Goal: Task Accomplishment & Management: Manage account settings

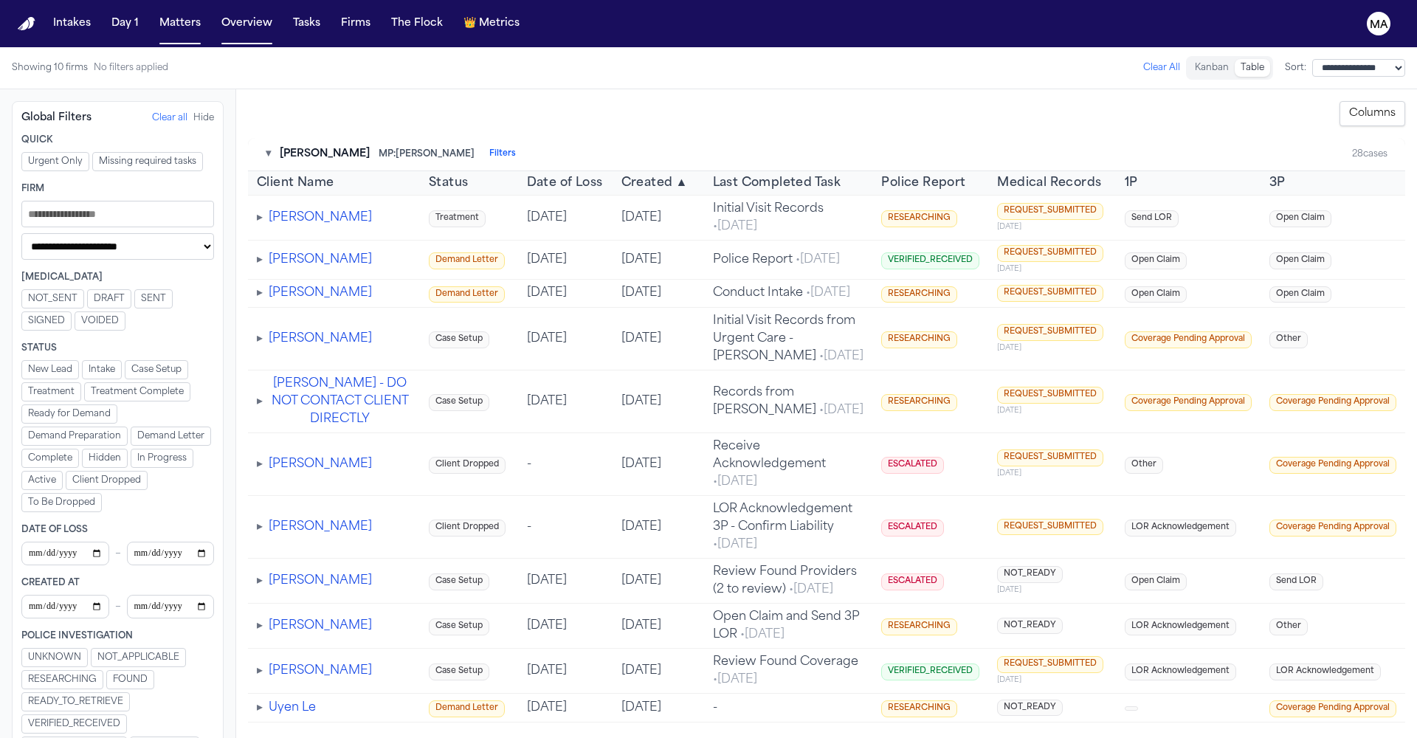
click at [527, 174] on span "Date of Loss" at bounding box center [565, 183] width 76 height 18
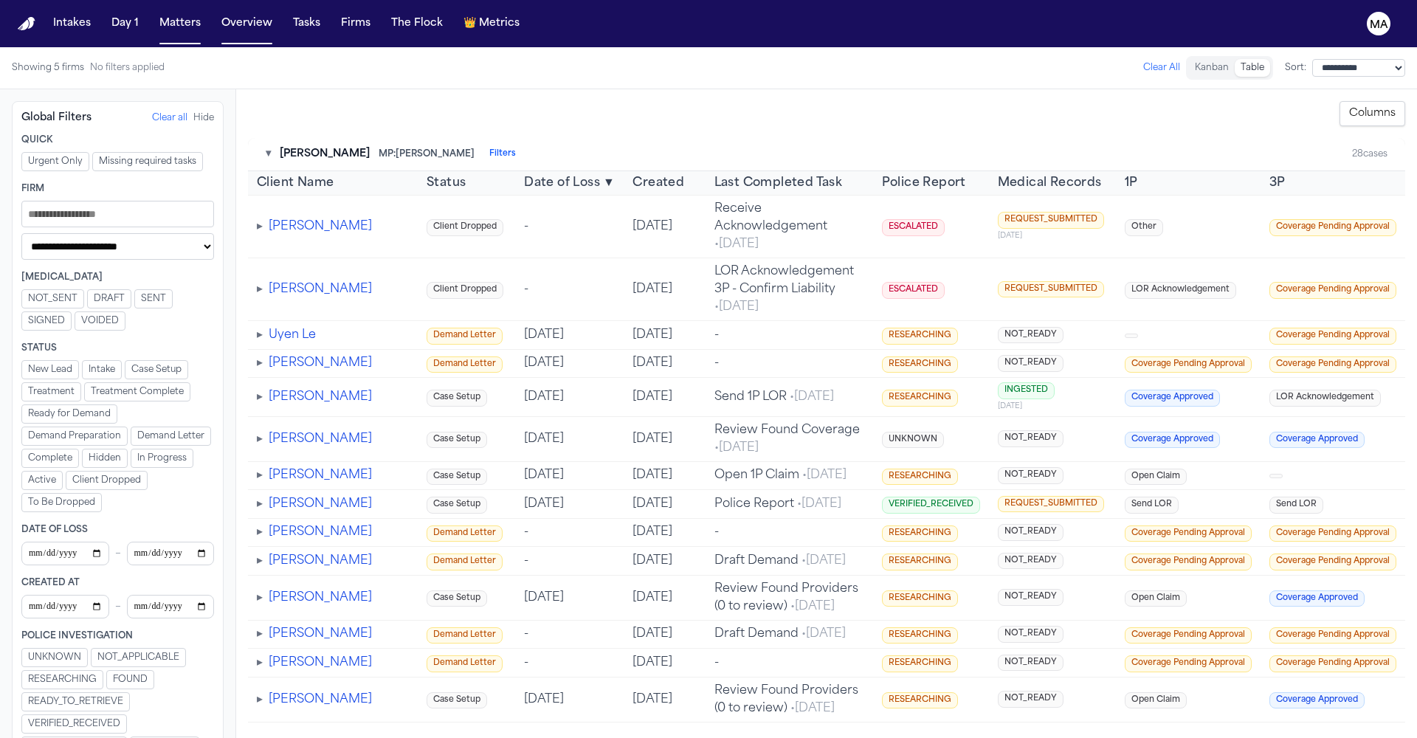
click at [633, 174] on span "Created" at bounding box center [659, 183] width 52 height 18
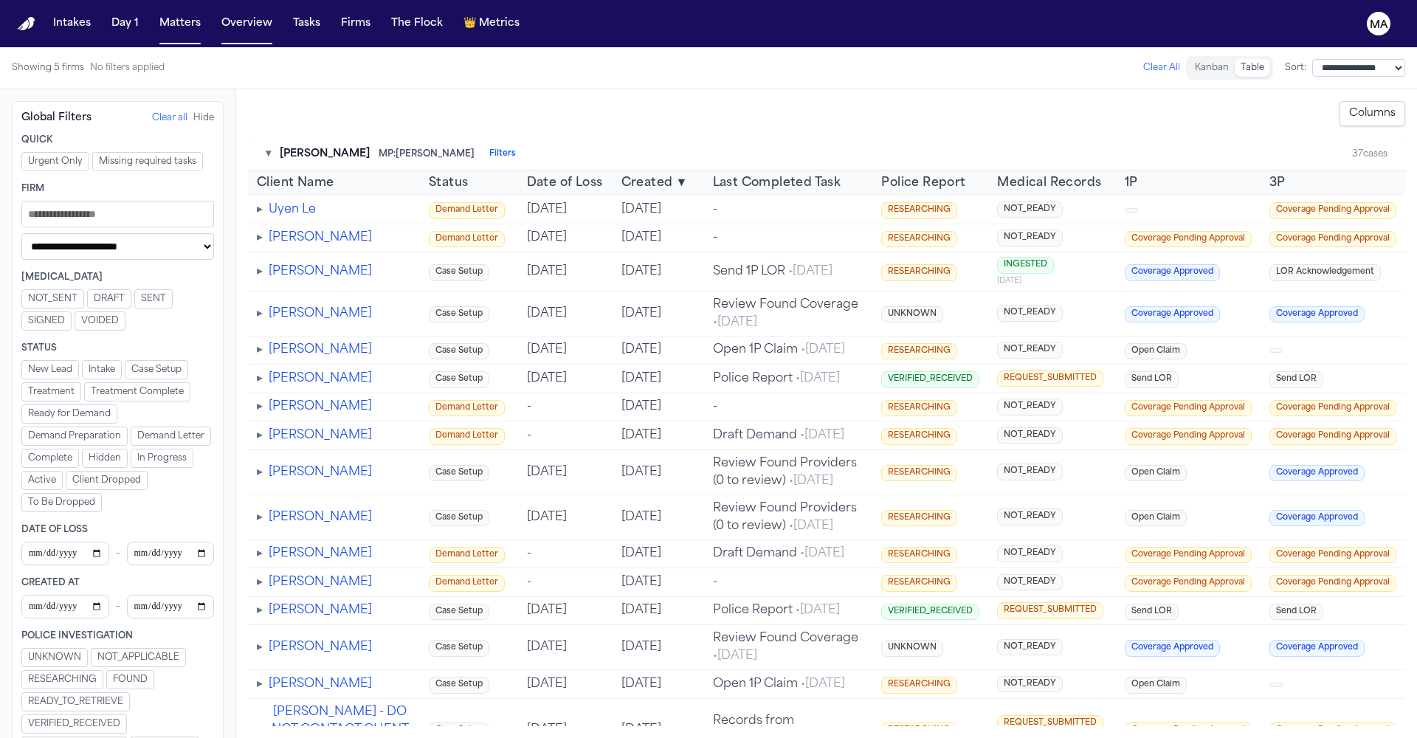
click at [527, 174] on span "Date of Loss" at bounding box center [565, 183] width 76 height 18
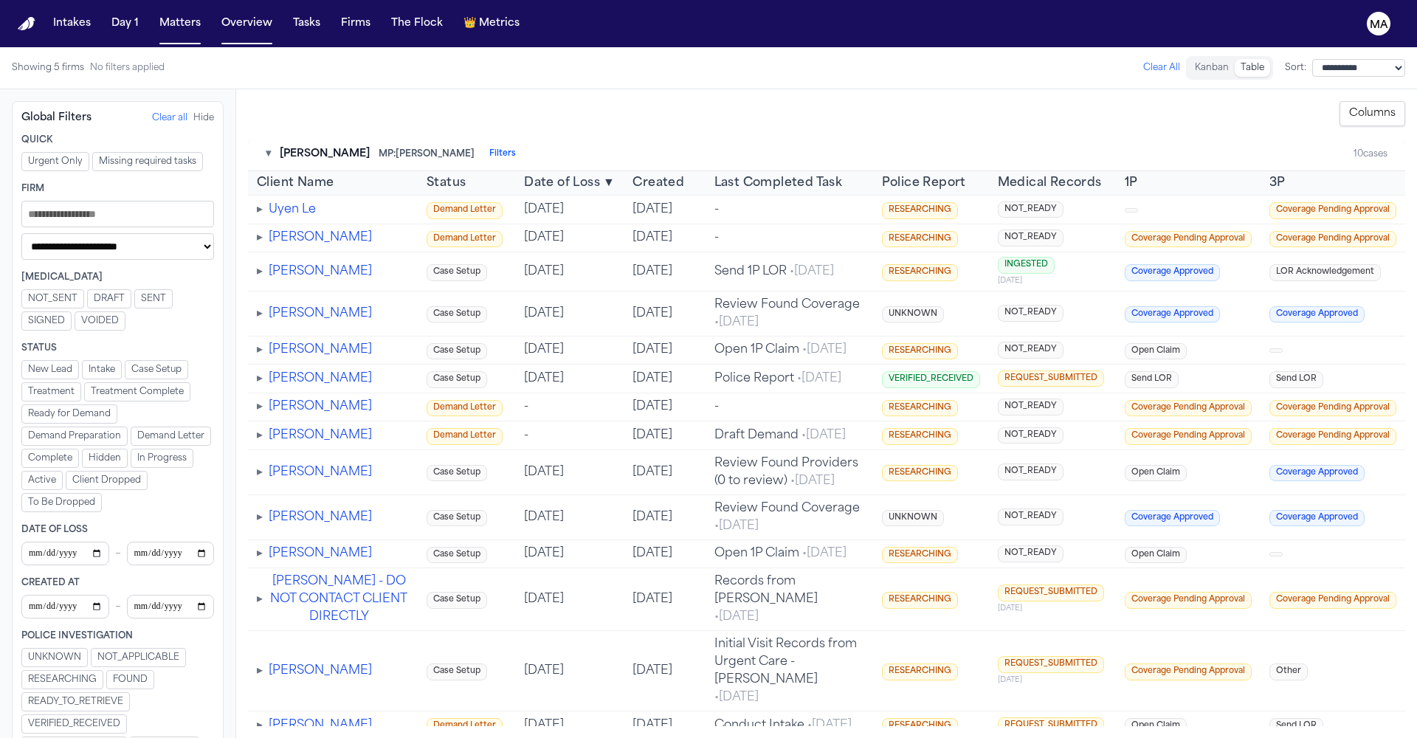
drag, startPoint x: 946, startPoint y: 111, endPoint x: 754, endPoint y: 115, distance: 192.0
click at [754, 171] on tr "Client Name Status Date of Loss ▼ Created Last Completed Task Police Report Med…" at bounding box center [826, 183] width 1157 height 24
click at [883, 101] on div "**********" at bounding box center [826, 113] width 1157 height 25
click at [266, 147] on button "▾" at bounding box center [268, 154] width 5 height 15
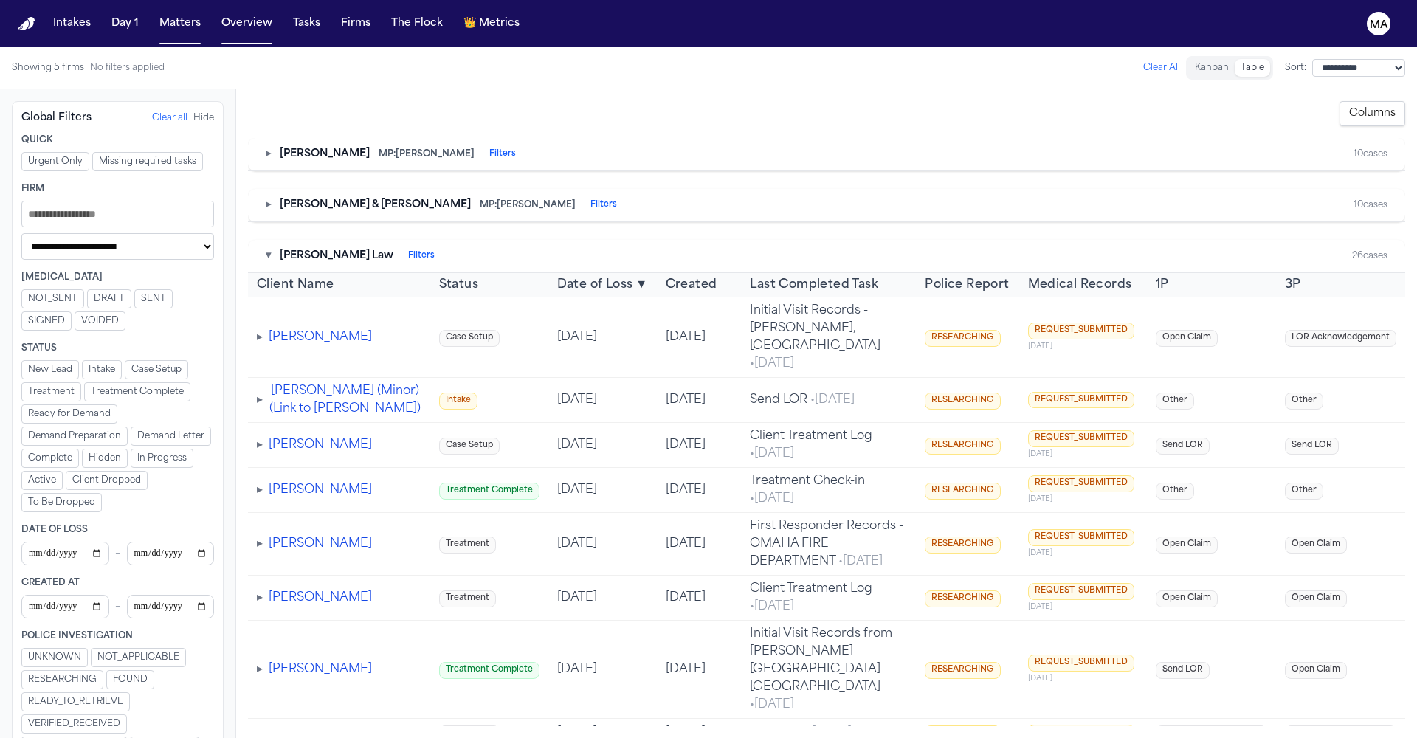
click at [266, 249] on button "▾" at bounding box center [268, 256] width 5 height 15
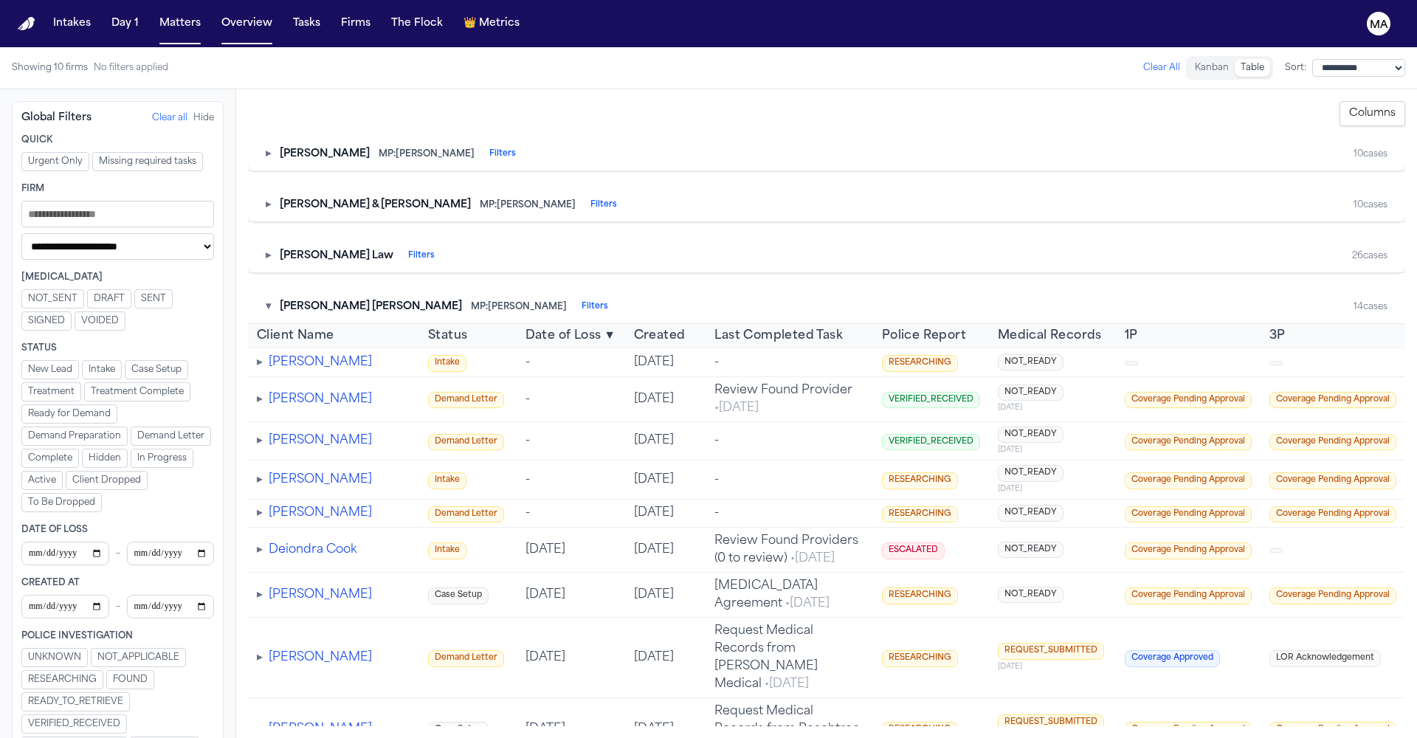
click at [266, 300] on button "▾" at bounding box center [268, 307] width 5 height 15
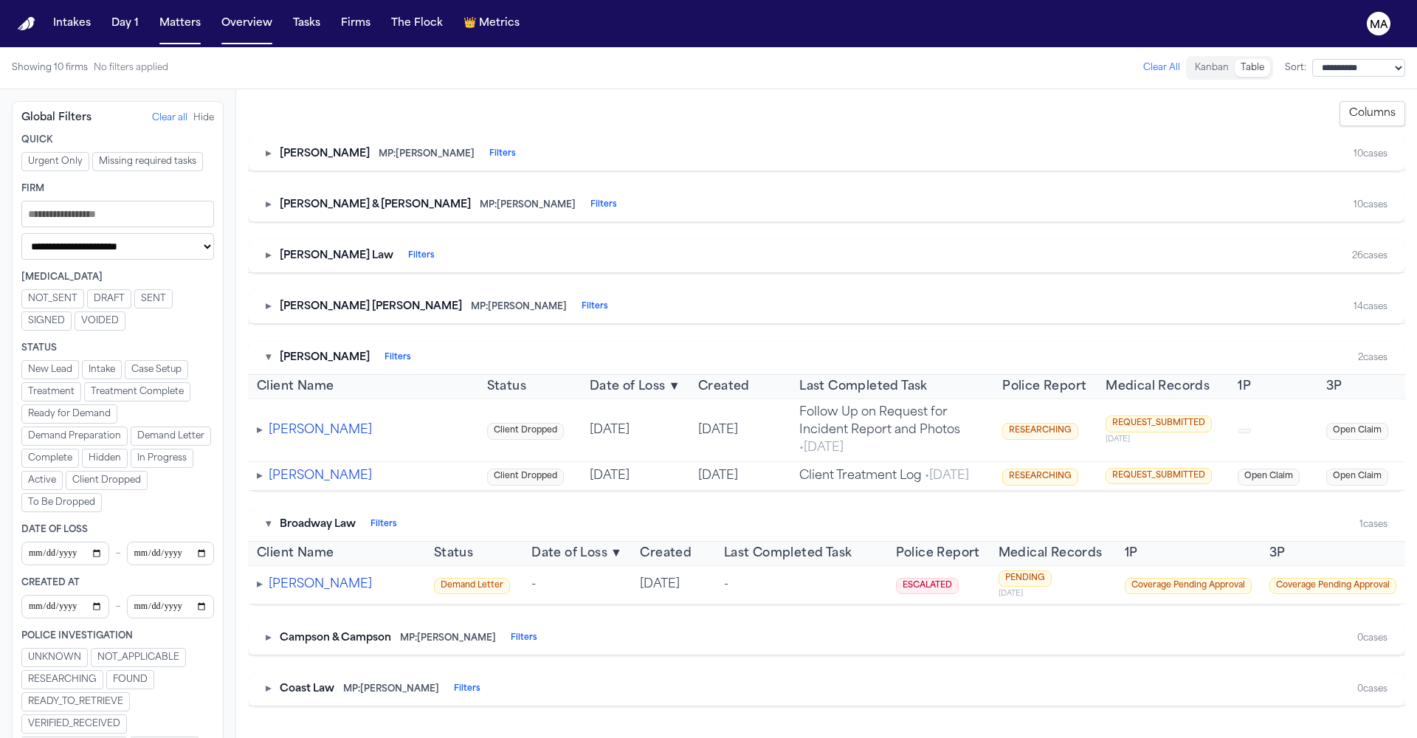
click at [266, 351] on button "▾" at bounding box center [268, 358] width 5 height 15
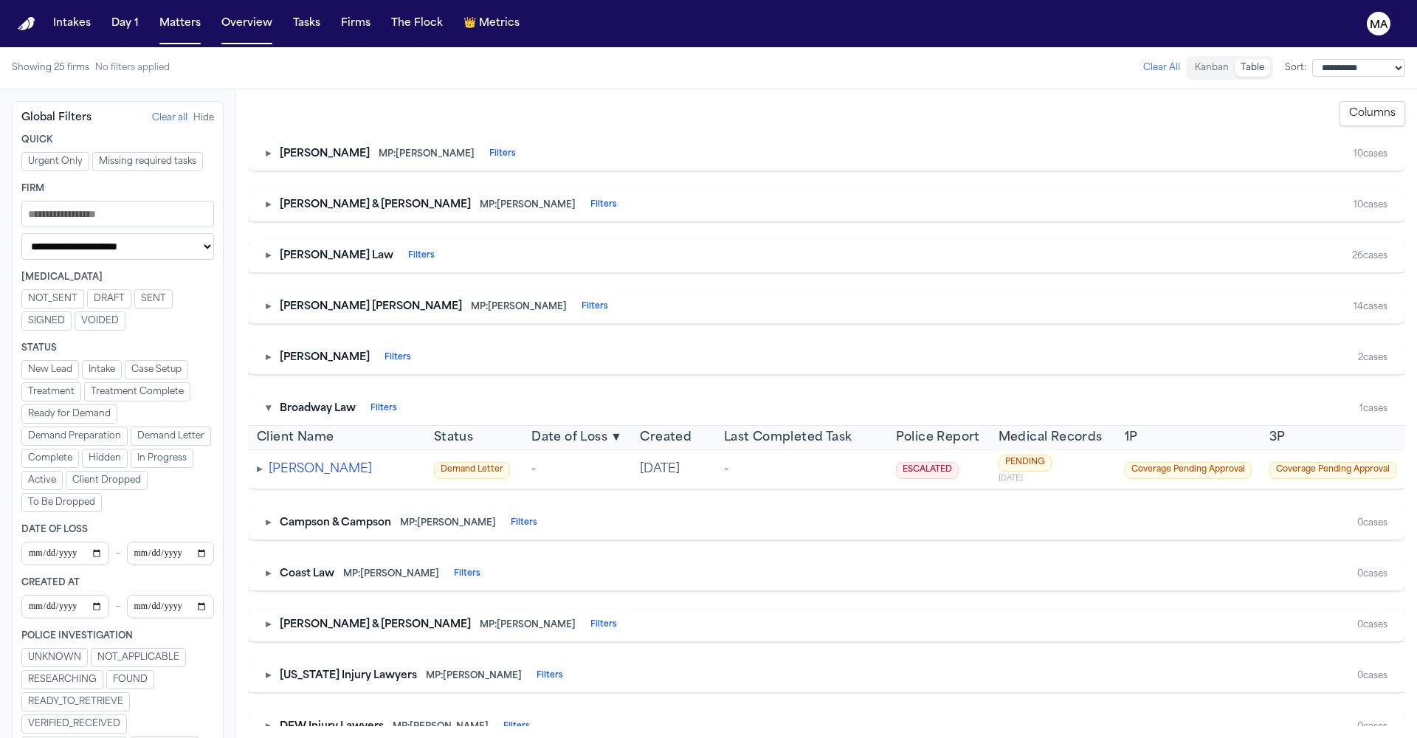
click at [266, 402] on button "▾" at bounding box center [268, 409] width 5 height 15
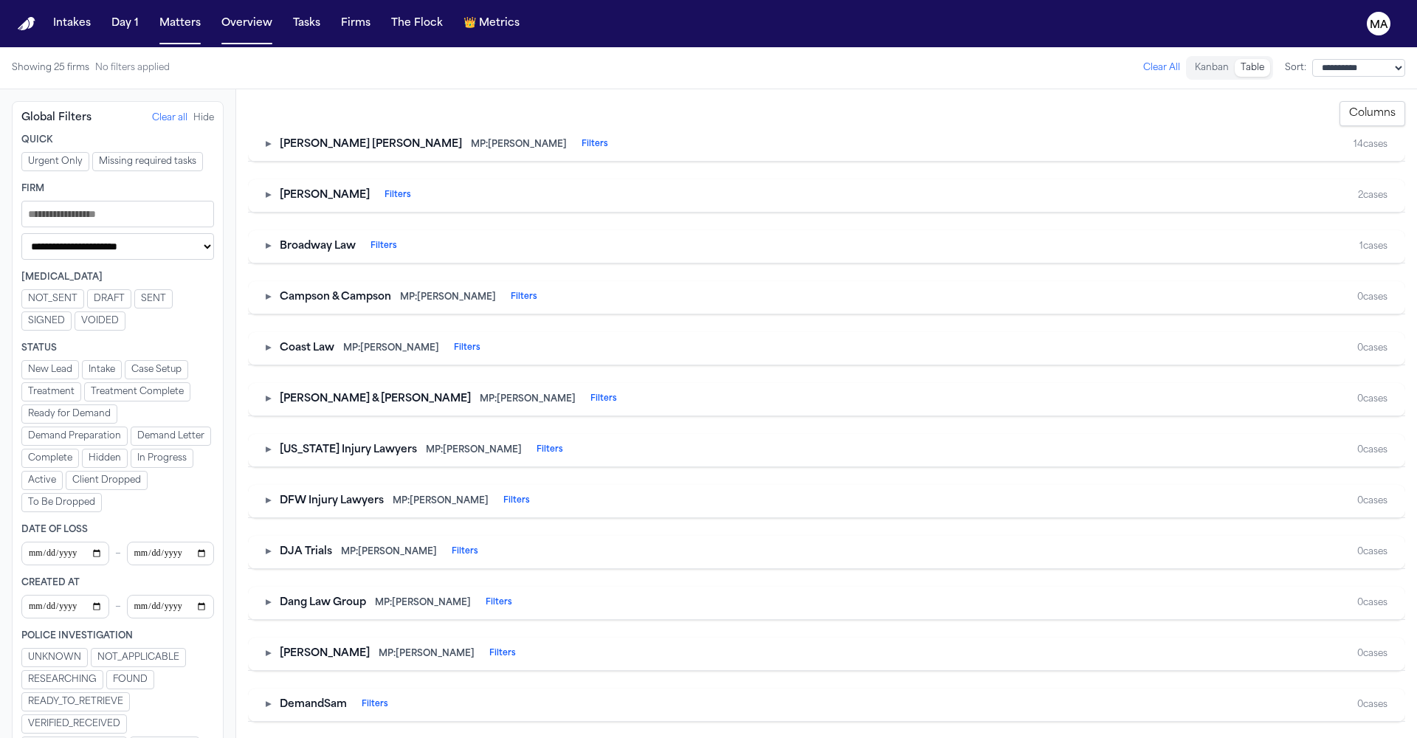
scroll to position [311, 0]
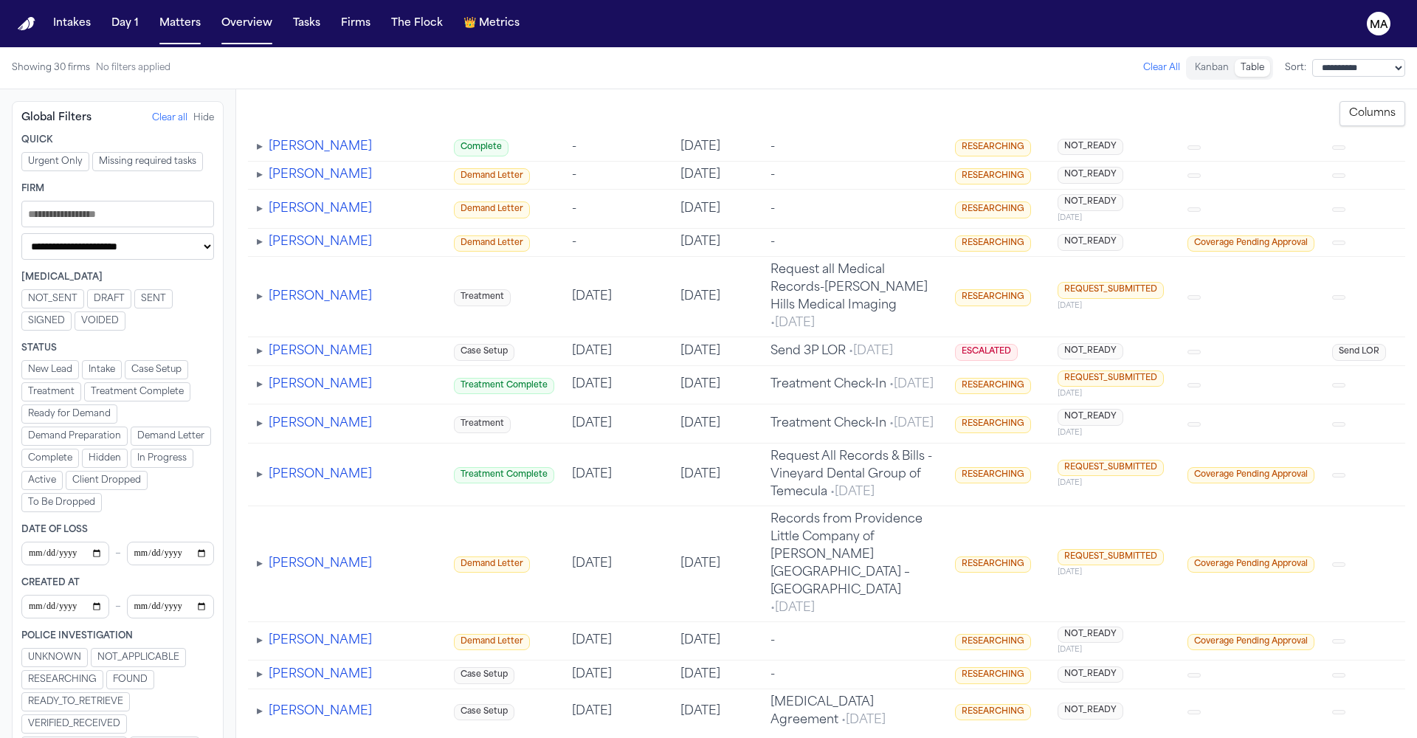
scroll to position [1228, 0]
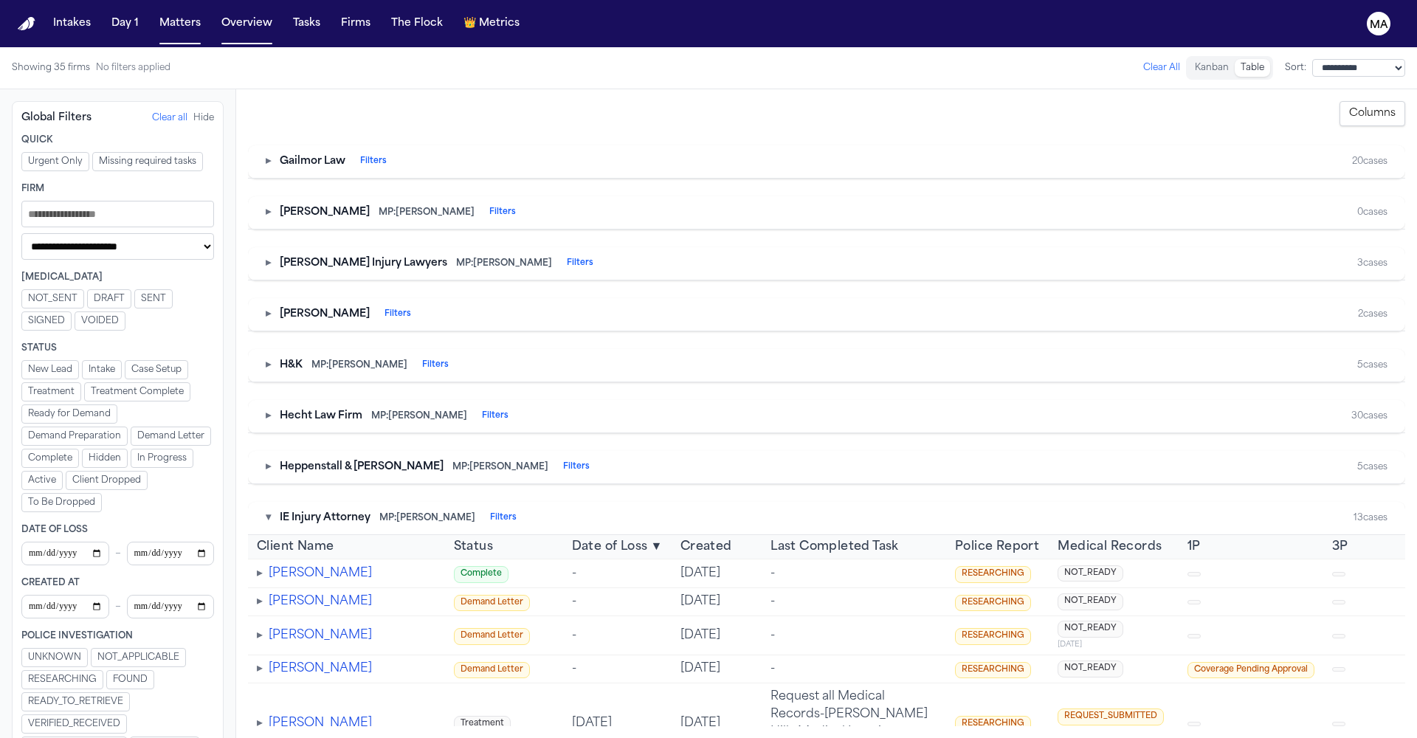
scroll to position [882, 0]
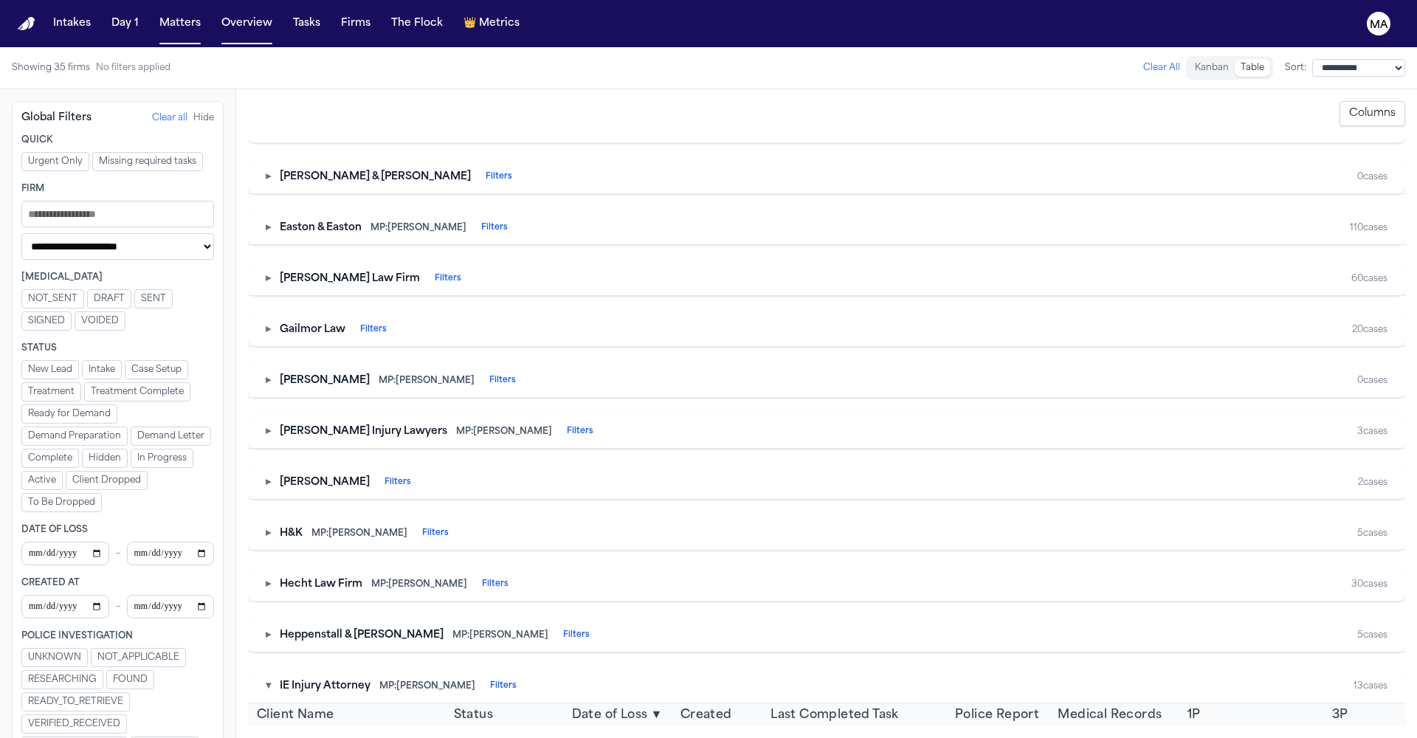
scroll to position [607, 0]
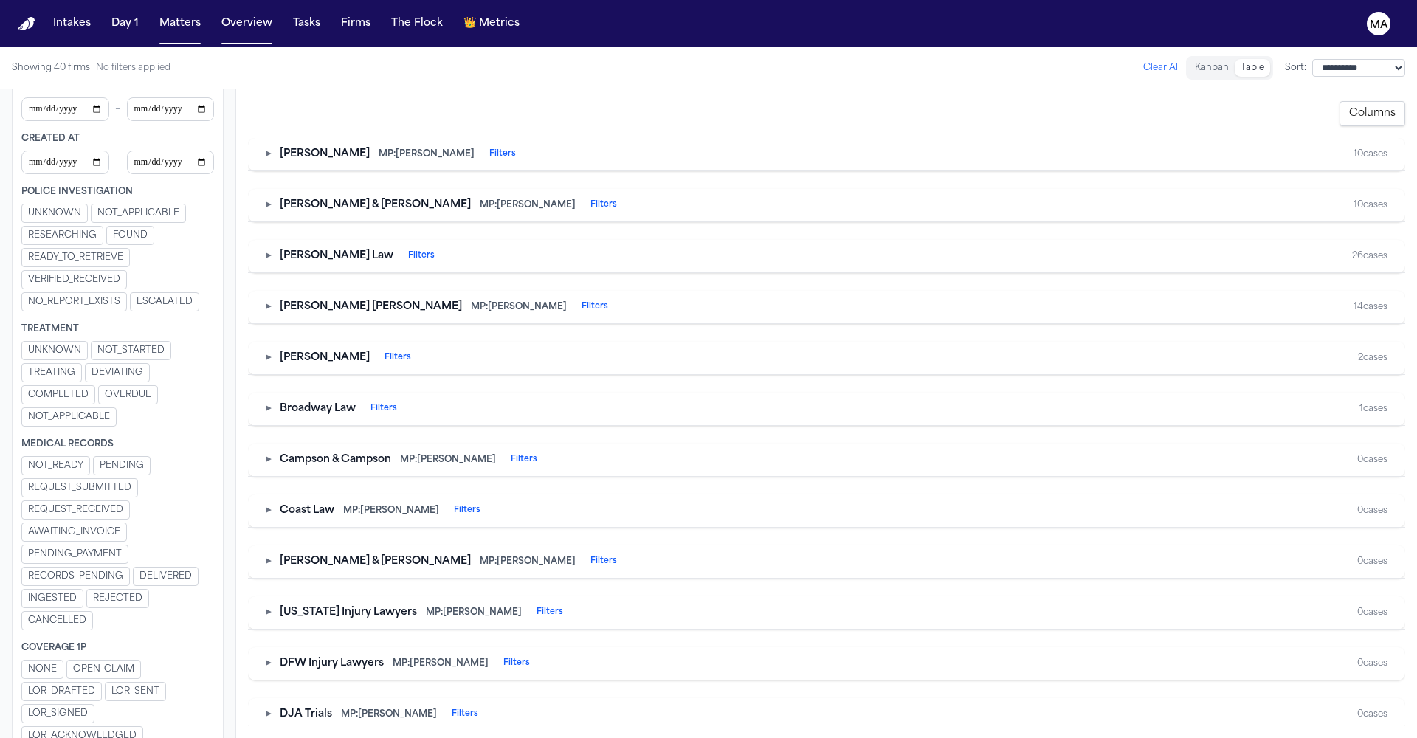
scroll to position [0, 0]
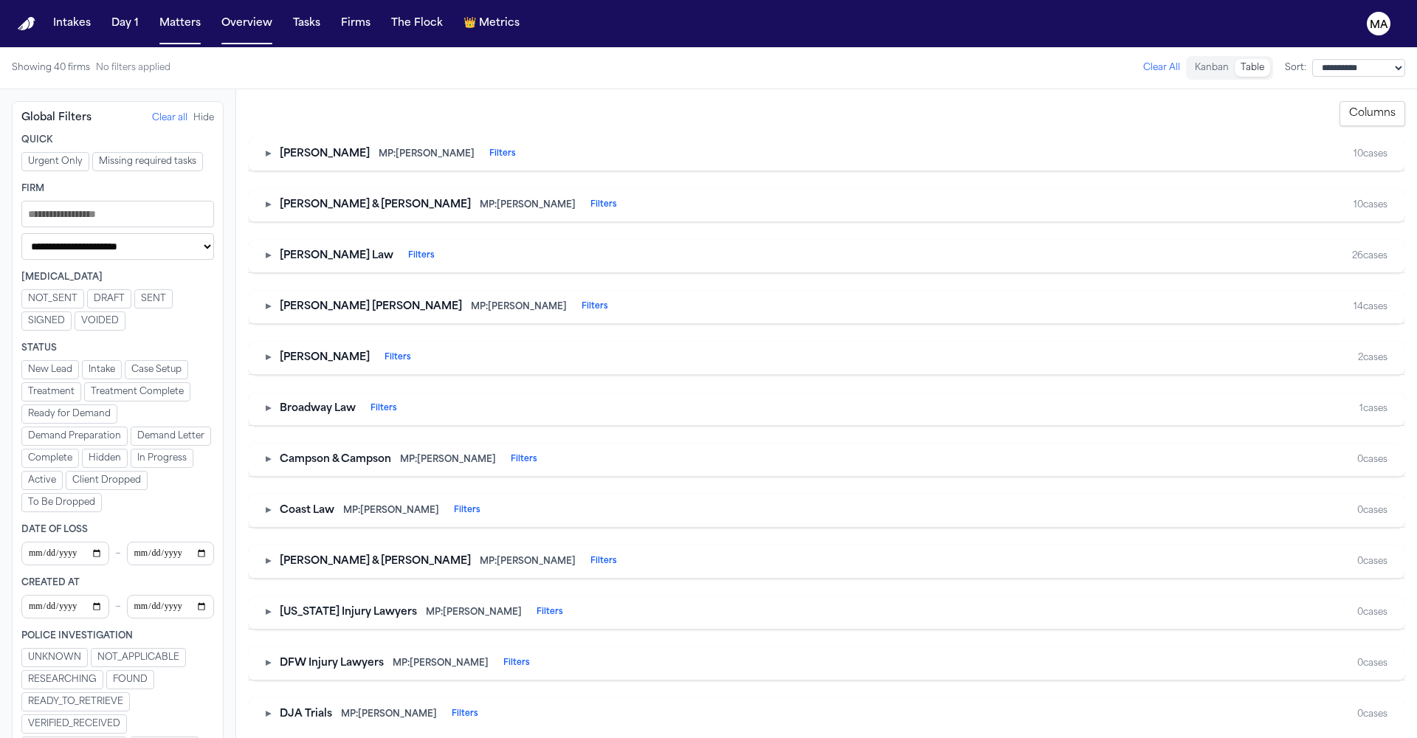
click at [152, 112] on button "Clear all" at bounding box center [169, 118] width 35 height 12
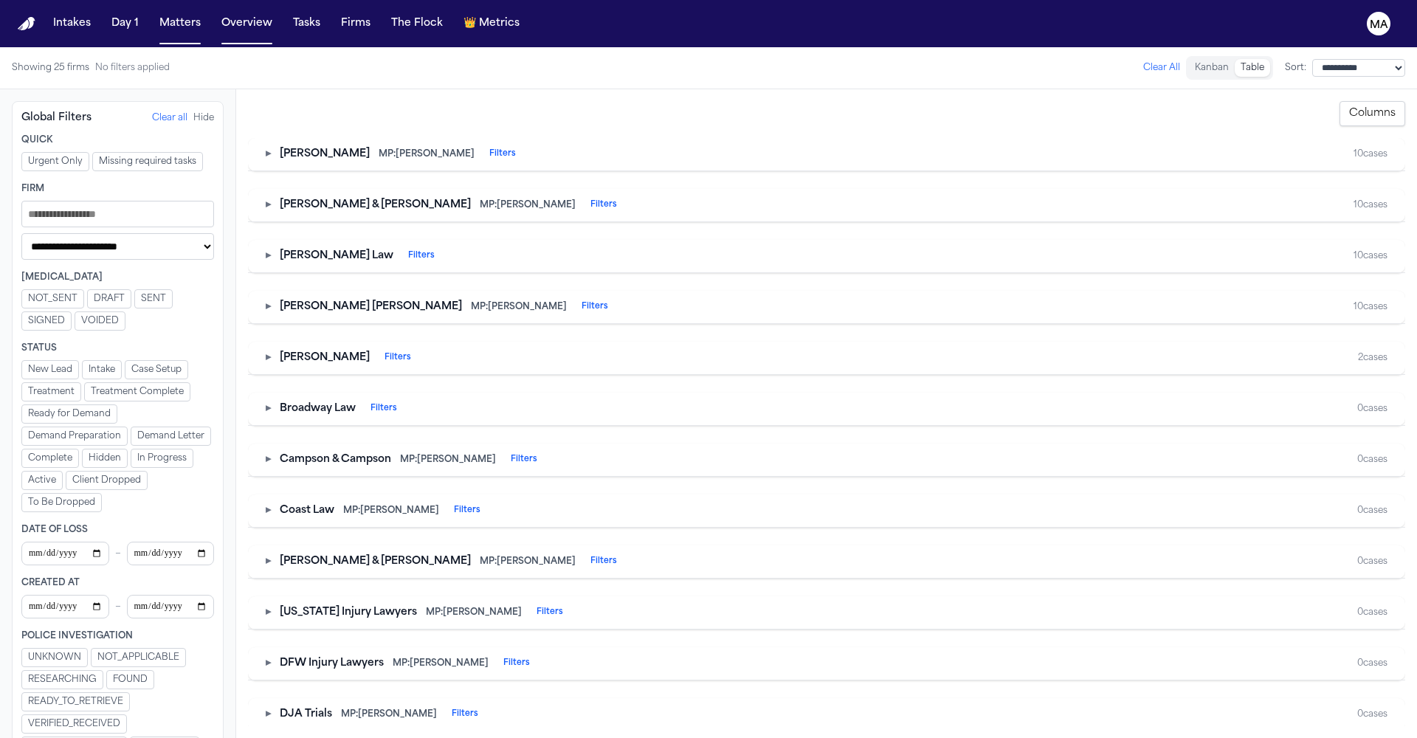
click at [152, 112] on button "Clear all" at bounding box center [169, 118] width 35 height 12
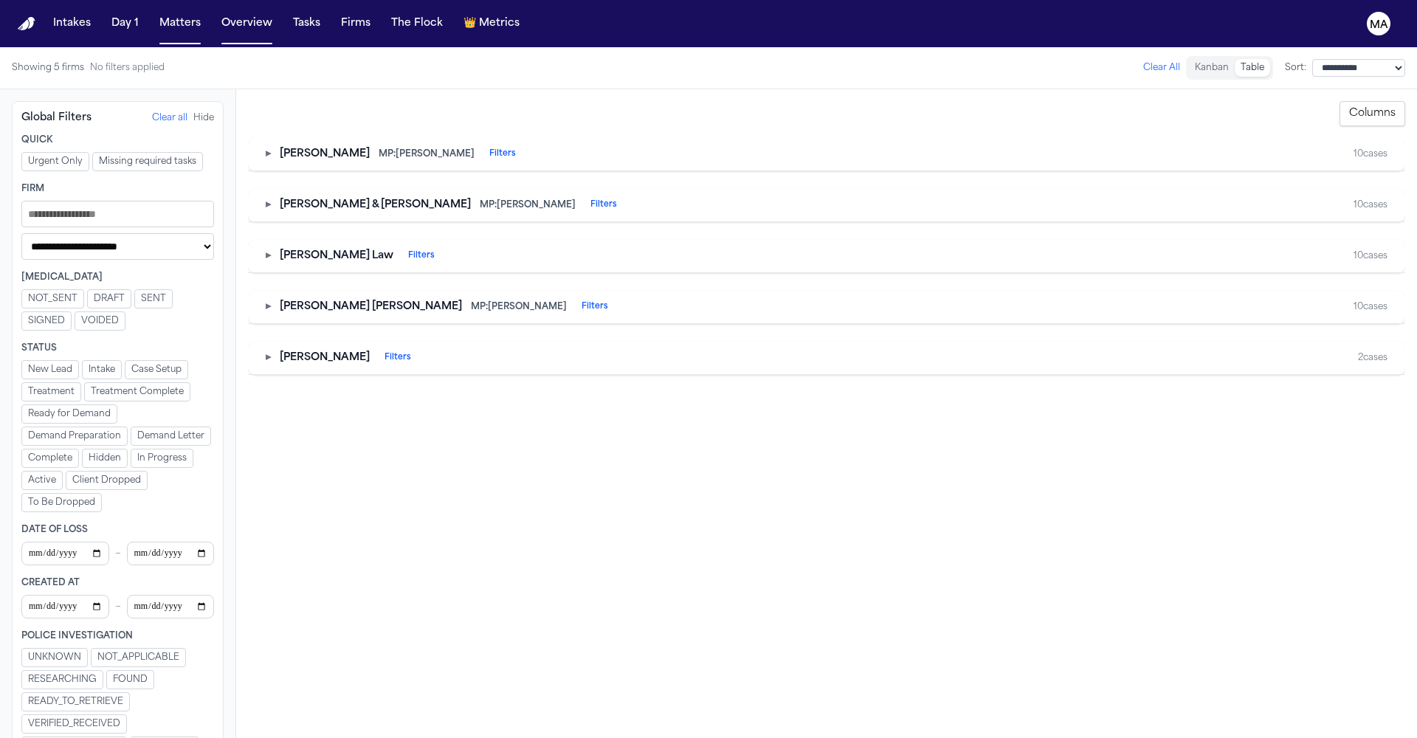
click at [152, 112] on button "Clear all" at bounding box center [169, 118] width 35 height 12
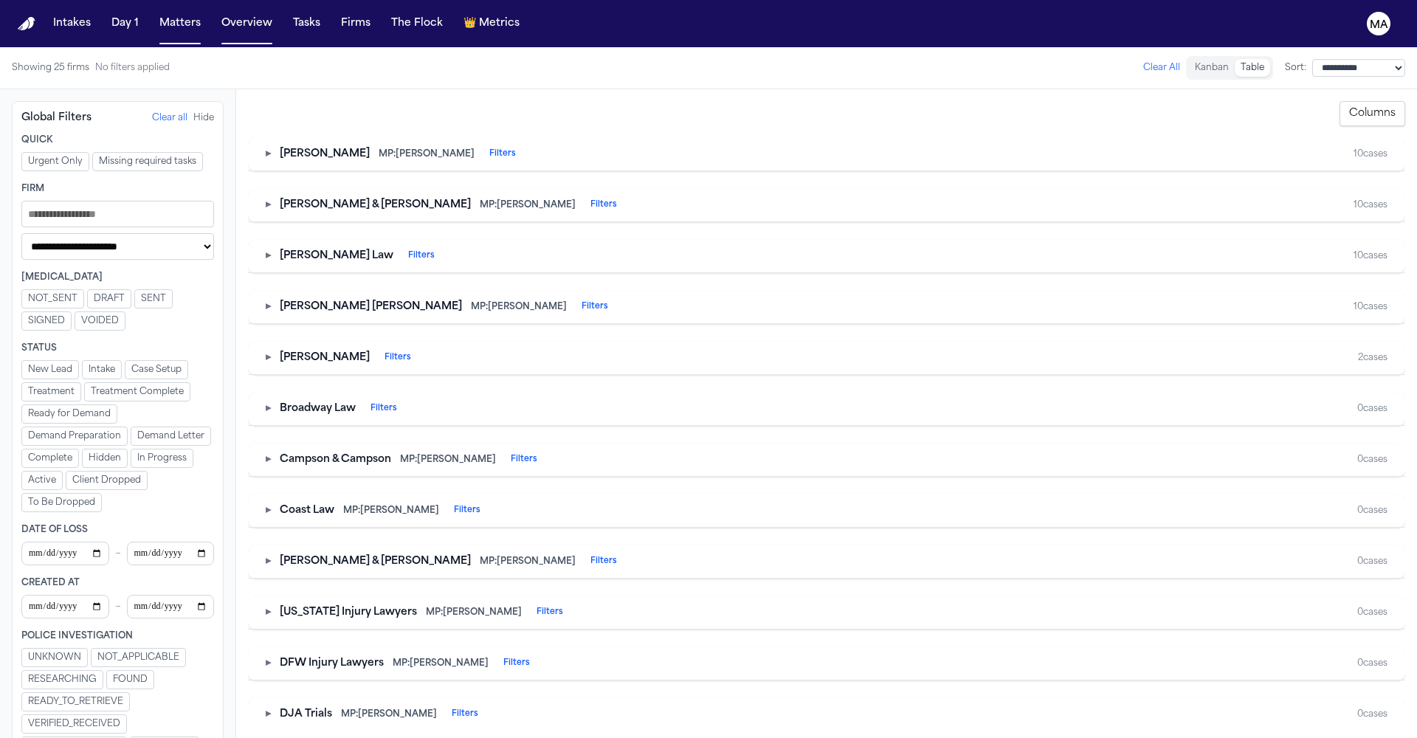
click at [152, 112] on button "Clear all" at bounding box center [169, 118] width 35 height 12
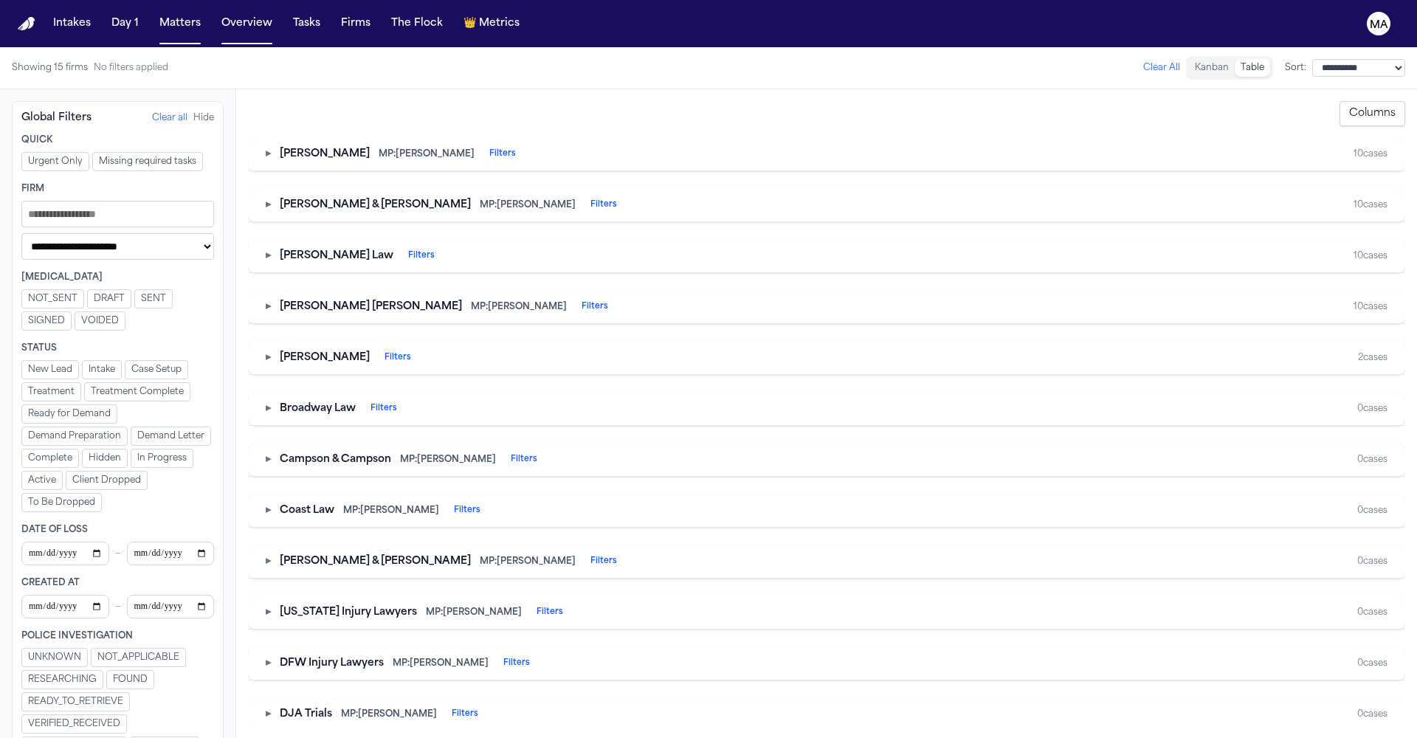
click at [152, 112] on button "Clear all" at bounding box center [169, 118] width 35 height 12
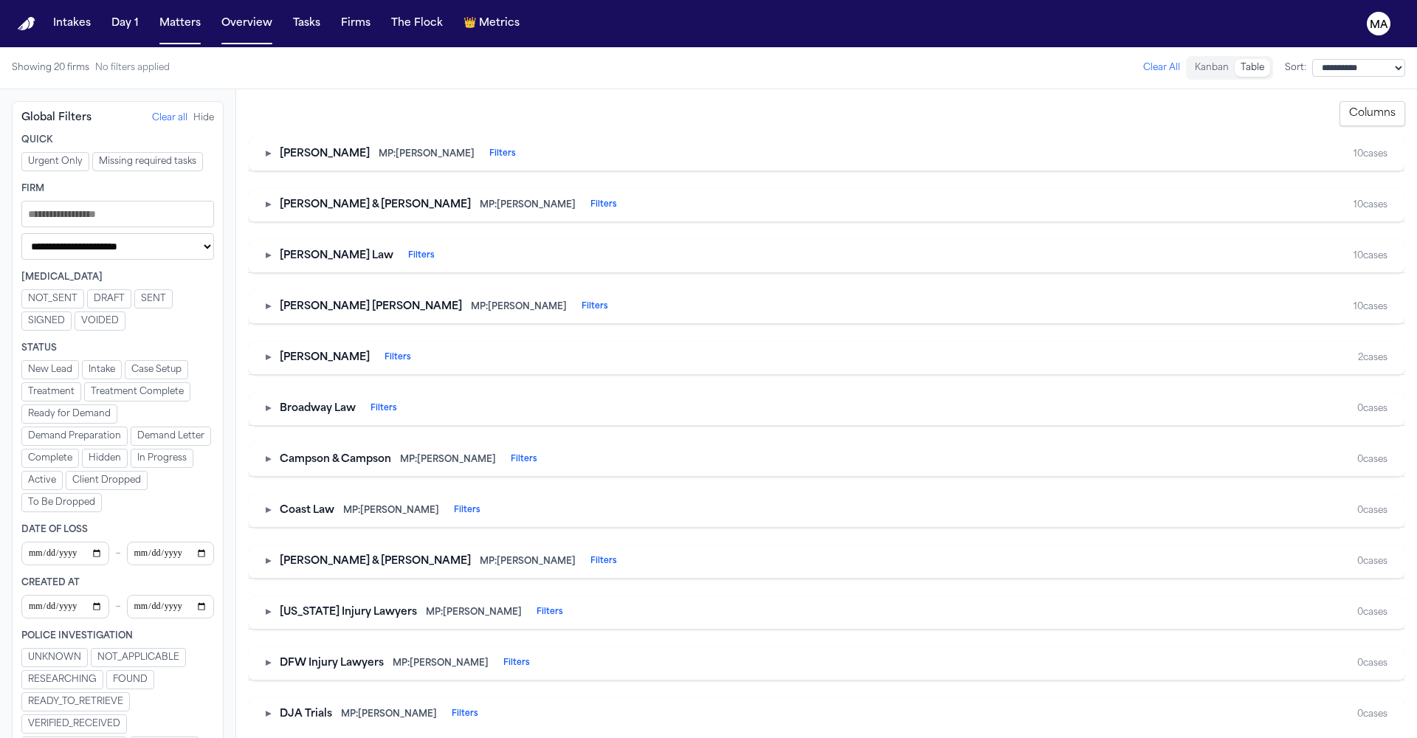
click at [152, 112] on button "Clear all" at bounding box center [169, 118] width 35 height 12
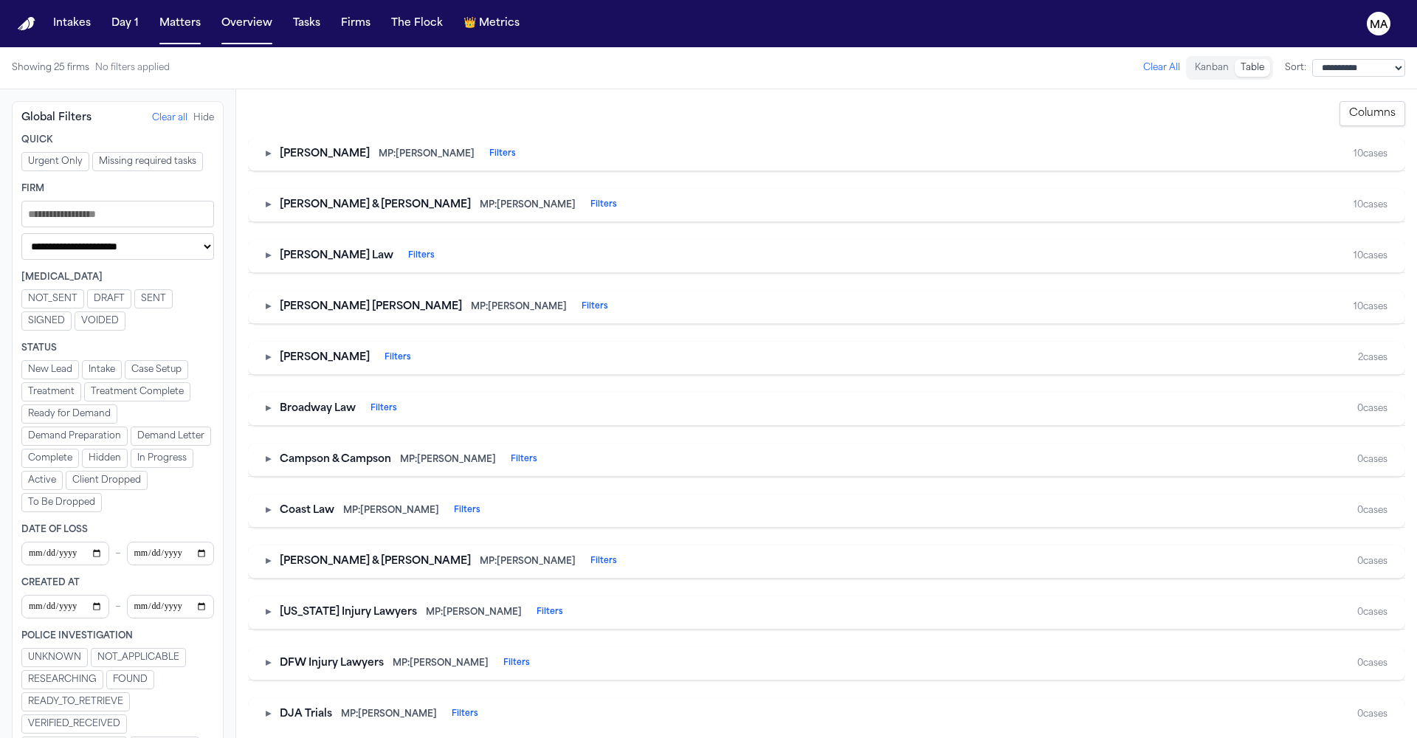
click at [152, 112] on button "Clear all" at bounding box center [169, 118] width 35 height 12
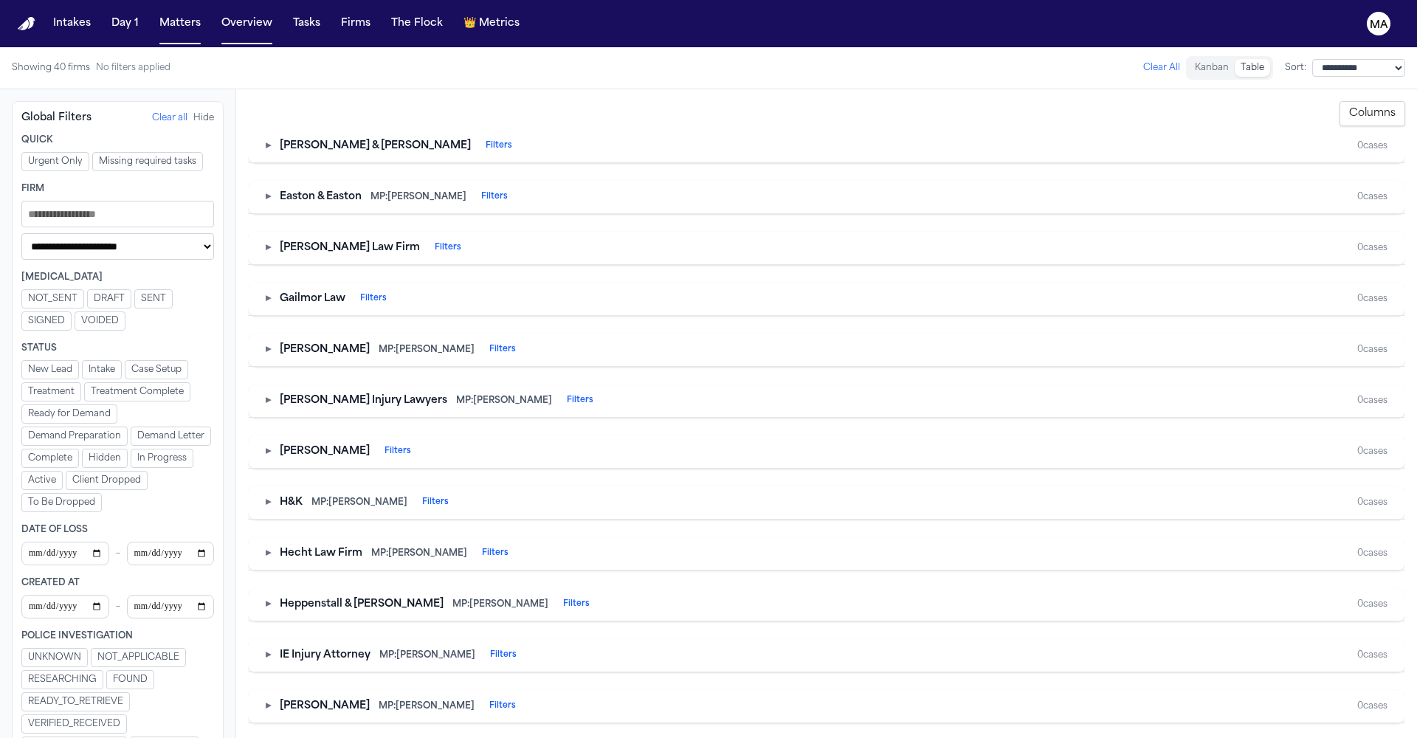
scroll to position [769, 0]
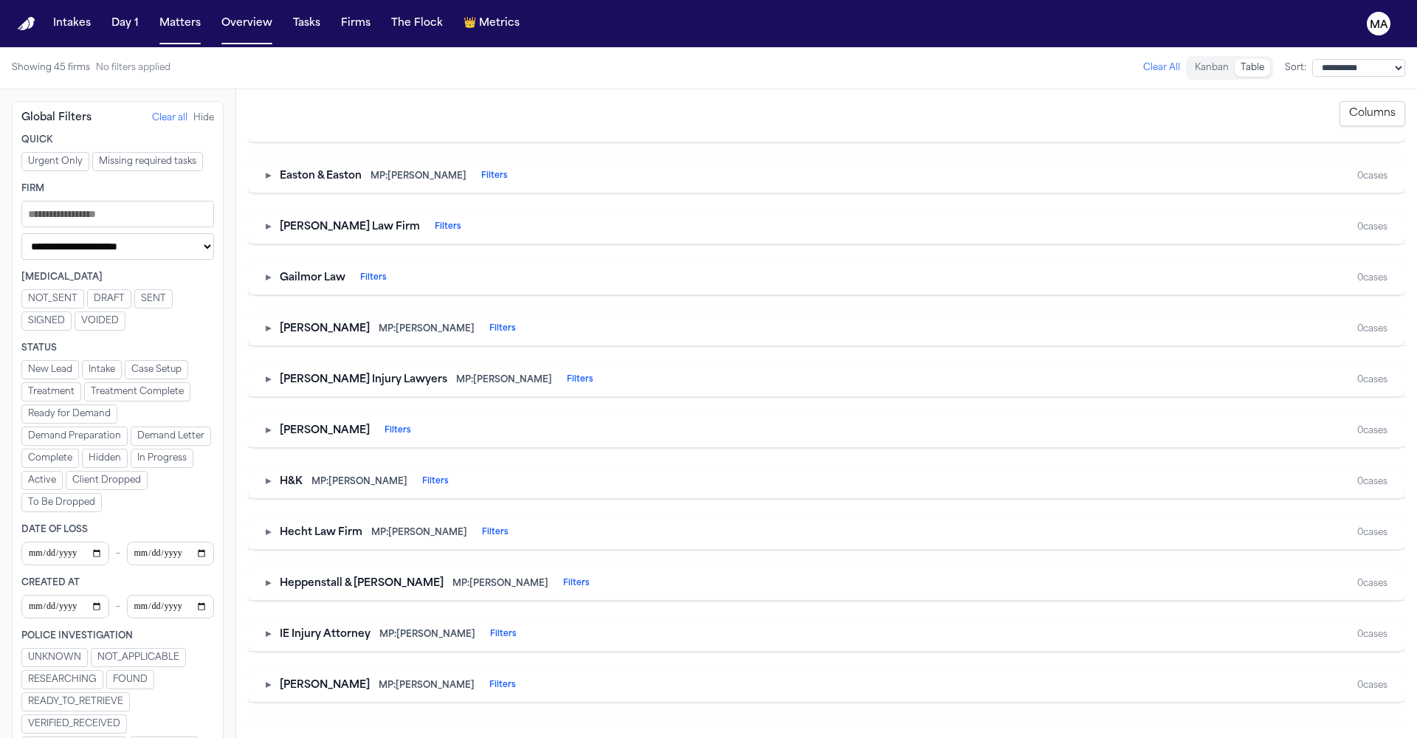
scroll to position [811, 0]
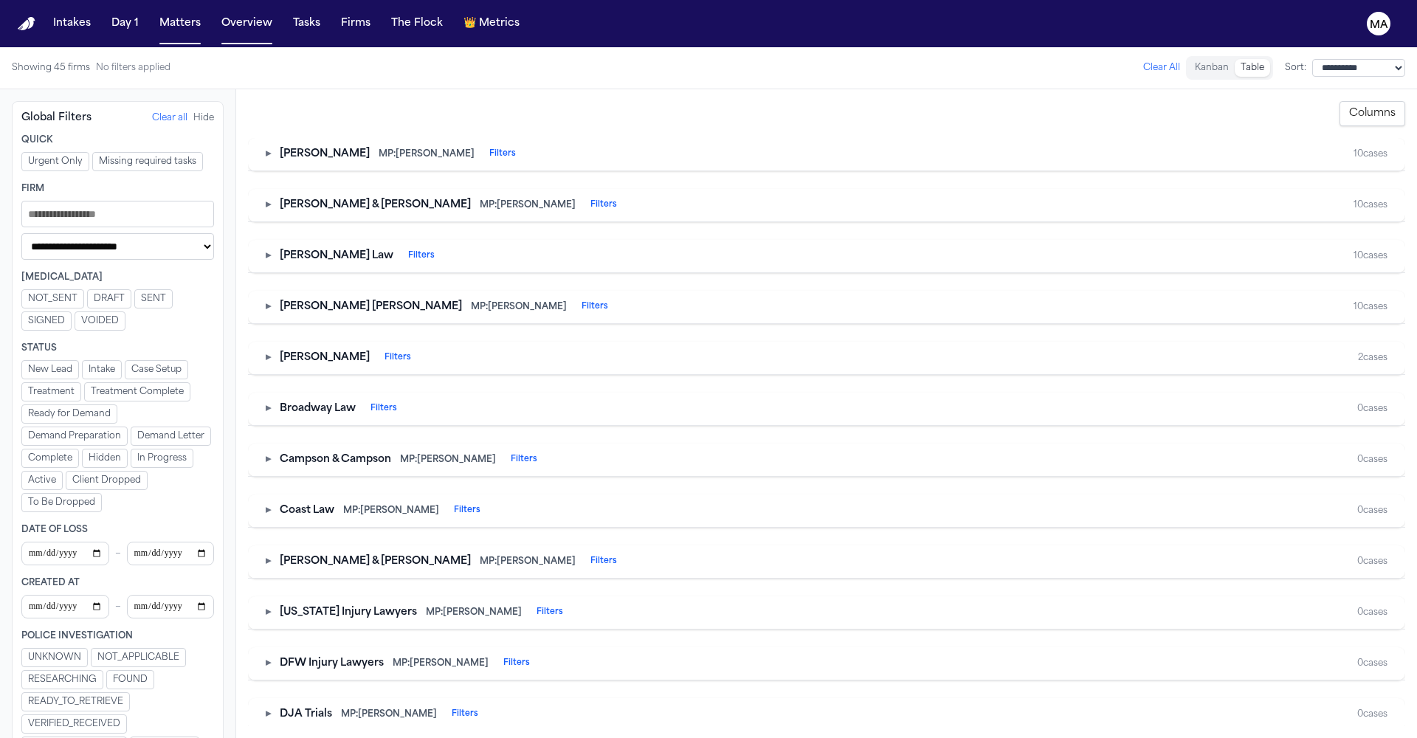
click at [266, 147] on button "▸" at bounding box center [268, 154] width 5 height 15
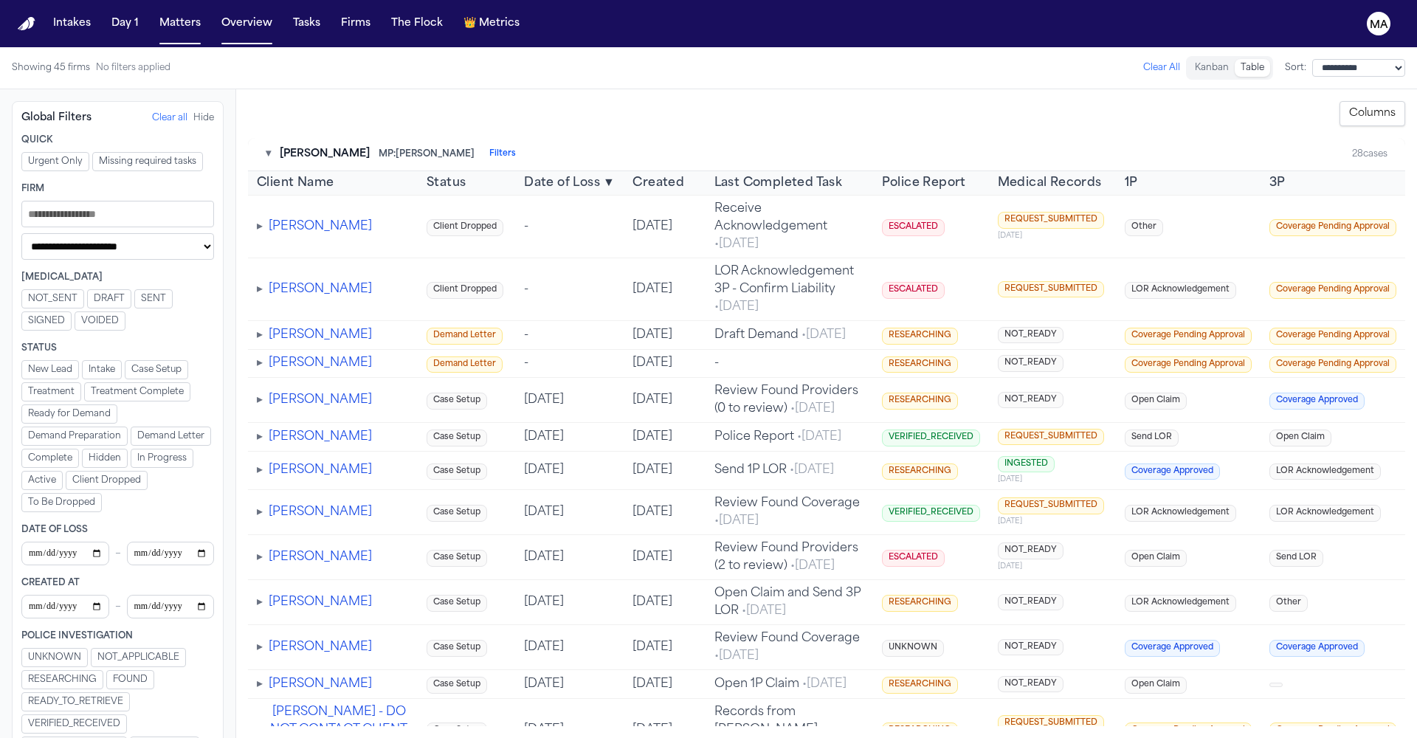
click at [524, 174] on span "Date of Loss" at bounding box center [562, 183] width 76 height 18
select select "**********"
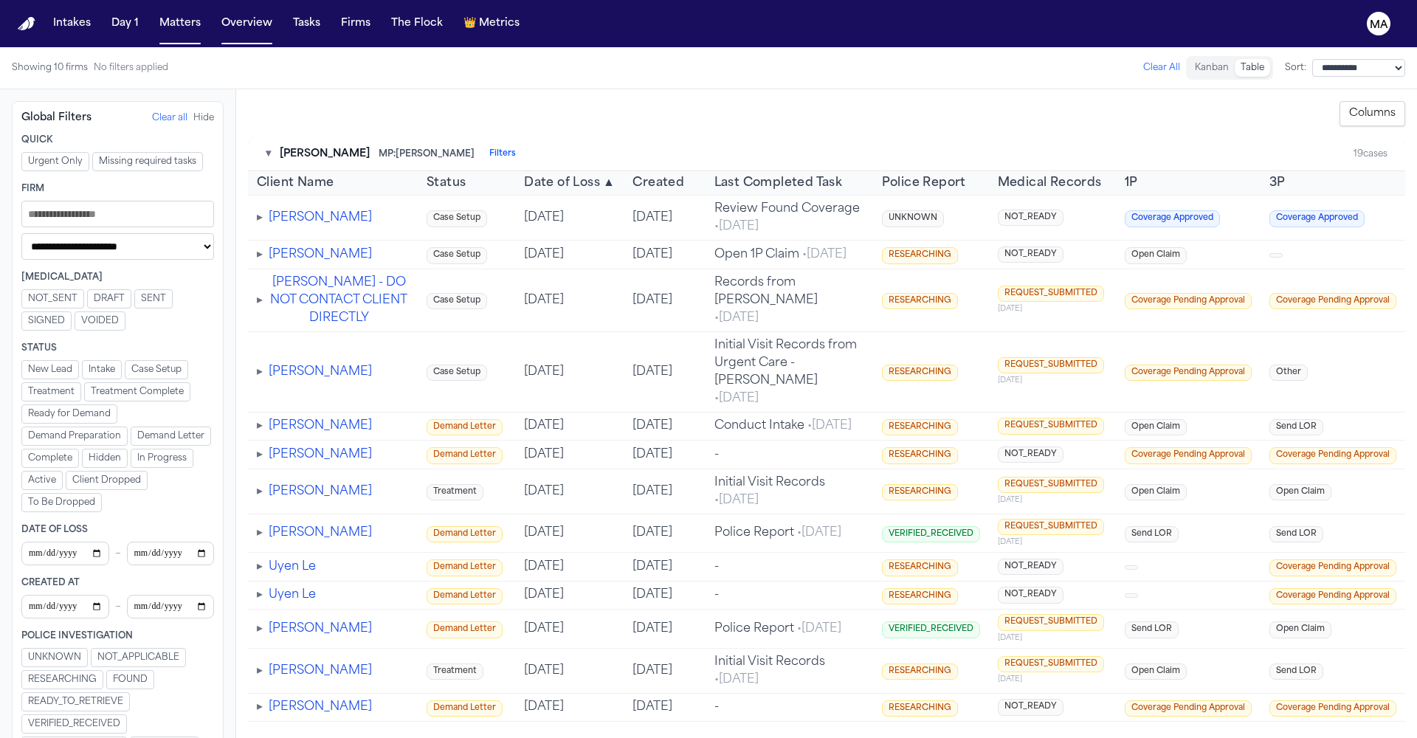
scroll to position [31, 0]
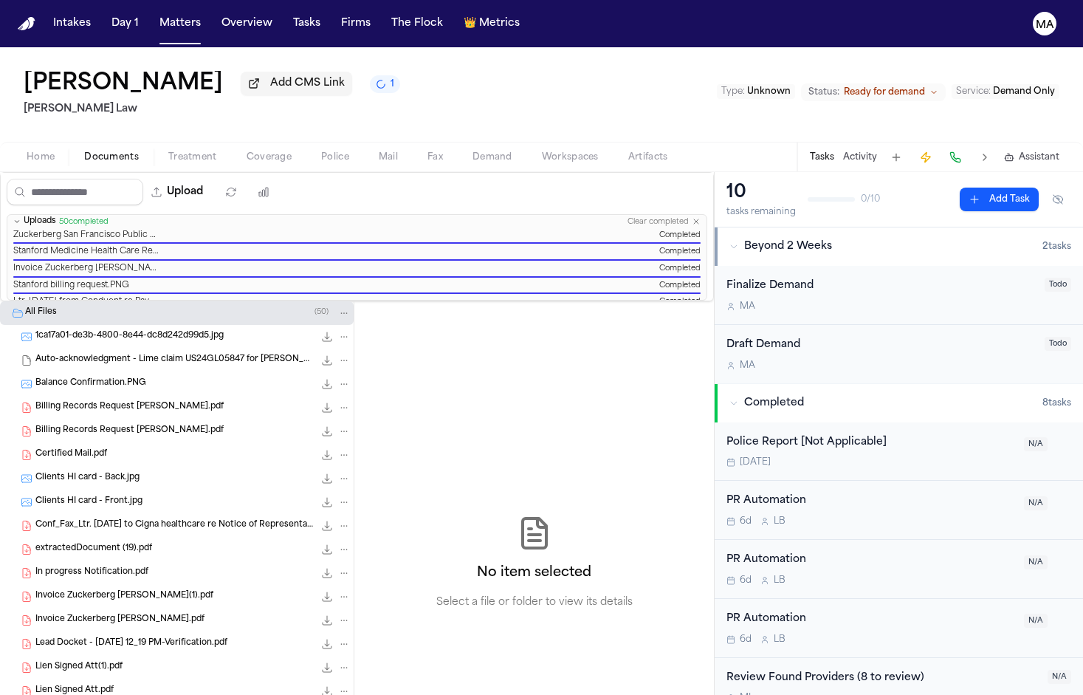
click at [306, 47] on div "[PERSON_NAME] Add CMS Link 1 [PERSON_NAME] Law Type : Unknown Status: Ready for…" at bounding box center [541, 94] width 1083 height 94
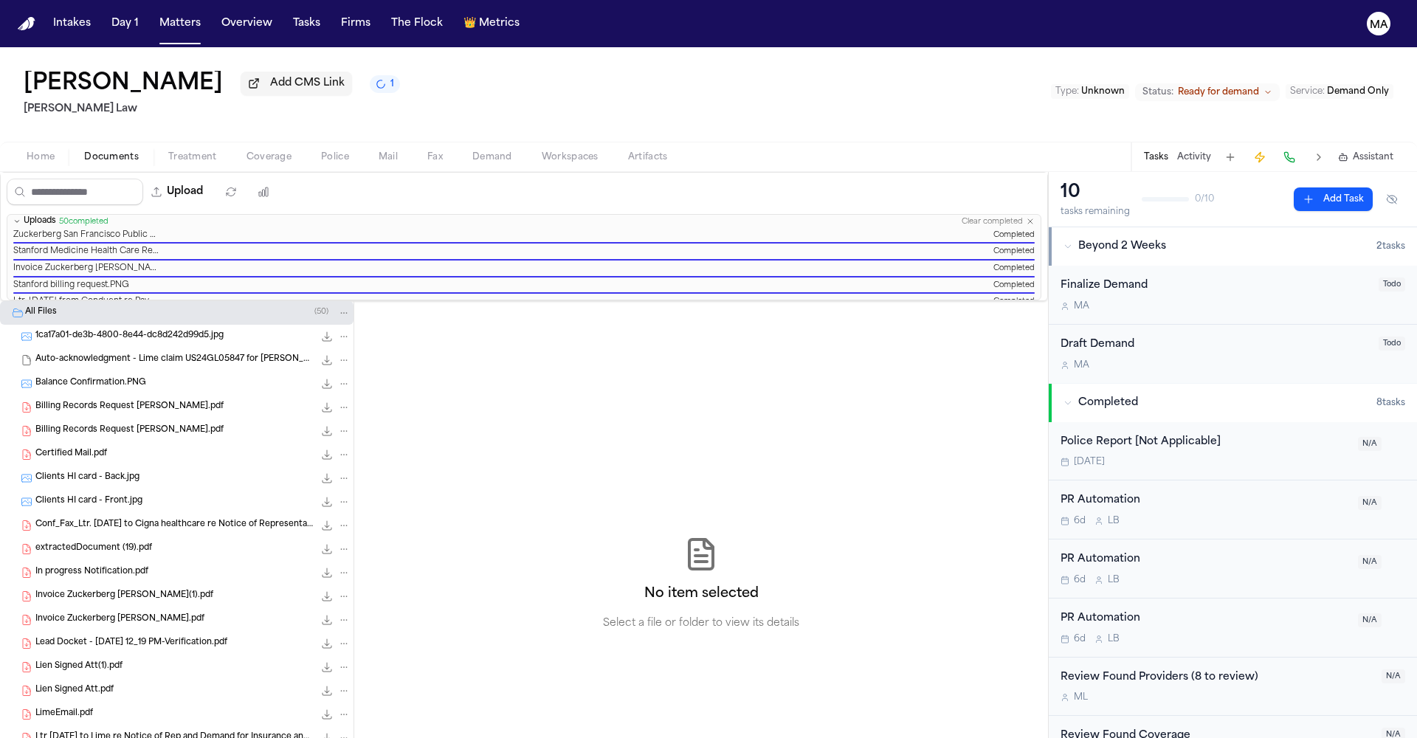
click at [816, 72] on div "Kristina Helwing Add CMS Link 1 Sedaghat Law Type : Unknown Status: Ready for d…" at bounding box center [708, 94] width 1417 height 94
click at [62, 495] on span "Clients HI card - Front.jpg" at bounding box center [88, 501] width 107 height 13
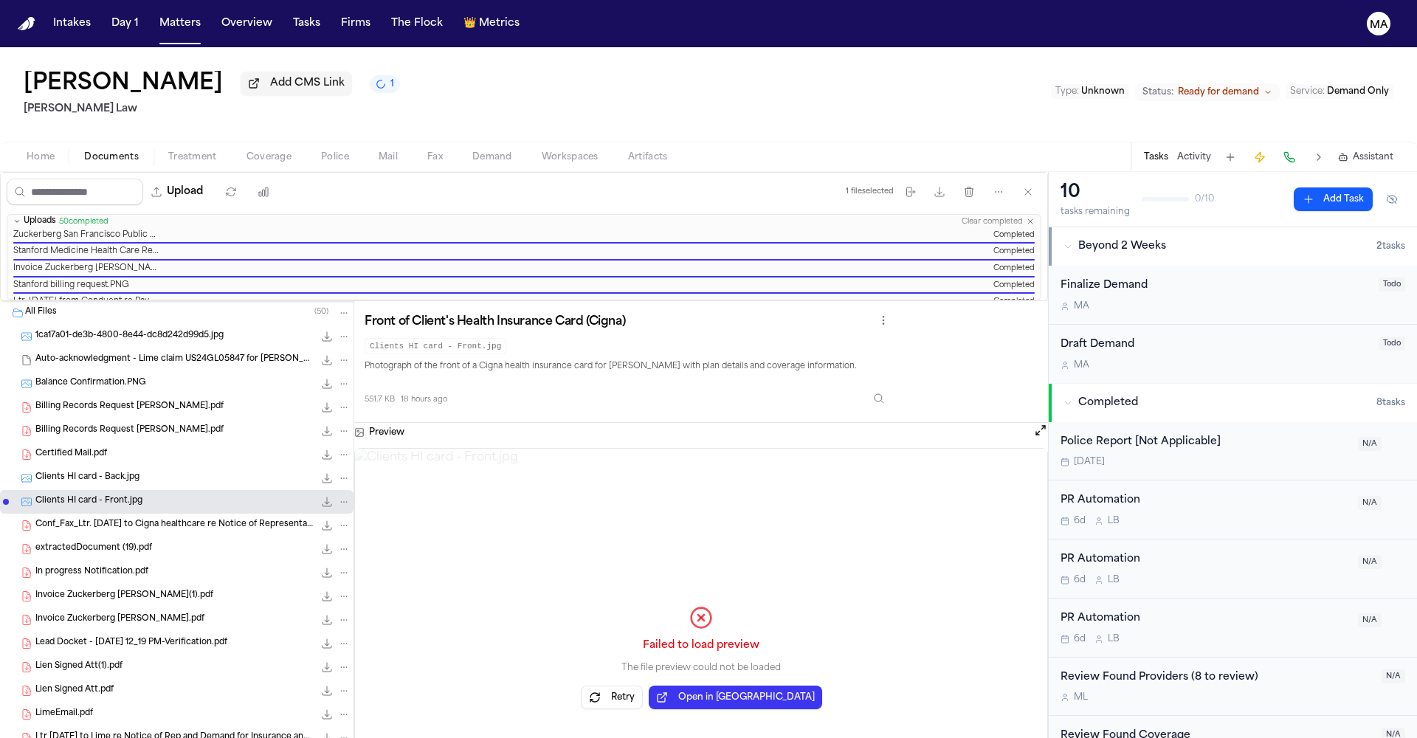
click at [59, 472] on span "Clients HI card - Back.jpg" at bounding box center [87, 478] width 104 height 13
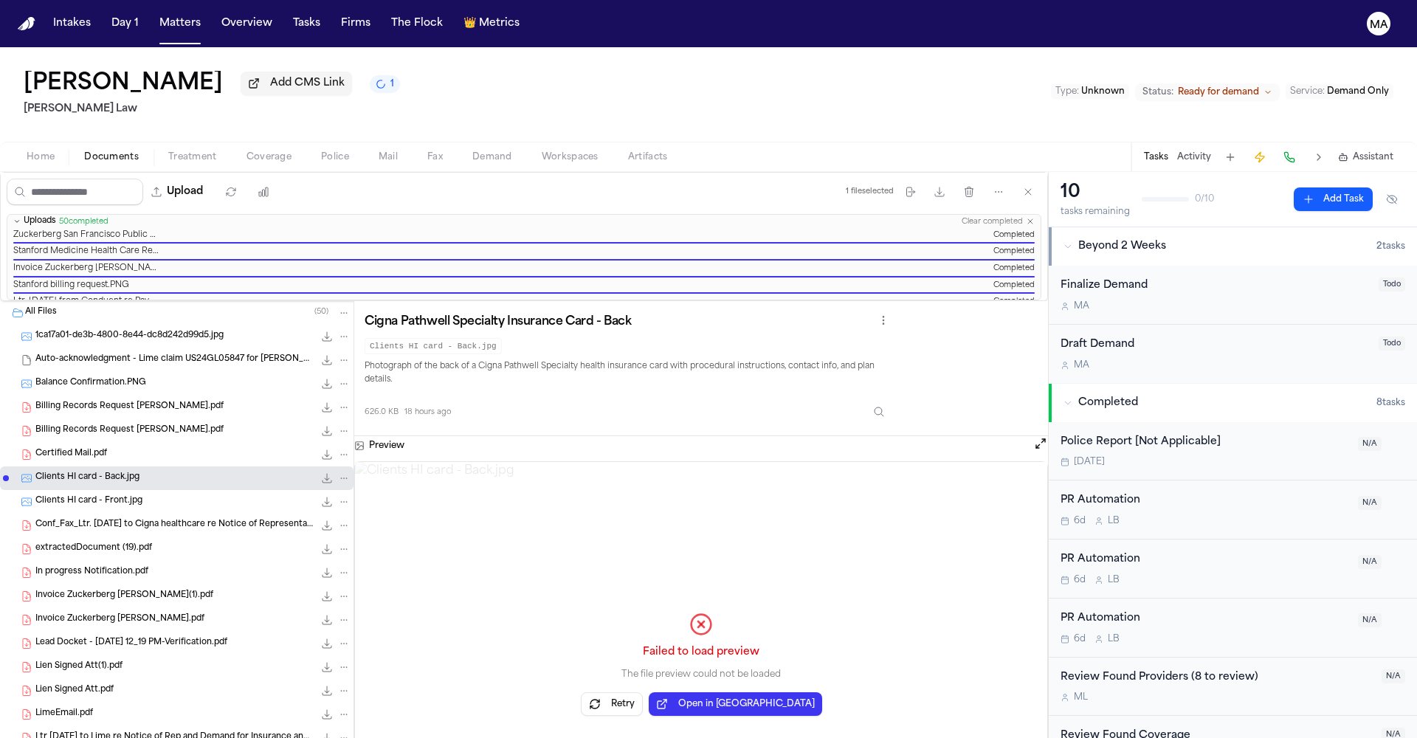
click at [586, 692] on button "Retry" at bounding box center [612, 704] width 62 height 24
click at [1082, 151] on span "Assistant" at bounding box center [1373, 157] width 41 height 12
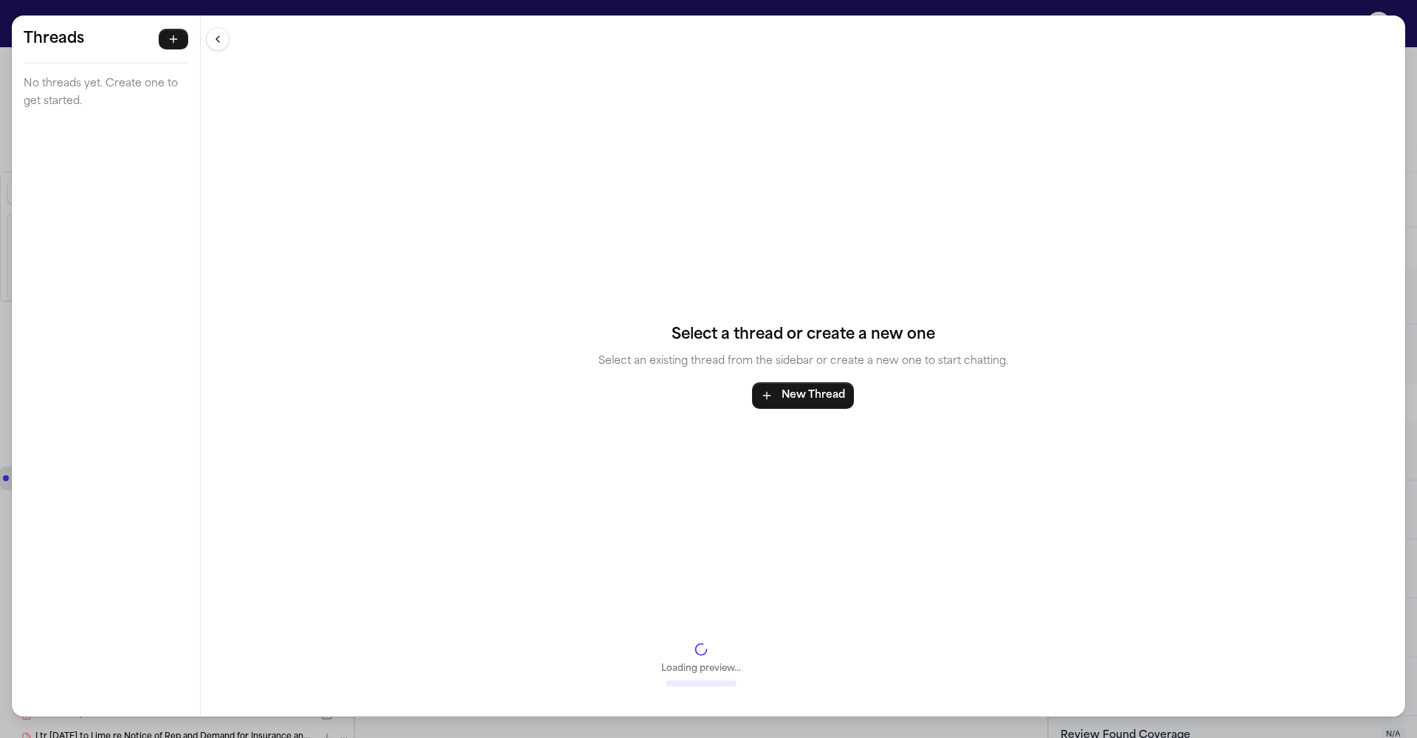
click at [270, 11] on div "Threads No threads yet. Create one to get started. Threads No threads yet. Crea…" at bounding box center [708, 369] width 1417 height 738
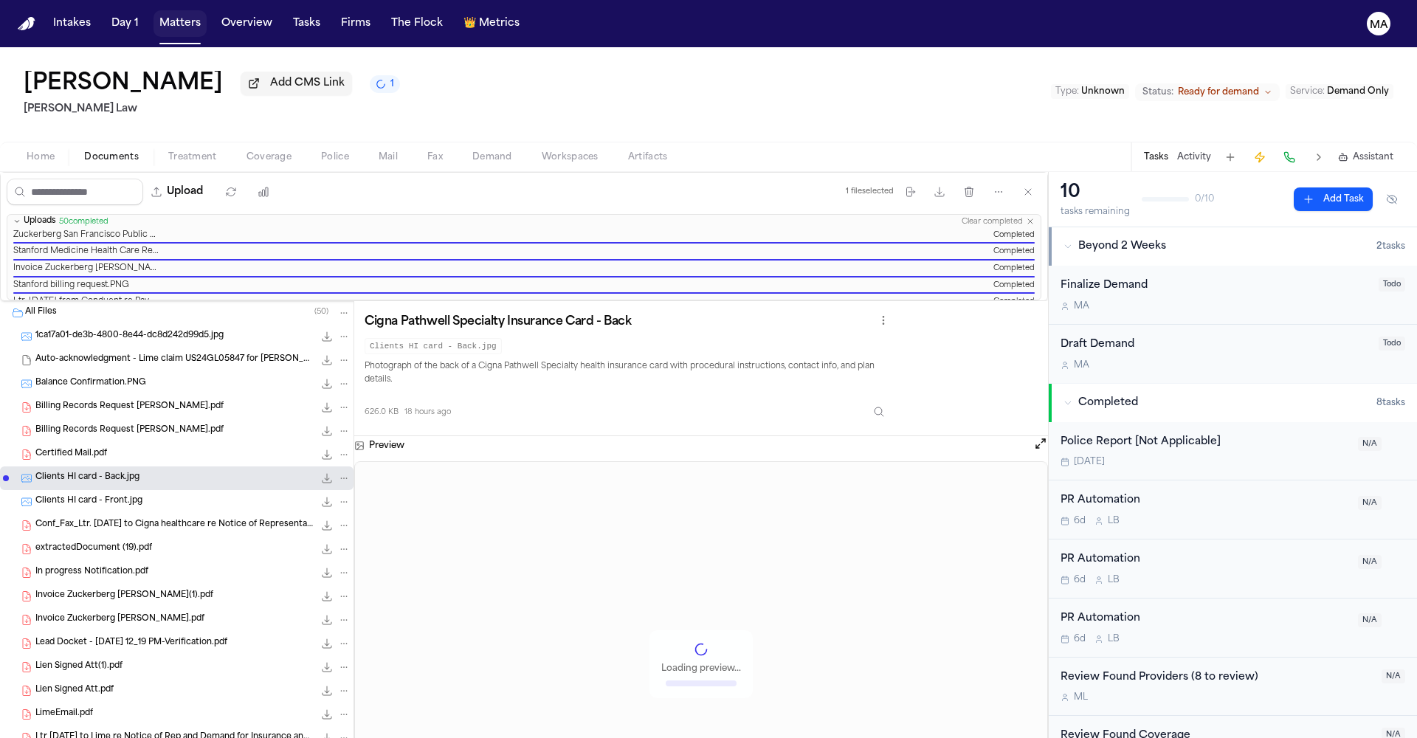
click at [154, 17] on button "Matters" at bounding box center [180, 23] width 53 height 27
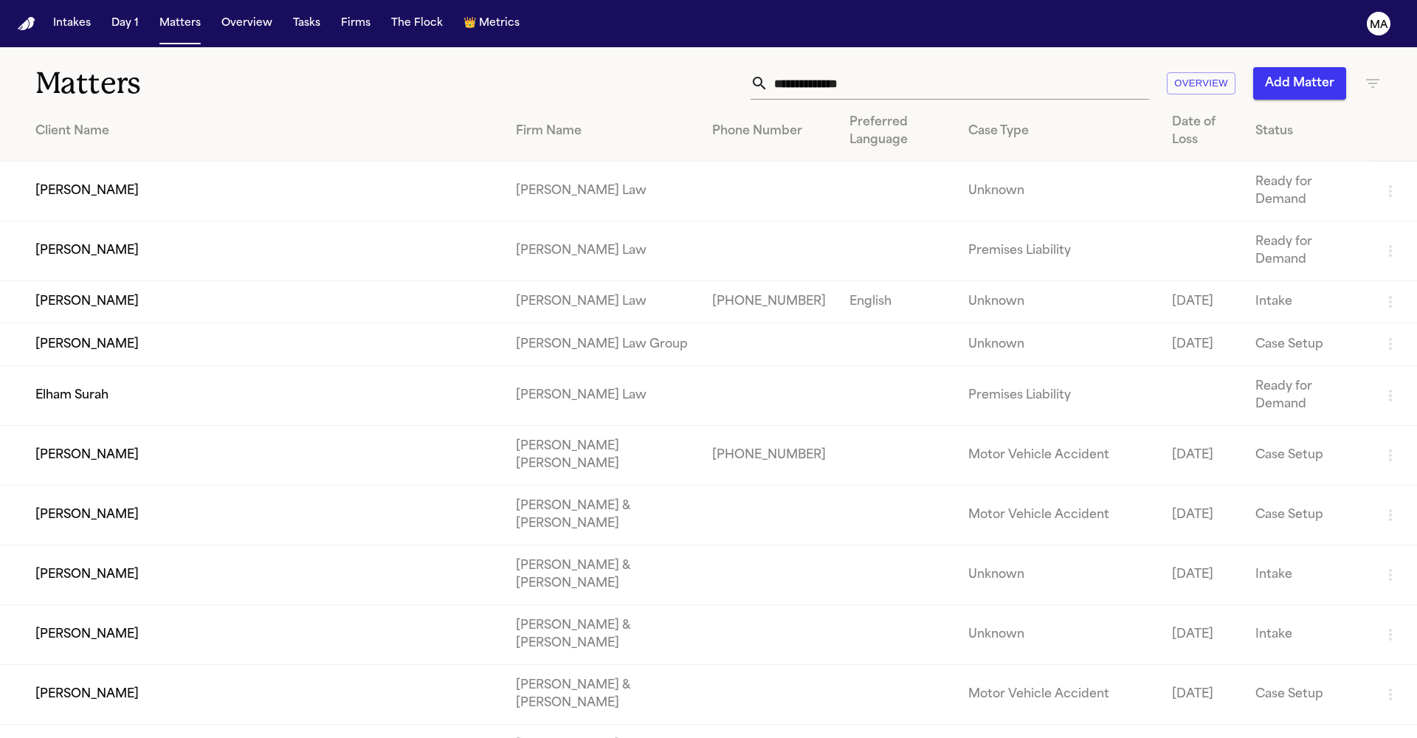
click at [1032, 67] on input "text" at bounding box center [958, 83] width 381 height 32
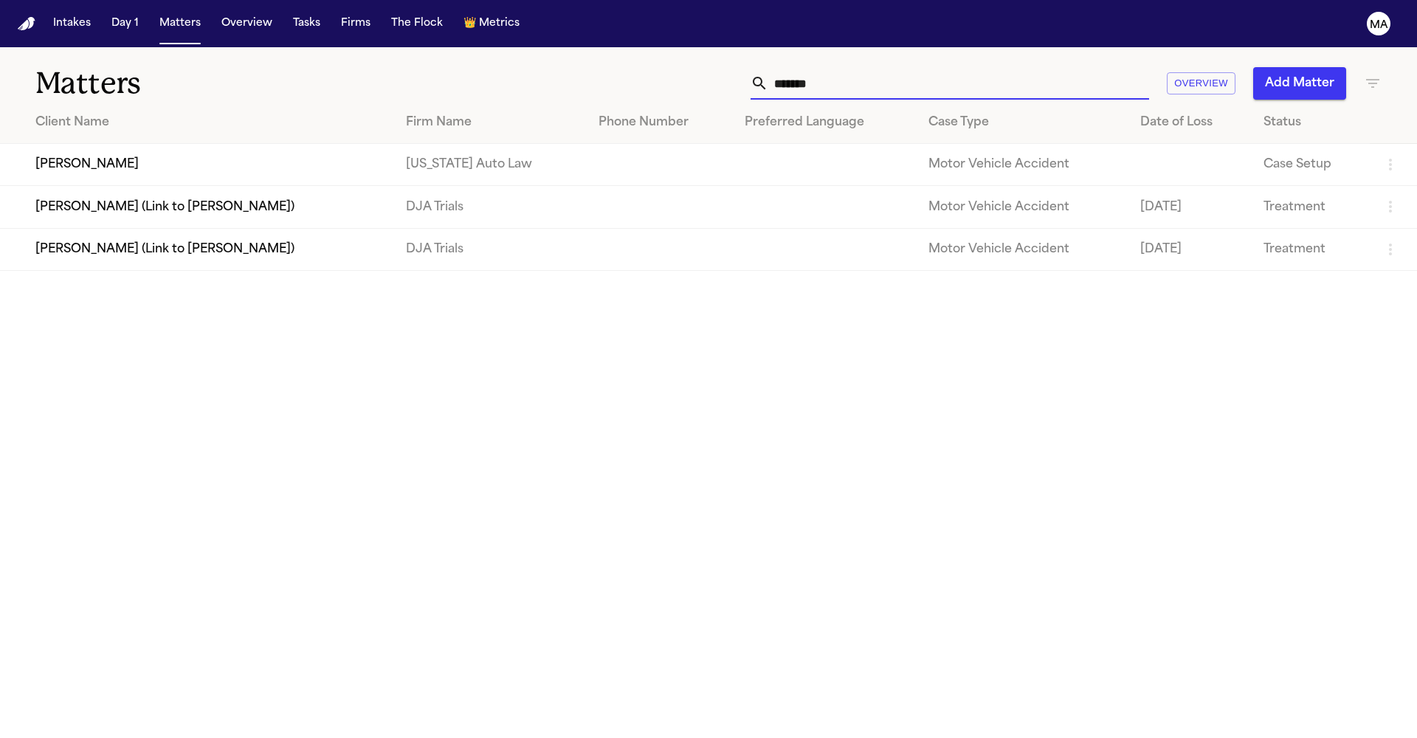
type input "*******"
click at [197, 144] on td "Lea Gatson" at bounding box center [197, 165] width 394 height 42
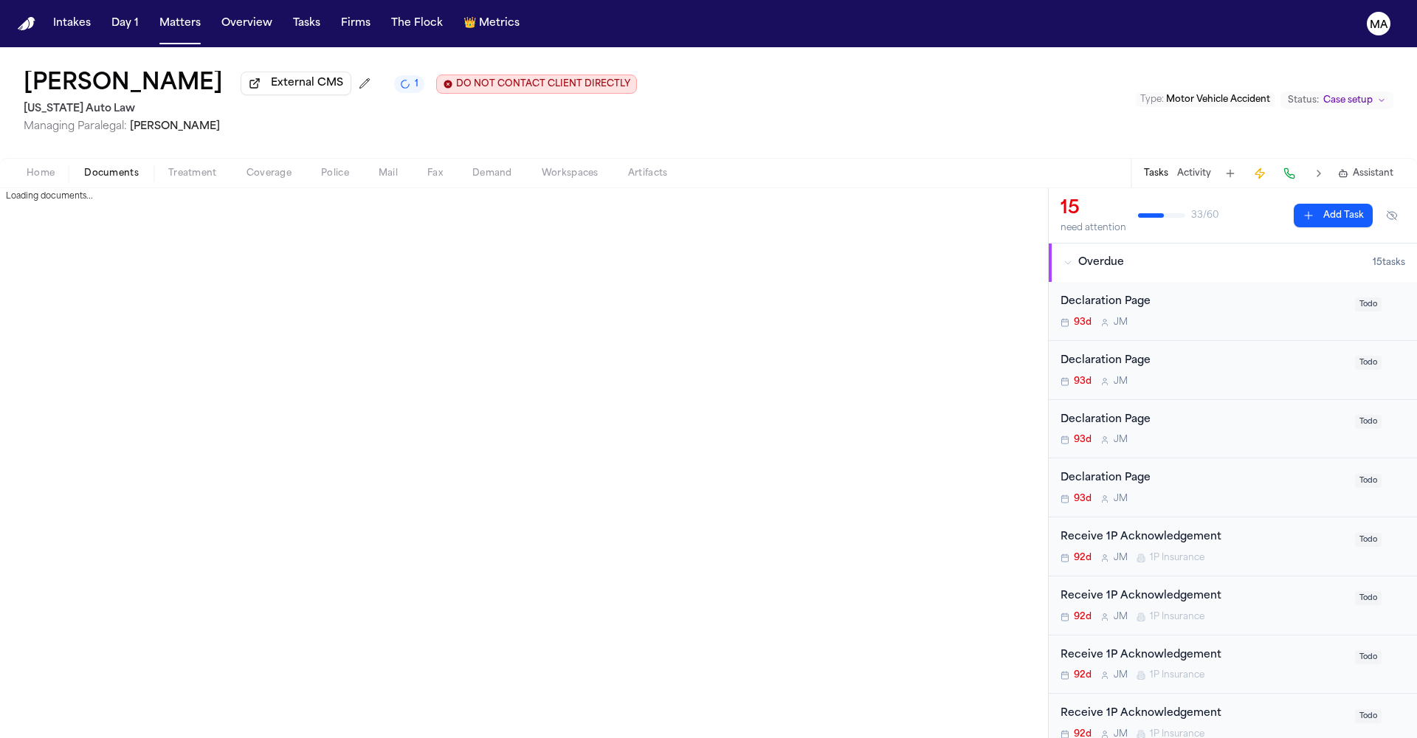
click at [91, 168] on span "Documents" at bounding box center [111, 174] width 55 height 12
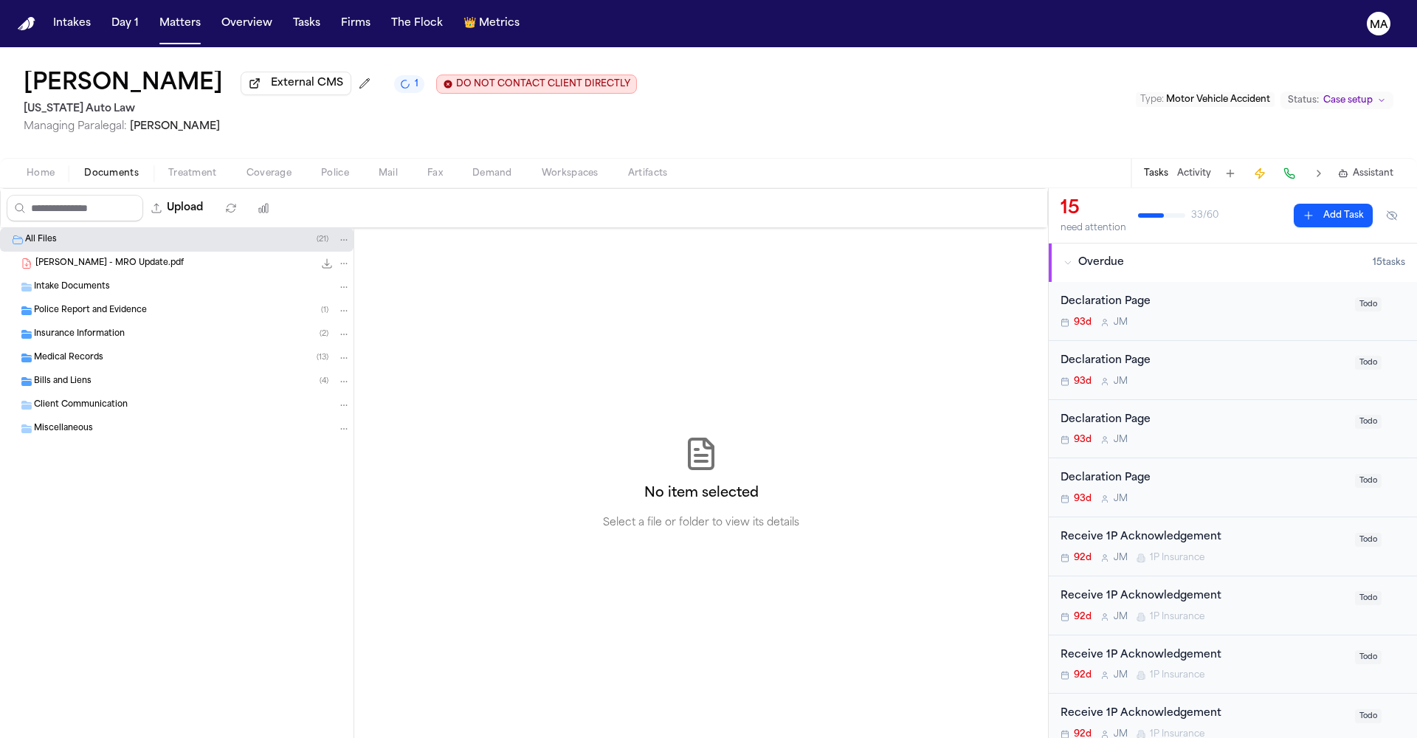
click at [89, 351] on div "Medical Records ( 13 )" at bounding box center [192, 357] width 317 height 13
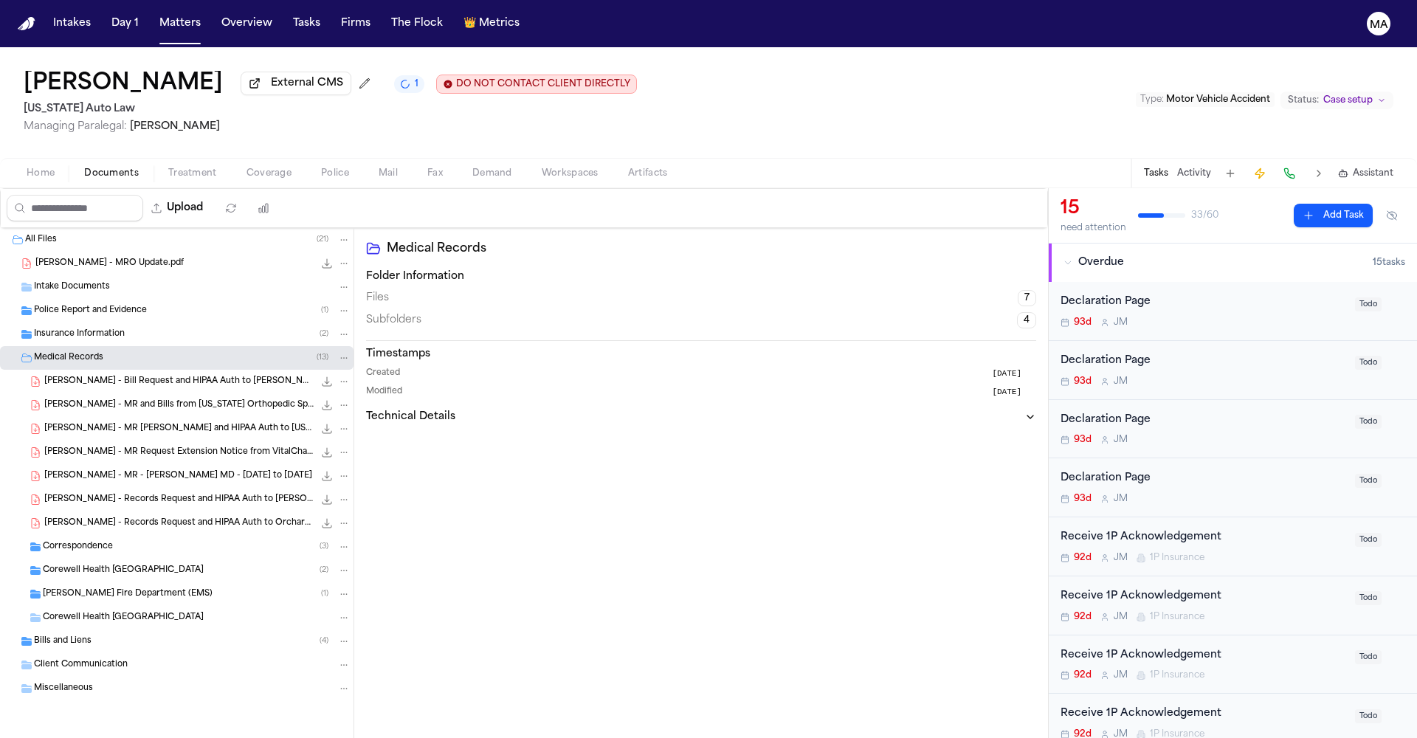
click at [89, 351] on div "Medical Records ( 13 )" at bounding box center [192, 357] width 317 height 13
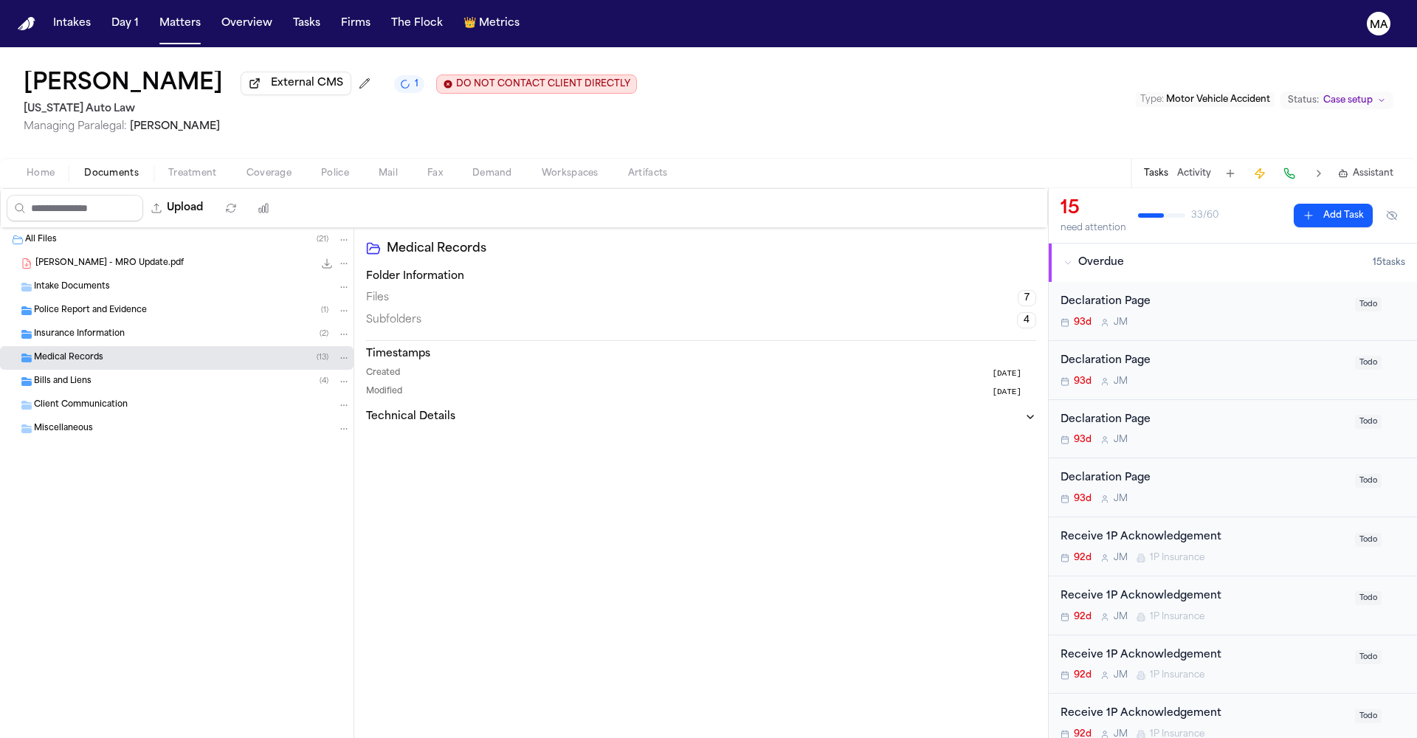
click at [86, 323] on div "Insurance Information ( 2 )" at bounding box center [177, 335] width 354 height 24
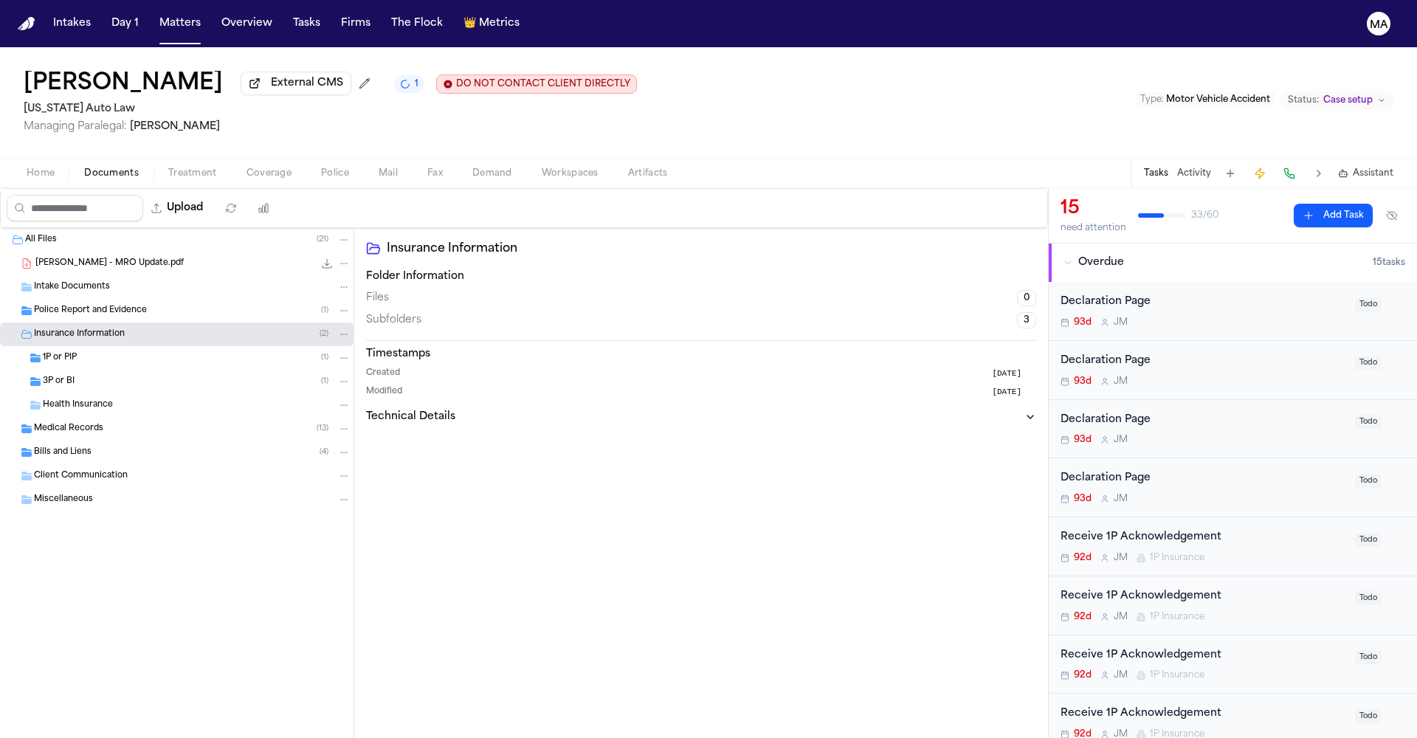
click at [92, 370] on div "3P or BI ( 1 )" at bounding box center [177, 382] width 354 height 24
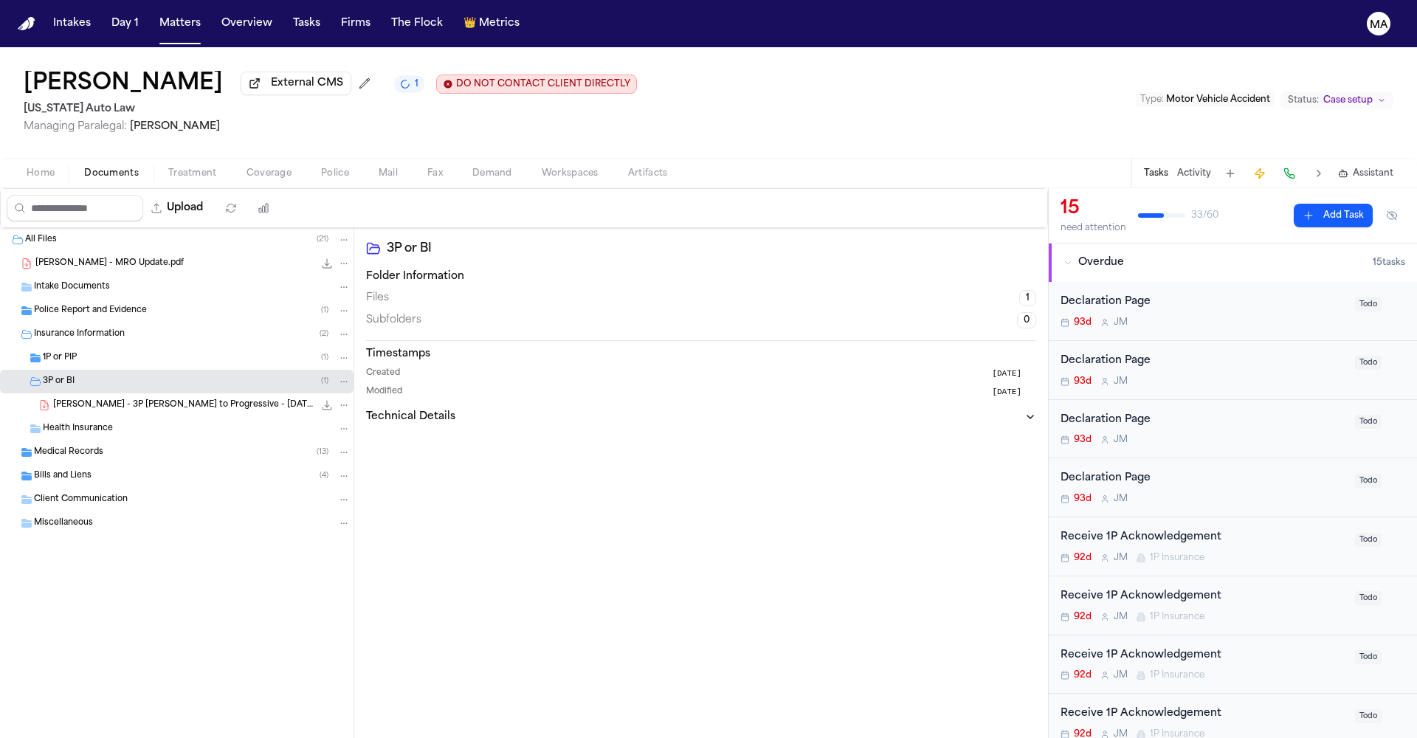
click at [107, 399] on span "L. Gatson - 3P LOR to Progressive - 6.18.25" at bounding box center [183, 405] width 261 height 13
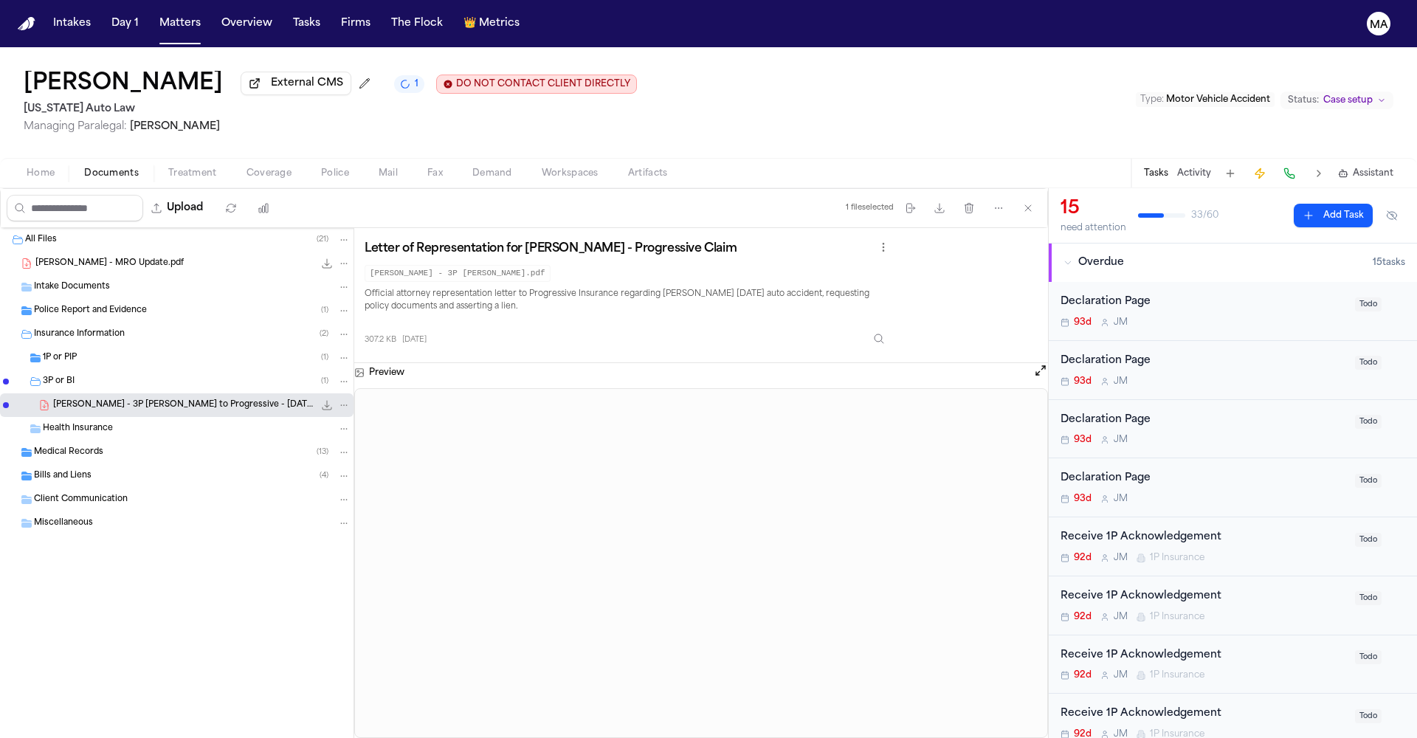
click at [78, 346] on div "1P or PIP ( 1 )" at bounding box center [177, 358] width 354 height 24
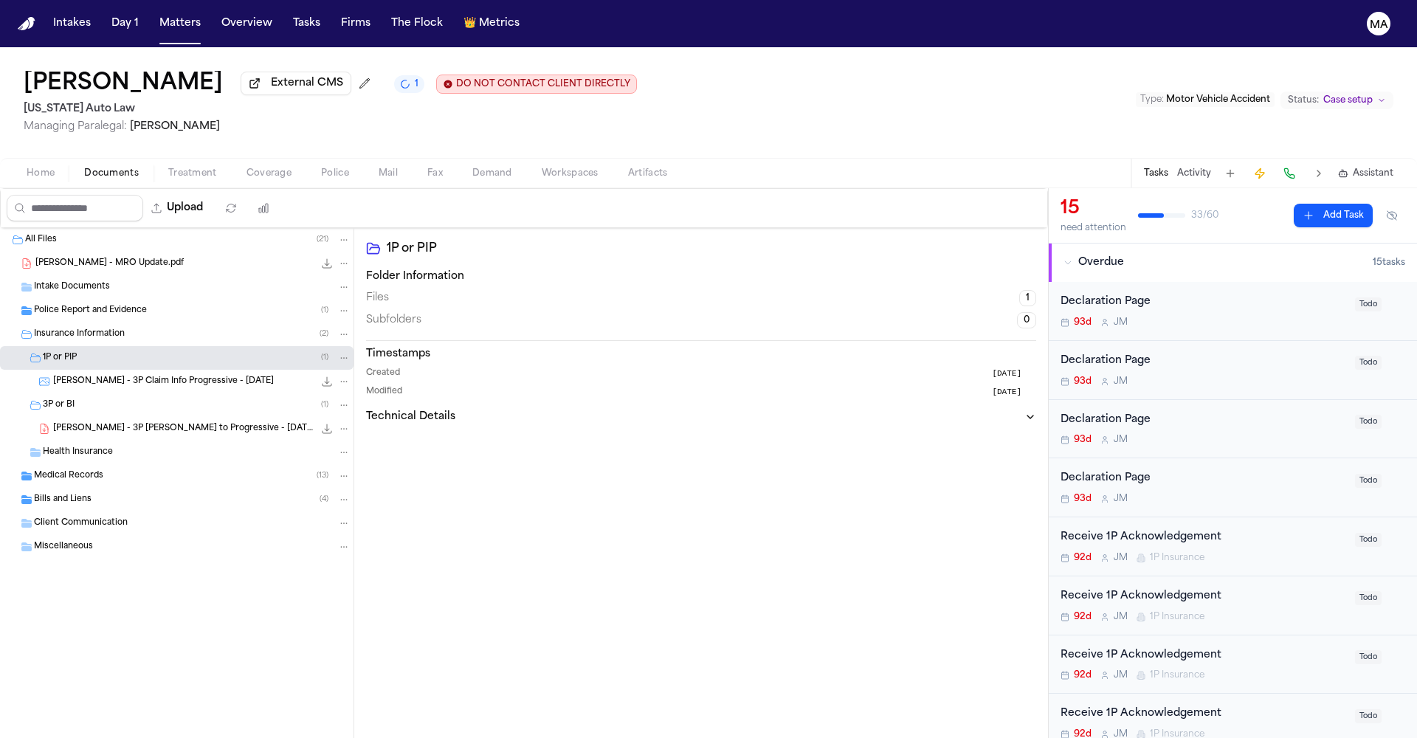
click at [103, 417] on div "L. Gatson - 3P LOR to Progressive - 6.18.25 307.2 KB • PDF" at bounding box center [177, 429] width 354 height 24
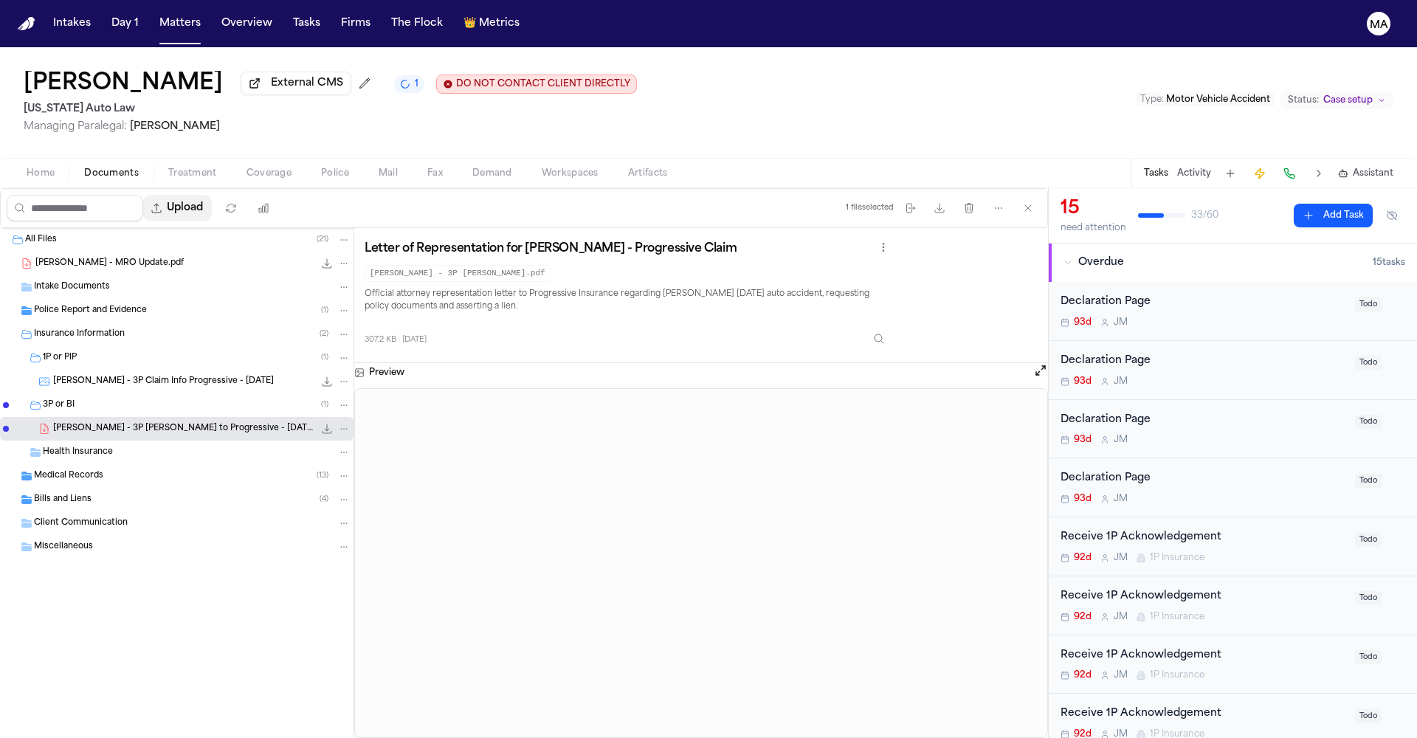
click at [144, 195] on button "Upload" at bounding box center [177, 208] width 69 height 27
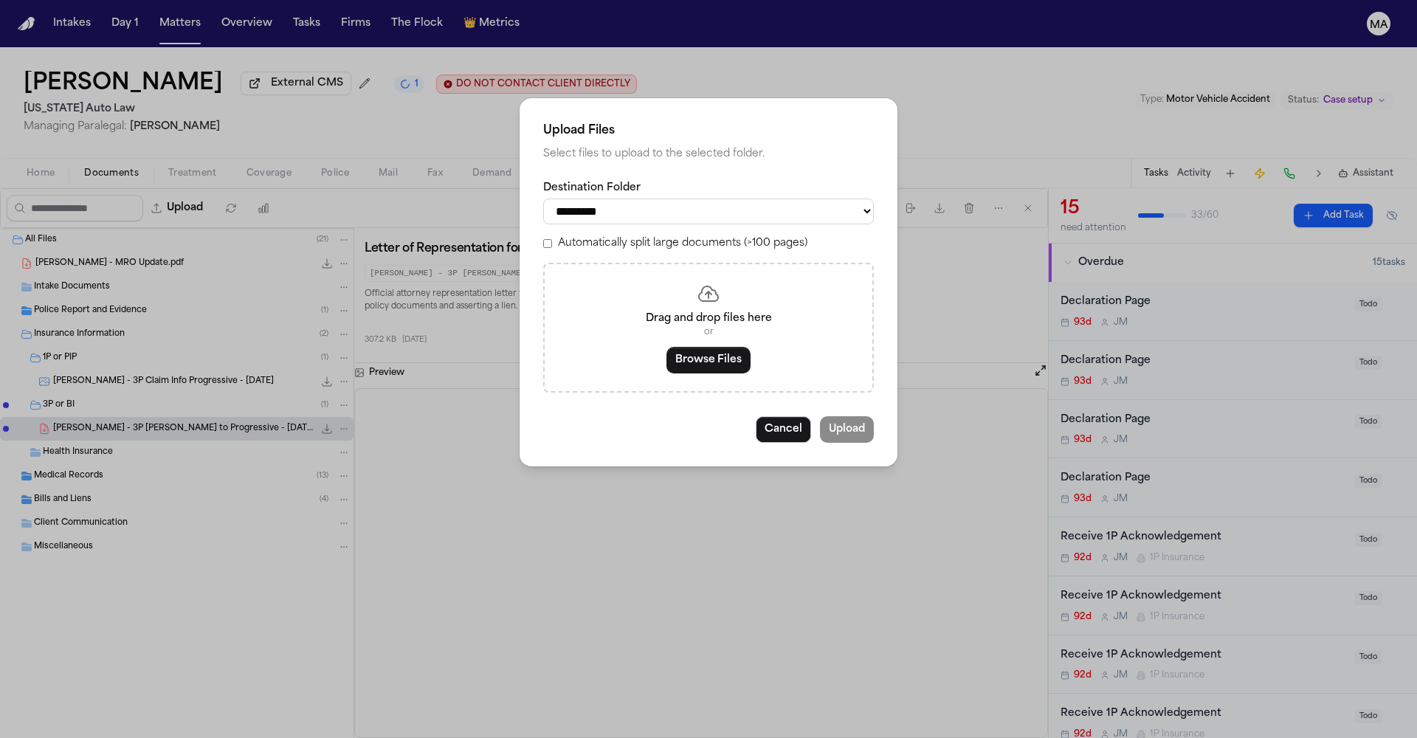
select select "**********"
click at [709, 347] on button "Browse Files" at bounding box center [708, 360] width 84 height 27
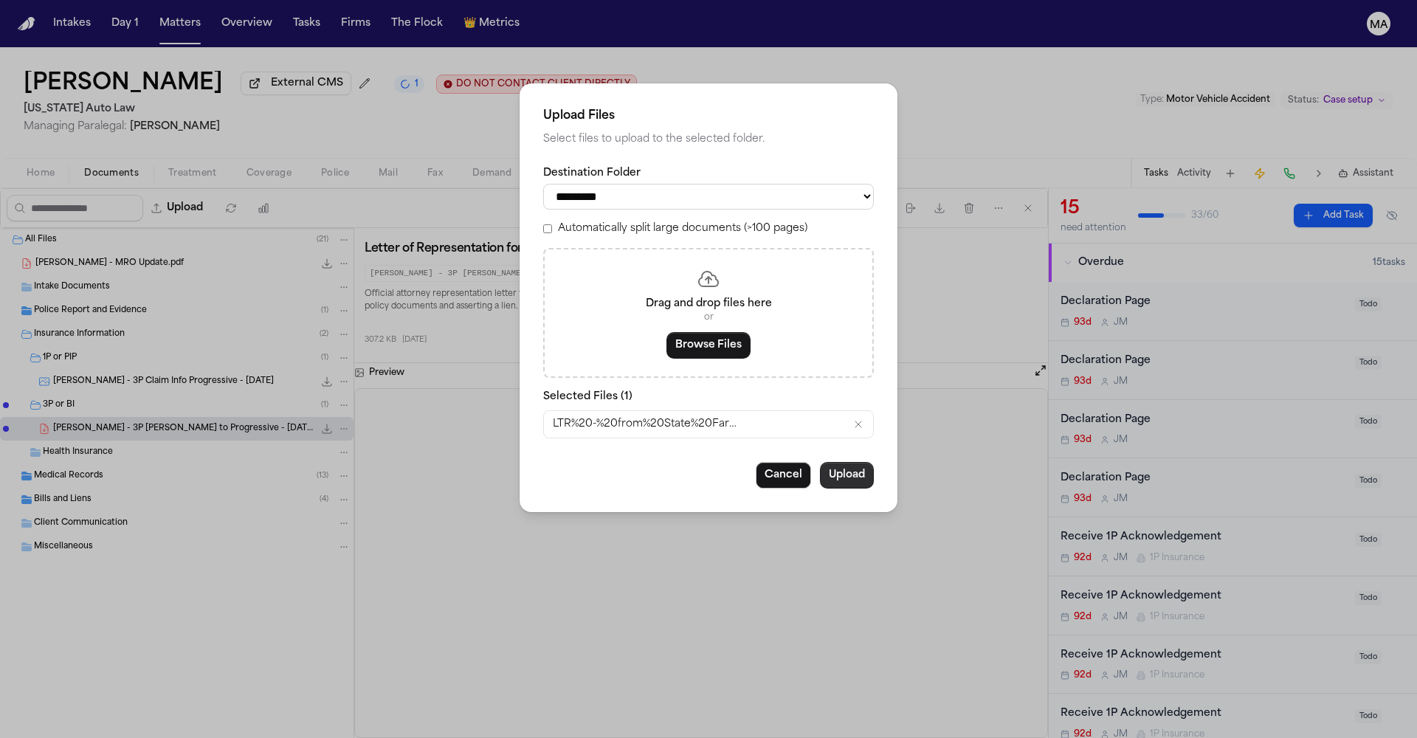
click at [820, 462] on button "Upload" at bounding box center [847, 475] width 54 height 27
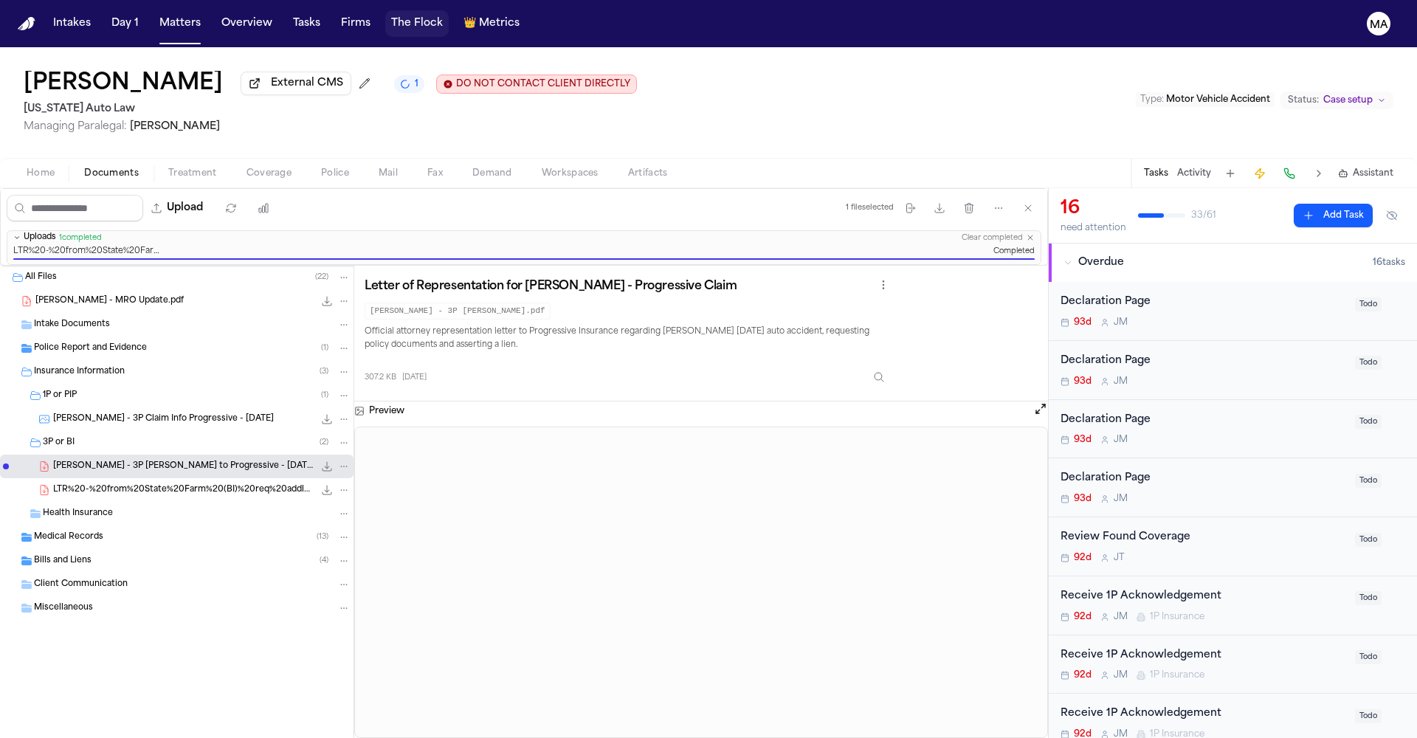
click at [401, 54] on div "Lea Gatson External CMS 1 DO NOT CONTACT CLIENT DIRECTLY DO NOT CONTACT Michiga…" at bounding box center [708, 102] width 1417 height 111
click at [287, 15] on button "Tasks" at bounding box center [306, 23] width 39 height 27
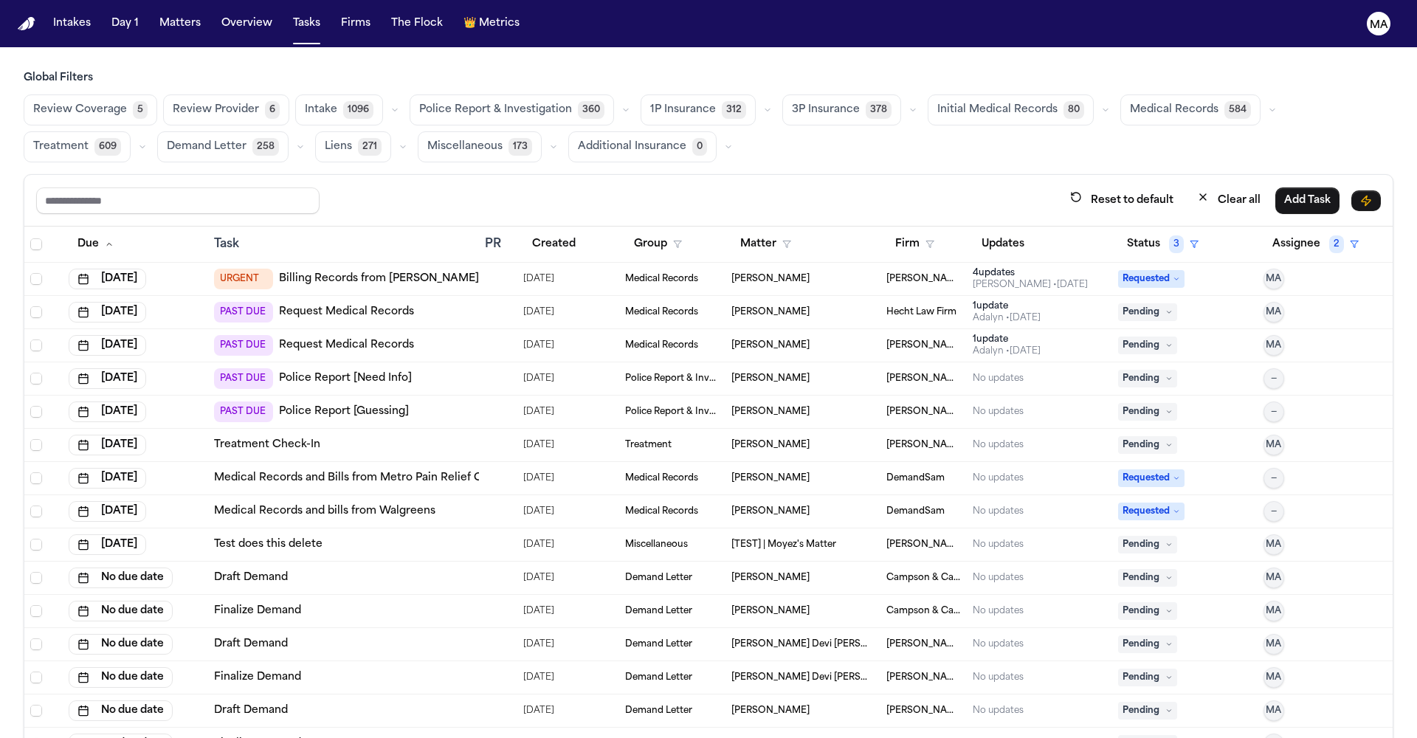
click at [712, 71] on h3 "Global Filters" at bounding box center [709, 78] width 1370 height 15
click at [1082, 103] on span "Medical Records" at bounding box center [1174, 110] width 89 height 15
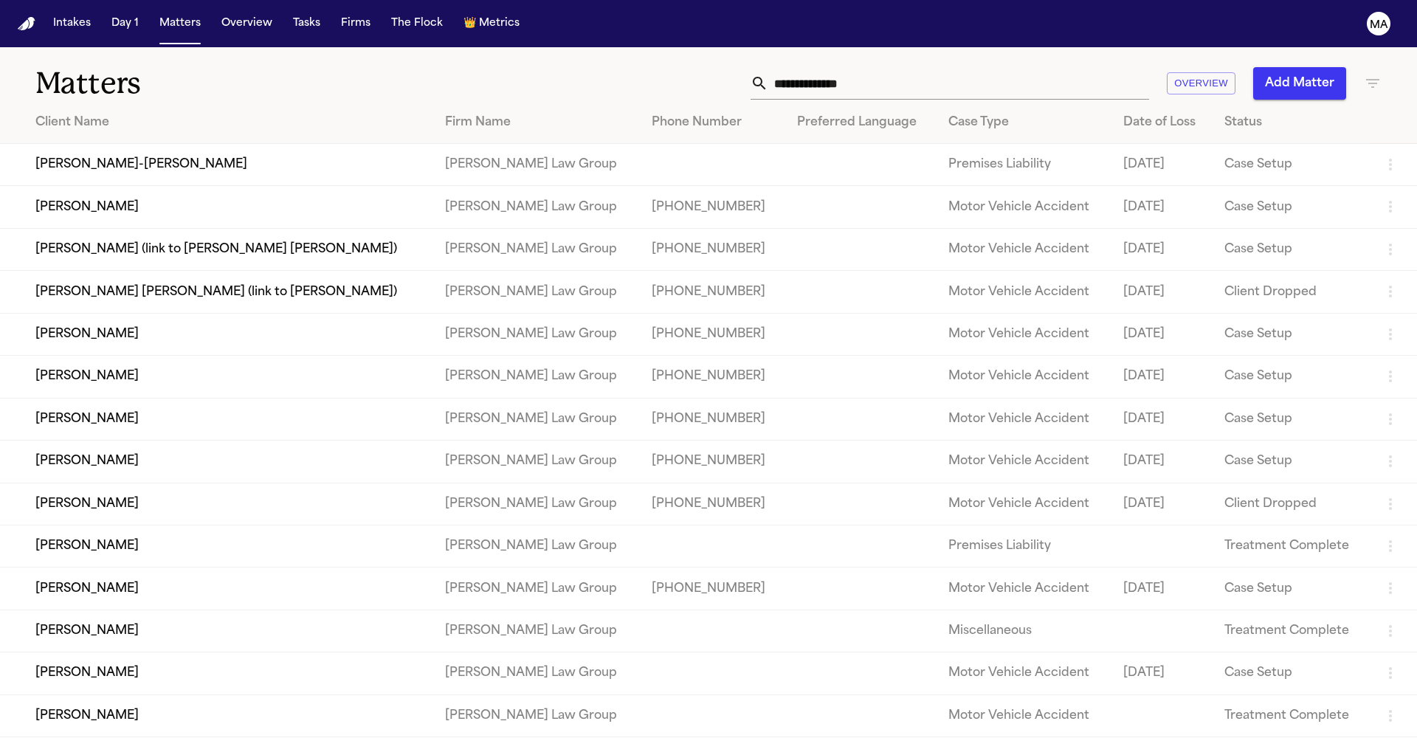
scroll to position [593, 0]
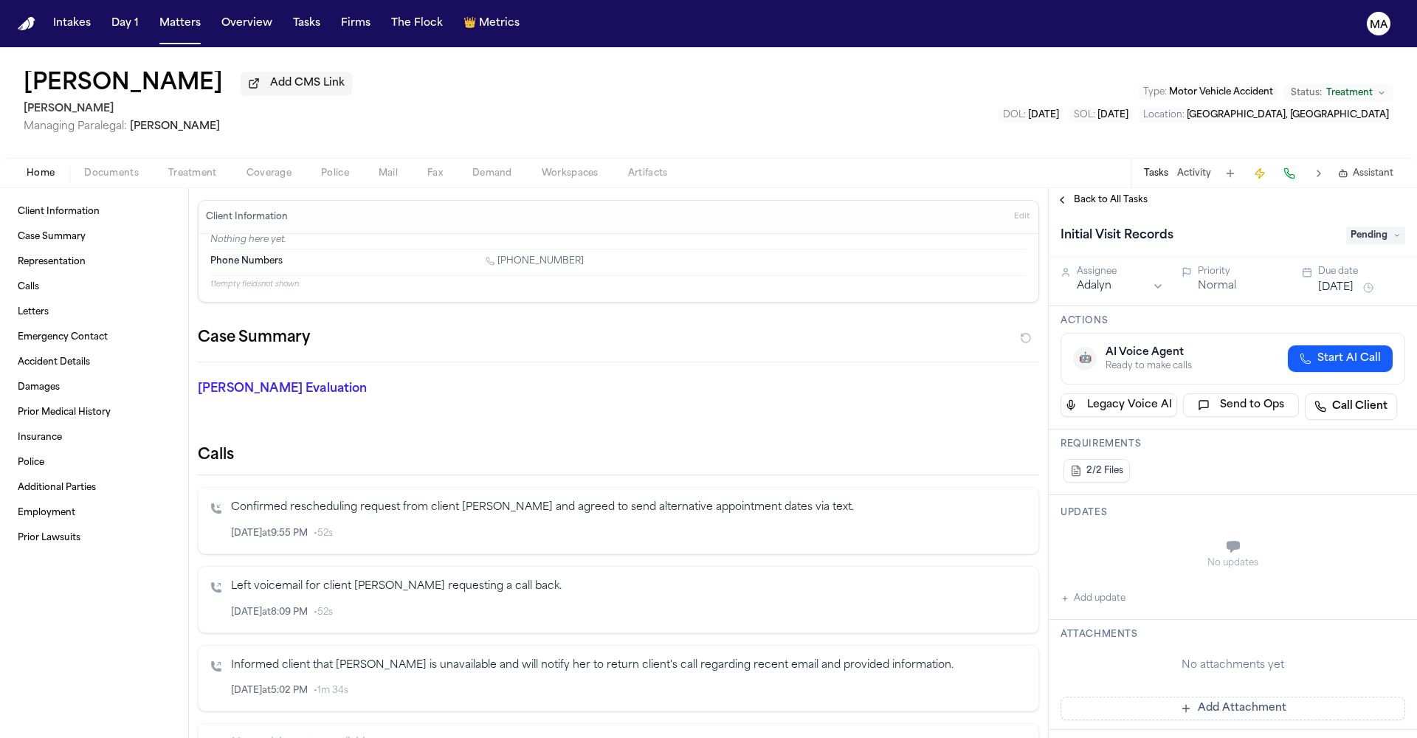
click at [1078, 194] on span "Back to All Tasks" at bounding box center [1111, 200] width 74 height 12
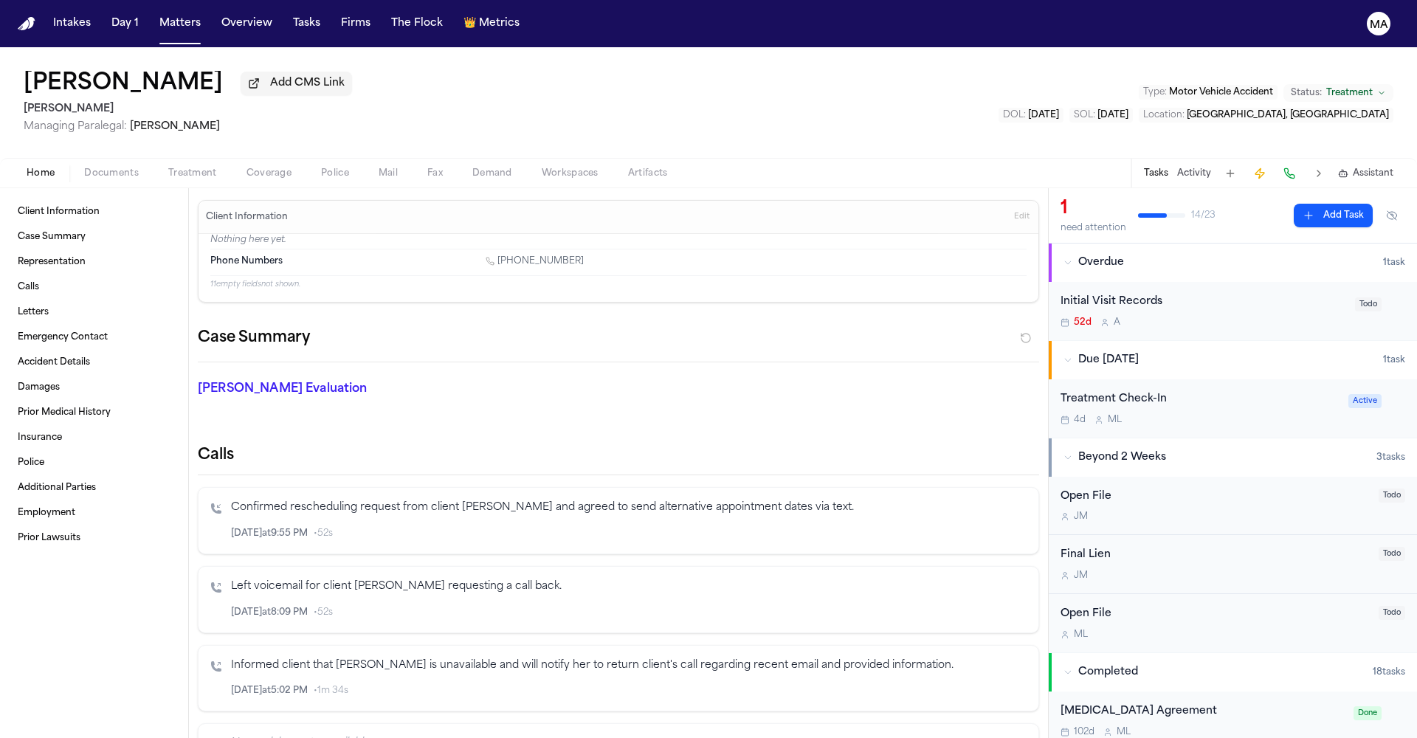
click at [168, 168] on span "Treatment" at bounding box center [192, 174] width 49 height 12
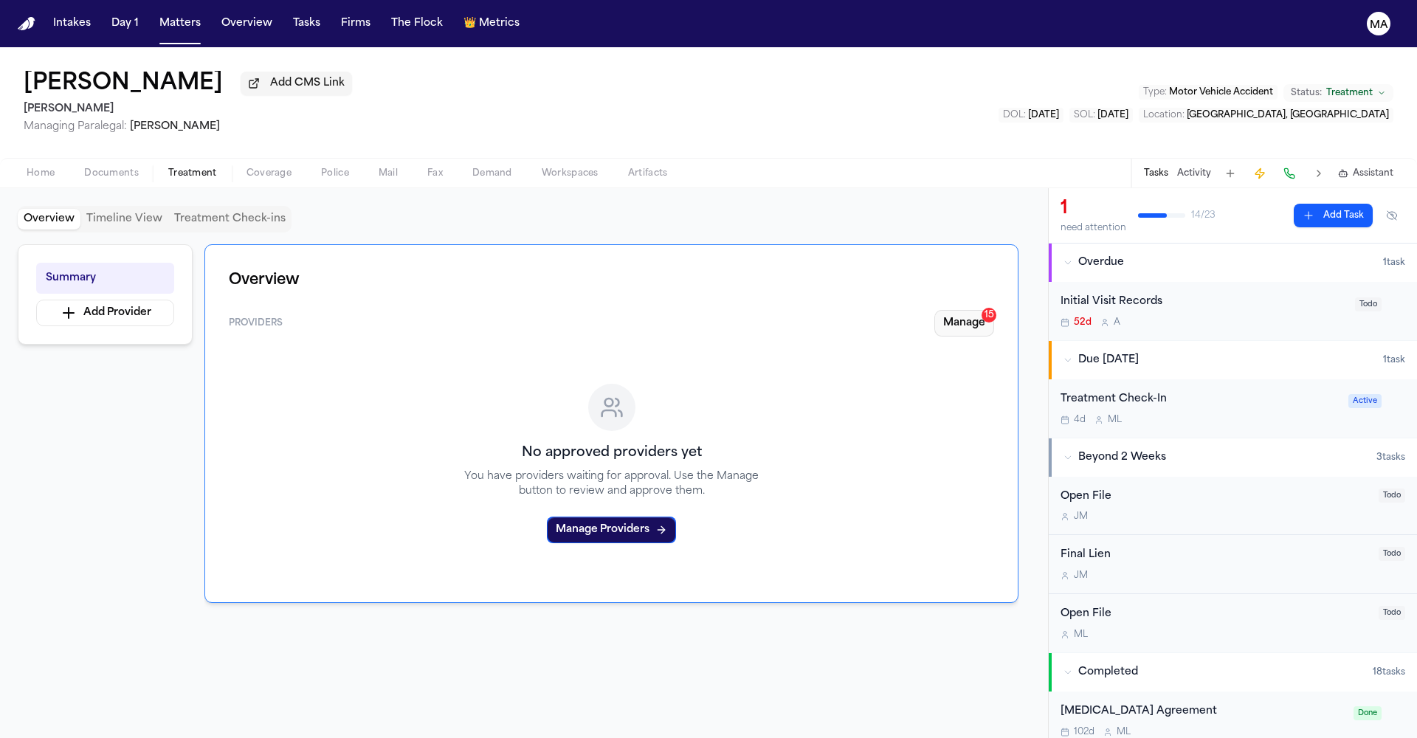
click at [989, 310] on button "Manage 15" at bounding box center [964, 323] width 60 height 27
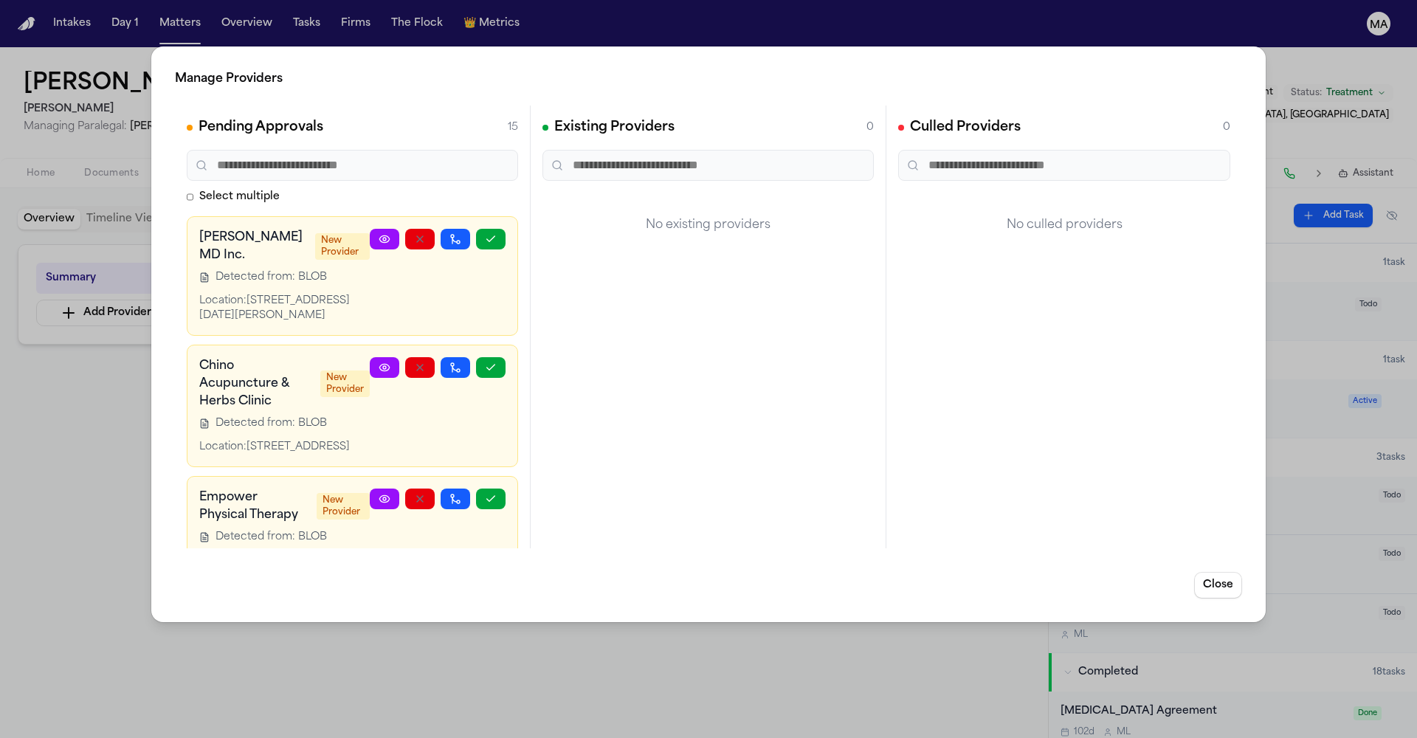
click at [497, 602] on button "button" at bounding box center [512, 612] width 30 height 21
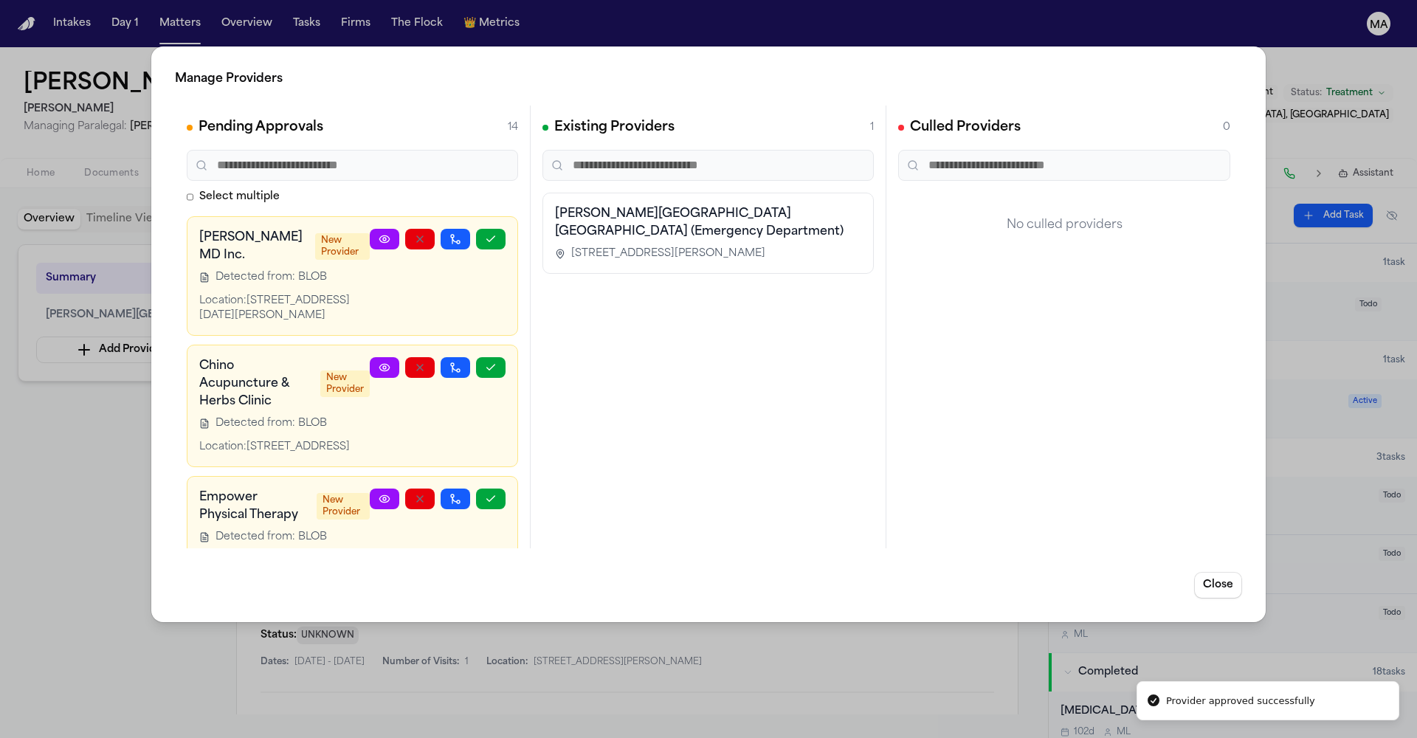
click at [108, 289] on div "Manage Providers Pending Approvals 14 Select multiple Luz Elena Cano MD Inc. Ne…" at bounding box center [708, 369] width 1417 height 738
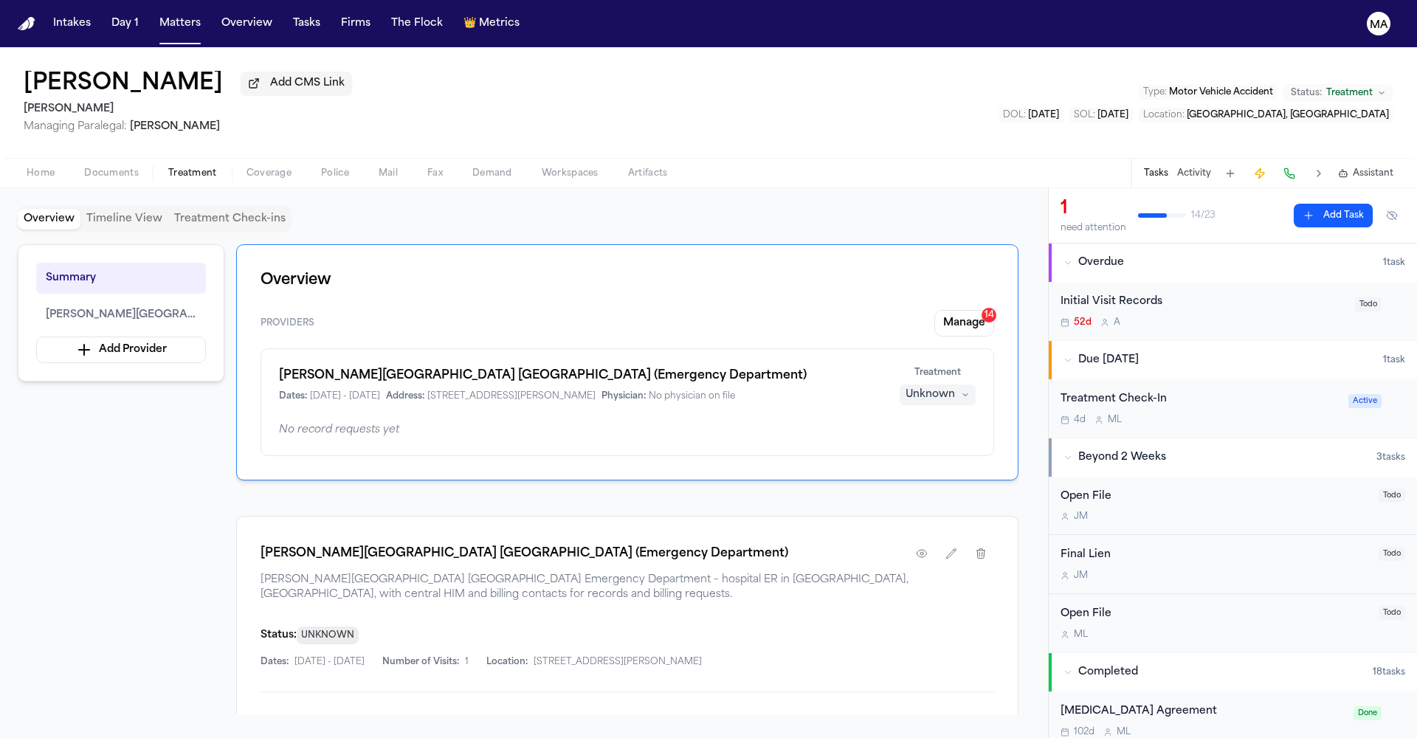
click at [955, 387] on div "Unknown" at bounding box center [930, 394] width 49 height 15
click at [957, 263] on span "Completed" at bounding box center [973, 270] width 58 height 15
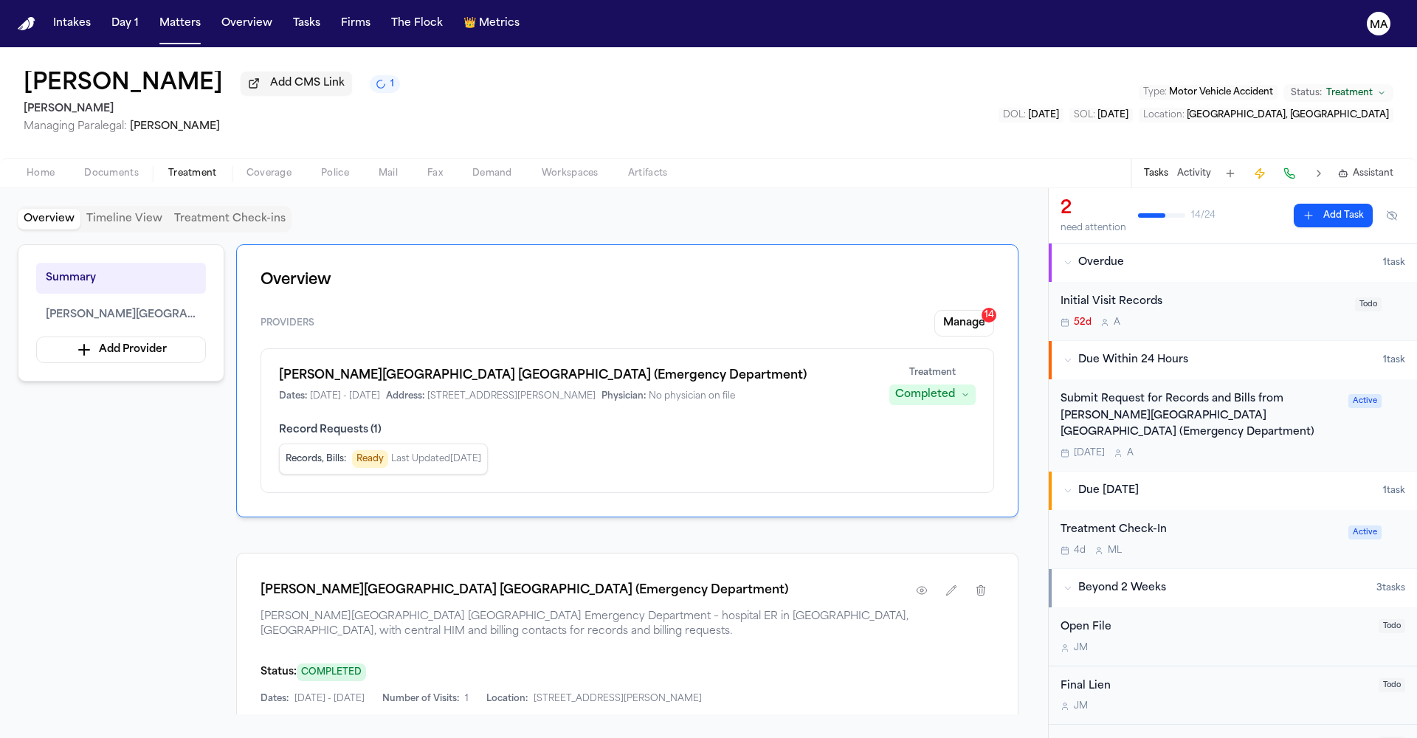
click at [1213, 294] on div "Initial Visit Records" at bounding box center [1204, 302] width 286 height 17
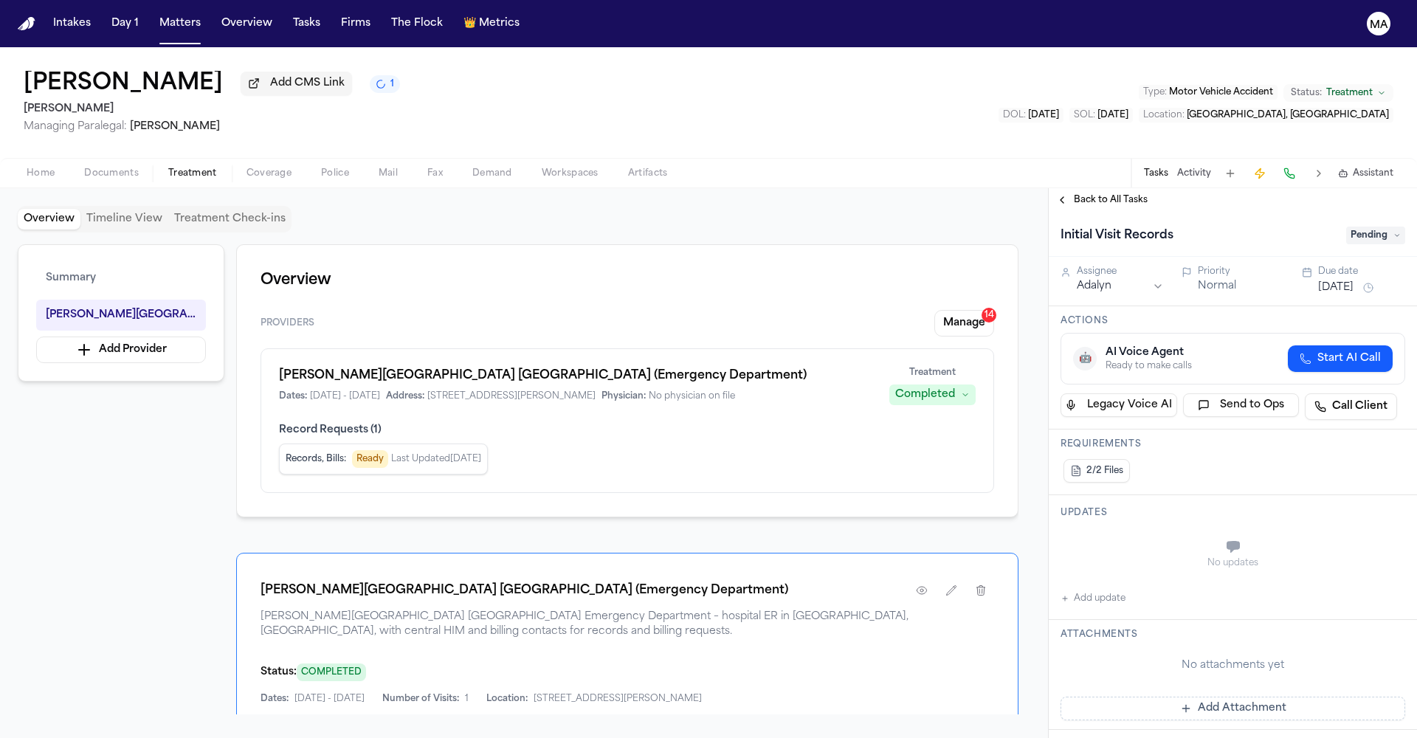
click at [1359, 227] on span "Pending" at bounding box center [1375, 236] width 59 height 18
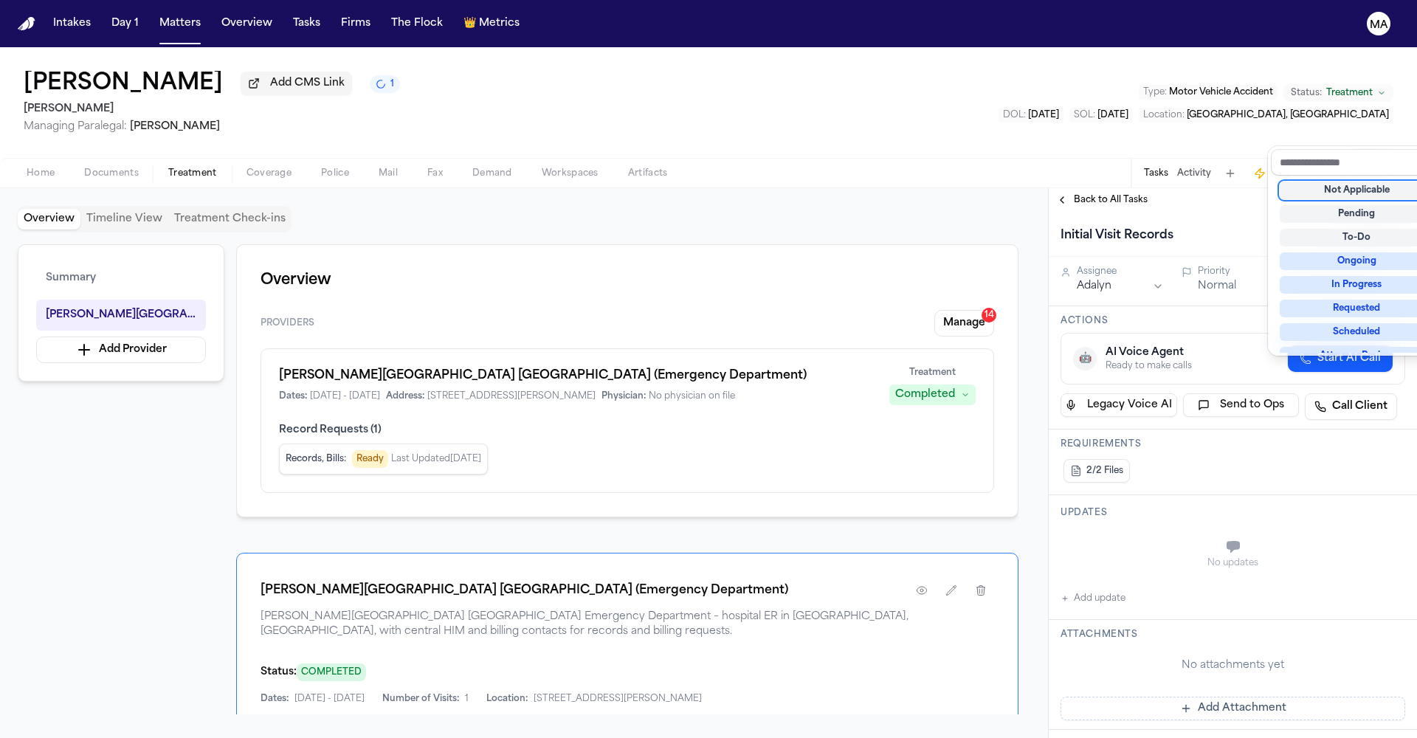
click at [1354, 182] on div "Not Applicable" at bounding box center [1357, 191] width 154 height 18
click at [1219, 212] on div "Initial Visit Records Not Applicable" at bounding box center [1233, 234] width 368 height 45
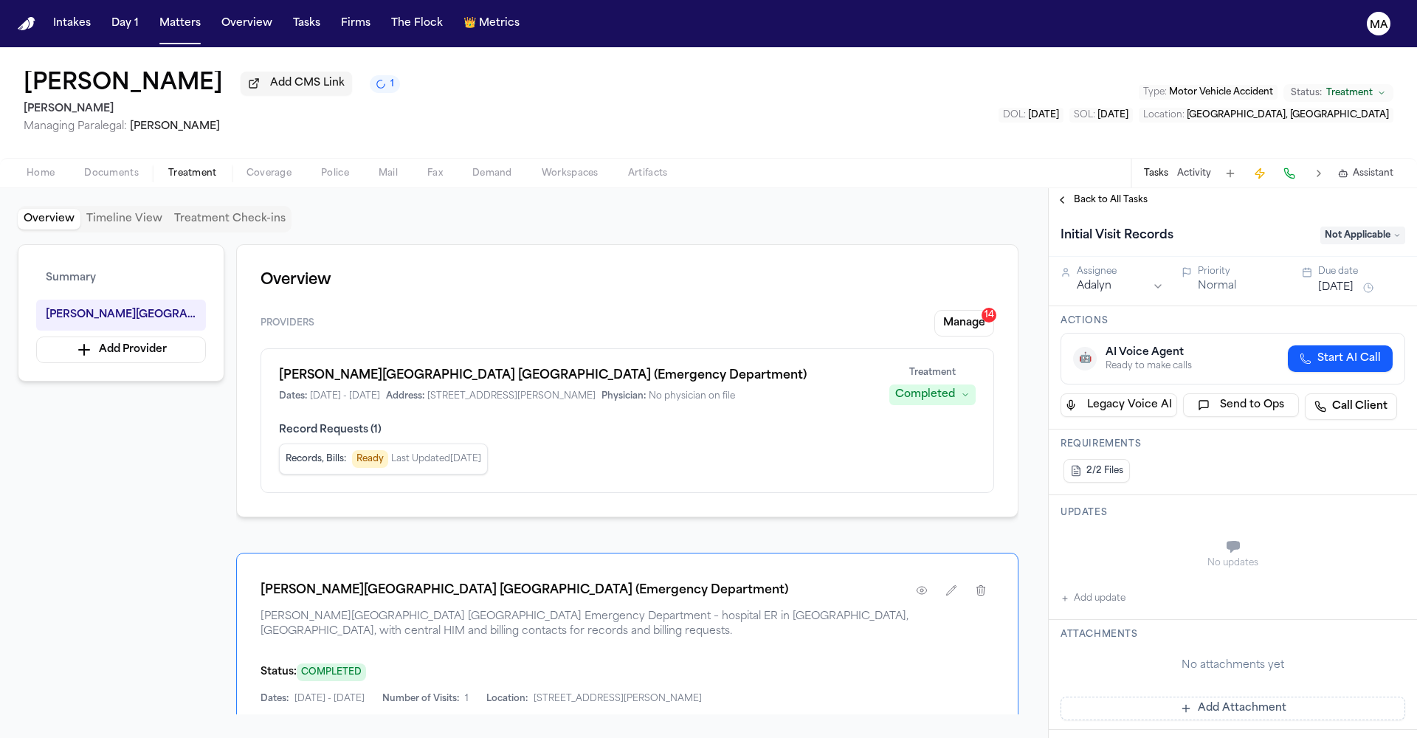
click at [1096, 194] on span "Back to All Tasks" at bounding box center [1111, 200] width 74 height 12
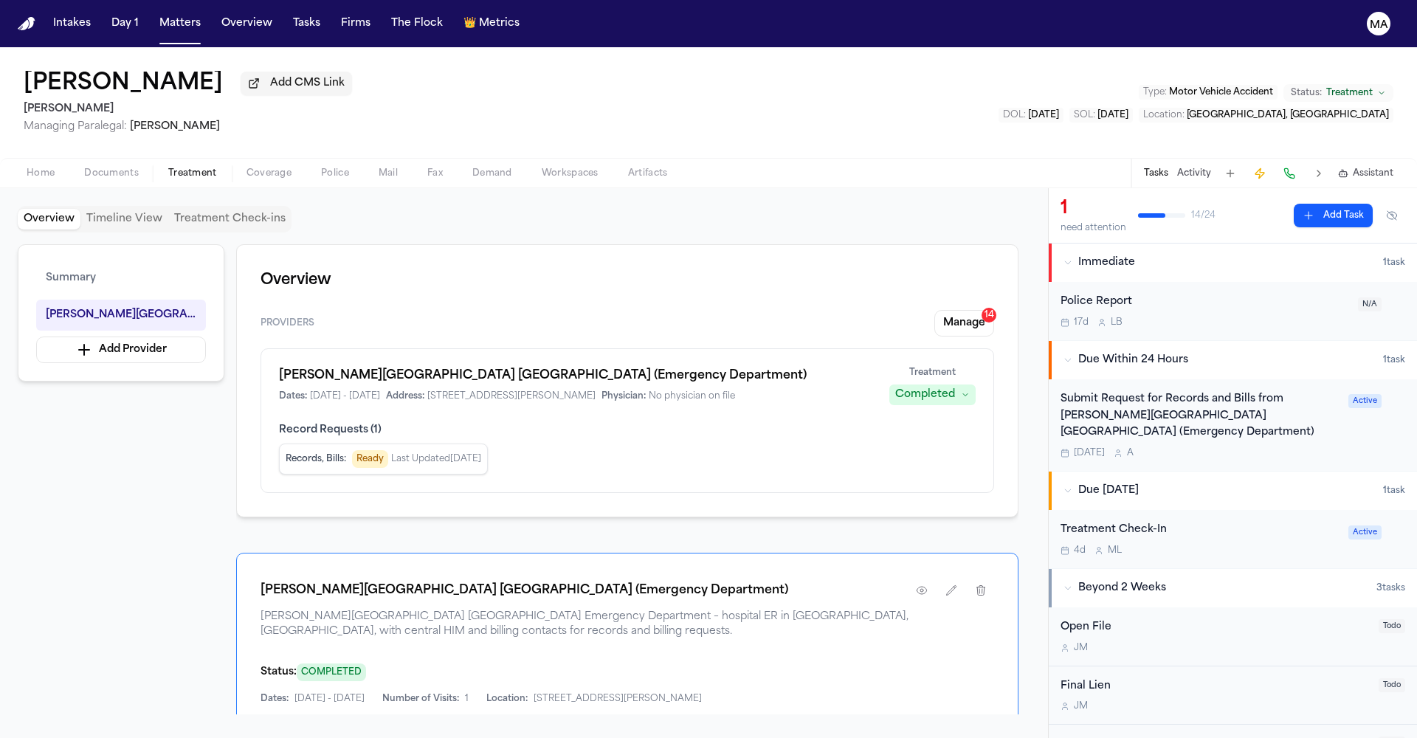
click at [1096, 391] on div "Submit Request for Records and Bills from Hoag Hospital Newport Beach (Emergenc…" at bounding box center [1200, 416] width 279 height 50
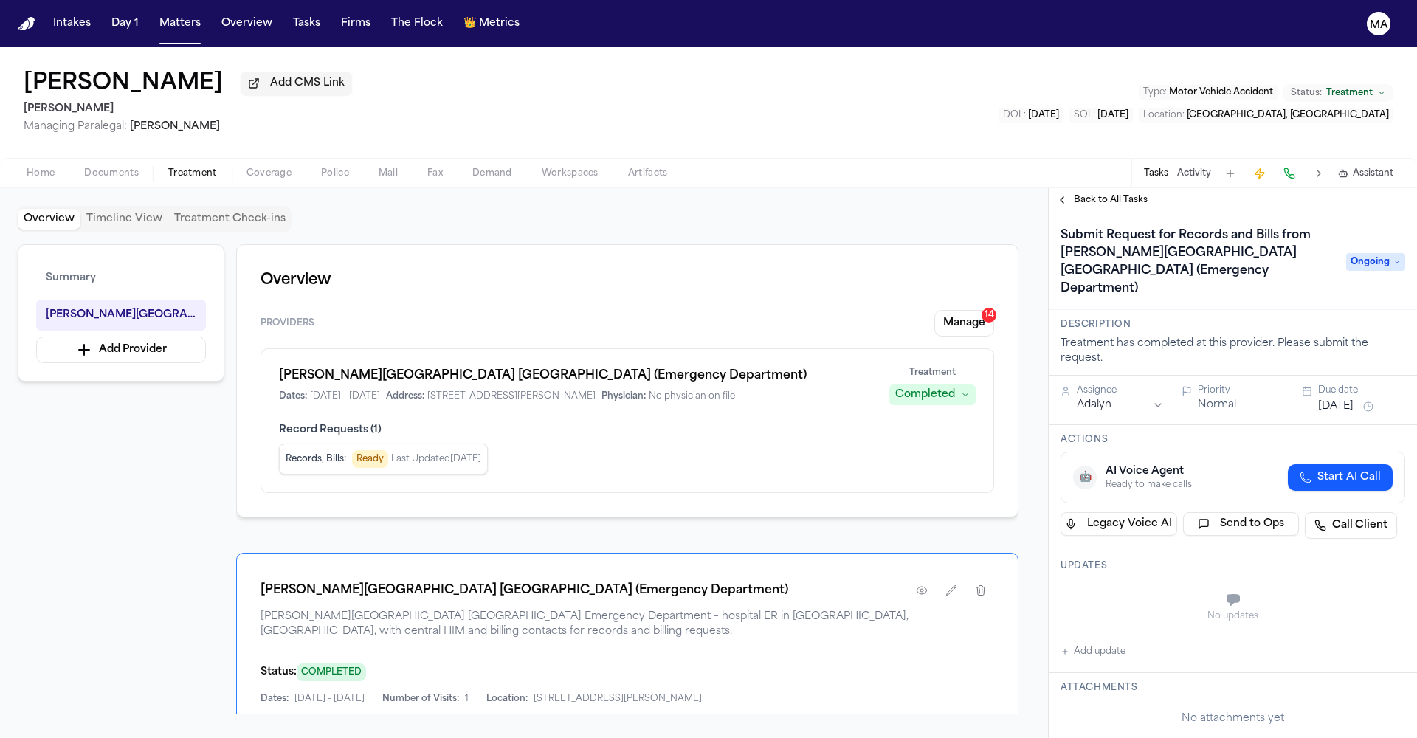
click at [1349, 470] on span "Start AI Call" at bounding box center [1348, 477] width 63 height 15
click at [1371, 475] on icon "button" at bounding box center [1366, 479] width 9 height 8
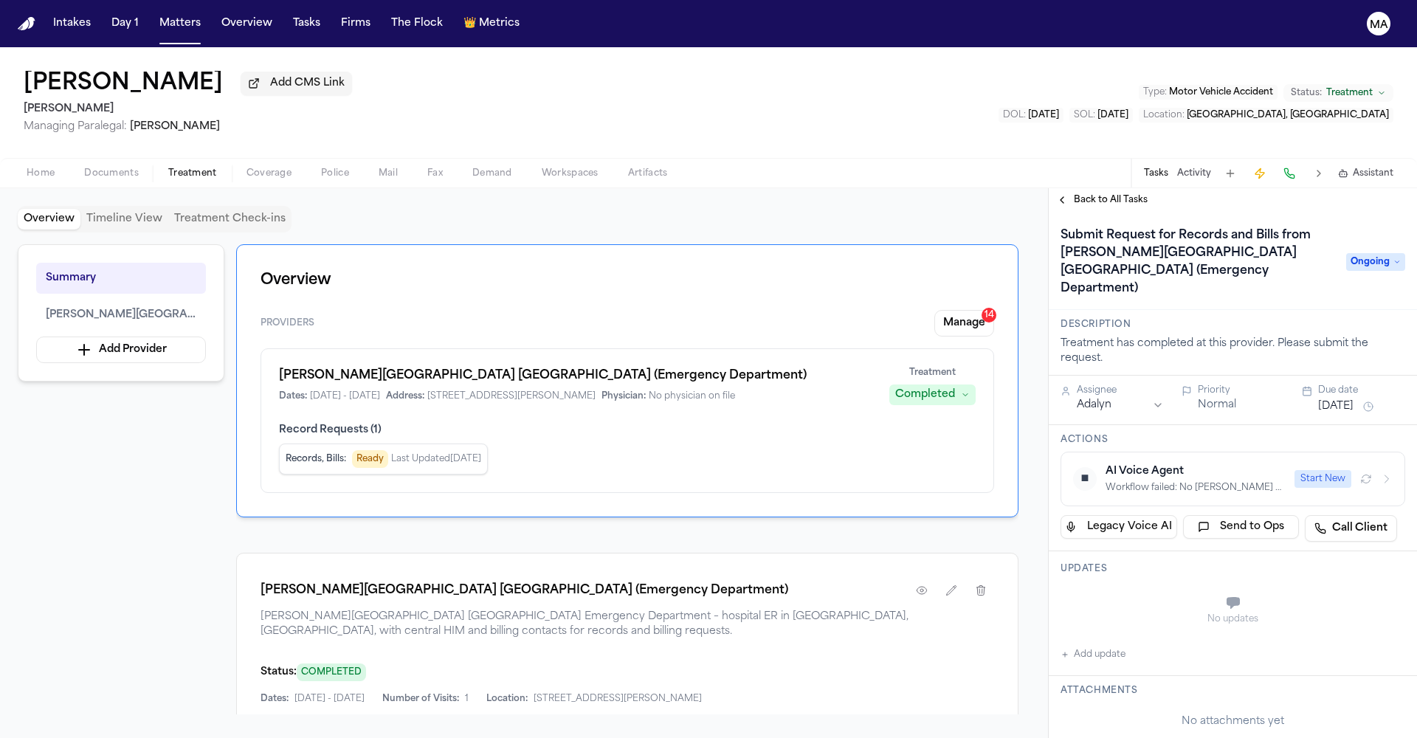
click at [1207, 452] on button "⏹ AI Voice Agent Workflow failed: No [PERSON_NAME] Agent strategy found for tas…" at bounding box center [1233, 479] width 345 height 55
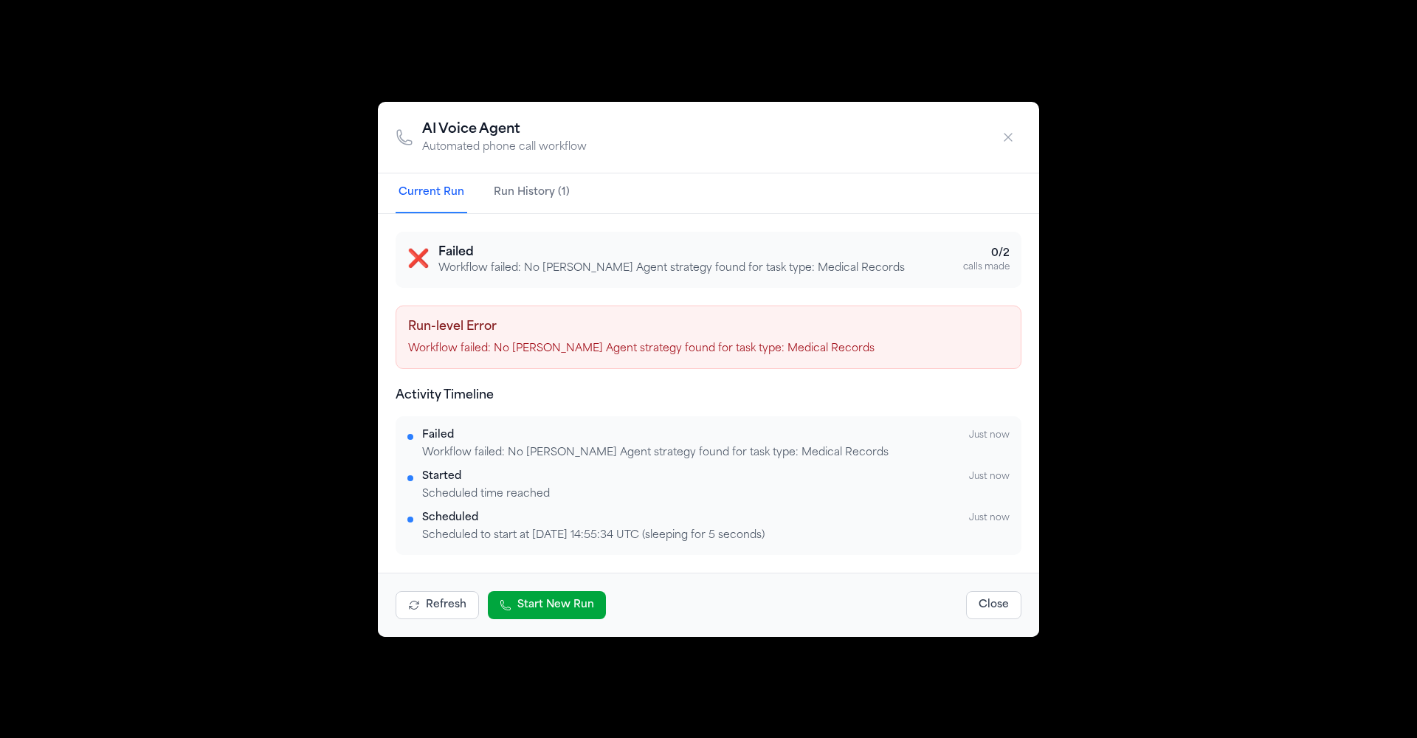
click at [1001, 145] on icon "button" at bounding box center [1008, 137] width 15 height 15
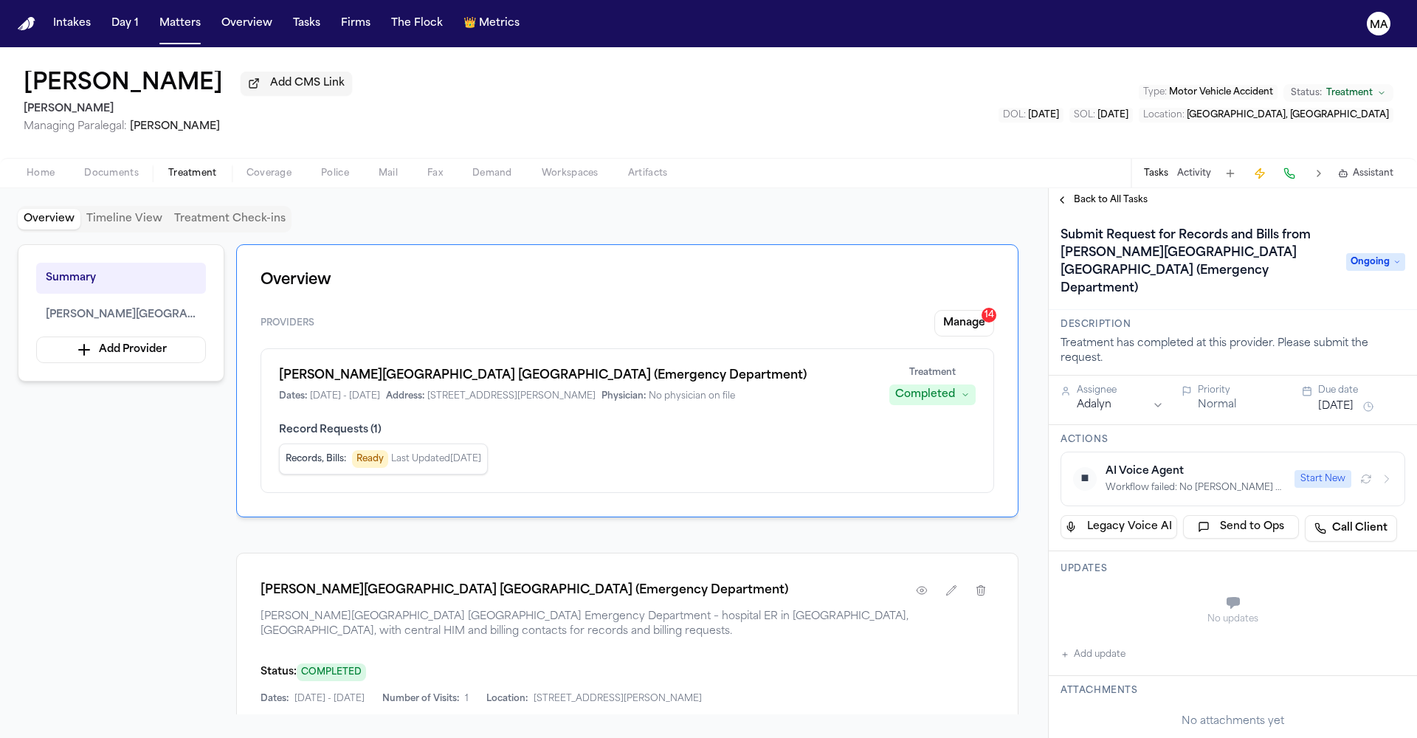
click at [728, 206] on div "Overview Timeline View Treatment Check-ins" at bounding box center [524, 219] width 1013 height 27
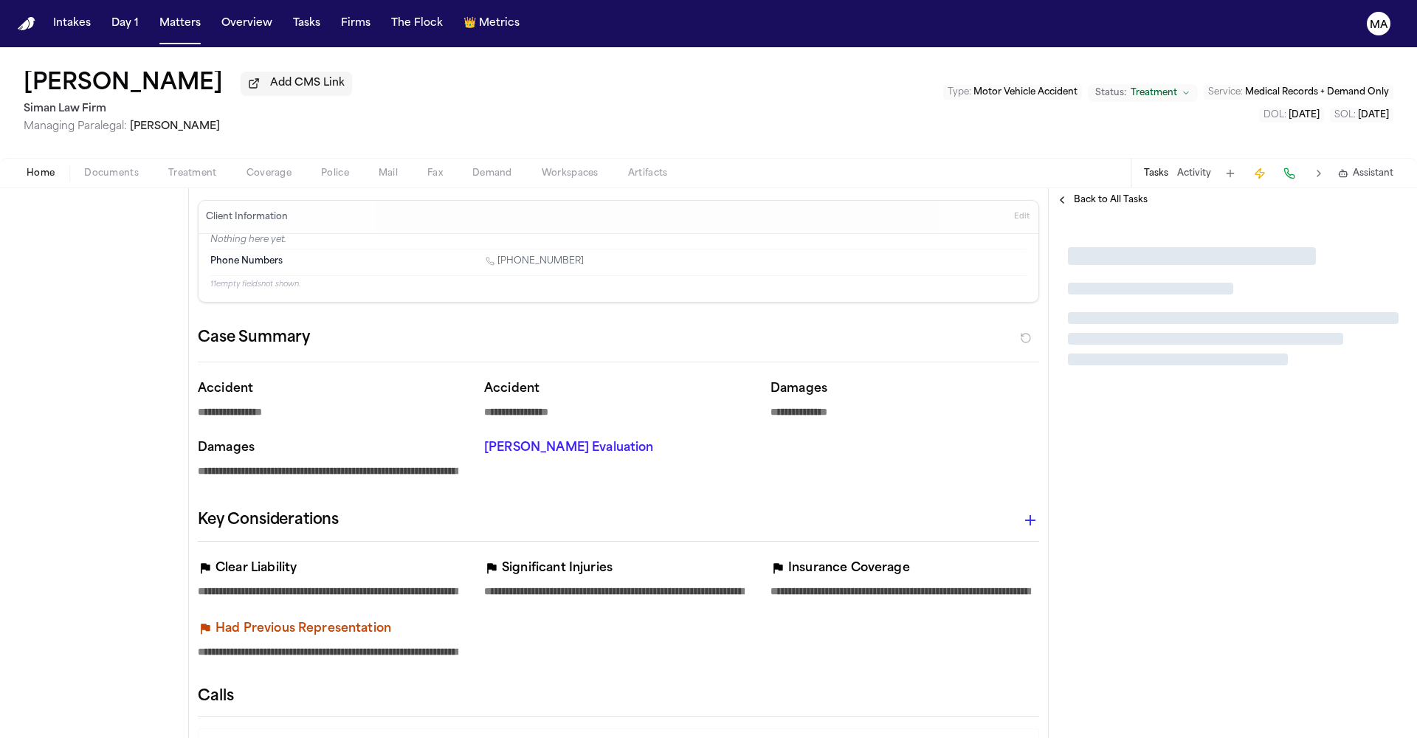
type textarea "*"
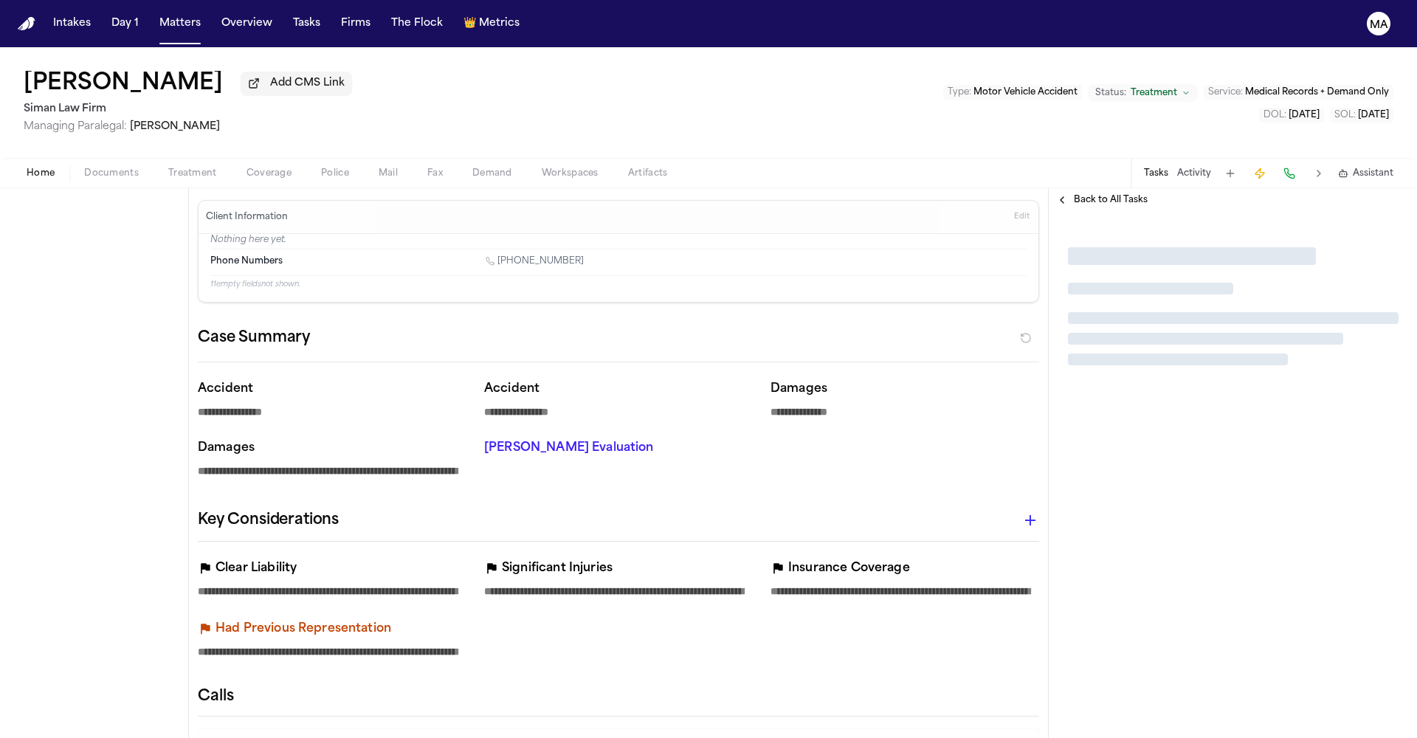
type textarea "*"
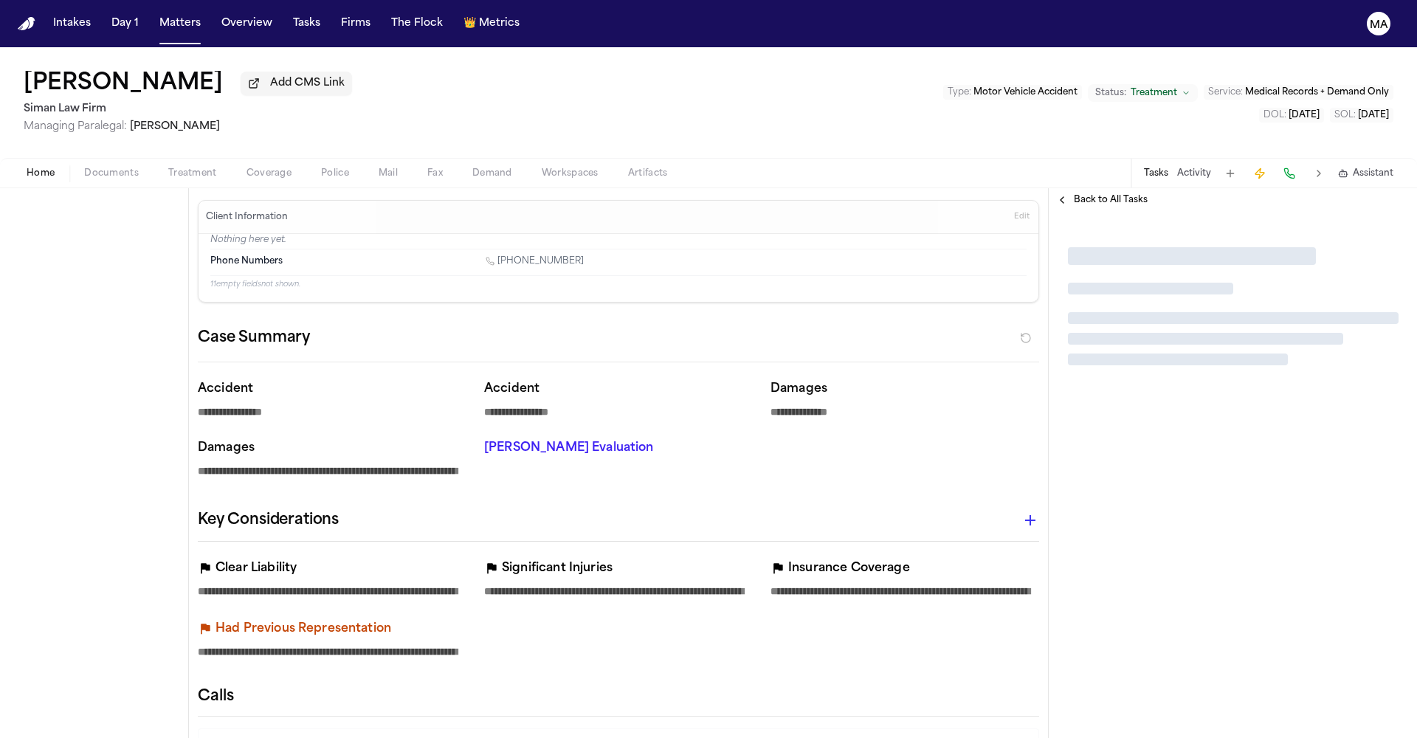
type textarea "*"
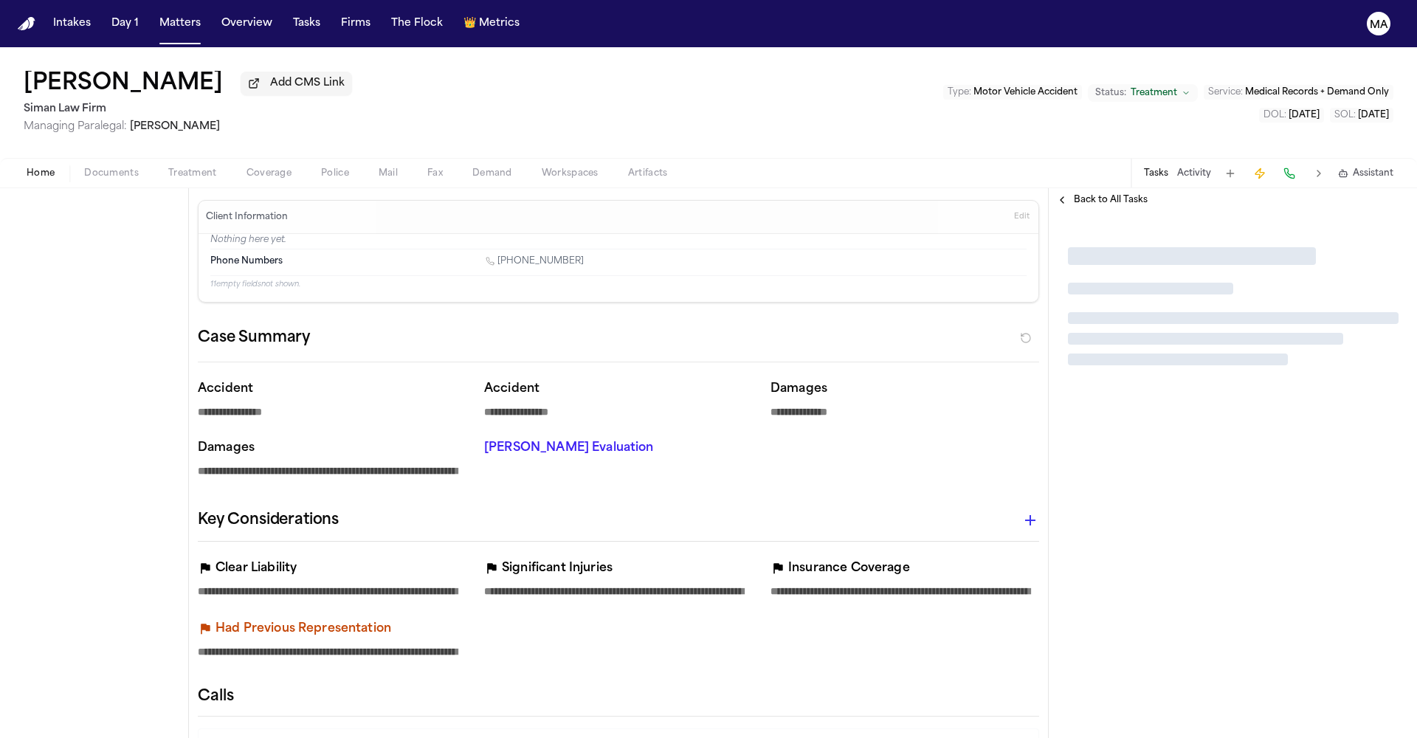
type textarea "*"
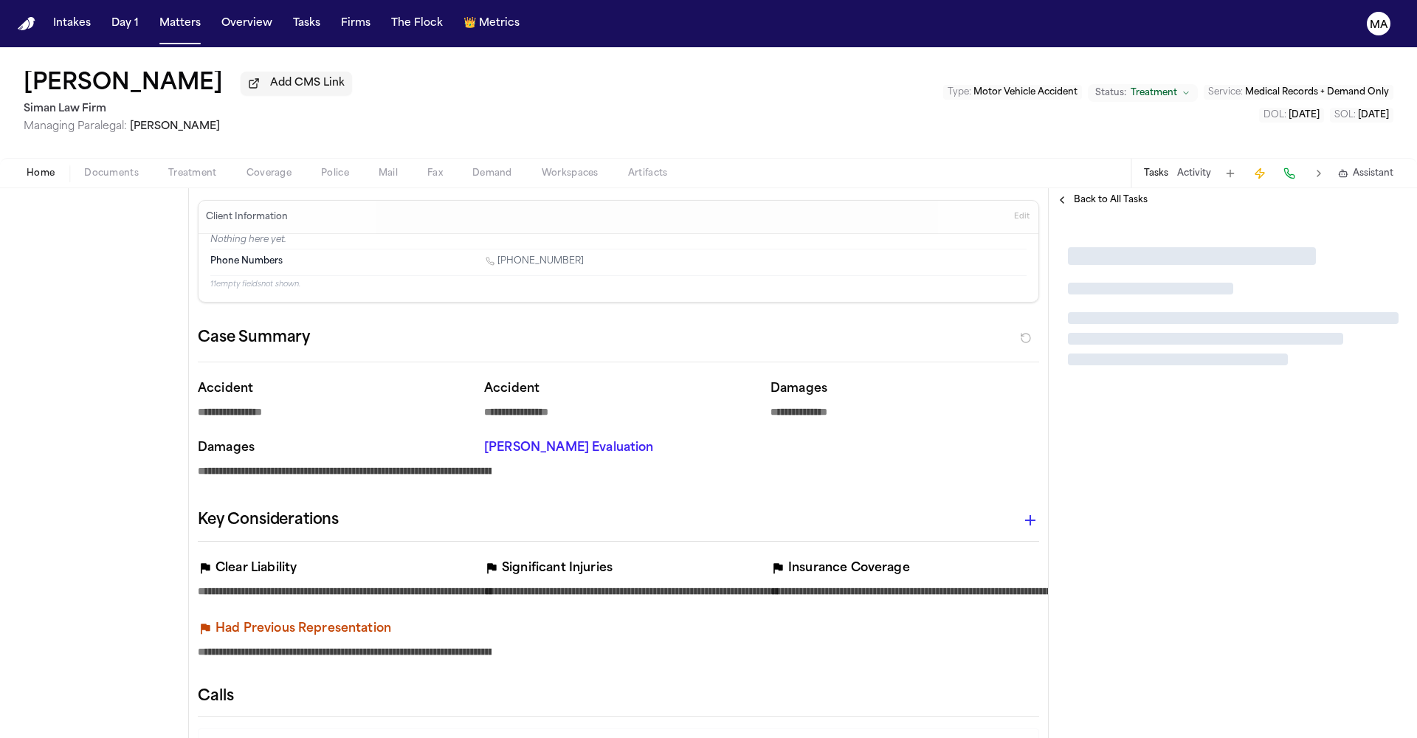
type textarea "*"
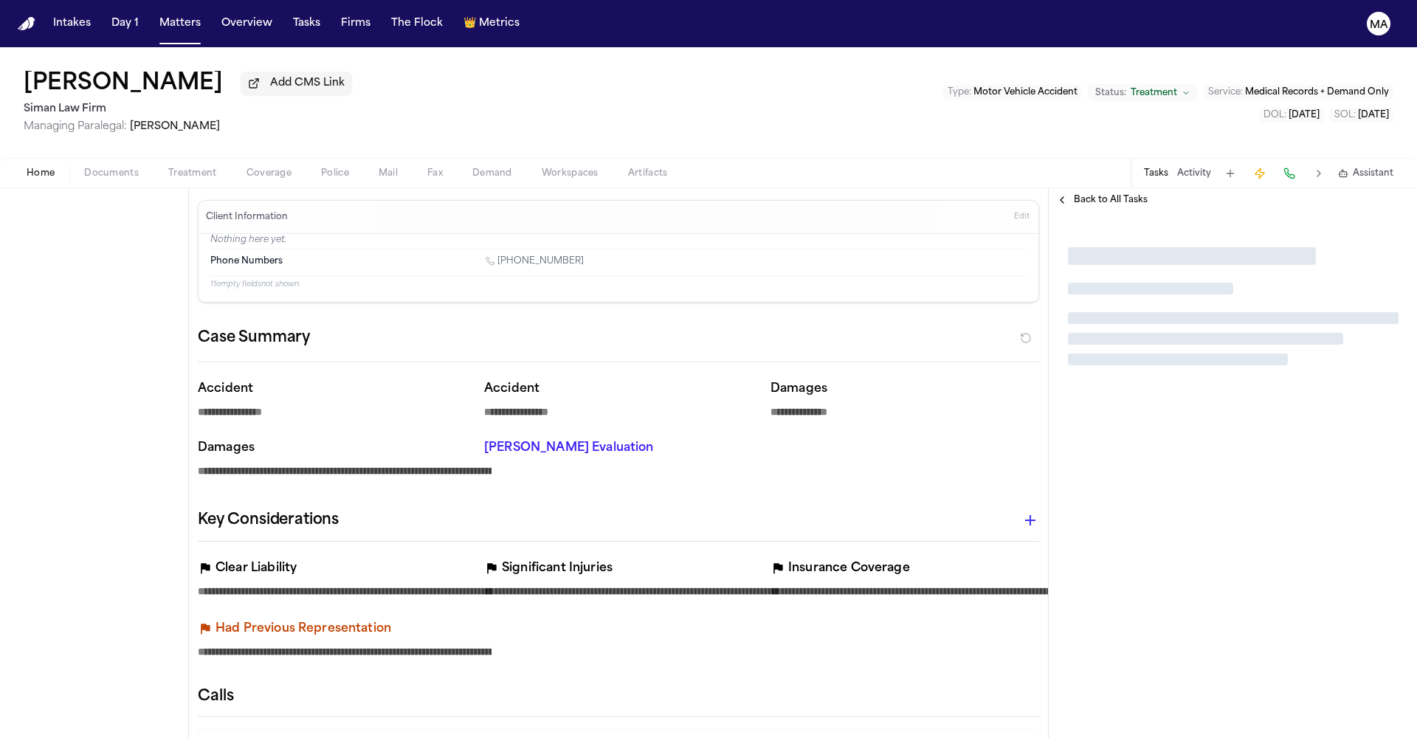
type textarea "*"
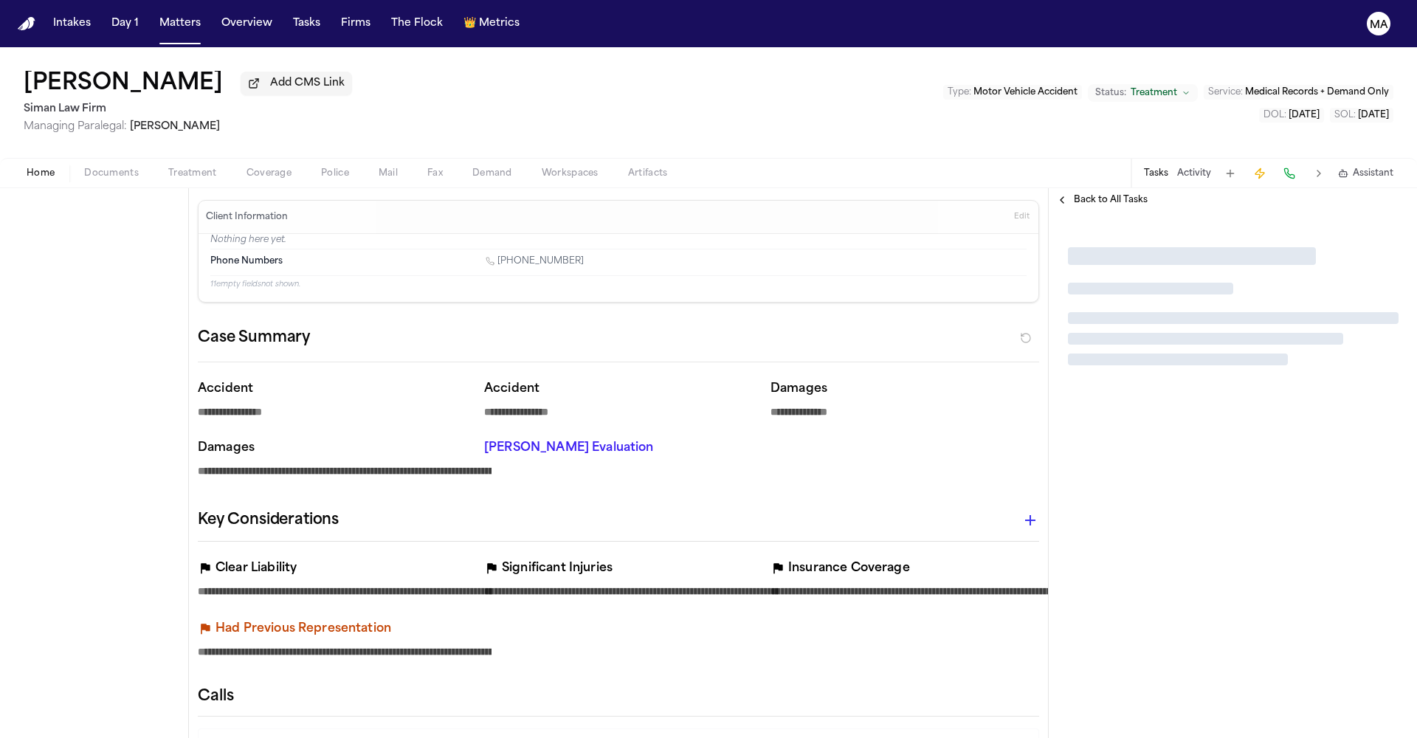
type textarea "*"
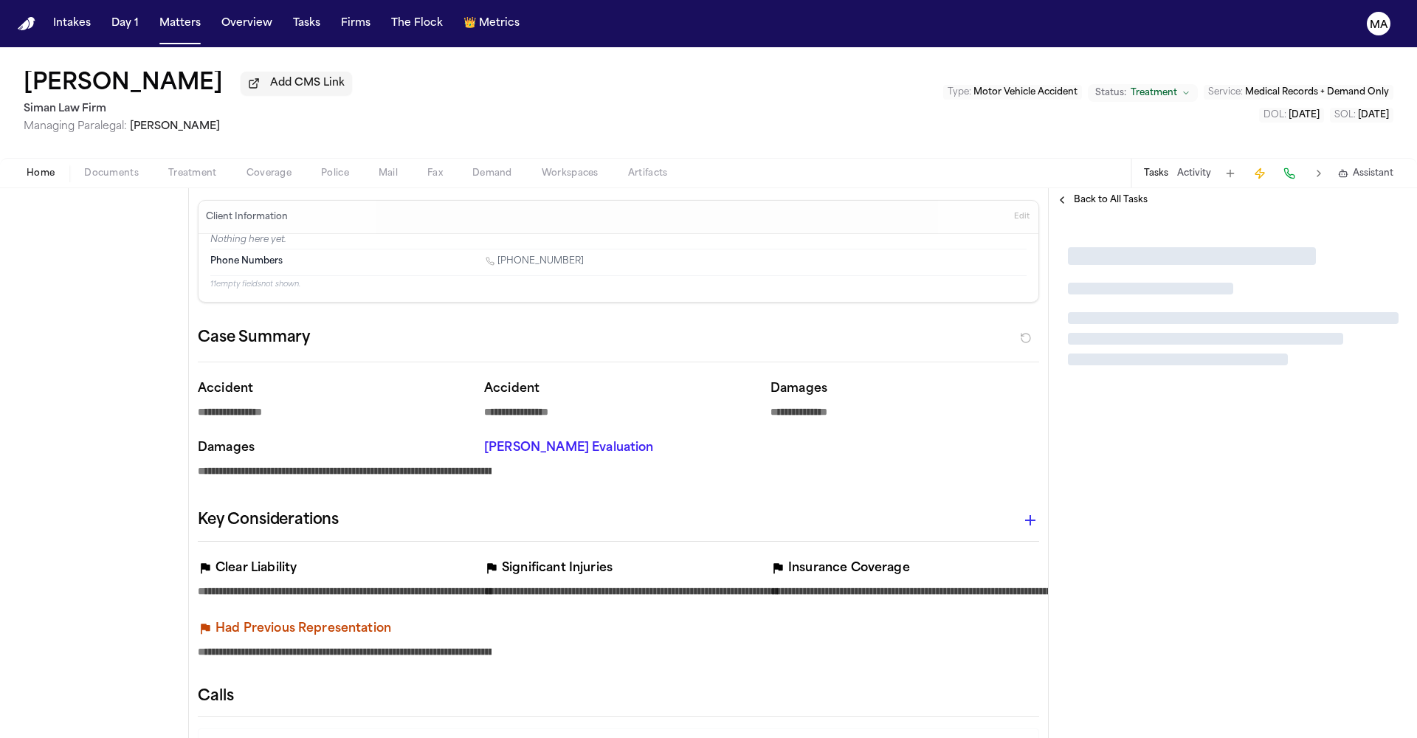
type textarea "*"
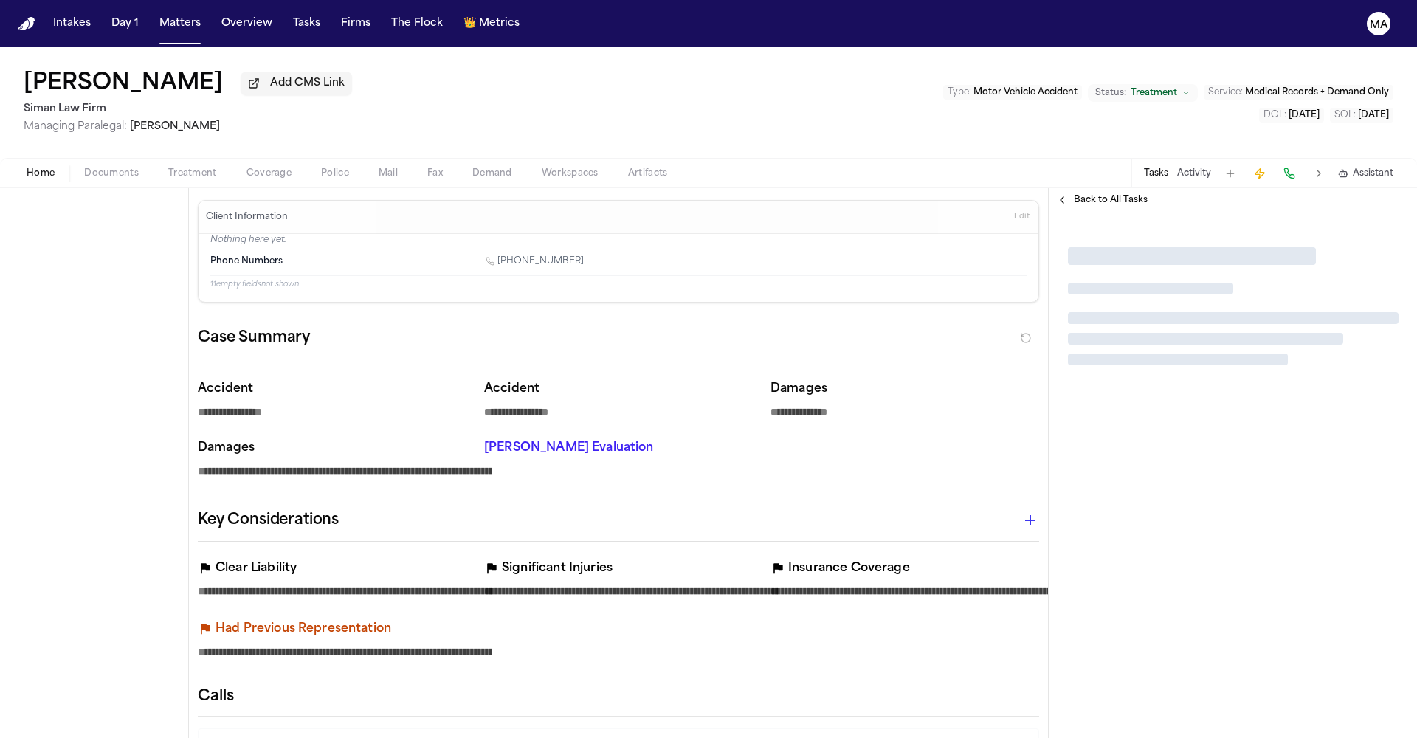
type textarea "*"
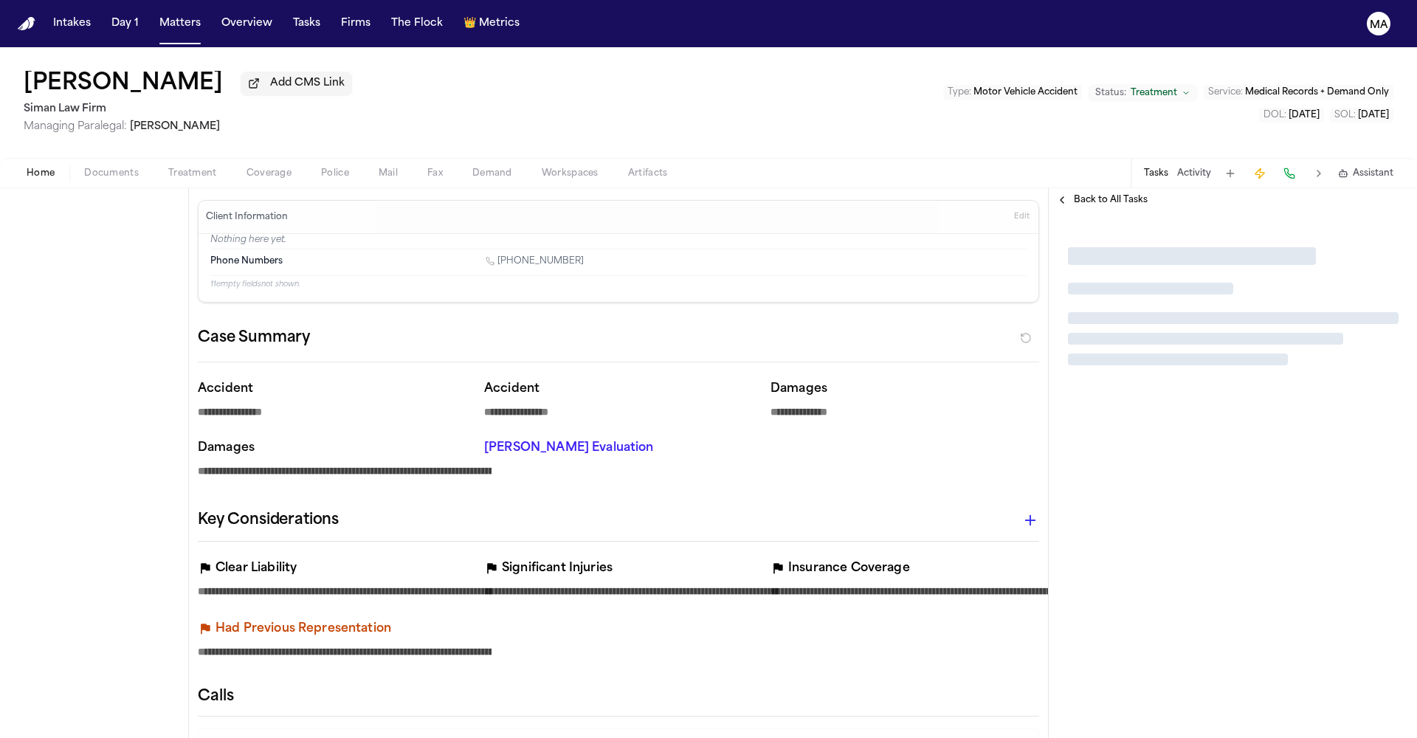
type textarea "*"
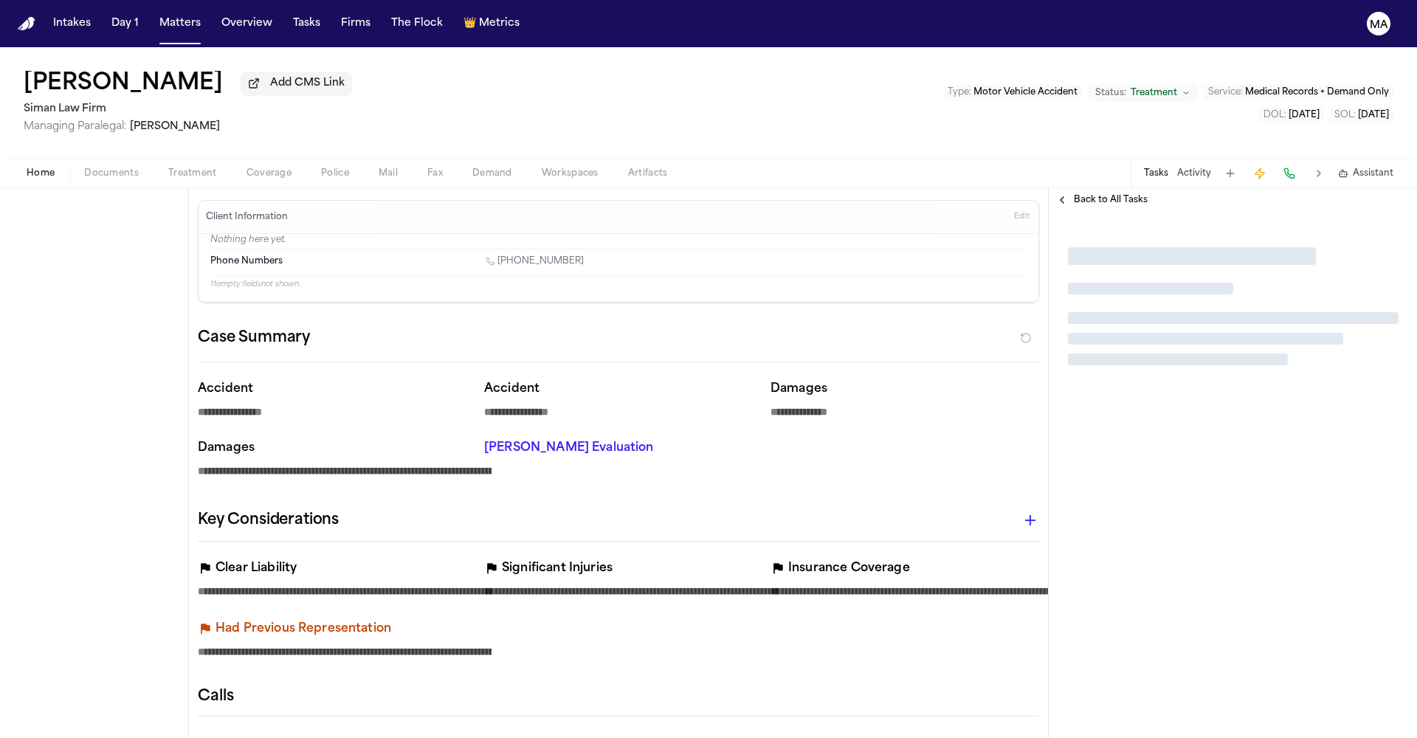
type textarea "*"
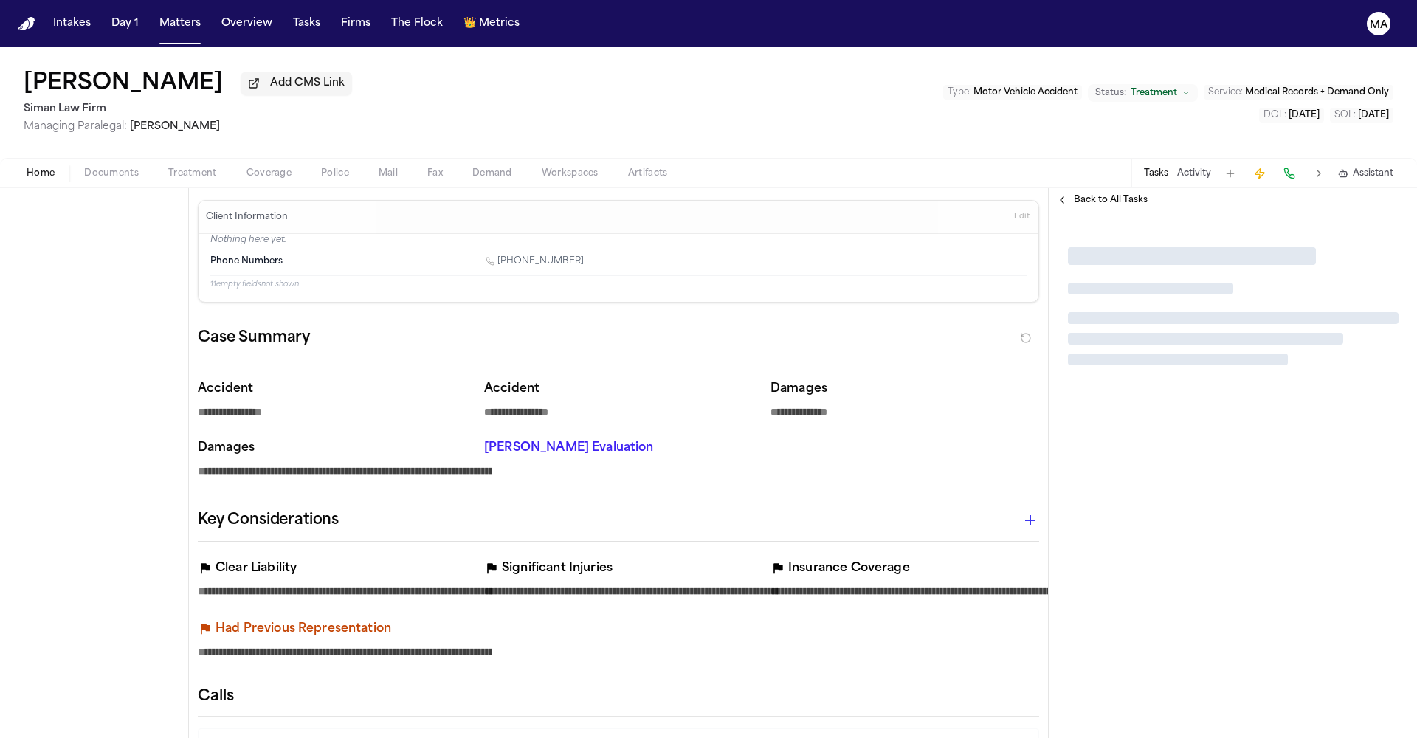
type textarea "*"
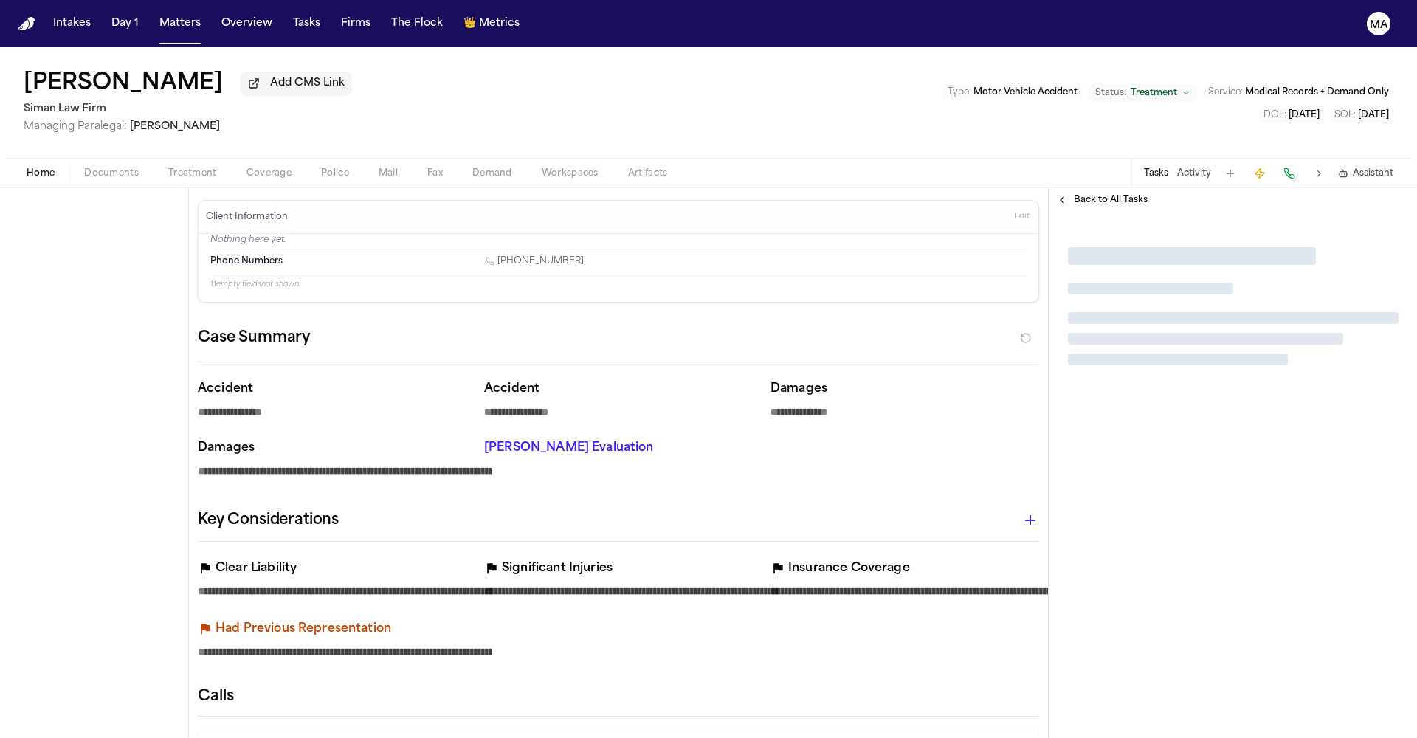
type textarea "*"
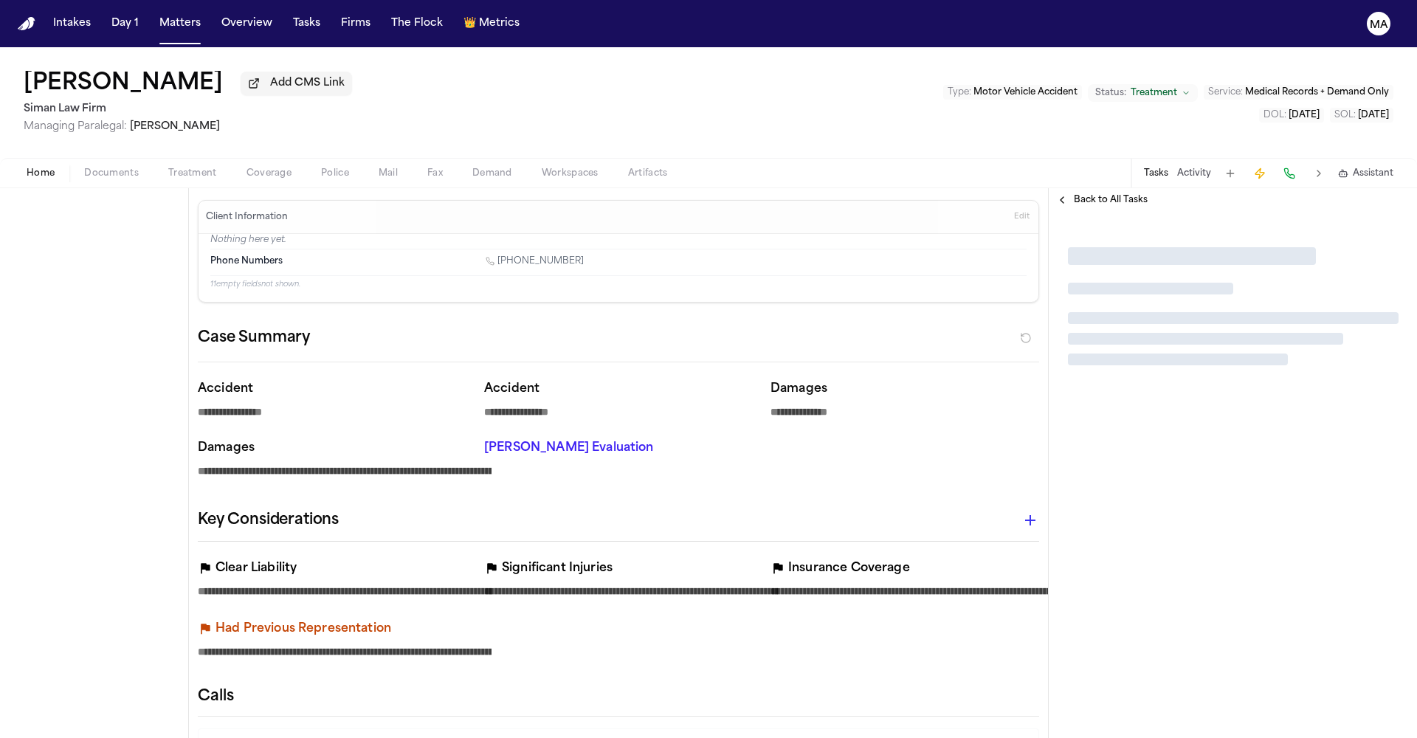
type textarea "*"
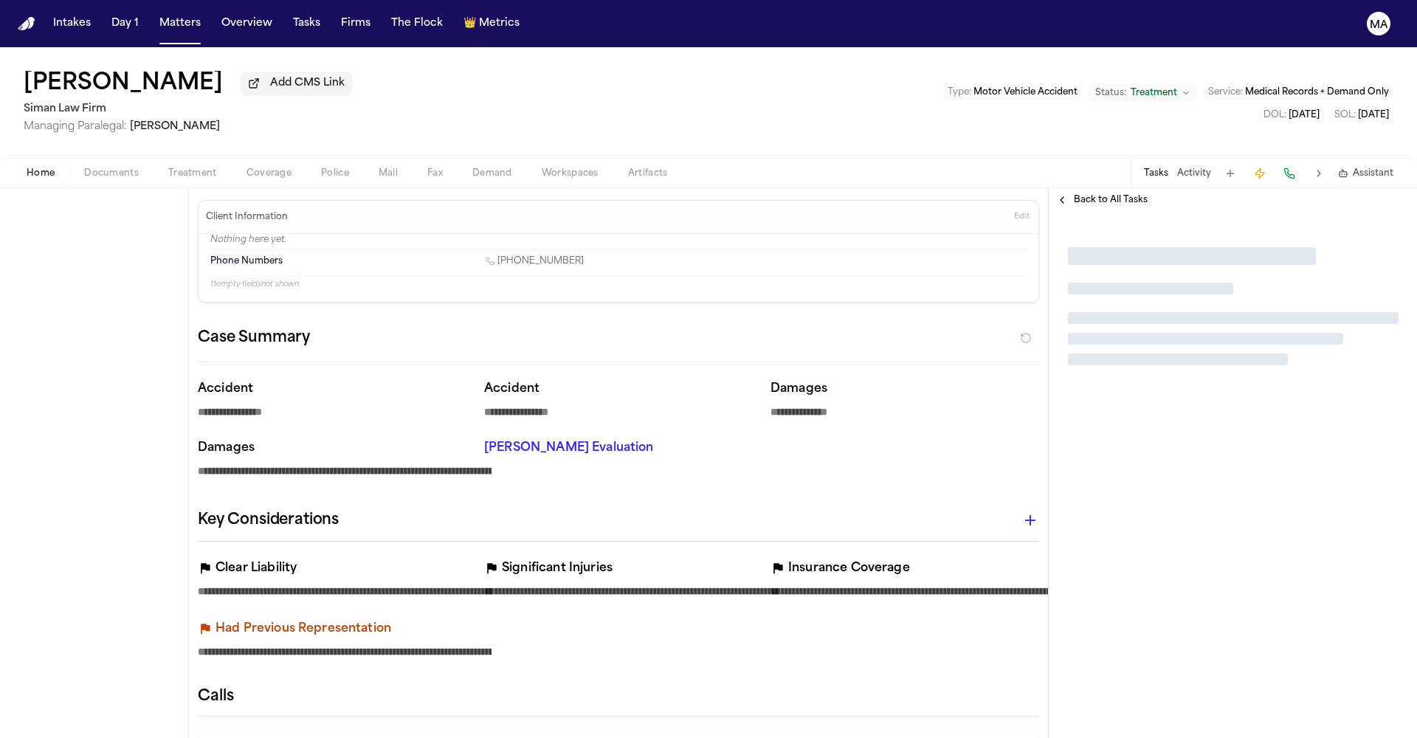
type textarea "*"
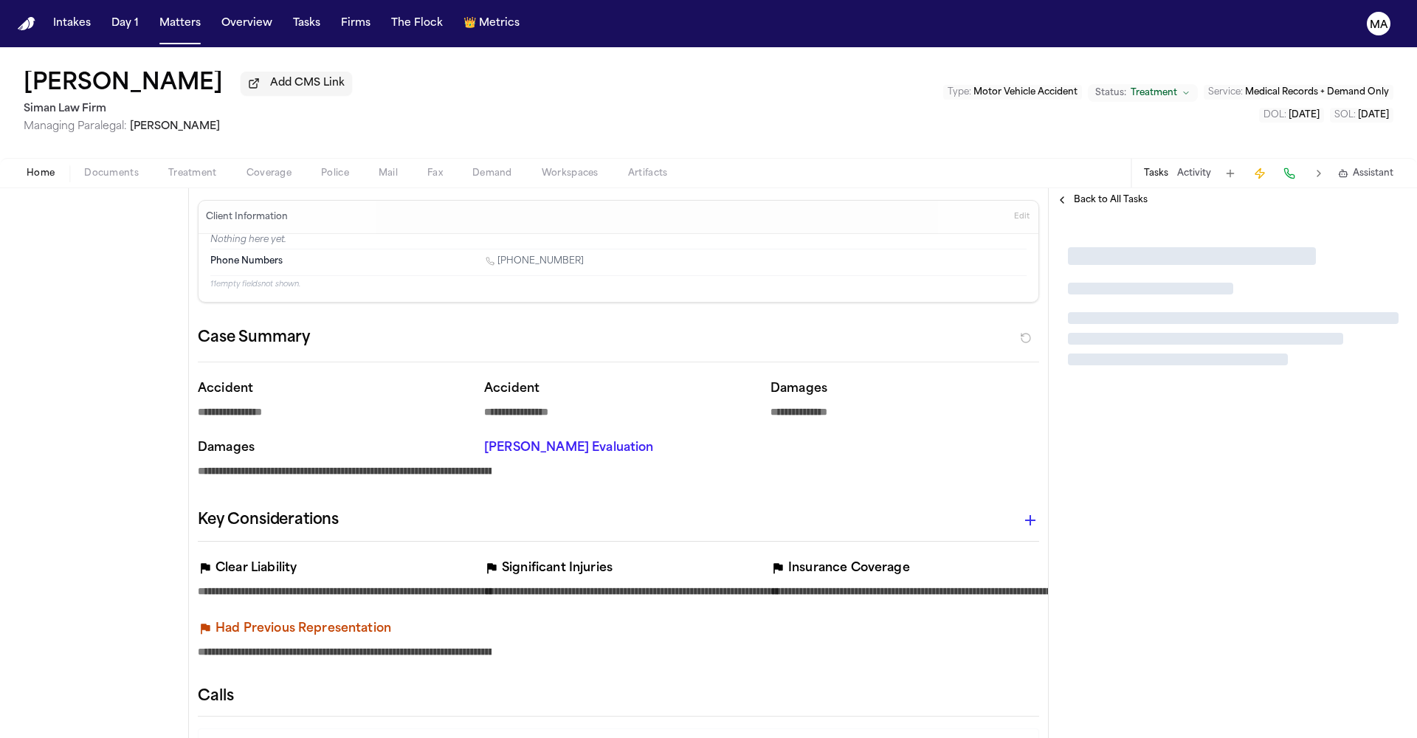
type textarea "*"
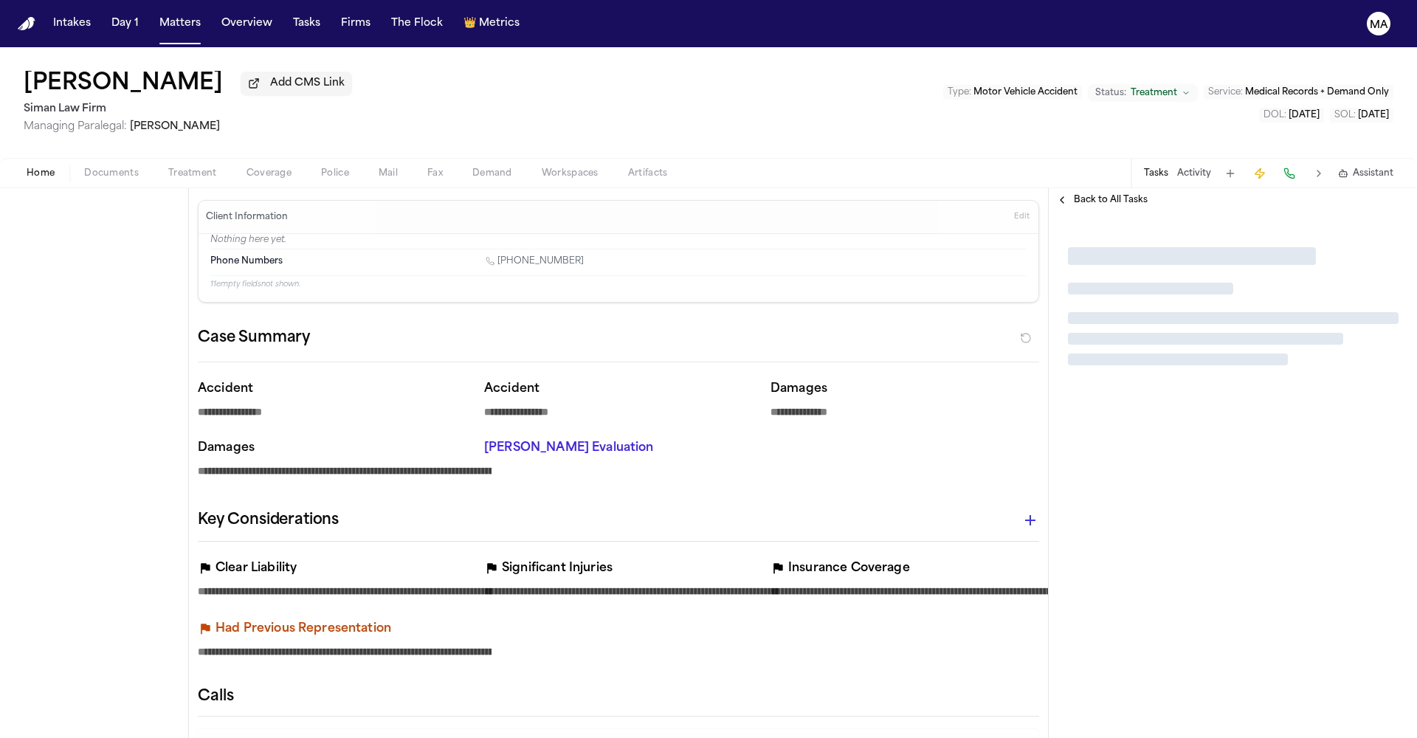
type textarea "*"
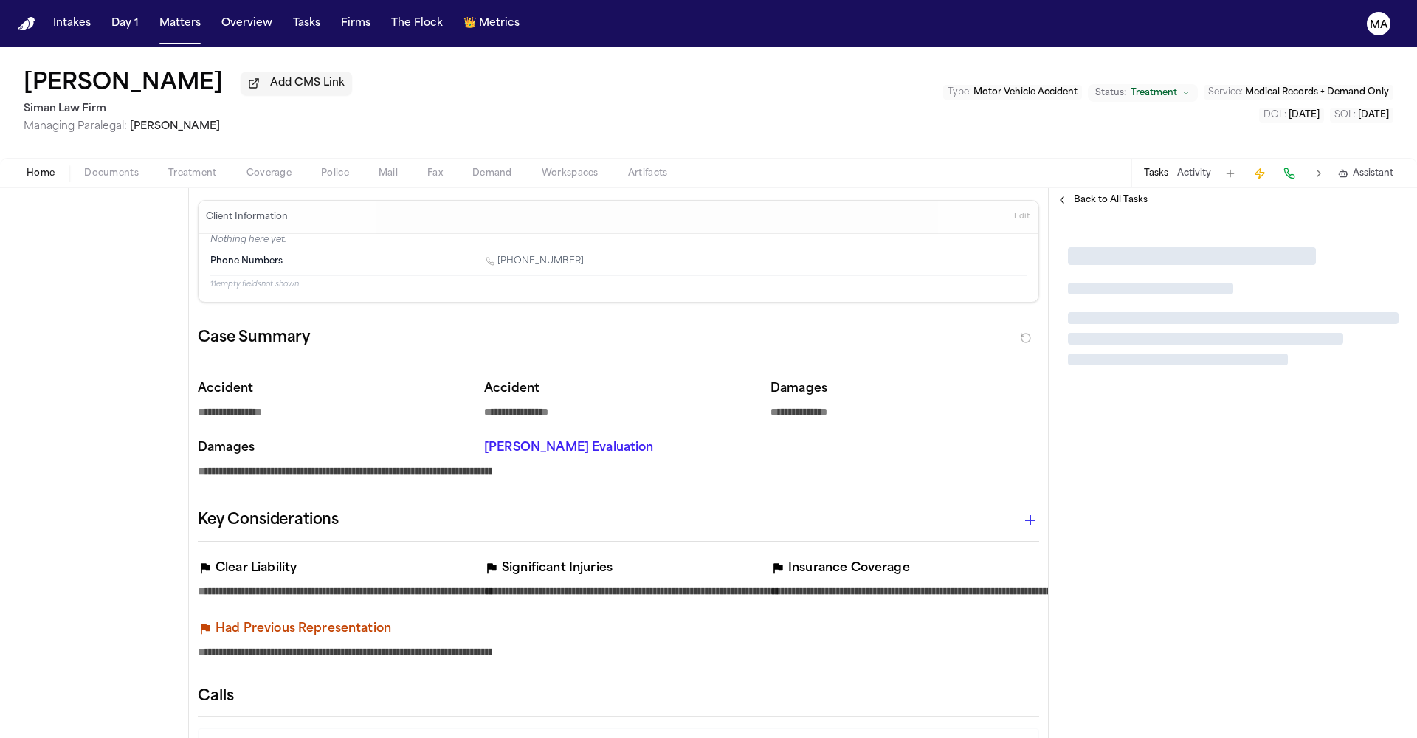
type textarea "*"
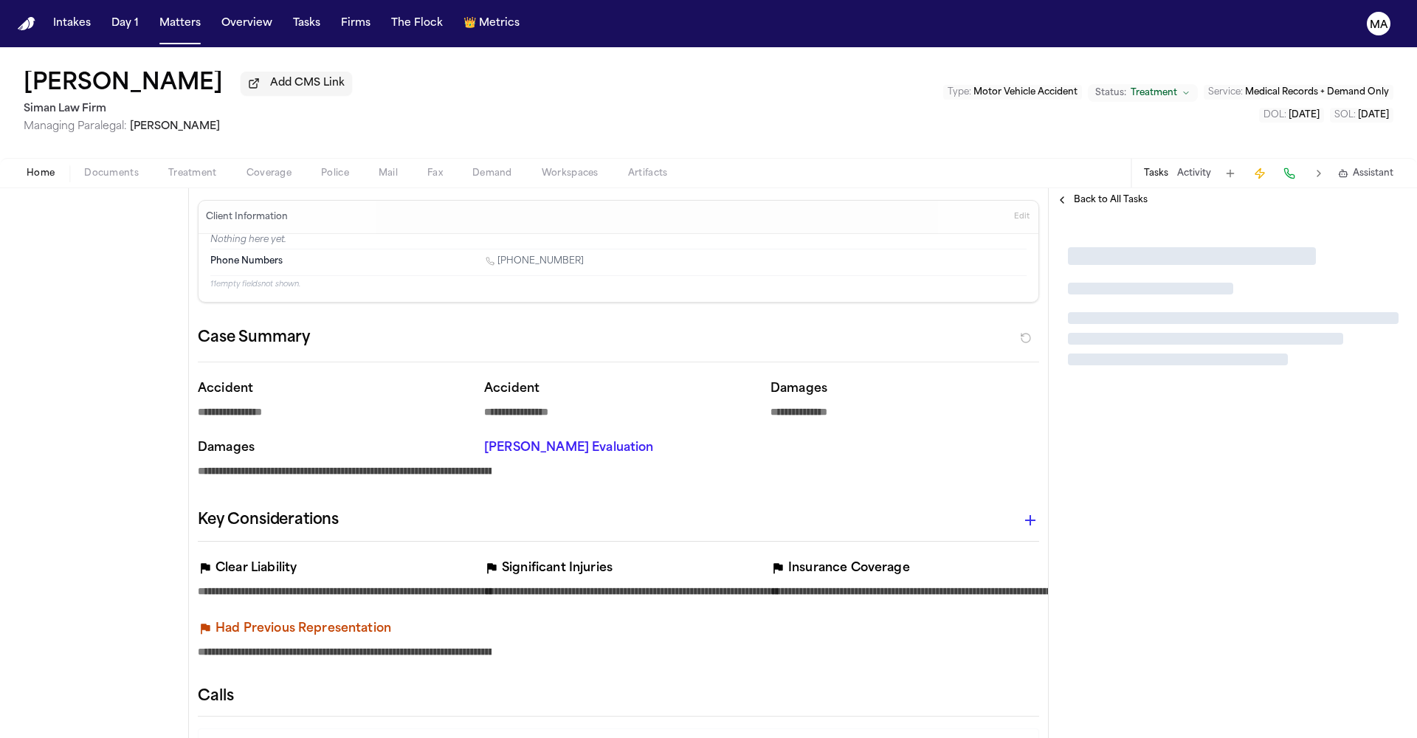
type textarea "*"
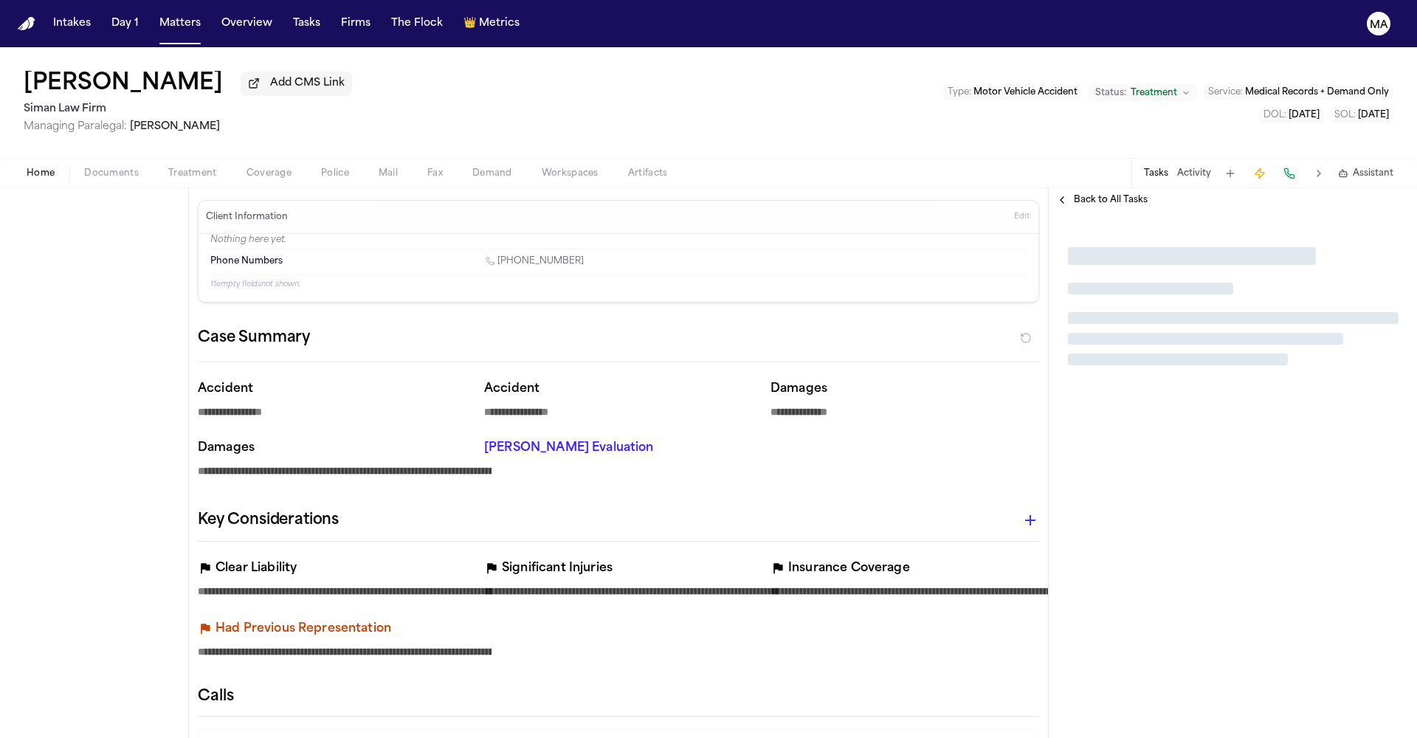
type textarea "*"
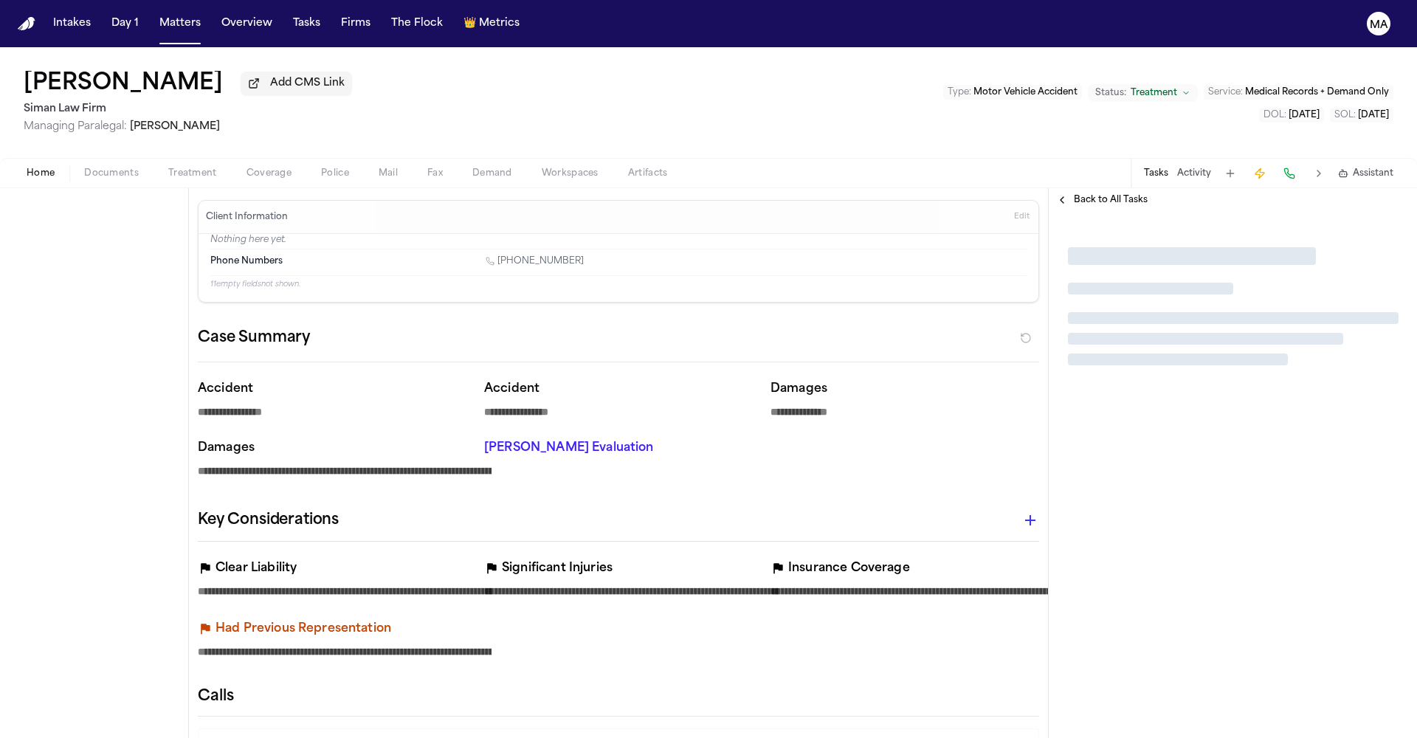
type textarea "*"
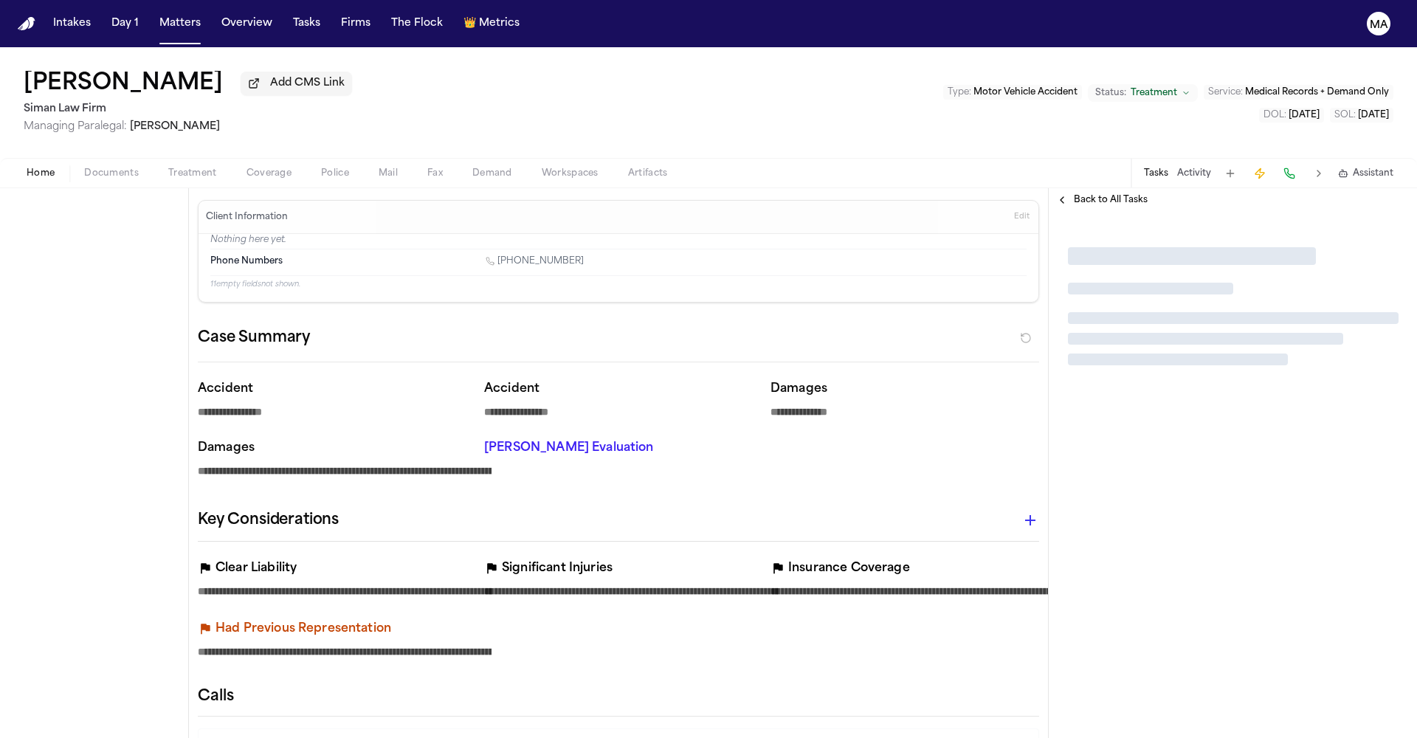
type textarea "*"
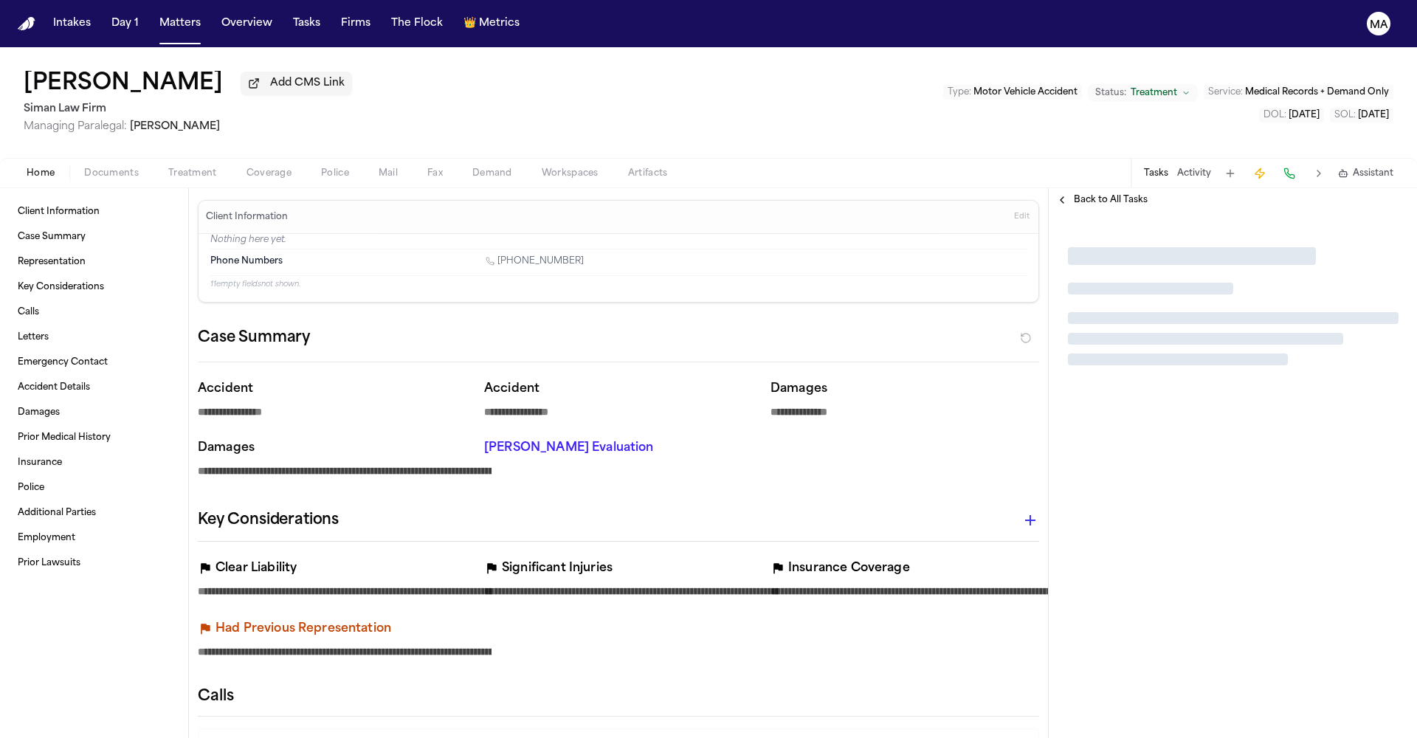
type textarea "*"
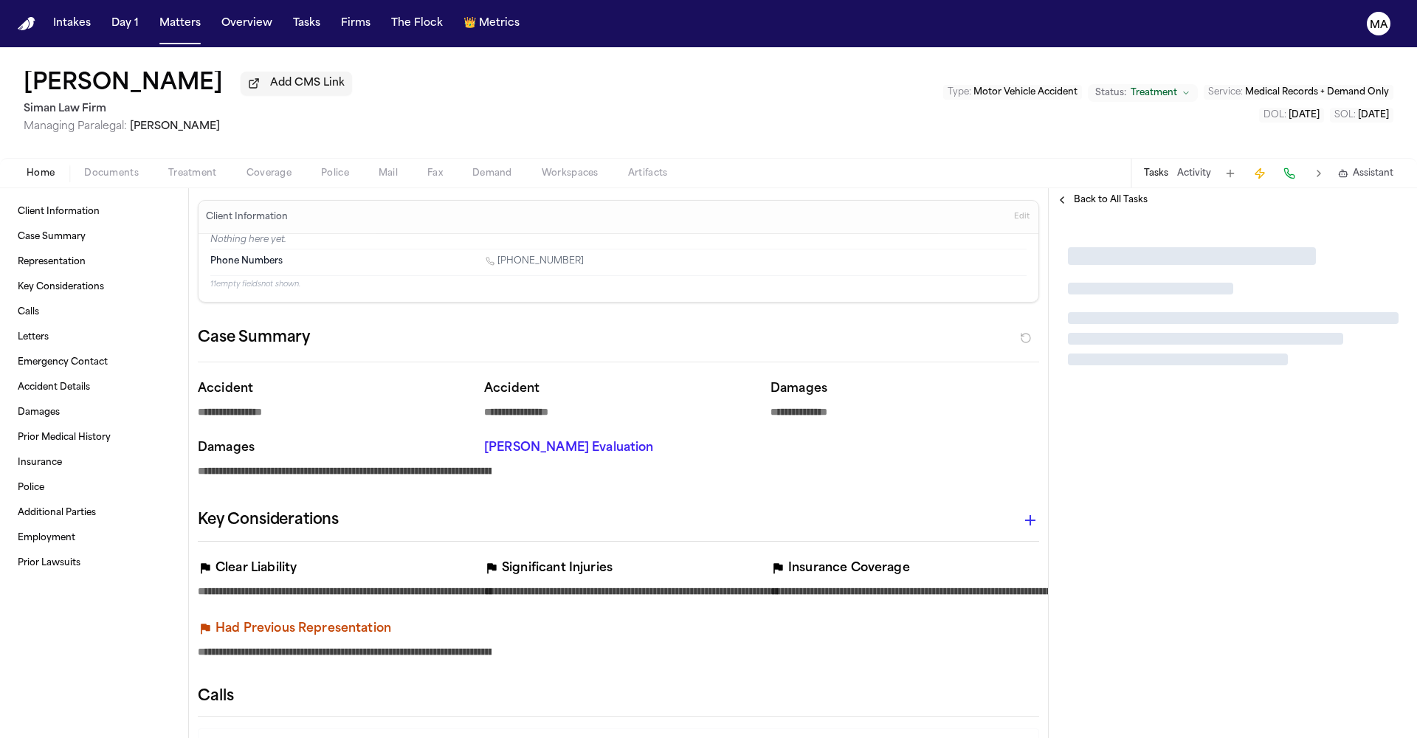
type textarea "*"
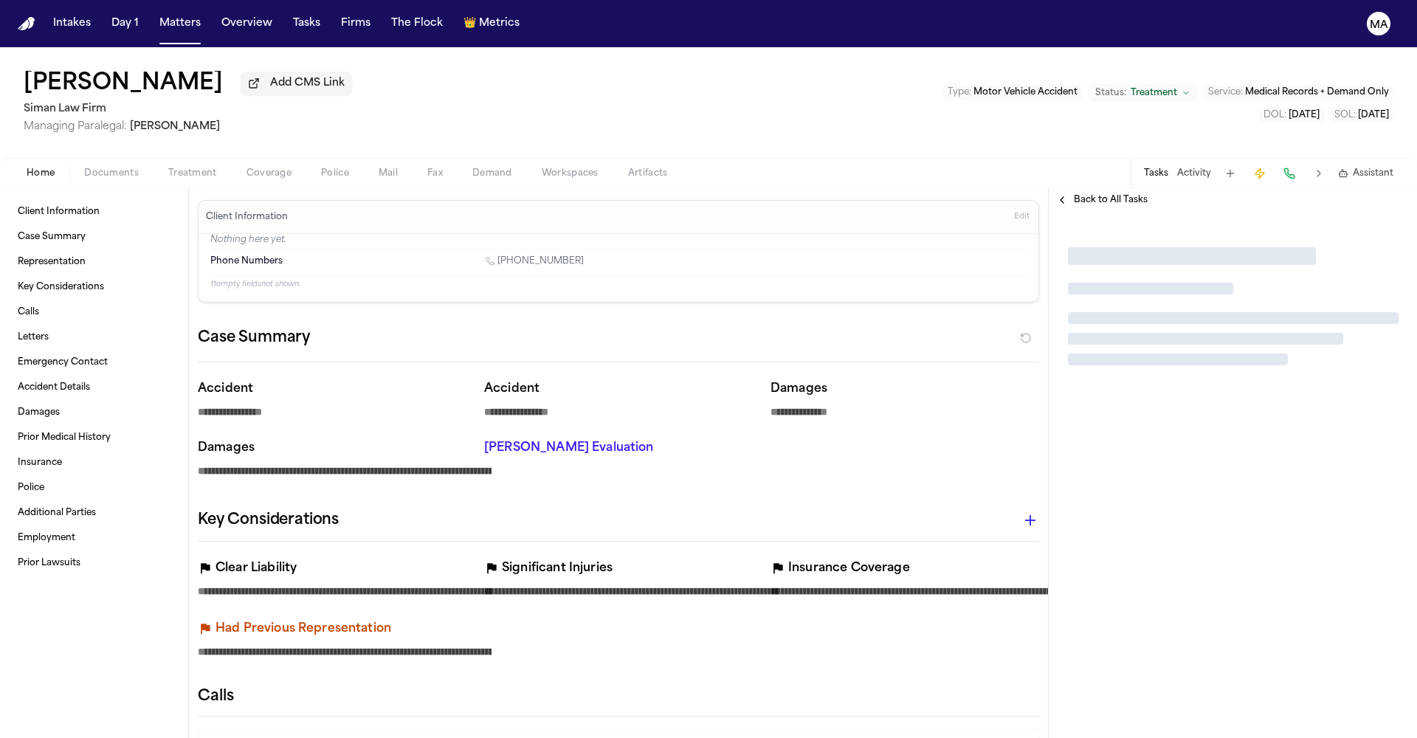
type textarea "*"
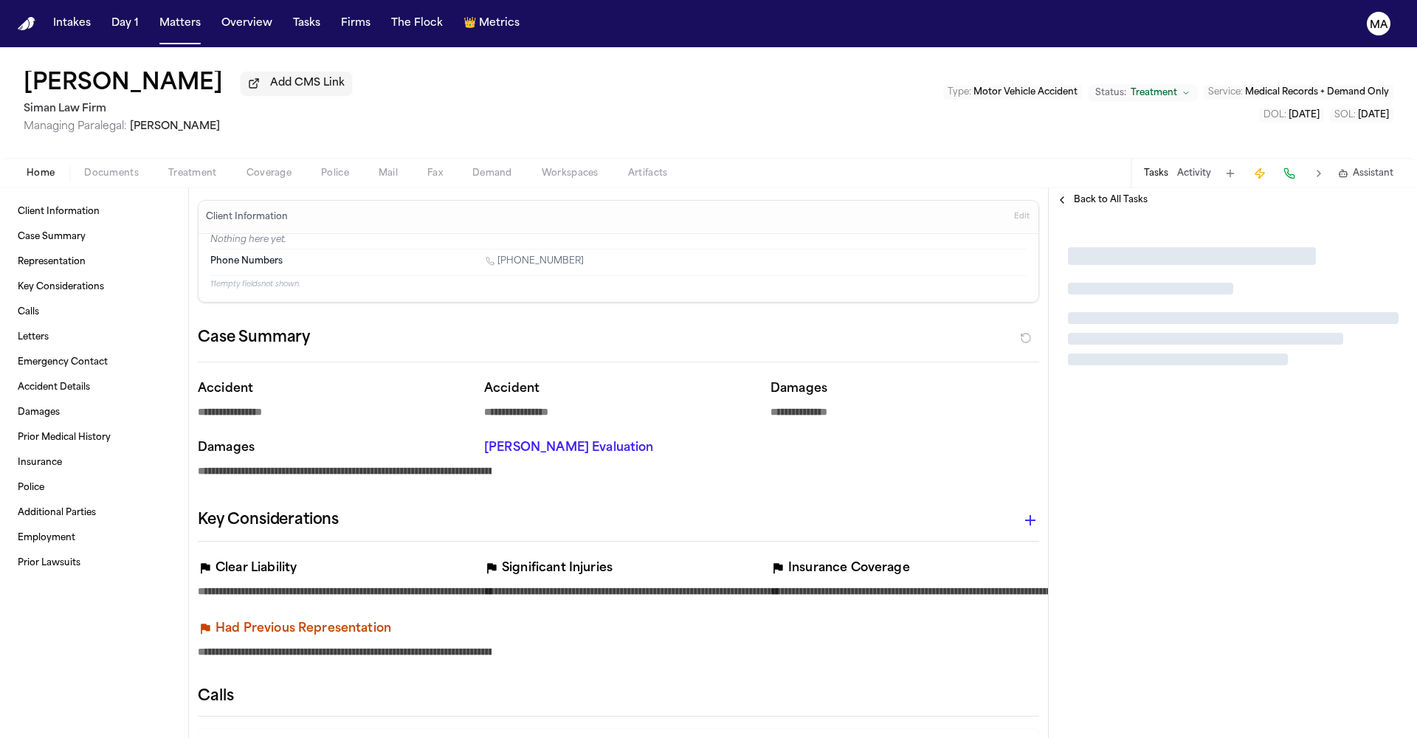
type textarea "*"
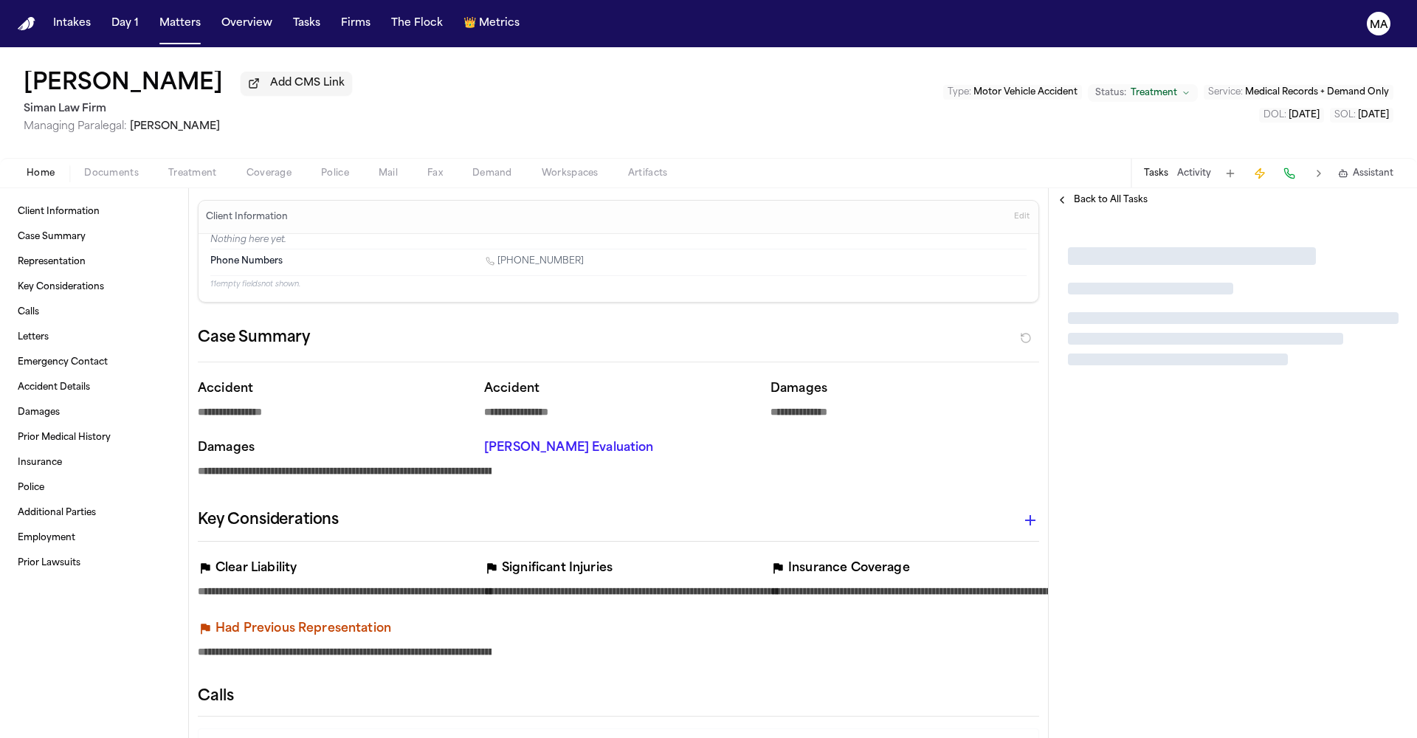
type textarea "*"
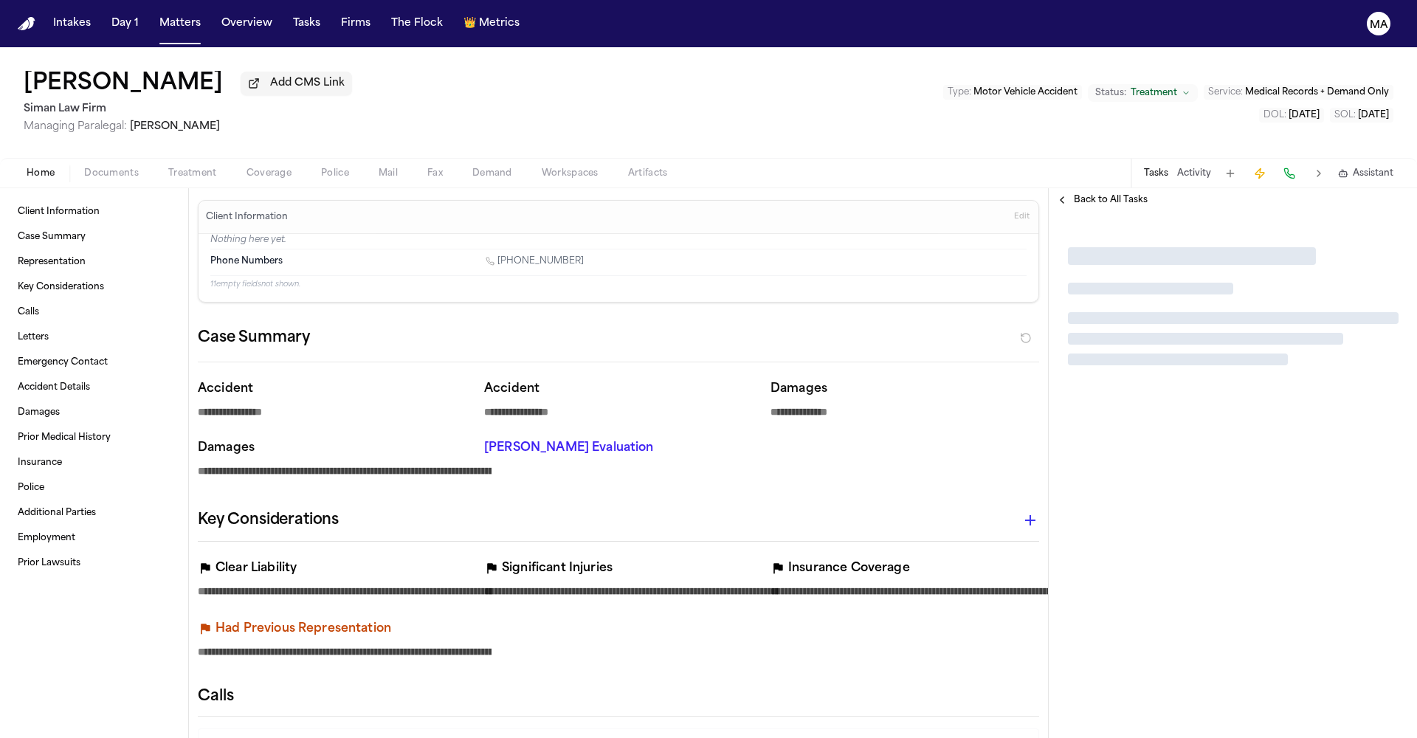
type textarea "*"
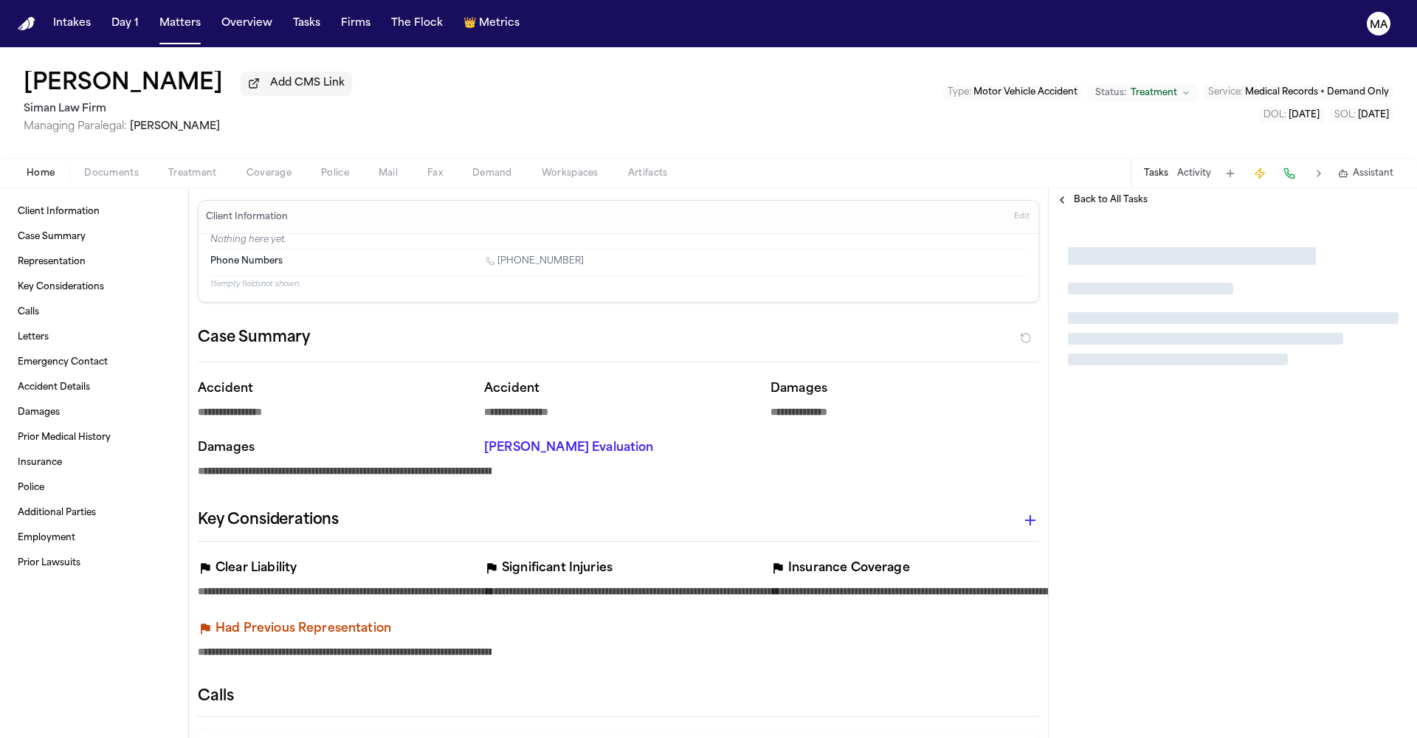
type textarea "*"
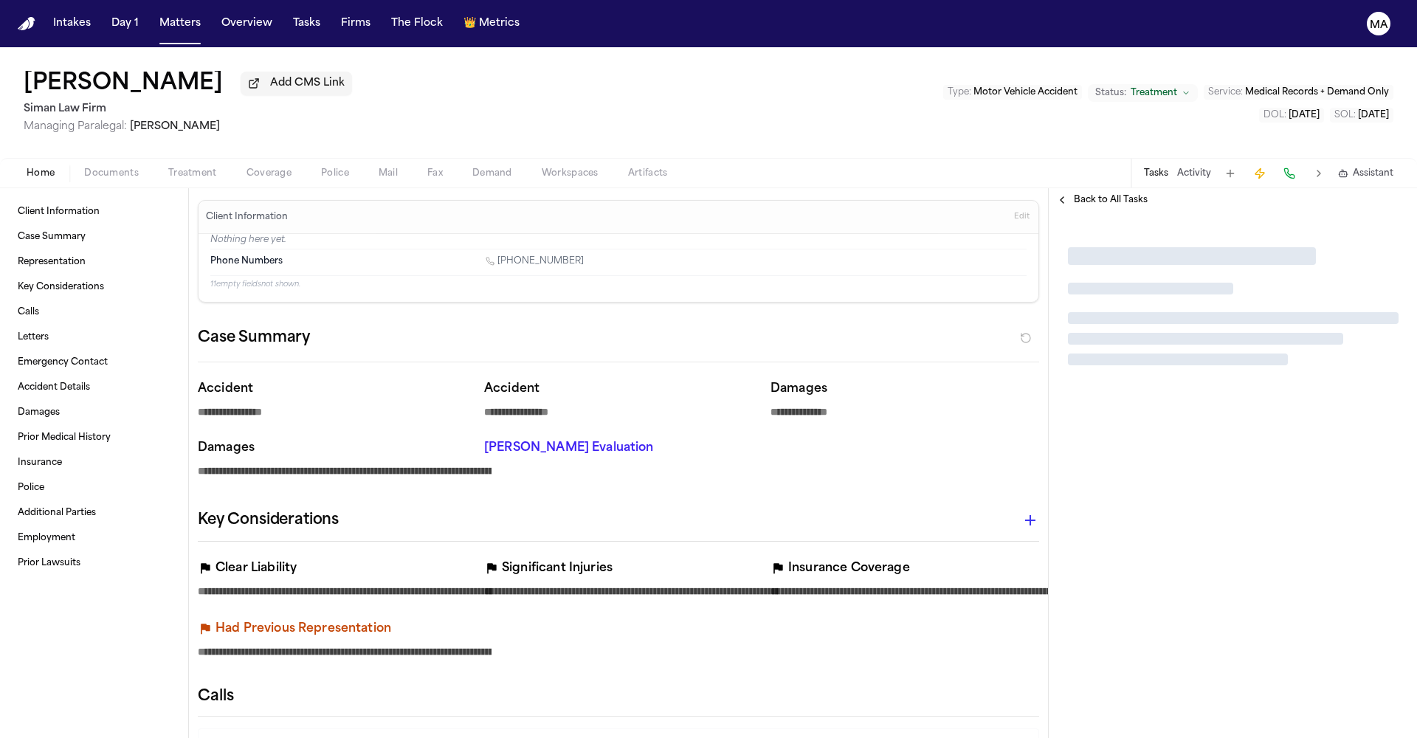
type textarea "*"
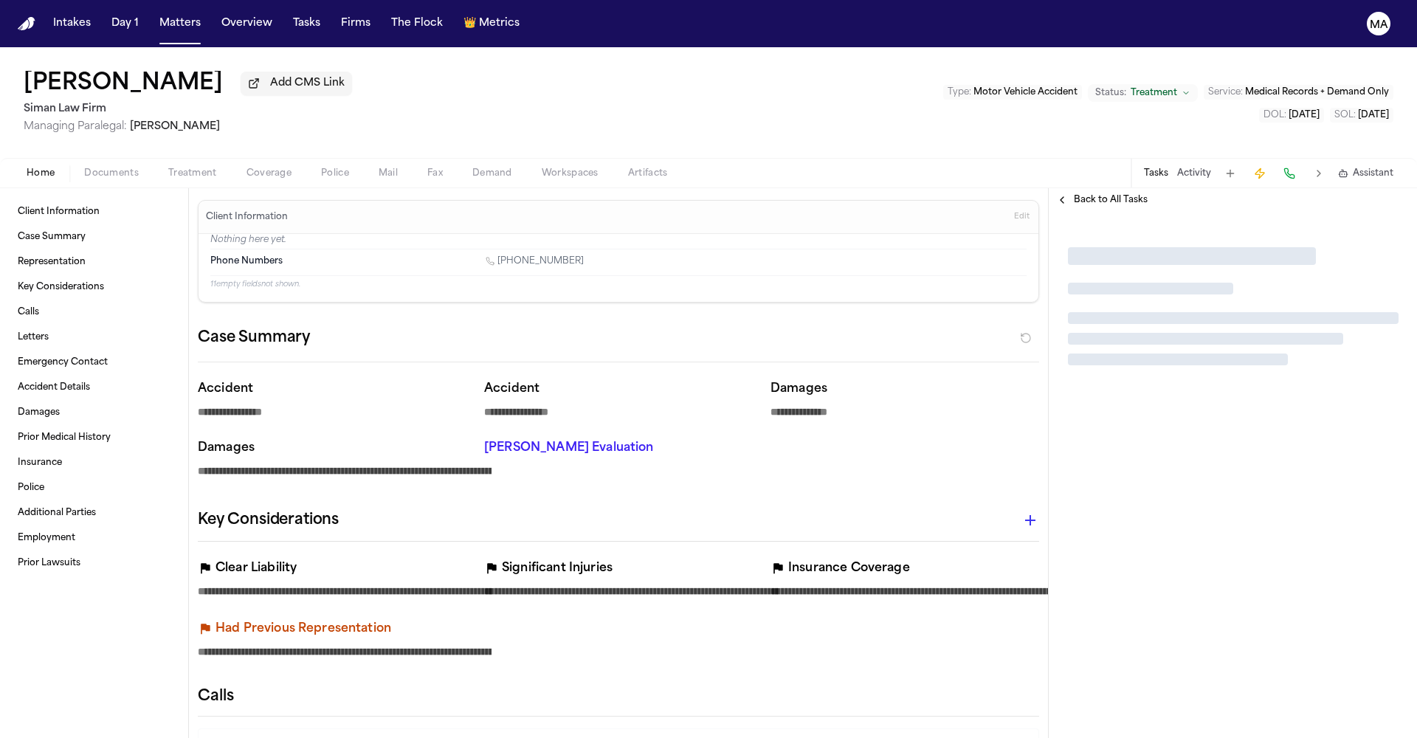
type textarea "*"
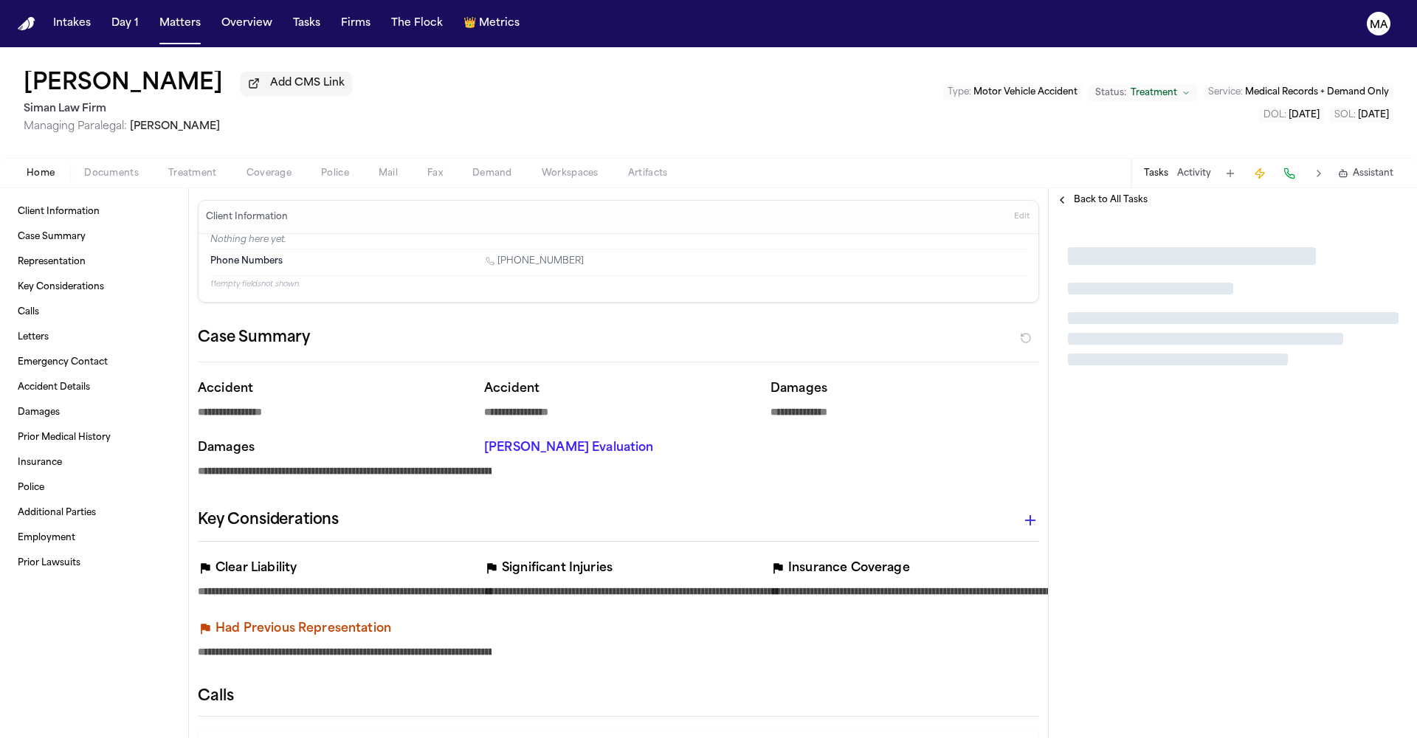
type textarea "*"
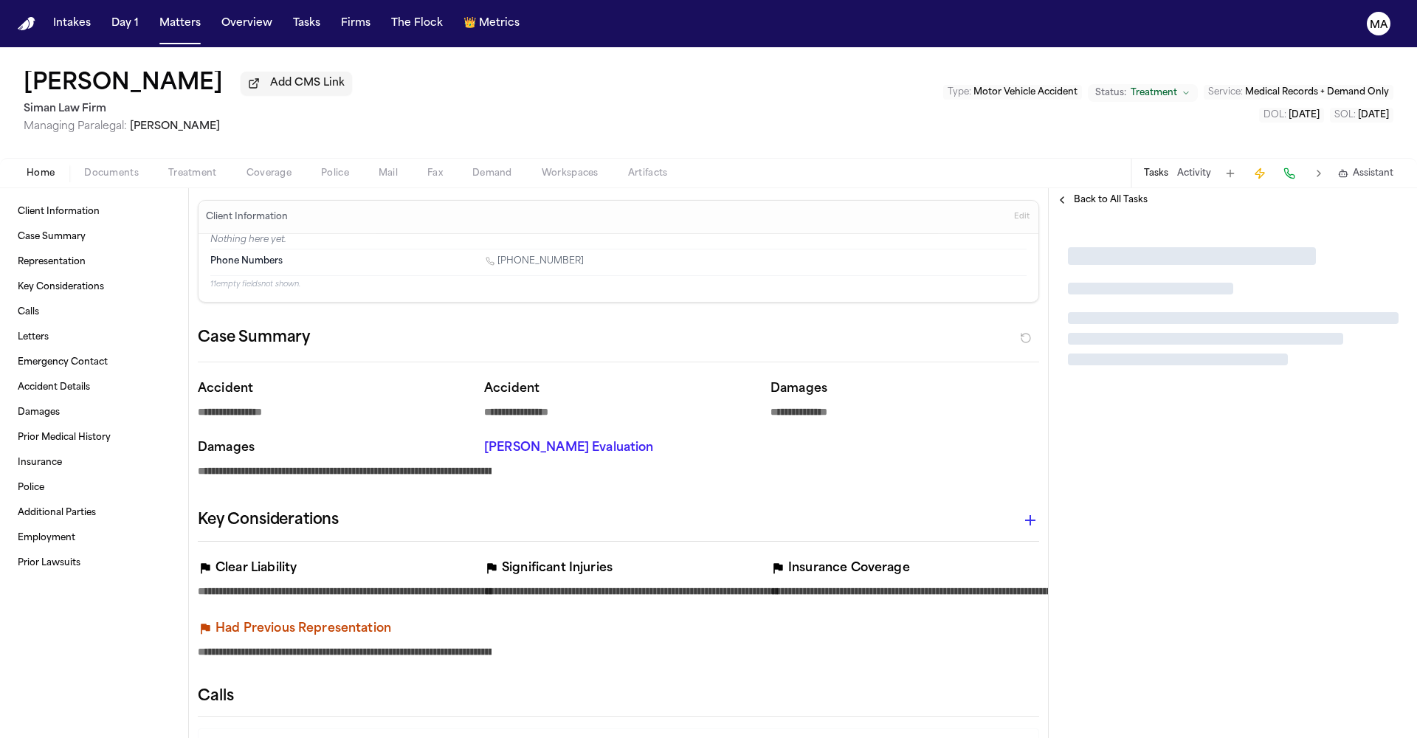
type textarea "*"
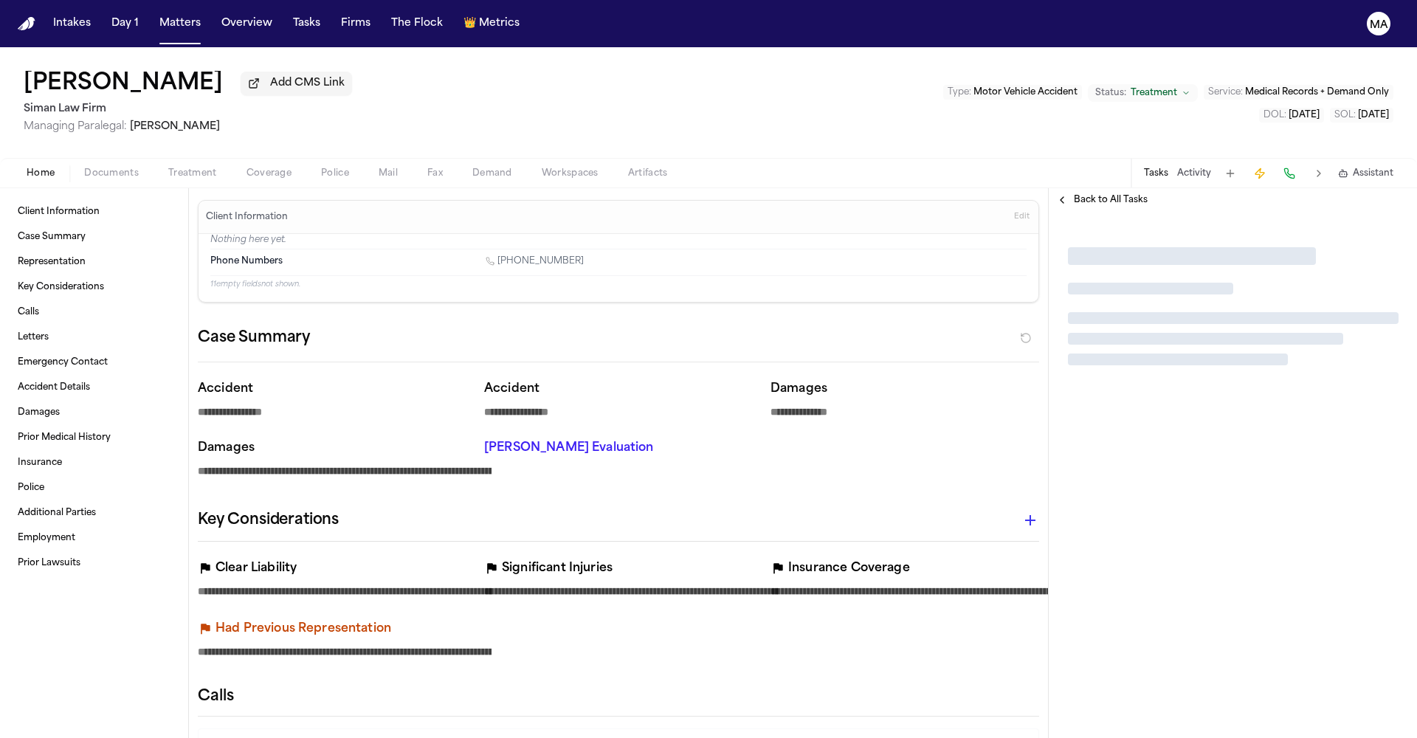
type textarea "*"
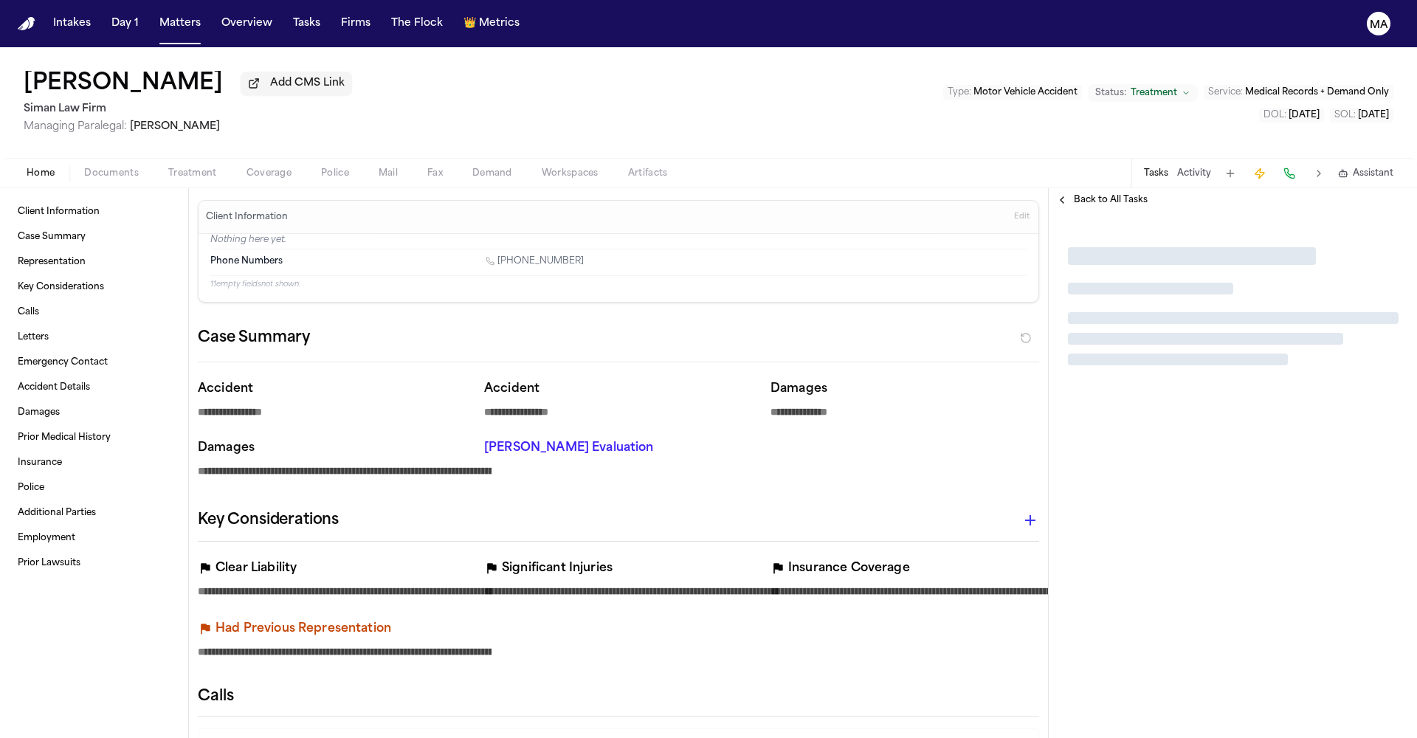
type textarea "*"
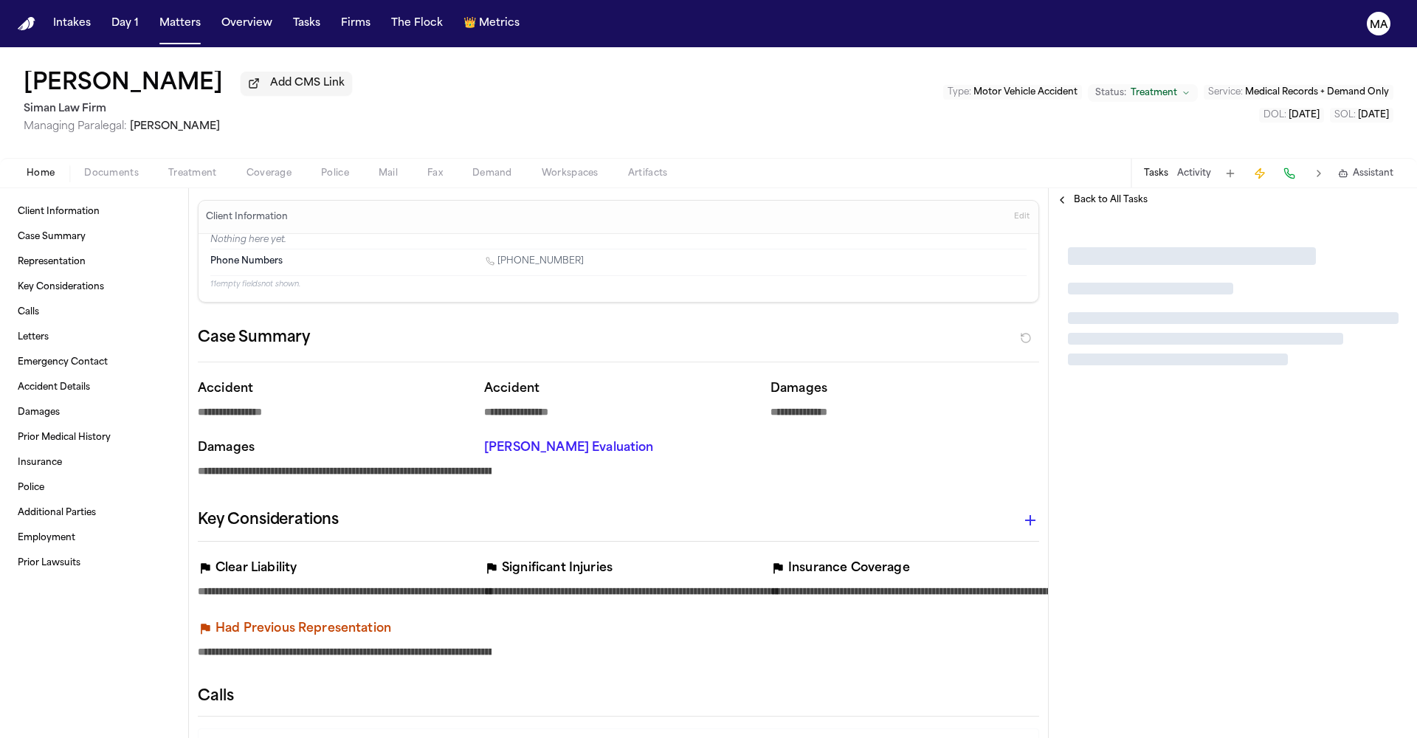
type textarea "*"
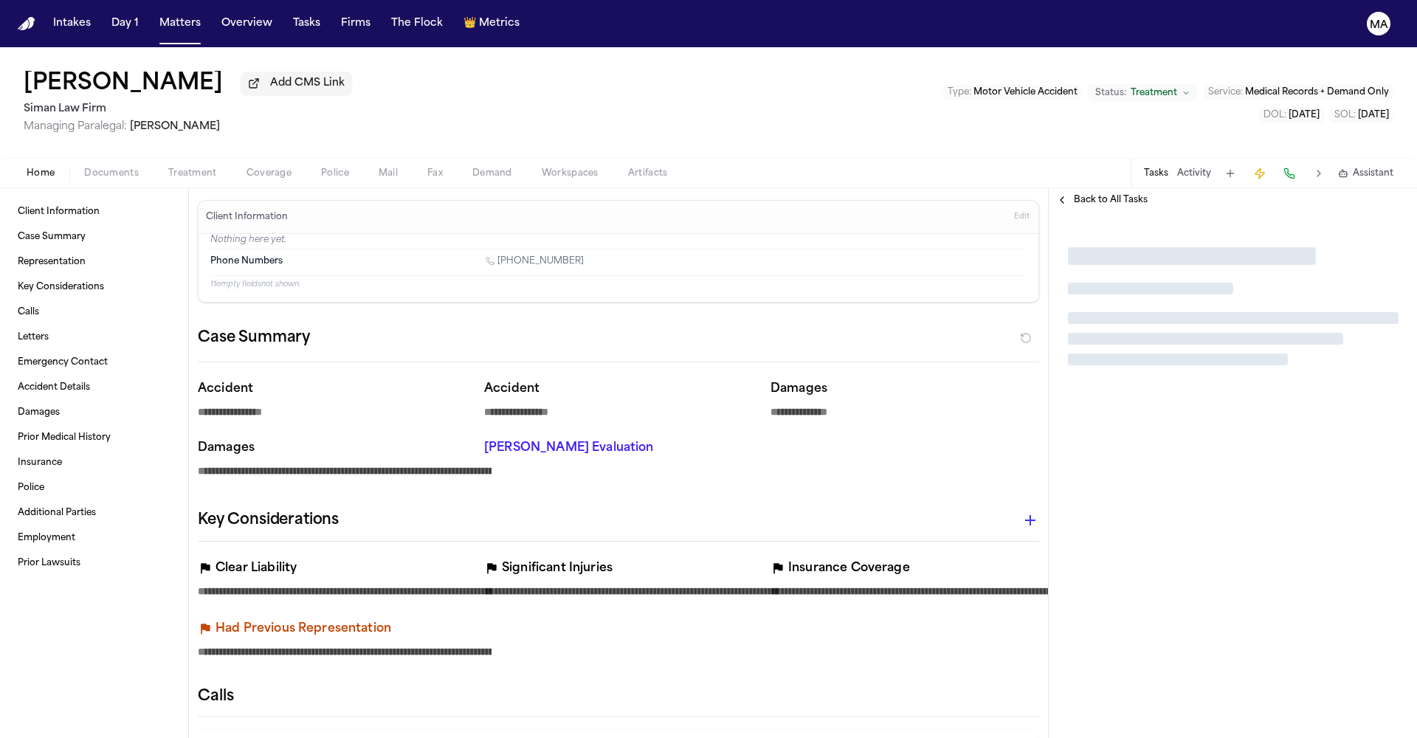
type textarea "*"
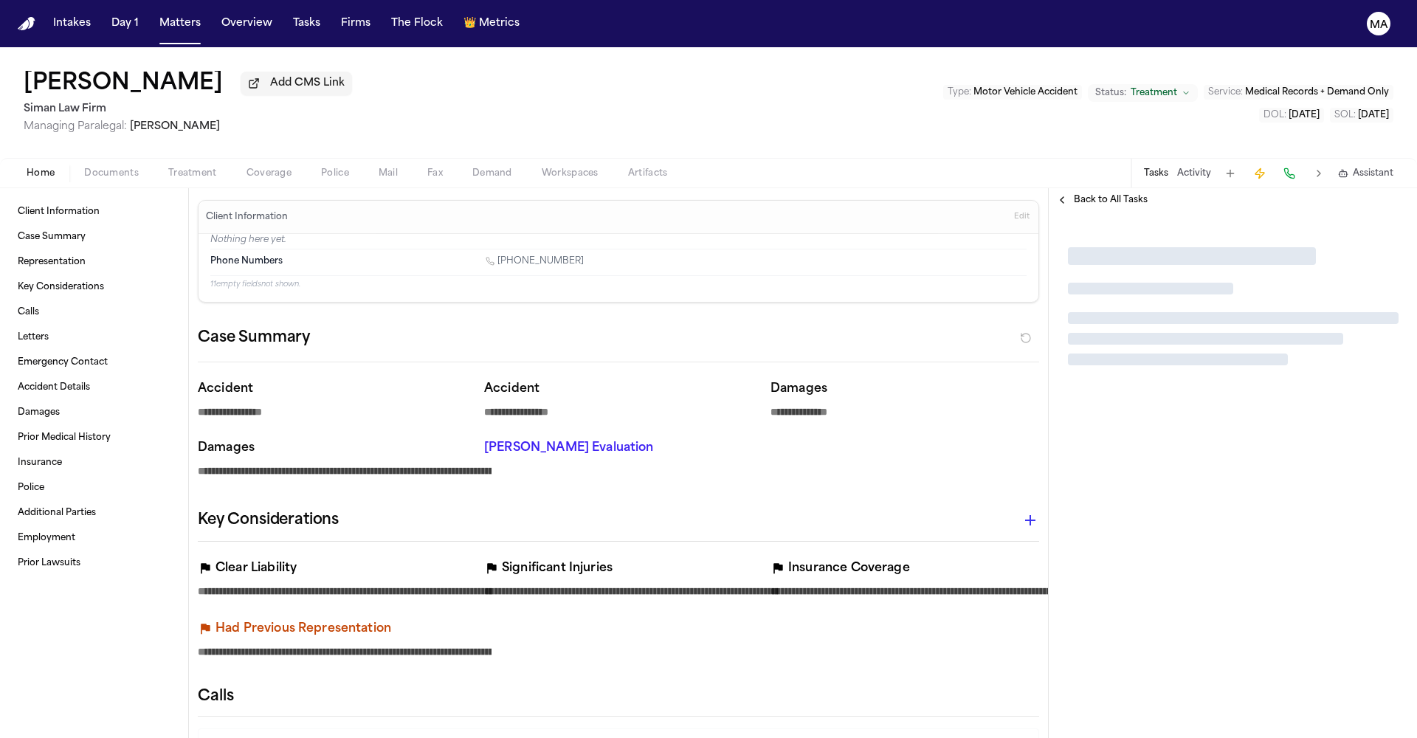
type textarea "*"
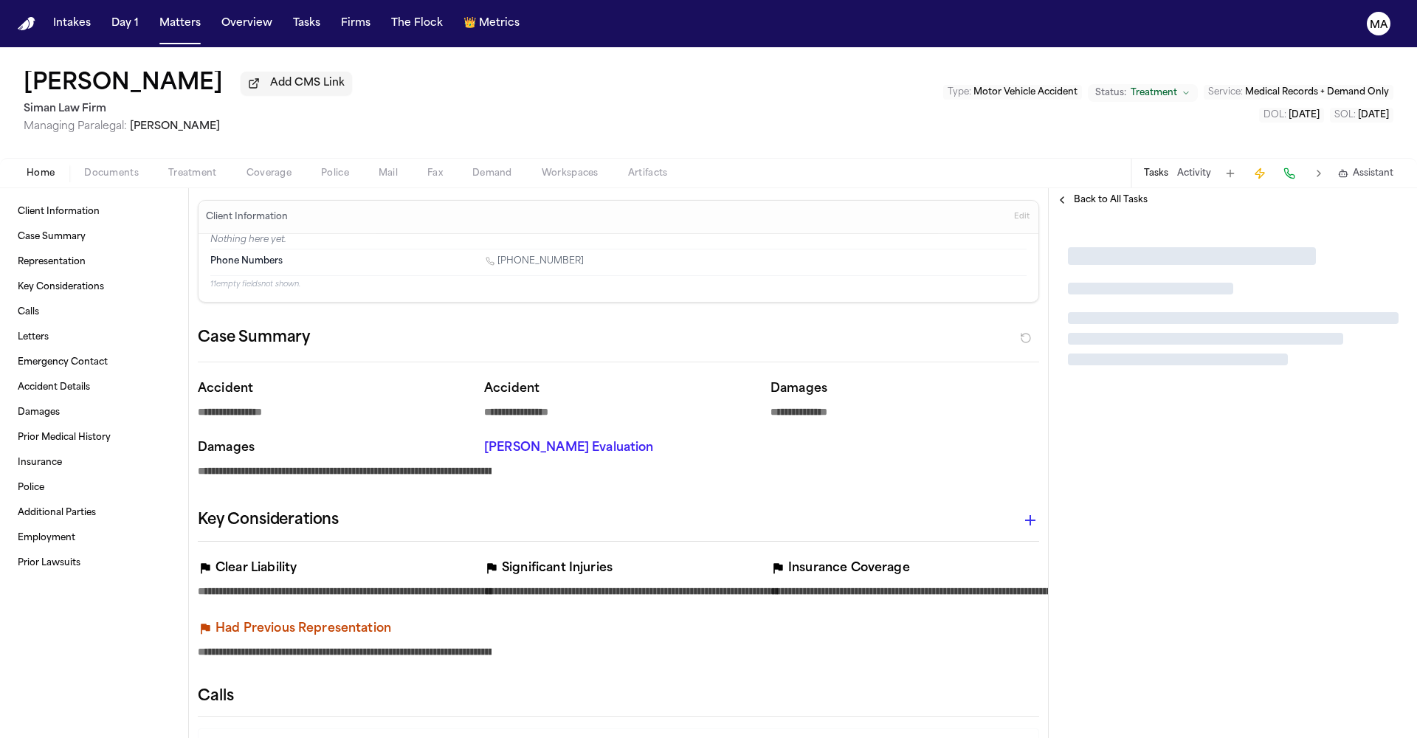
type textarea "*"
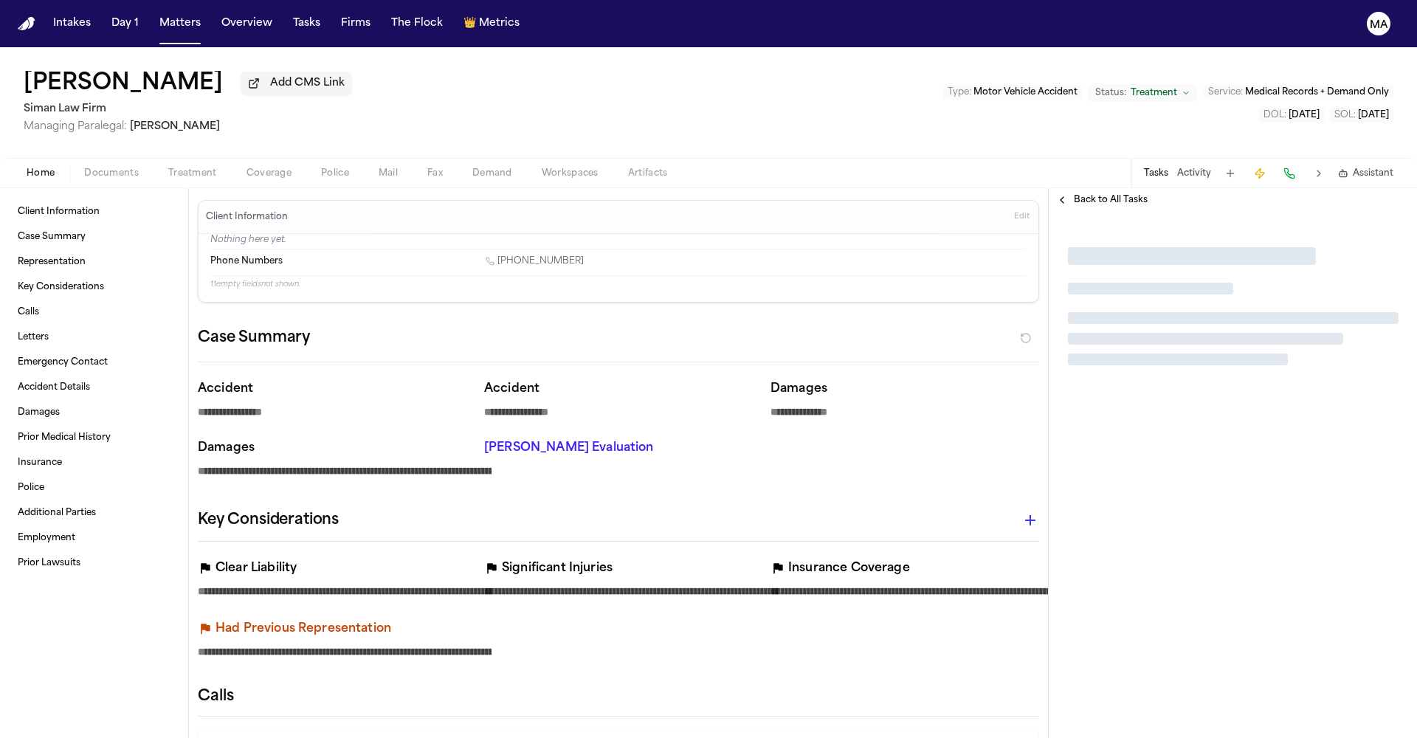
type textarea "*"
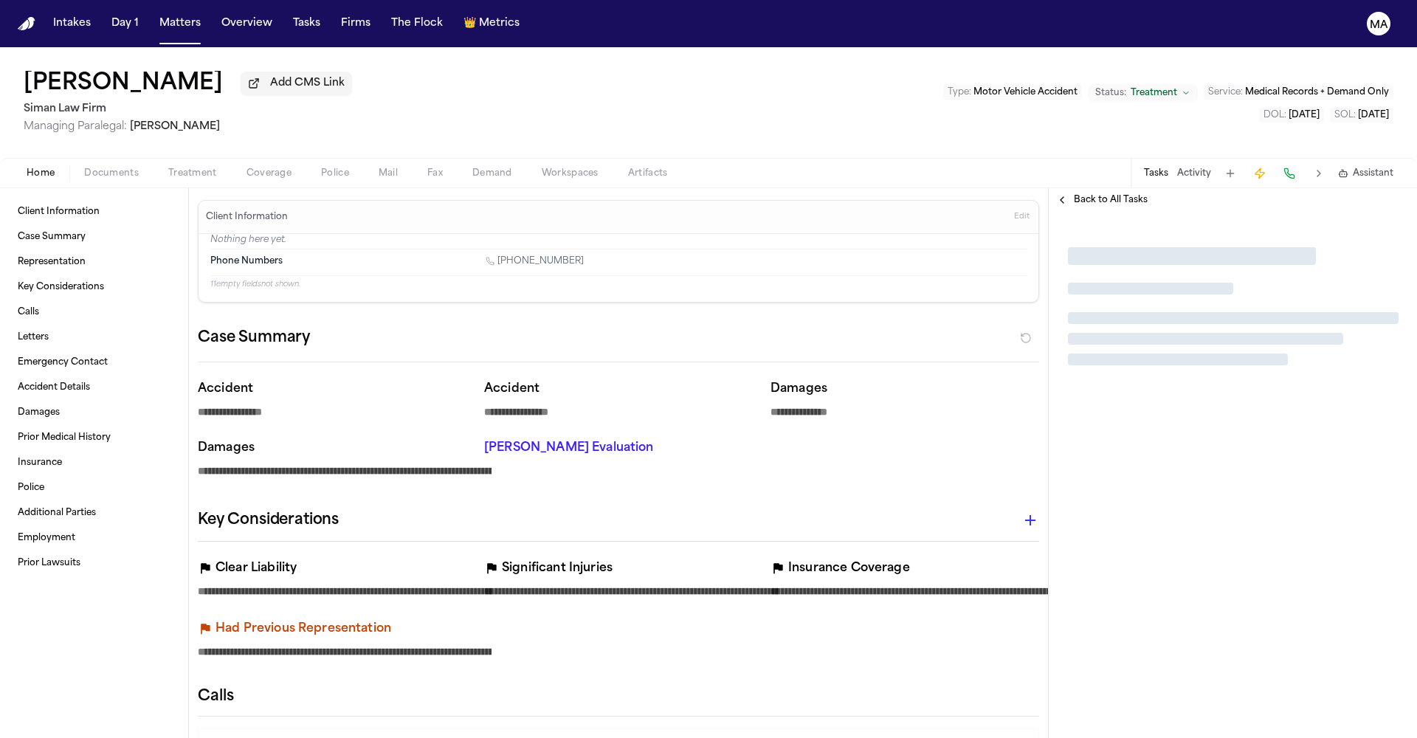
type textarea "*"
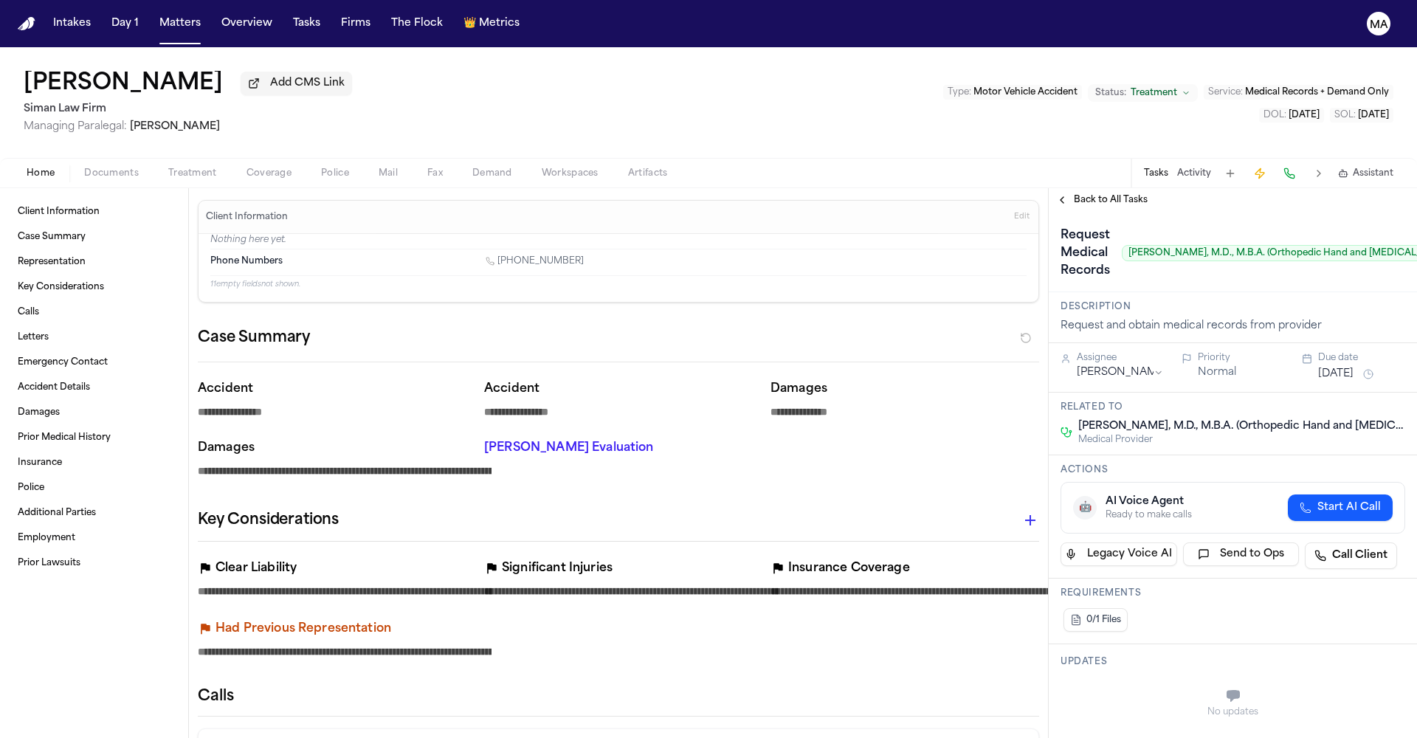
click at [84, 168] on span "Documents" at bounding box center [111, 174] width 55 height 12
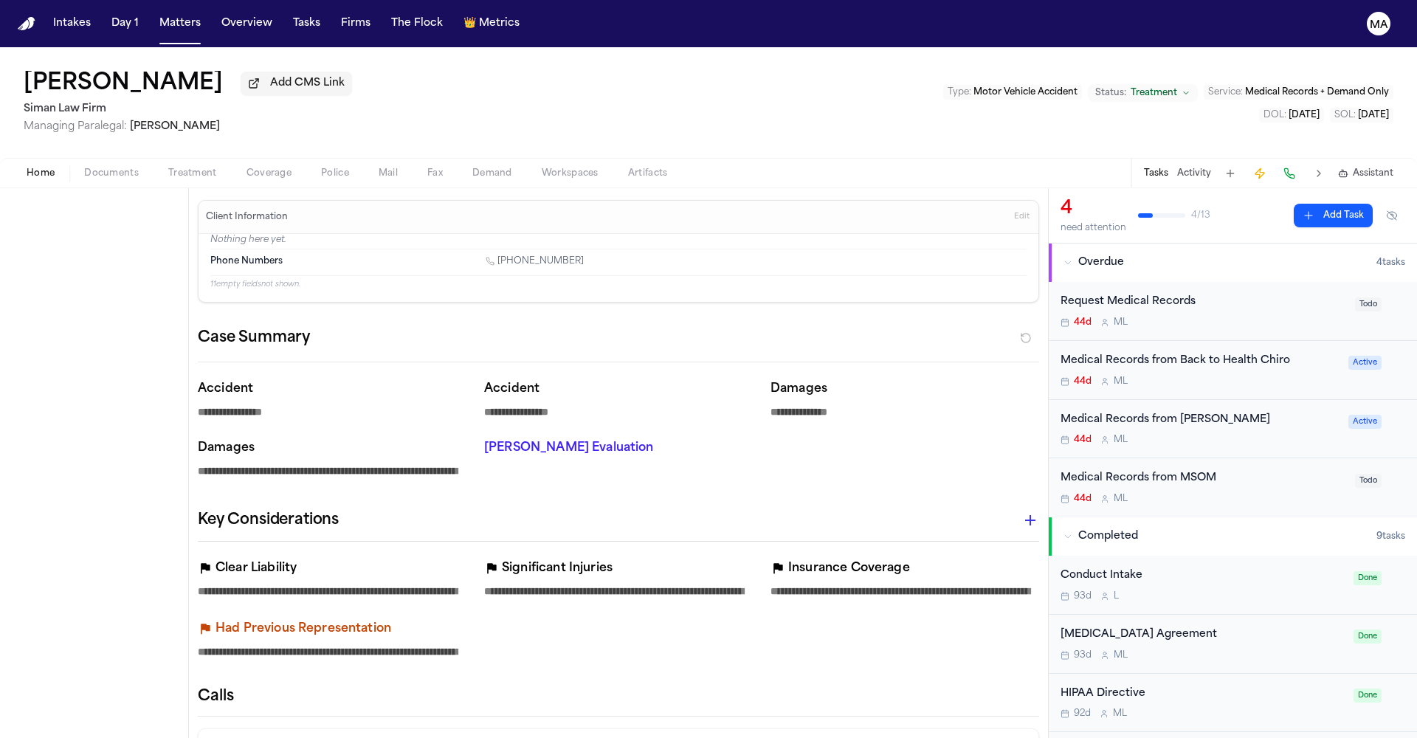
click at [27, 168] on span "Home" at bounding box center [41, 174] width 28 height 12
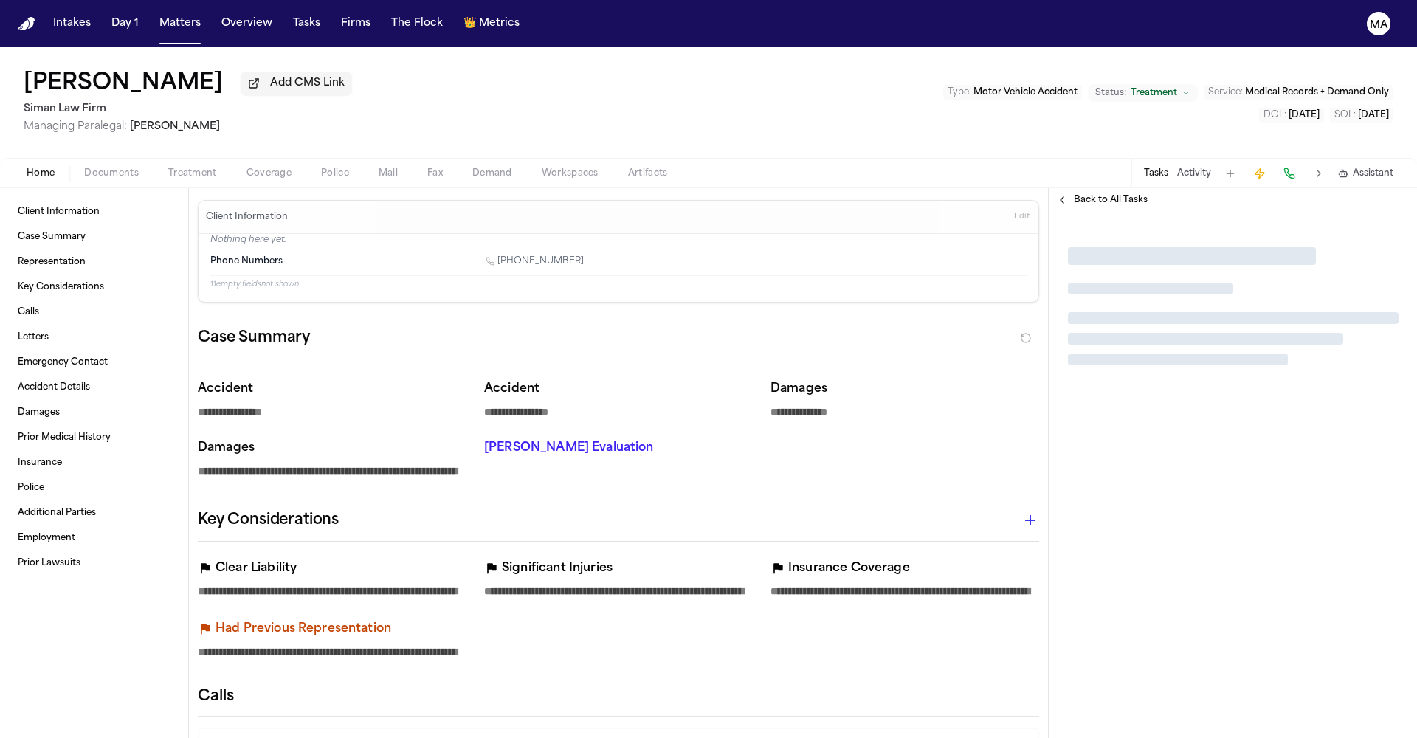
type textarea "*"
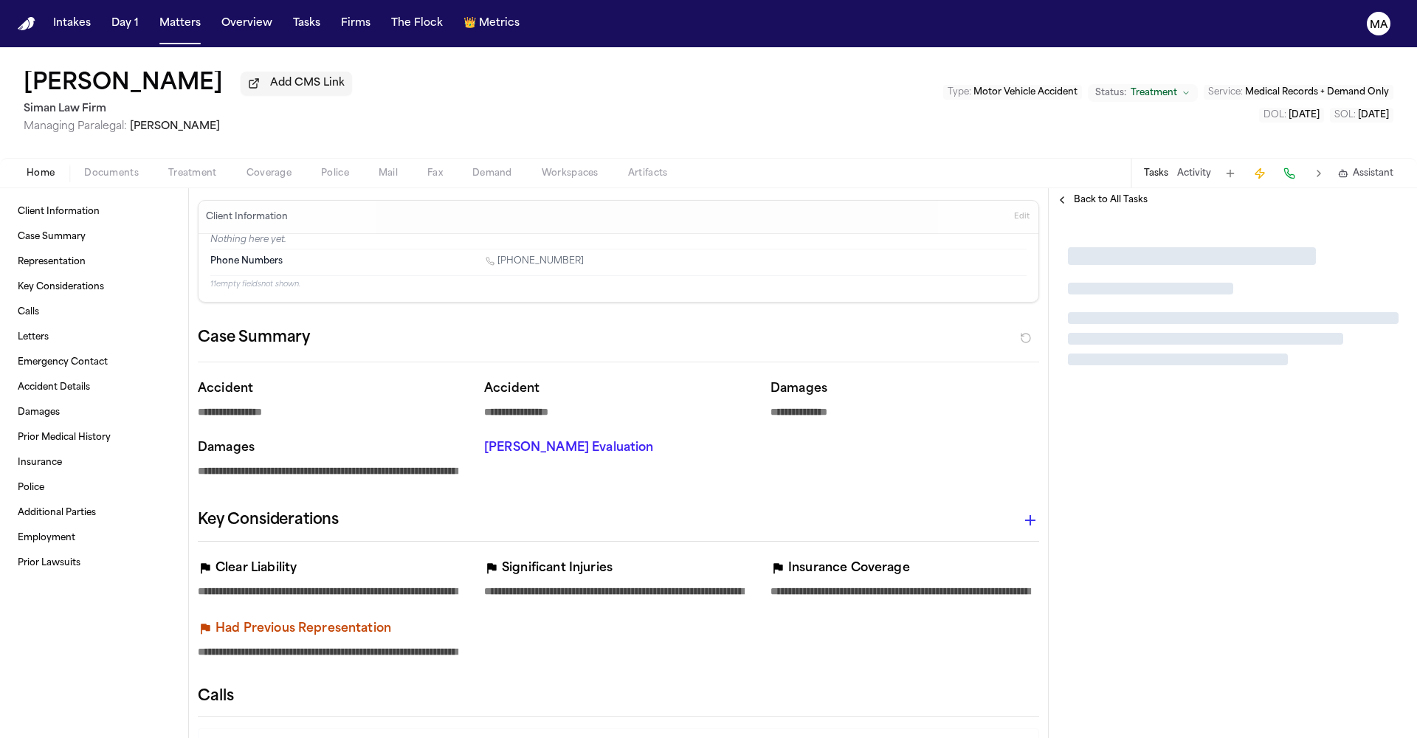
type textarea "*"
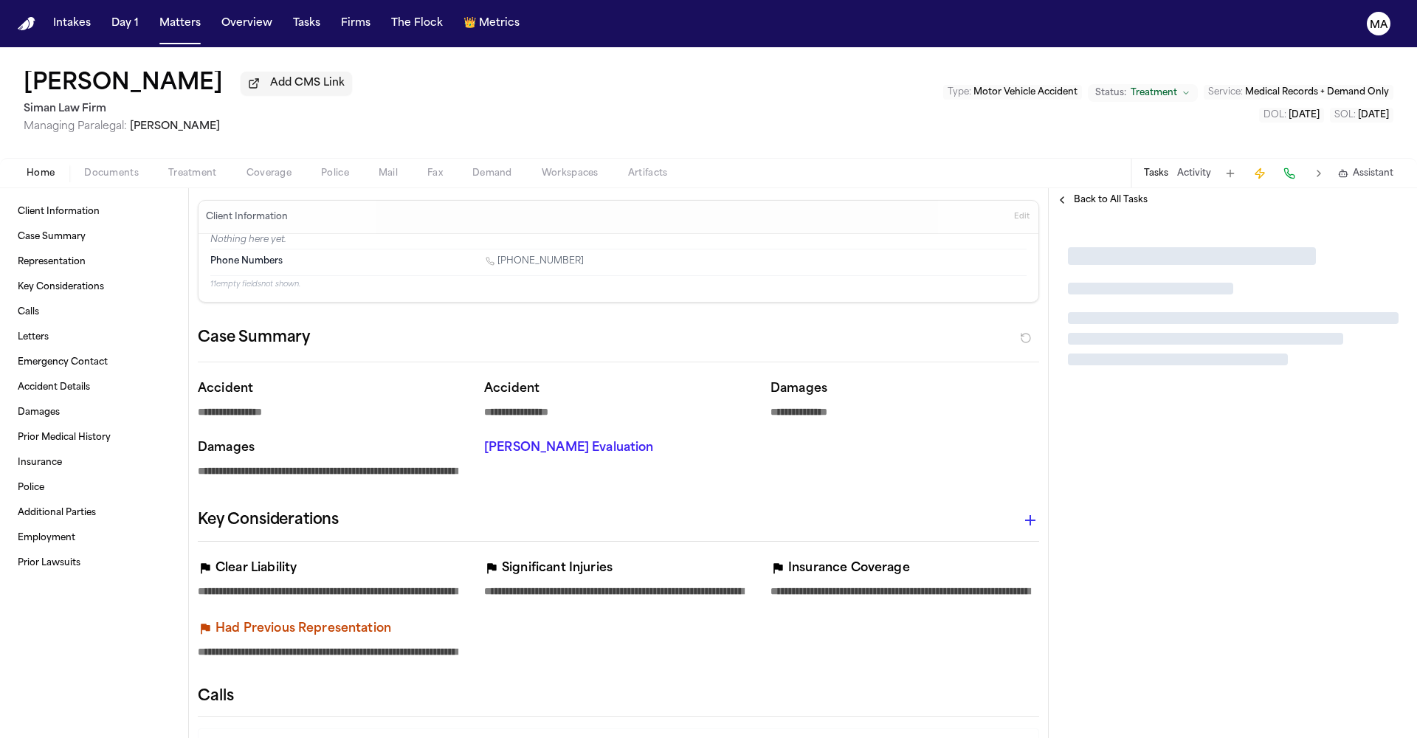
type textarea "*"
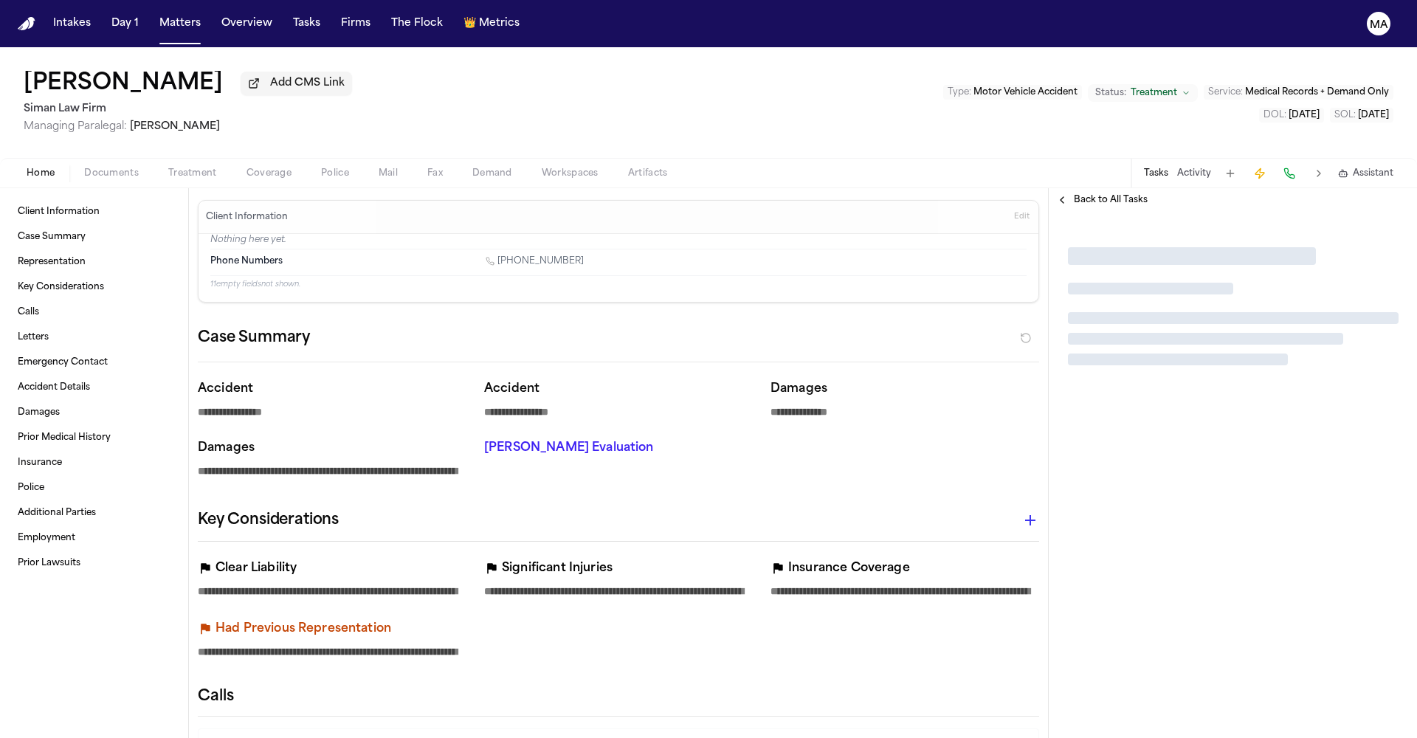
type textarea "*"
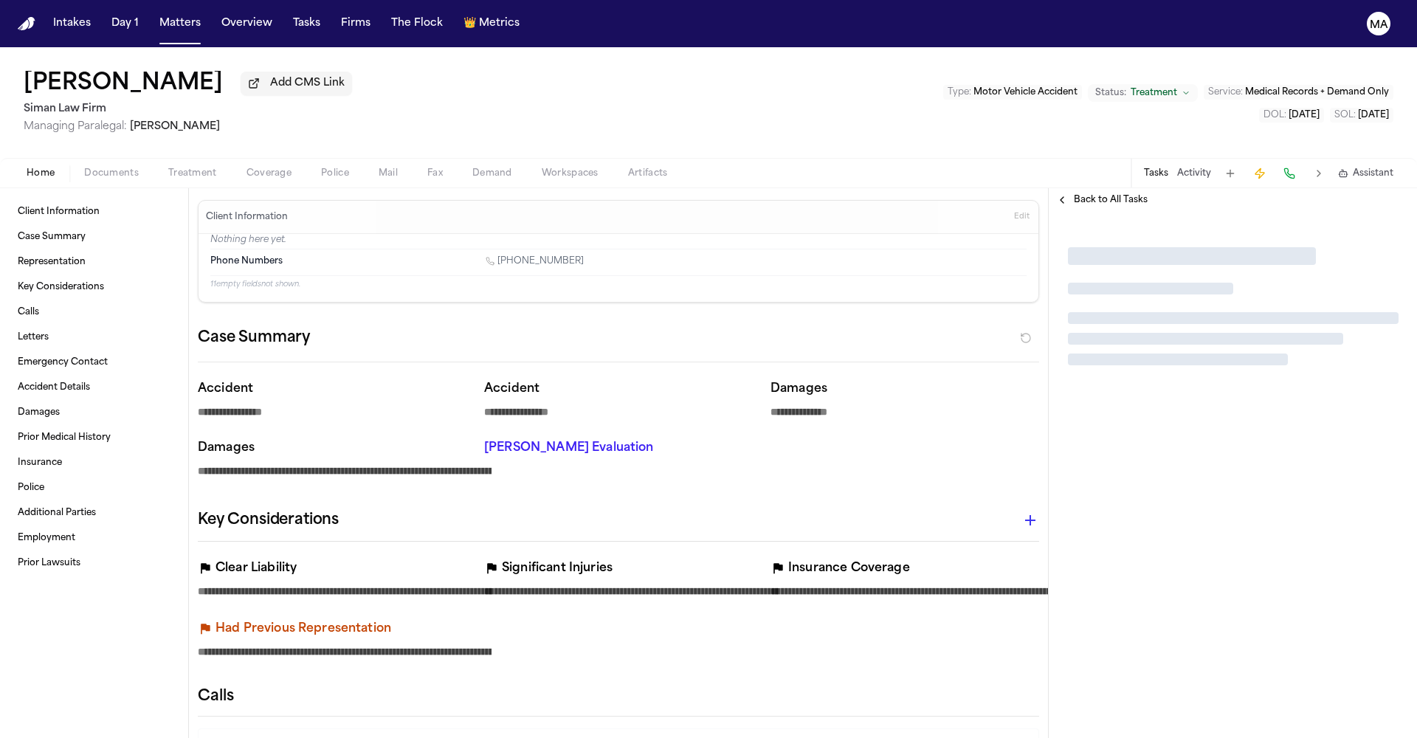
type textarea "*"
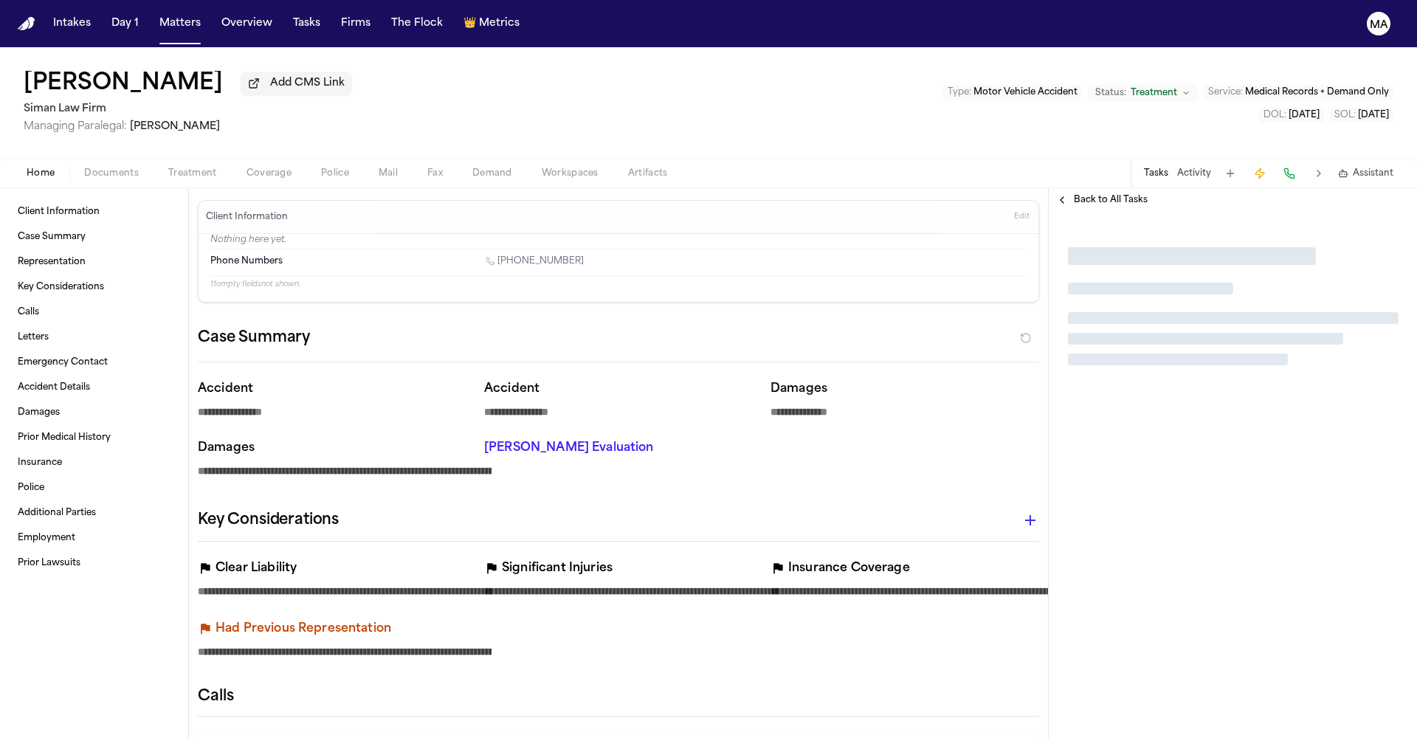
type textarea "*"
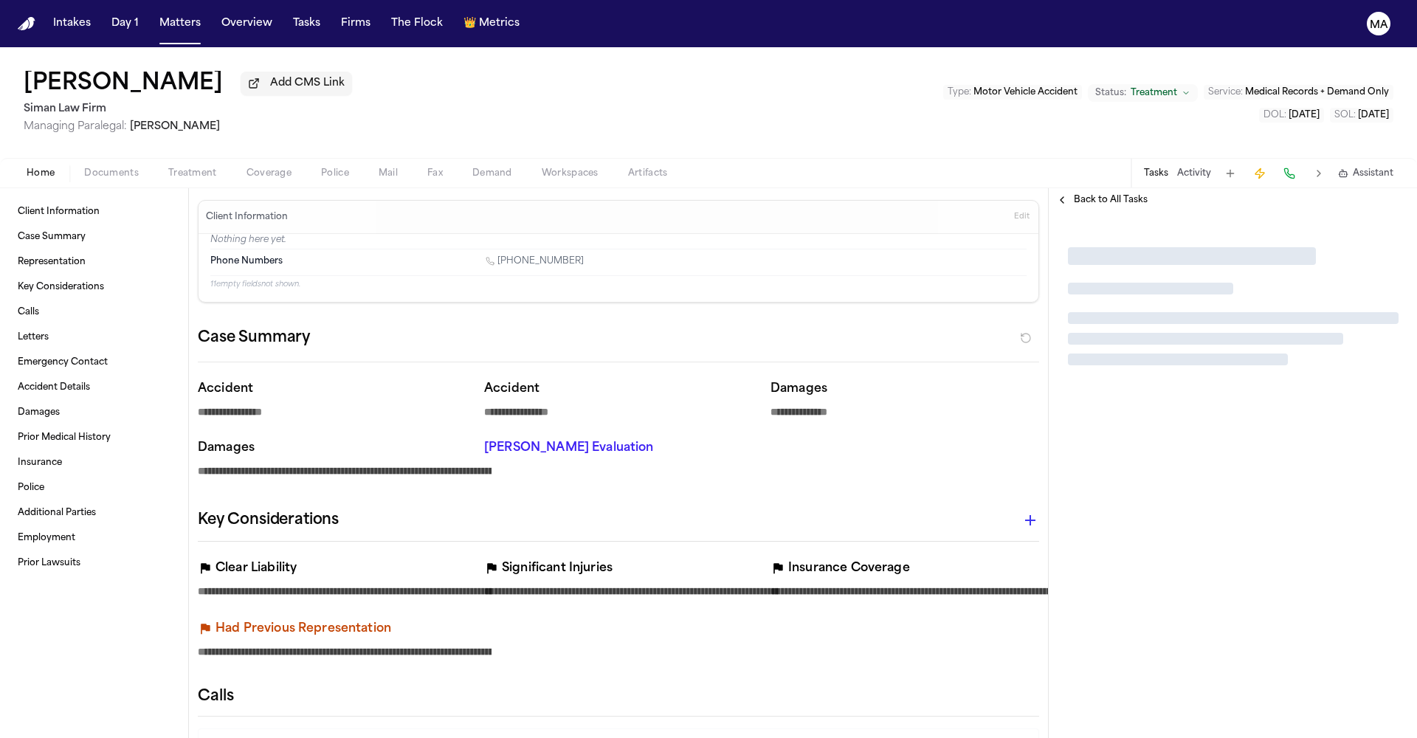
type textarea "*"
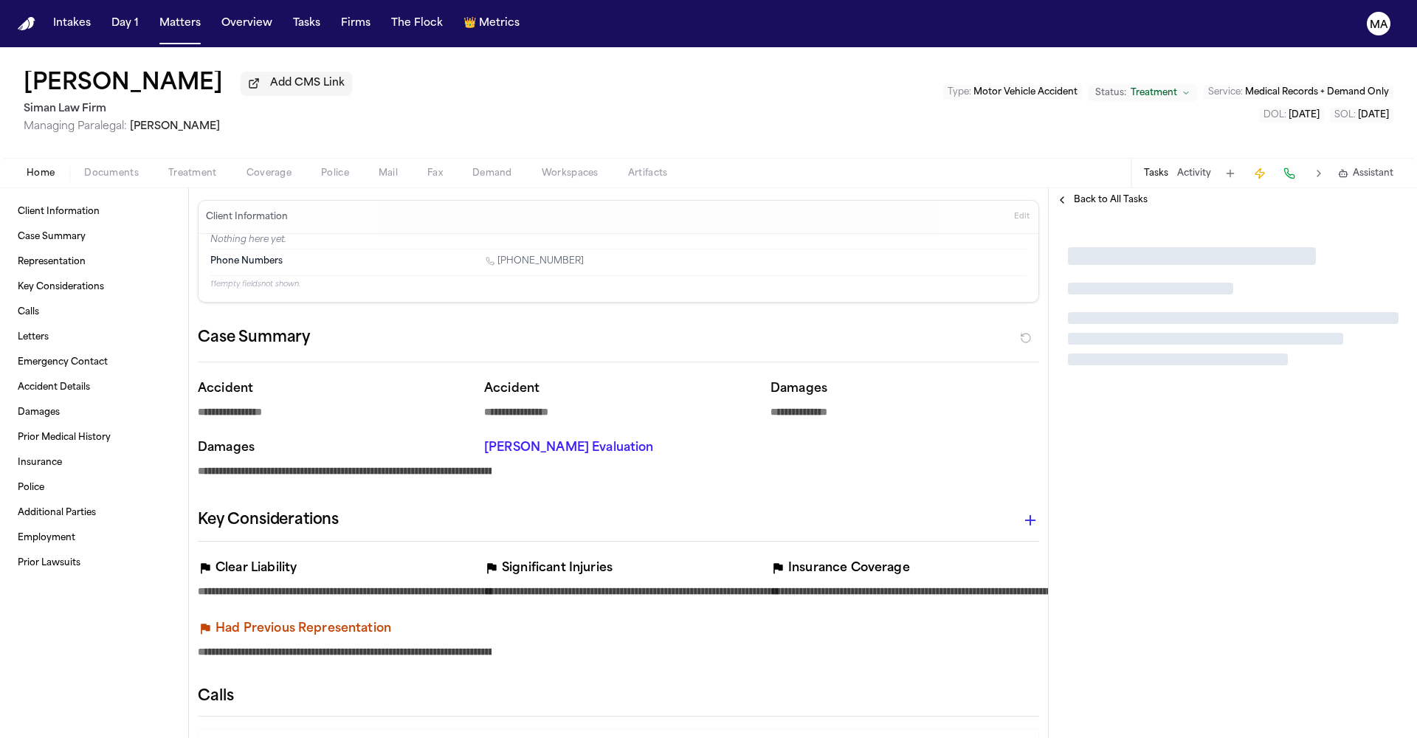
type textarea "*"
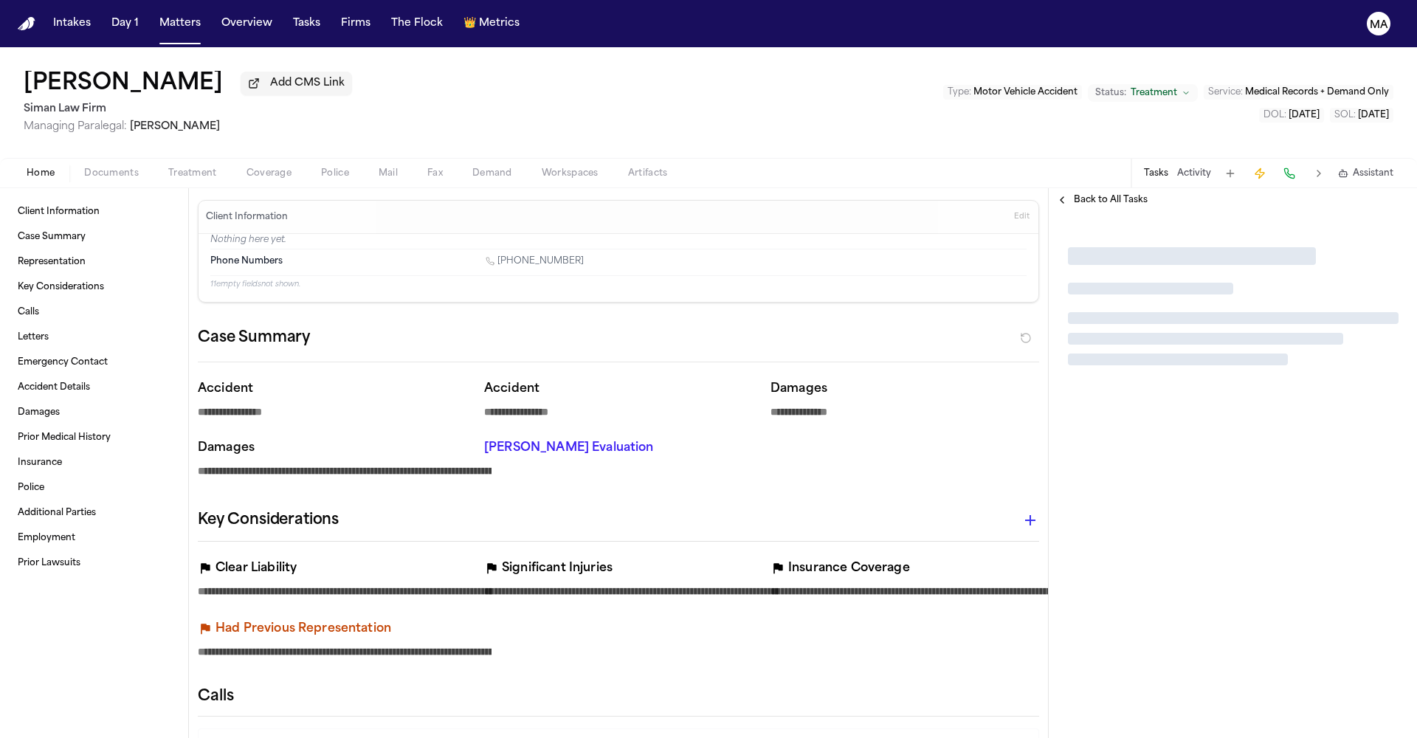
type textarea "*"
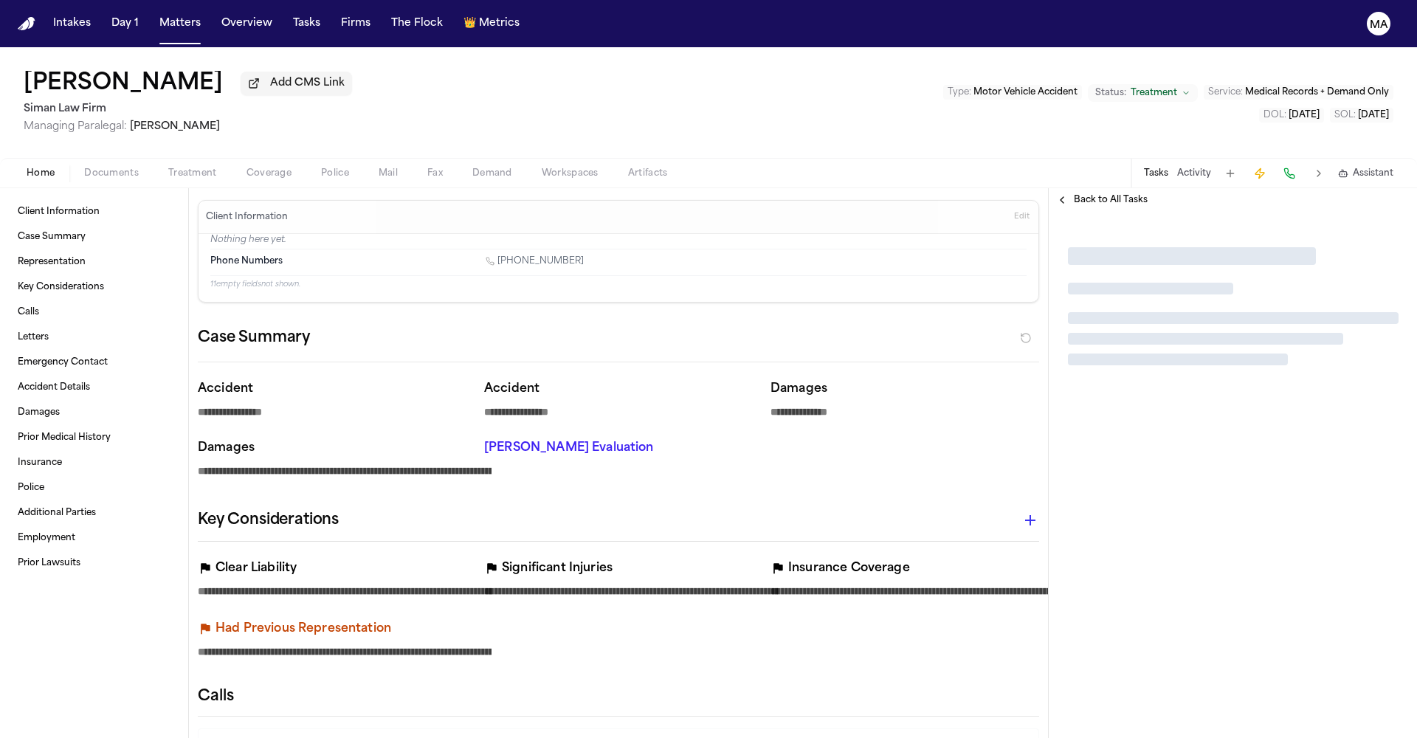
type textarea "*"
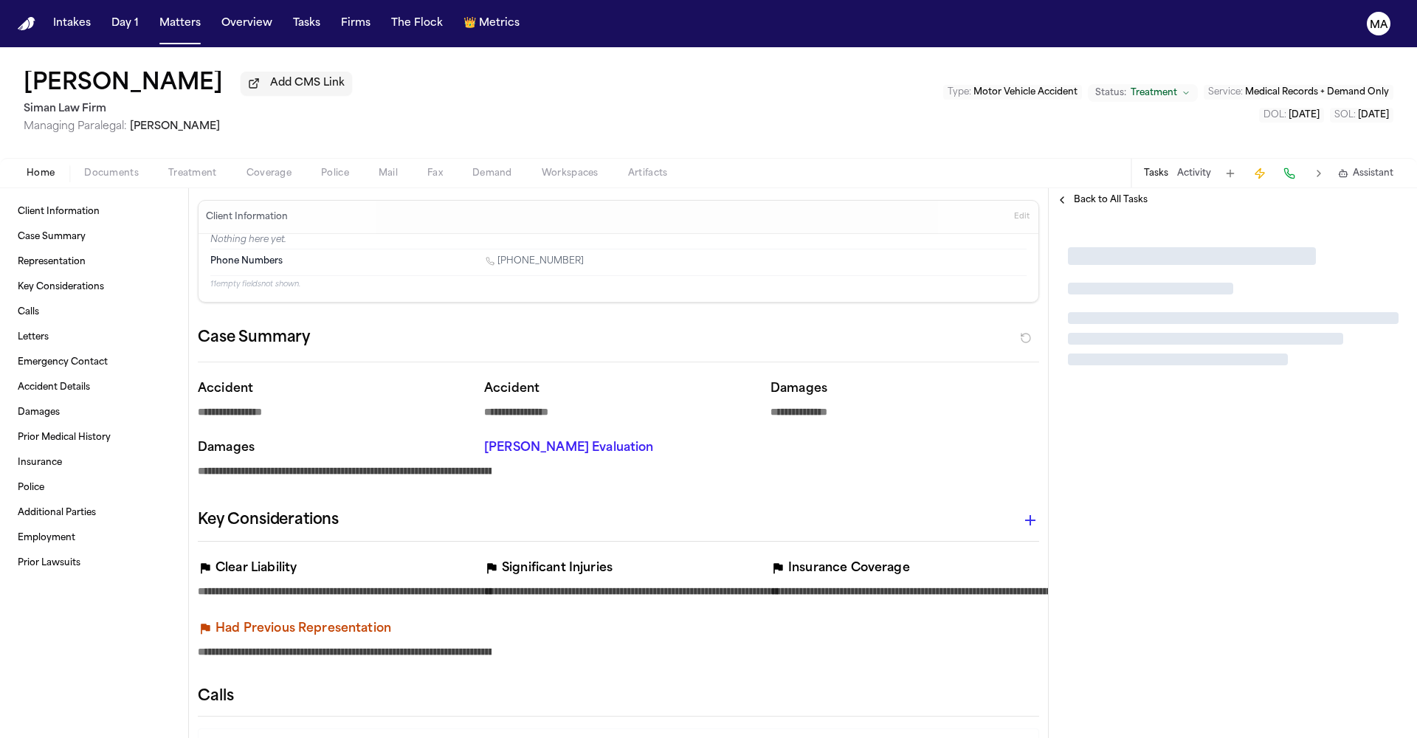
type textarea "*"
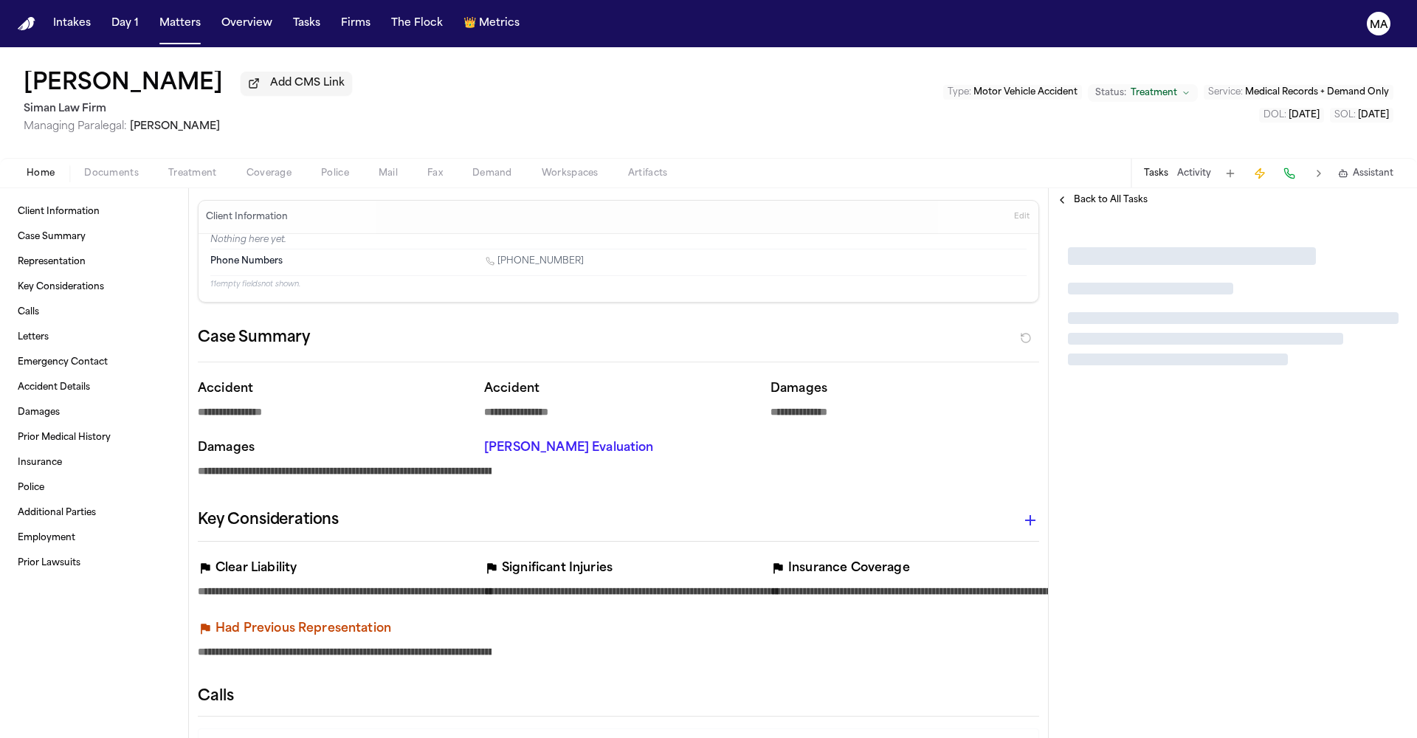
type textarea "*"
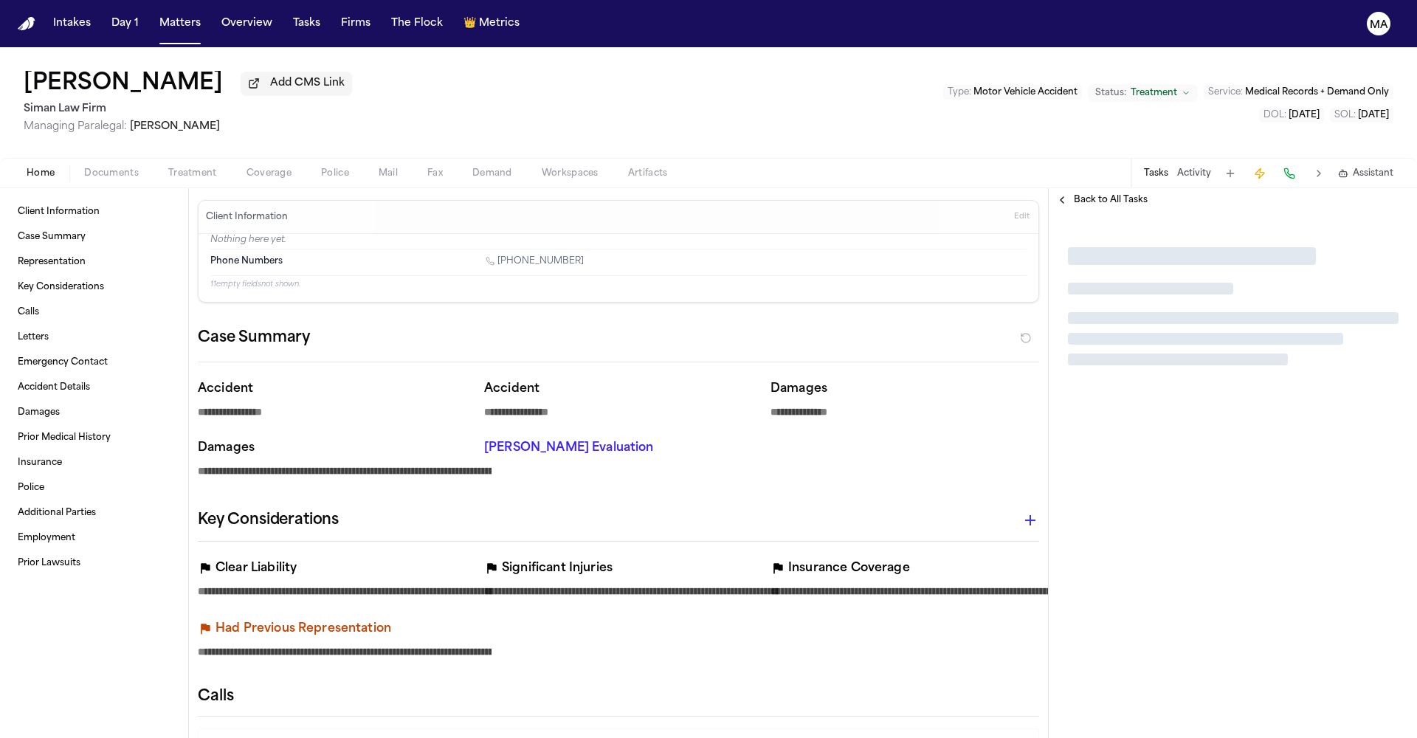
type textarea "*"
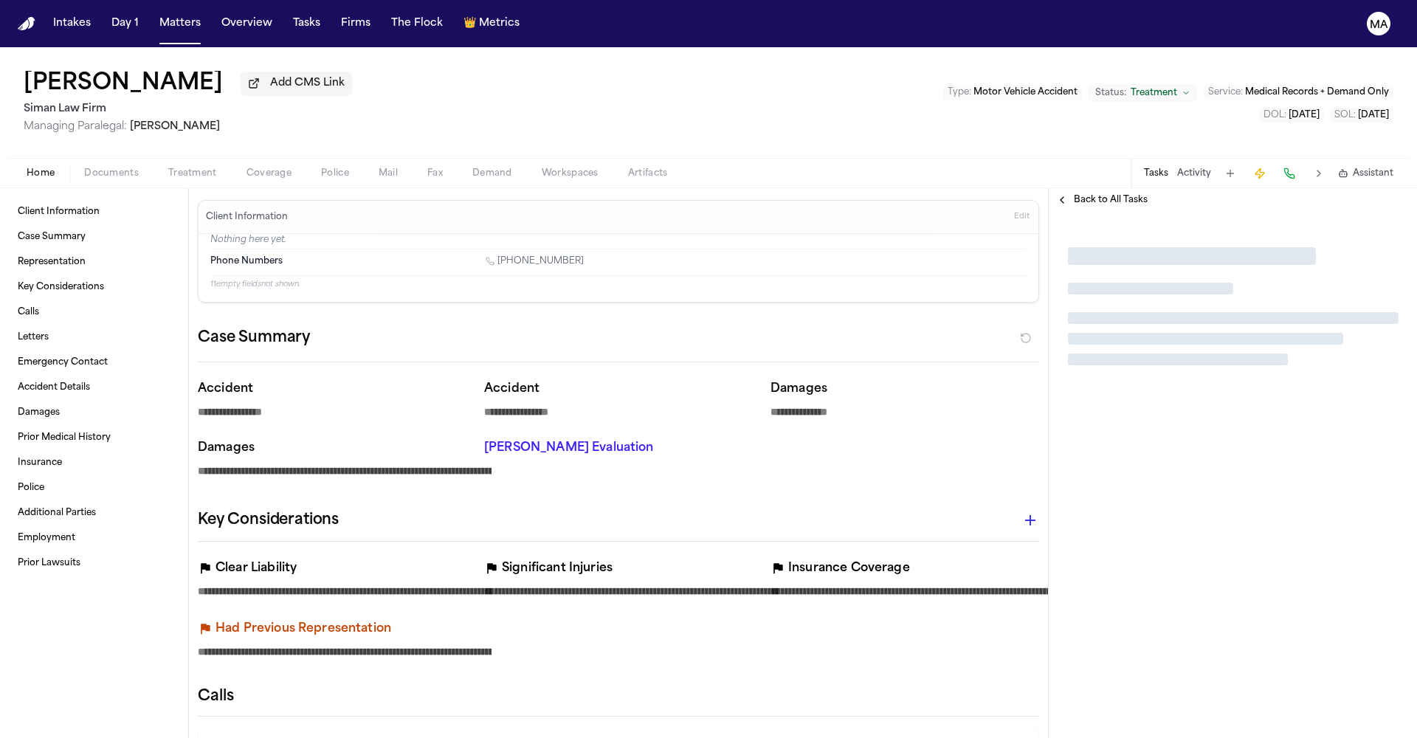
type textarea "*"
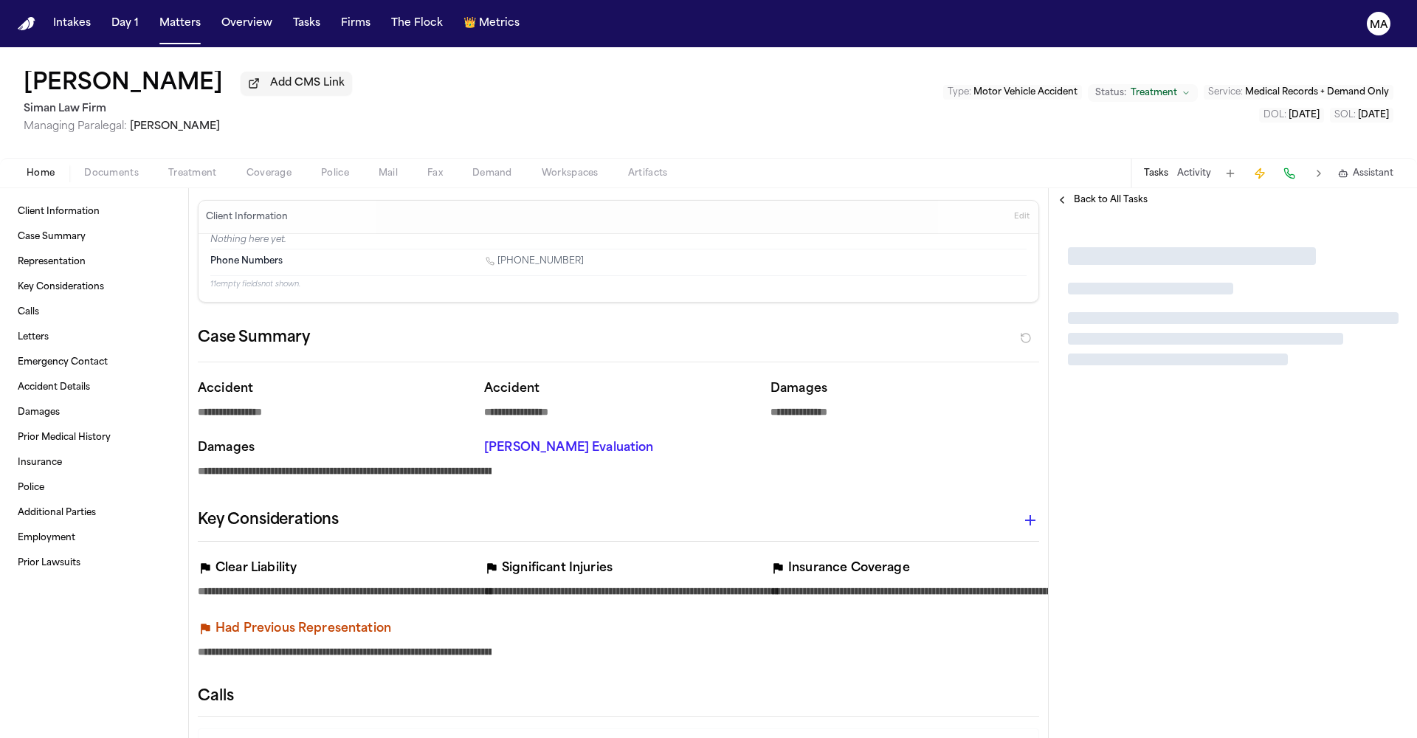
type textarea "*"
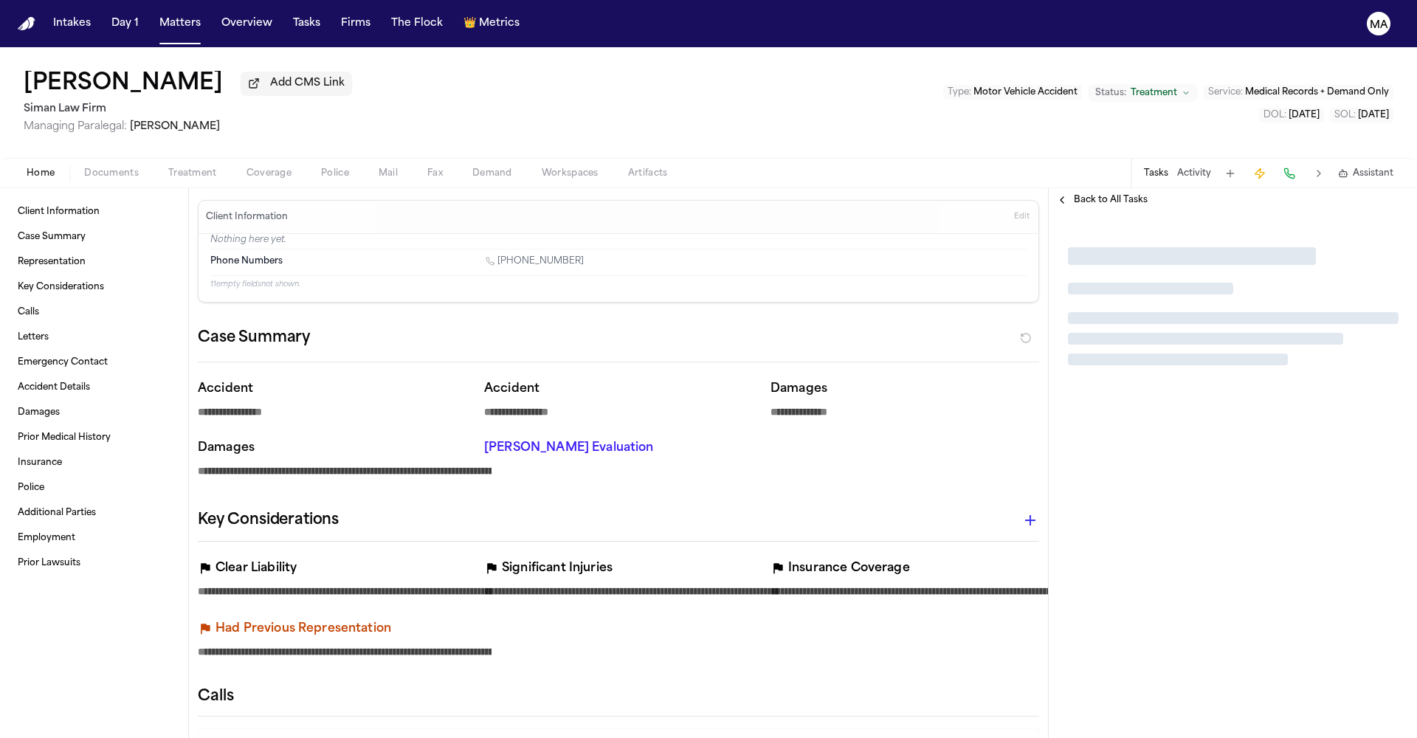
type textarea "*"
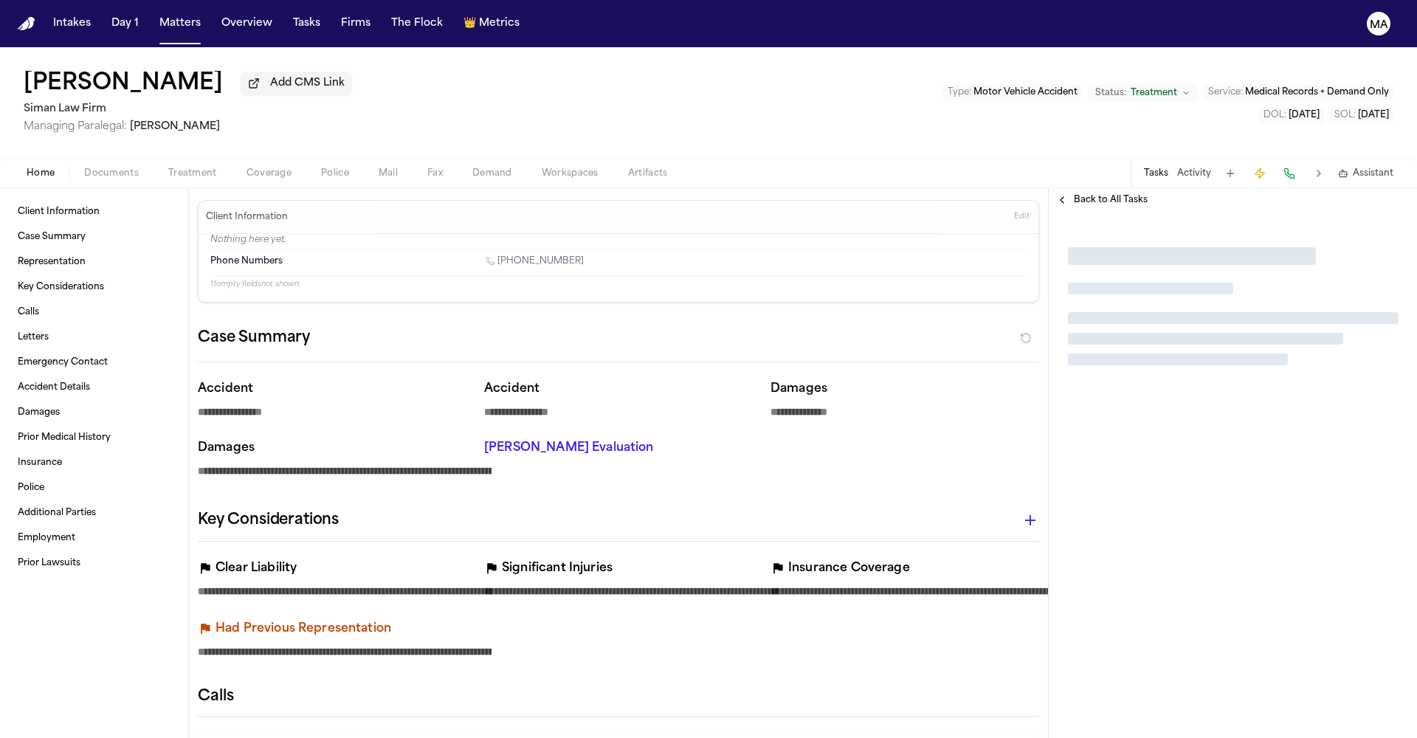
type textarea "*"
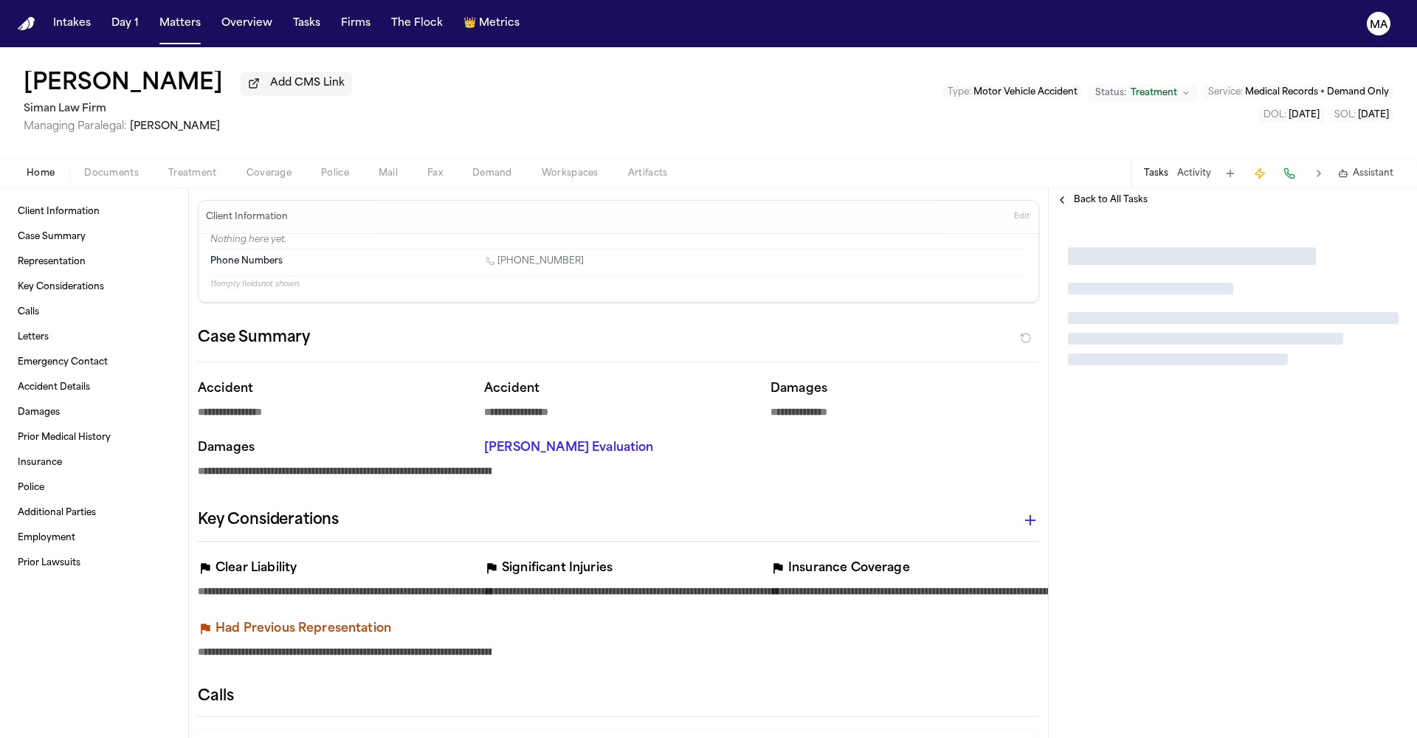
type textarea "*"
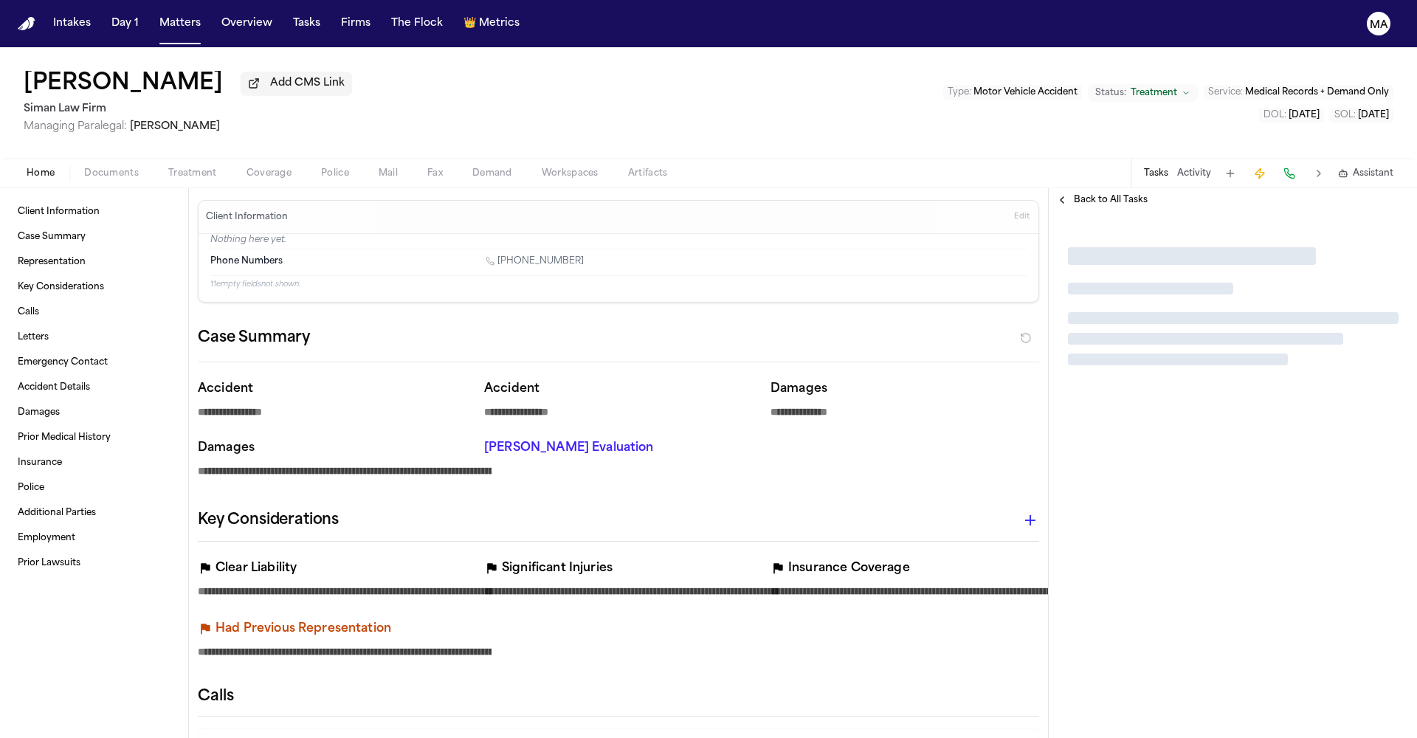
type textarea "*"
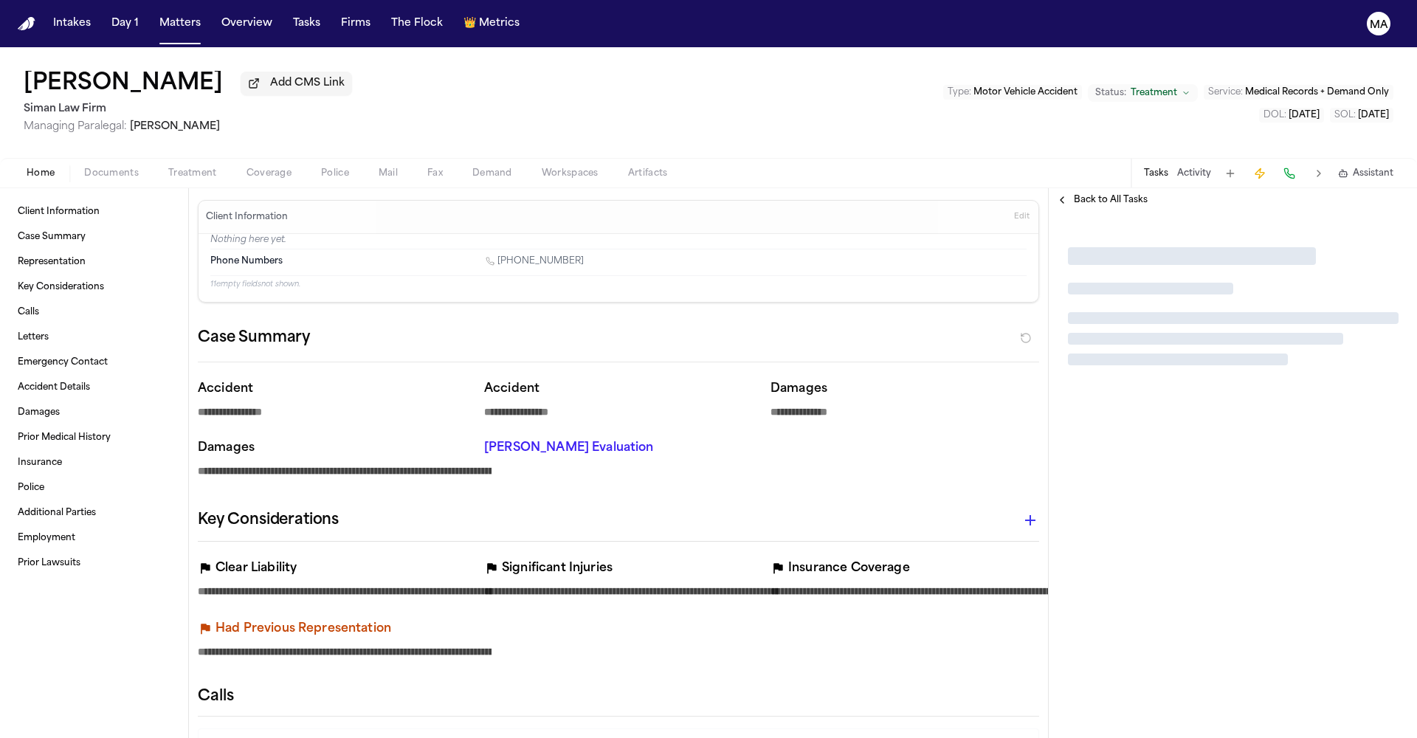
type textarea "*"
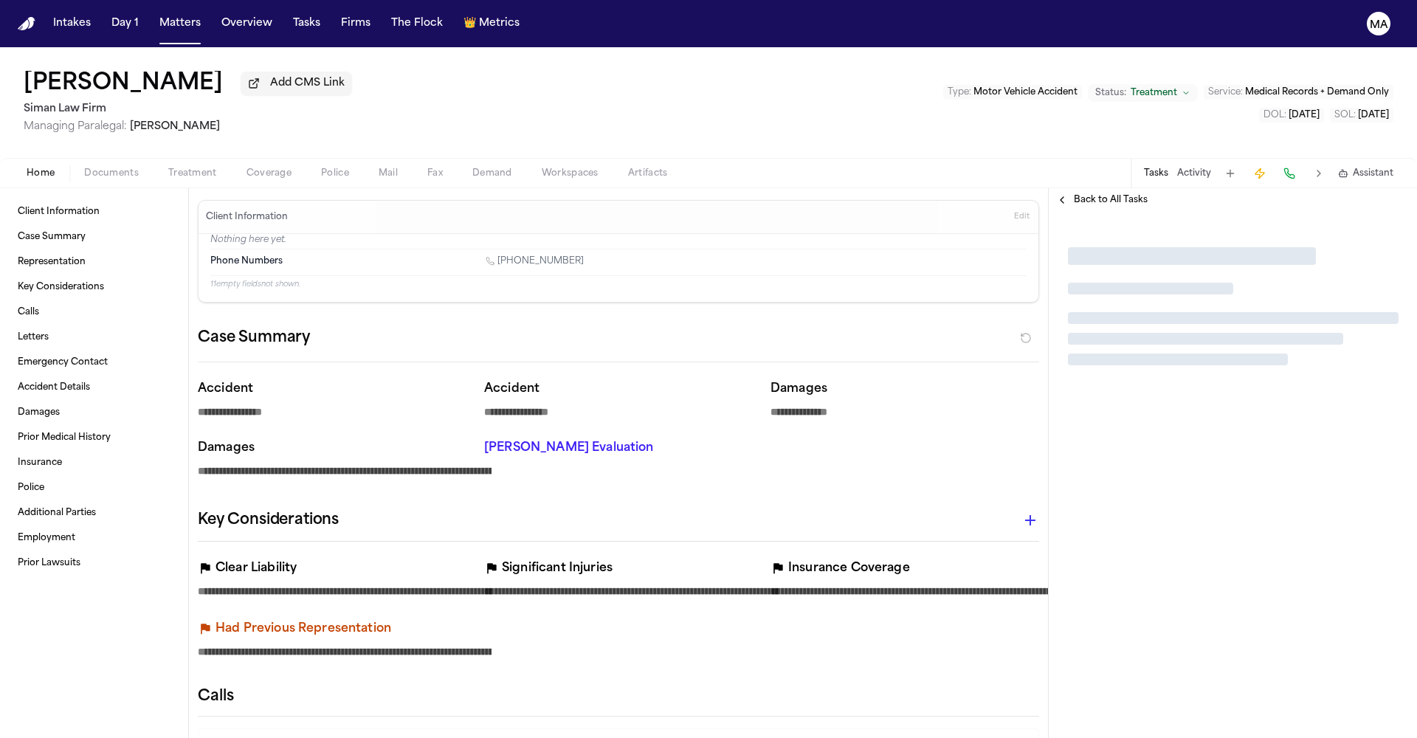
type textarea "*"
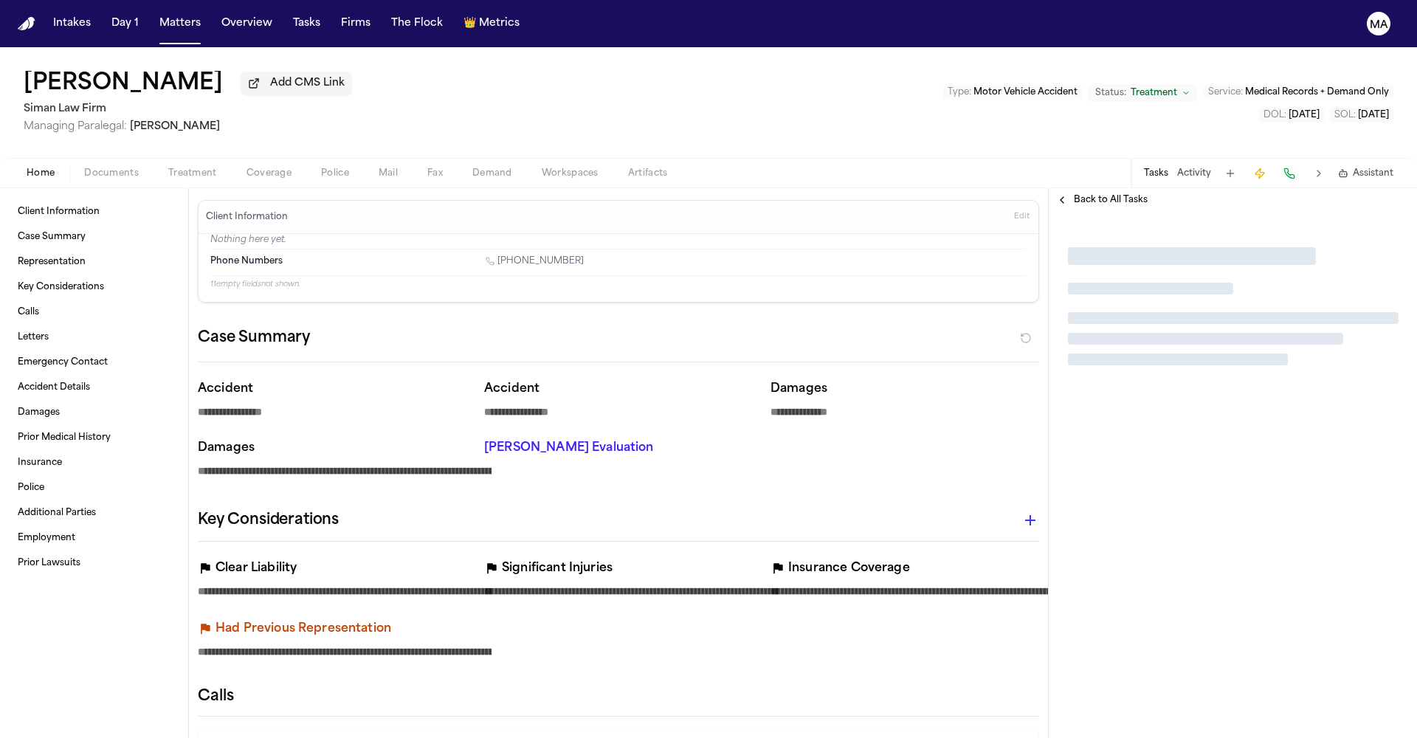
type textarea "*"
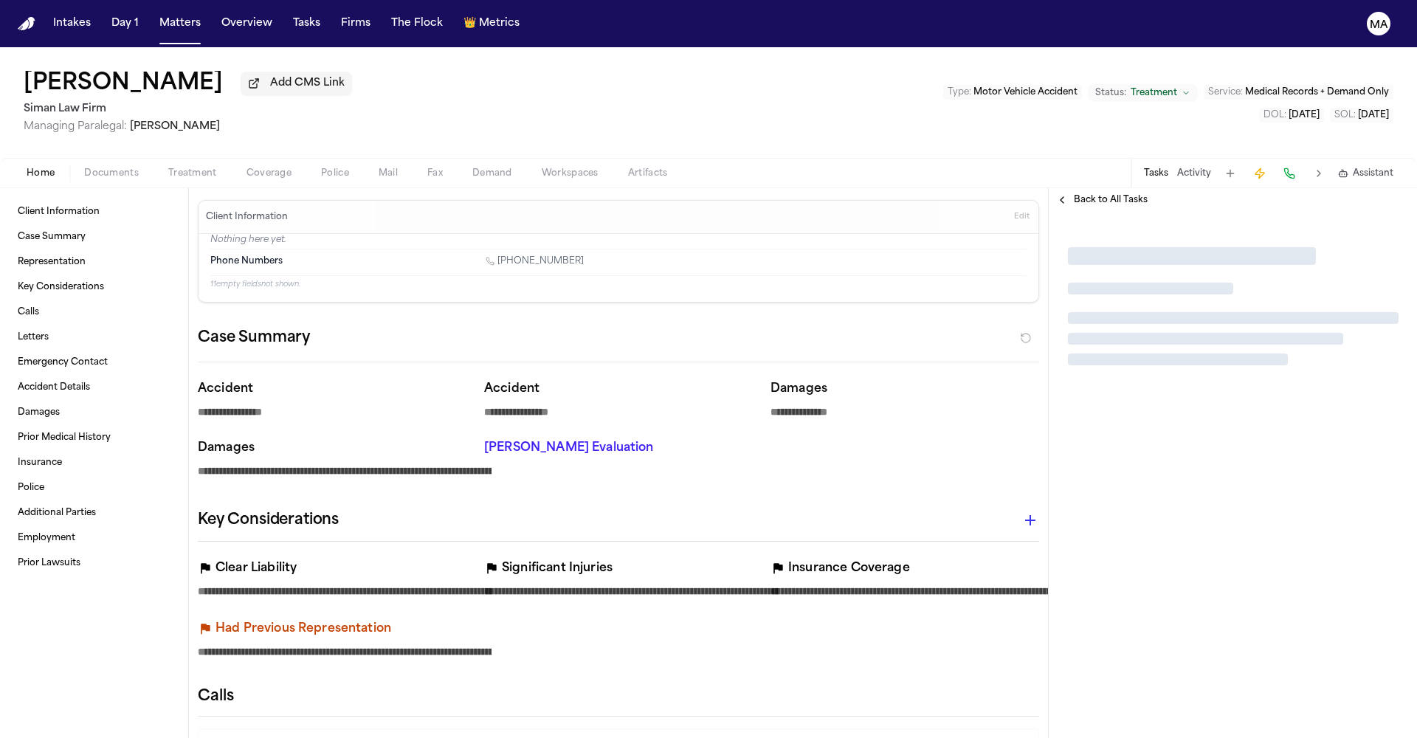
type textarea "*"
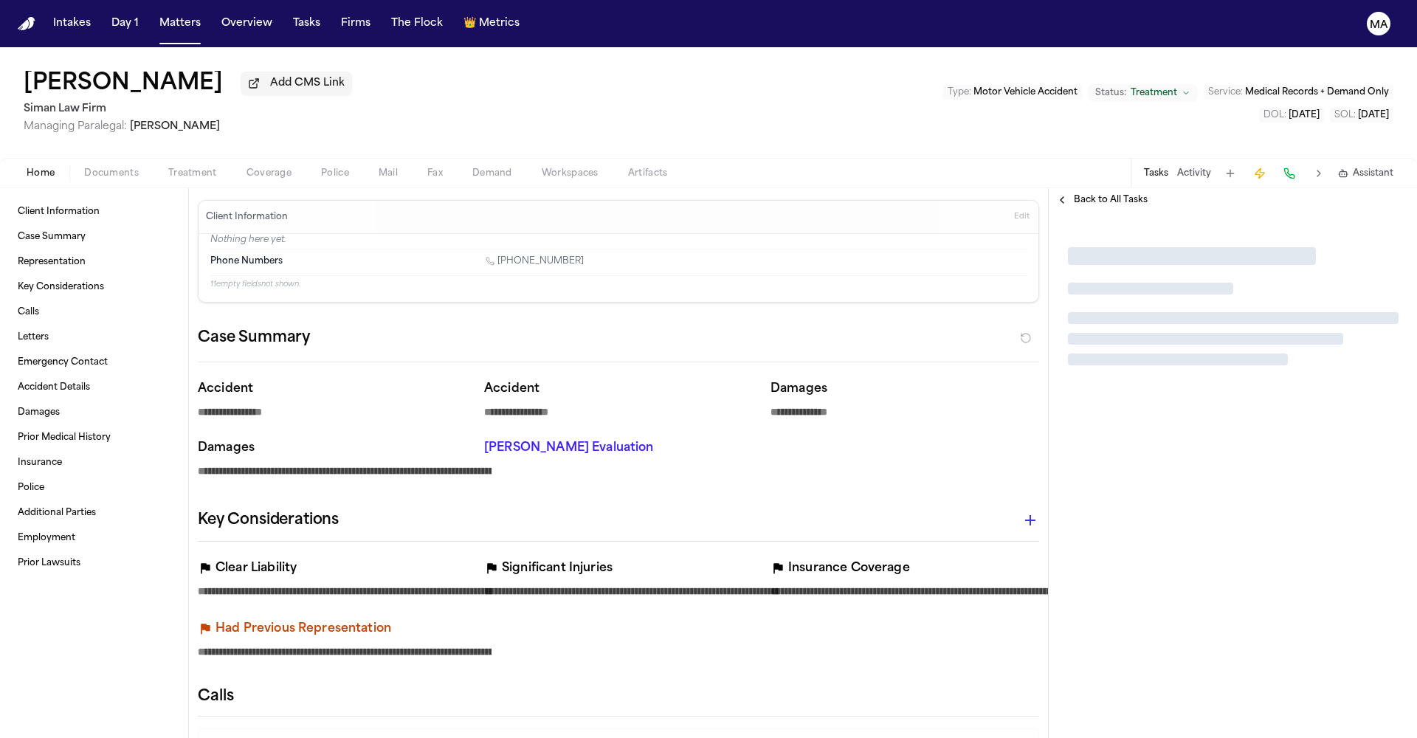
type textarea "*"
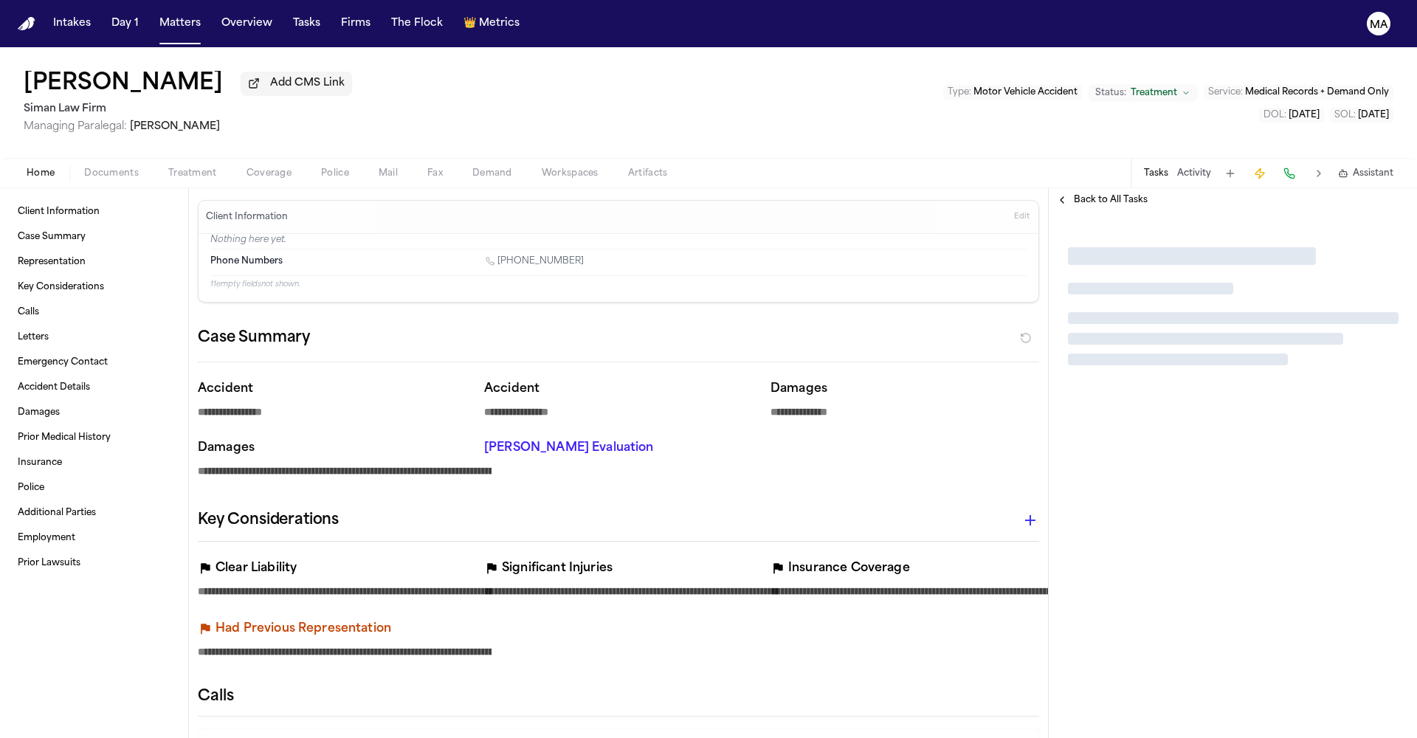
type textarea "*"
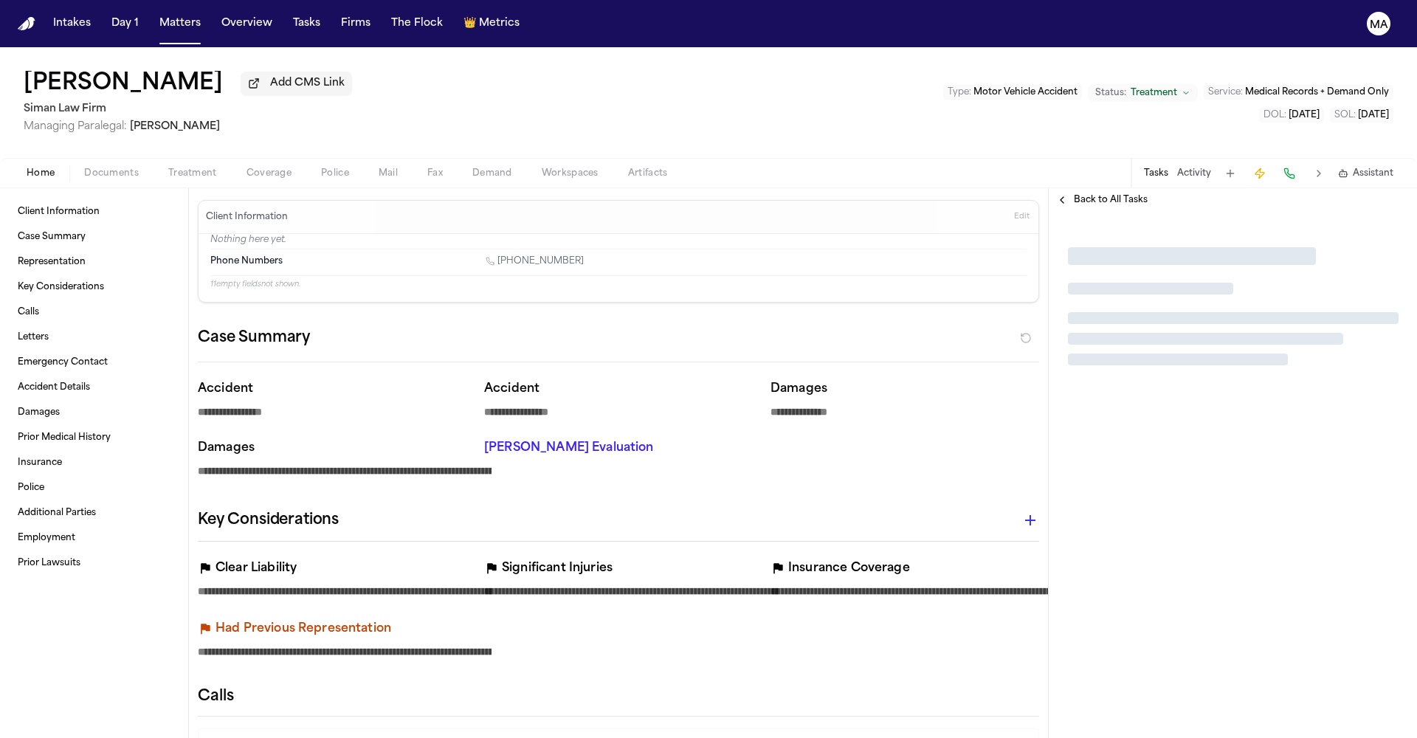
type textarea "*"
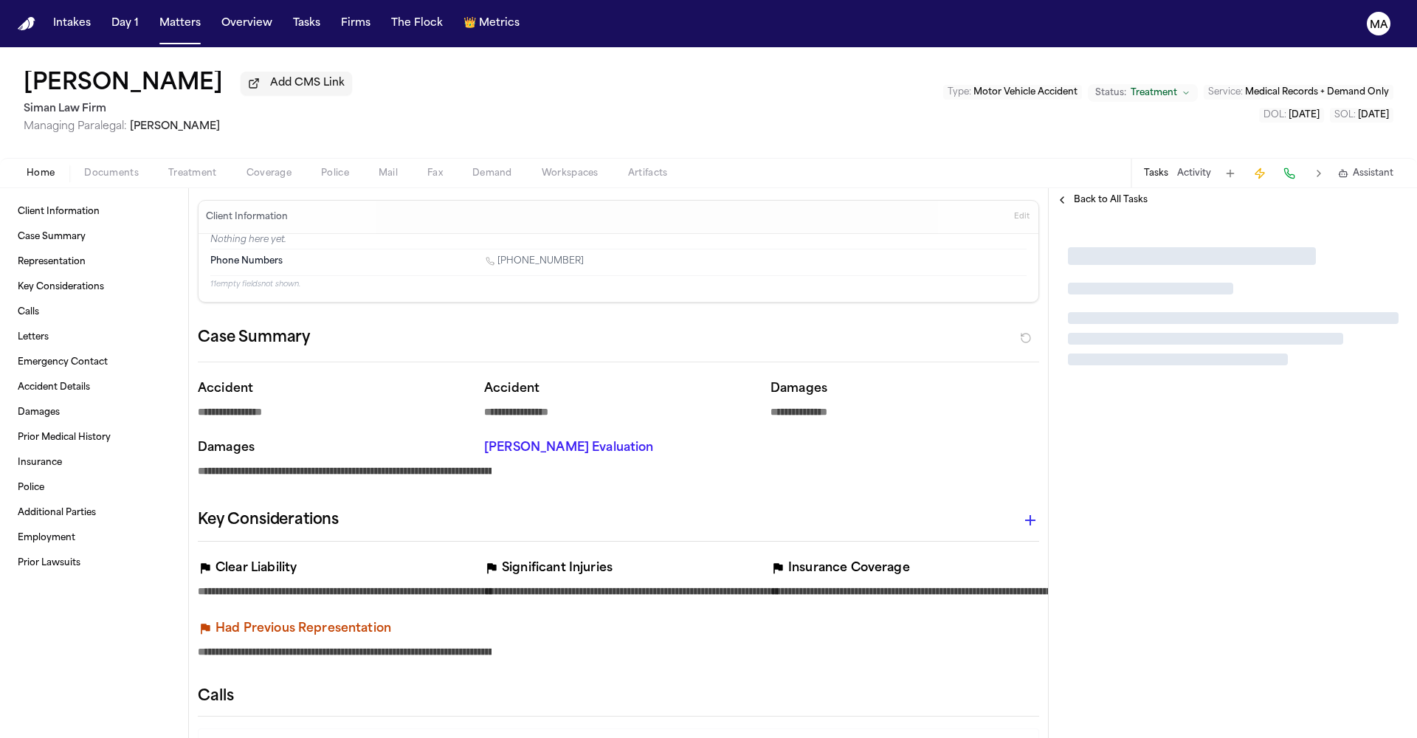
type textarea "*"
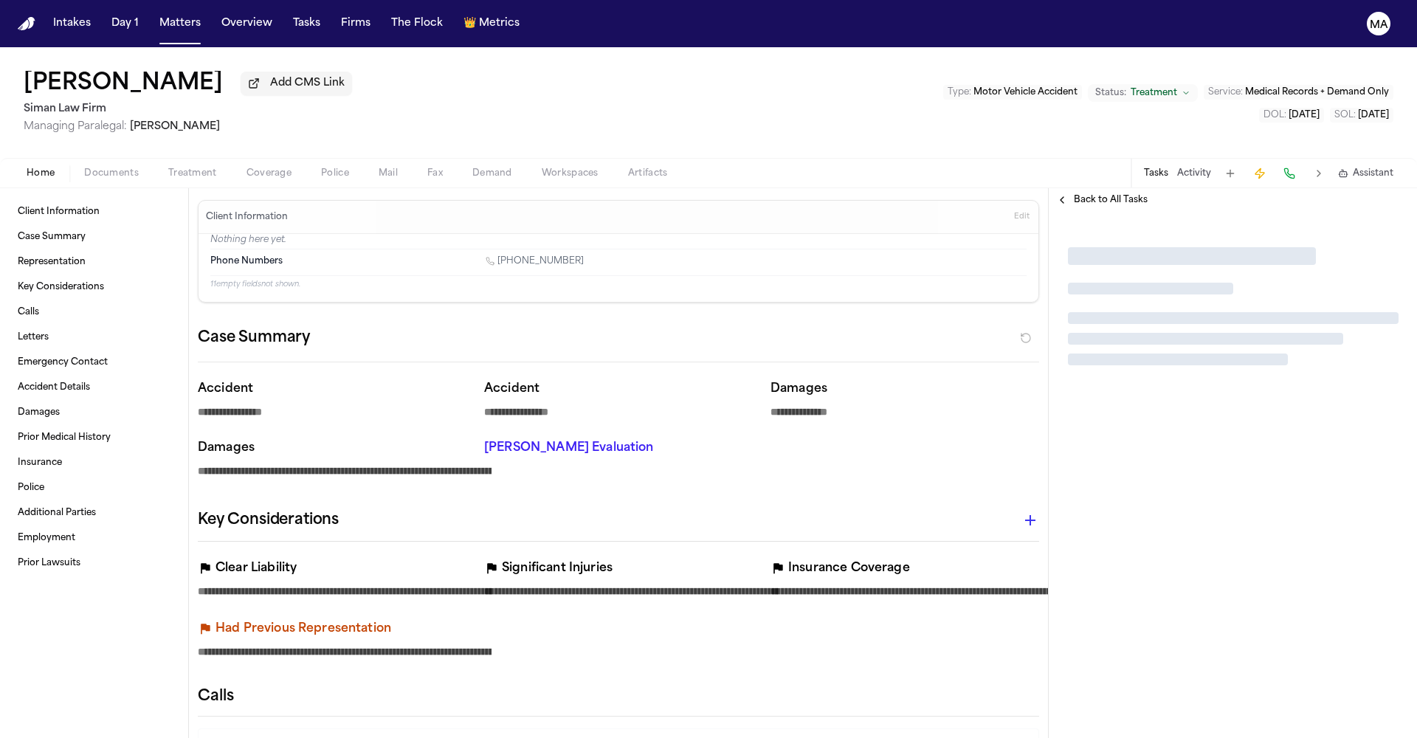
type textarea "*"
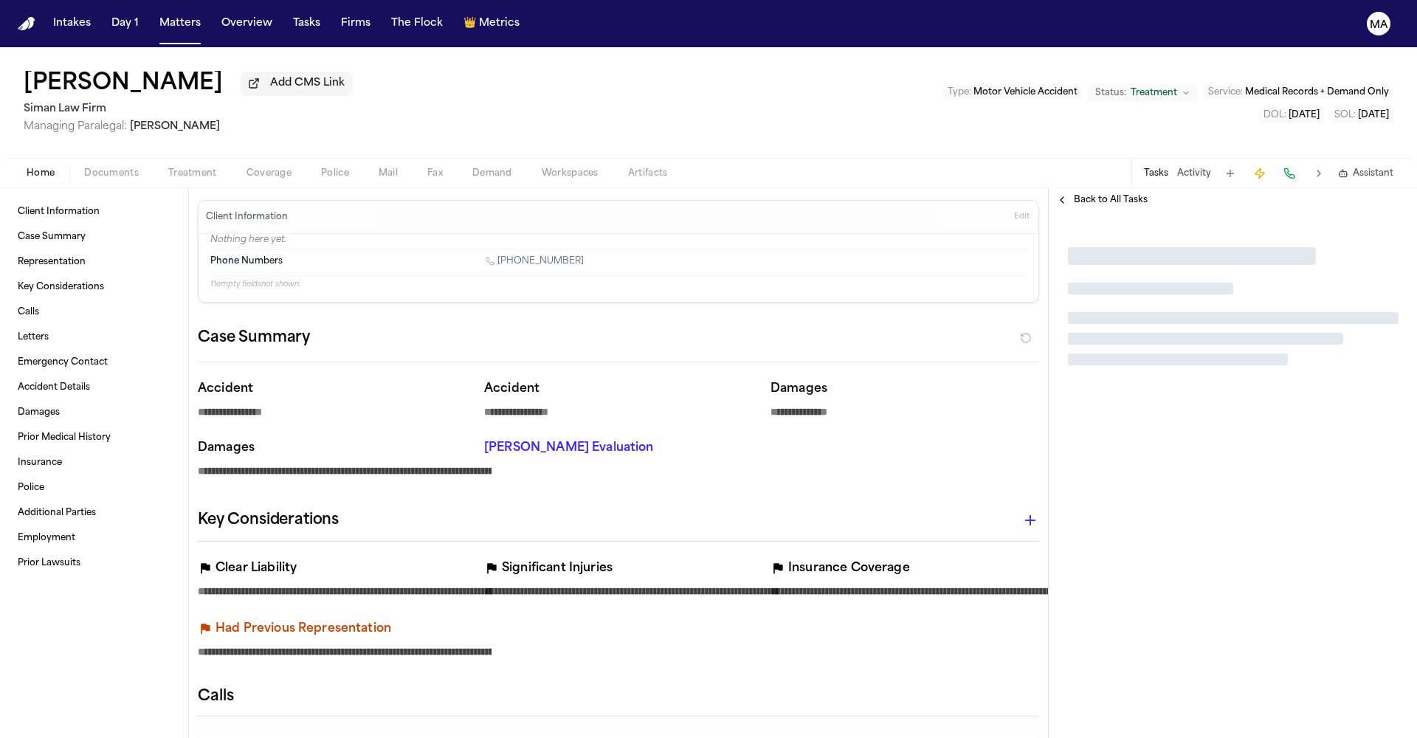
type textarea "*"
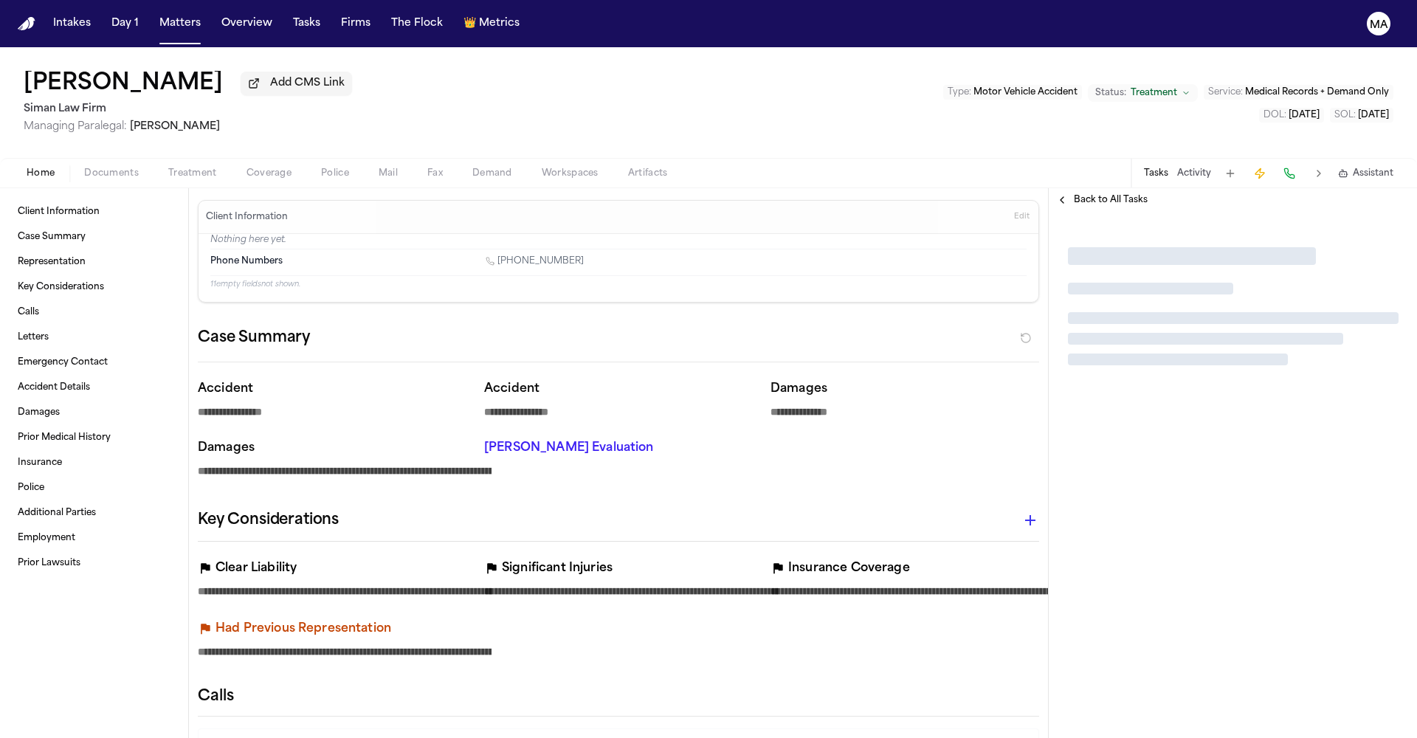
type textarea "*"
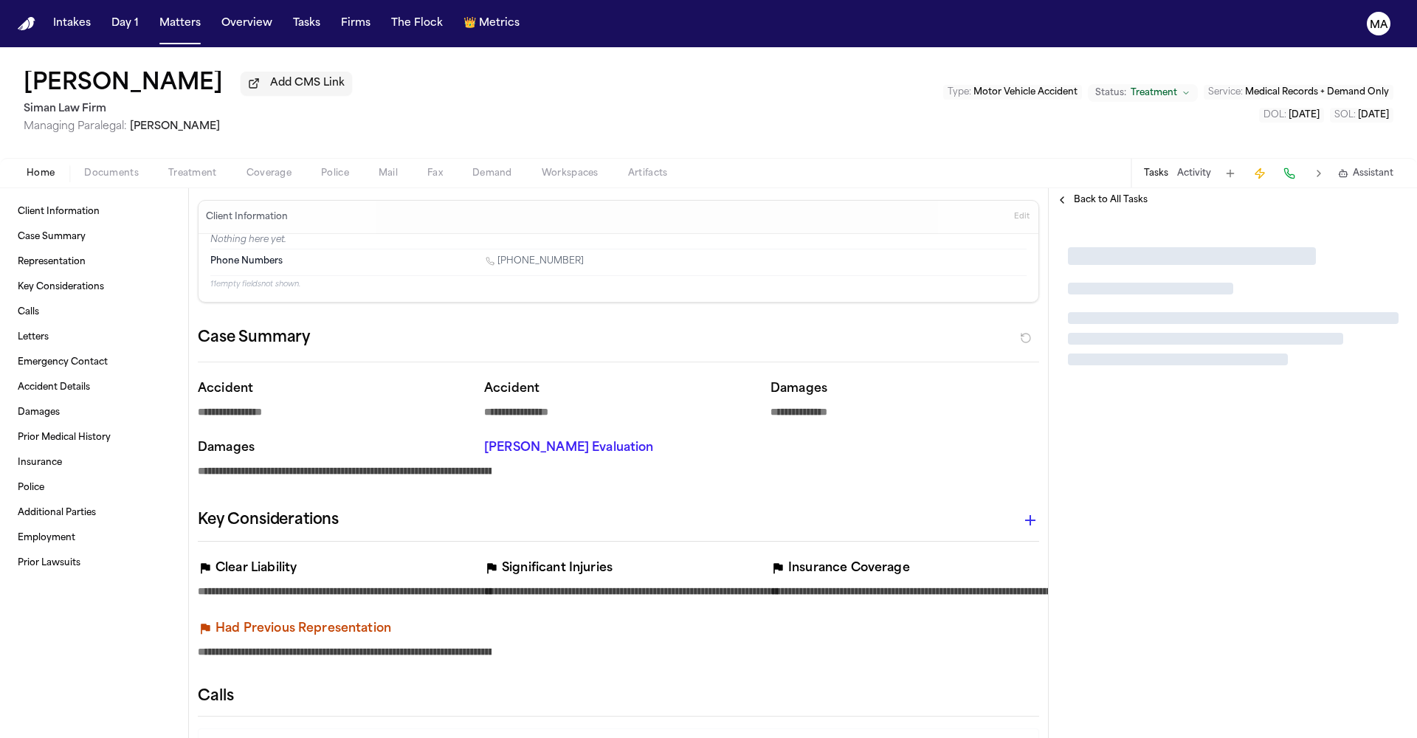
type textarea "*"
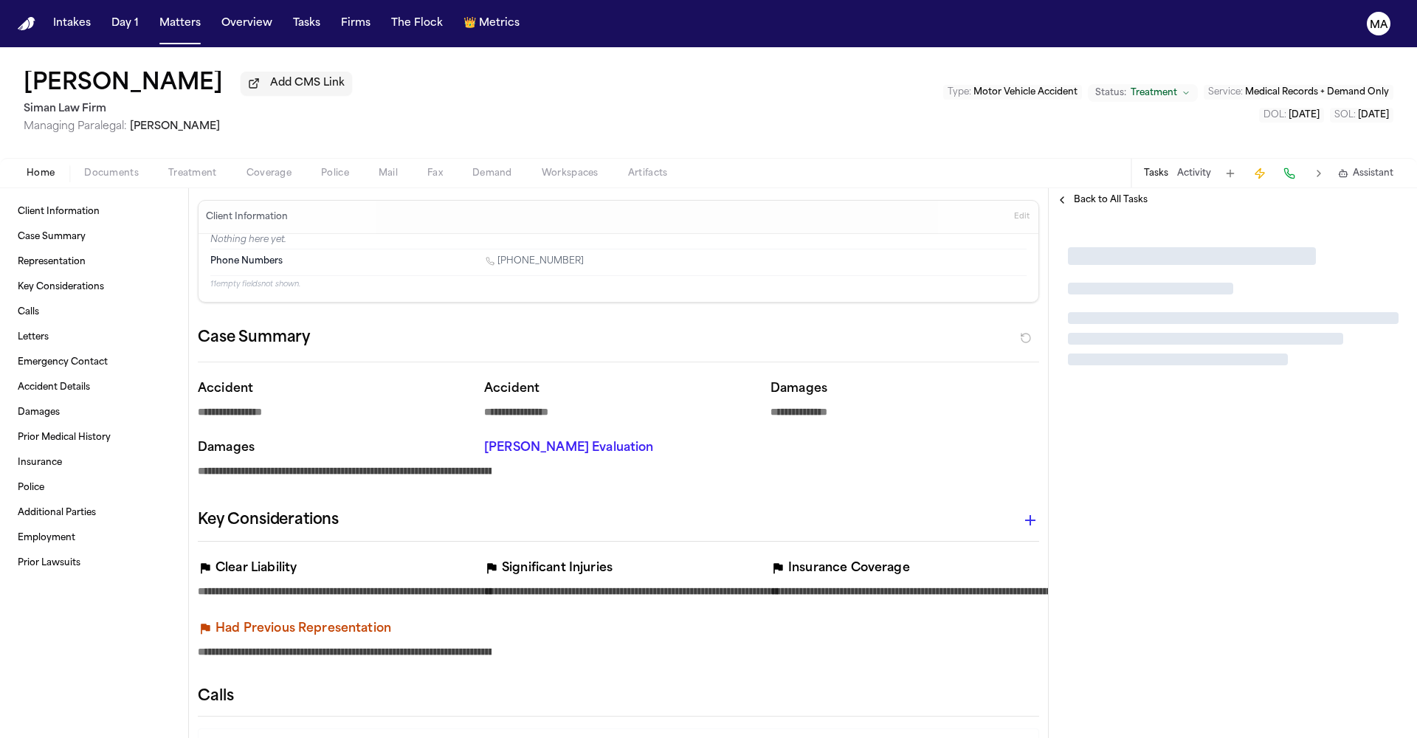
type textarea "*"
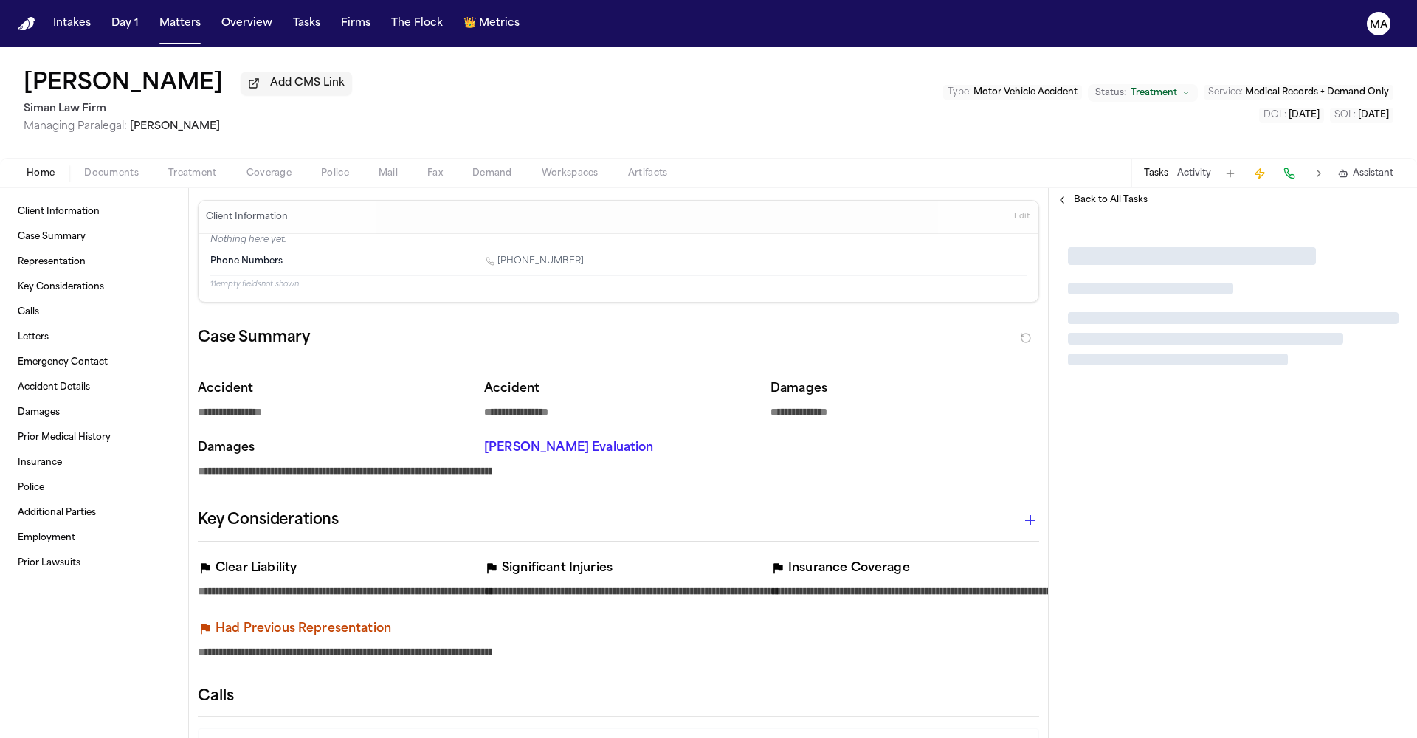
type textarea "*"
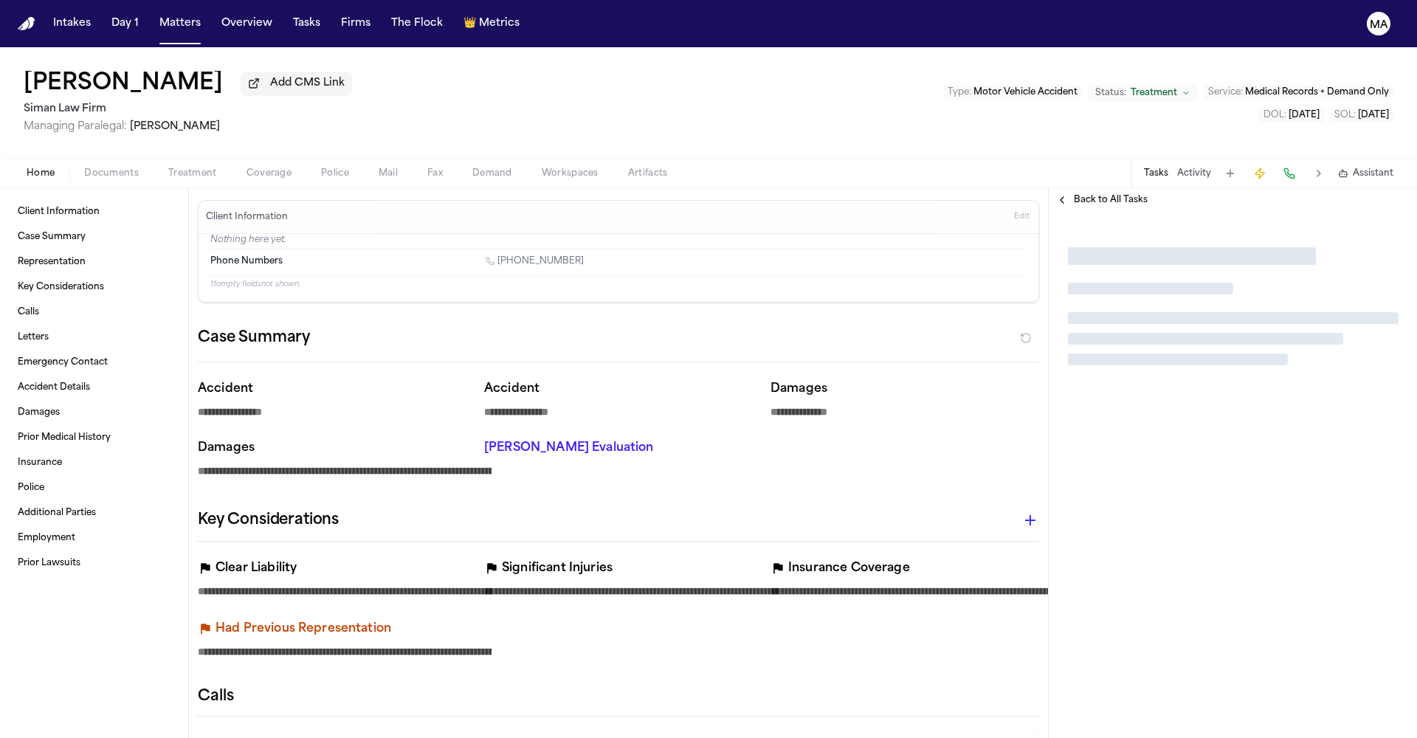
type textarea "*"
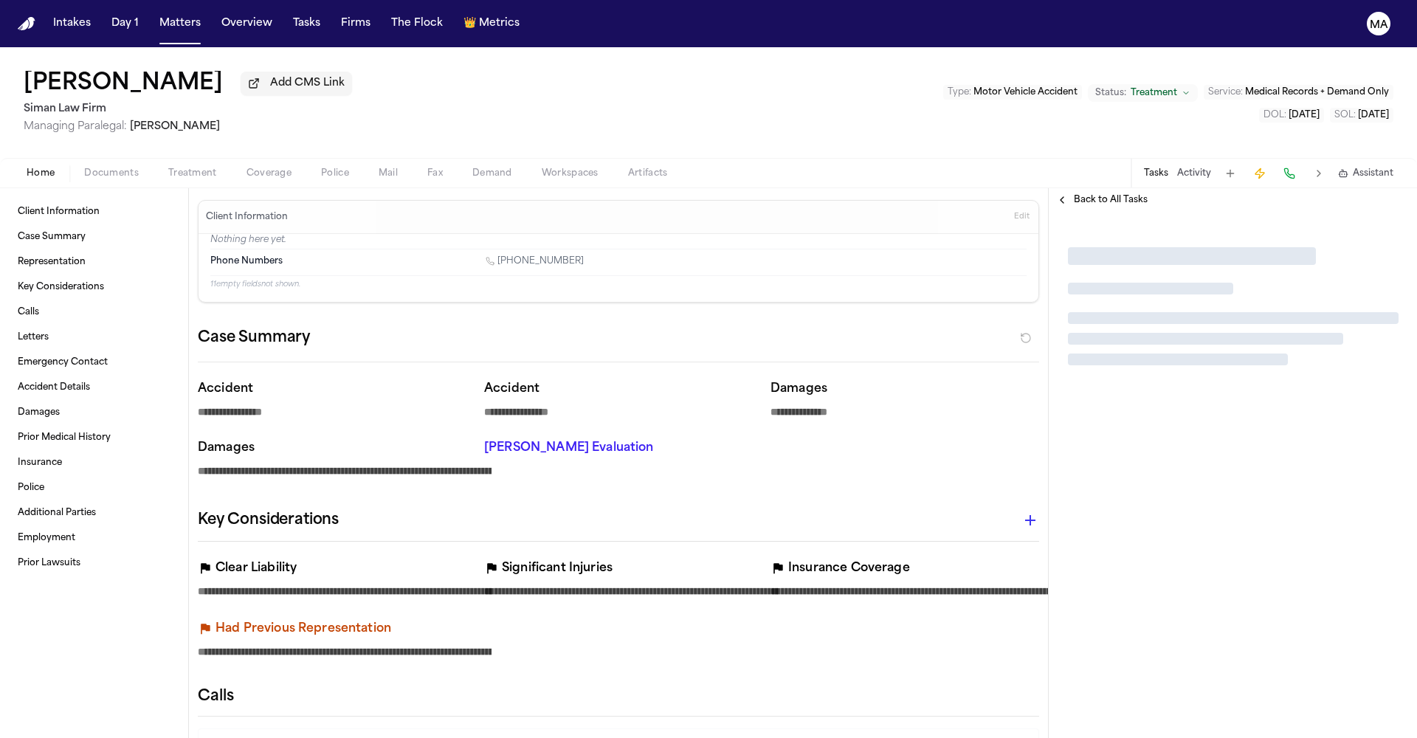
type textarea "*"
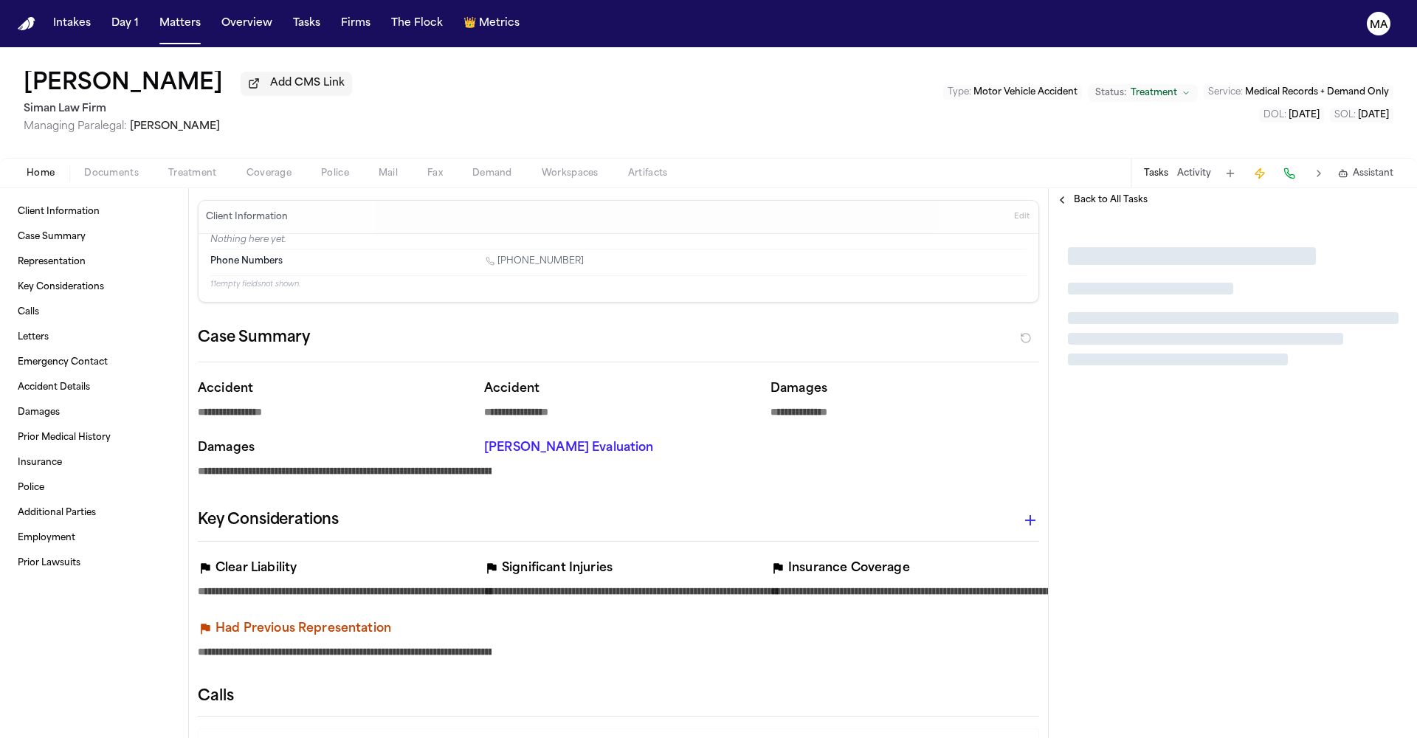
type textarea "*"
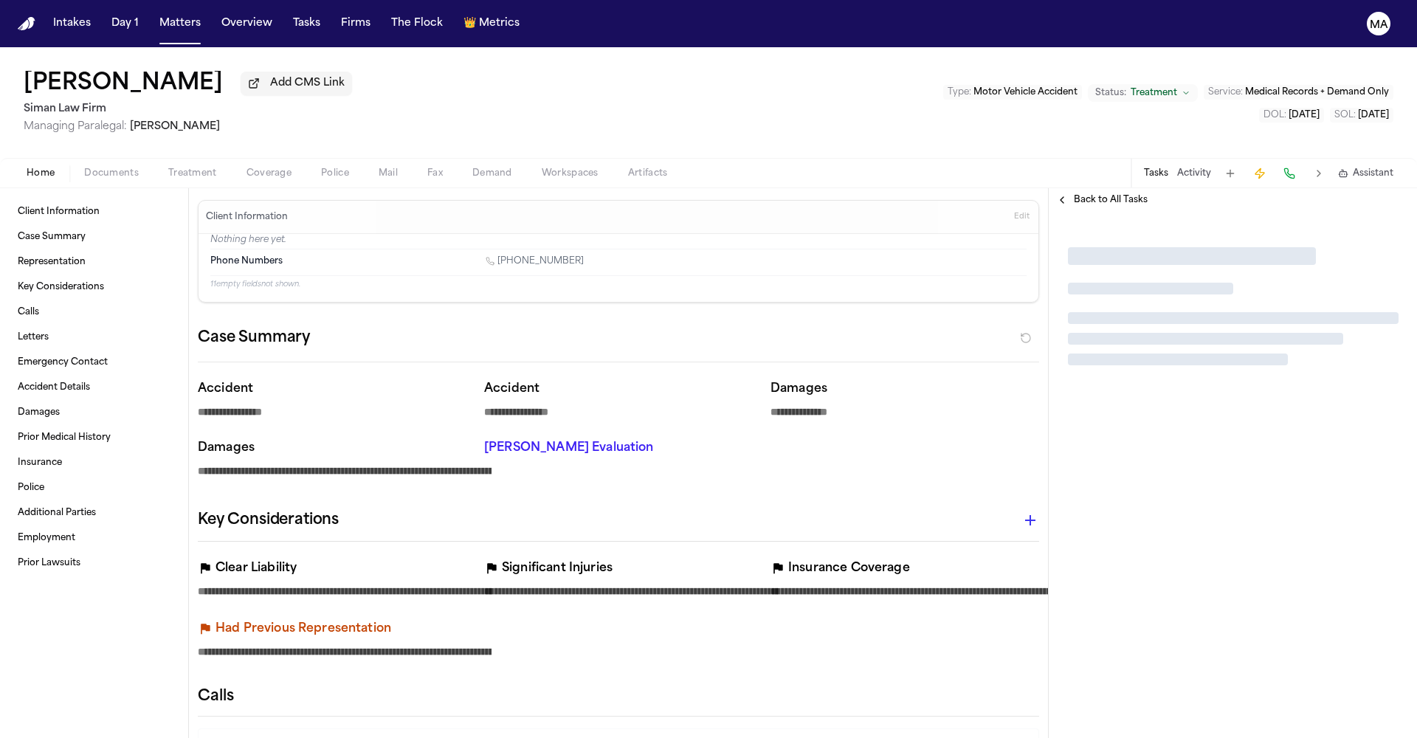
type textarea "*"
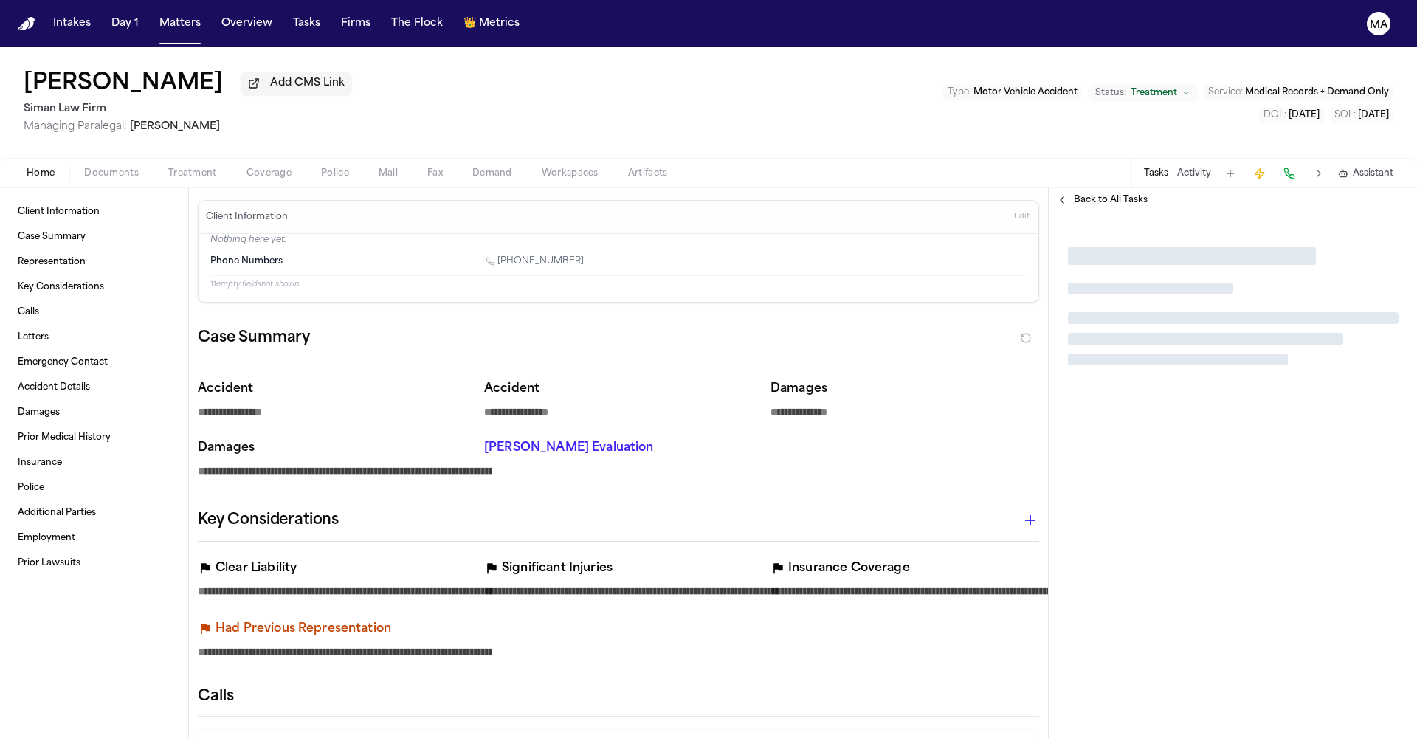
type textarea "*"
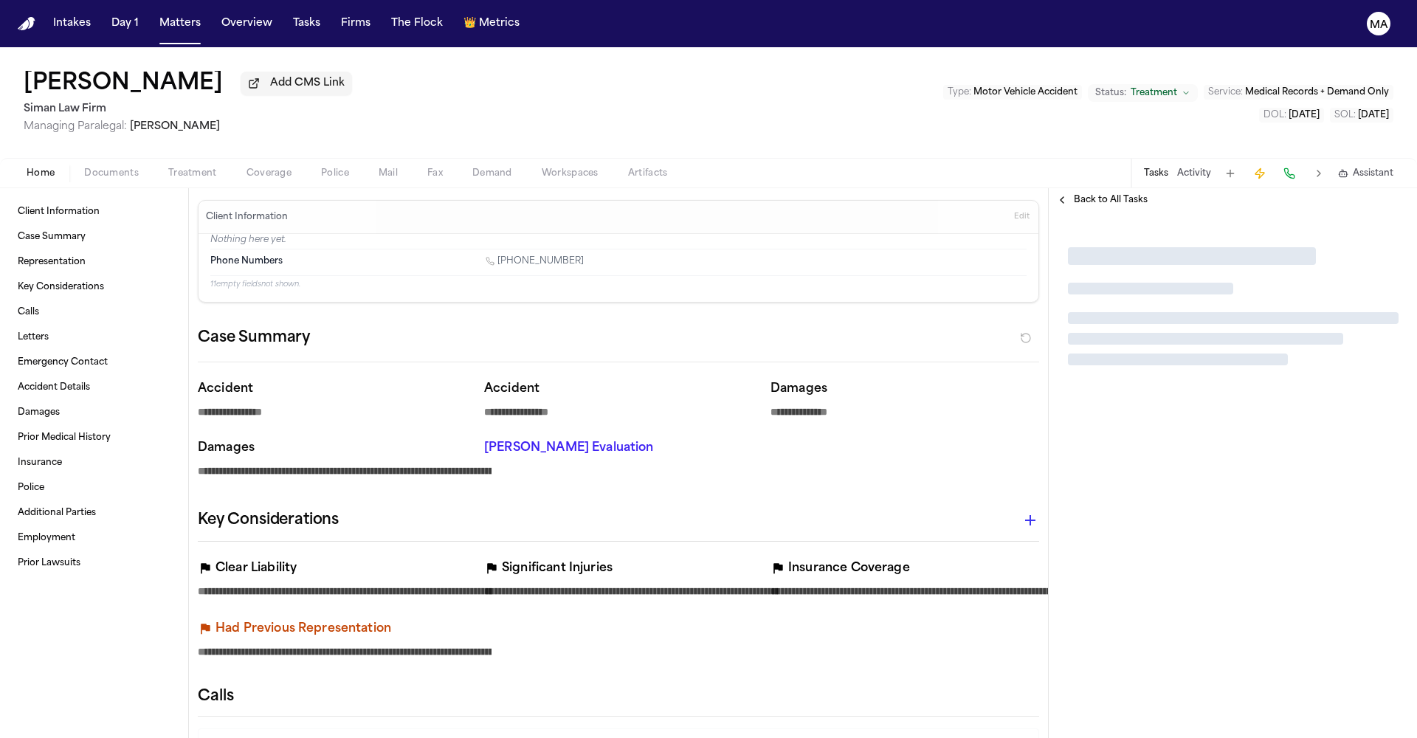
type textarea "*"
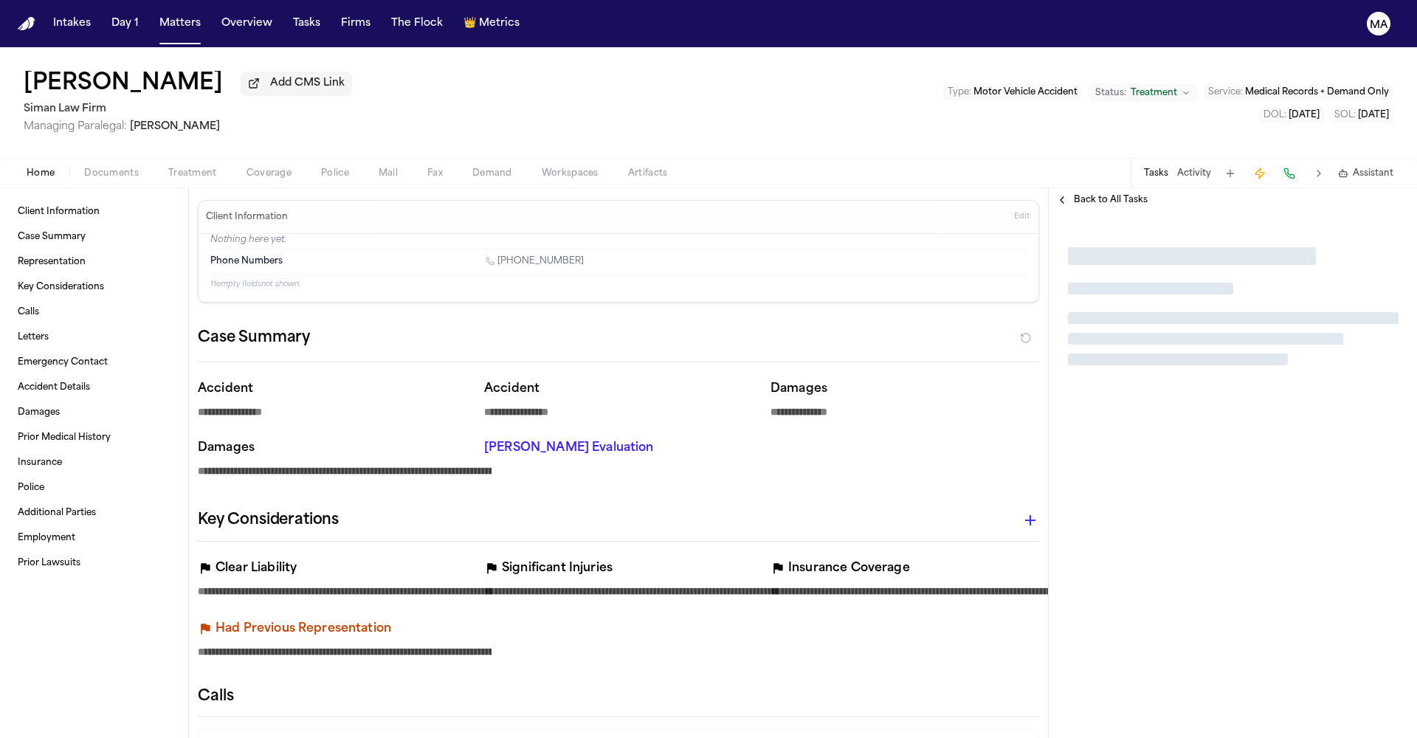
type textarea "*"
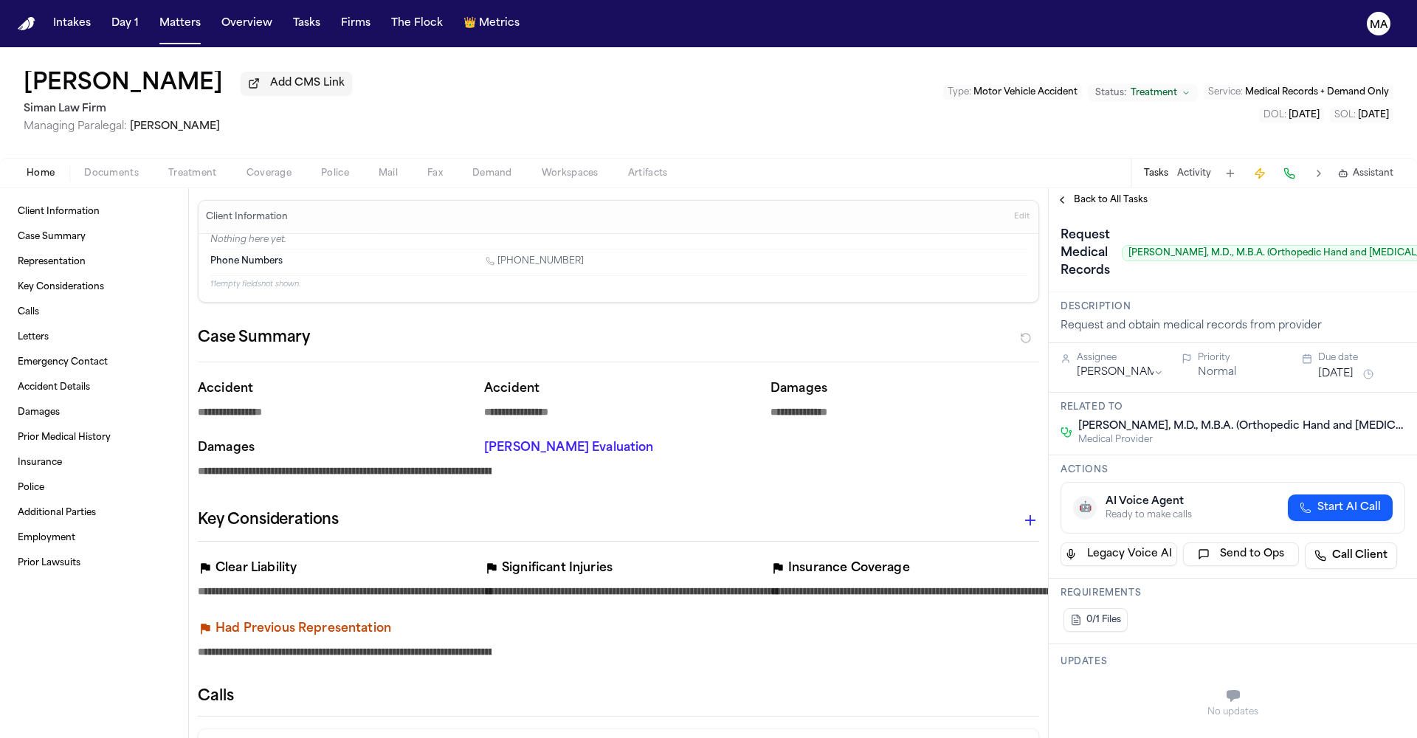
click at [168, 168] on span "Treatment" at bounding box center [192, 174] width 49 height 12
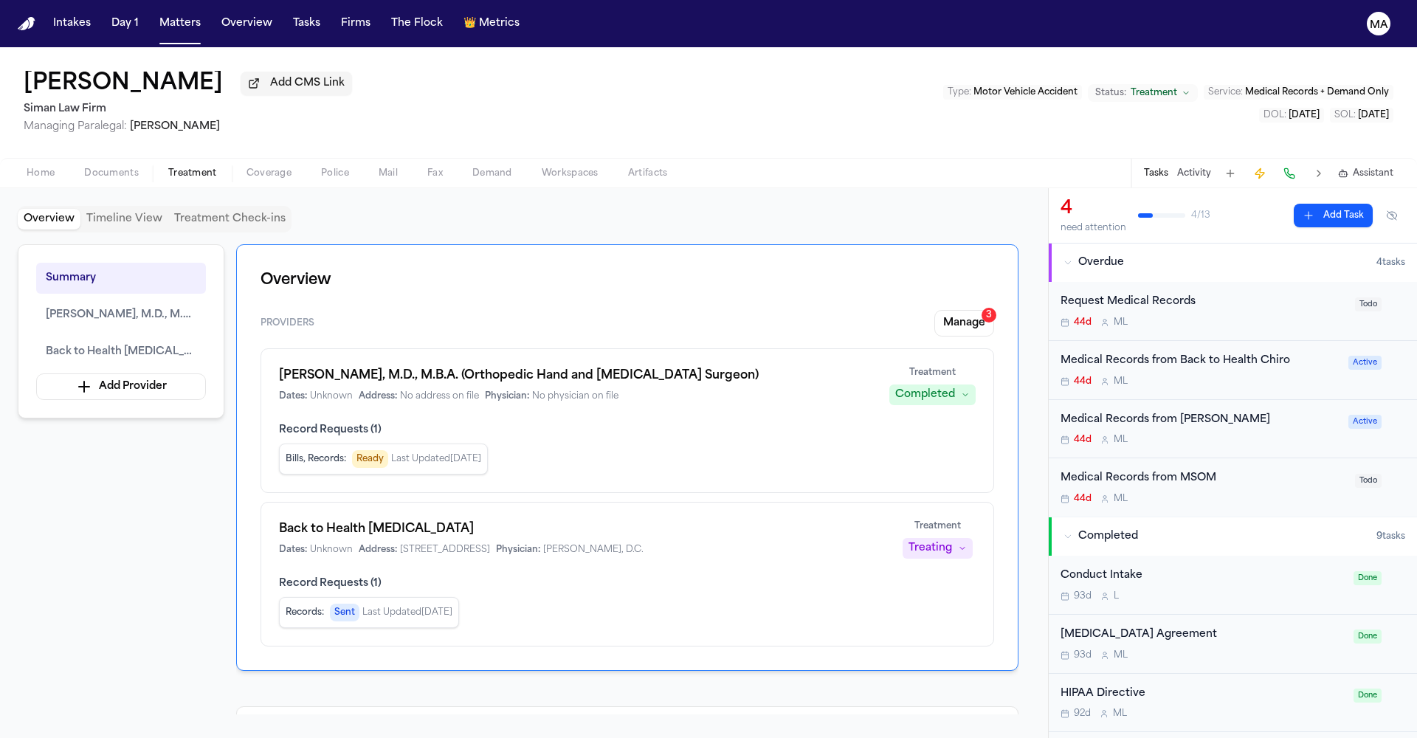
click at [1117, 294] on div "Request Medical Records 44d M L" at bounding box center [1204, 311] width 286 height 35
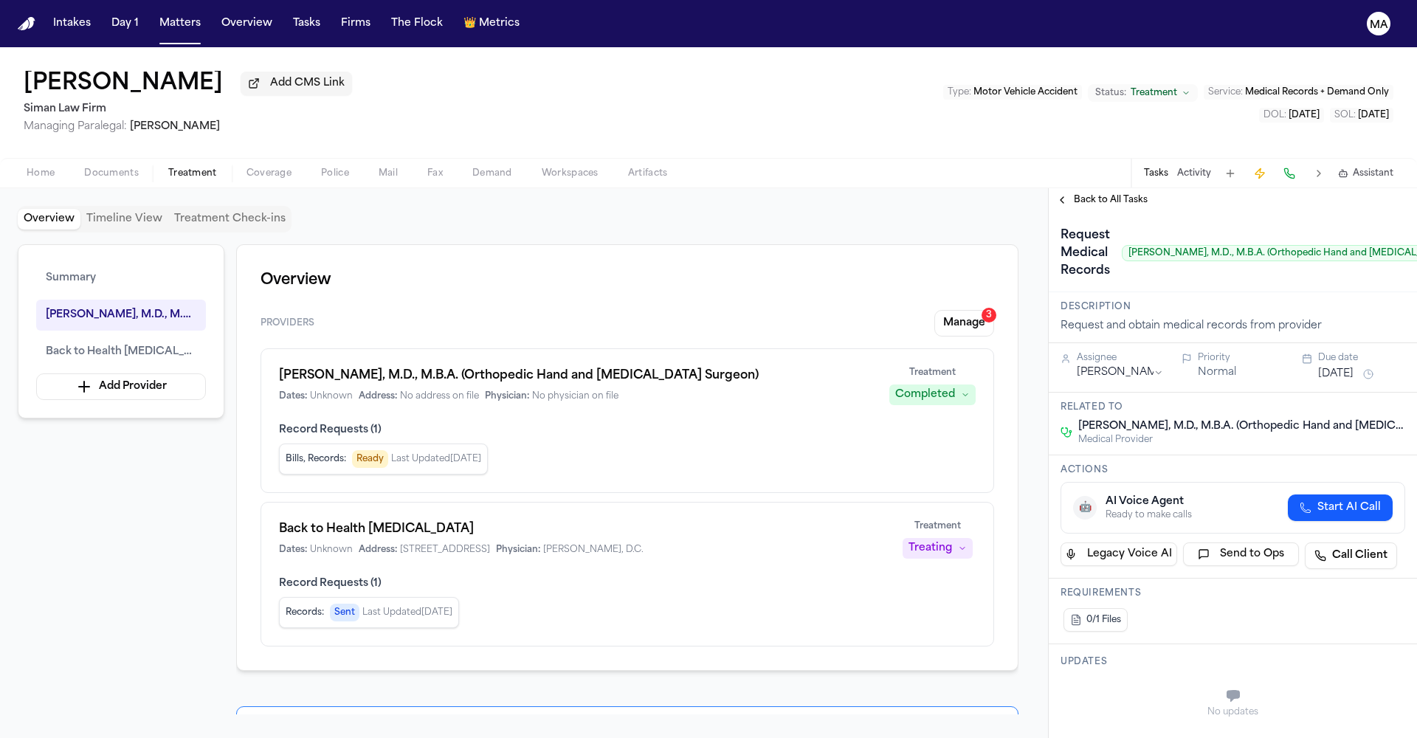
click at [1074, 194] on span "Back to All Tasks" at bounding box center [1111, 200] width 74 height 12
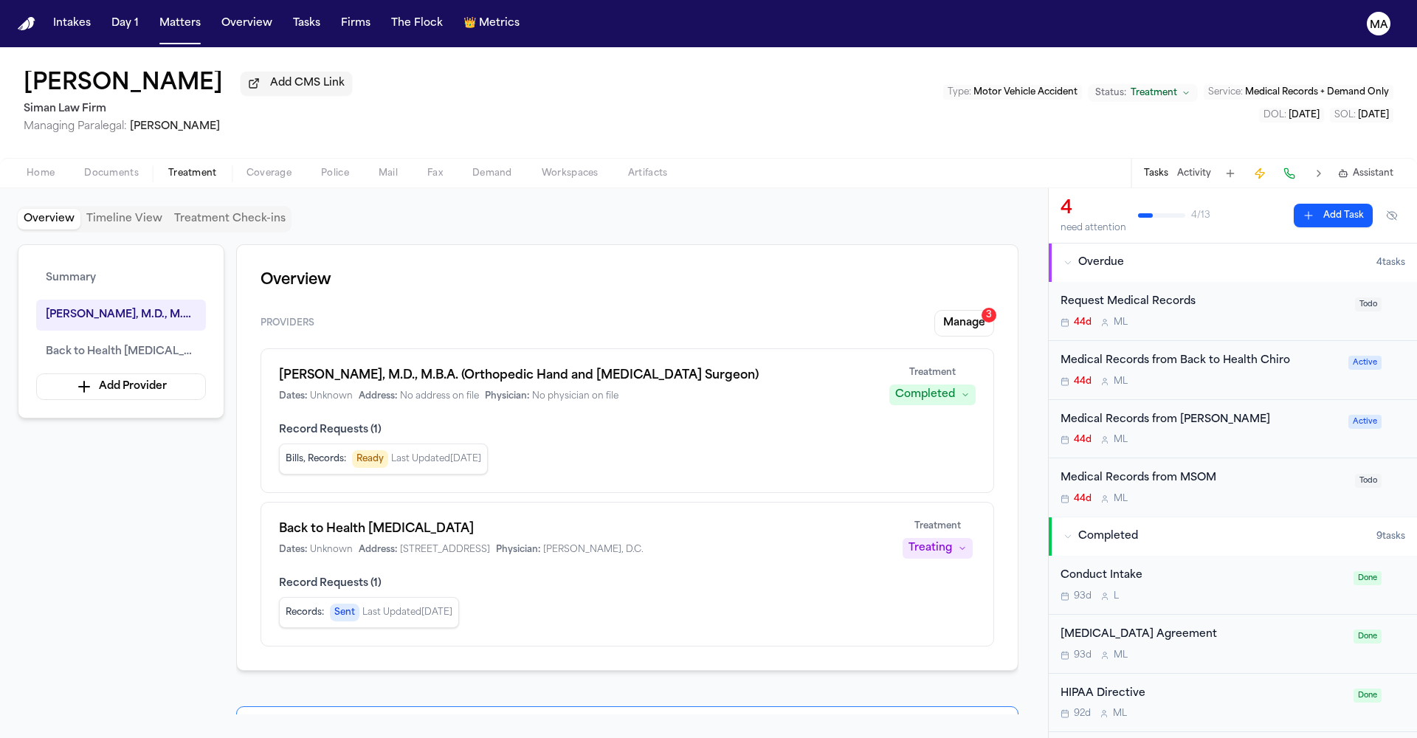
click at [965, 367] on div "Treatment Completed" at bounding box center [932, 386] width 86 height 38
click at [955, 387] on div "Completed" at bounding box center [925, 394] width 60 height 15
click at [965, 237] on span "Treating" at bounding box center [964, 244] width 41 height 15
click at [952, 387] on div "Treating" at bounding box center [931, 394] width 44 height 15
click at [973, 263] on span "Completed" at bounding box center [973, 270] width 58 height 15
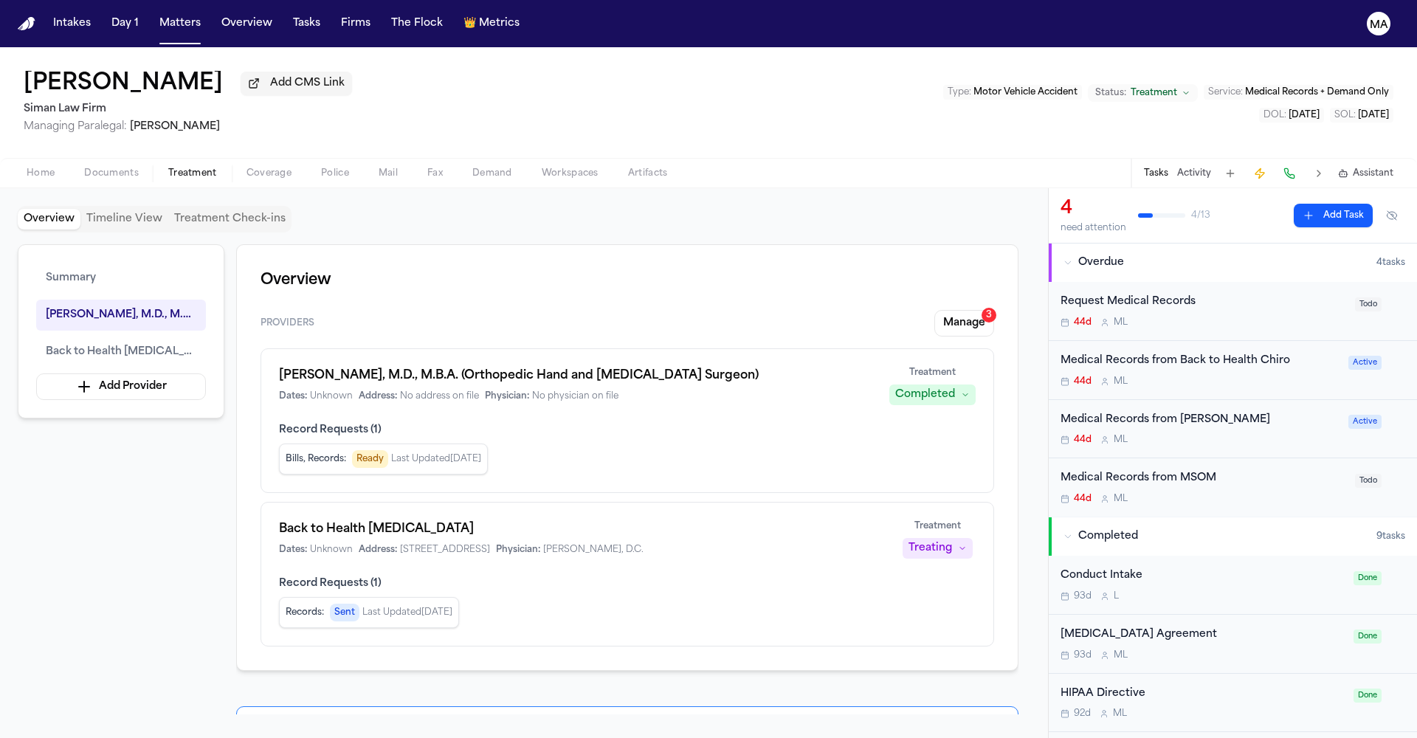
click at [844, 158] on div "Home Documents Treatment Coverage Police Mail Fax Demand Workspaces Artifacts T…" at bounding box center [708, 173] width 1417 height 30
click at [1143, 294] on div "Request Medical Records" at bounding box center [1204, 302] width 286 height 17
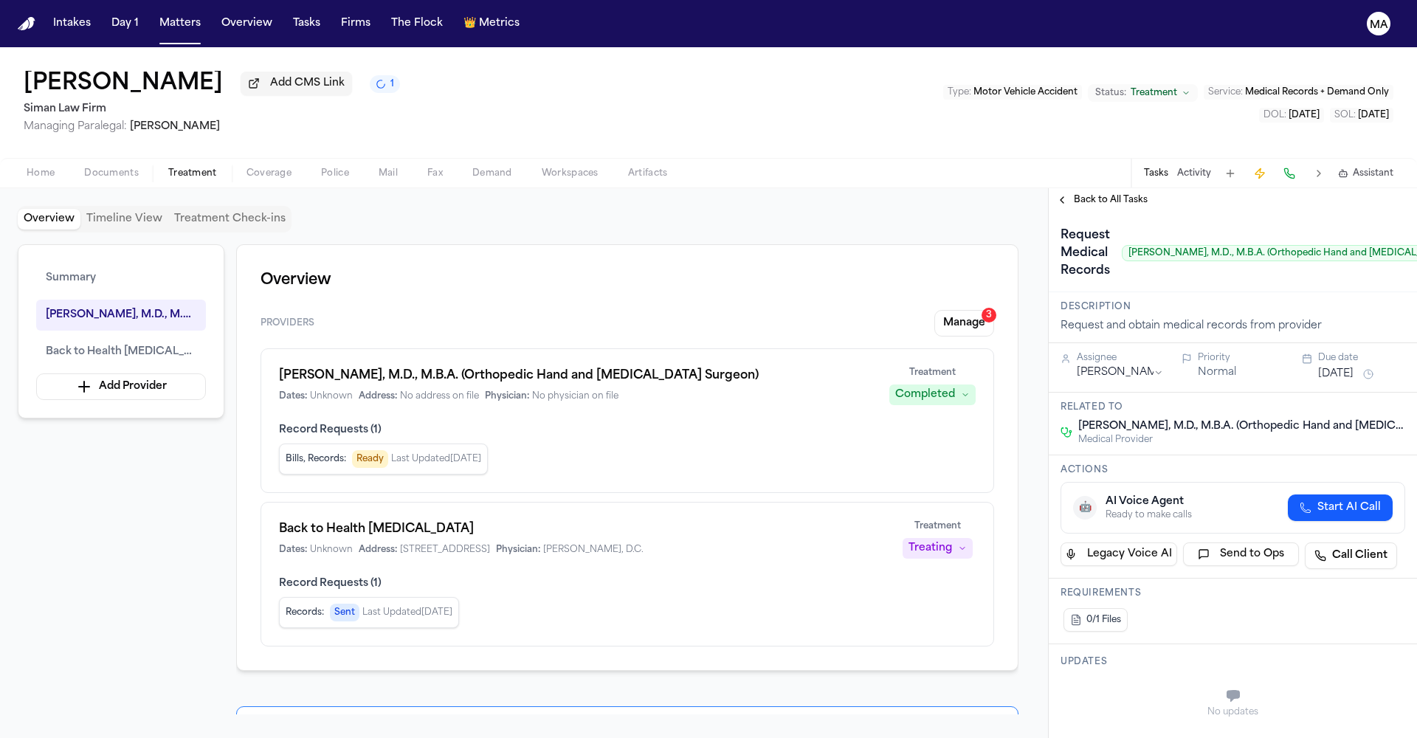
click at [1074, 194] on span "Back to All Tasks" at bounding box center [1111, 200] width 74 height 12
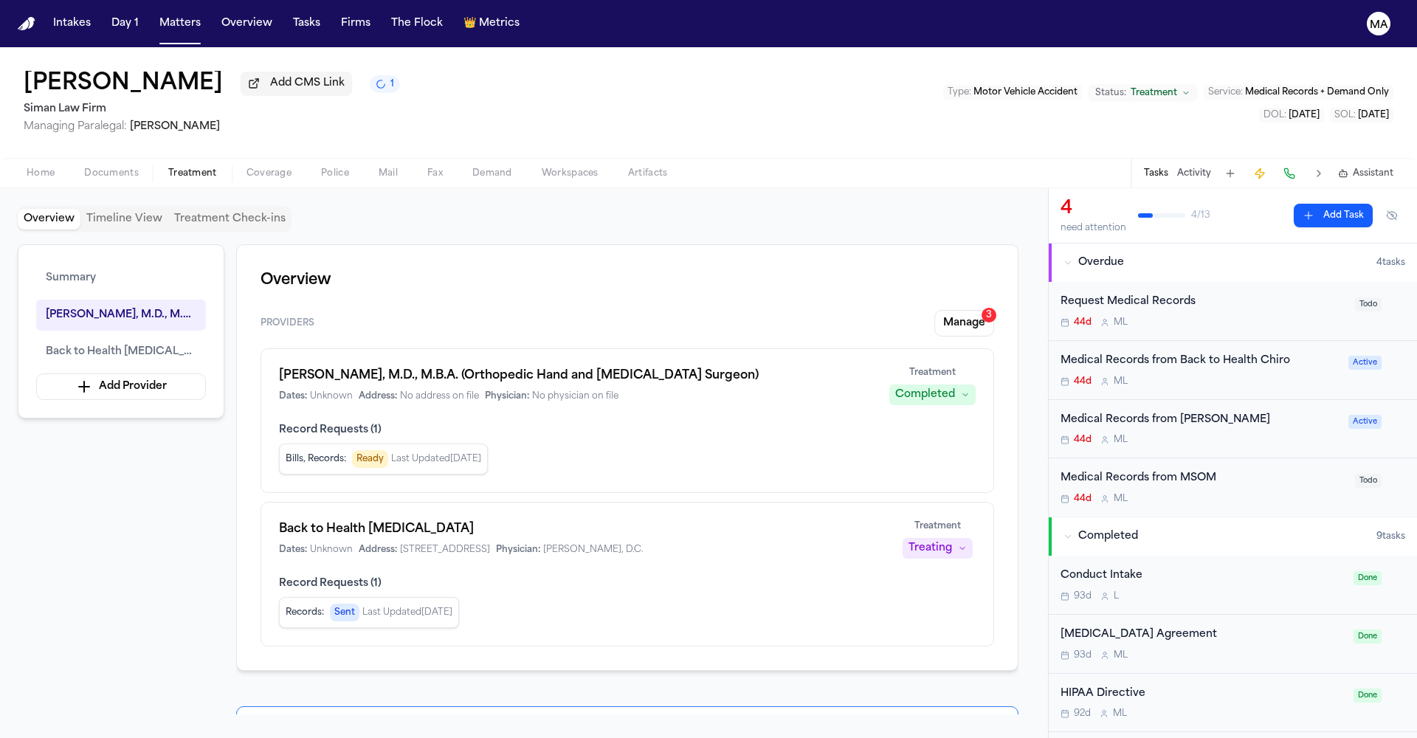
click at [917, 85] on div "[PERSON_NAME] Add CMS Link 1 Siman Law Firm Managing Paralegal: [PERSON_NAME] T…" at bounding box center [708, 102] width 1417 height 111
click at [1123, 294] on div "Request Medical Records 44d M L" at bounding box center [1204, 311] width 286 height 35
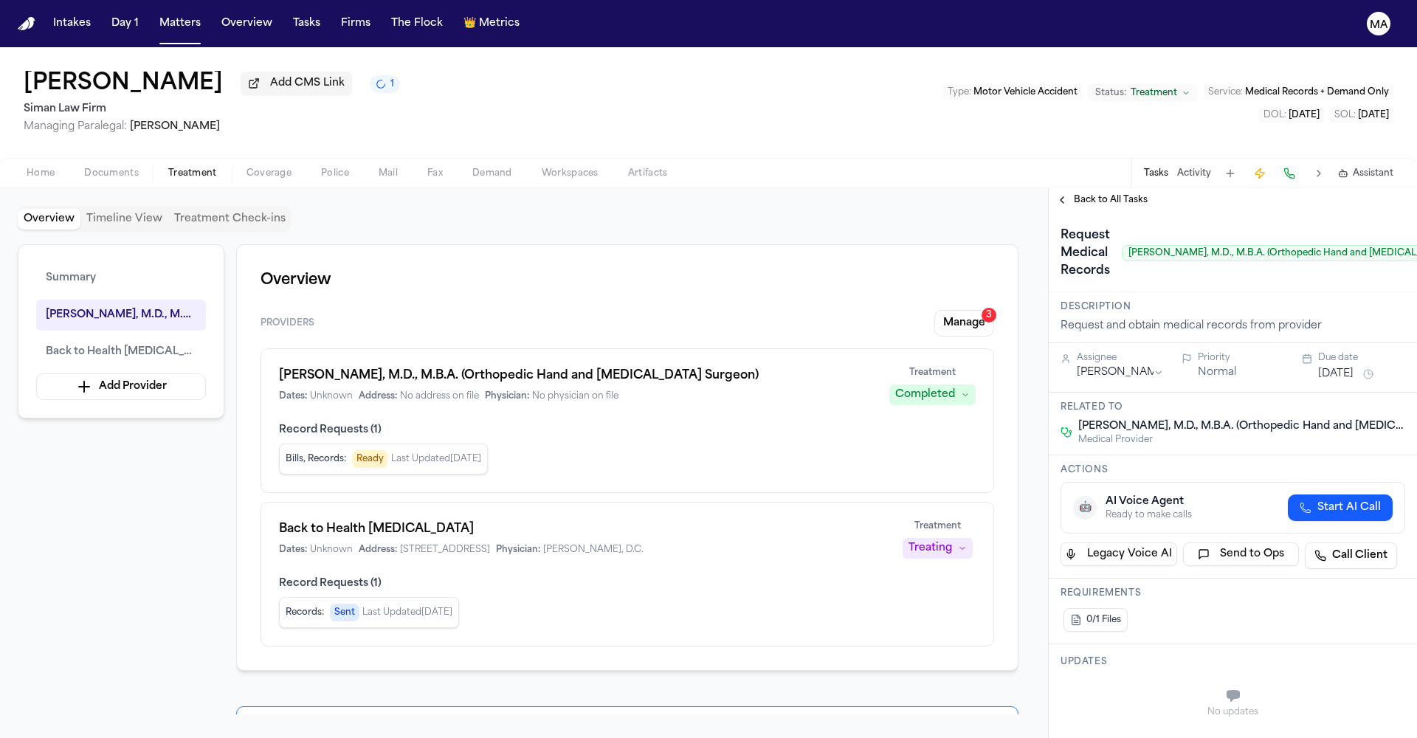
click at [1102, 194] on span "Back to All Tasks" at bounding box center [1111, 200] width 74 height 12
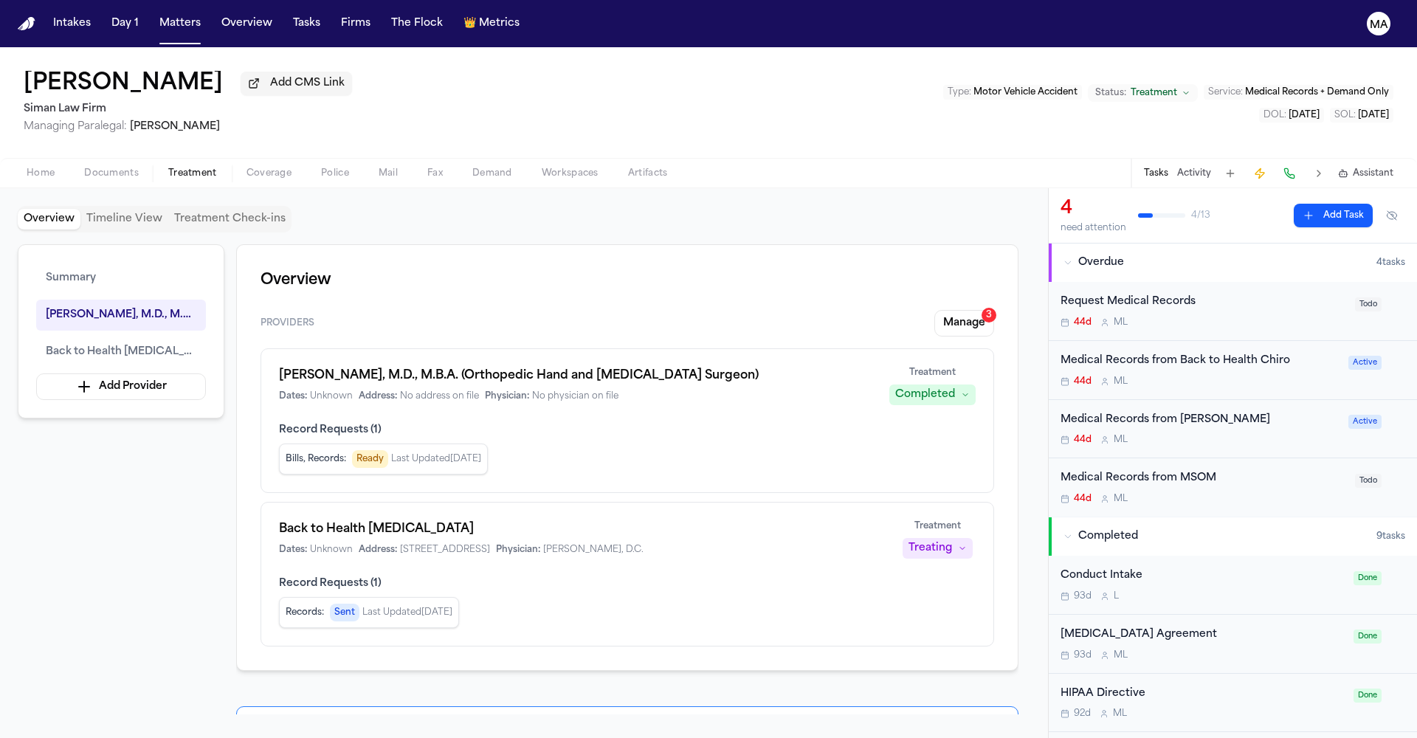
click at [627, 66] on div "Kelli Jensen Add CMS Link Siman Law Firm Managing Paralegal: Michelle Landazaba…" at bounding box center [708, 102] width 1417 height 111
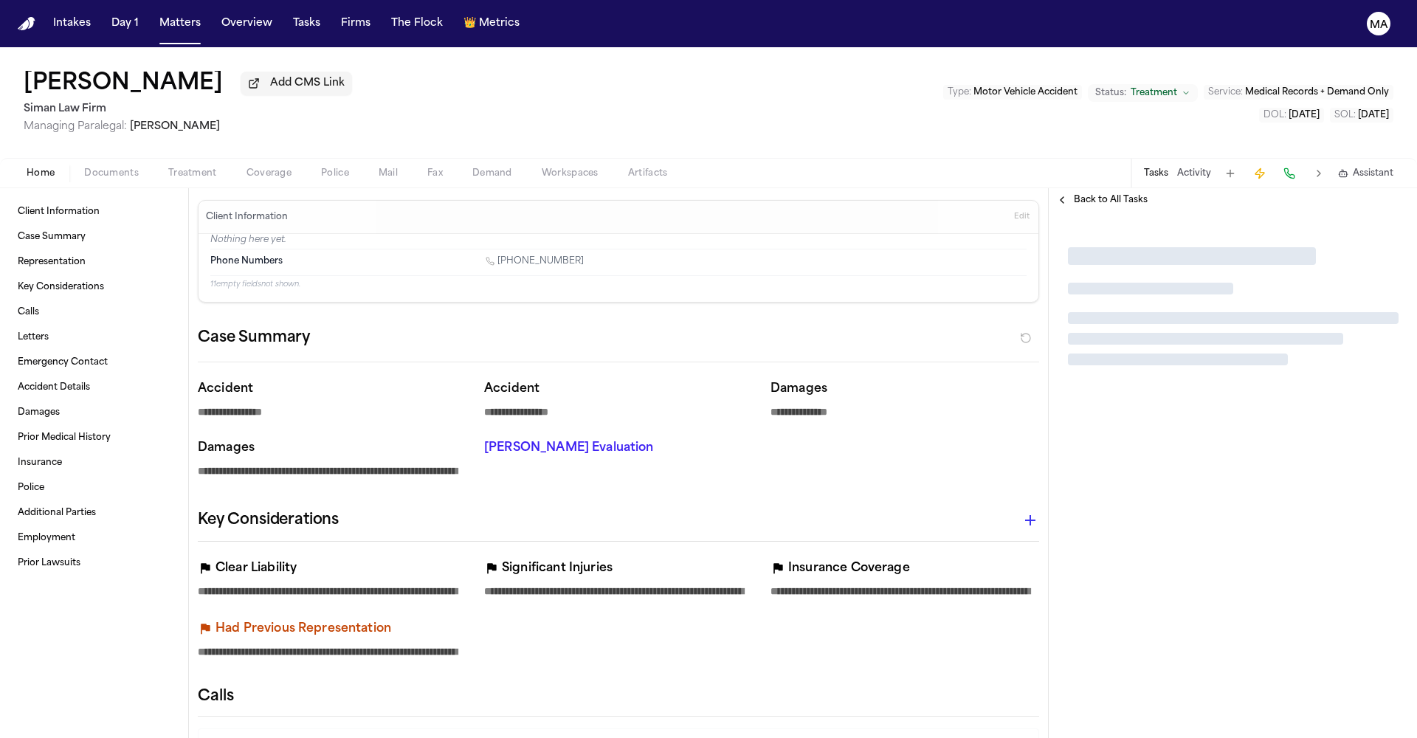
type textarea "*"
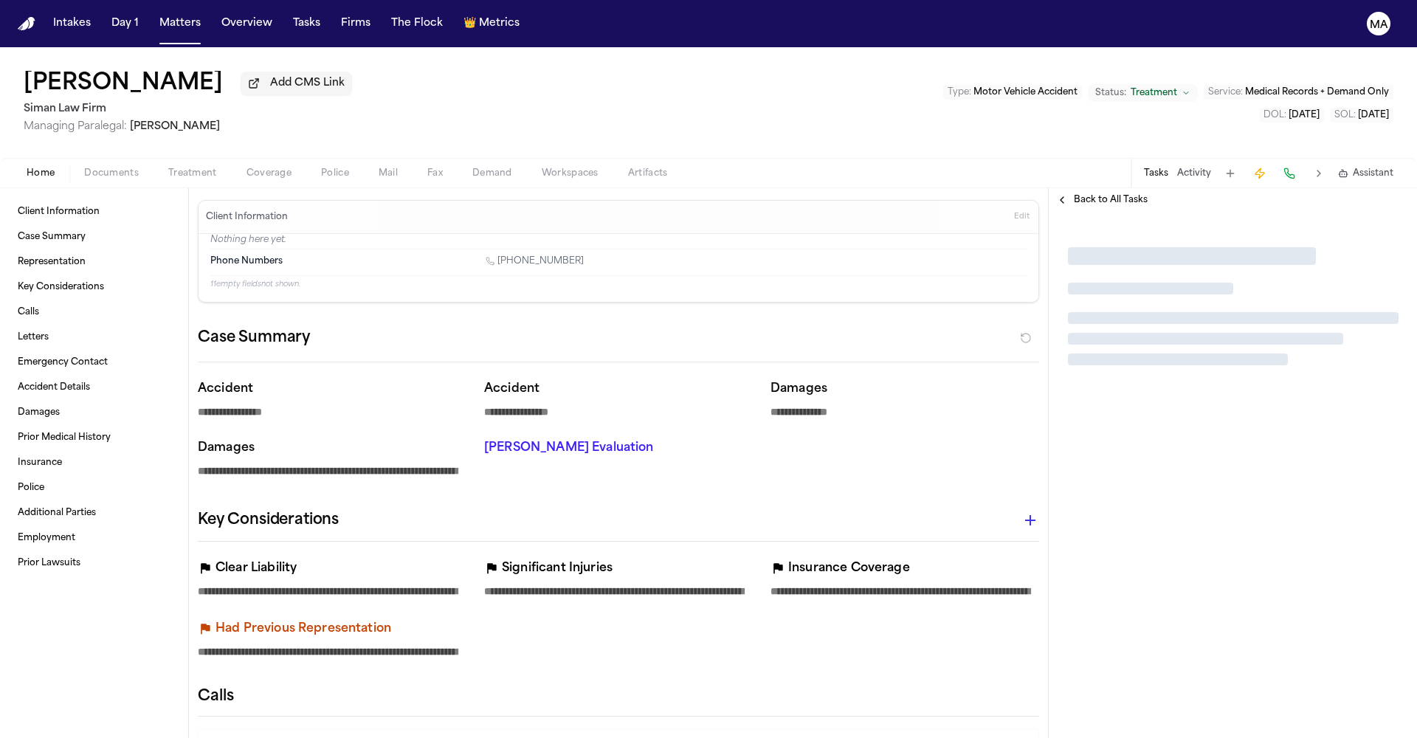
type textarea "*"
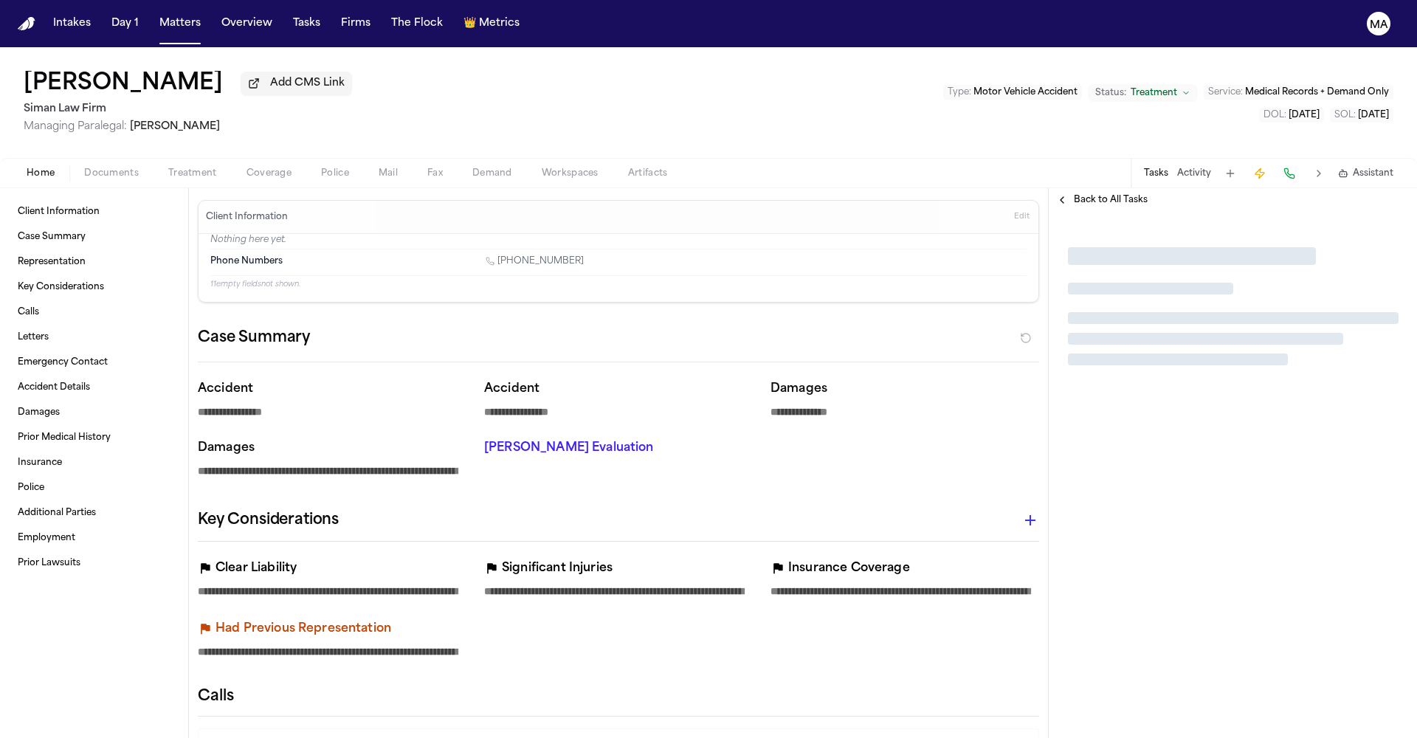
type textarea "*"
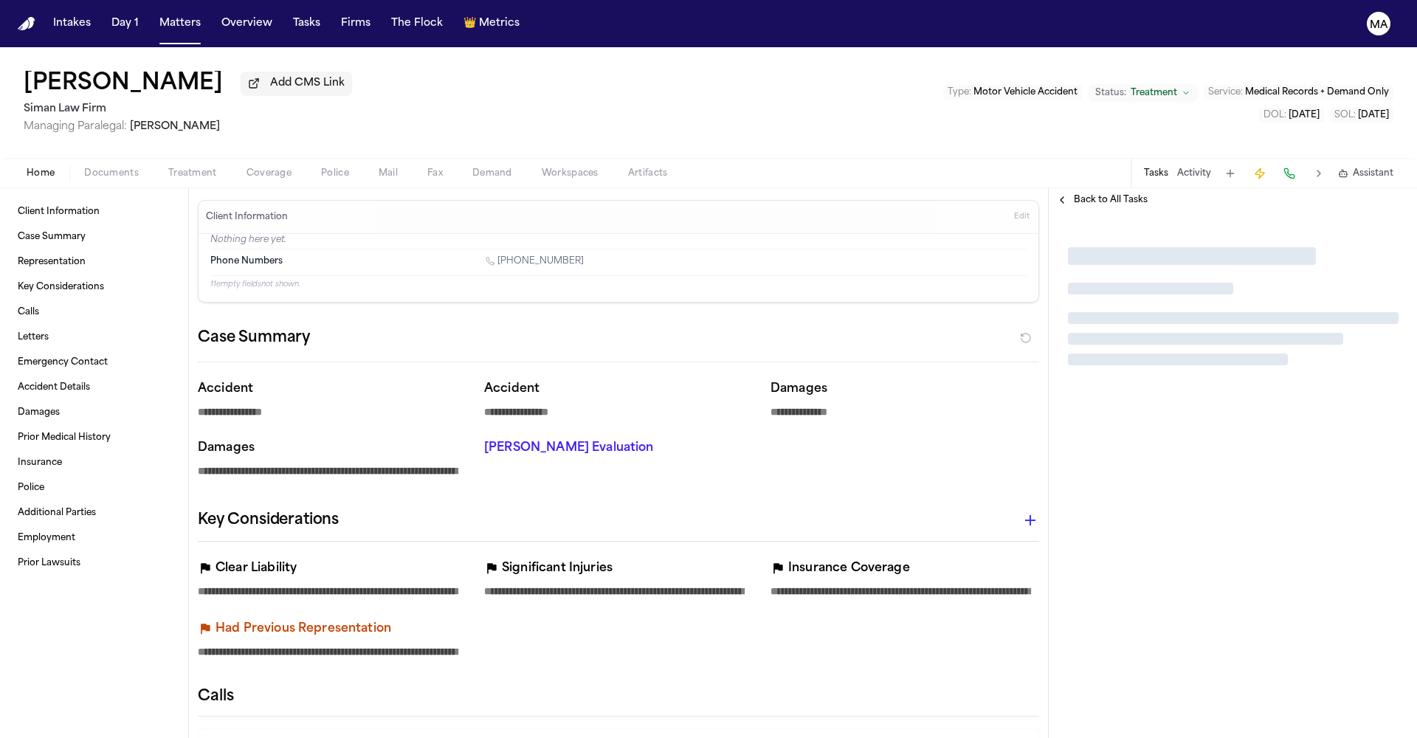
type textarea "*"
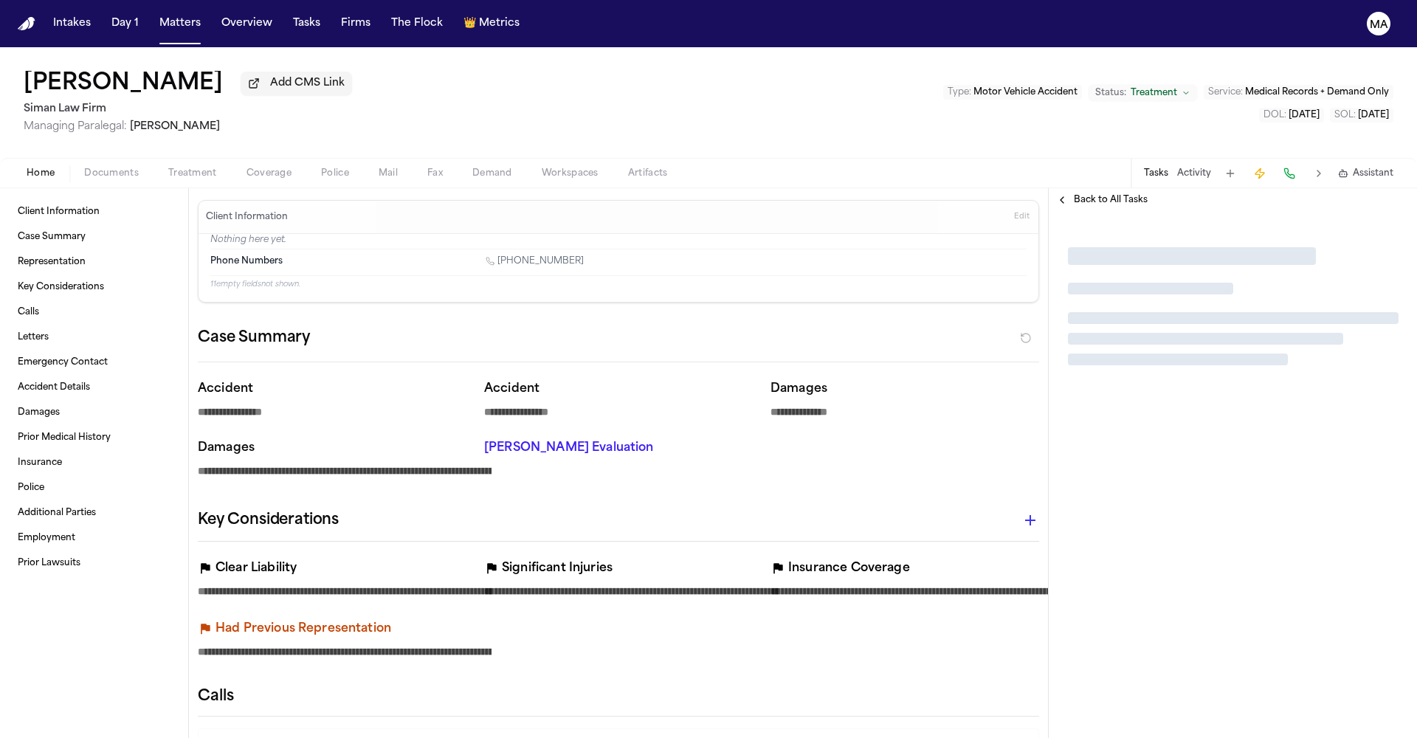
type textarea "*"
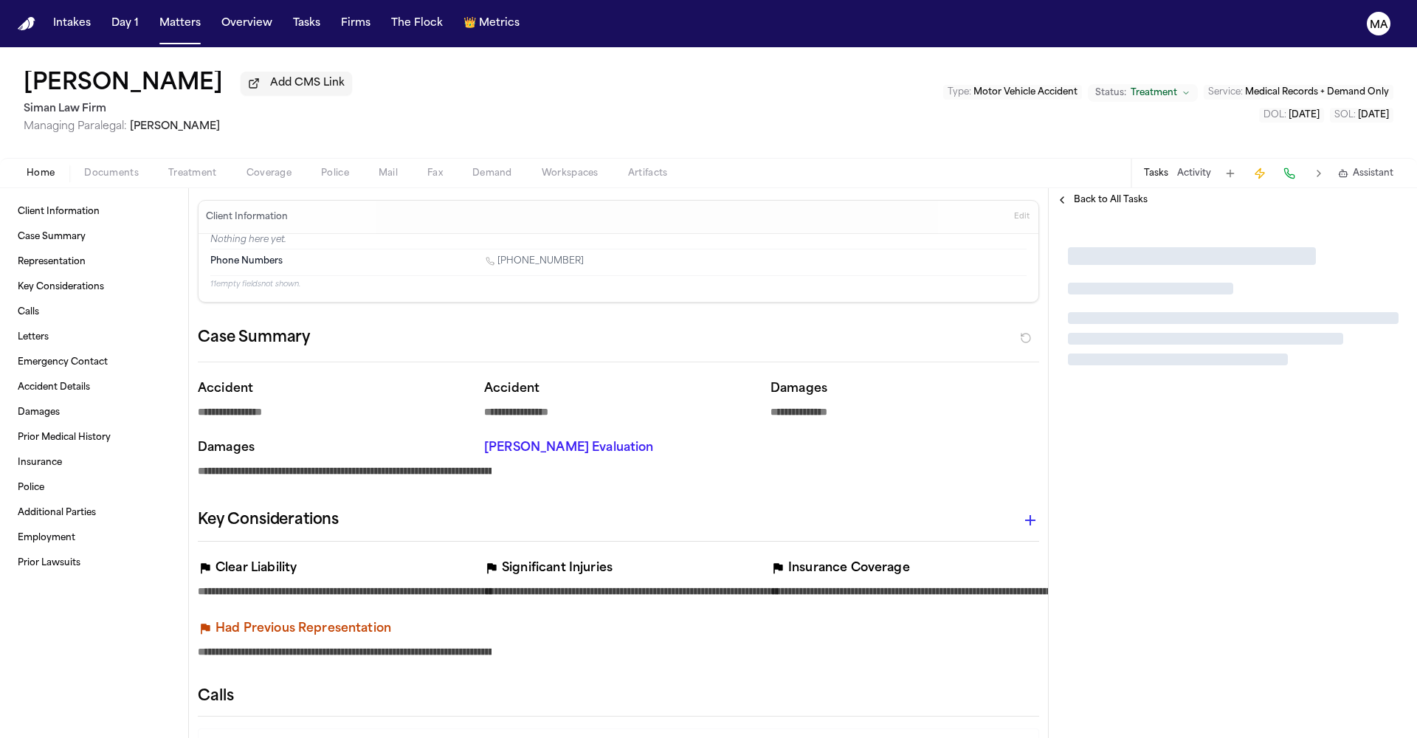
type textarea "*"
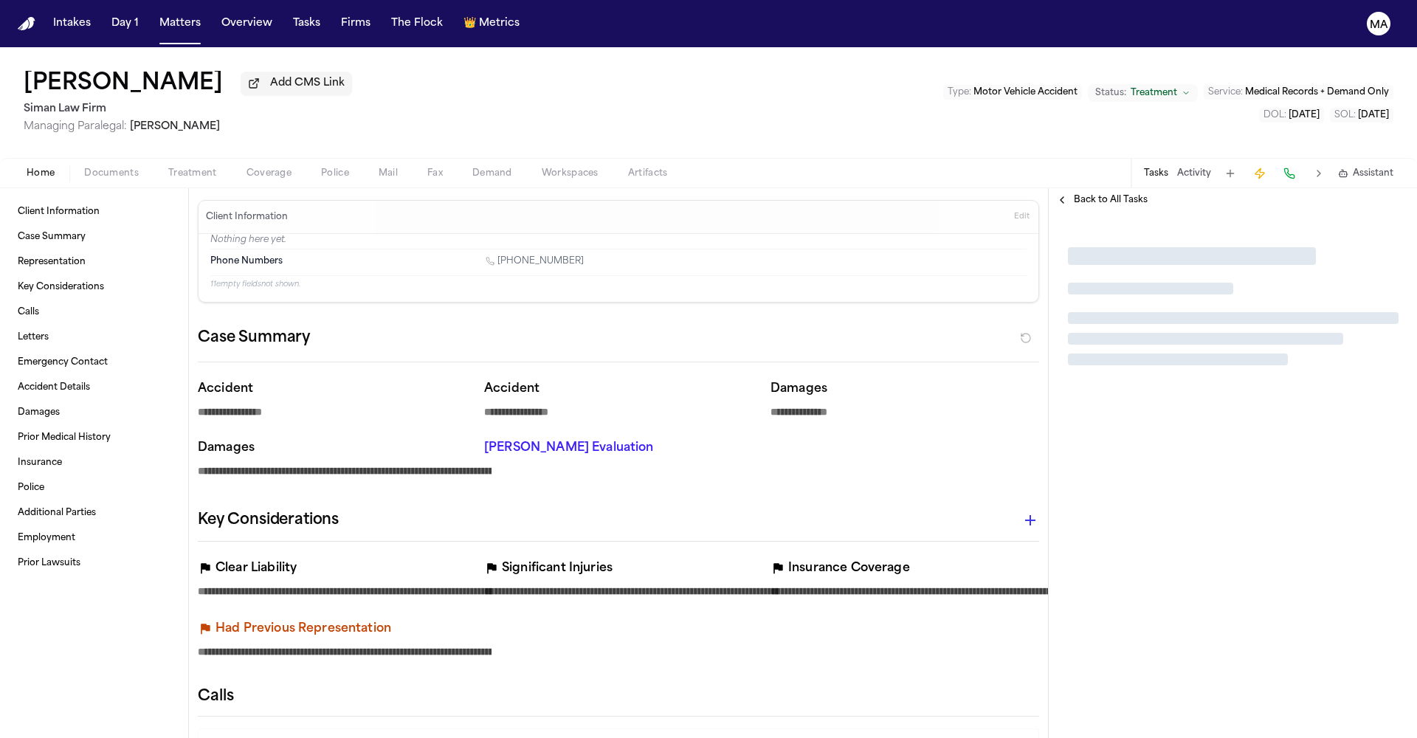
type textarea "*"
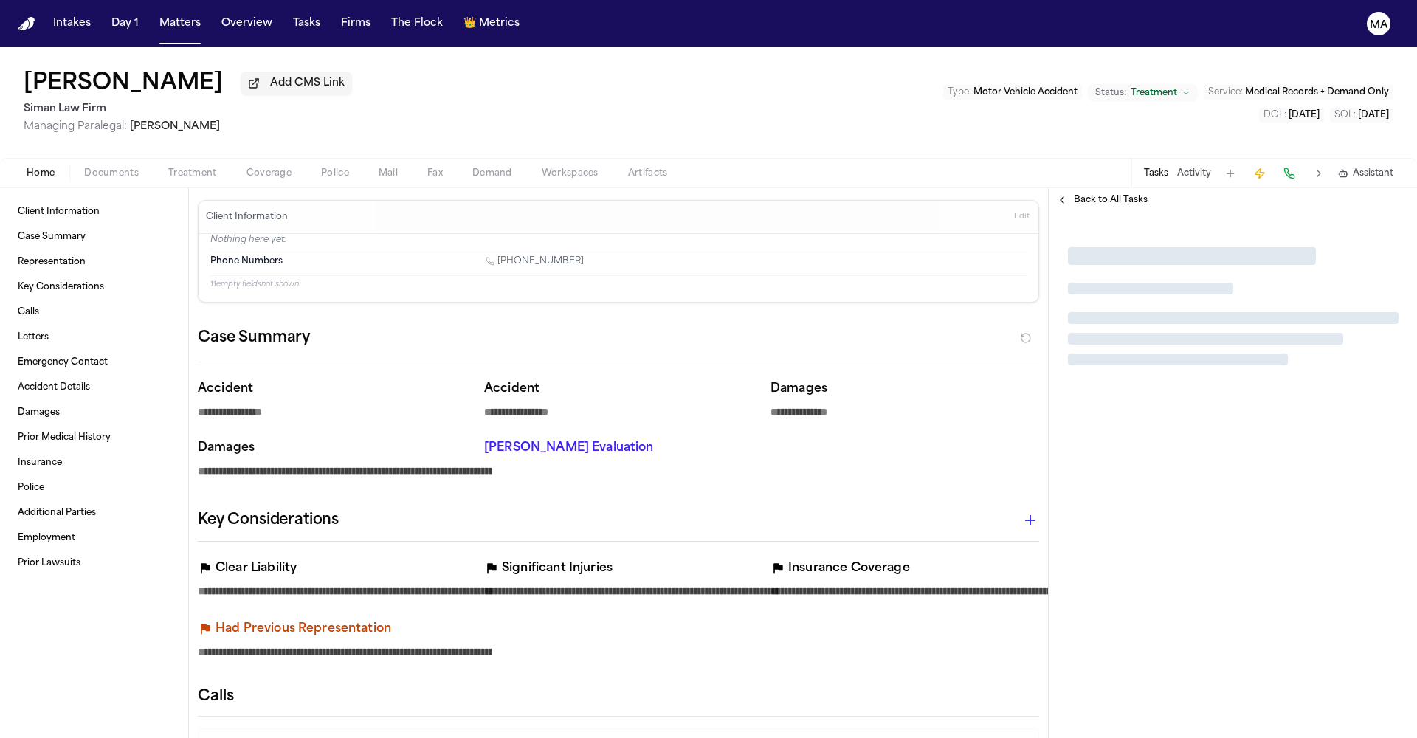
type textarea "*"
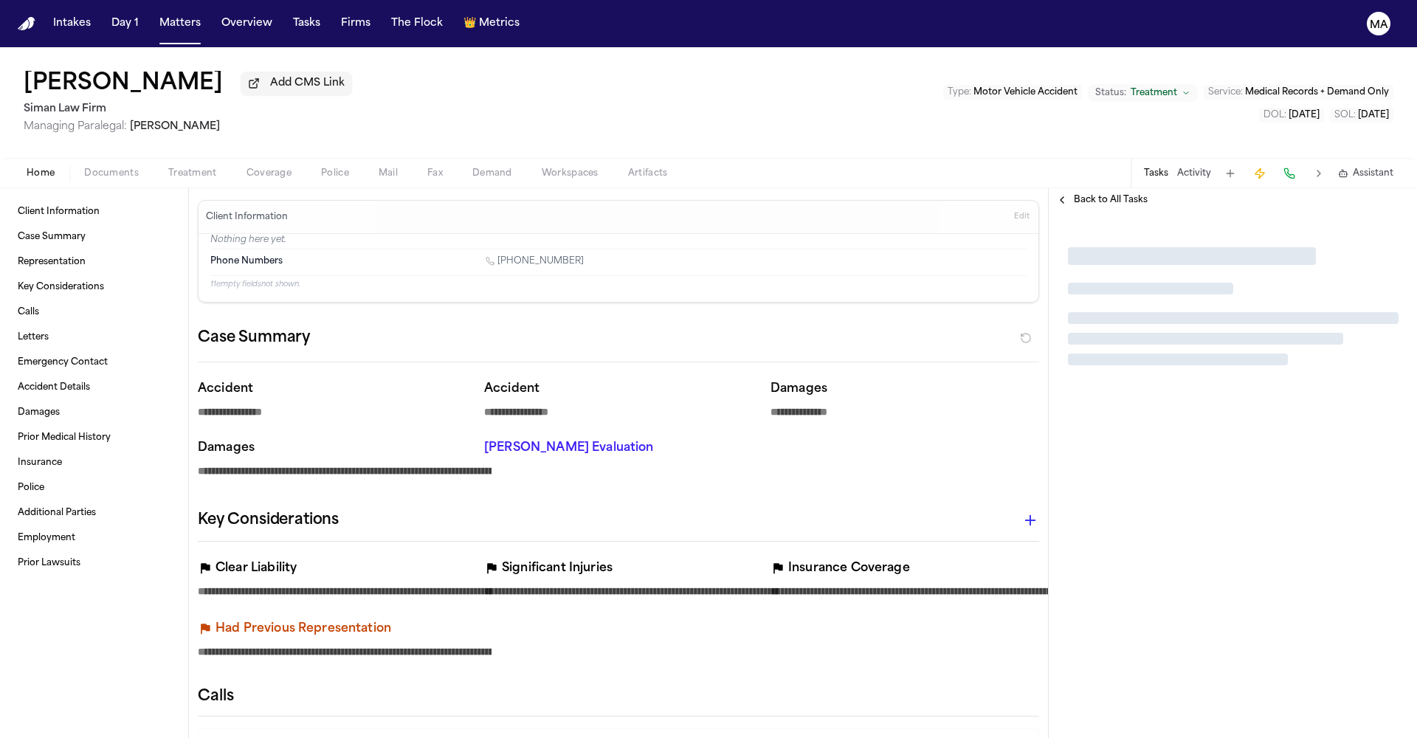
type textarea "*"
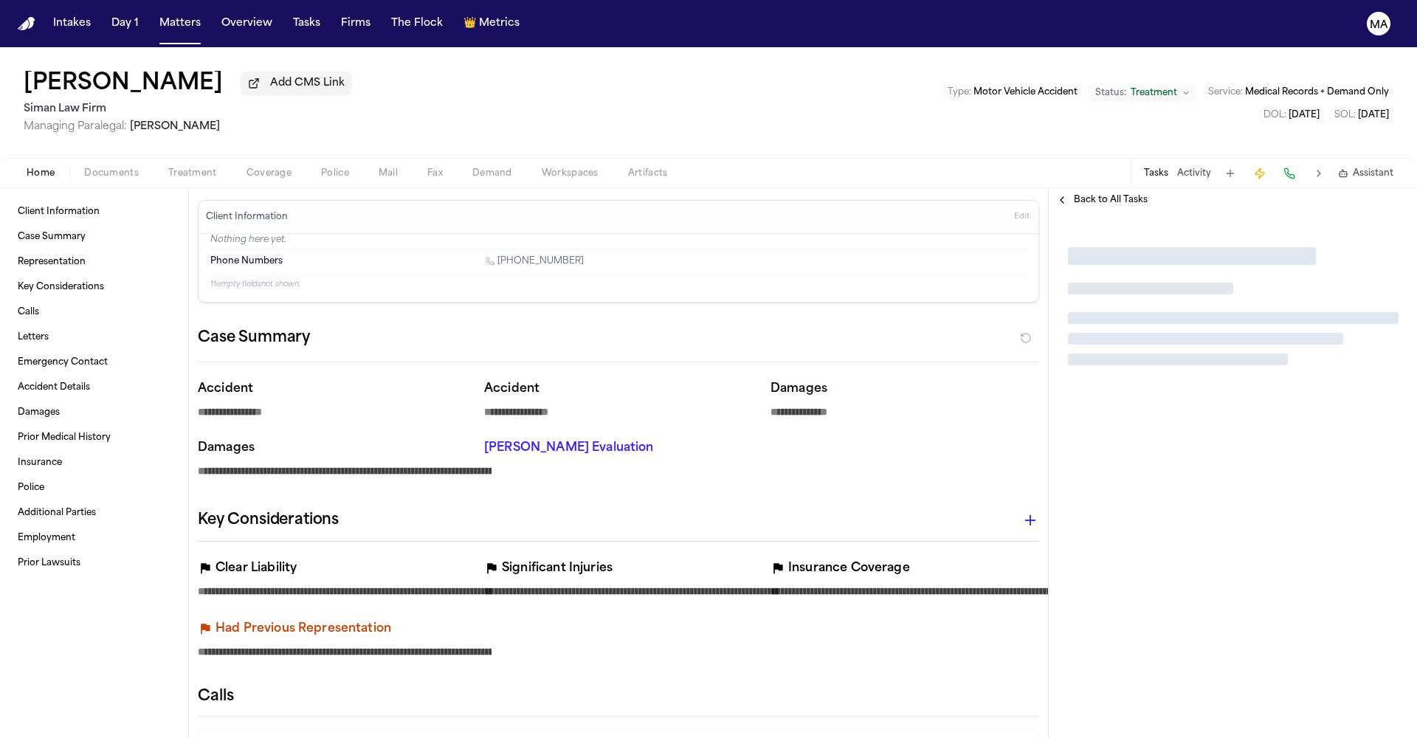
type textarea "*"
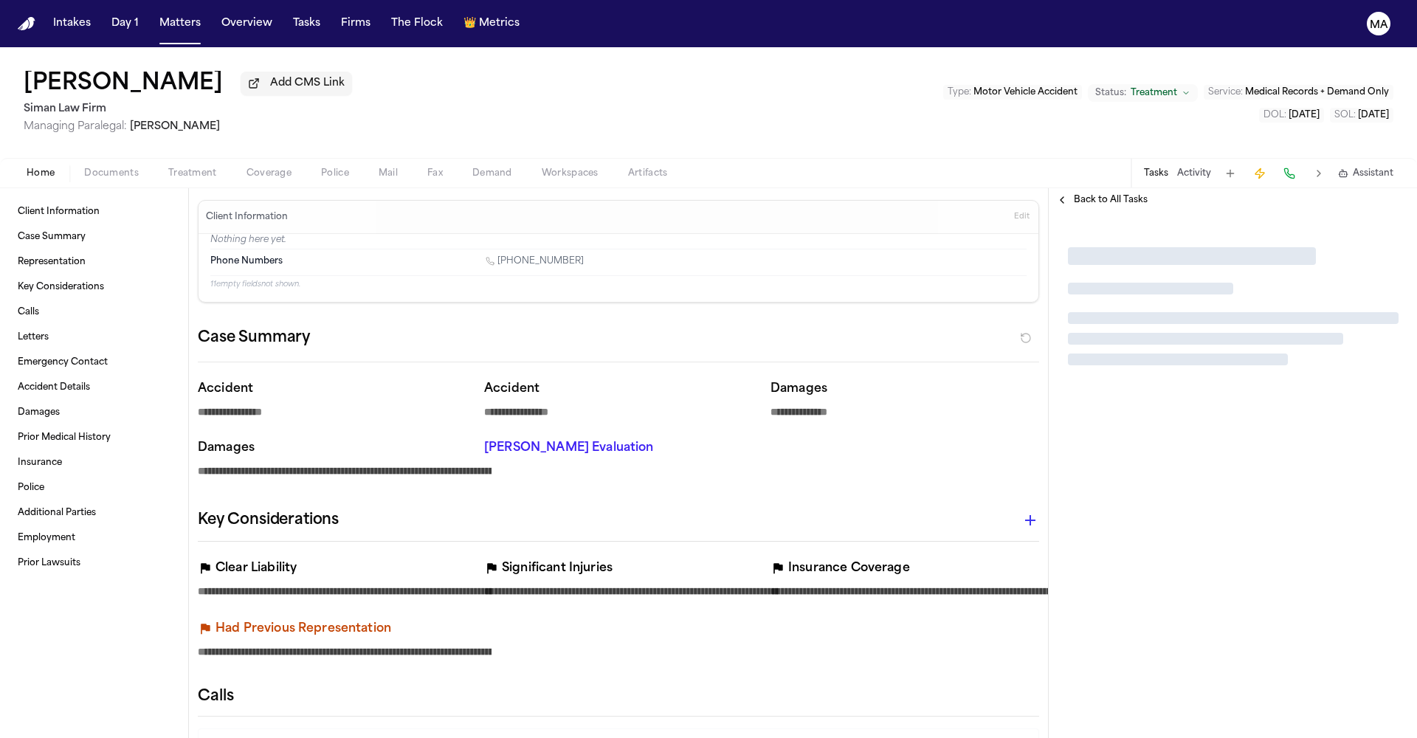
type textarea "*"
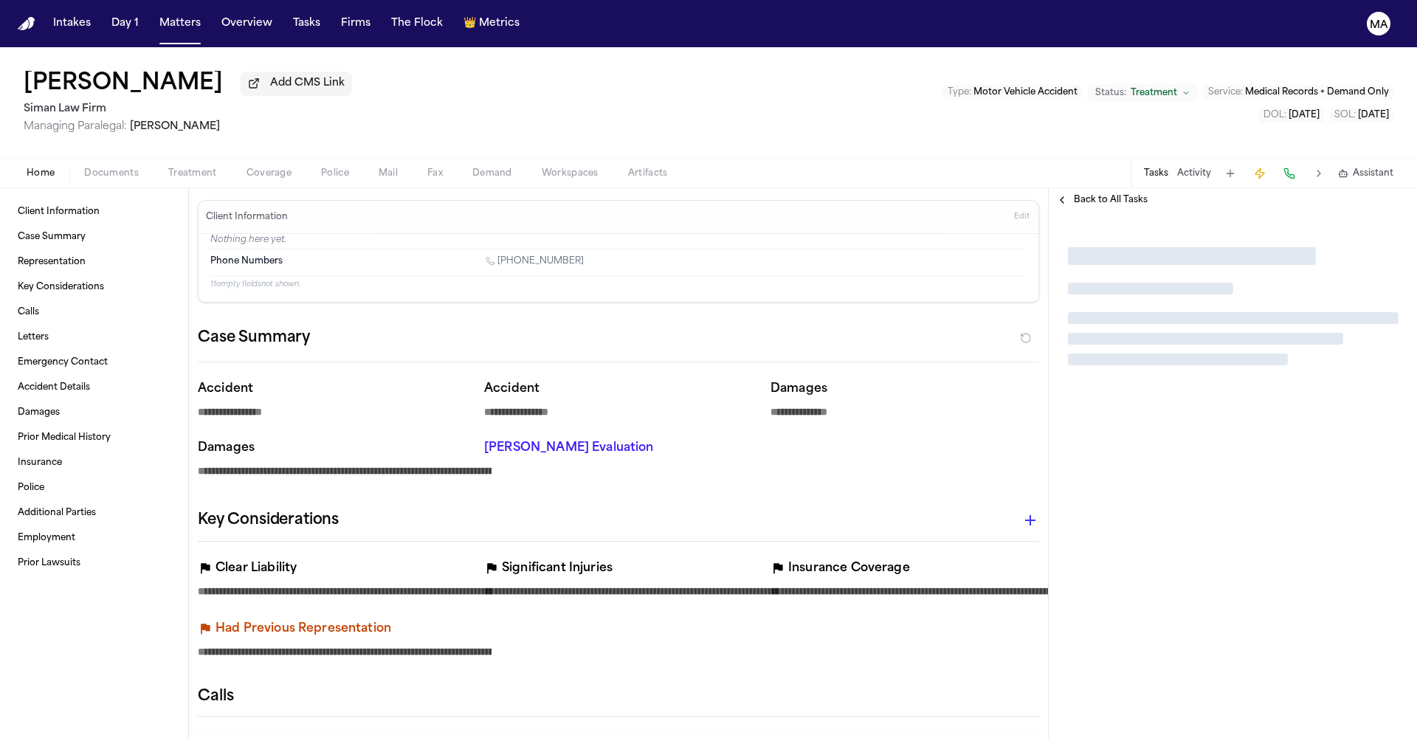
type textarea "*"
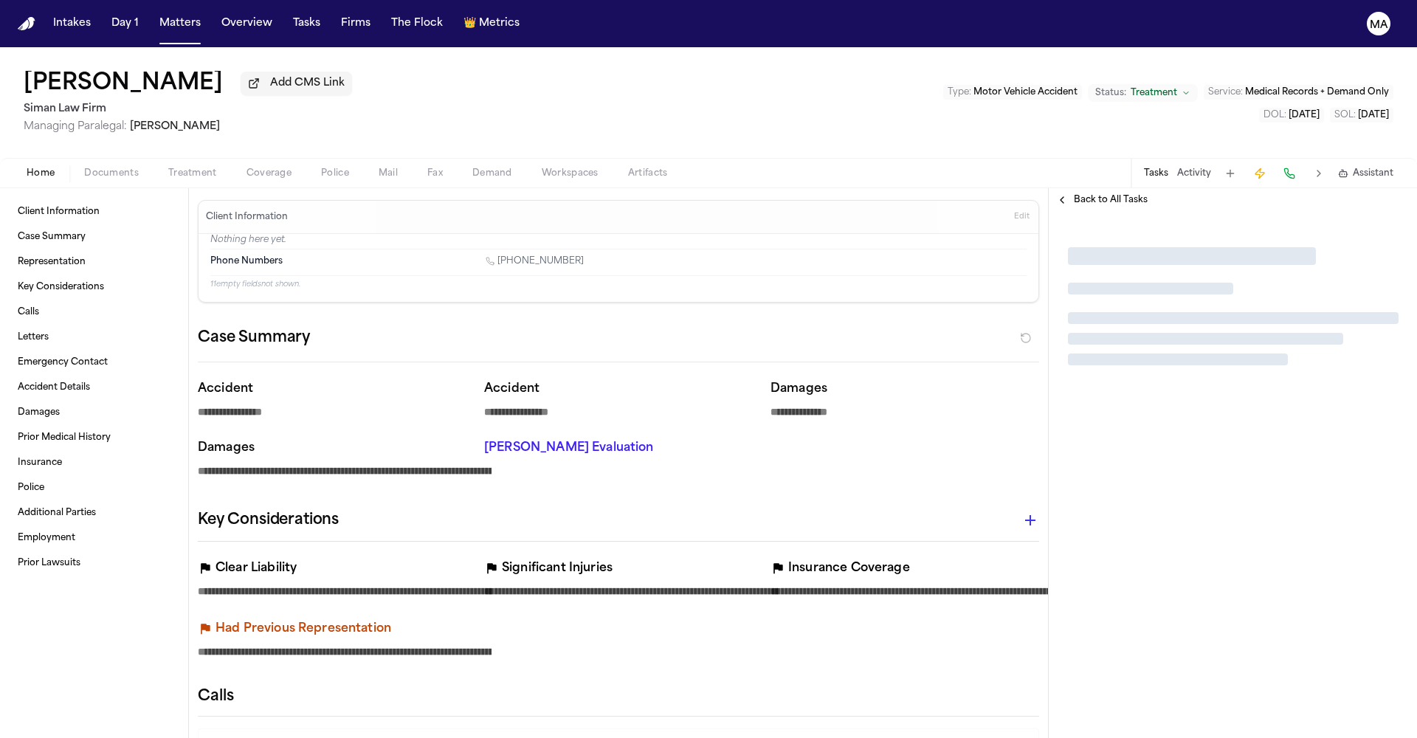
type textarea "*"
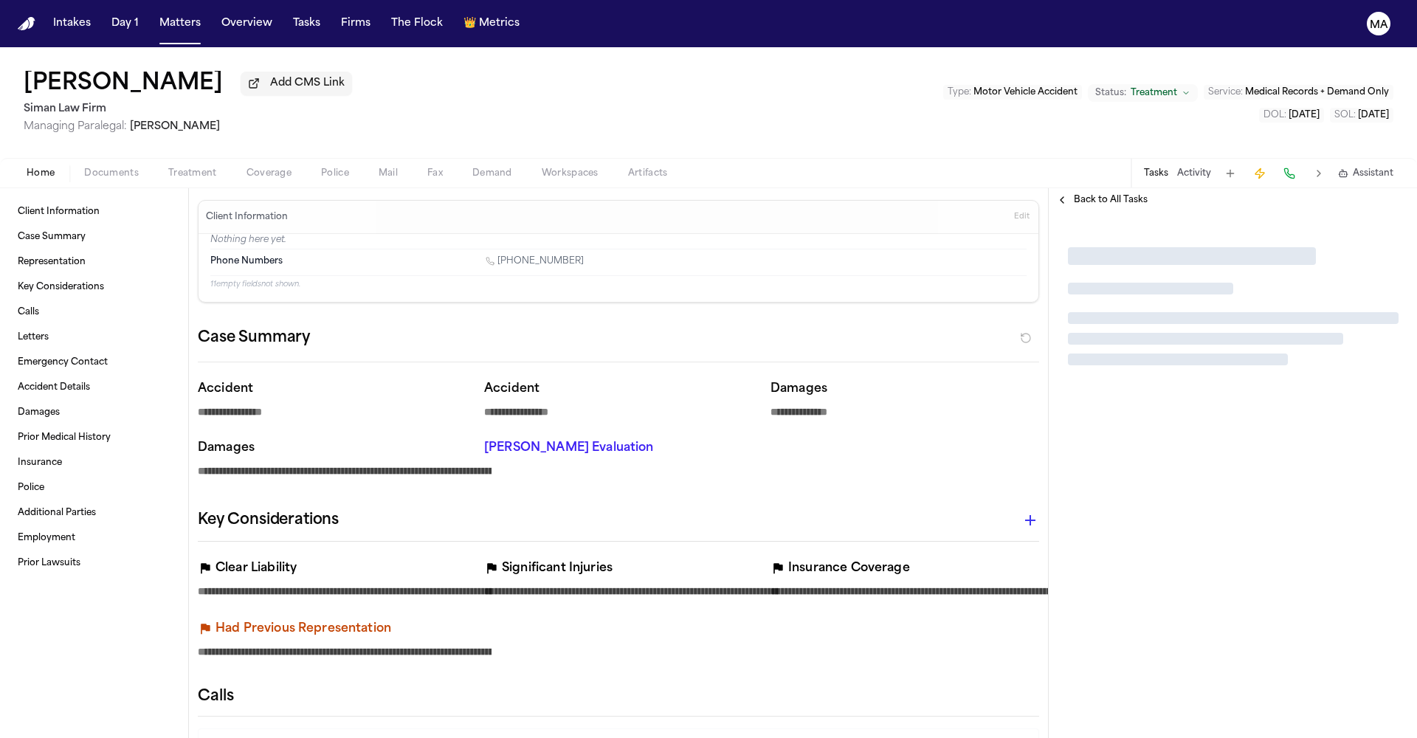
type textarea "*"
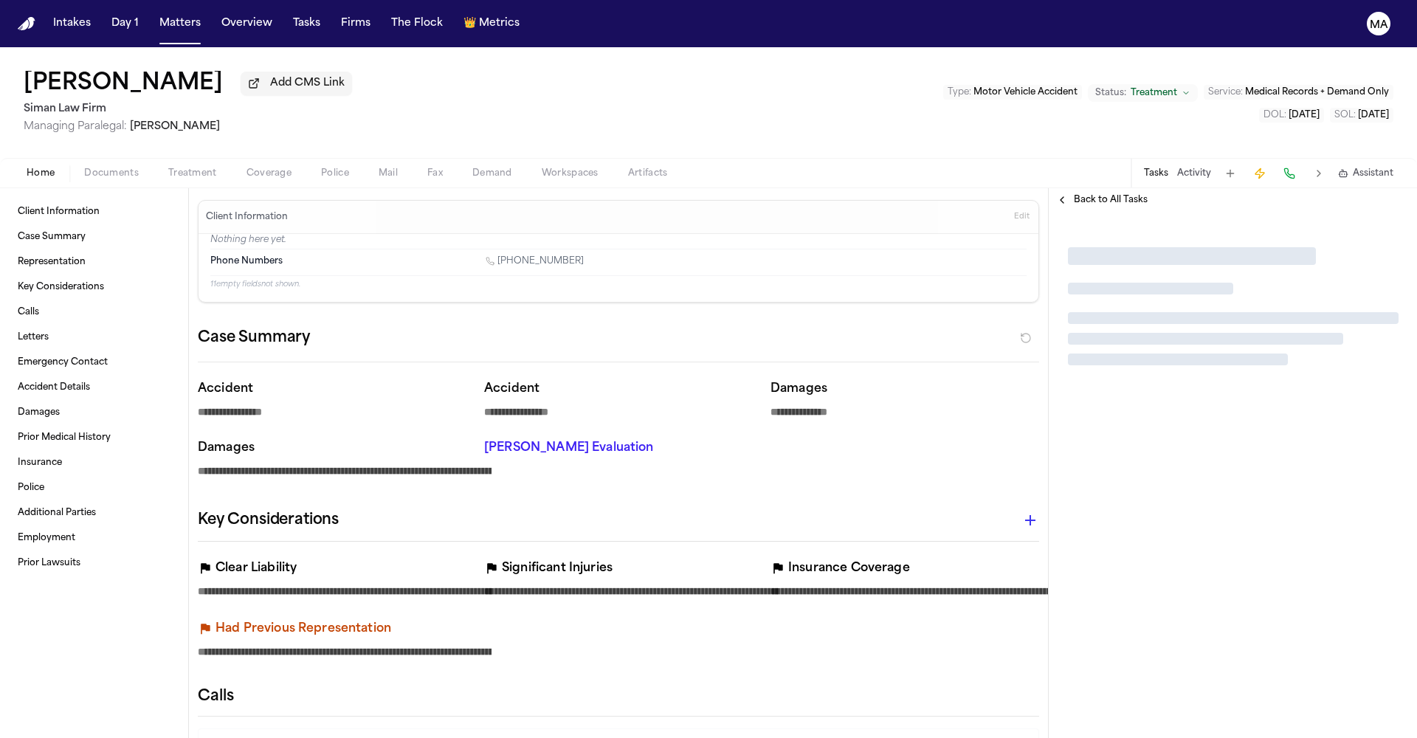
type textarea "*"
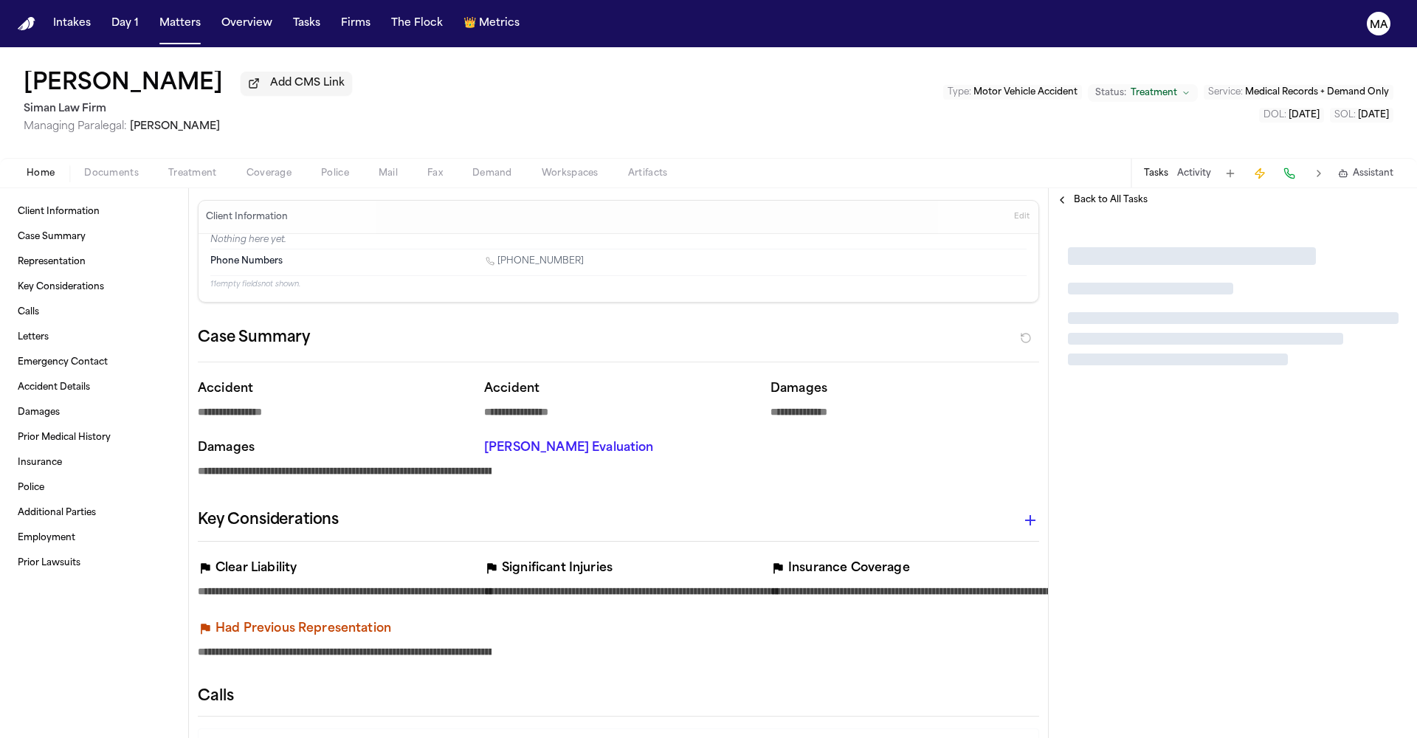
type textarea "*"
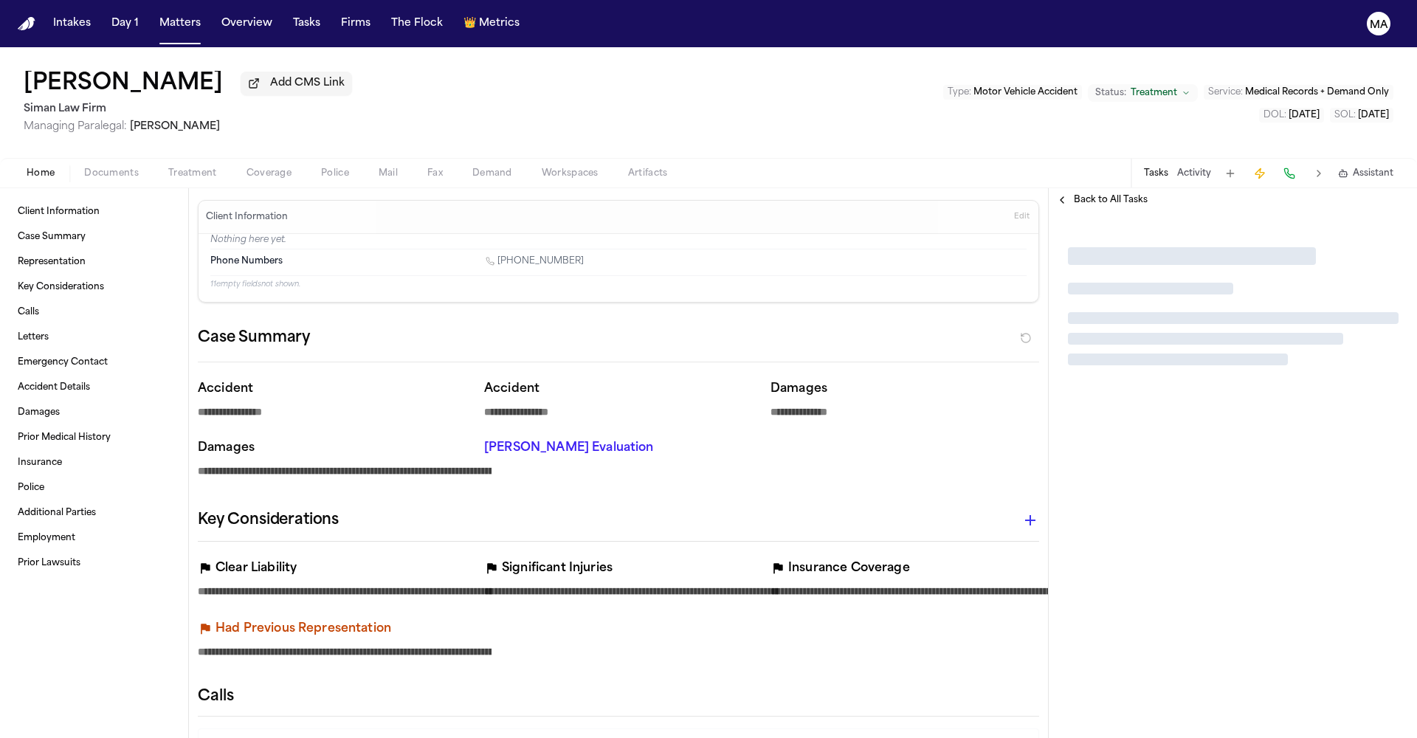
type textarea "*"
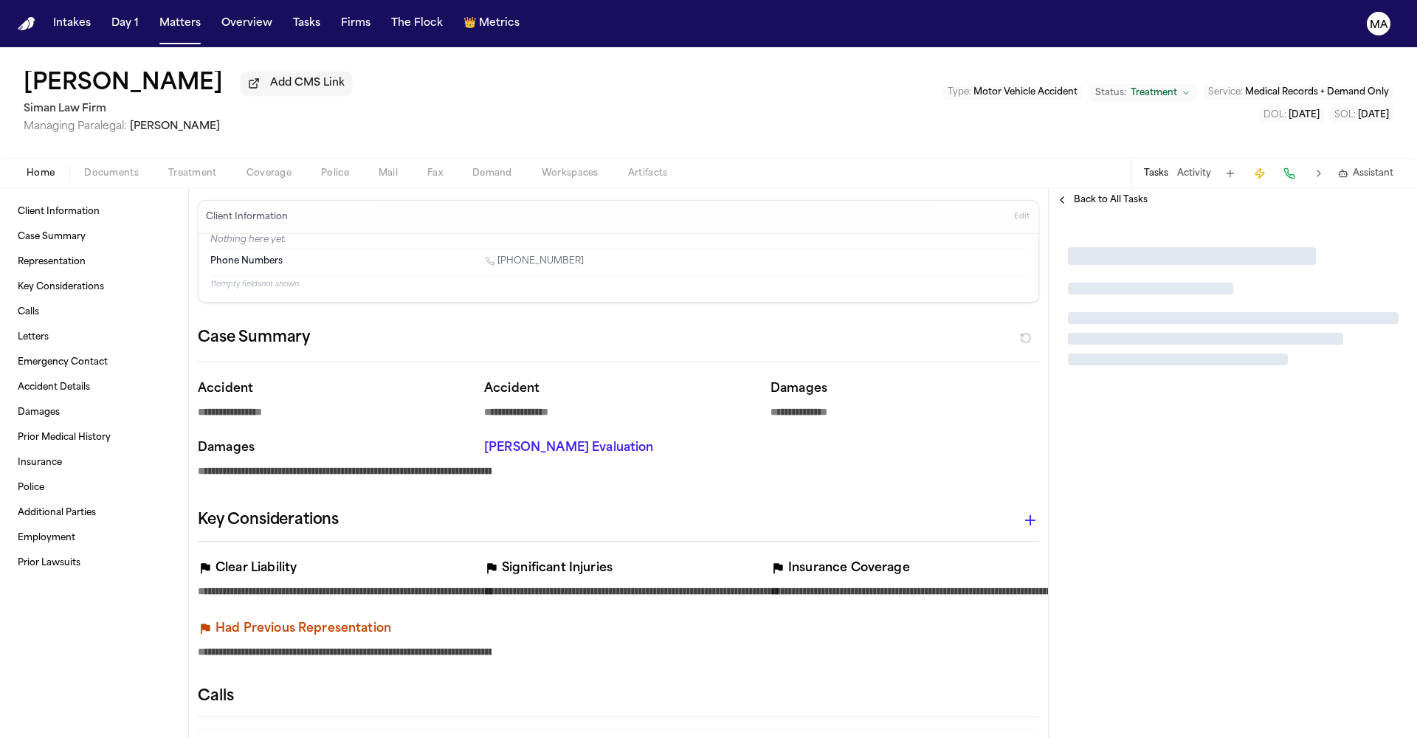
type textarea "*"
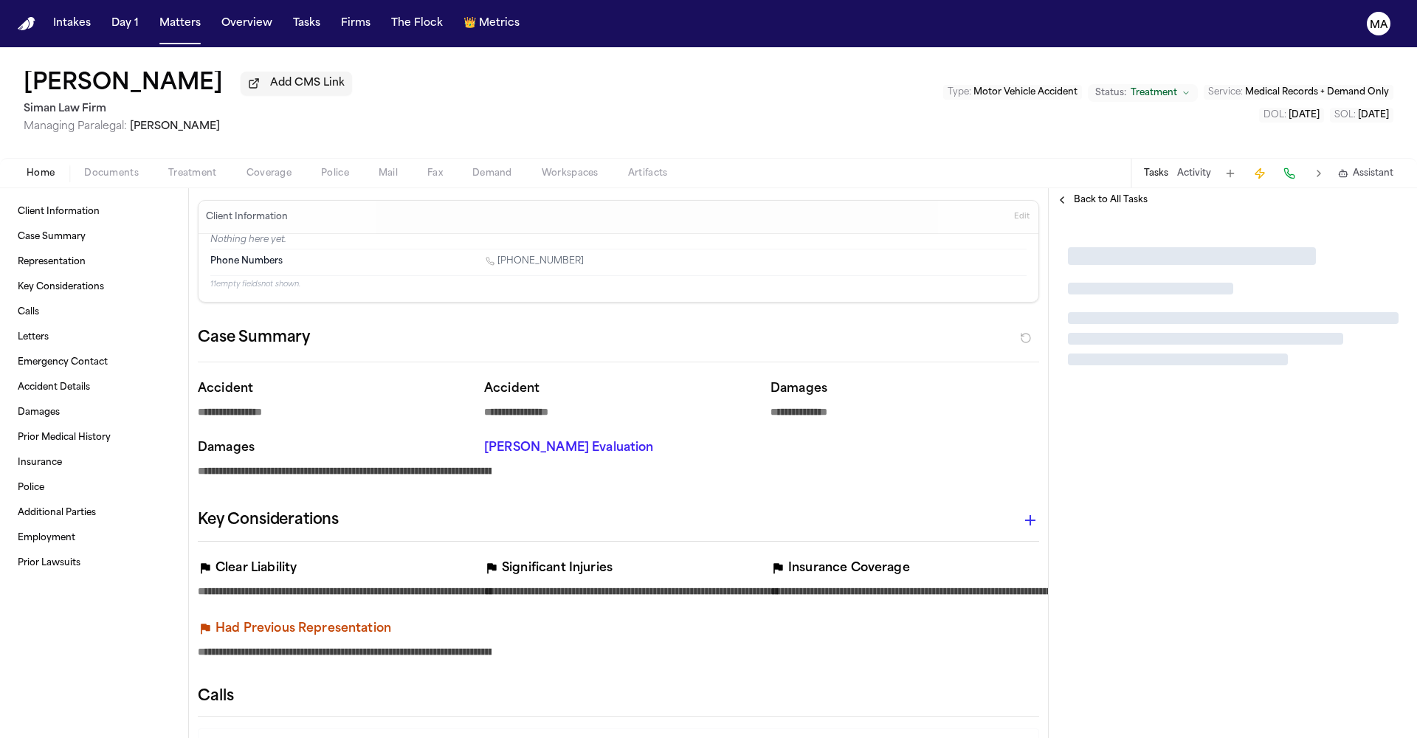
type textarea "*"
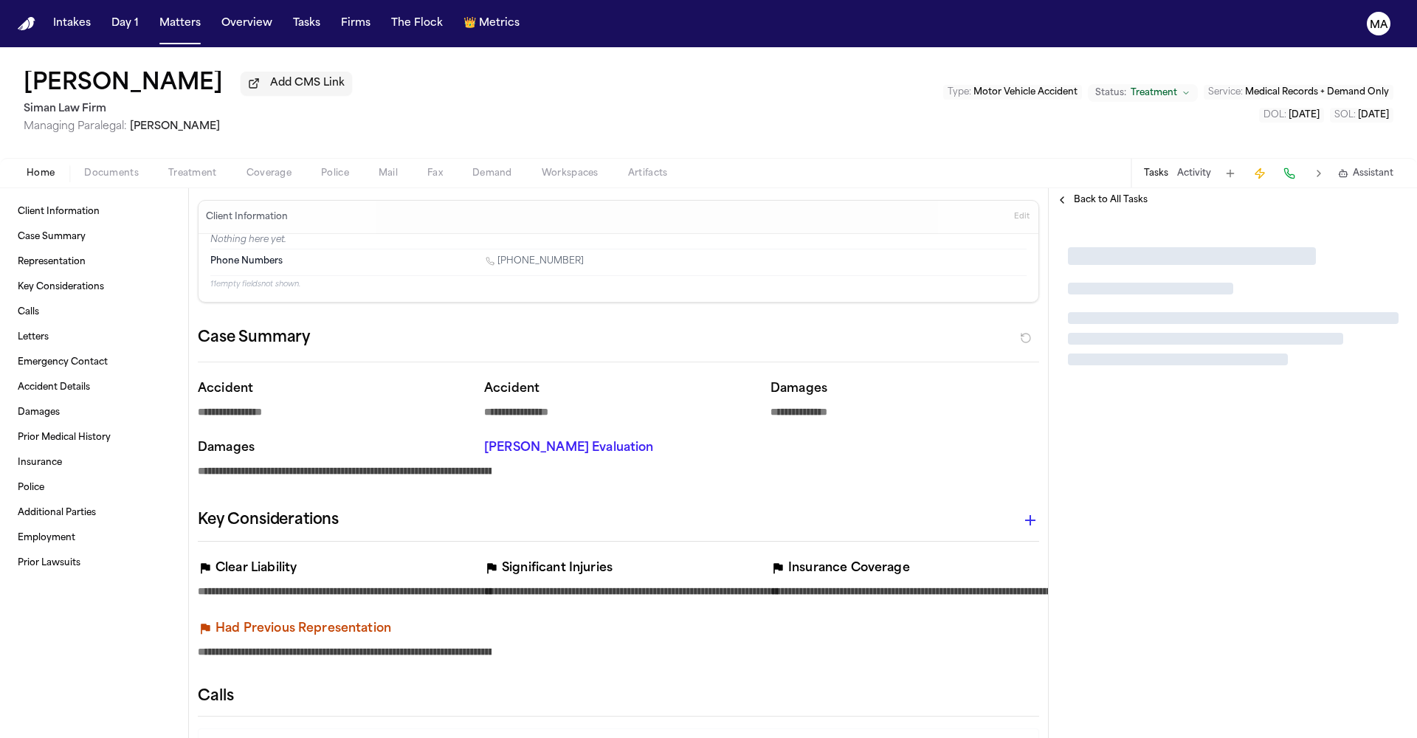
type textarea "*"
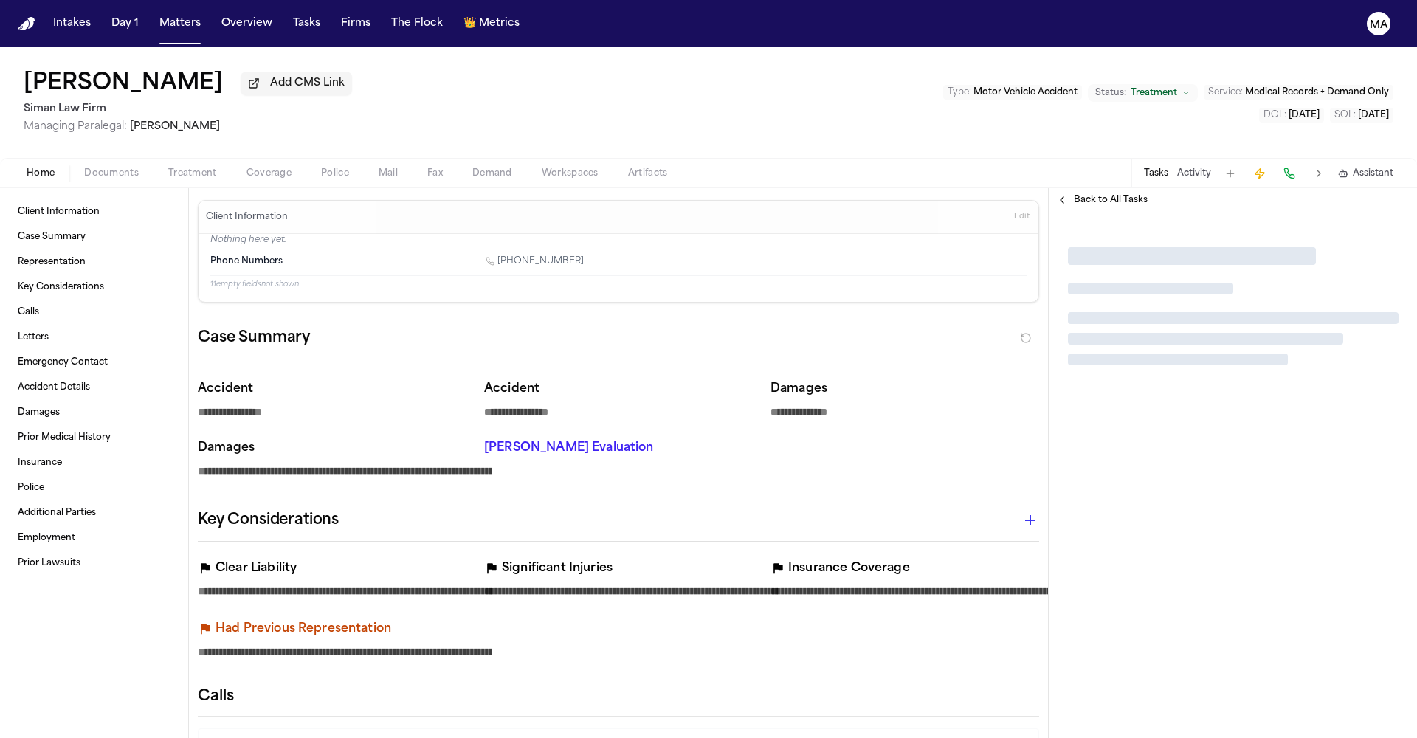
type textarea "*"
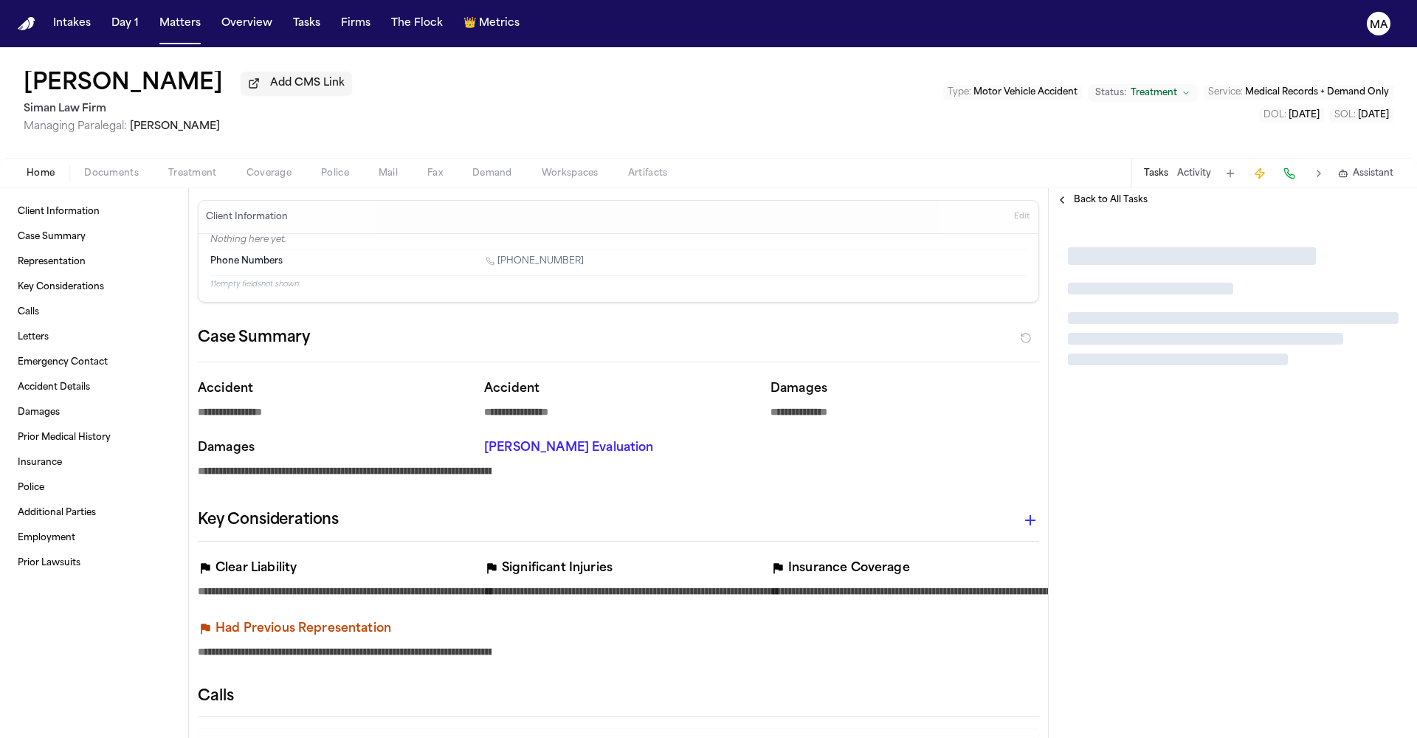
type textarea "*"
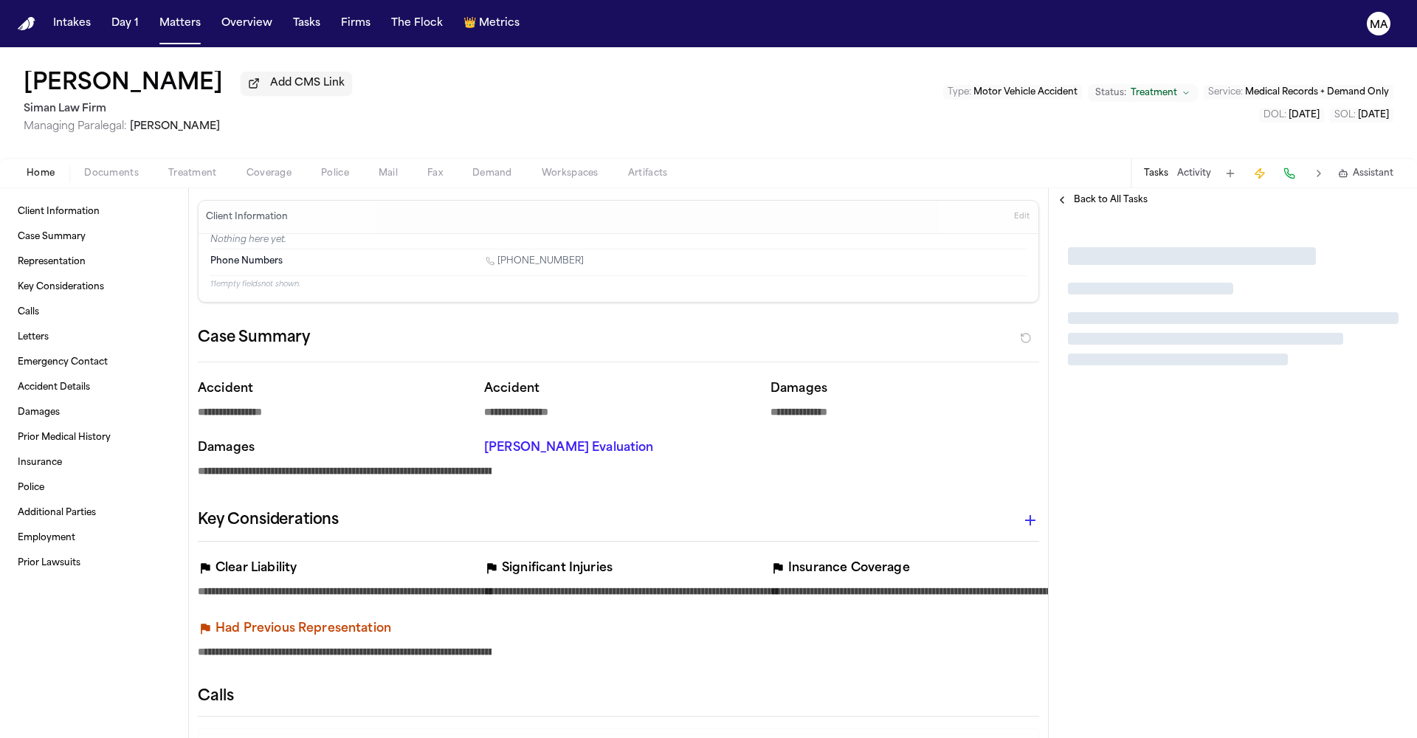
type textarea "*"
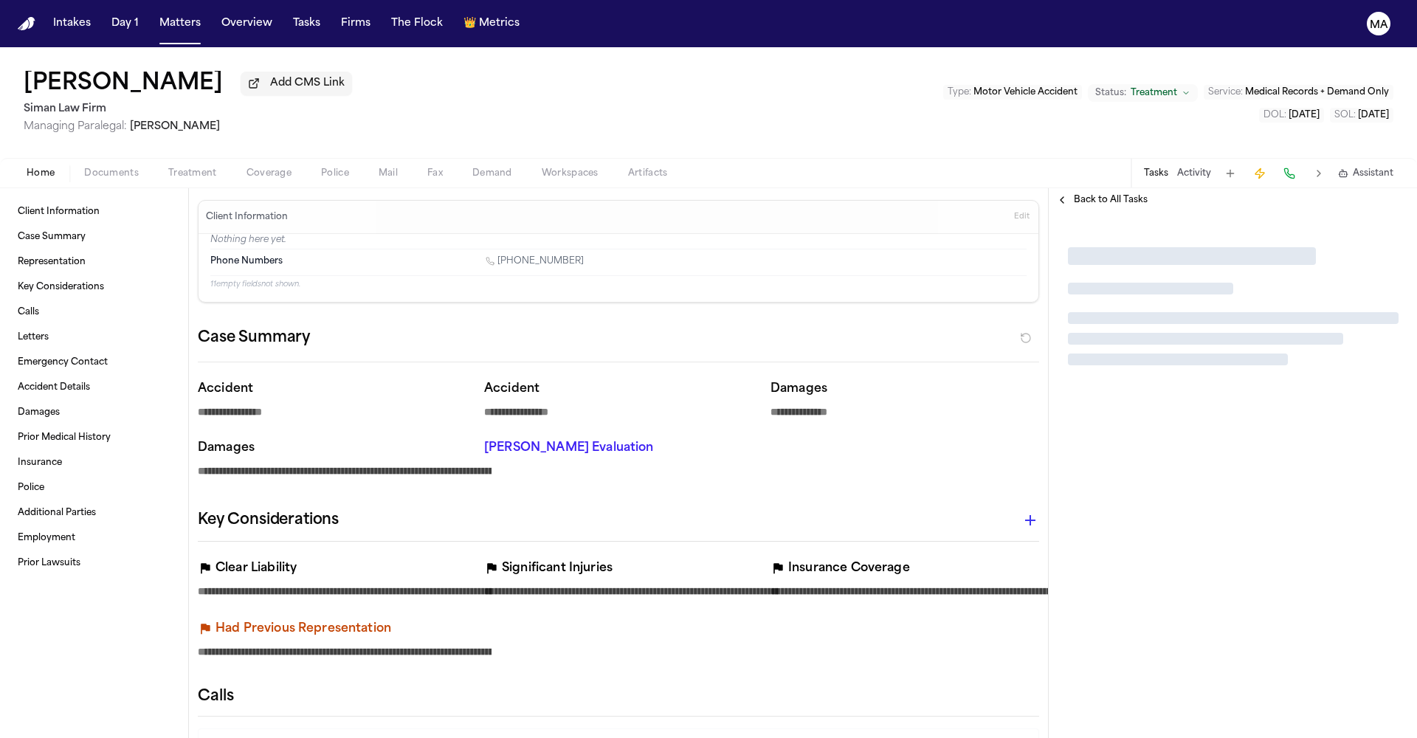
type textarea "*"
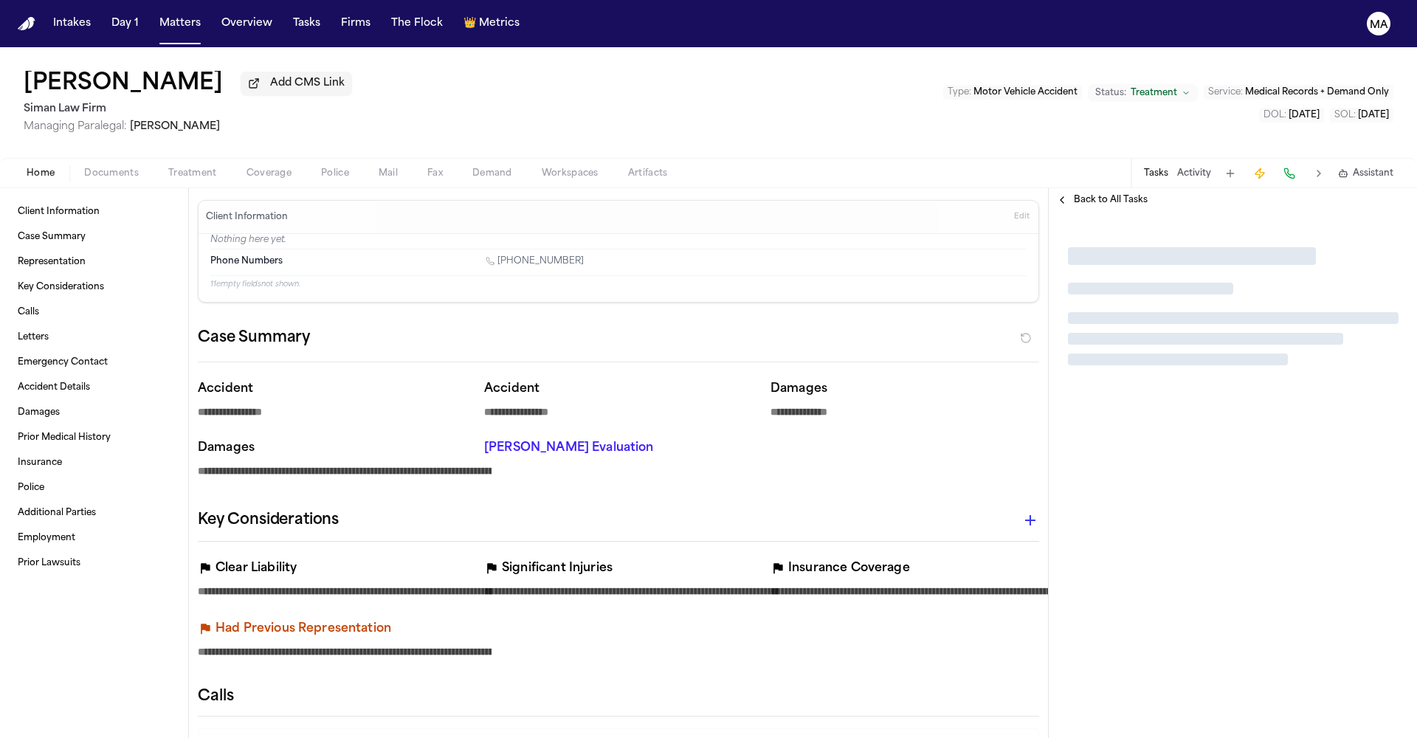
type textarea "*"
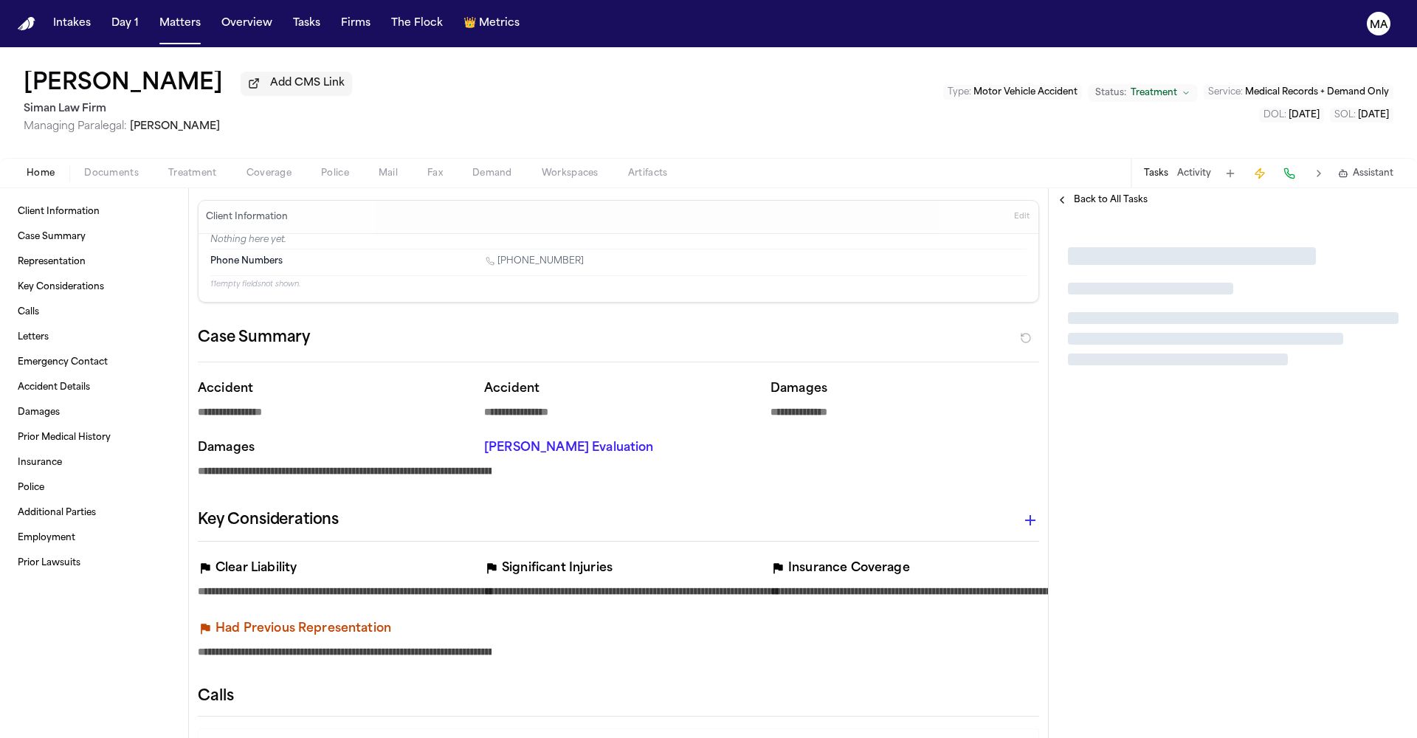
type textarea "*"
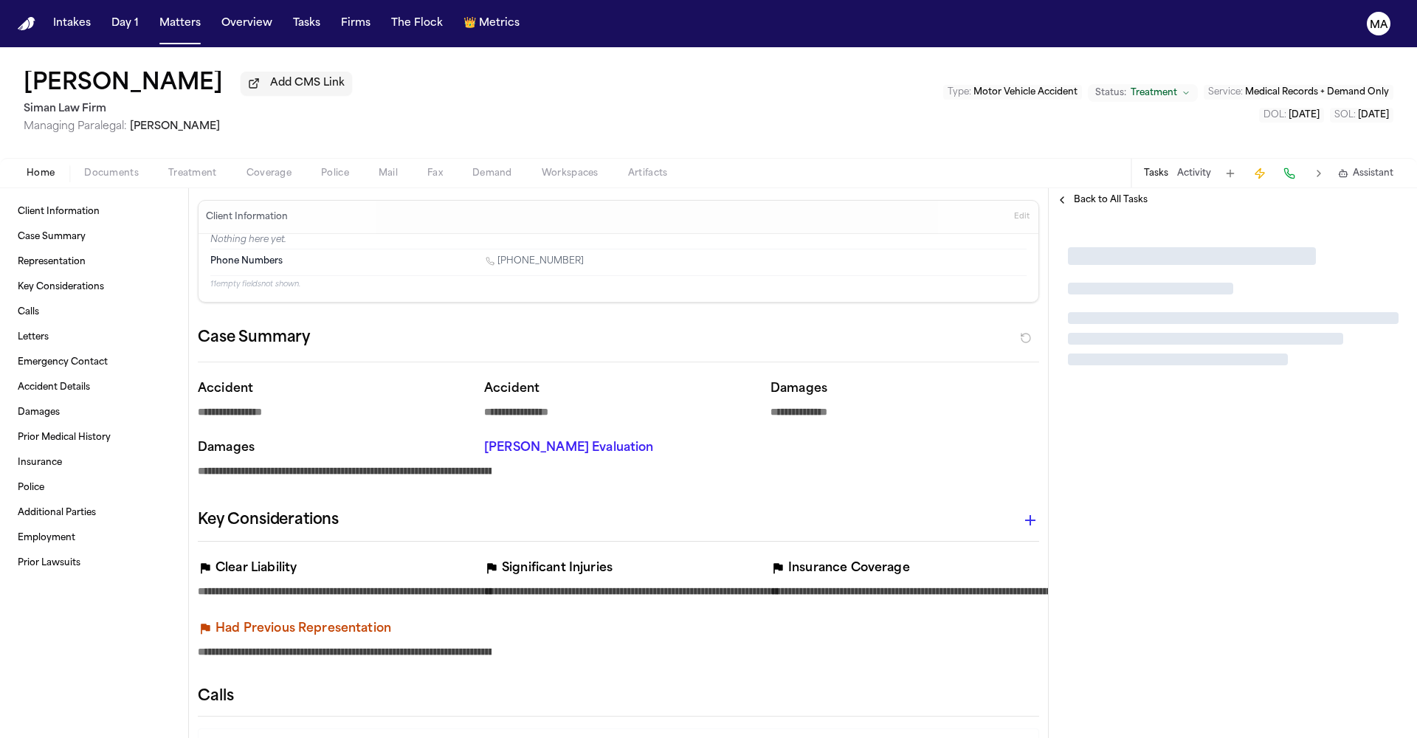
type textarea "*"
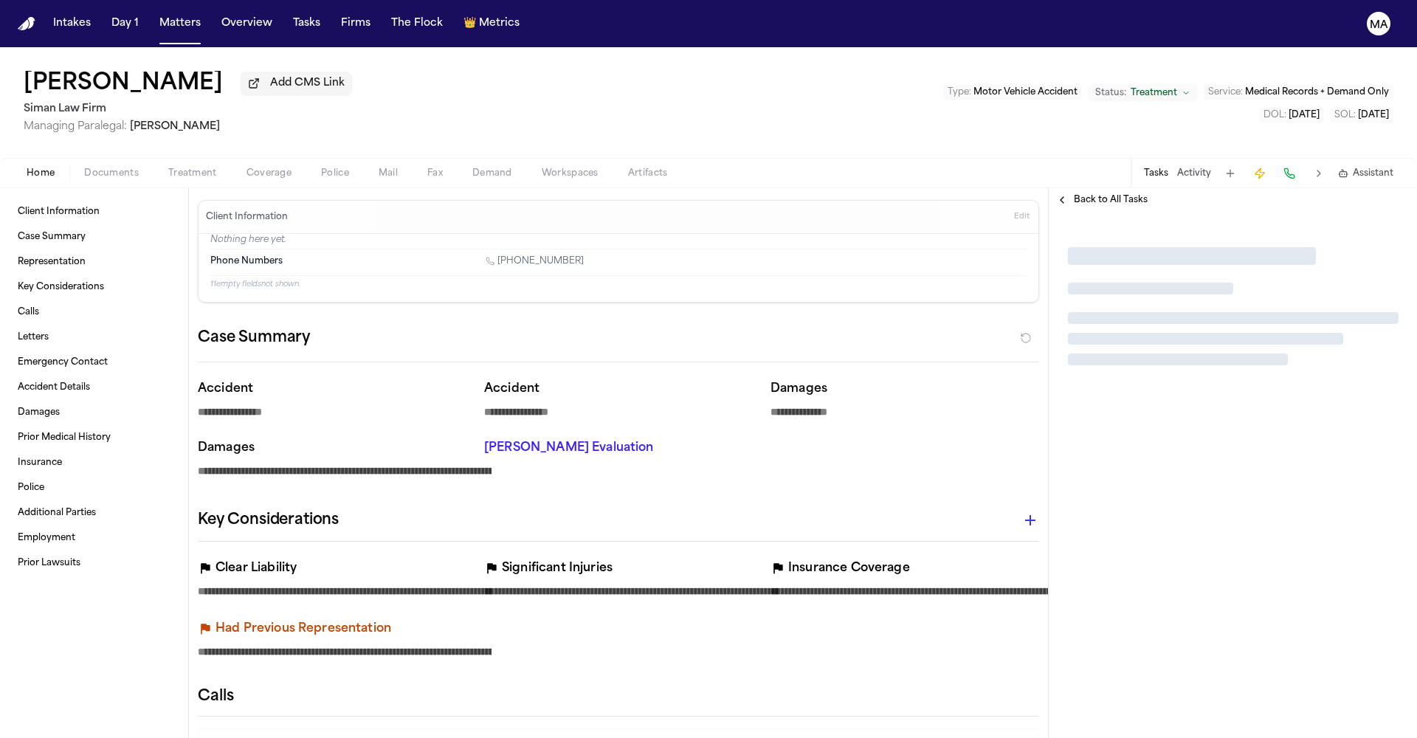
type textarea "*"
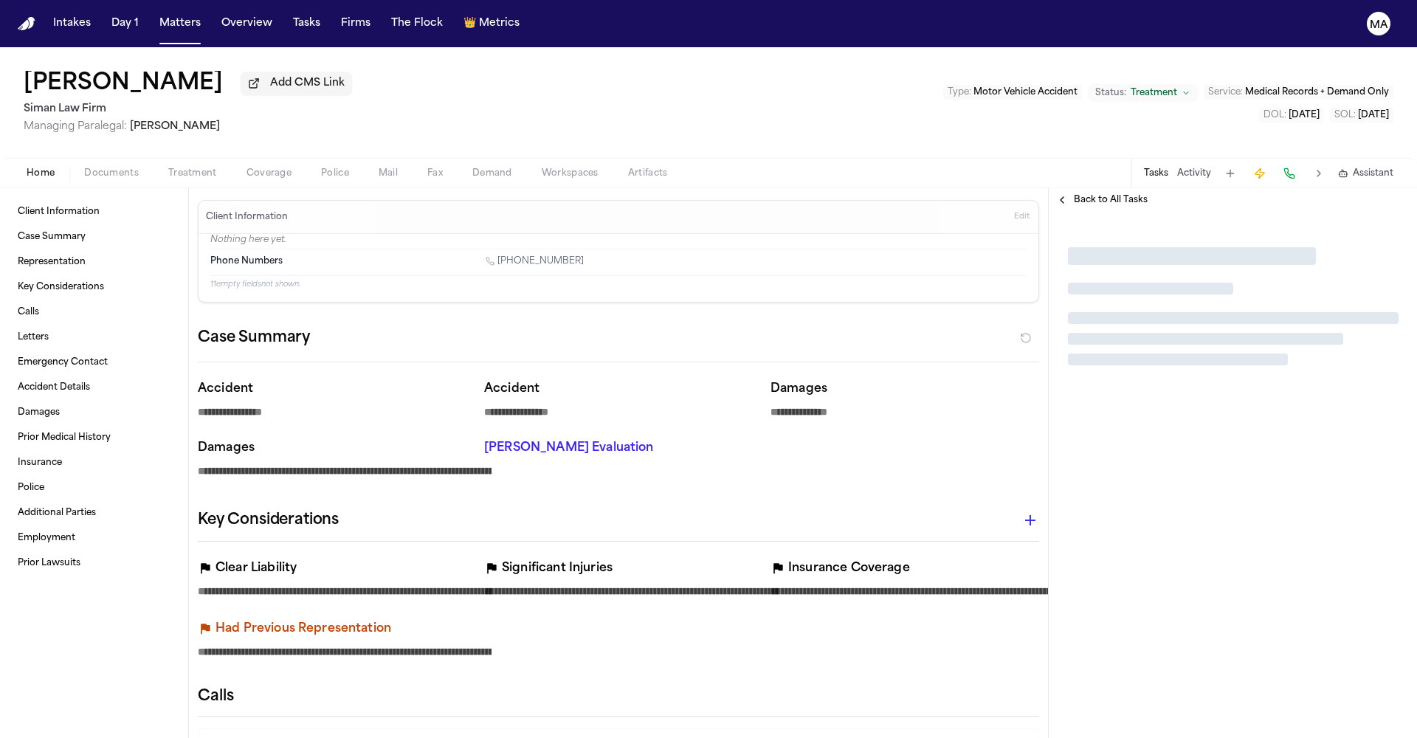
type textarea "*"
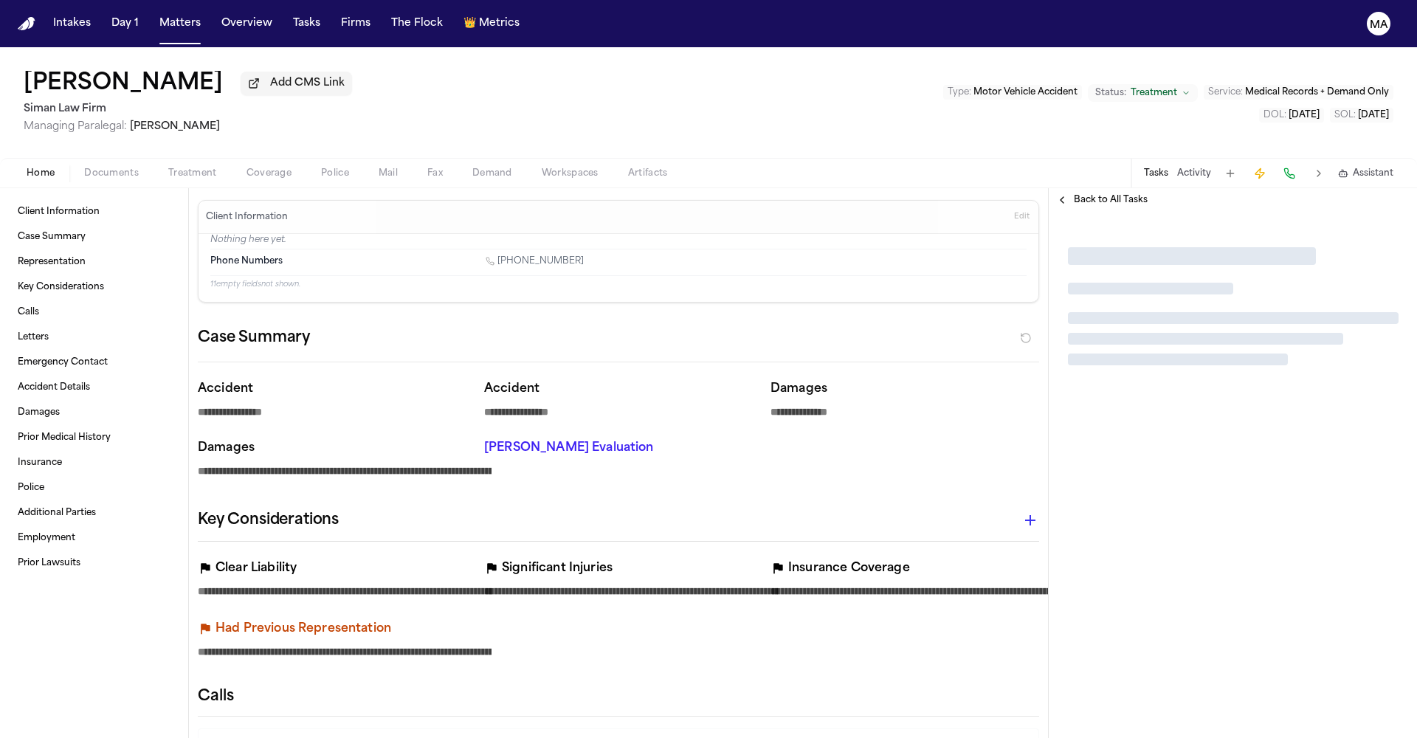
type textarea "*"
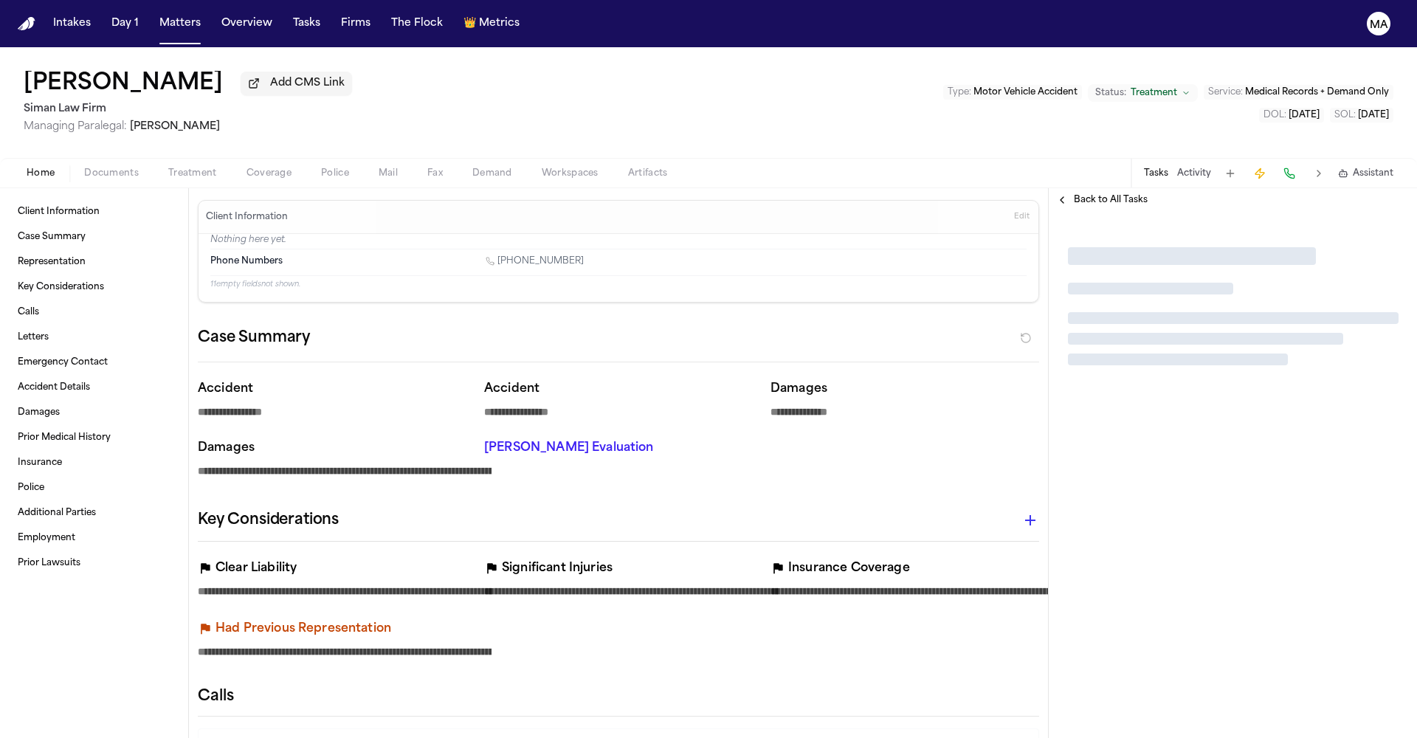
type textarea "*"
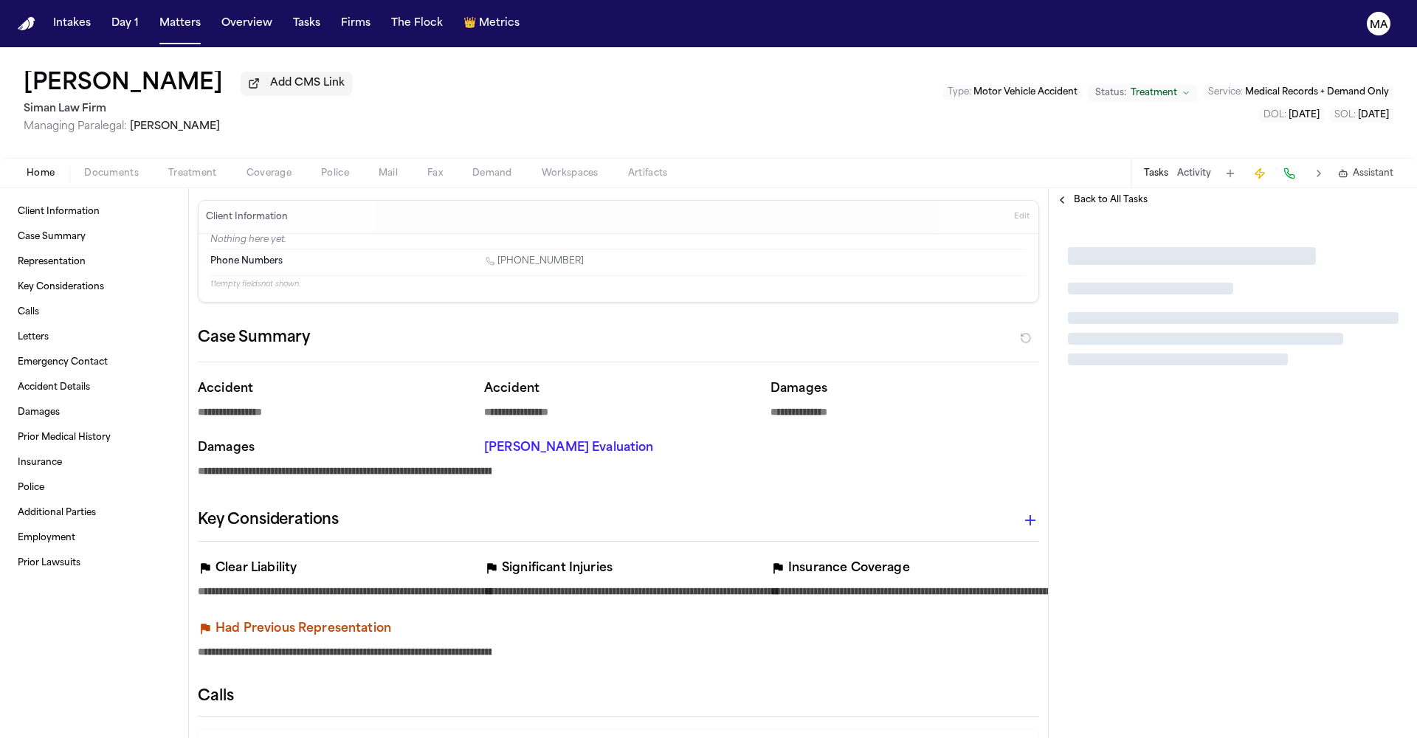
type textarea "*"
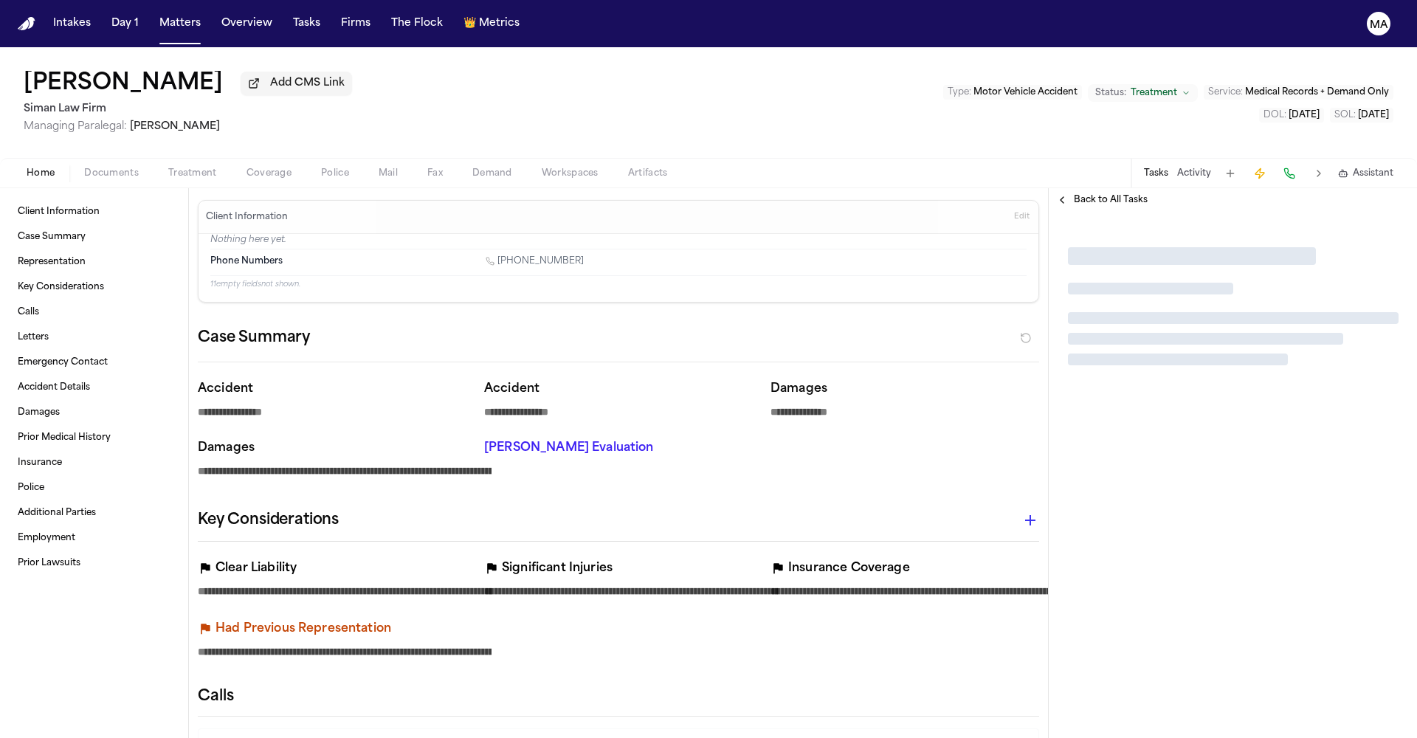
type textarea "*"
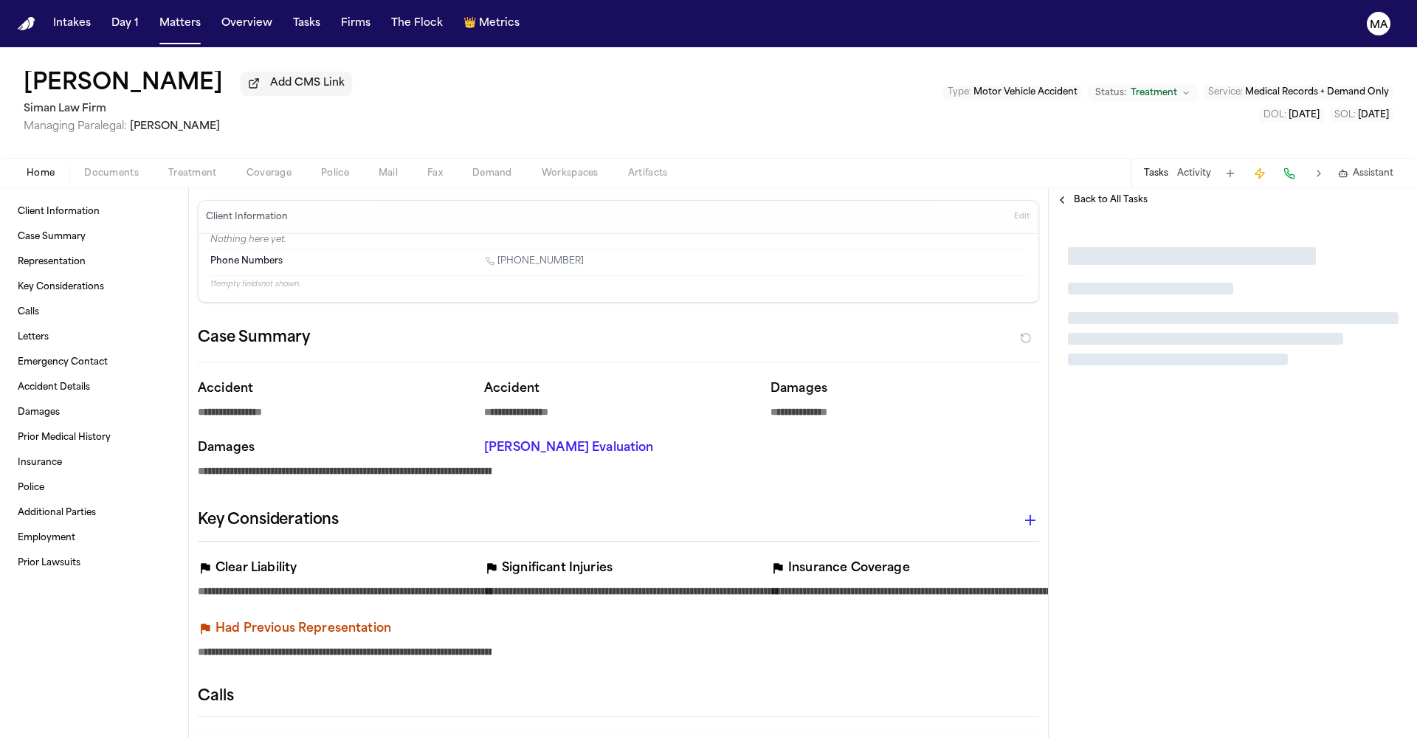
type textarea "*"
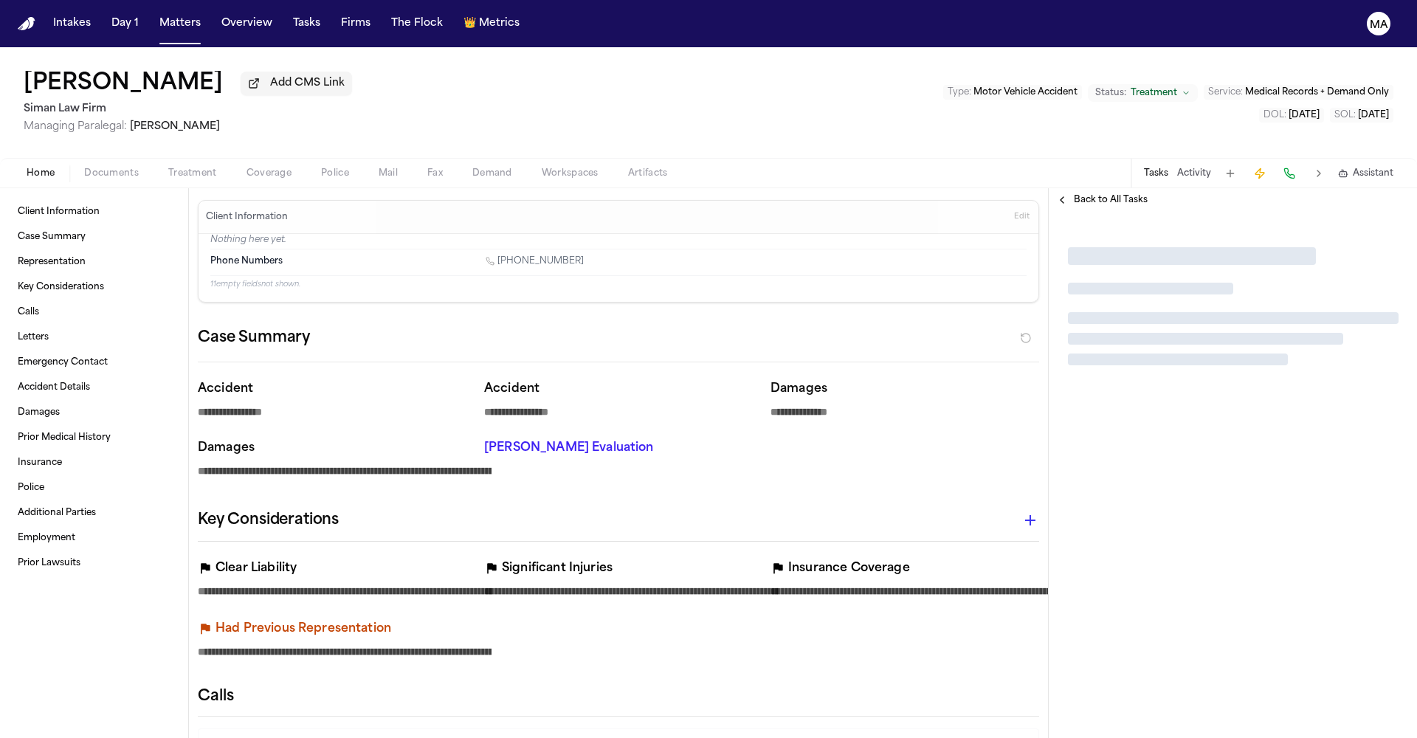
type textarea "*"
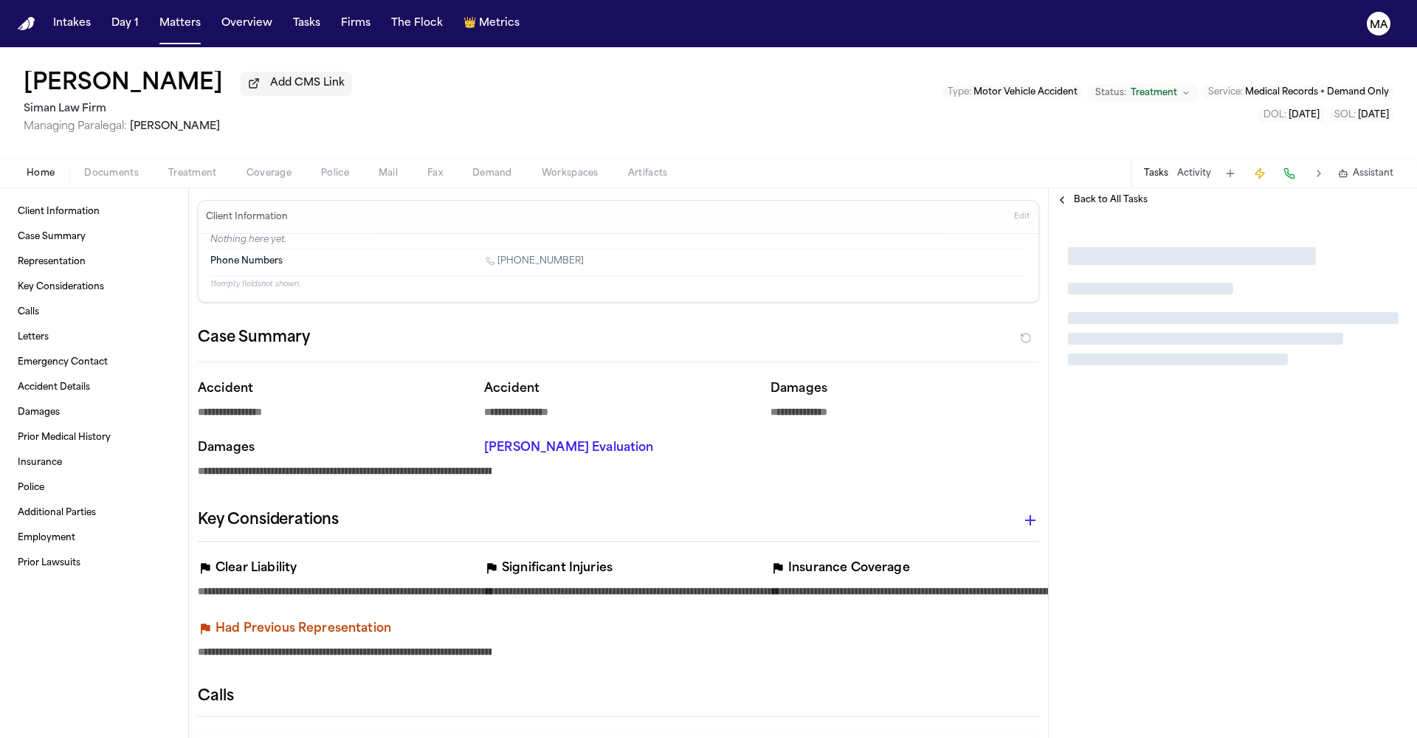
type textarea "*"
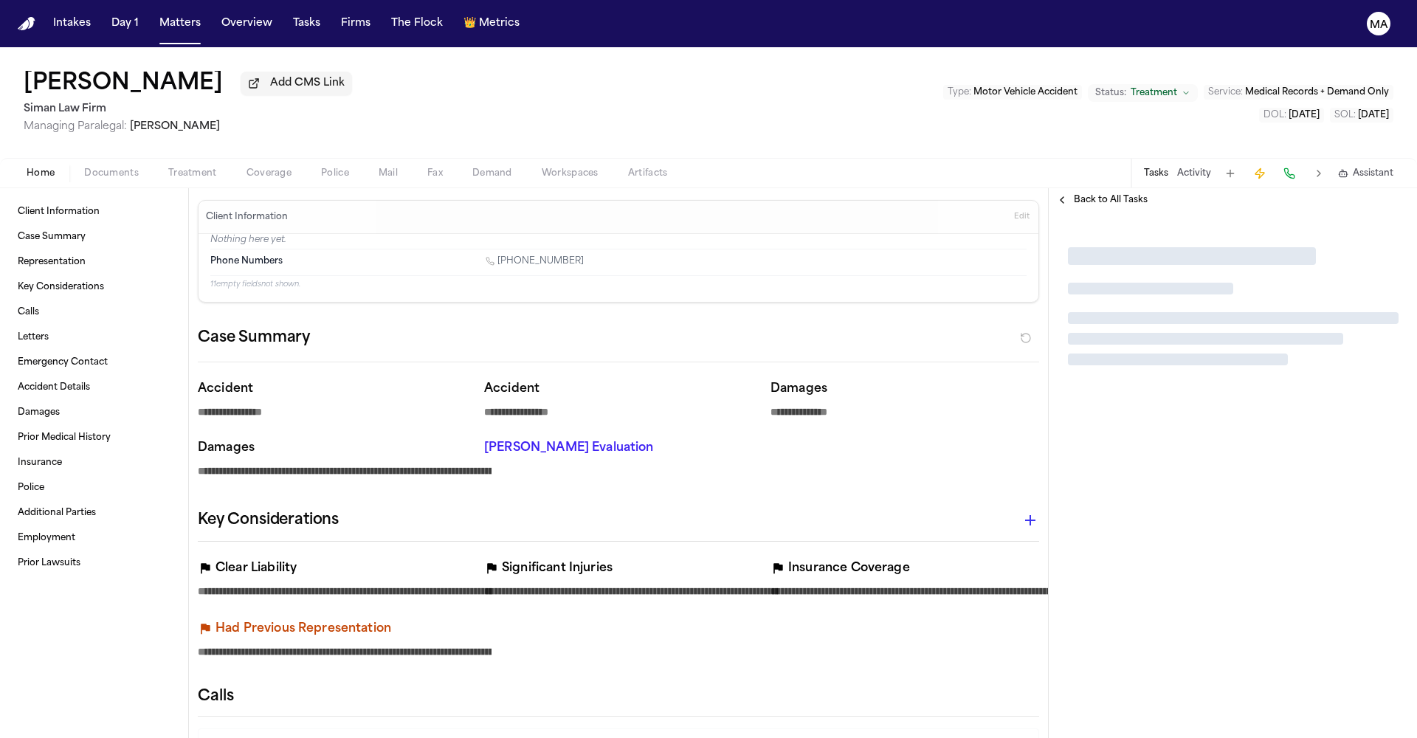
type textarea "*"
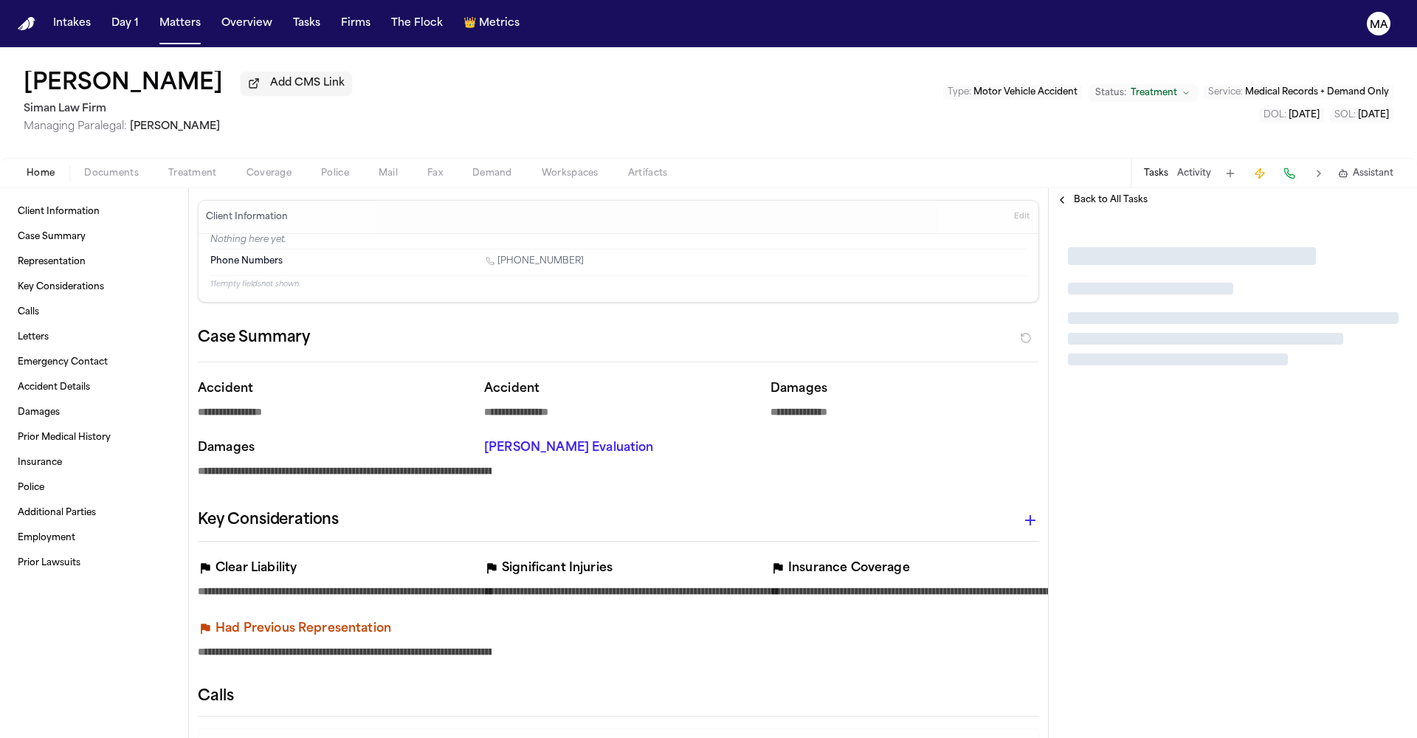
type textarea "*"
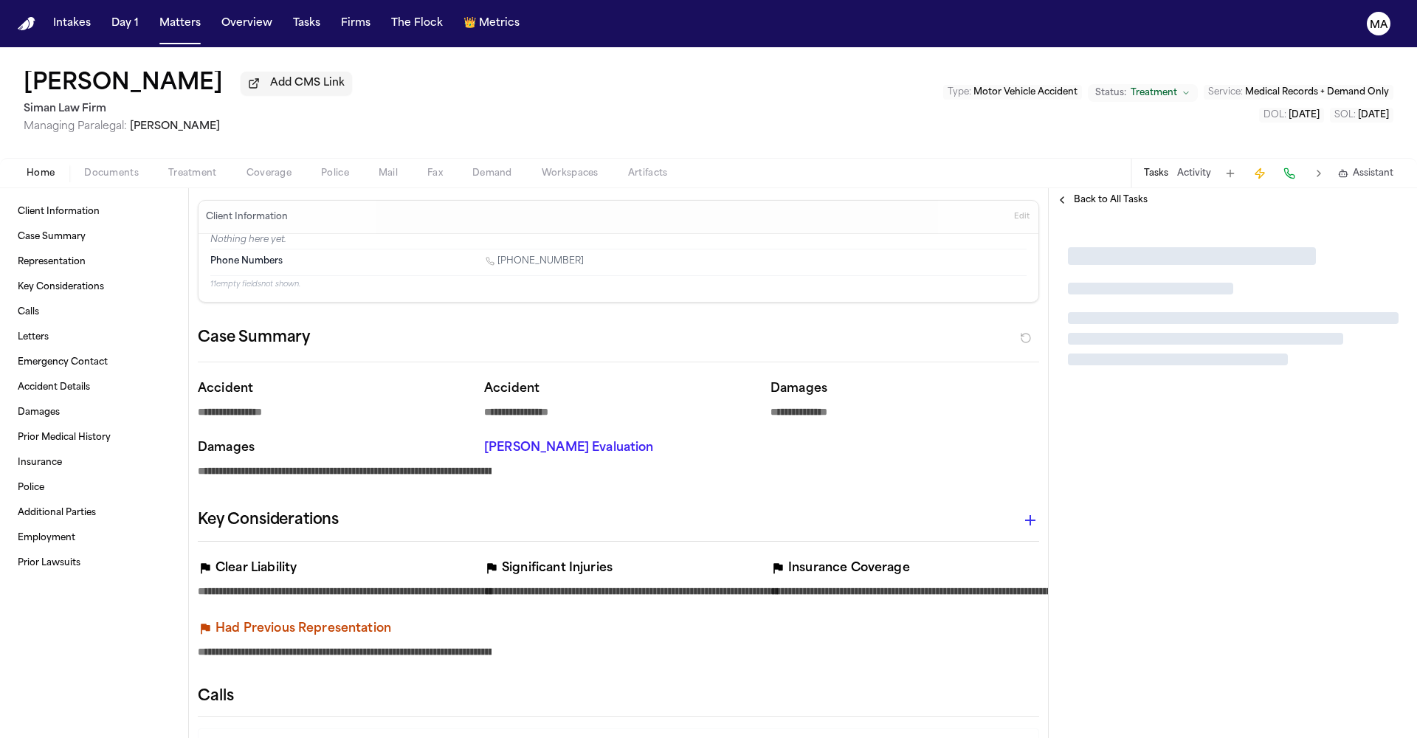
type textarea "*"
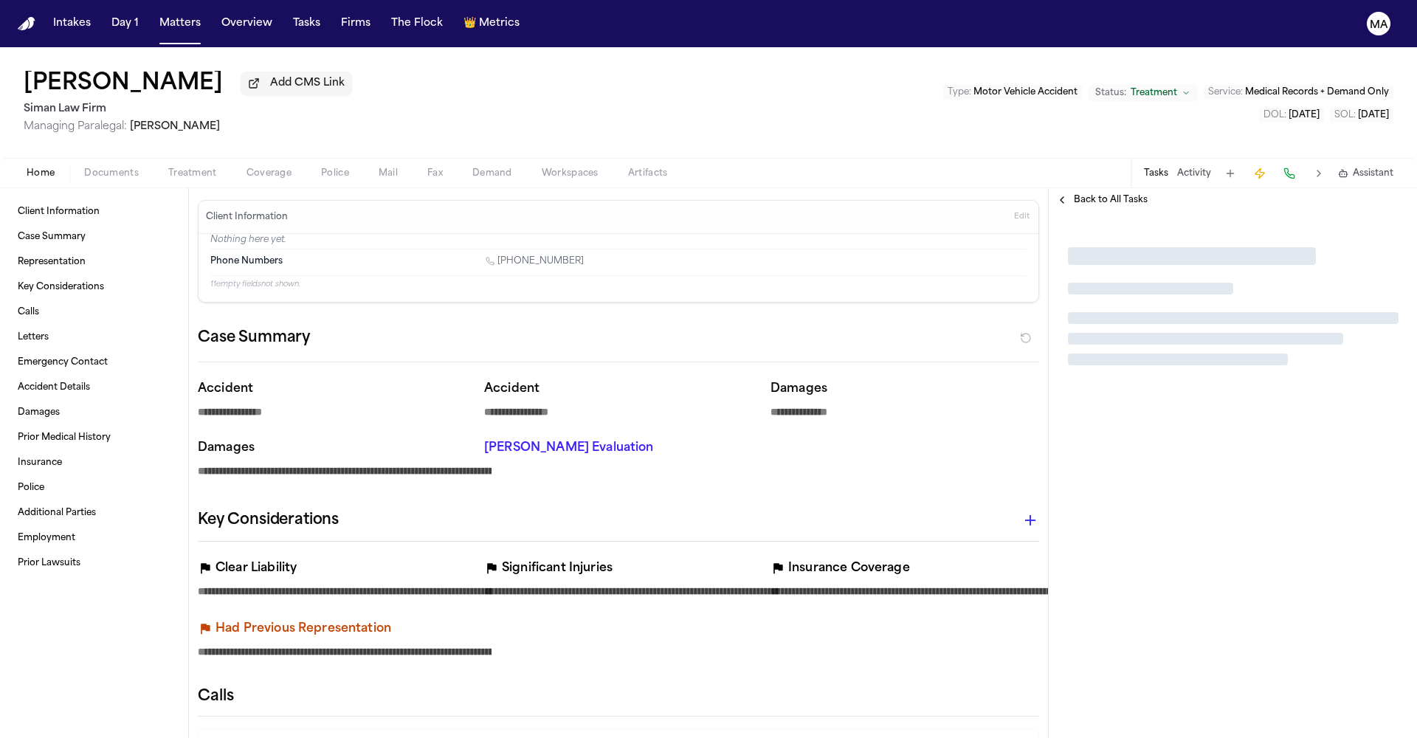
type textarea "*"
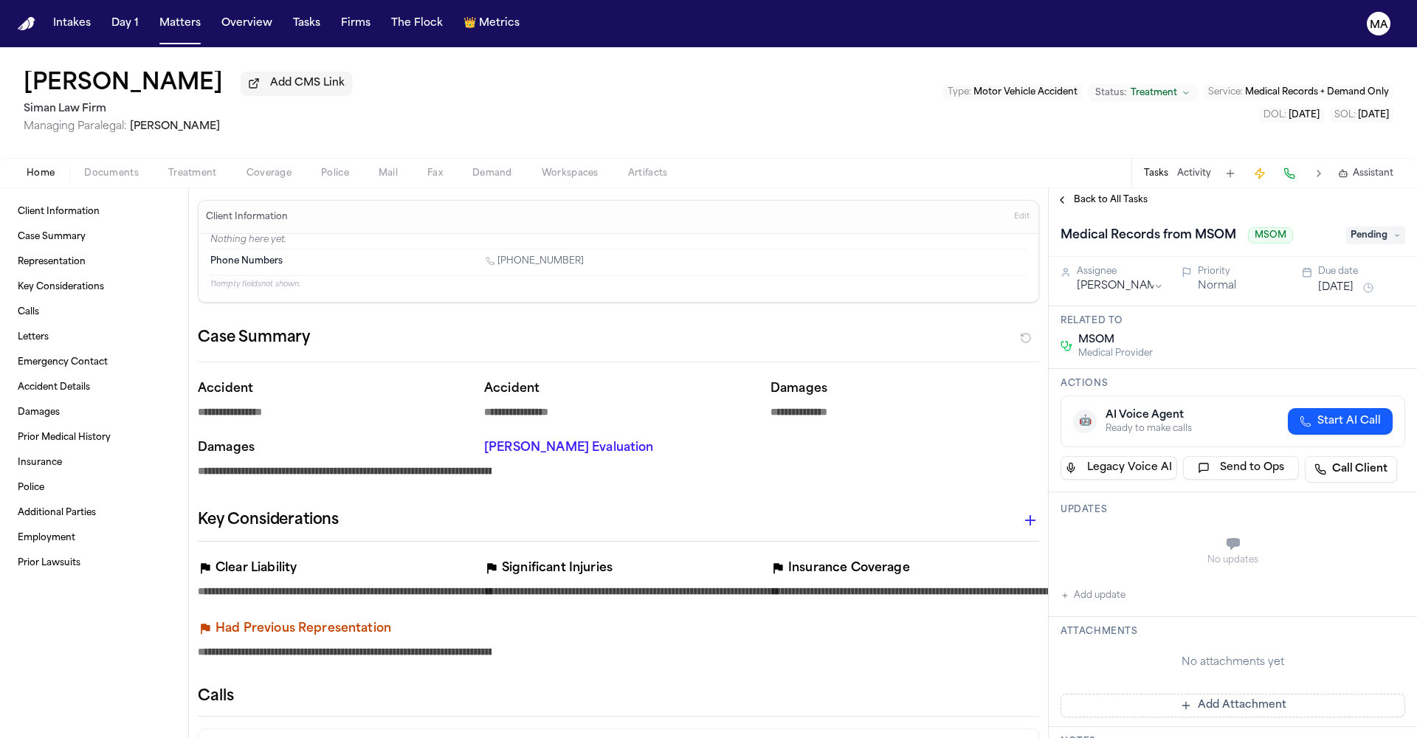
click at [1108, 194] on span "Back to All Tasks" at bounding box center [1111, 200] width 74 height 12
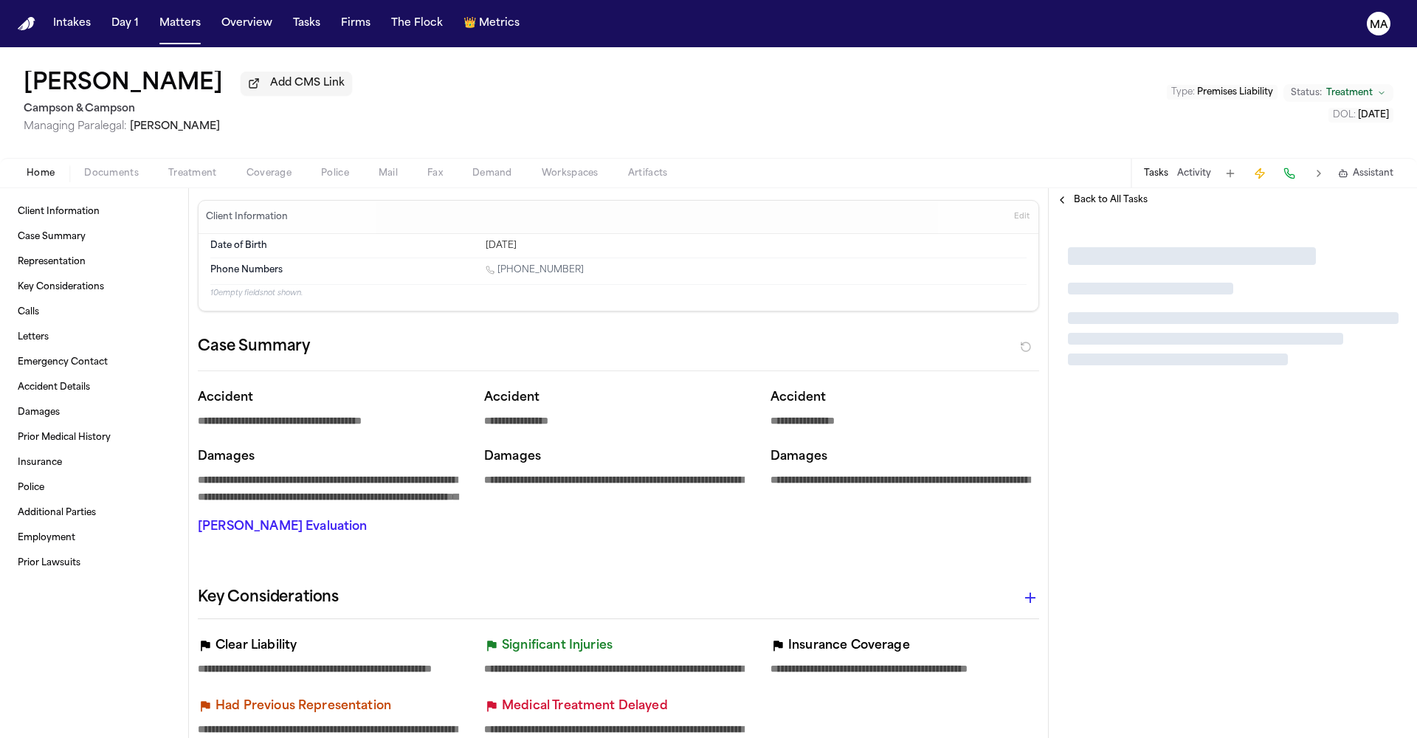
type textarea "*"
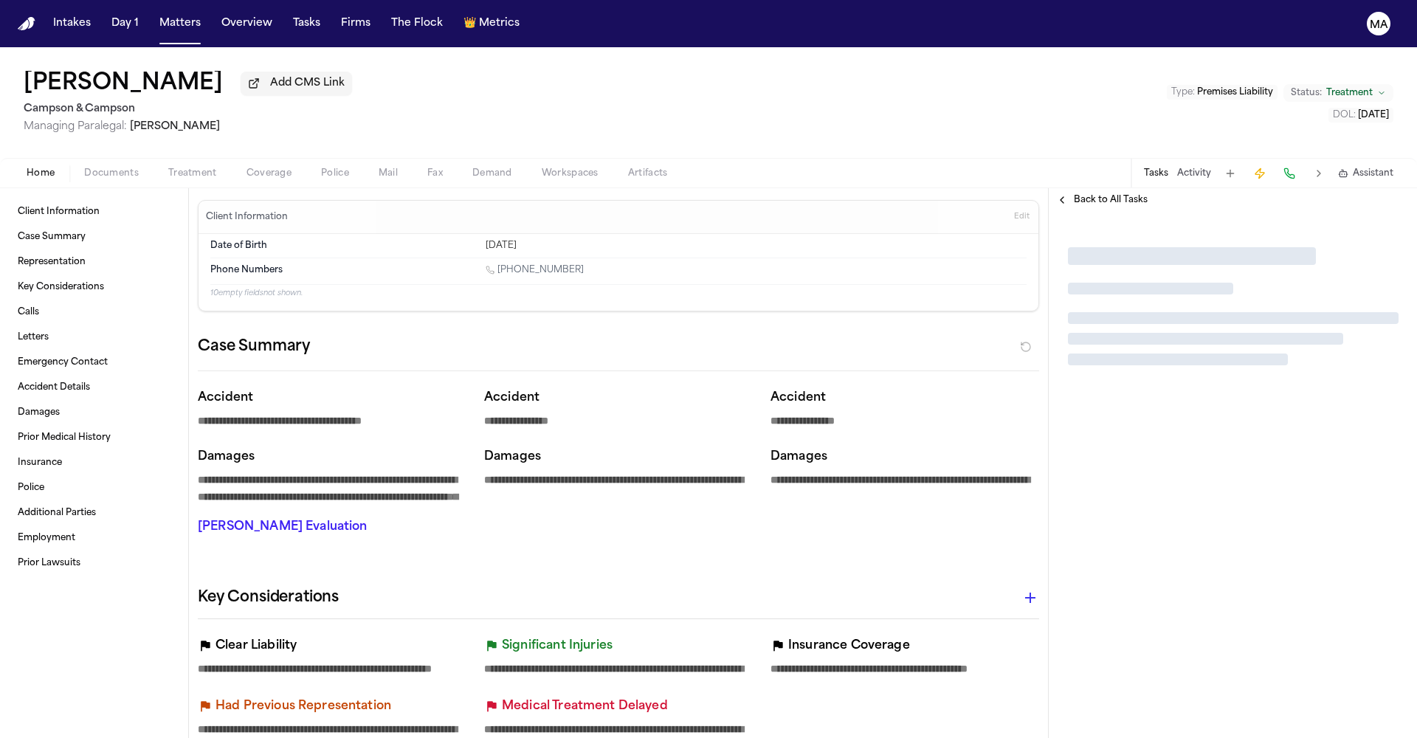
type textarea "*"
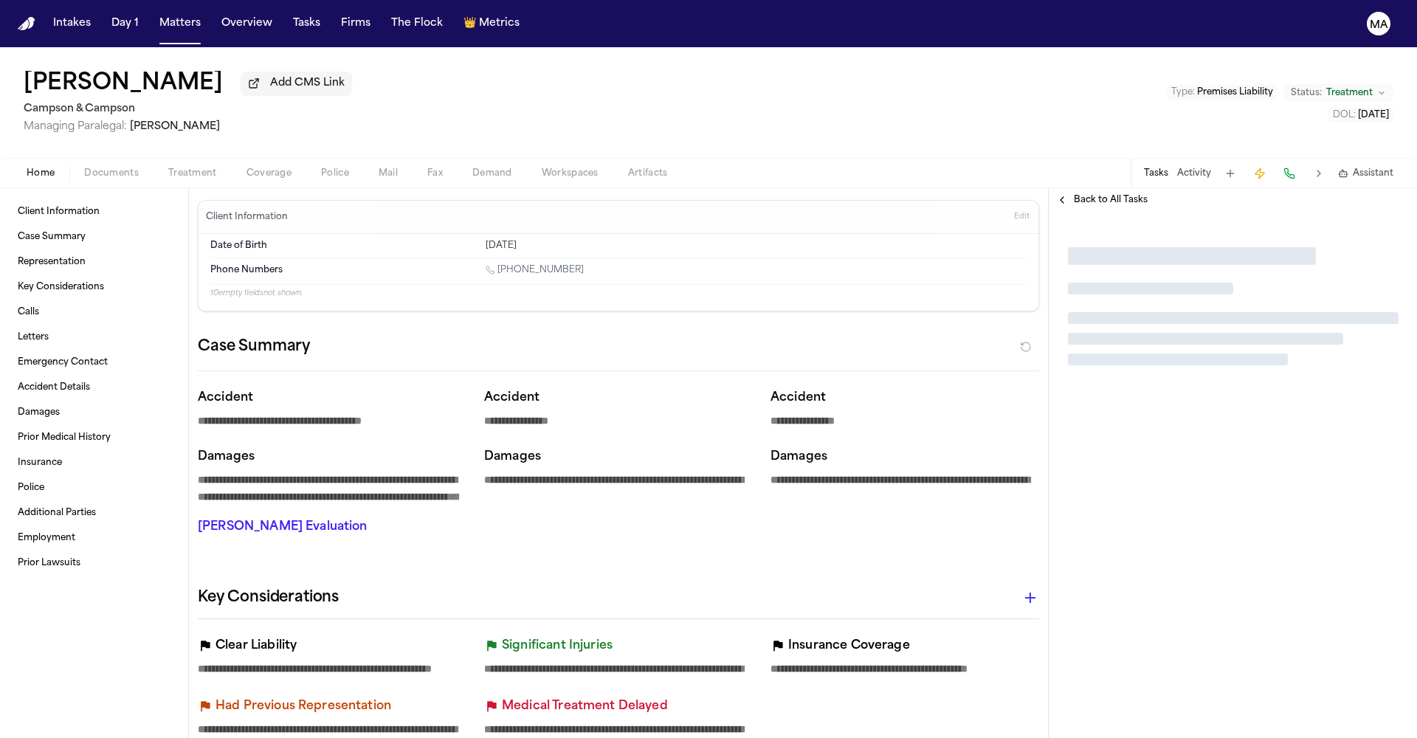
type textarea "*"
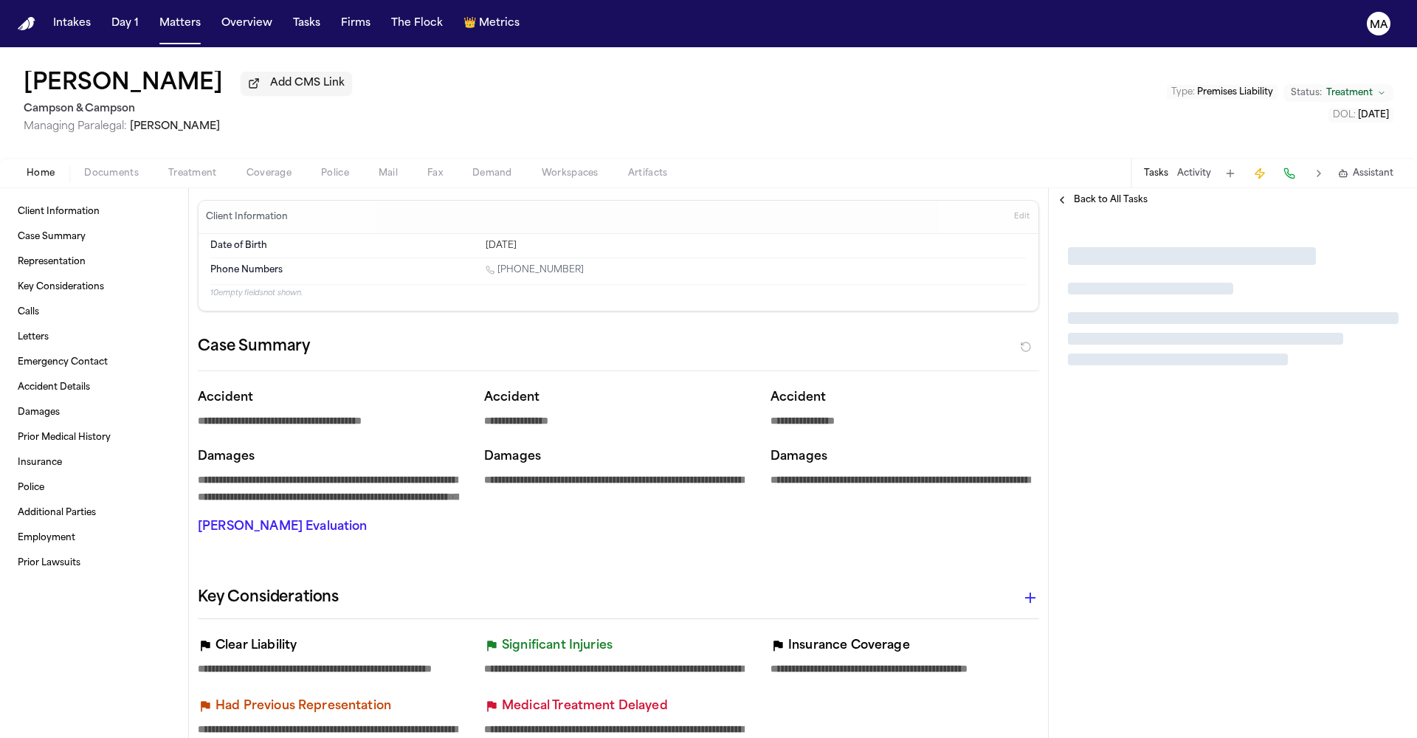
type textarea "*"
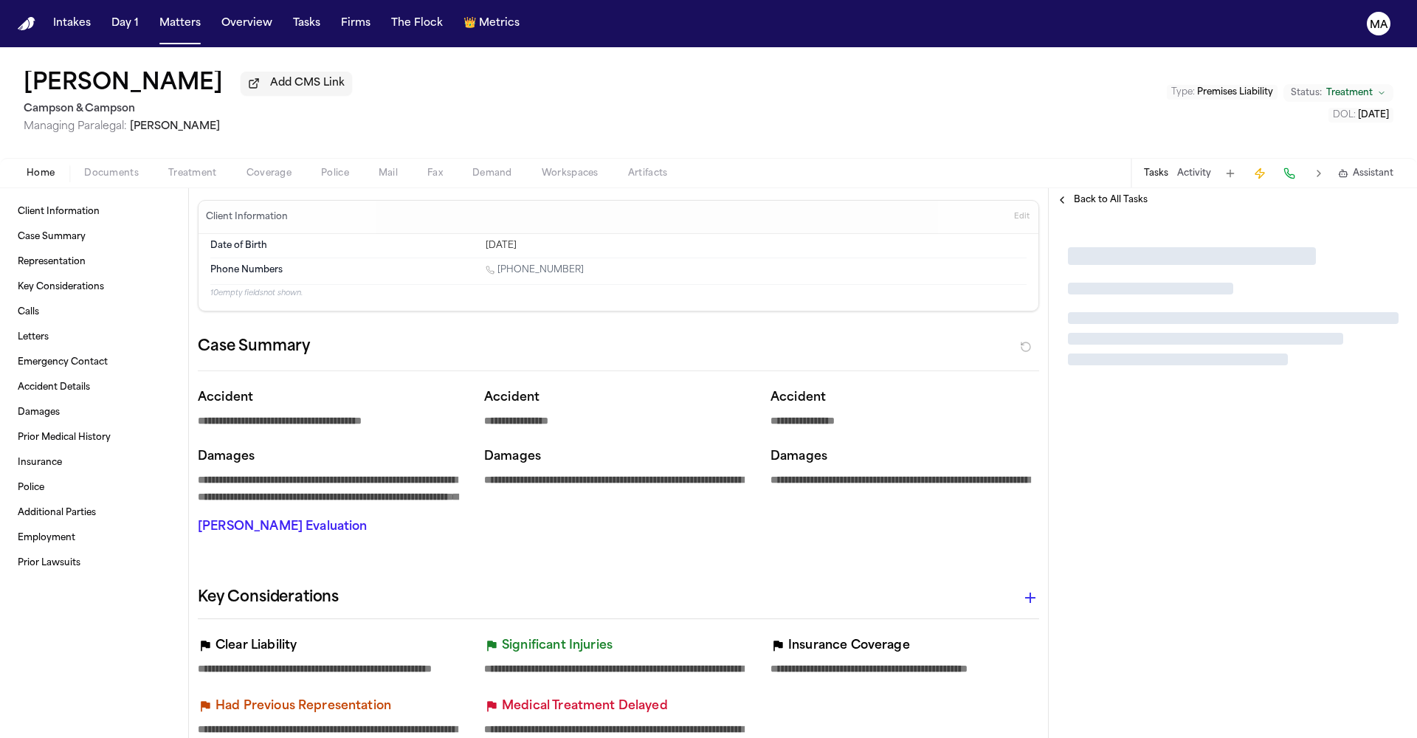
type textarea "*"
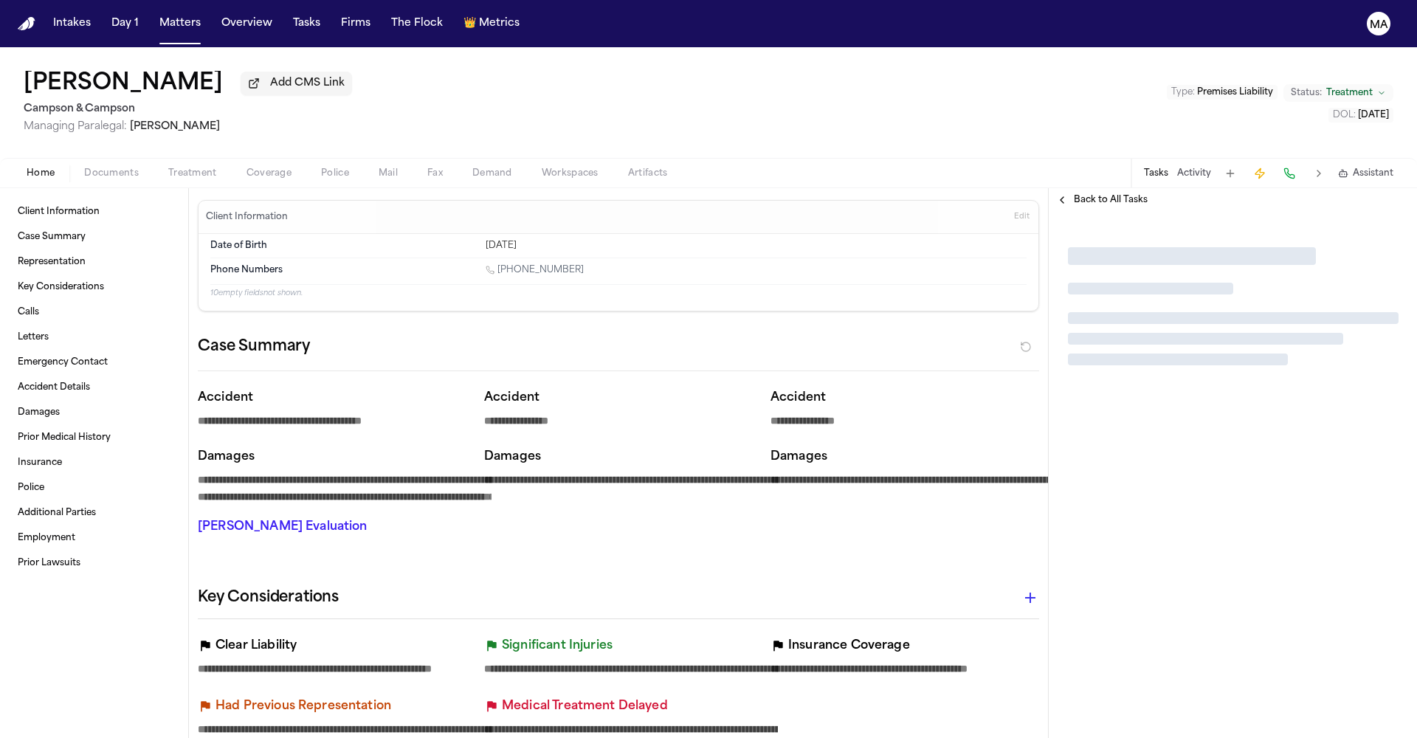
type textarea "*"
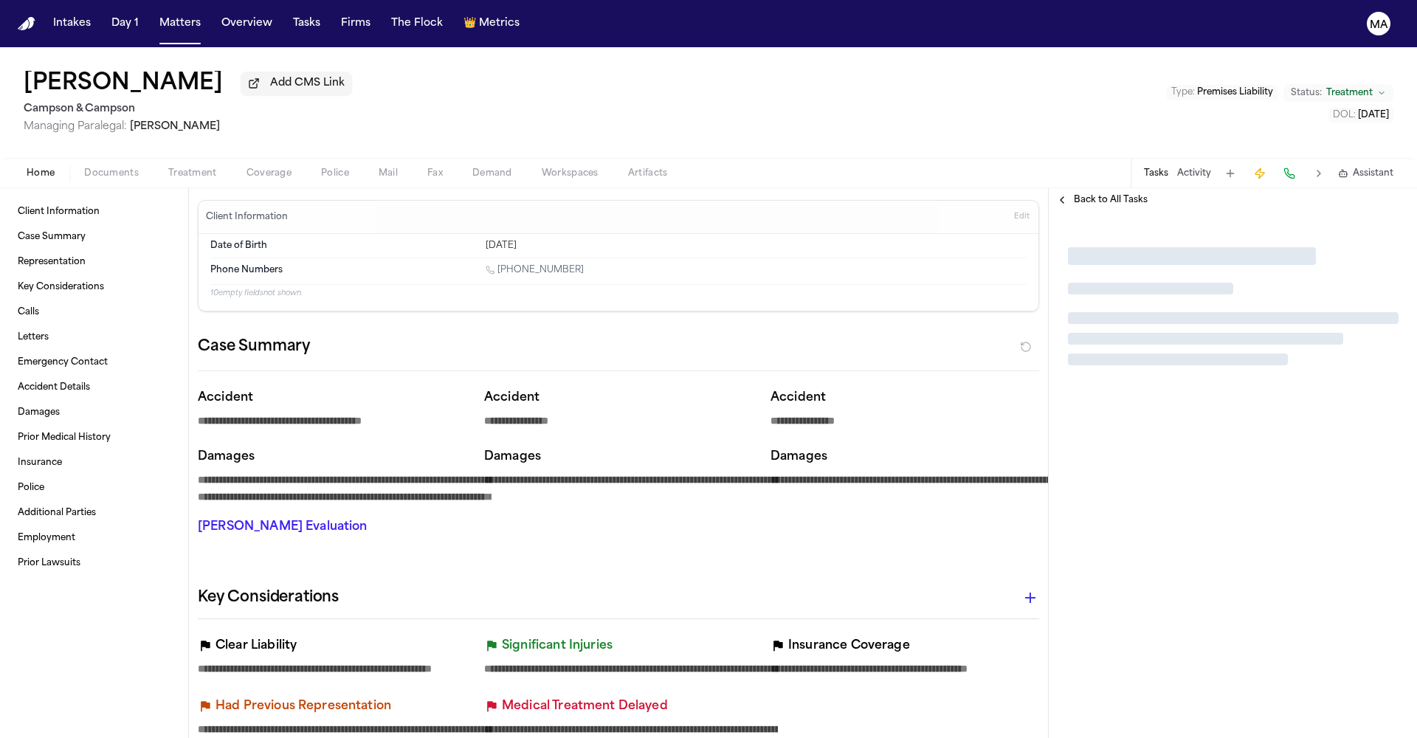
type textarea "*"
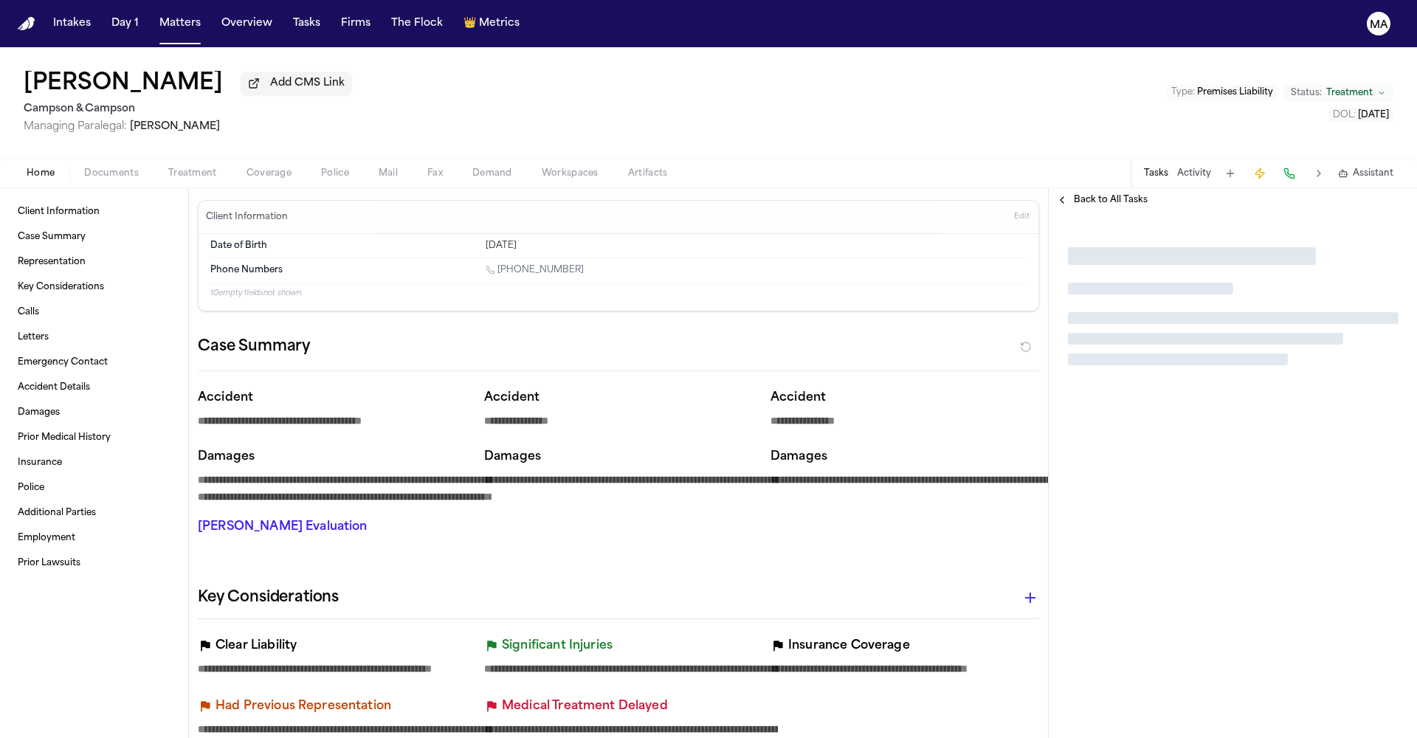
type textarea "*"
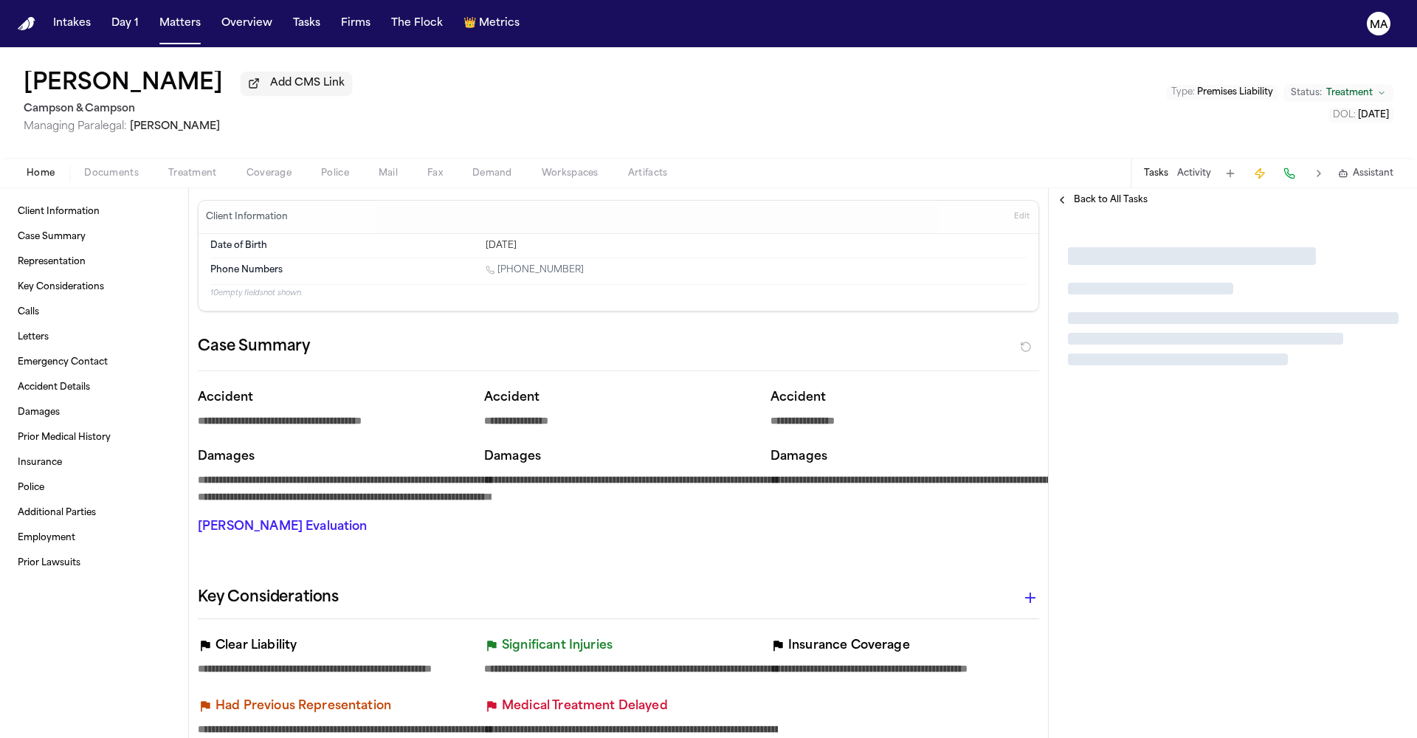
type textarea "*"
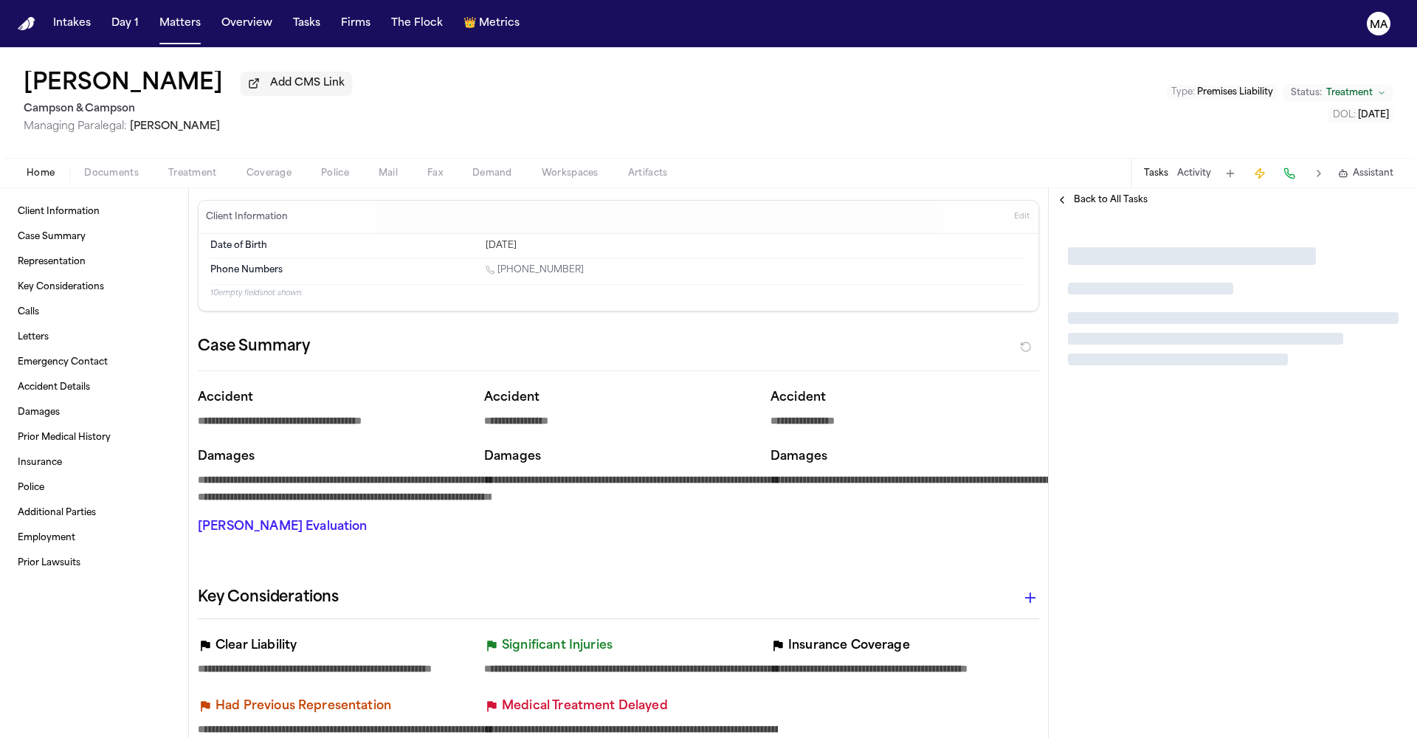
type textarea "*"
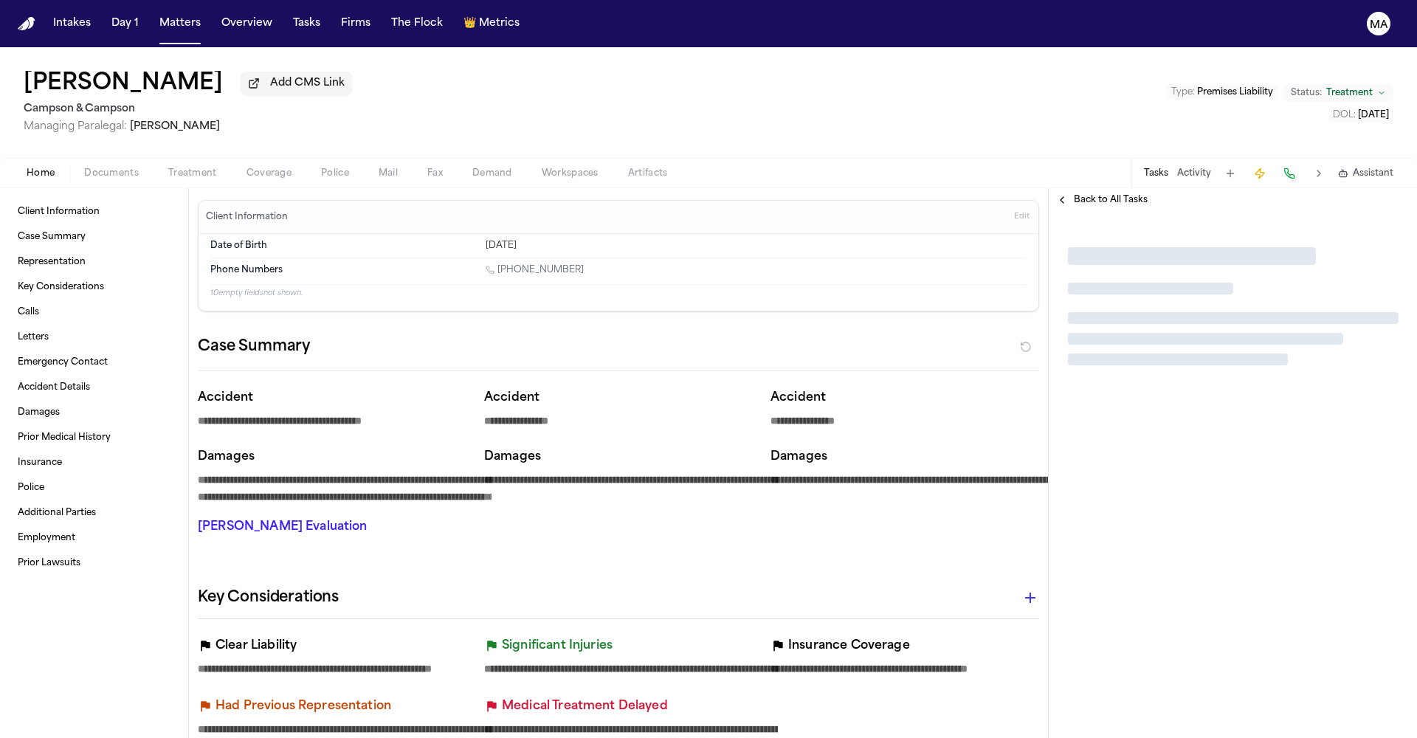
type textarea "*"
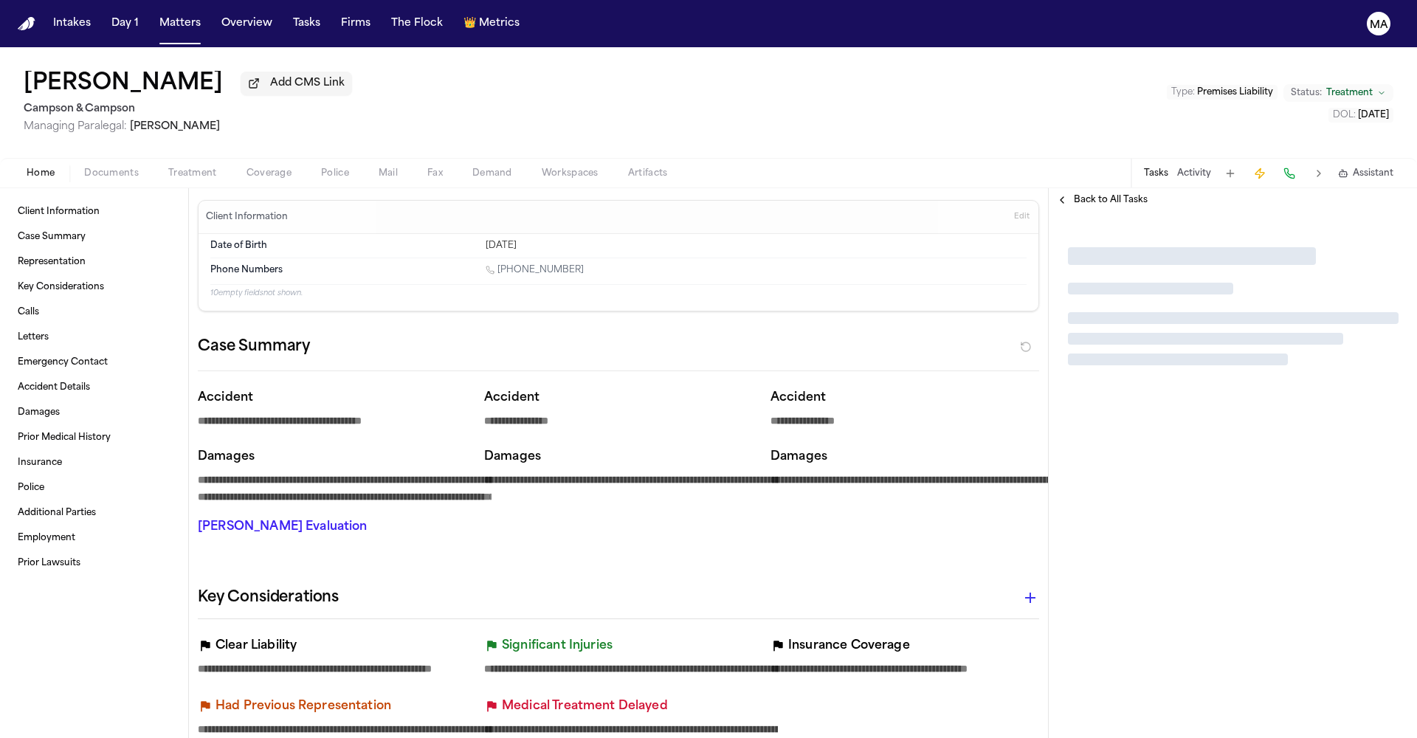
type textarea "*"
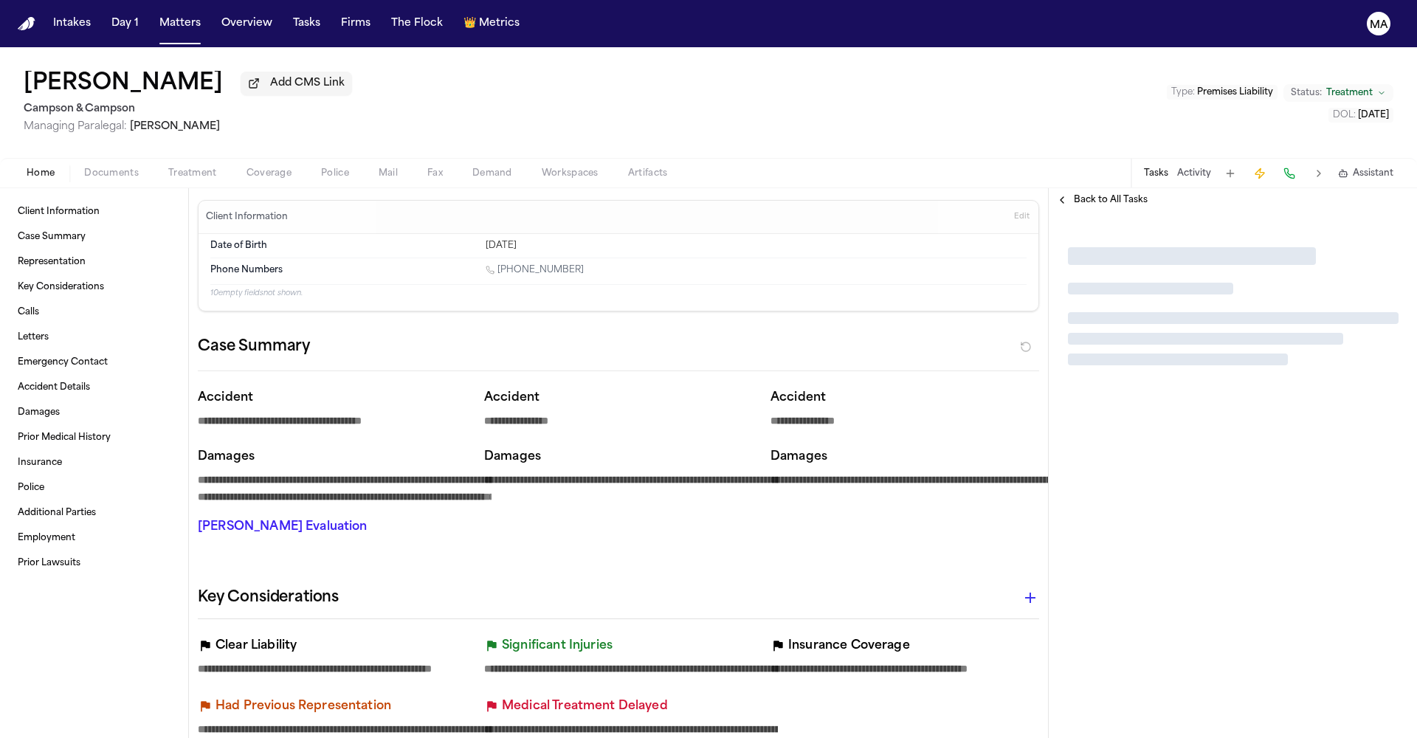
type textarea "*"
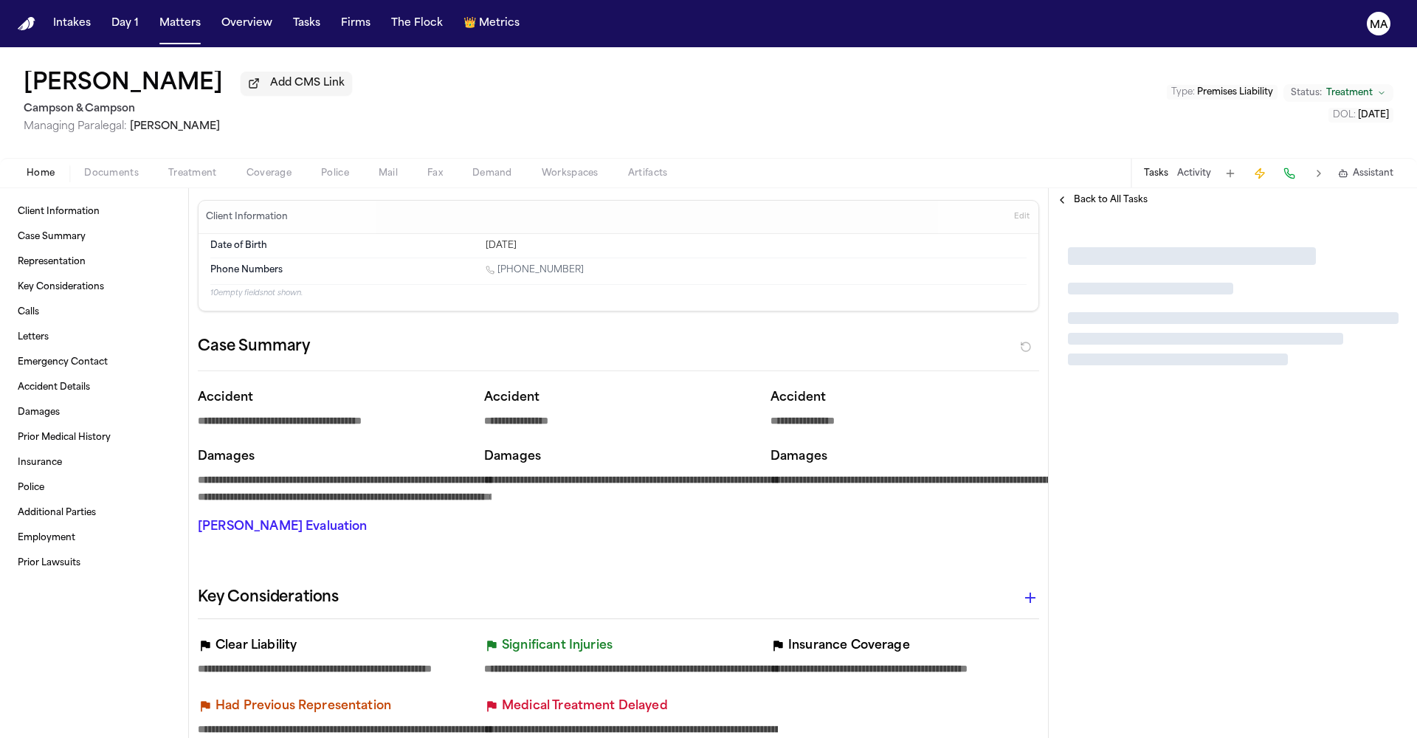
type textarea "*"
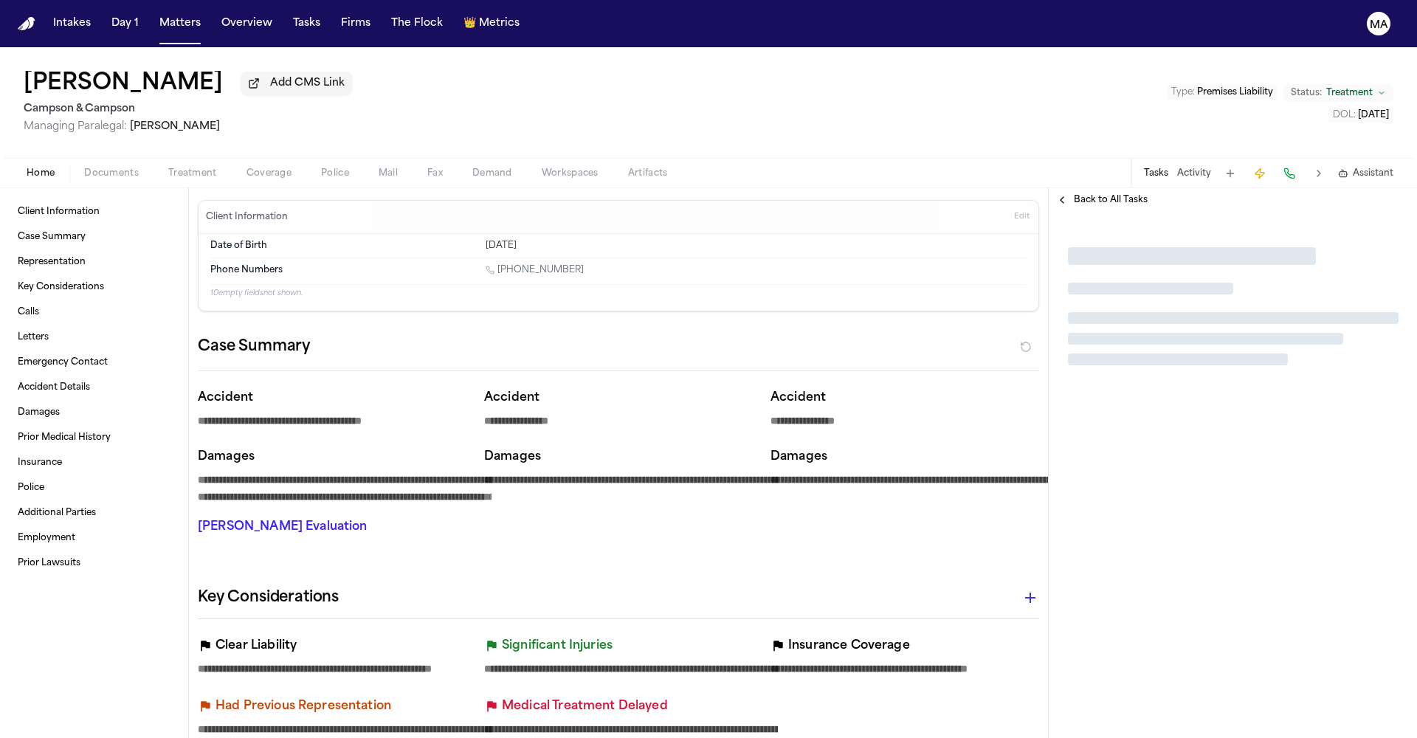
type textarea "*"
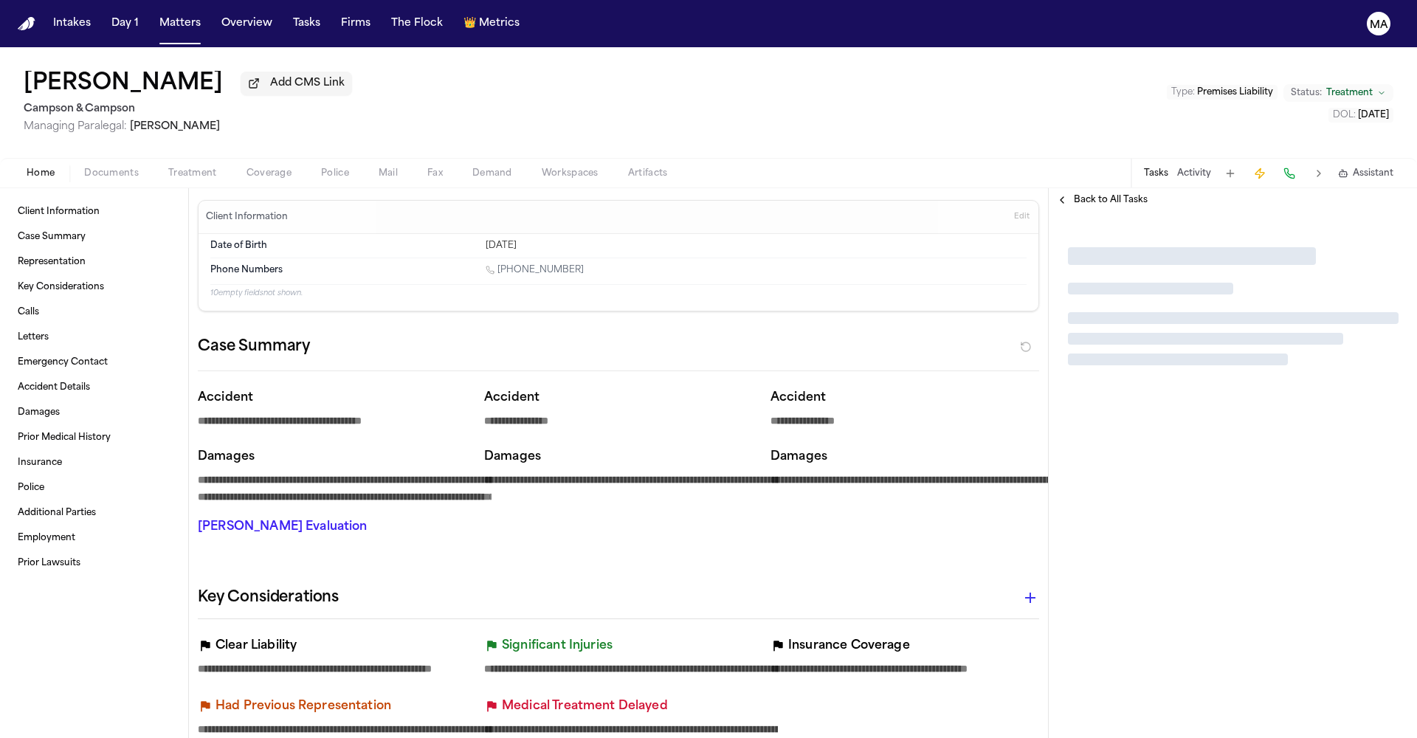
type textarea "*"
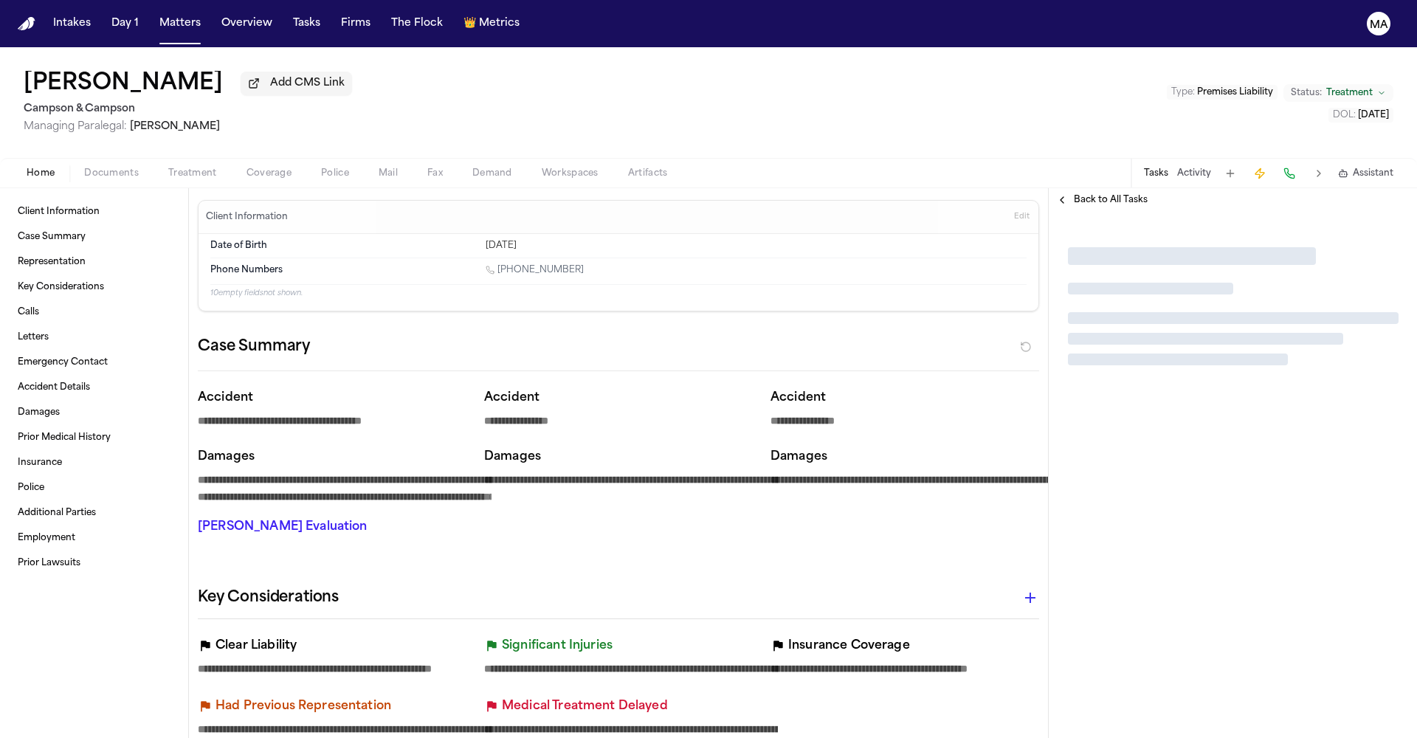
type textarea "*"
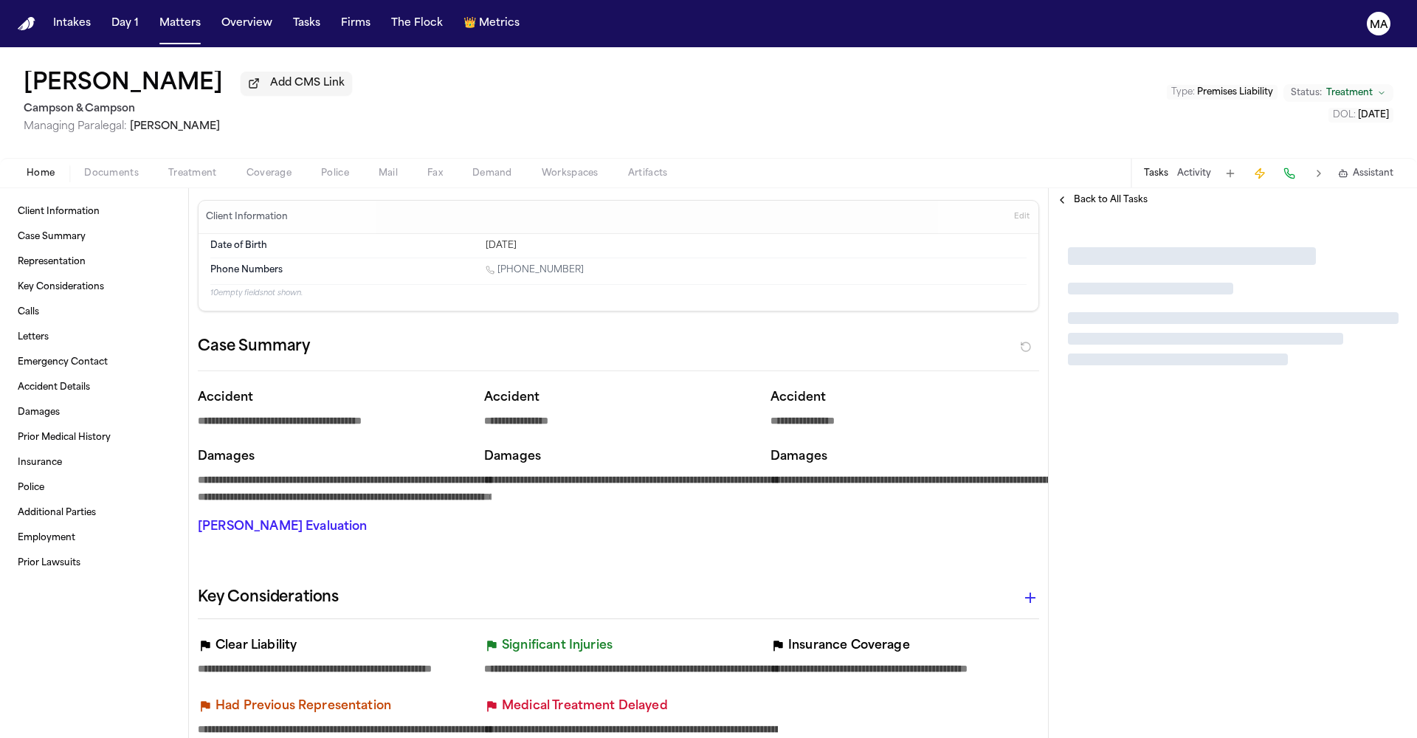
type textarea "*"
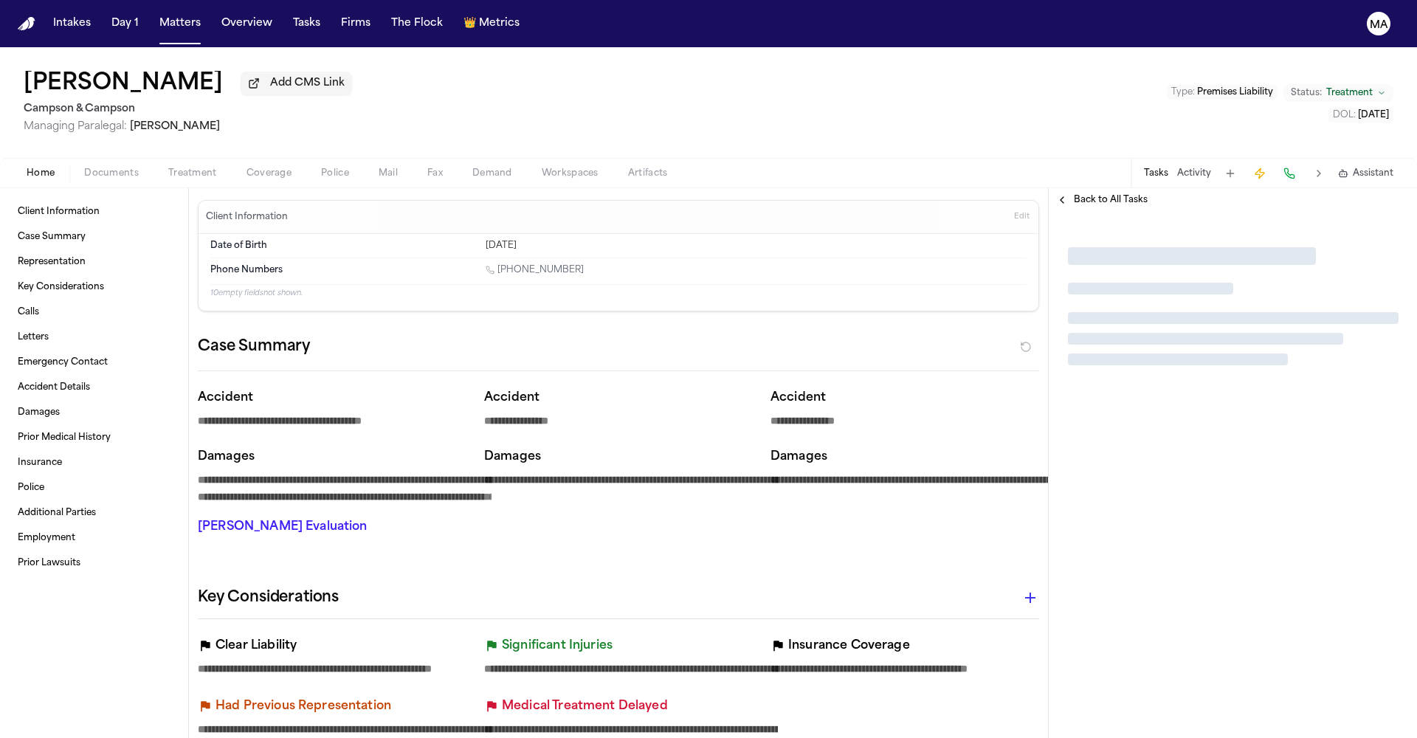
type textarea "*"
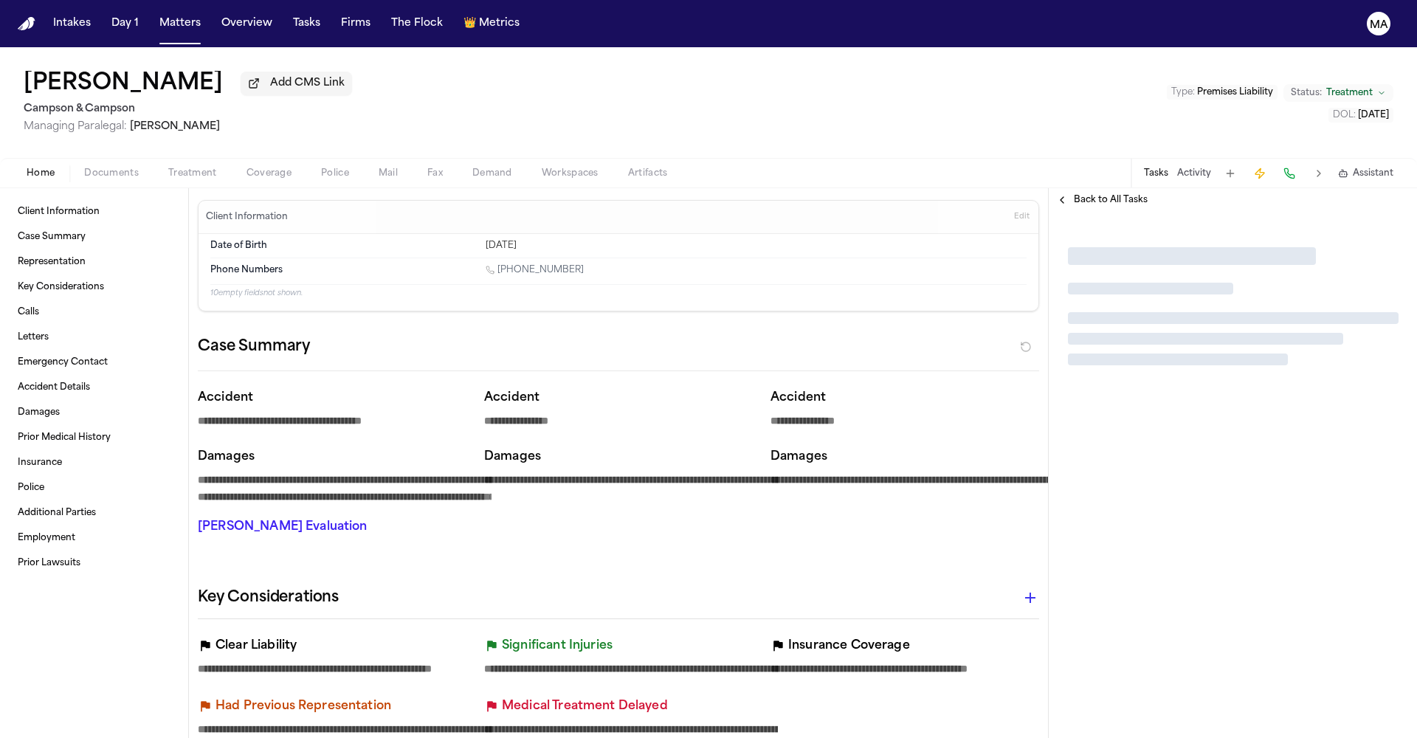
type textarea "*"
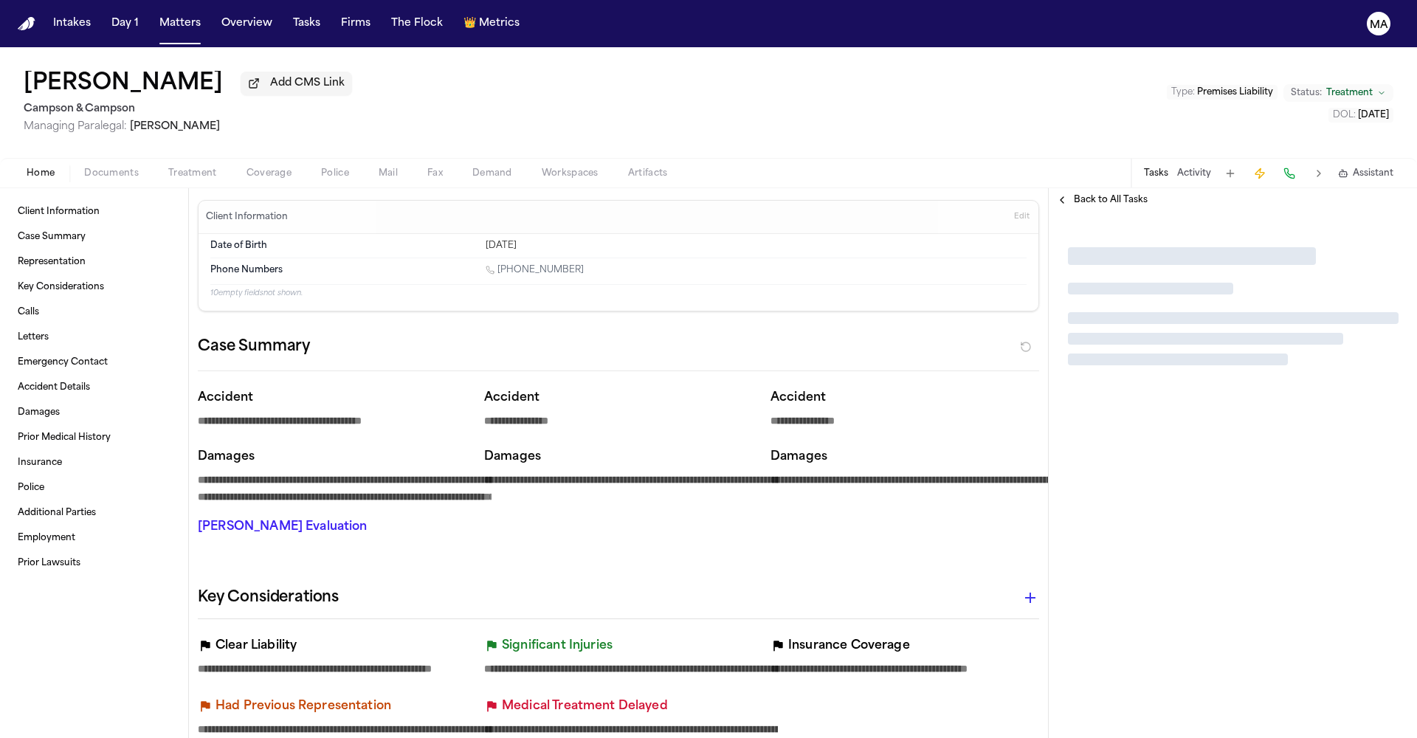
type textarea "*"
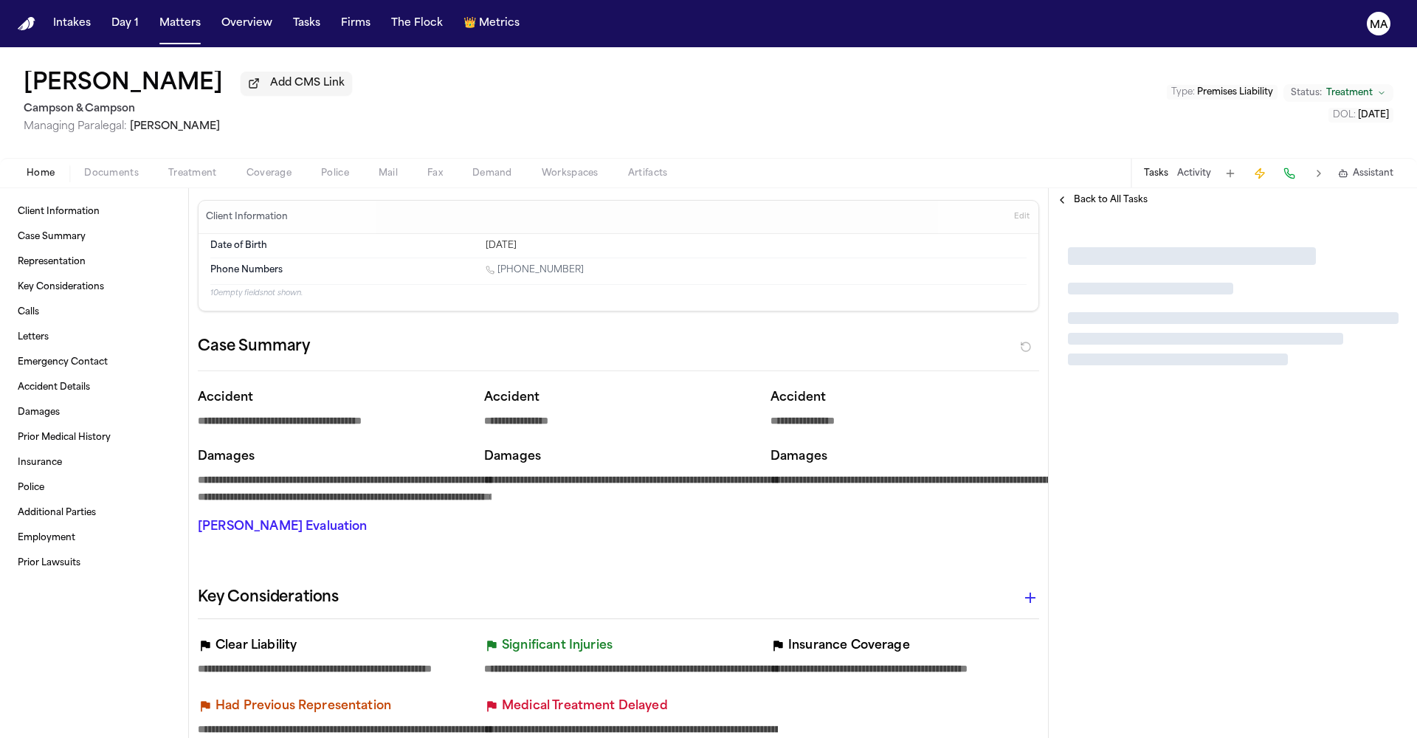
type textarea "*"
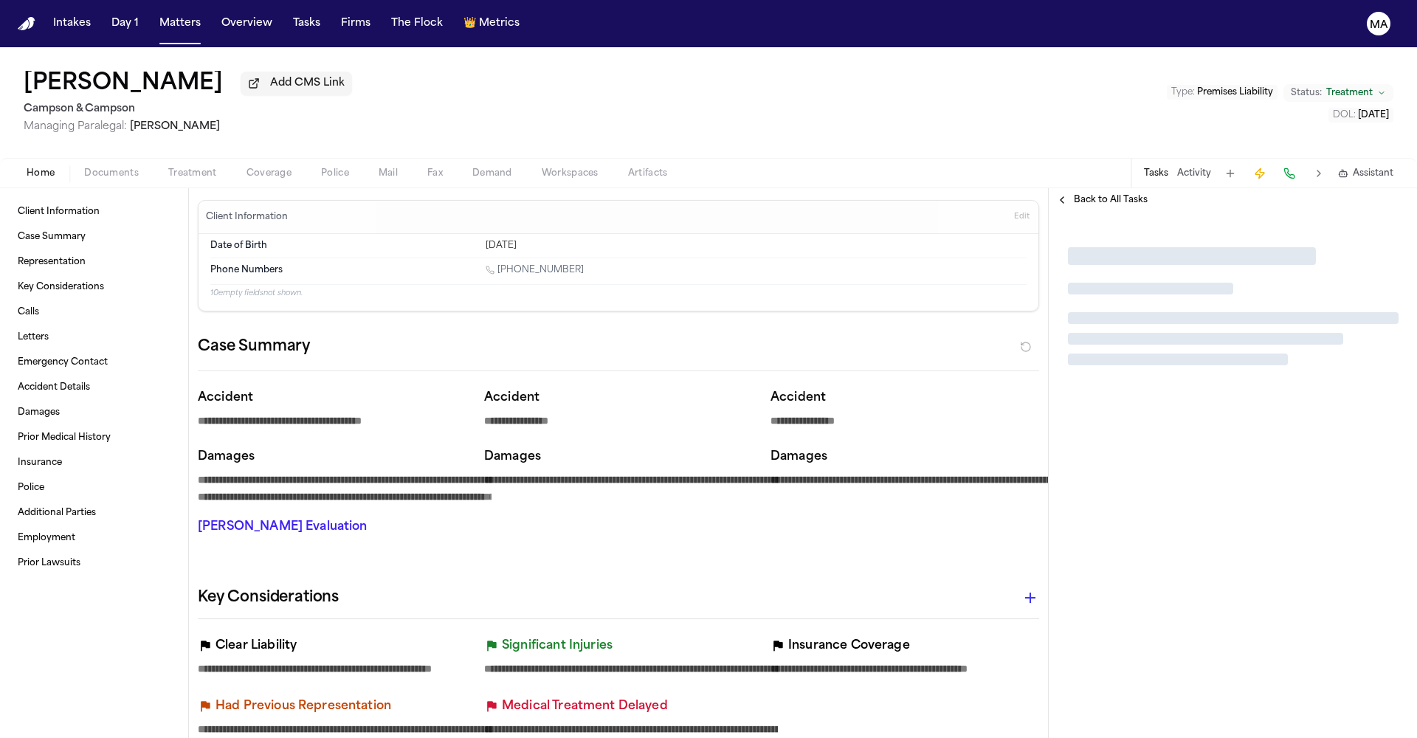
type textarea "*"
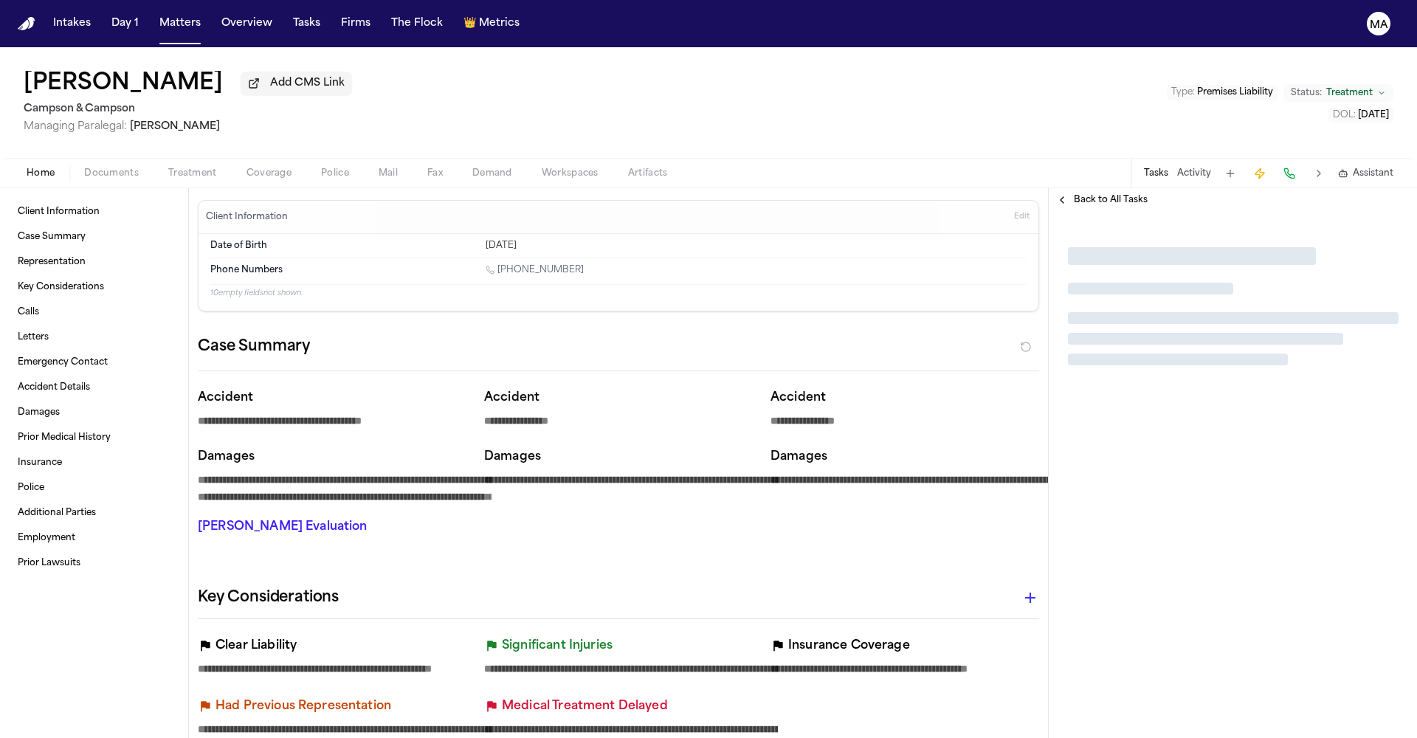
type textarea "*"
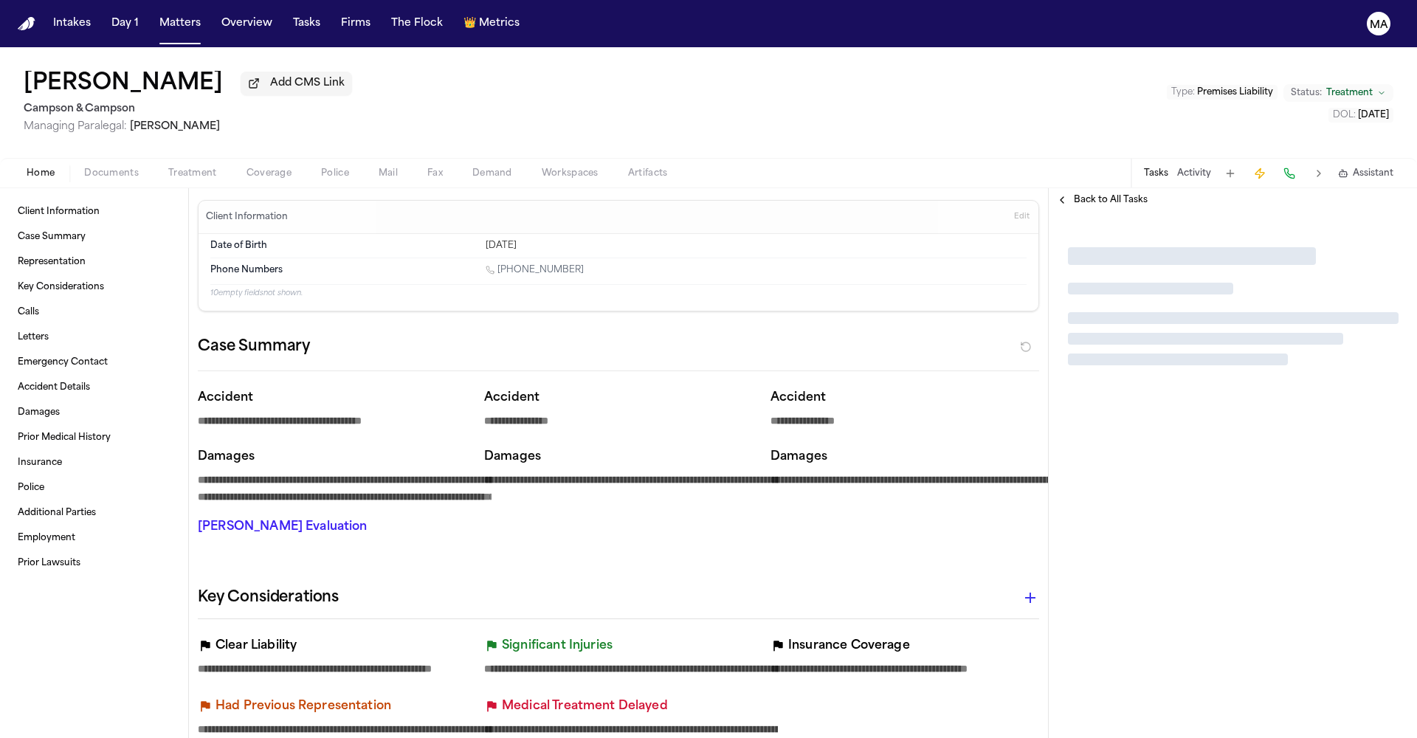
type textarea "*"
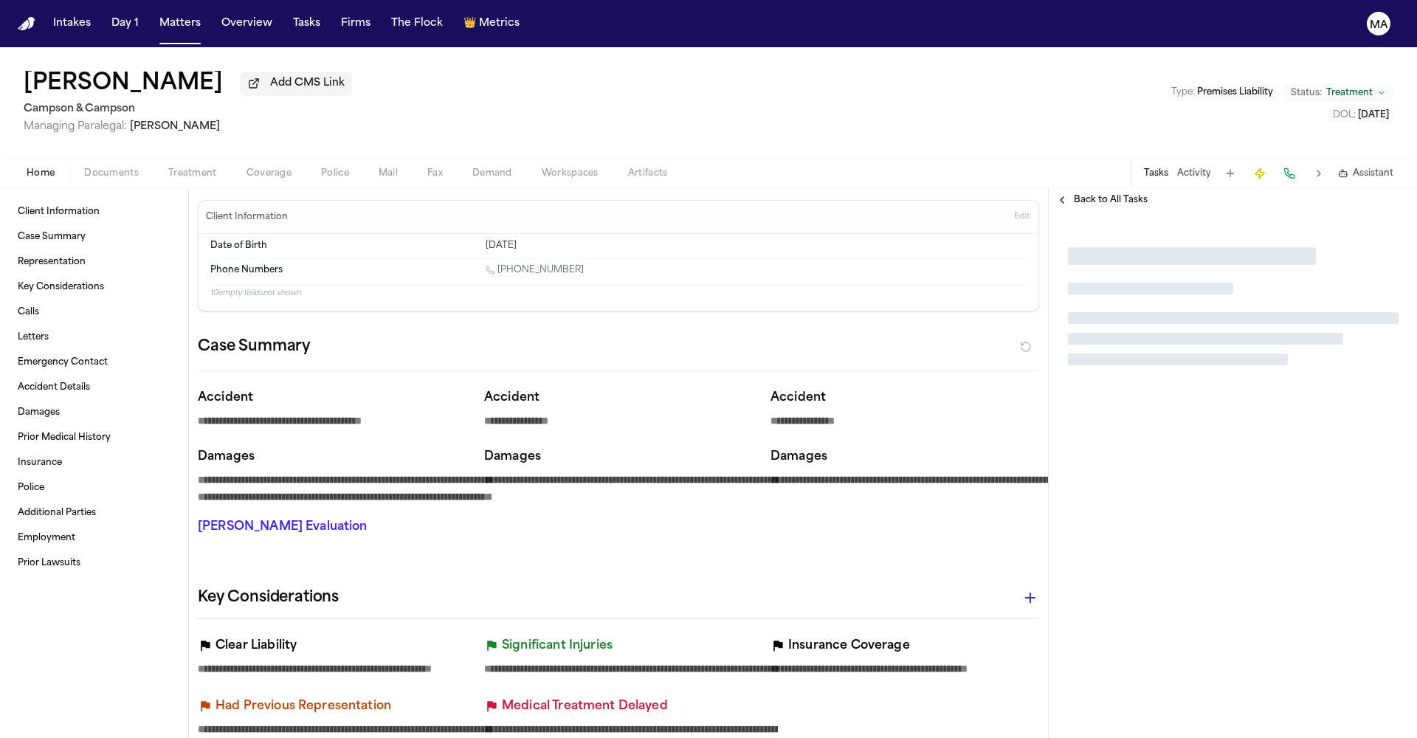
type textarea "*"
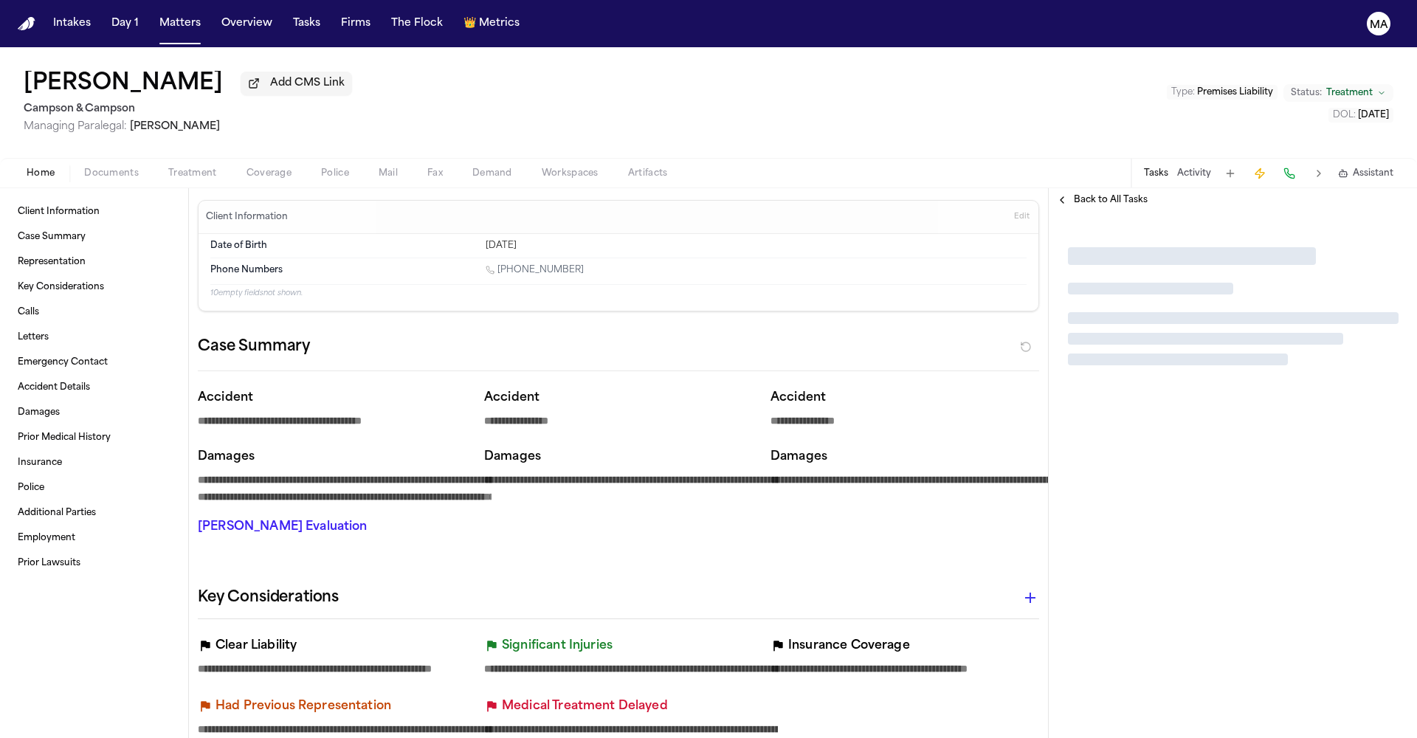
type textarea "*"
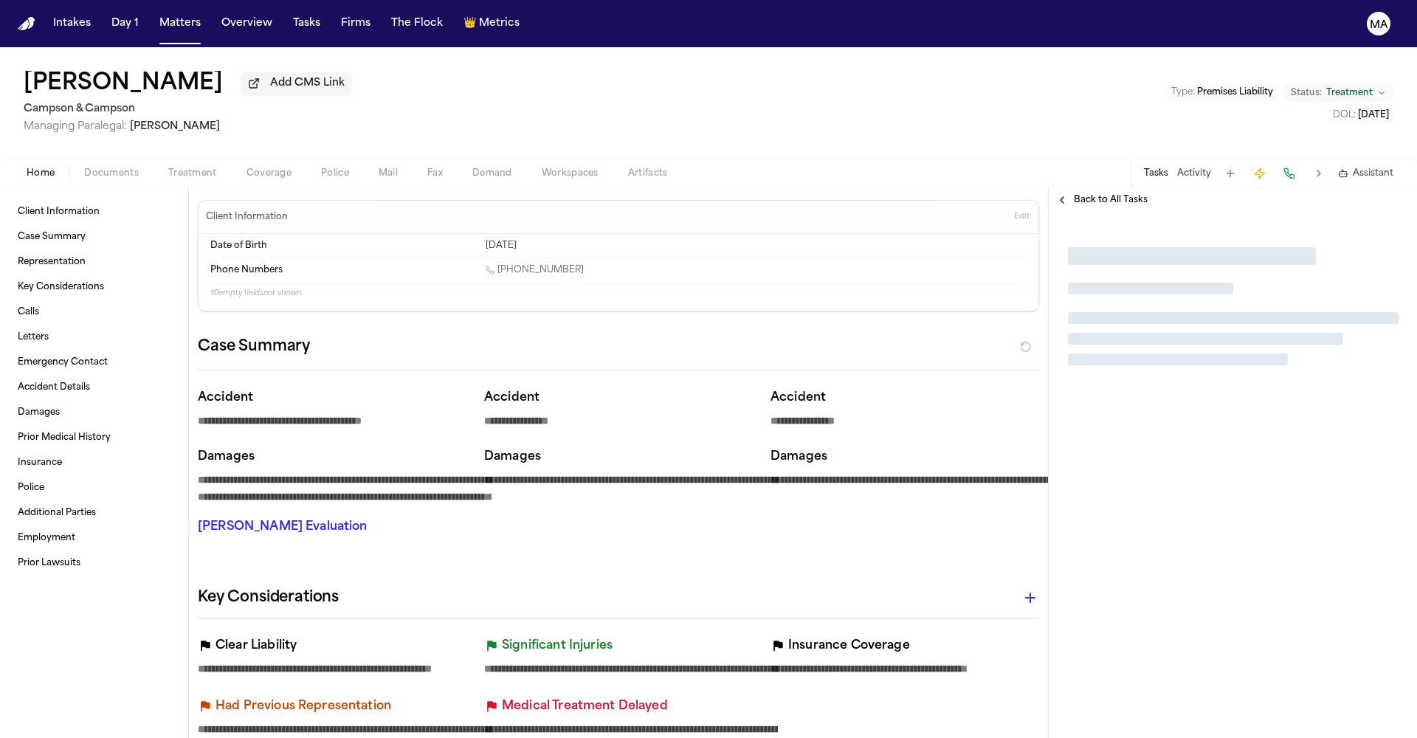
type textarea "*"
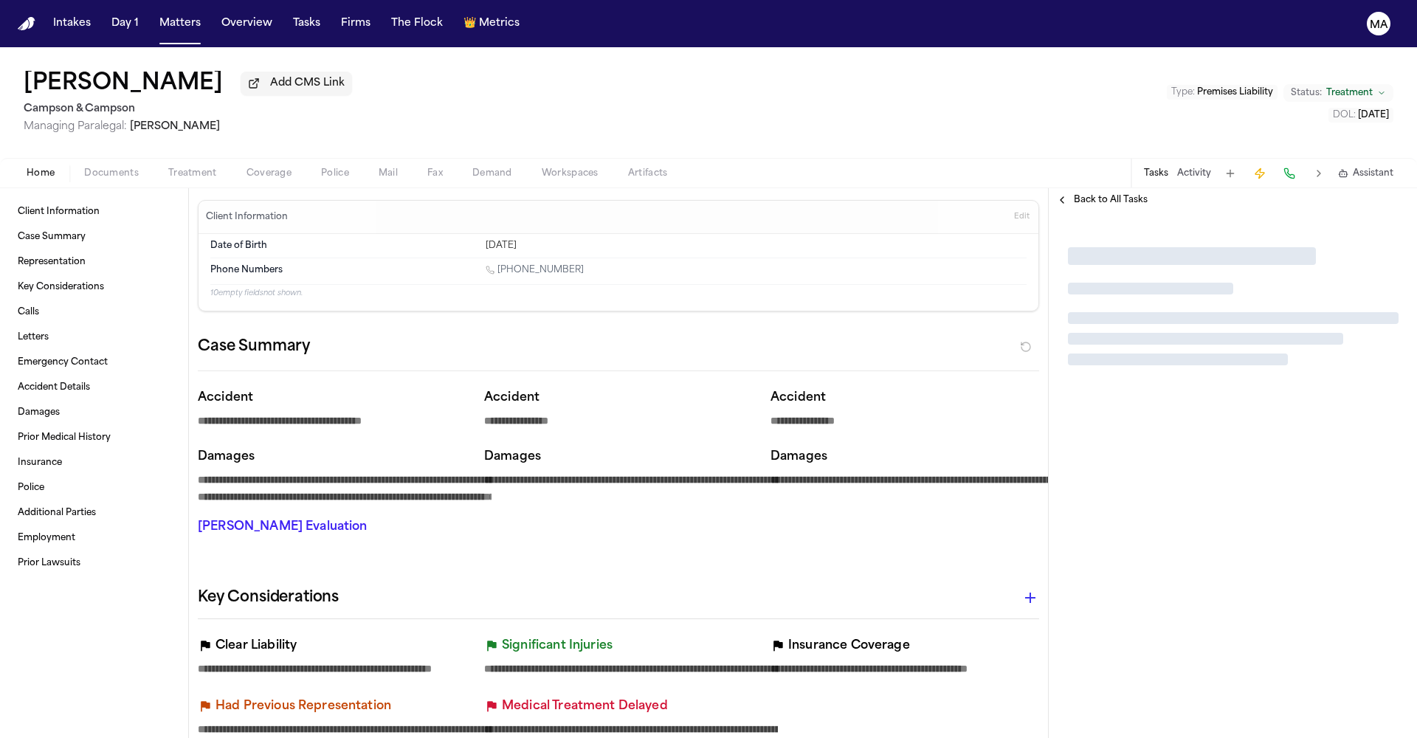
type textarea "*"
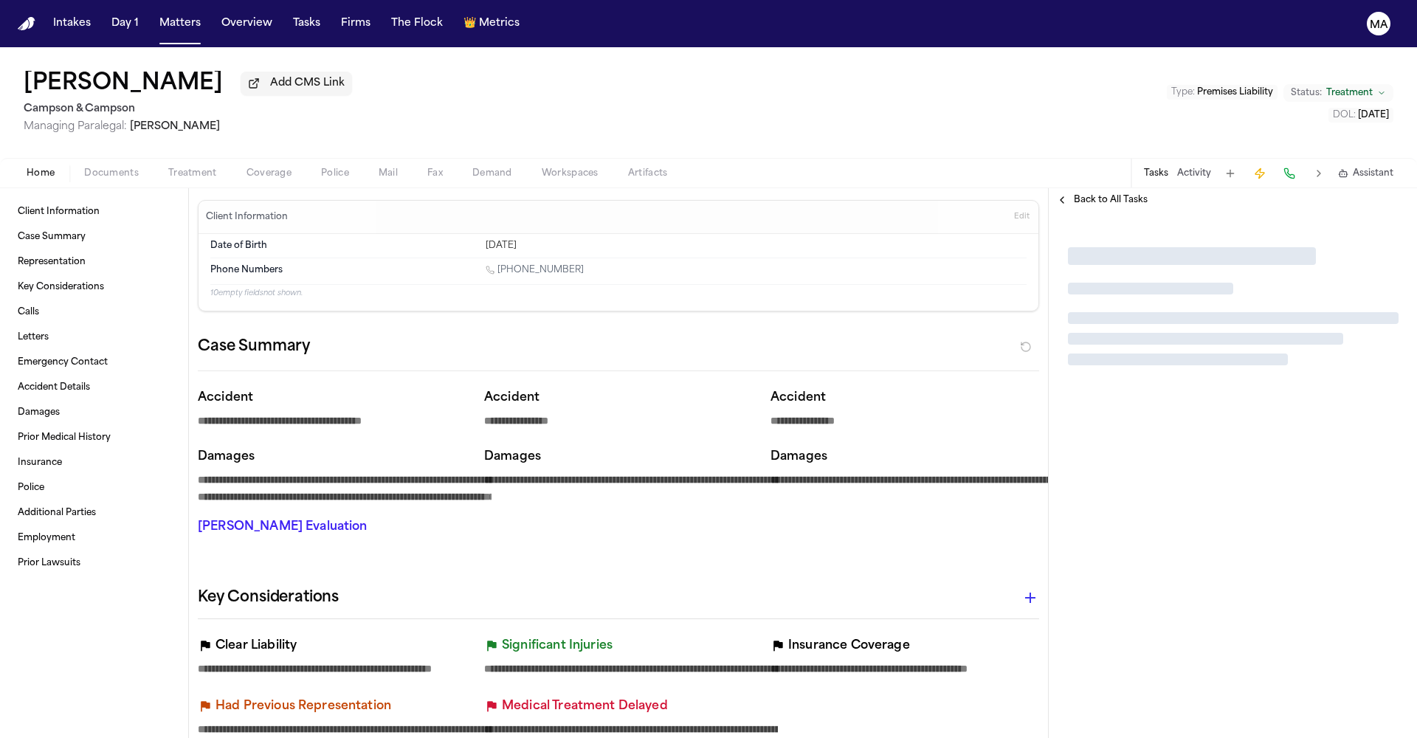
type textarea "*"
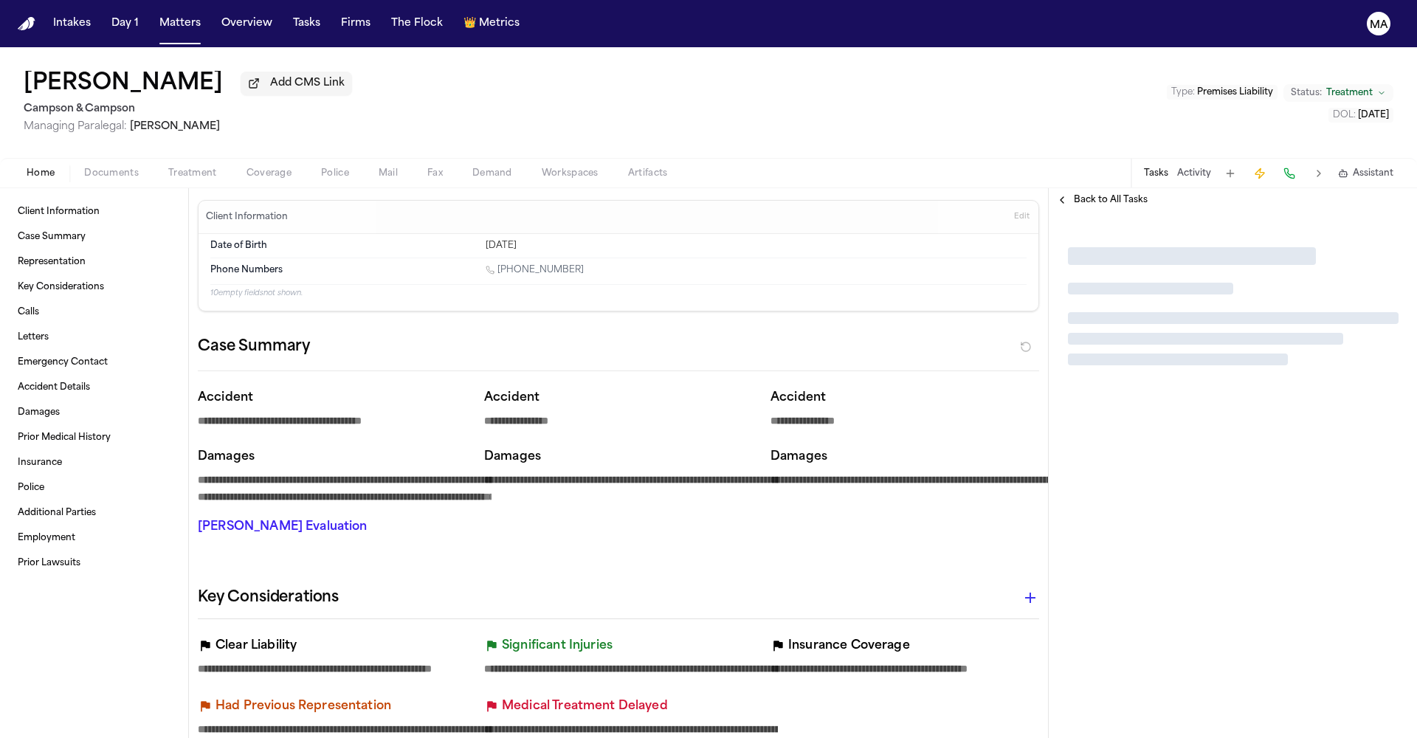
type textarea "*"
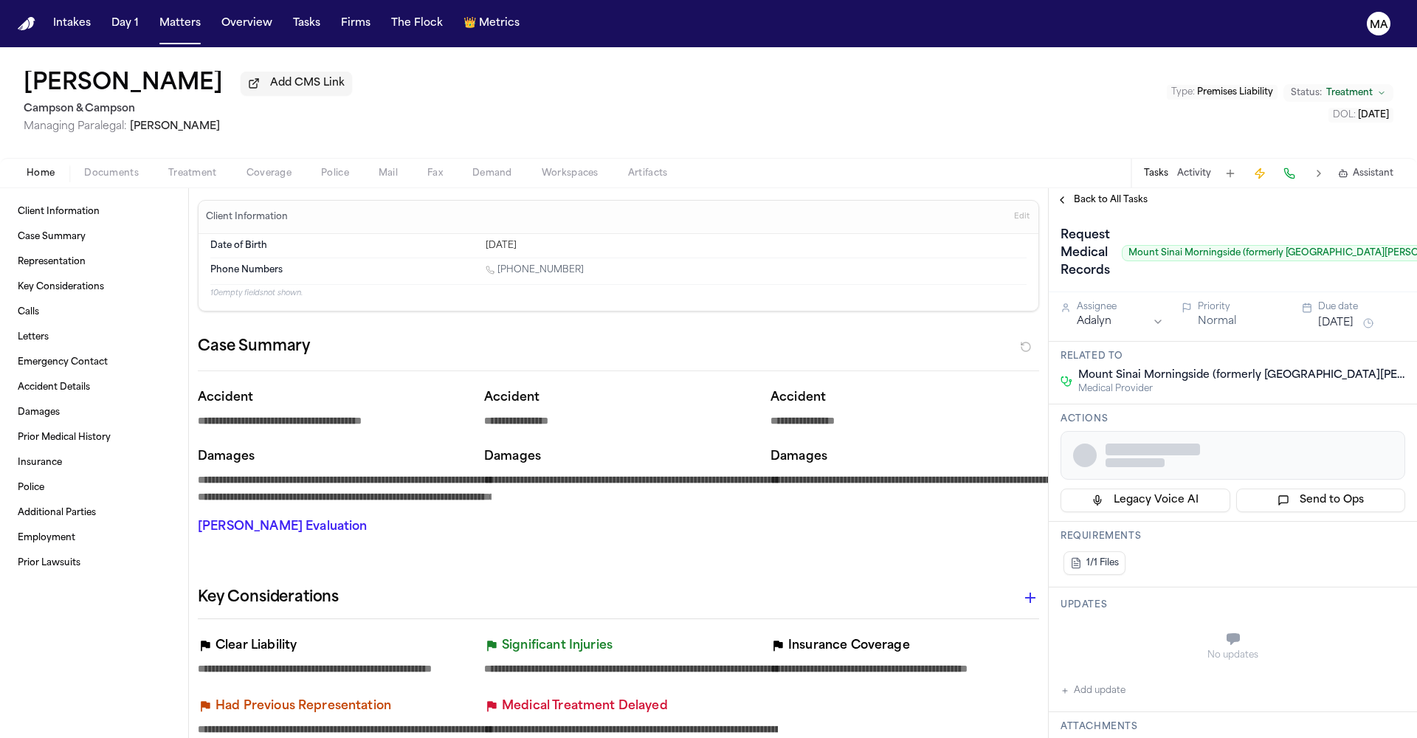
type textarea "*"
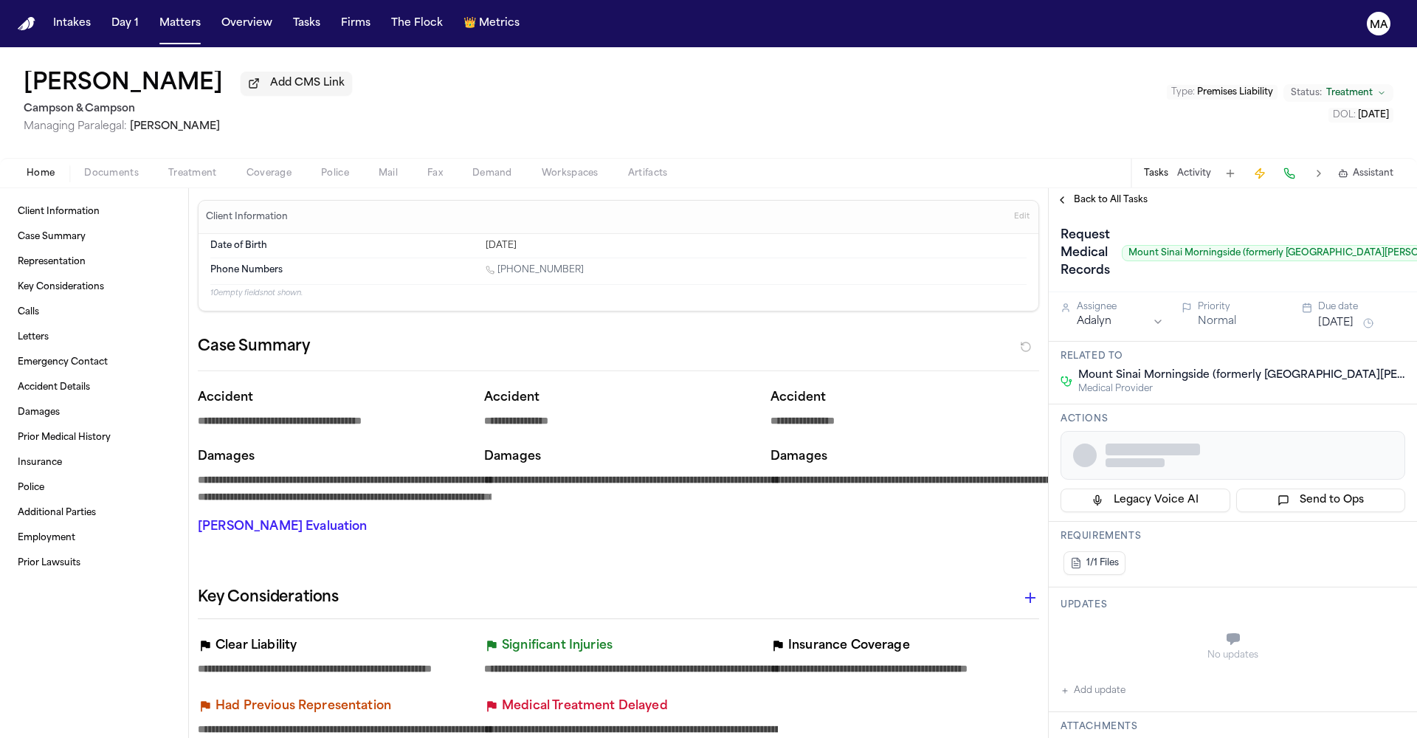
type textarea "*"
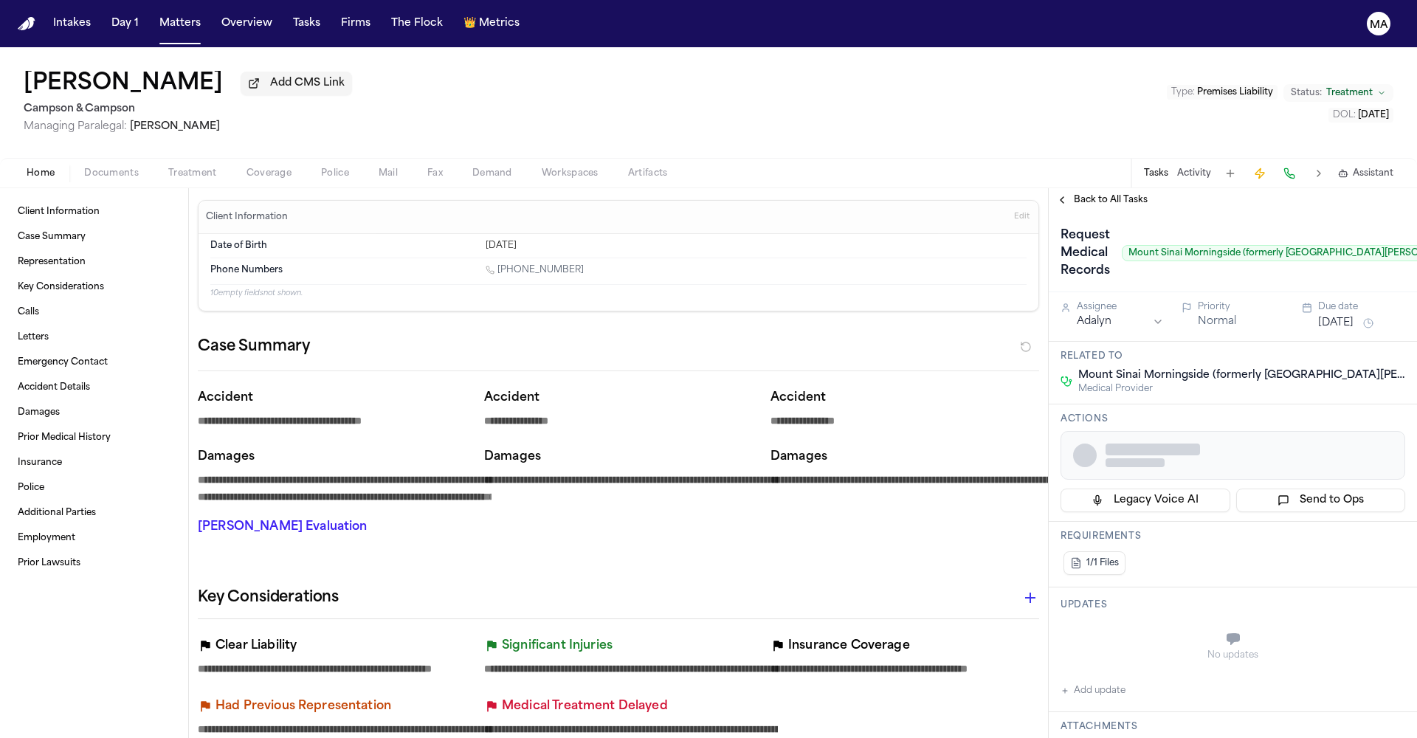
type textarea "*"
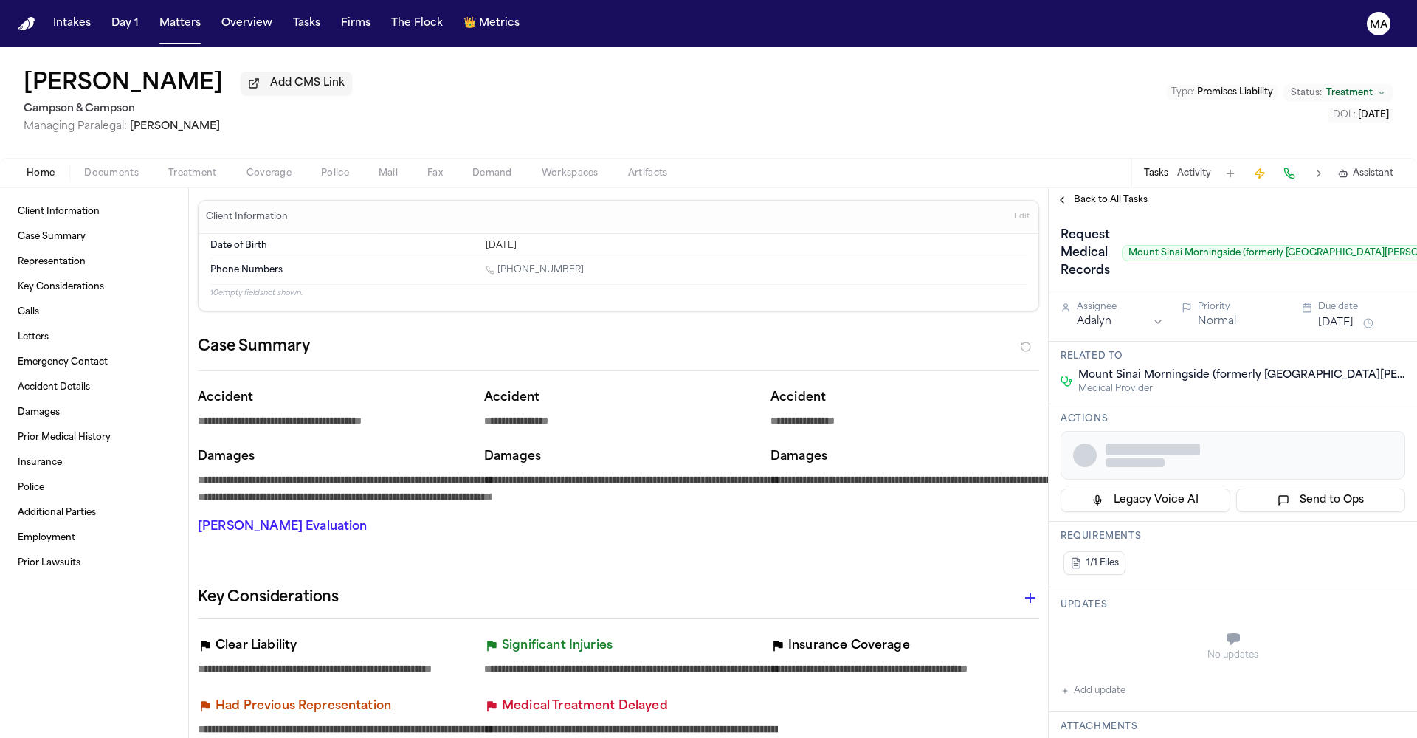
type textarea "*"
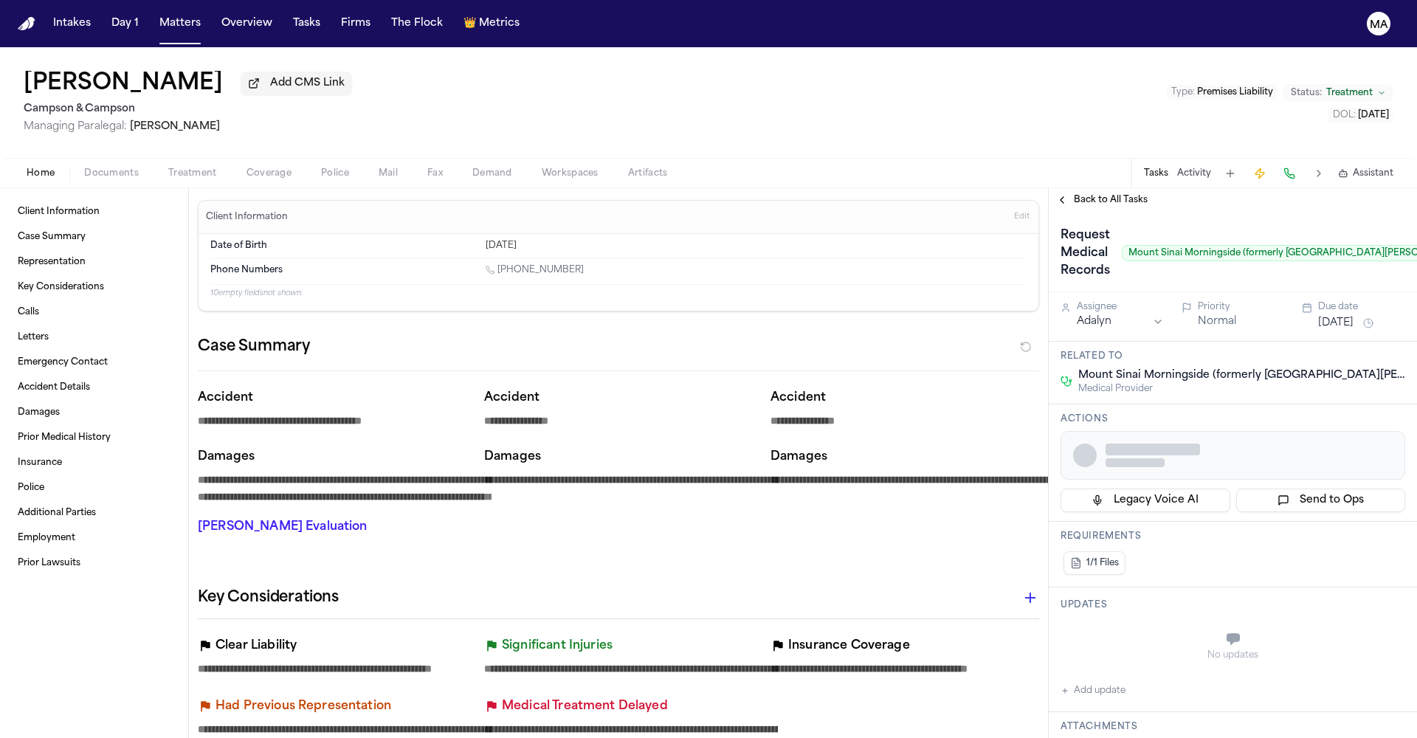
type textarea "*"
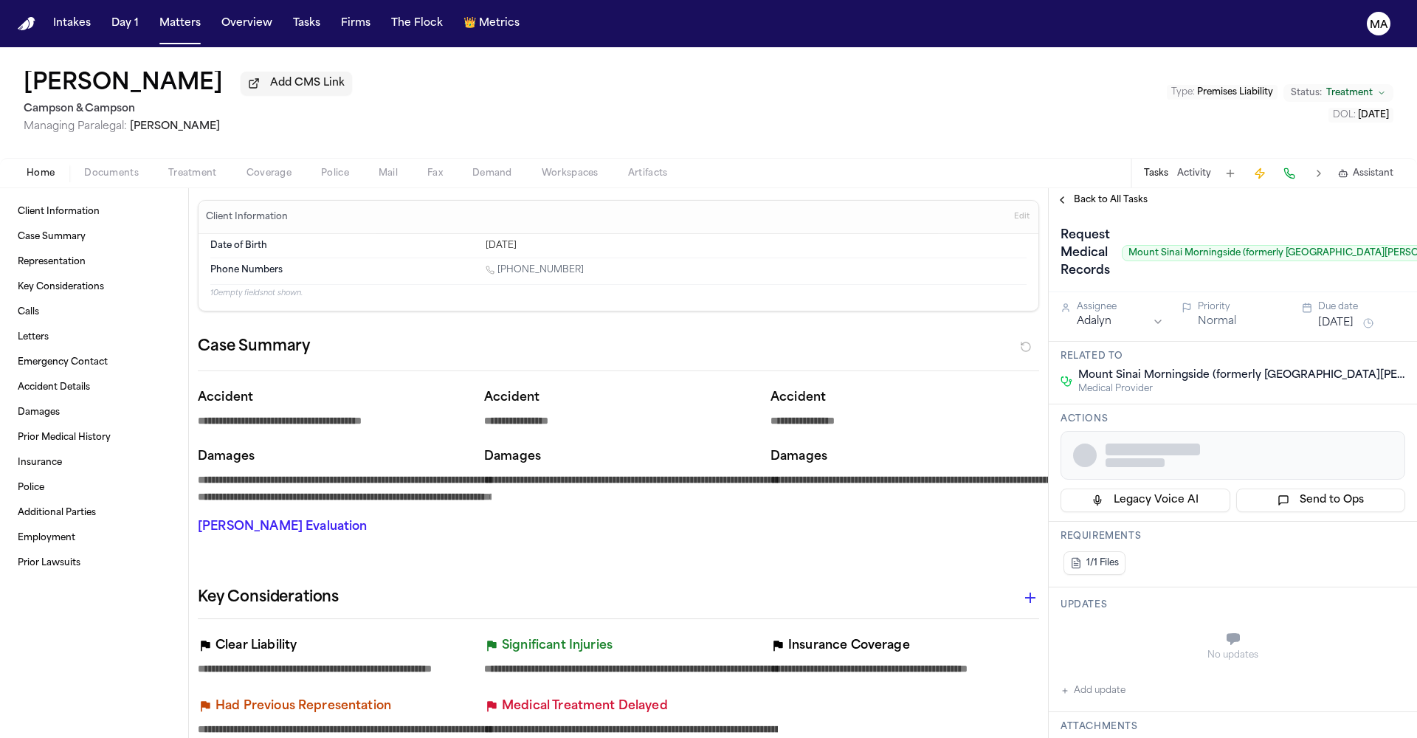
type textarea "*"
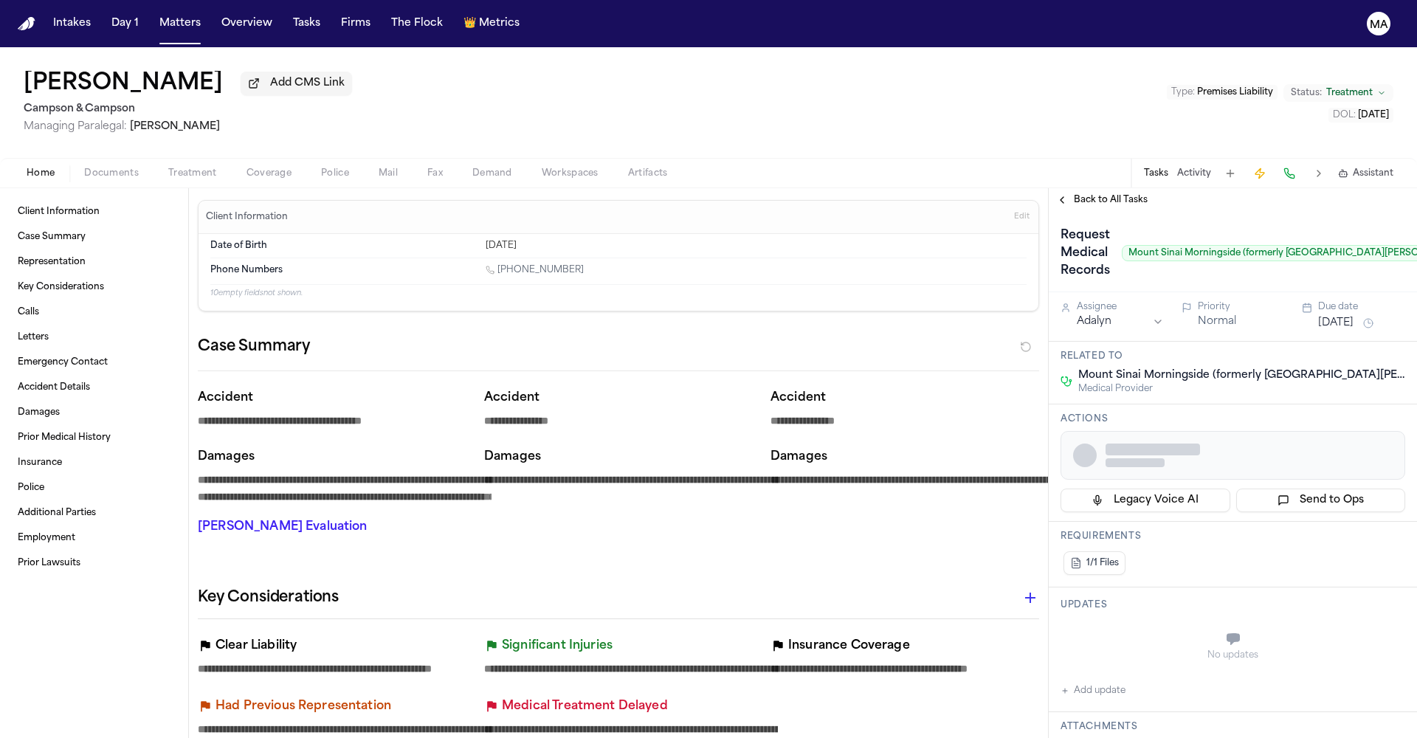
type textarea "*"
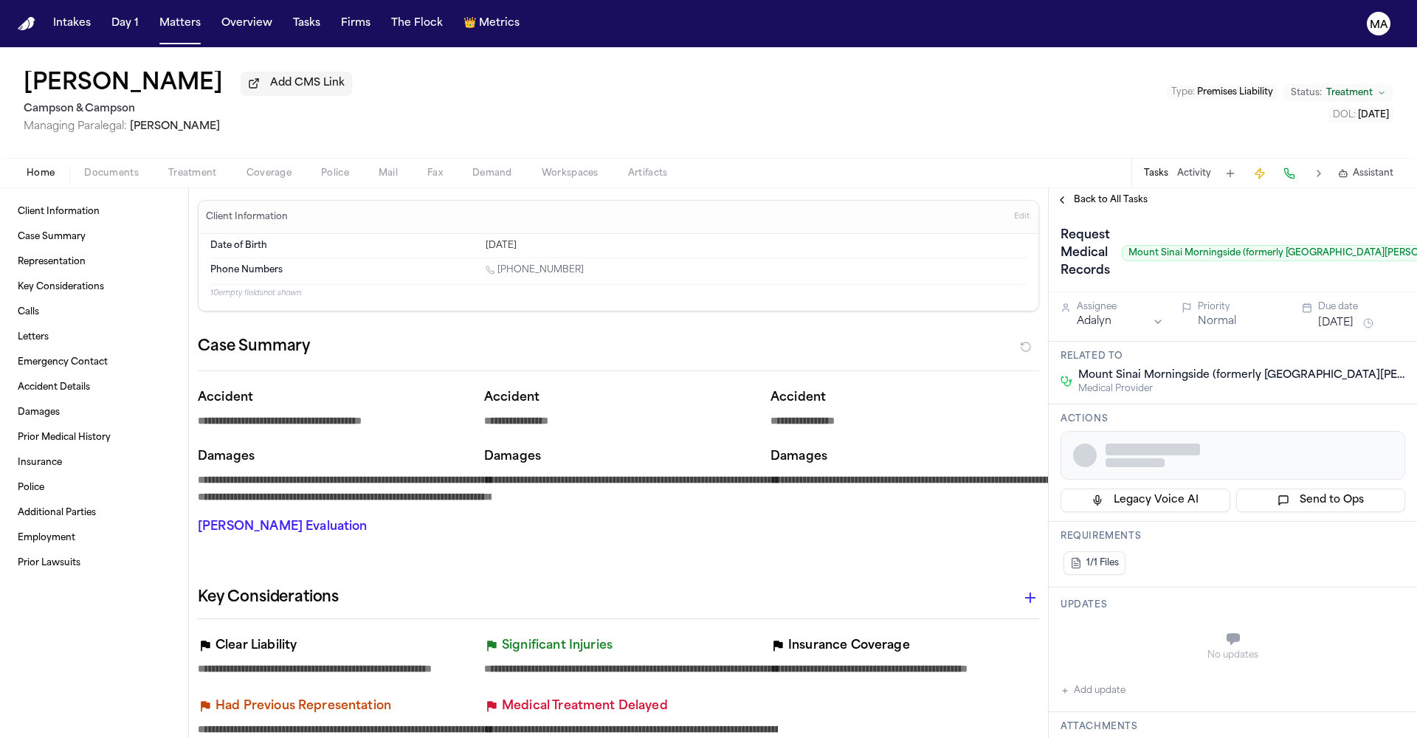
type textarea "*"
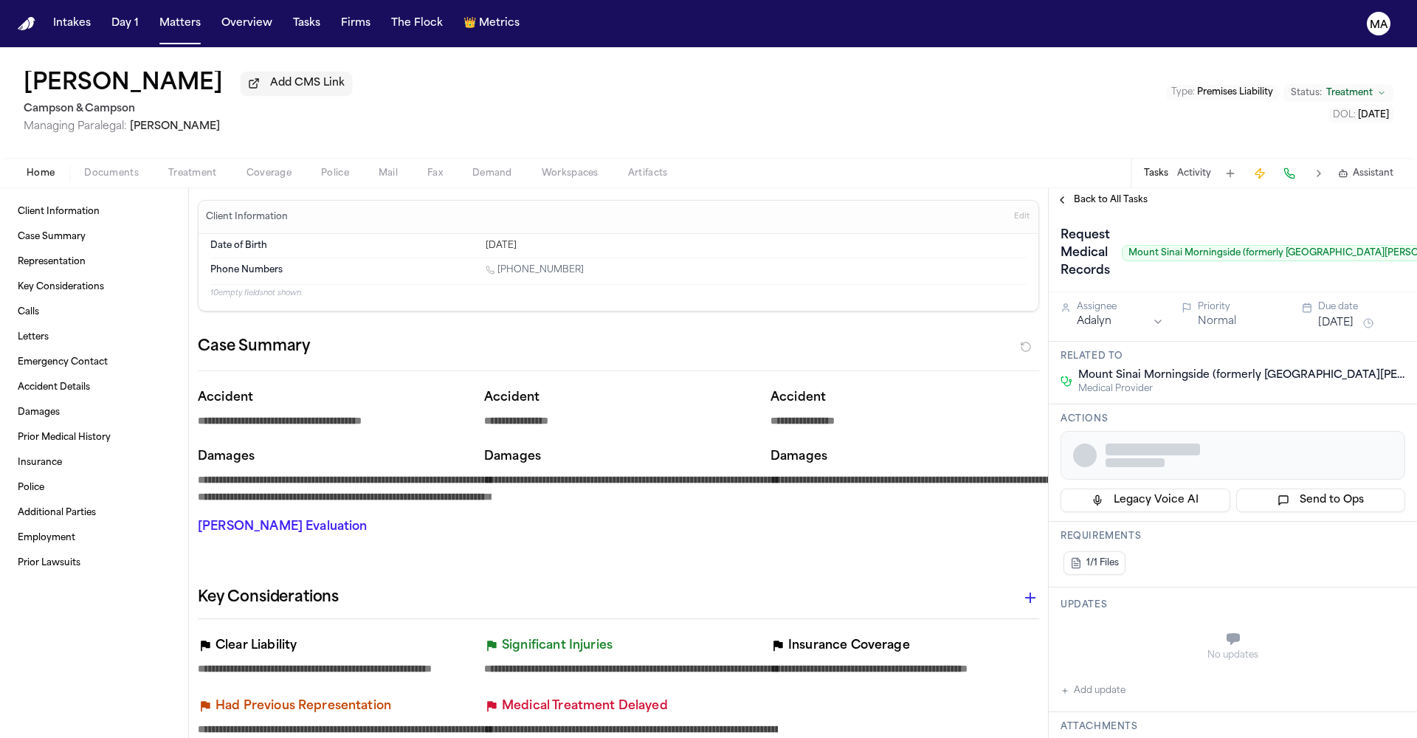
type textarea "*"
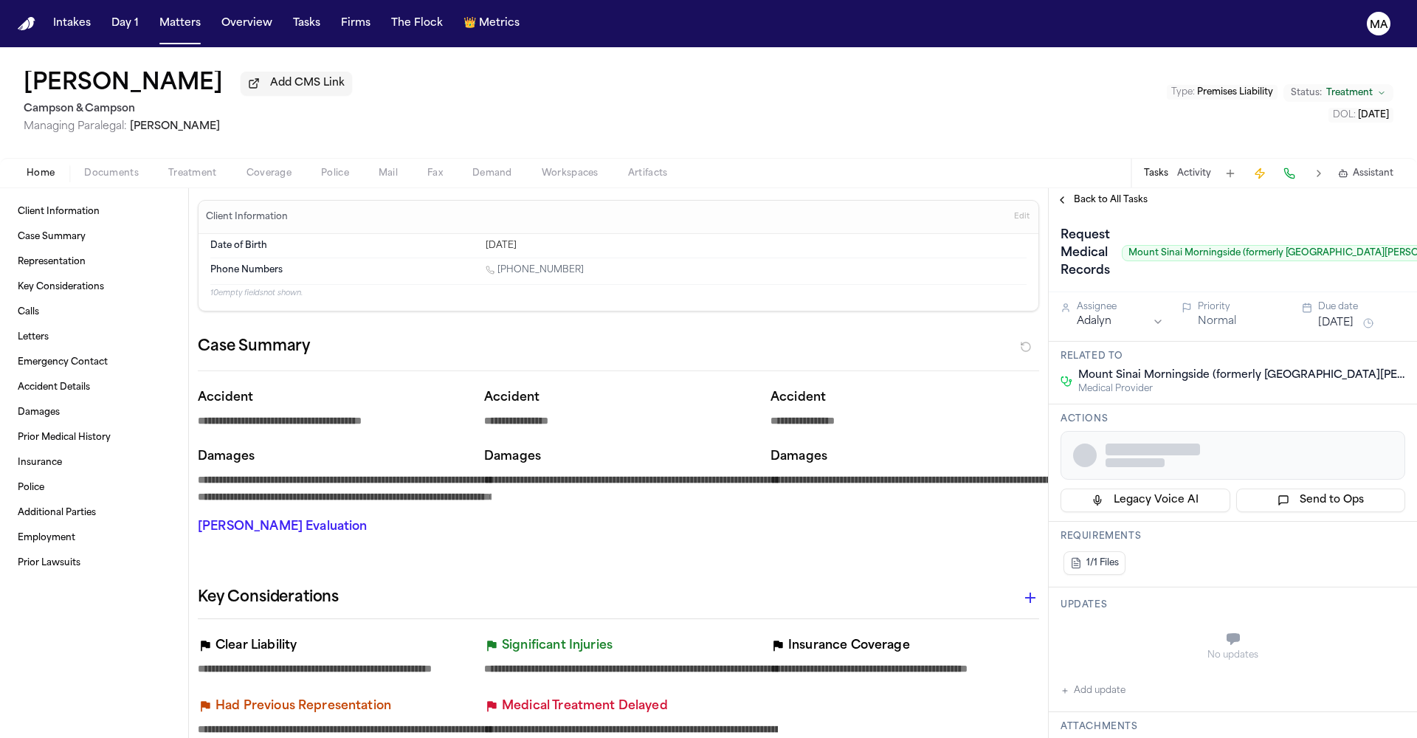
type textarea "*"
click at [611, 371] on div "**********" at bounding box center [609, 465] width 859 height 188
click at [1117, 194] on span "Back to All Tasks" at bounding box center [1111, 200] width 74 height 12
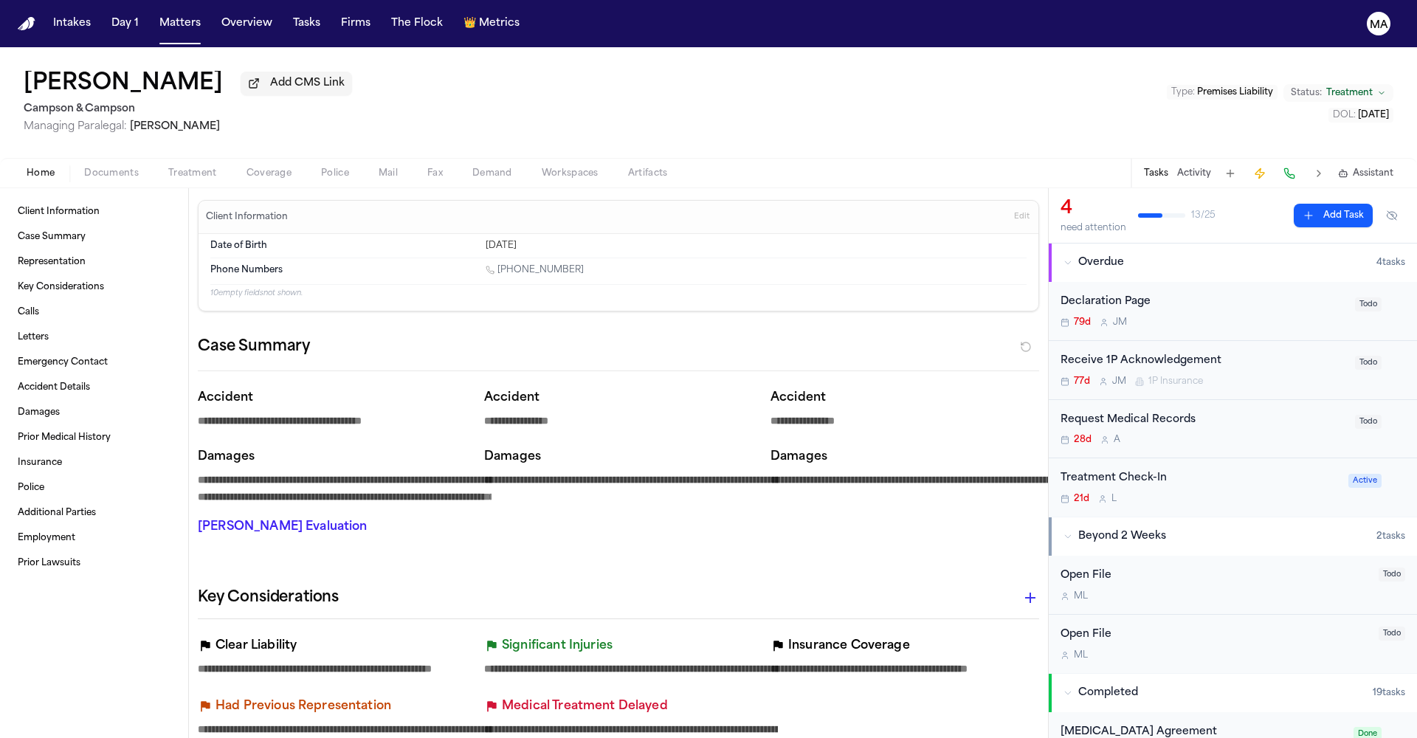
click at [168, 168] on span "Treatment" at bounding box center [192, 174] width 49 height 12
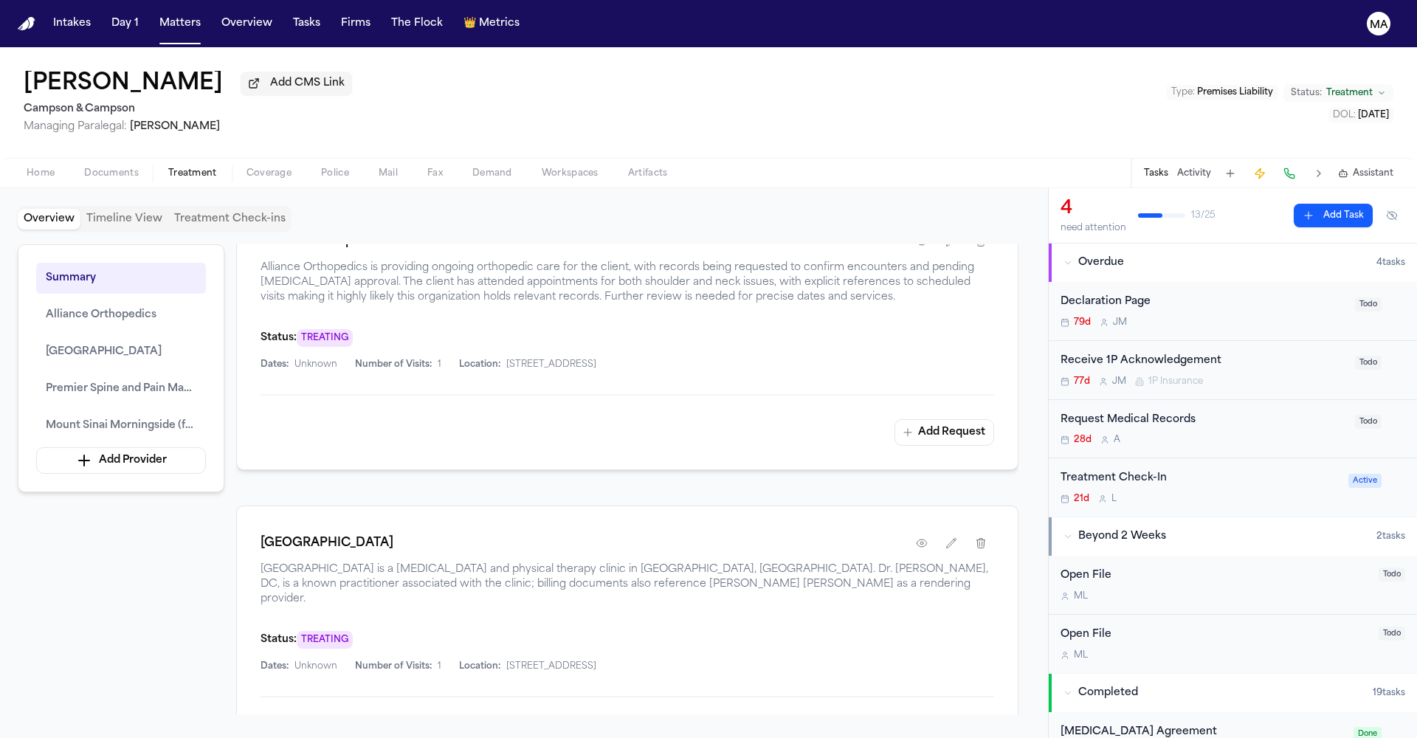
scroll to position [810, 0]
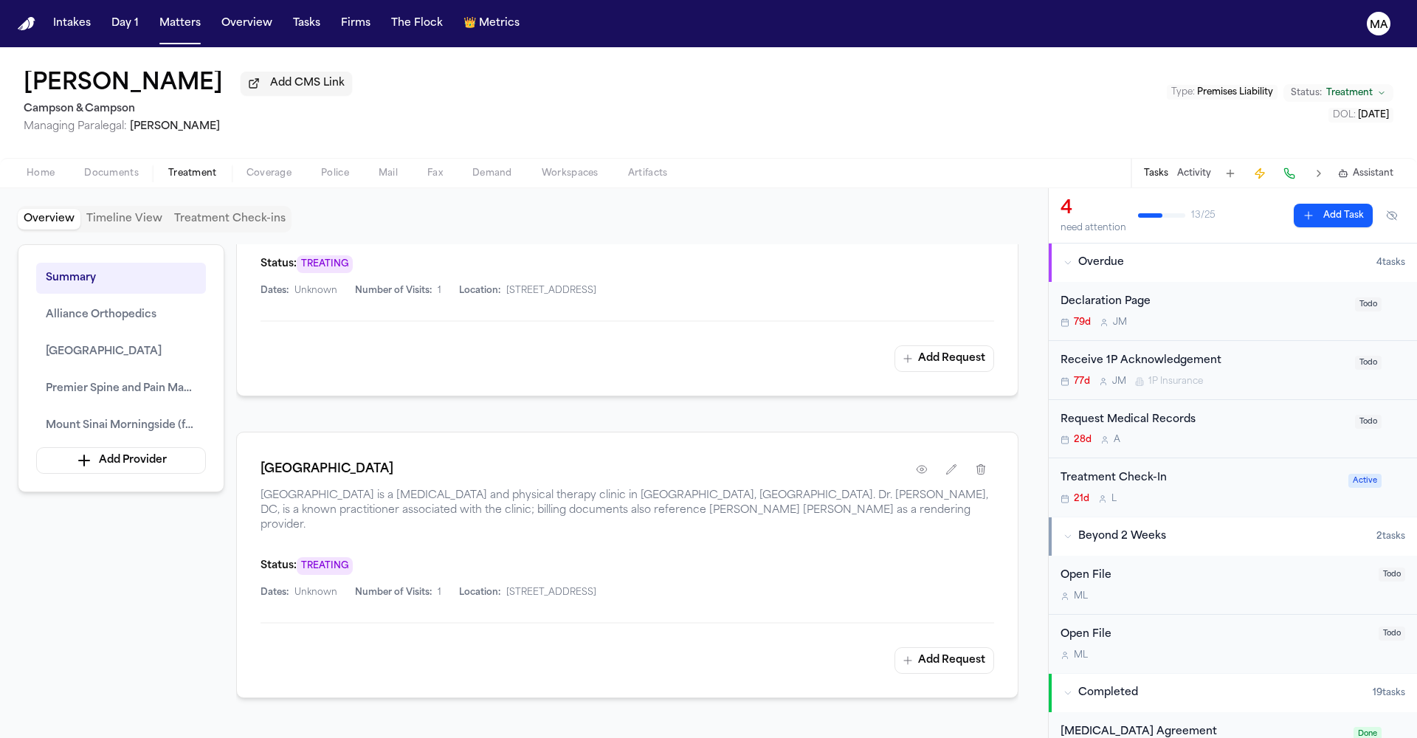
click at [1129, 412] on div "Request Medical Records" at bounding box center [1204, 420] width 286 height 17
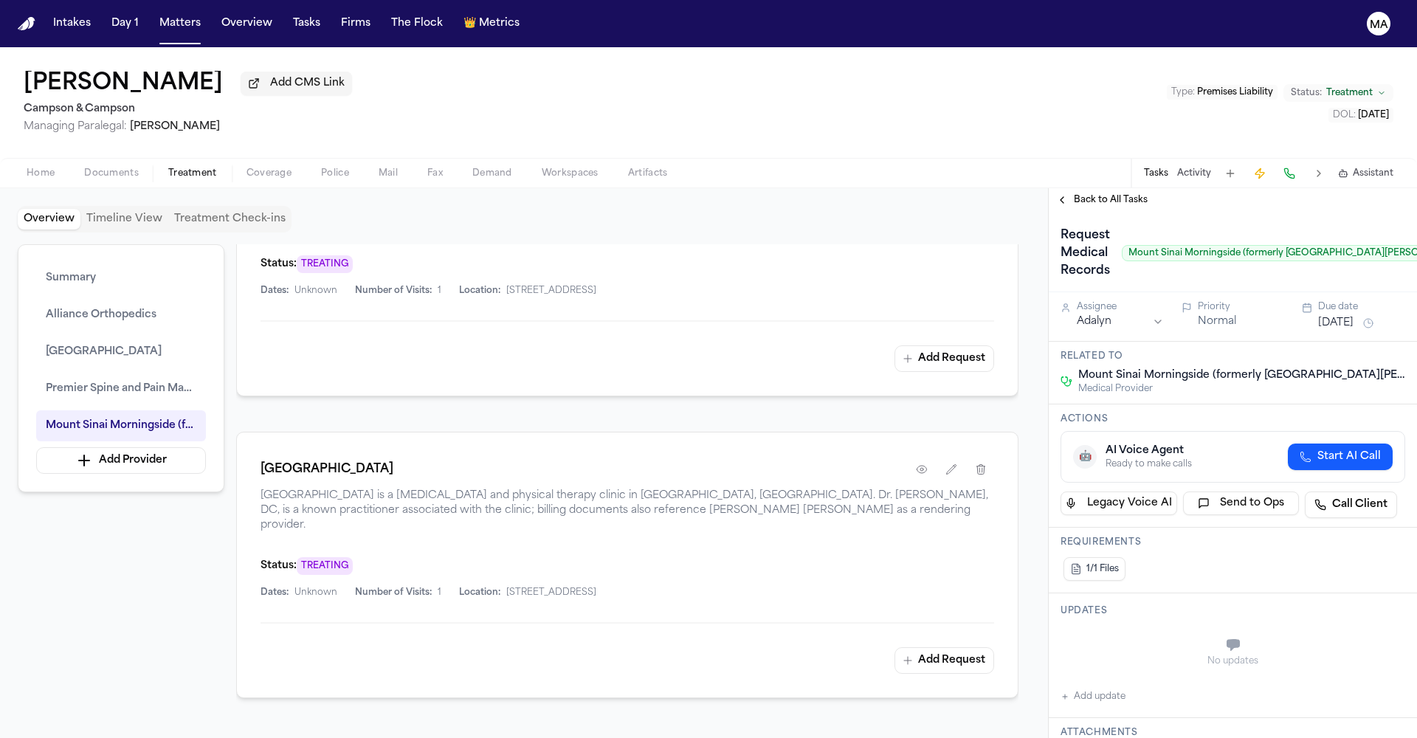
click at [1081, 194] on span "Back to All Tasks" at bounding box center [1111, 200] width 74 height 12
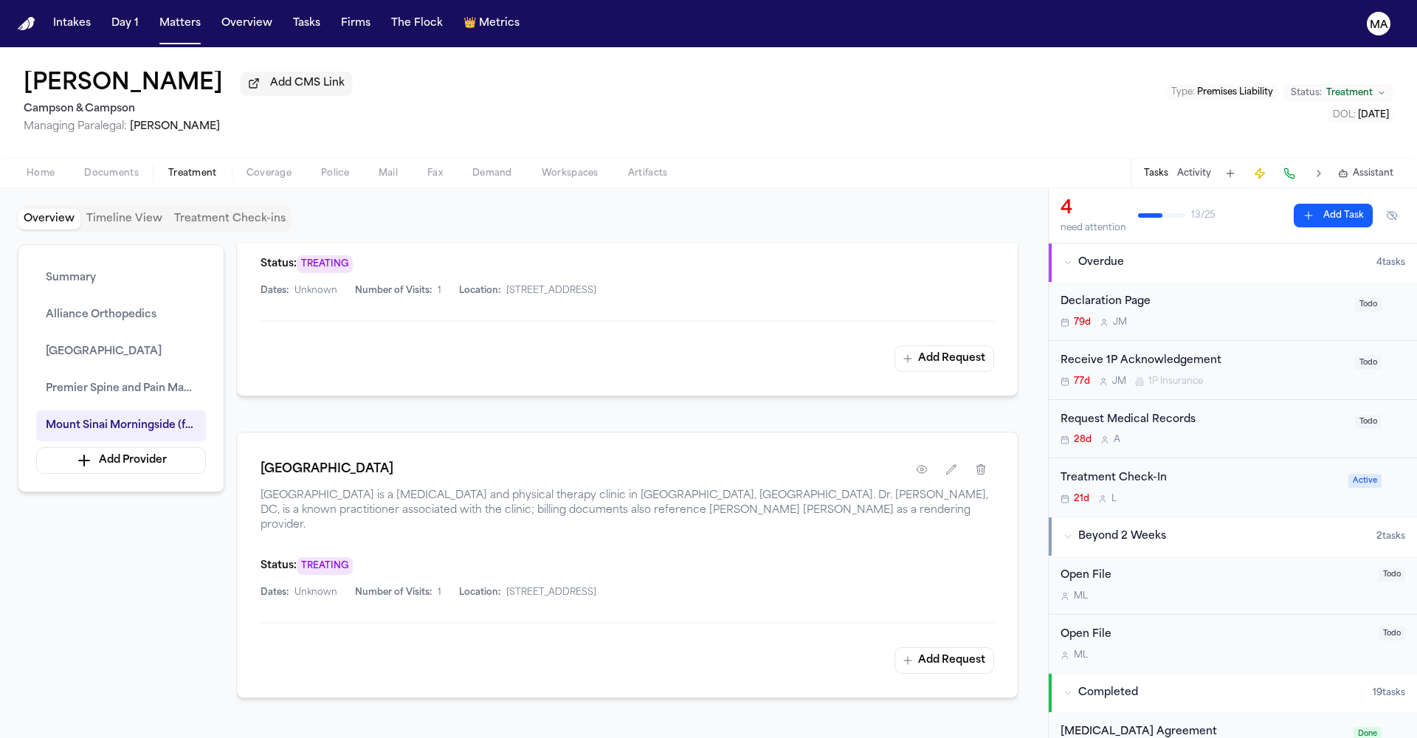
click at [856, 158] on div "Home Documents Treatment Coverage Police Mail Fax Demand Workspaces Artifacts T…" at bounding box center [708, 173] width 1417 height 30
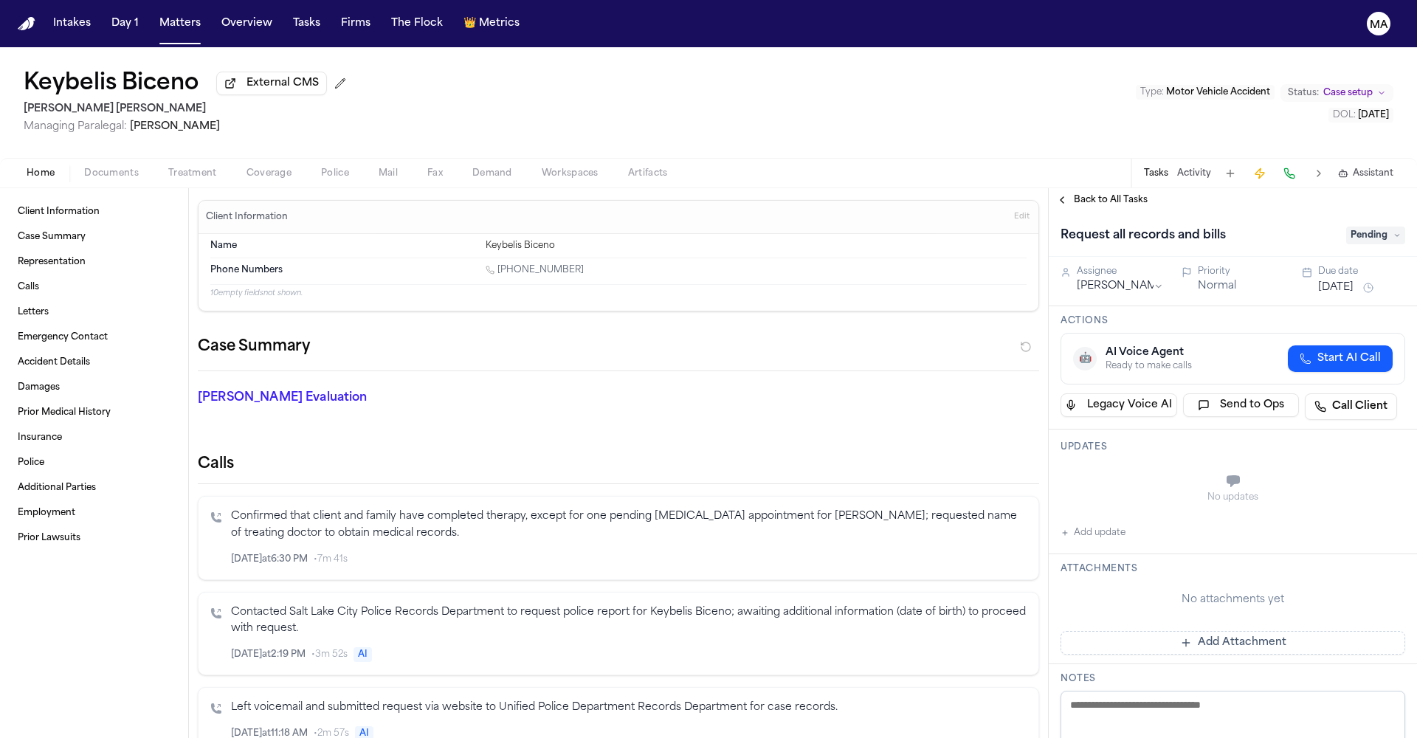
click at [1084, 194] on span "Back to All Tasks" at bounding box center [1111, 200] width 74 height 12
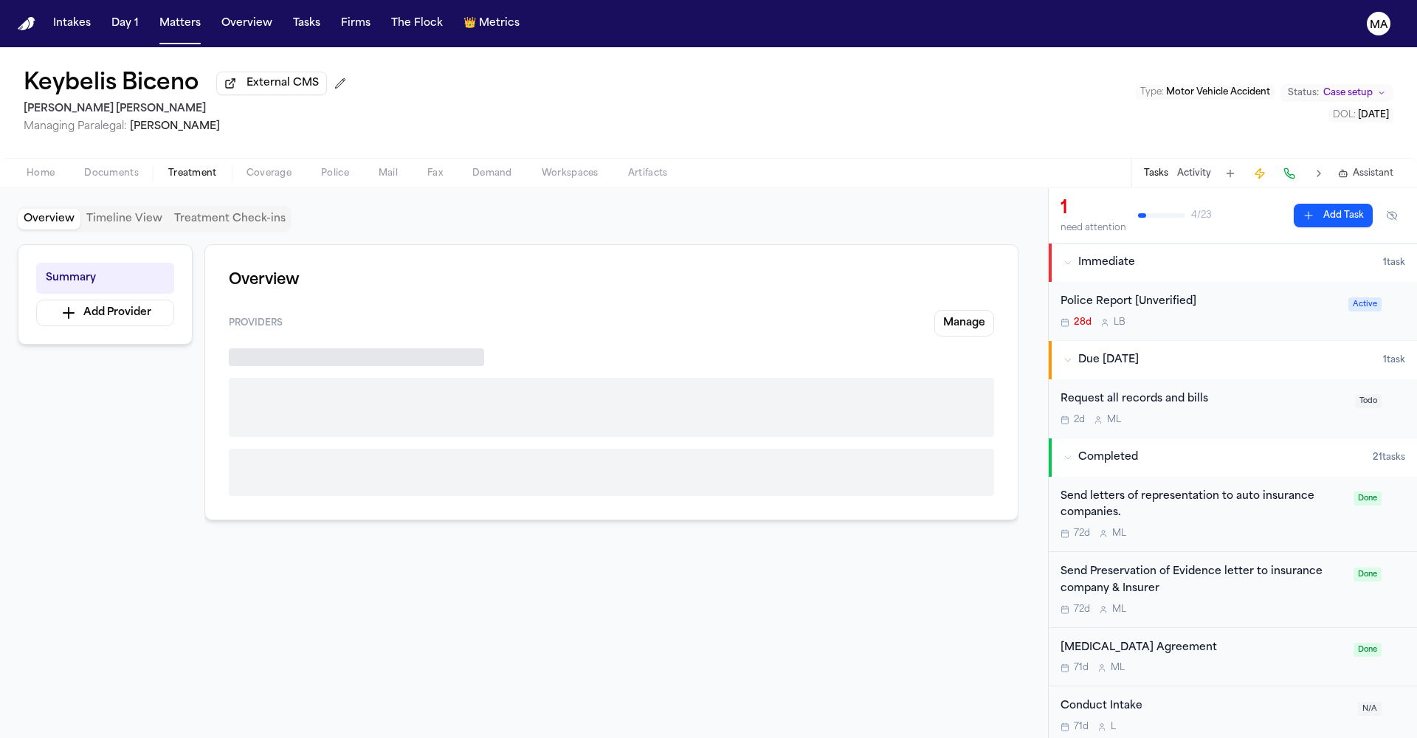
click at [168, 168] on span "Treatment" at bounding box center [192, 174] width 49 height 12
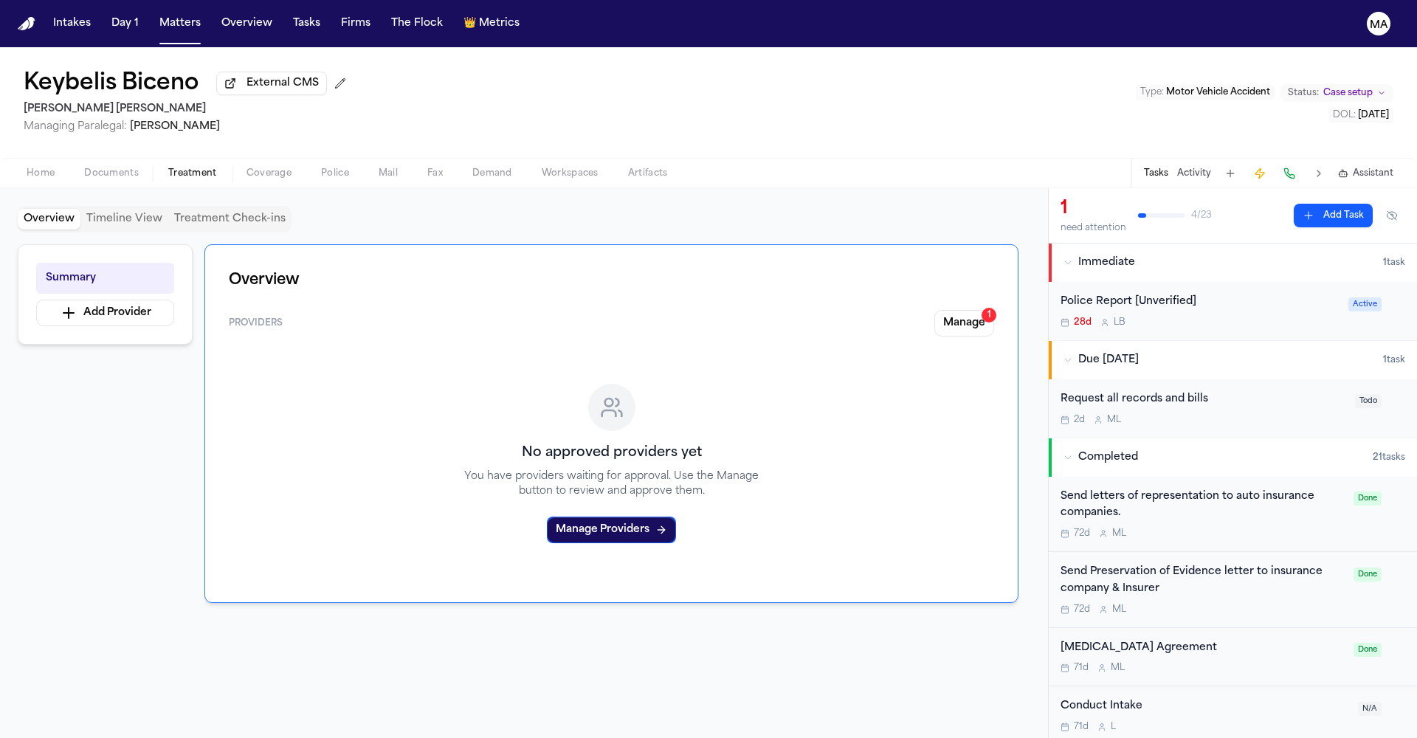
click at [1157, 391] on div "Request all records and bills" at bounding box center [1204, 399] width 286 height 17
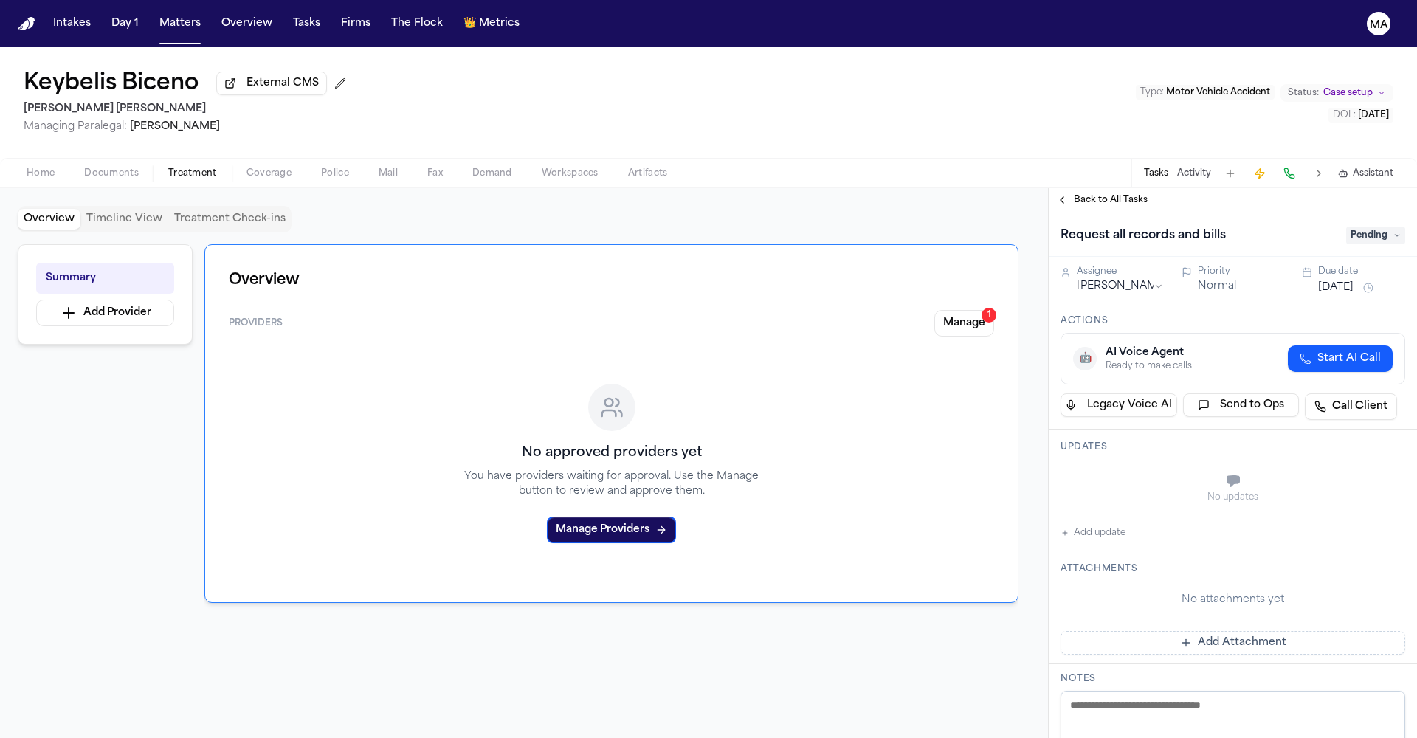
click at [1382, 227] on span "Pending" at bounding box center [1375, 236] width 59 height 18
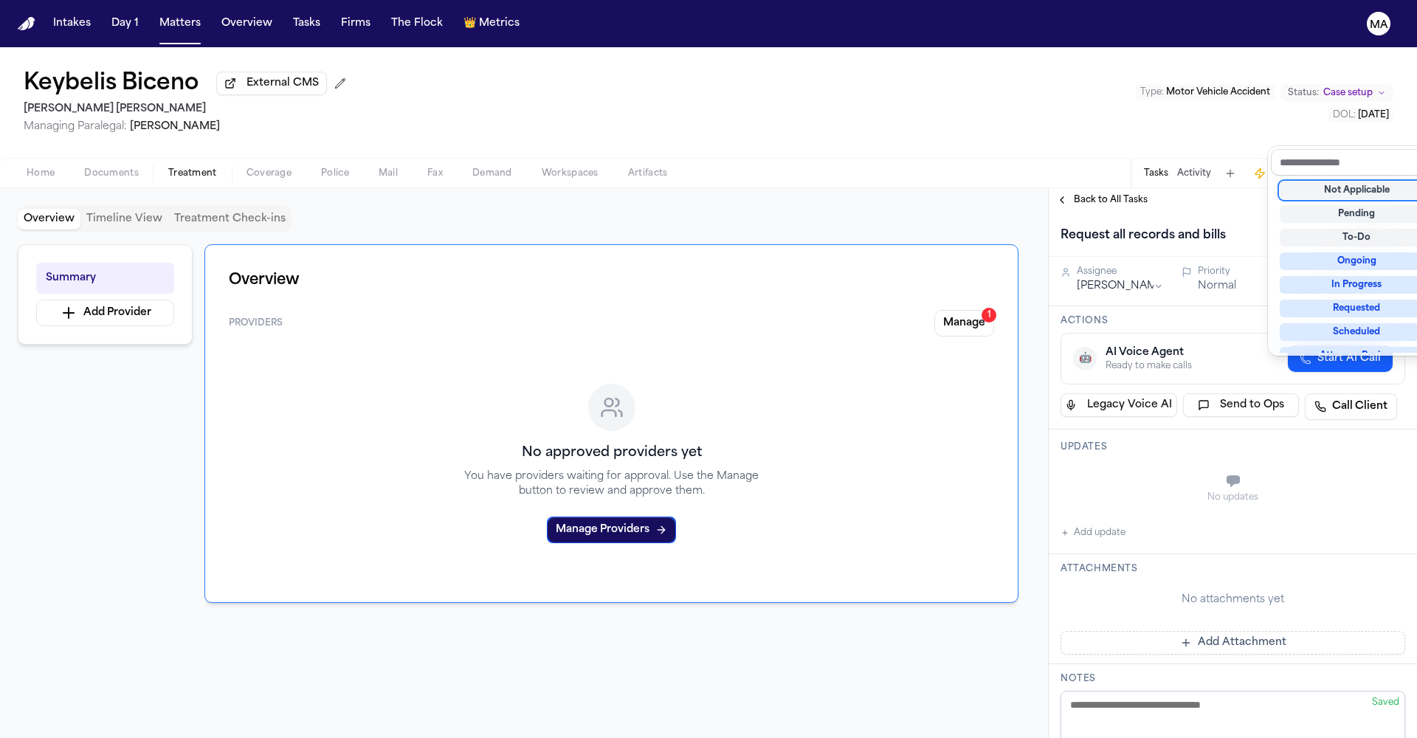
click at [1359, 182] on div "Not Applicable" at bounding box center [1357, 191] width 154 height 18
click at [1071, 188] on div "Back to All Tasks Request all records and bills Not Applicable Assignee [PERSON…" at bounding box center [1233, 463] width 368 height 550
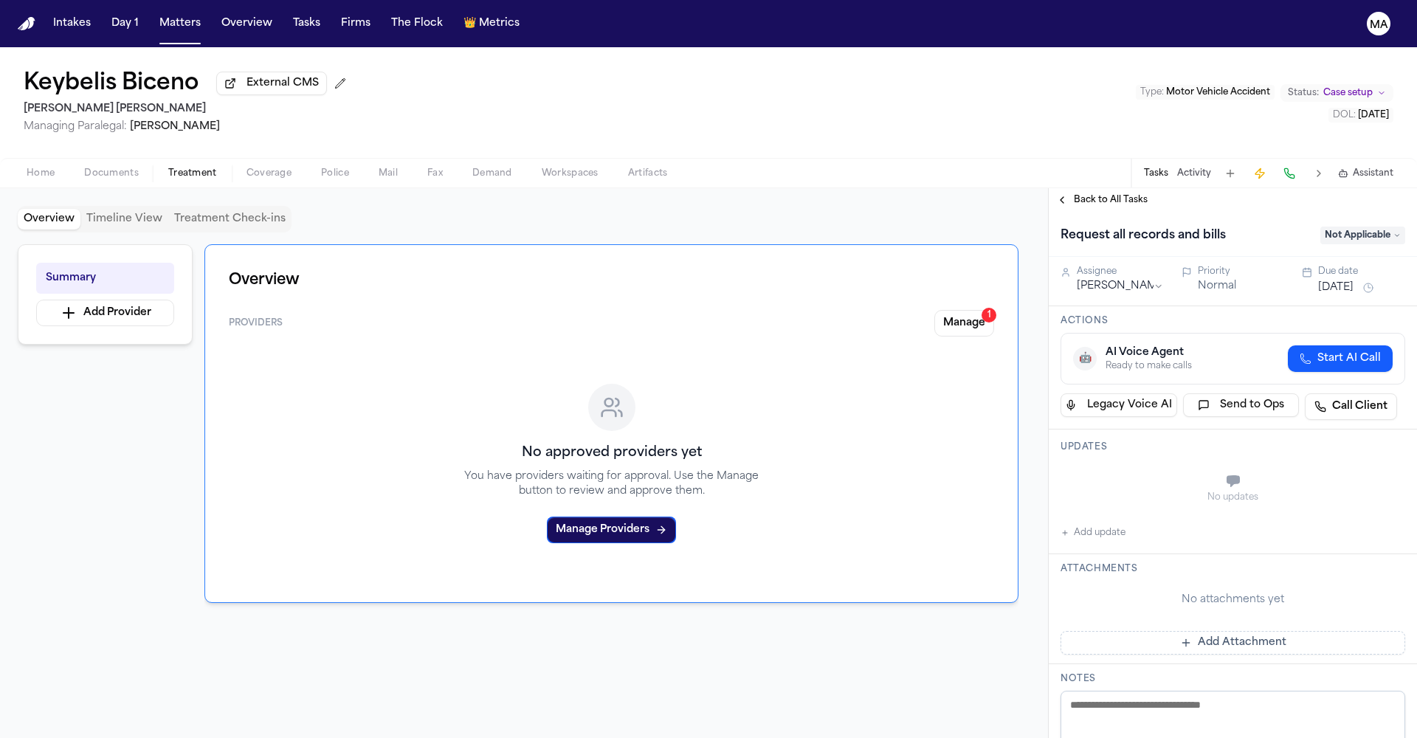
click at [1084, 194] on span "Back to All Tasks" at bounding box center [1111, 200] width 74 height 12
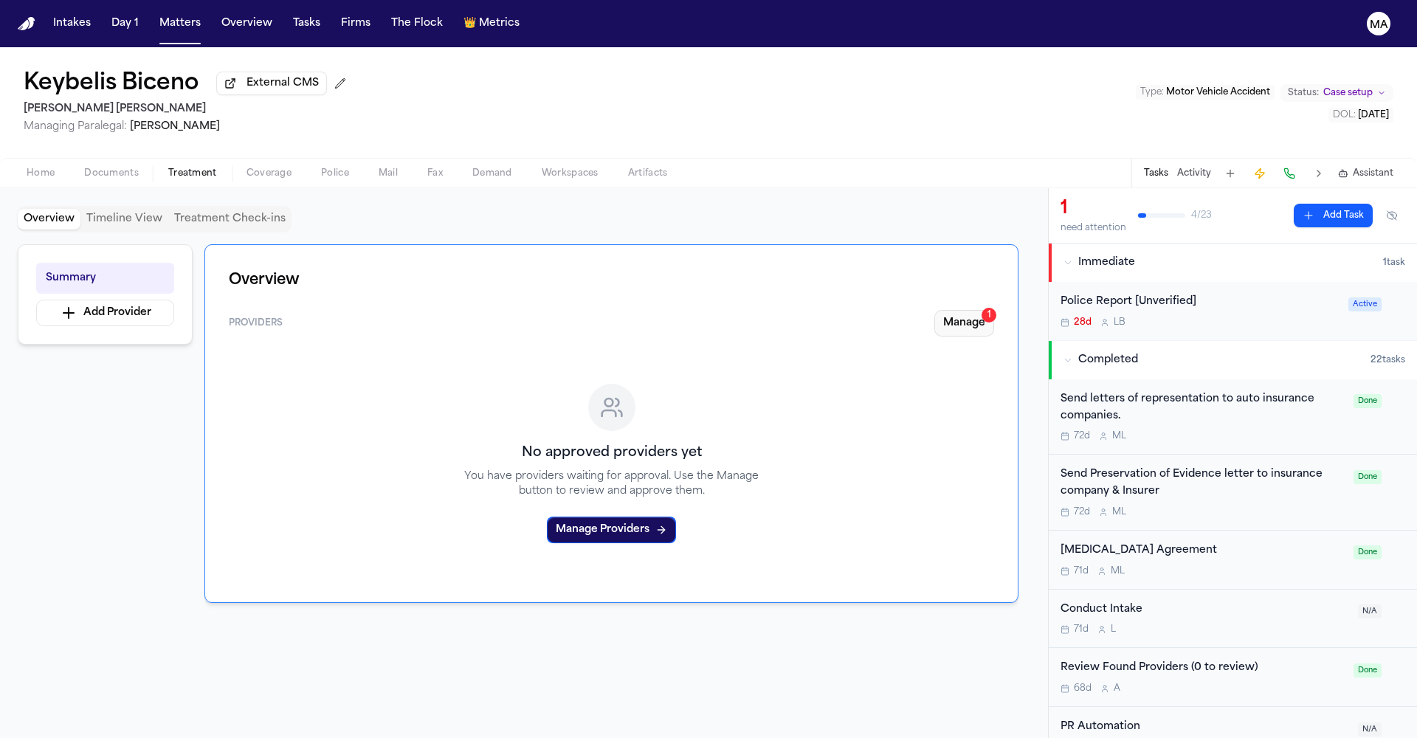
click at [993, 310] on button "Manage 1" at bounding box center [964, 323] width 60 height 27
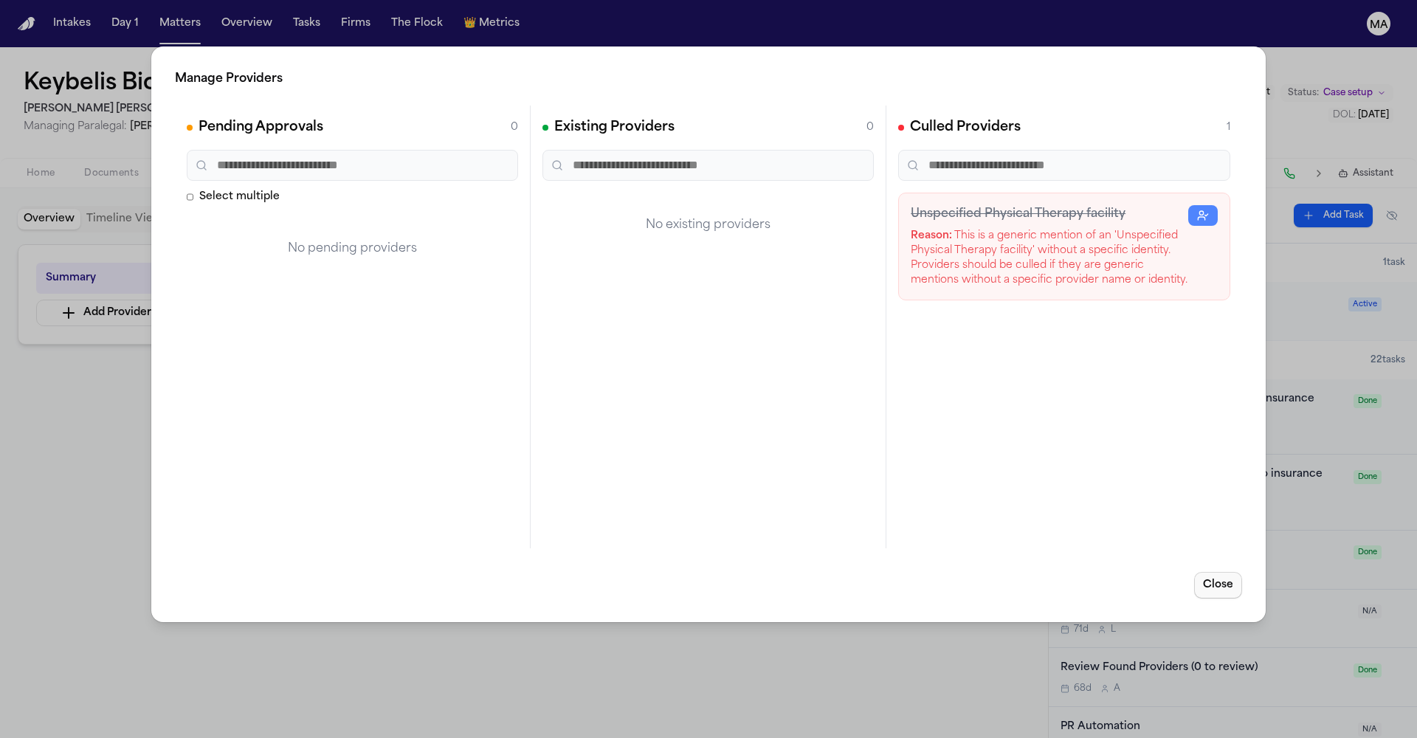
click at [1242, 572] on button "Close" at bounding box center [1218, 585] width 48 height 27
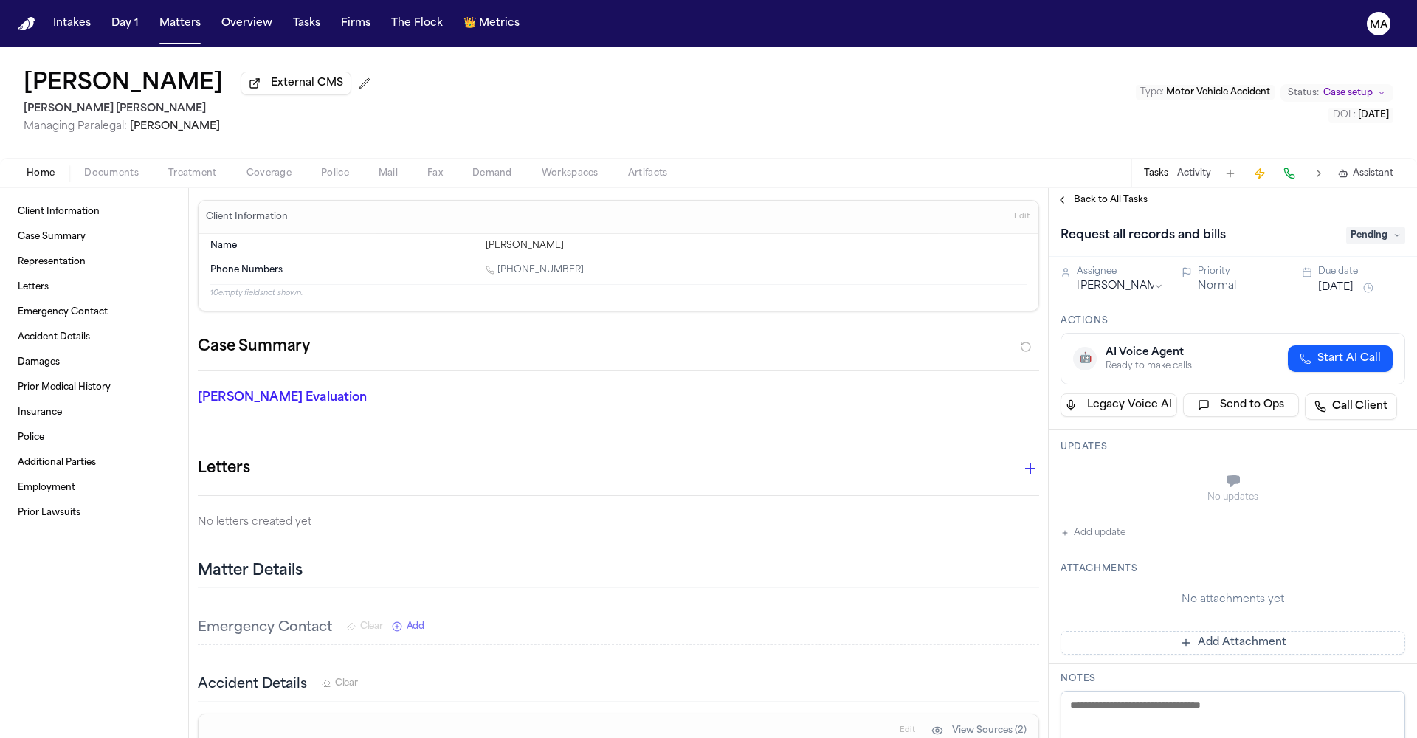
click at [141, 158] on div "Home Documents Treatment Coverage Police Mail Fax Demand Workspaces Artifacts T…" at bounding box center [708, 173] width 1417 height 30
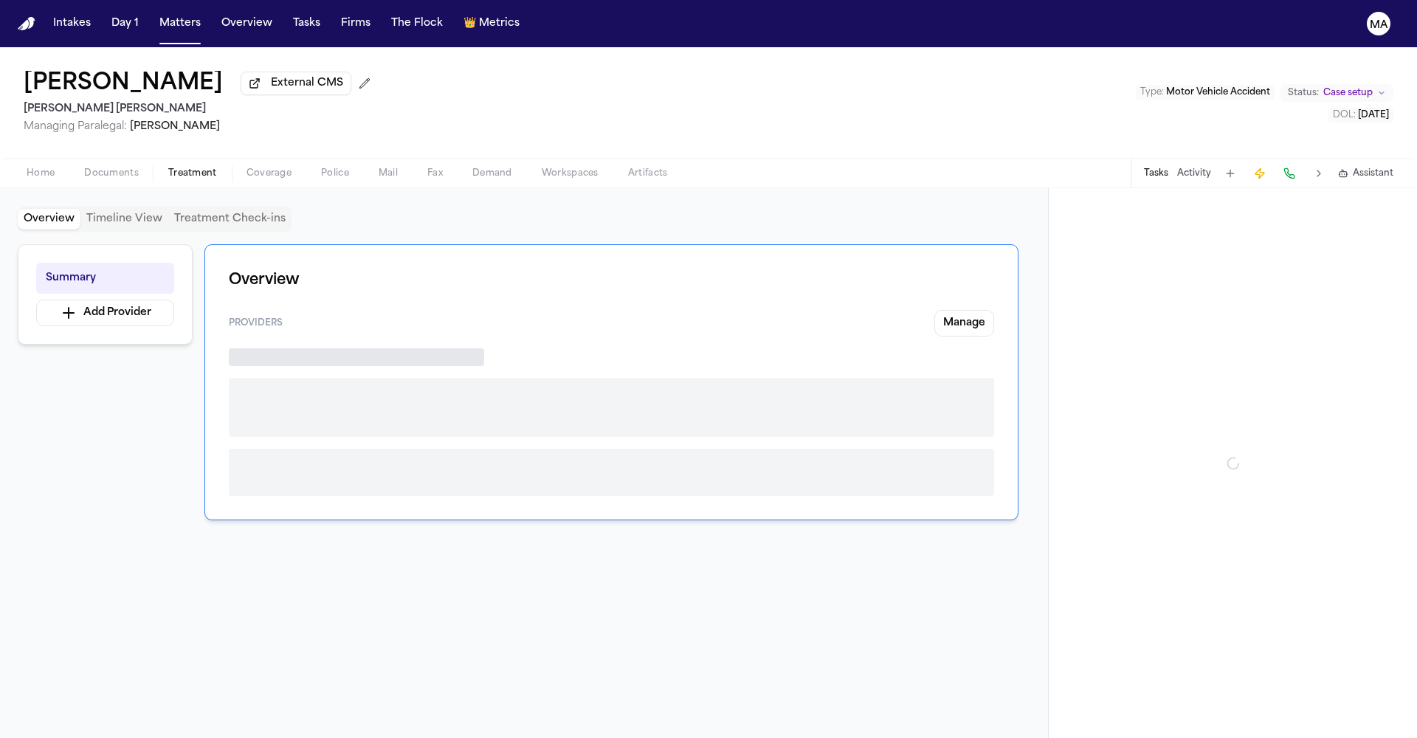
click at [168, 168] on span "Treatment" at bounding box center [192, 174] width 49 height 12
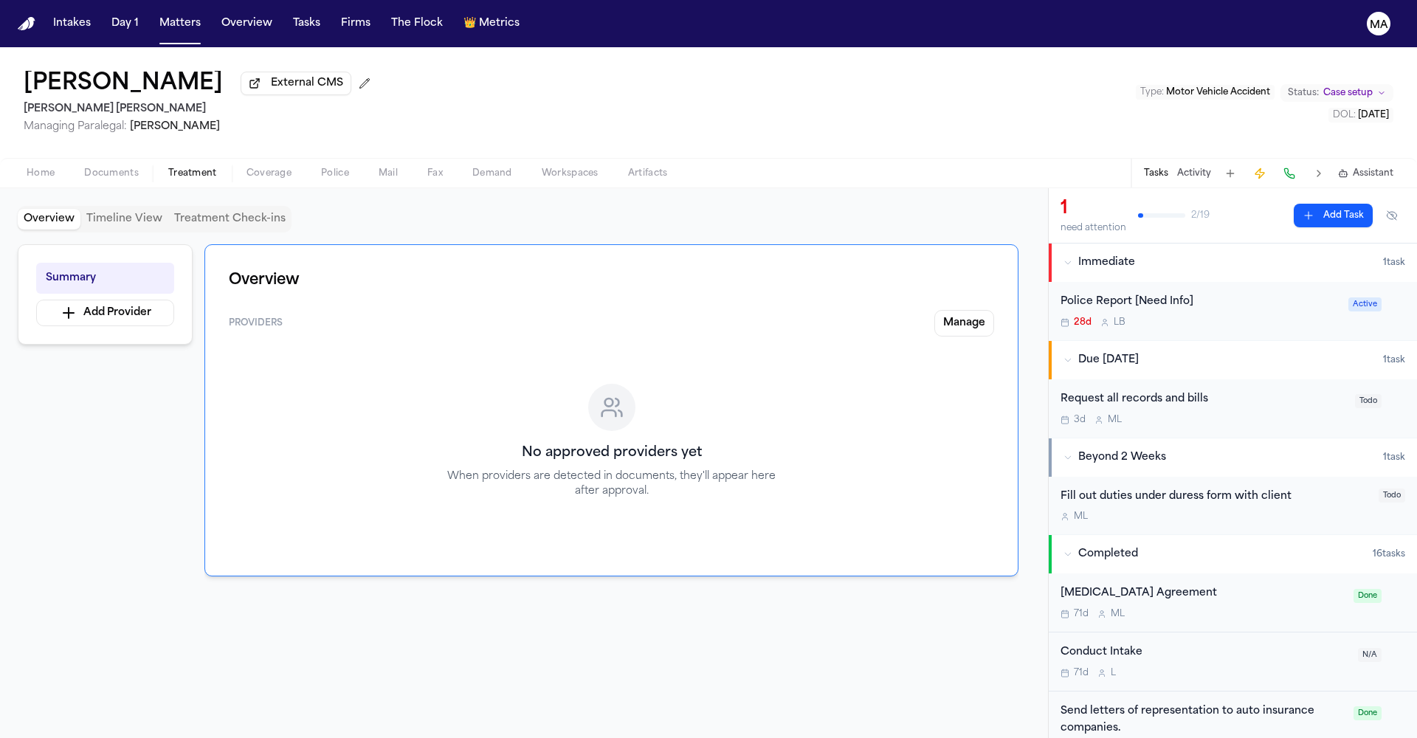
click at [1126, 391] on div "Request all records and bills" at bounding box center [1204, 399] width 286 height 17
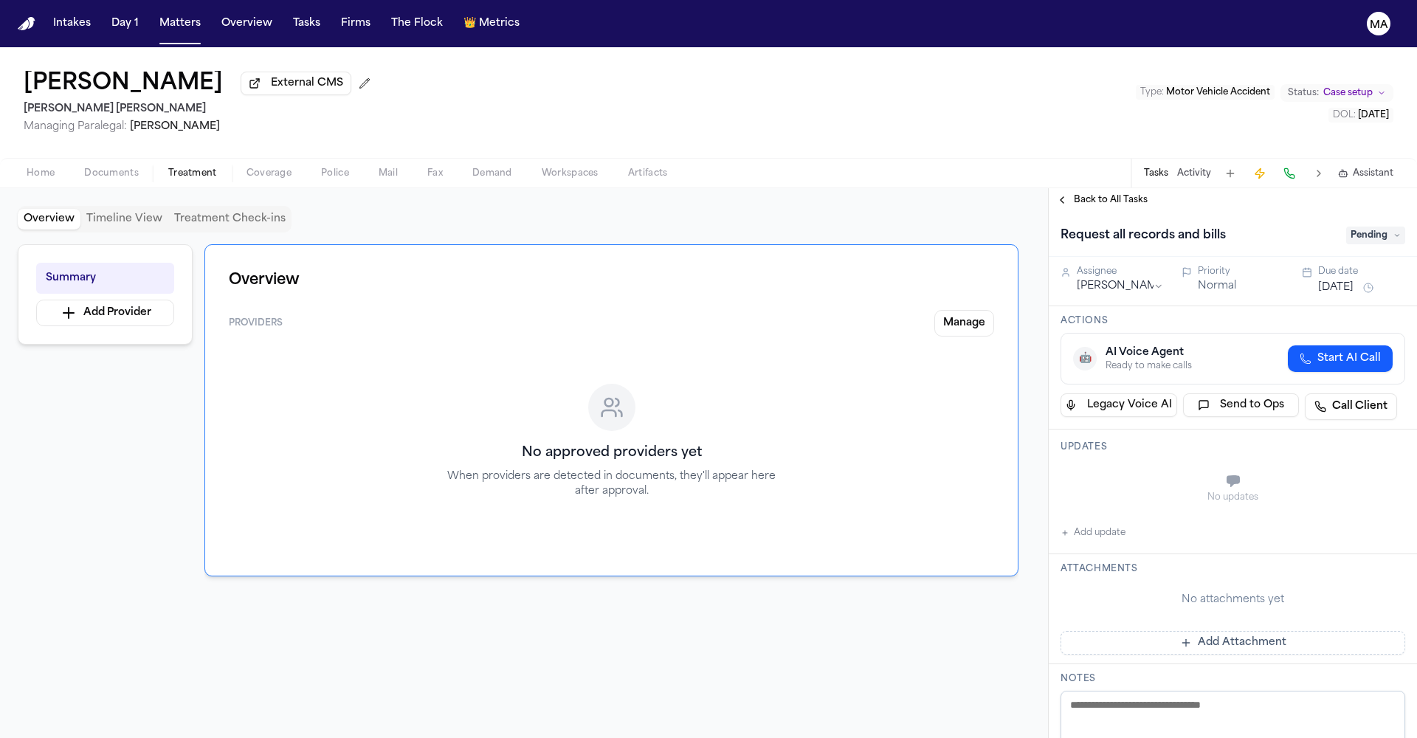
click at [1368, 227] on span "Pending" at bounding box center [1375, 236] width 59 height 18
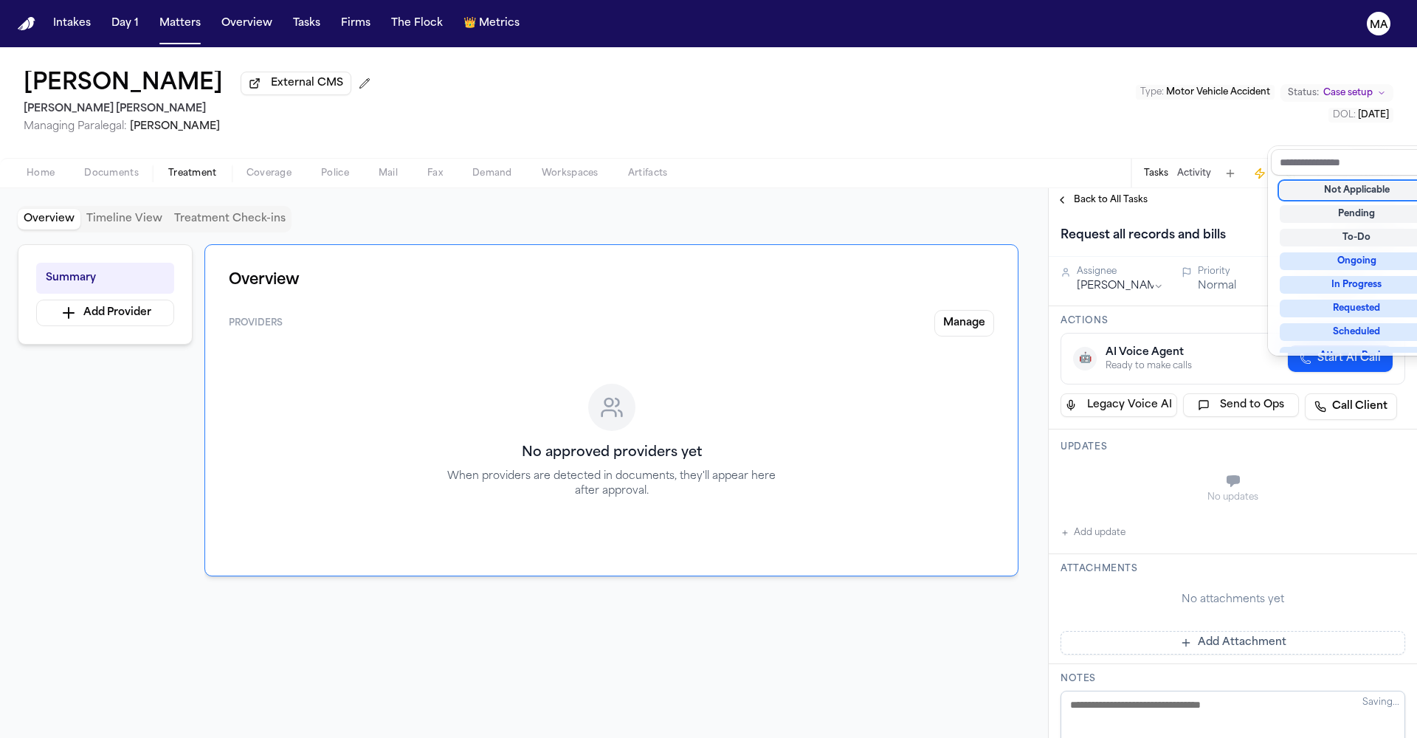
click at [1351, 182] on div "Not Applicable" at bounding box center [1357, 191] width 154 height 18
click at [1321, 182] on div "Not Applicable" at bounding box center [1357, 191] width 154 height 18
click at [1160, 59] on div "[PERSON_NAME] External CMS [PERSON_NAME] [PERSON_NAME] Managing Paralegal: [PER…" at bounding box center [708, 392] width 1417 height 691
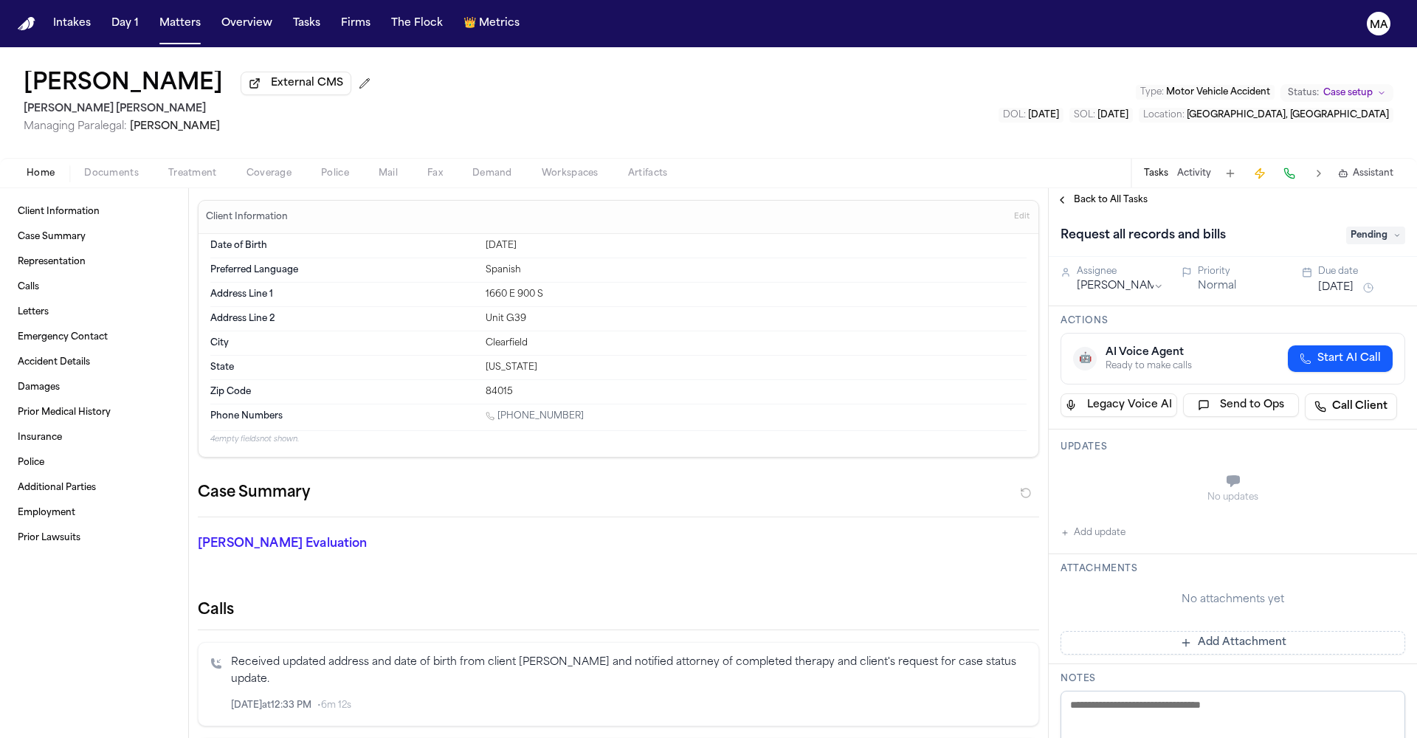
click at [168, 168] on span "Treatment" at bounding box center [192, 174] width 49 height 12
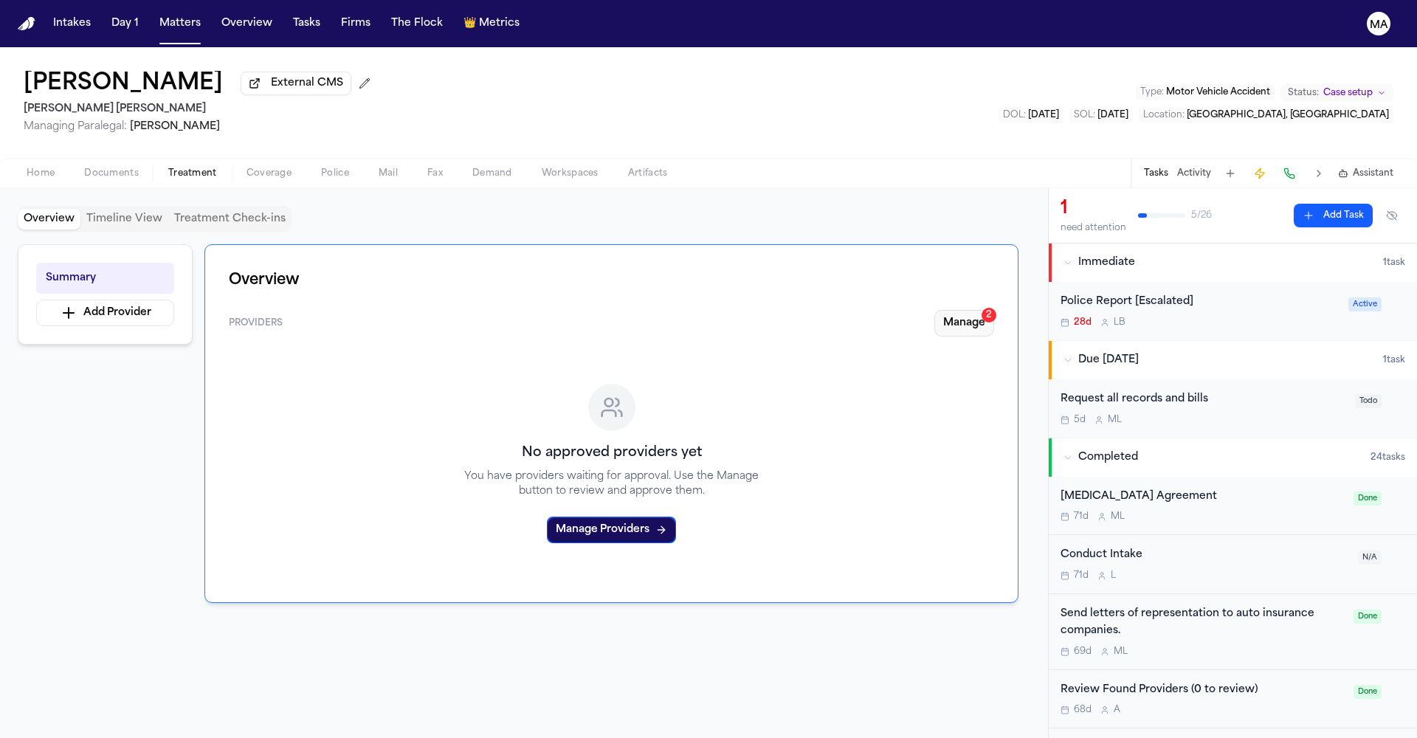
click at [994, 310] on button "Manage 2" at bounding box center [964, 323] width 60 height 27
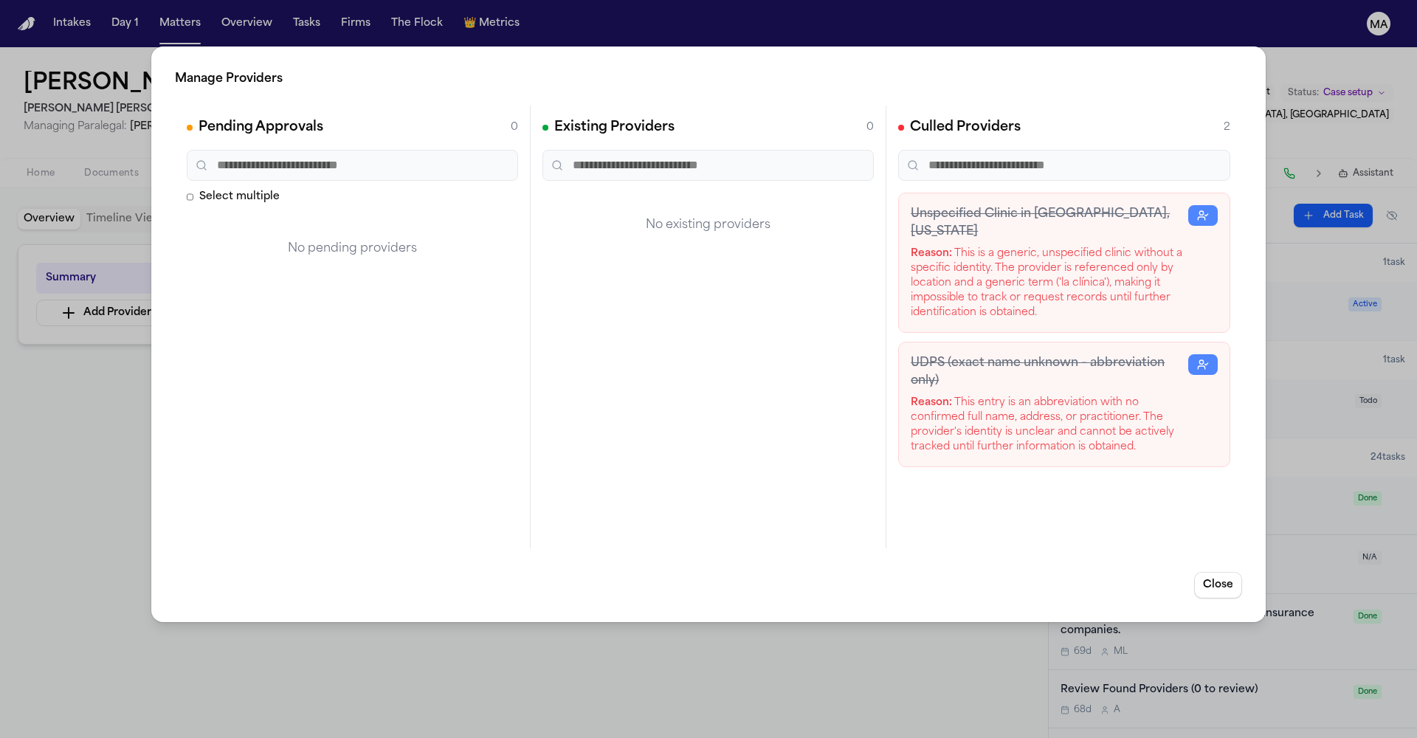
click at [1027, 56] on div "Manage Providers Pending Approvals 0 Select multiple No pending providers Exist…" at bounding box center [708, 369] width 1417 height 738
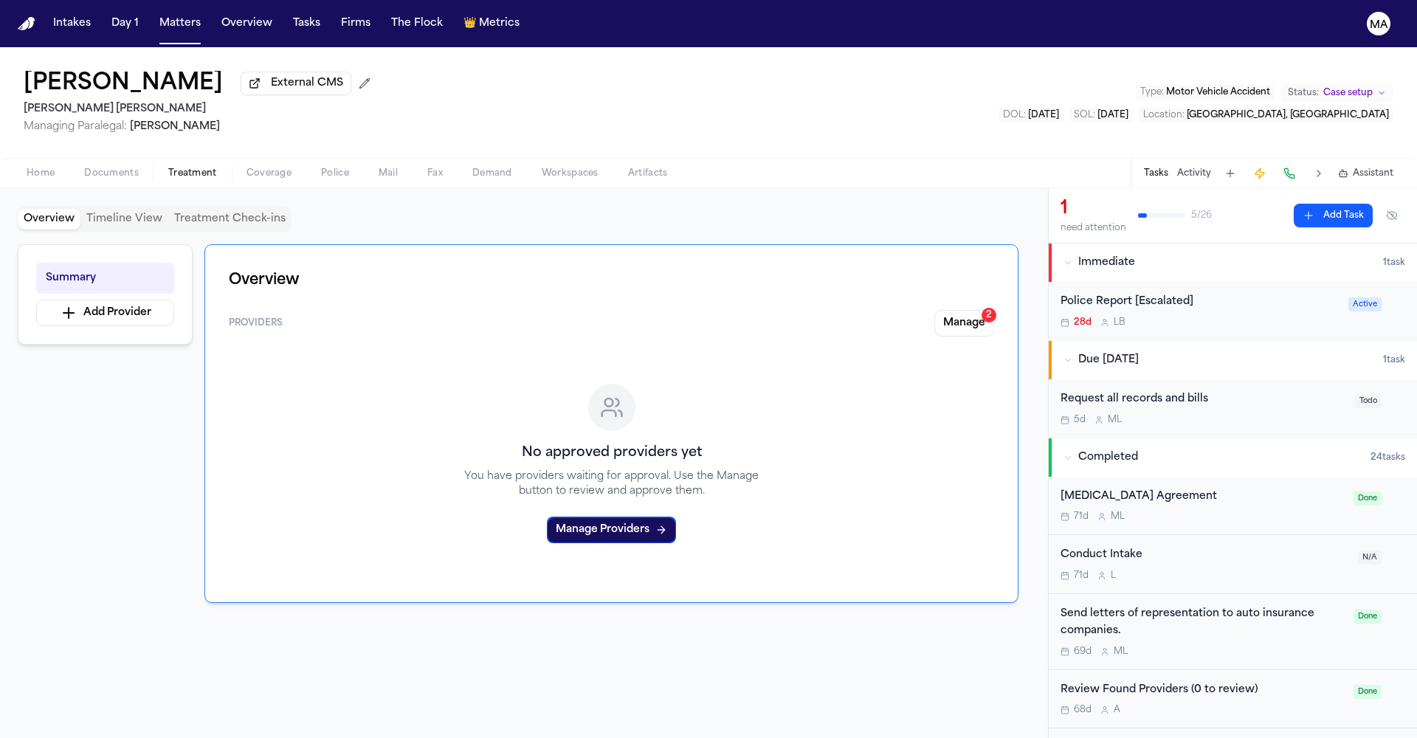
click at [1216, 414] on div "5d M L" at bounding box center [1204, 420] width 286 height 12
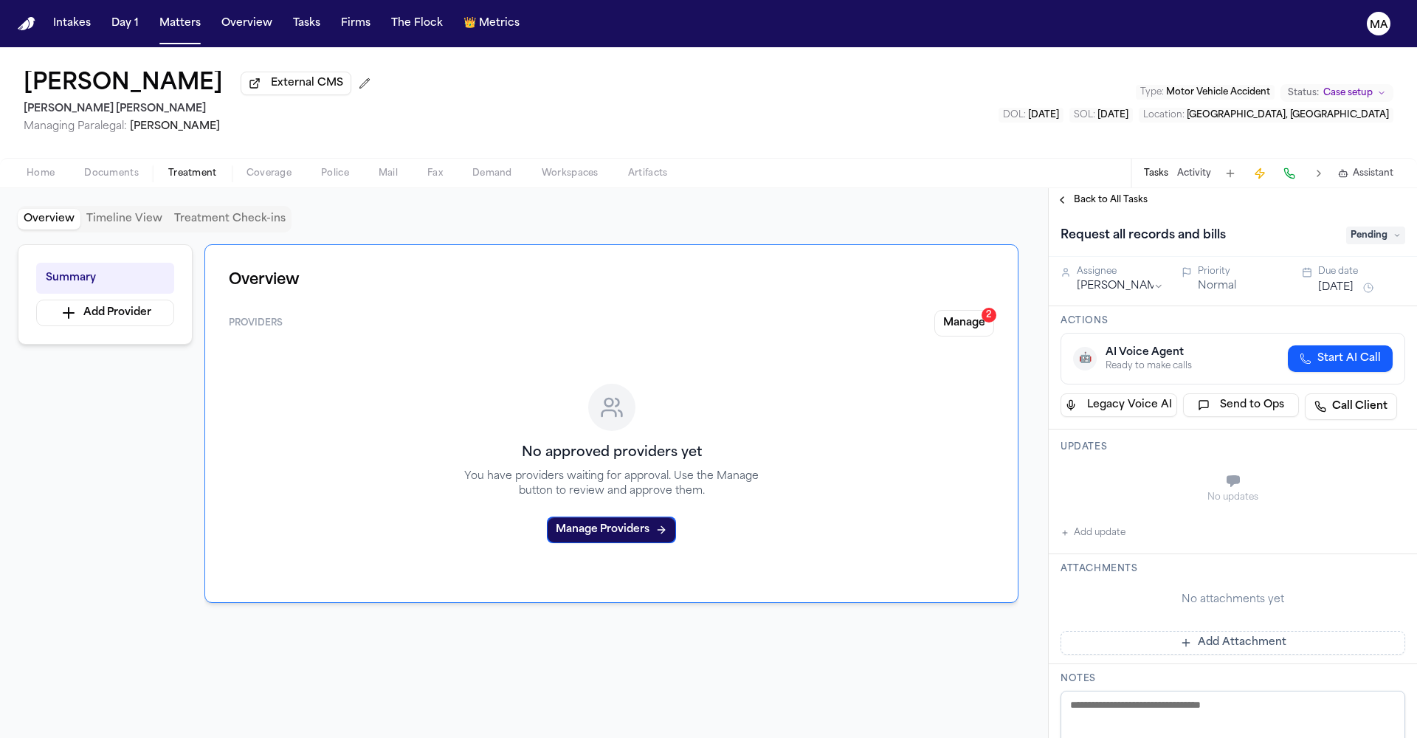
click at [1365, 227] on span "Pending" at bounding box center [1375, 236] width 59 height 18
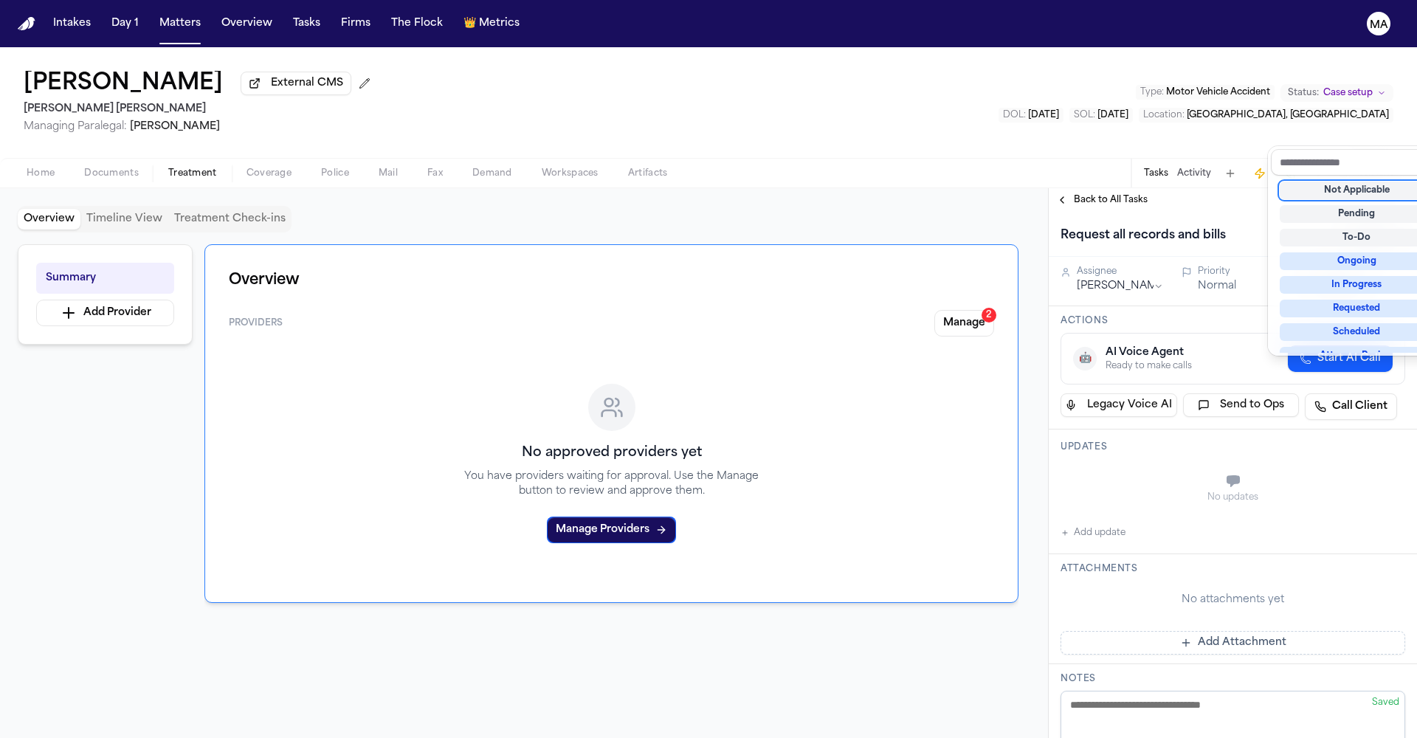
click at [1349, 182] on div "Not Applicable" at bounding box center [1357, 191] width 154 height 18
click at [1044, 101] on div "Arianna Briceno External CMS Steele Adams Hosman Managing Paralegal: Jacqueline…" at bounding box center [708, 392] width 1417 height 691
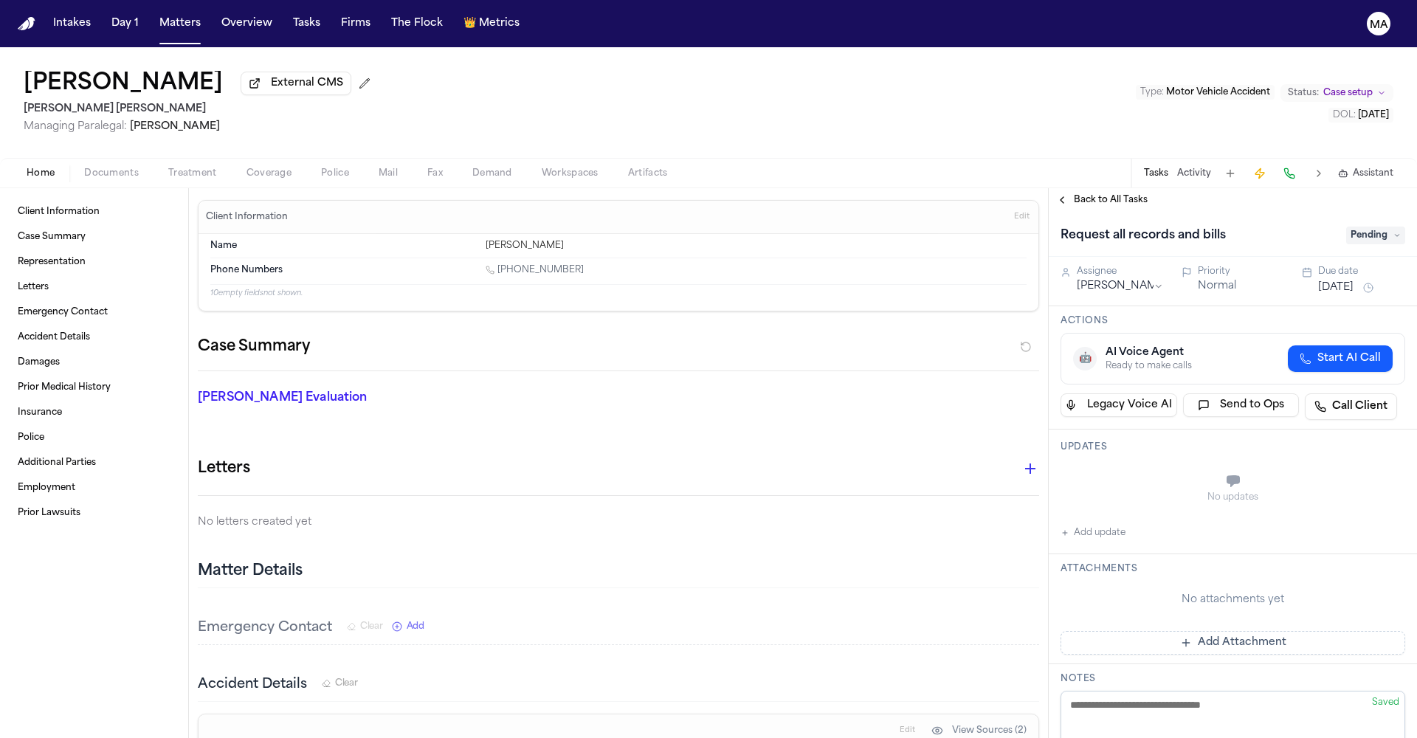
click at [168, 168] on span "Treatment" at bounding box center [192, 174] width 49 height 12
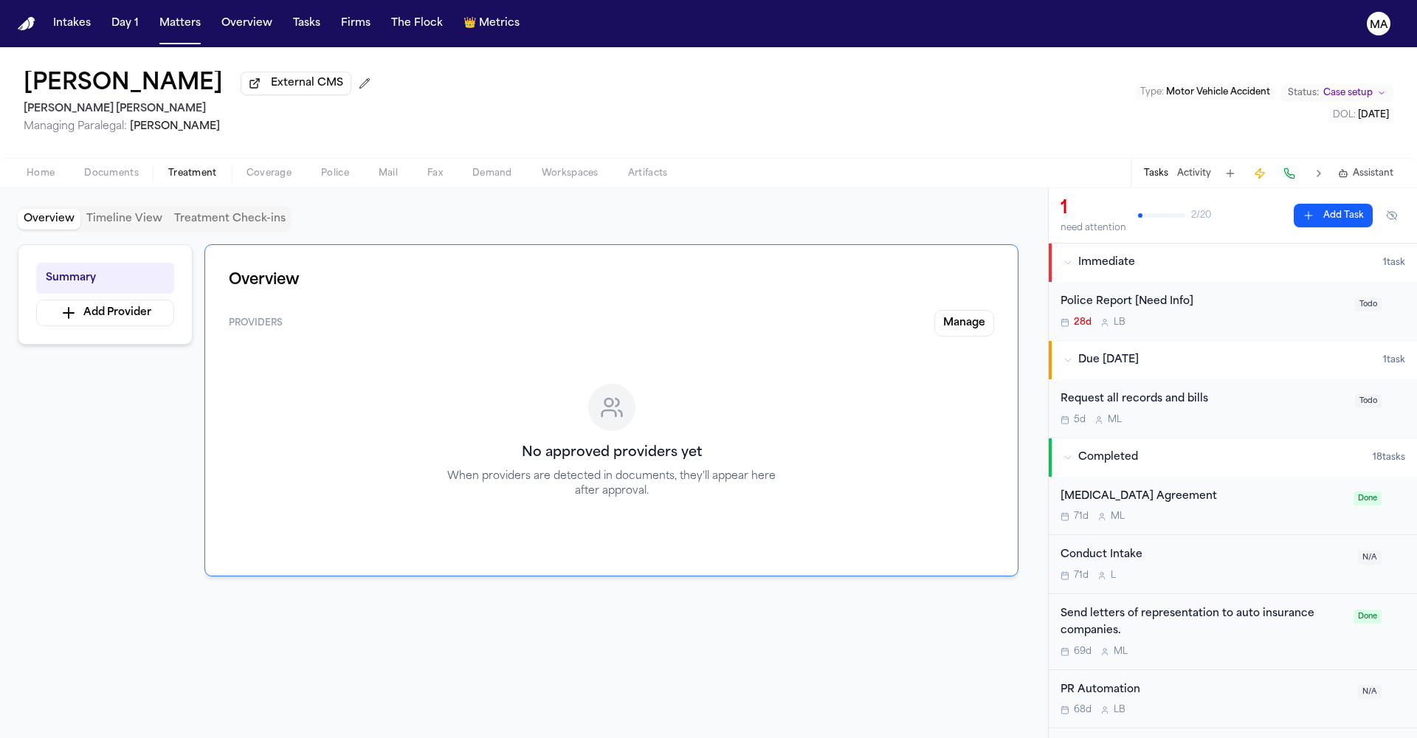
click at [1174, 391] on div "Request all records and bills" at bounding box center [1204, 399] width 286 height 17
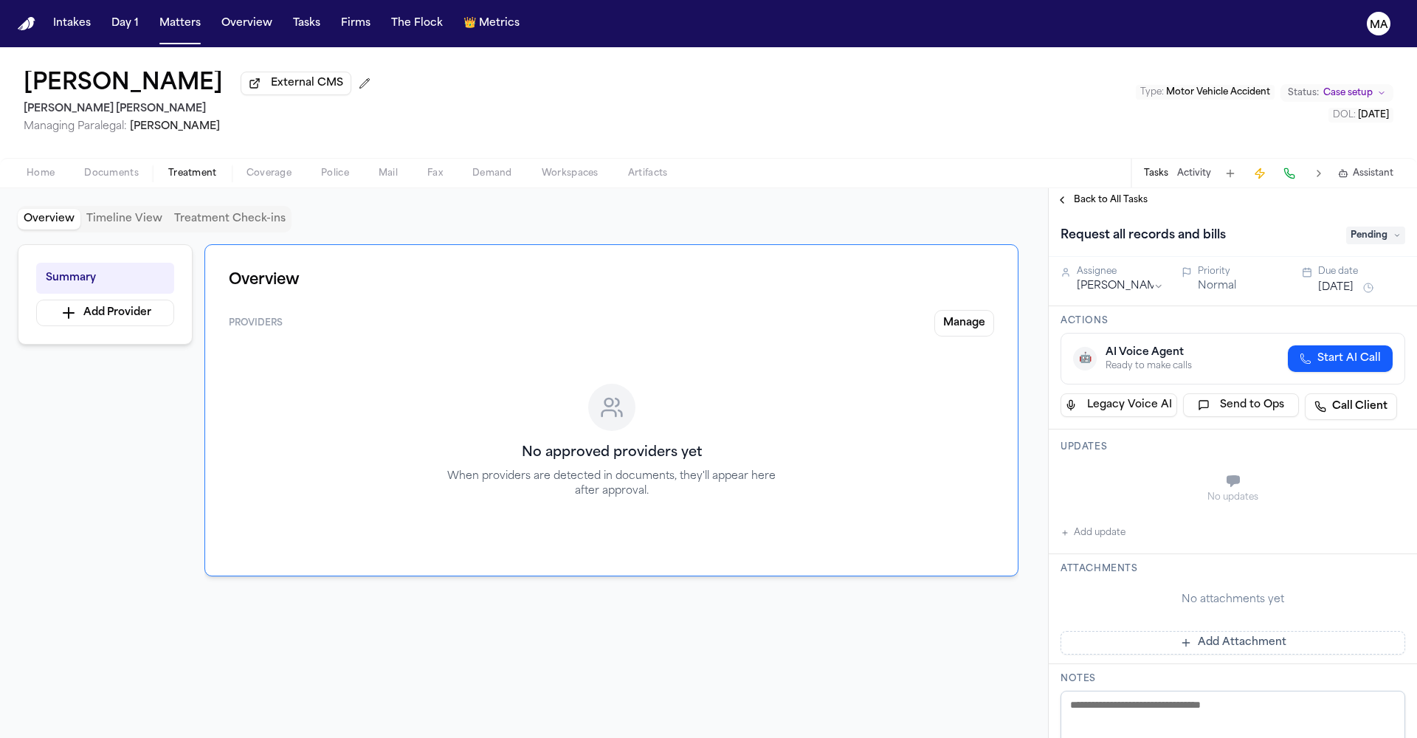
click at [1361, 227] on span "Pending" at bounding box center [1375, 236] width 59 height 18
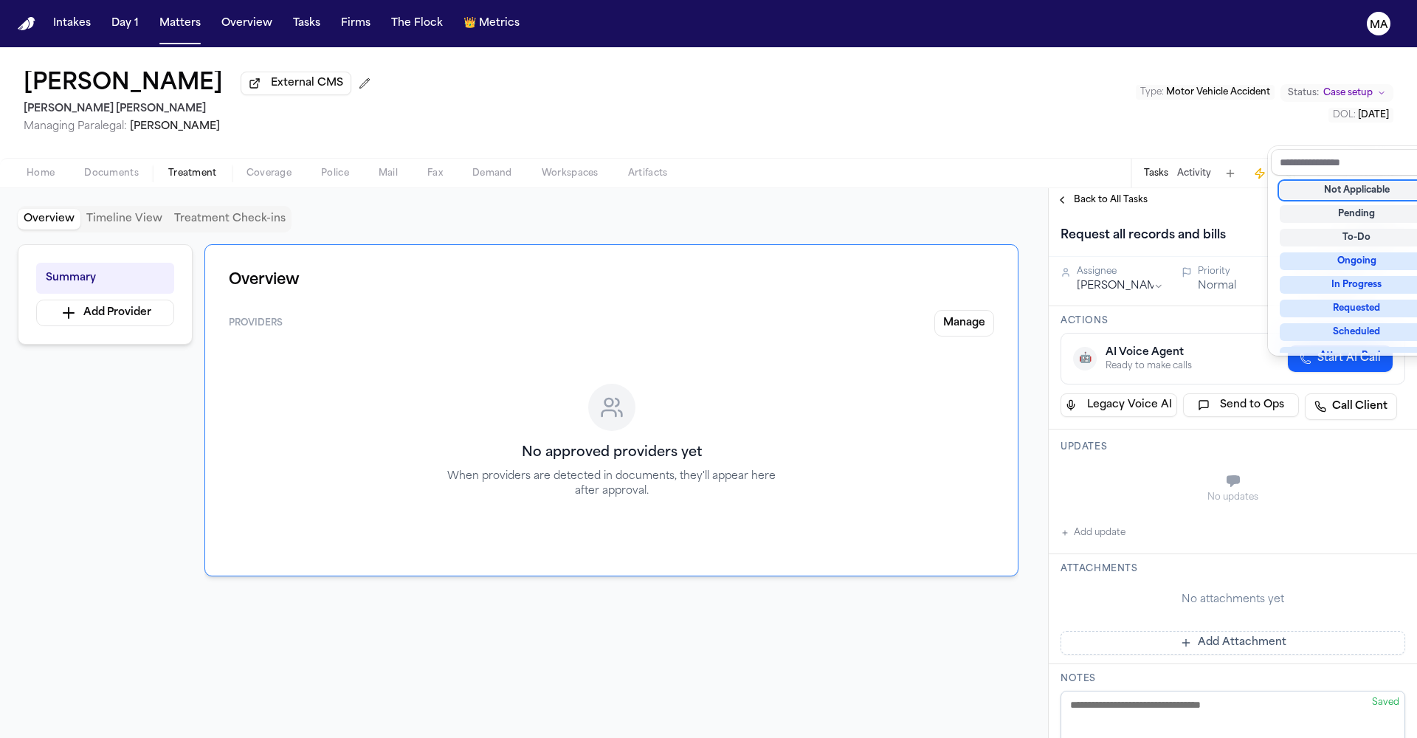
click at [1348, 182] on div "Not Applicable" at bounding box center [1357, 191] width 154 height 18
click at [924, 89] on div "[PERSON_NAME] External CMS [PERSON_NAME] [PERSON_NAME] Managing Paralegal: [PER…" at bounding box center [708, 392] width 1417 height 691
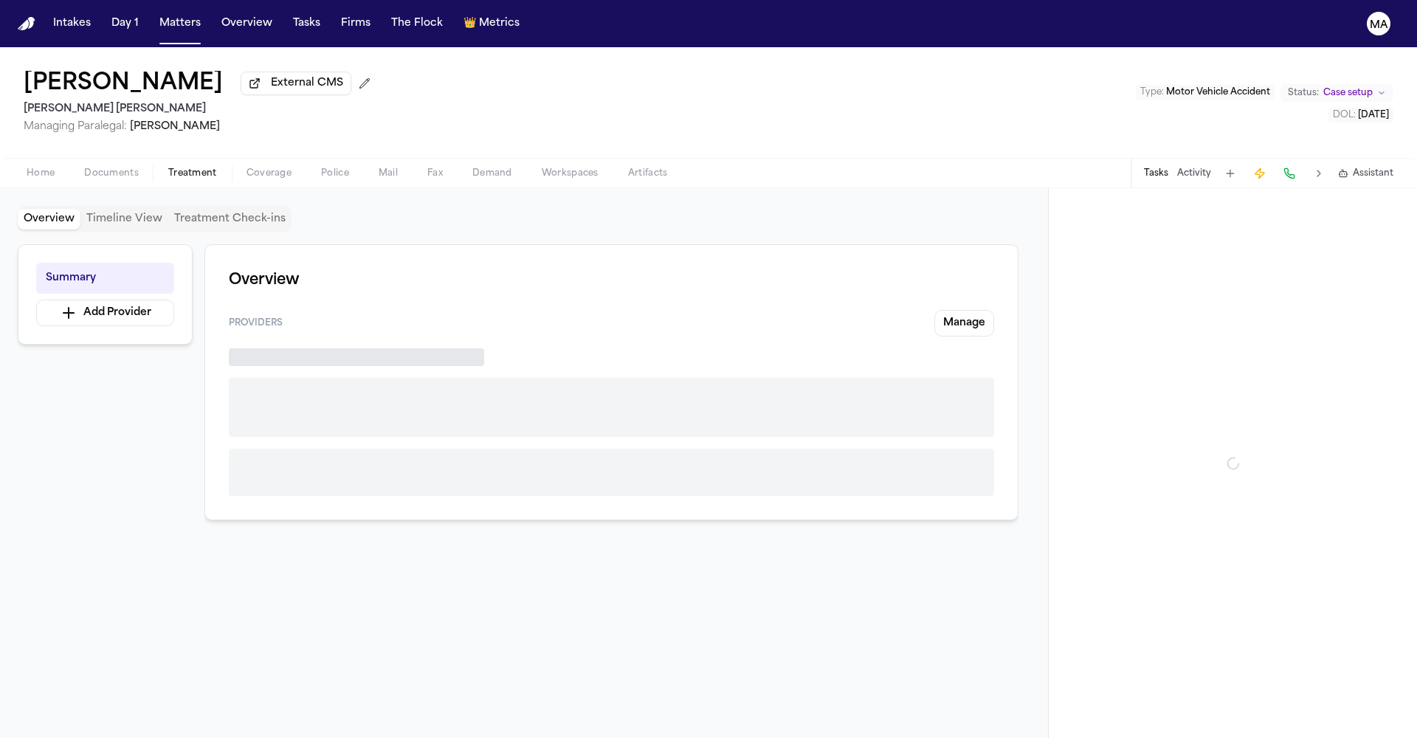
click at [168, 168] on span "Treatment" at bounding box center [192, 174] width 49 height 12
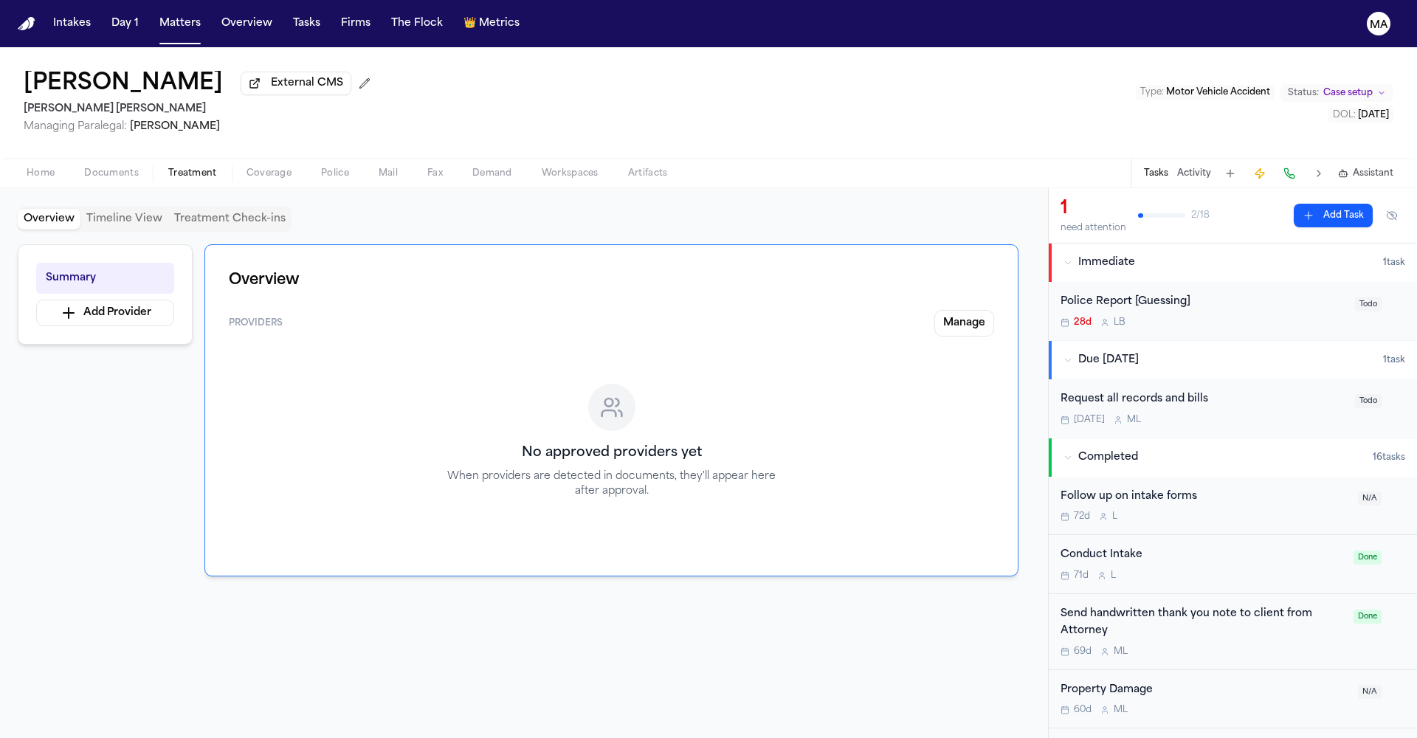
click at [1146, 391] on div "Request all records and bills Sep 30 M L" at bounding box center [1204, 408] width 286 height 35
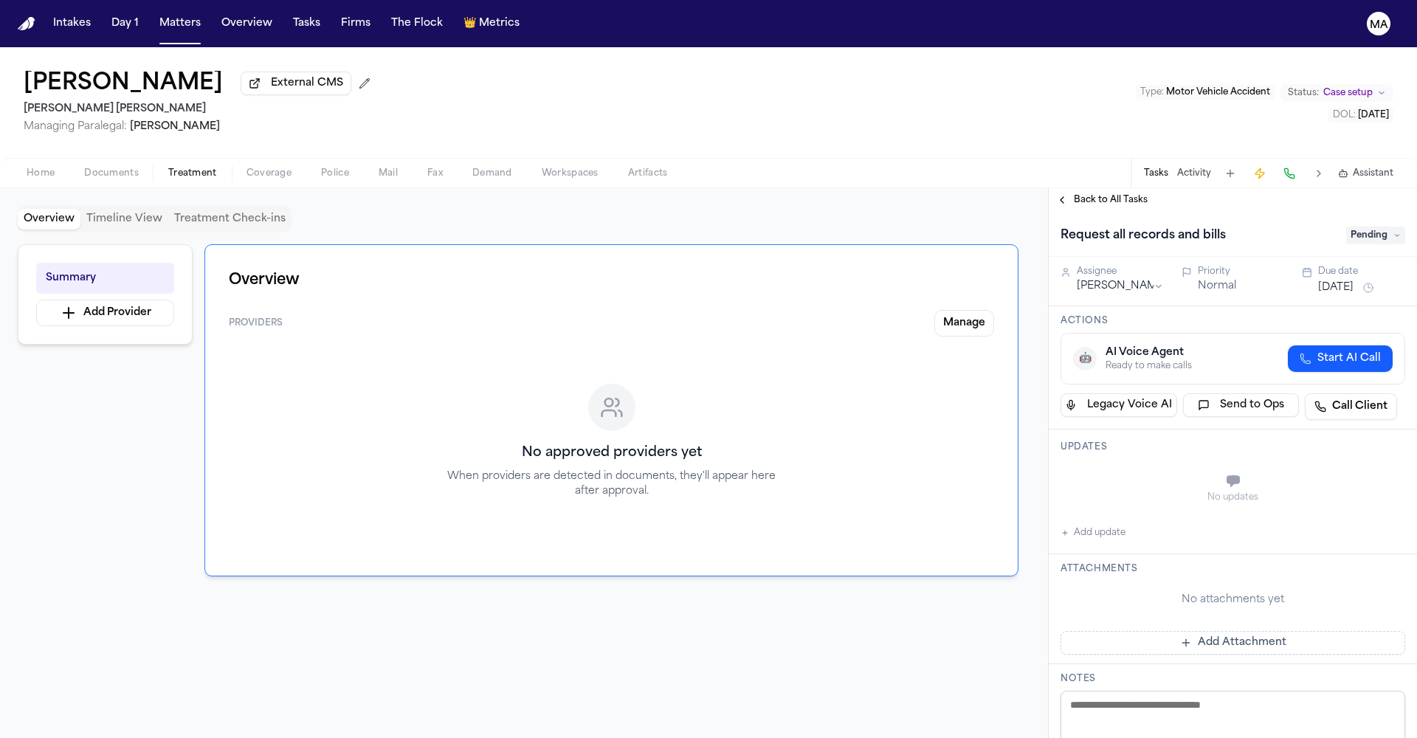
click at [1371, 224] on div "Request all records and bills Pending" at bounding box center [1233, 236] width 345 height 24
click at [1372, 227] on span "Pending" at bounding box center [1375, 236] width 59 height 18
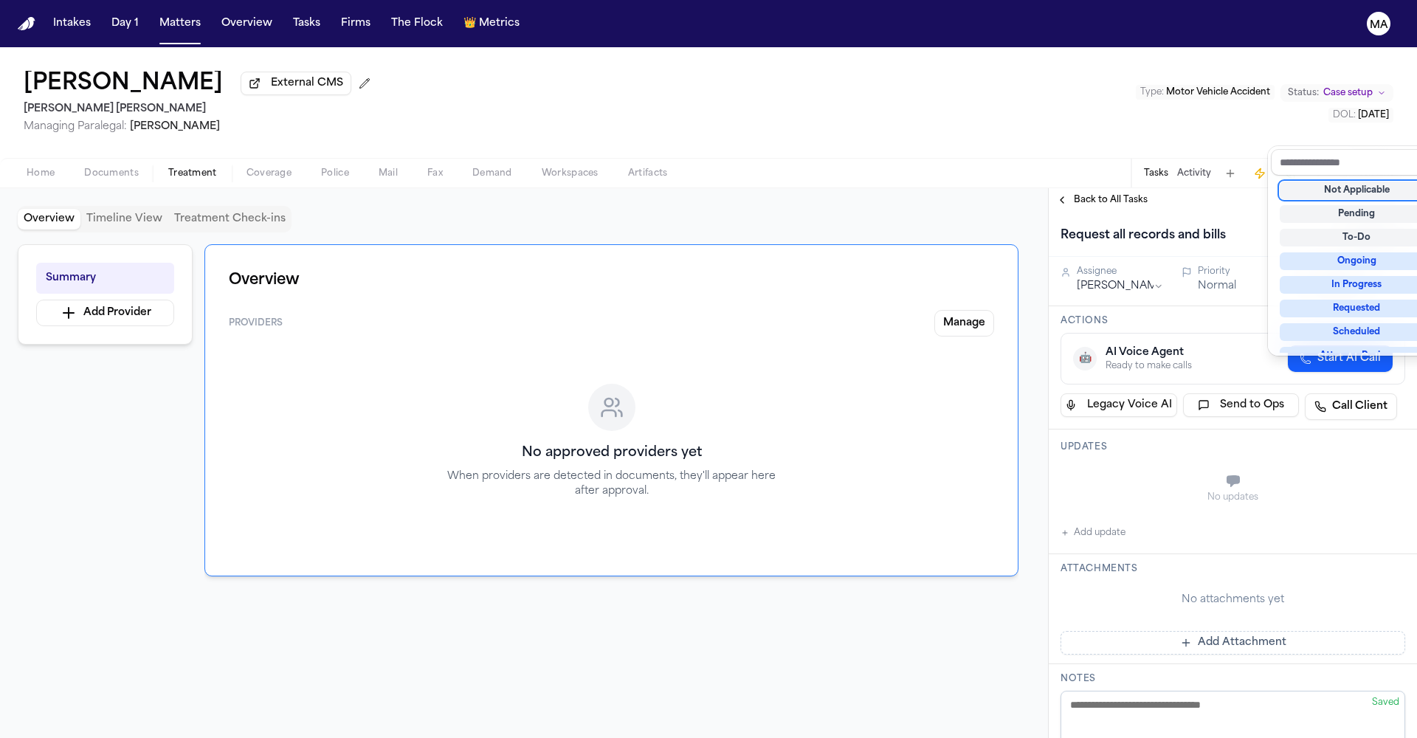
click at [1346, 182] on div "Not Applicable" at bounding box center [1357, 191] width 154 height 18
click at [1169, 90] on div "Saturino Flores External CMS Steele Adams Hosman Managing Paralegal: Jacqueline…" at bounding box center [708, 392] width 1417 height 691
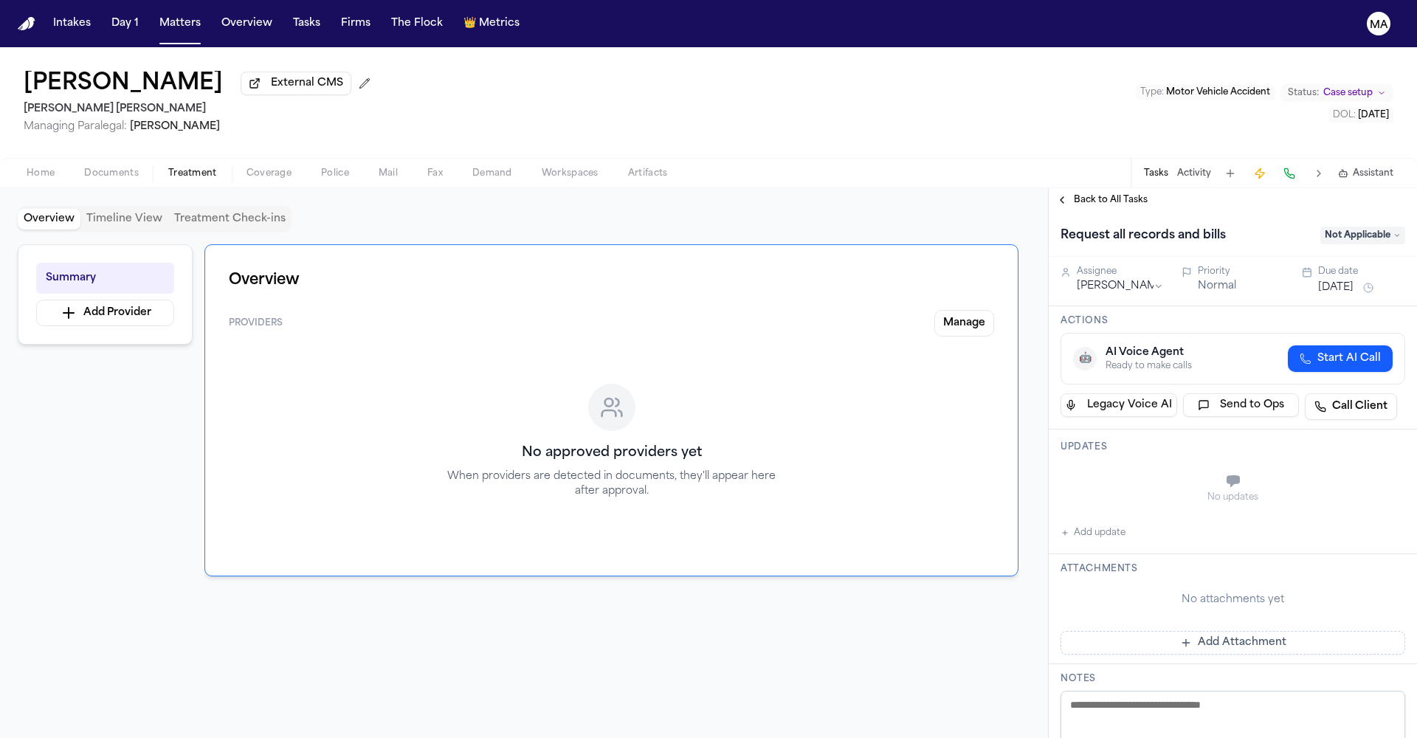
click at [1094, 194] on span "Back to All Tasks" at bounding box center [1111, 200] width 74 height 12
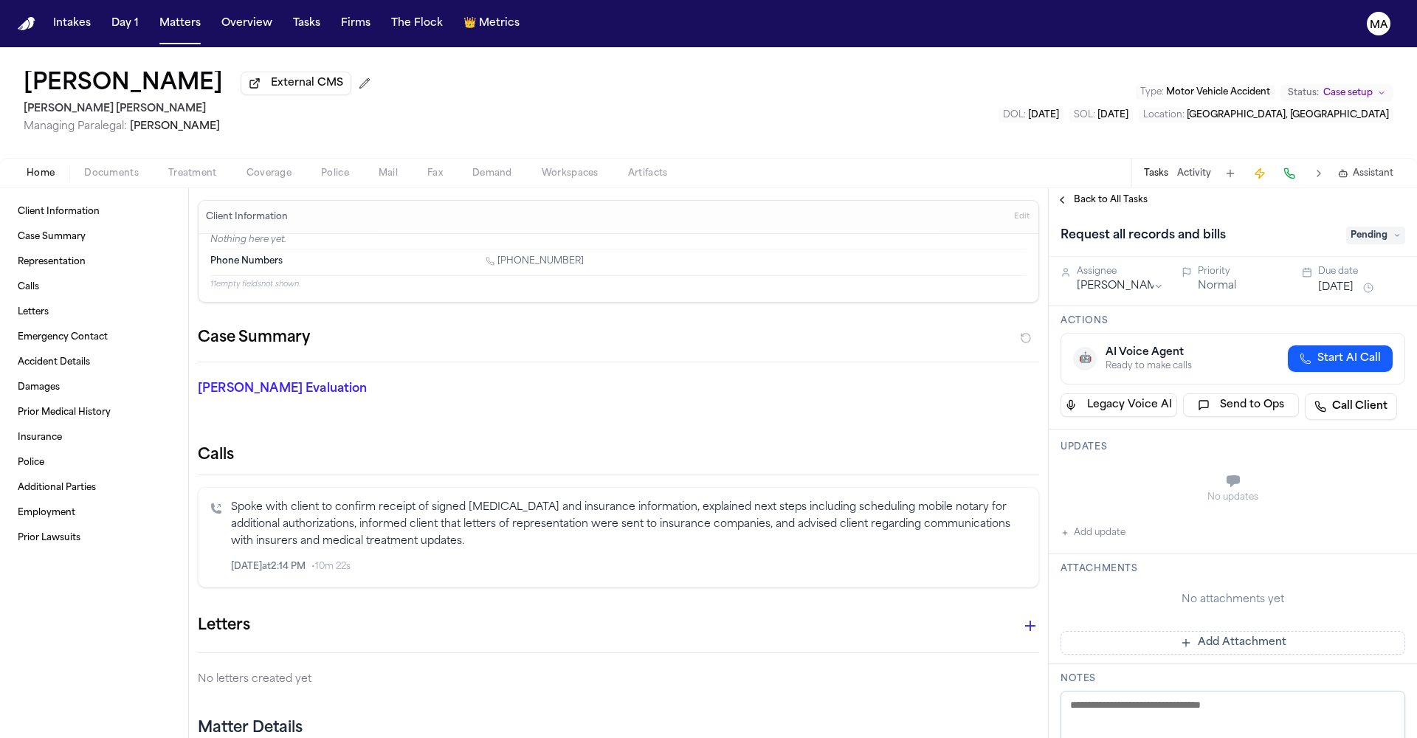
click at [168, 168] on span "Treatment" at bounding box center [192, 174] width 49 height 12
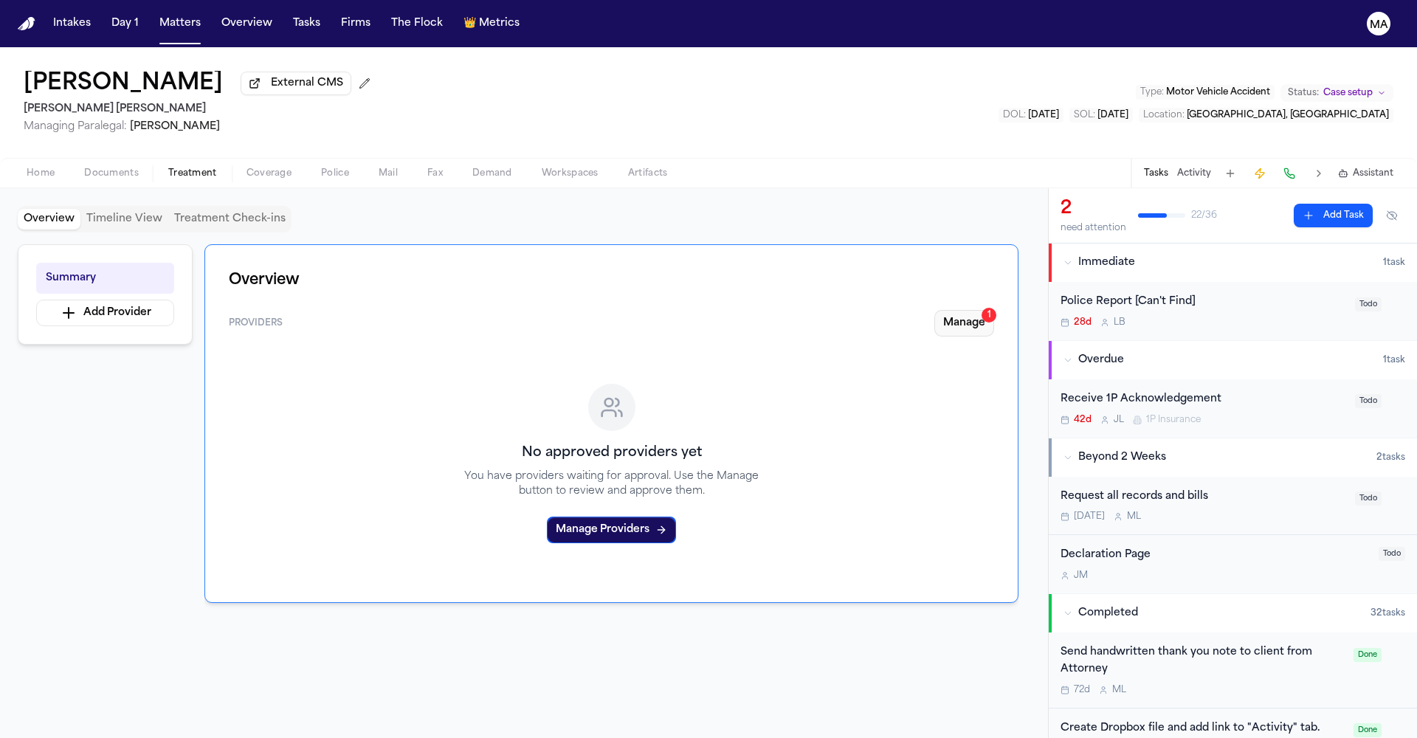
click at [994, 310] on button "Manage 1" at bounding box center [964, 323] width 60 height 27
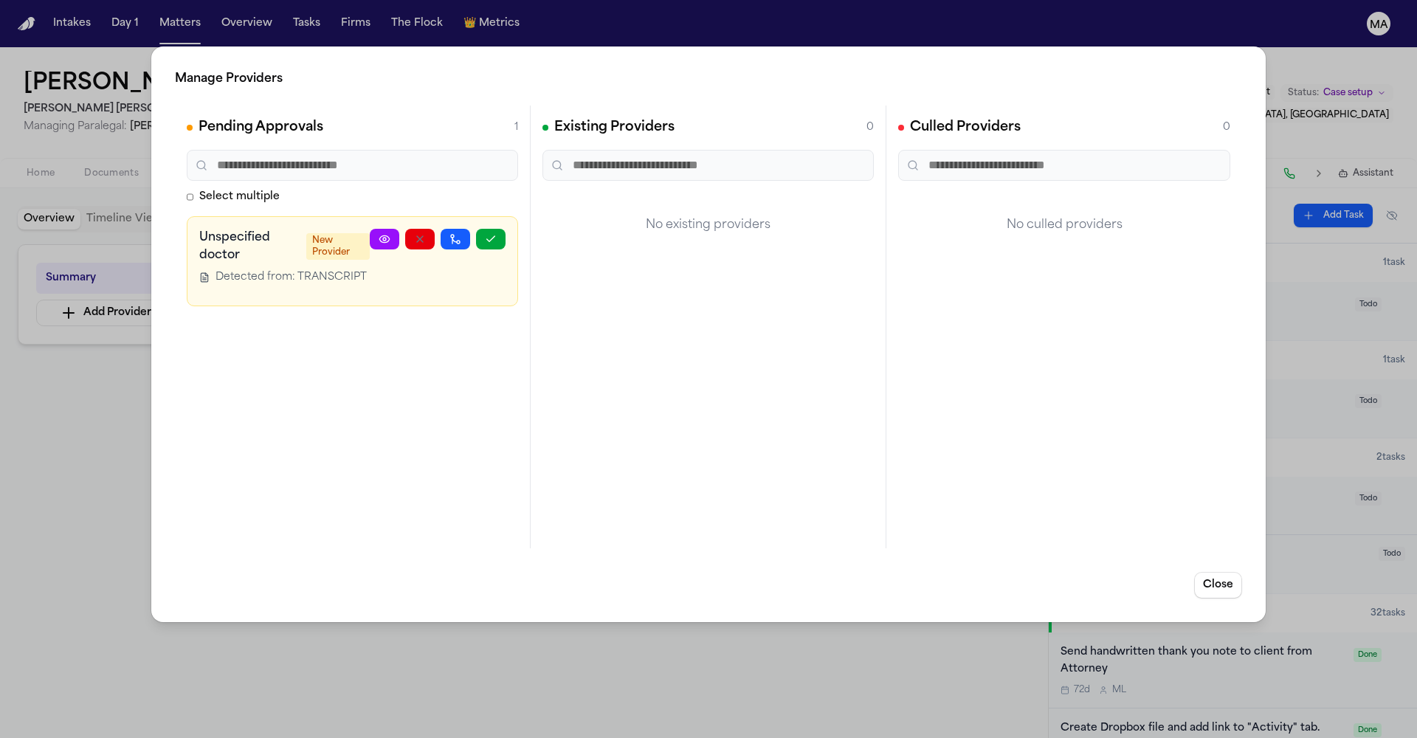
click at [658, 41] on div "Manage Providers Pending Approvals 1 Select multiple Unspecified doctor New Pro…" at bounding box center [708, 369] width 1417 height 738
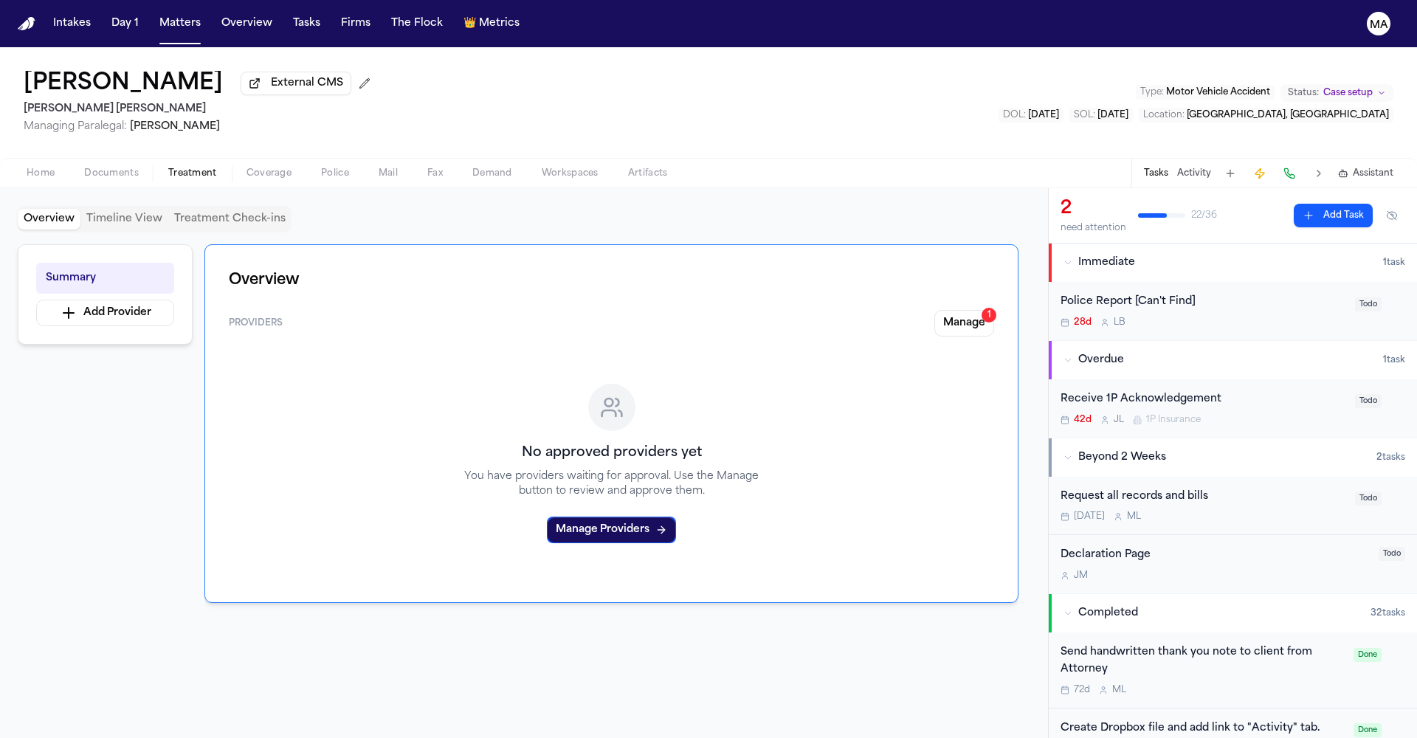
click at [1146, 489] on div "Request all records and bills" at bounding box center [1204, 497] width 286 height 17
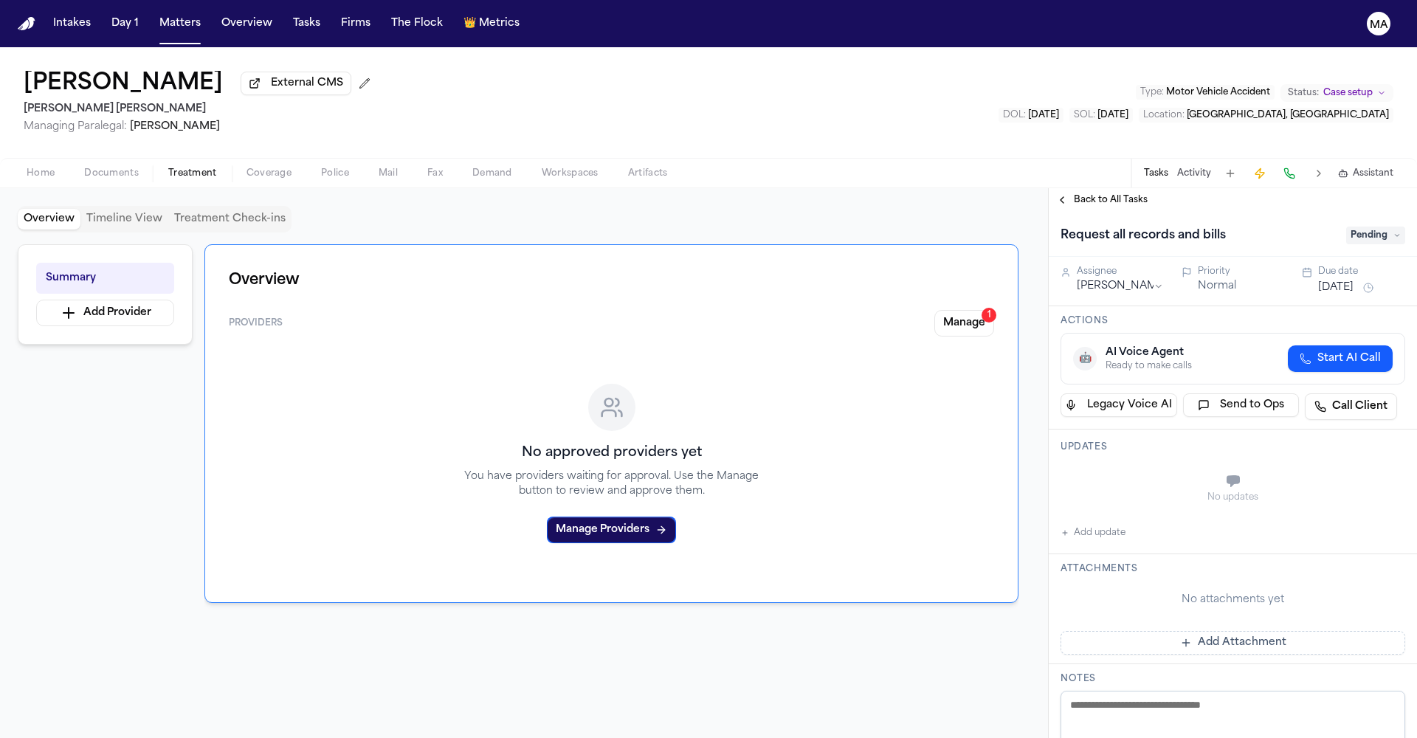
click at [1399, 227] on span "Pending" at bounding box center [1375, 236] width 59 height 18
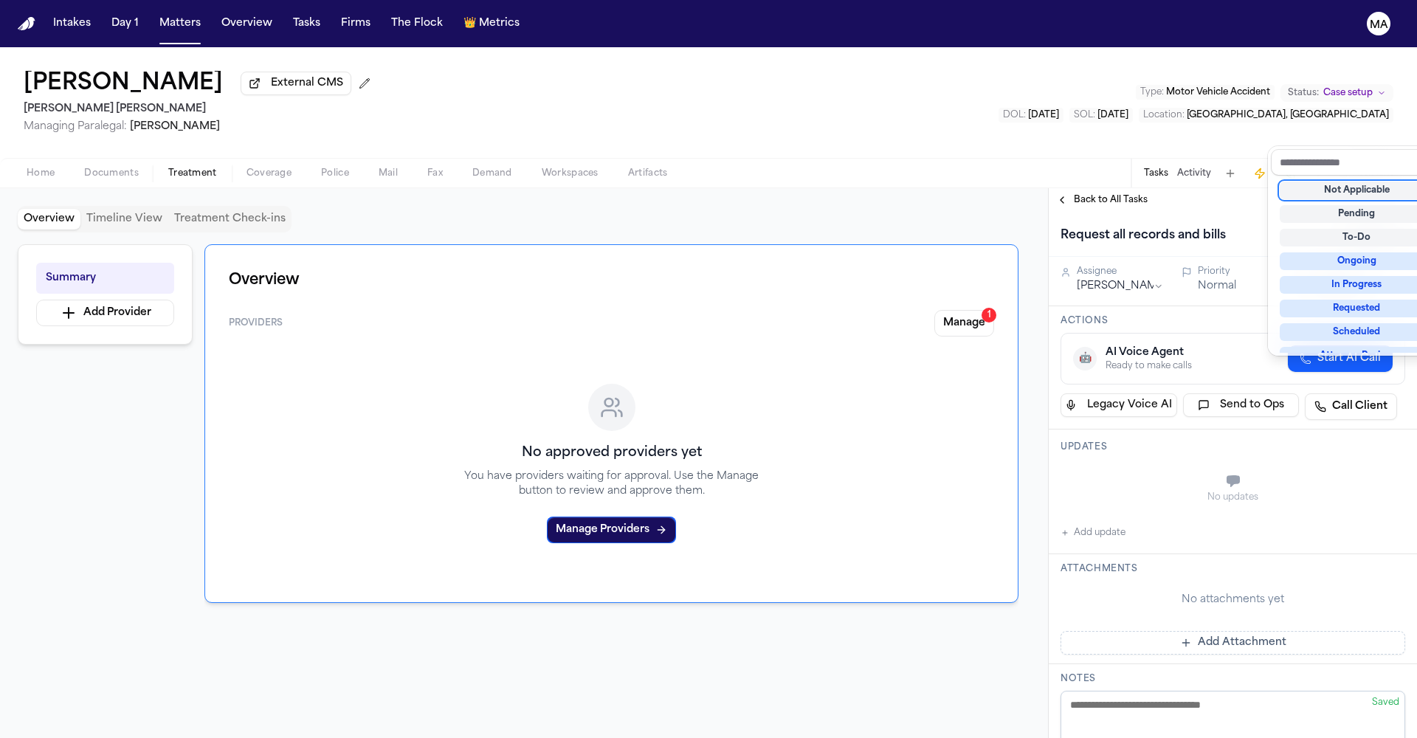
click at [1350, 182] on div "Not Applicable" at bounding box center [1357, 191] width 154 height 18
click at [1168, 188] on div "Back to All Tasks Request all records and bills Not Applicable Assignee Michell…" at bounding box center [1233, 463] width 368 height 550
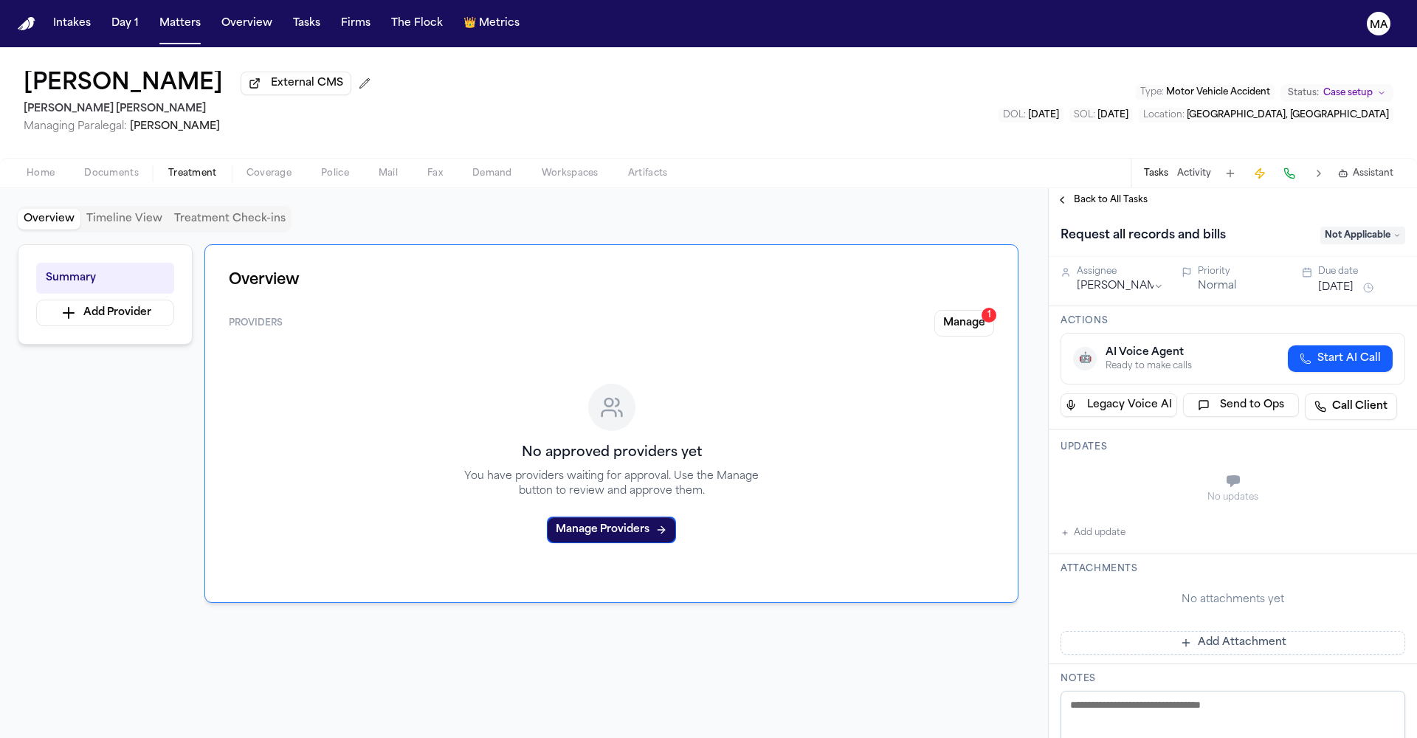
click at [1103, 194] on span "Back to All Tasks" at bounding box center [1111, 200] width 74 height 12
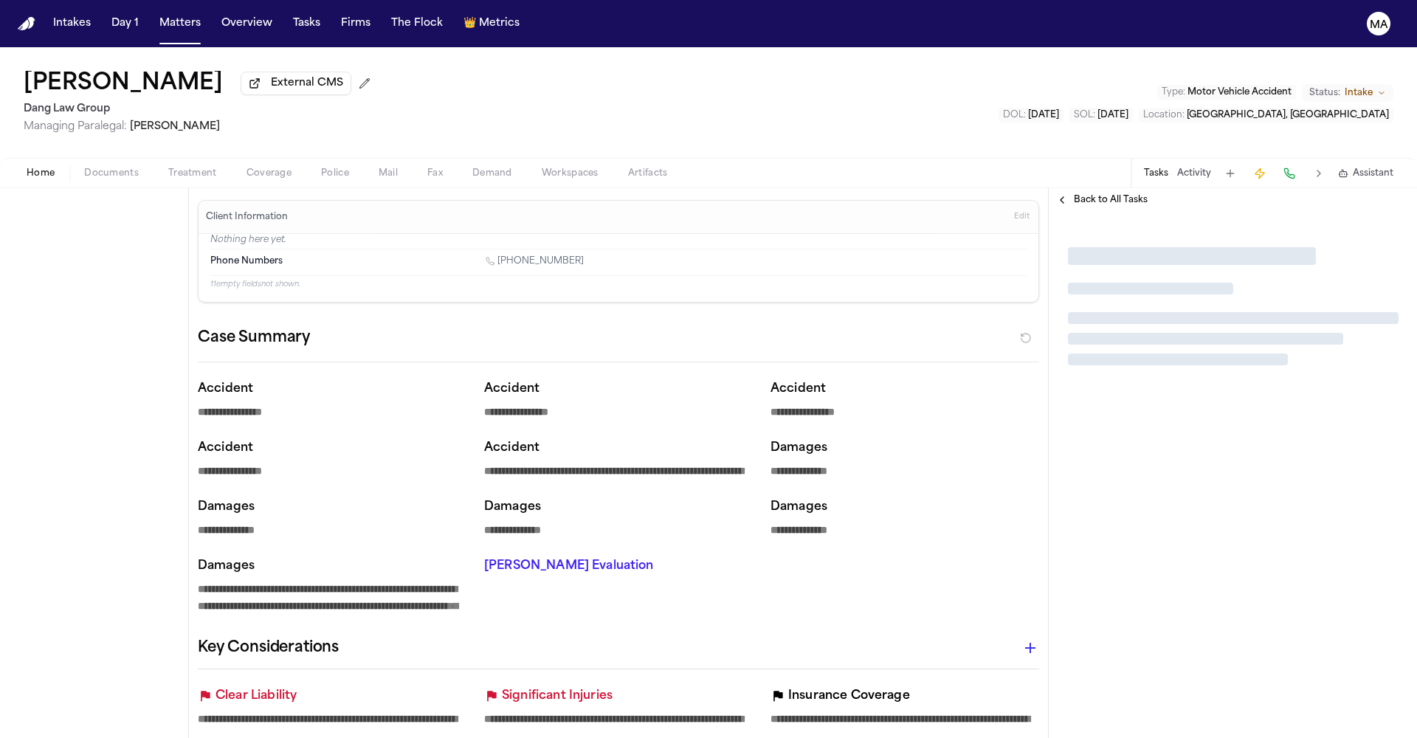
type textarea "*"
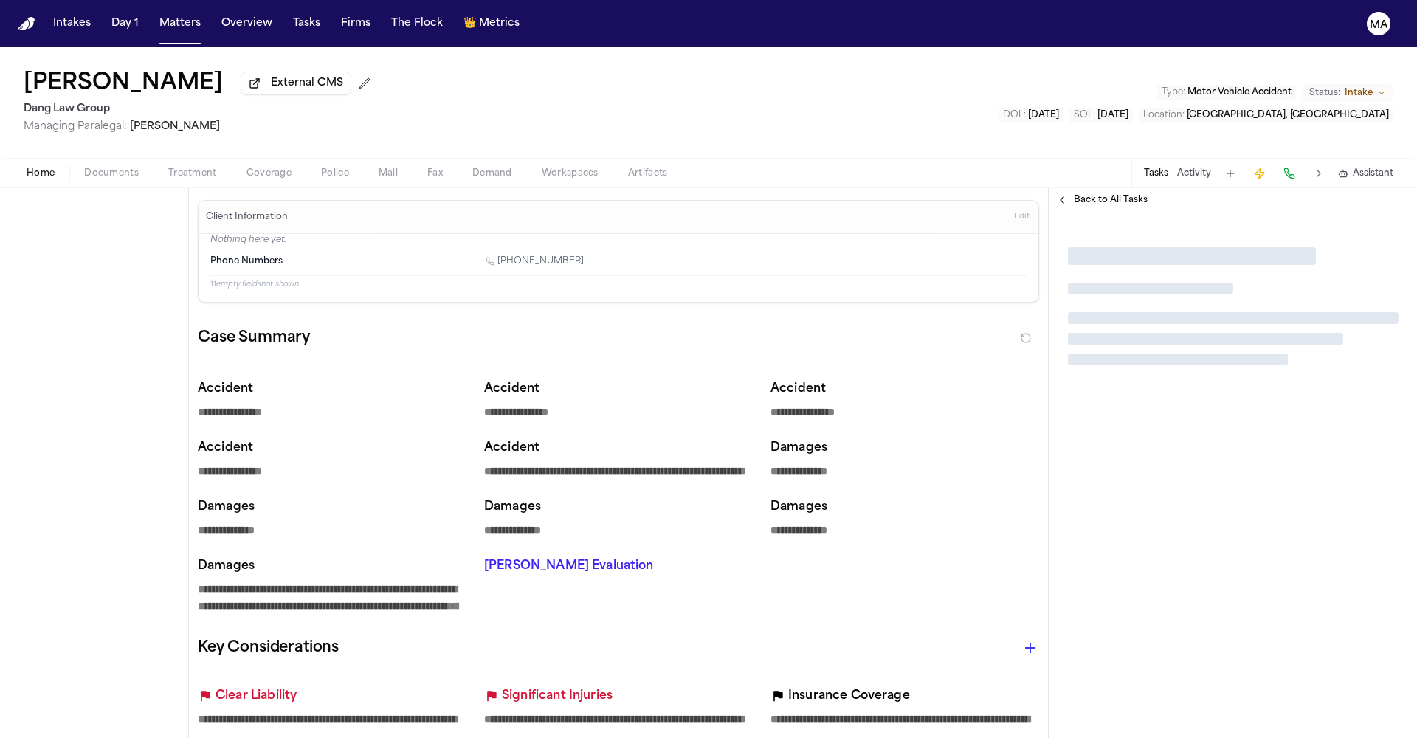
type textarea "*"
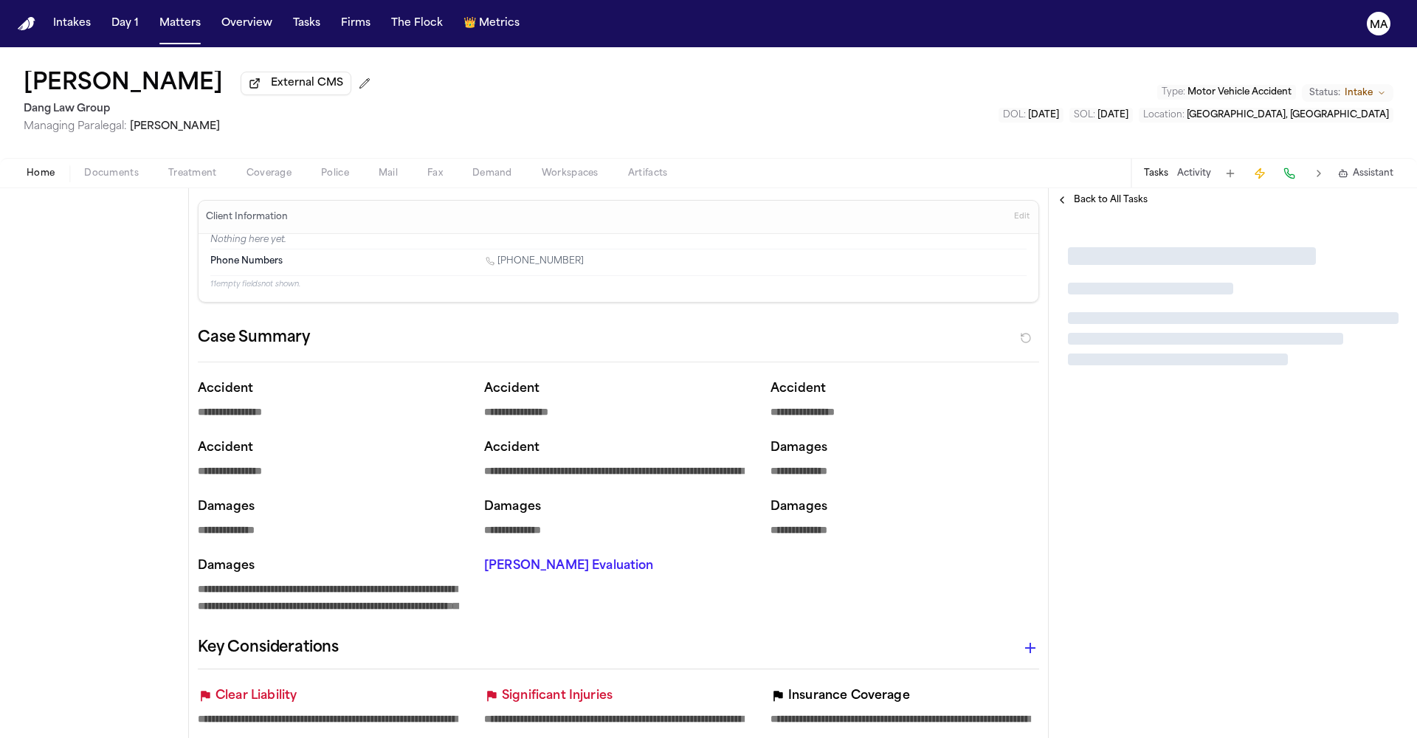
type textarea "*"
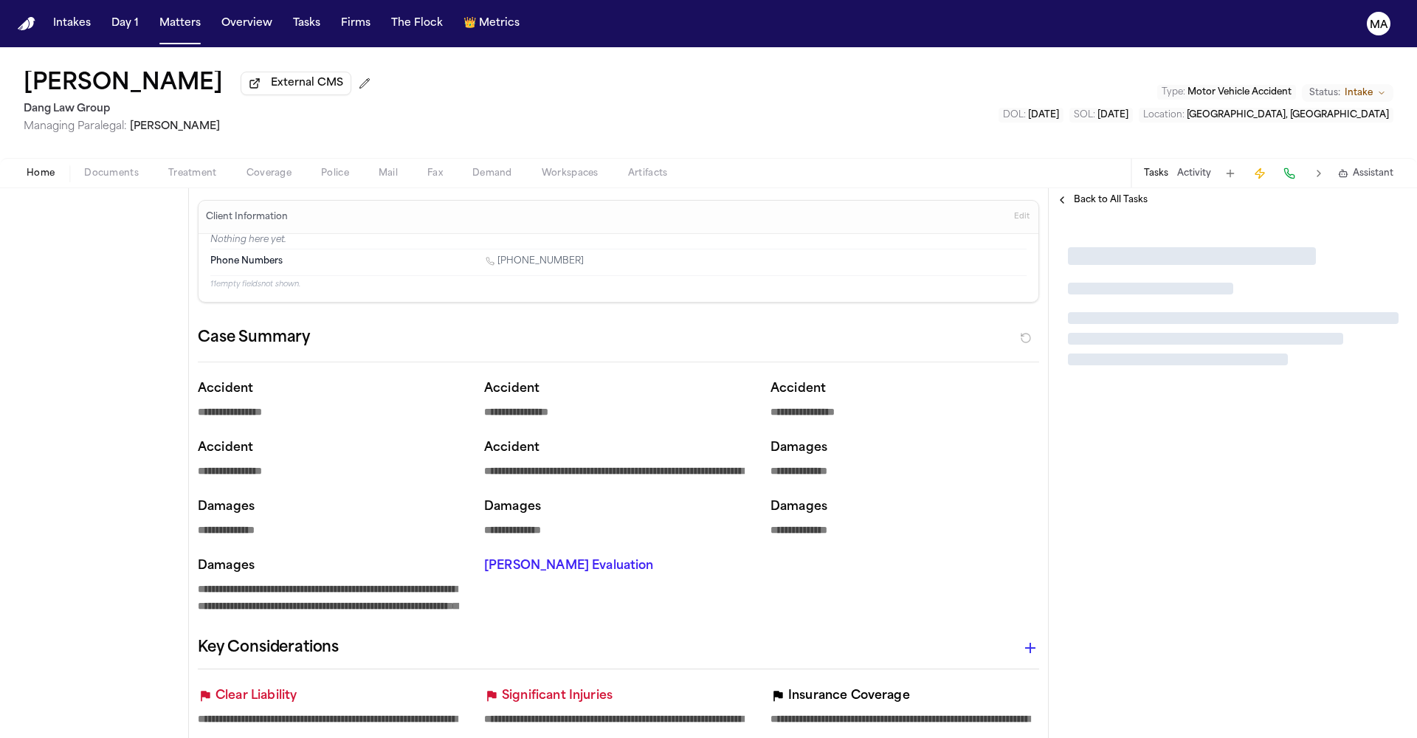
type textarea "*"
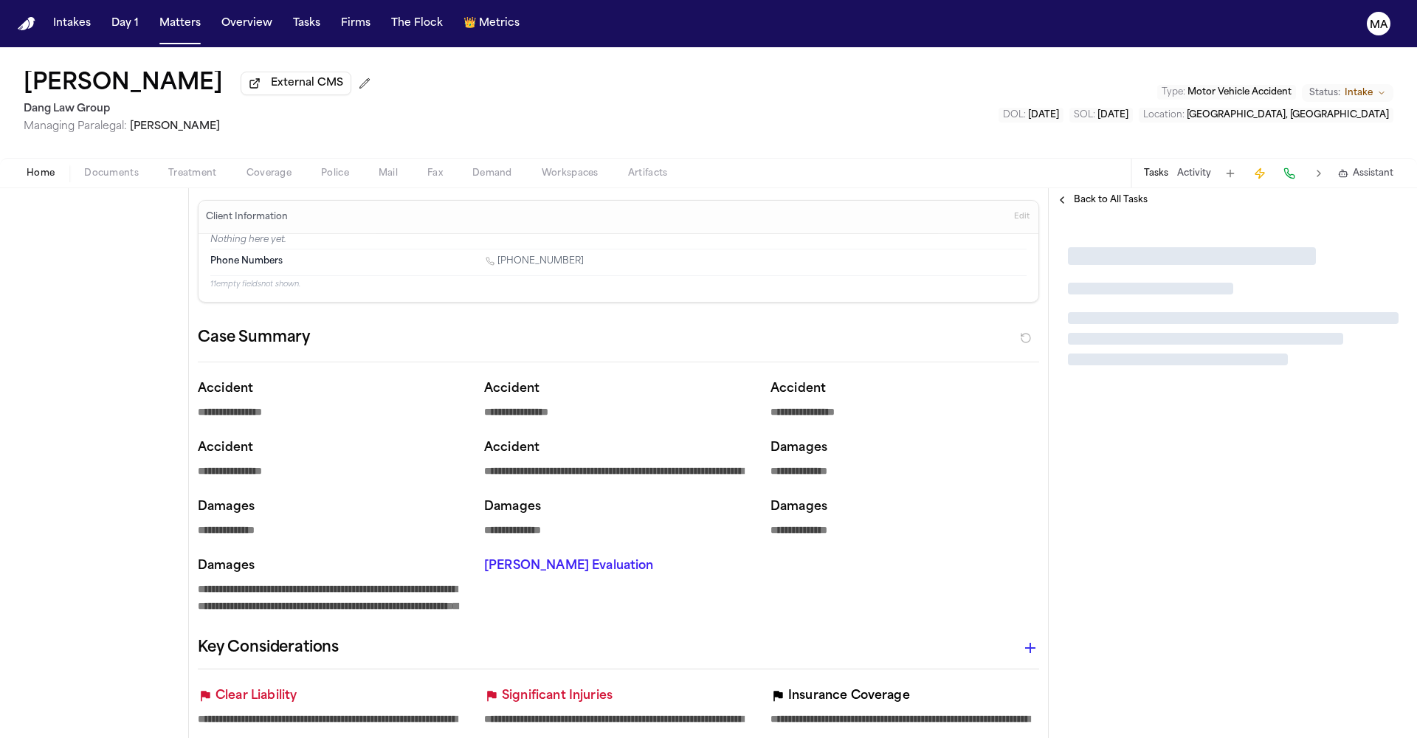
type textarea "*"
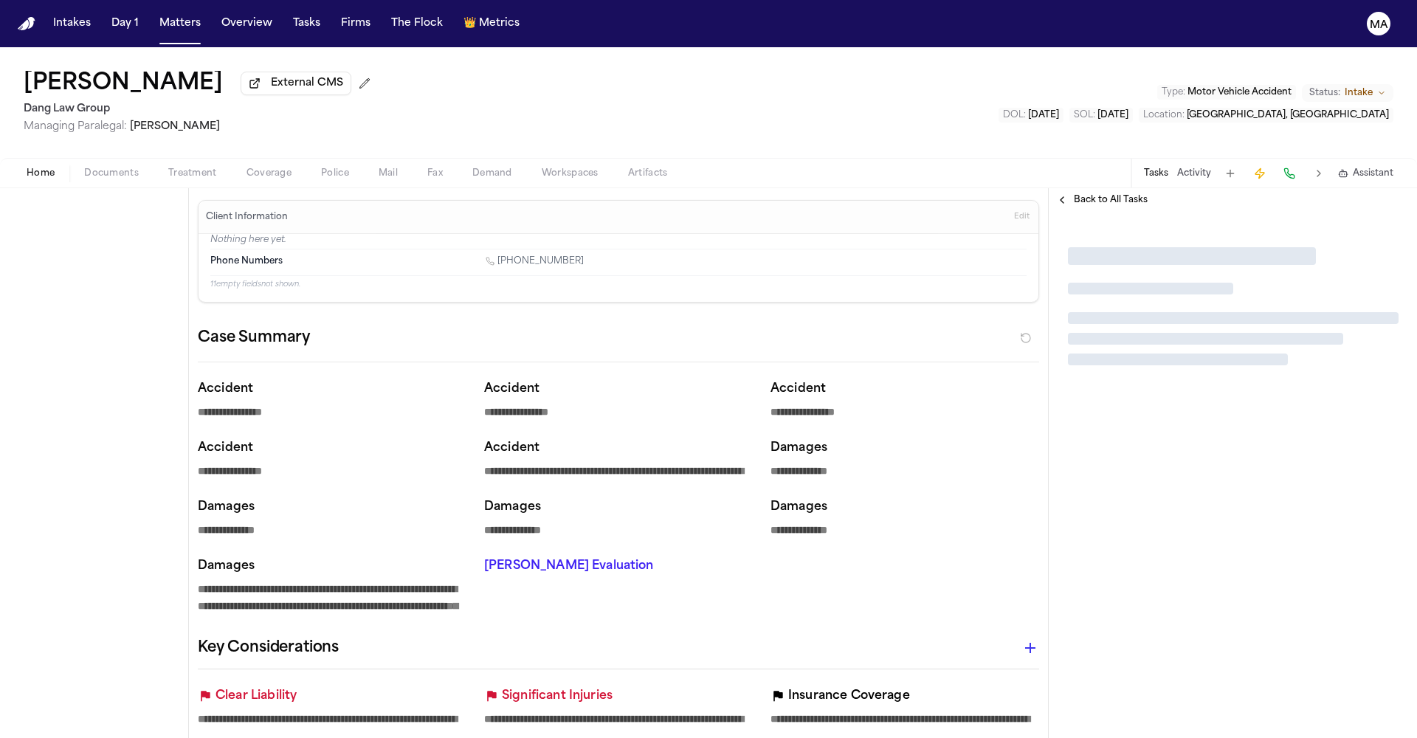
type textarea "*"
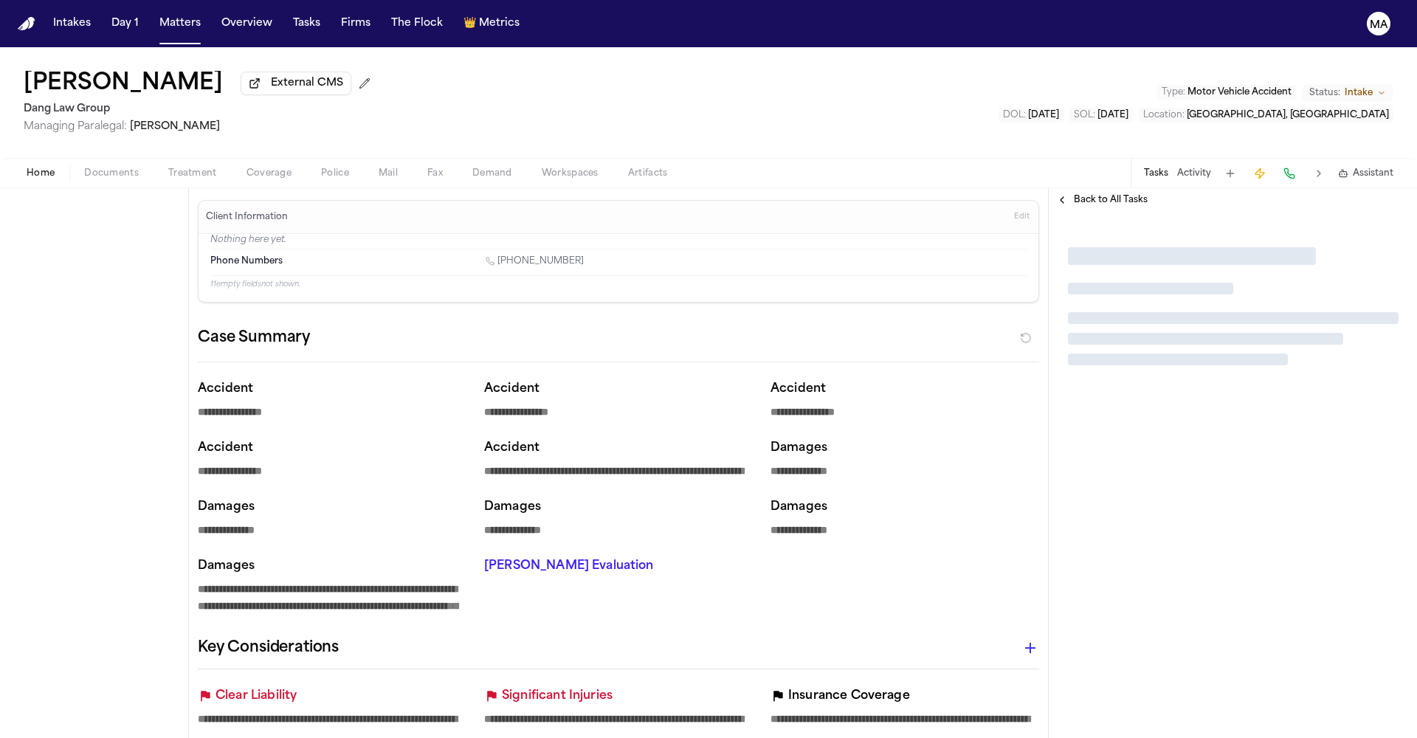
type textarea "*"
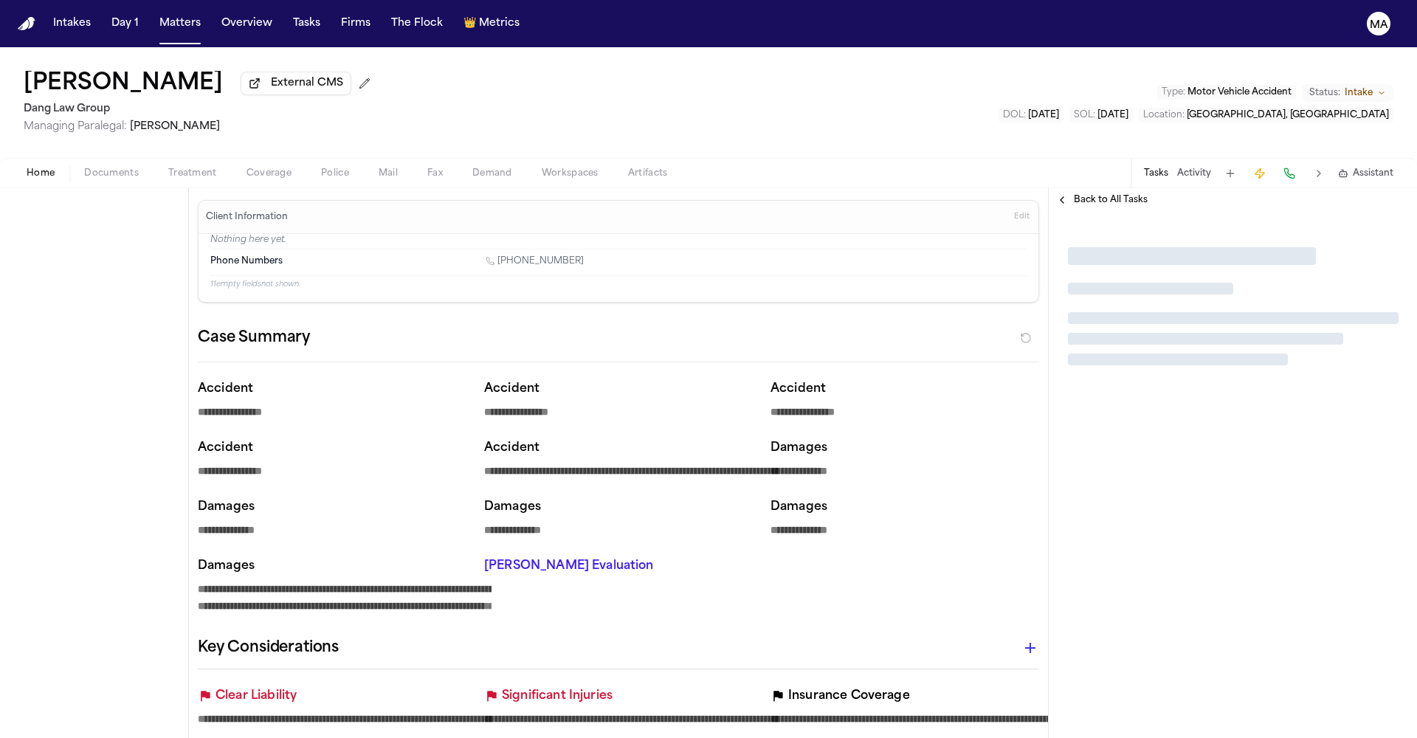
type textarea "*"
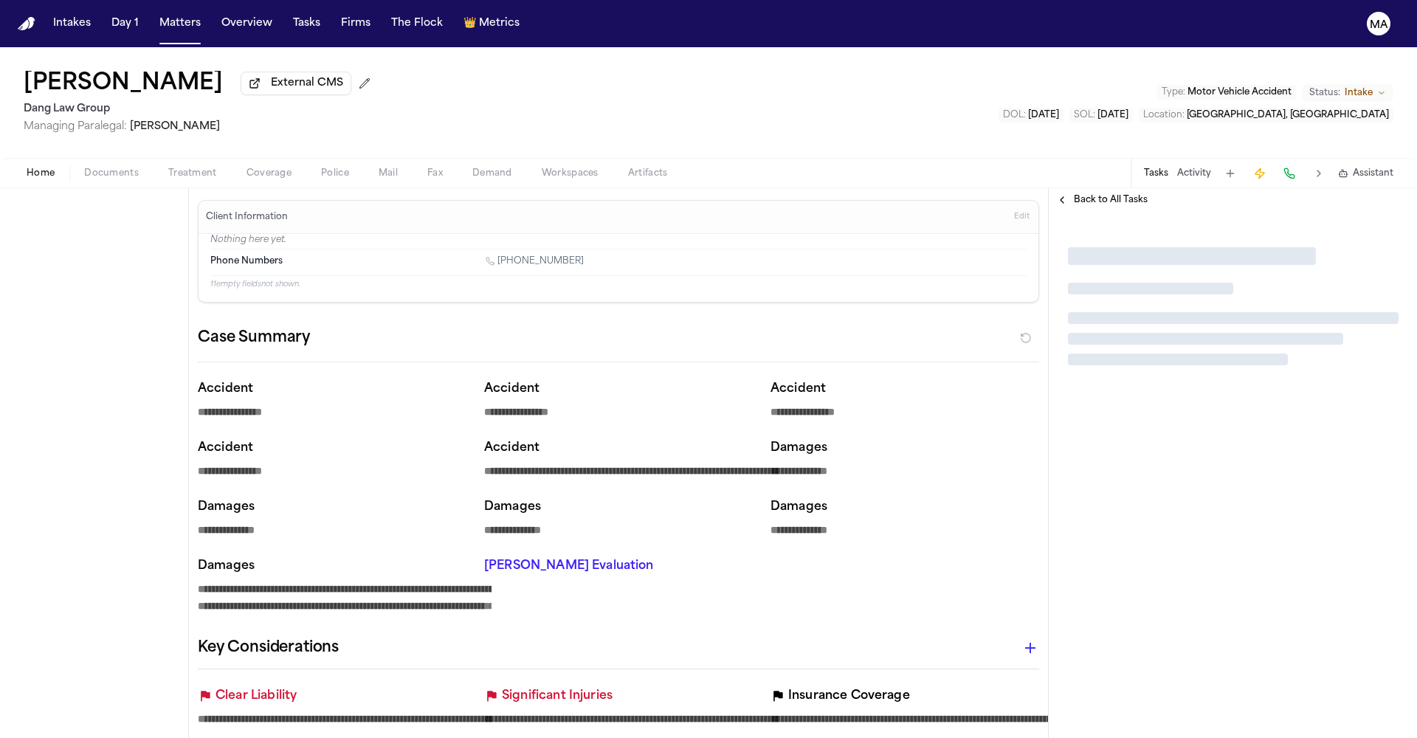
type textarea "*"
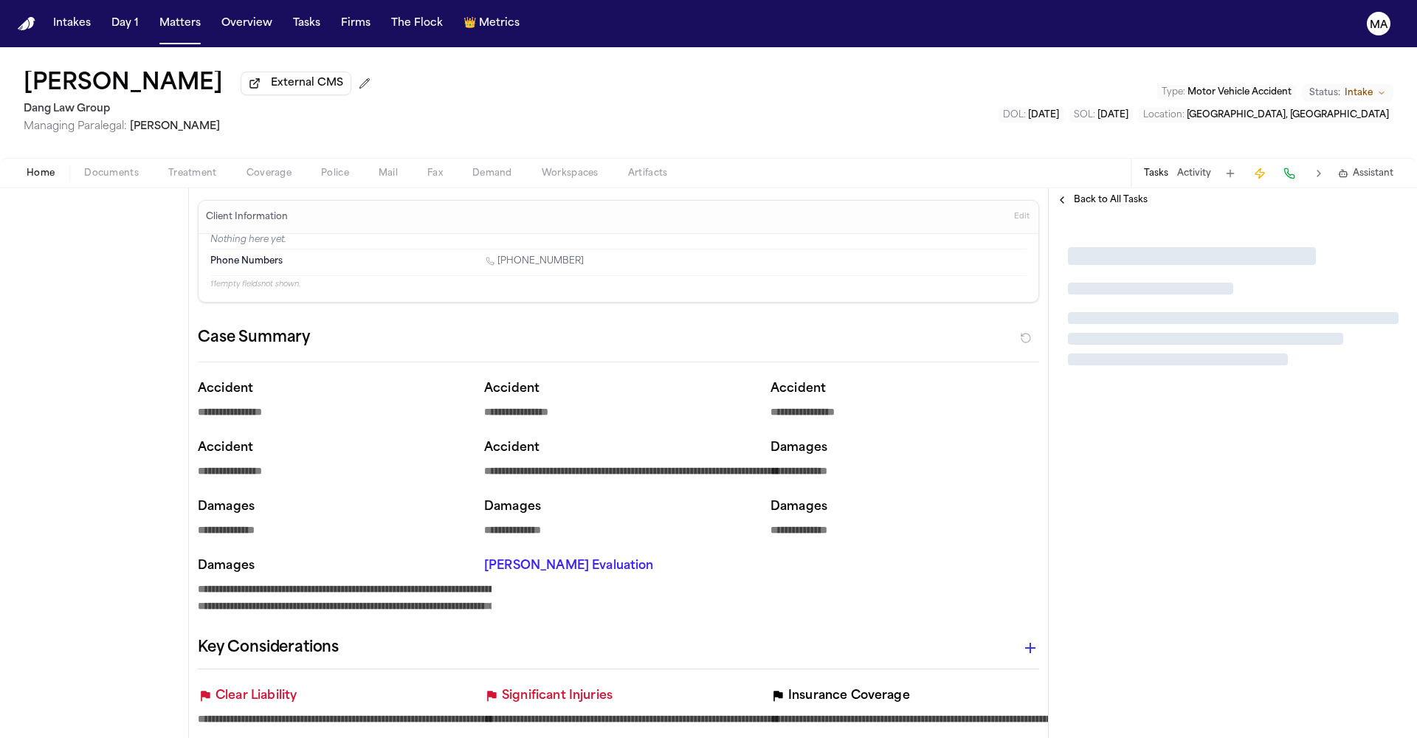
type textarea "*"
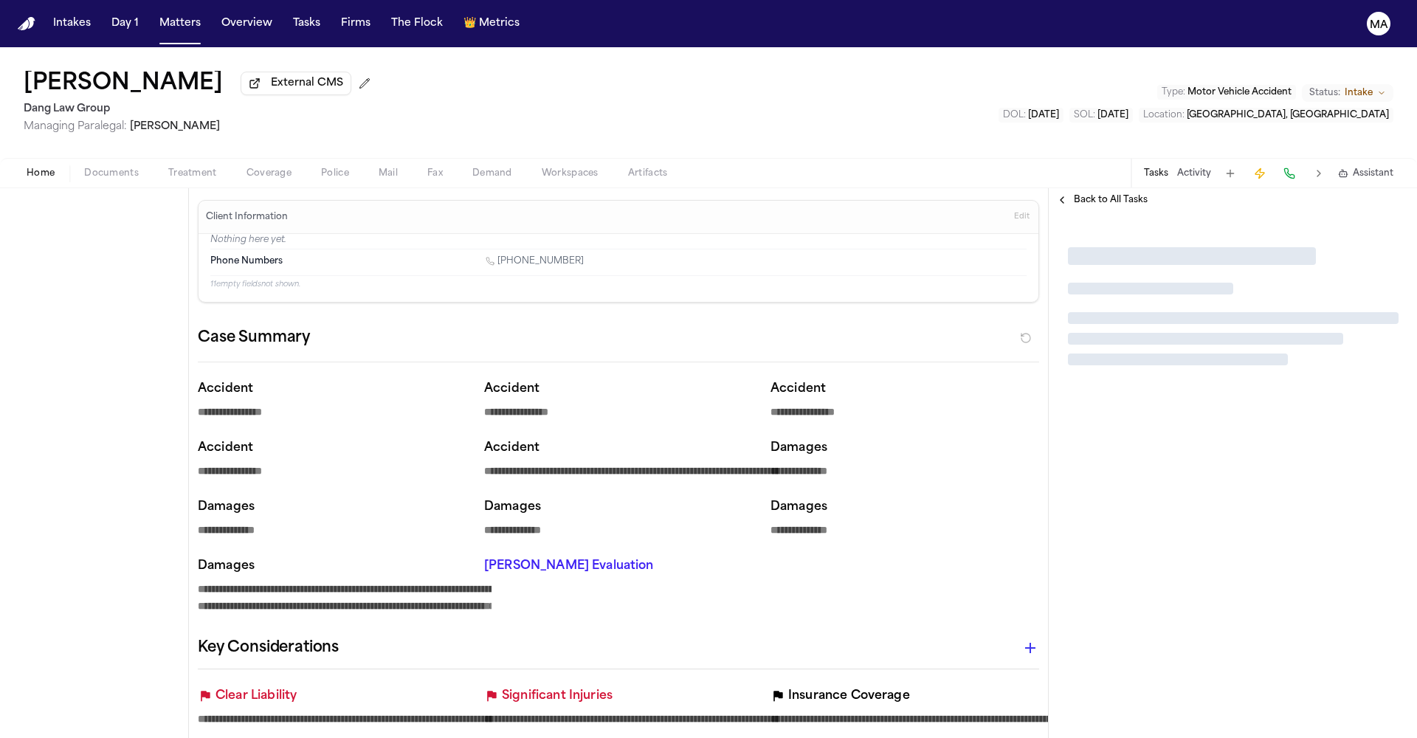
type textarea "*"
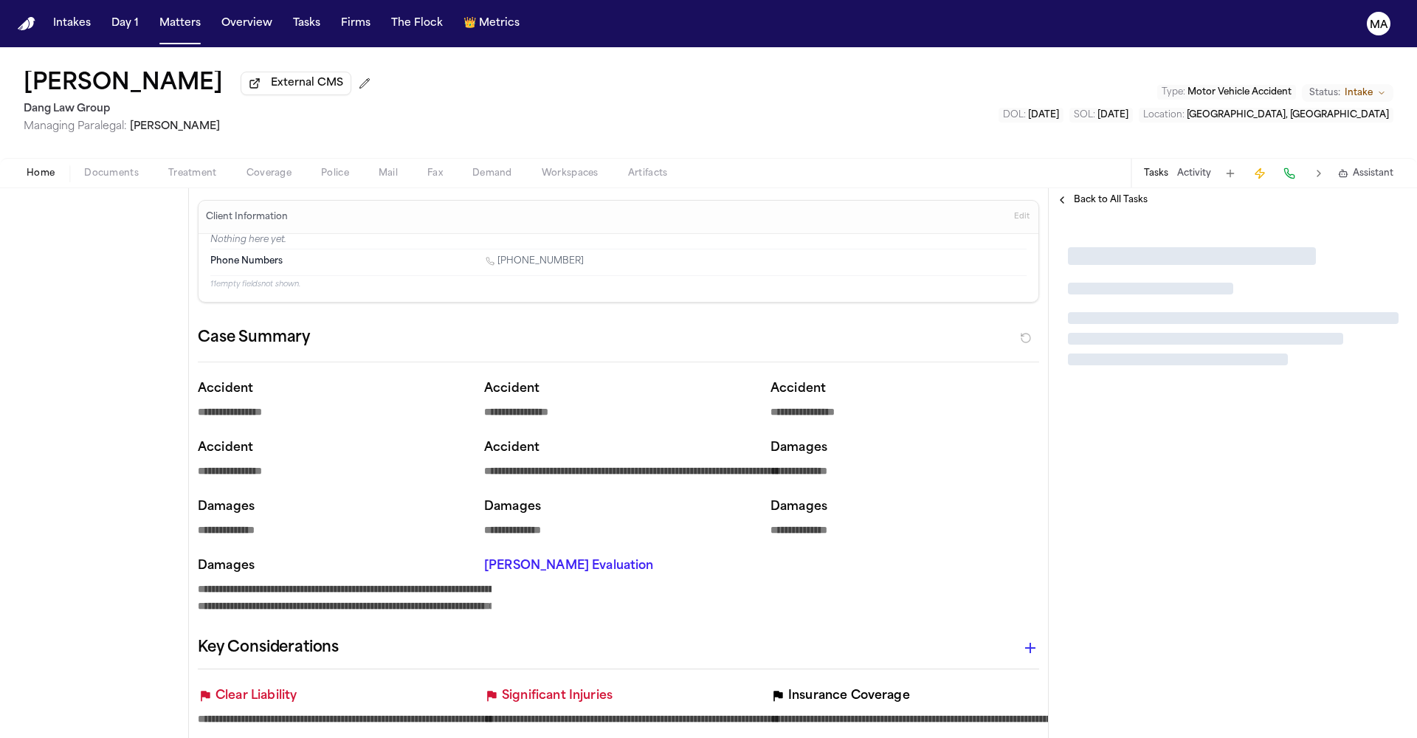
type textarea "*"
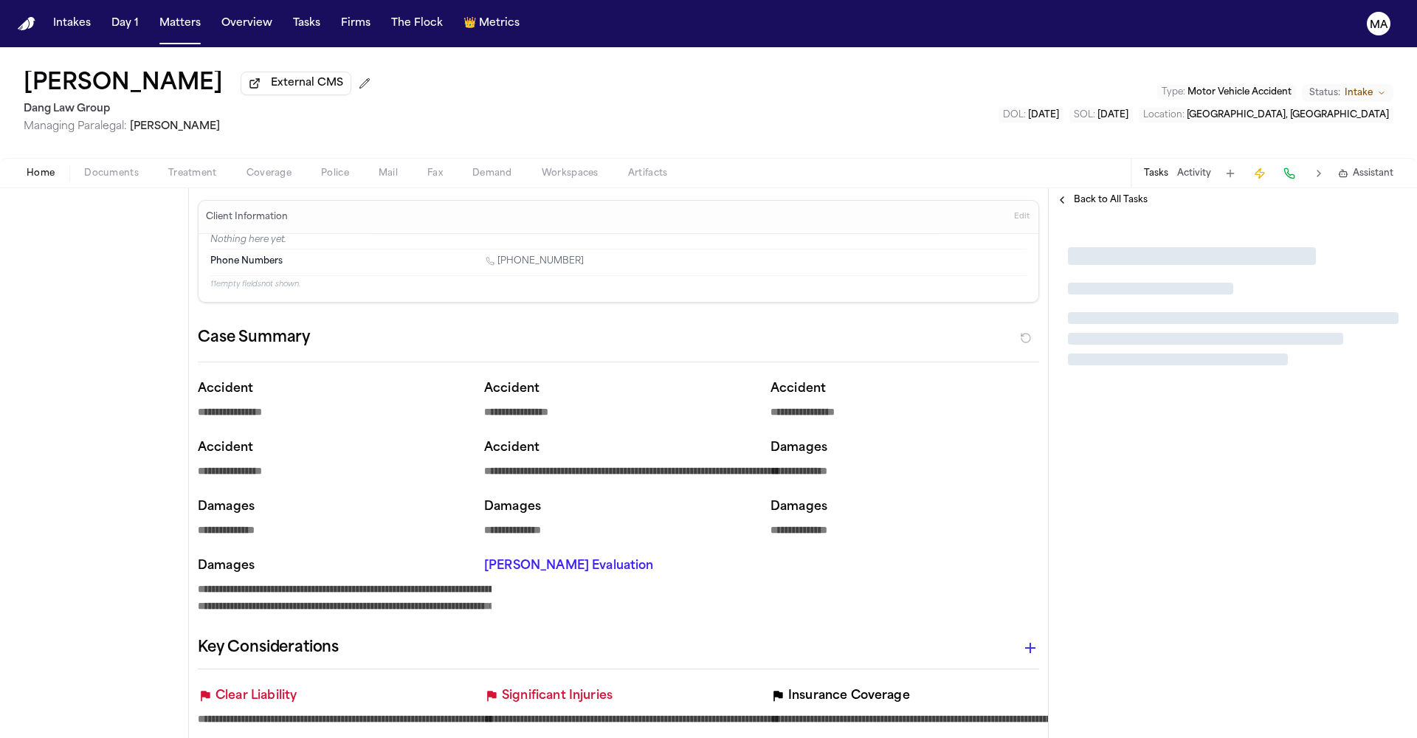
type textarea "*"
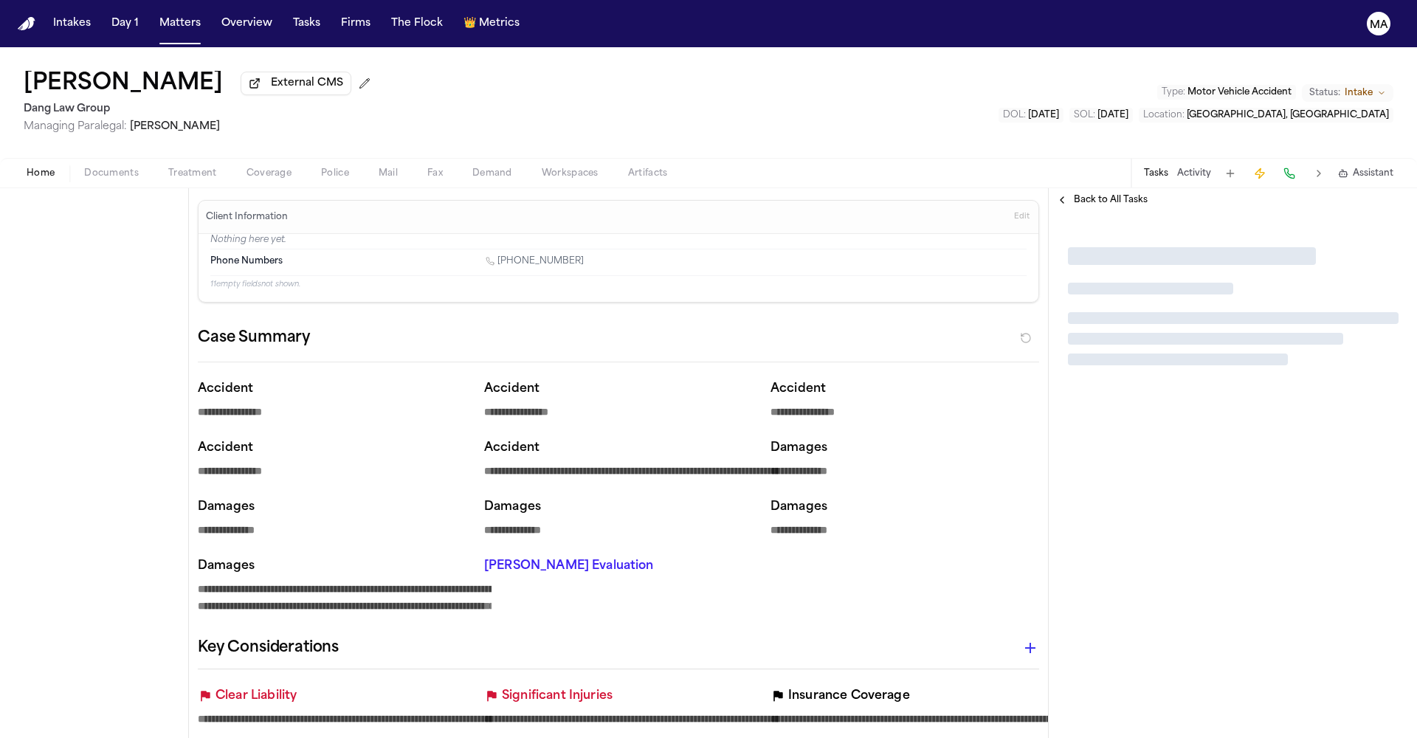
type textarea "*"
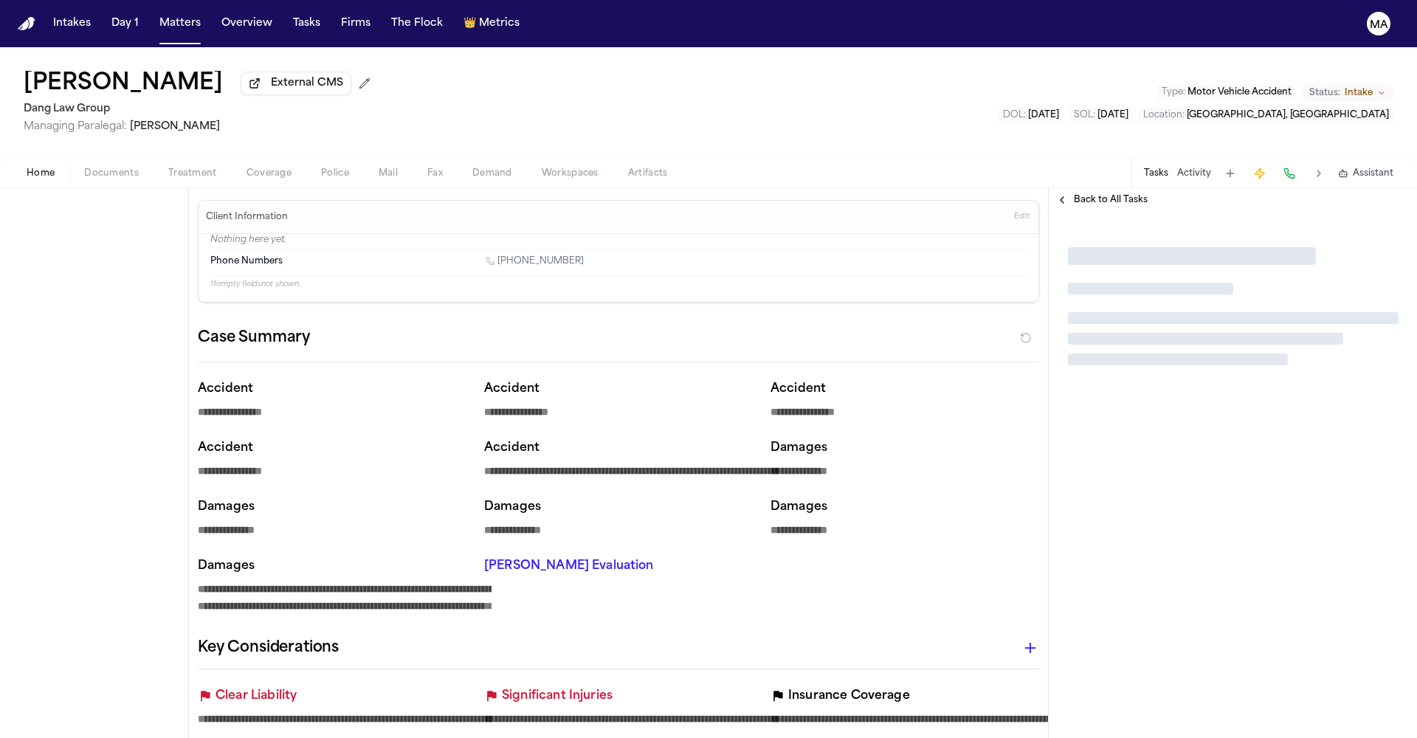
type textarea "*"
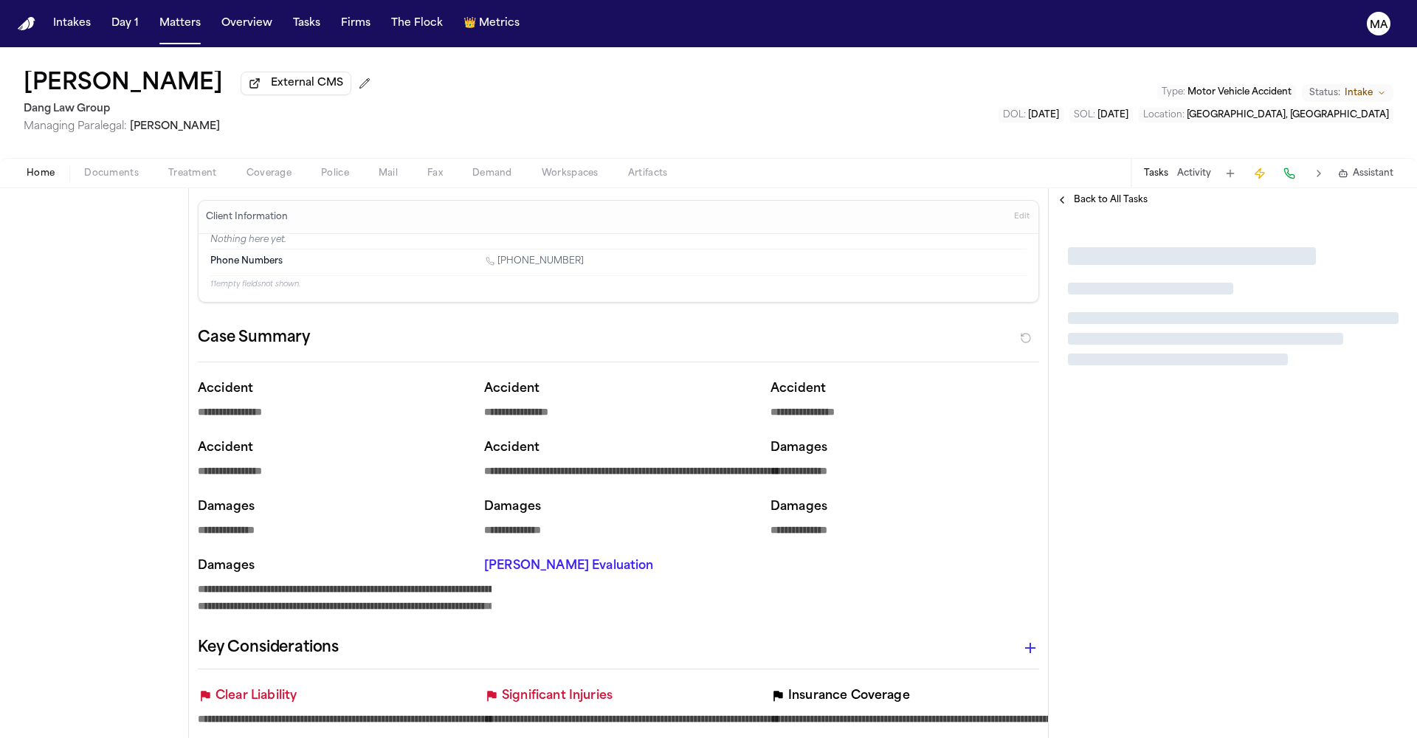
type textarea "*"
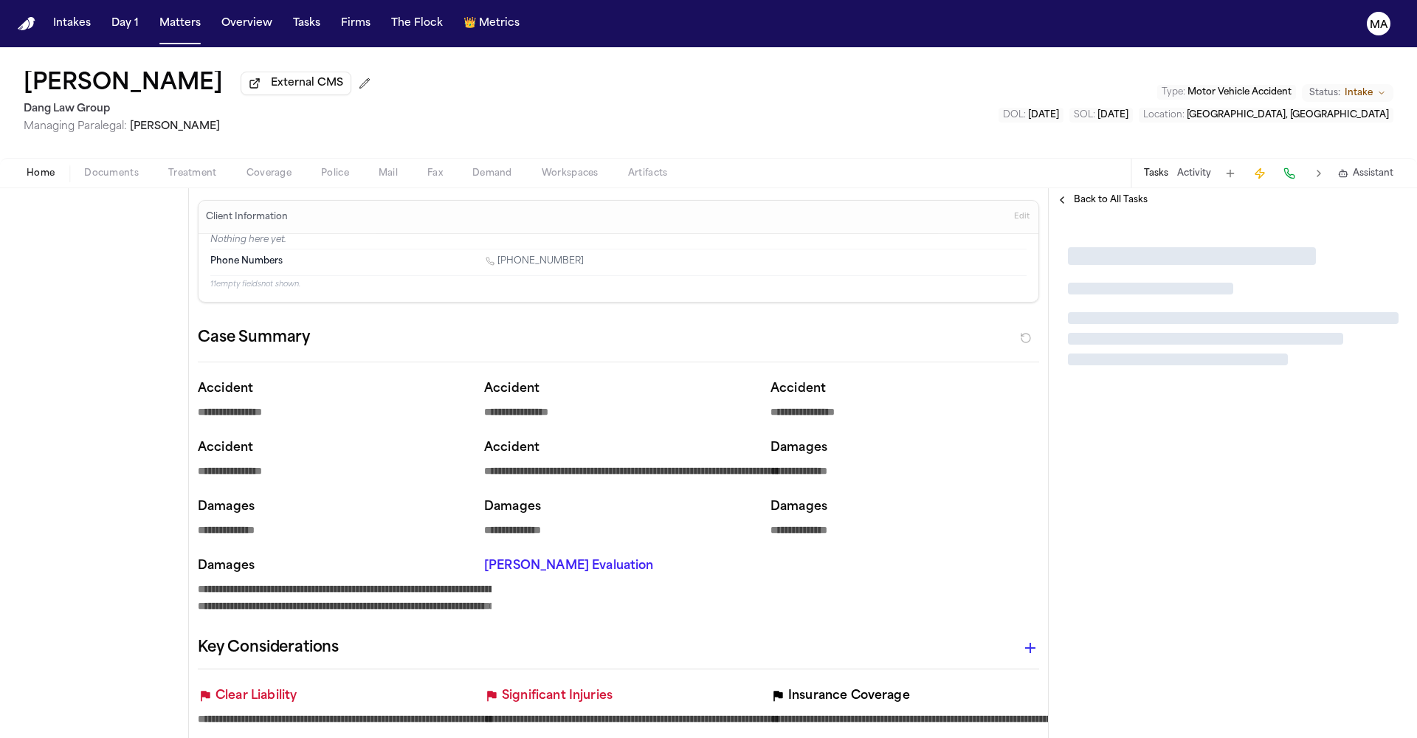
type textarea "*"
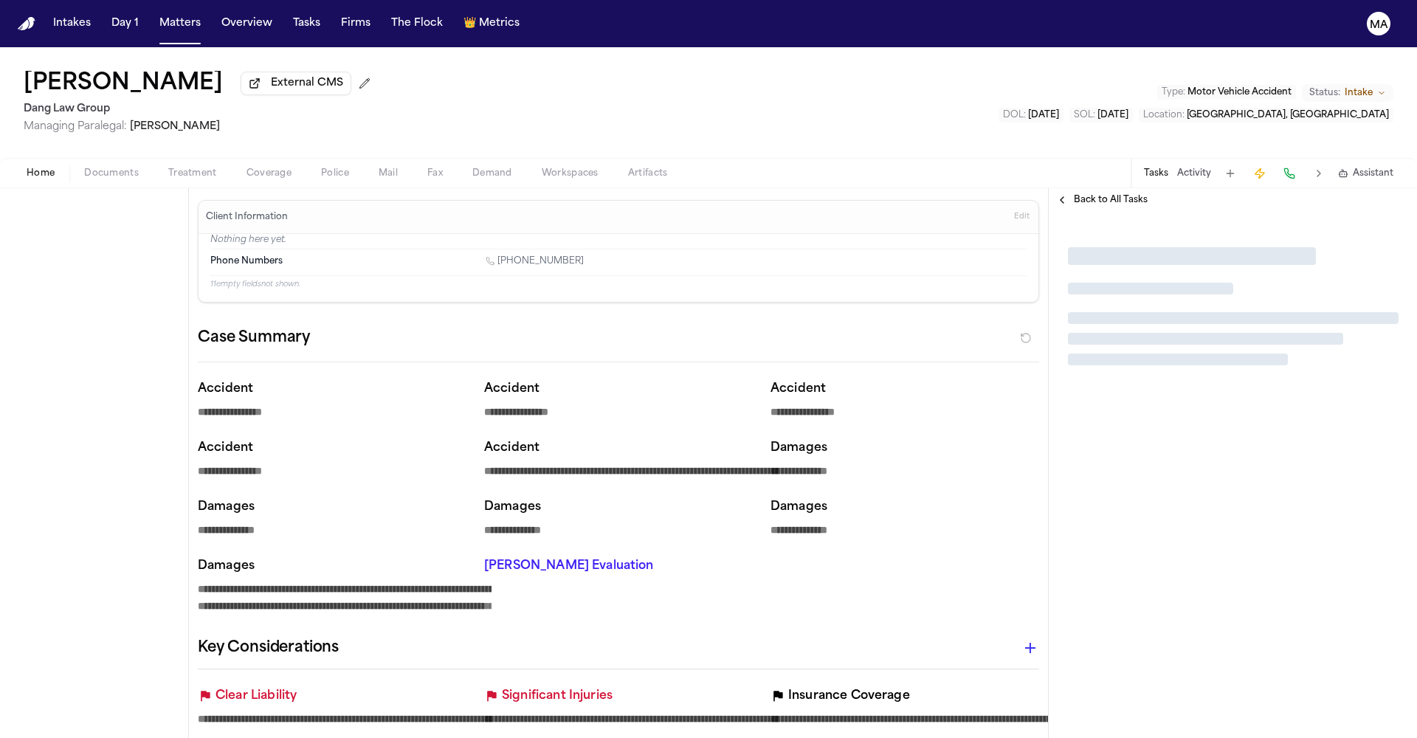
type textarea "*"
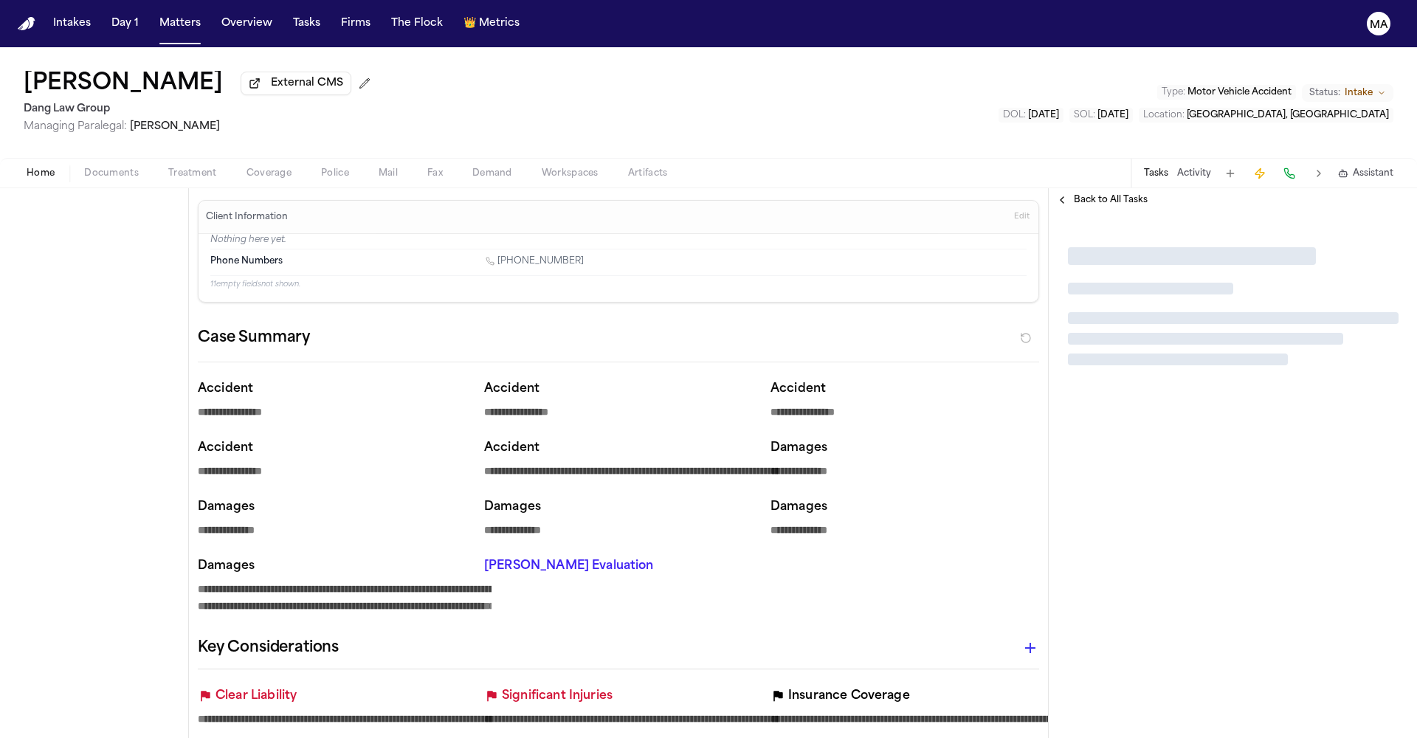
type textarea "*"
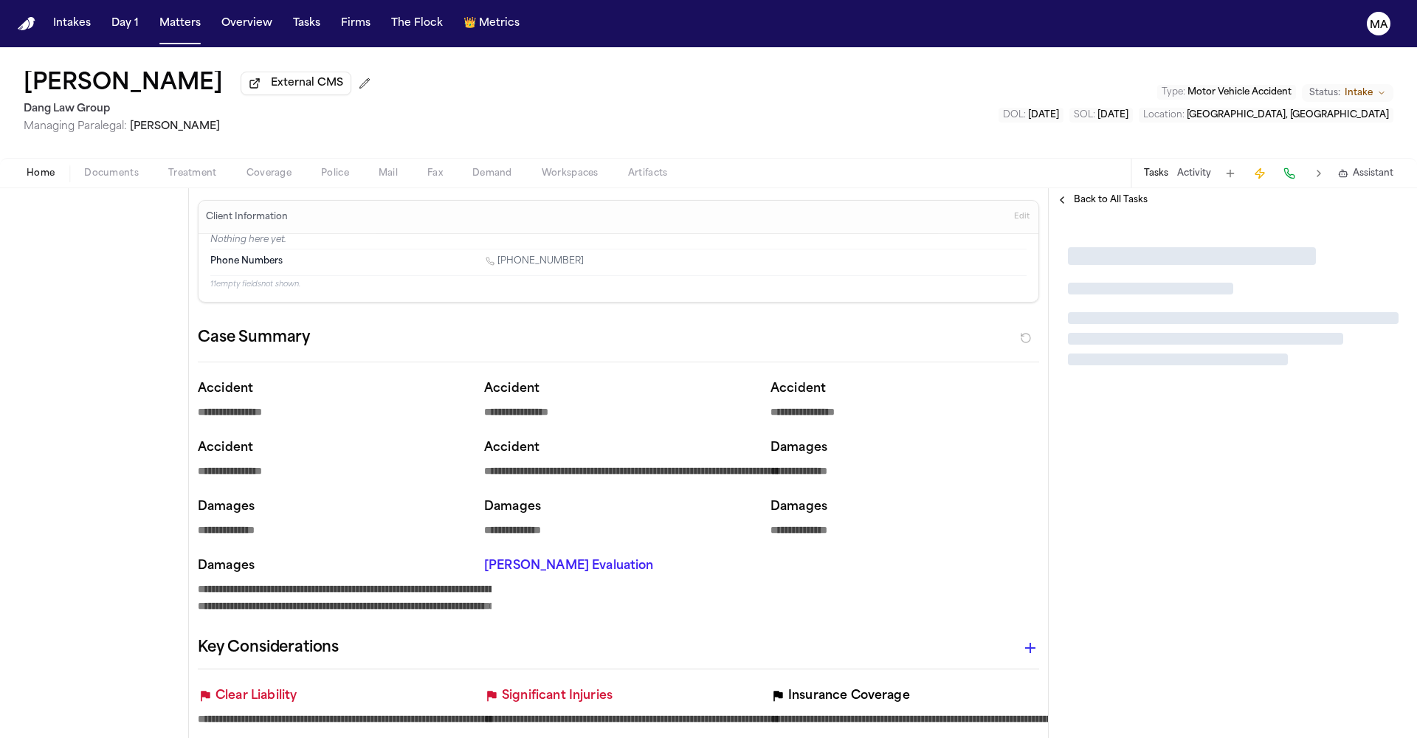
type textarea "*"
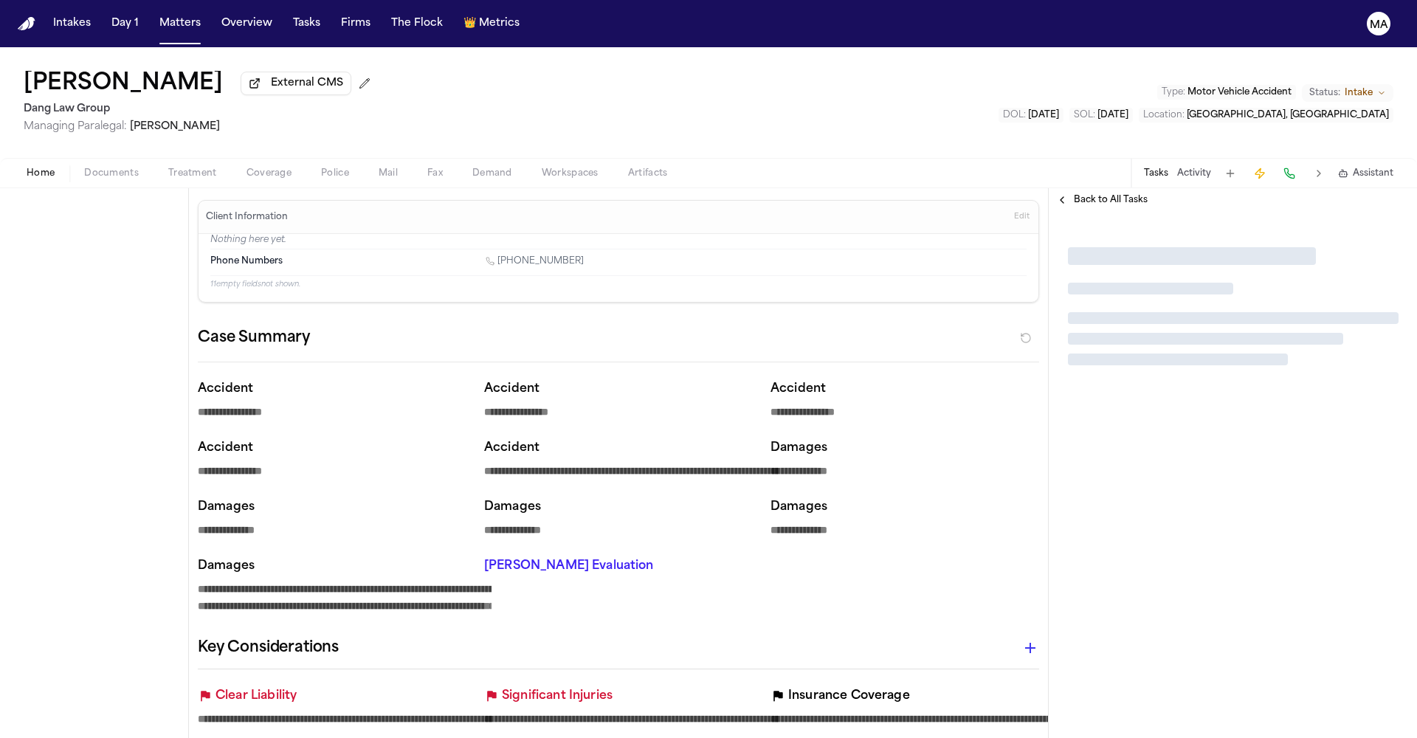
type textarea "*"
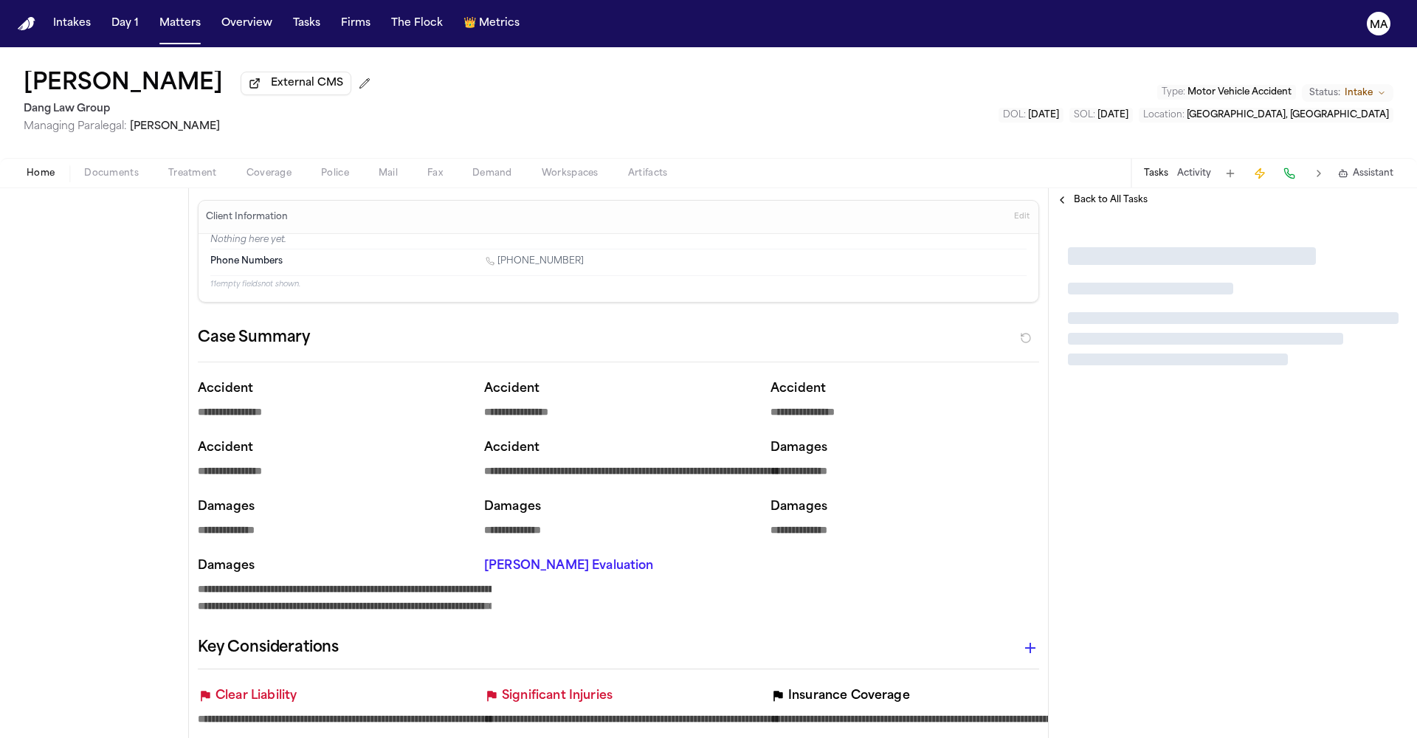
type textarea "*"
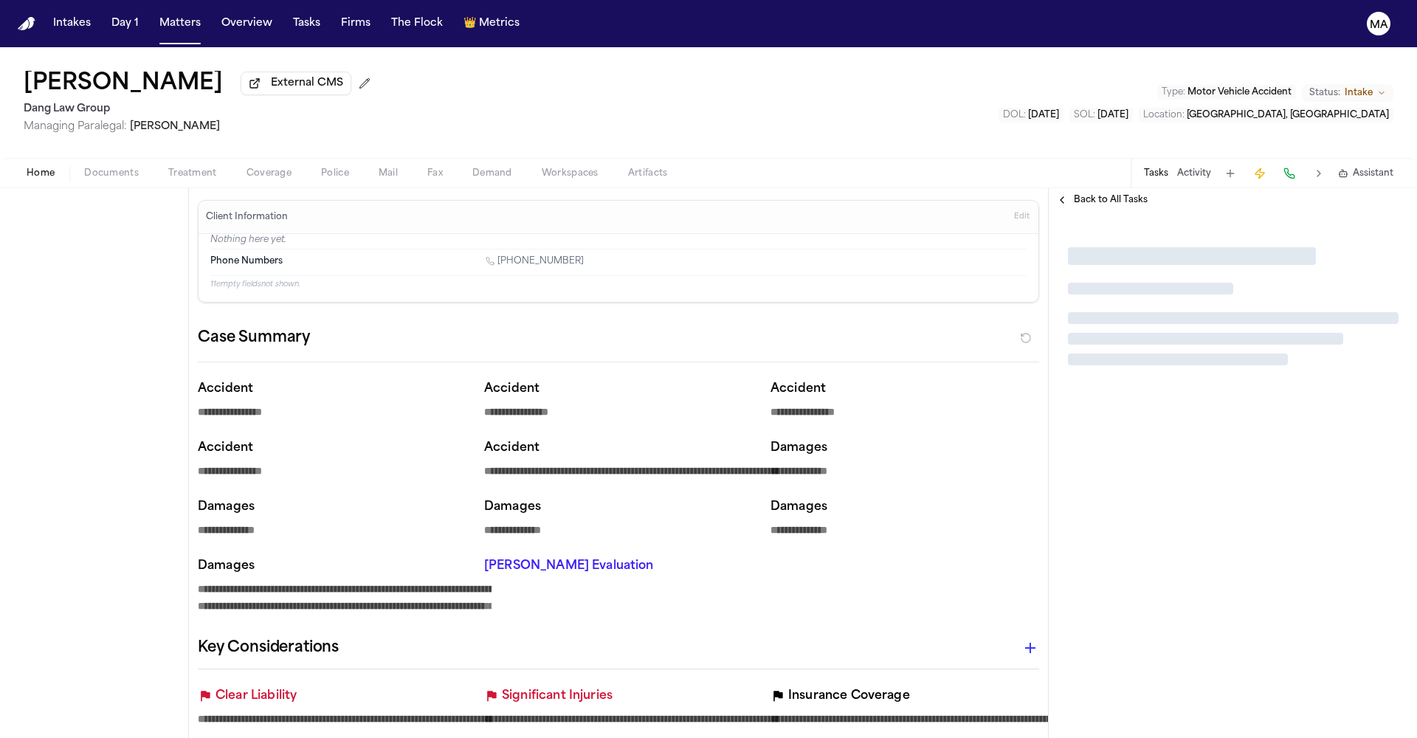
type textarea "*"
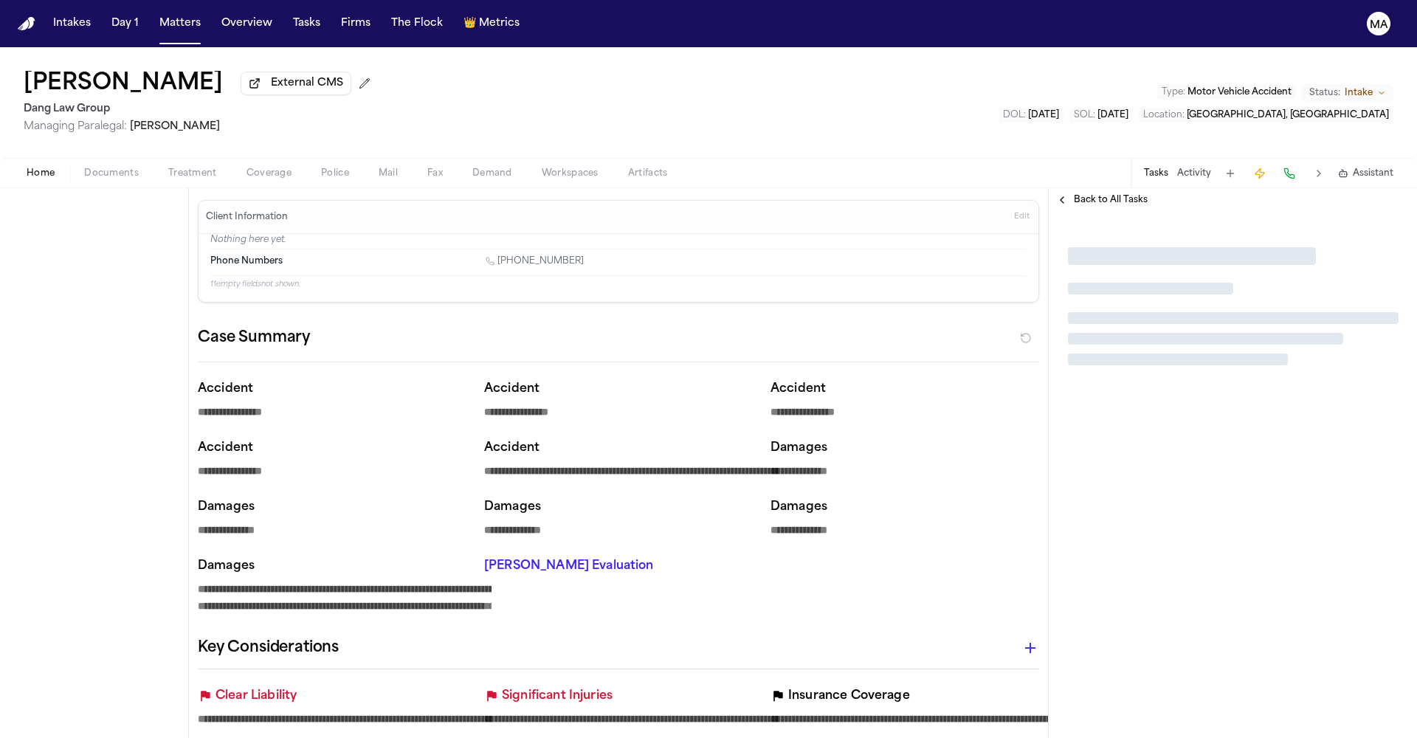
type textarea "*"
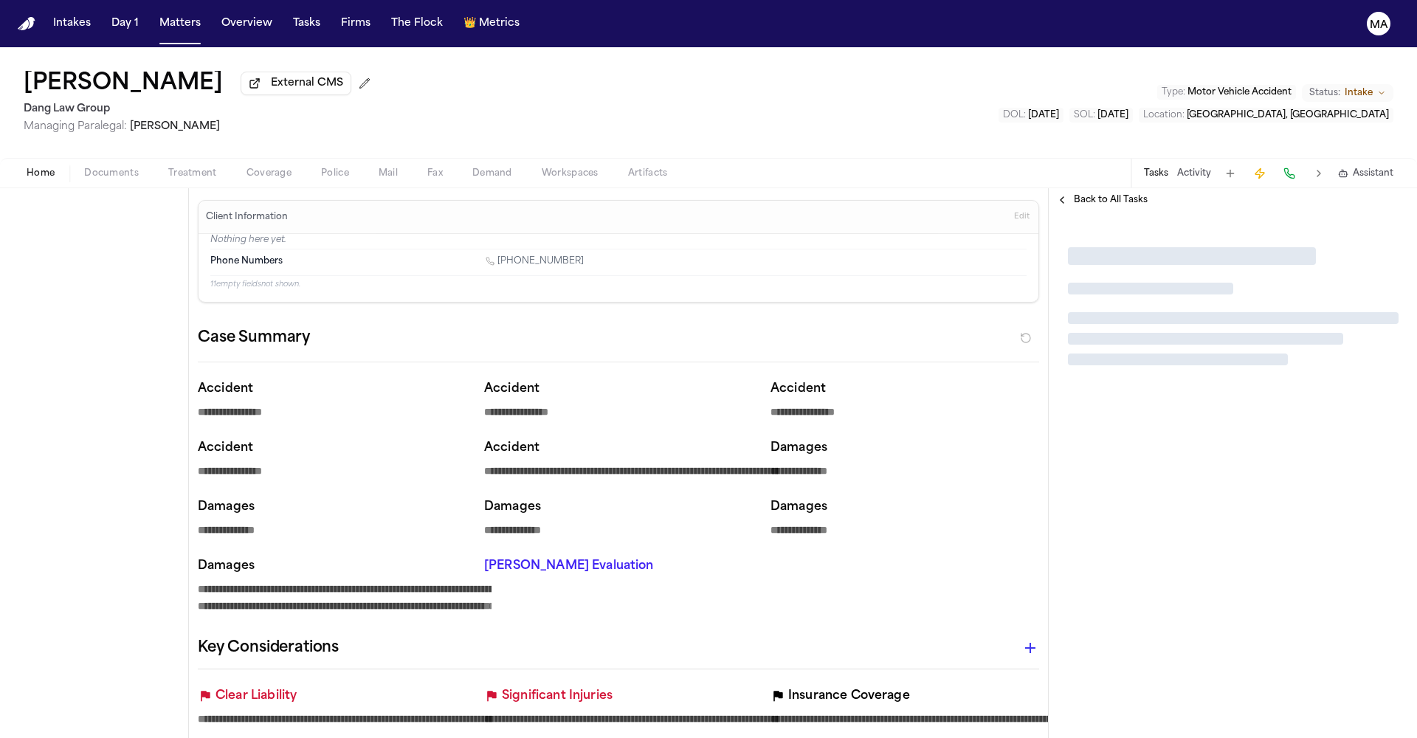
type textarea "*"
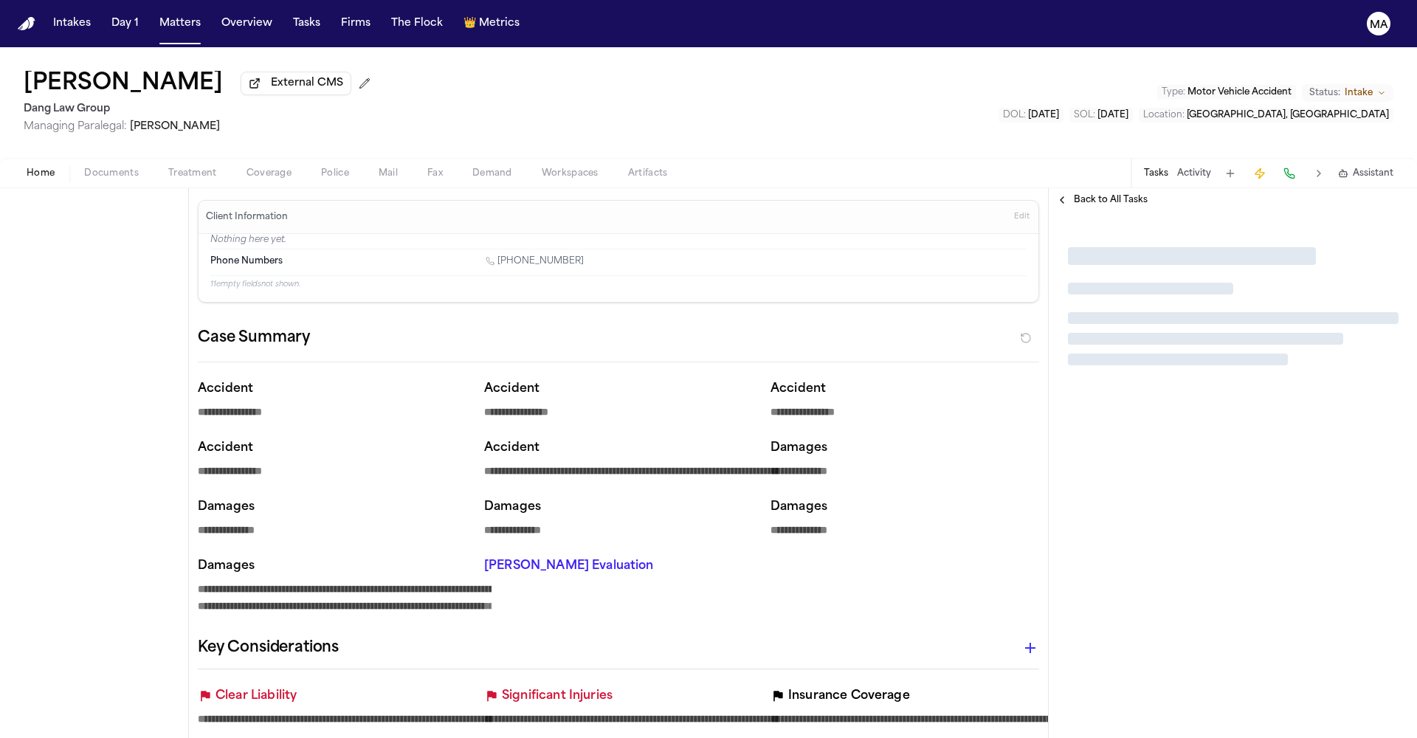
type textarea "*"
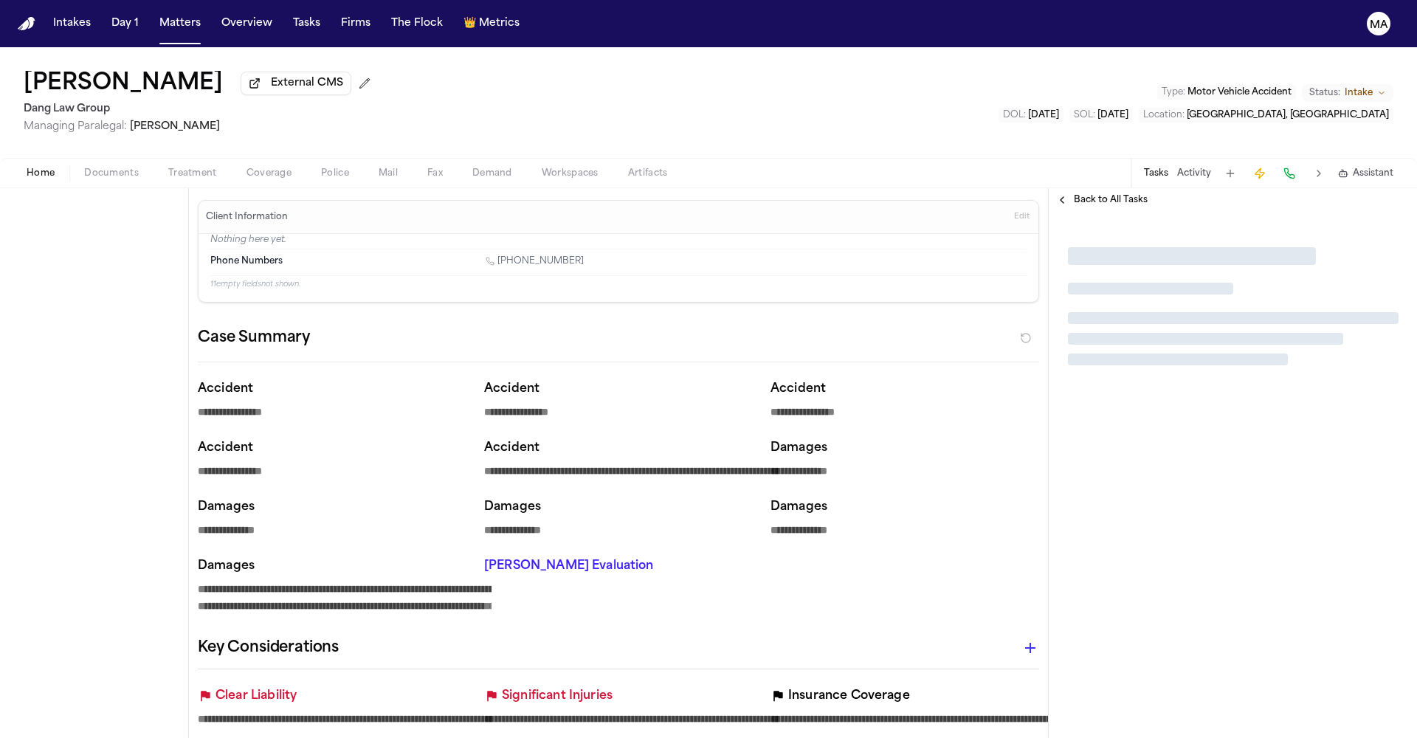
type textarea "*"
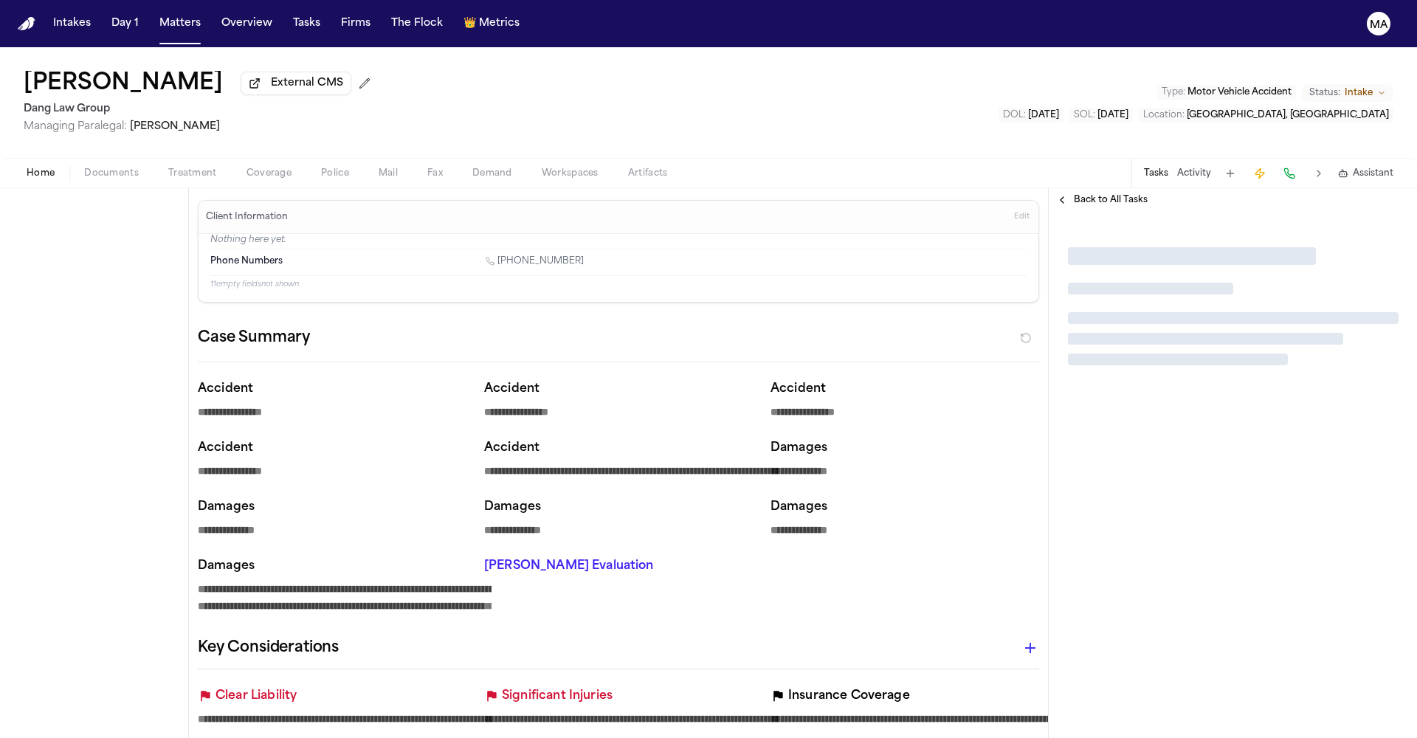
type textarea "*"
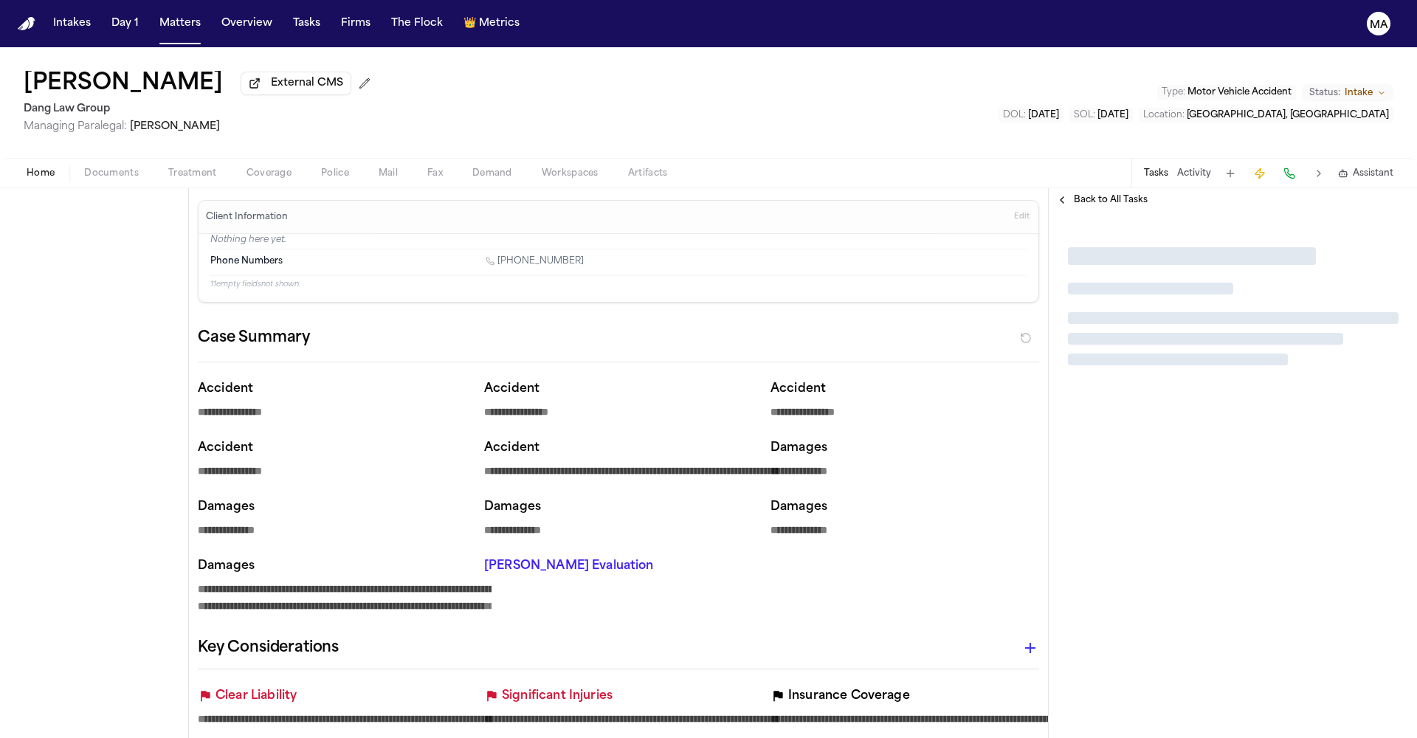
type textarea "*"
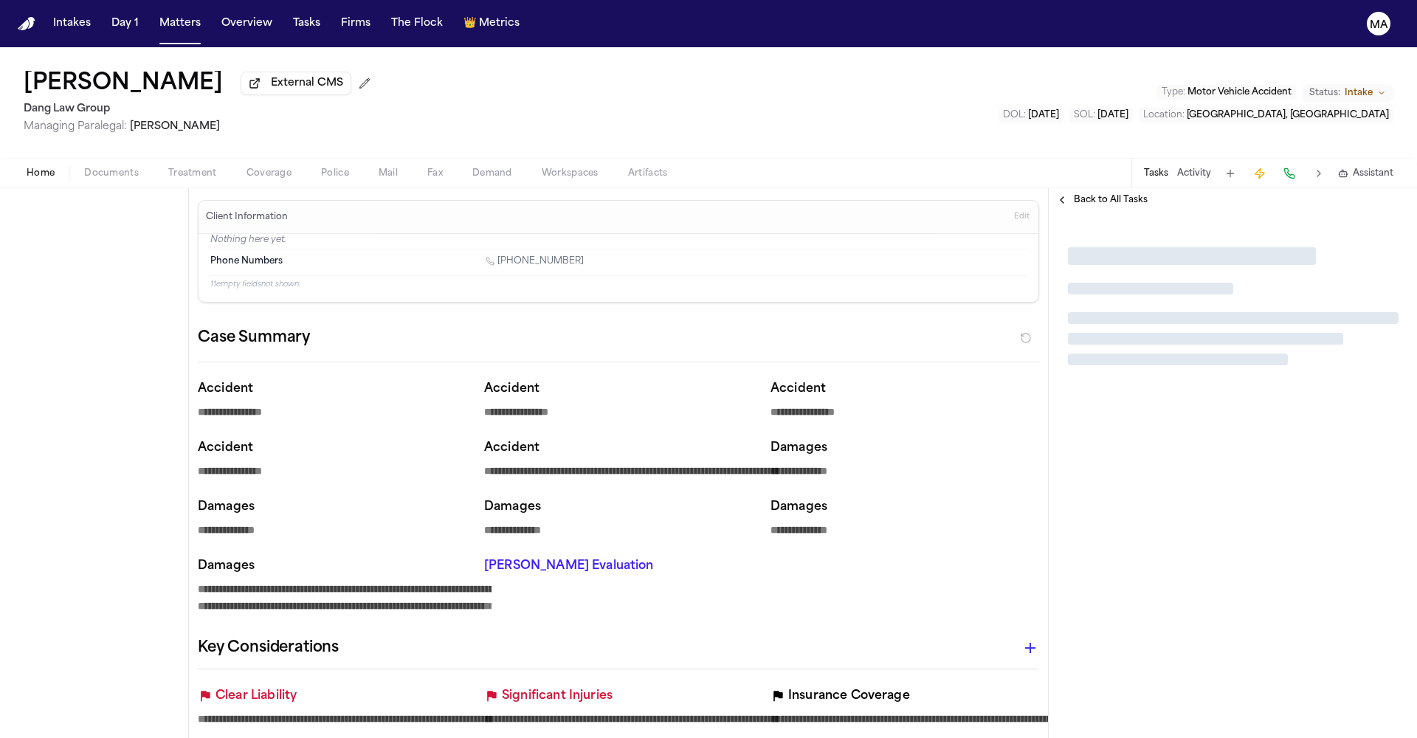
type textarea "*"
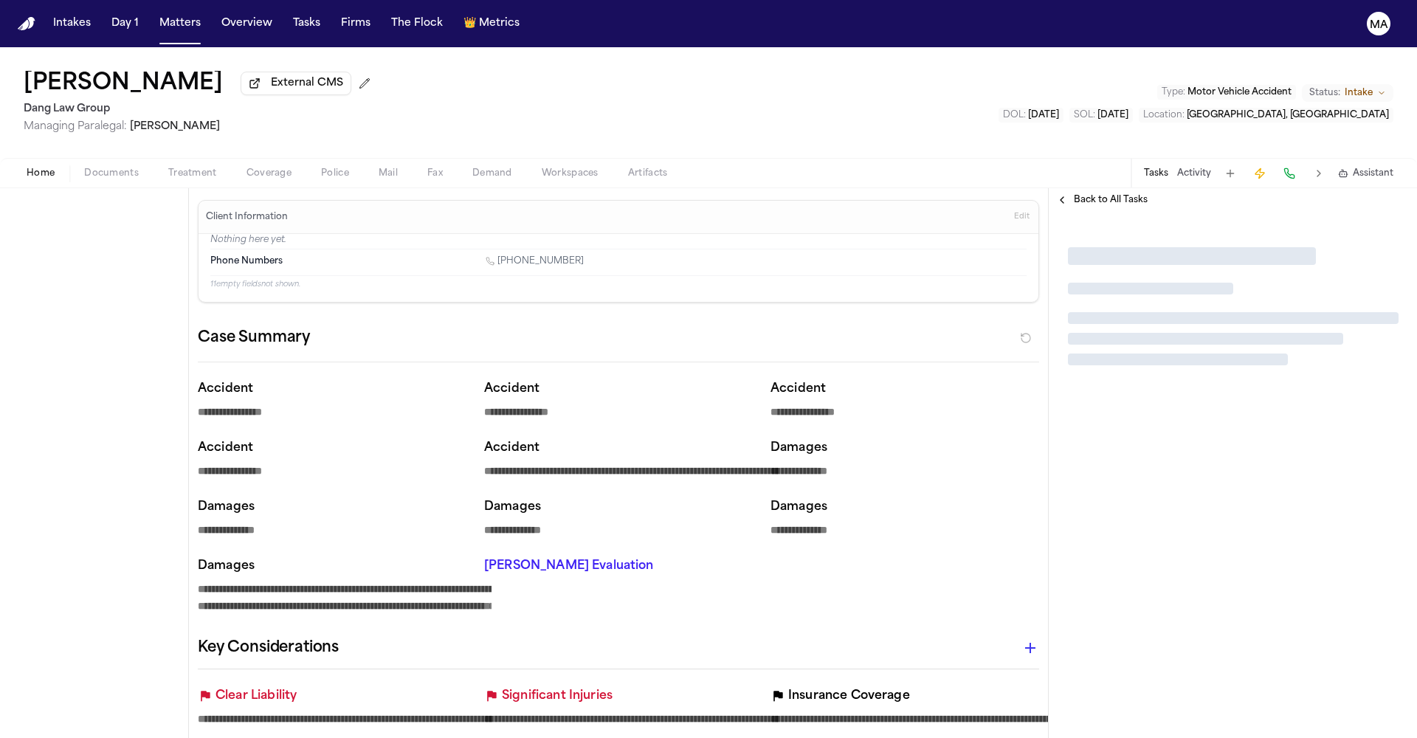
type textarea "*"
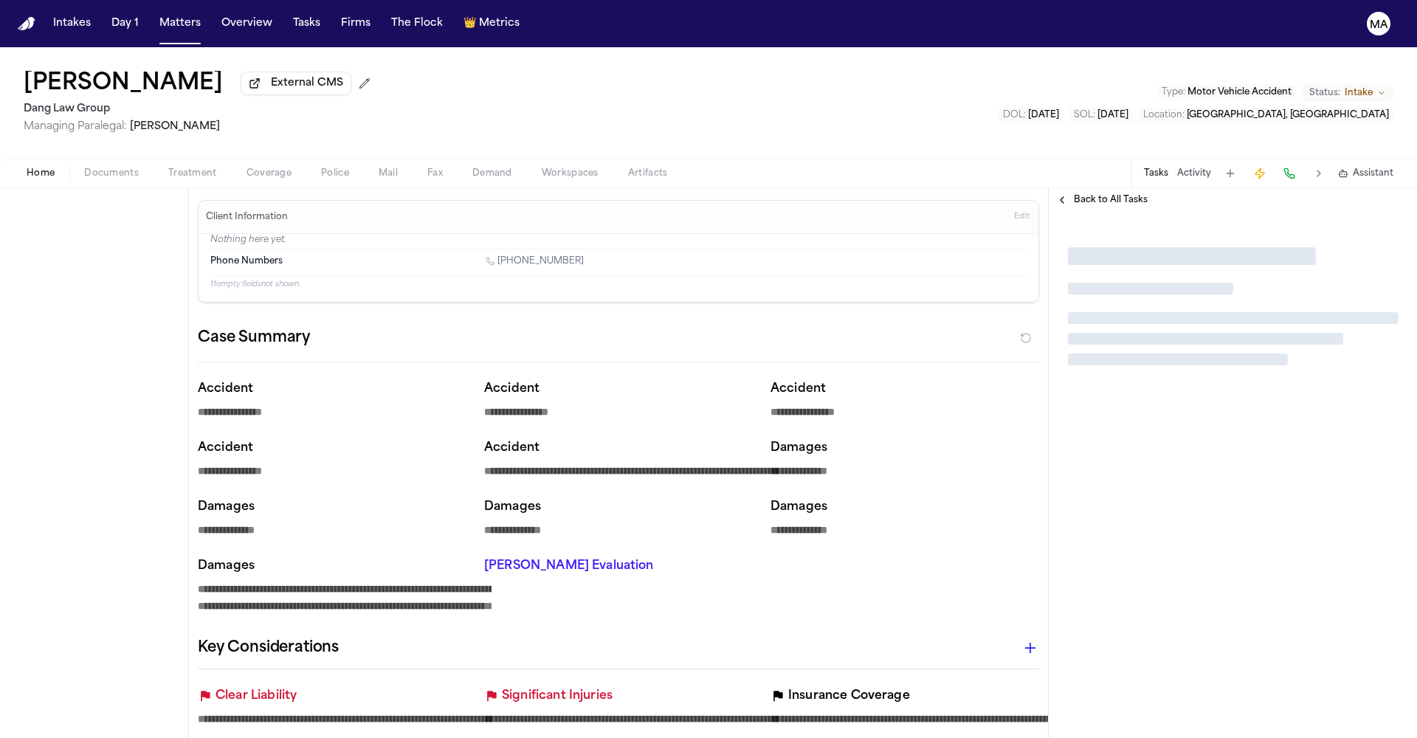
type textarea "*"
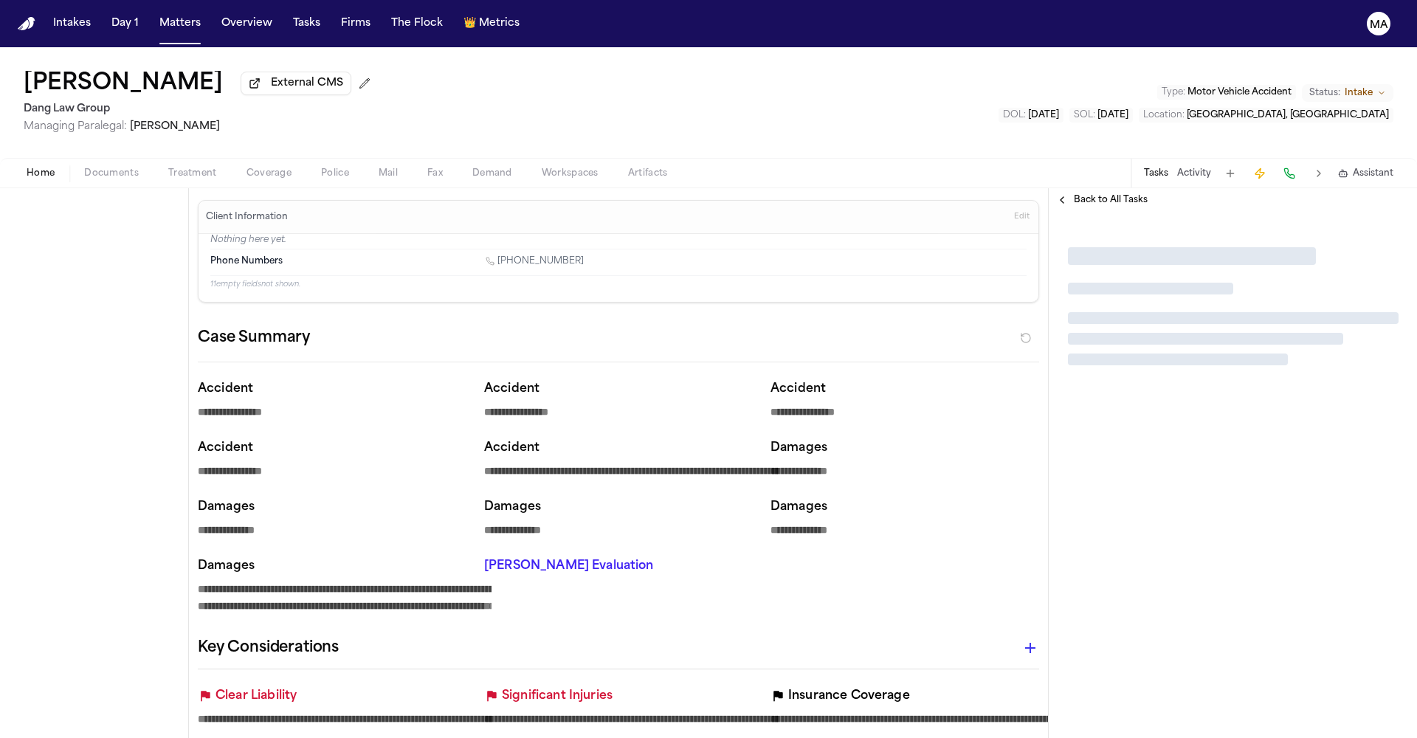
type textarea "*"
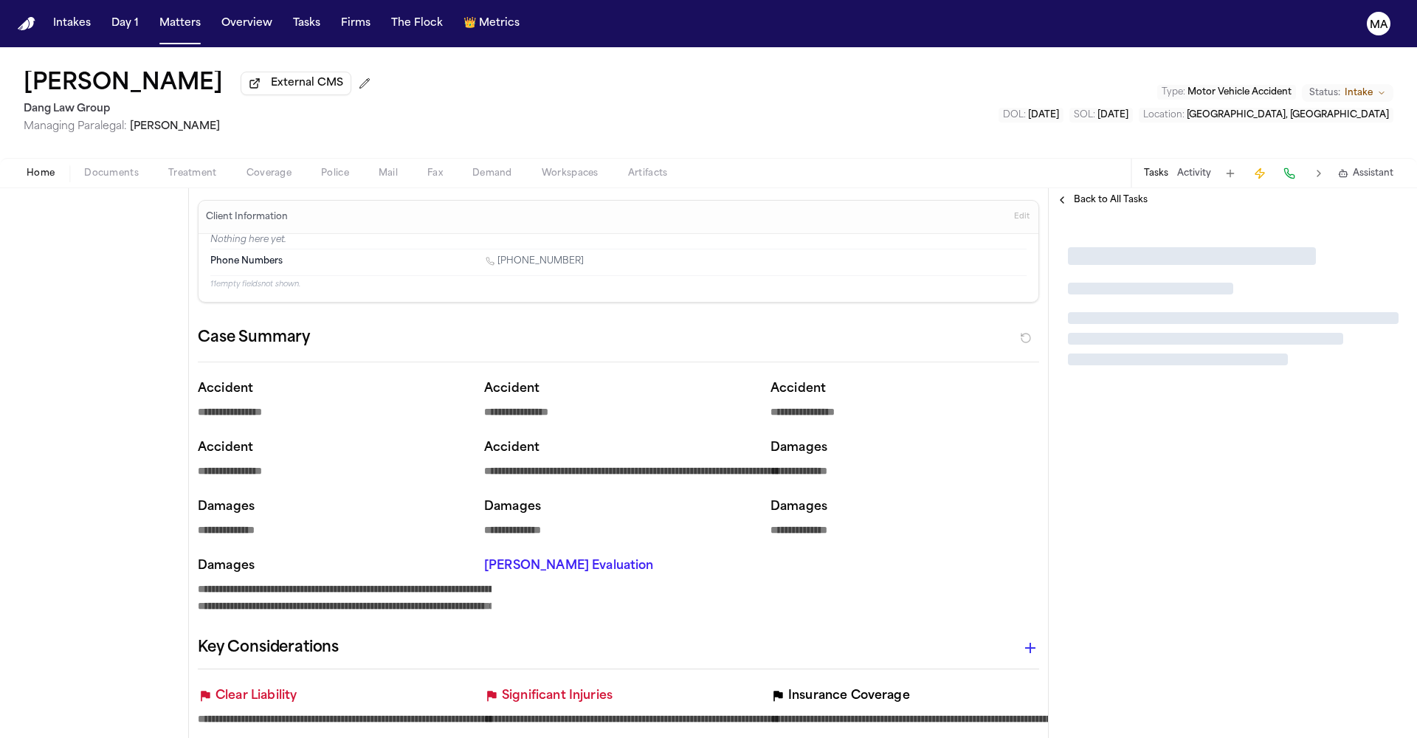
type textarea "*"
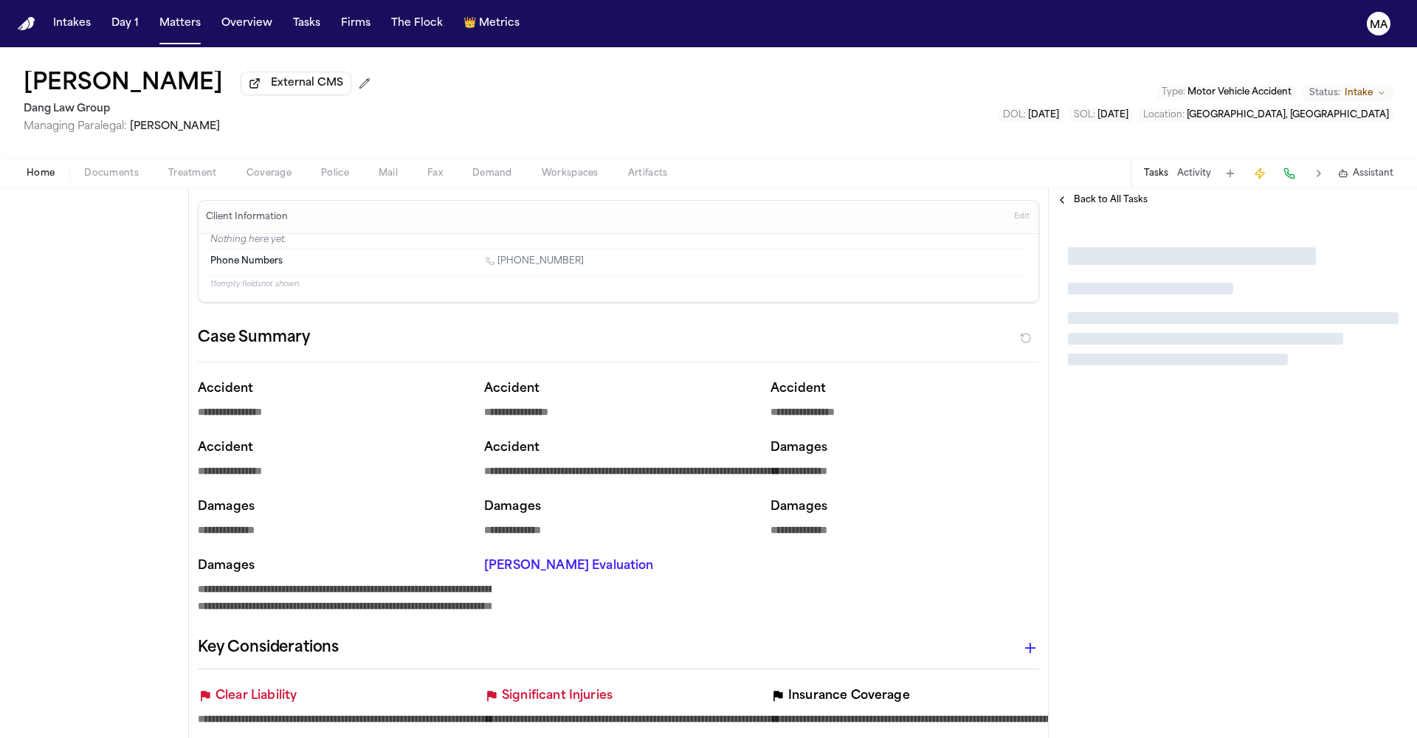
type textarea "*"
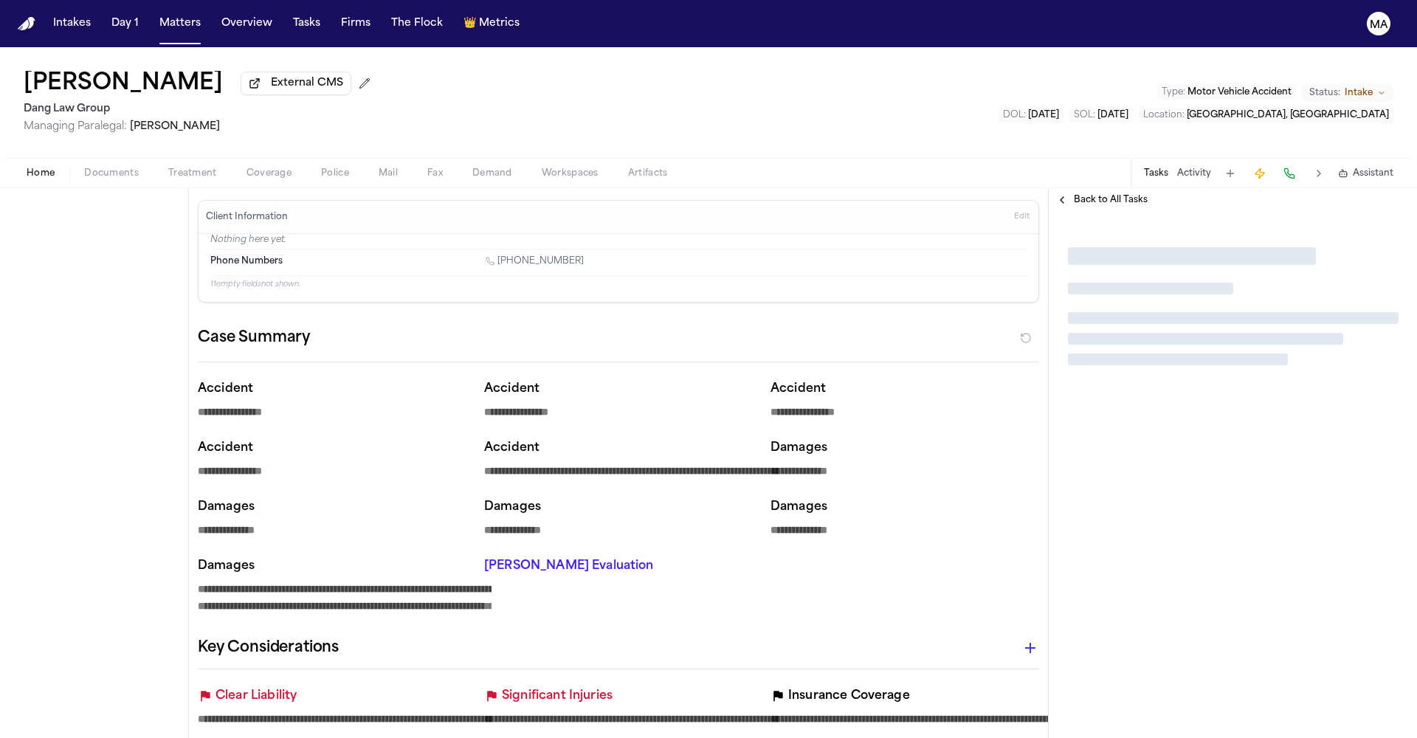
type textarea "*"
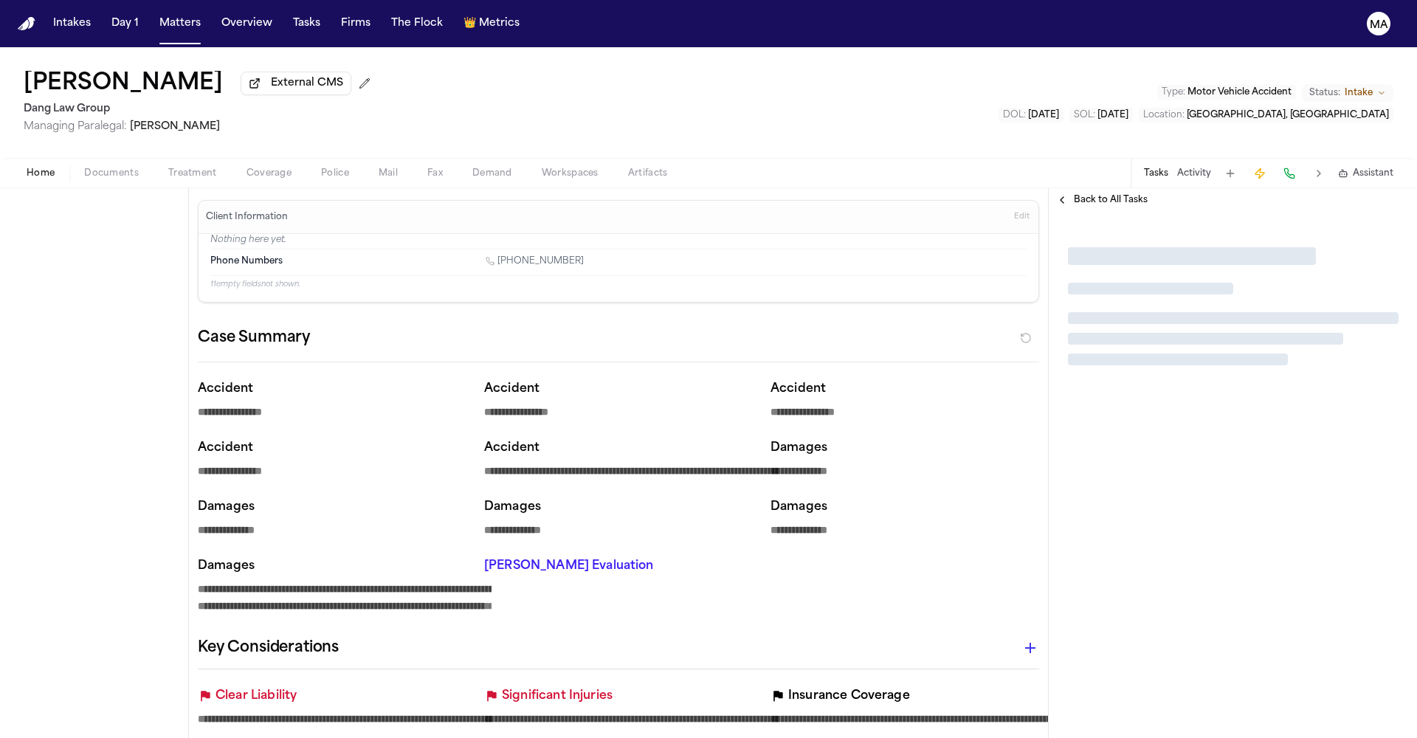
type textarea "*"
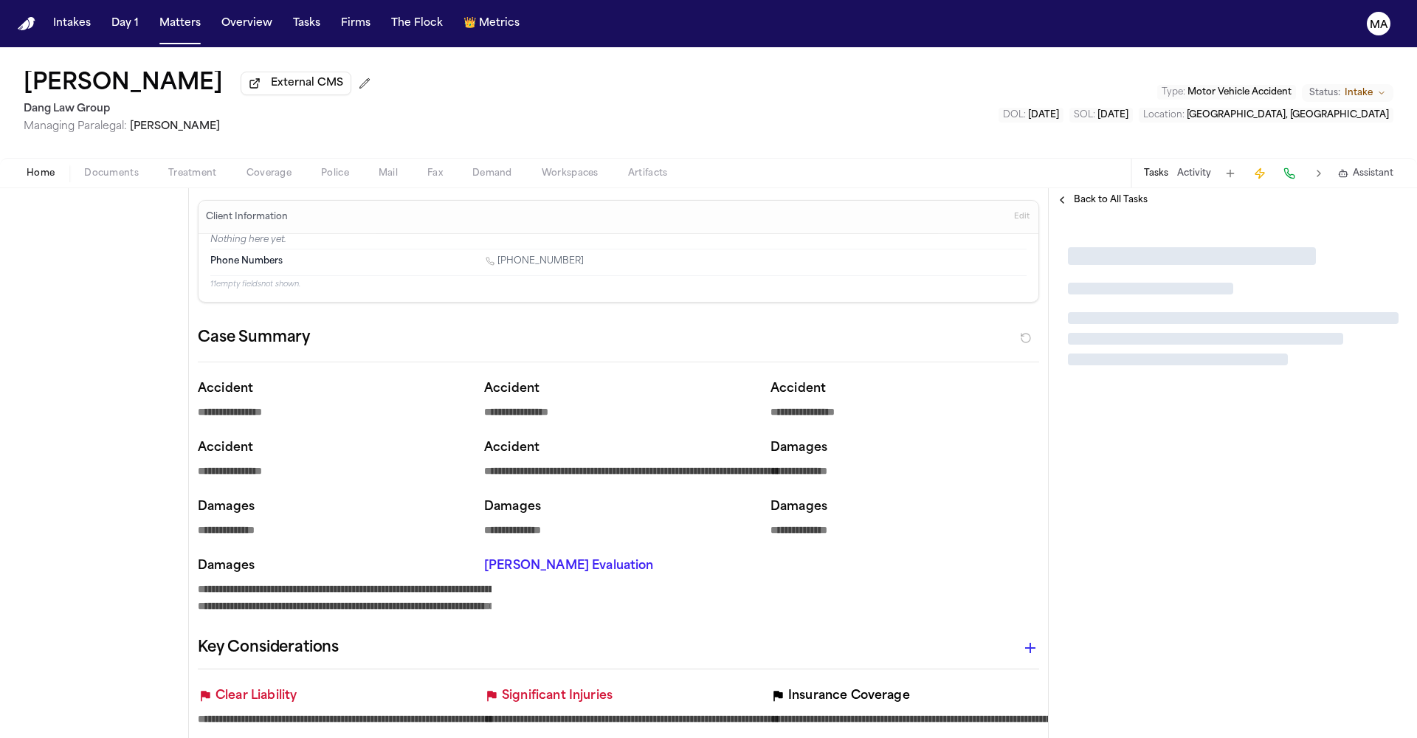
type textarea "*"
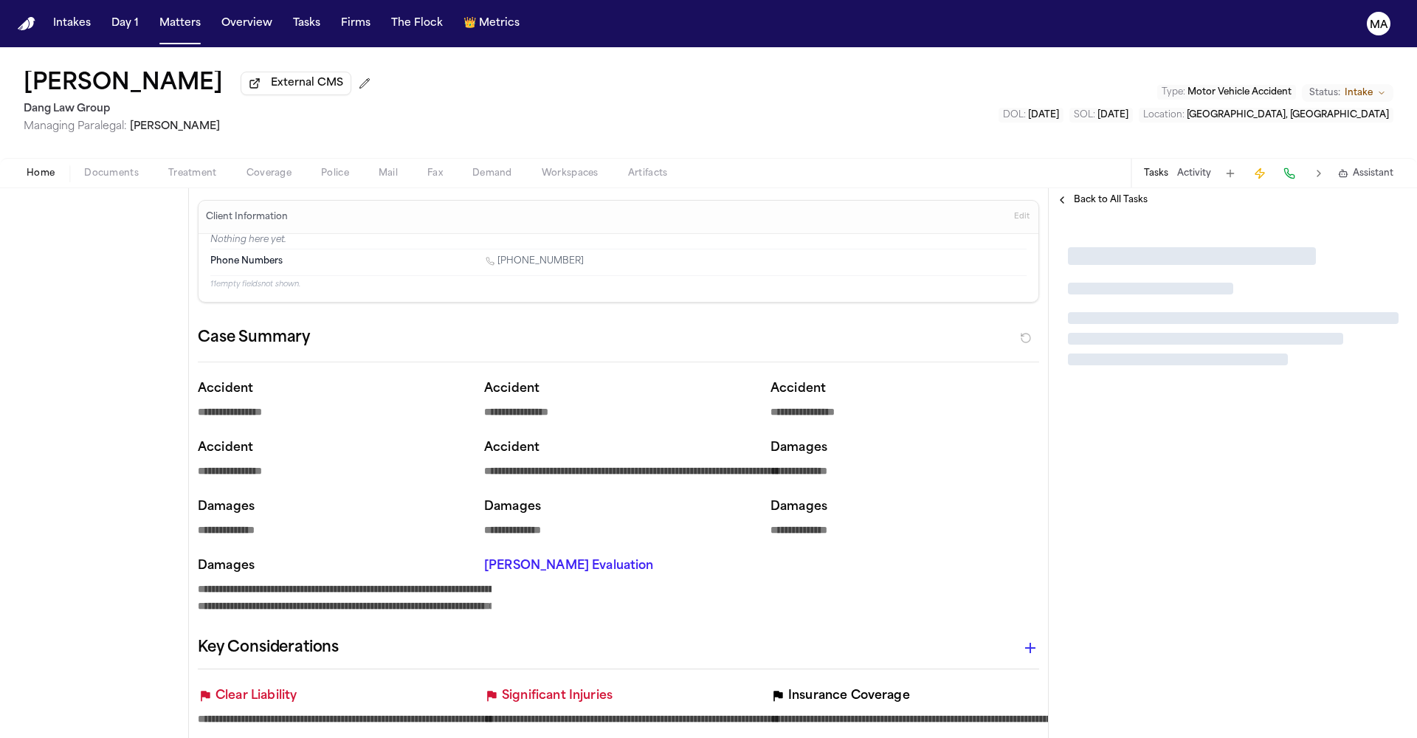
type textarea "*"
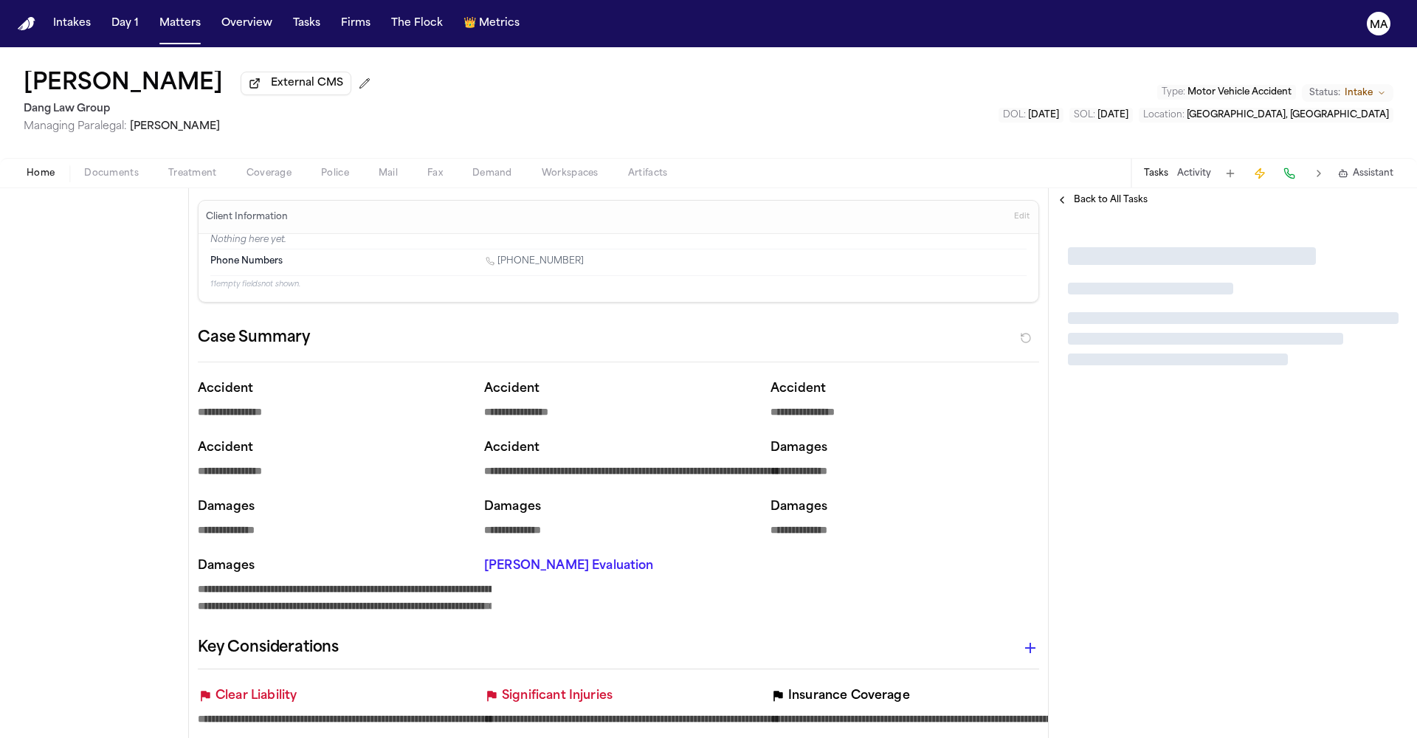
type textarea "*"
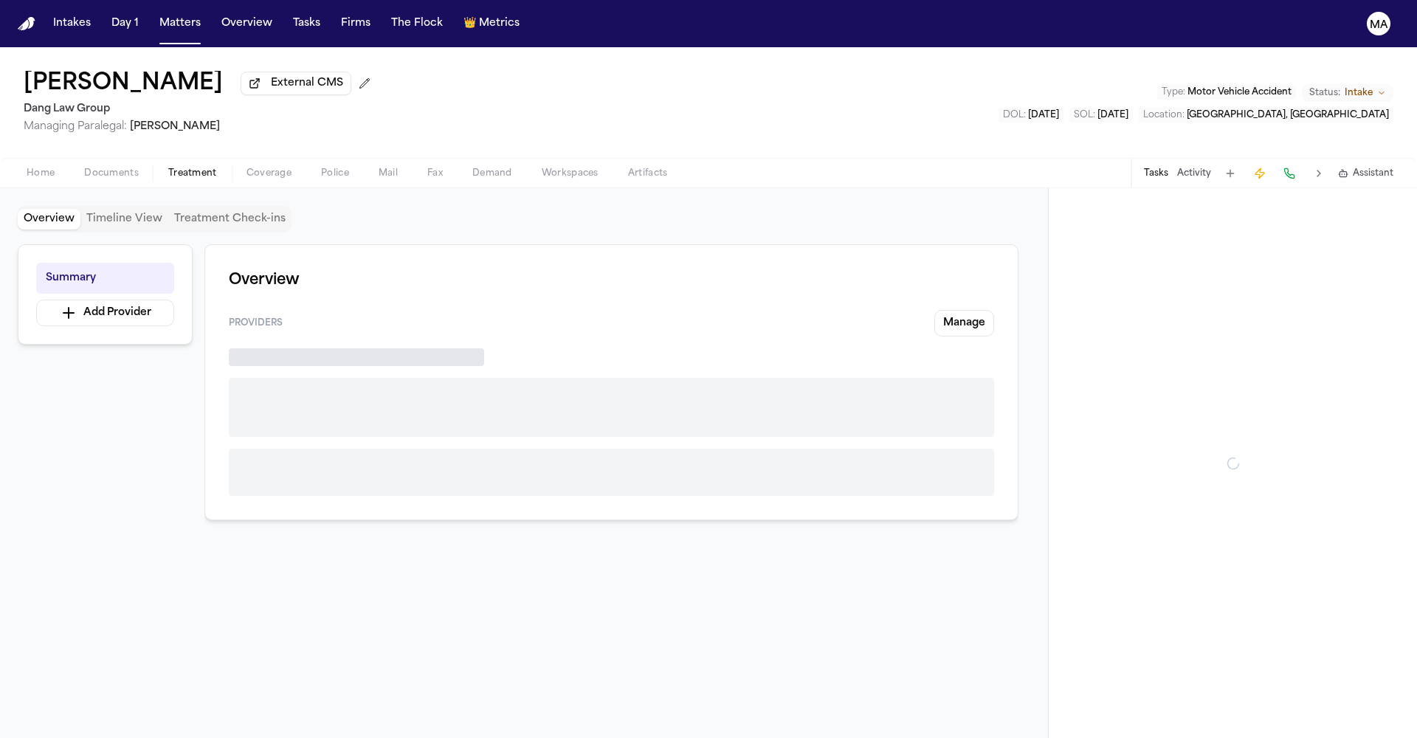
click at [168, 168] on span "Treatment" at bounding box center [192, 174] width 49 height 12
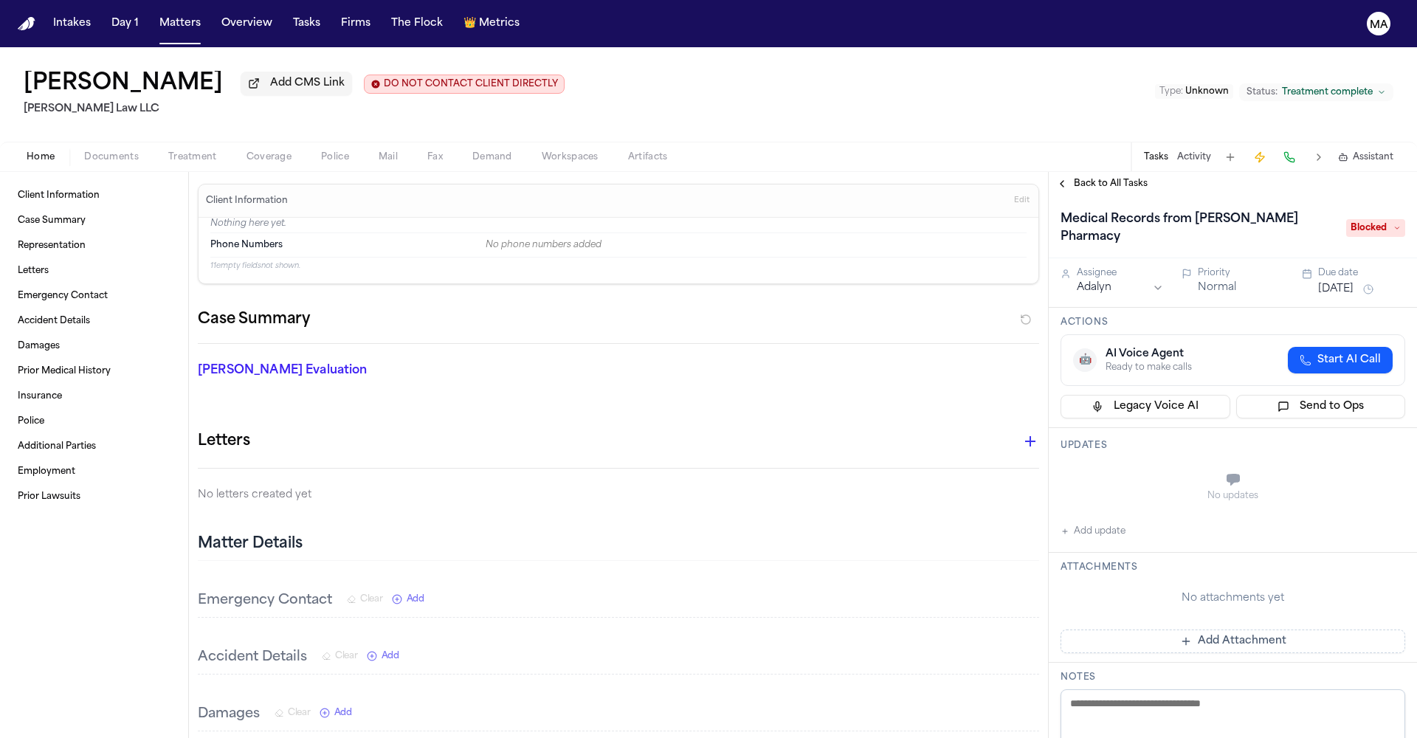
click at [1160, 461] on div "No updates" at bounding box center [1233, 487] width 345 height 53
click at [1089, 178] on span "Back to All Tasks" at bounding box center [1111, 184] width 74 height 12
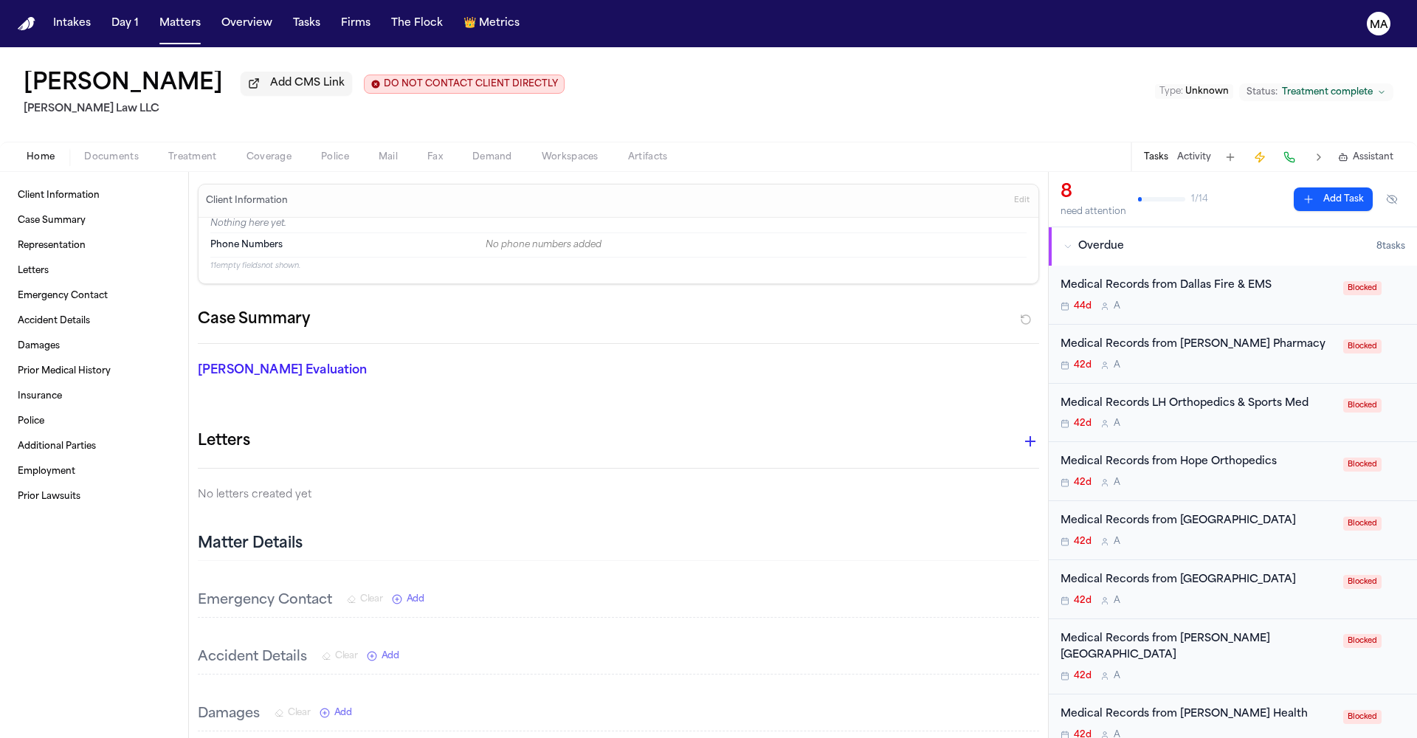
click at [94, 151] on span "Documents" at bounding box center [111, 157] width 55 height 12
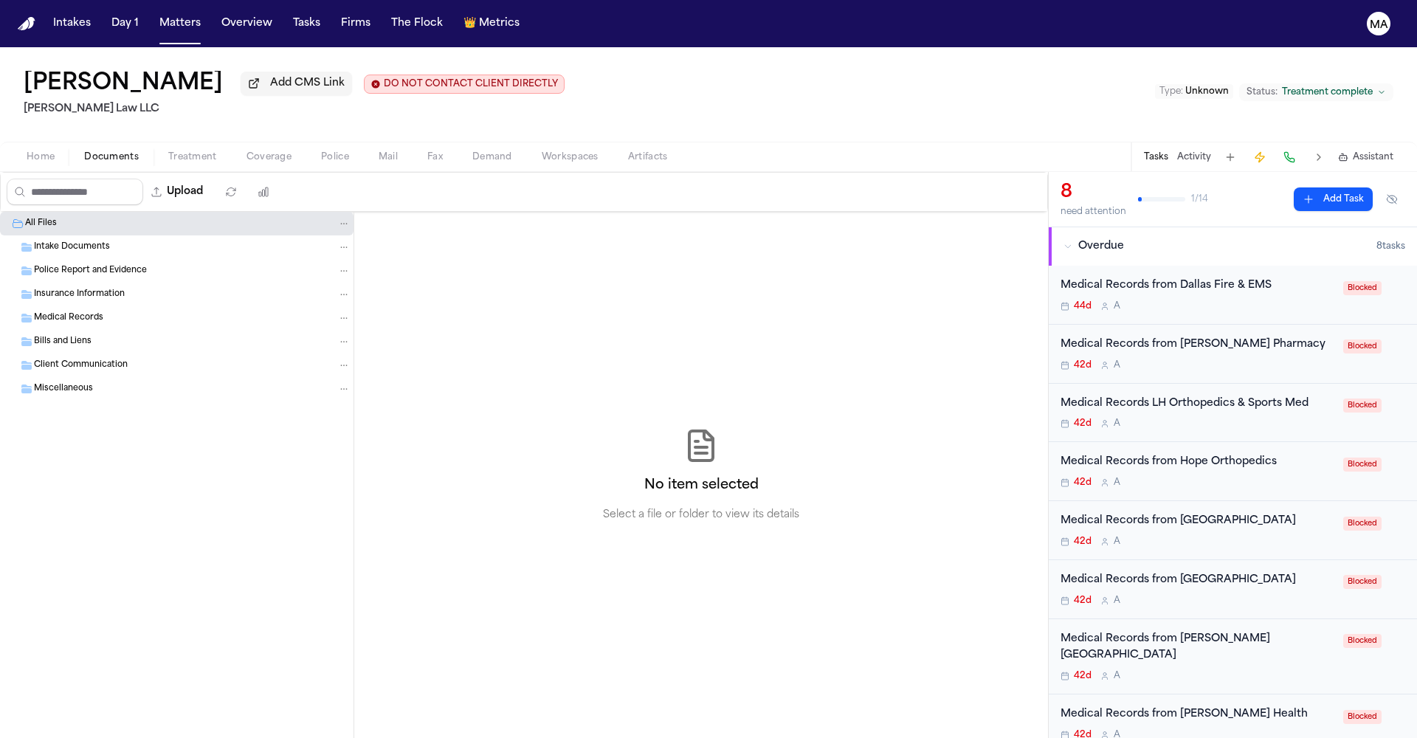
click at [1177, 513] on div "Medical Records from Salem Hospital" at bounding box center [1198, 521] width 274 height 17
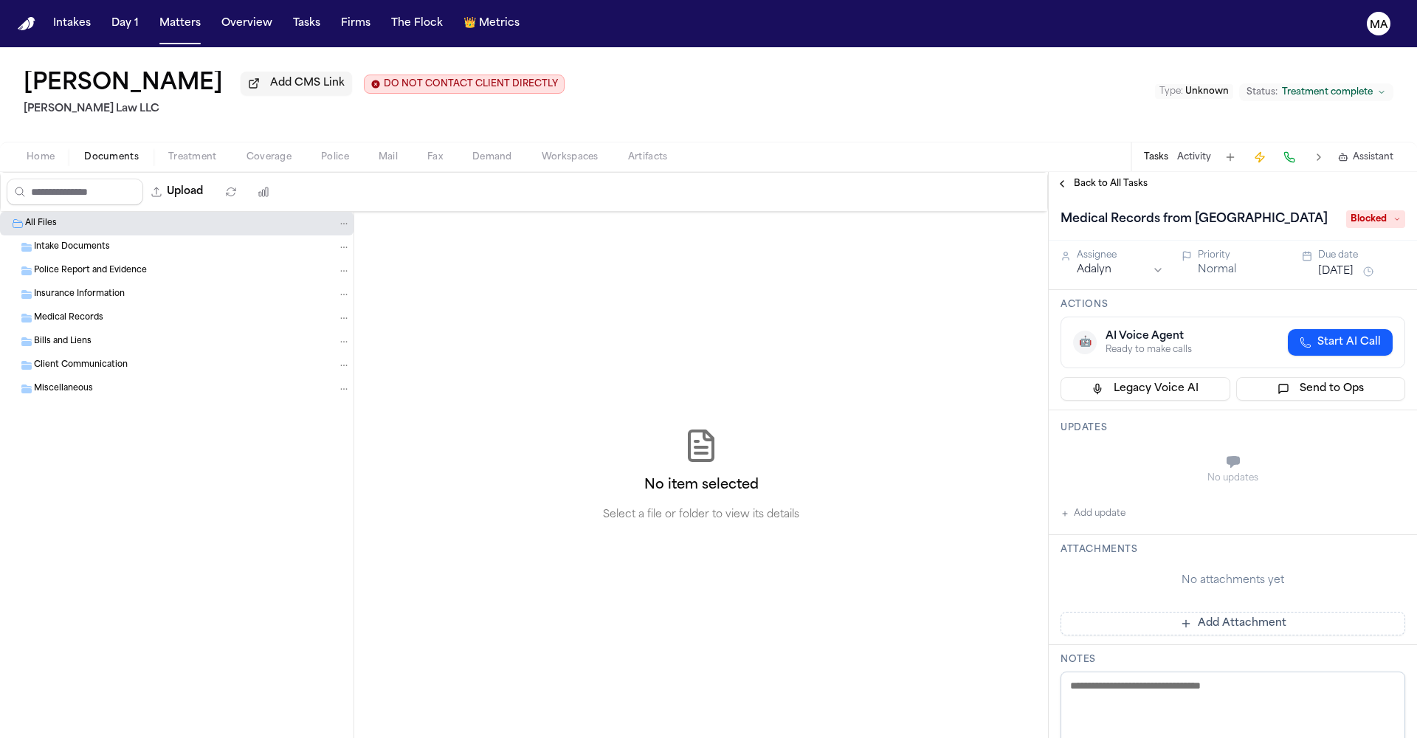
click at [1100, 178] on span "Back to All Tasks" at bounding box center [1111, 184] width 74 height 12
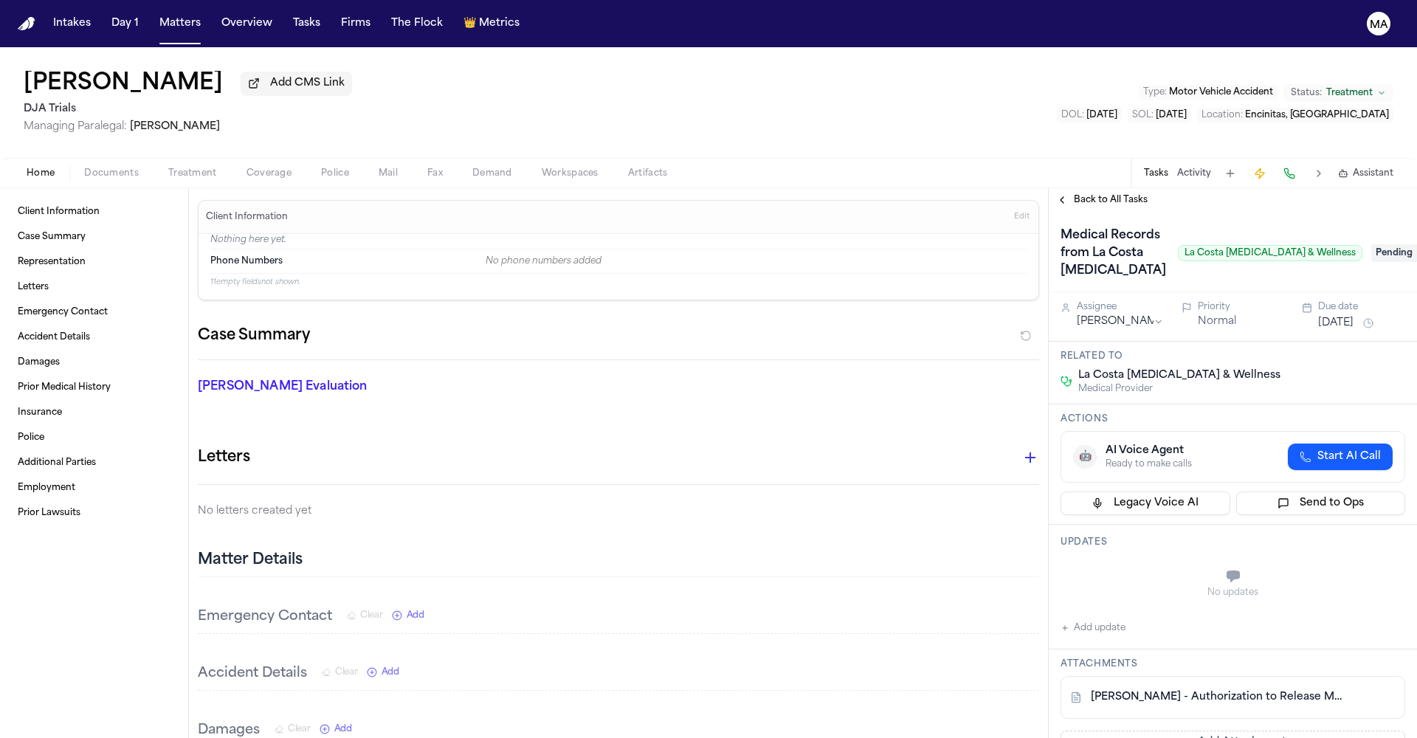
click at [84, 168] on span "Documents" at bounding box center [111, 174] width 55 height 12
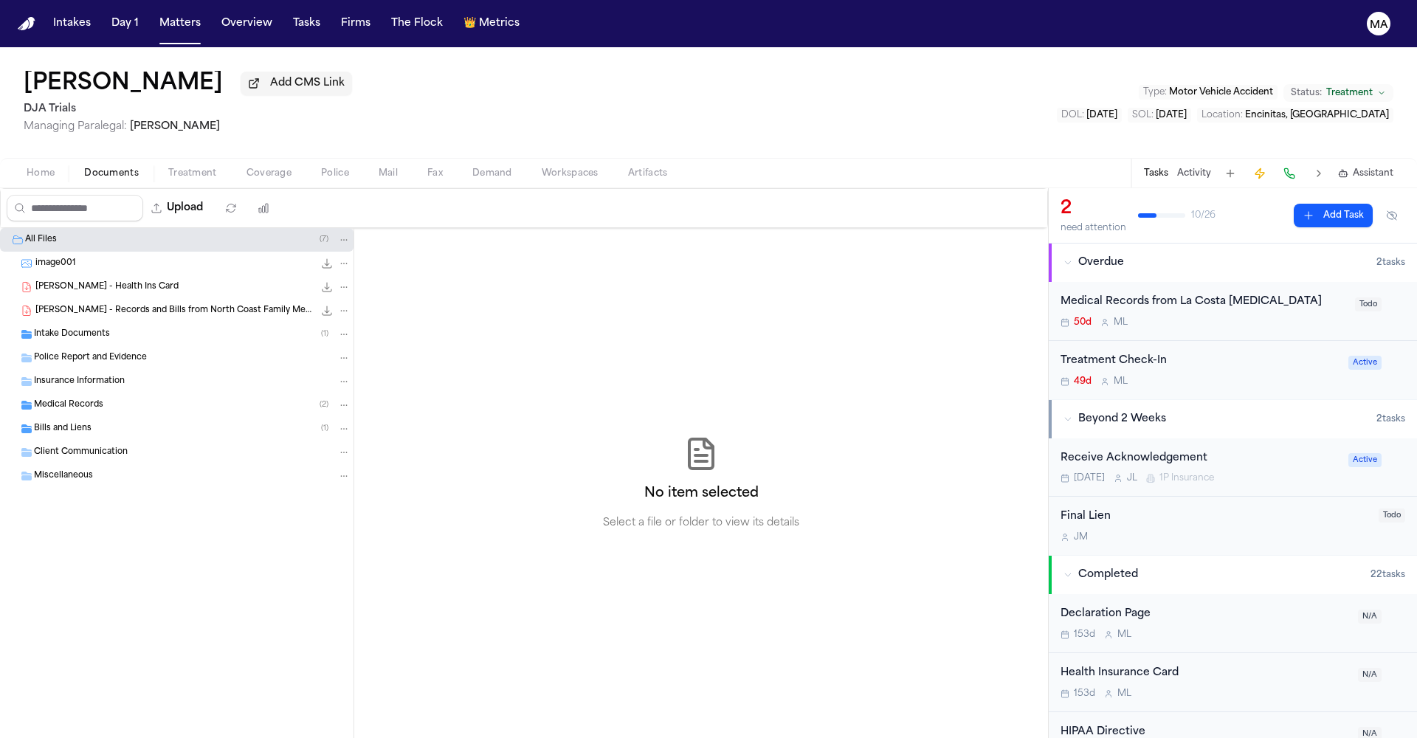
click at [247, 168] on span "Coverage" at bounding box center [269, 174] width 45 height 12
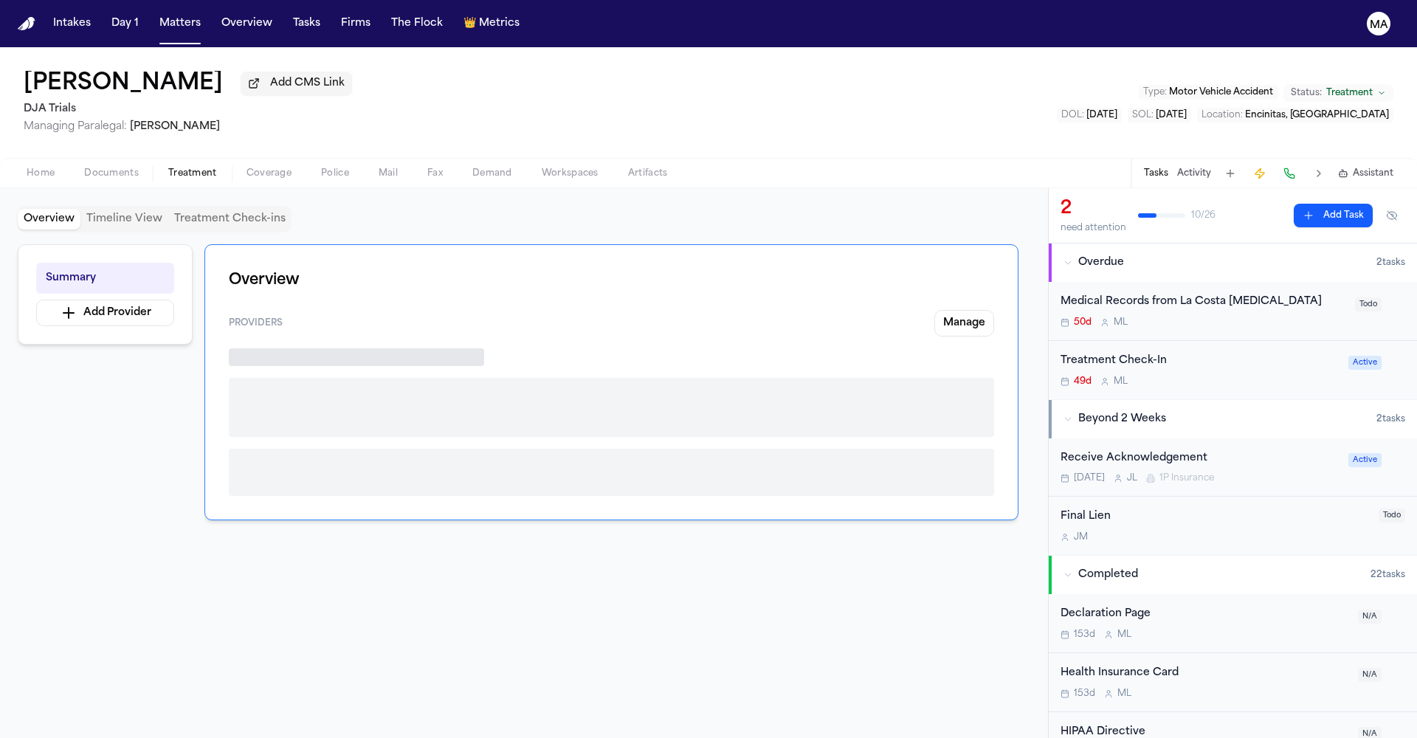
click at [168, 168] on span "Treatment" at bounding box center [192, 174] width 49 height 12
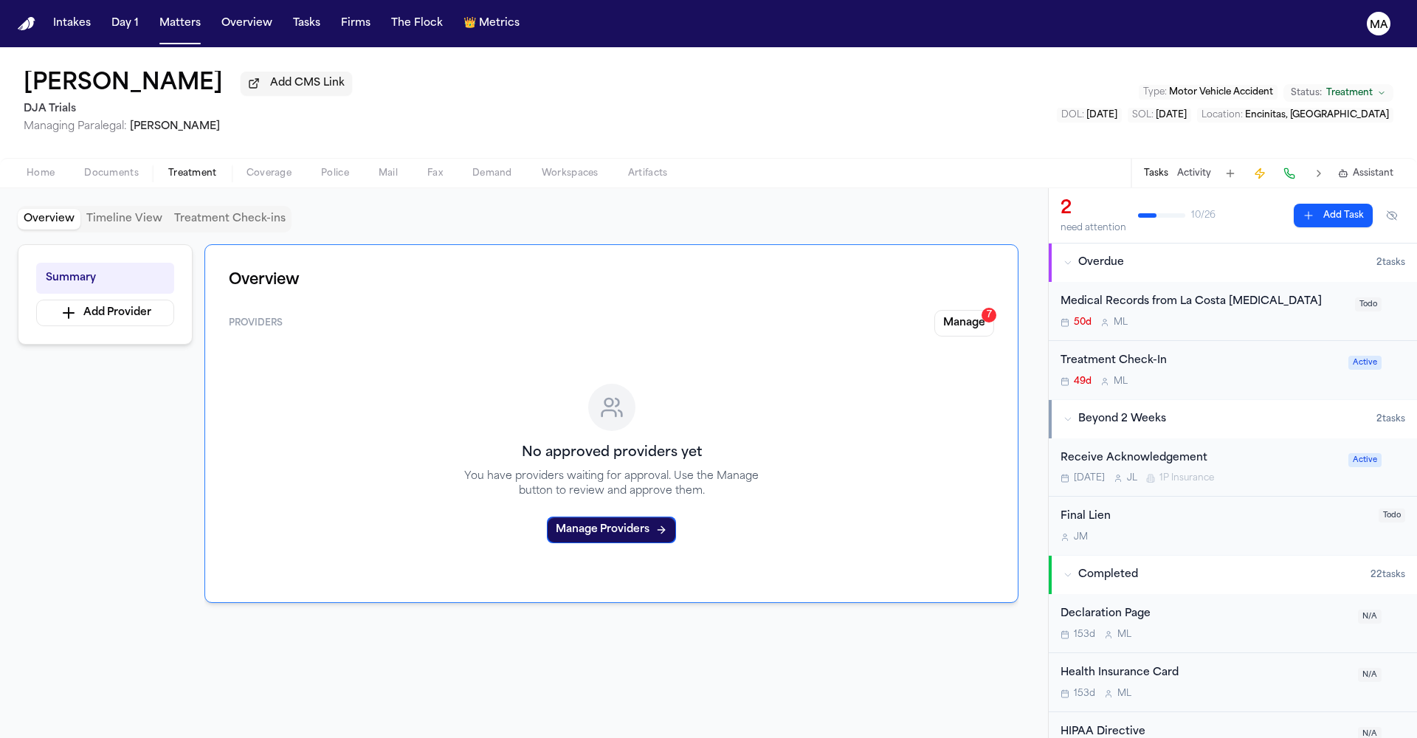
click at [1199, 294] on div "Medical Records from La Costa Chiropractic 50d M L" at bounding box center [1204, 311] width 286 height 35
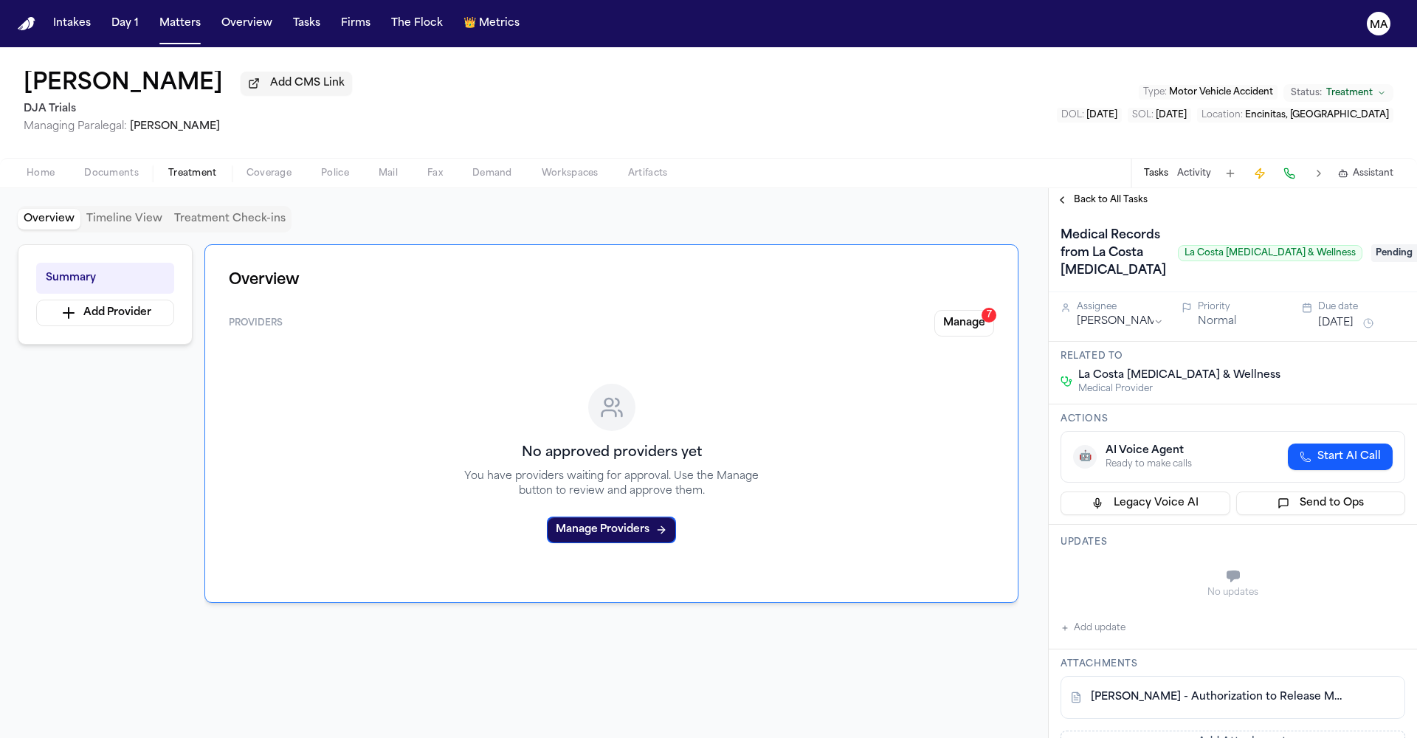
click at [1377, 244] on span "Pending" at bounding box center [1400, 253] width 59 height 18
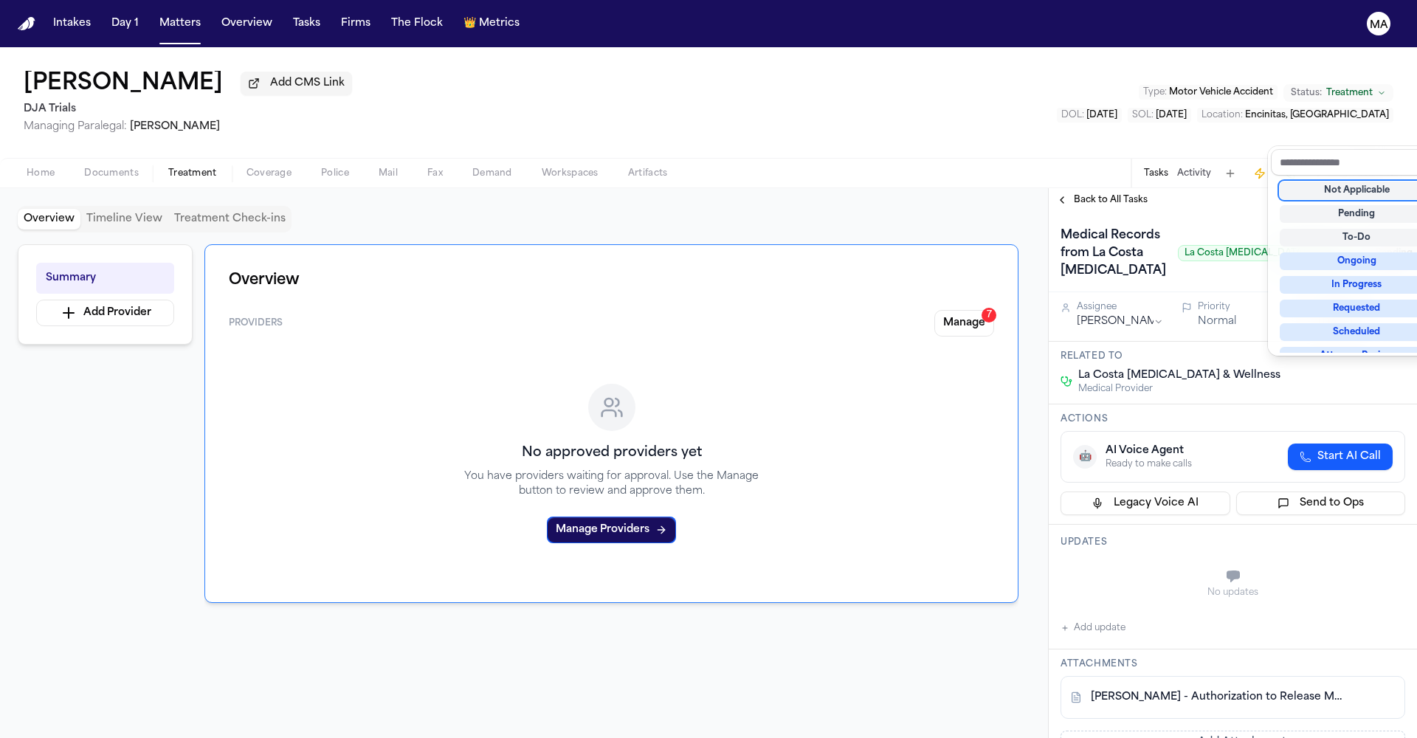
click at [1343, 182] on div "Not Applicable" at bounding box center [1357, 191] width 154 height 18
click at [1086, 188] on div "Back to All Tasks Medical Records from La Costa Chiropractic La Costa Chiroprac…" at bounding box center [1233, 463] width 368 height 550
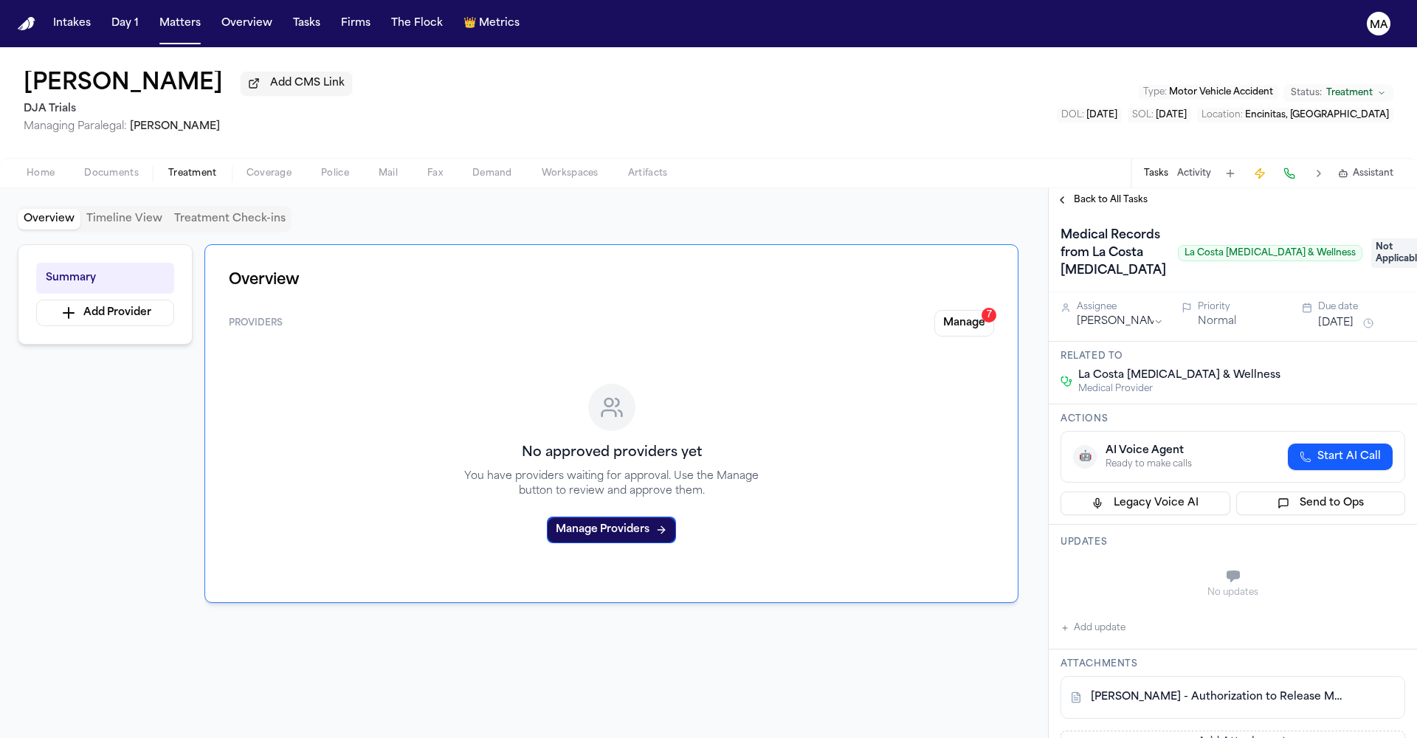
click at [1059, 194] on button "Back to All Tasks" at bounding box center [1102, 200] width 106 height 12
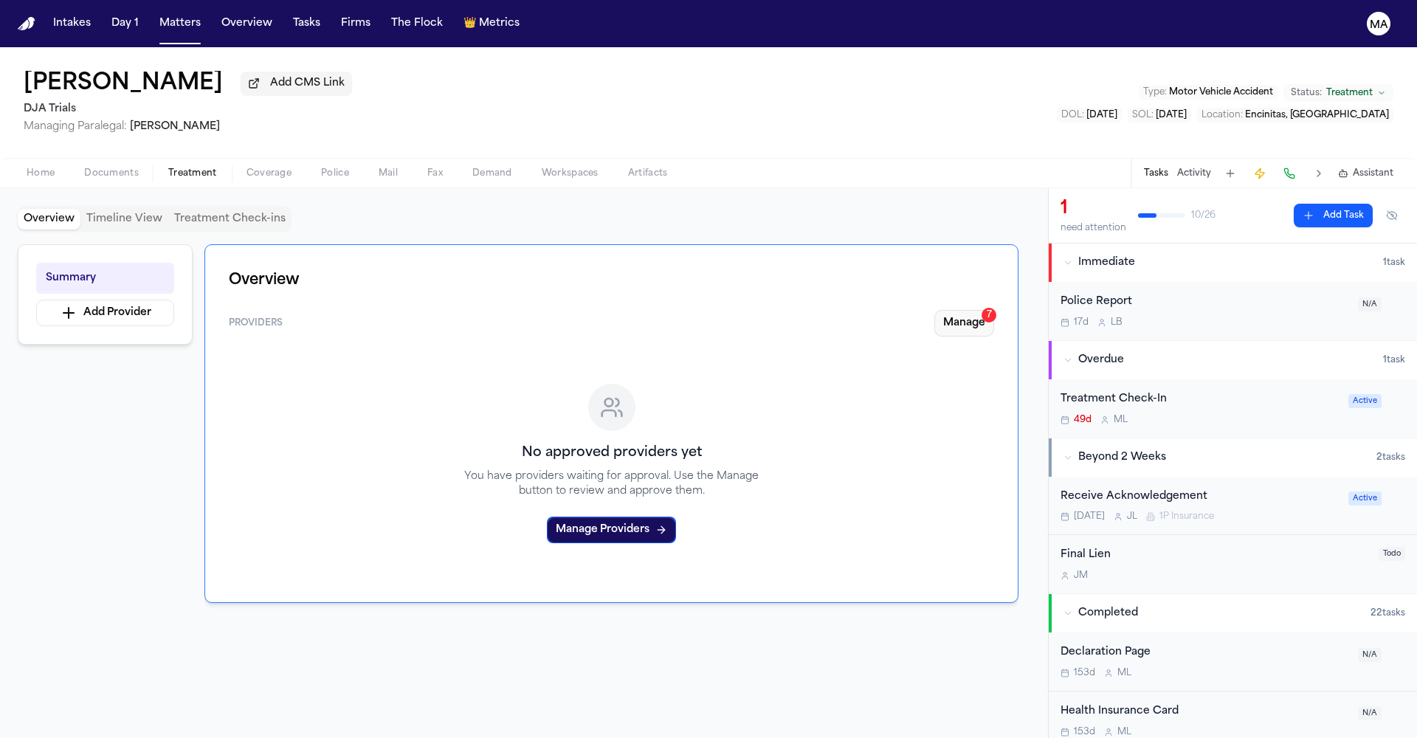
click at [990, 310] on button "Manage 7" at bounding box center [964, 323] width 60 height 27
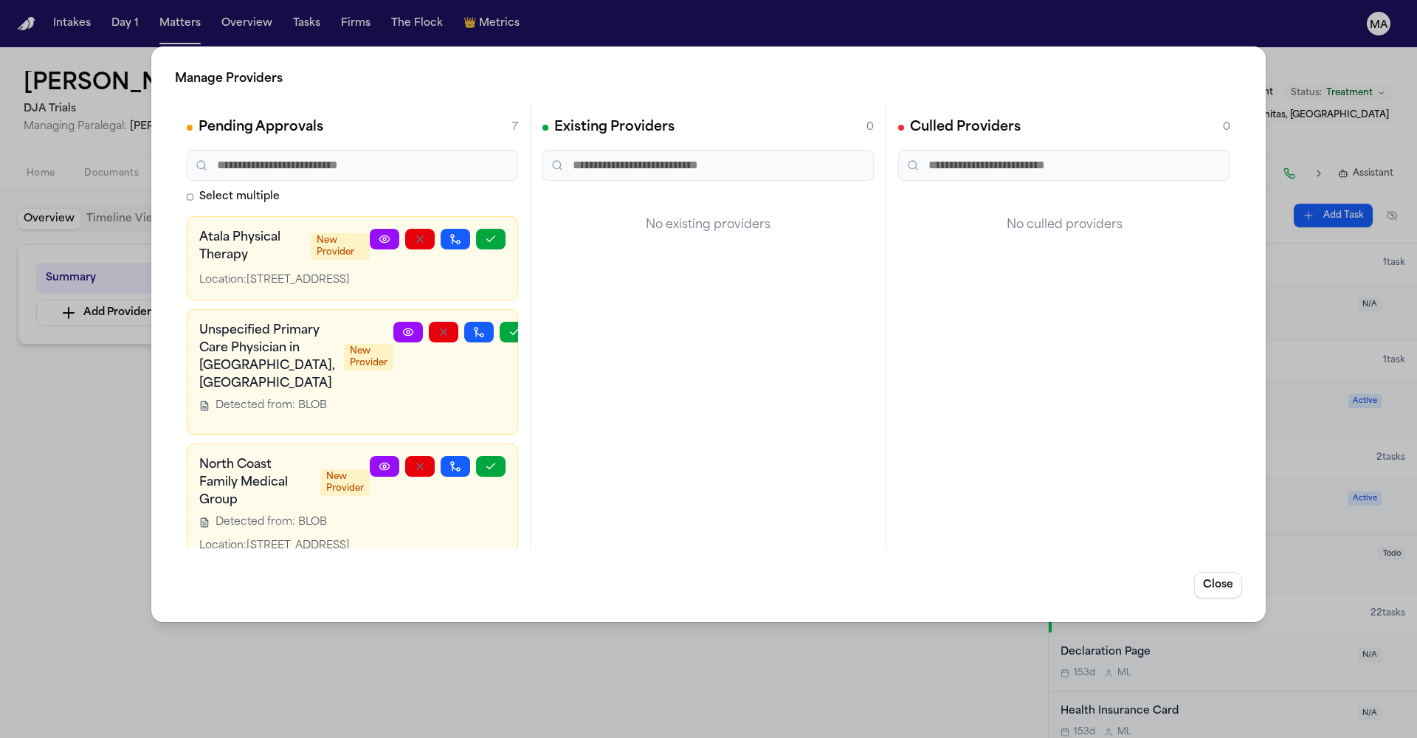
click at [497, 592] on icon "button" at bounding box center [491, 598] width 12 height 12
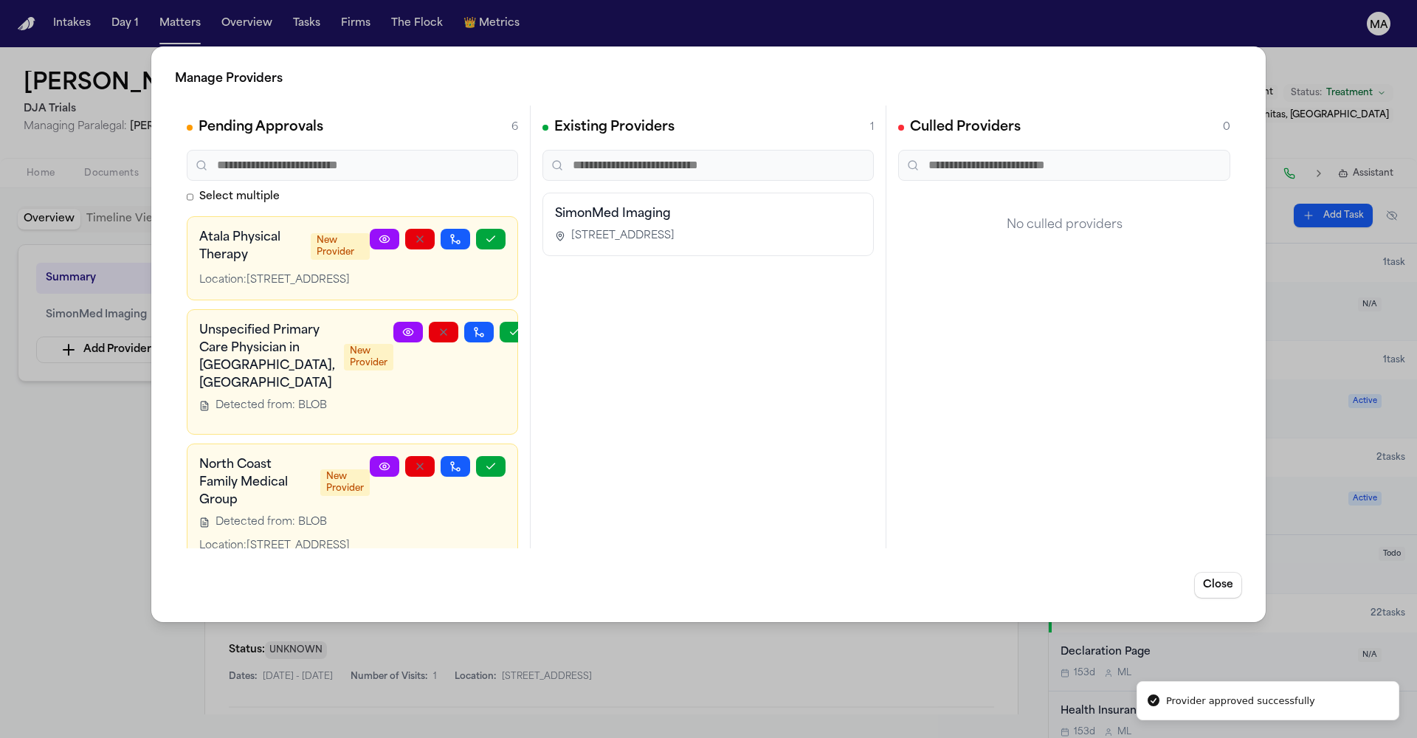
click at [506, 588] on button "button" at bounding box center [491, 598] width 30 height 21
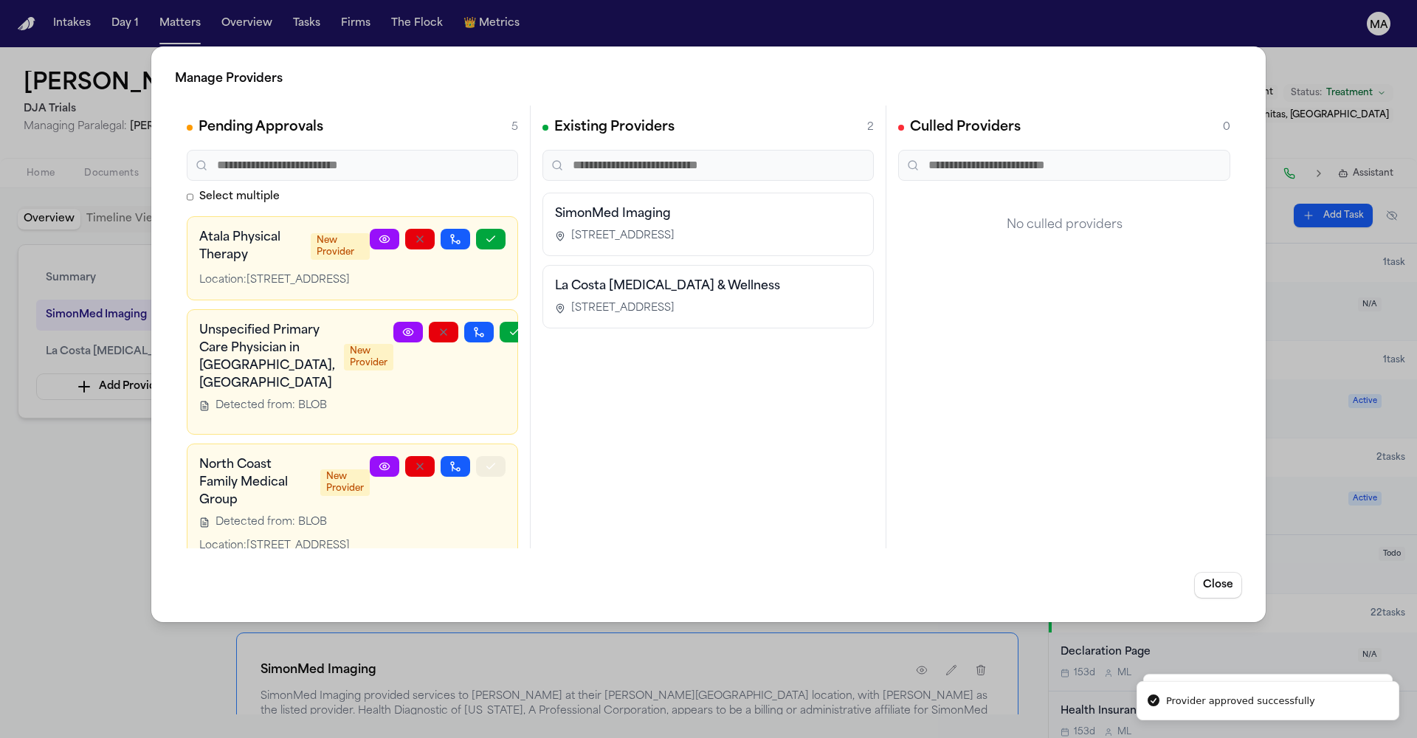
click at [506, 456] on button "button" at bounding box center [491, 466] width 30 height 21
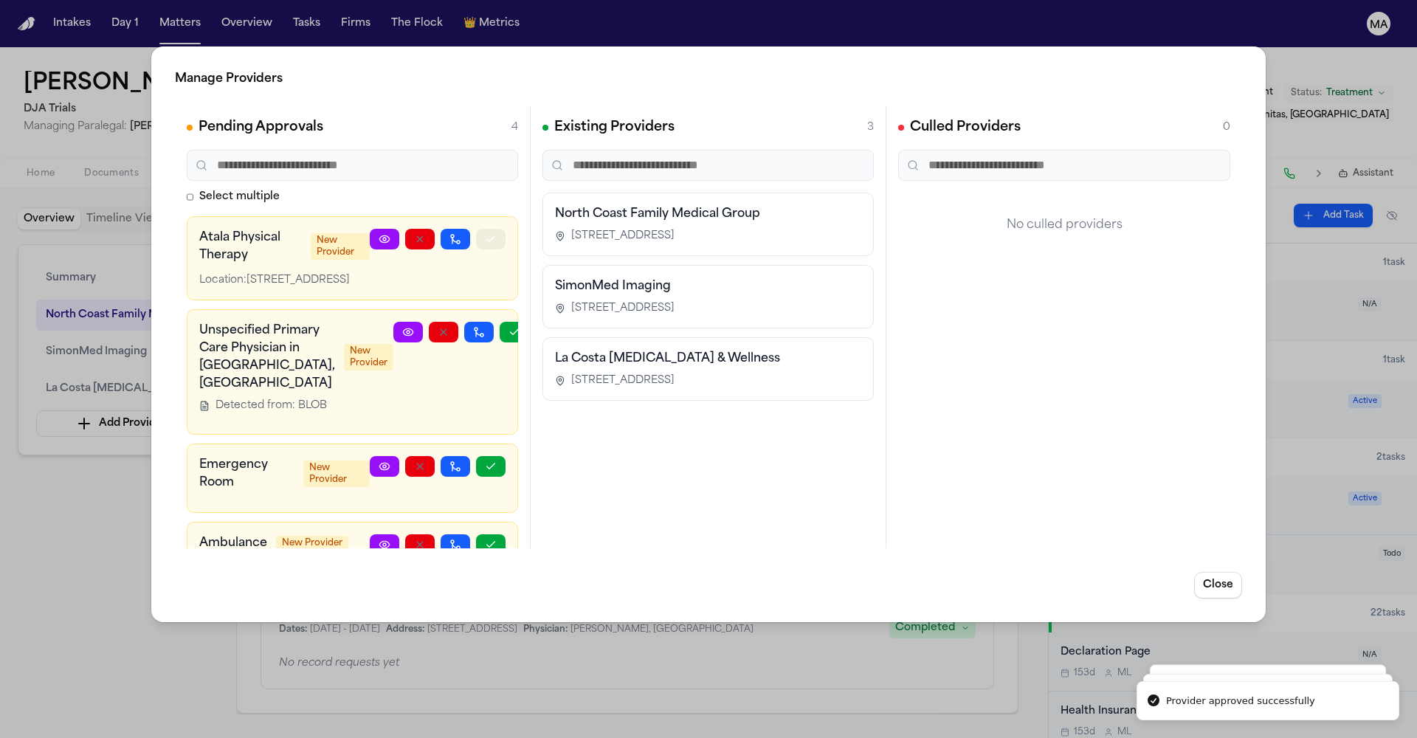
click at [495, 236] on icon "button" at bounding box center [491, 238] width 8 height 5
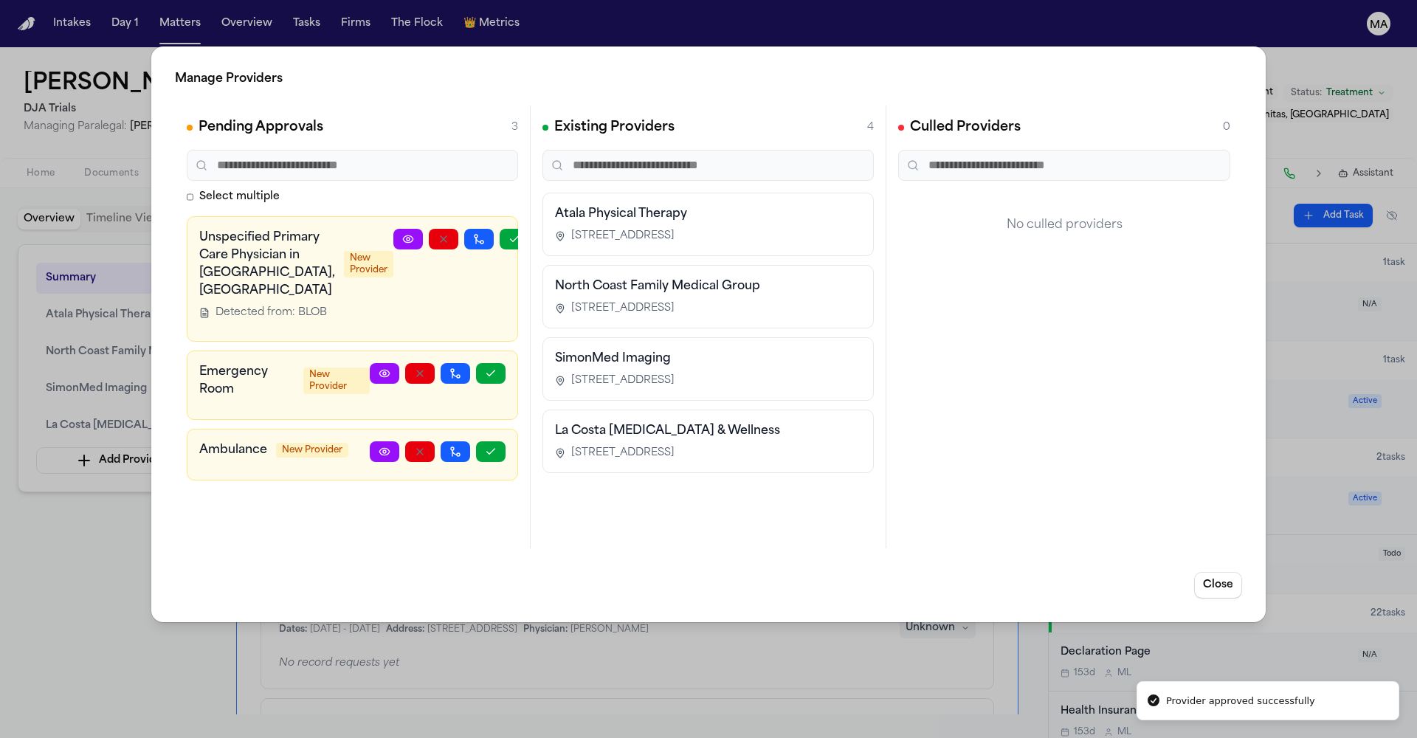
click at [235, 363] on h3 "Emergency Room" at bounding box center [246, 380] width 95 height 35
click at [389, 370] on icon at bounding box center [384, 373] width 10 height 7
click at [137, 400] on div "Manage Providers Pending Approvals 3 Select multiple Unspecified Primary Care P…" at bounding box center [708, 369] width 1417 height 738
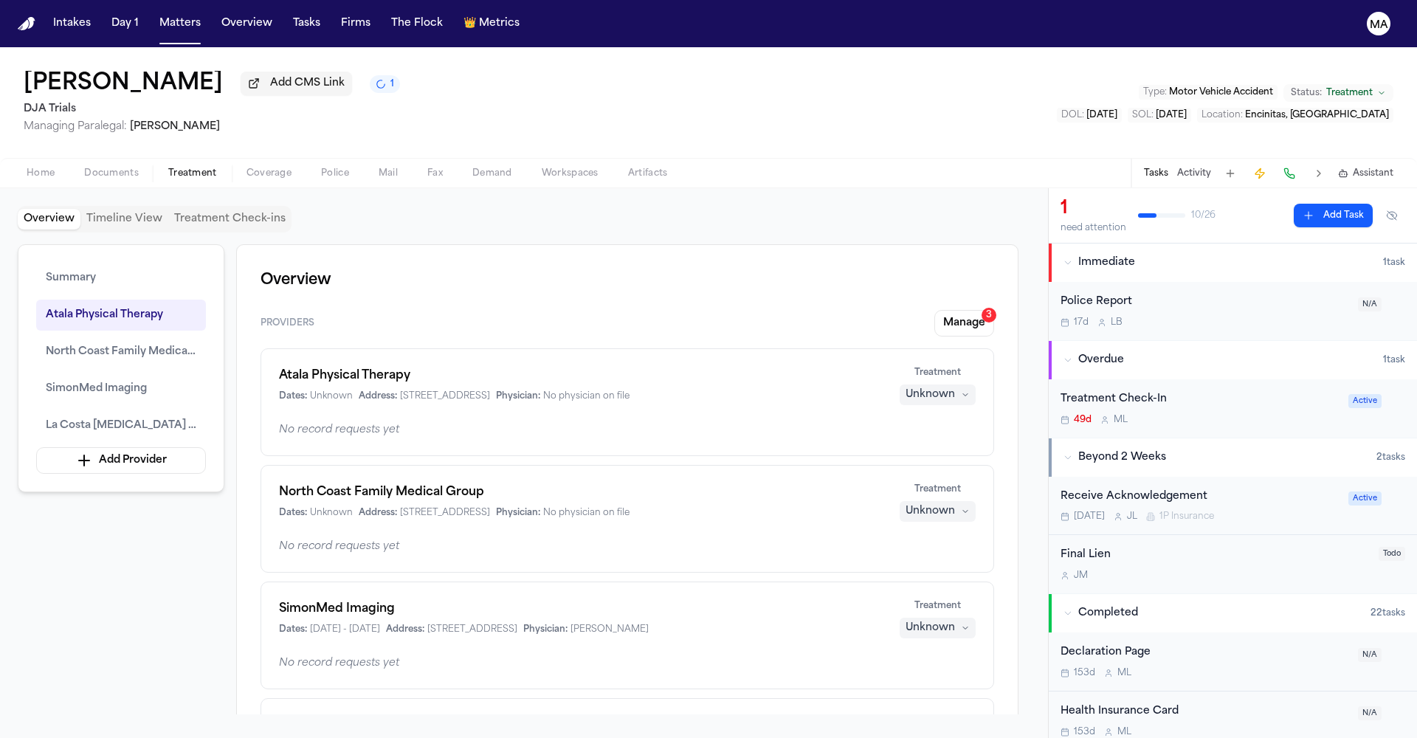
click at [955, 737] on div "Completed" at bounding box center [925, 744] width 60 height 15
click at [969, 449] on button "Treating" at bounding box center [991, 457] width 118 height 27
click at [952, 737] on div "Treating" at bounding box center [931, 744] width 44 height 15
click at [970, 476] on span "Completed" at bounding box center [973, 483] width 58 height 15
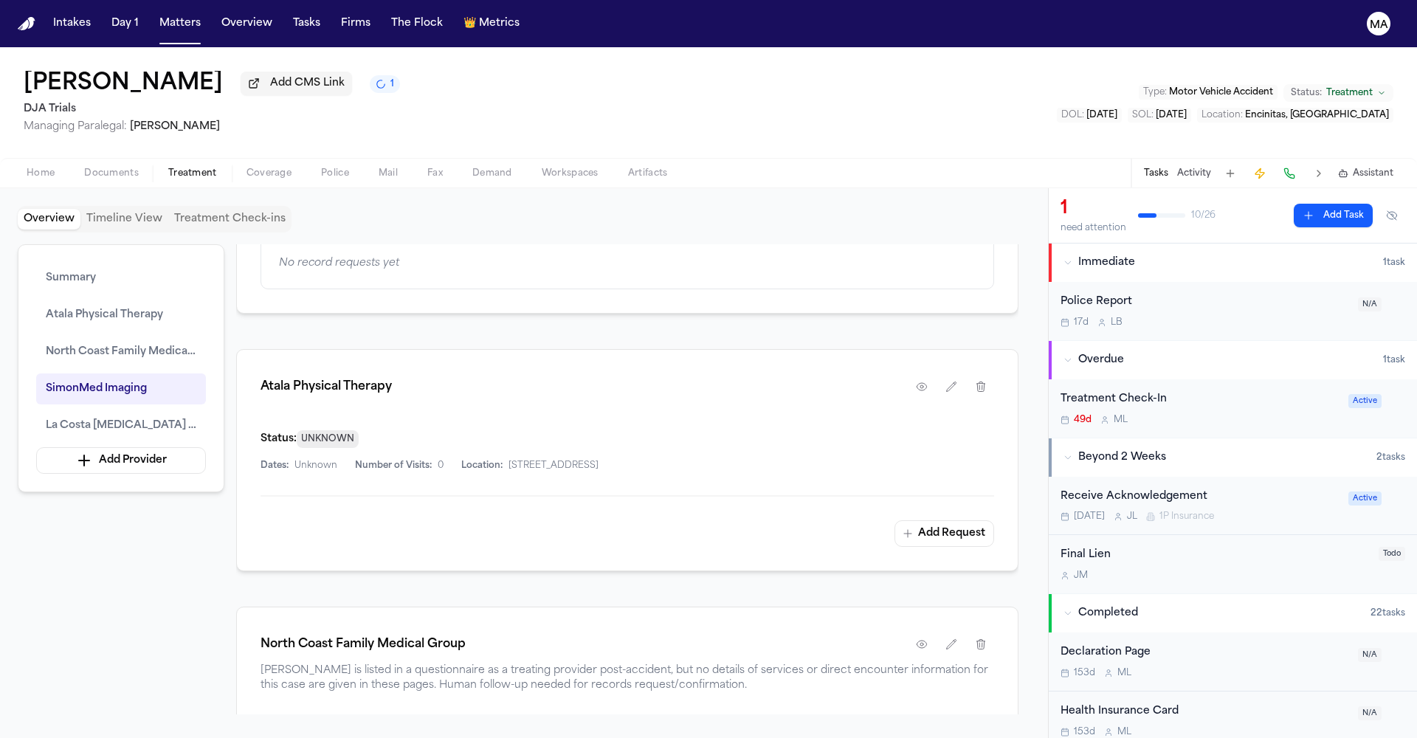
scroll to position [552, 0]
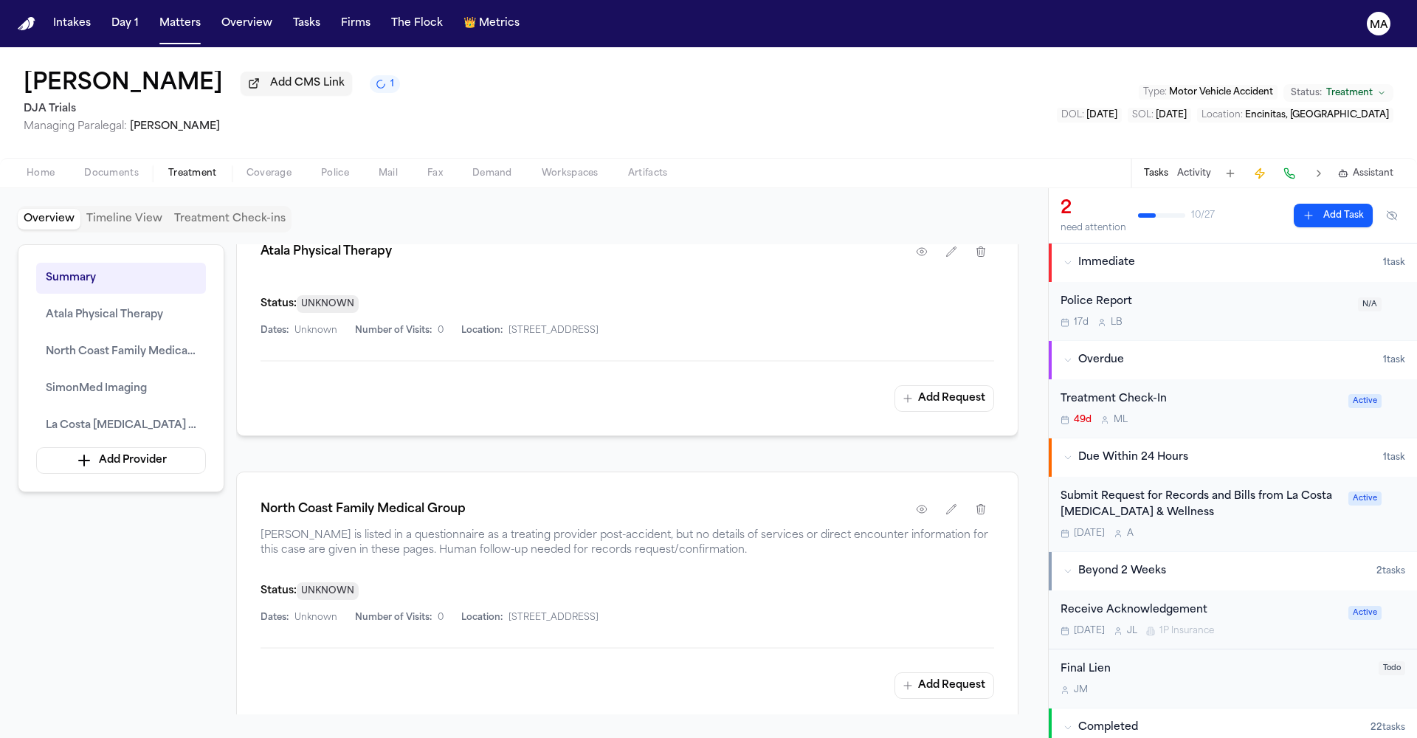
scroll to position [692, 0]
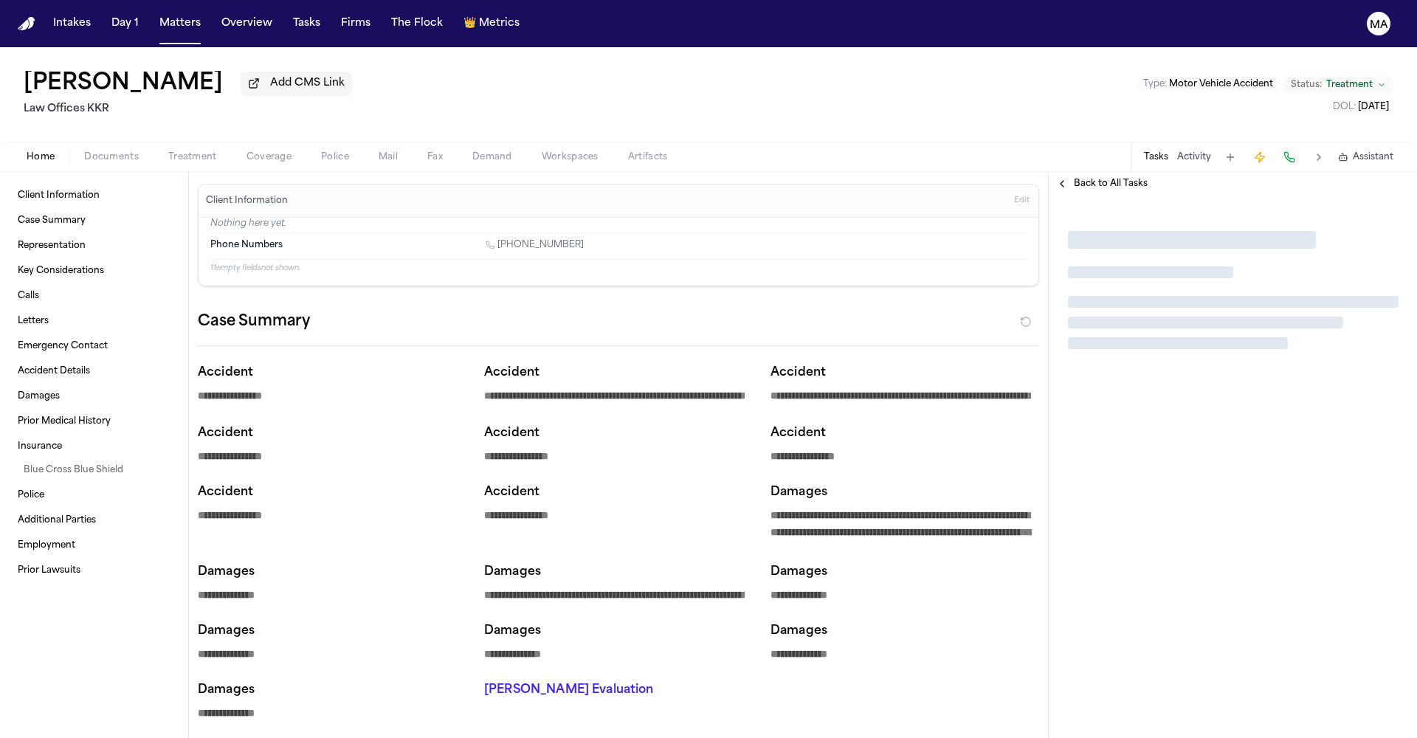
type textarea "*"
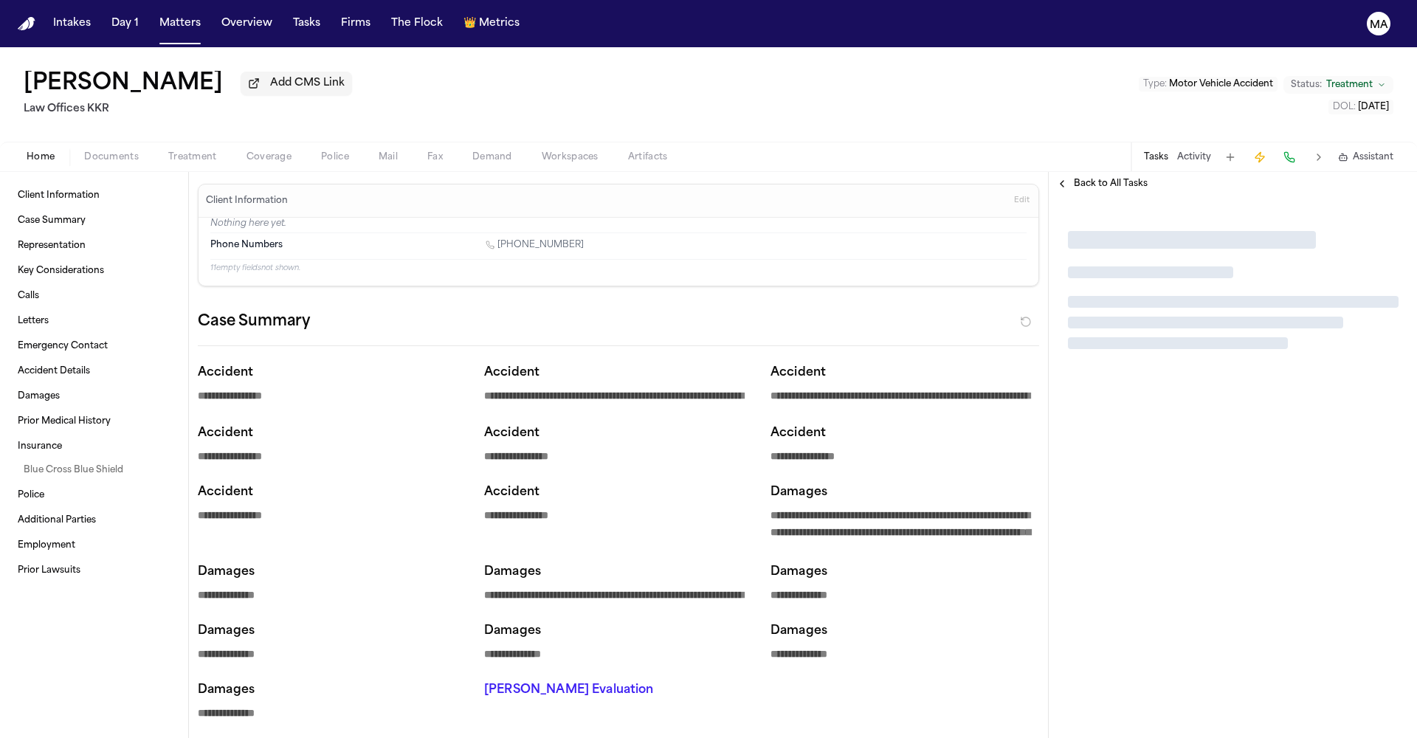
type textarea "*"
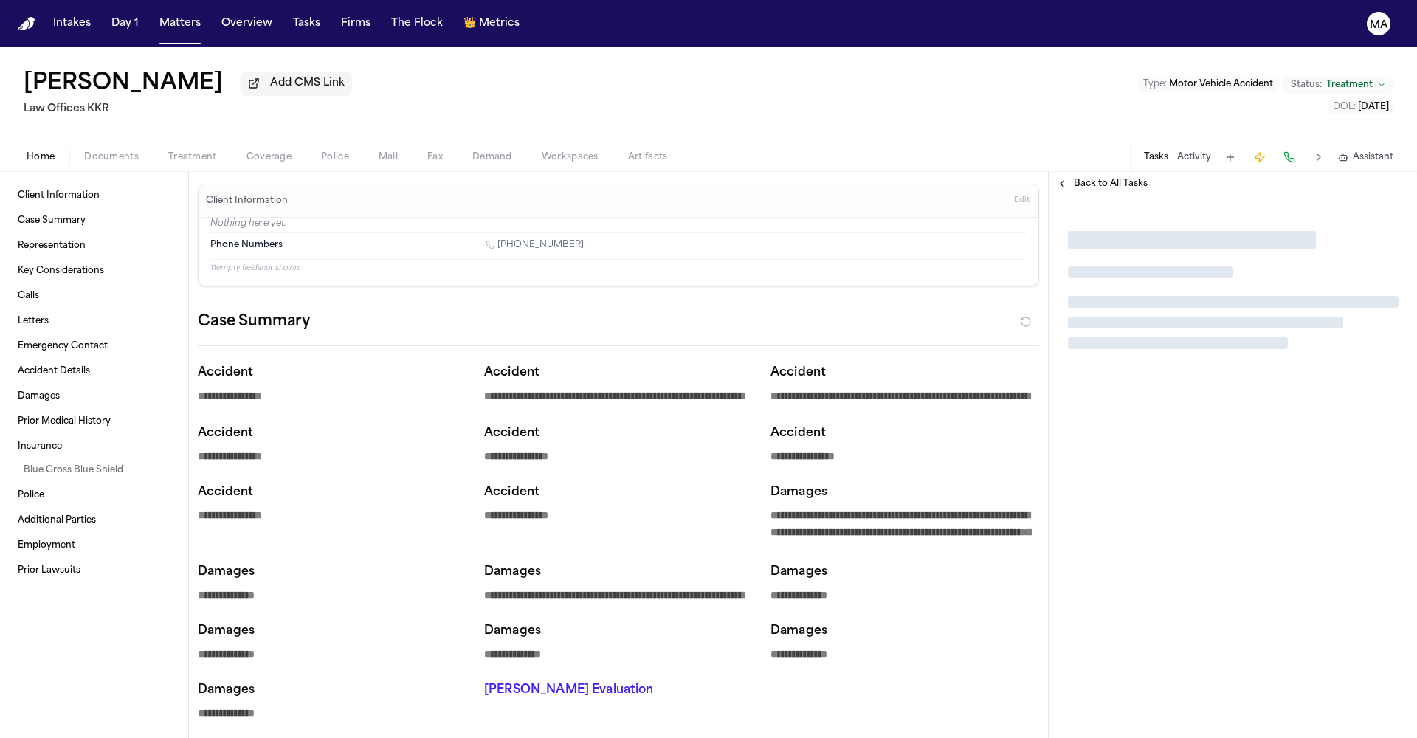
type textarea "*"
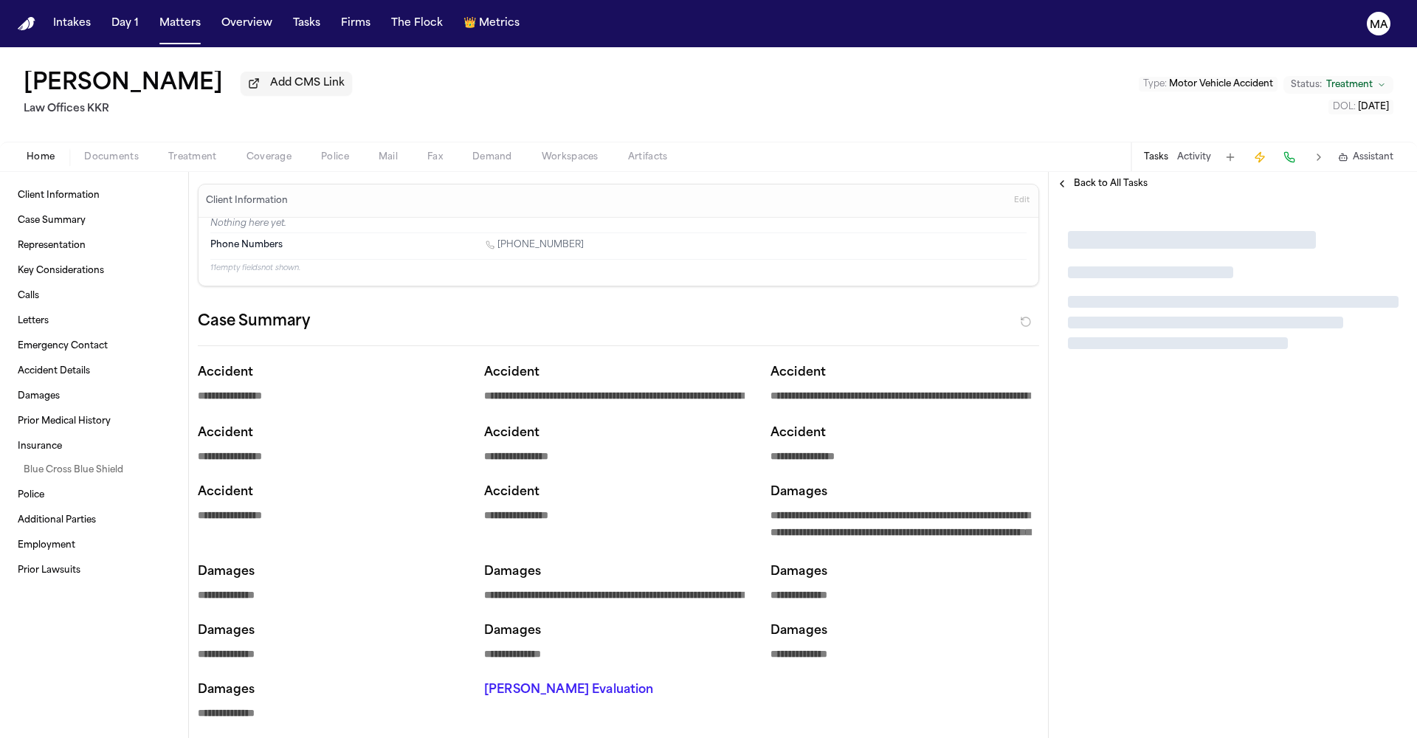
type textarea "*"
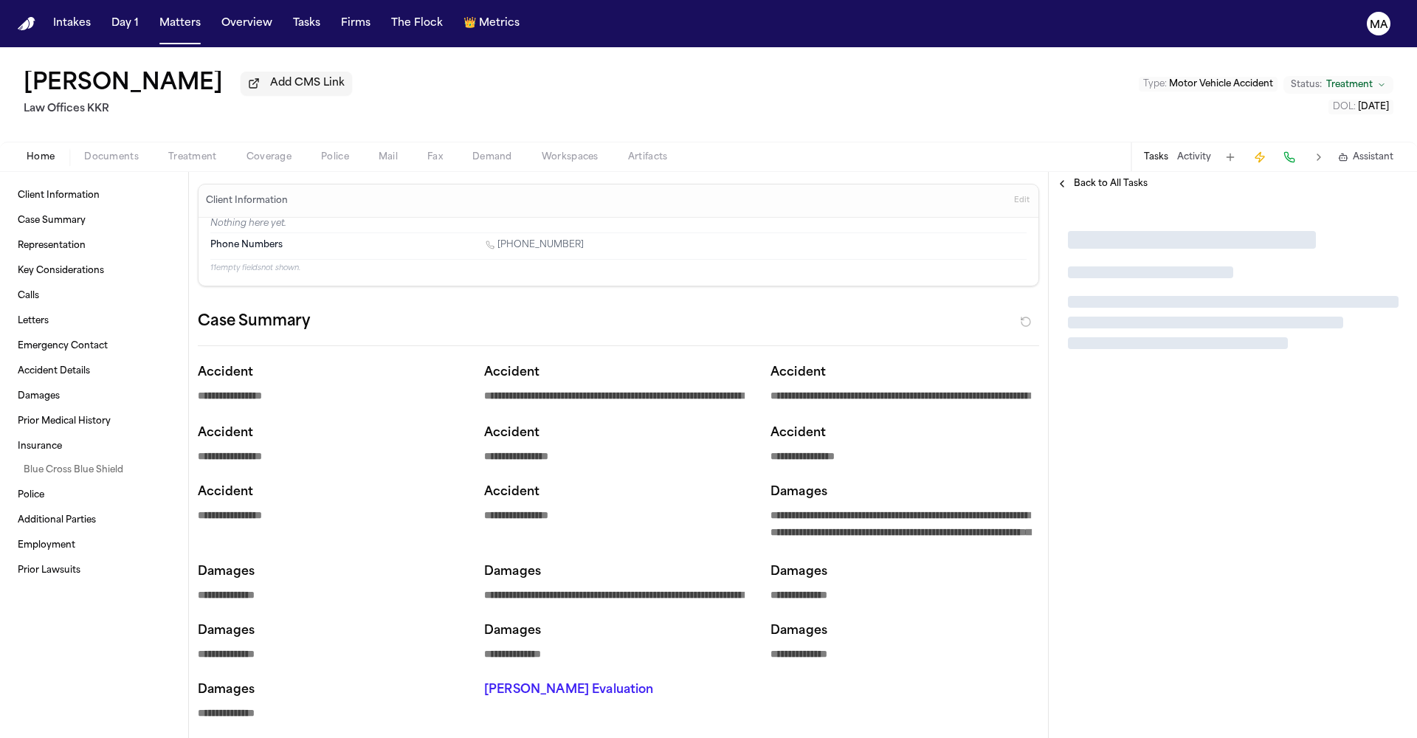
type textarea "*"
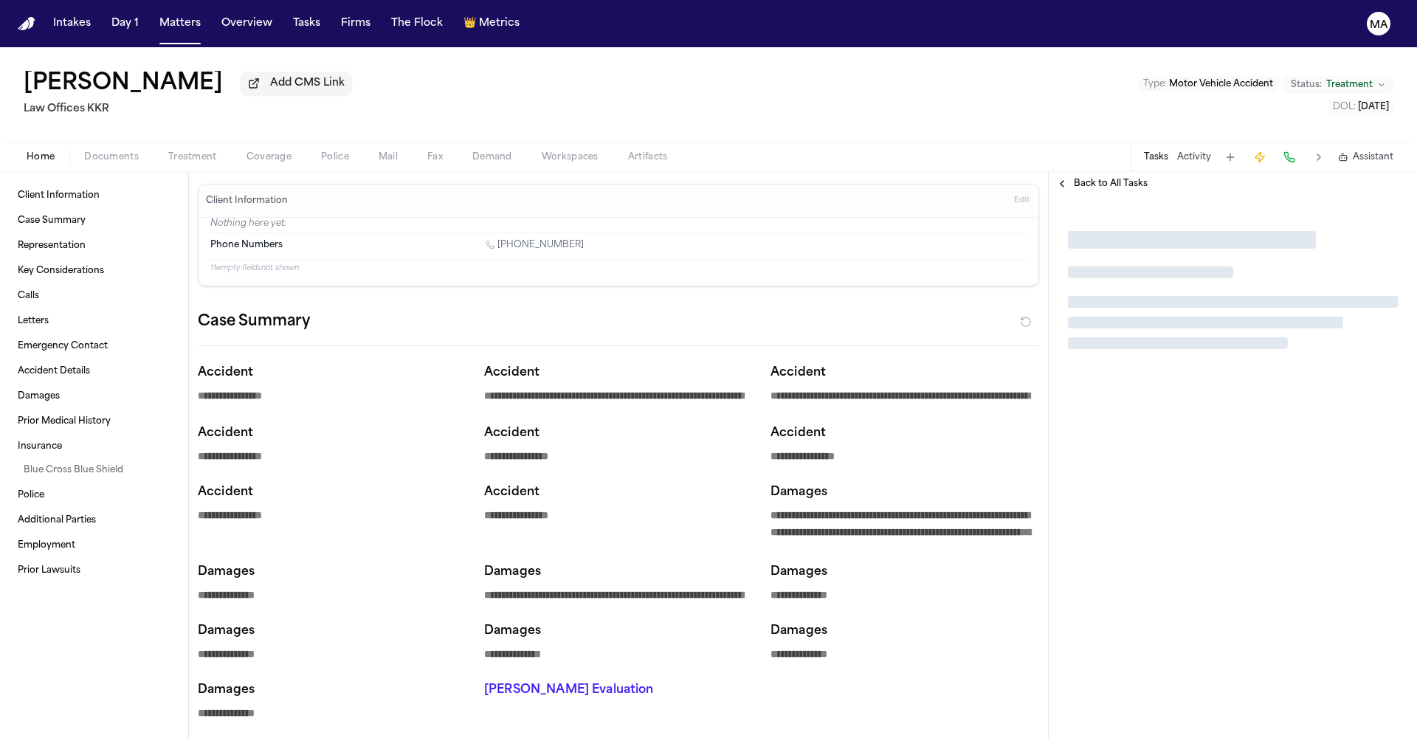
type textarea "*"
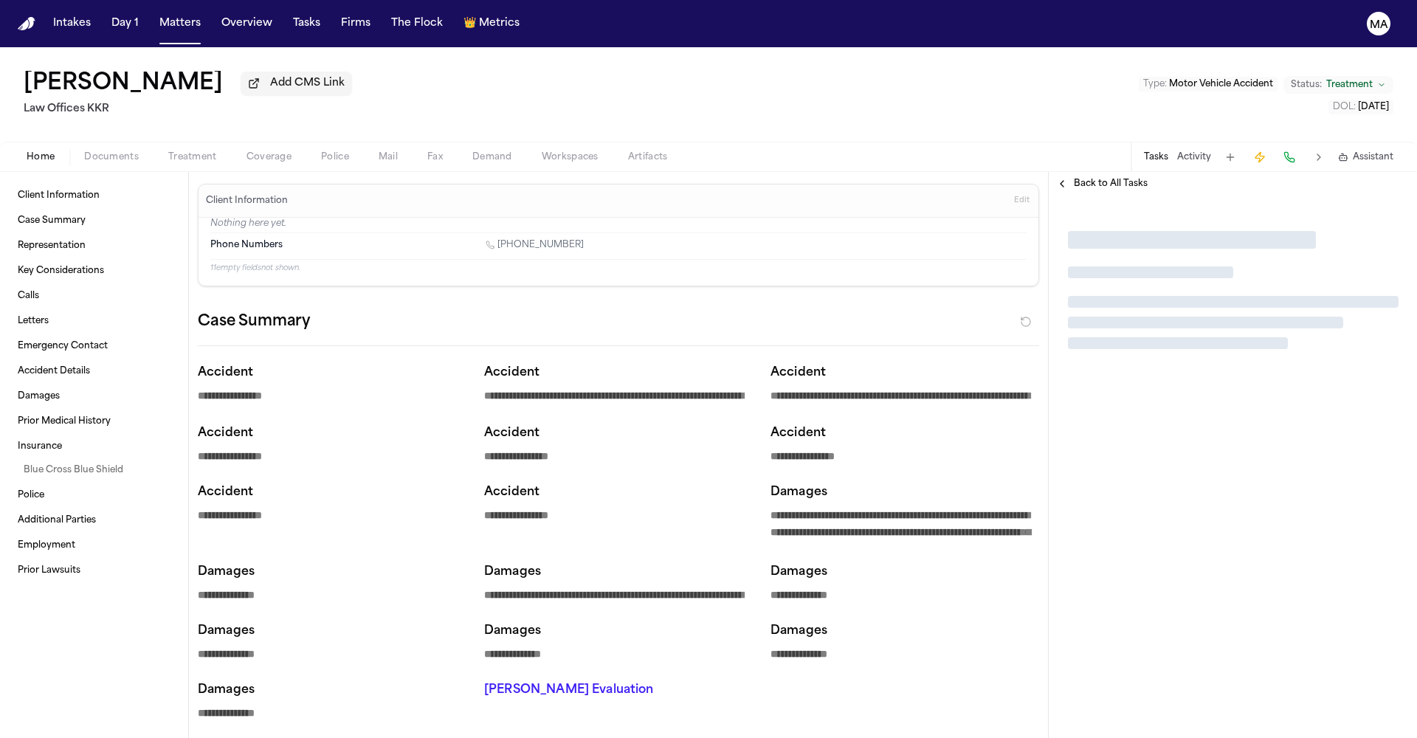
type textarea "*"
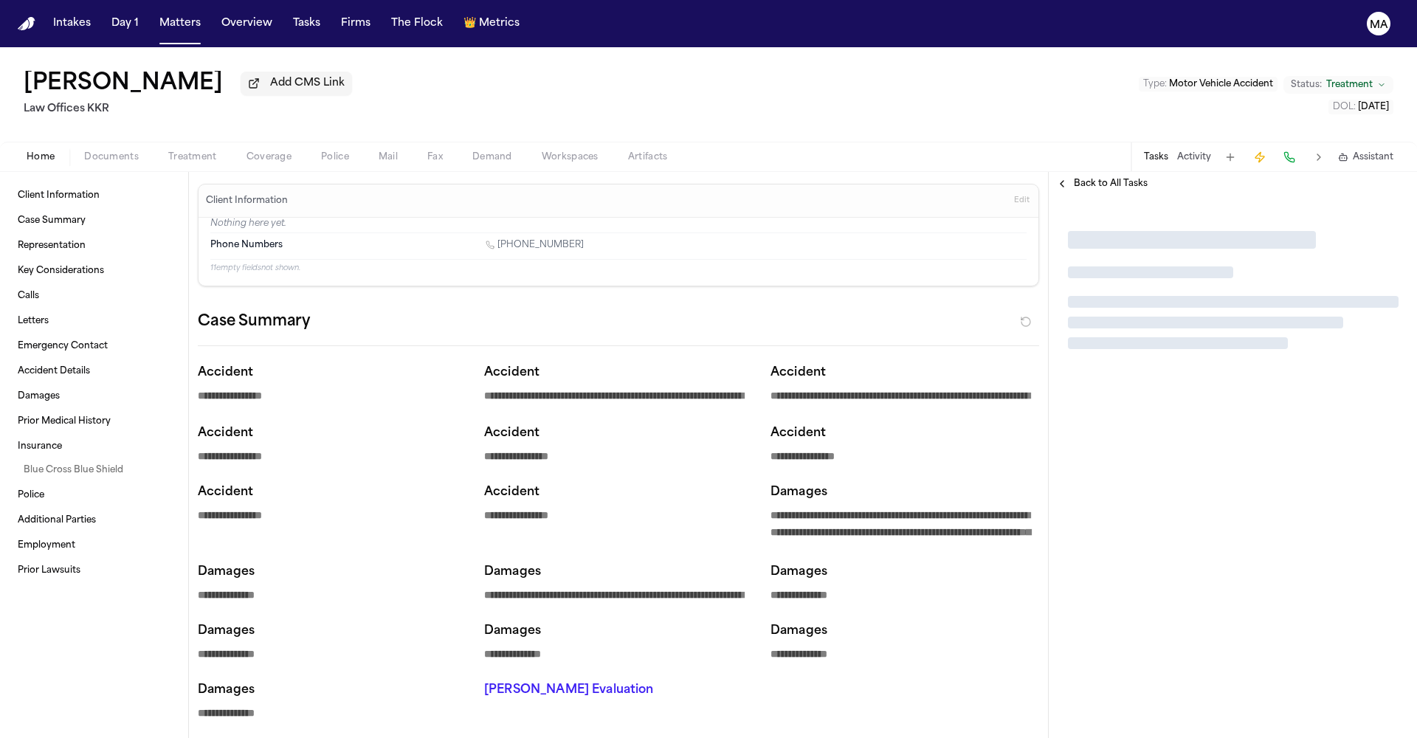
type textarea "*"
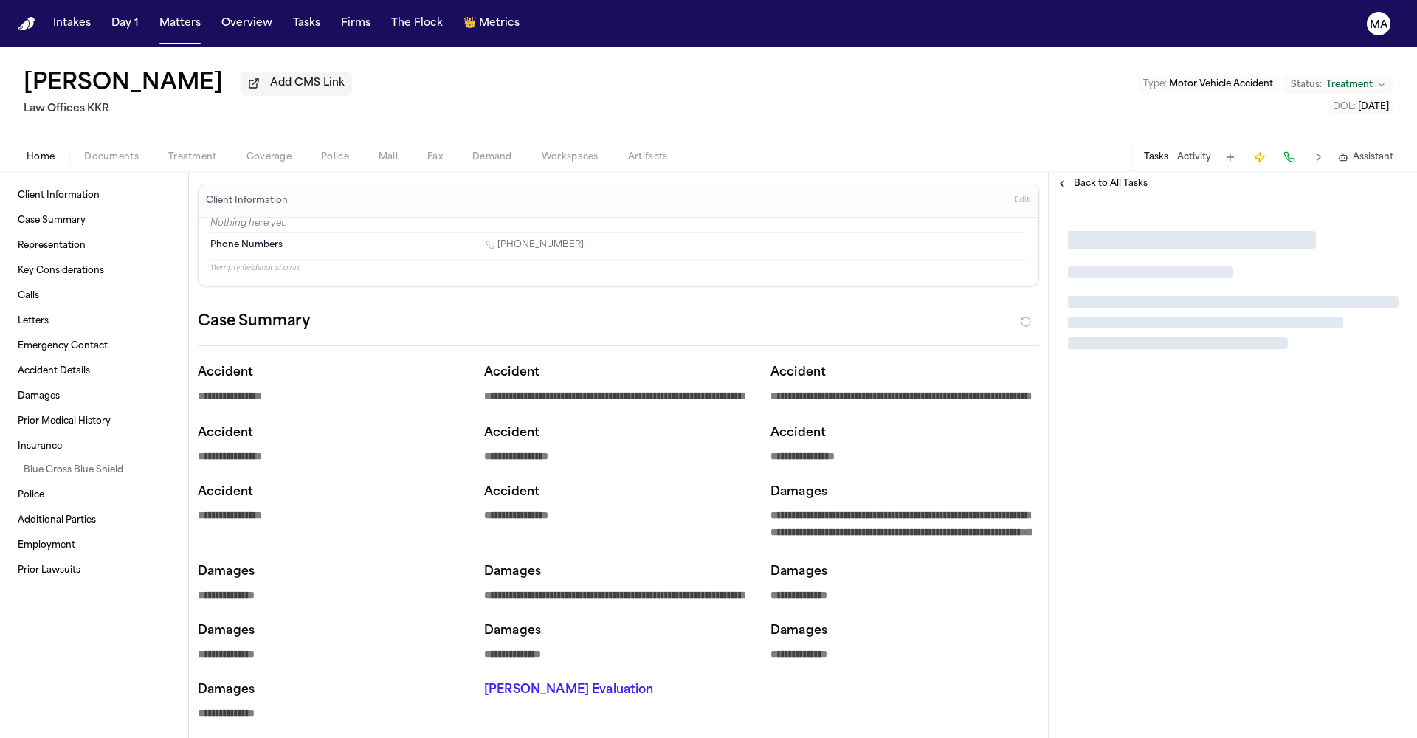
type textarea "*"
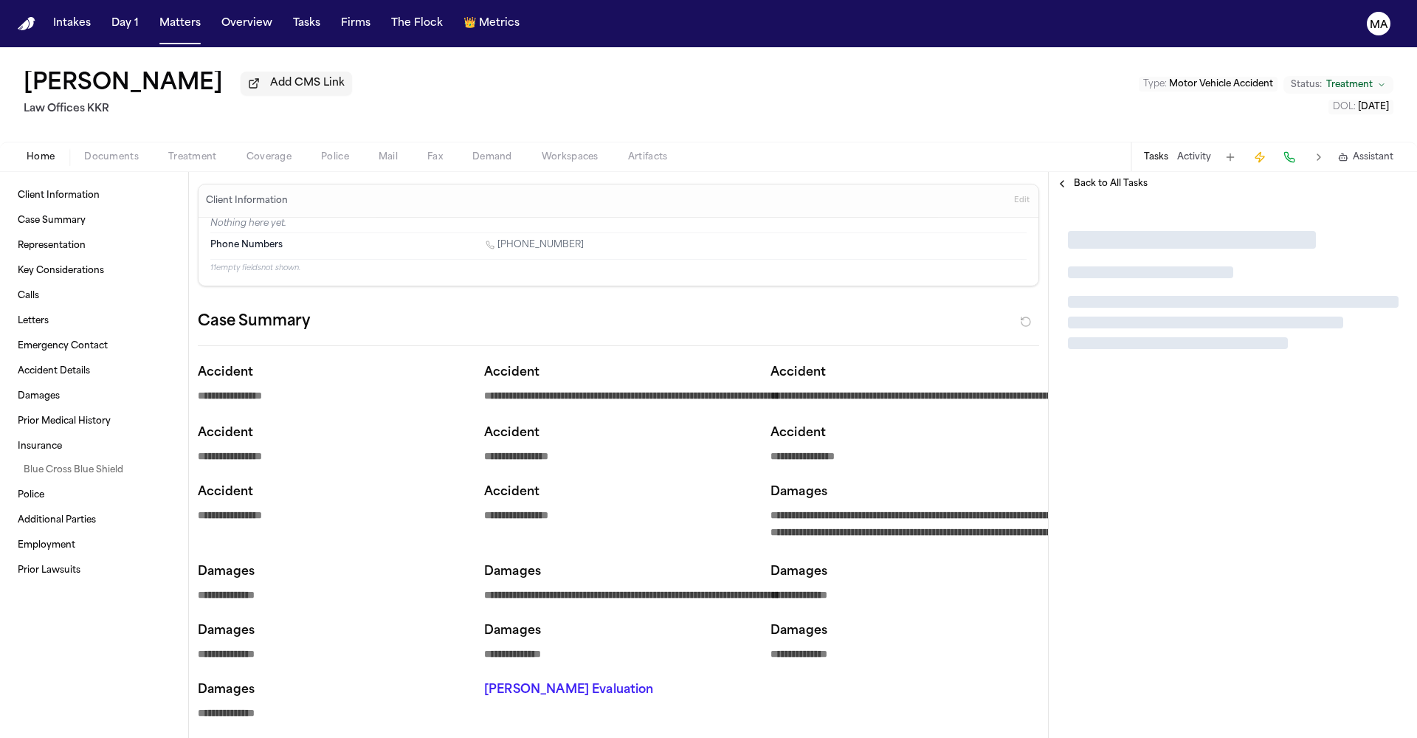
type textarea "*"
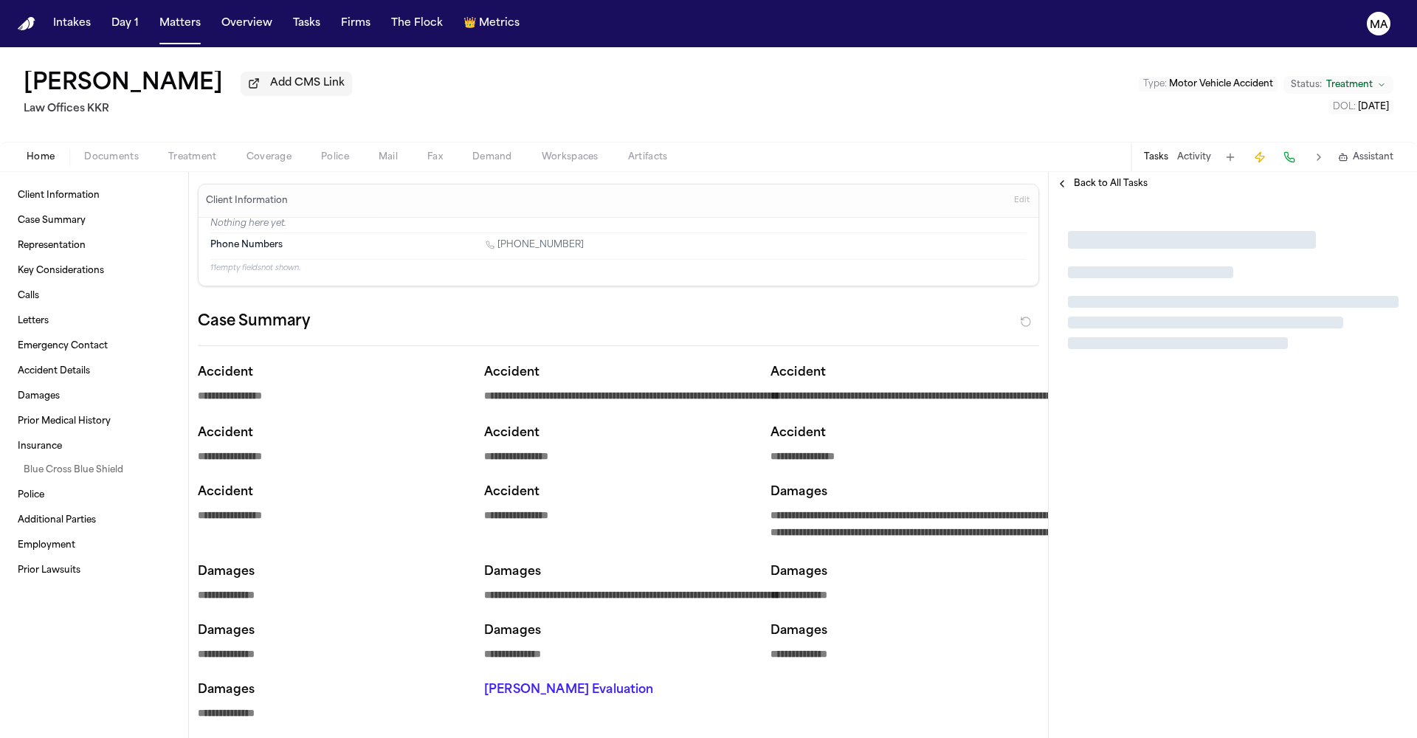
type textarea "*"
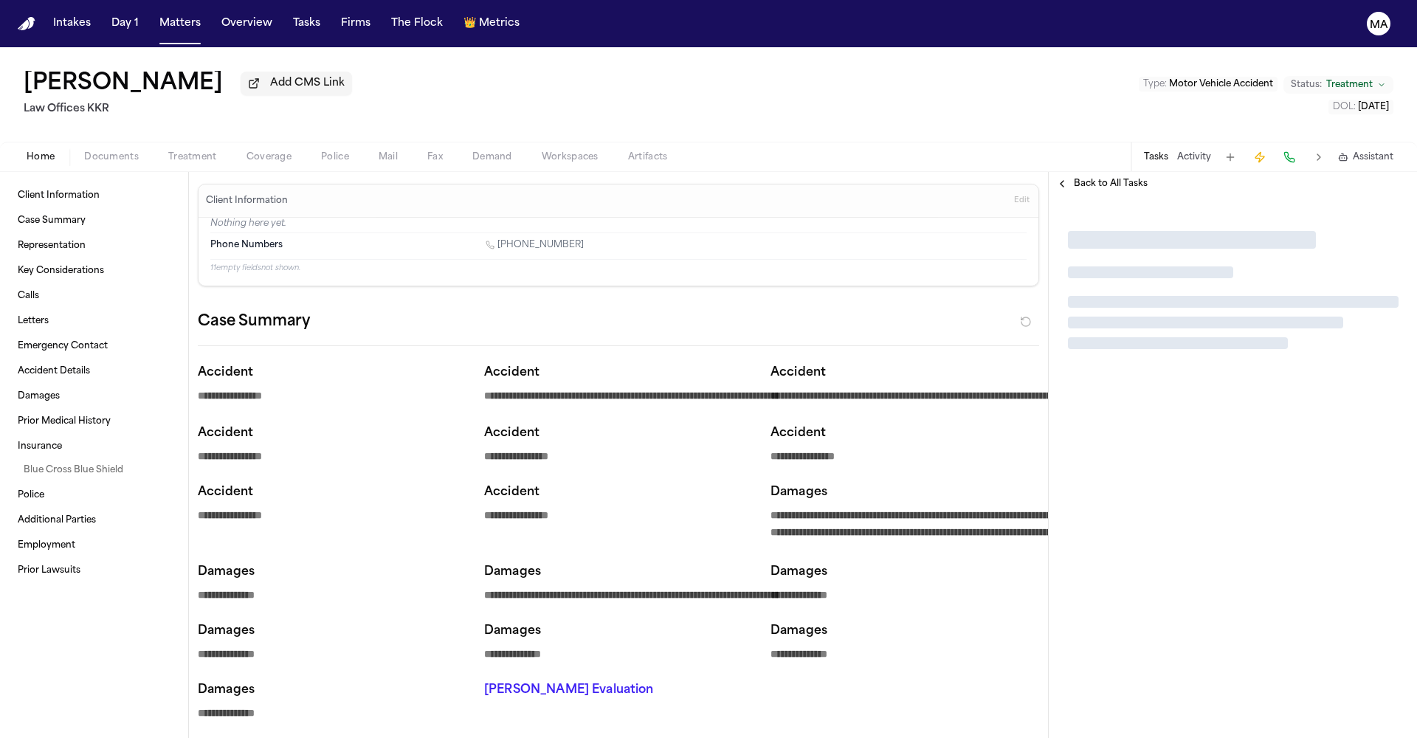
type textarea "*"
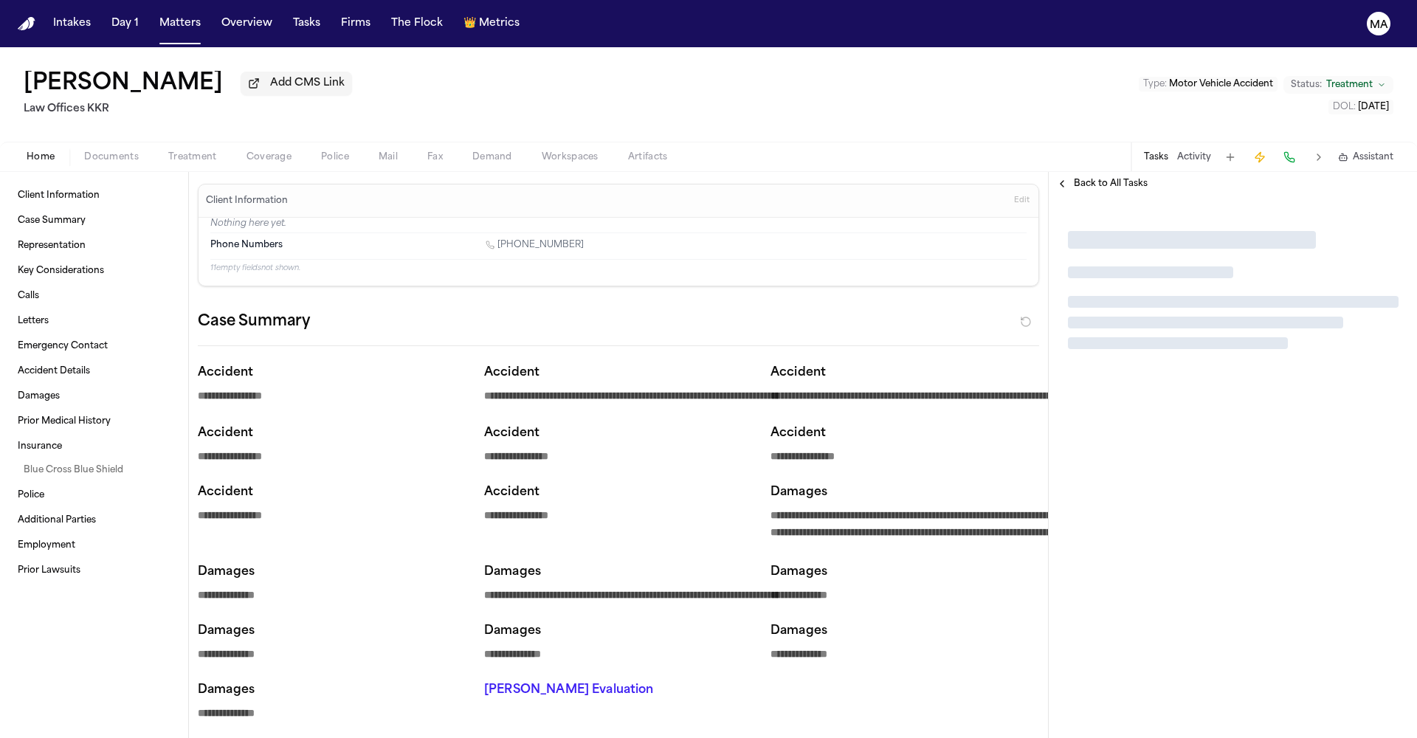
type textarea "*"
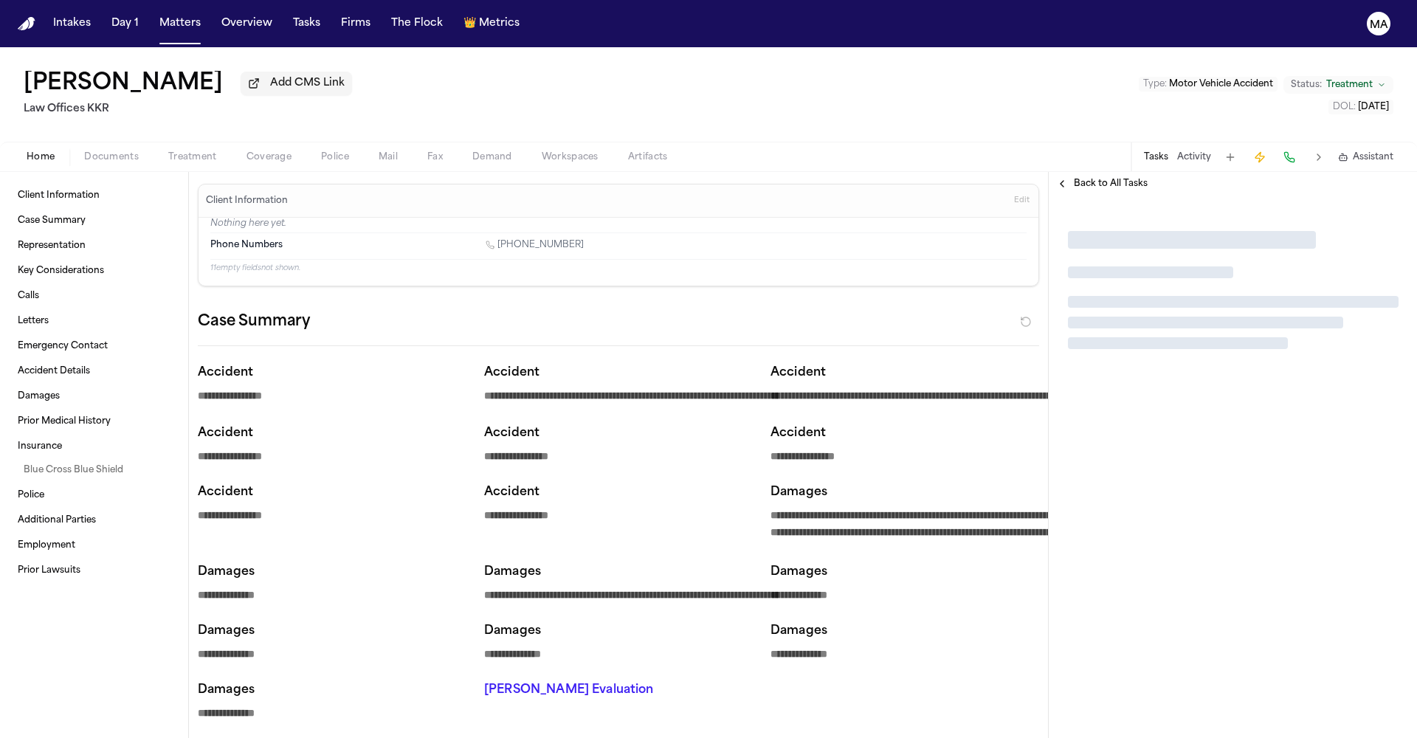
type textarea "*"
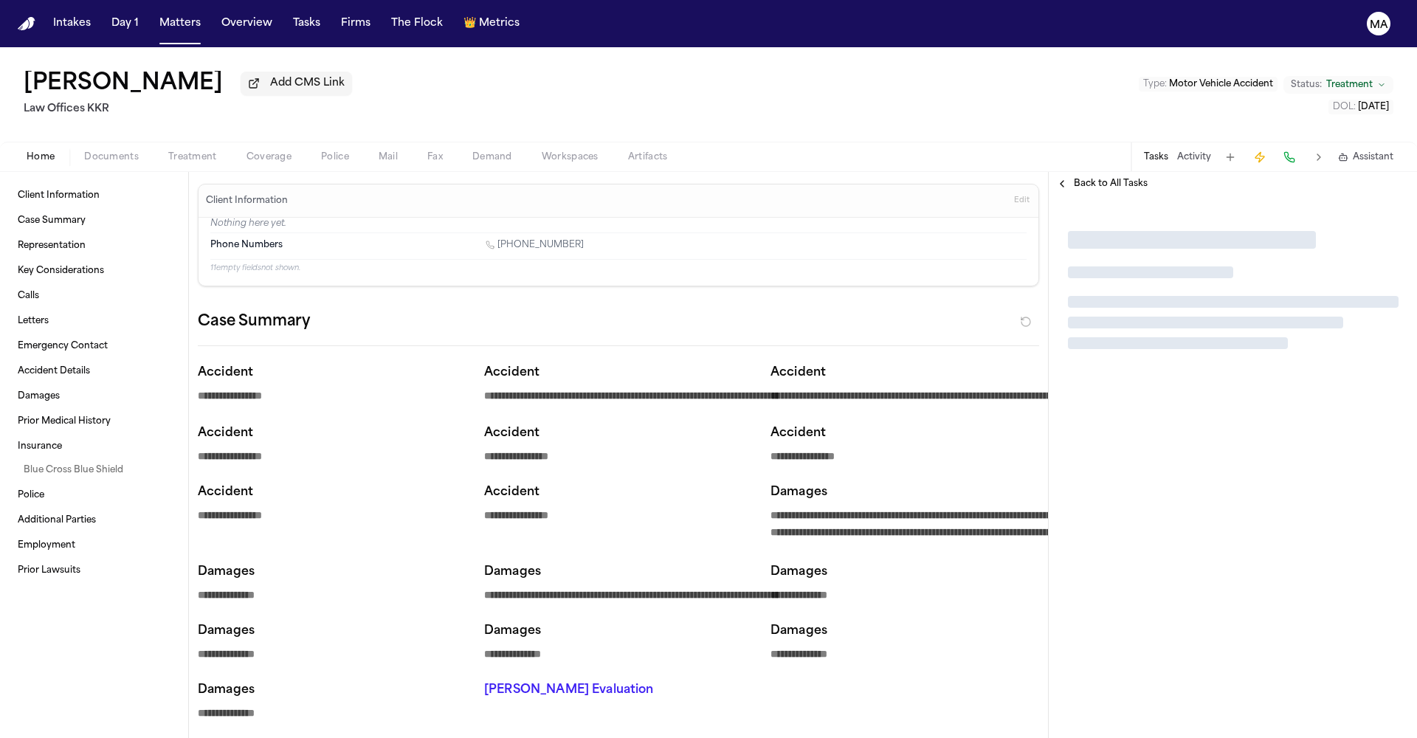
type textarea "*"
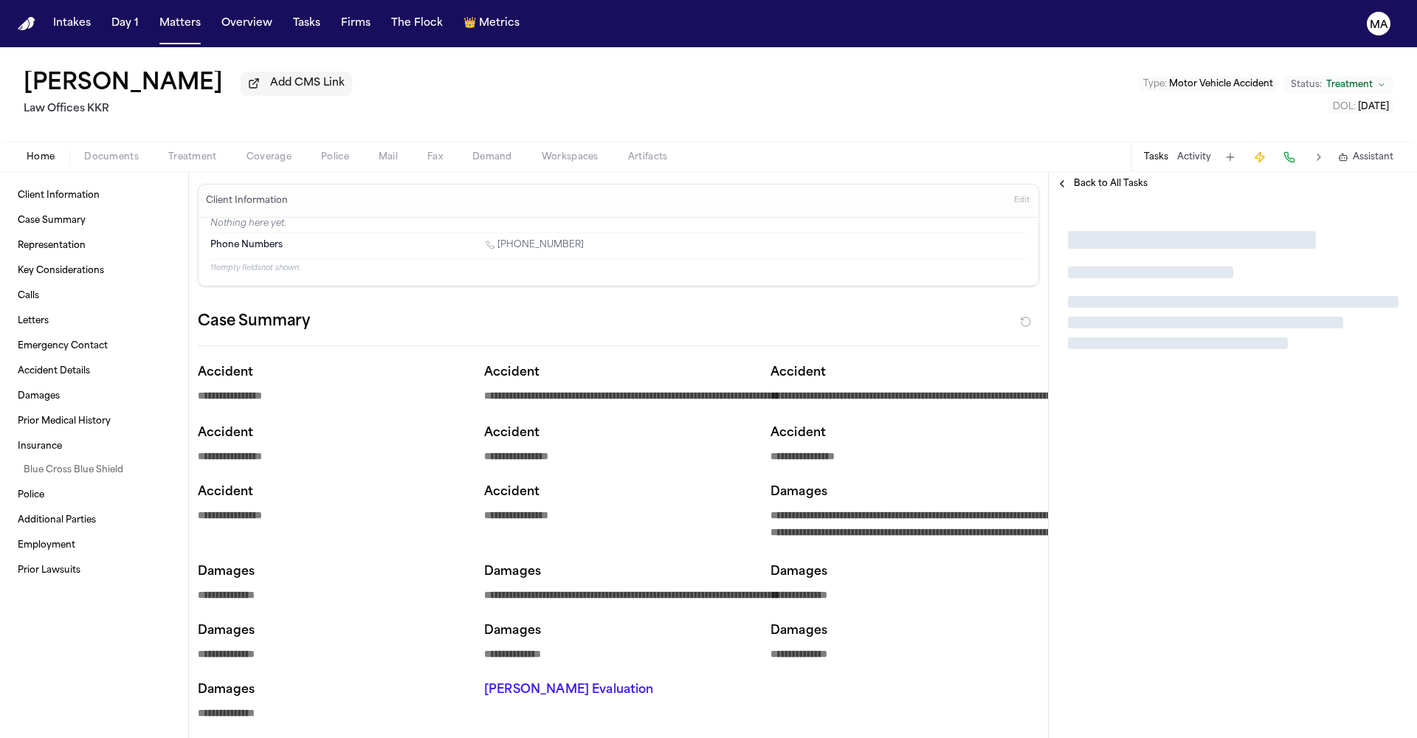
type textarea "*"
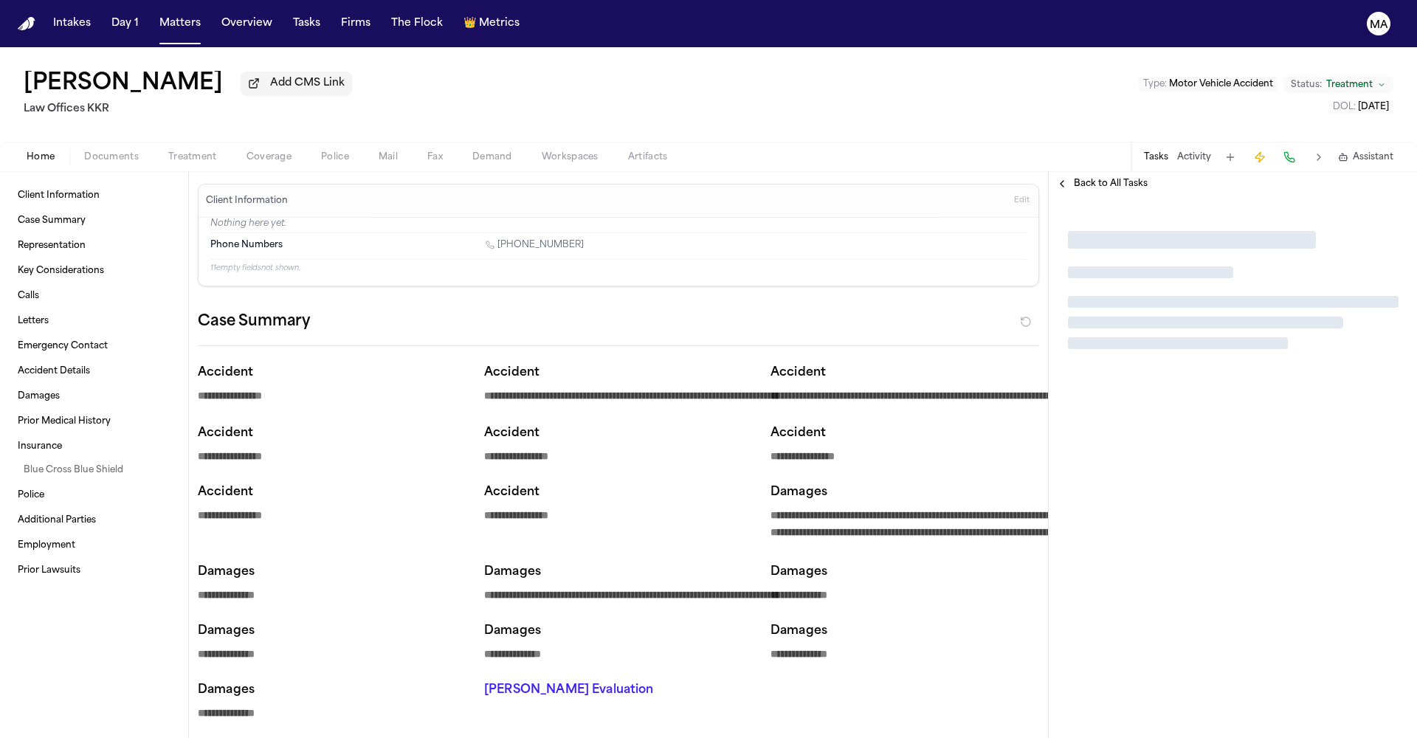
type textarea "*"
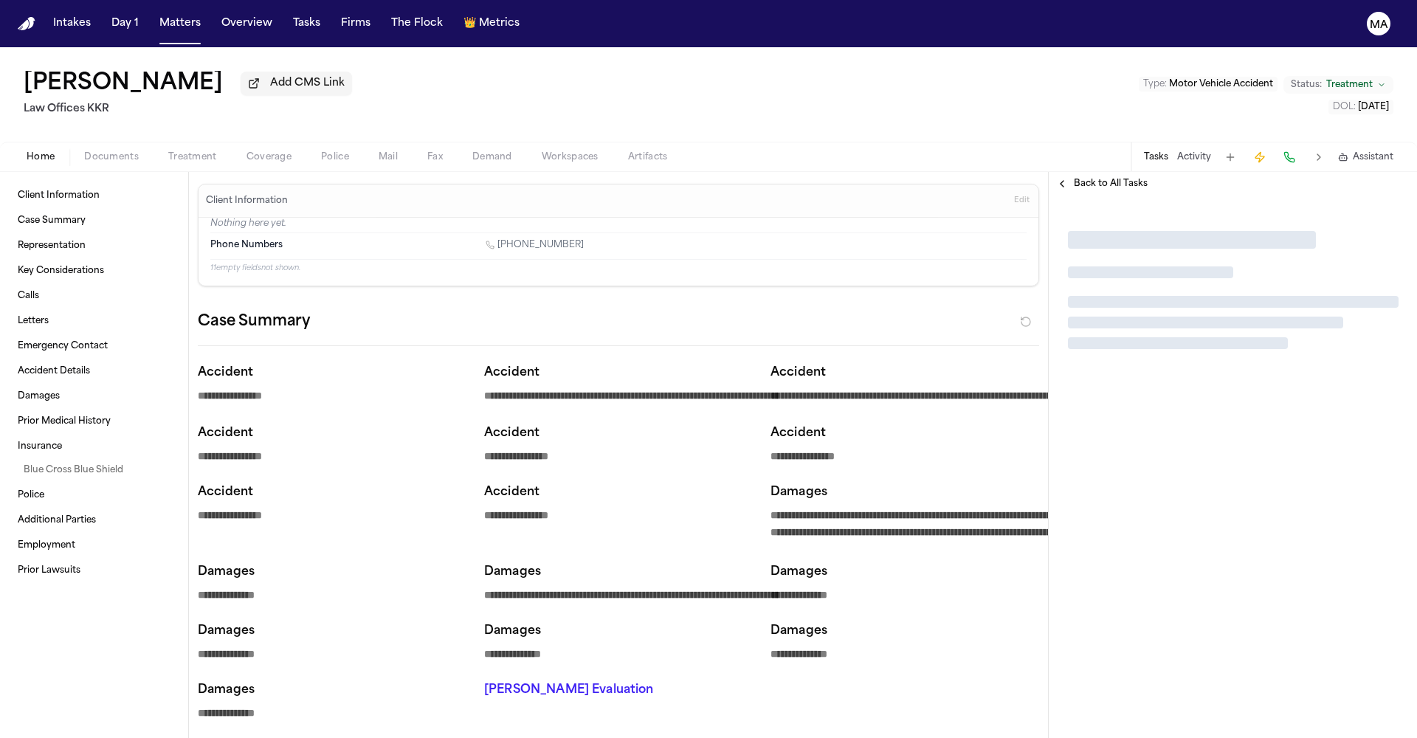
type textarea "*"
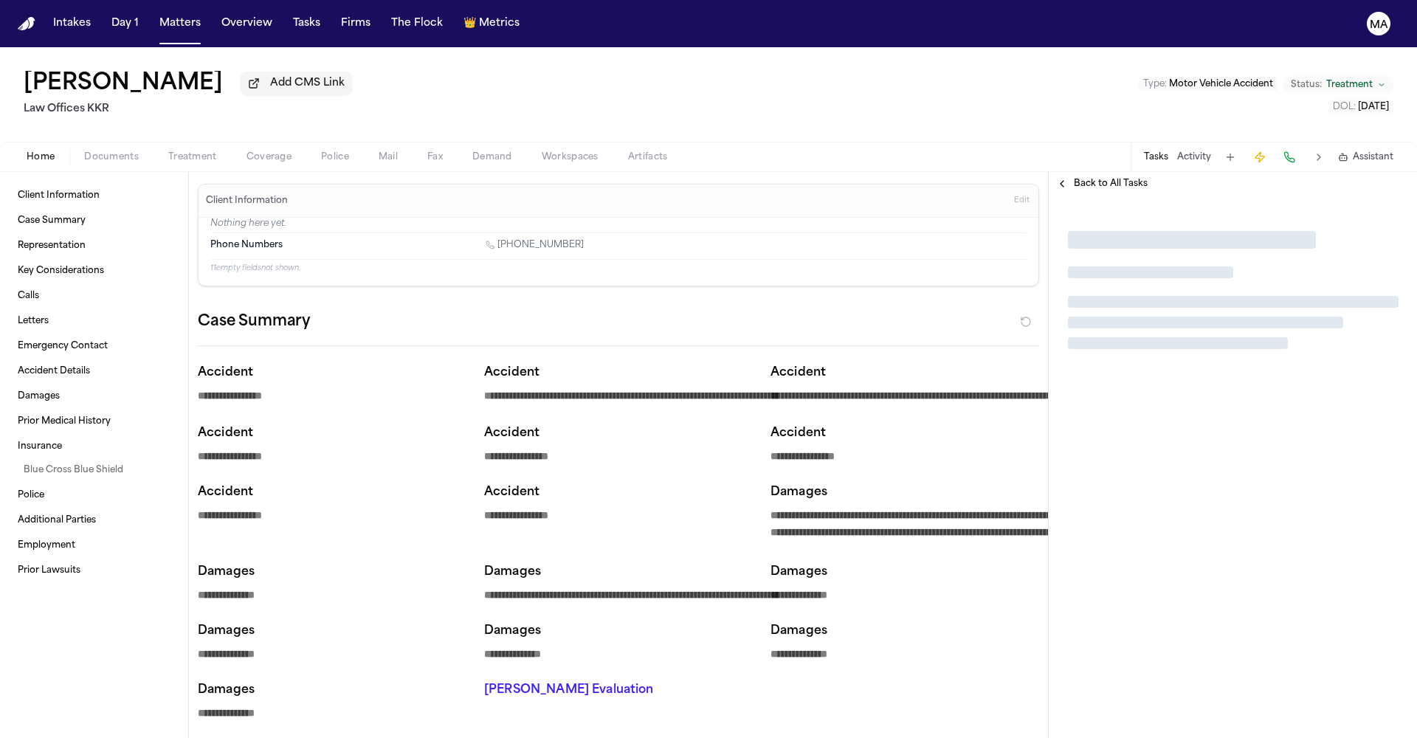
type textarea "*"
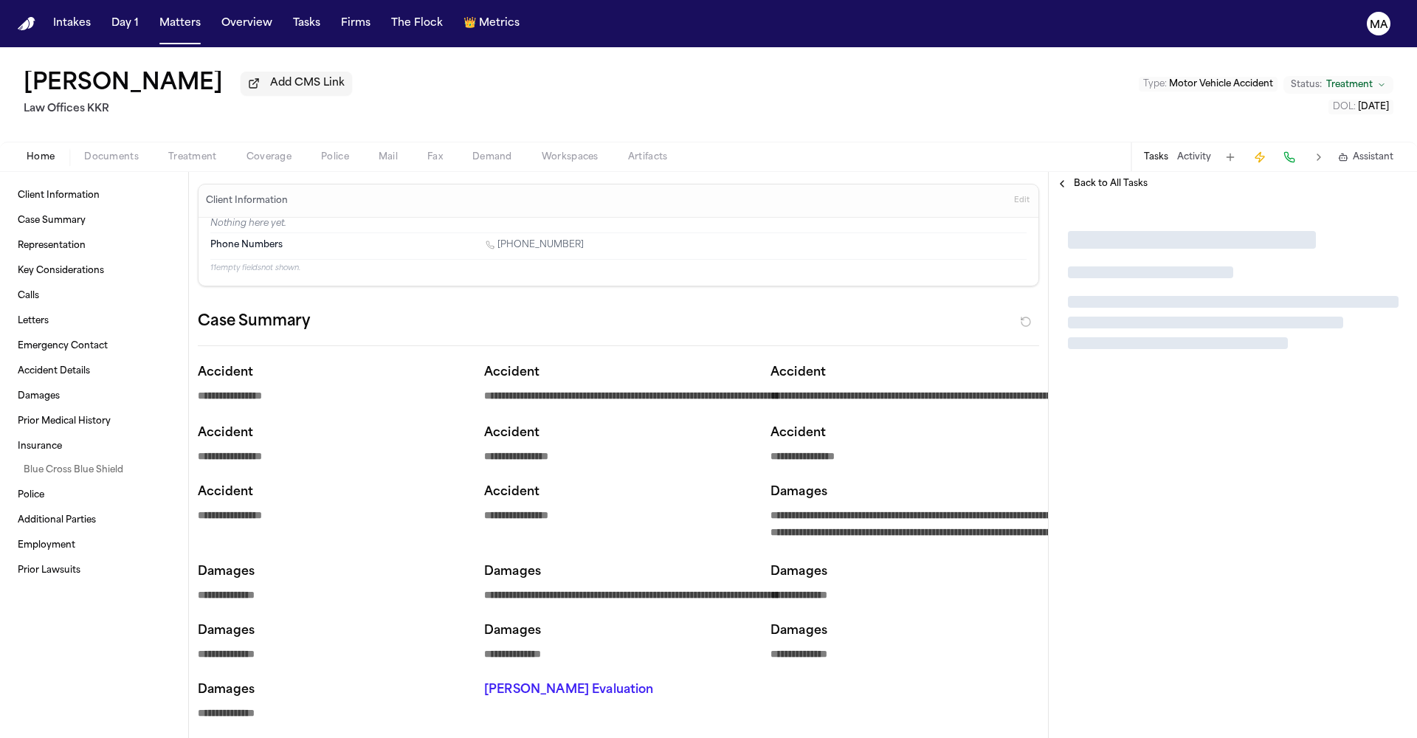
type textarea "*"
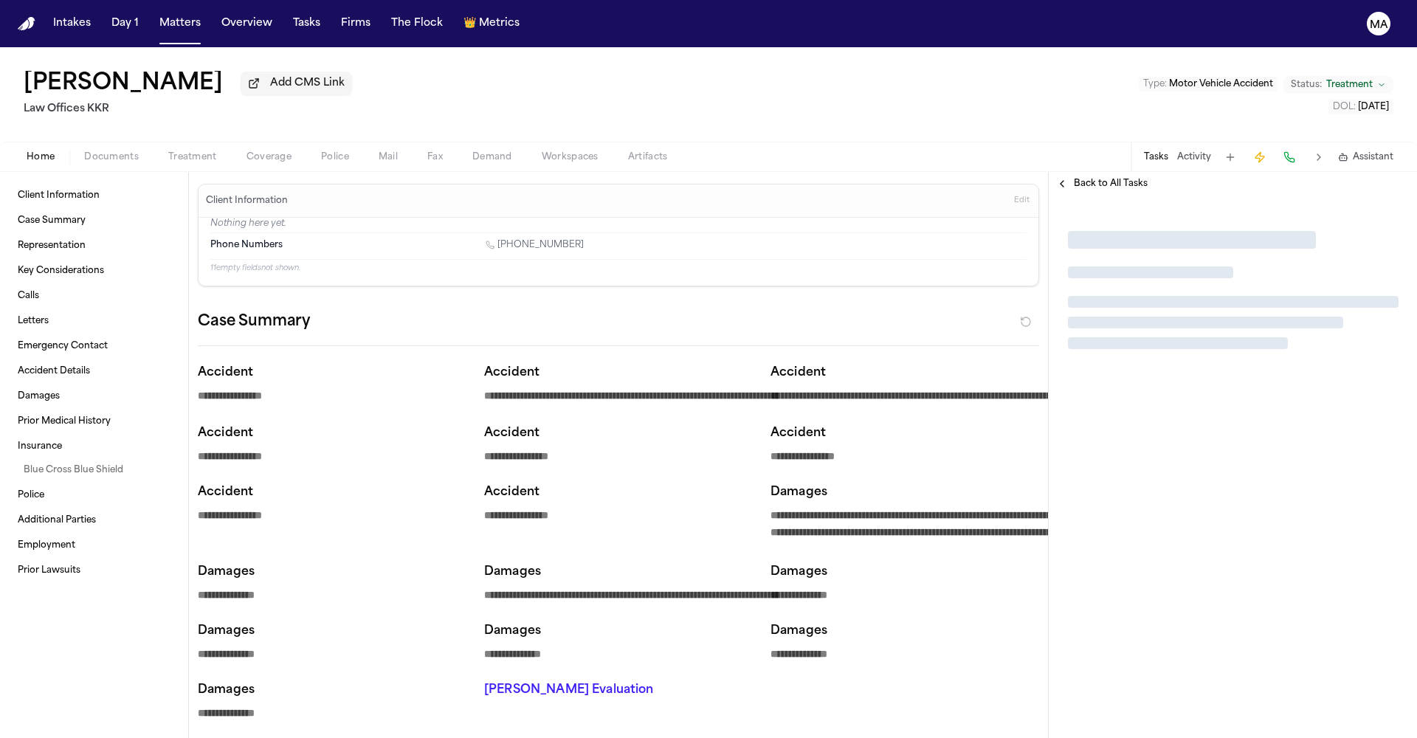
type textarea "*"
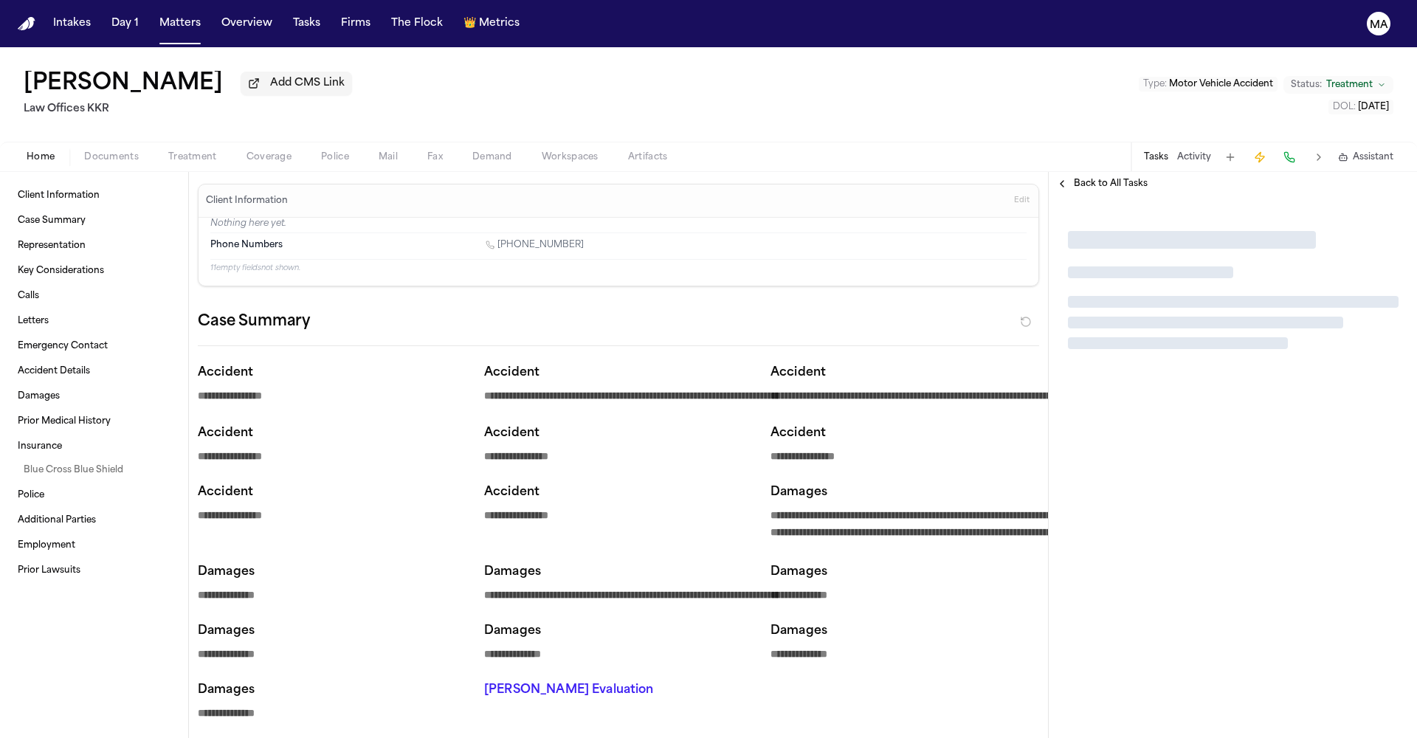
type textarea "*"
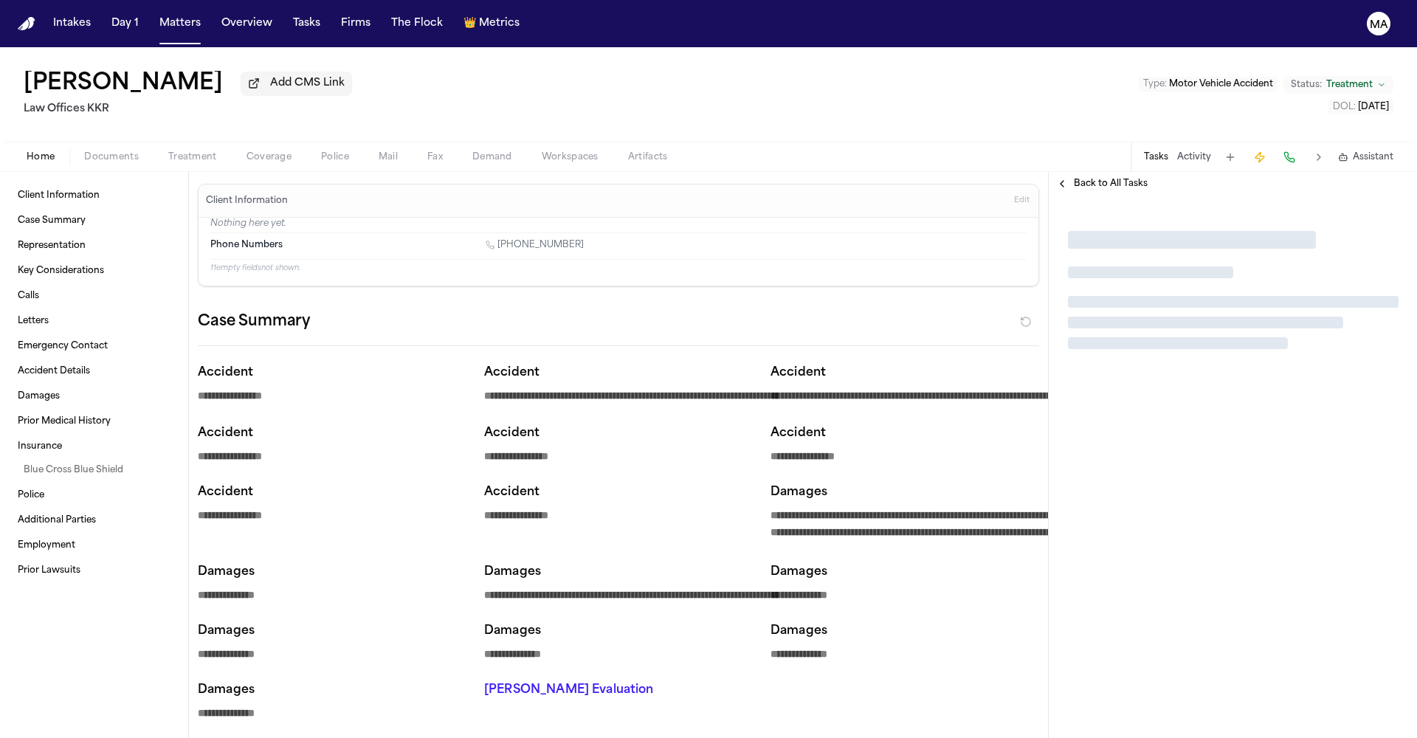
type textarea "*"
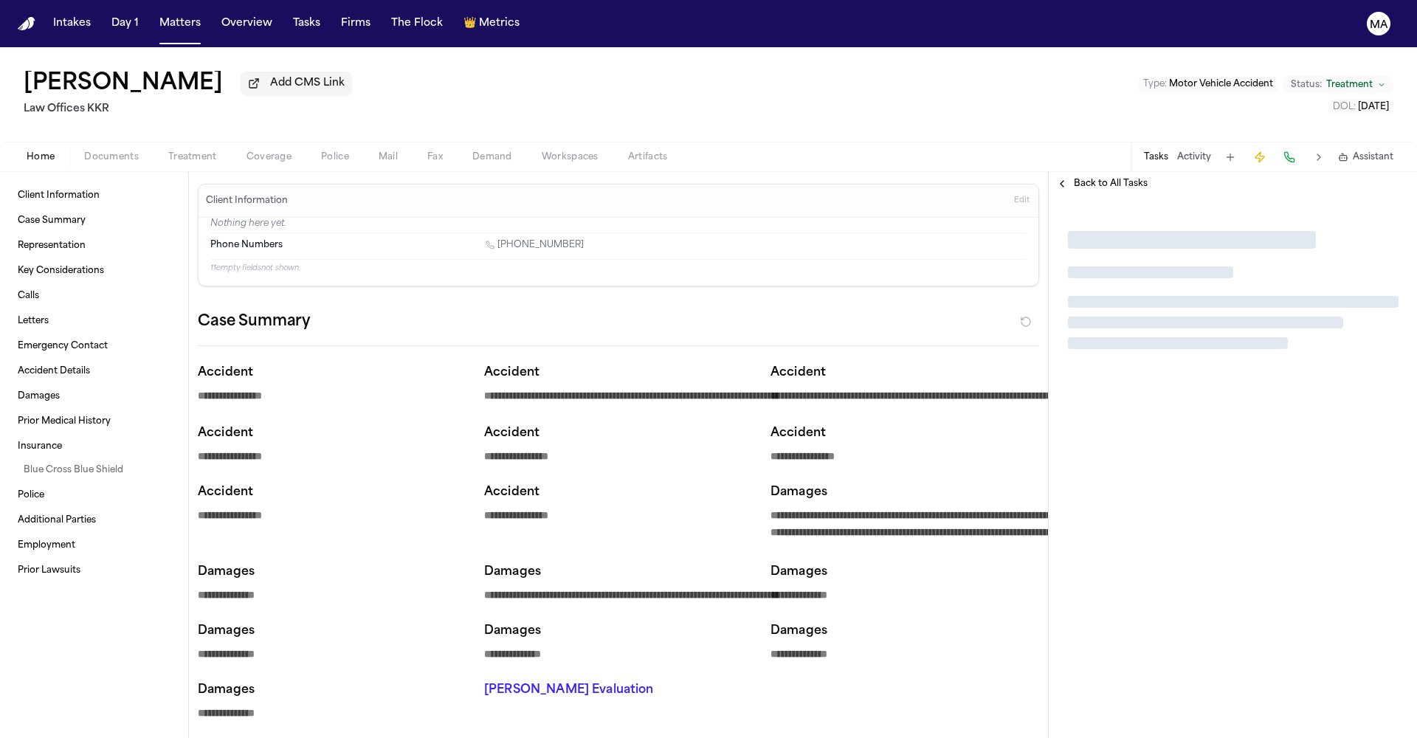
type textarea "*"
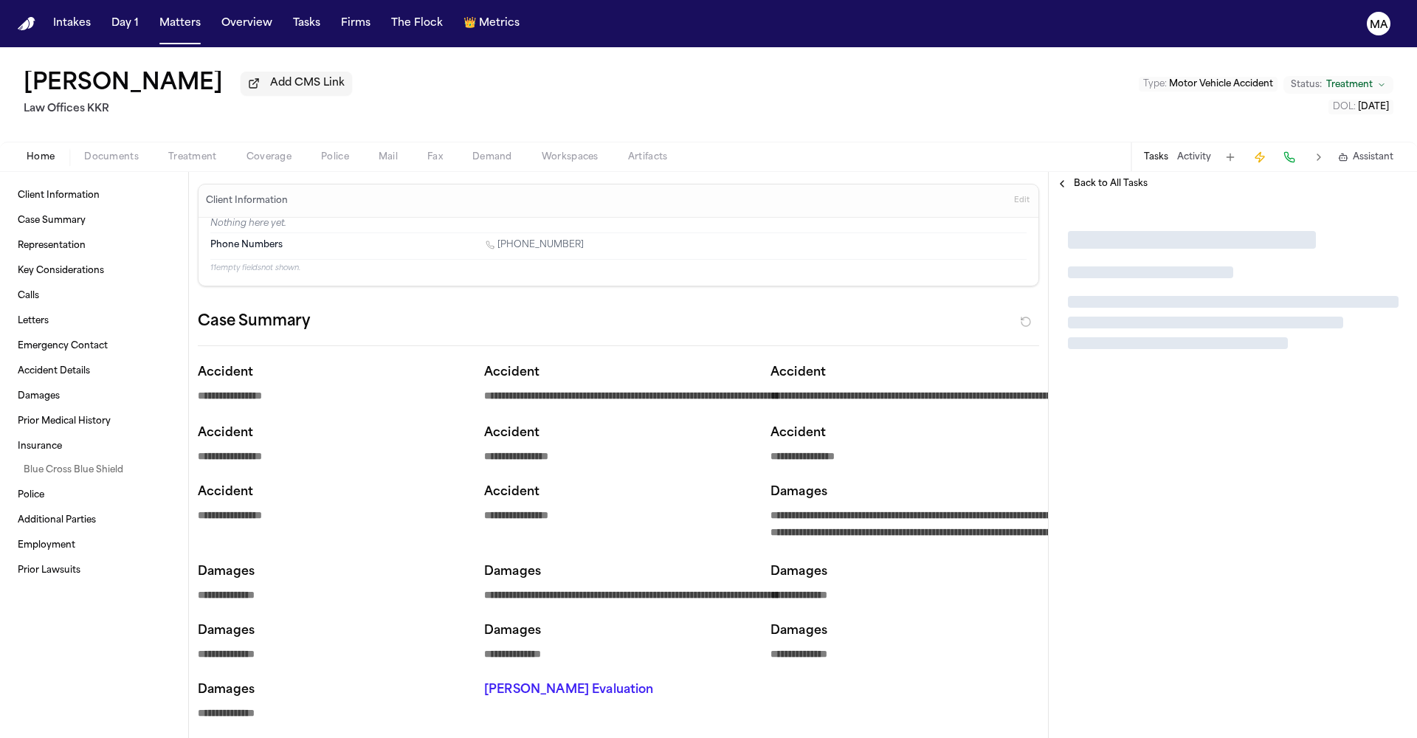
type textarea "*"
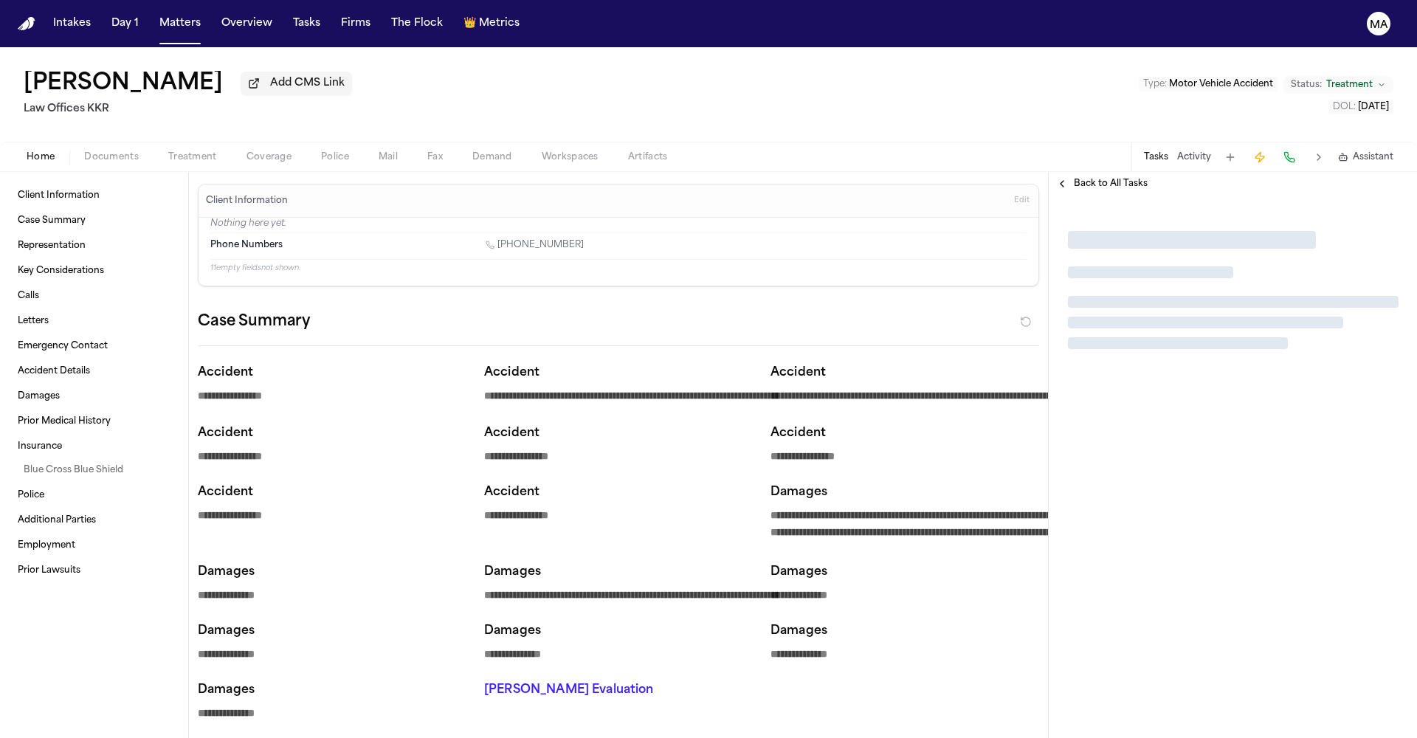
type textarea "*"
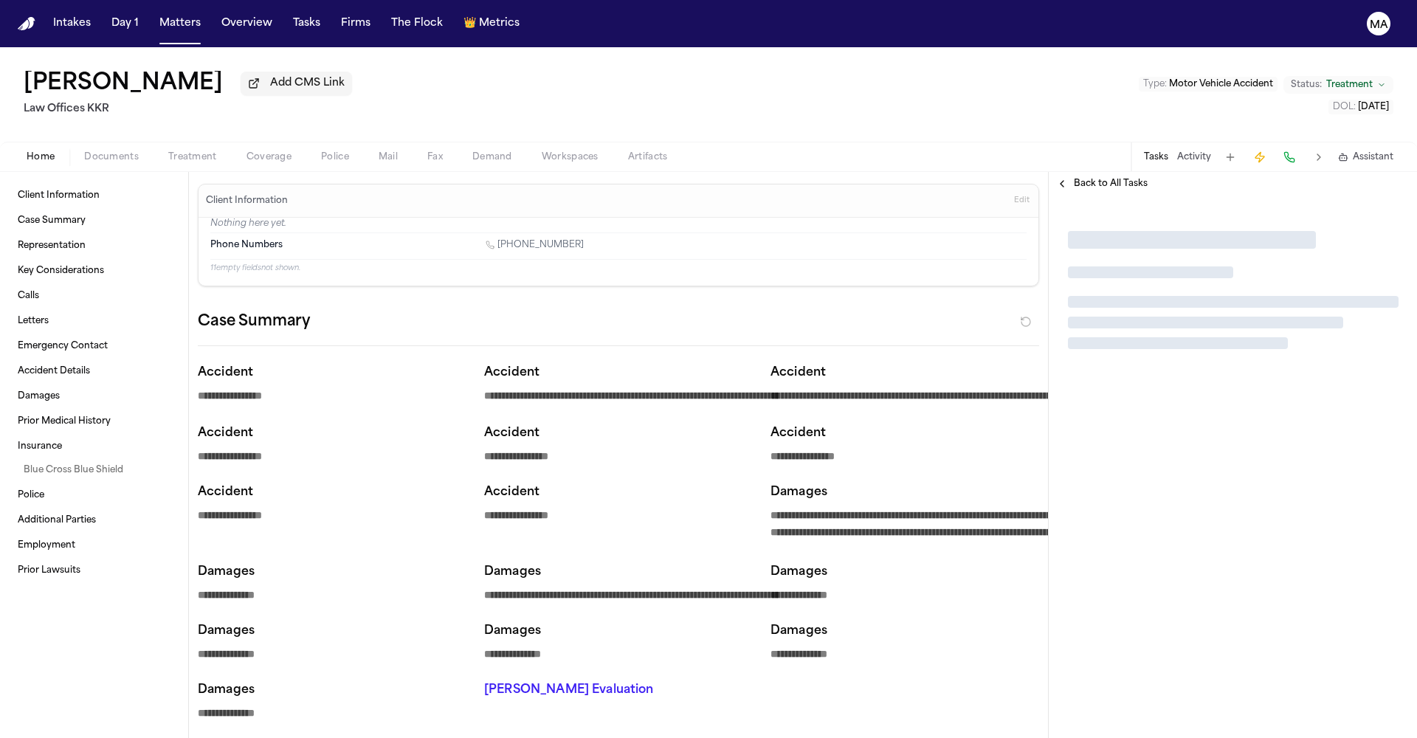
type textarea "*"
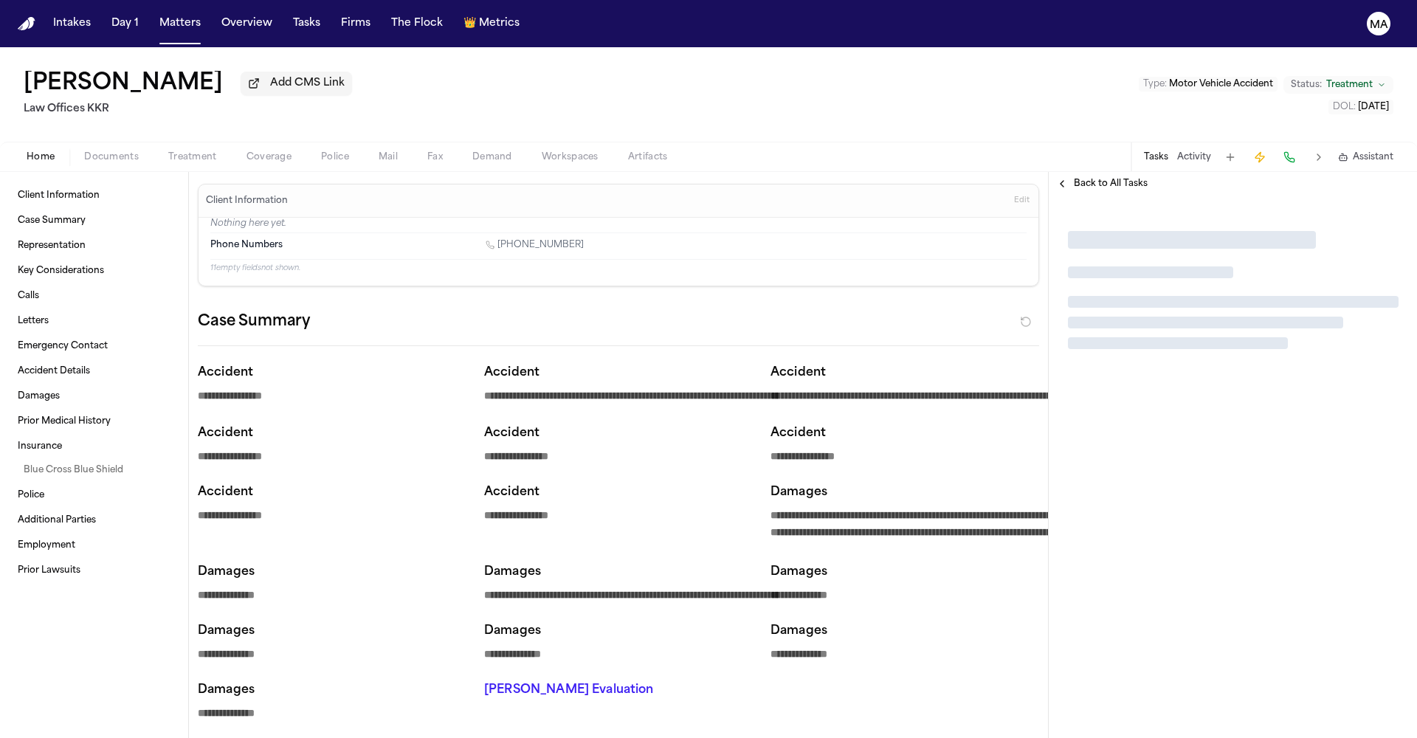
type textarea "*"
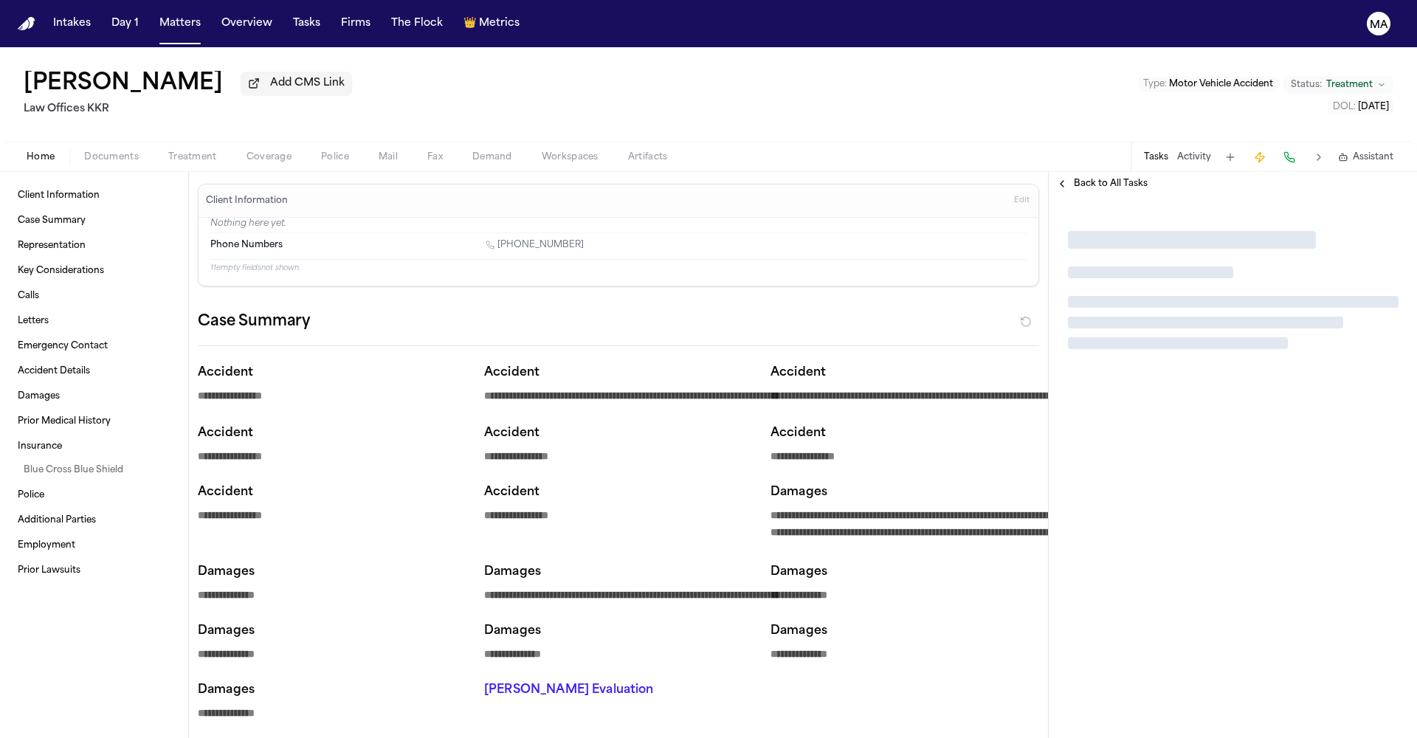
type textarea "*"
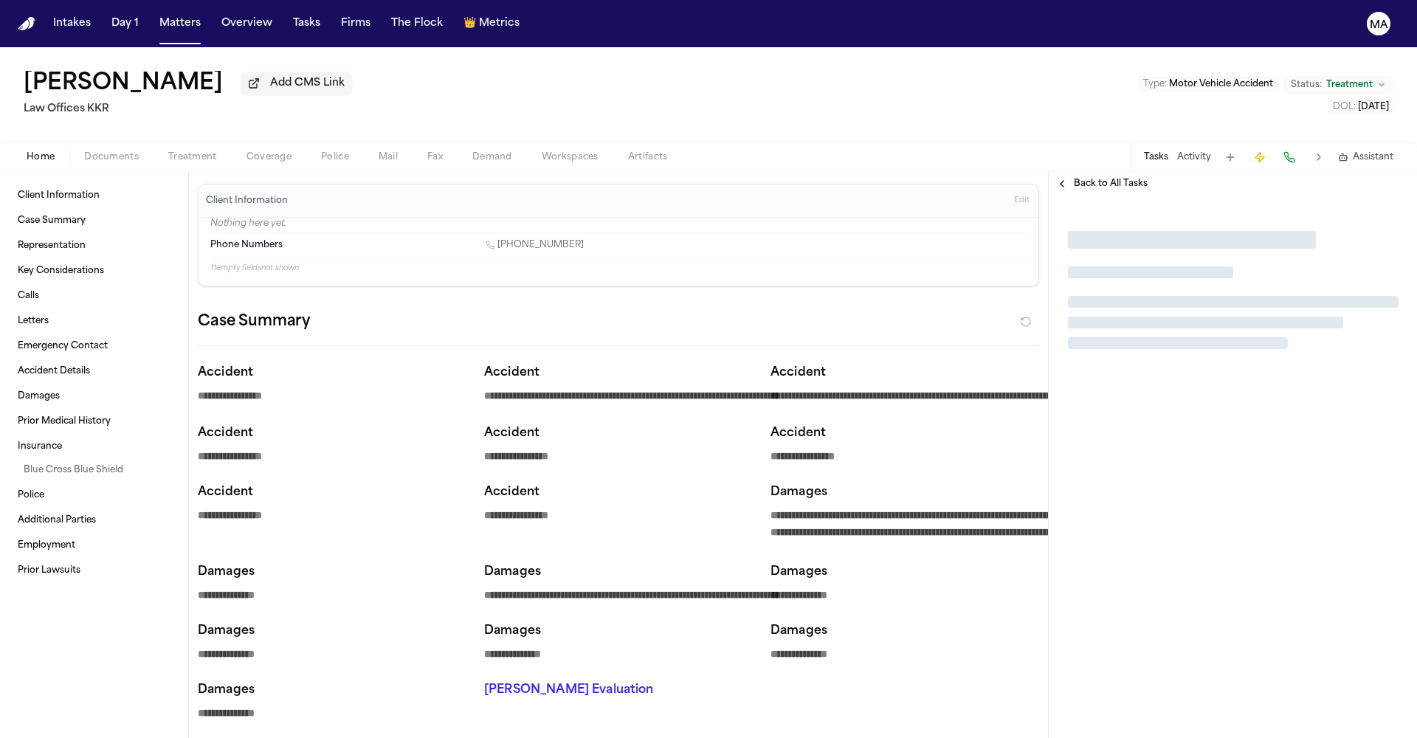
type textarea "*"
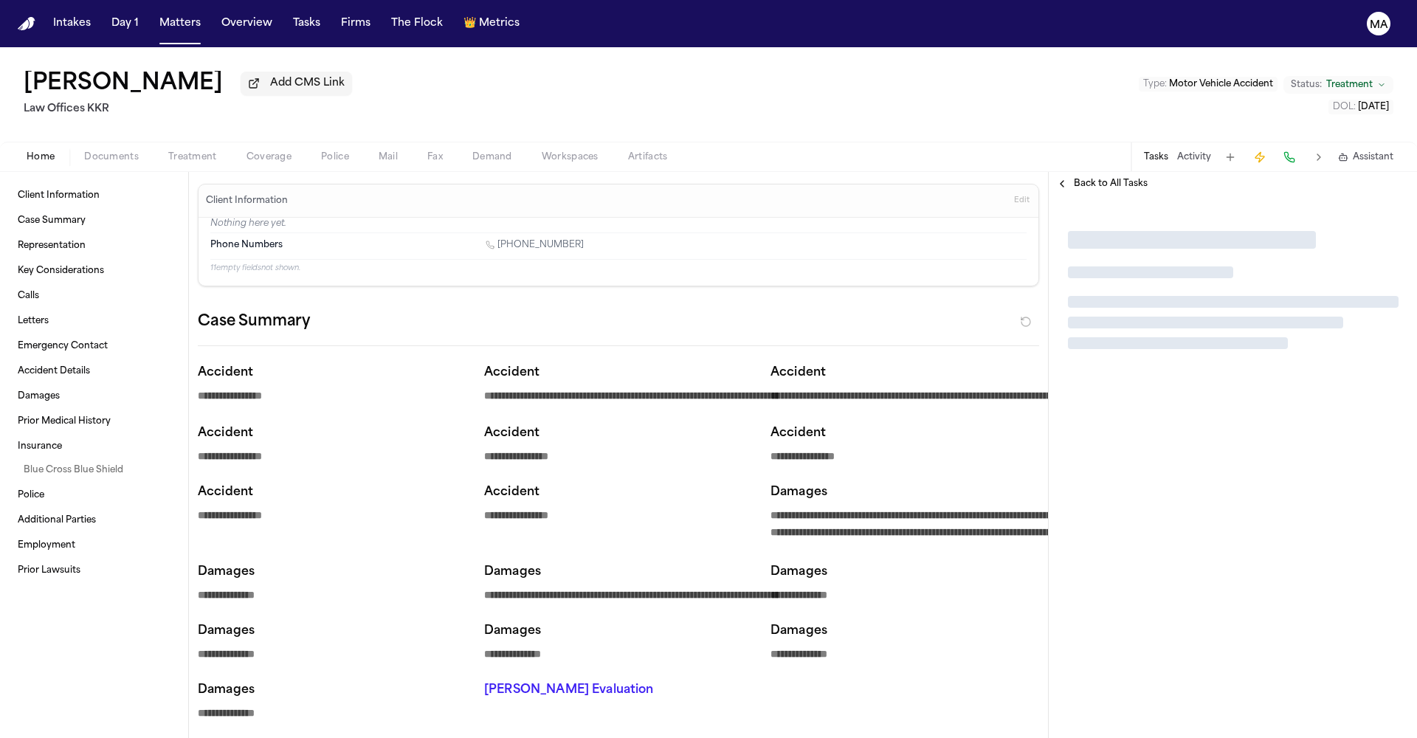
type textarea "*"
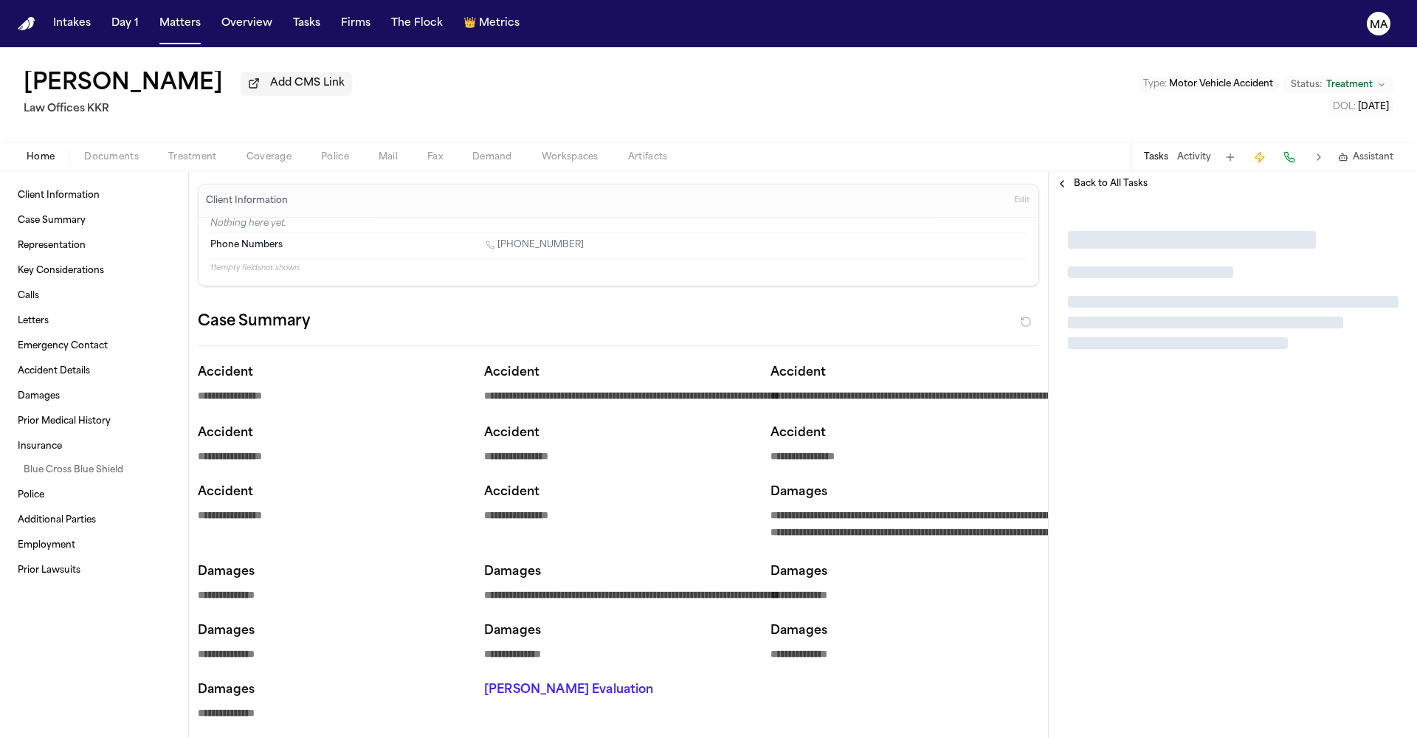
type textarea "*"
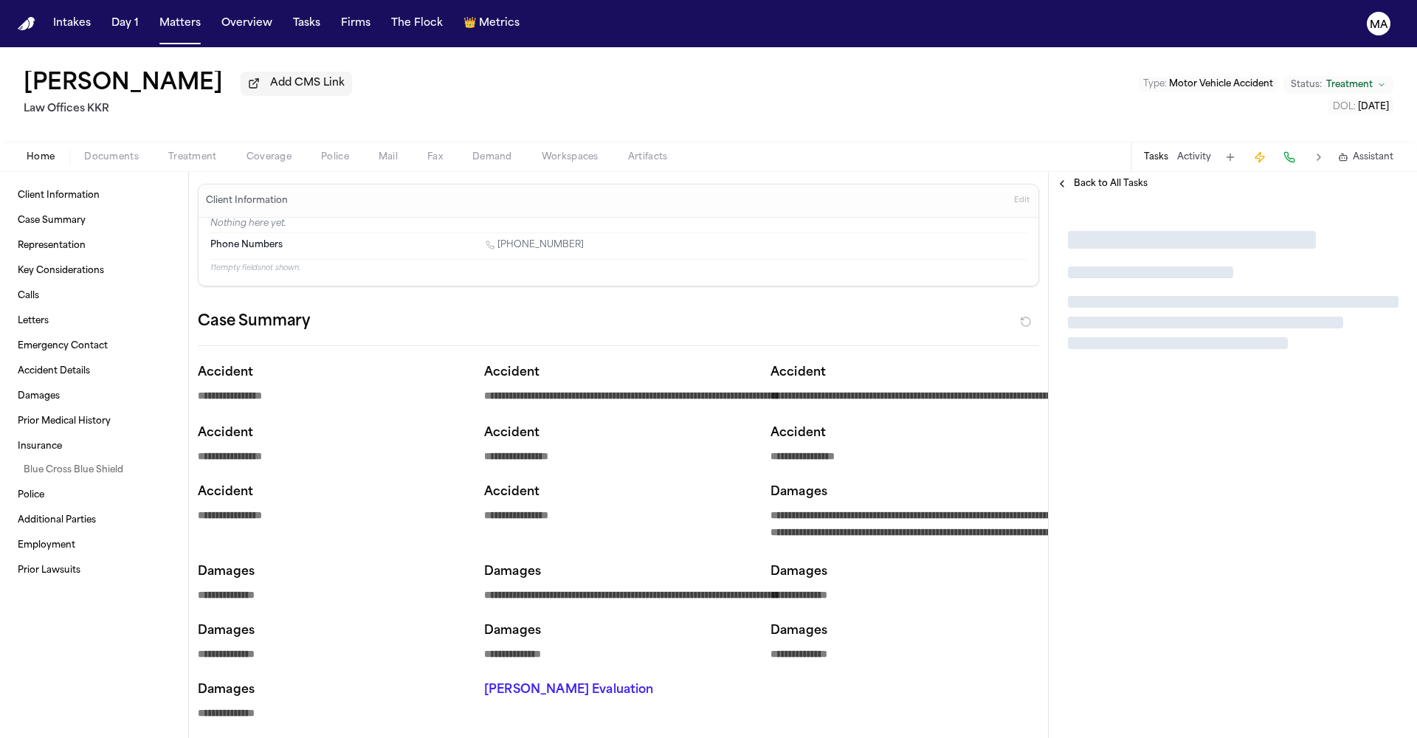
type textarea "*"
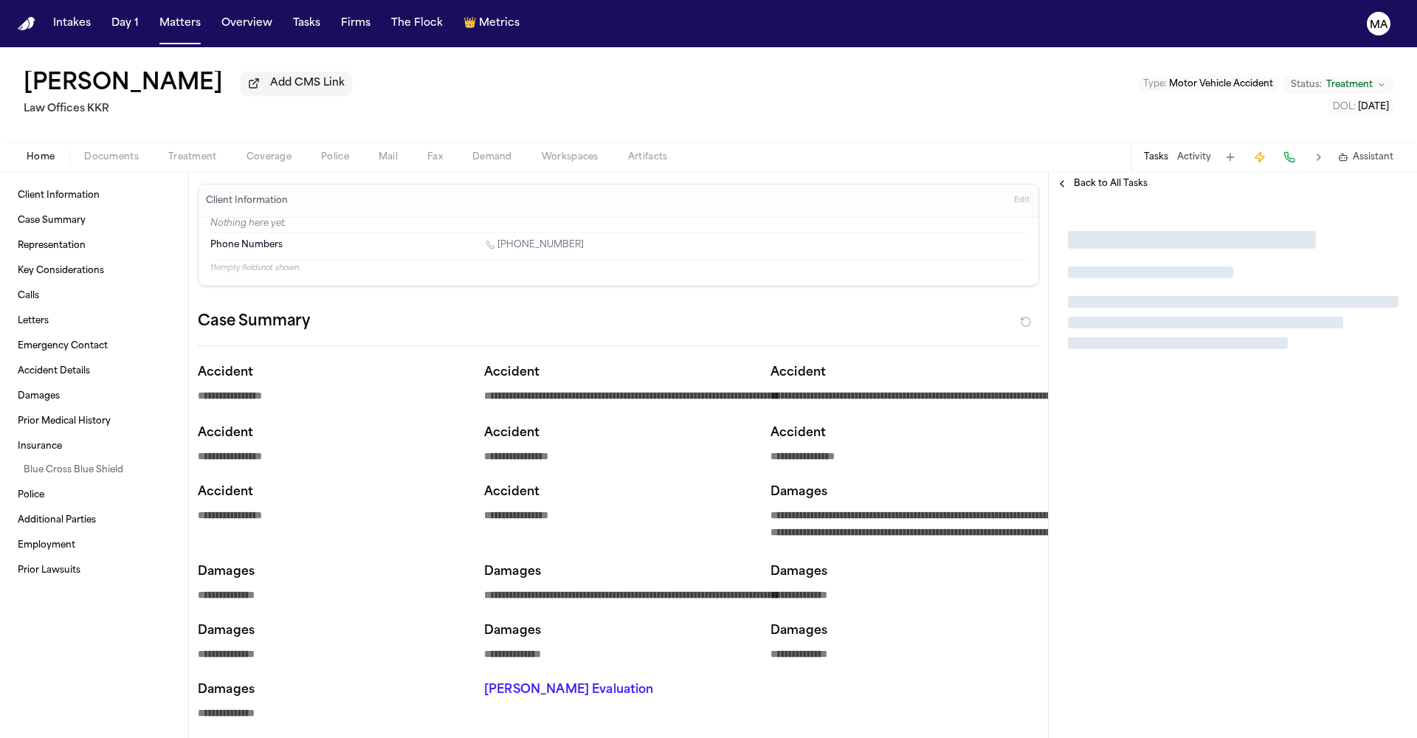
type textarea "*"
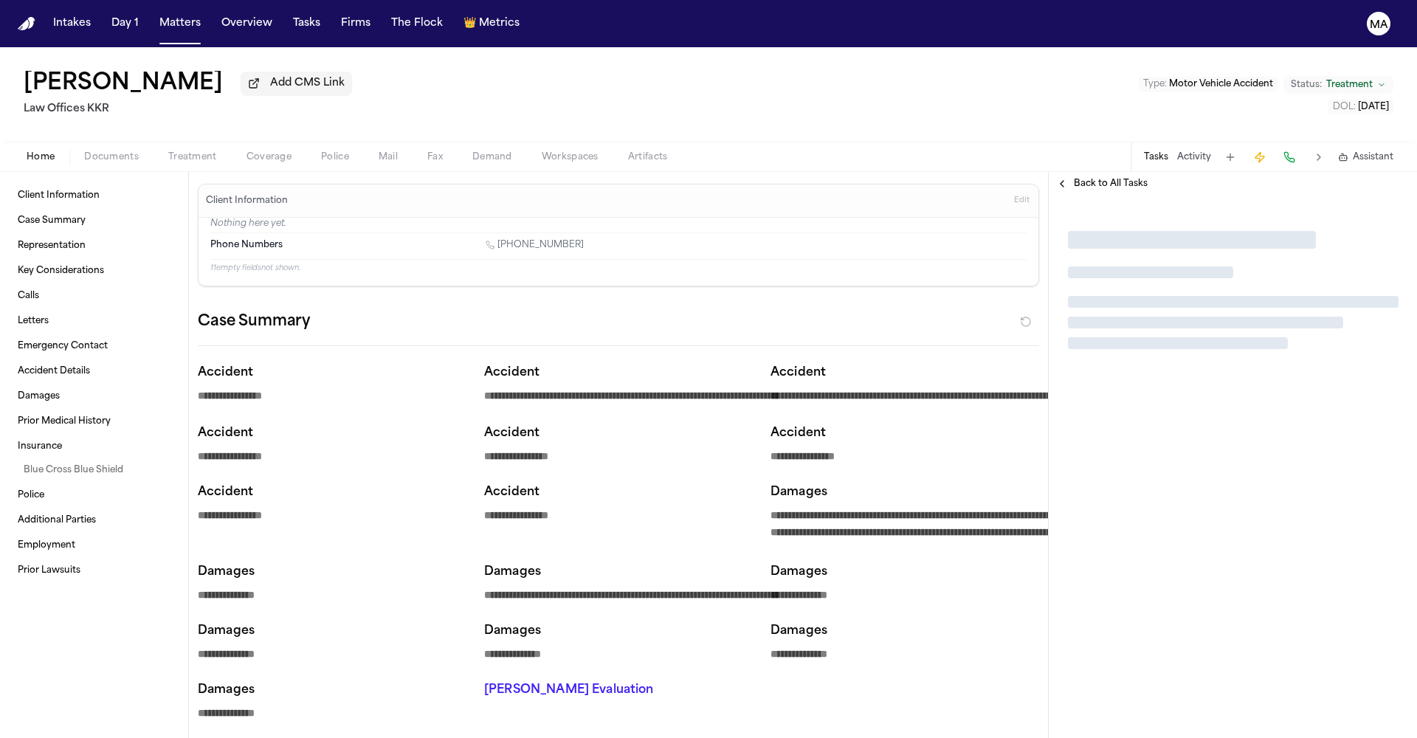
type textarea "*"
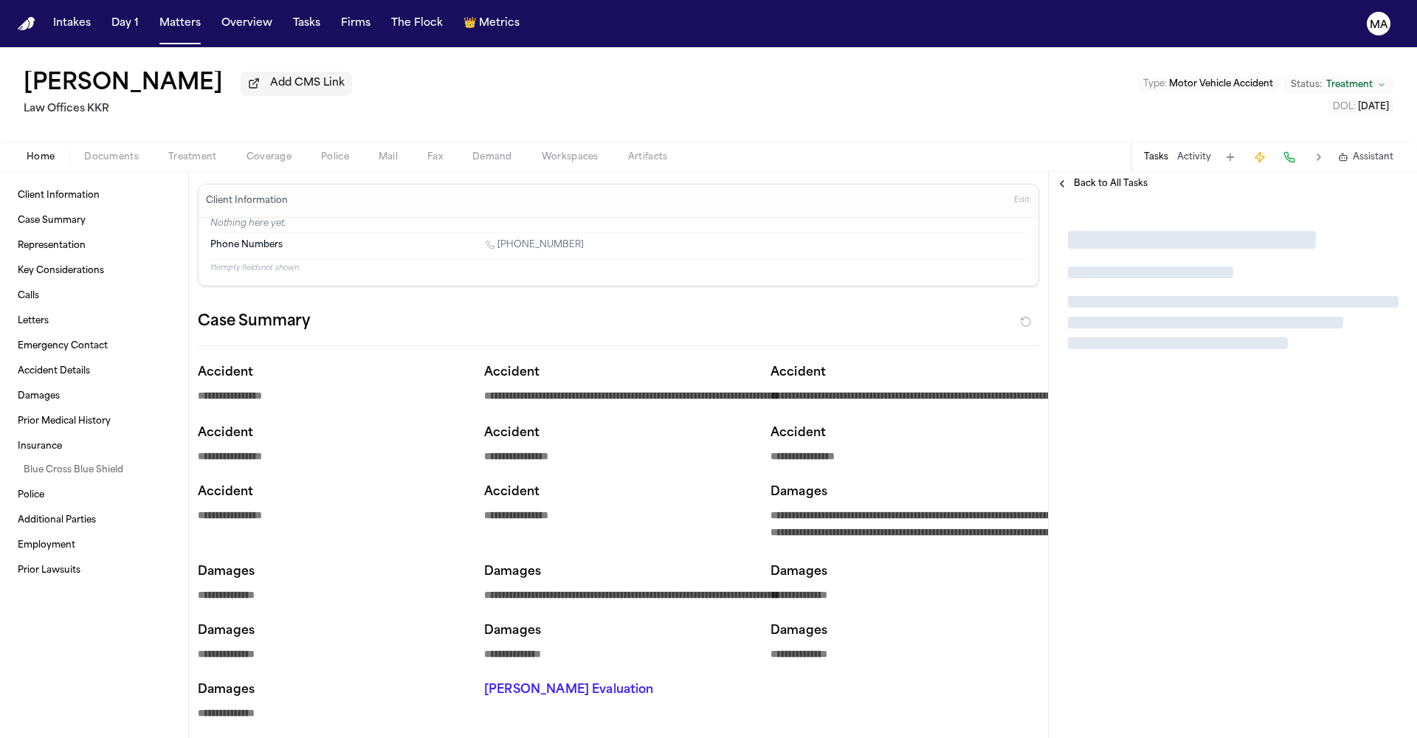
type textarea "*"
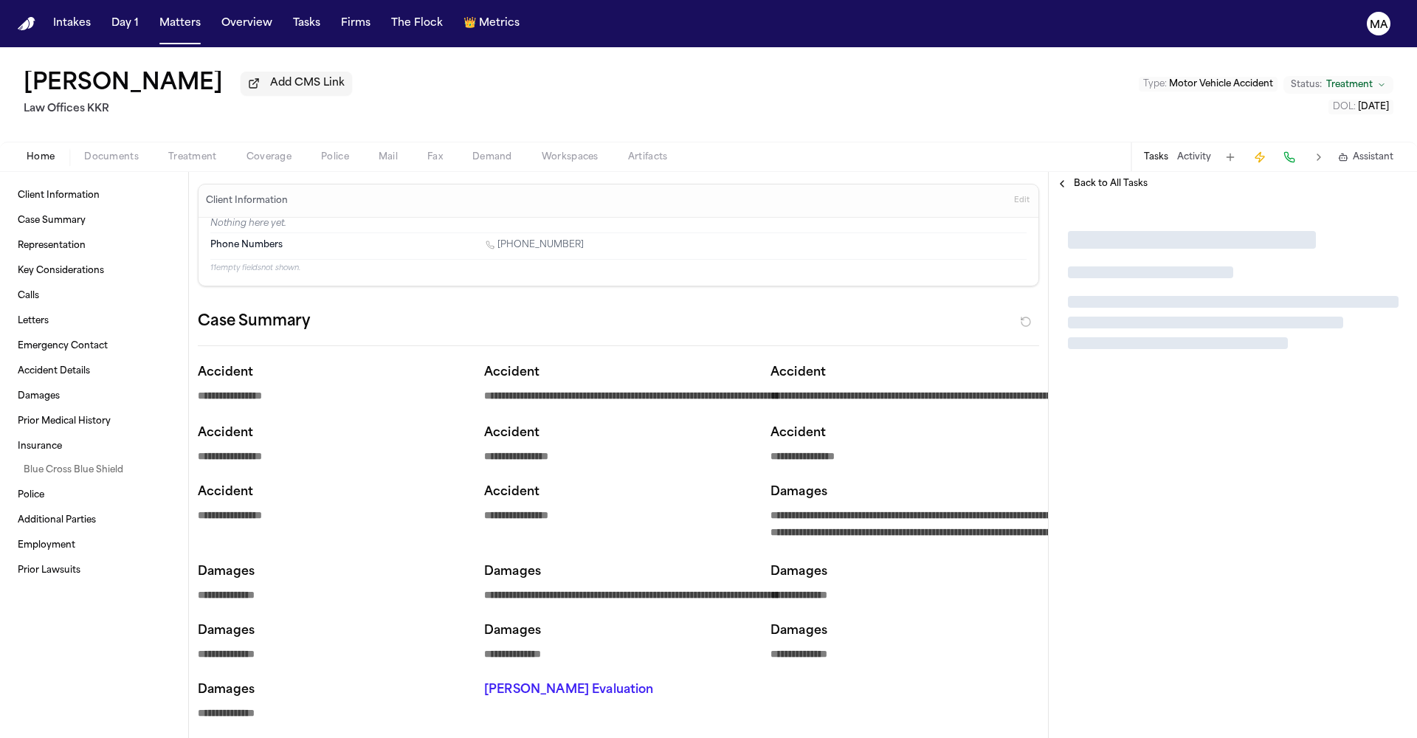
type textarea "*"
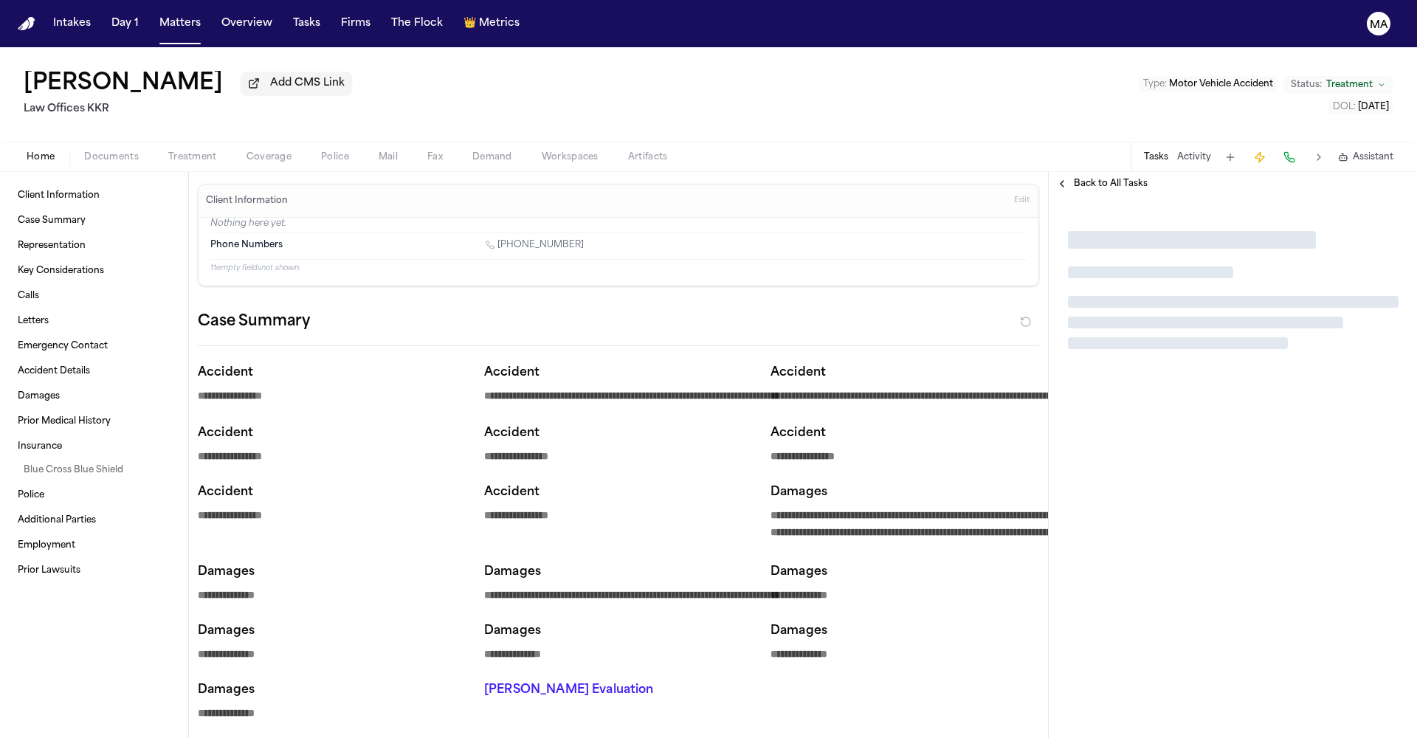
type textarea "*"
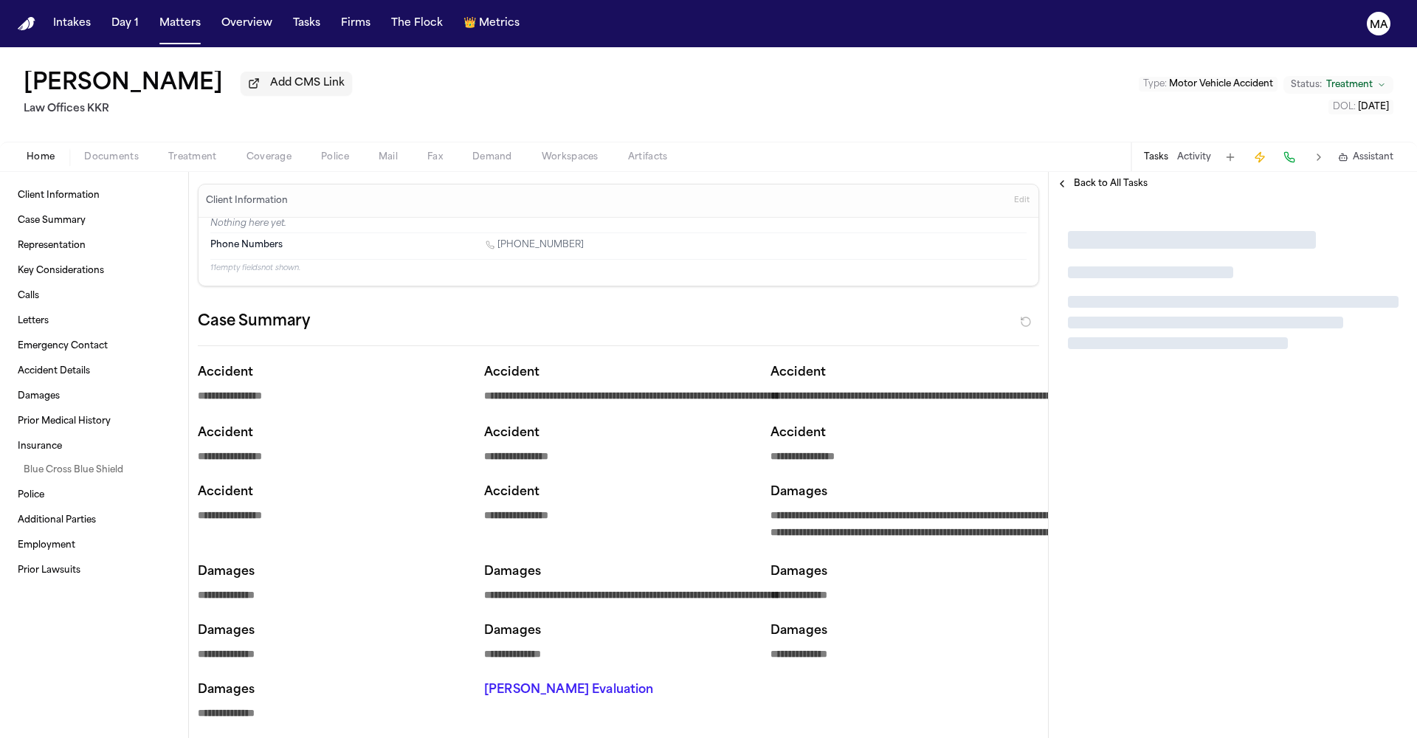
type textarea "*"
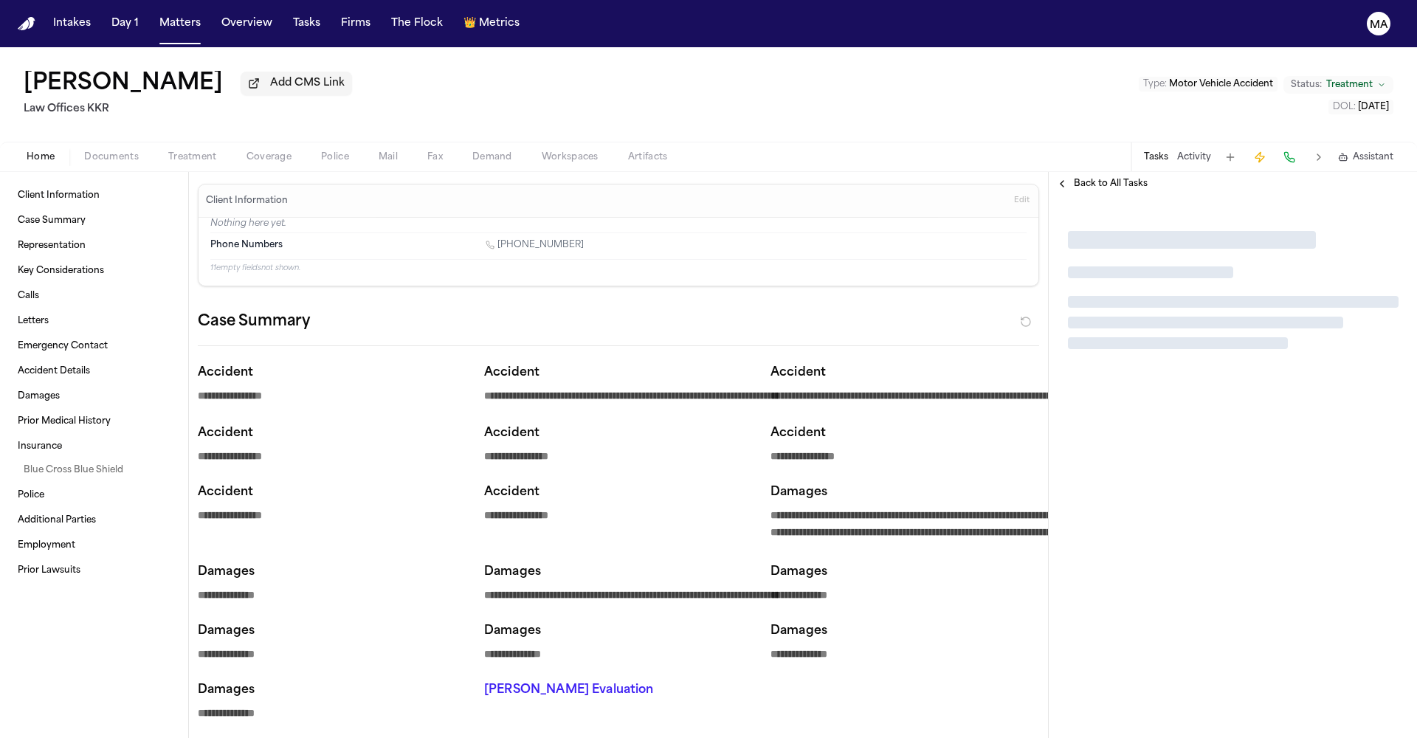
type textarea "*"
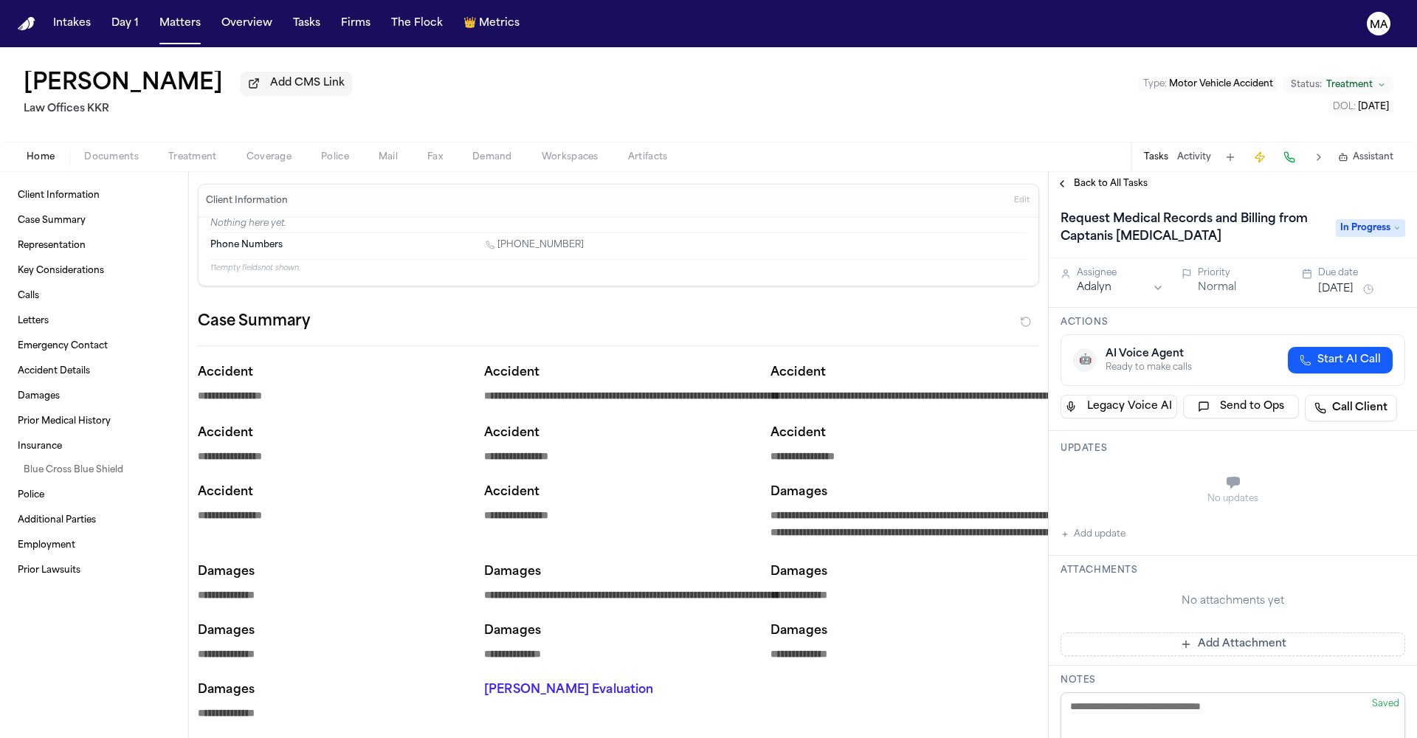
click at [91, 151] on span "Documents" at bounding box center [111, 157] width 55 height 12
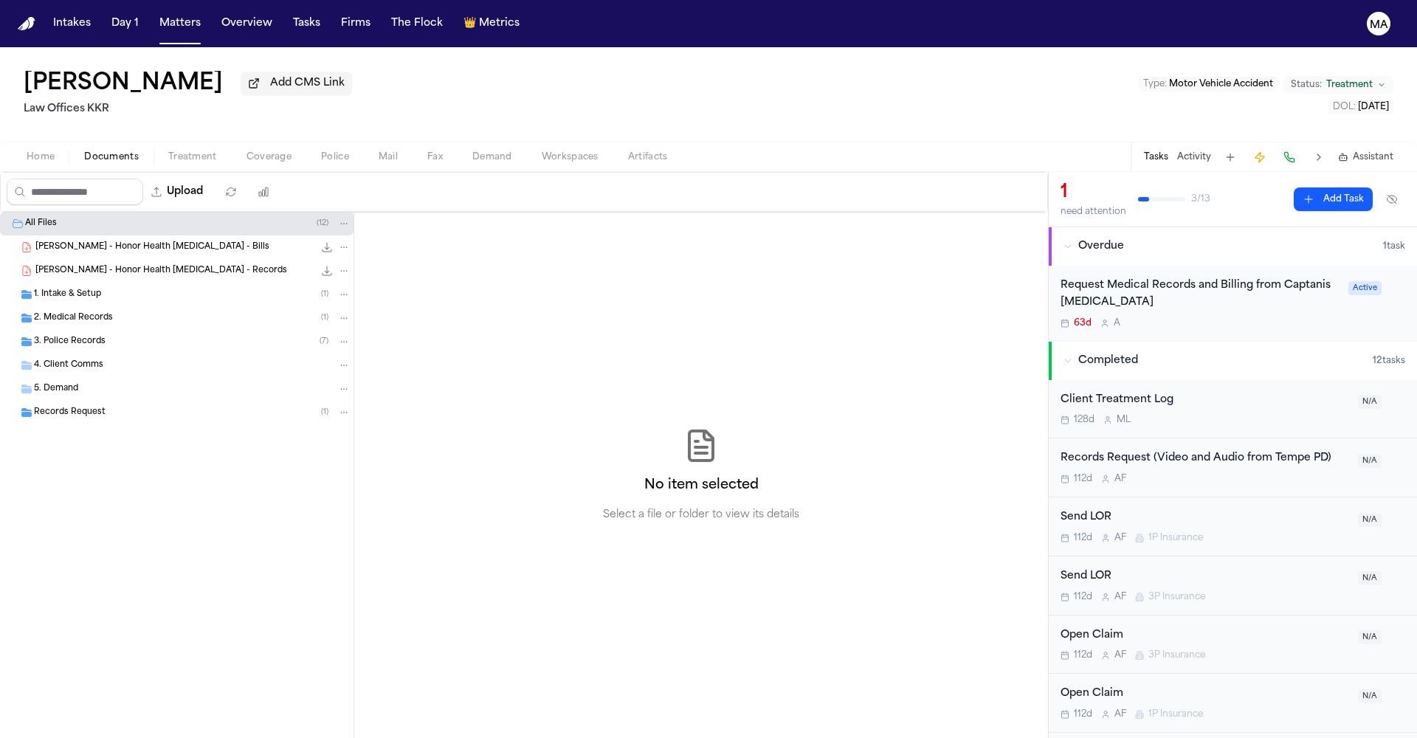
click at [168, 151] on span "Treatment" at bounding box center [192, 157] width 49 height 12
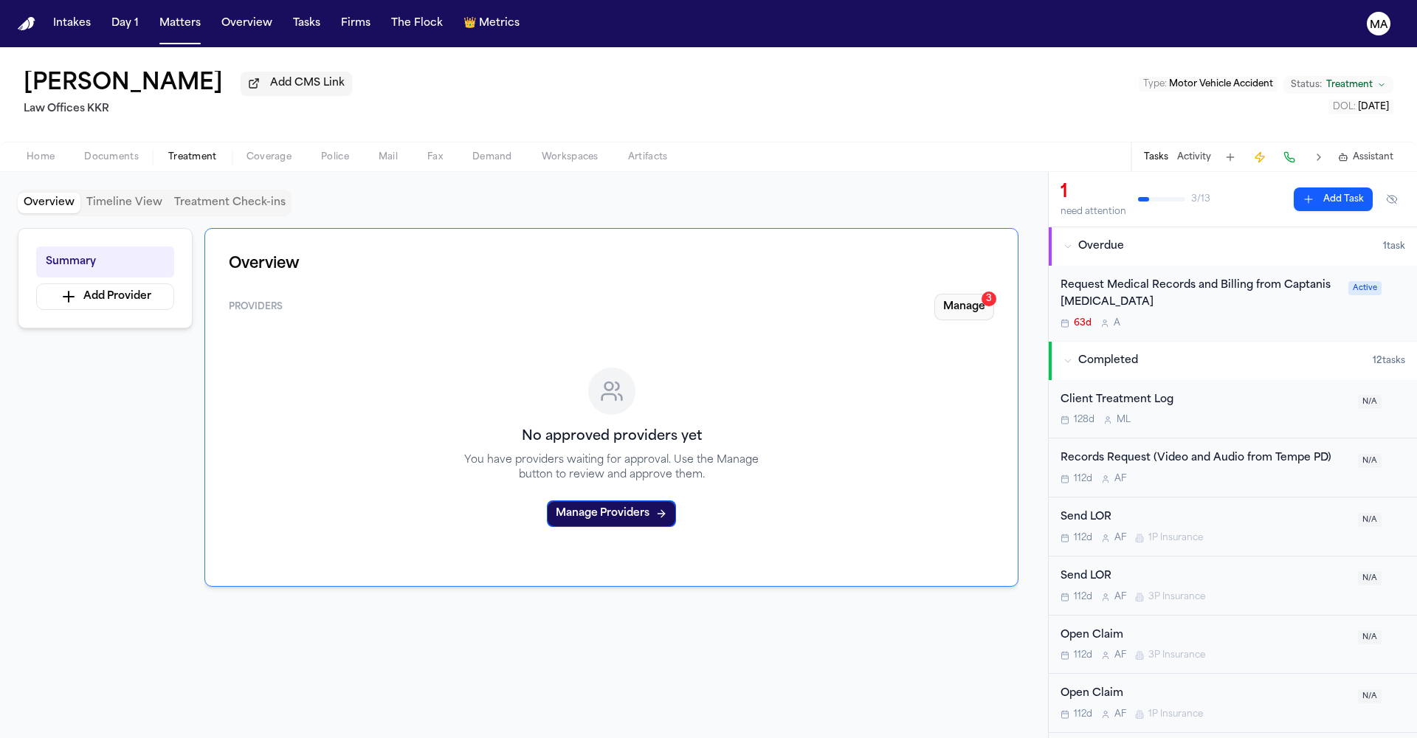
click at [994, 294] on button "Manage 3" at bounding box center [964, 307] width 60 height 27
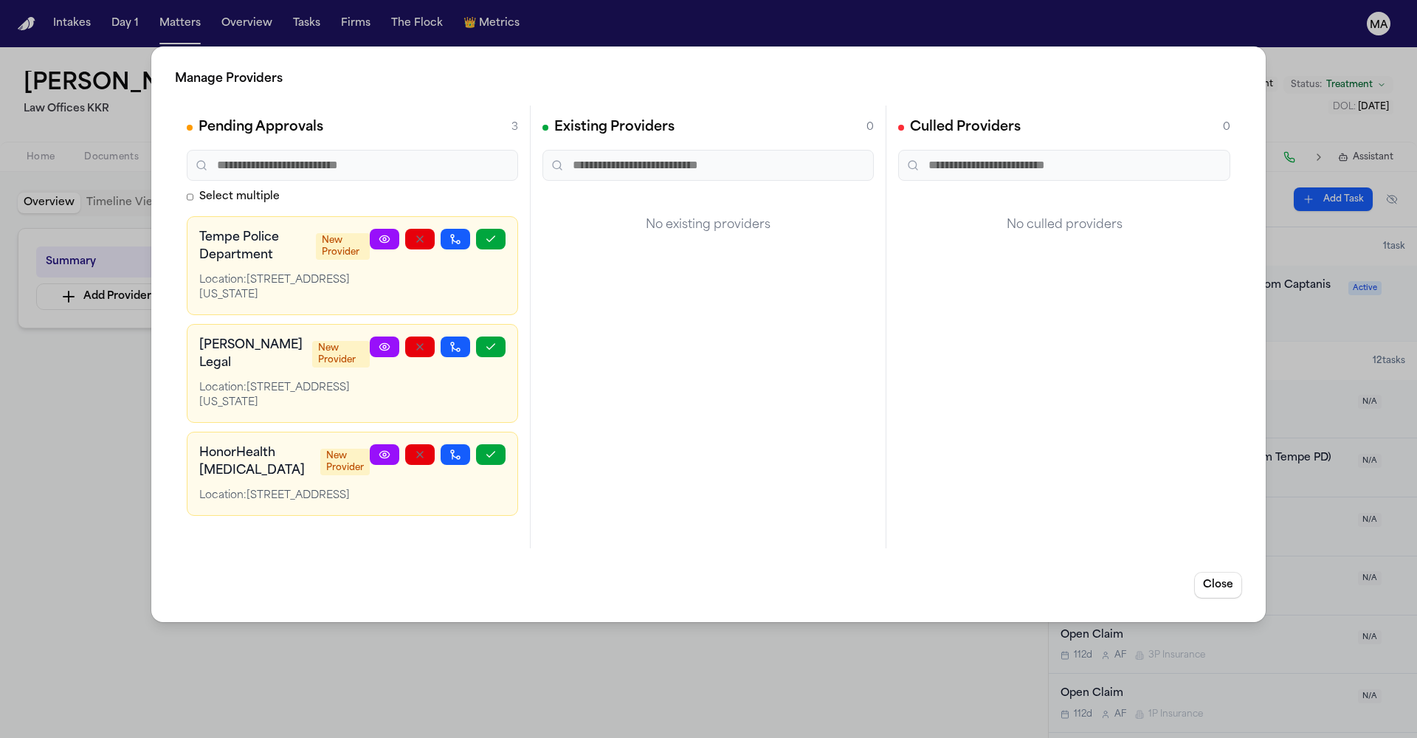
click at [91, 289] on div "Manage Providers Pending Approvals 3 Select multiple Tempe Police Department Ne…" at bounding box center [708, 369] width 1417 height 738
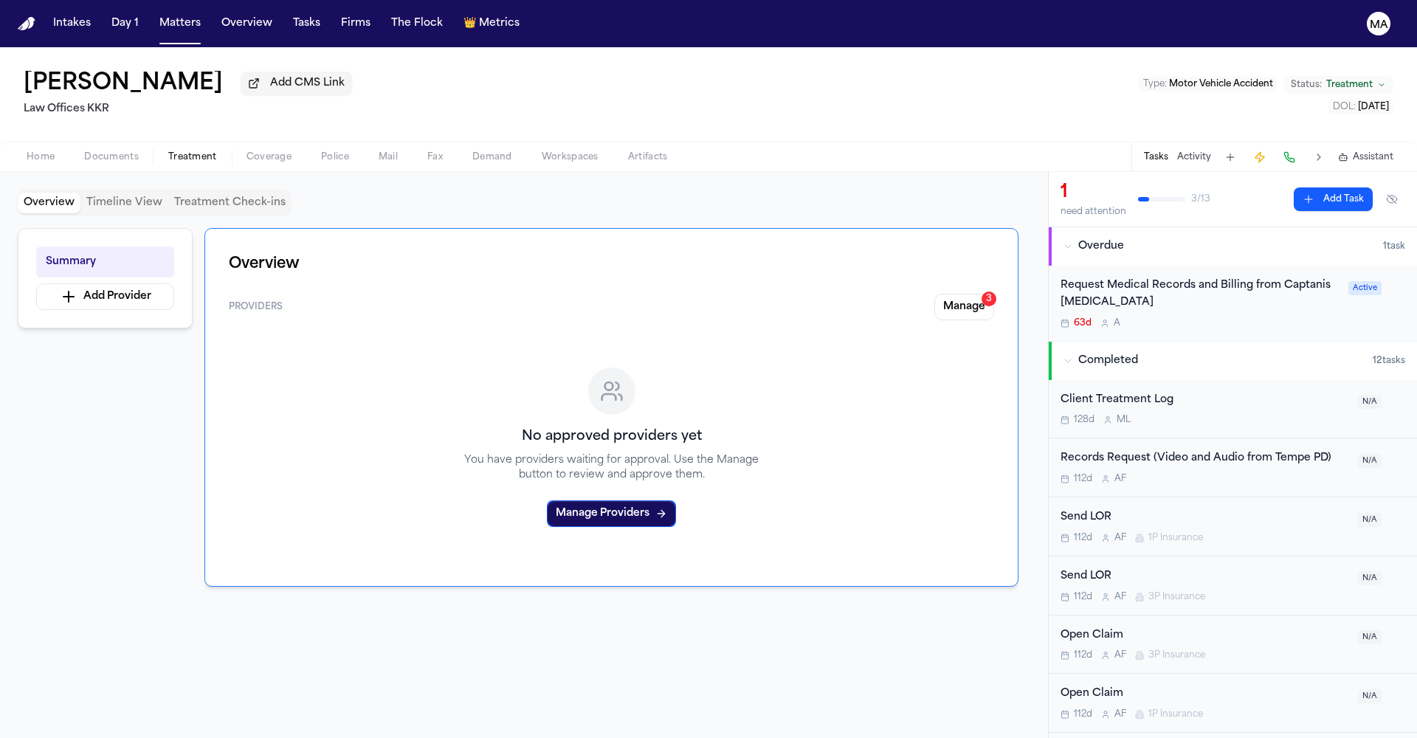
click at [81, 76] on div "Eric Matei Add CMS Link Law Offices KKR Type : Motor Vehicle Accident Status: T…" at bounding box center [708, 94] width 1417 height 94
click at [79, 142] on div "Home Documents Treatment Coverage Police Mail Fax Demand Workspaces Artifacts T…" at bounding box center [708, 157] width 1417 height 30
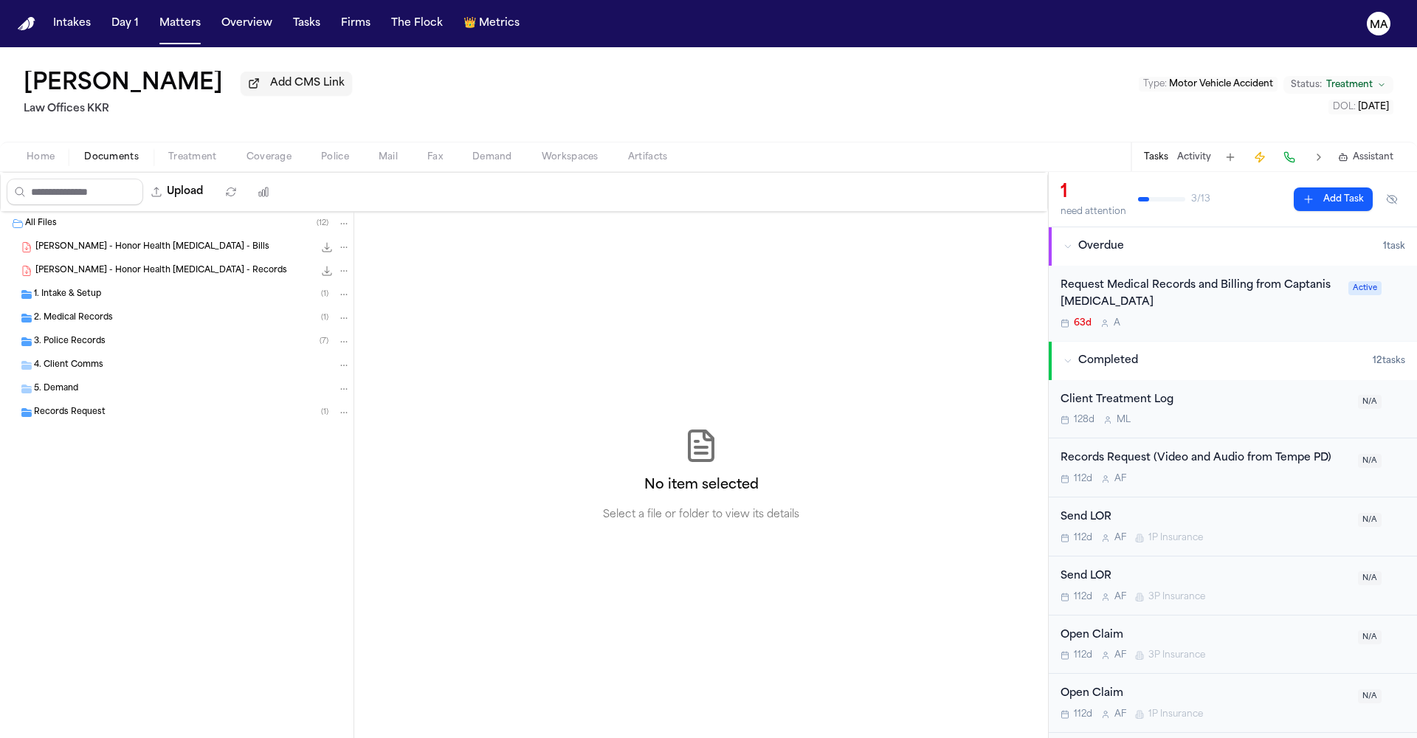
click at [84, 151] on span "Documents" at bounding box center [111, 157] width 55 height 12
click at [97, 283] on div "1. Intake & Setup ( 1 )" at bounding box center [177, 295] width 354 height 24
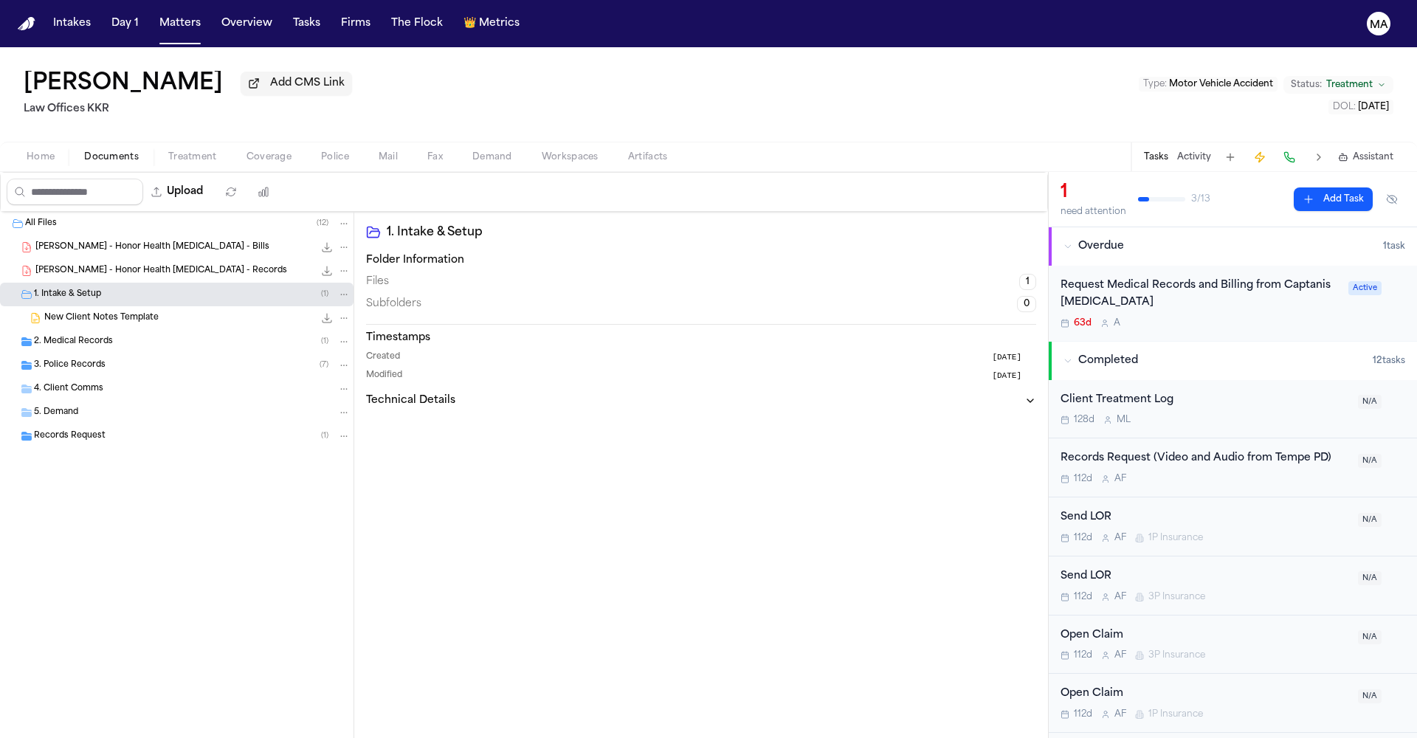
click at [103, 335] on div "2. Medical Records ( 1 )" at bounding box center [192, 341] width 317 height 13
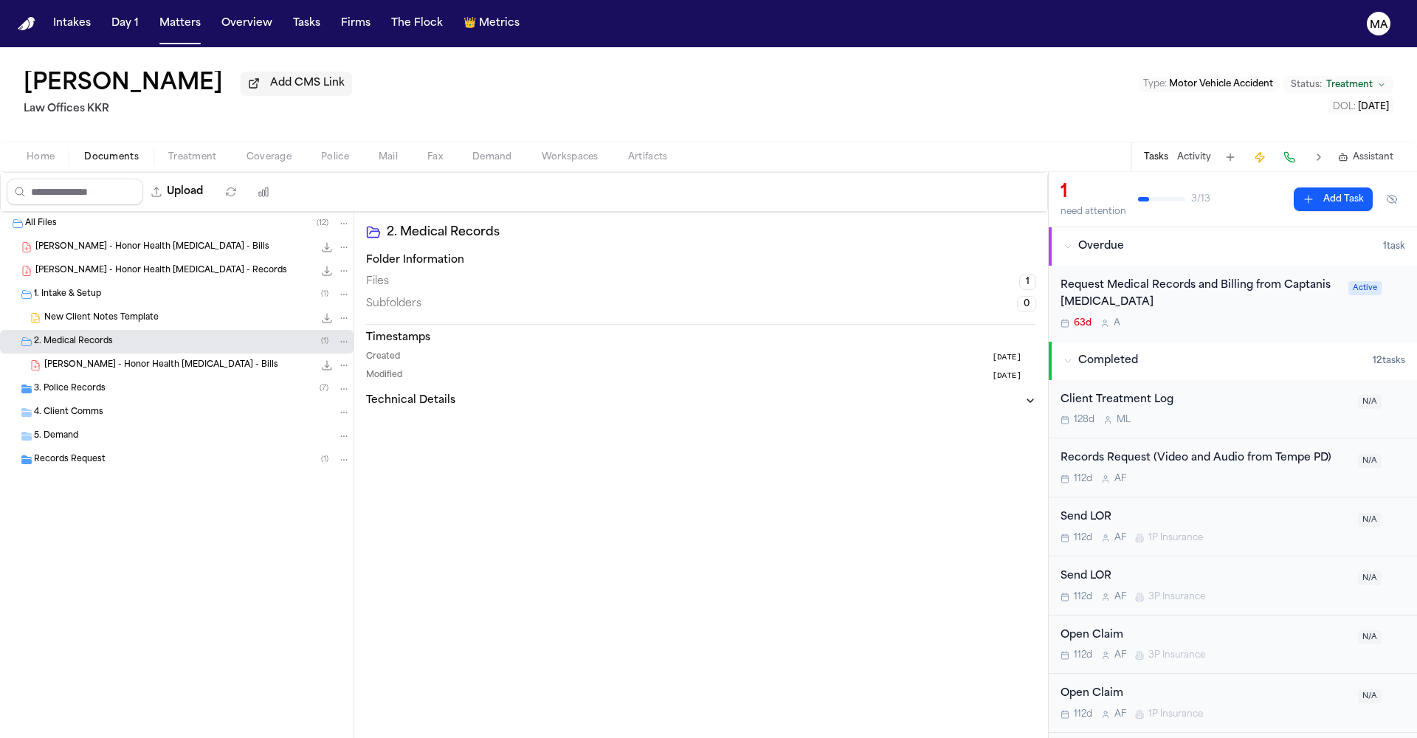
click at [103, 382] on div "3. Police Records ( 7 )" at bounding box center [192, 388] width 317 height 13
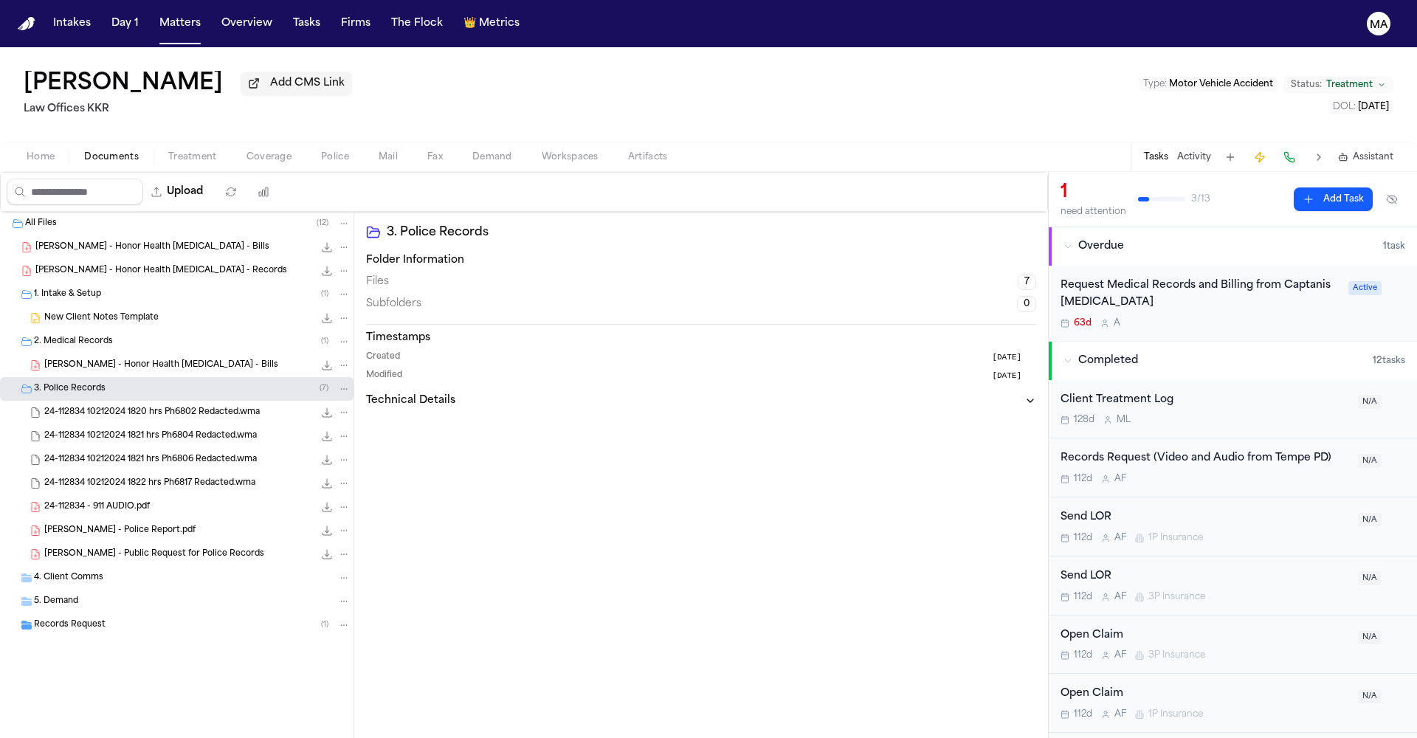
click at [115, 619] on div "Records Request ( 1 )" at bounding box center [192, 625] width 317 height 13
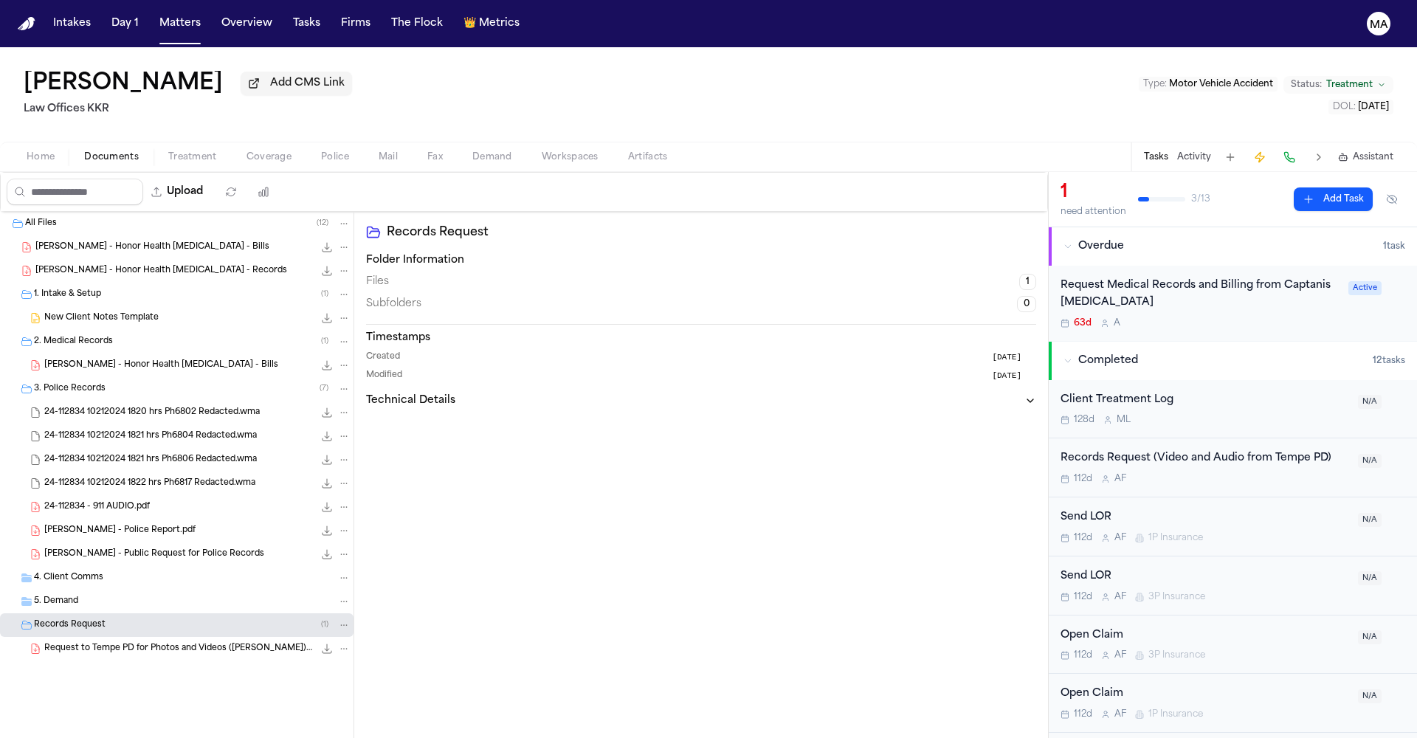
click at [268, 58] on div "Eric Matei Add CMS Link Law Offices KKR Type : Motor Vehicle Accident Status: T…" at bounding box center [708, 94] width 1417 height 94
click at [1181, 278] on div "Request Medical Records and Billing from Captanis Chiropractic" at bounding box center [1200, 295] width 279 height 34
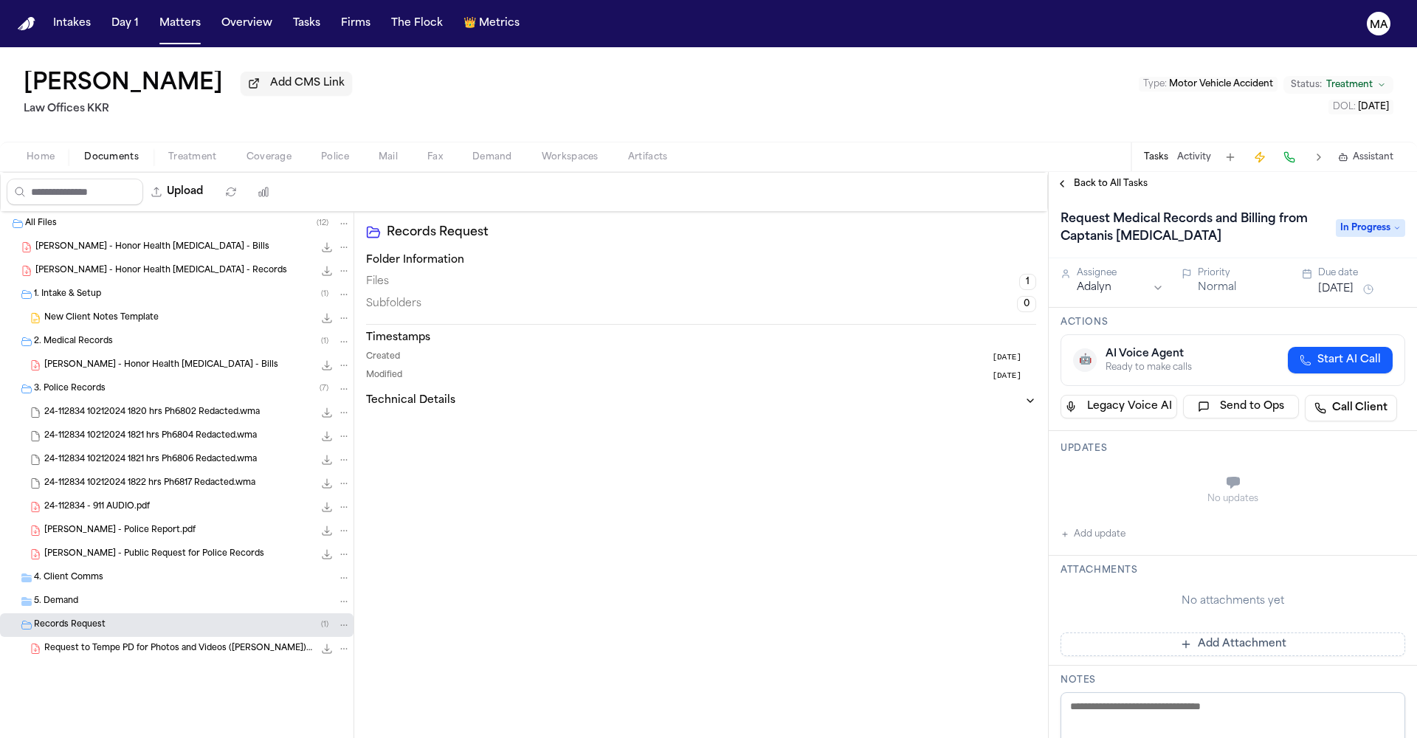
click at [1298, 207] on div "Request Medical Records and Billing from Captanis Chiropractic" at bounding box center [1194, 227] width 266 height 41
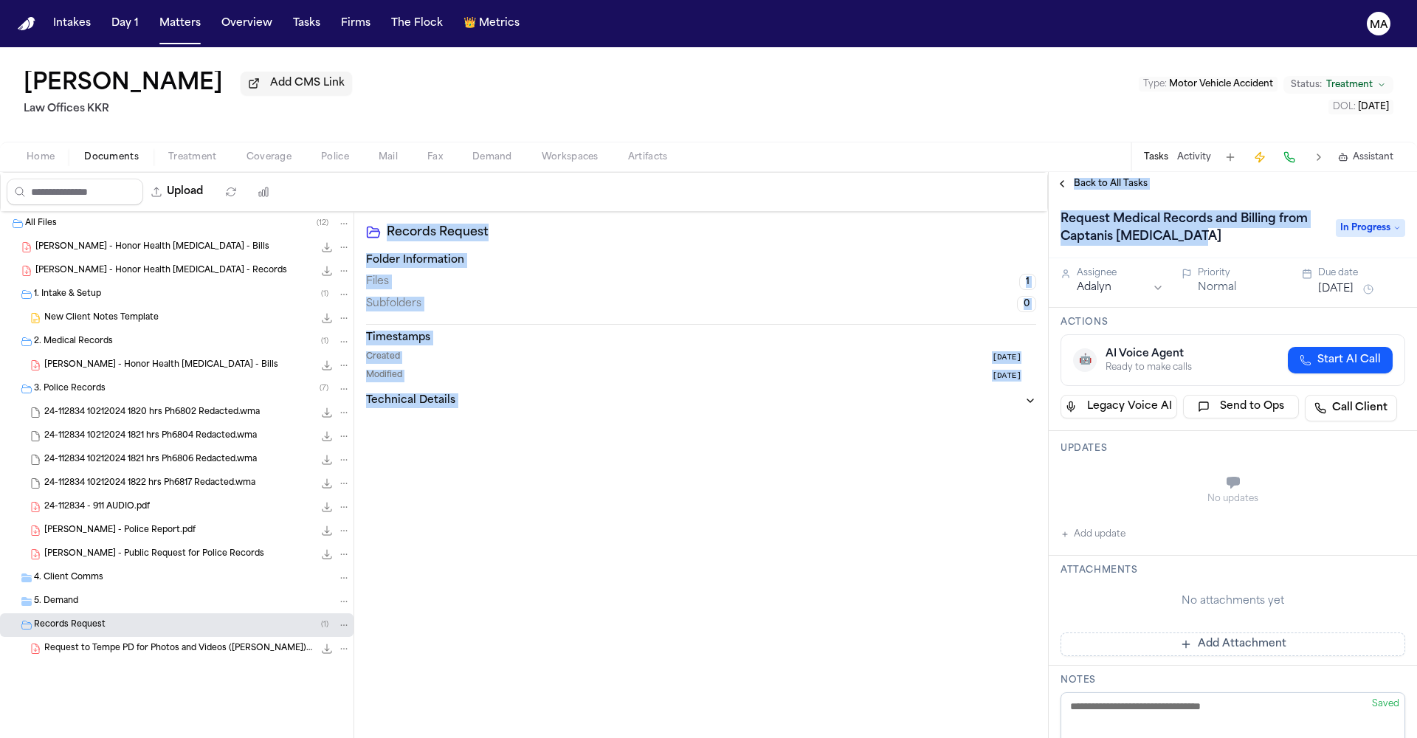
drag, startPoint x: 1283, startPoint y: 126, endPoint x: 1047, endPoint y: 123, distance: 236.2
click at [1047, 172] on div "Upload 0 files selected Move files Download files Delete files More actions Cle…" at bounding box center [708, 455] width 1417 height 566
click at [1067, 207] on h1 "Request Medical Records and Billing from Captanis Chiropractic" at bounding box center [1191, 227] width 272 height 41
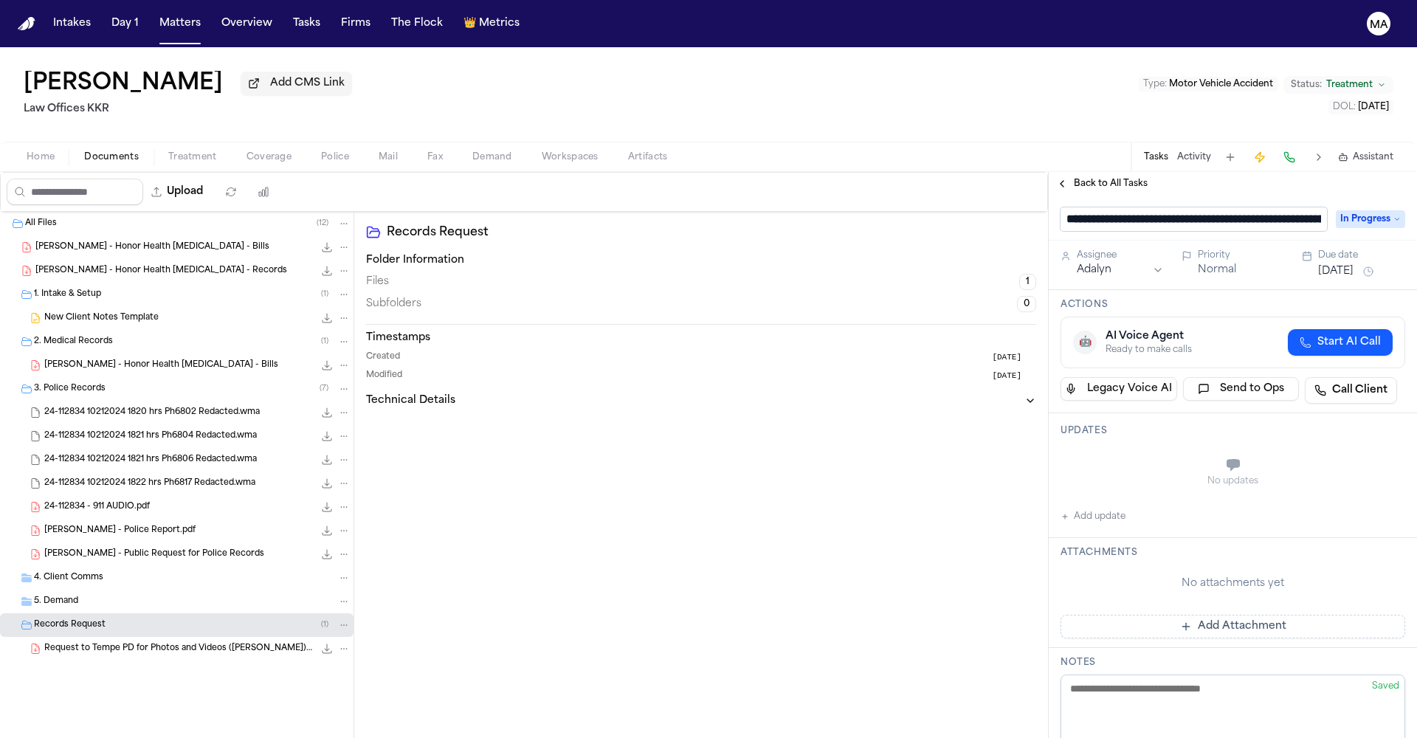
click at [1196, 172] on div "Back to All Tasks" at bounding box center [1233, 184] width 368 height 24
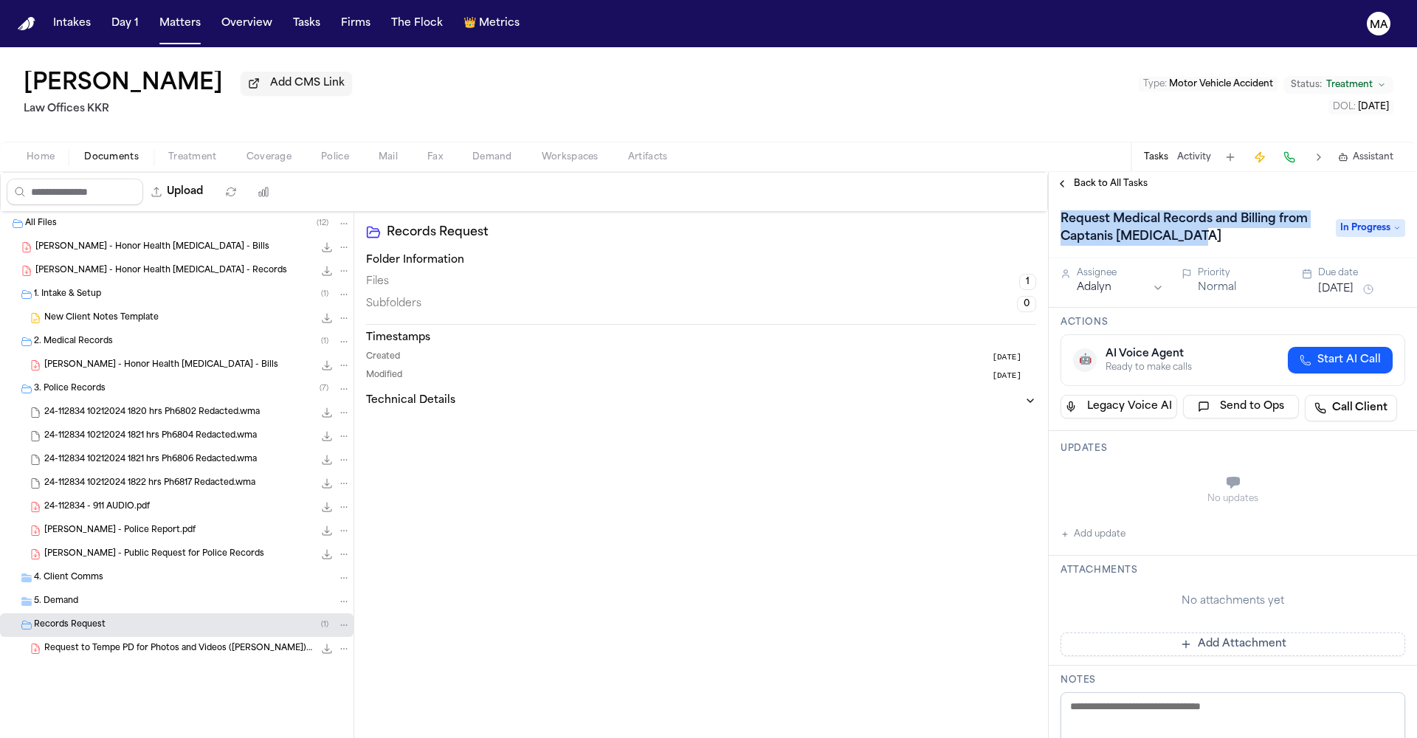
drag, startPoint x: 1299, startPoint y: 128, endPoint x: 1052, endPoint y: 130, distance: 246.5
click at [1061, 207] on div "Request Medical Records and Billing from Captanis Chiropractic" at bounding box center [1194, 227] width 266 height 41
copy h1 "Request Medical Records and Billing from Captanis Chiropractic"
click at [1104, 178] on span "Back to All Tasks" at bounding box center [1111, 184] width 74 height 12
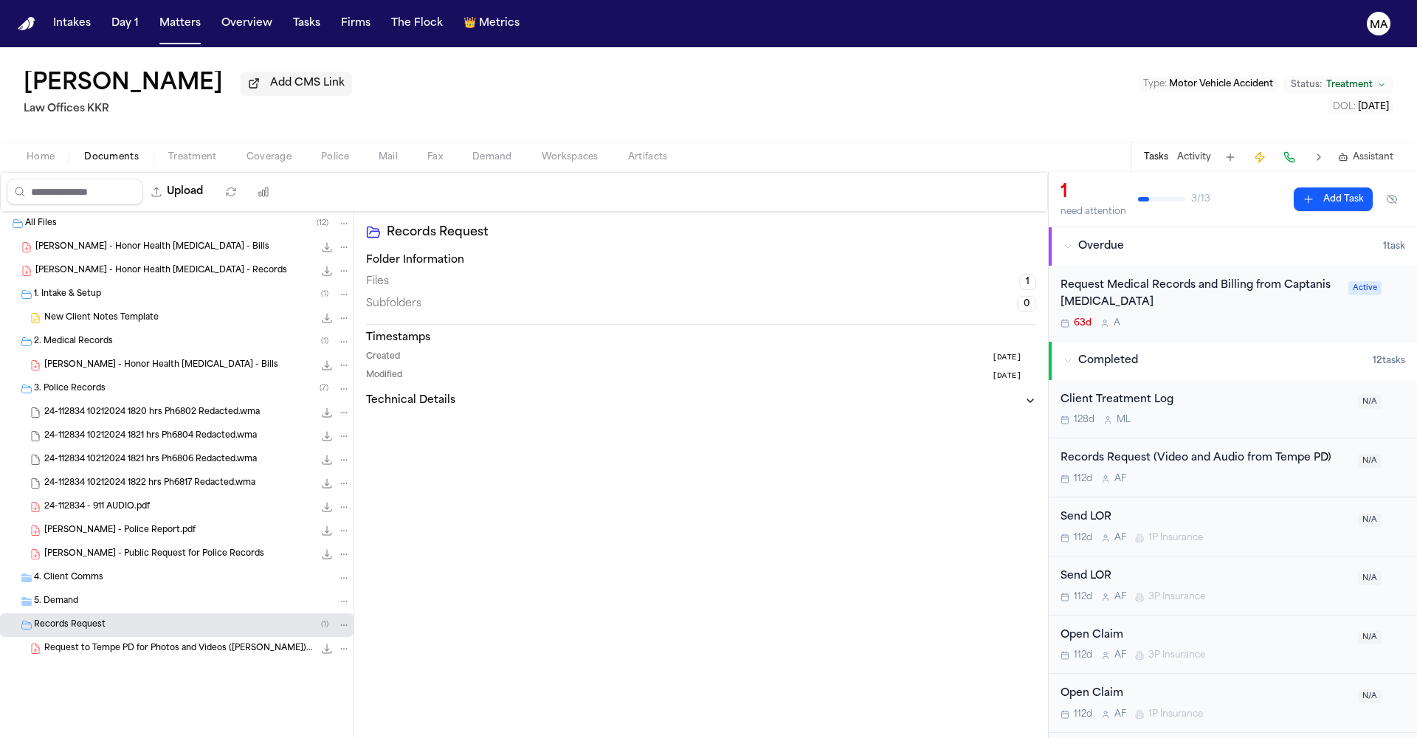
click at [1211, 151] on button "Activity" at bounding box center [1194, 157] width 34 height 12
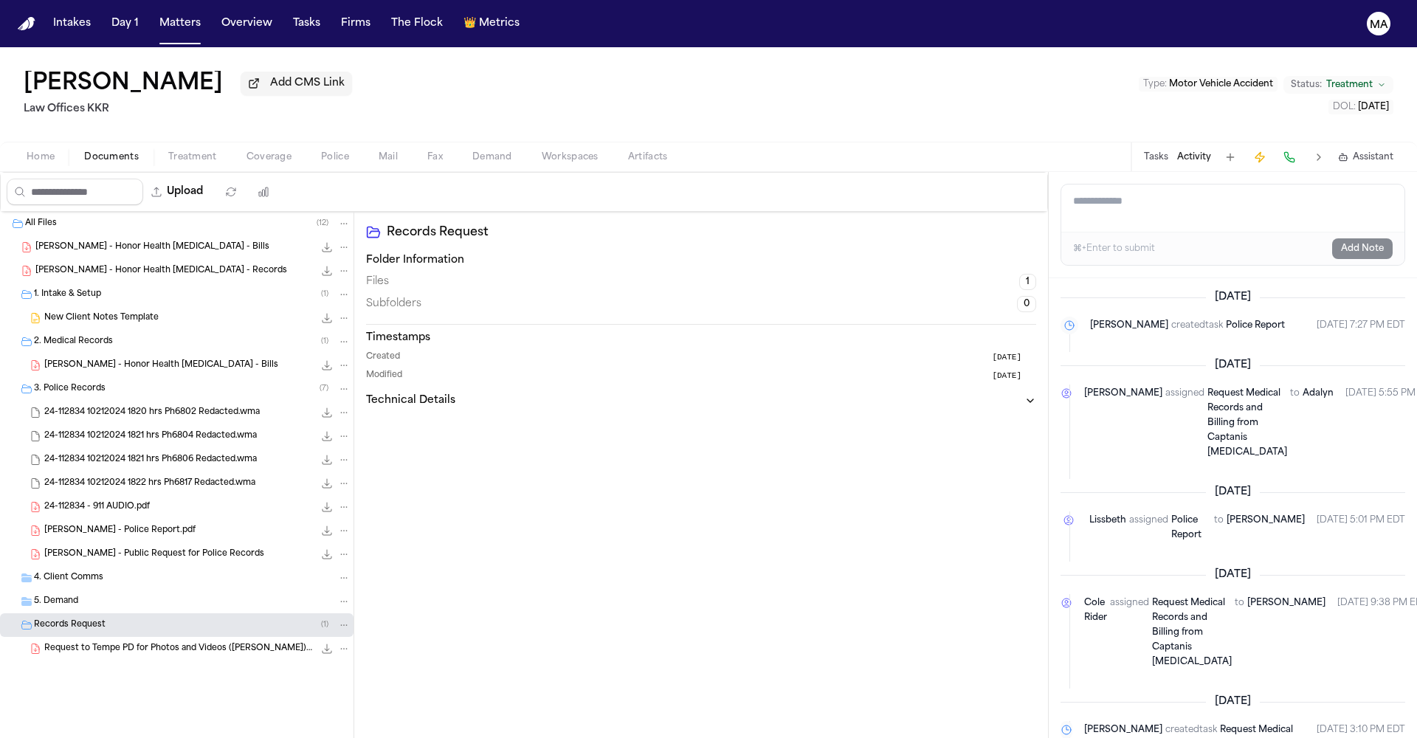
click at [1139, 185] on textarea "Add a note to this matter" at bounding box center [1232, 208] width 343 height 47
paste textarea "**********"
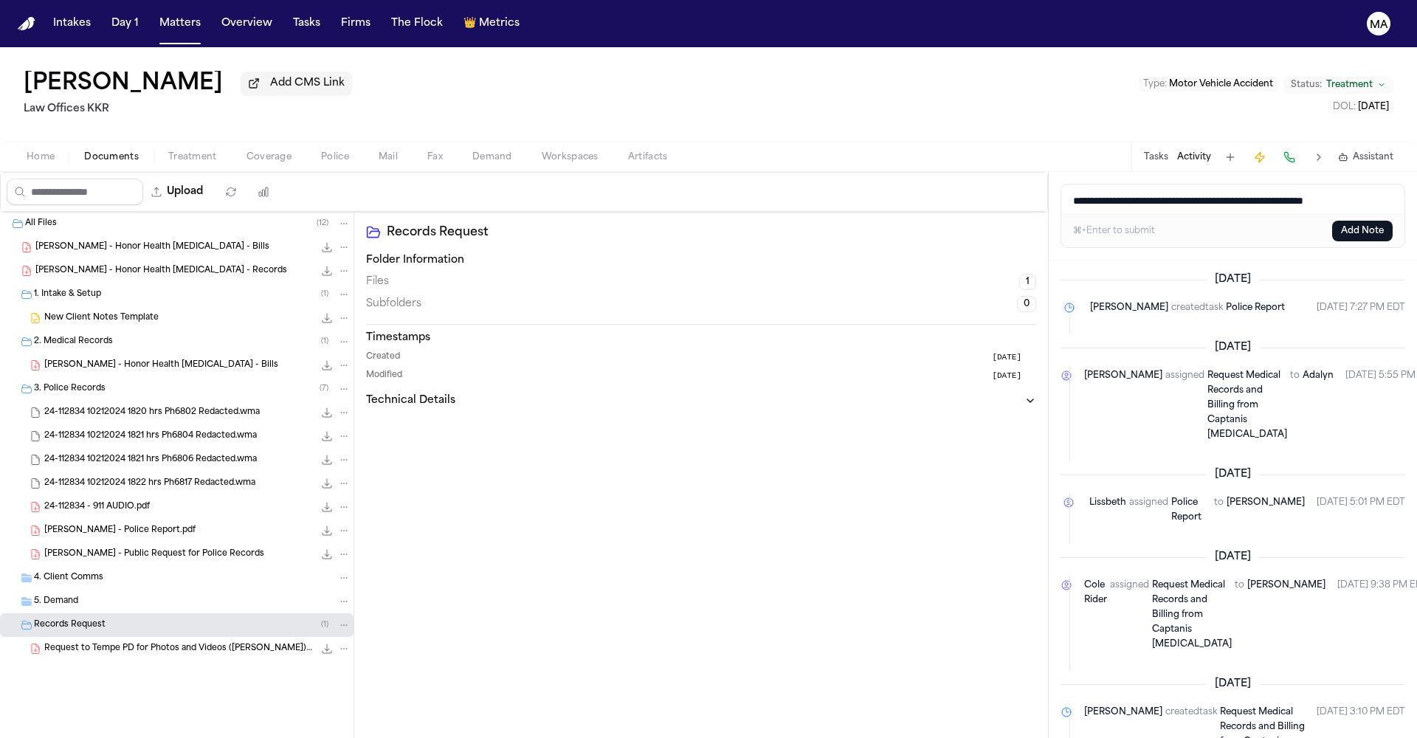
click at [1374, 221] on button "Add Note" at bounding box center [1362, 231] width 61 height 21
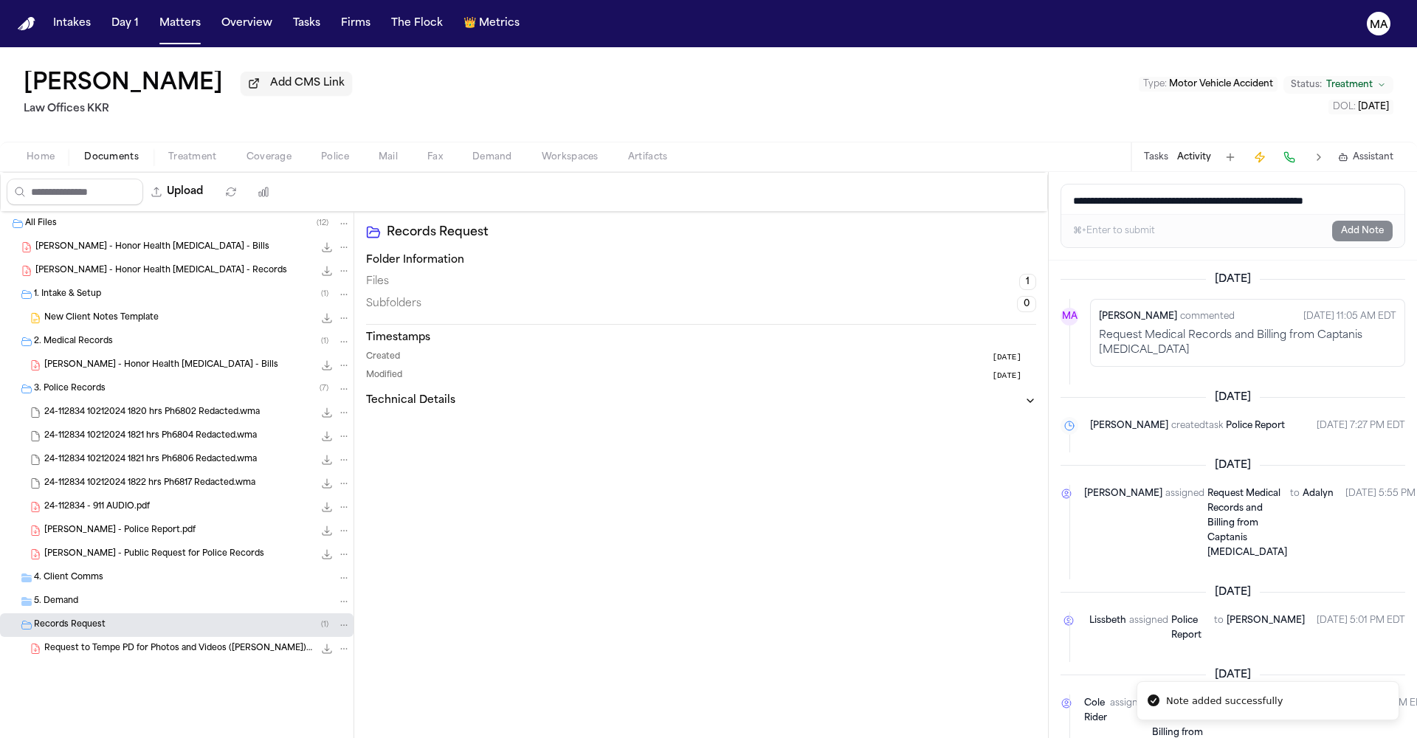
click at [1168, 151] on button "Tasks" at bounding box center [1156, 157] width 24 height 12
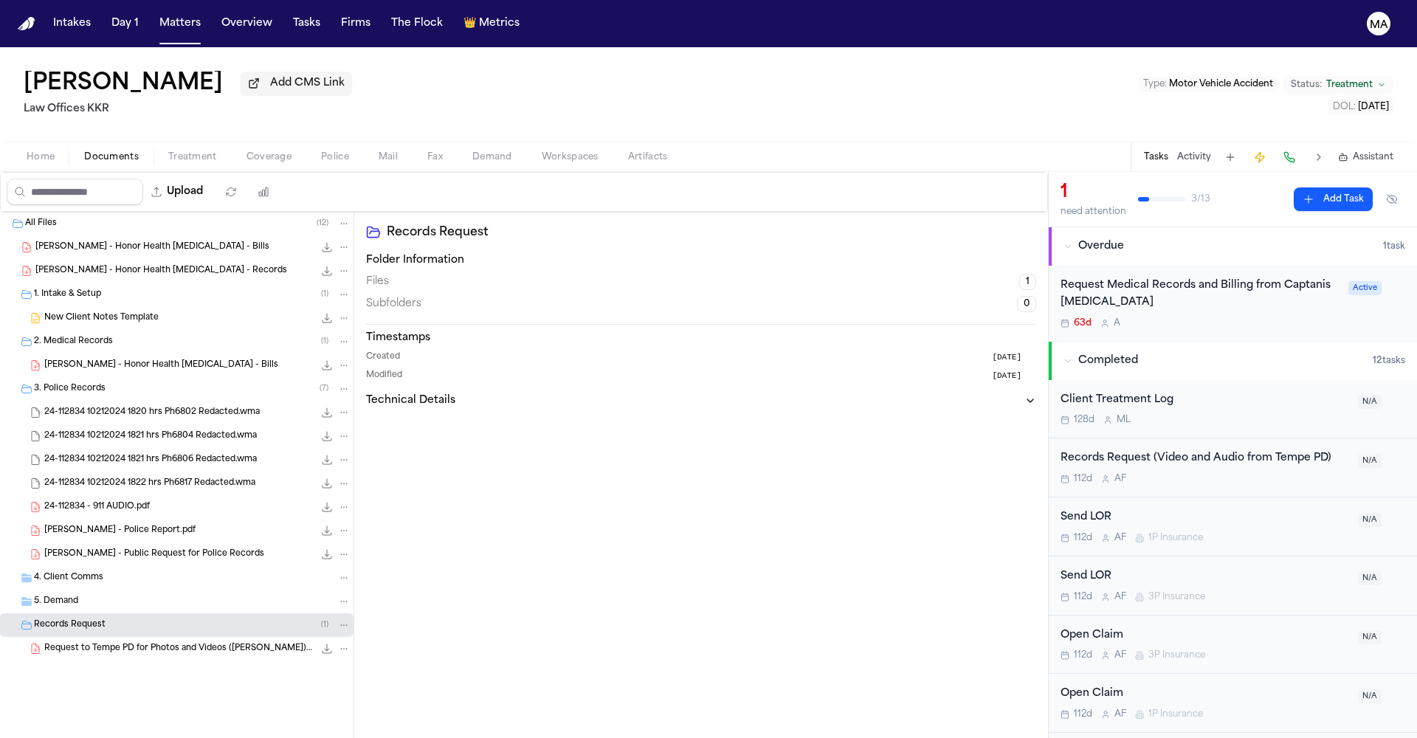
click at [168, 151] on span "Treatment" at bounding box center [192, 157] width 49 height 12
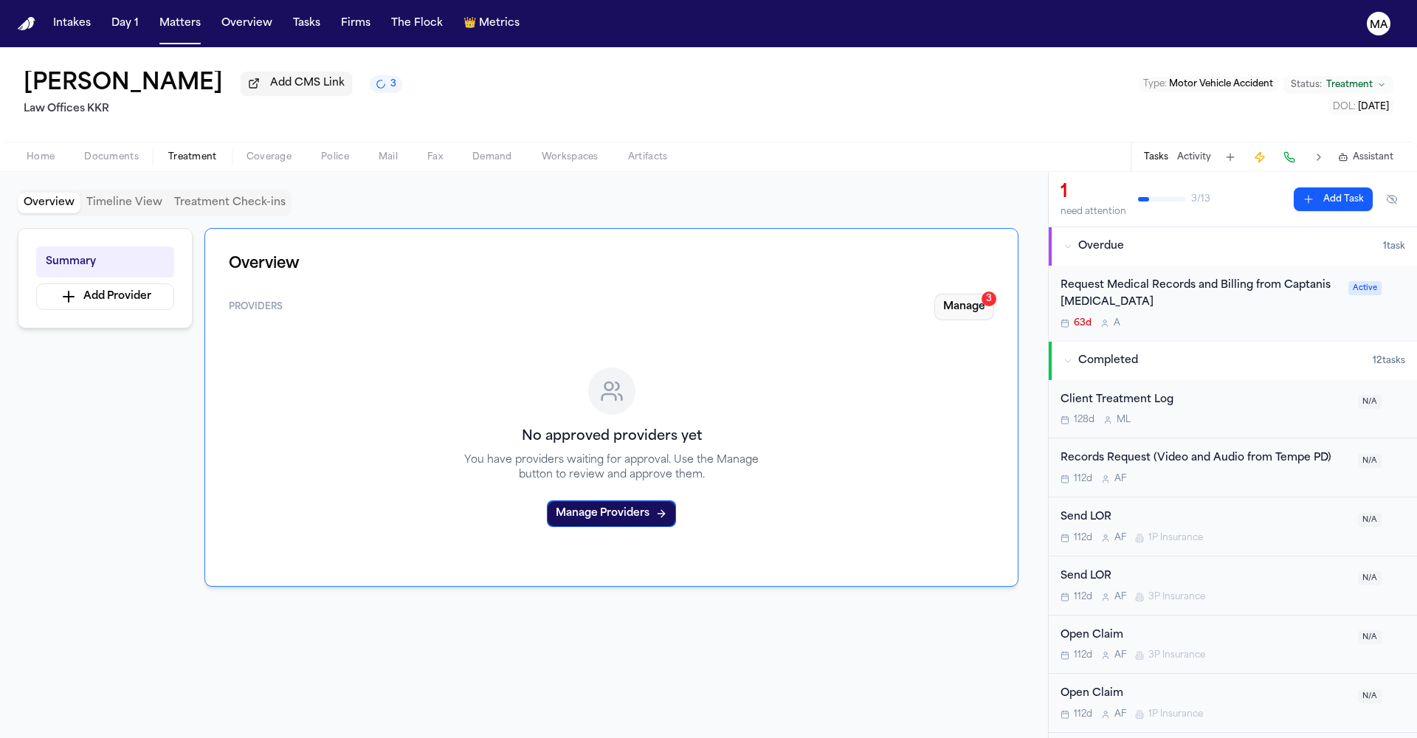
click at [994, 294] on button "Manage 3" at bounding box center [964, 307] width 60 height 27
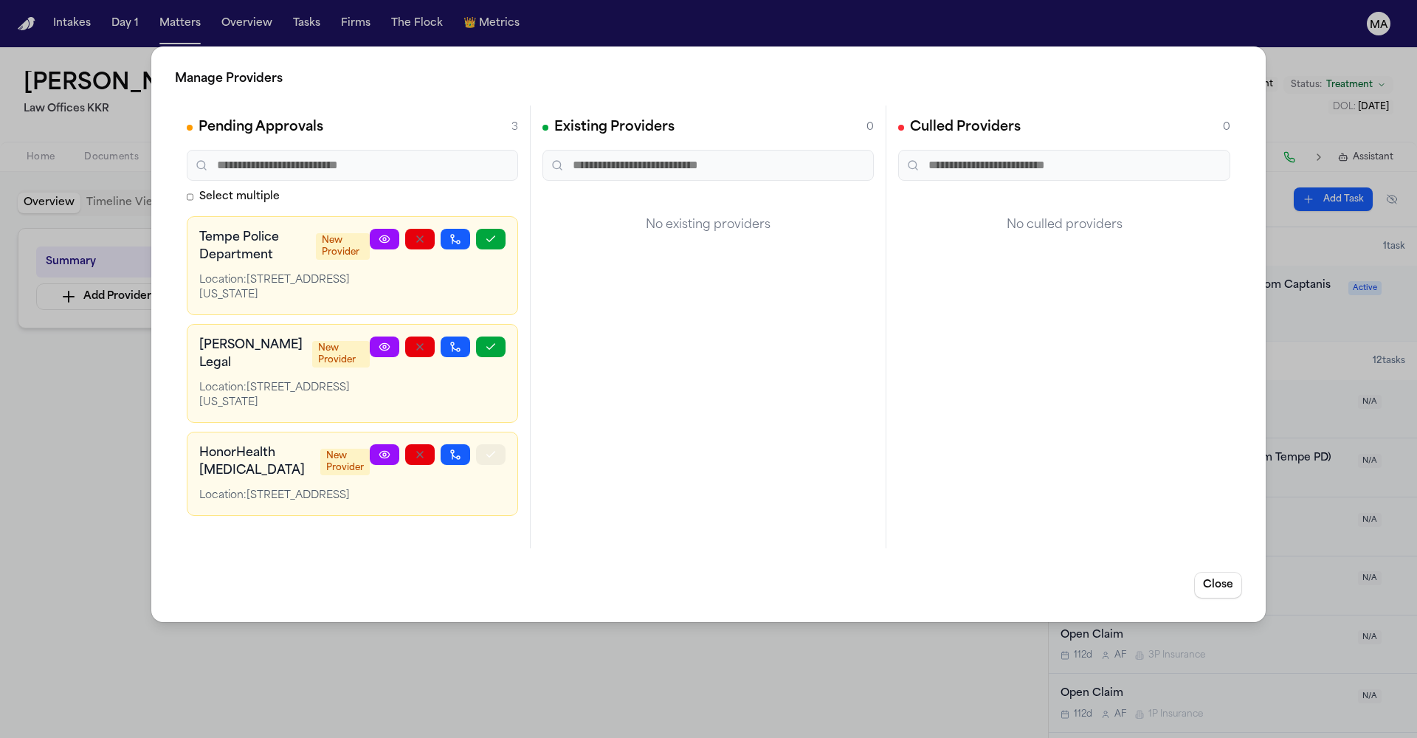
click at [497, 449] on icon "button" at bounding box center [491, 455] width 12 height 12
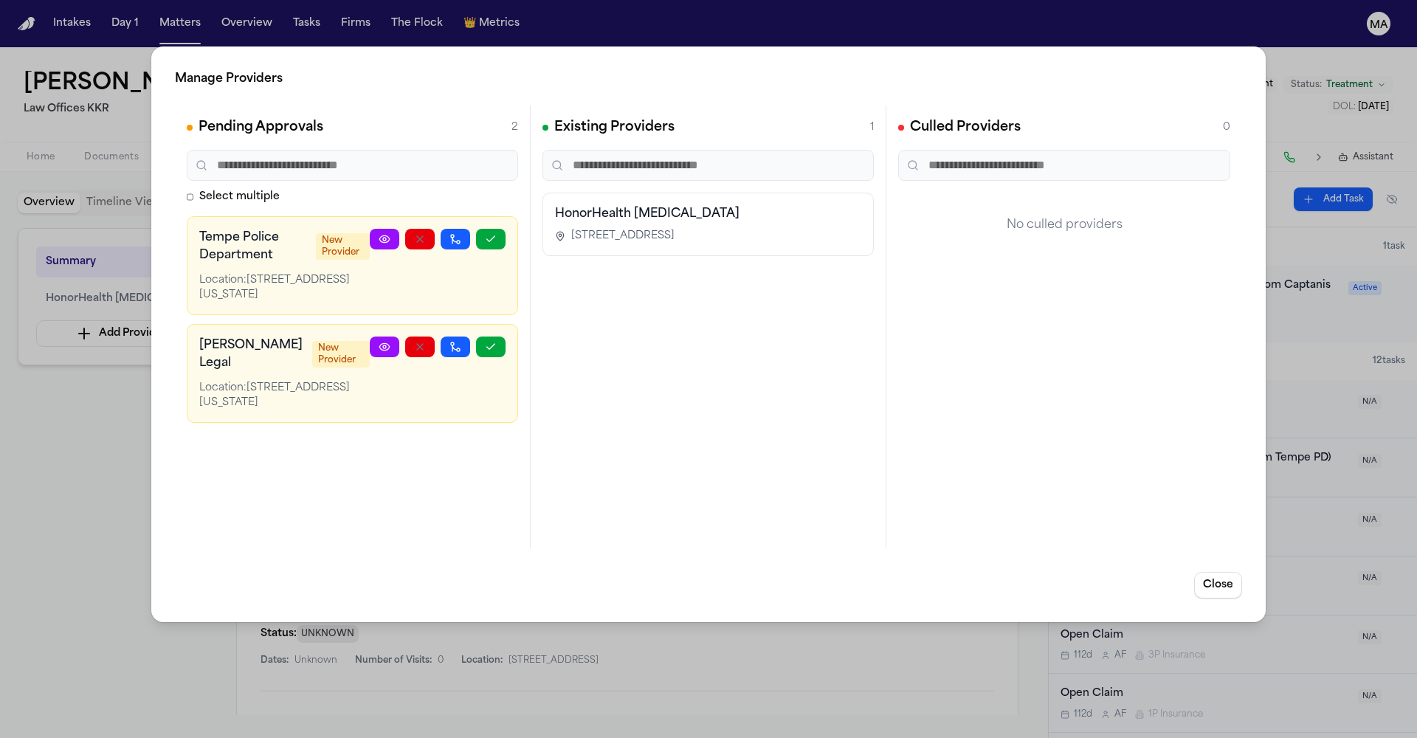
click at [118, 325] on div "Manage Providers Pending Approvals 2 Select multiple Tempe Police Department Ne…" at bounding box center [708, 369] width 1417 height 738
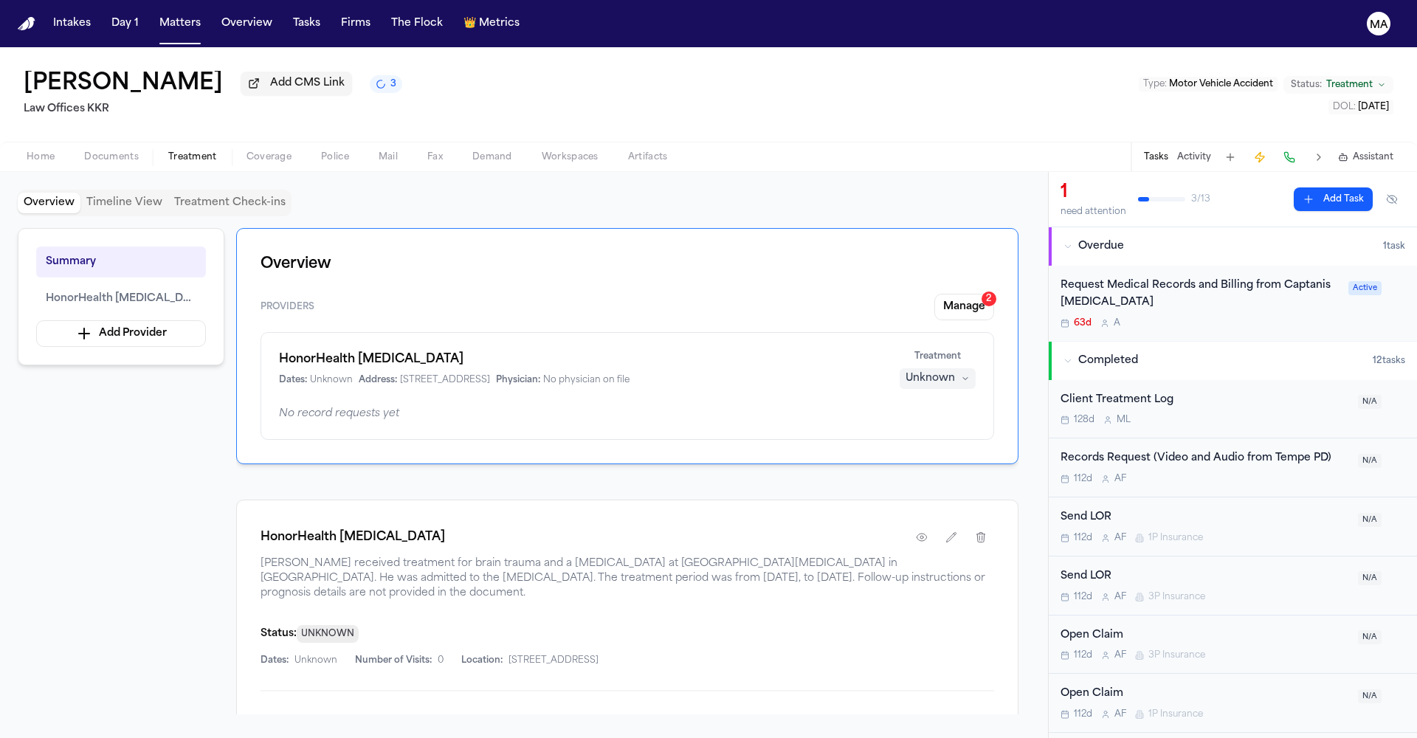
click at [955, 371] on div "Unknown" at bounding box center [930, 378] width 49 height 15
click at [971, 249] on button "Completed" at bounding box center [991, 262] width 118 height 27
click at [926, 655] on div "Dates: Unknown Number of Visits: 0 Location: [STREET_ADDRESS]" at bounding box center [628, 661] width 734 height 12
click at [984, 715] on button "Add Request" at bounding box center [945, 728] width 100 height 27
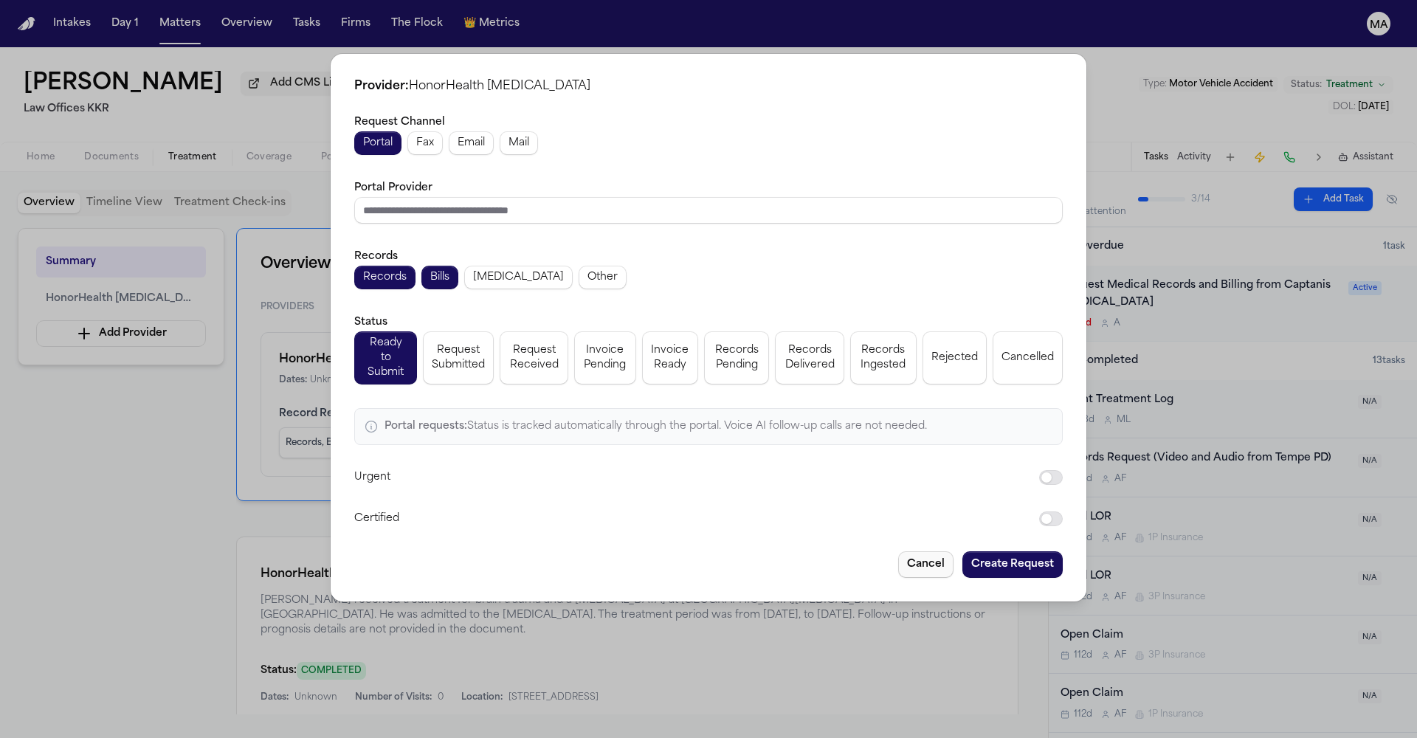
click at [898, 551] on button "Cancel" at bounding box center [925, 564] width 55 height 27
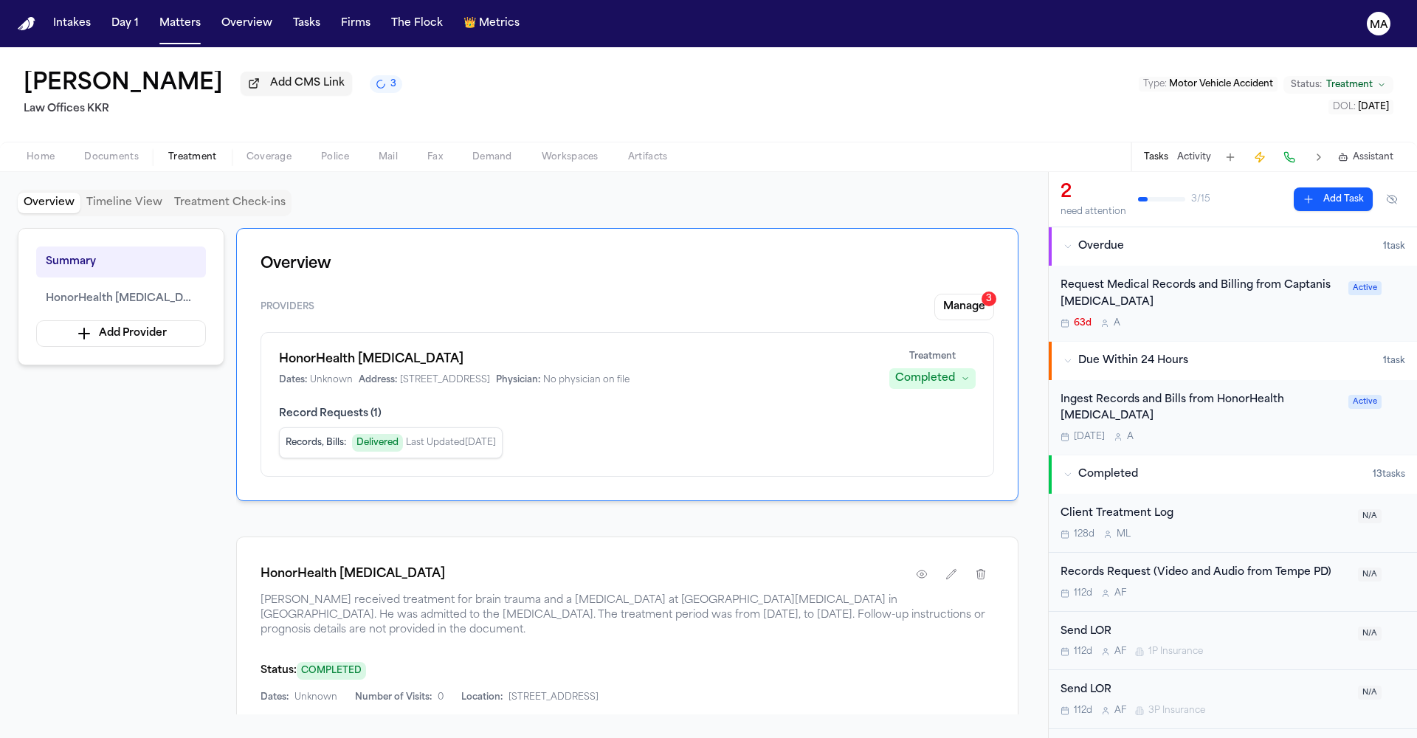
click at [1121, 392] on div "Ingest Records and Bills from HonorHealth [MEDICAL_DATA] [DATE] A" at bounding box center [1200, 418] width 279 height 52
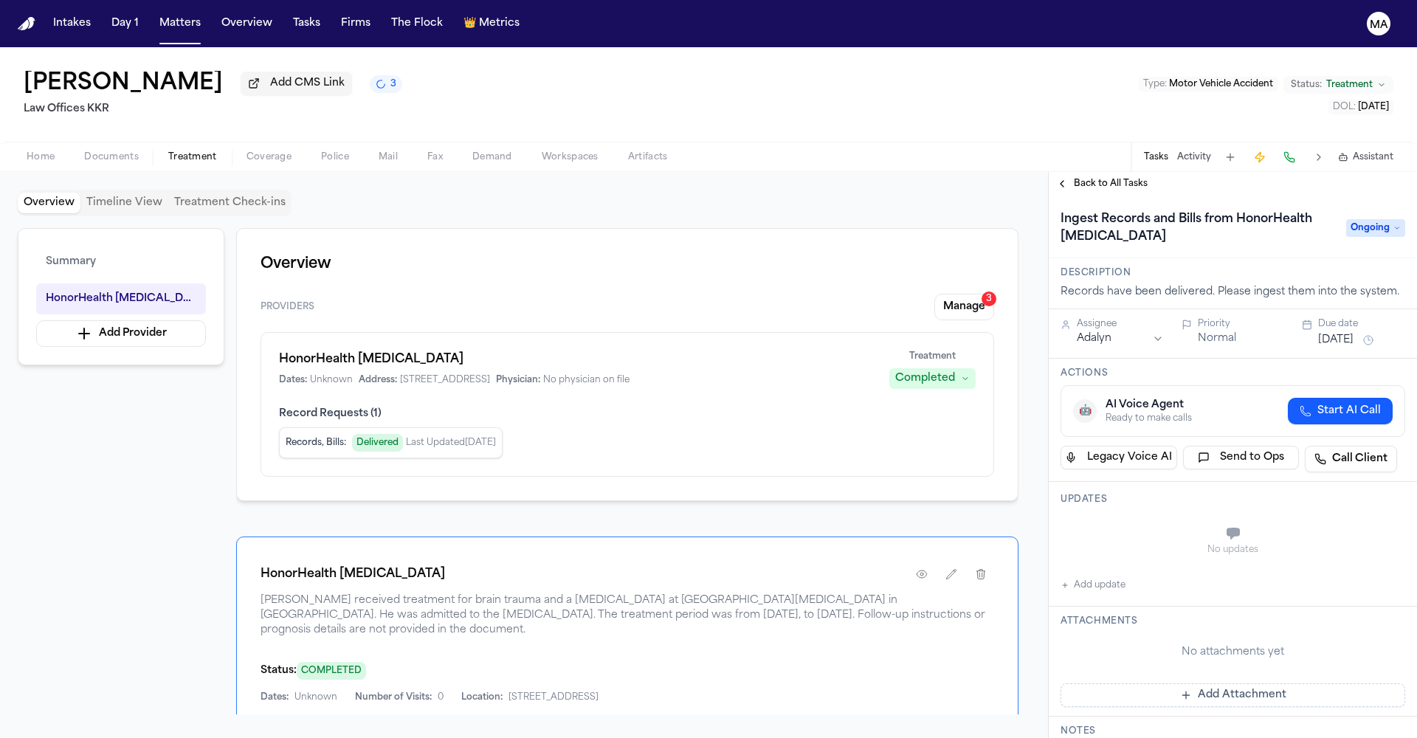
click at [1383, 219] on span "Ongoing" at bounding box center [1375, 228] width 59 height 18
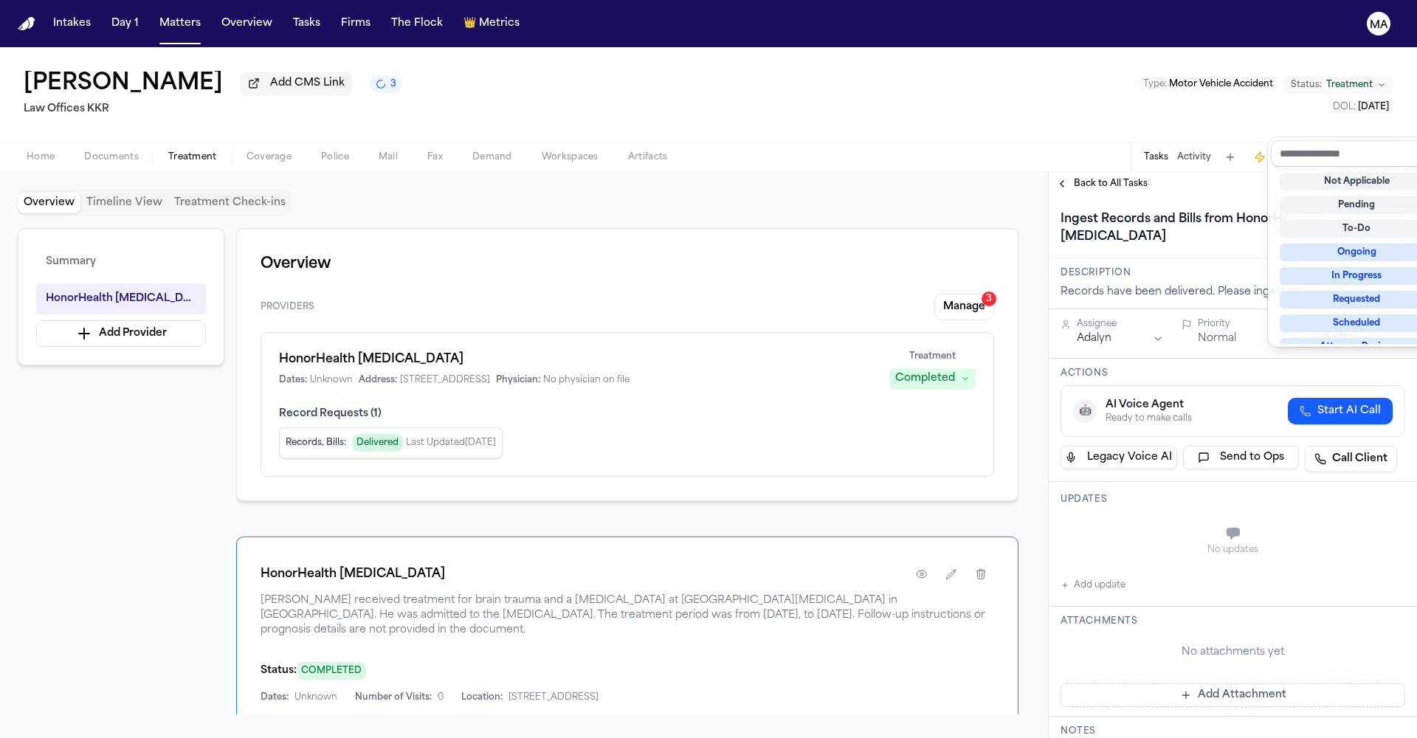
scroll to position [93, 0]
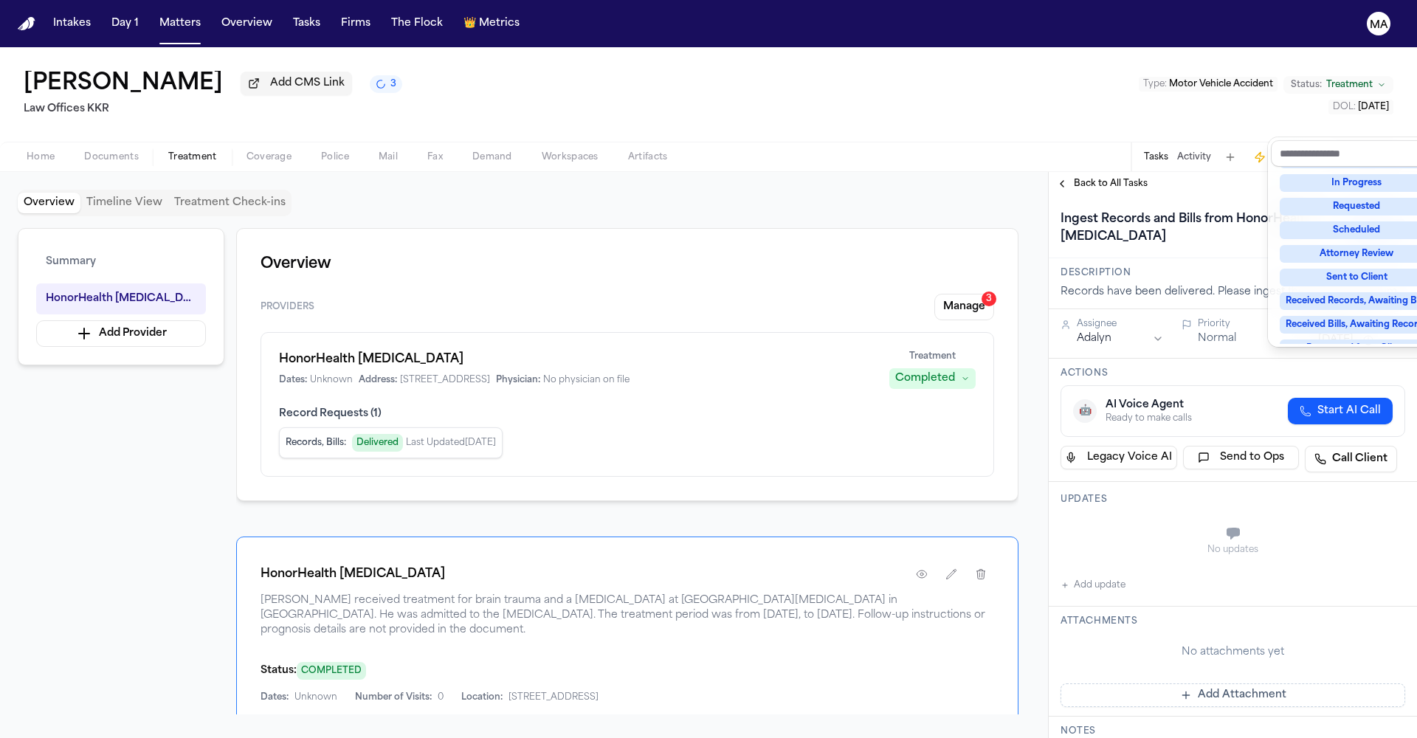
click at [1351, 410] on div "Complete" at bounding box center [1357, 419] width 154 height 18
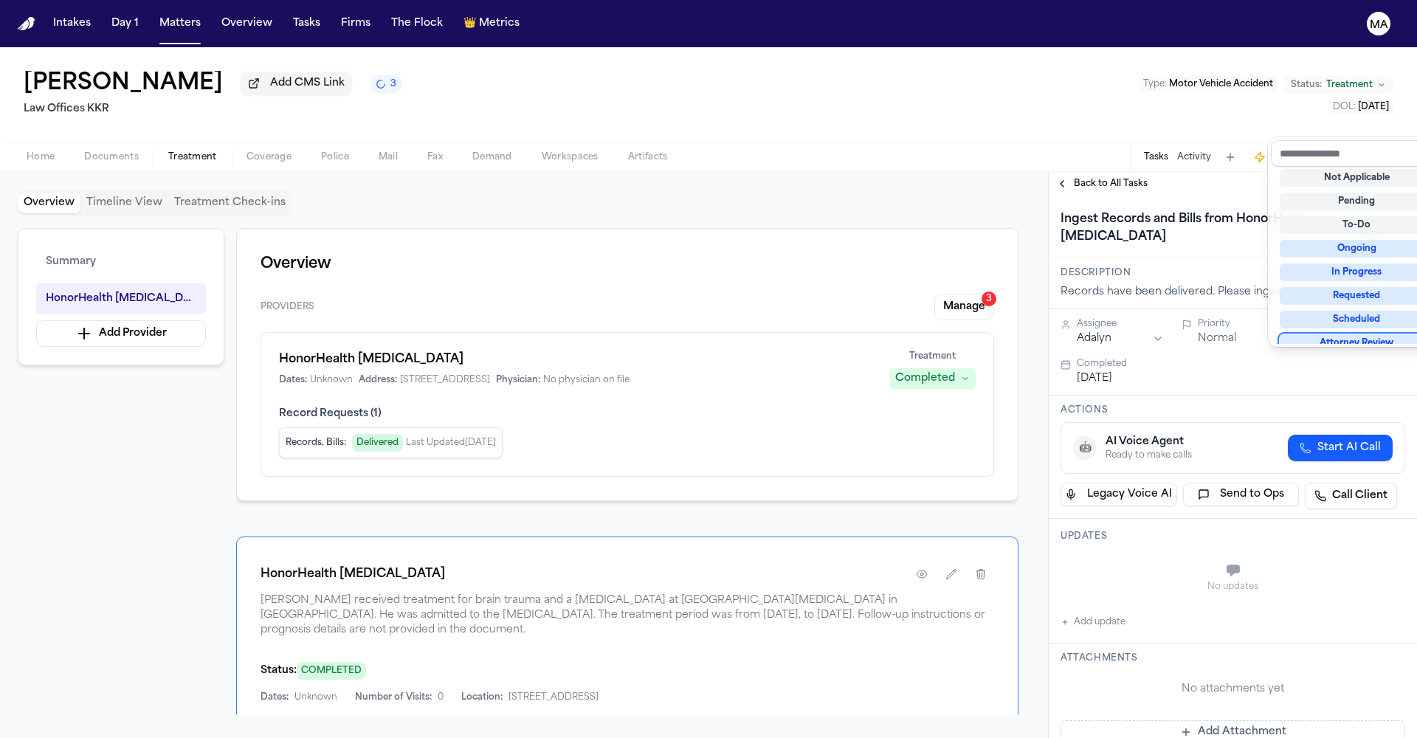
click at [1170, 95] on div "[PERSON_NAME] Add CMS Link 3 Law Offices KKR Type : Motor Vehicle Accident Stat…" at bounding box center [708, 392] width 1417 height 691
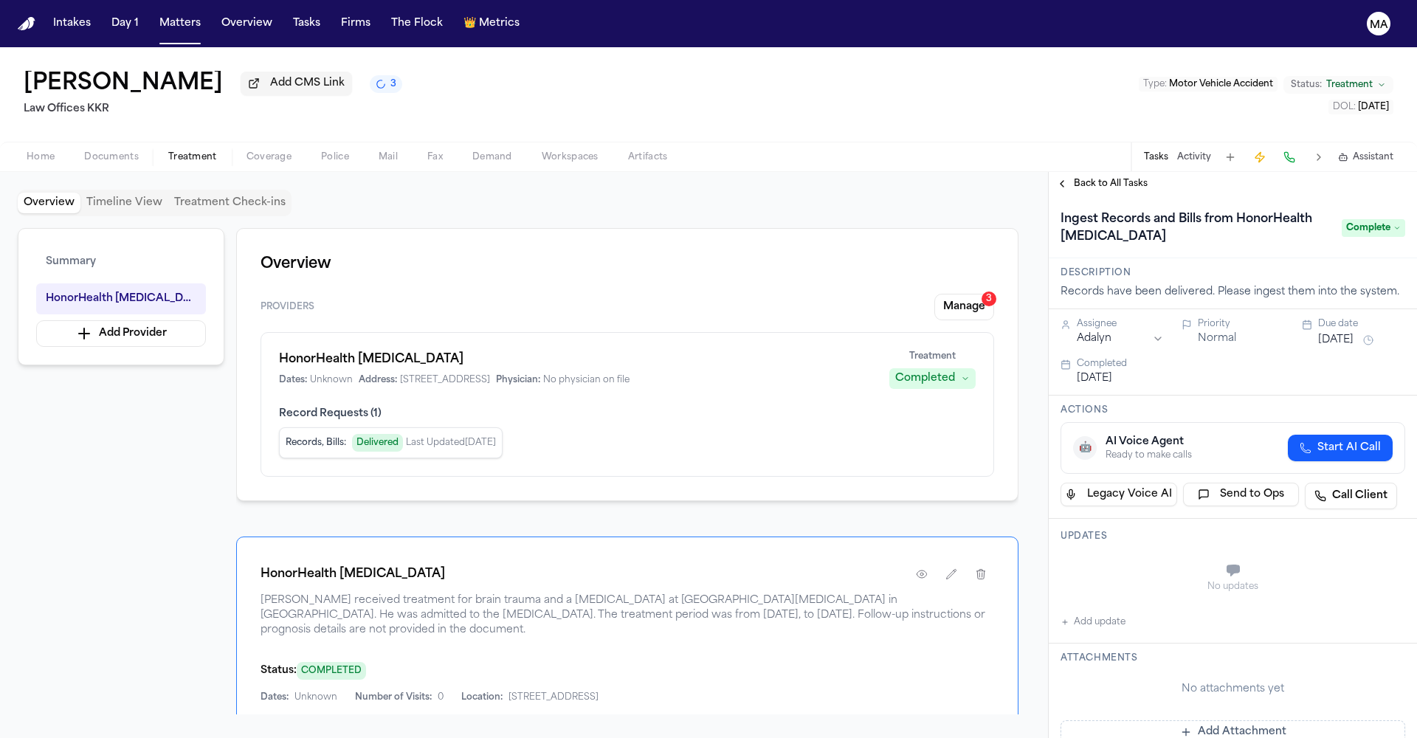
click at [1100, 178] on span "Back to All Tasks" at bounding box center [1111, 184] width 74 height 12
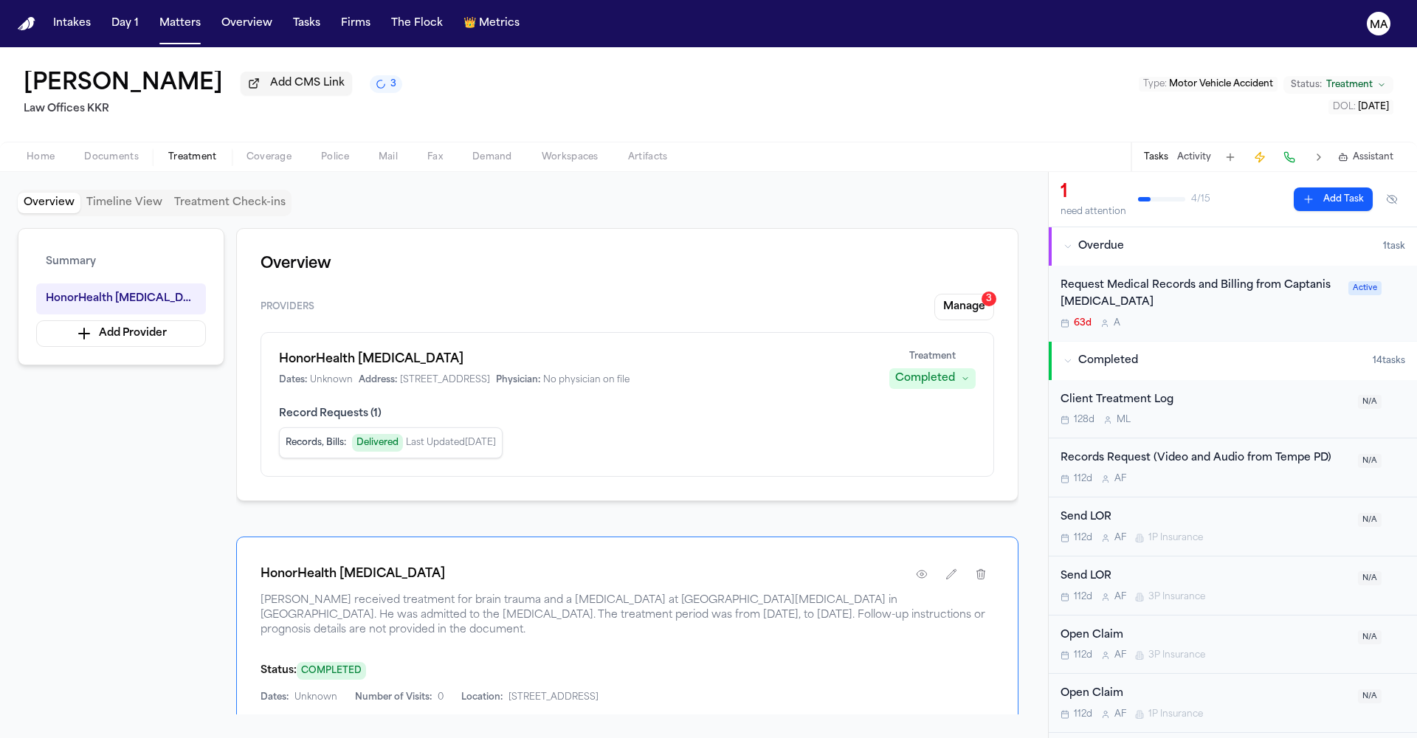
click at [391, 297] on div "Overview Providers Manage 3 HonorHealth [MEDICAL_DATA] Dates: Unknown Address: …" at bounding box center [627, 471] width 782 height 486
click at [994, 294] on button "Manage 3" at bounding box center [964, 307] width 60 height 27
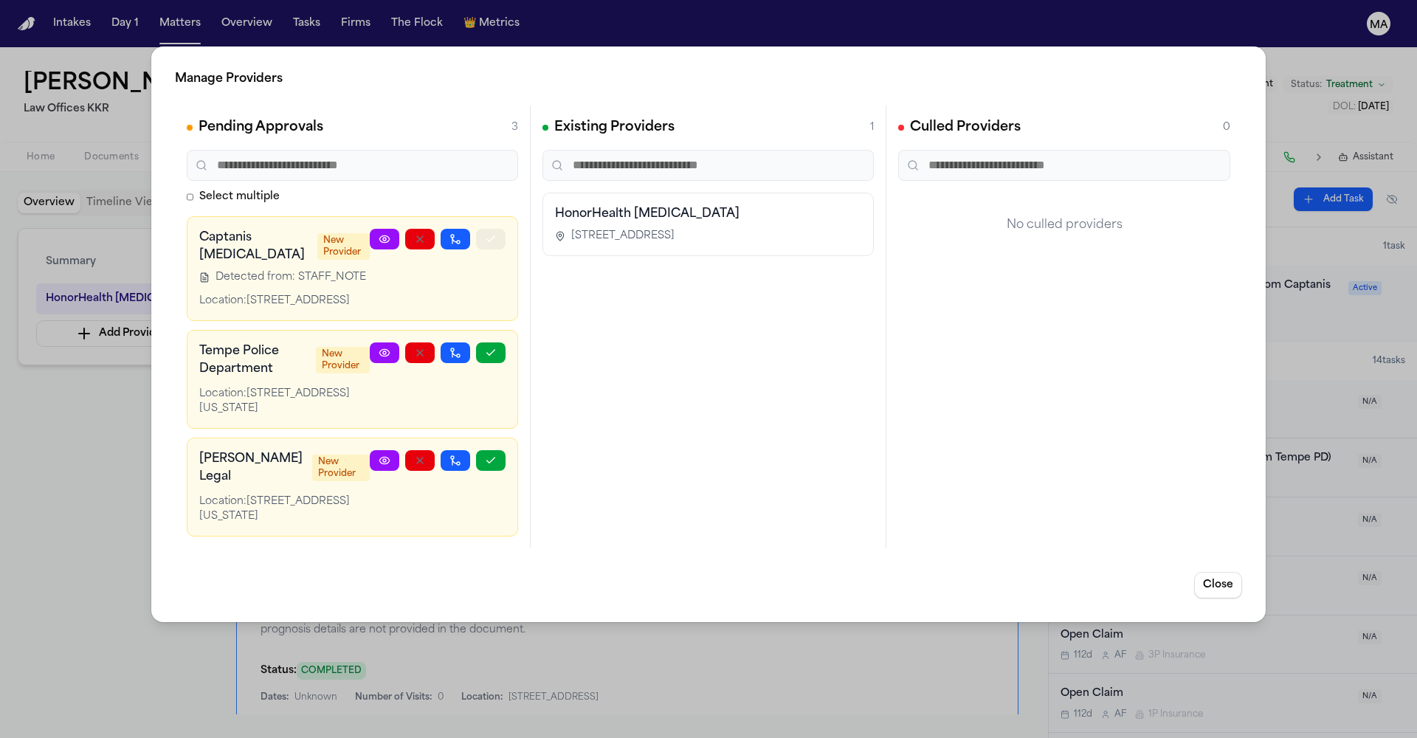
click at [497, 233] on icon "button" at bounding box center [491, 239] width 12 height 12
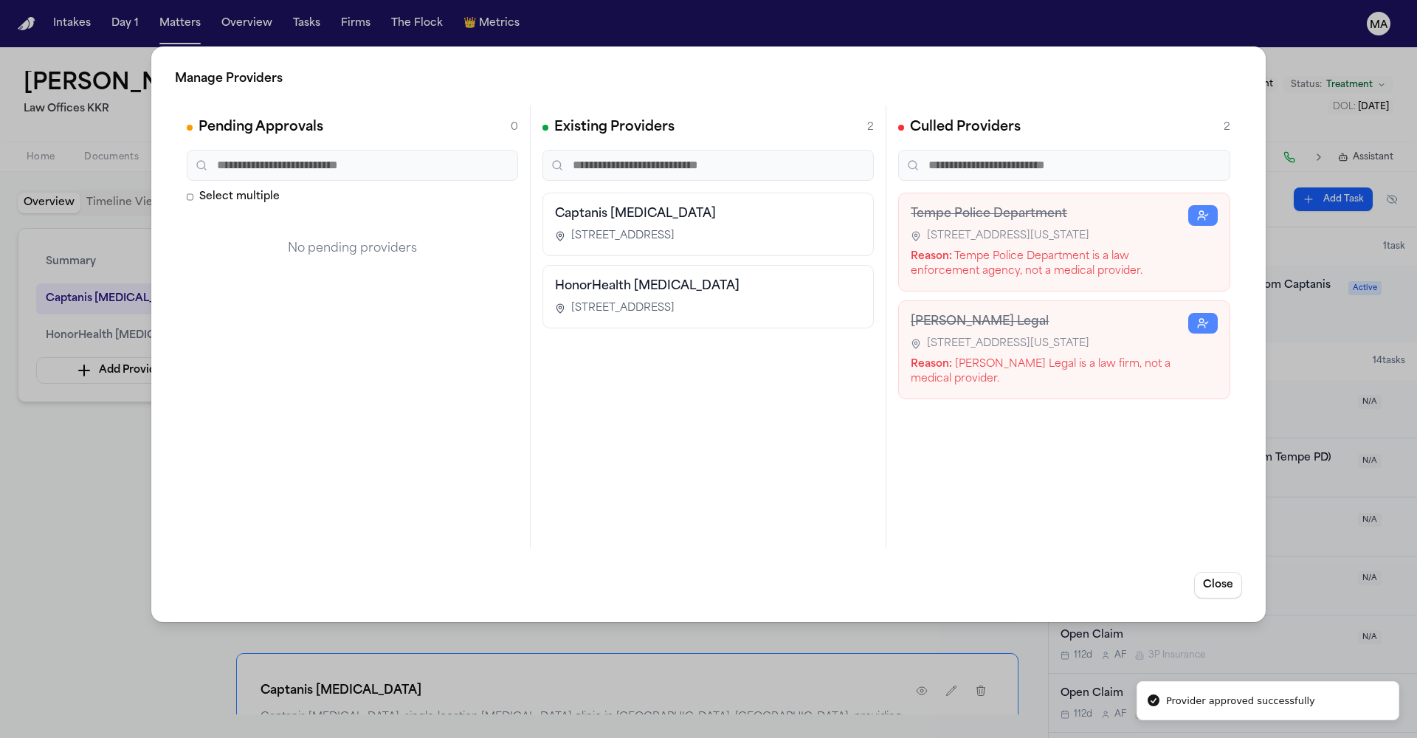
click at [118, 388] on div "Manage Providers Pending Approvals 0 Select multiple No pending providers Exist…" at bounding box center [708, 369] width 1417 height 738
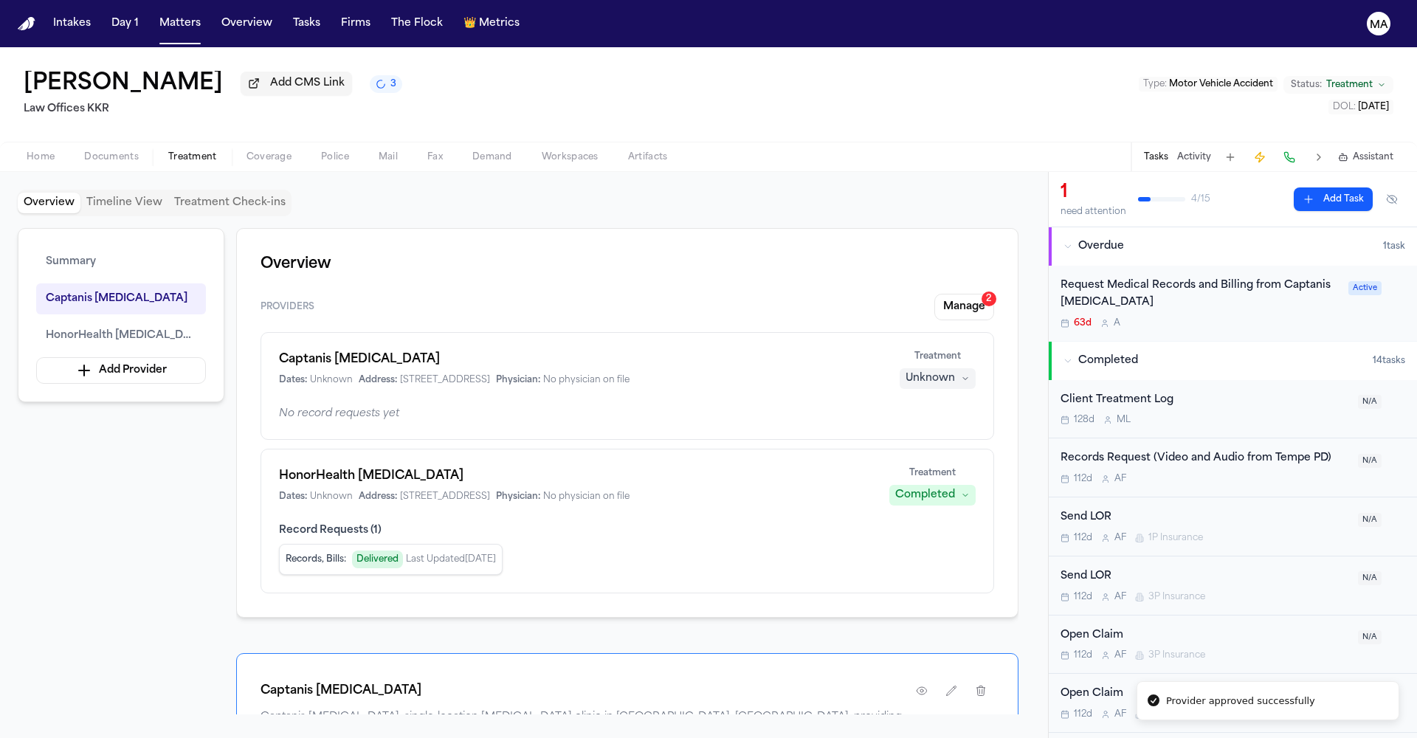
click at [955, 371] on div "Unknown" at bounding box center [930, 378] width 49 height 15
click at [968, 255] on span "Completed" at bounding box center [973, 262] width 58 height 15
click at [1330, 278] on div "Request Medical Records and Billing from Captanis [MEDICAL_DATA]" at bounding box center [1200, 295] width 279 height 34
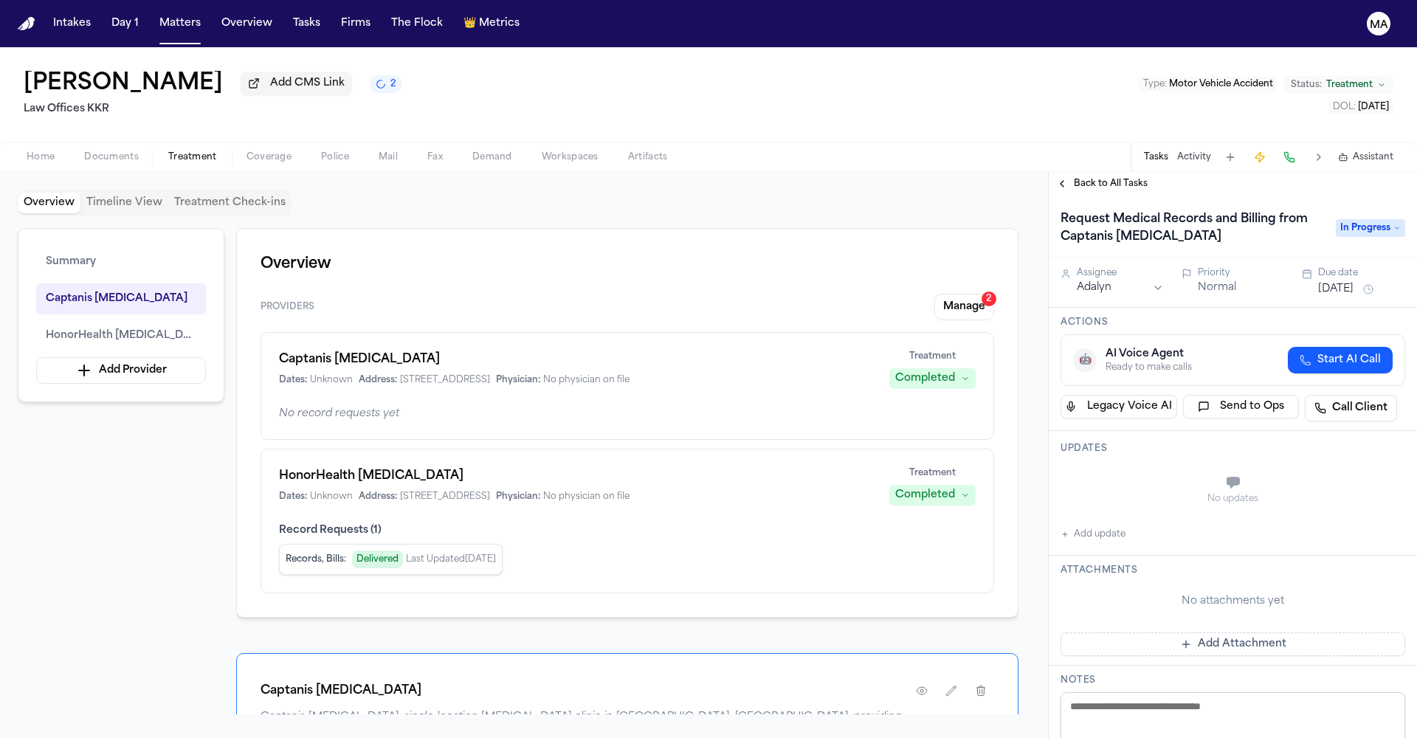
click at [1391, 219] on span "In Progress" at bounding box center [1370, 228] width 69 height 18
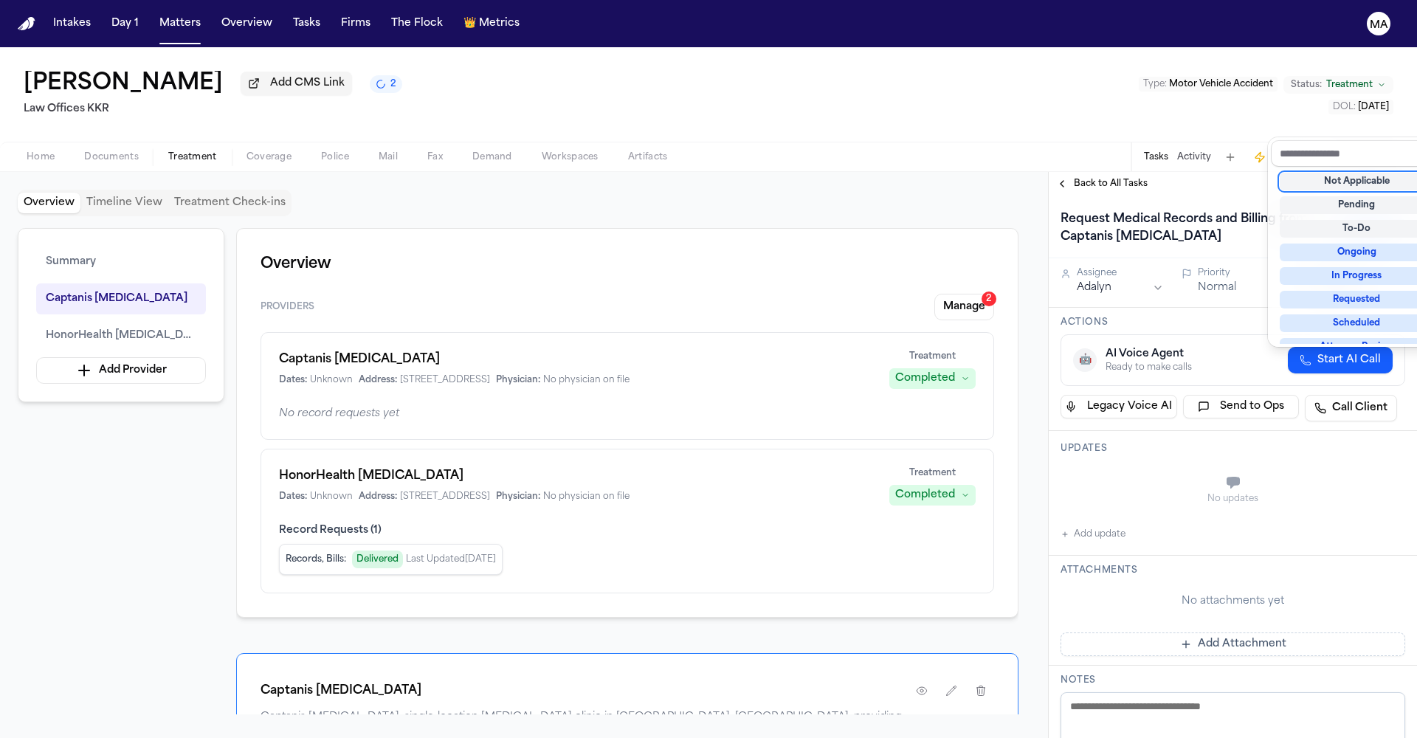
click at [1344, 167] on div "Not Applicable Pending To-Do Ongoing In Progress Requested Scheduled Attorney R…" at bounding box center [1357, 255] width 172 height 177
click at [1344, 173] on div "Not Applicable" at bounding box center [1357, 182] width 154 height 18
click at [1076, 172] on div "Back to All Tasks Request Medical Records and Billing from Captanis [MEDICAL_DA…" at bounding box center [1233, 455] width 368 height 566
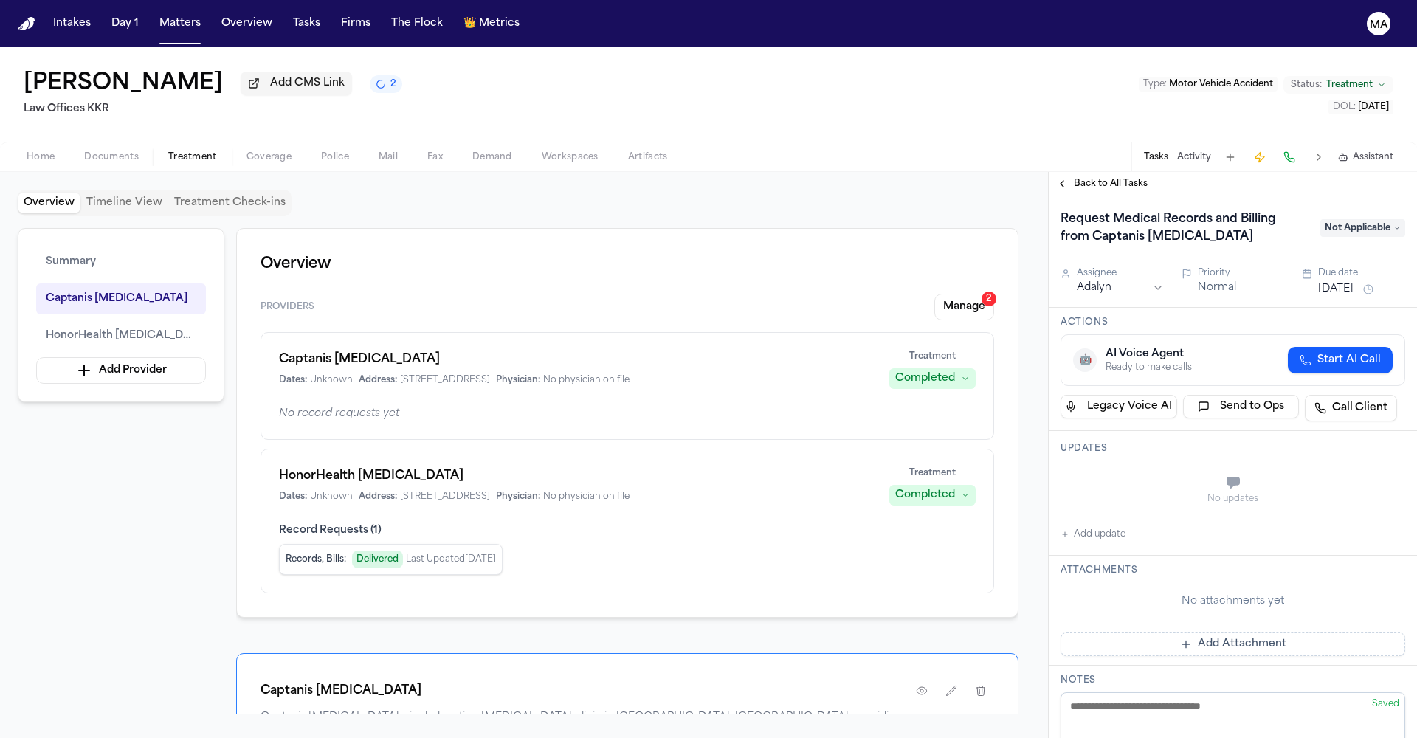
click at [1078, 178] on span "Back to All Tasks" at bounding box center [1111, 184] width 74 height 12
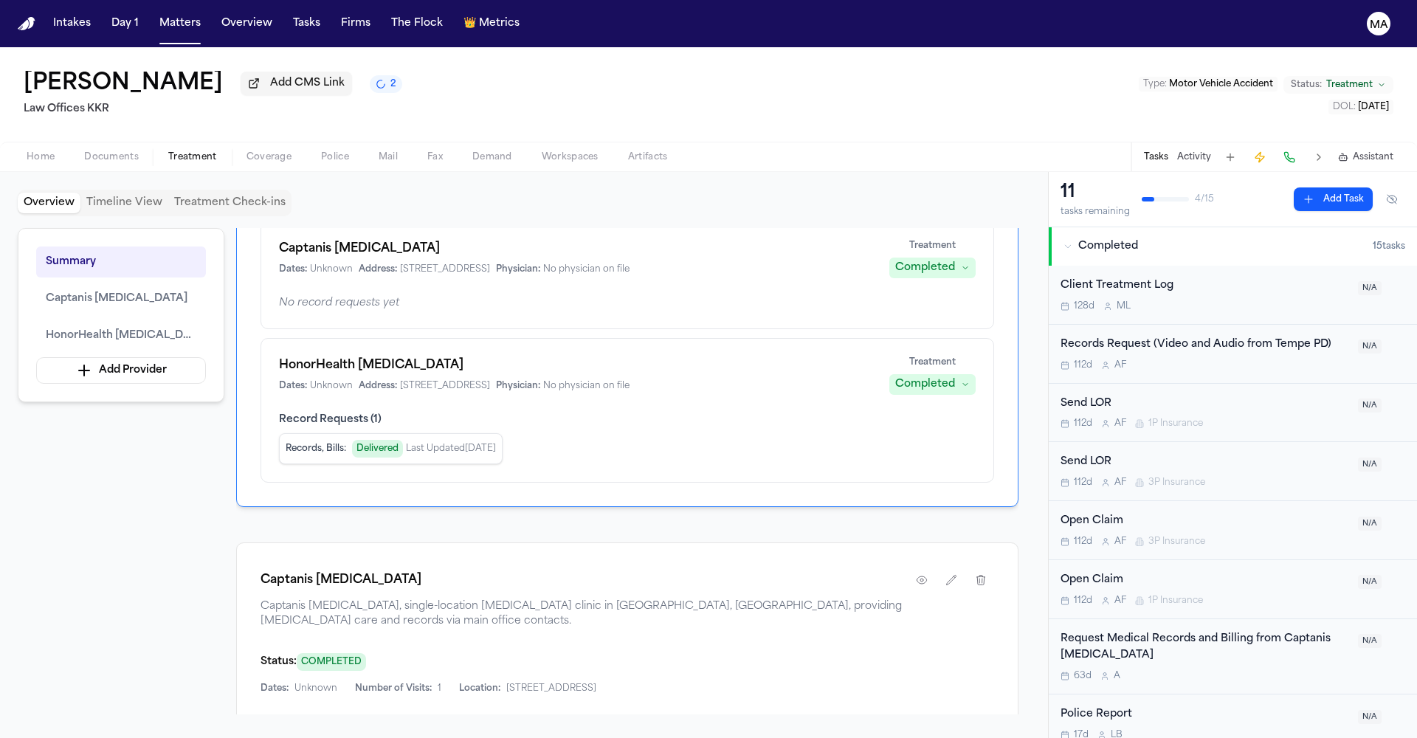
scroll to position [135, 0]
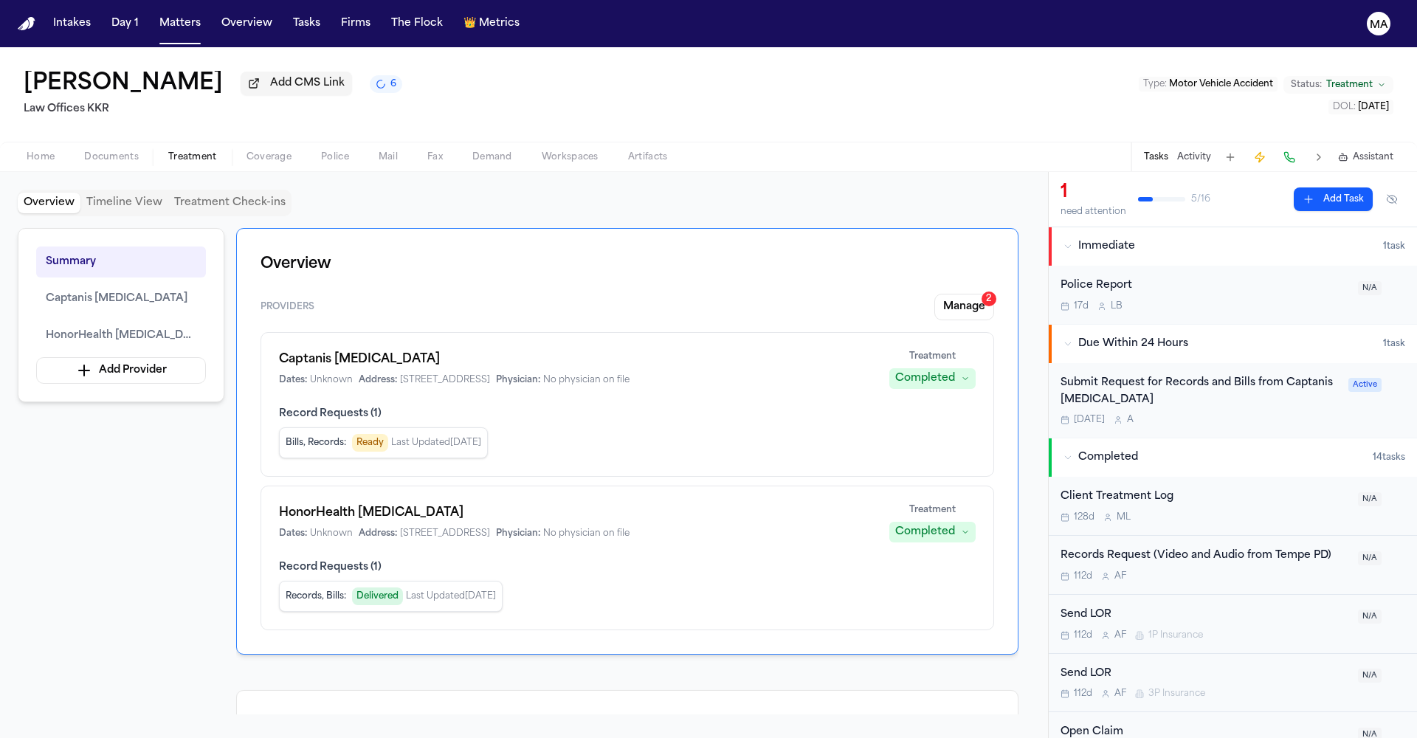
click at [680, 58] on div "[PERSON_NAME] Add CMS Link 6 Law Offices KKR Type : Motor Vehicle Accident Stat…" at bounding box center [708, 94] width 1417 height 94
click at [626, 385] on div "Overview Providers Manage 2 Captanis [MEDICAL_DATA] Dates: Unknown Address: [ST…" at bounding box center [627, 471] width 782 height 486
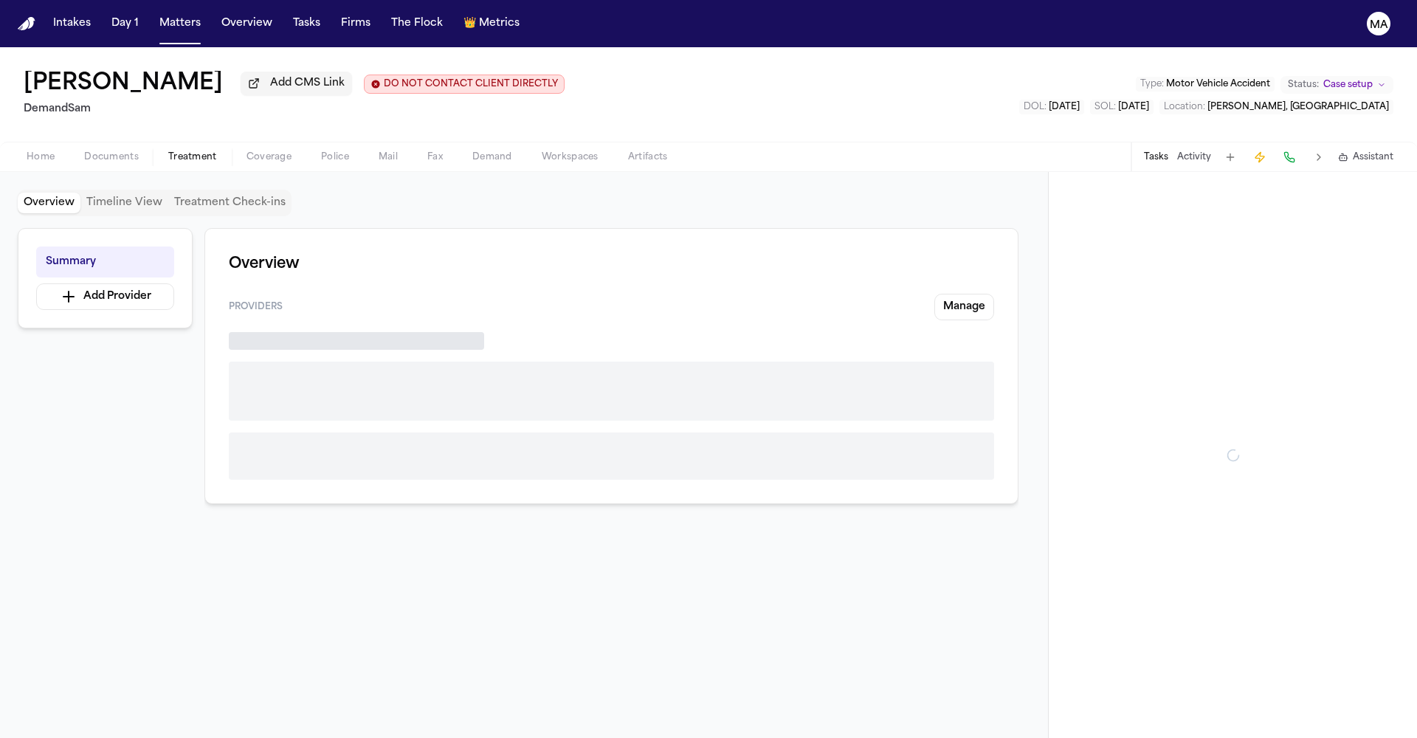
click at [168, 151] on span "Treatment" at bounding box center [192, 157] width 49 height 12
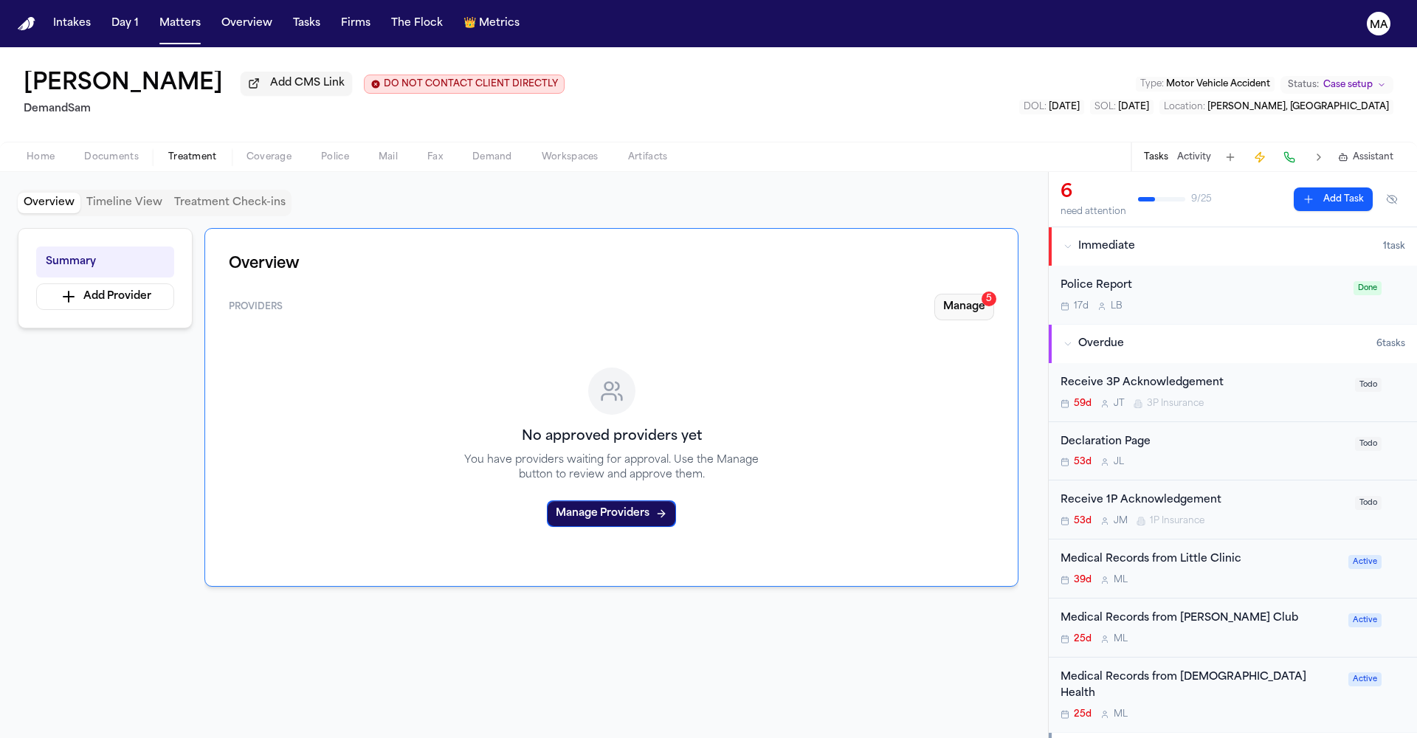
click at [994, 294] on button "Manage 5" at bounding box center [964, 307] width 60 height 27
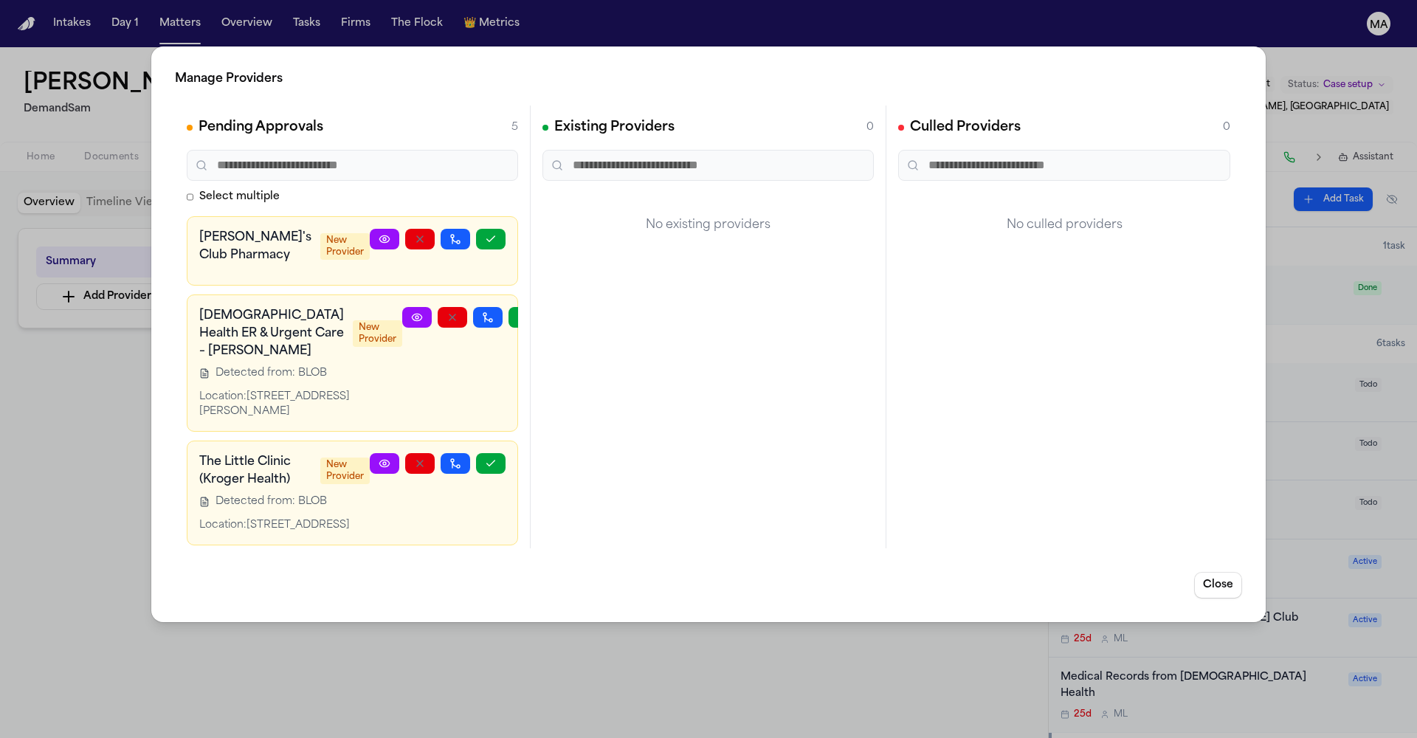
click at [123, 506] on div "Manage Providers Pending Approvals 5 Select multiple [PERSON_NAME]'s Club Pharm…" at bounding box center [708, 369] width 1417 height 738
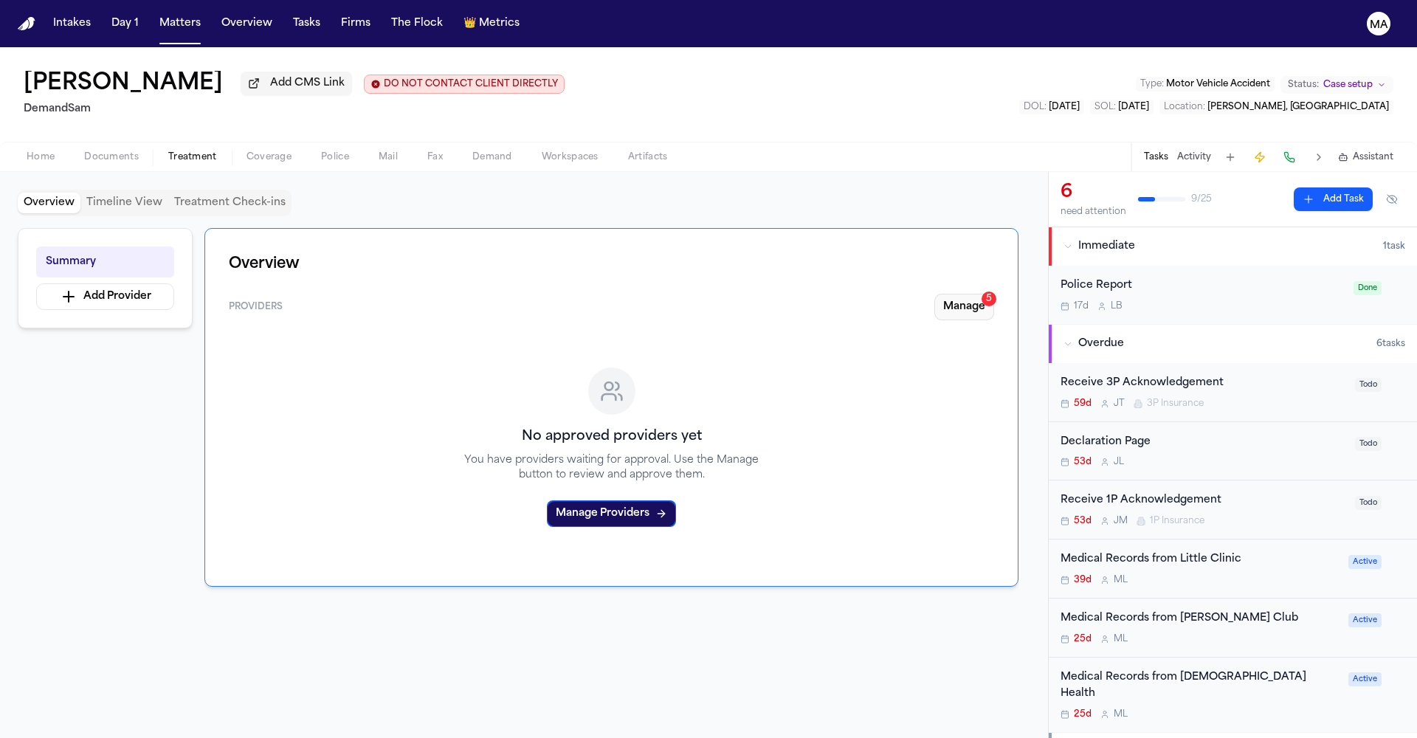
click at [994, 294] on button "Manage 5" at bounding box center [964, 307] width 60 height 27
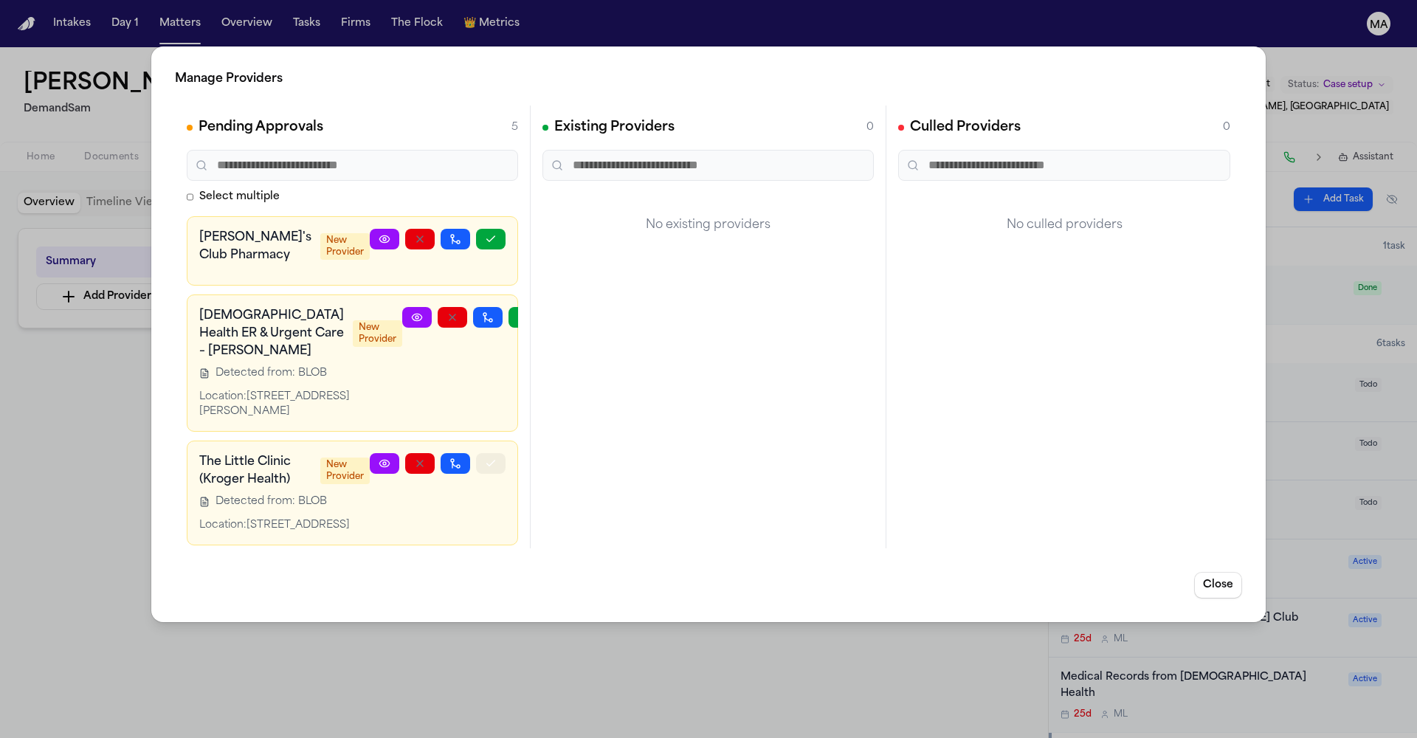
click at [500, 453] on button "button" at bounding box center [491, 463] width 30 height 21
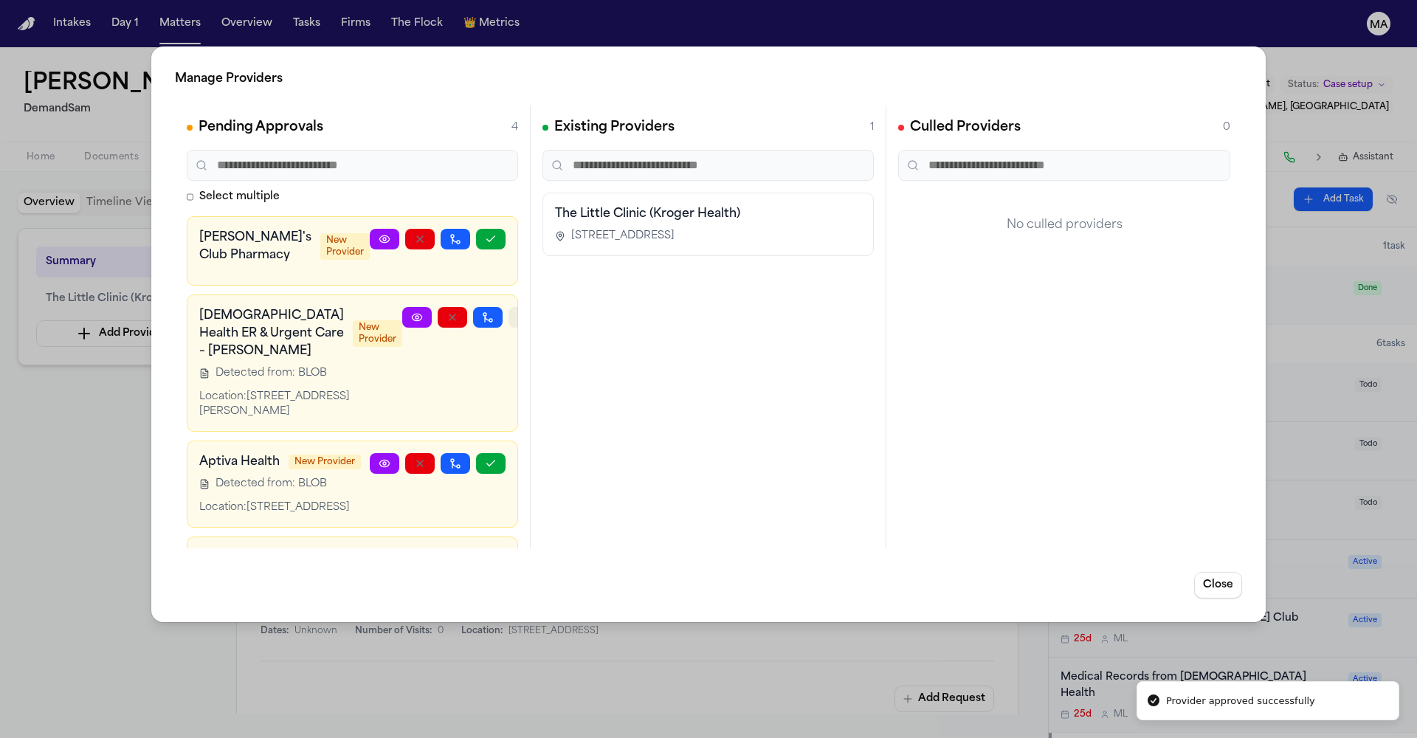
click at [517, 311] on icon "button" at bounding box center [523, 317] width 12 height 12
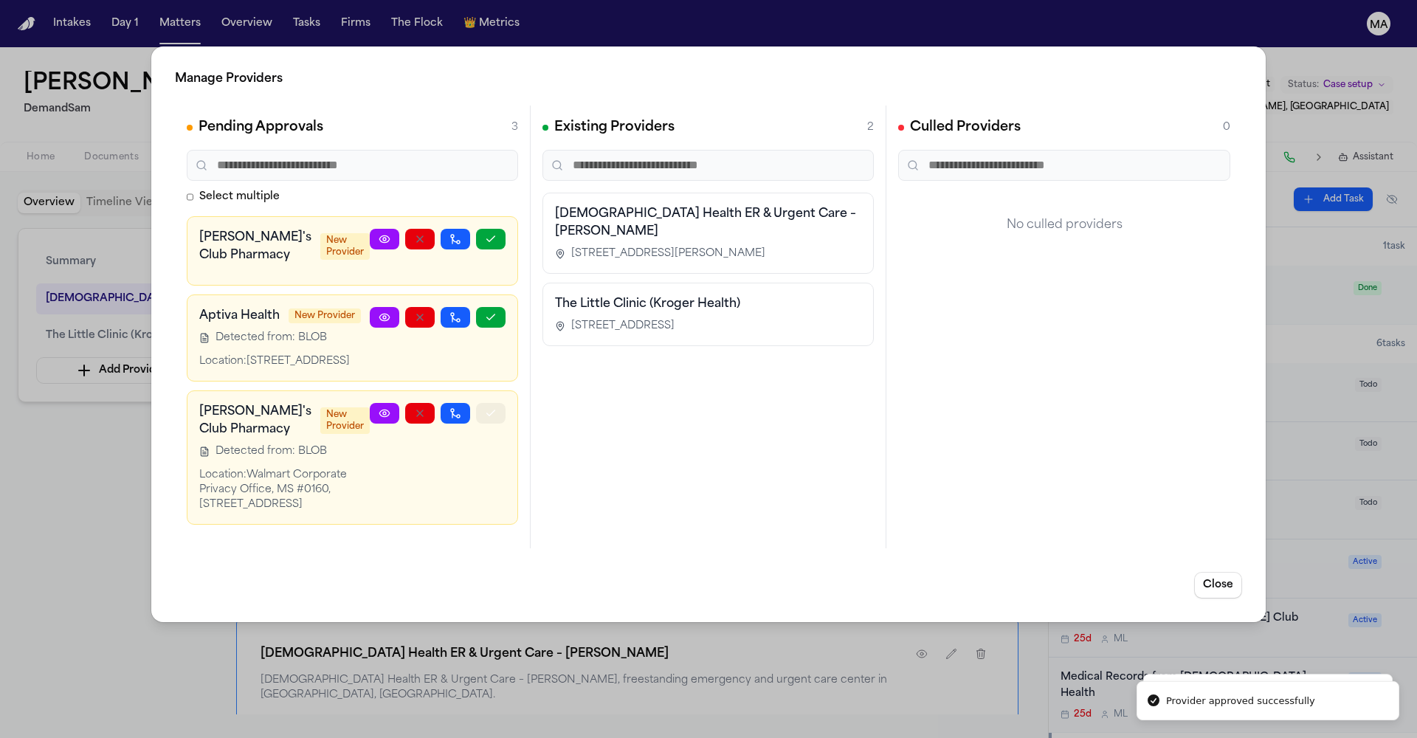
click at [497, 407] on icon "button" at bounding box center [491, 413] width 12 height 12
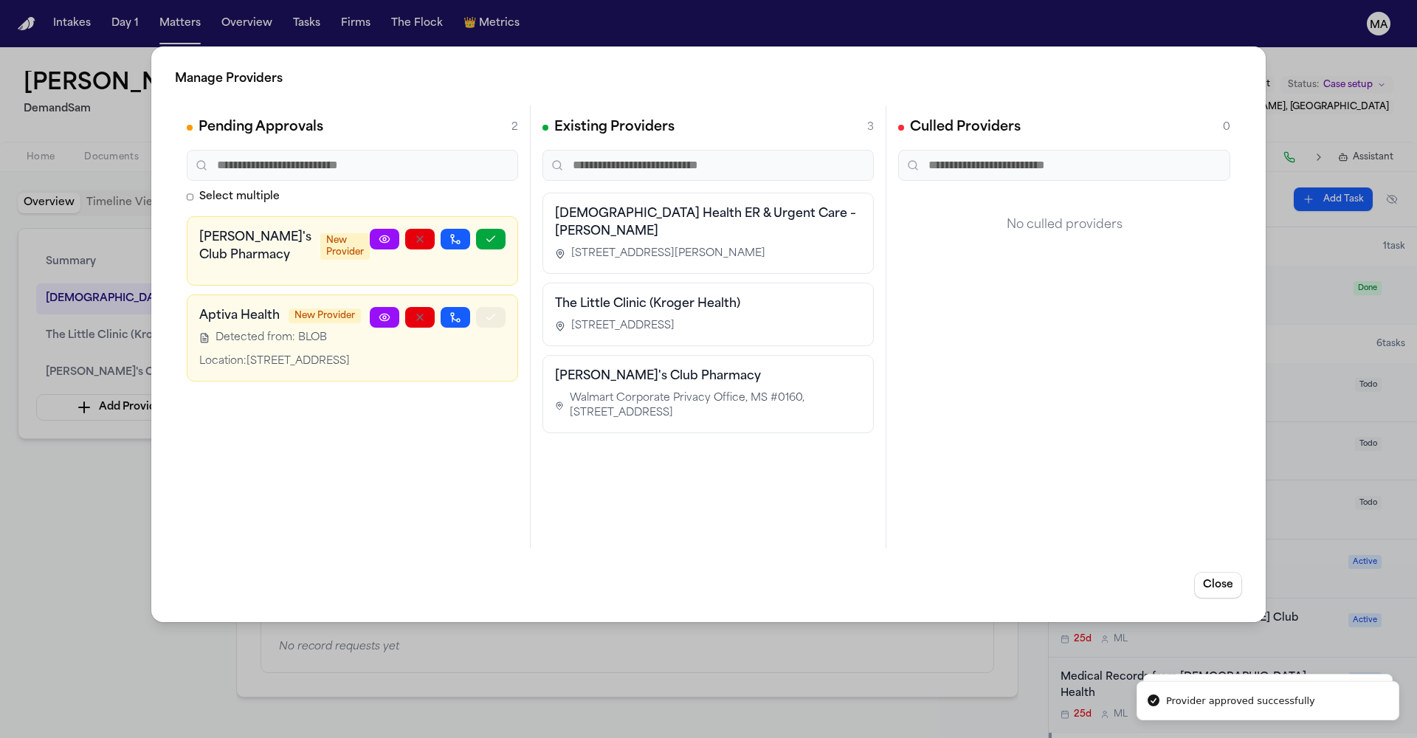
click at [497, 311] on icon "button" at bounding box center [491, 317] width 12 height 12
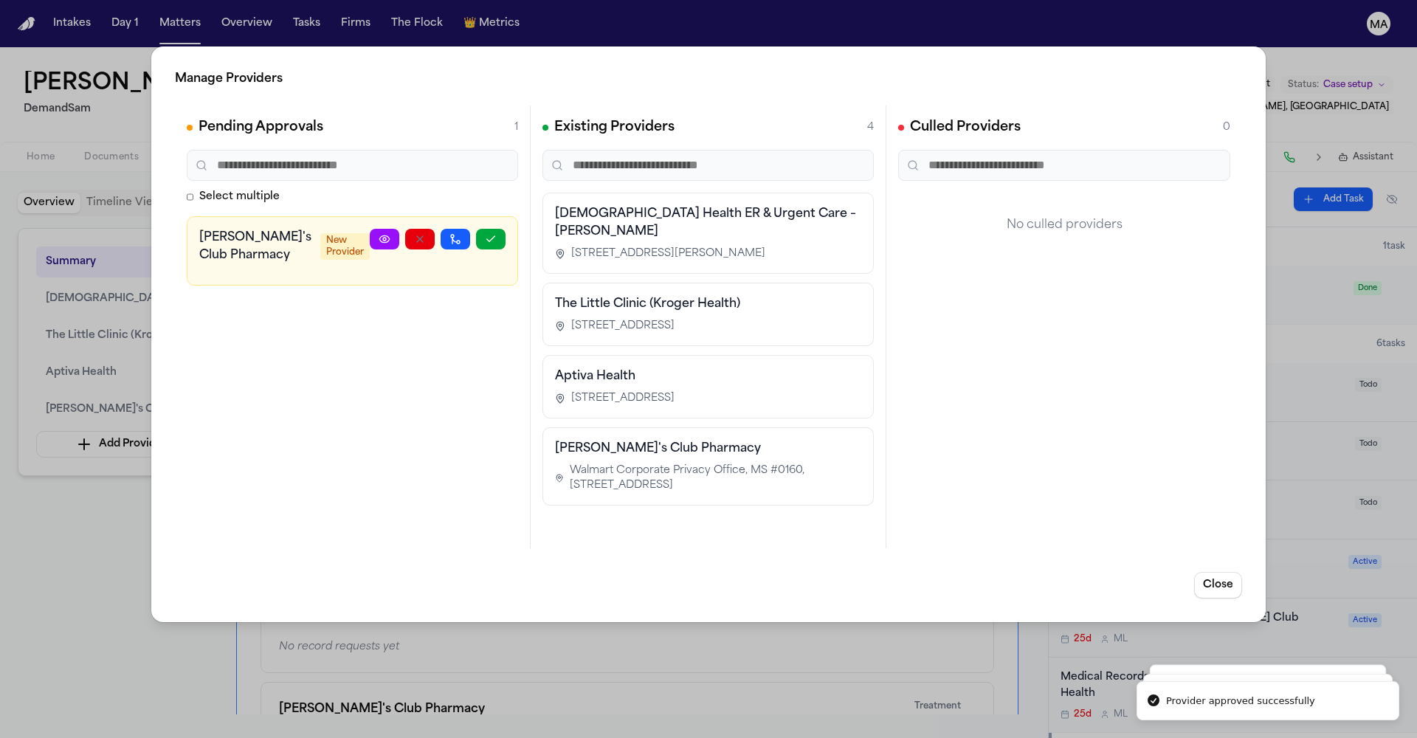
click at [125, 381] on div "Manage Providers Pending Approvals 1 Select multiple [PERSON_NAME]'s Club Pharm…" at bounding box center [708, 369] width 1417 height 738
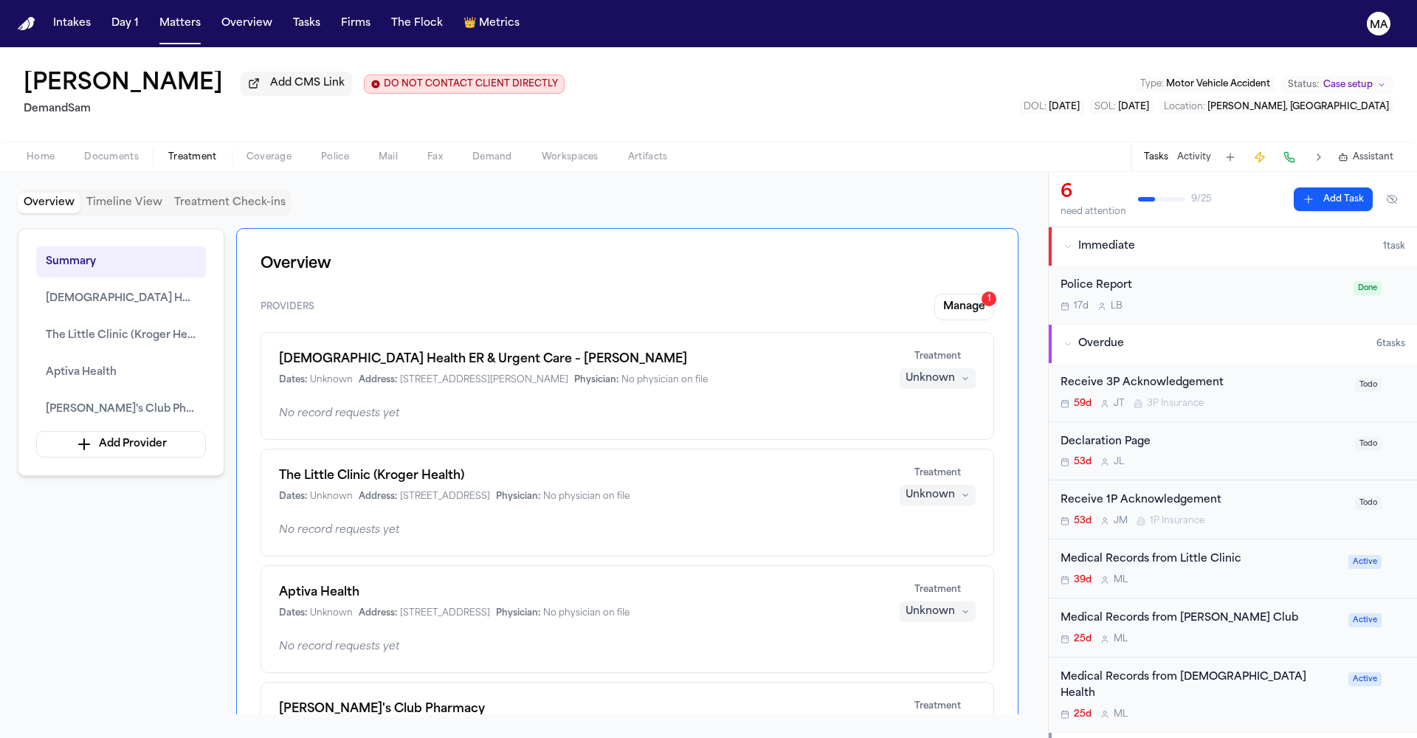
click at [1123, 669] on div "Medical Records from [DEMOGRAPHIC_DATA] Health" at bounding box center [1200, 686] width 279 height 34
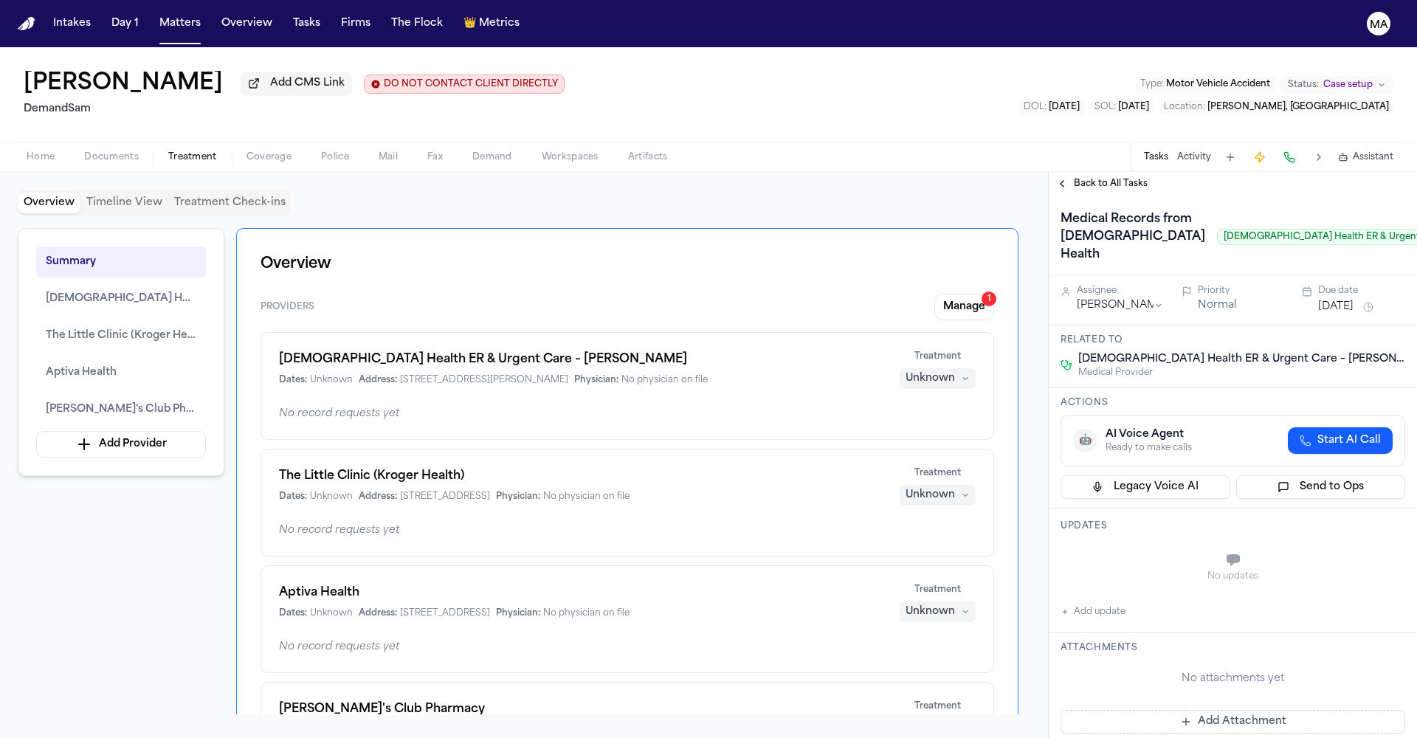
click at [1075, 178] on span "Back to All Tasks" at bounding box center [1111, 184] width 74 height 12
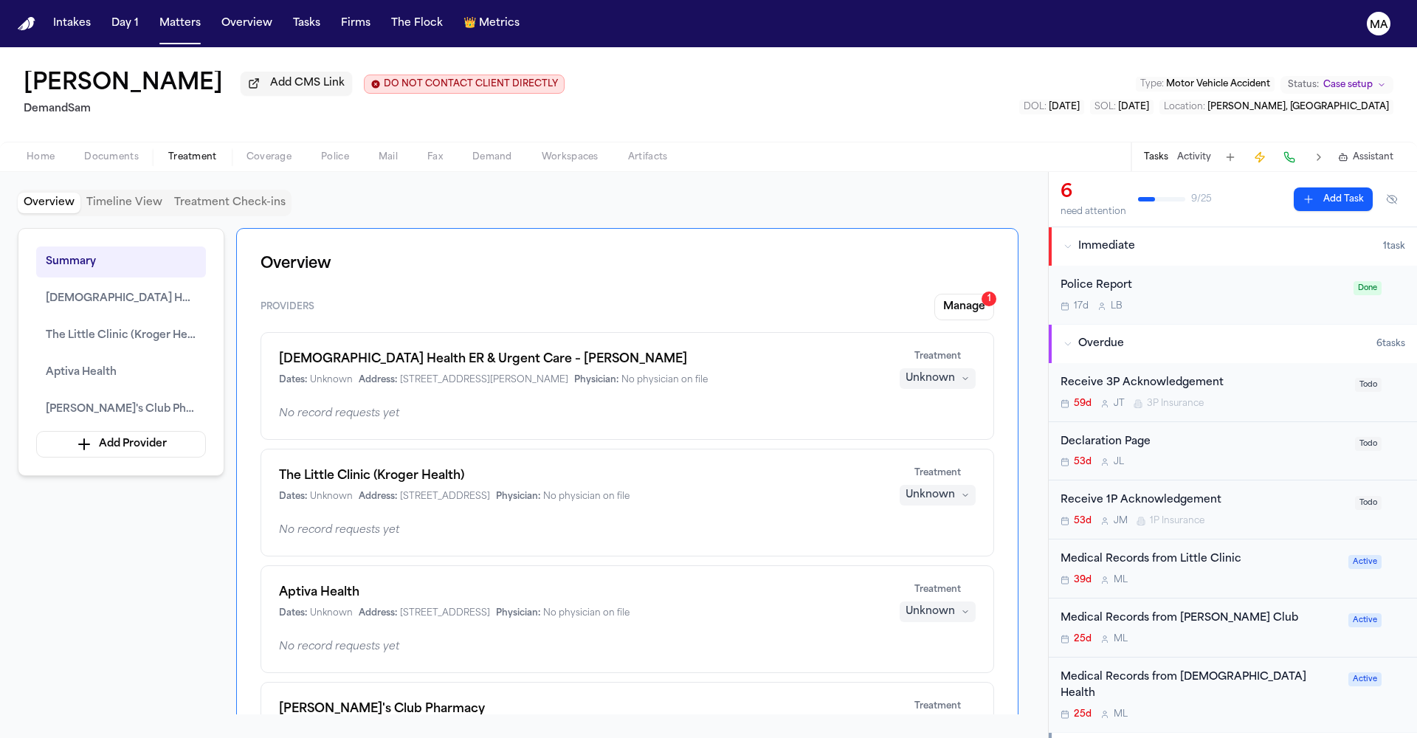
click at [117, 475] on div "Summary [DEMOGRAPHIC_DATA] Health ER & Urgent Care – [PERSON_NAME] The Little C…" at bounding box center [524, 471] width 1013 height 486
click at [955, 721] on div "Unknown" at bounding box center [930, 728] width 49 height 15
click at [953, 467] on span "Completed" at bounding box center [973, 474] width 58 height 15
click at [955, 488] on div "Unknown" at bounding box center [930, 495] width 49 height 15
click at [965, 325] on span "Completed" at bounding box center [973, 332] width 58 height 15
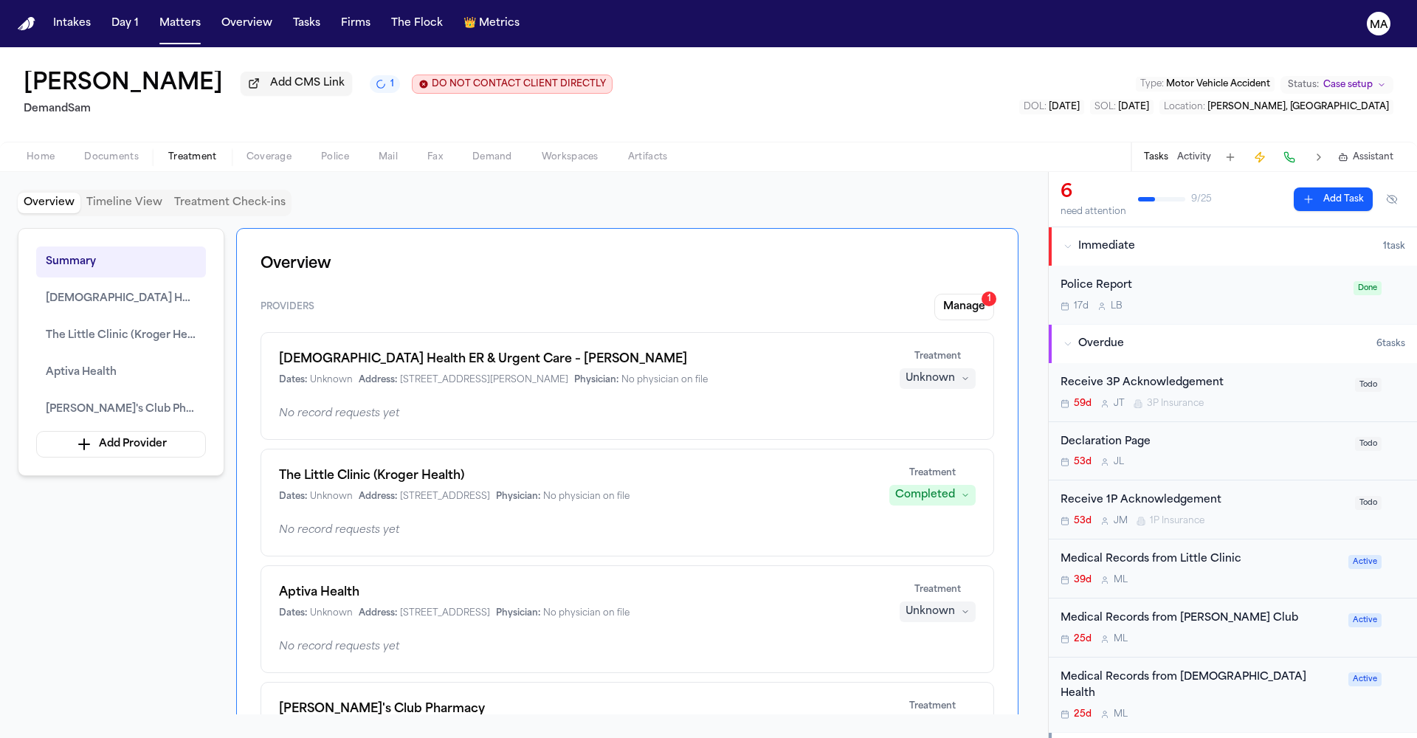
click at [955, 371] on div "Unknown" at bounding box center [930, 378] width 49 height 15
click at [966, 255] on span "Completed" at bounding box center [973, 262] width 58 height 15
click at [80, 492] on div "Summary [DEMOGRAPHIC_DATA] Health ER & Urgent Care – [PERSON_NAME] The Little C…" at bounding box center [524, 471] width 1013 height 486
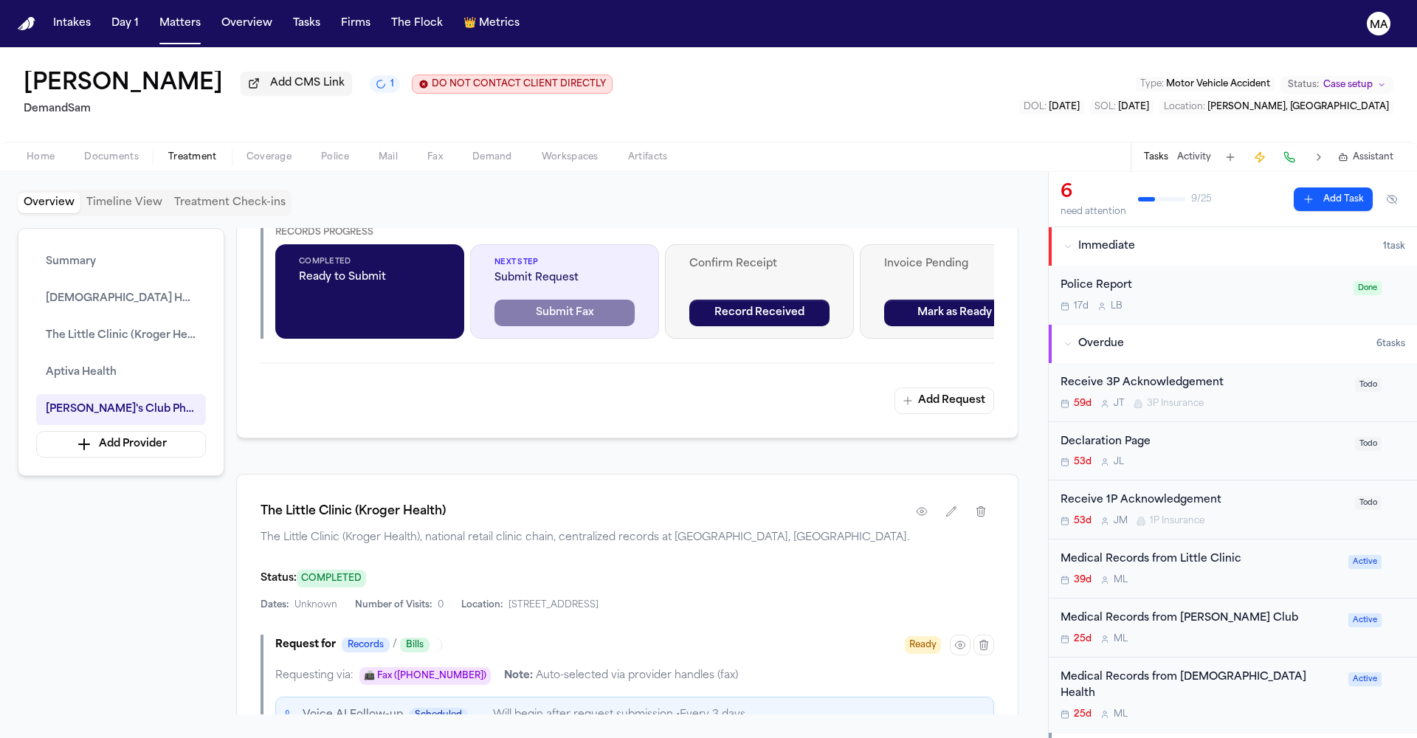
scroll to position [497, 0]
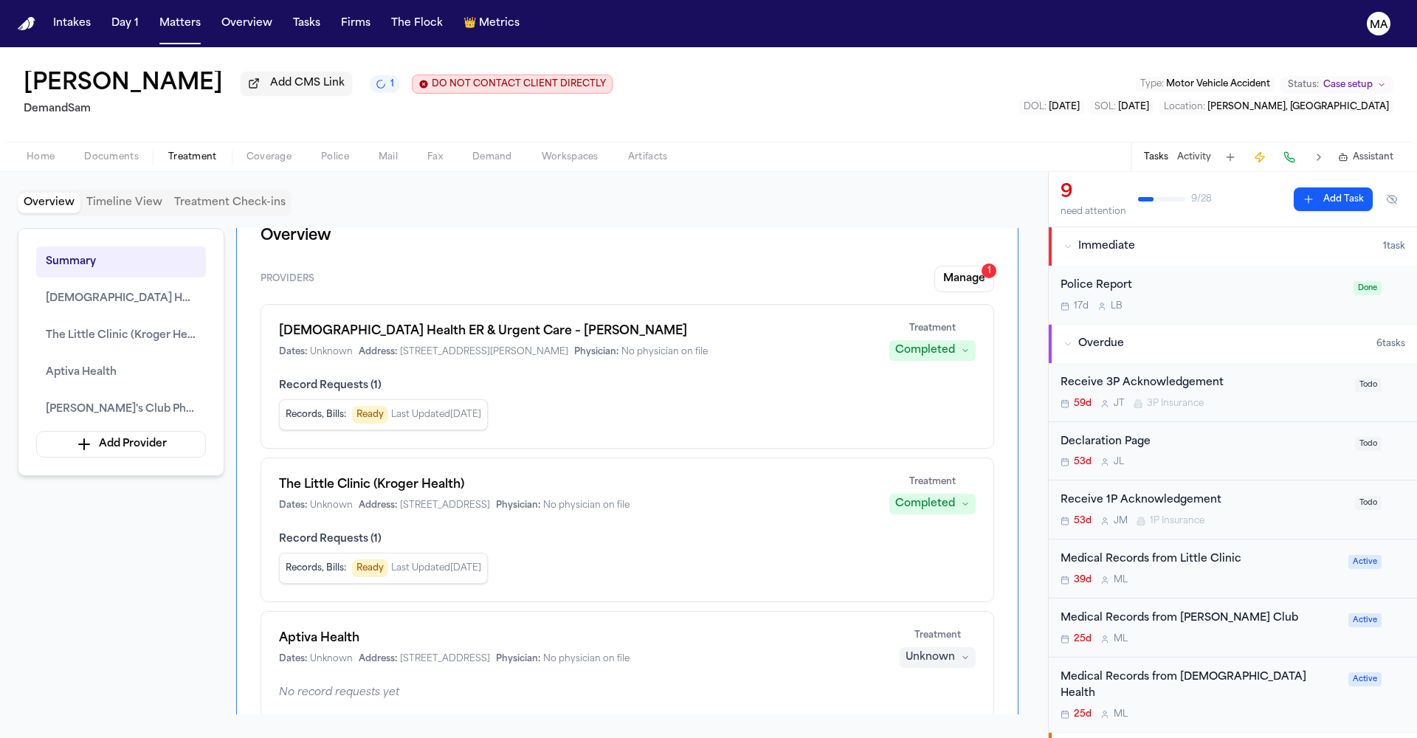
scroll to position [258, 0]
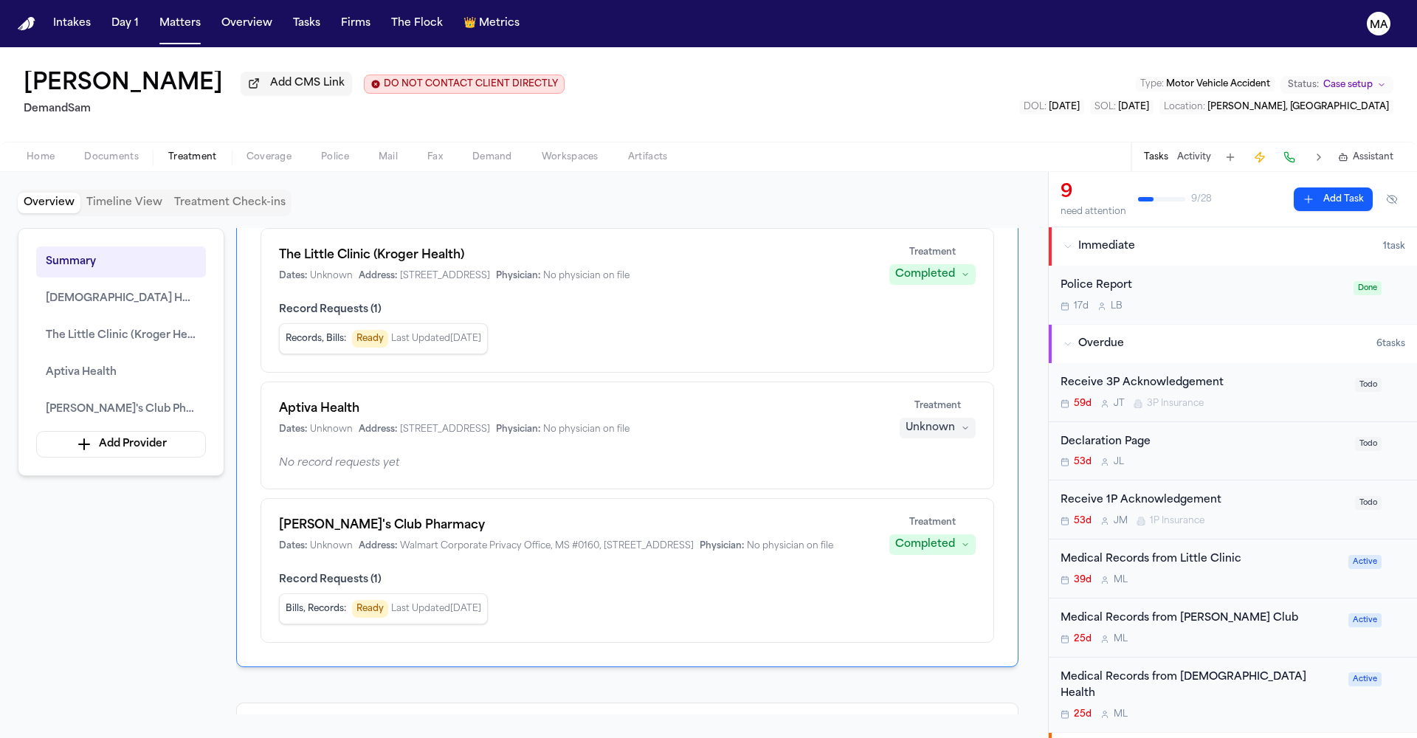
click at [1257, 551] on div "Medical Records from Little Clinic" at bounding box center [1200, 559] width 279 height 17
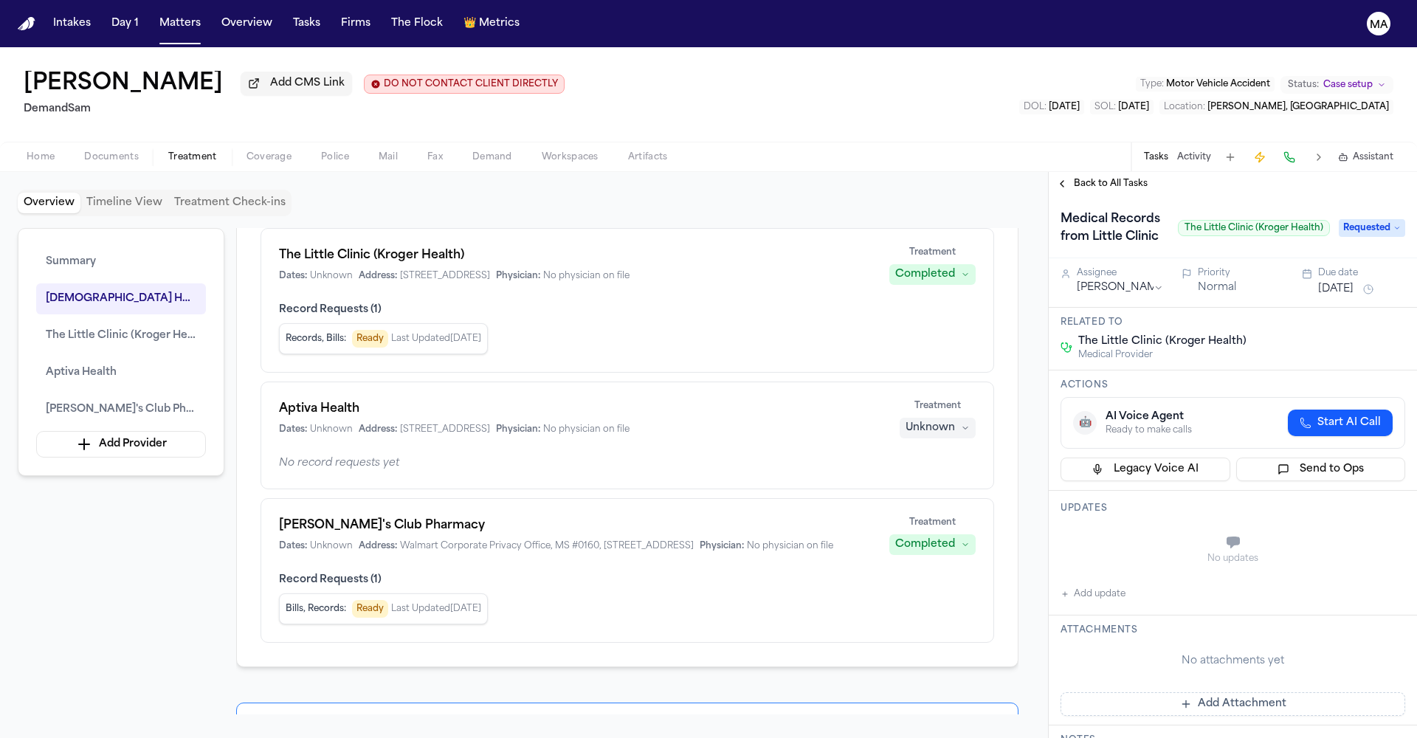
click at [1116, 178] on span "Back to All Tasks" at bounding box center [1111, 184] width 74 height 12
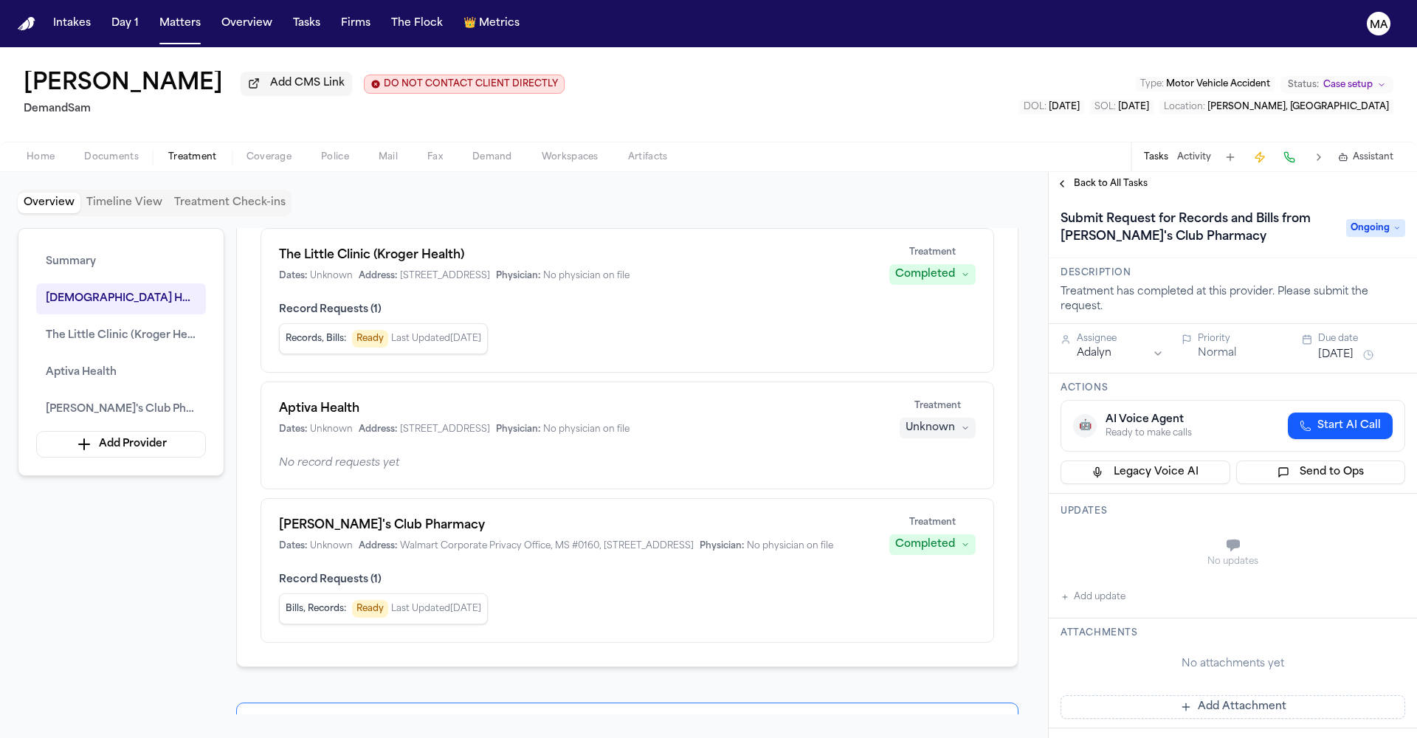
click at [1089, 178] on span "Back to All Tasks" at bounding box center [1111, 184] width 74 height 12
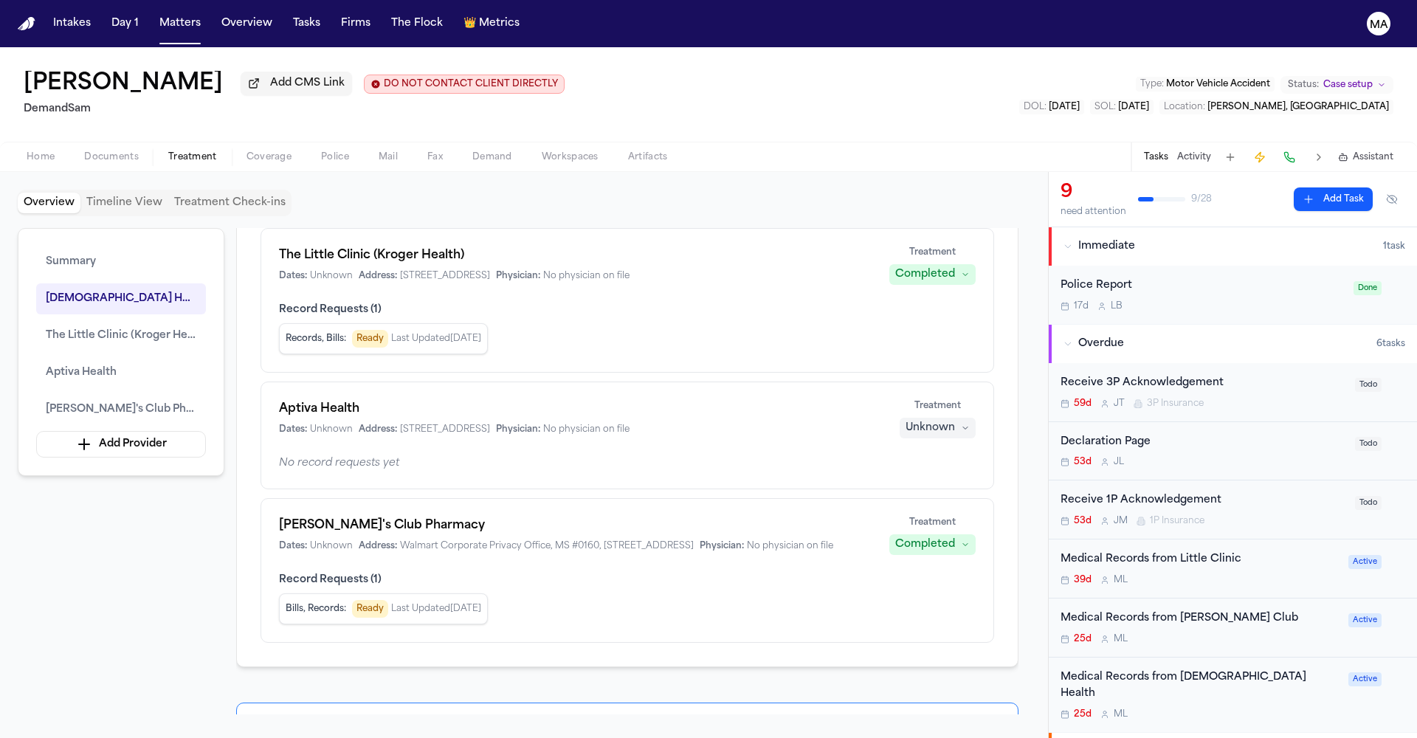
click at [1137, 574] on div "39d M L" at bounding box center [1200, 580] width 279 height 12
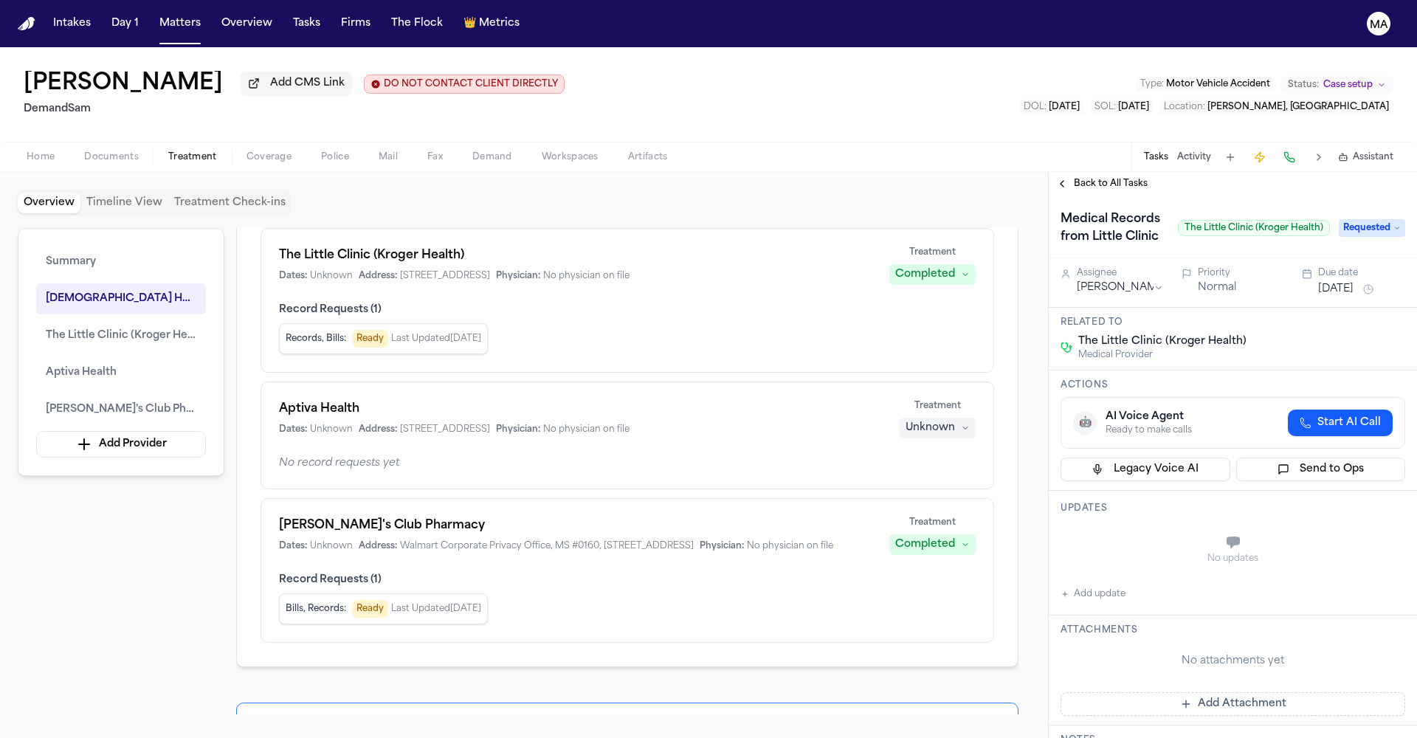
click at [1371, 219] on span "Requested" at bounding box center [1372, 228] width 66 height 18
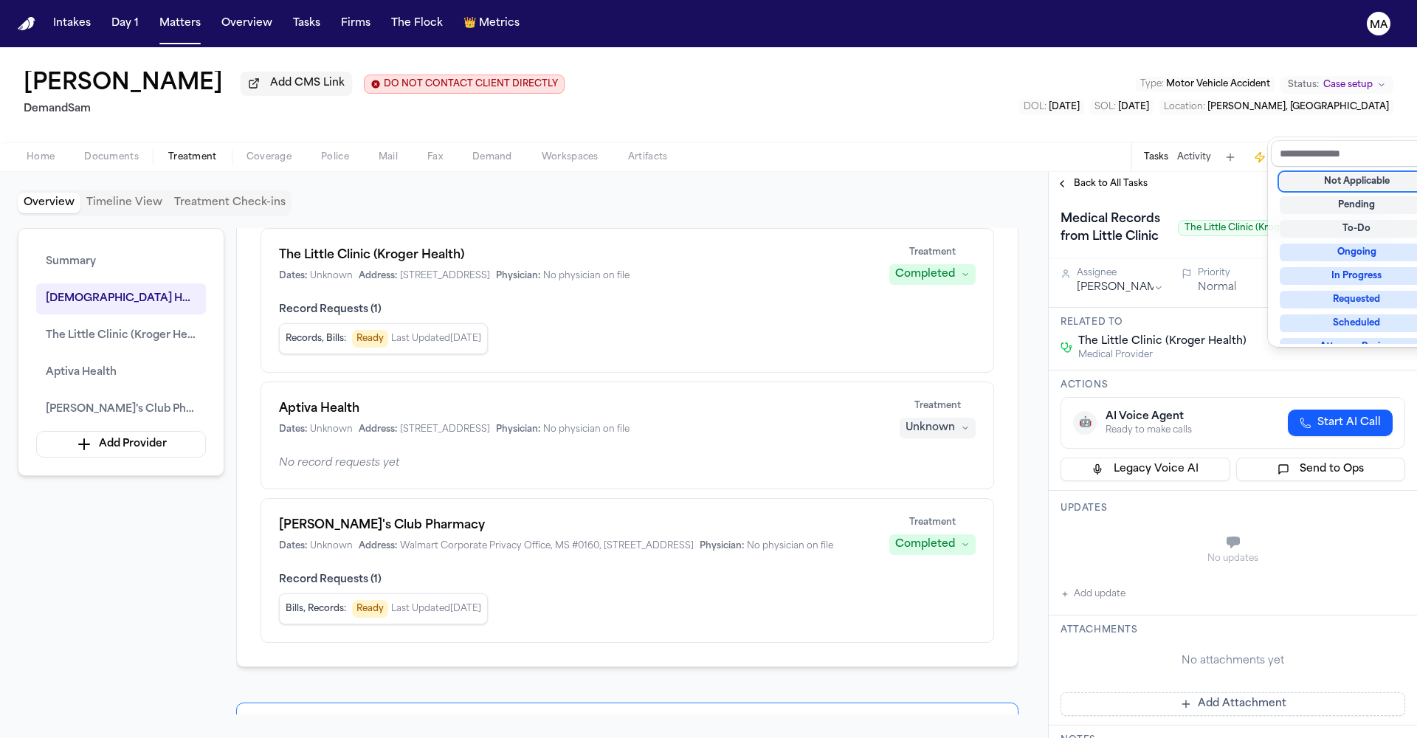
click at [1305, 172] on div "Back to All Tasks Medical Records from Little Clinic The Little Clinic (Kroger …" at bounding box center [1233, 455] width 368 height 566
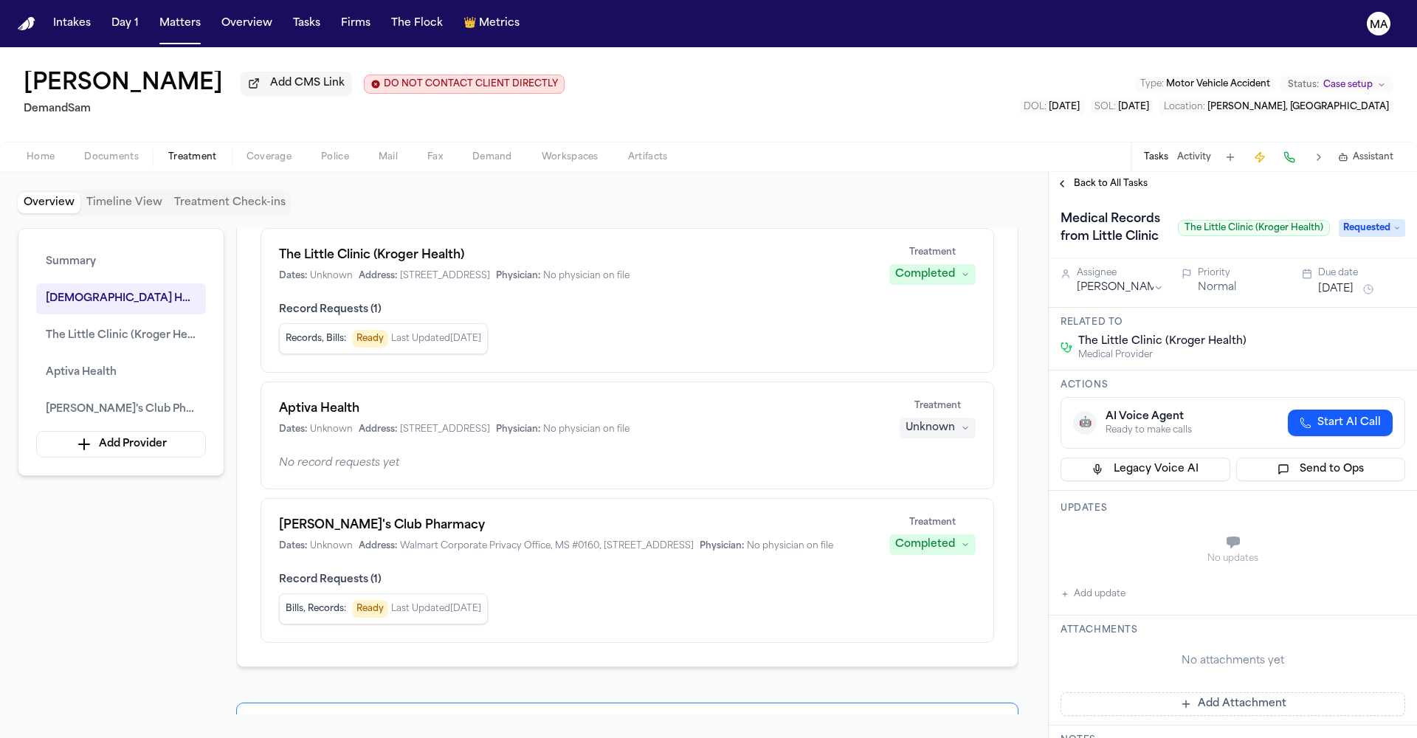
click at [1104, 172] on div "Back to All Tasks" at bounding box center [1233, 184] width 368 height 24
click at [1104, 178] on span "Back to All Tasks" at bounding box center [1111, 184] width 74 height 12
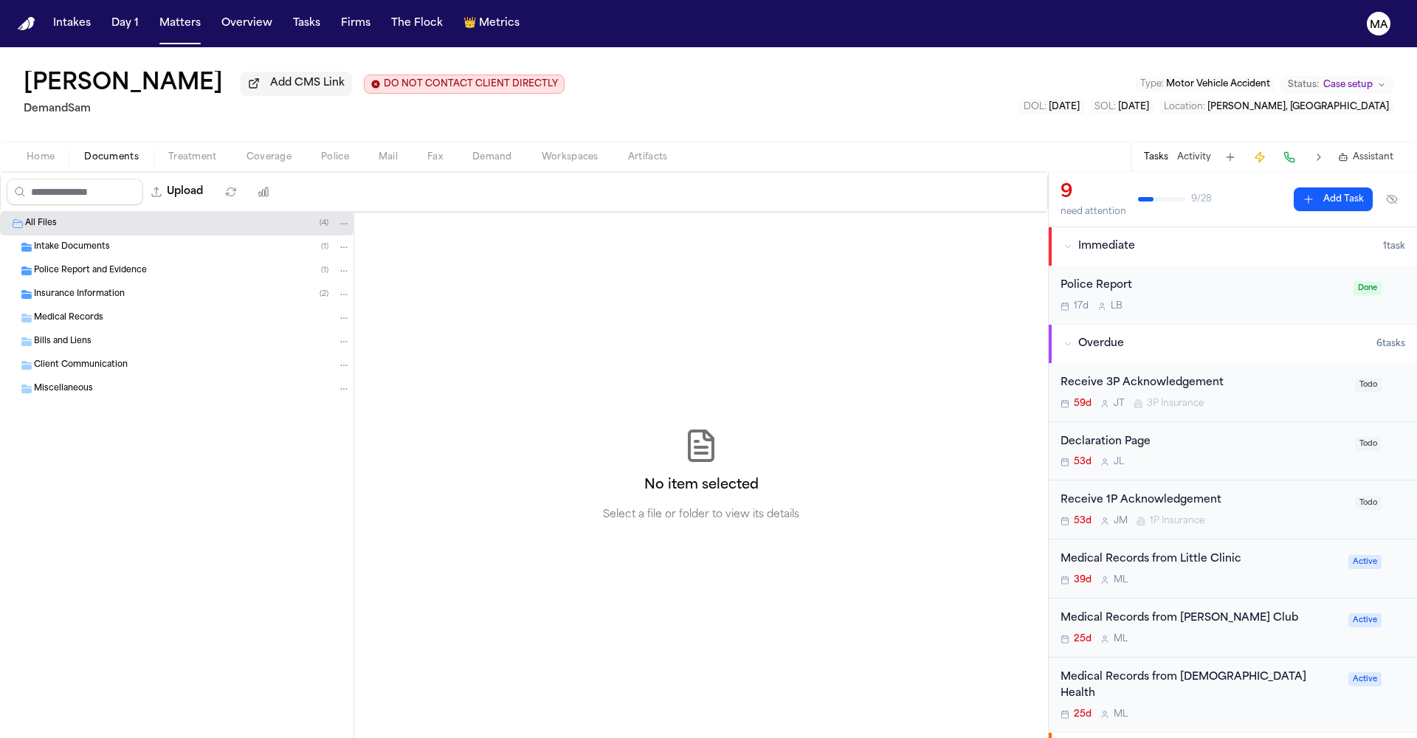
click at [84, 151] on span "Documents" at bounding box center [111, 157] width 55 height 12
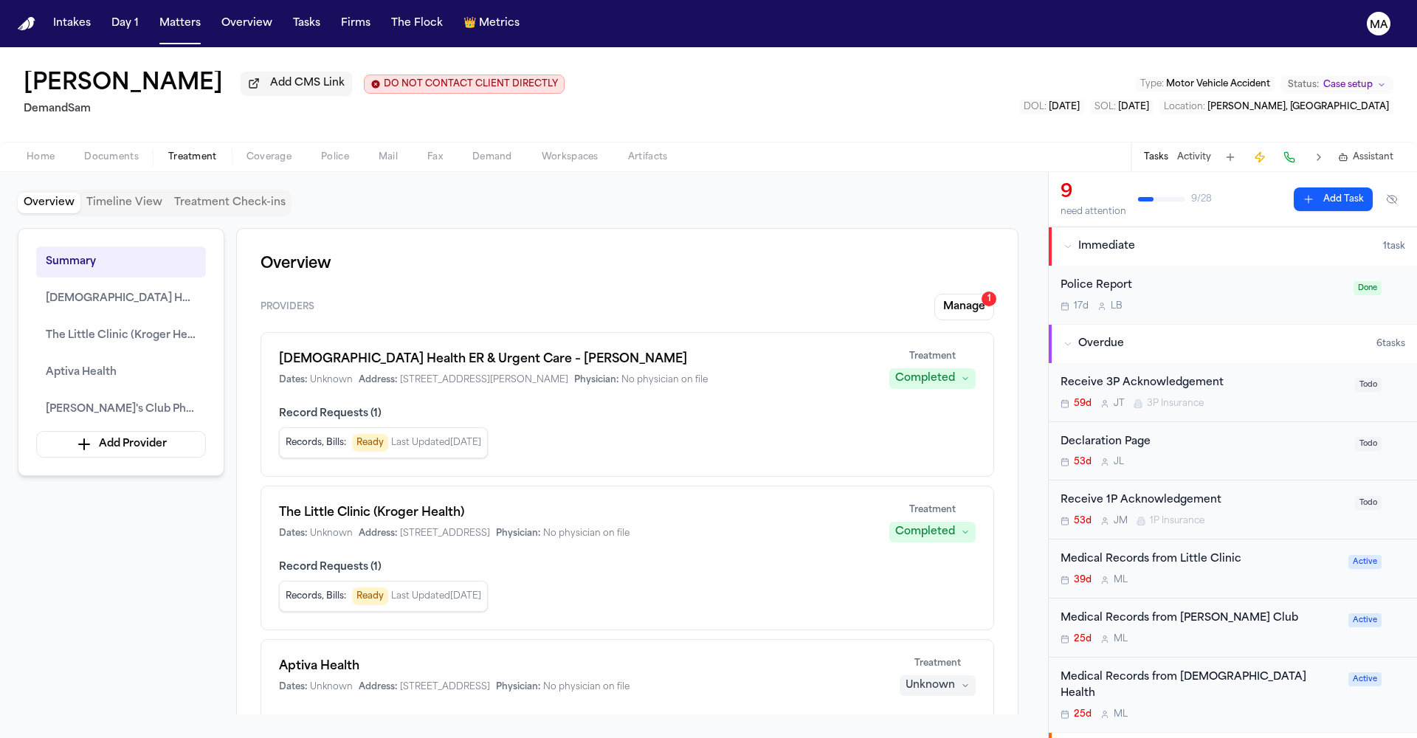
click at [168, 151] on span "Treatment" at bounding box center [192, 157] width 49 height 12
click at [1162, 551] on div "Medical Records from Little Clinic" at bounding box center [1200, 559] width 279 height 17
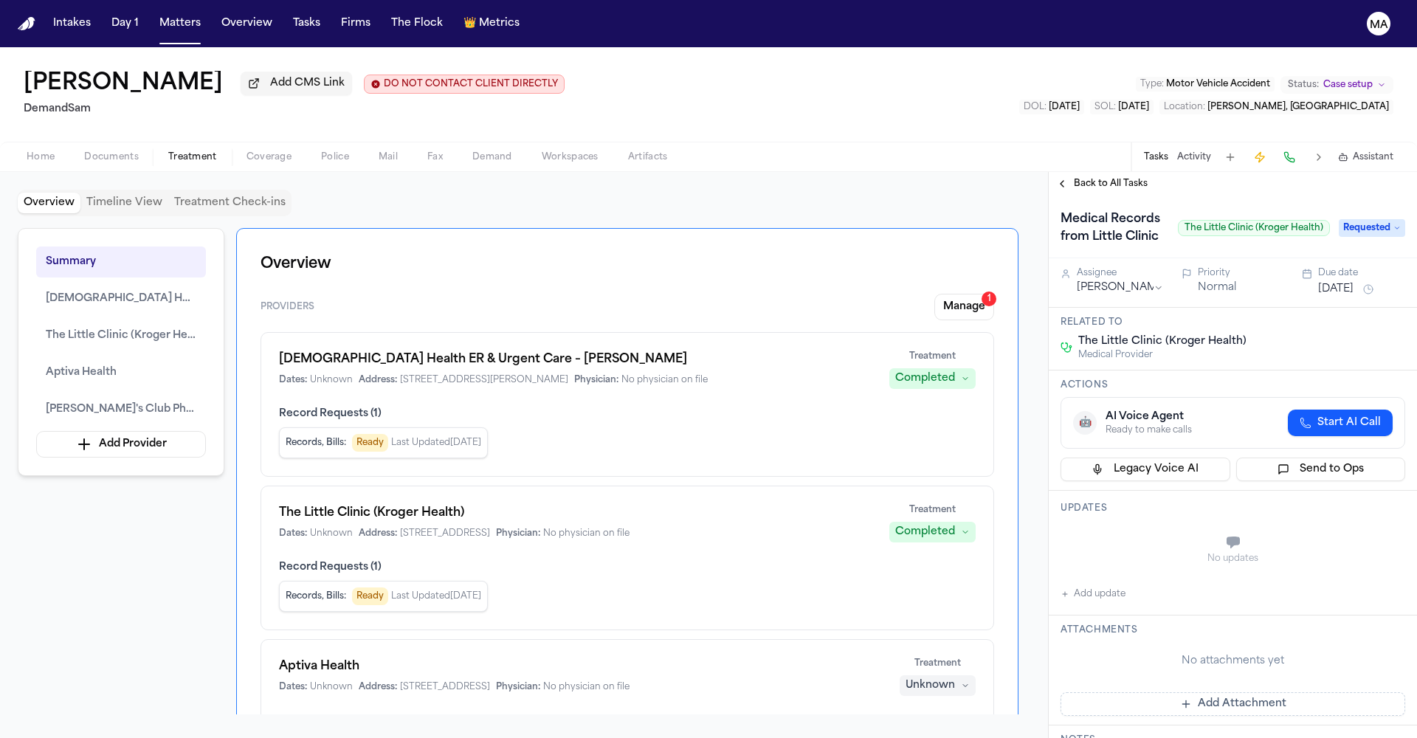
click at [1373, 219] on span "Requested" at bounding box center [1372, 228] width 66 height 18
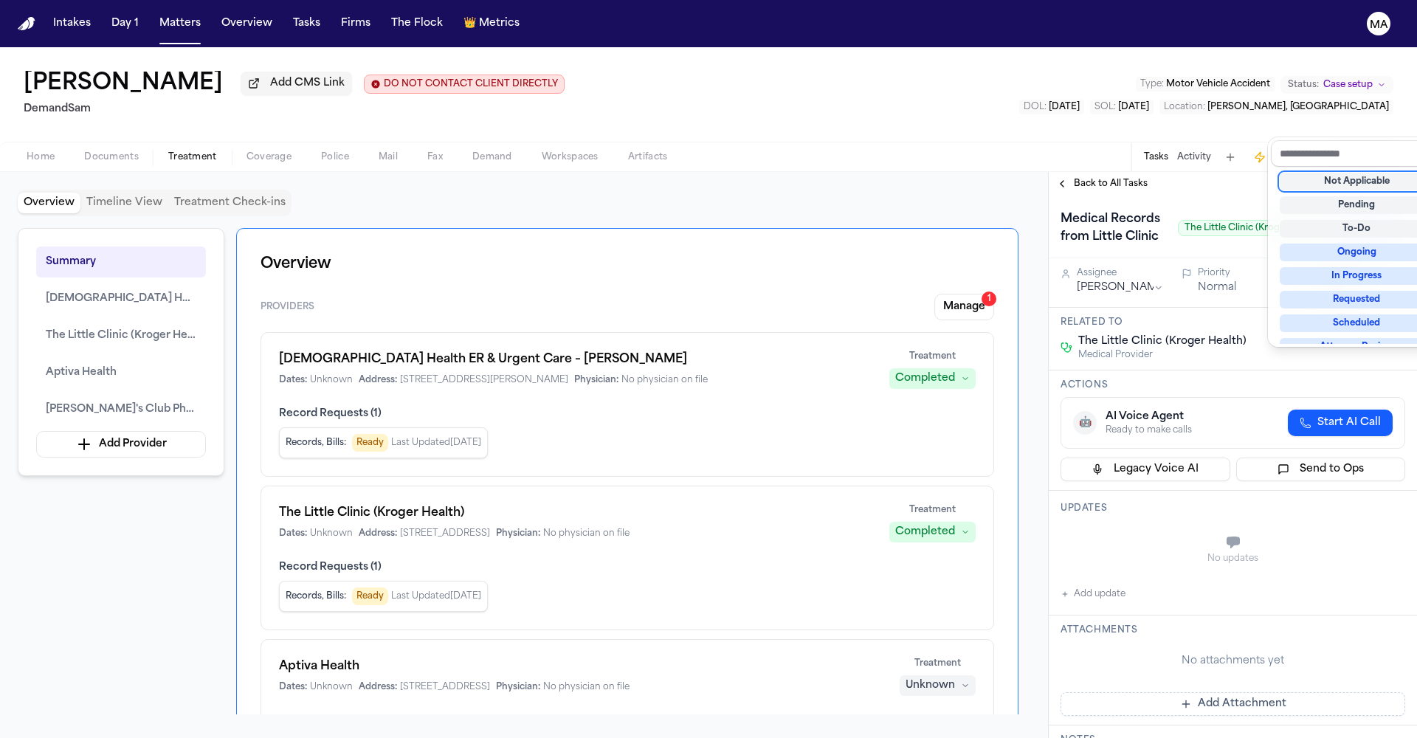
click at [1341, 173] on div "Not Applicable" at bounding box center [1357, 182] width 154 height 18
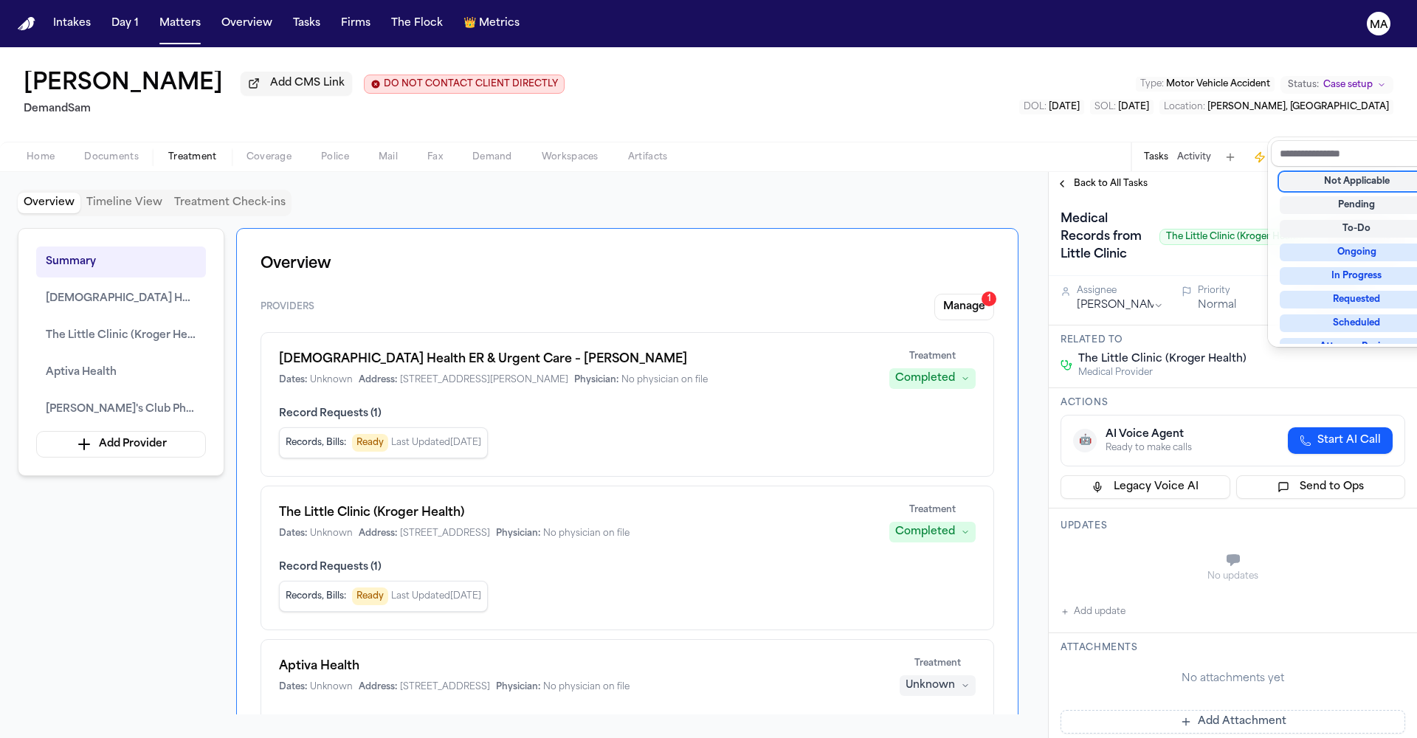
click at [1179, 89] on div "Alka Ahuja Add CMS Link DO NOT CONTACT CLIENT DIRECTLY DO NOT CONTACT DemandSam…" at bounding box center [708, 392] width 1417 height 691
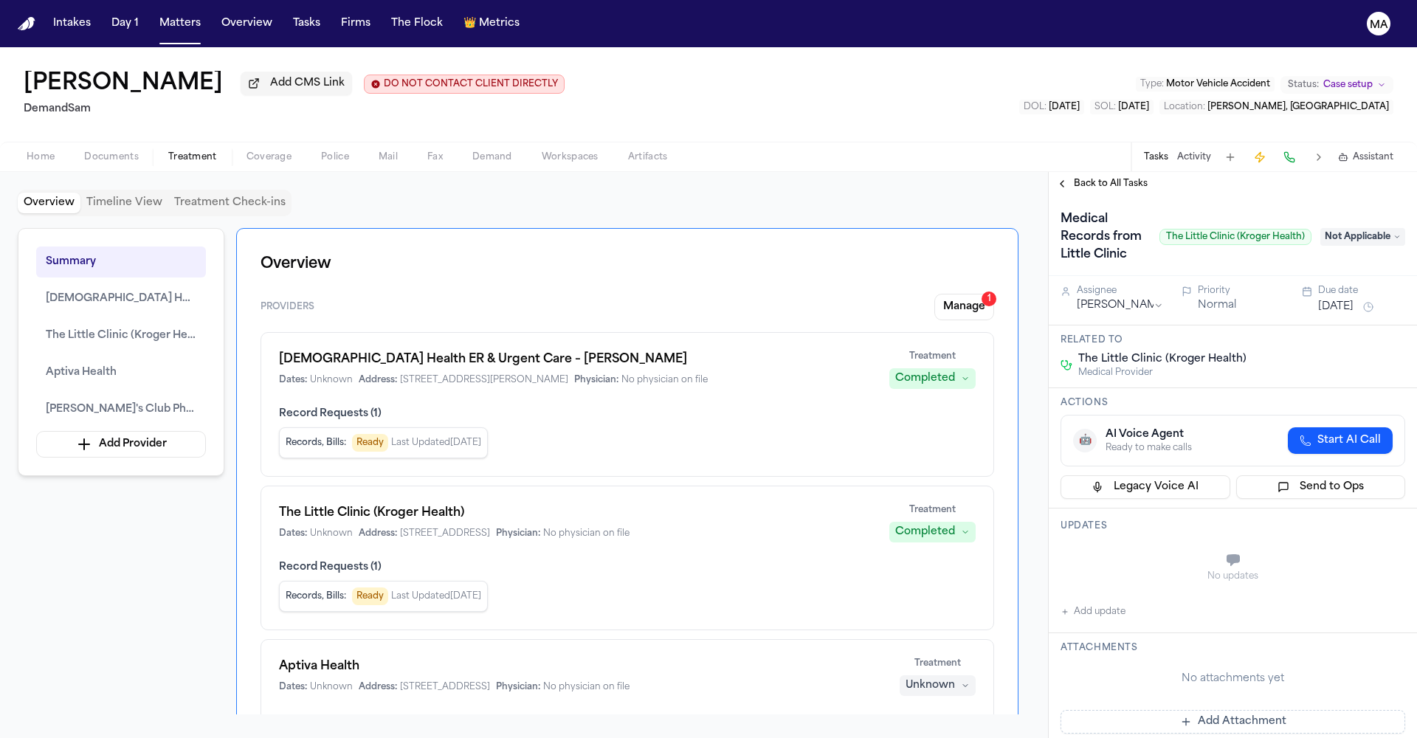
click at [1100, 178] on span "Back to All Tasks" at bounding box center [1111, 184] width 74 height 12
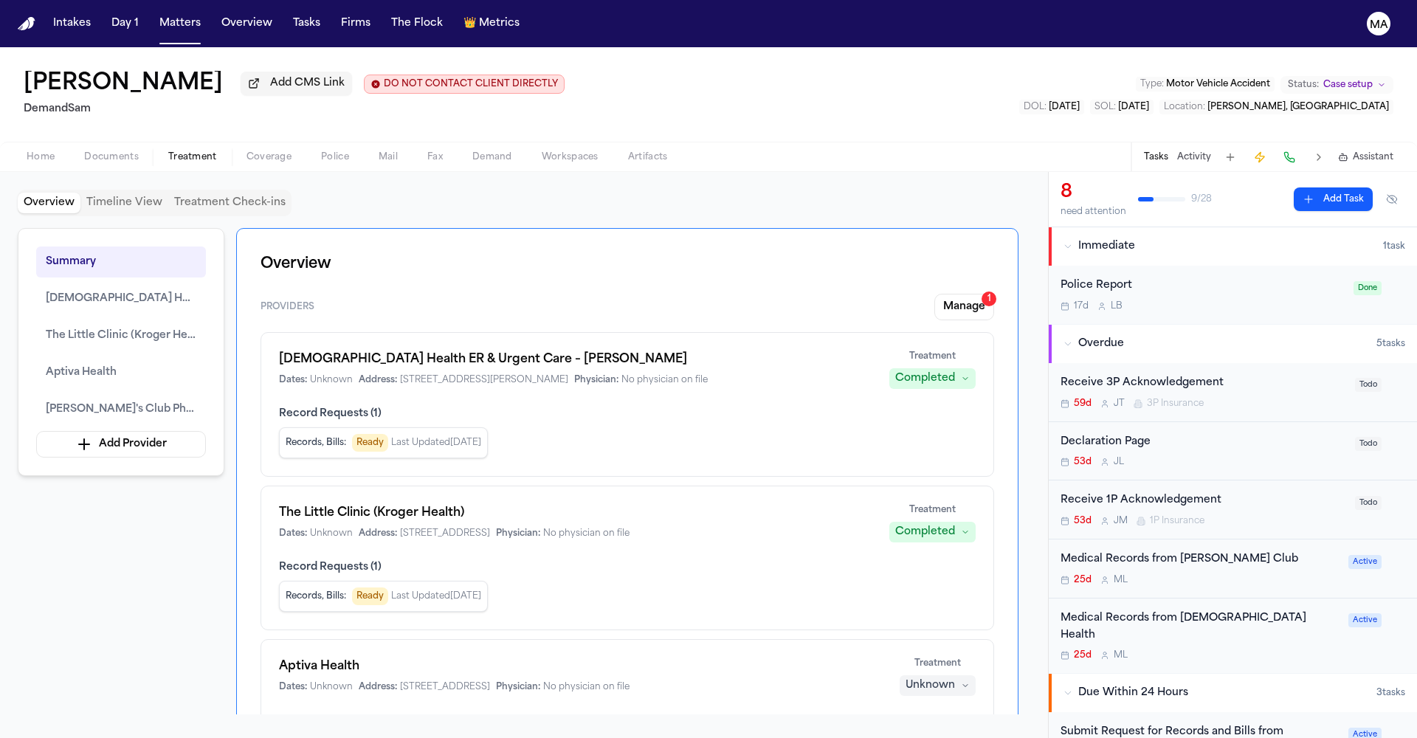
click at [1216, 551] on div "Medical Records from Sams Club" at bounding box center [1200, 559] width 279 height 17
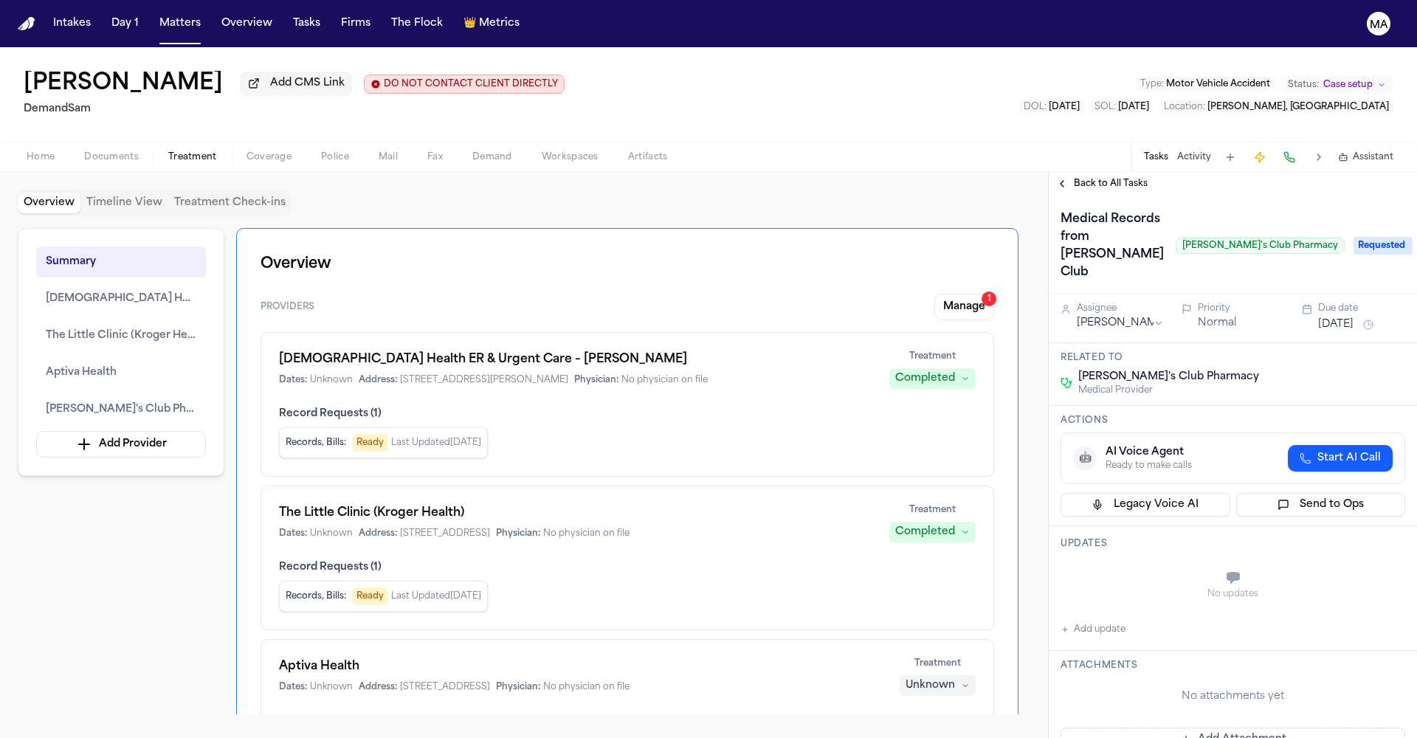
click at [1367, 237] on span "Requested" at bounding box center [1383, 246] width 59 height 18
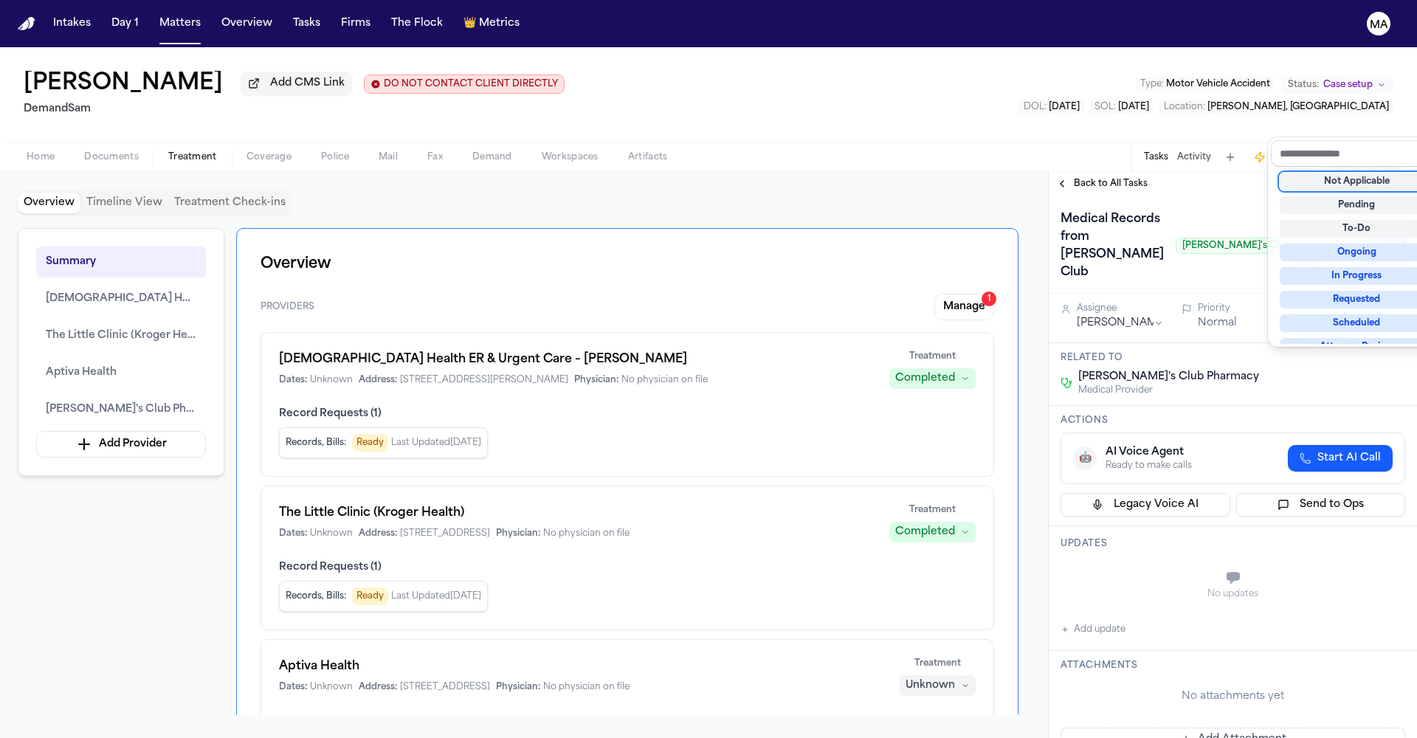
click at [1337, 173] on div "Not Applicable" at bounding box center [1357, 182] width 154 height 18
click at [1104, 172] on div "Back to All Tasks Medical Records from Sams Club Sam's Club Pharmacy Not Applic…" at bounding box center [1233, 455] width 368 height 566
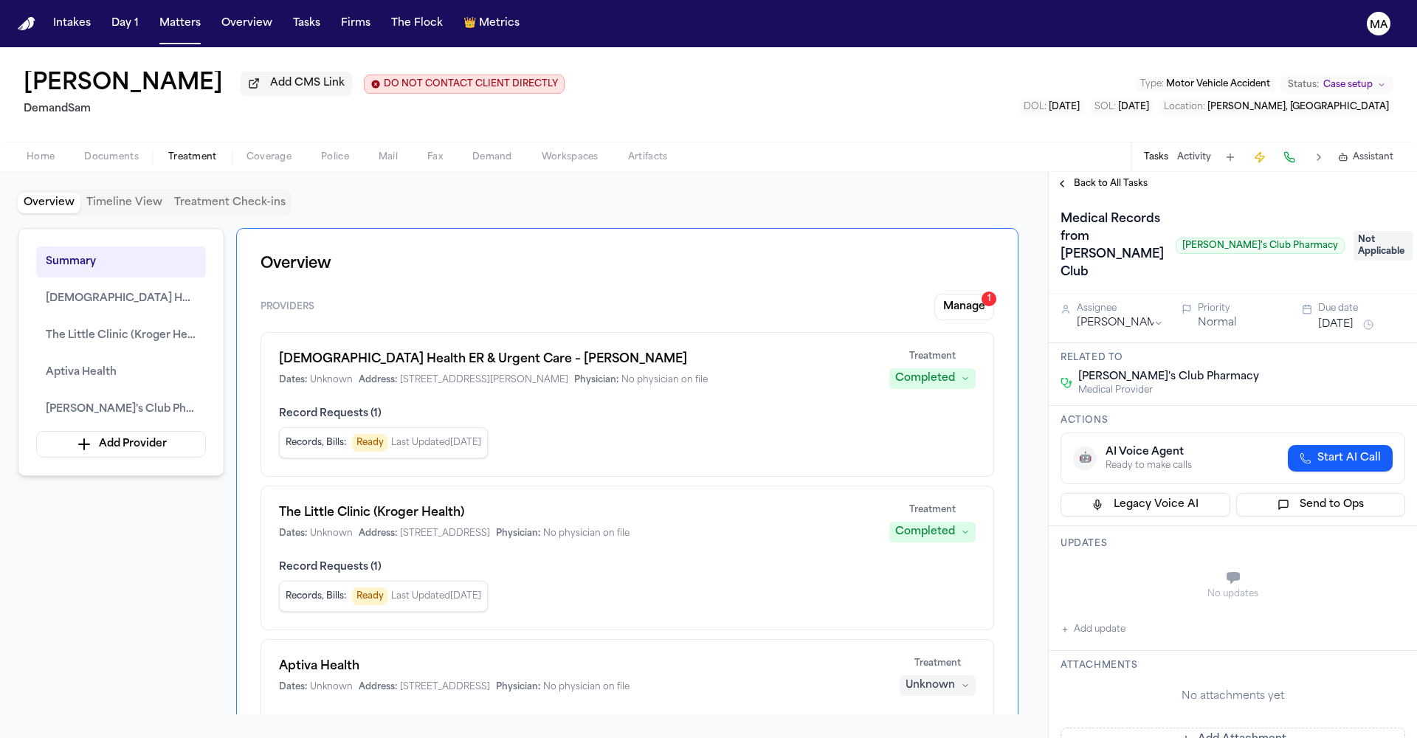
click at [1079, 178] on span "Back to All Tasks" at bounding box center [1111, 184] width 74 height 12
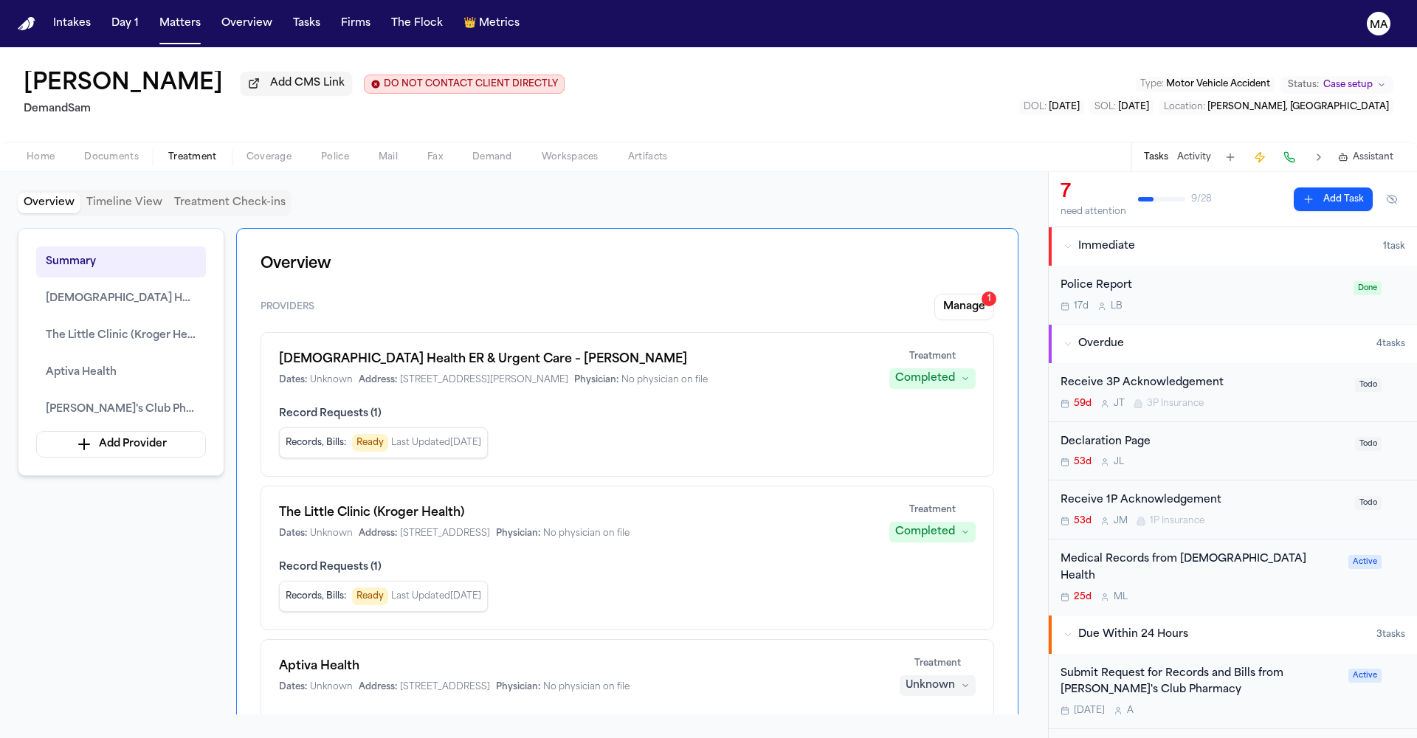
click at [1231, 551] on div "Medical Records from Baptist Health 25d M L" at bounding box center [1200, 577] width 279 height 52
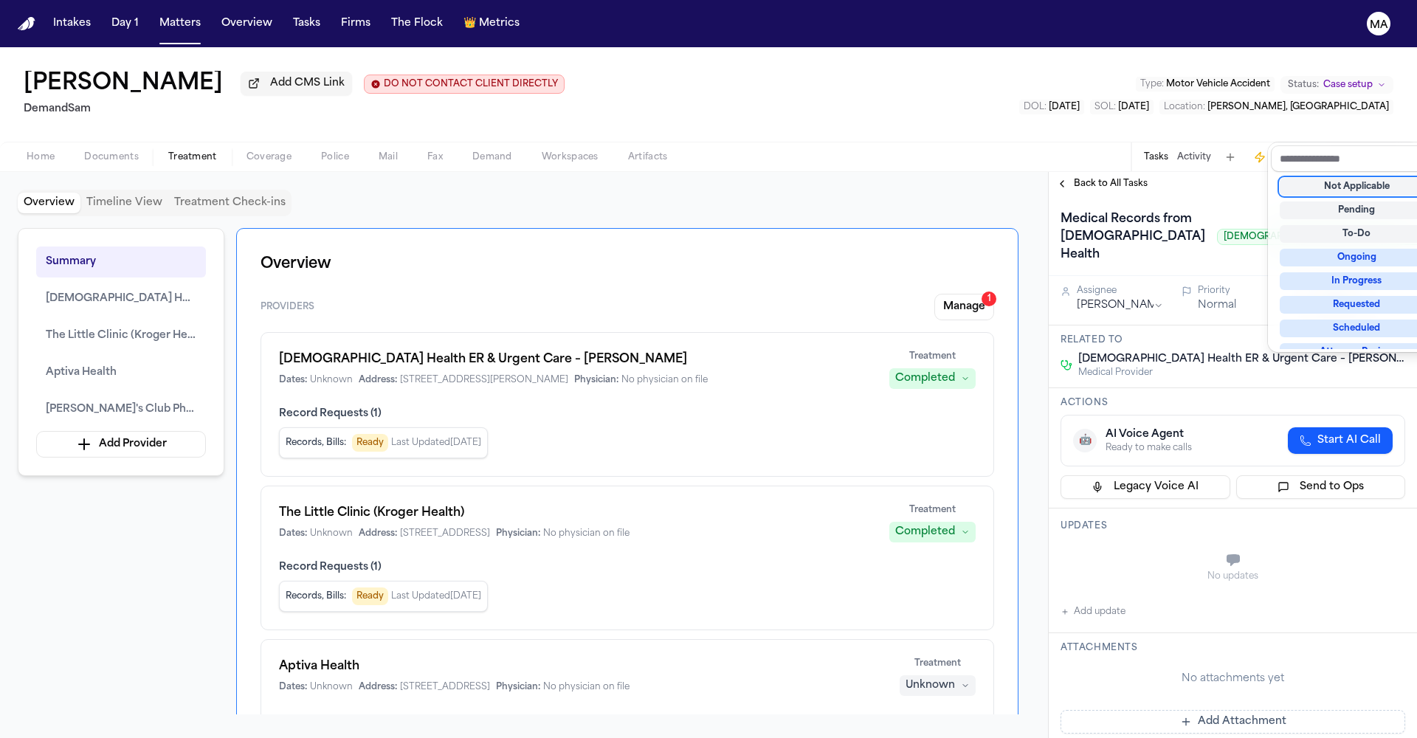
click at [1349, 178] on div "Not Applicable" at bounding box center [1357, 187] width 154 height 18
click at [1098, 172] on div "Back to All Tasks Medical Records from Baptist Health Baptist Health ER & Urgen…" at bounding box center [1233, 455] width 368 height 566
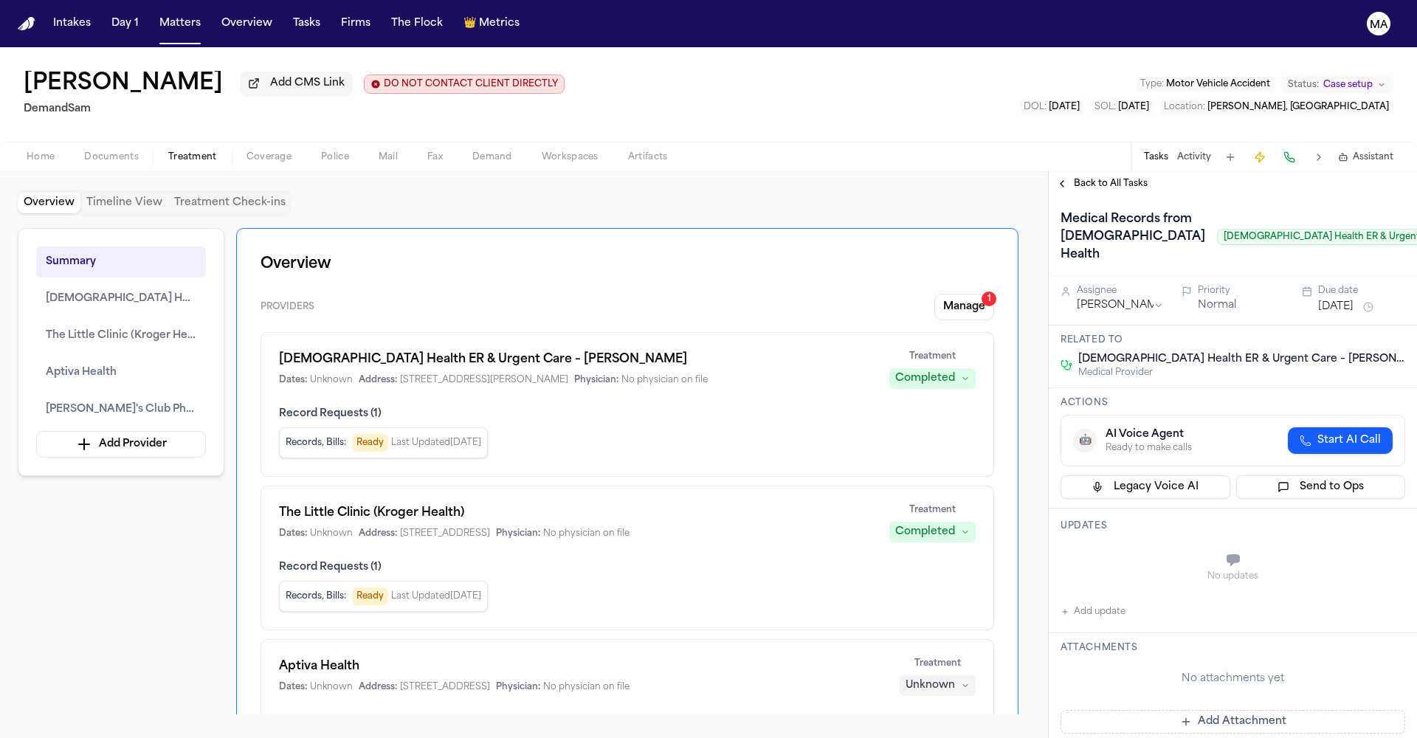
click at [1088, 178] on span "Back to All Tasks" at bounding box center [1111, 184] width 74 height 12
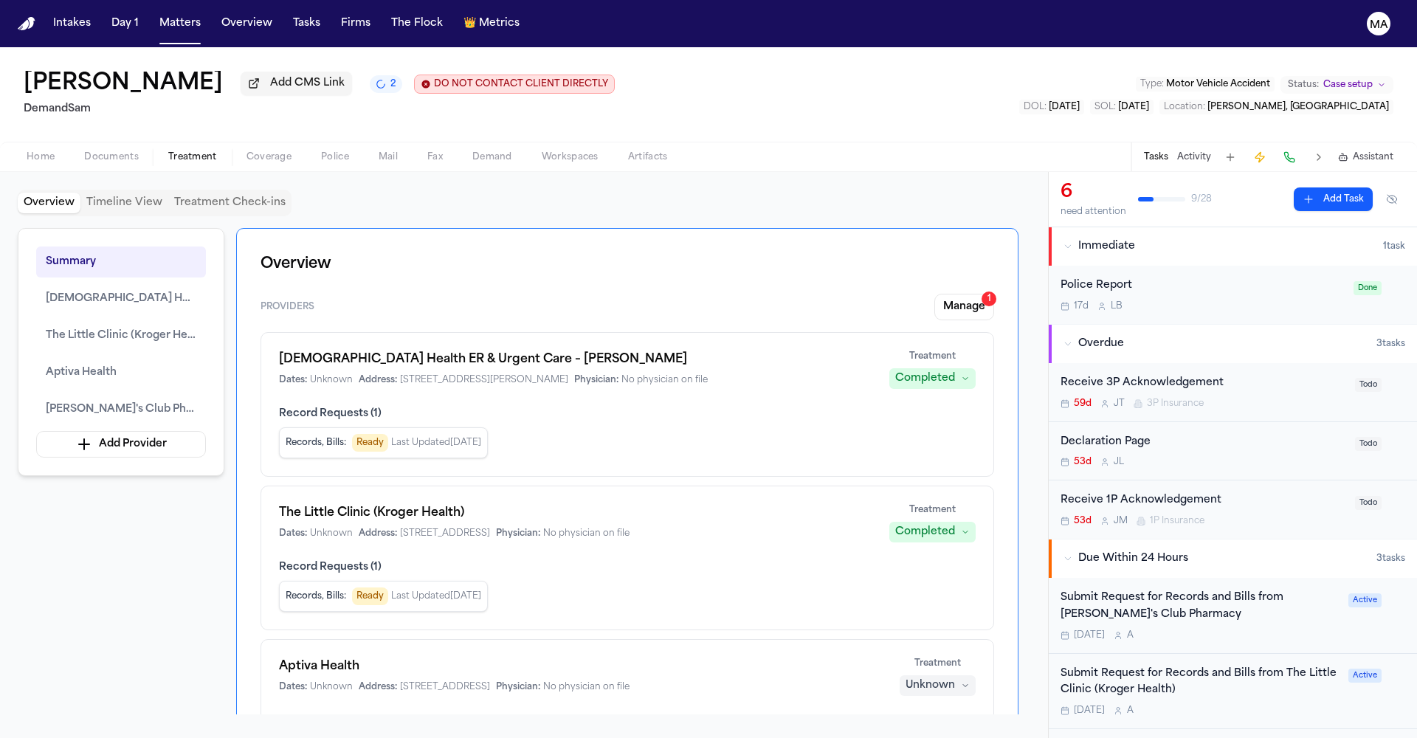
click at [1054, 540] on button "Due Within 24 Hours 3 task s" at bounding box center [1233, 559] width 368 height 38
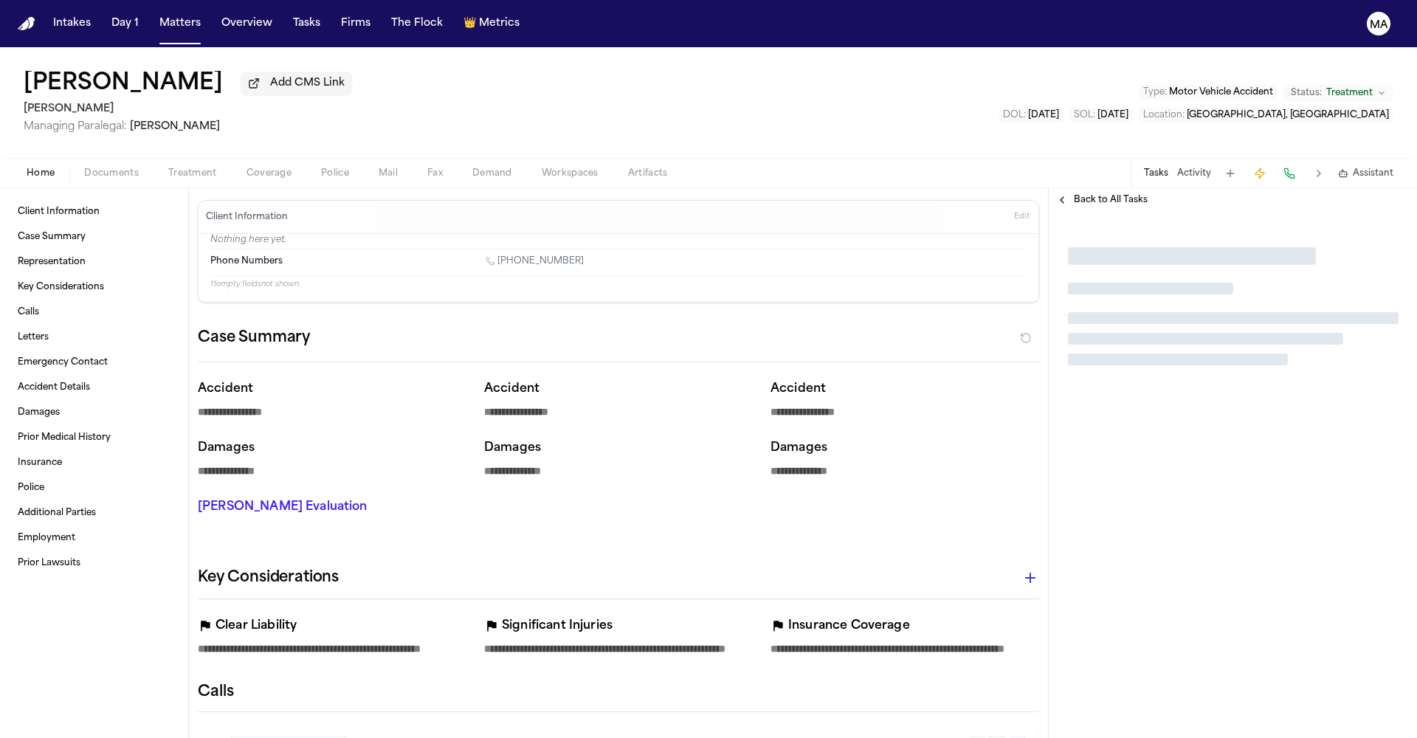
type textarea "*"
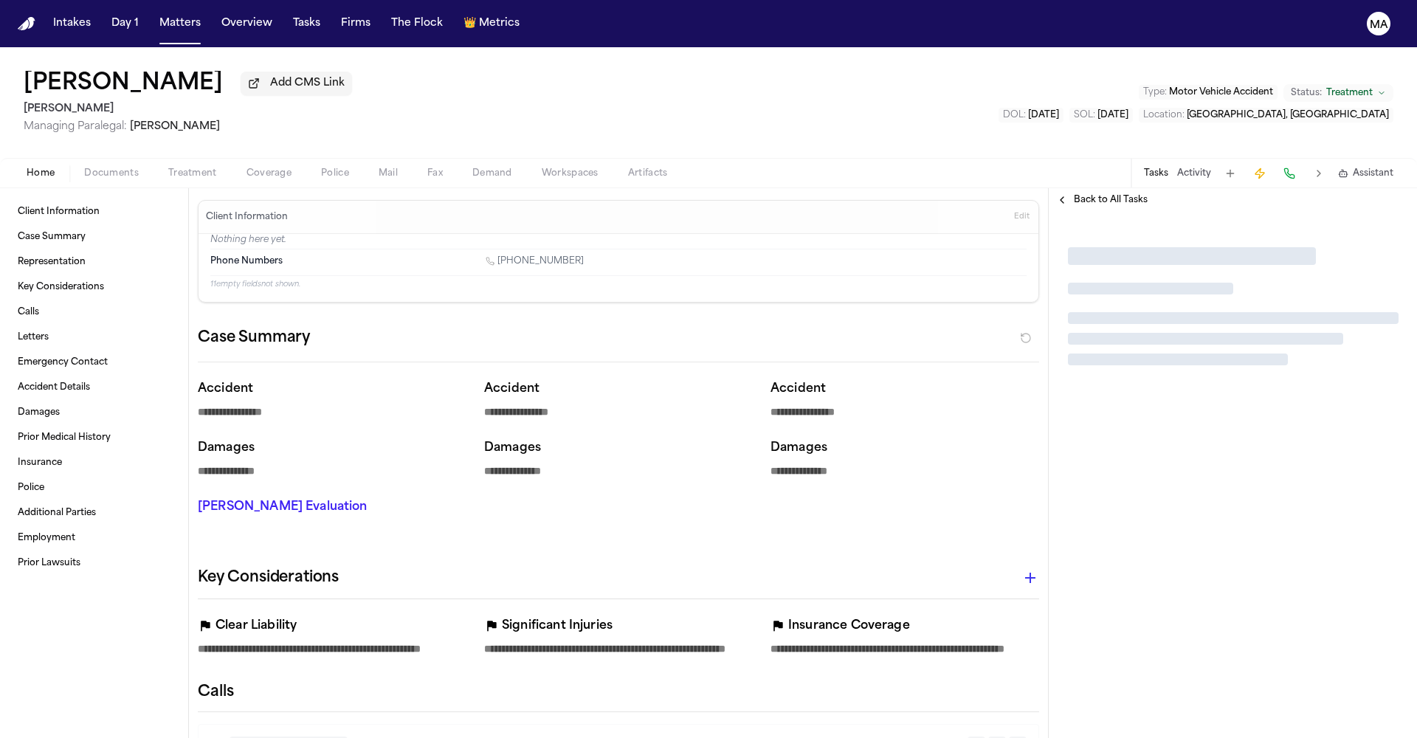
type textarea "*"
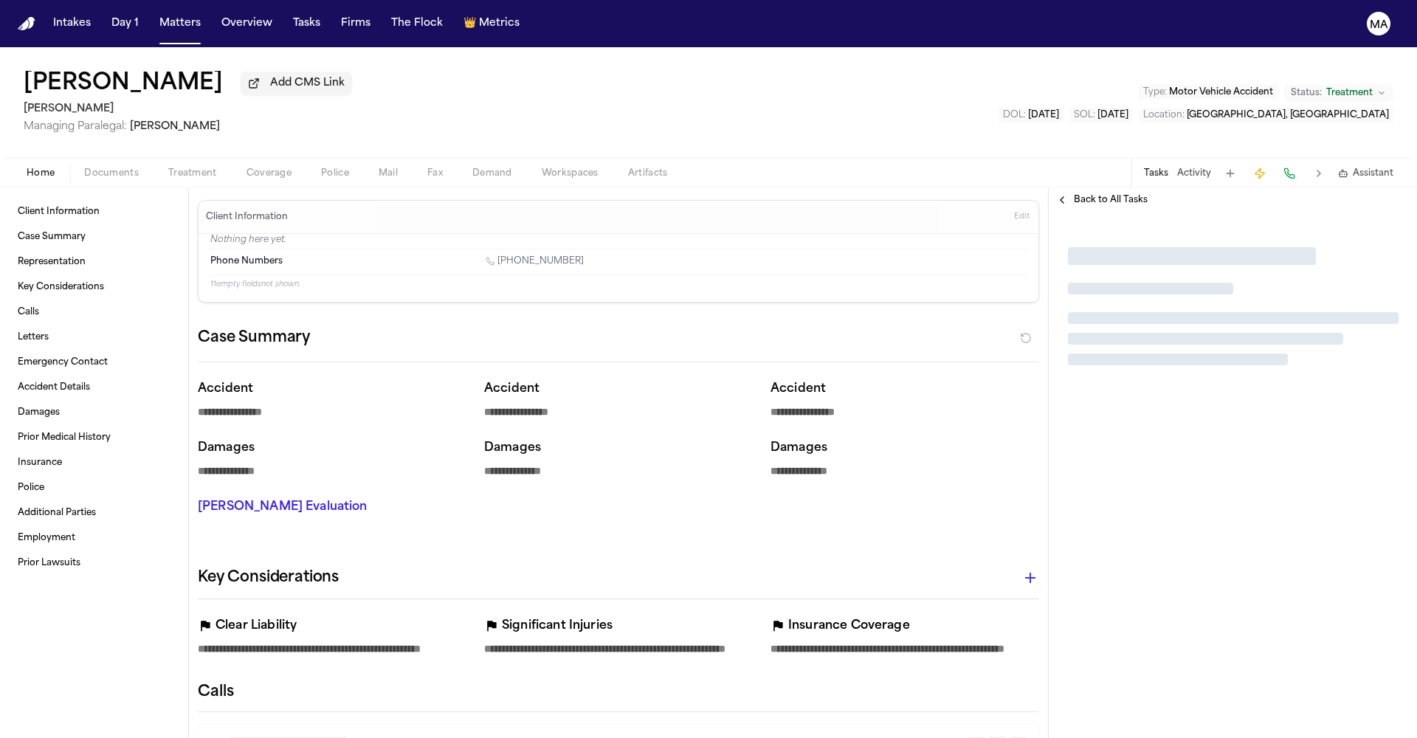
type textarea "*"
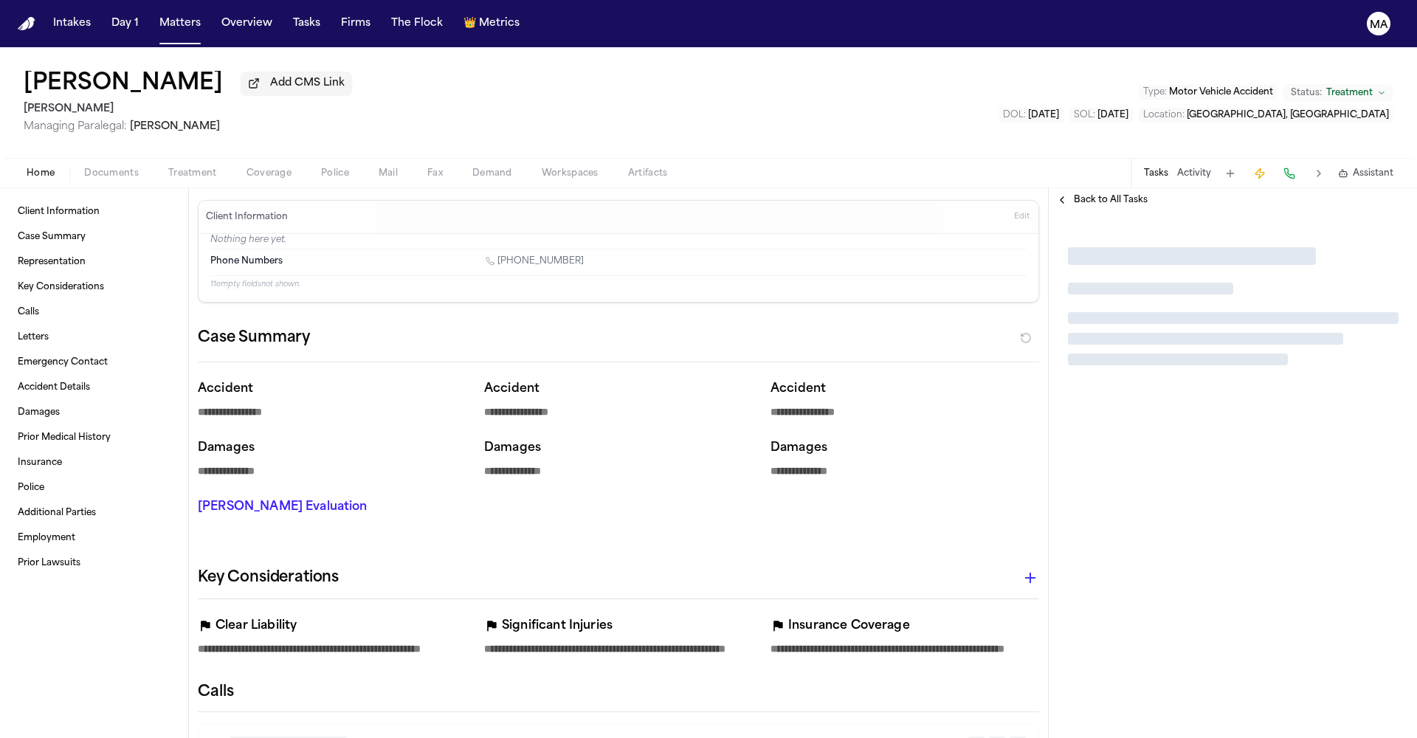
type textarea "*"
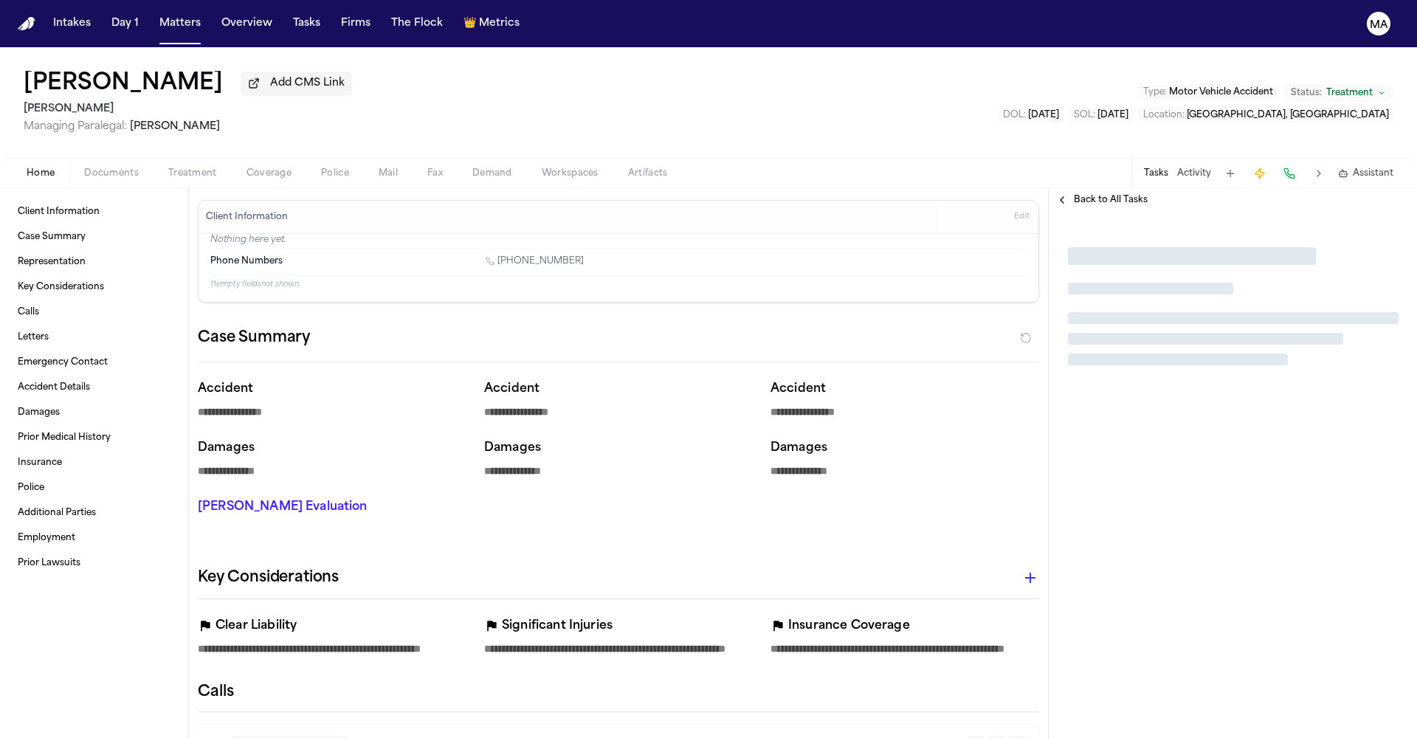
type textarea "*"
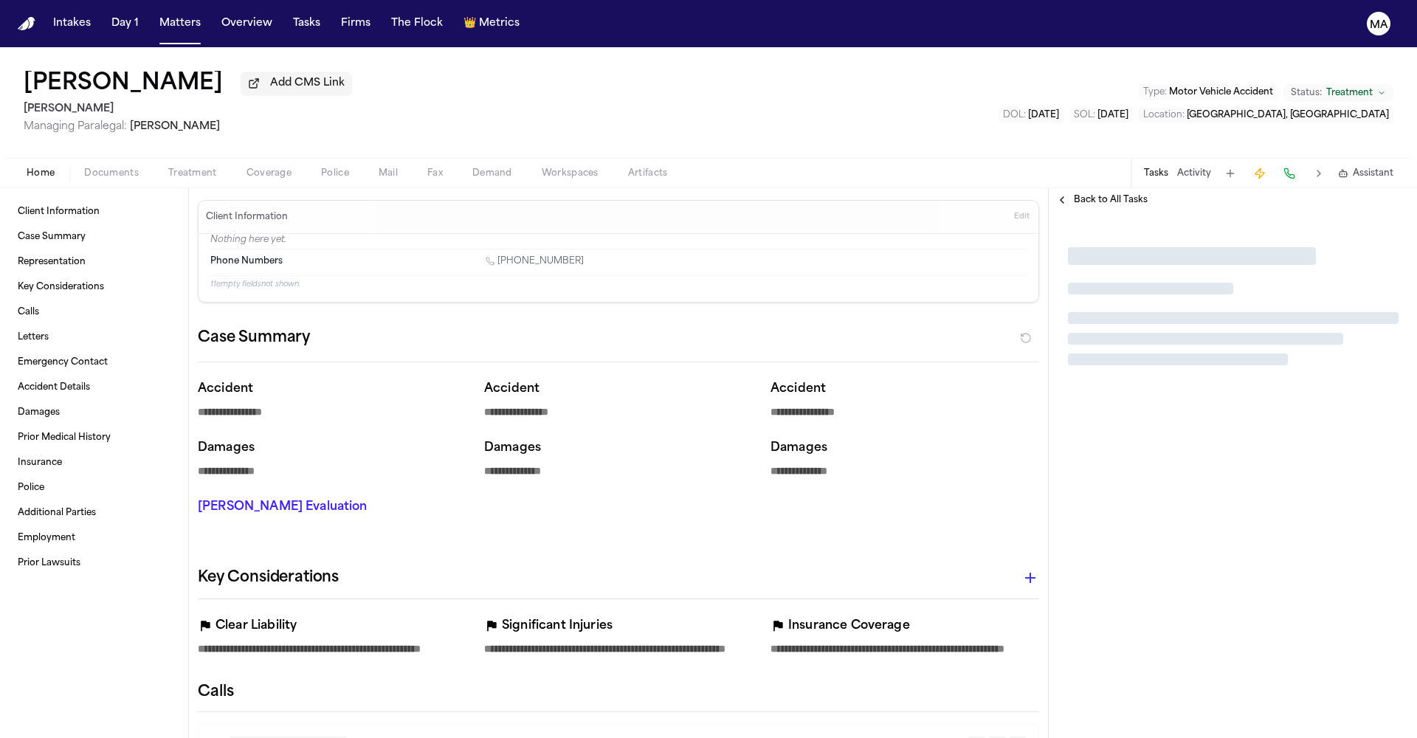
type textarea "*"
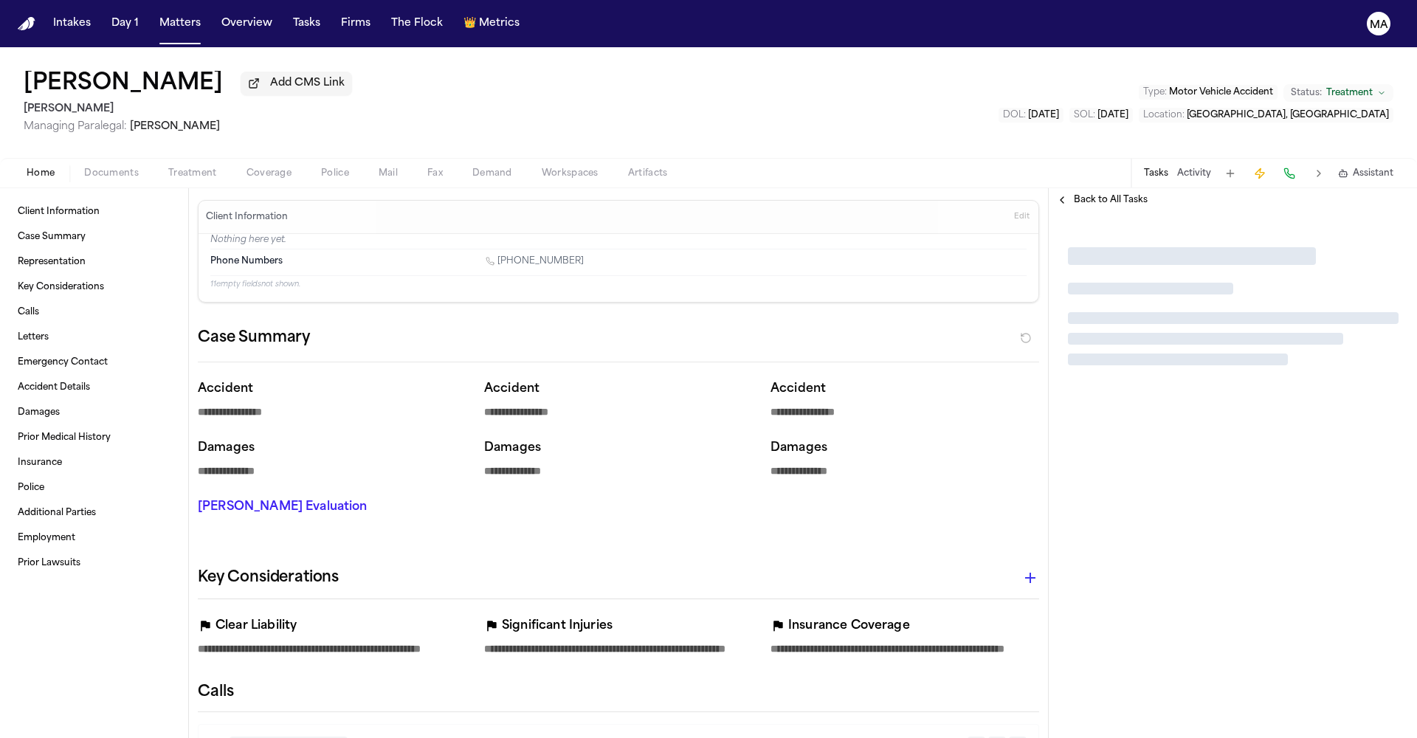
type textarea "*"
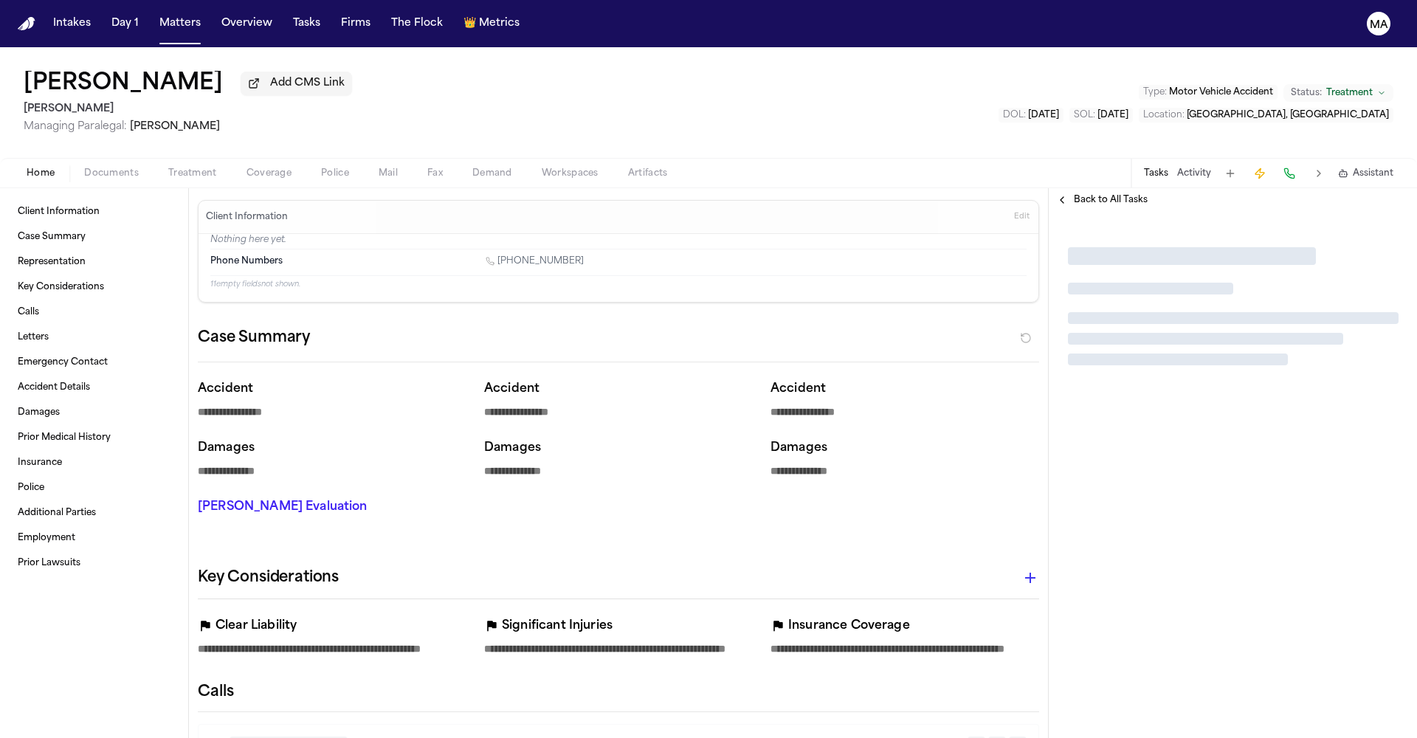
type textarea "*"
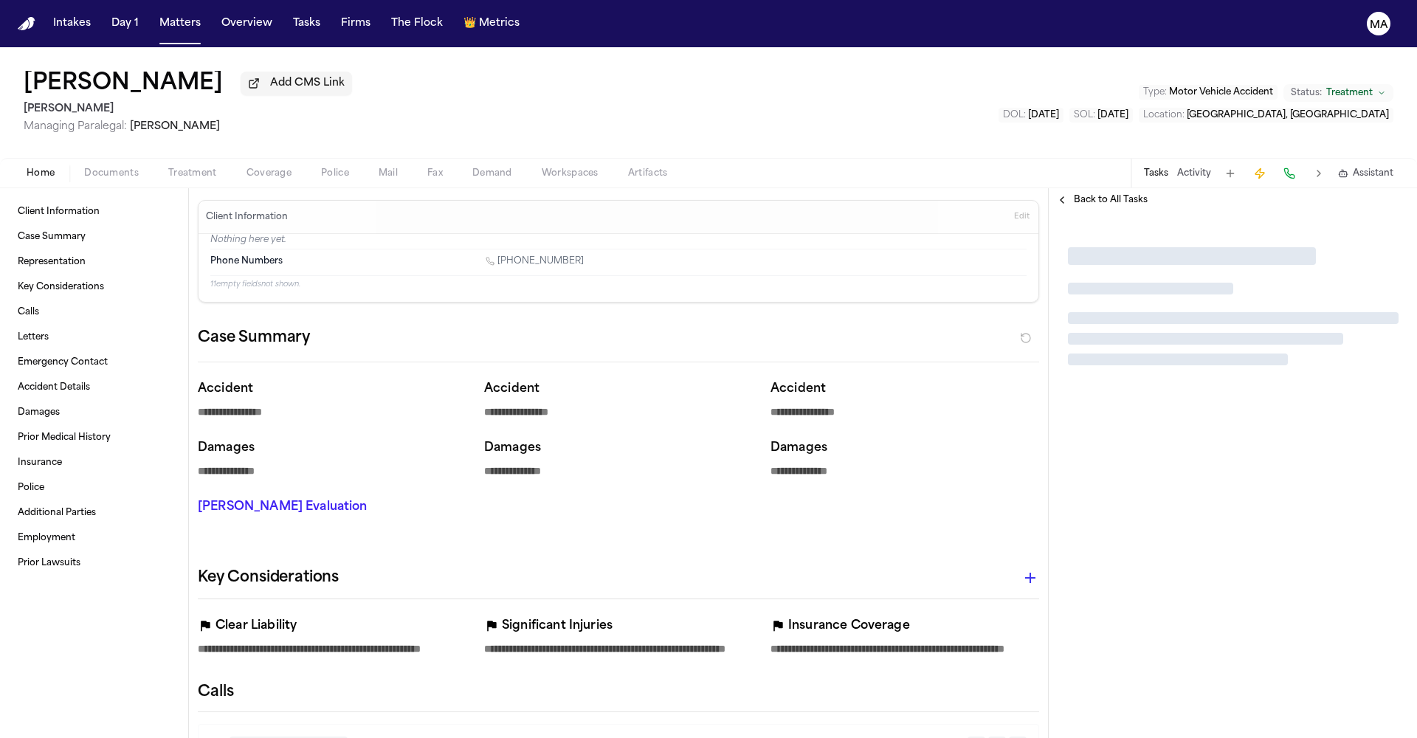
type textarea "*"
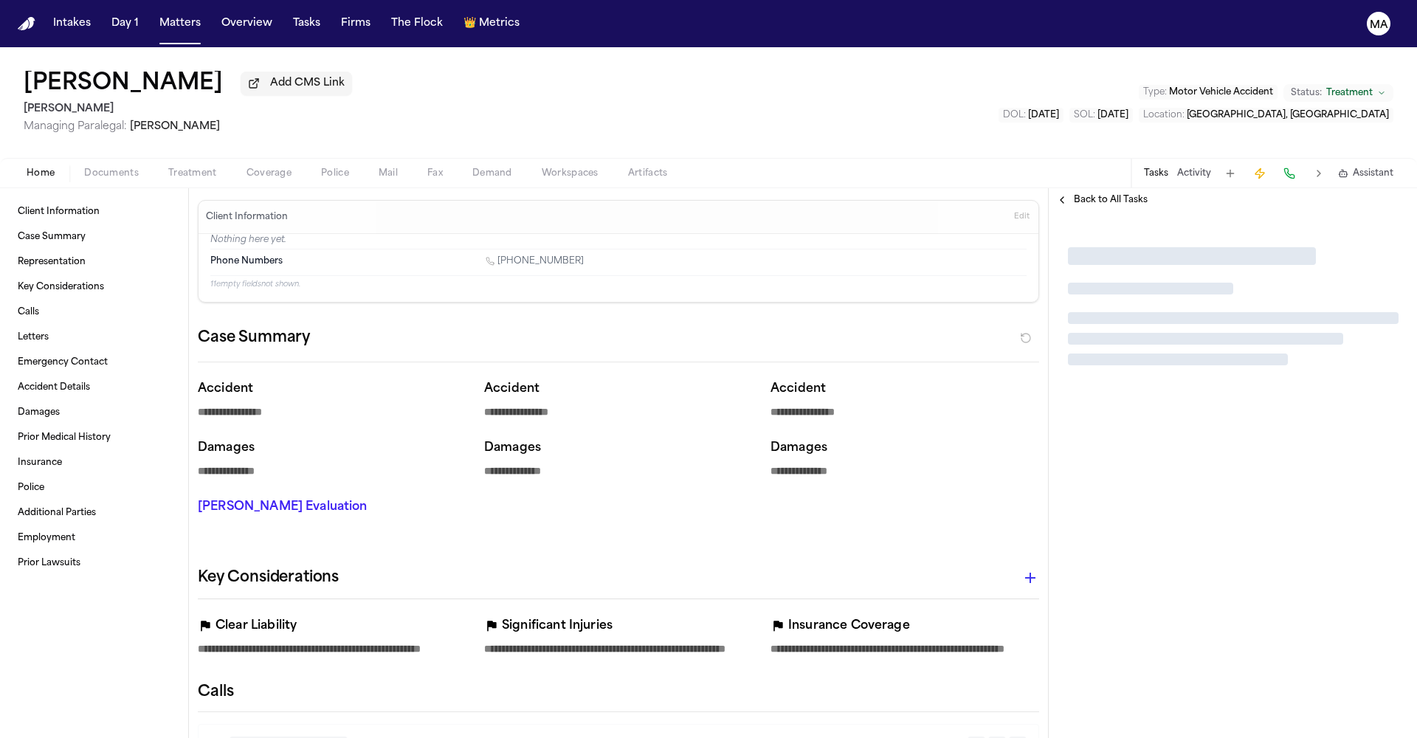
type textarea "*"
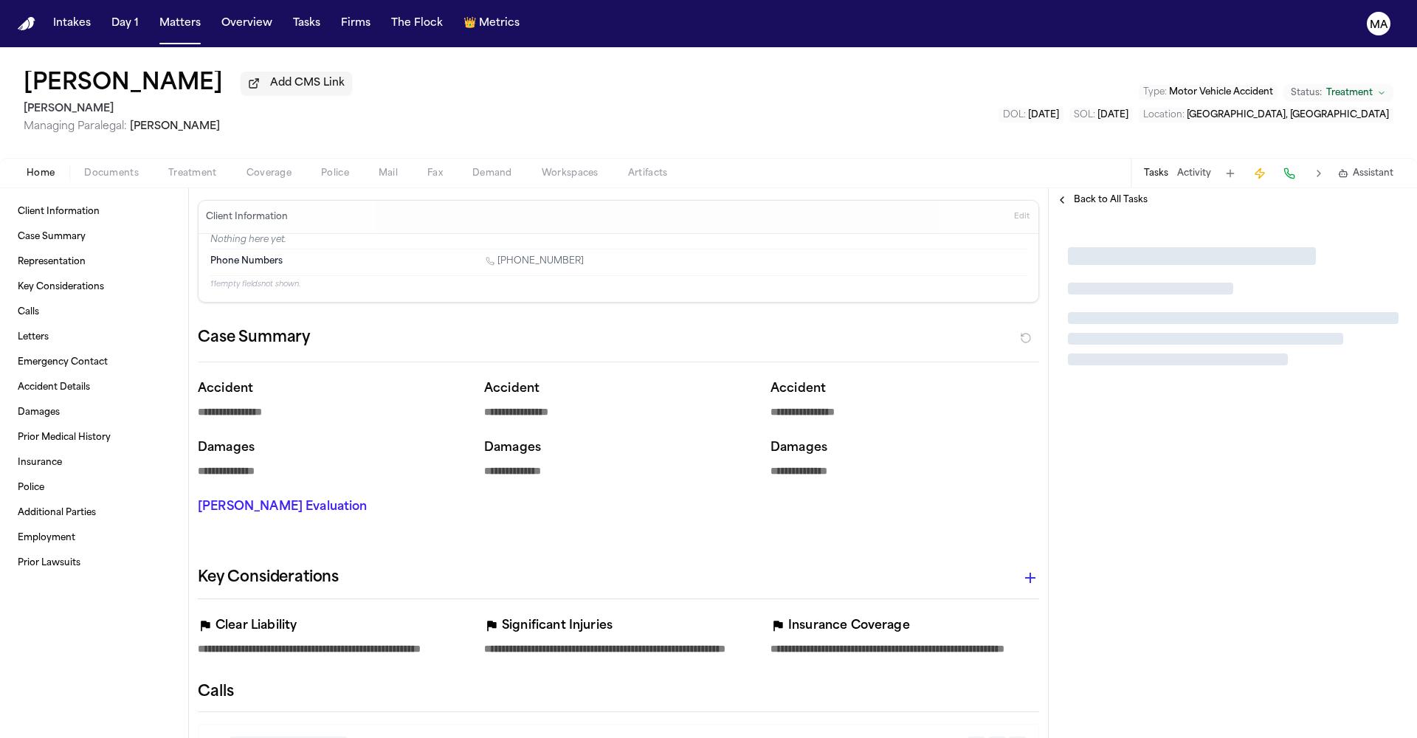
type textarea "*"
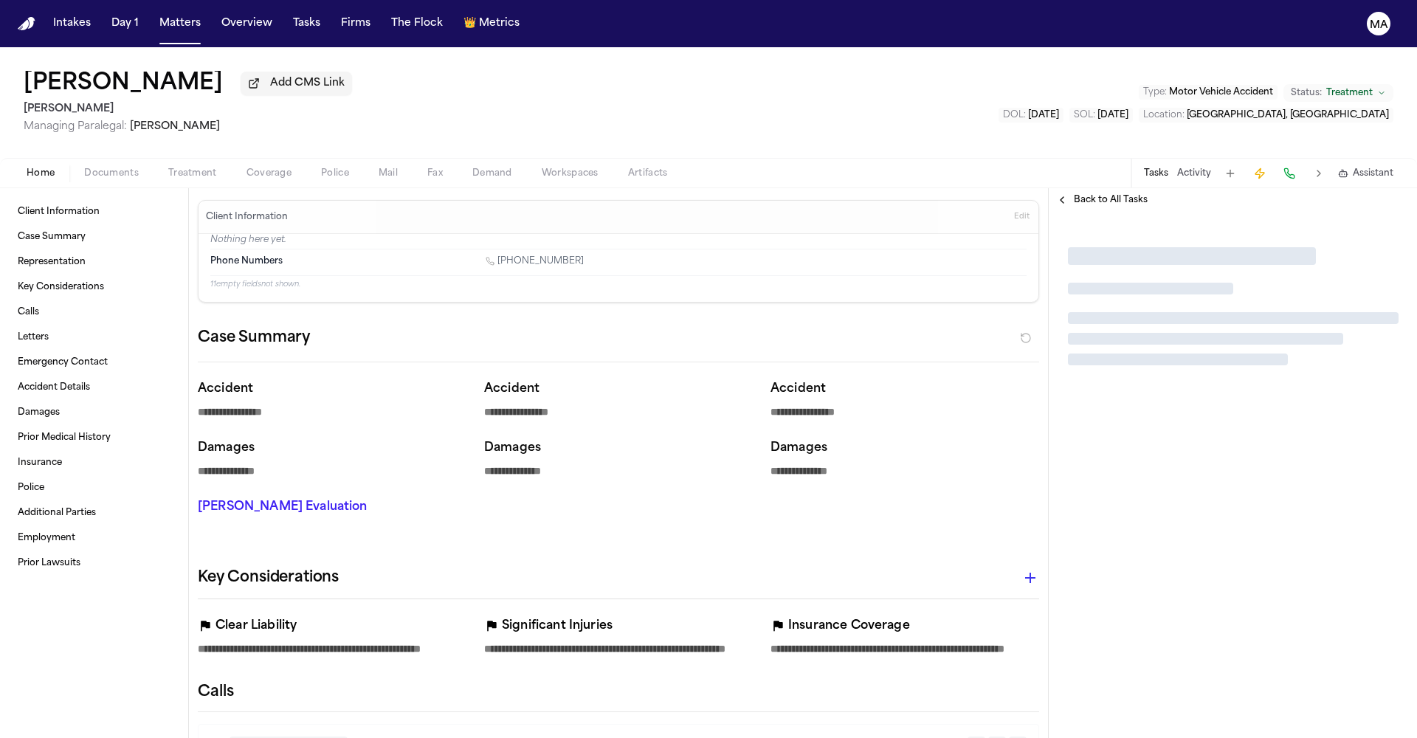
type textarea "*"
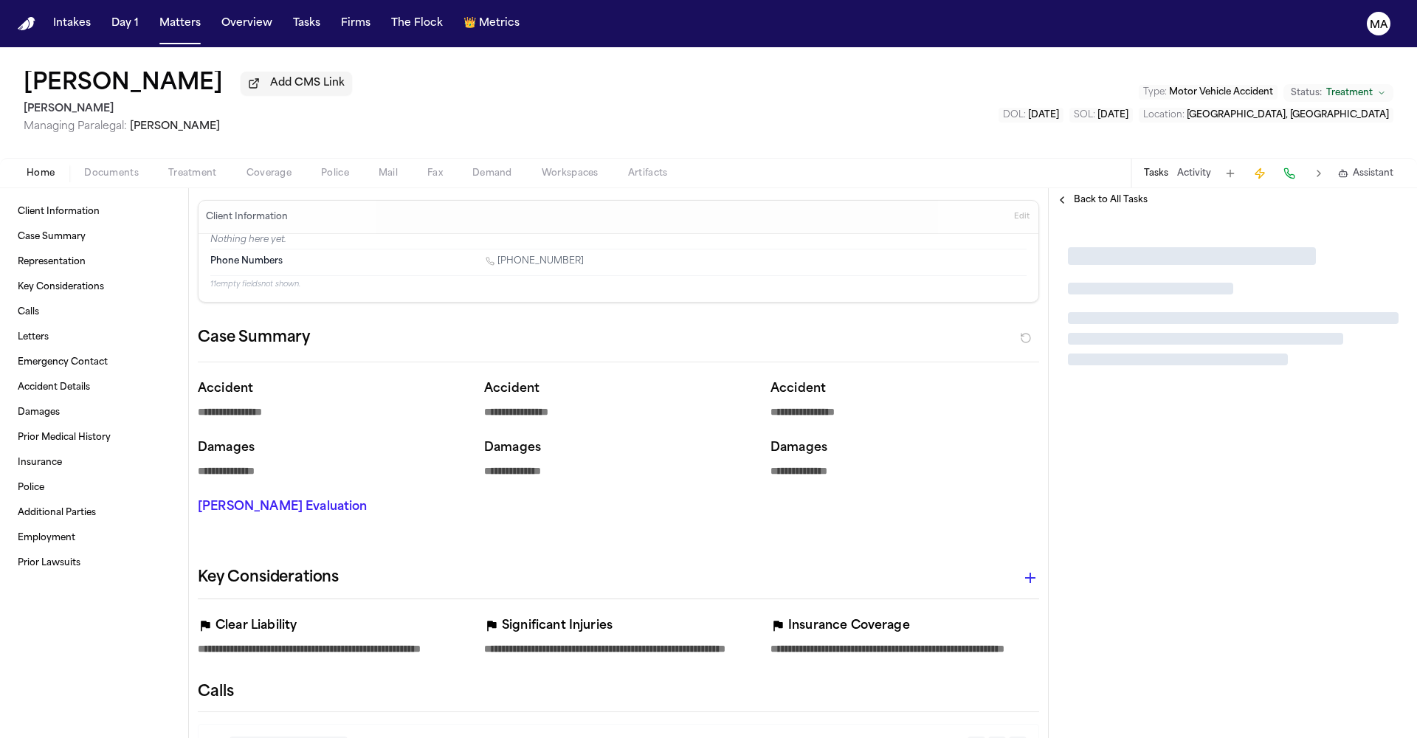
type textarea "*"
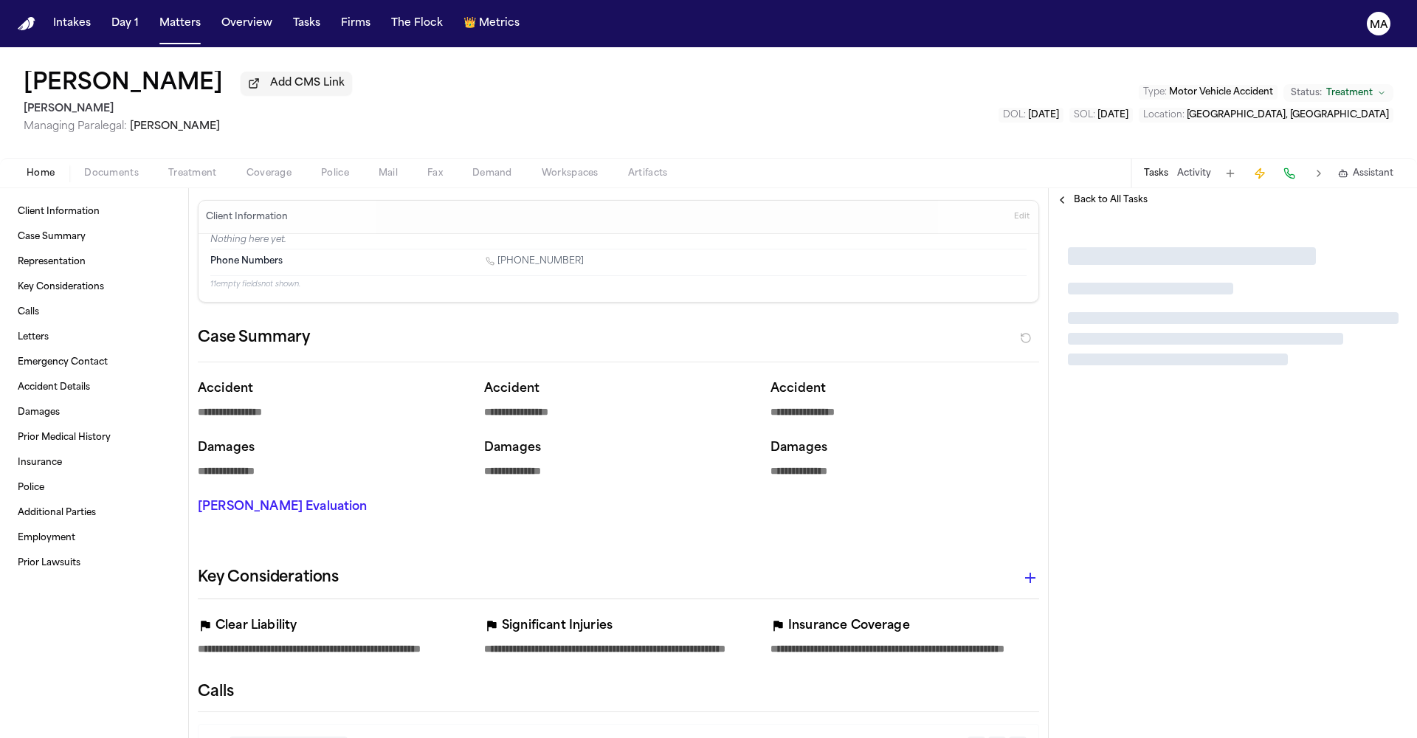
type textarea "*"
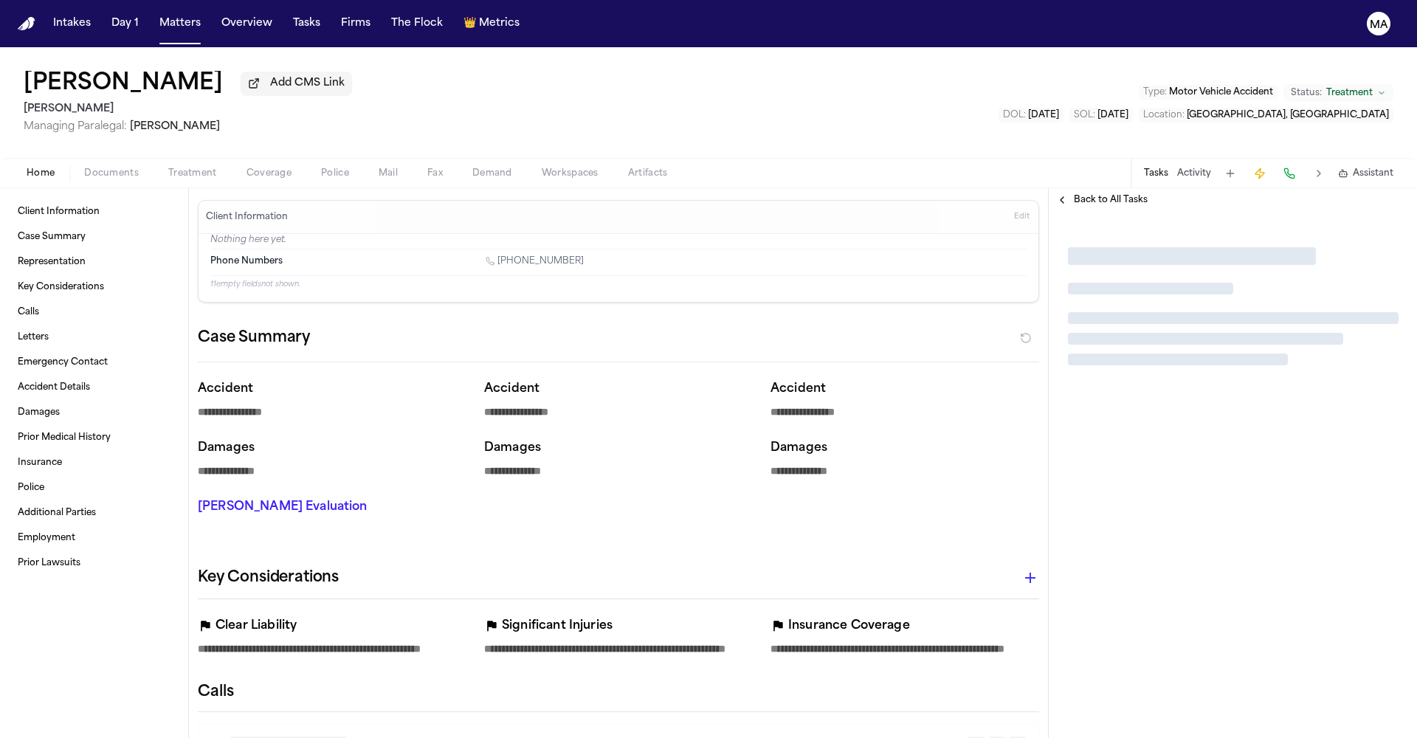
type textarea "*"
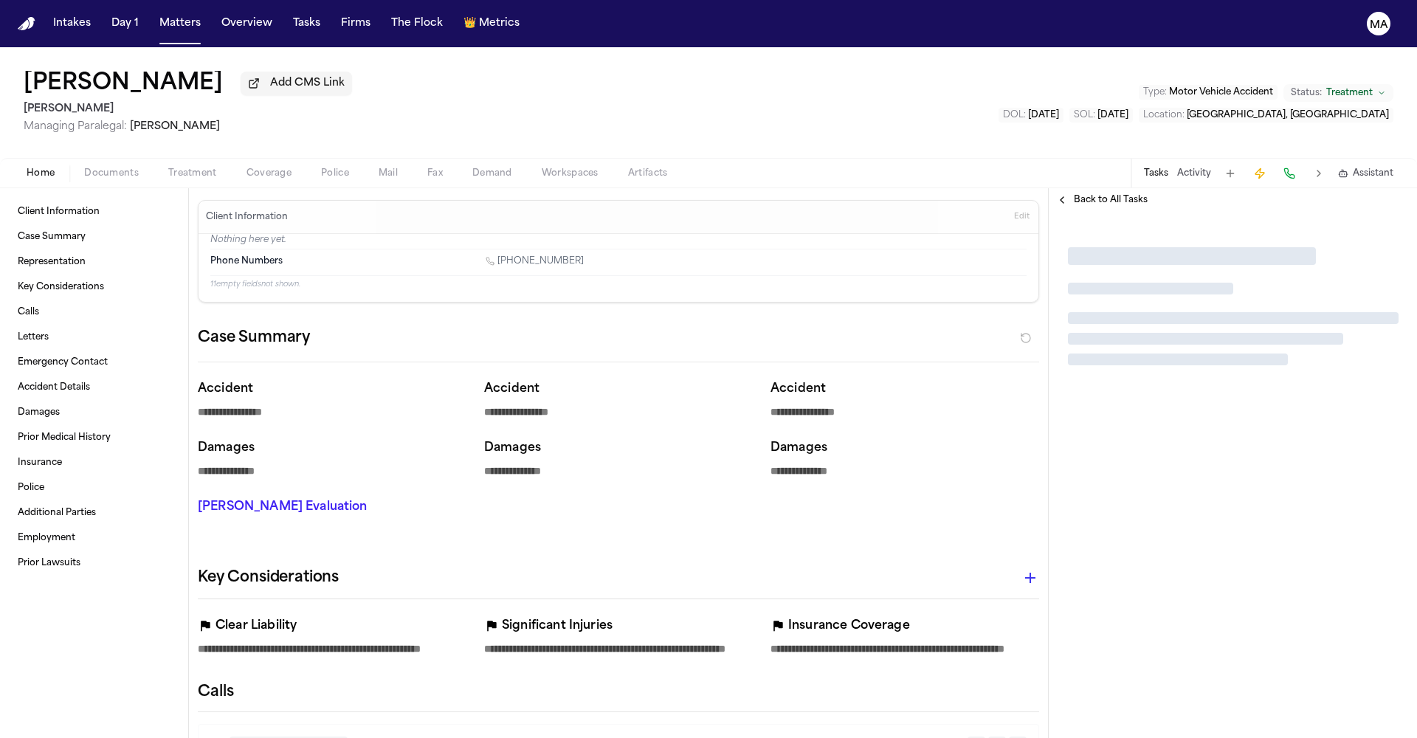
type textarea "*"
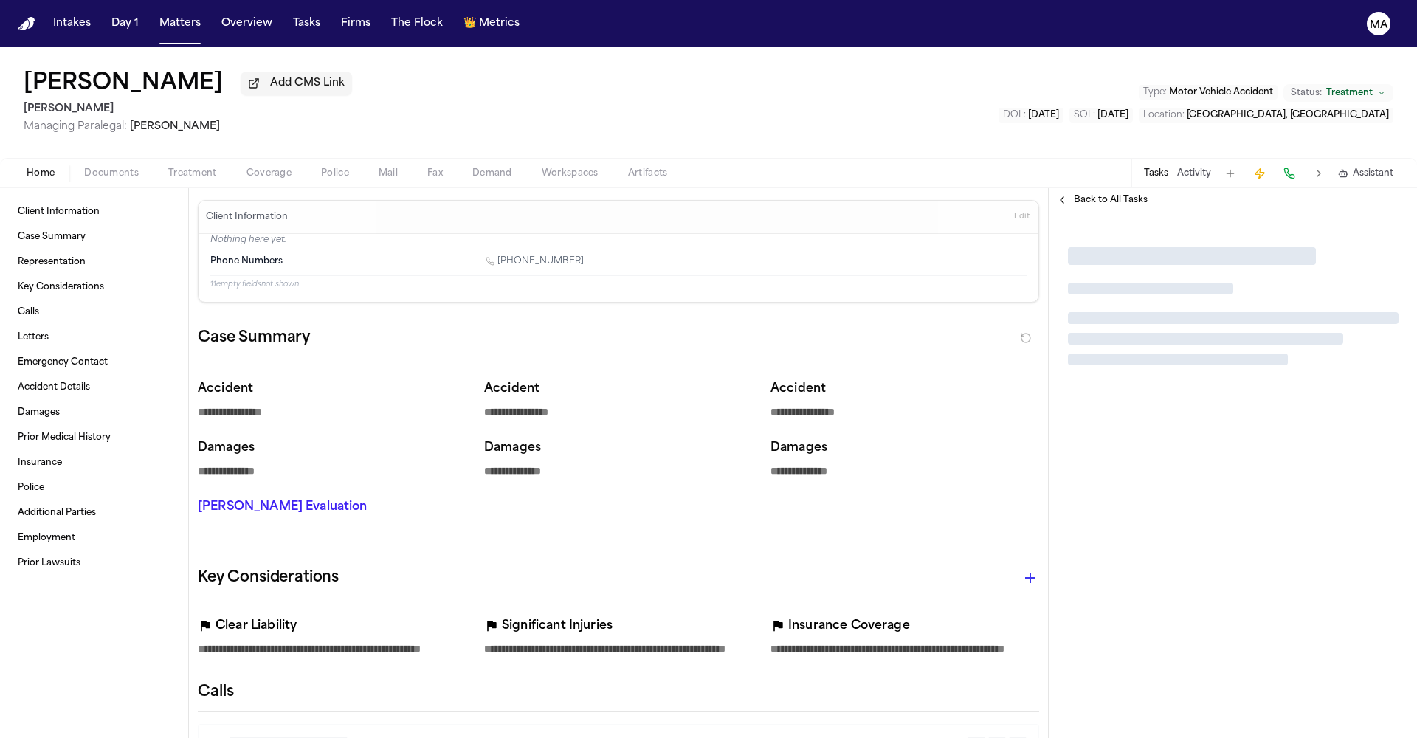
type textarea "*"
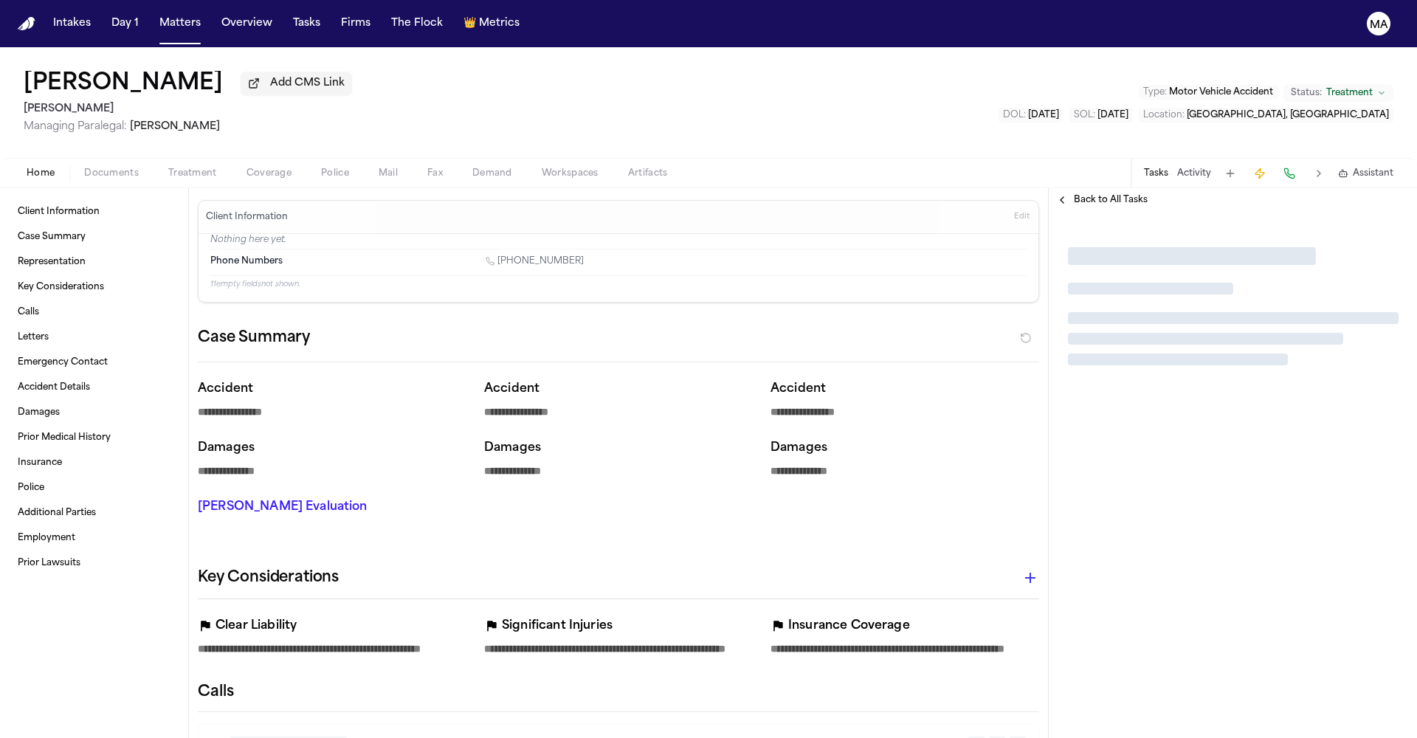
type textarea "*"
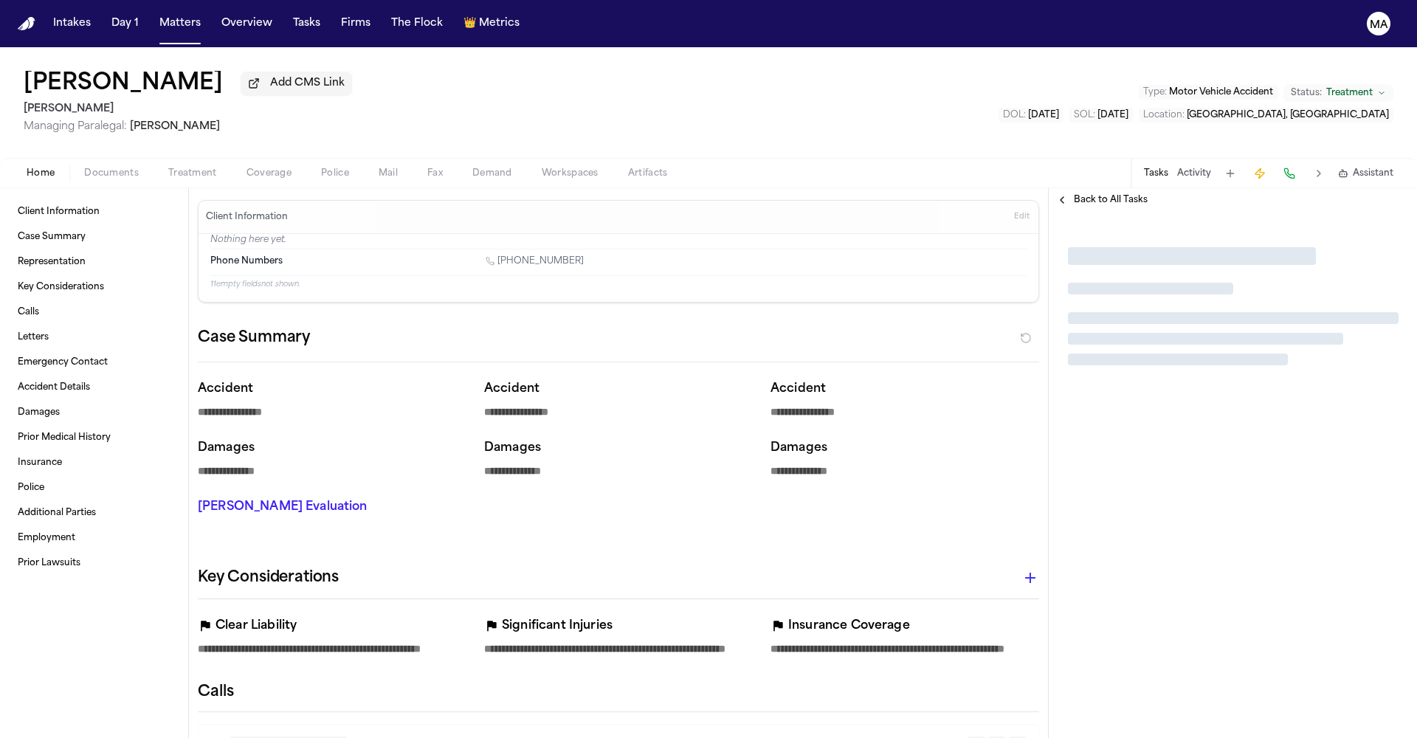
type textarea "*"
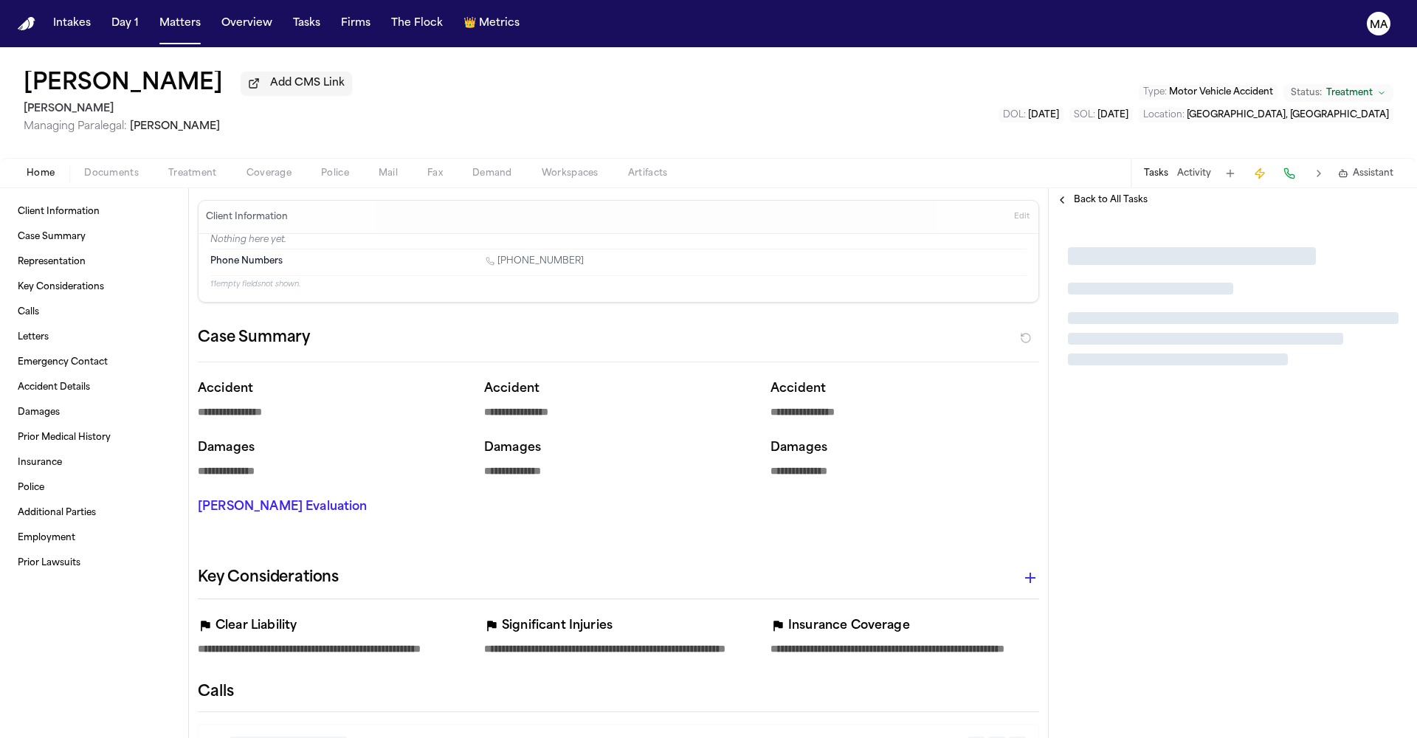
type textarea "*"
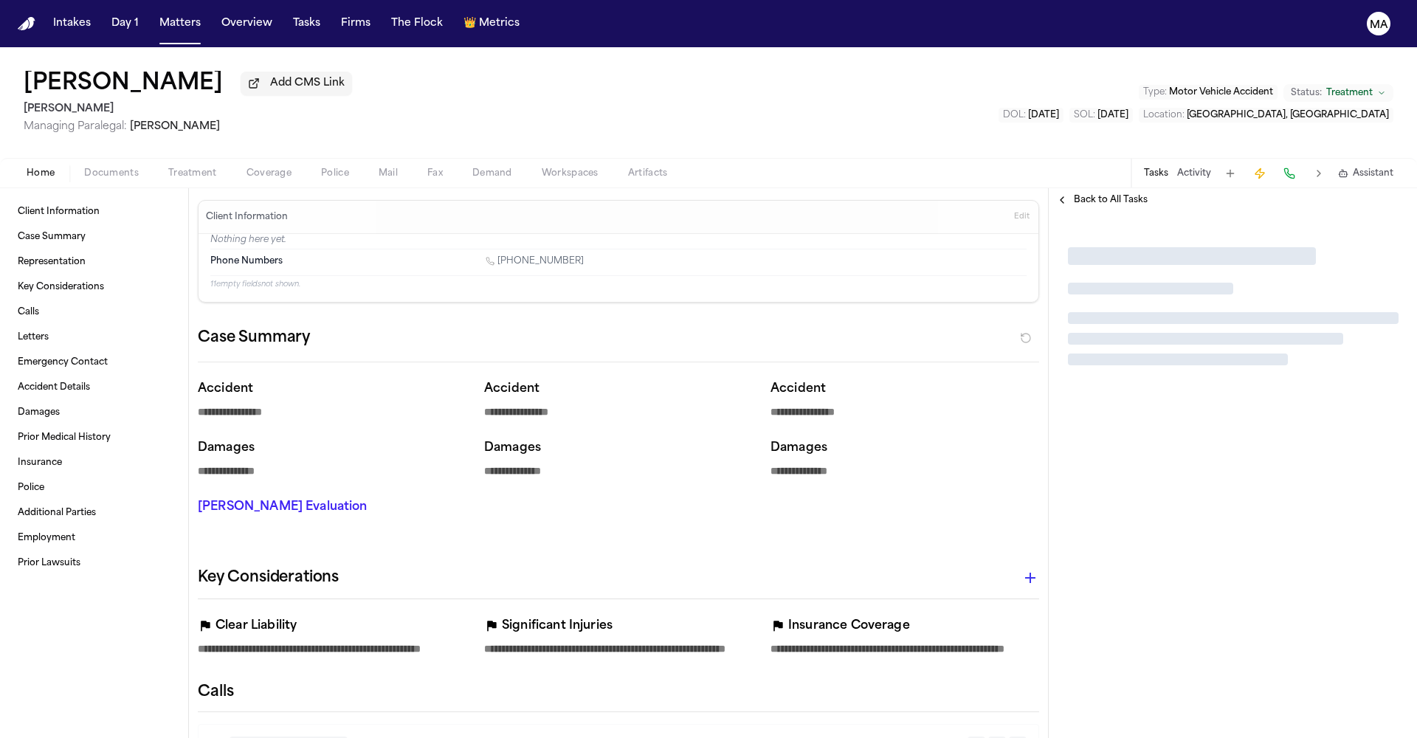
type textarea "*"
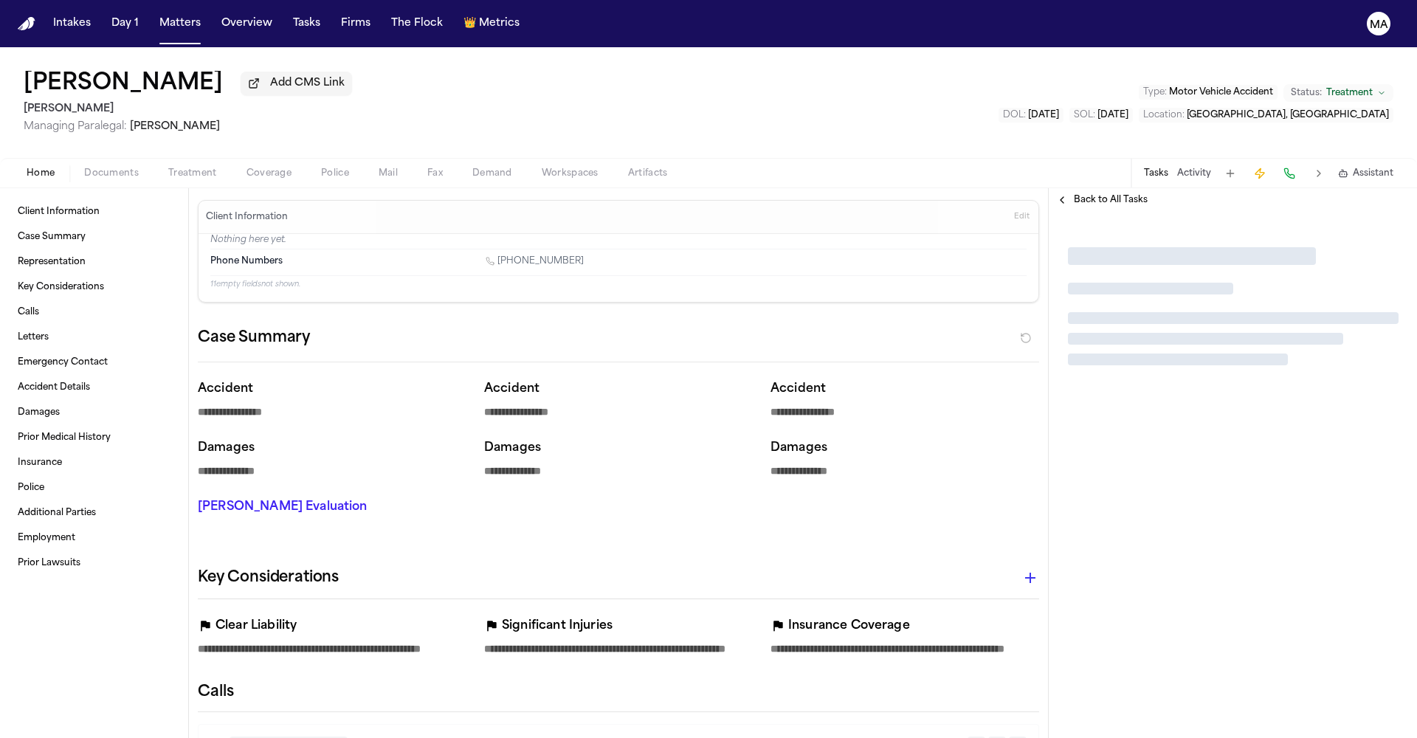
type textarea "*"
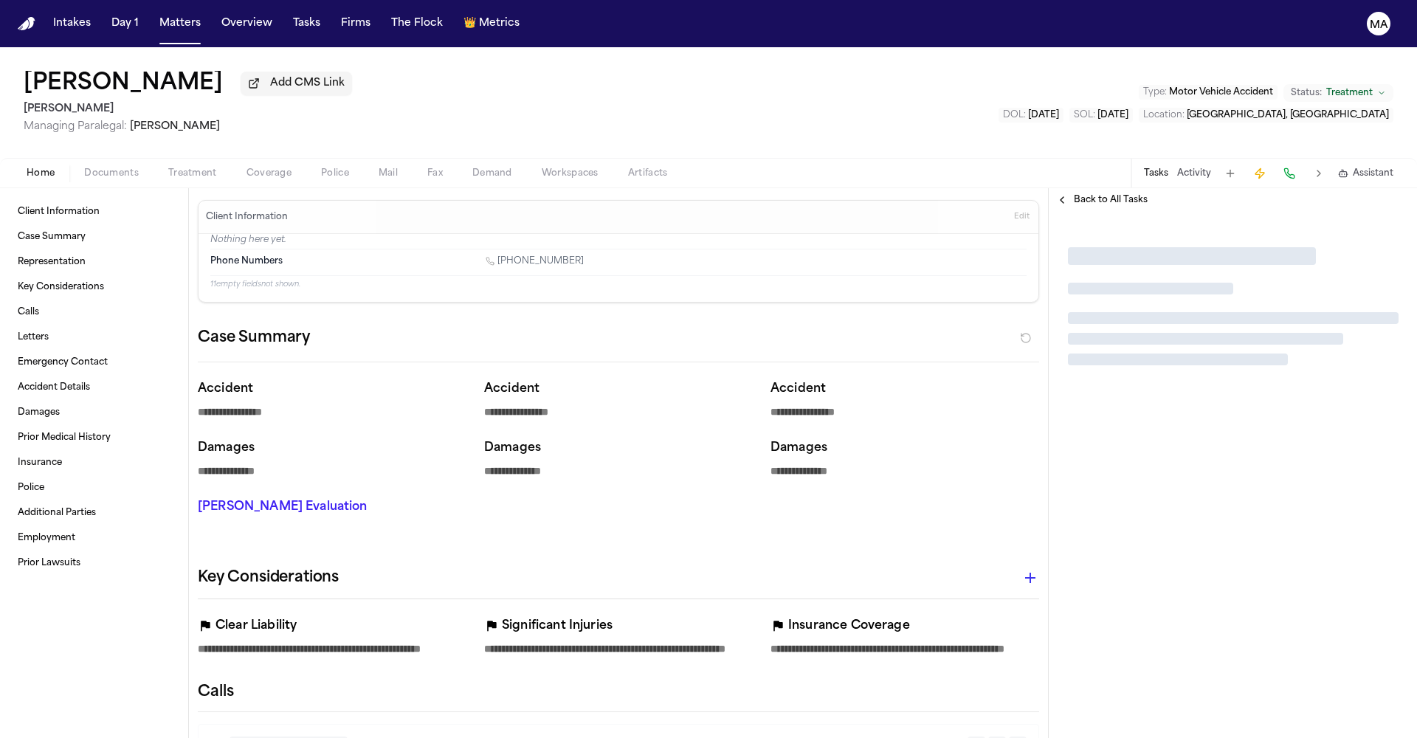
type textarea "*"
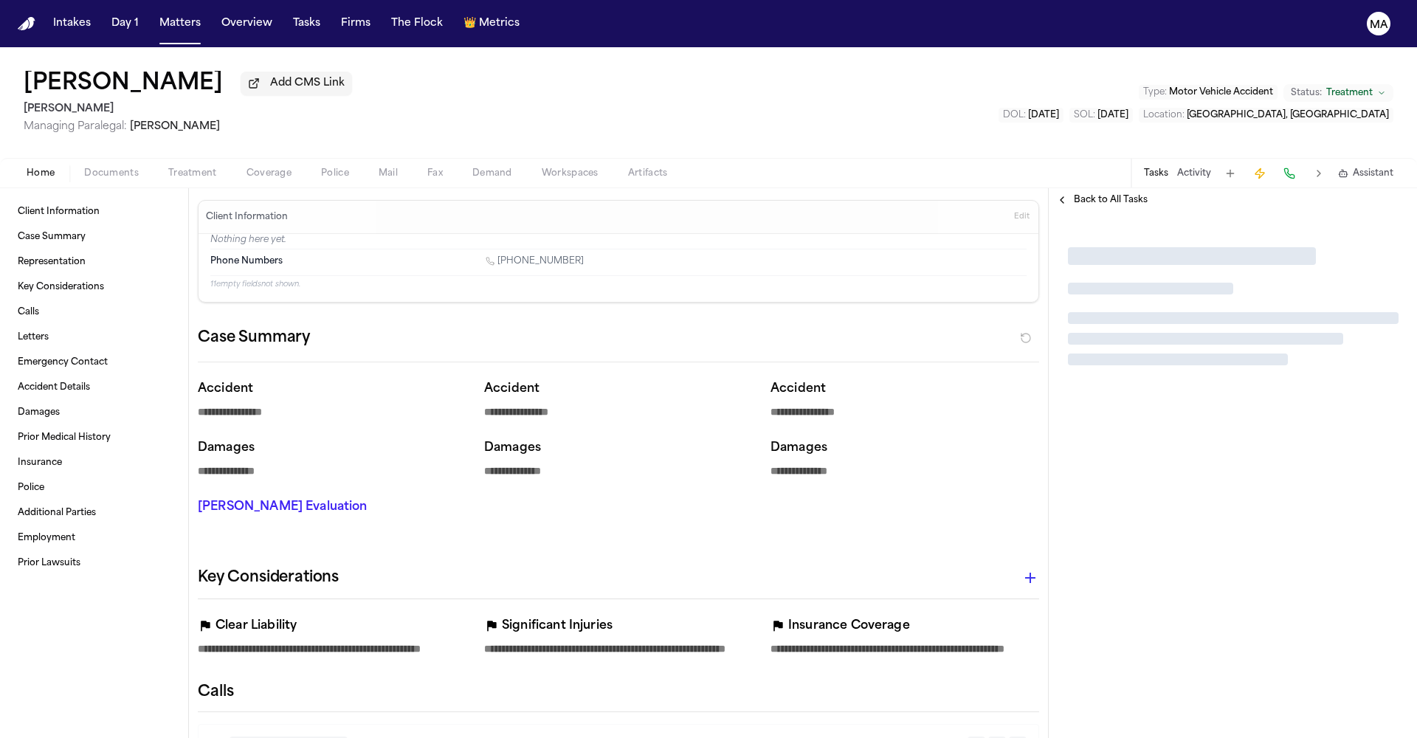
type textarea "*"
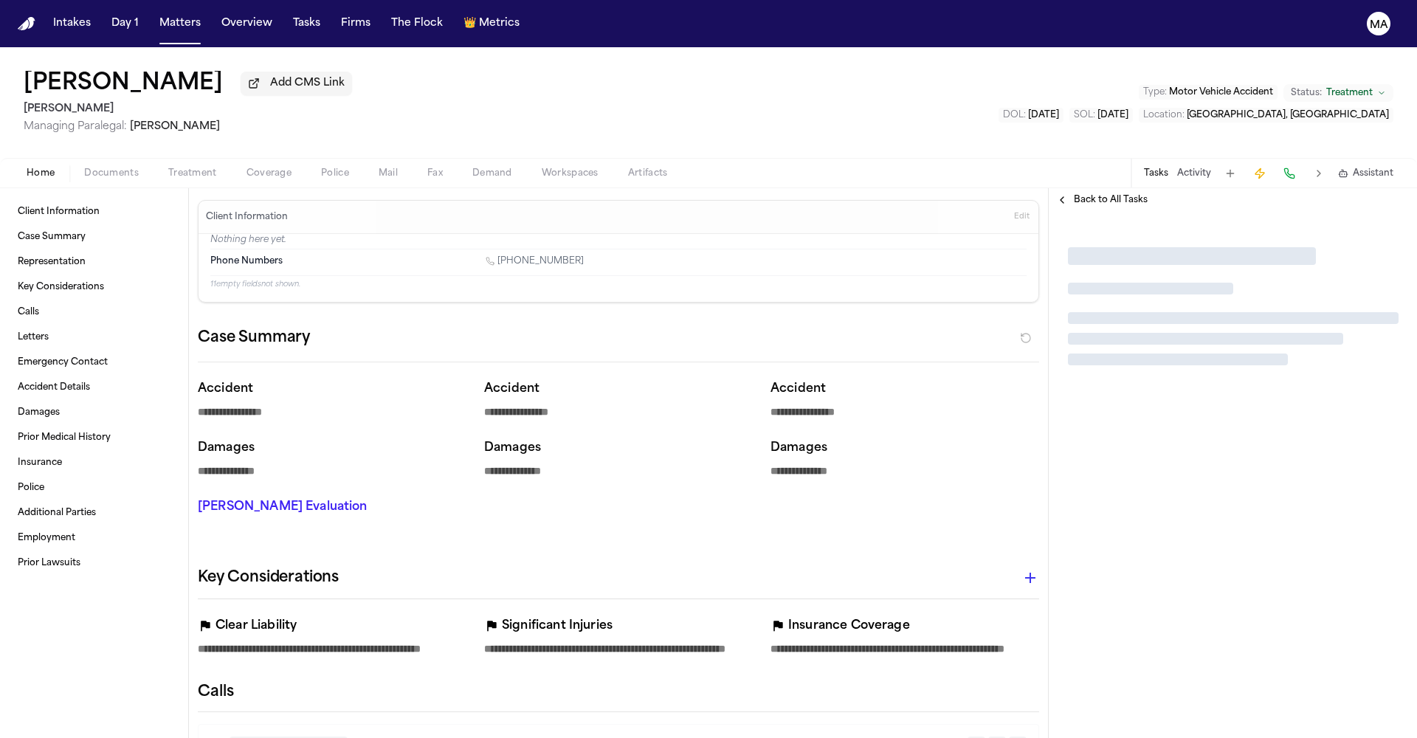
type textarea "*"
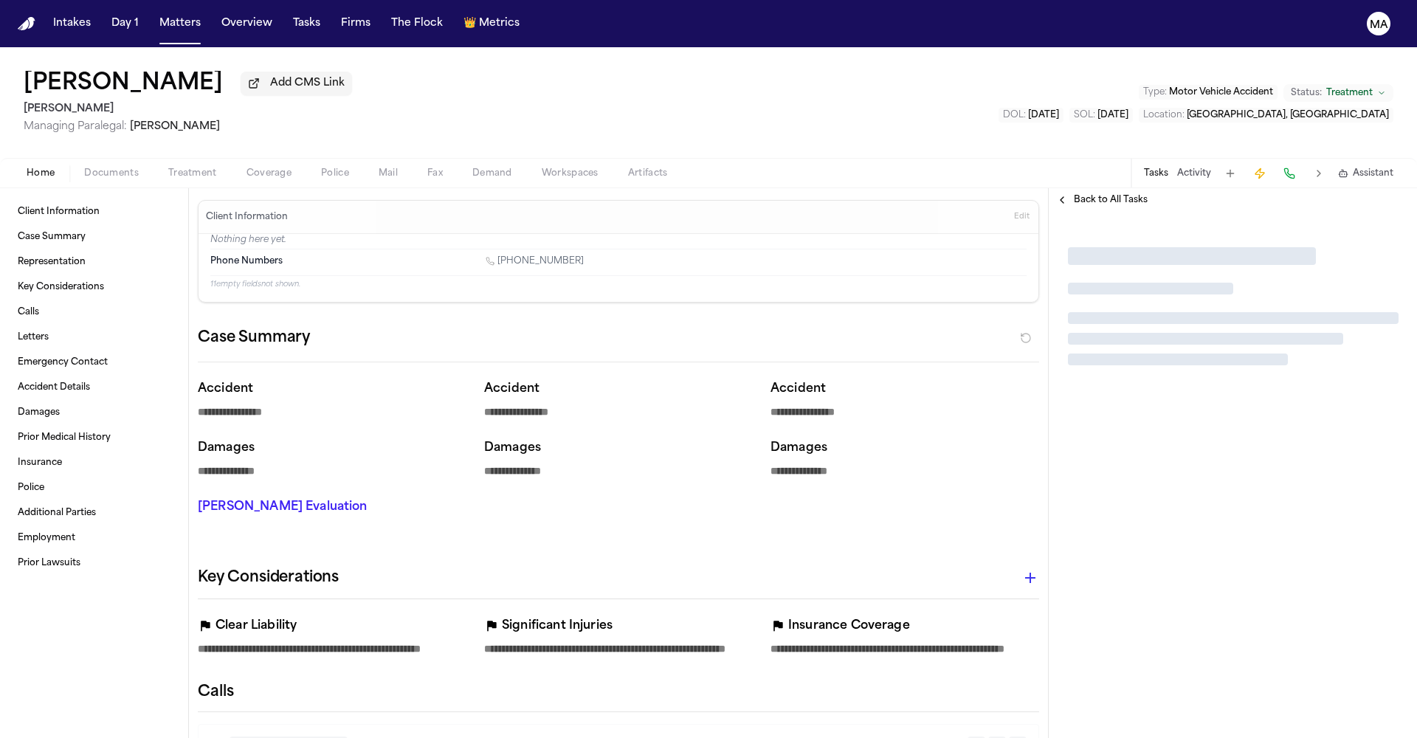
type textarea "*"
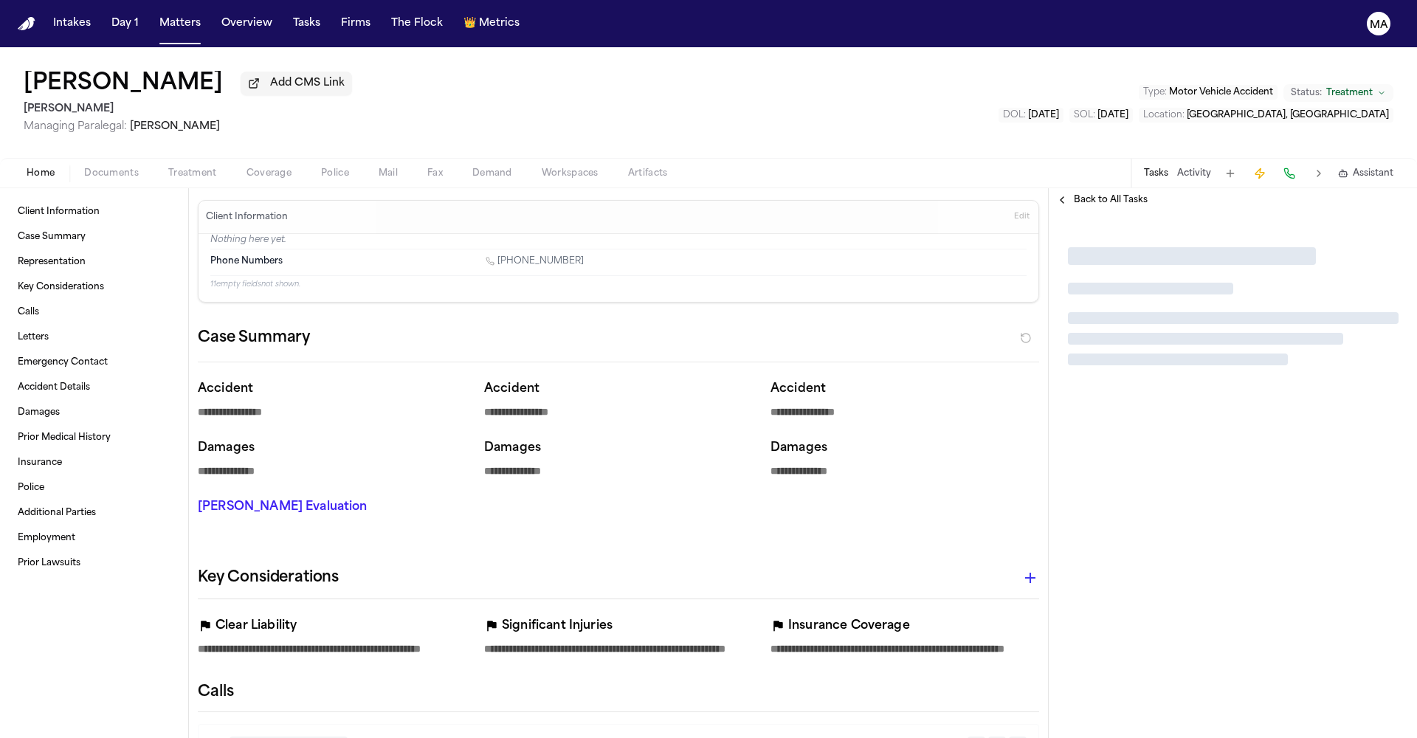
type textarea "*"
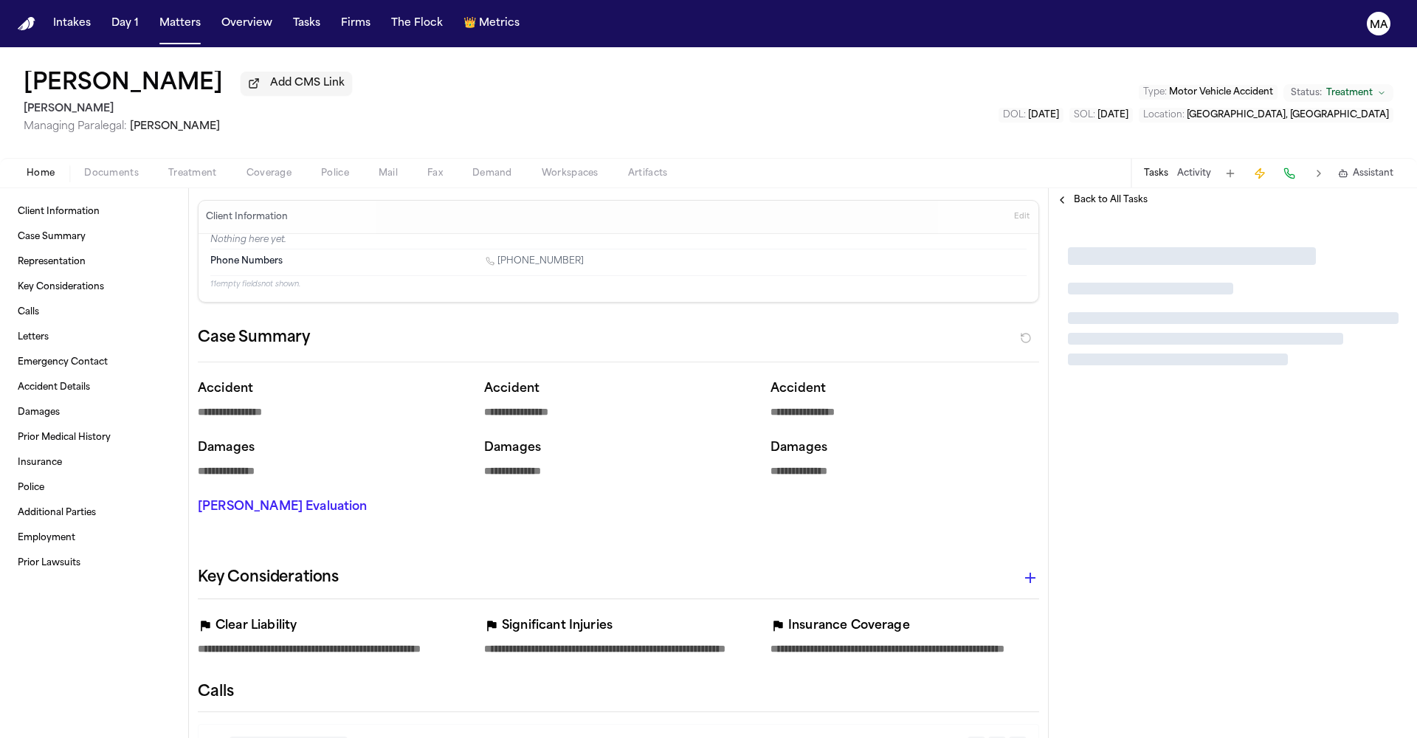
type textarea "*"
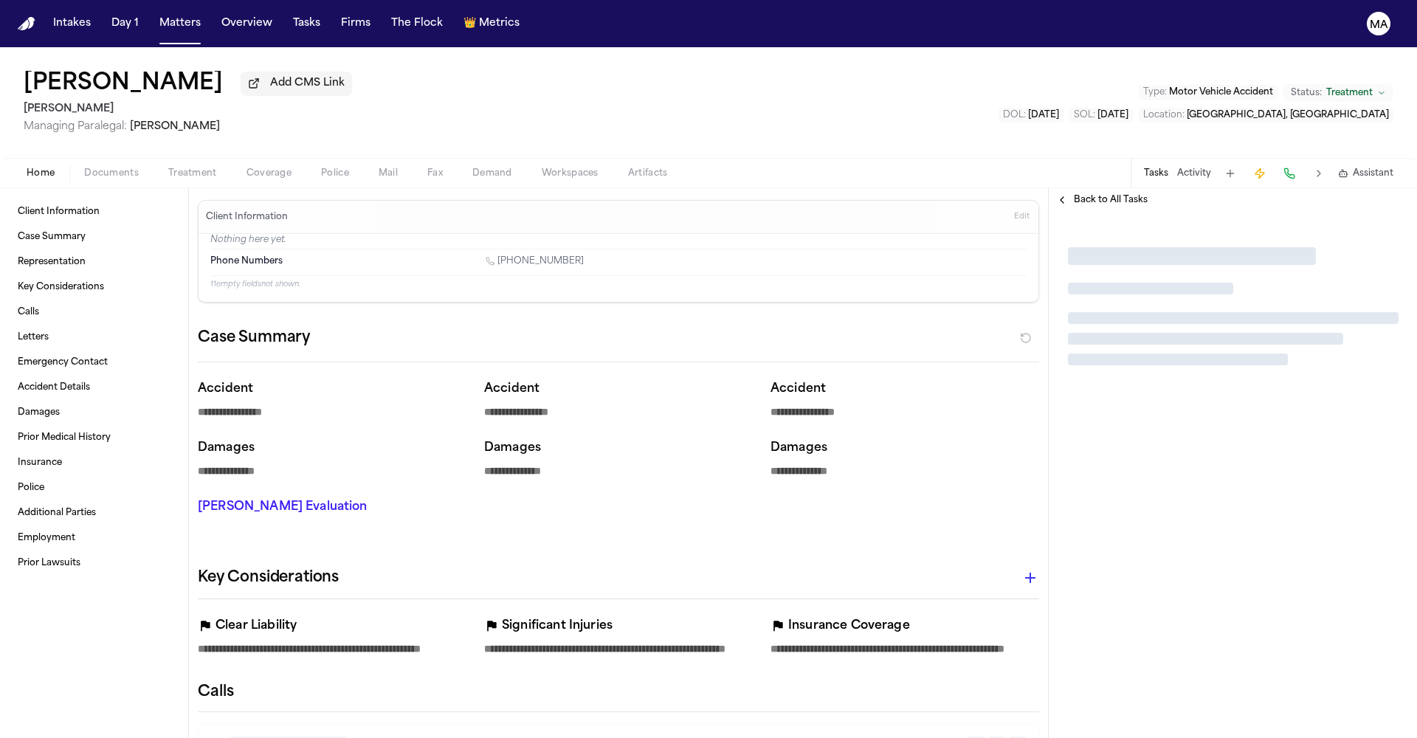
type textarea "*"
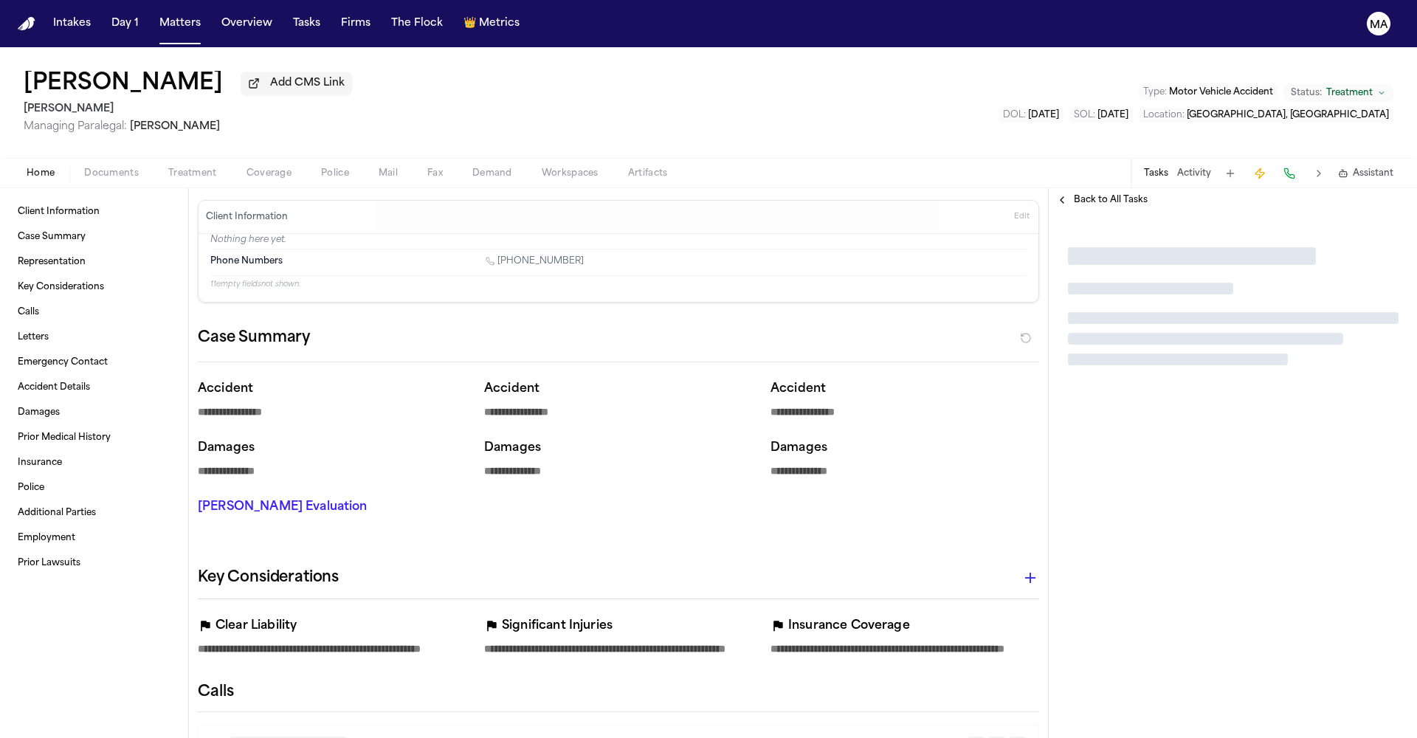
type textarea "*"
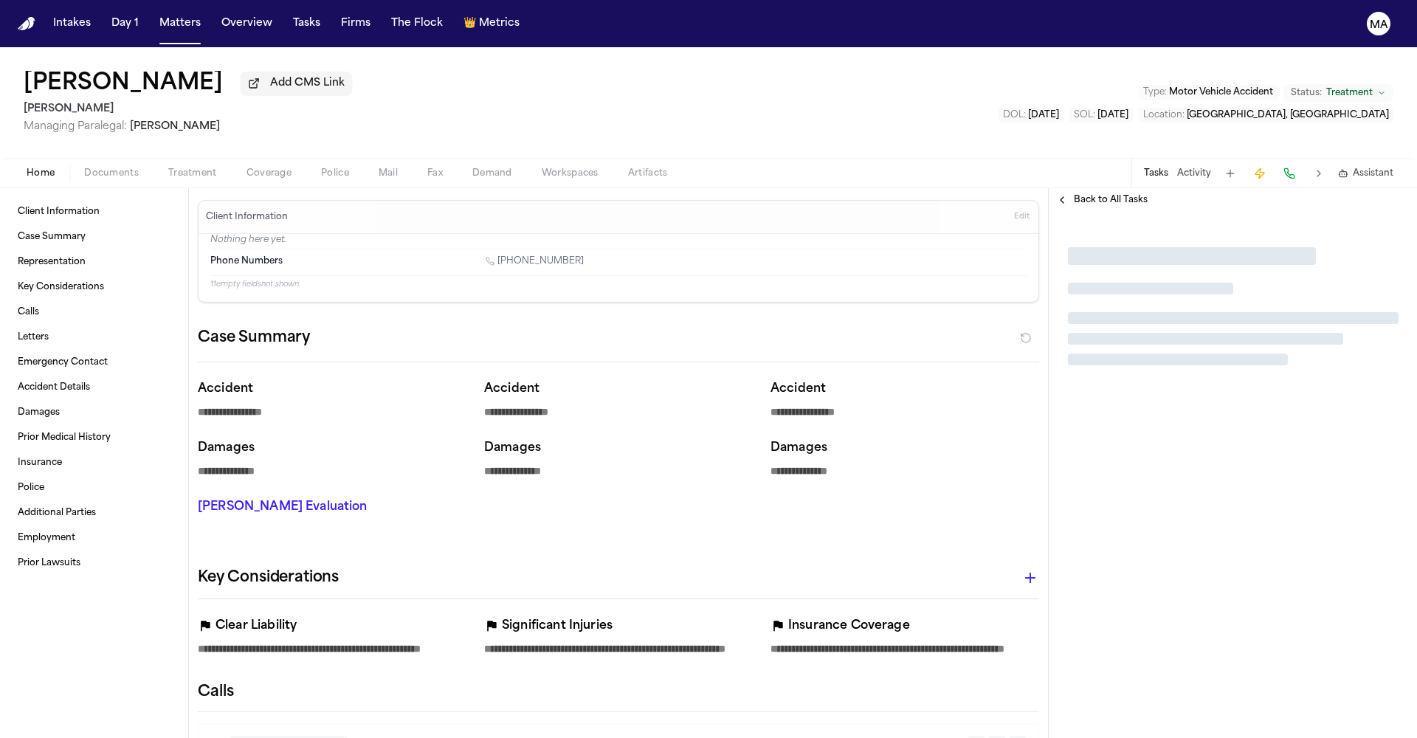
type textarea "*"
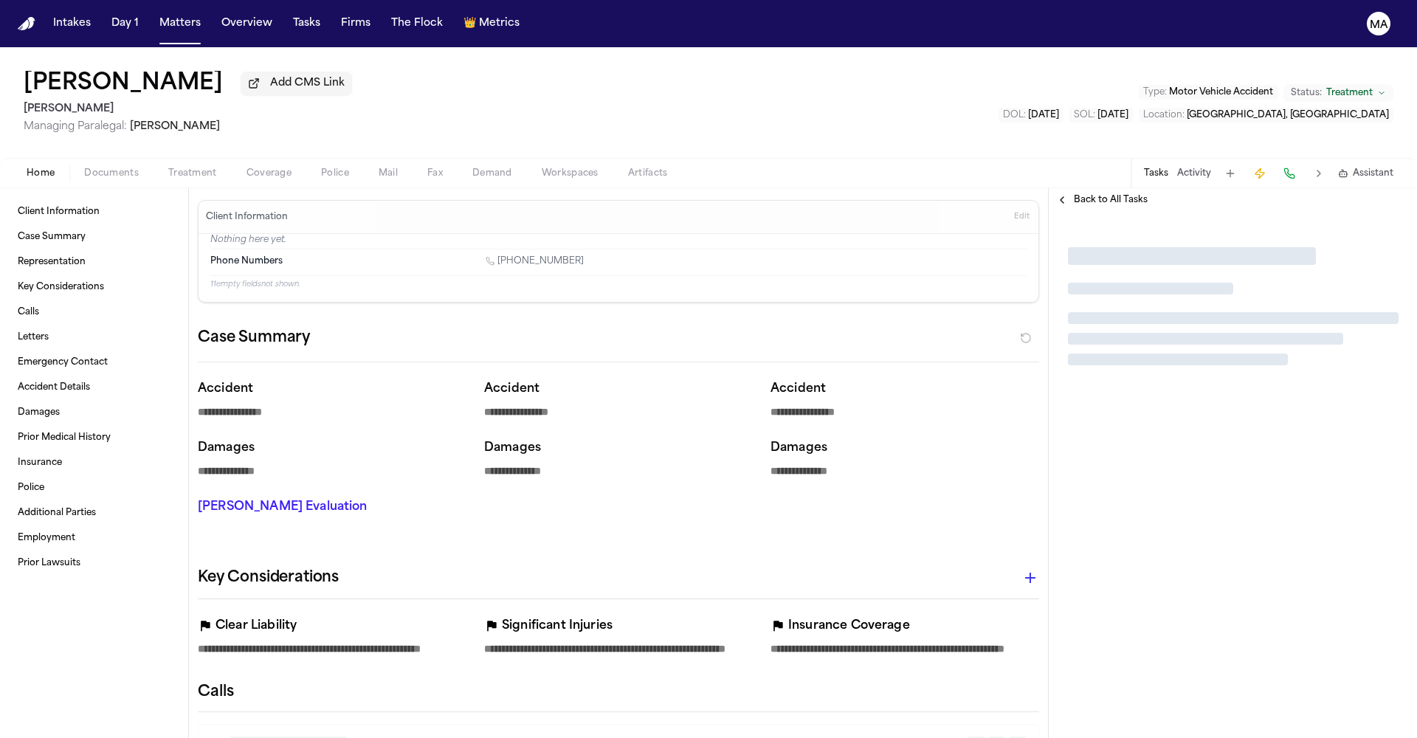
type textarea "*"
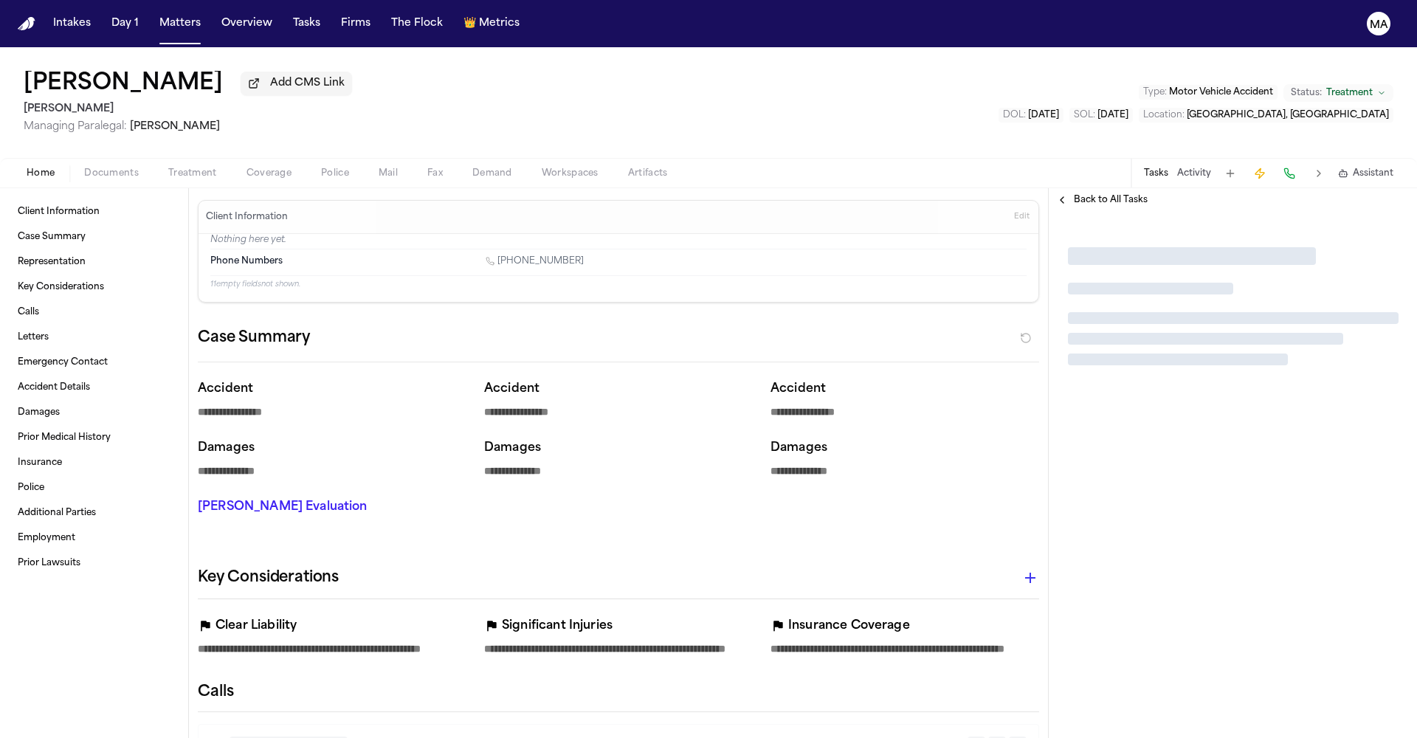
type textarea "*"
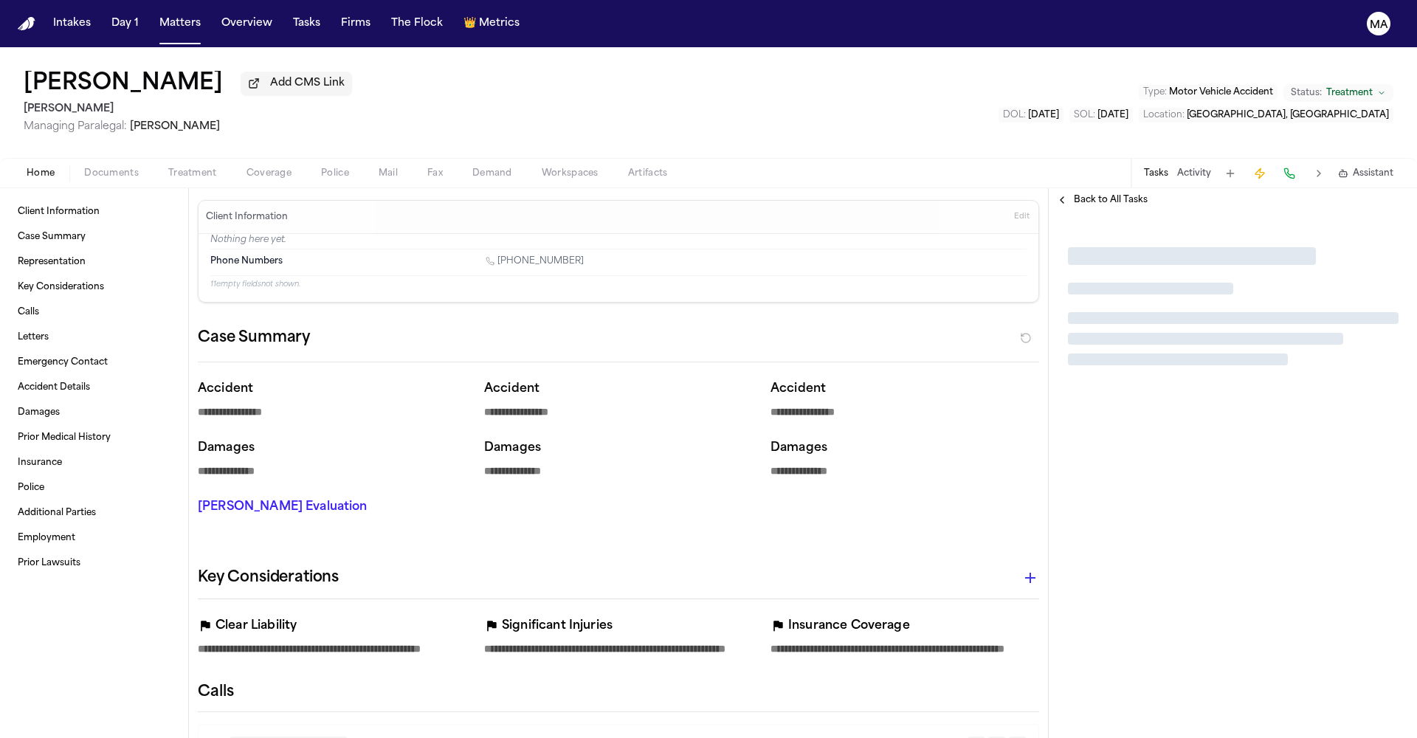
type textarea "*"
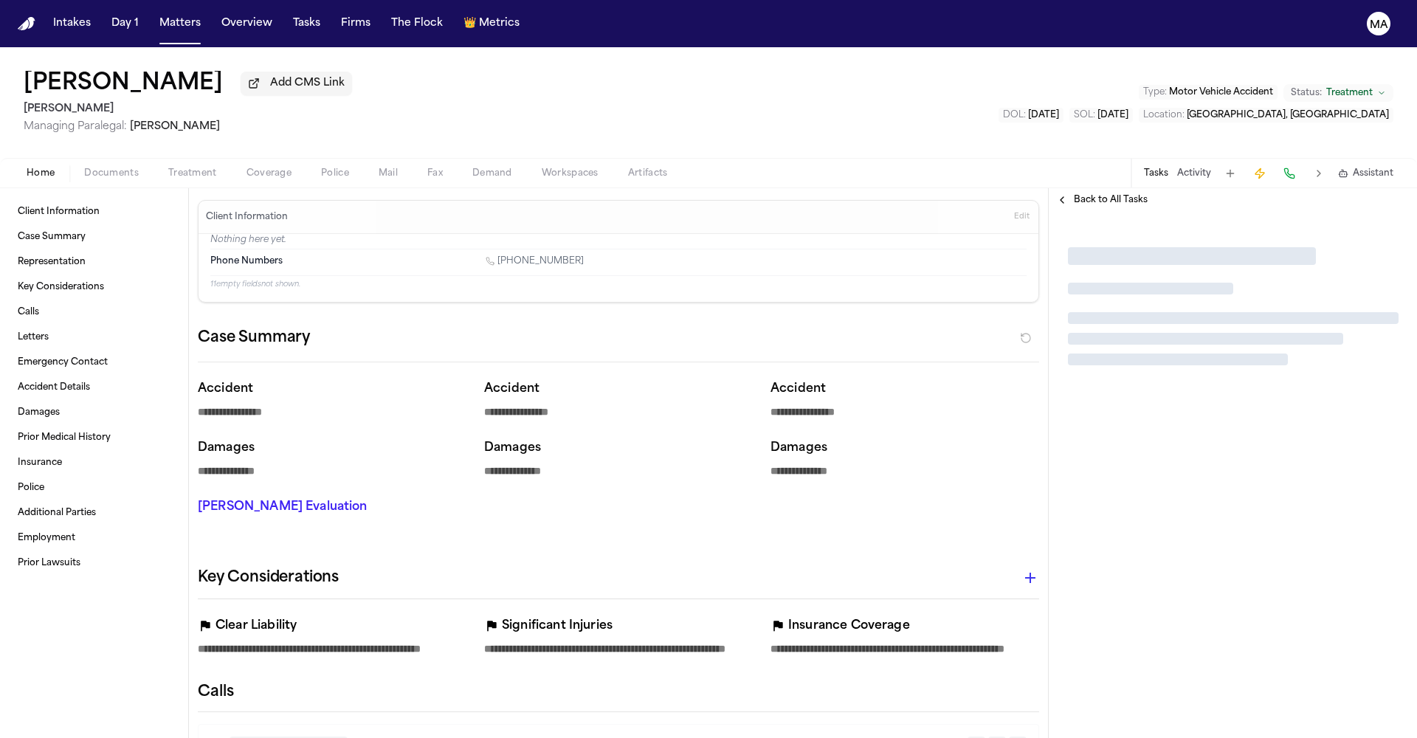
type textarea "*"
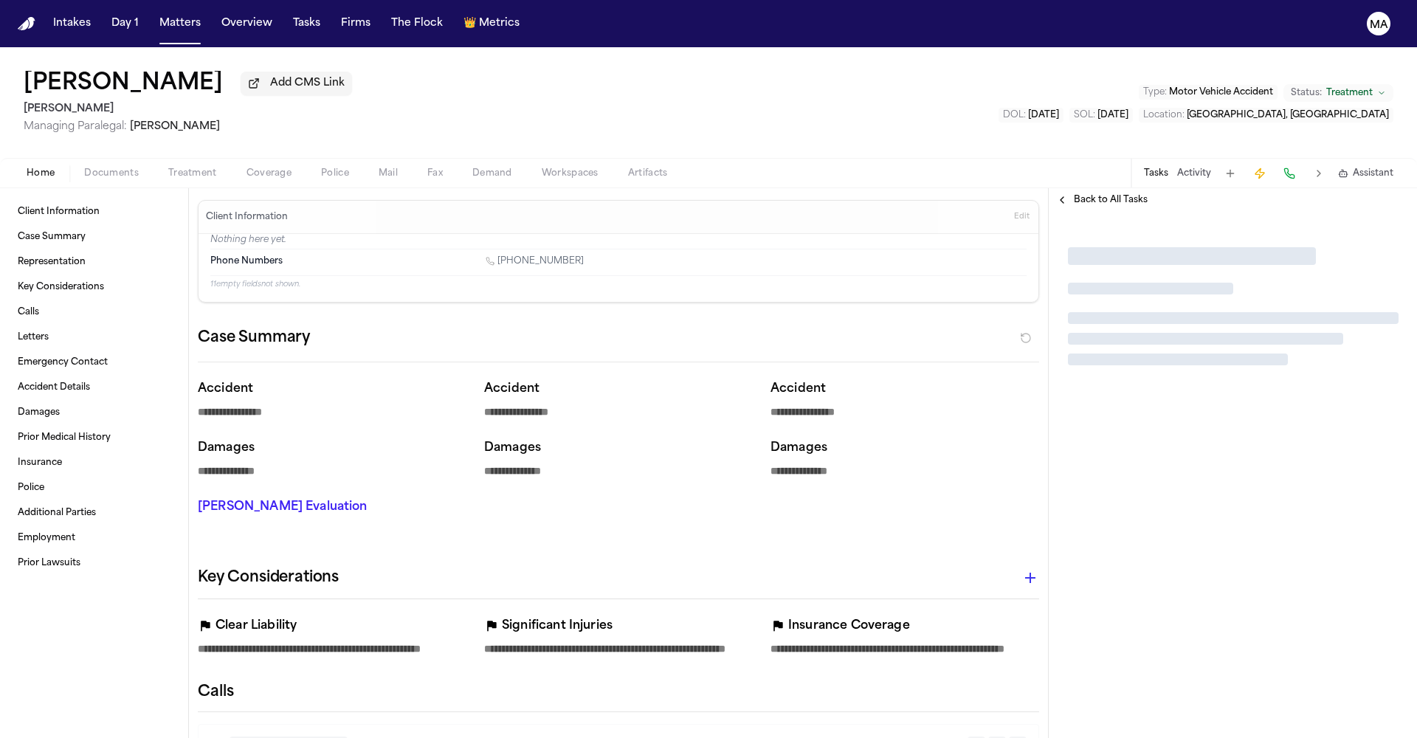
type textarea "*"
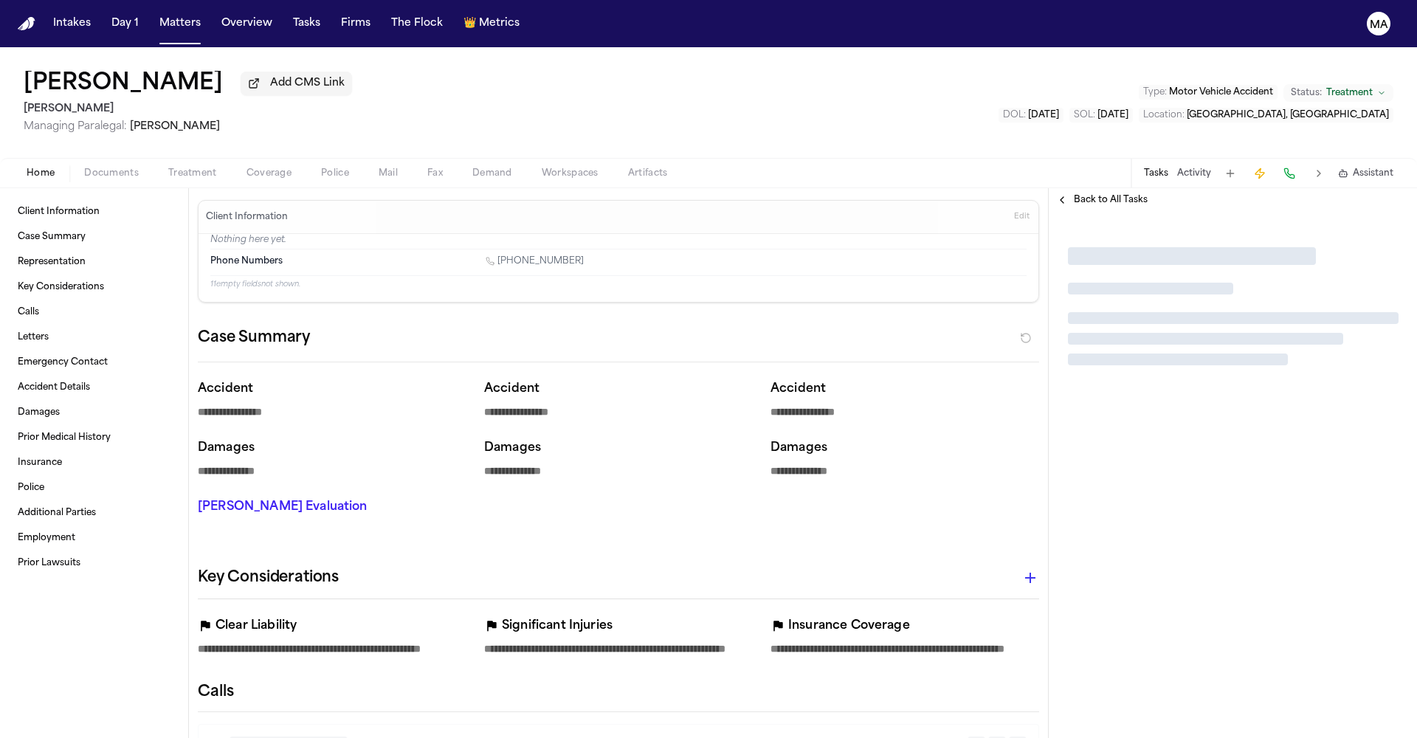
type textarea "*"
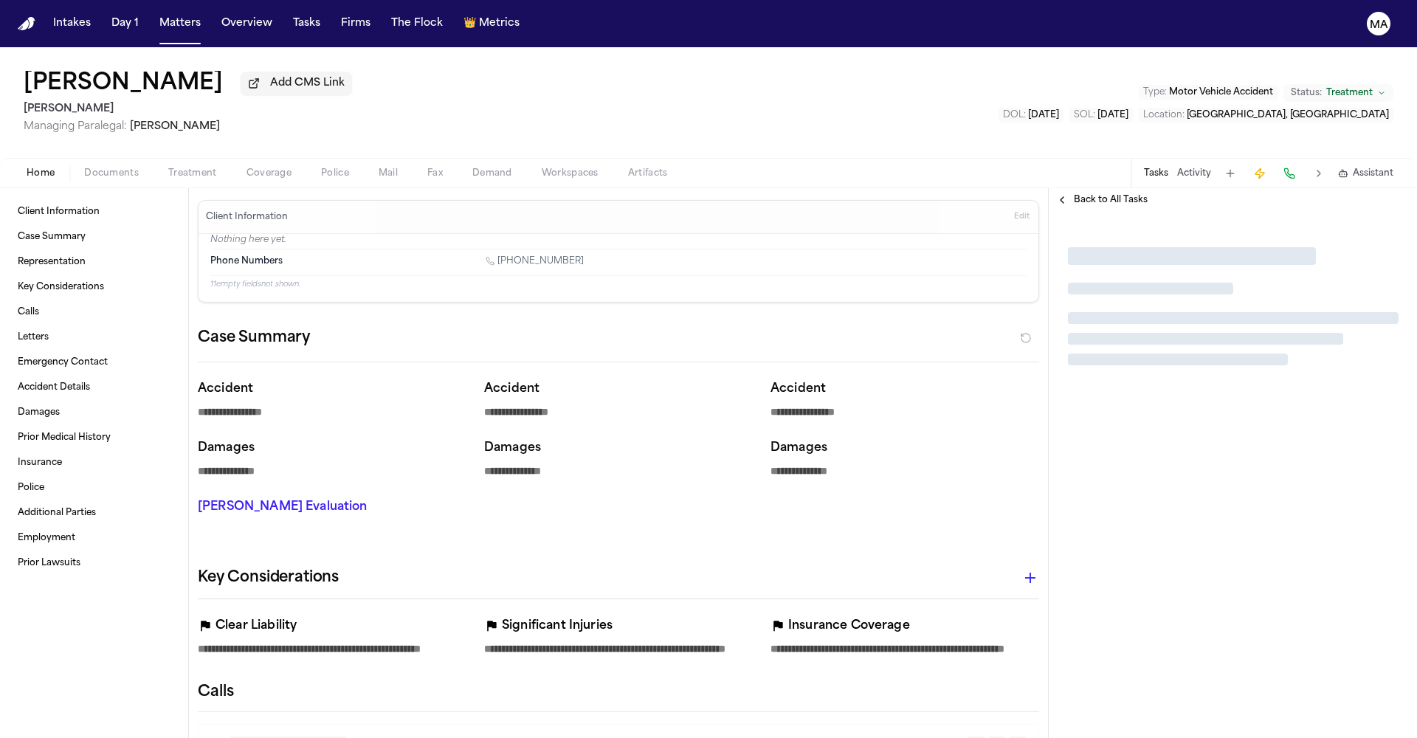
type textarea "*"
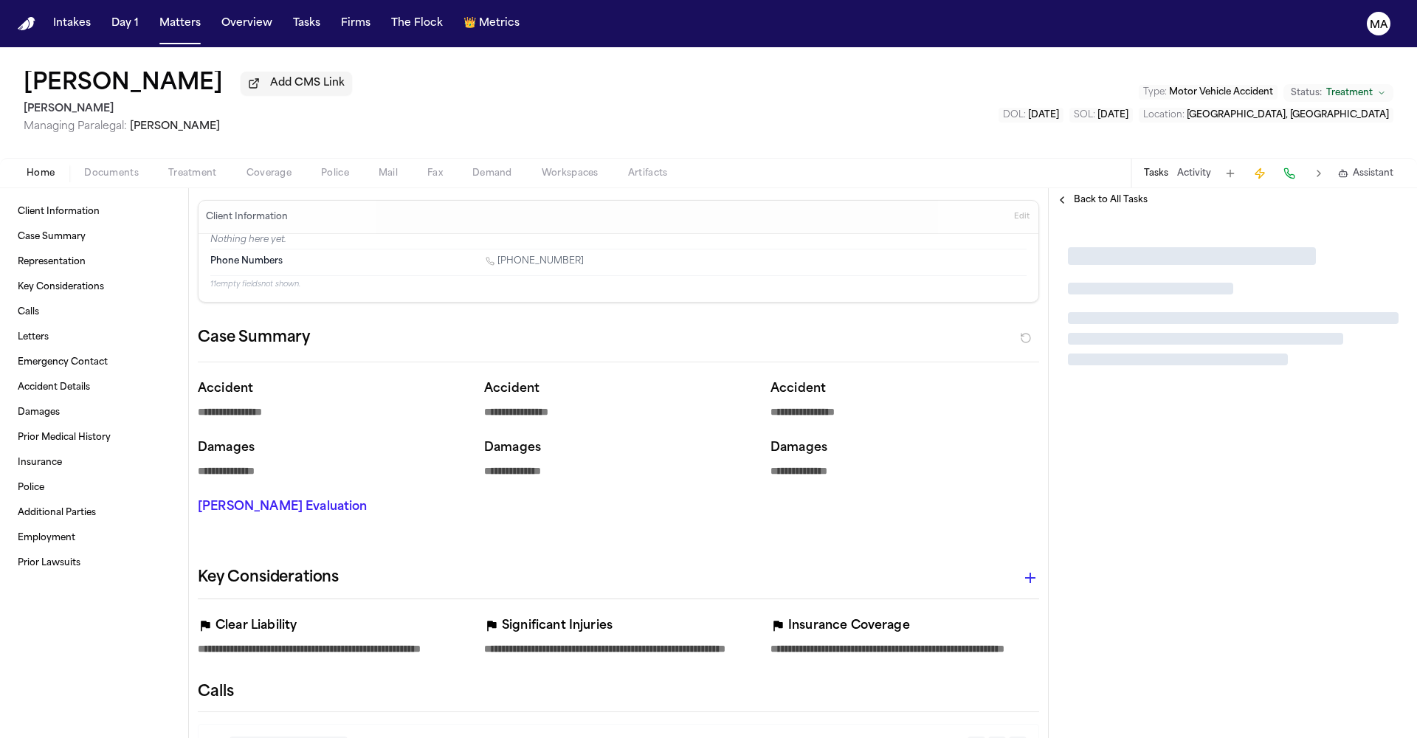
type textarea "*"
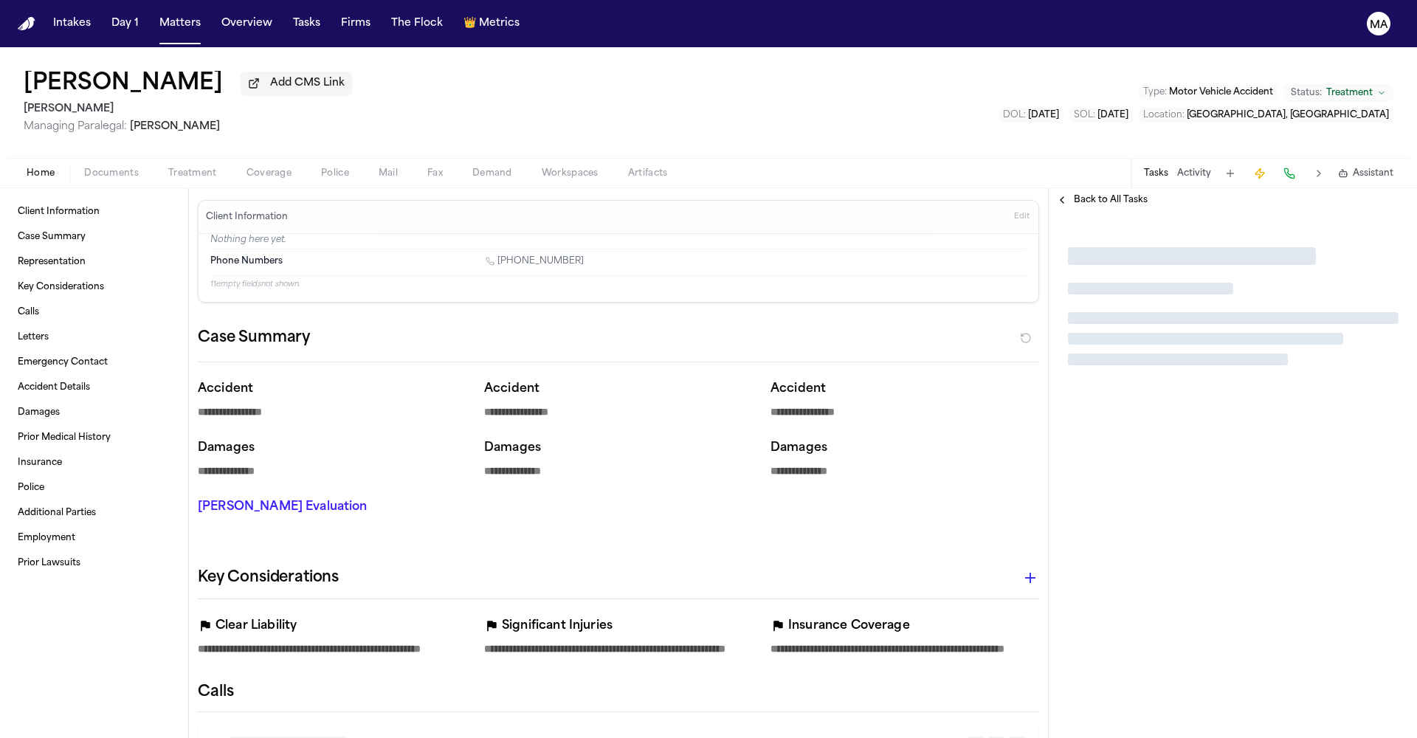
type textarea "*"
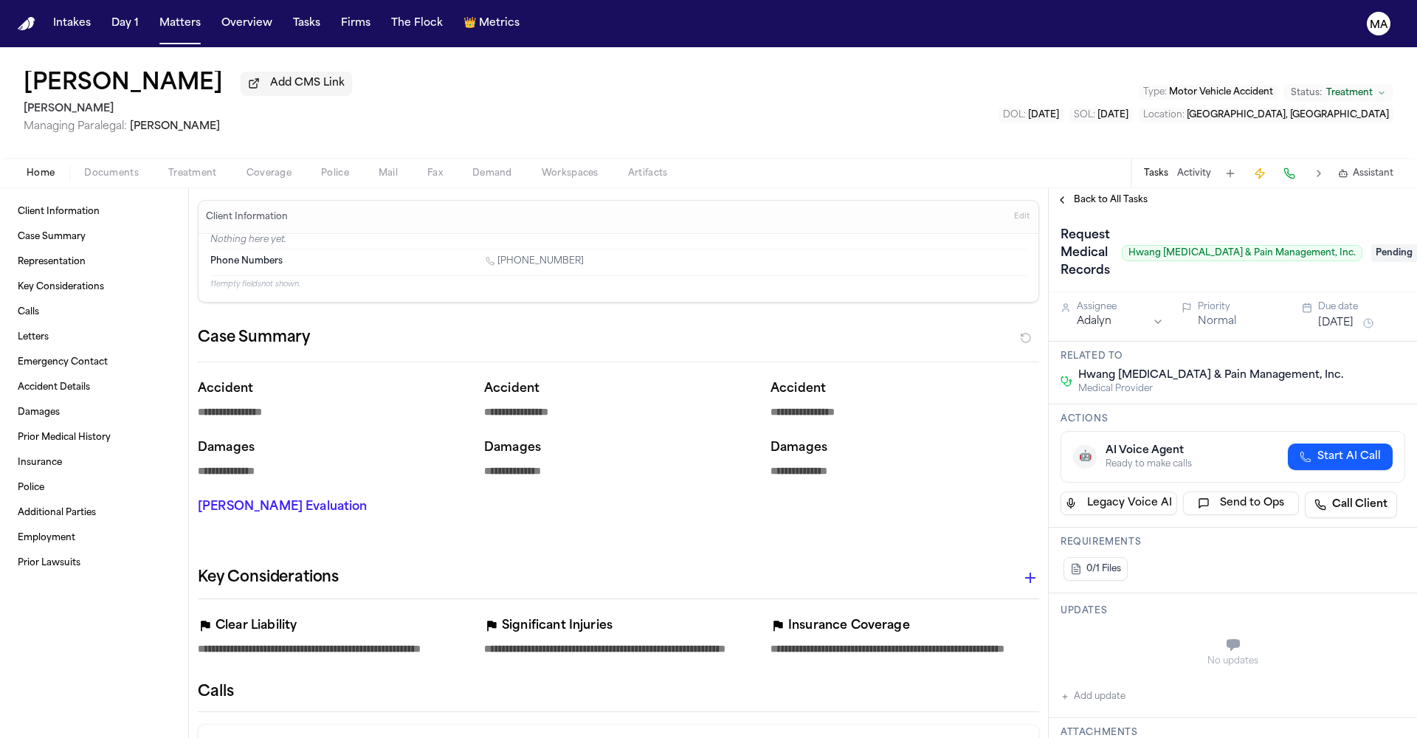
click at [1075, 194] on span "Back to All Tasks" at bounding box center [1111, 200] width 74 height 12
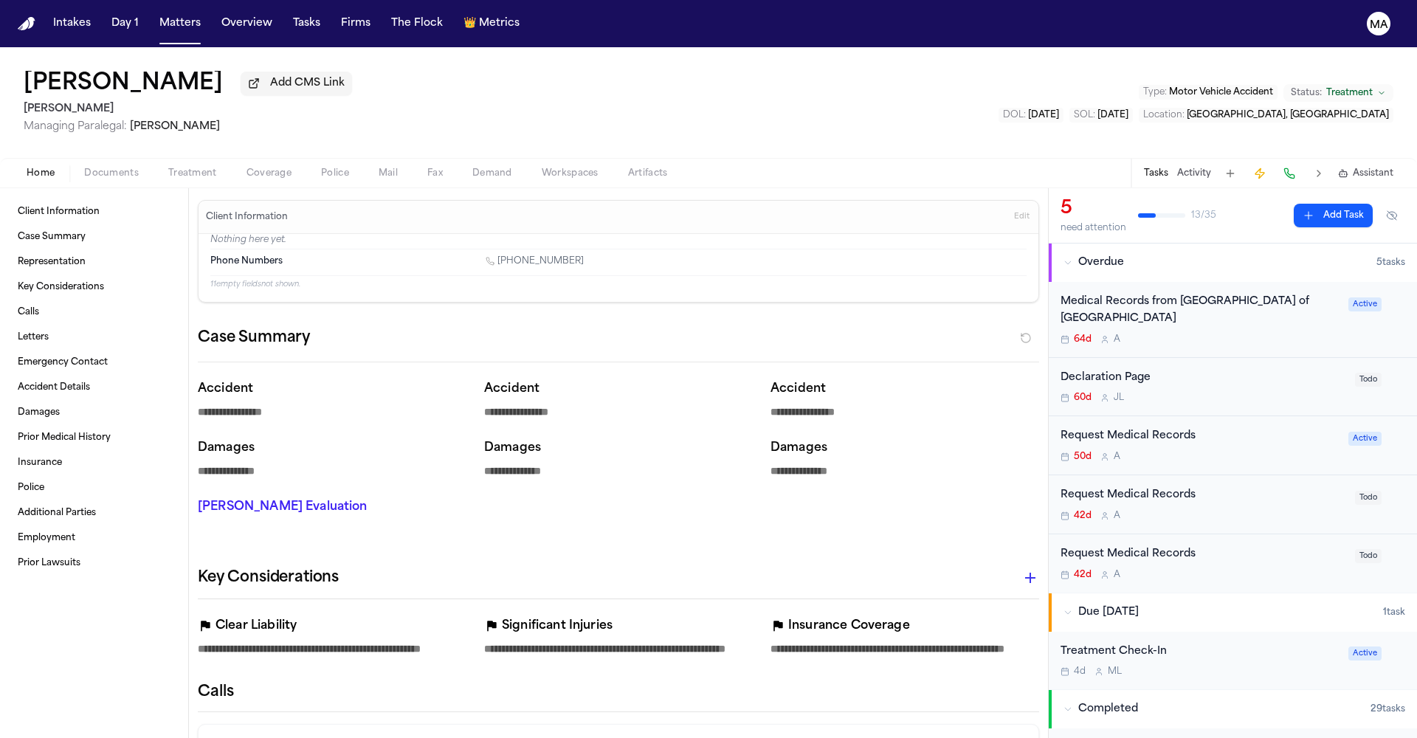
click at [168, 168] on span "Treatment" at bounding box center [192, 174] width 49 height 12
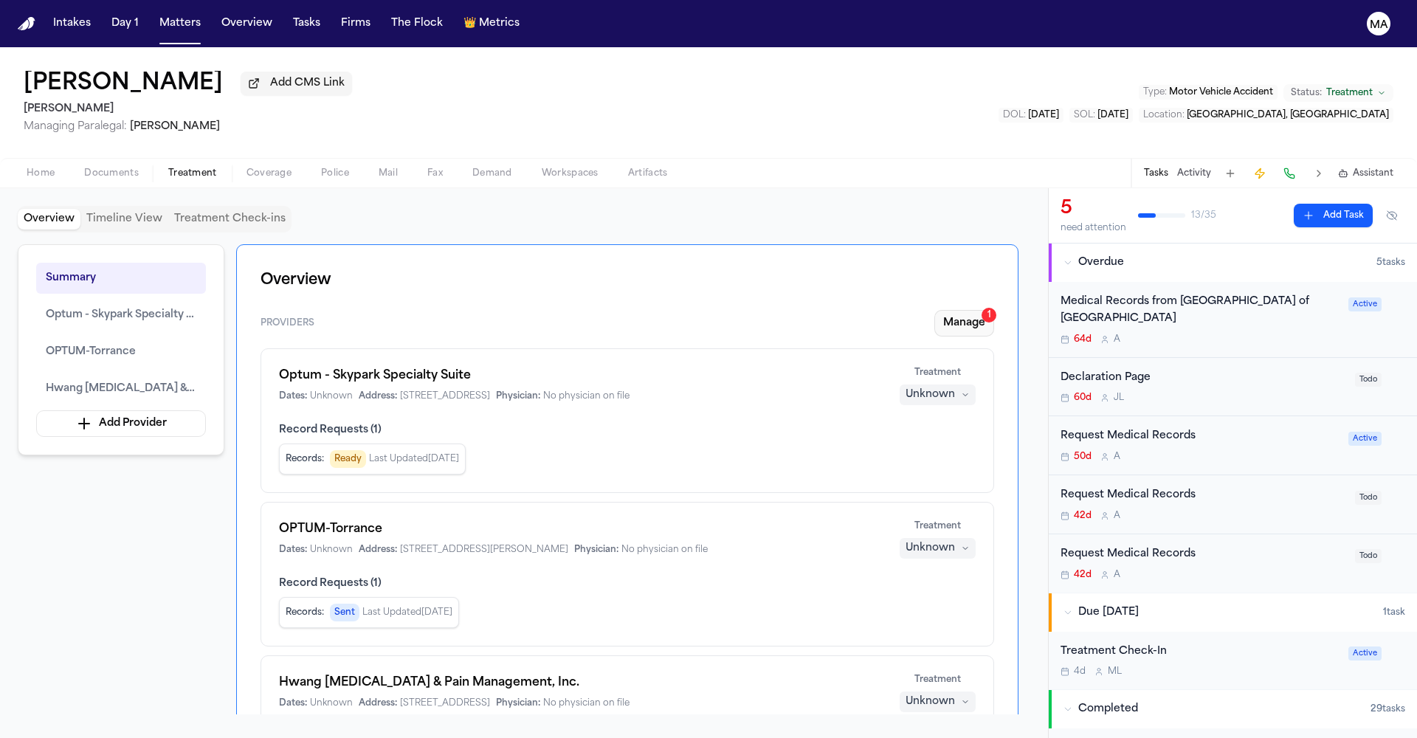
click at [993, 310] on button "Manage 1" at bounding box center [964, 323] width 60 height 27
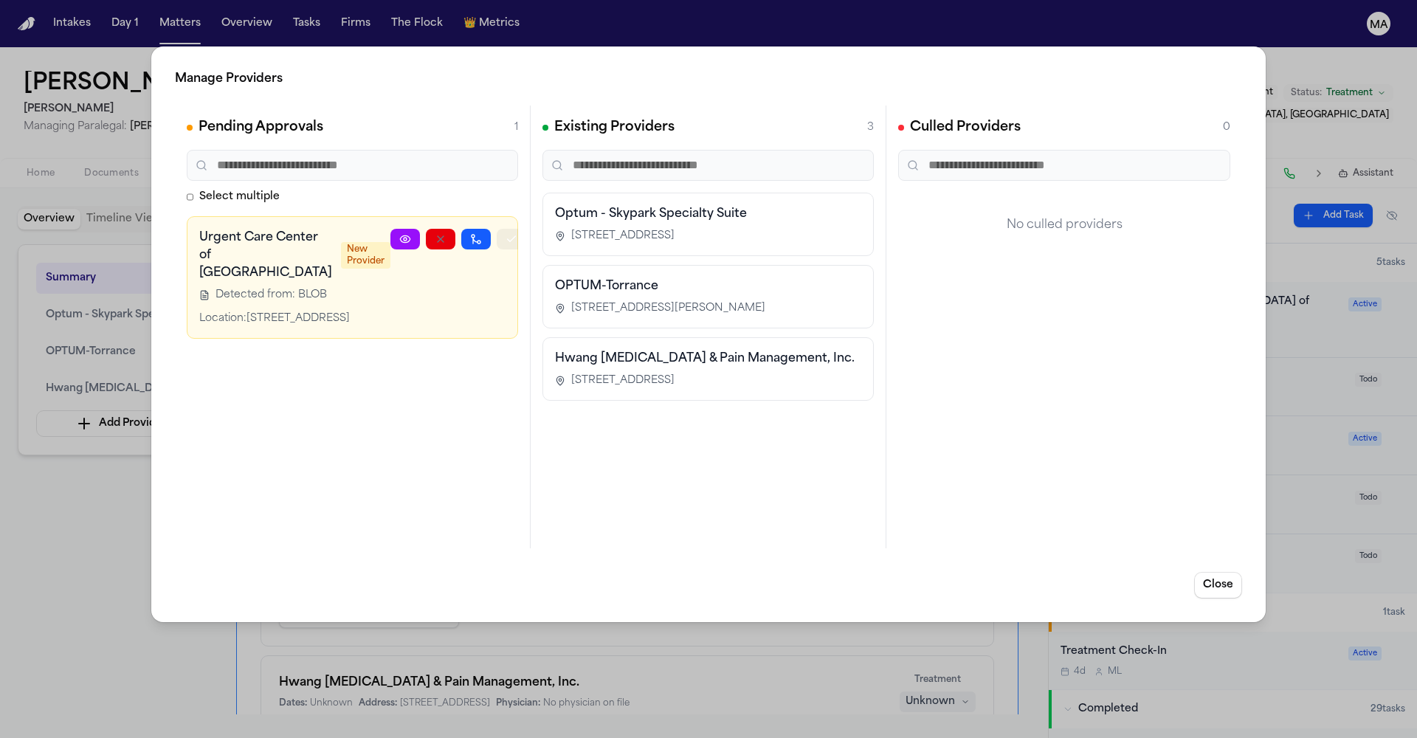
click at [506, 233] on icon "button" at bounding box center [512, 239] width 12 height 12
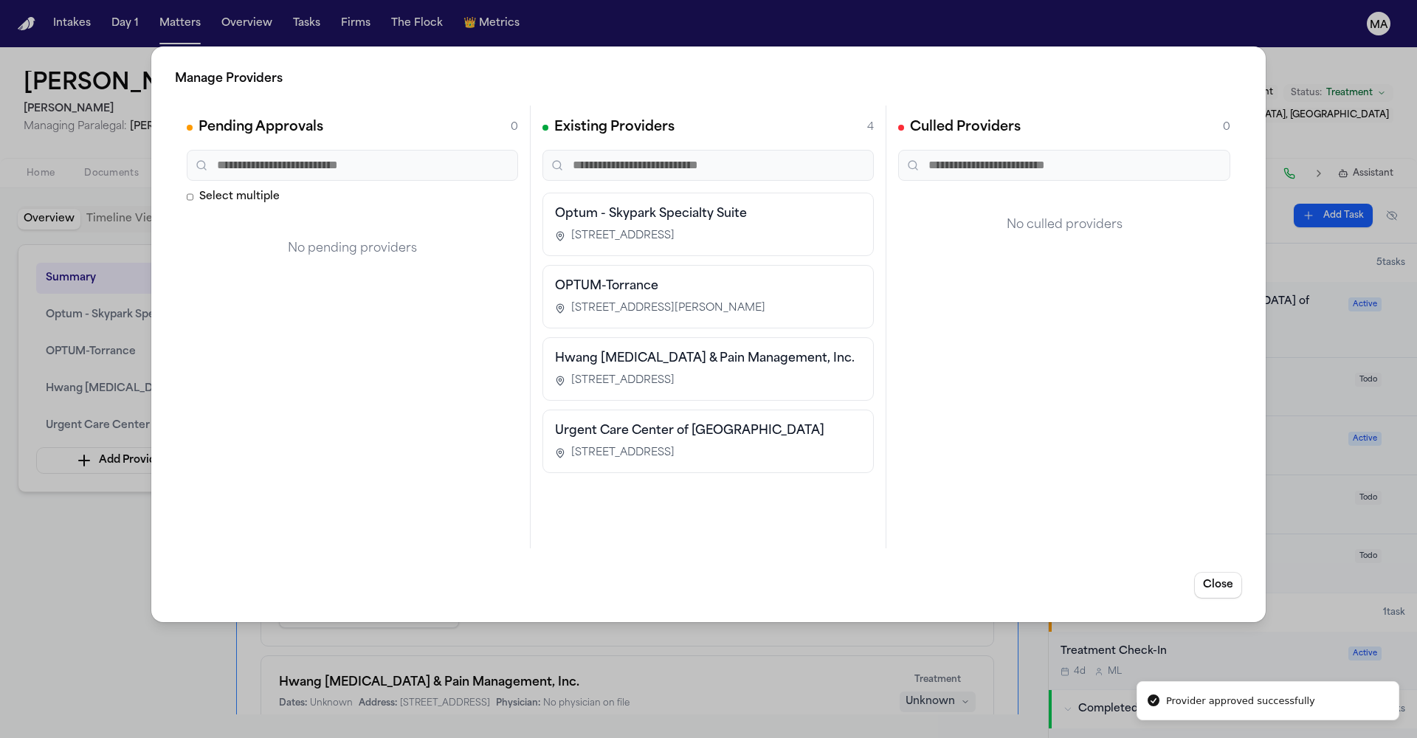
click at [116, 399] on div "Manage Providers Pending Approvals 0 Select multiple No pending providers Exist…" at bounding box center [708, 369] width 1417 height 738
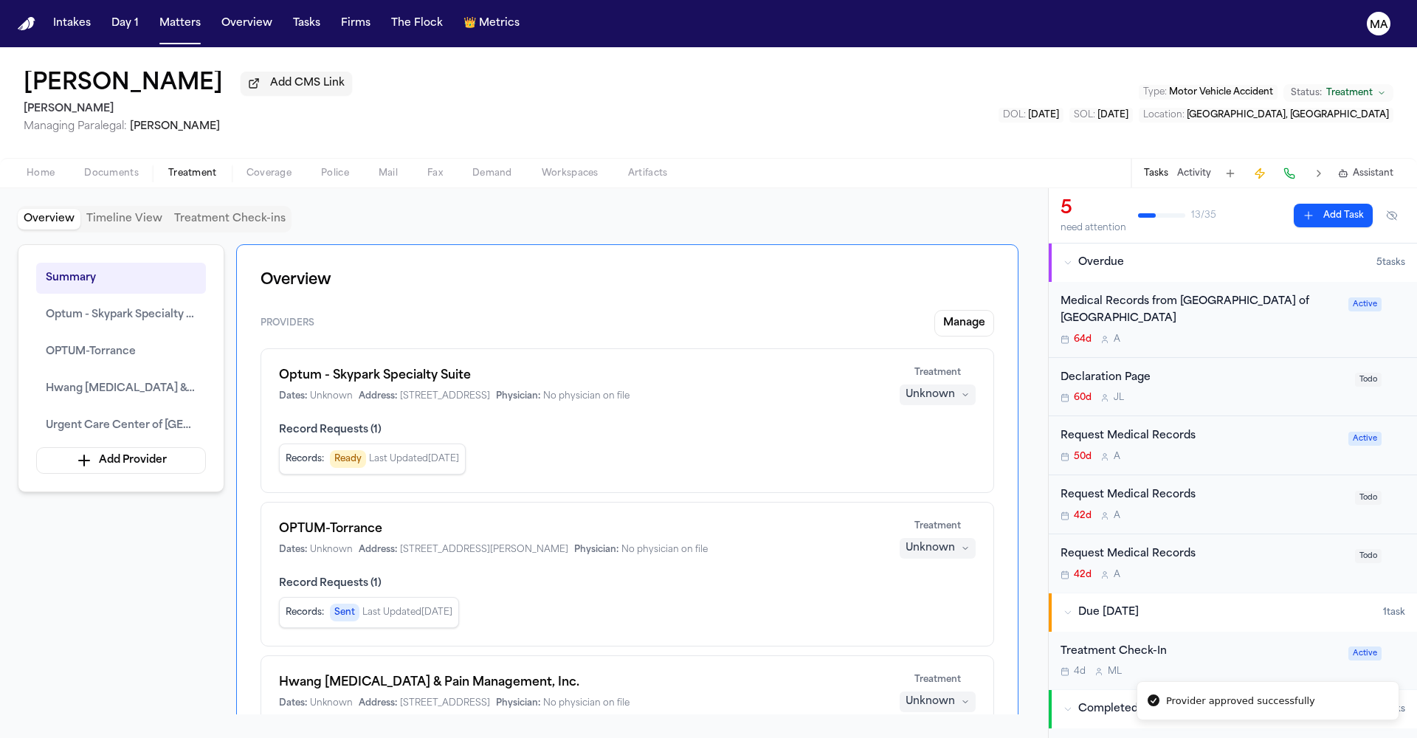
click at [1135, 428] on div "Request Medical Records" at bounding box center [1200, 436] width 279 height 17
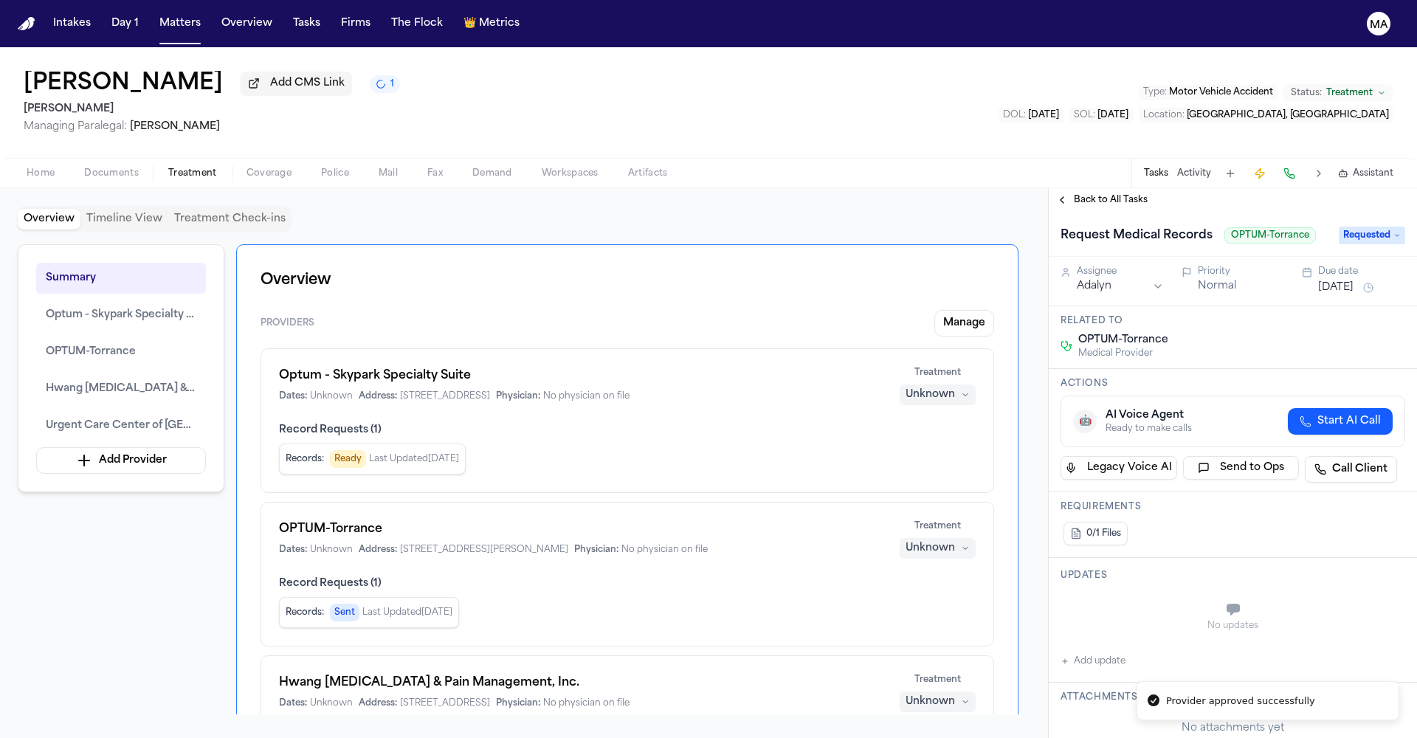
click at [1090, 194] on span "Back to All Tasks" at bounding box center [1111, 200] width 74 height 12
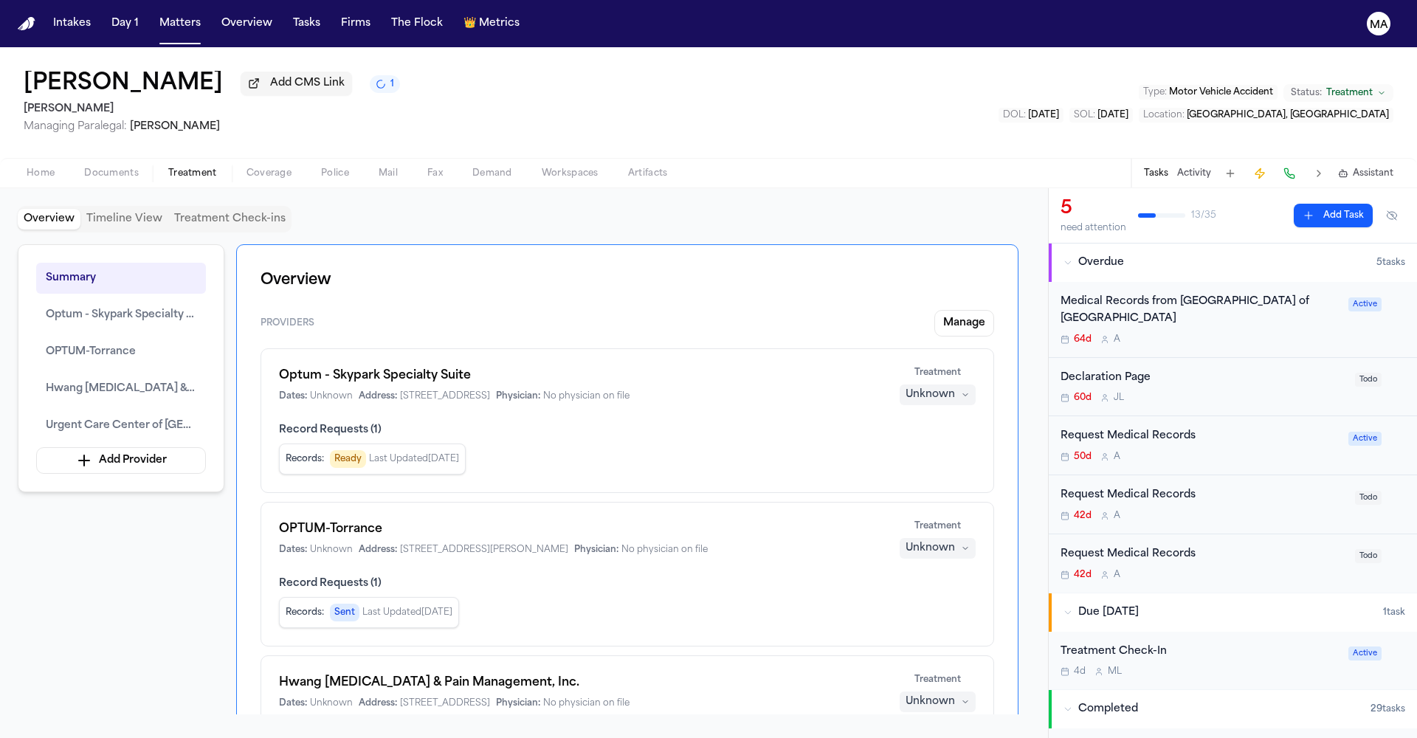
click at [1151, 294] on div "Medical Records from Urgent Care Center of South Bay" at bounding box center [1200, 311] width 279 height 34
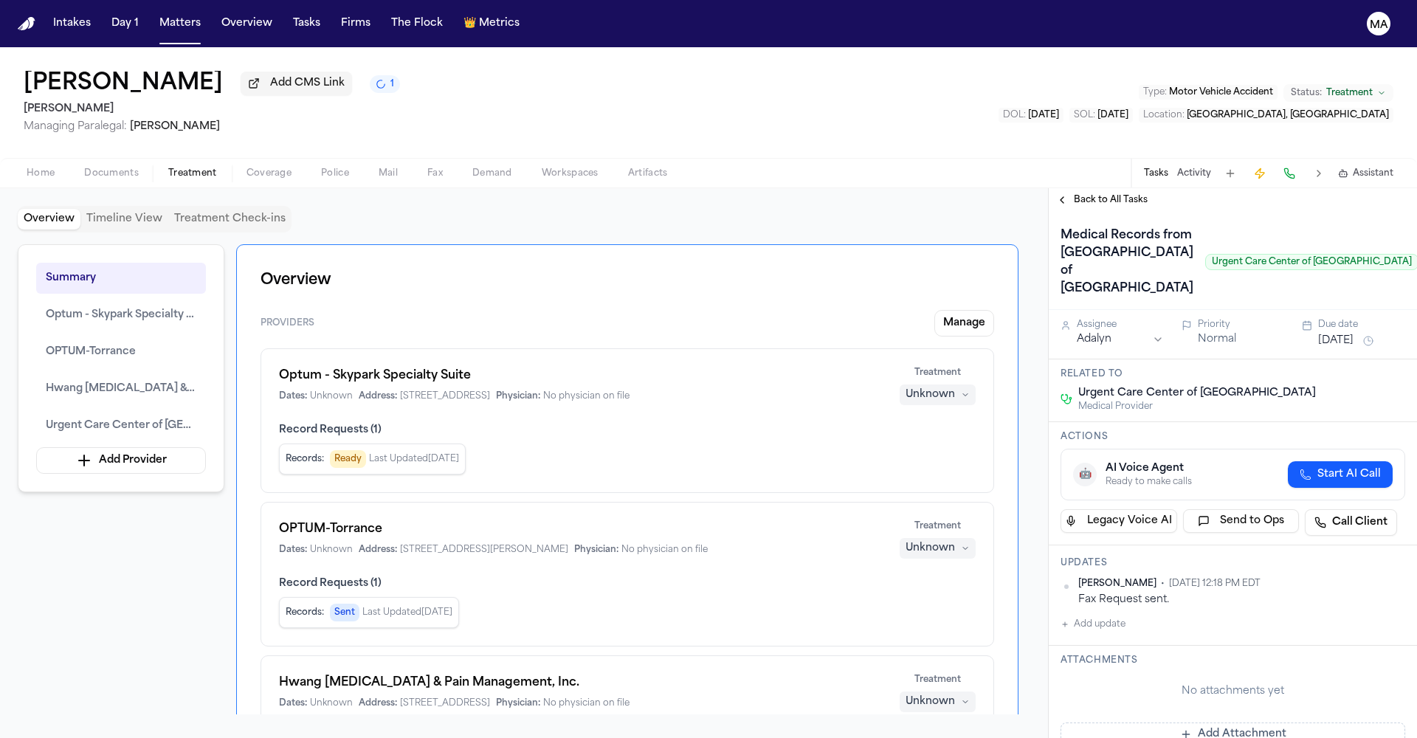
click at [1074, 194] on span "Back to All Tasks" at bounding box center [1111, 200] width 74 height 12
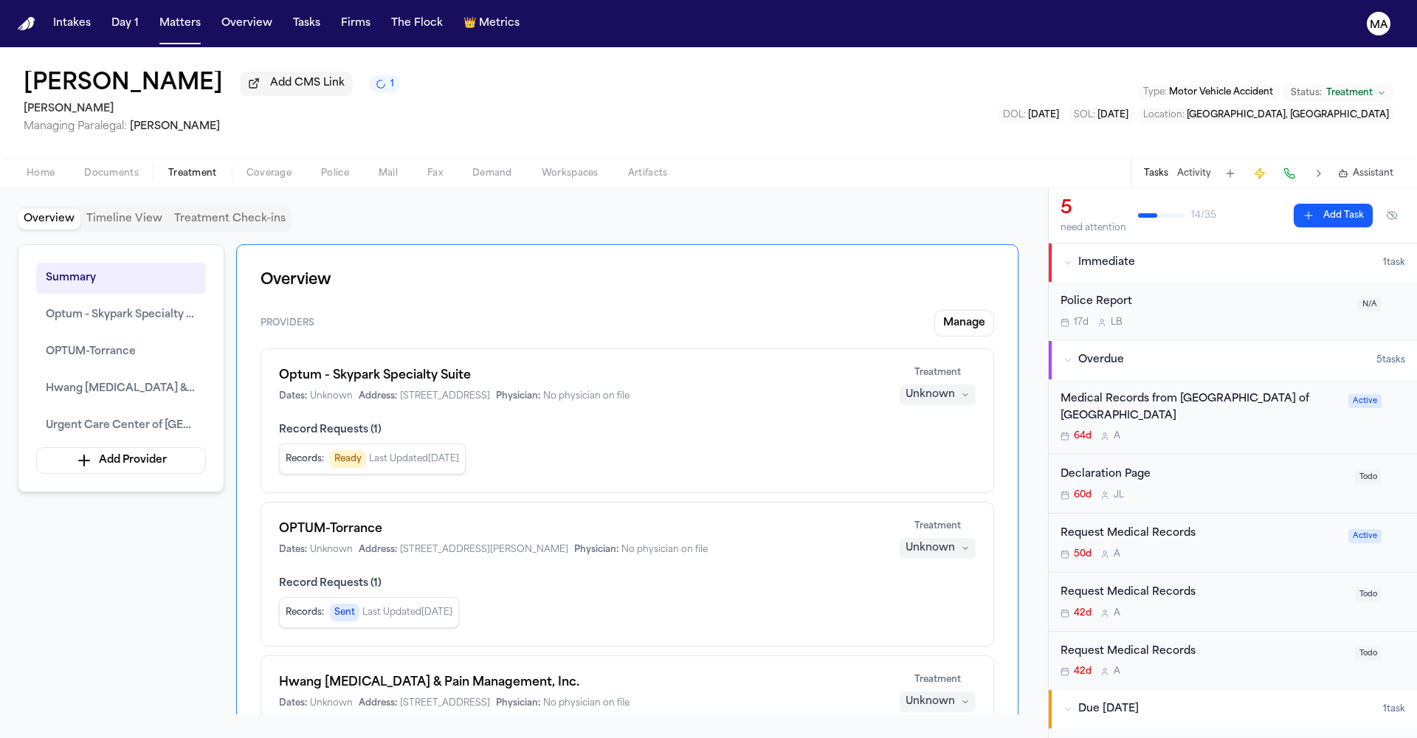
click at [955, 387] on div "Unknown" at bounding box center [930, 394] width 49 height 15
click at [956, 263] on span "Completed" at bounding box center [973, 270] width 58 height 15
click at [955, 541] on div "Unknown" at bounding box center [930, 548] width 49 height 15
click at [969, 355] on span "Completed" at bounding box center [973, 362] width 58 height 15
click at [976, 692] on button "Unknown" at bounding box center [938, 702] width 76 height 21
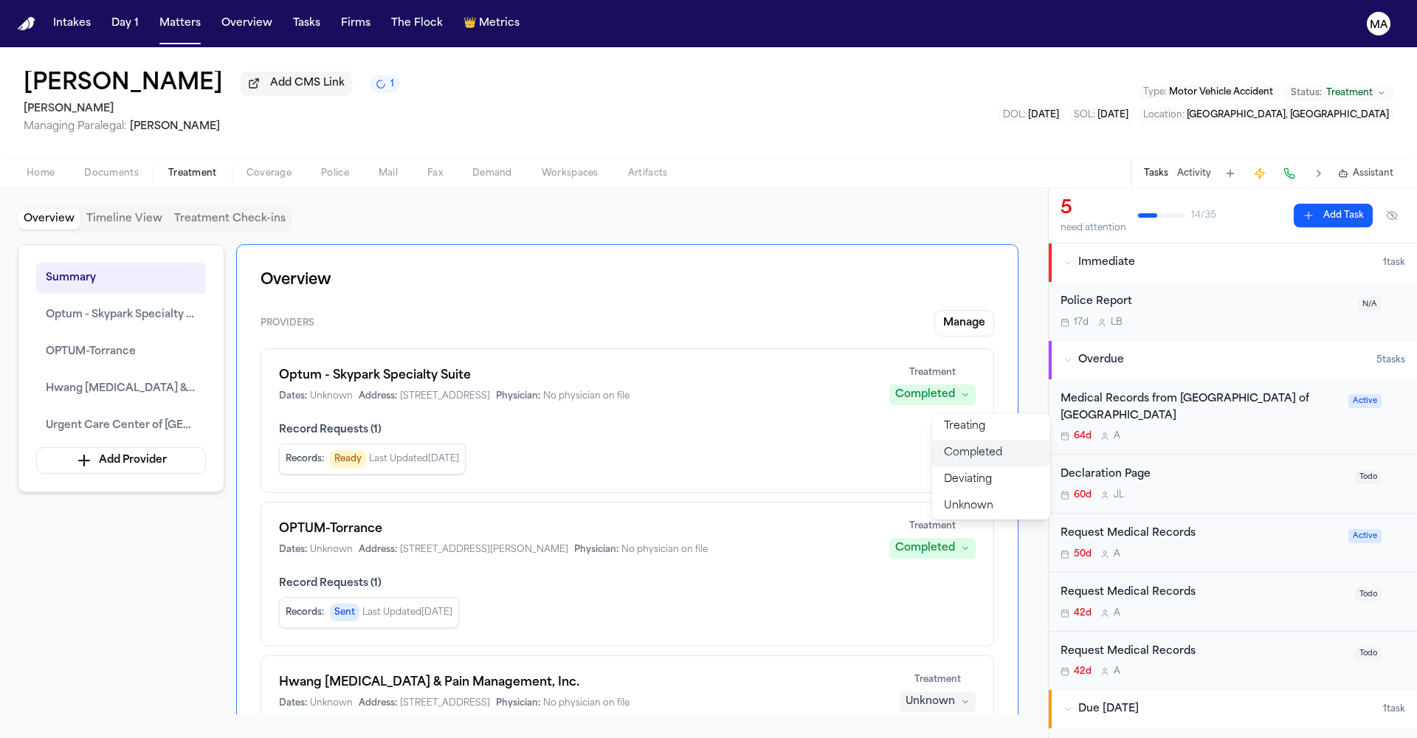
click at [974, 446] on span "Completed" at bounding box center [973, 453] width 58 height 15
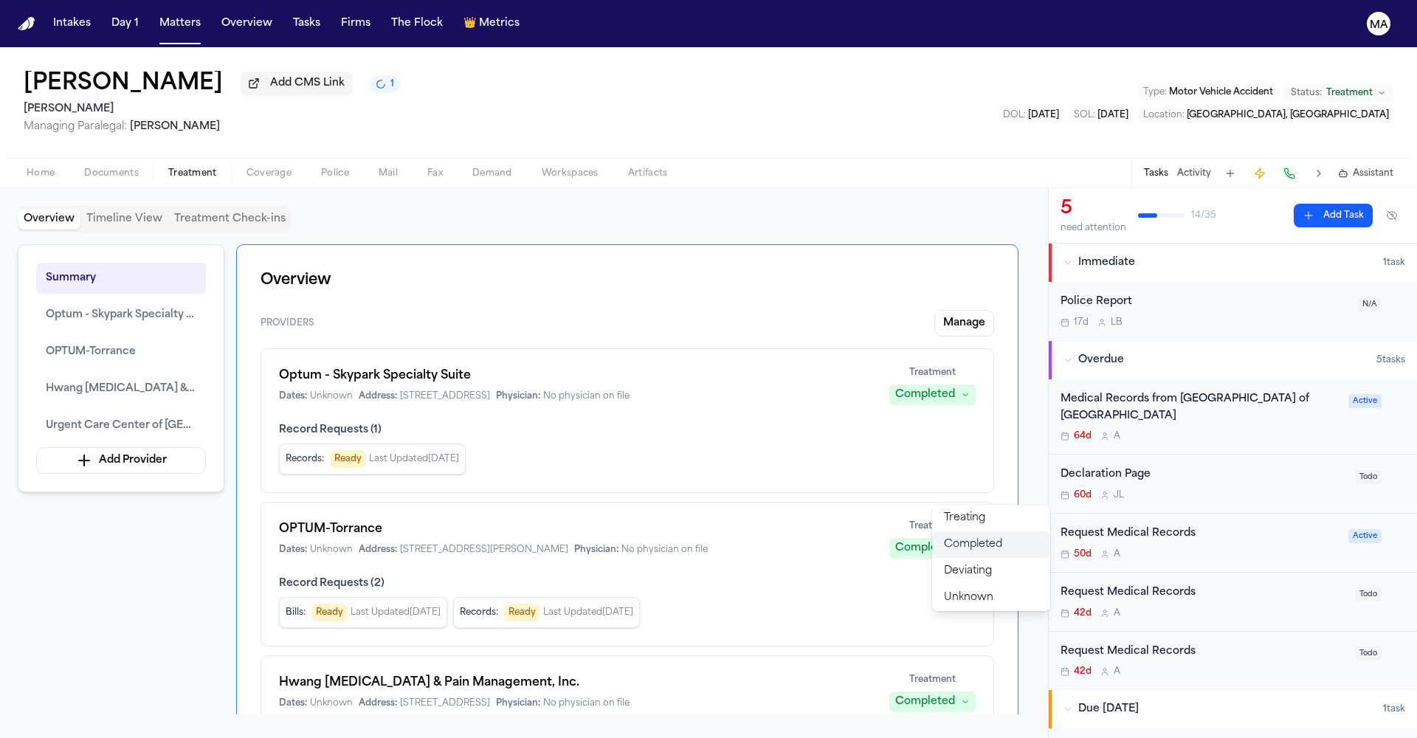
click at [979, 531] on button "Completed" at bounding box center [991, 544] width 118 height 27
click at [134, 364] on div "Summary Optum - Skypark Specialty Suite OPTUM-Torrance Hwang Chiropractic & Pai…" at bounding box center [524, 479] width 1013 height 470
click at [876, 47] on div "Diego Gil Medina Add CMS Link Gammill Managing Paralegal: Michelle Landazabal T…" at bounding box center [708, 102] width 1417 height 111
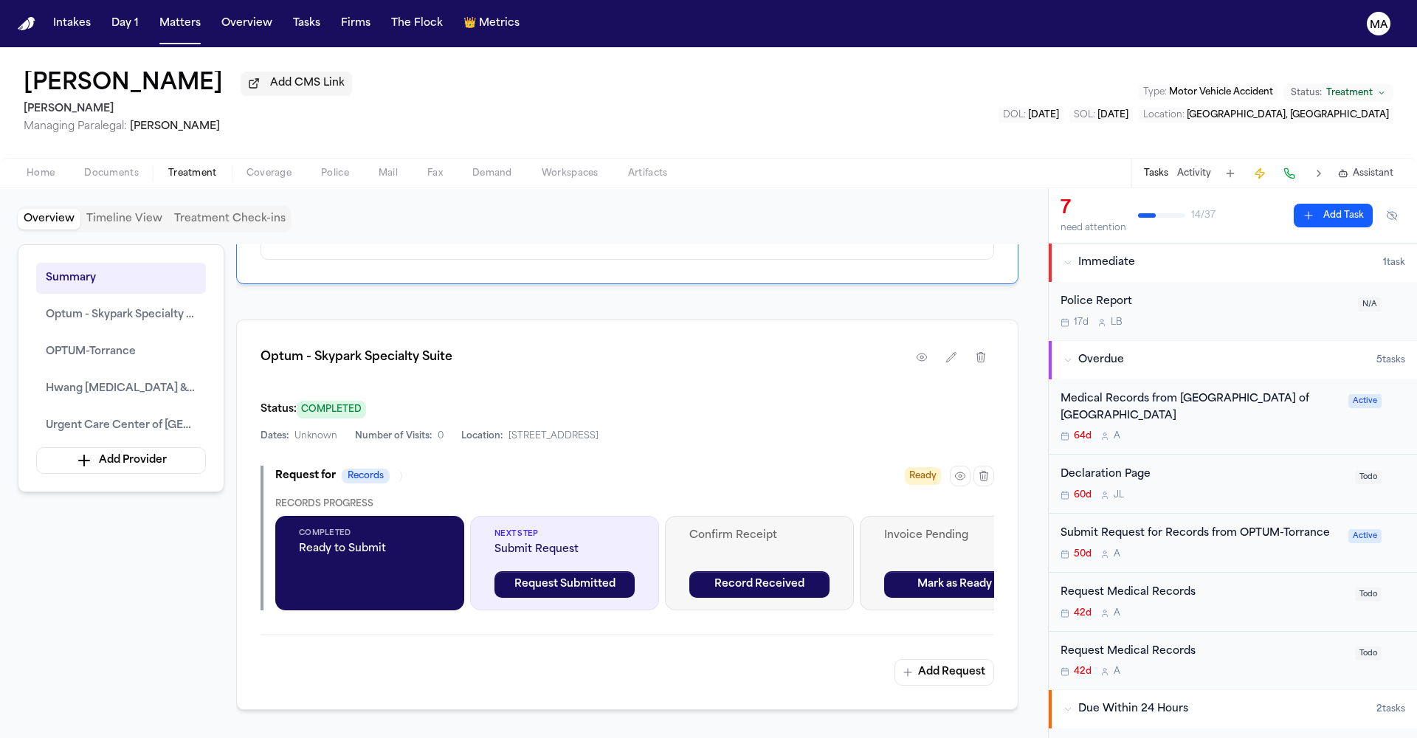
scroll to position [691, 0]
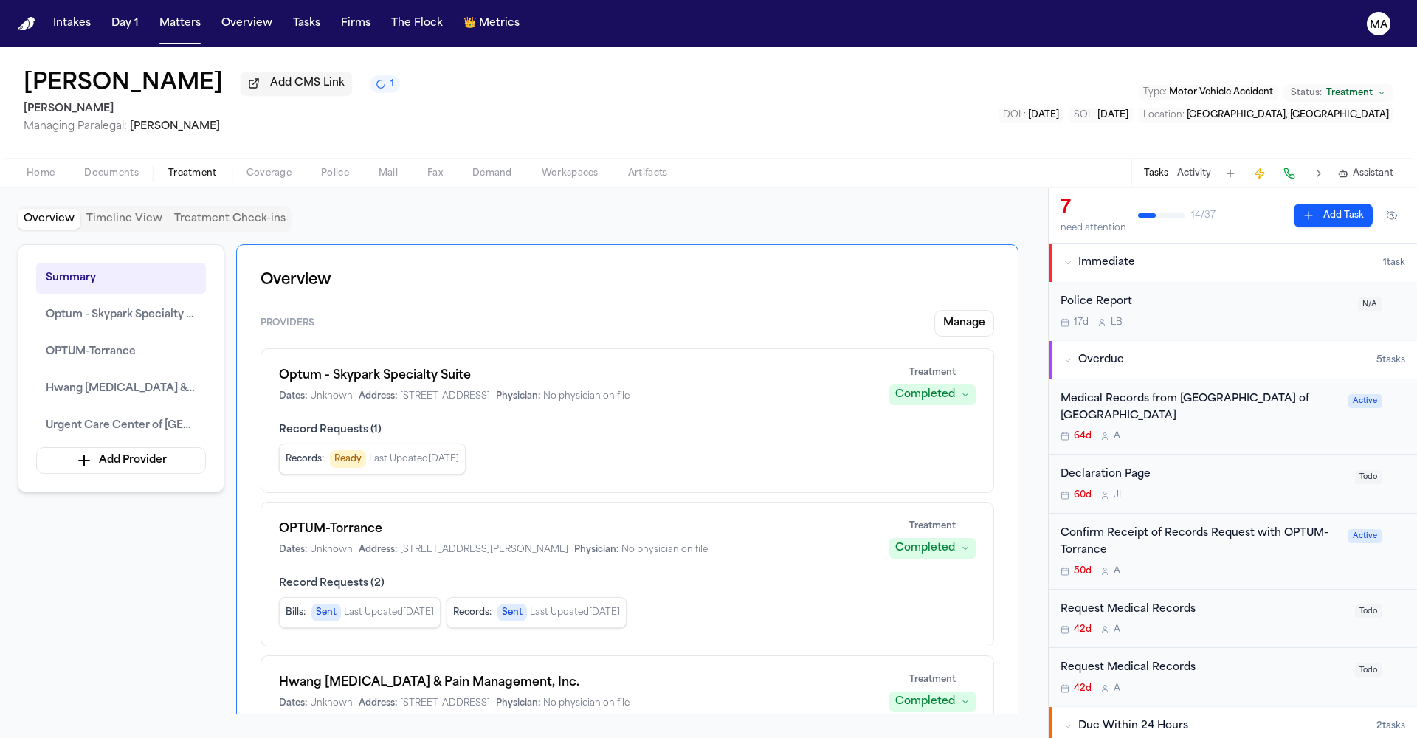
click at [1114, 391] on div "Medical Records from [GEOGRAPHIC_DATA] of [GEOGRAPHIC_DATA] 64d A" at bounding box center [1200, 417] width 279 height 52
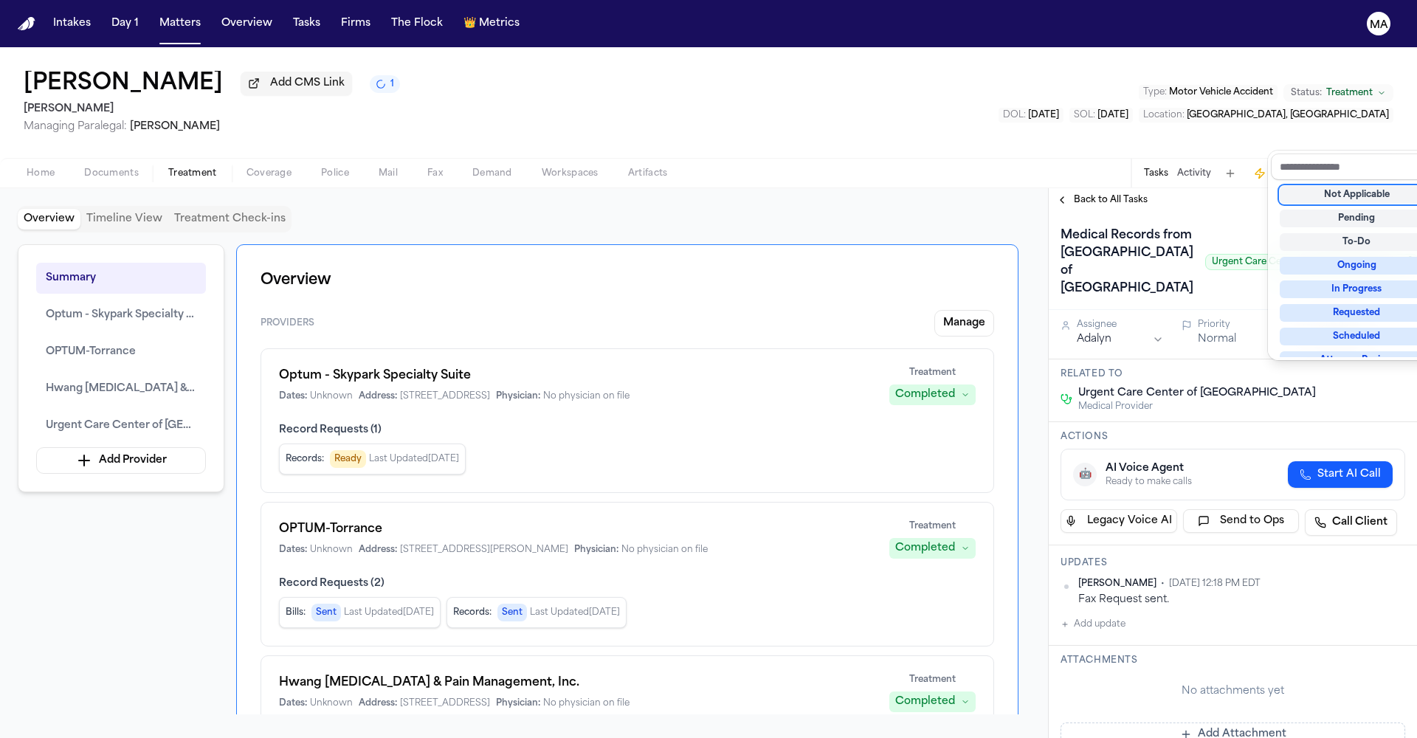
click at [1357, 186] on div "Not Applicable Pending To-Do Ongoing In Progress Requested Scheduled Attorney R…" at bounding box center [1357, 268] width 172 height 177
click at [1357, 186] on div "Not Applicable" at bounding box center [1357, 195] width 154 height 18
click at [1149, 188] on div "Back to All Tasks Medical Records from Urgent Care Center of [GEOGRAPHIC_DATA] …" at bounding box center [1233, 463] width 368 height 550
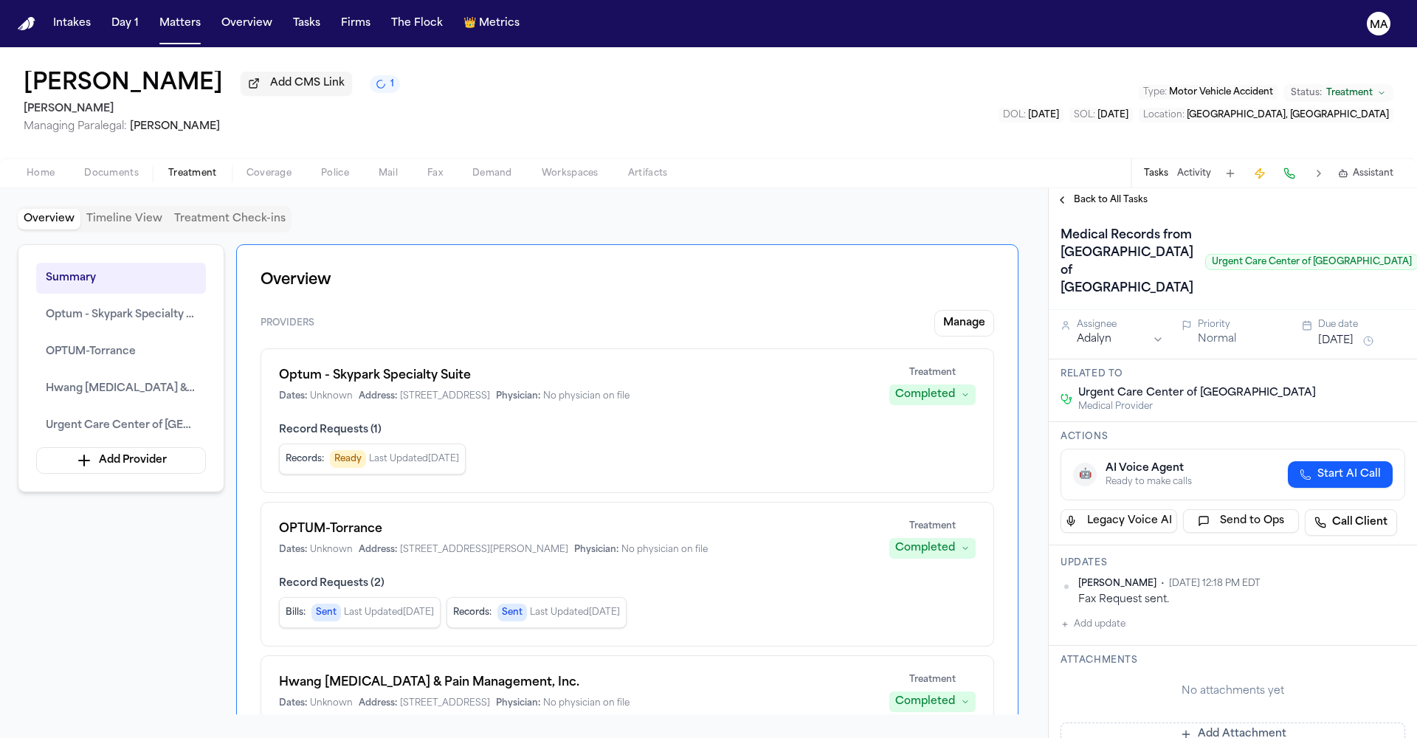
click at [1097, 194] on span "Back to All Tasks" at bounding box center [1111, 200] width 74 height 12
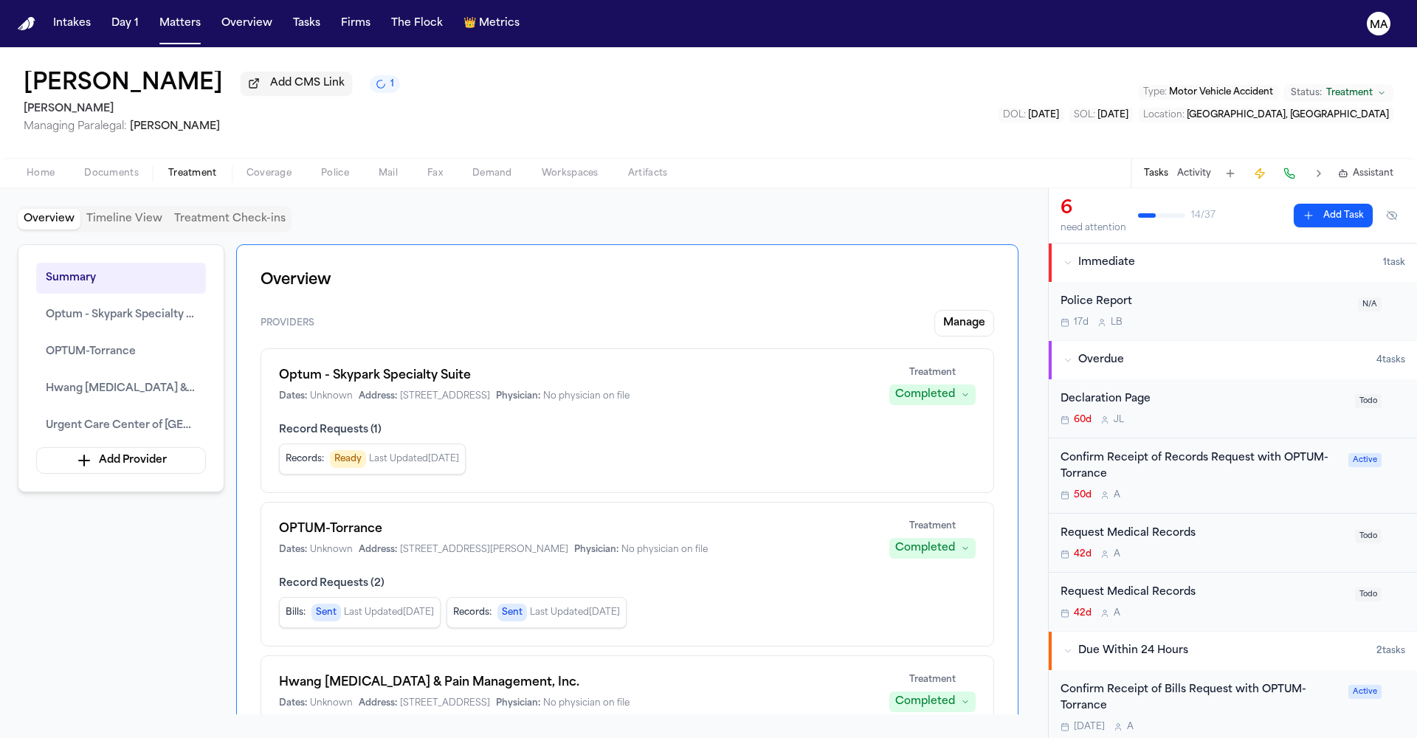
click at [1130, 548] on div "42d A" at bounding box center [1204, 554] width 286 height 12
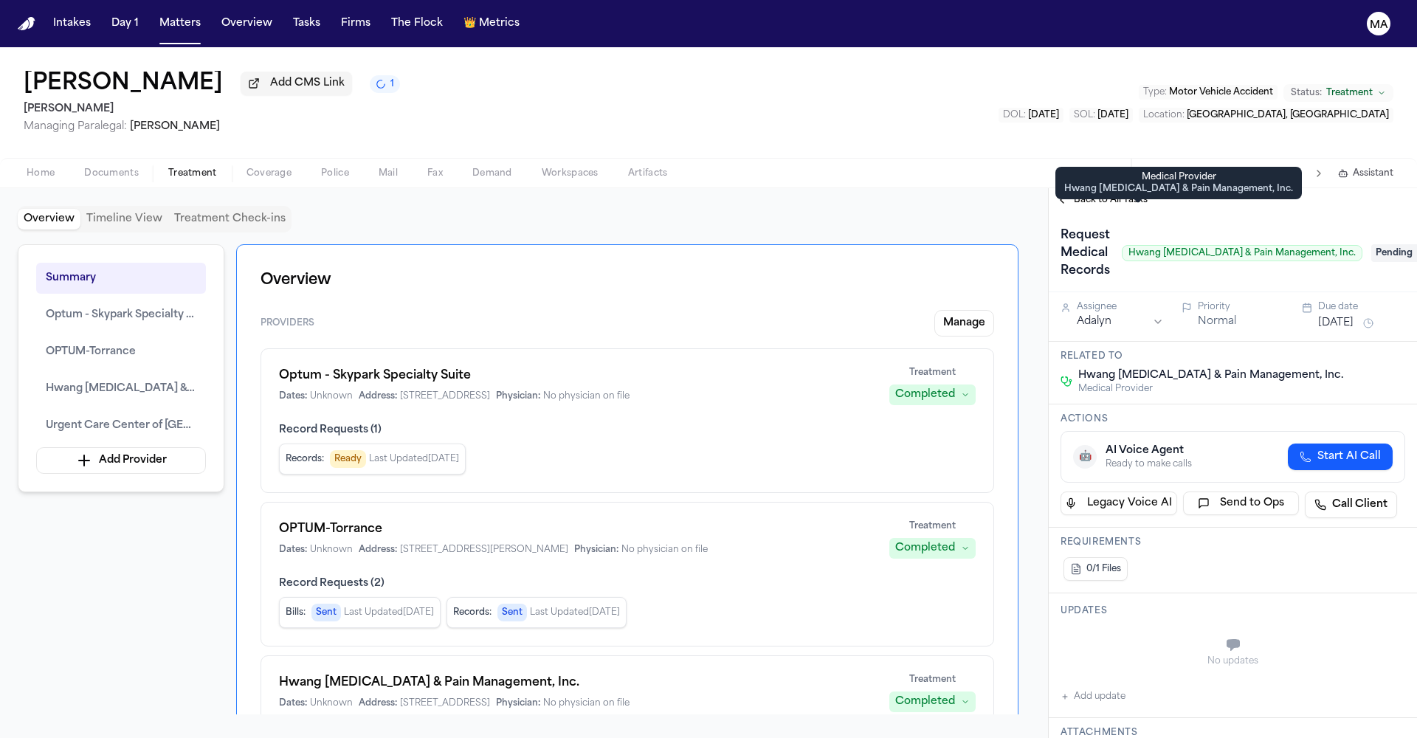
click at [1106, 188] on div "Back to All Tasks" at bounding box center [1233, 200] width 368 height 24
click at [1103, 194] on span "Back to All Tasks" at bounding box center [1111, 200] width 74 height 12
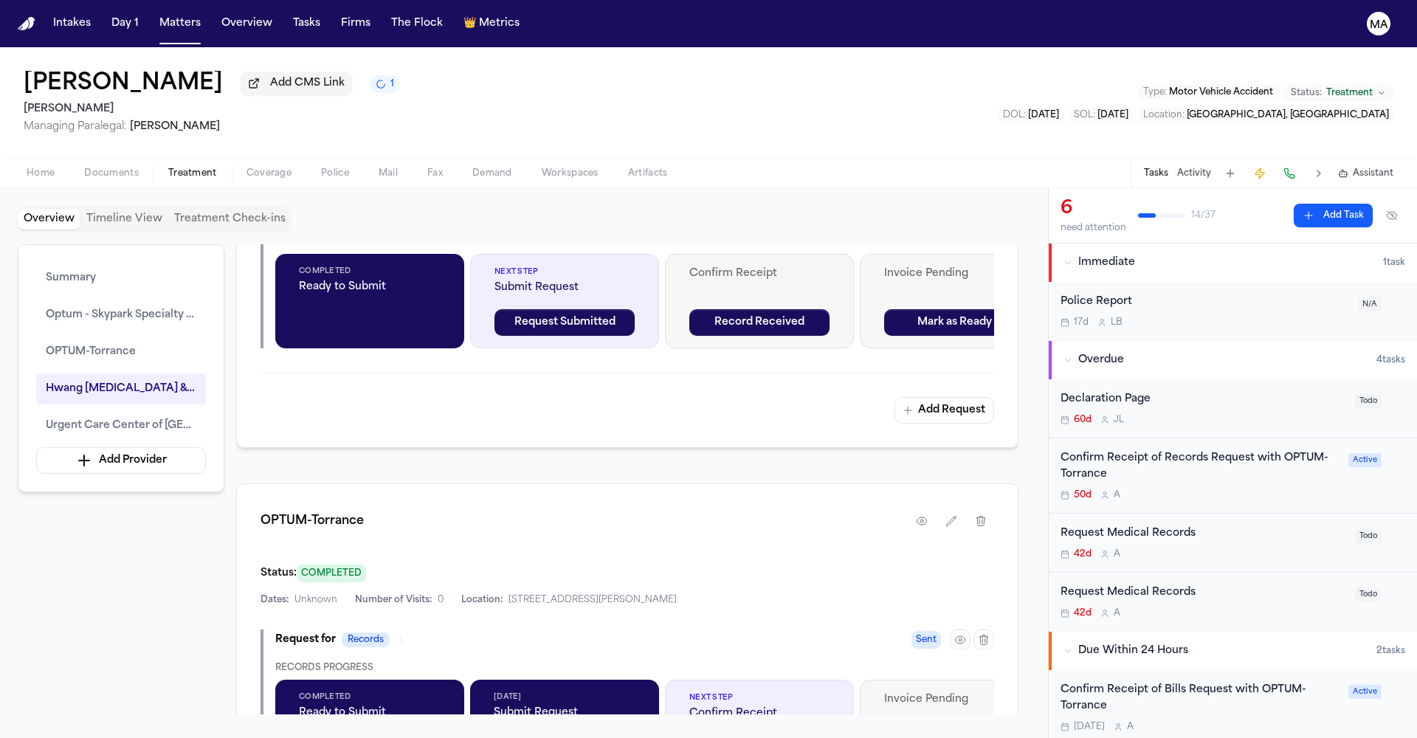
scroll to position [985, 0]
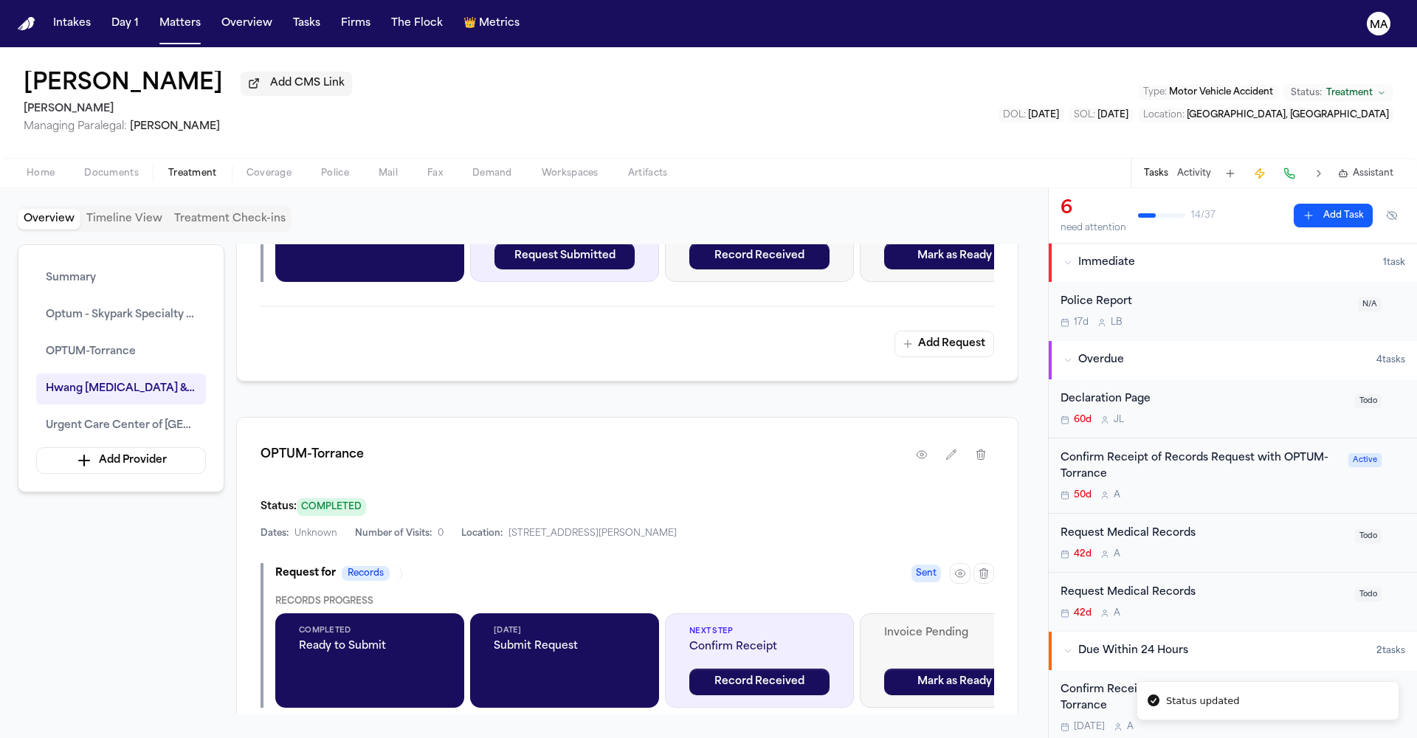
scroll to position [1000, 0]
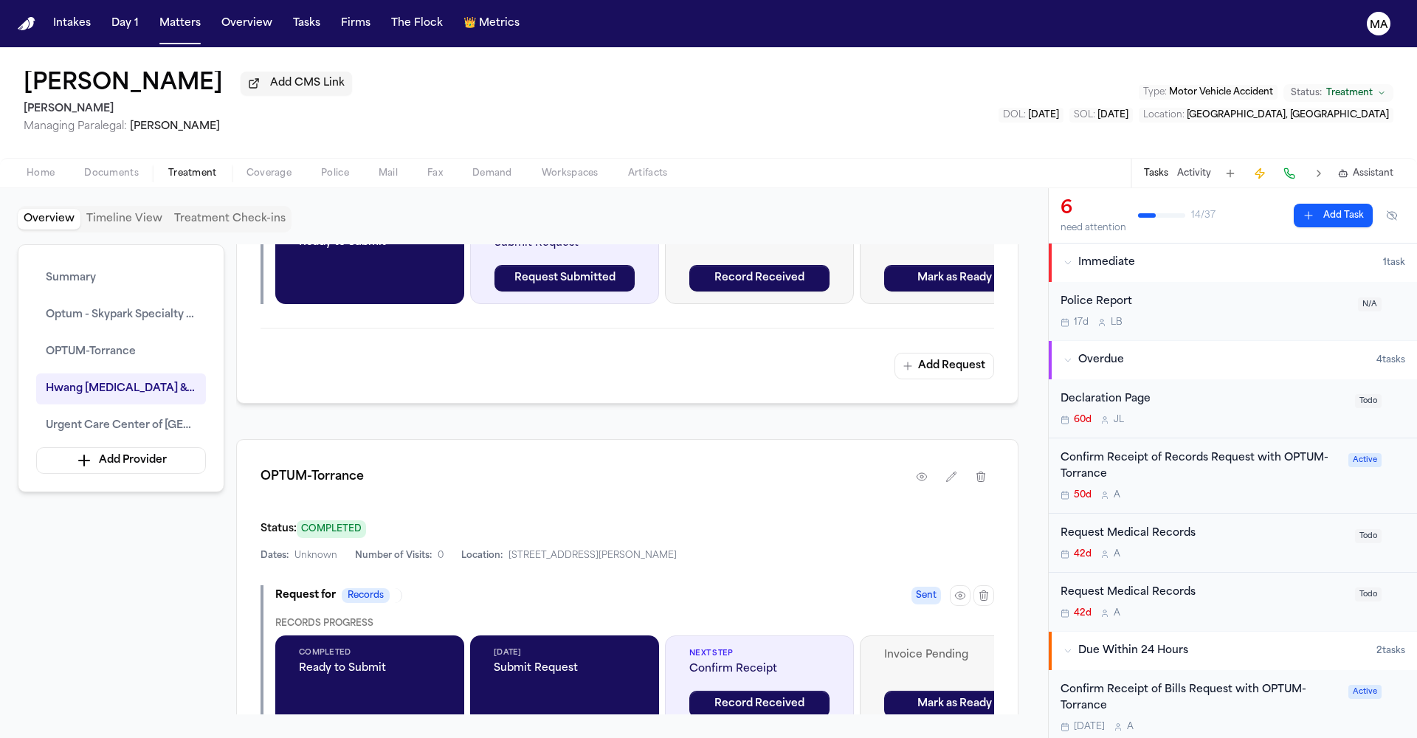
click at [1132, 548] on div "42d A" at bounding box center [1204, 554] width 286 height 12
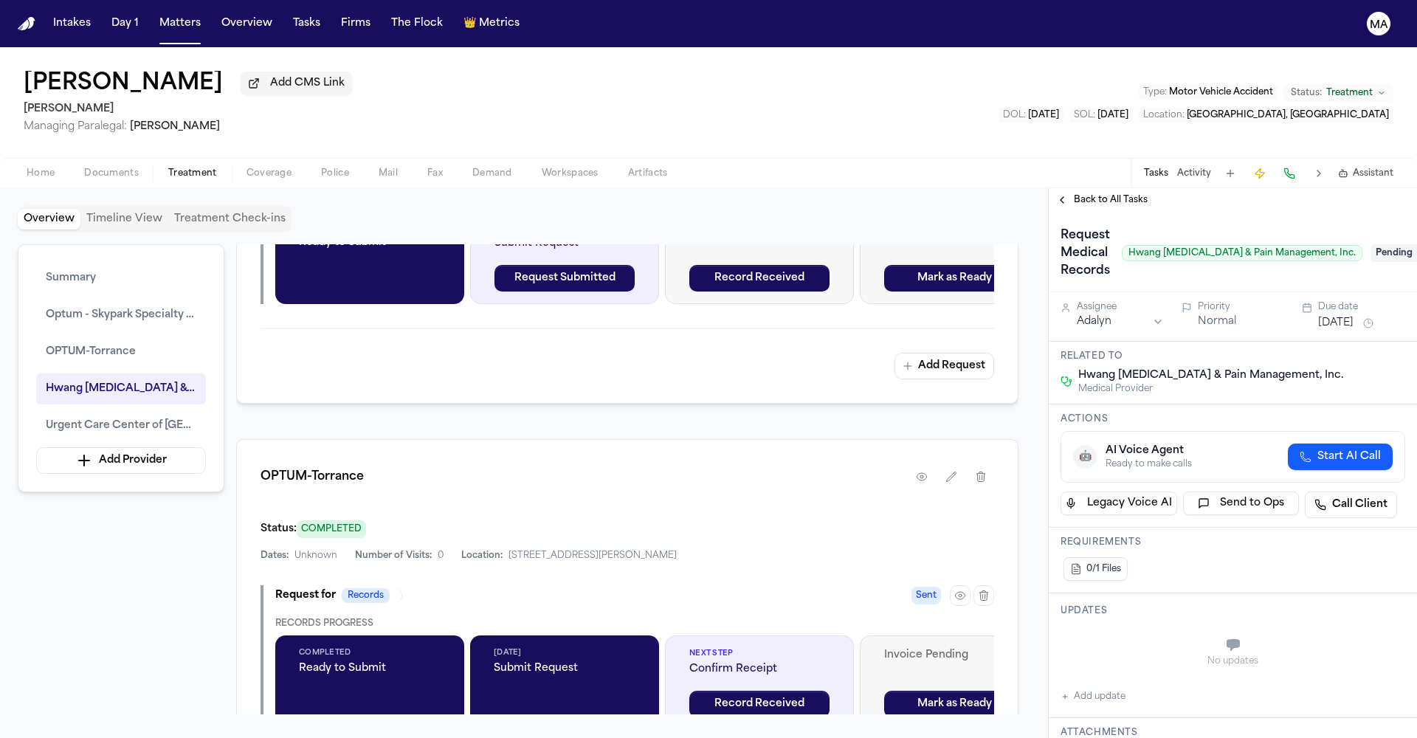
click at [1371, 244] on span "Pending" at bounding box center [1400, 253] width 59 height 18
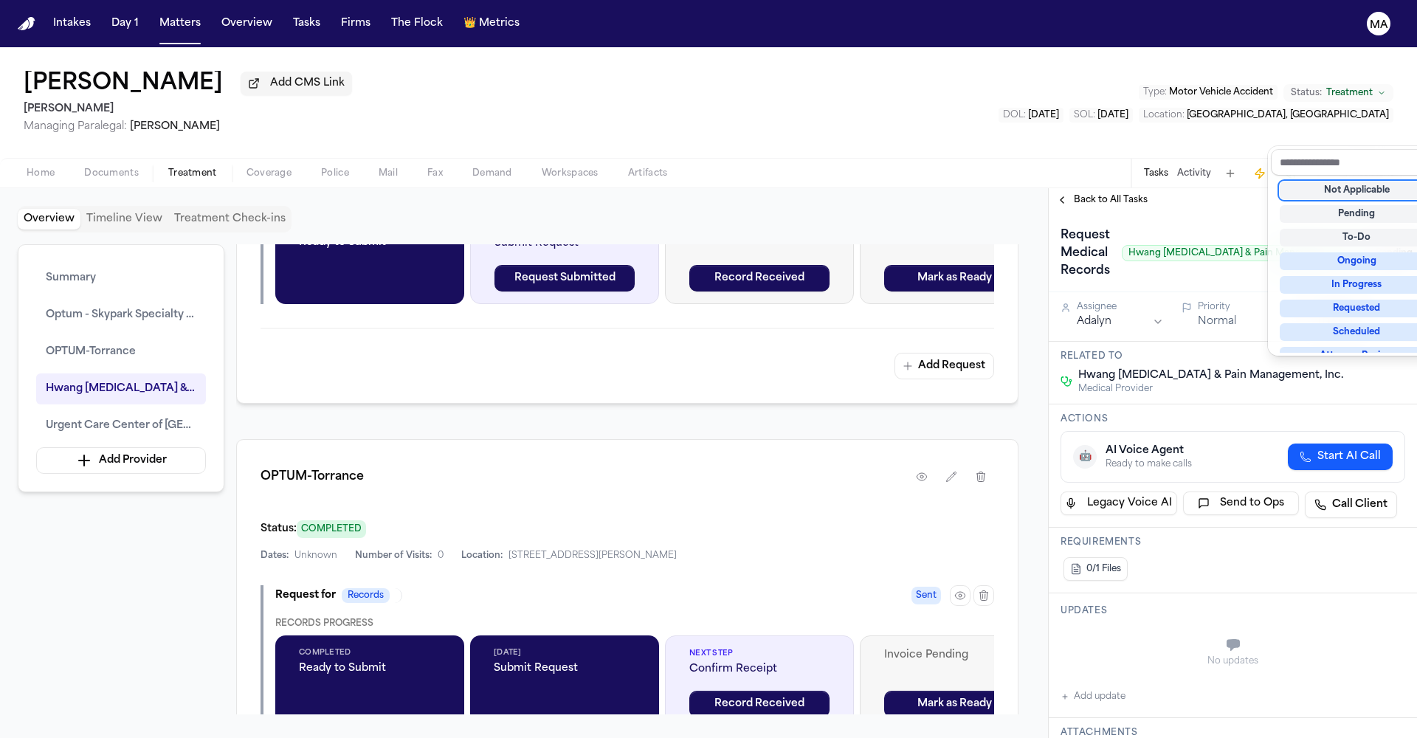
click at [1344, 173] on div "Not Applicable Pending To-Do Ongoing In Progress Requested Scheduled Attorney R…" at bounding box center [1357, 251] width 172 height 204
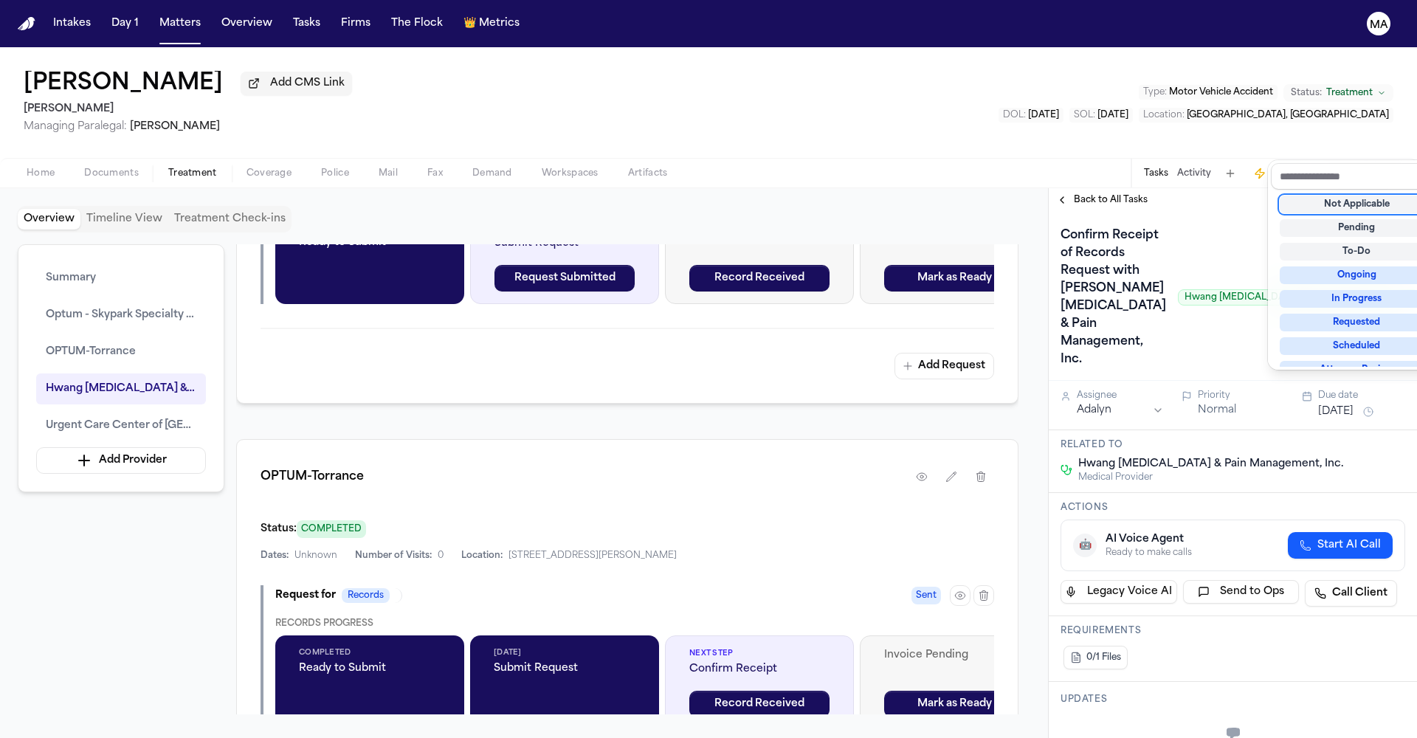
click at [1193, 224] on div "Confirm Receipt of Records Request with [PERSON_NAME][MEDICAL_DATA] & Pain Mana…" at bounding box center [1233, 298] width 345 height 148
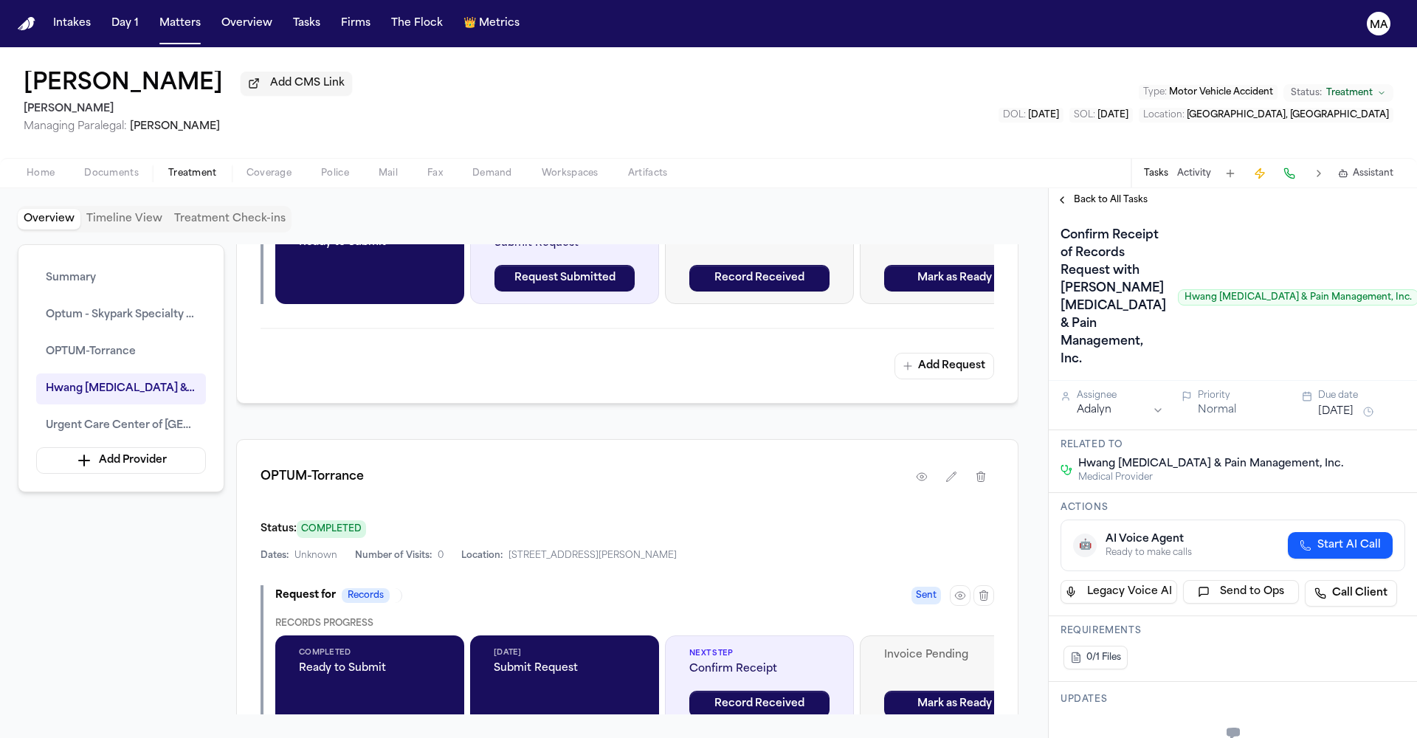
click at [1107, 194] on span "Back to All Tasks" at bounding box center [1111, 200] width 74 height 12
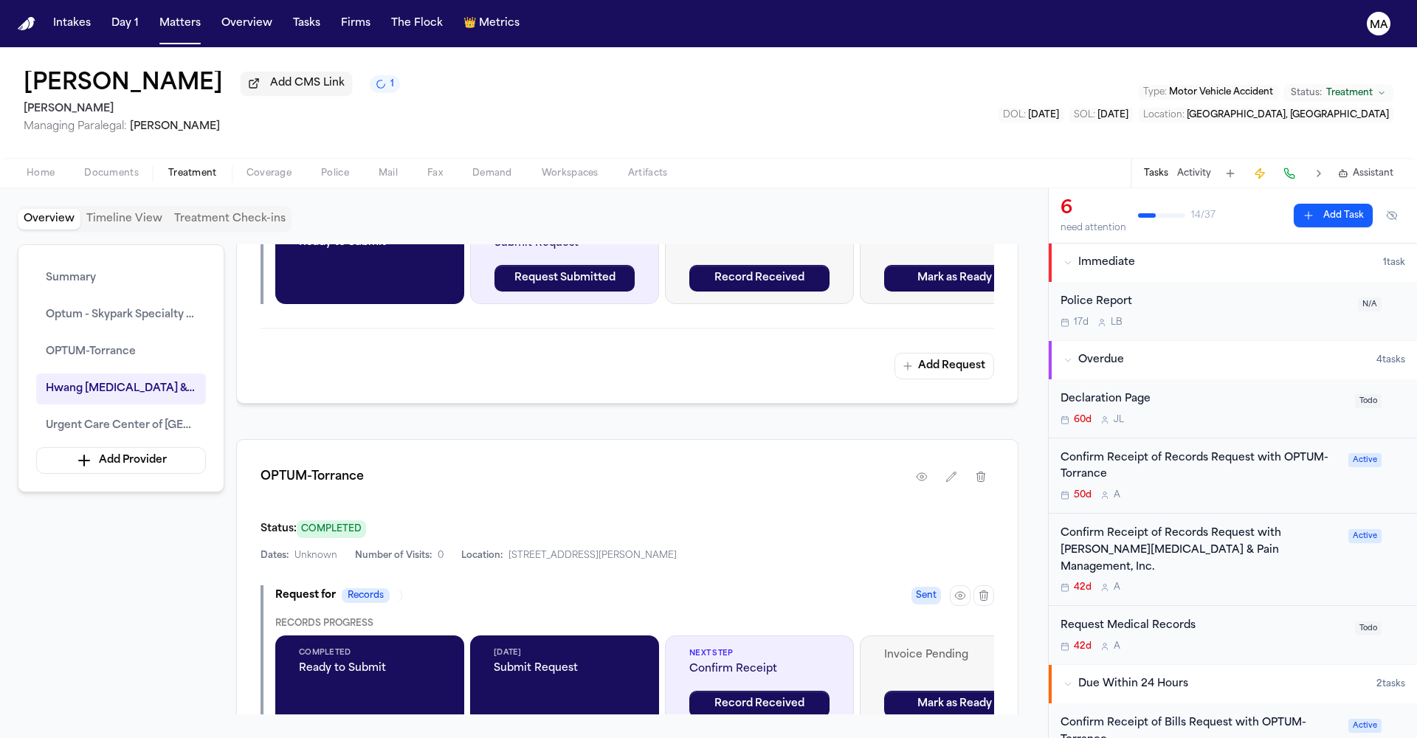
click at [1174, 641] on div "42d A" at bounding box center [1204, 647] width 286 height 12
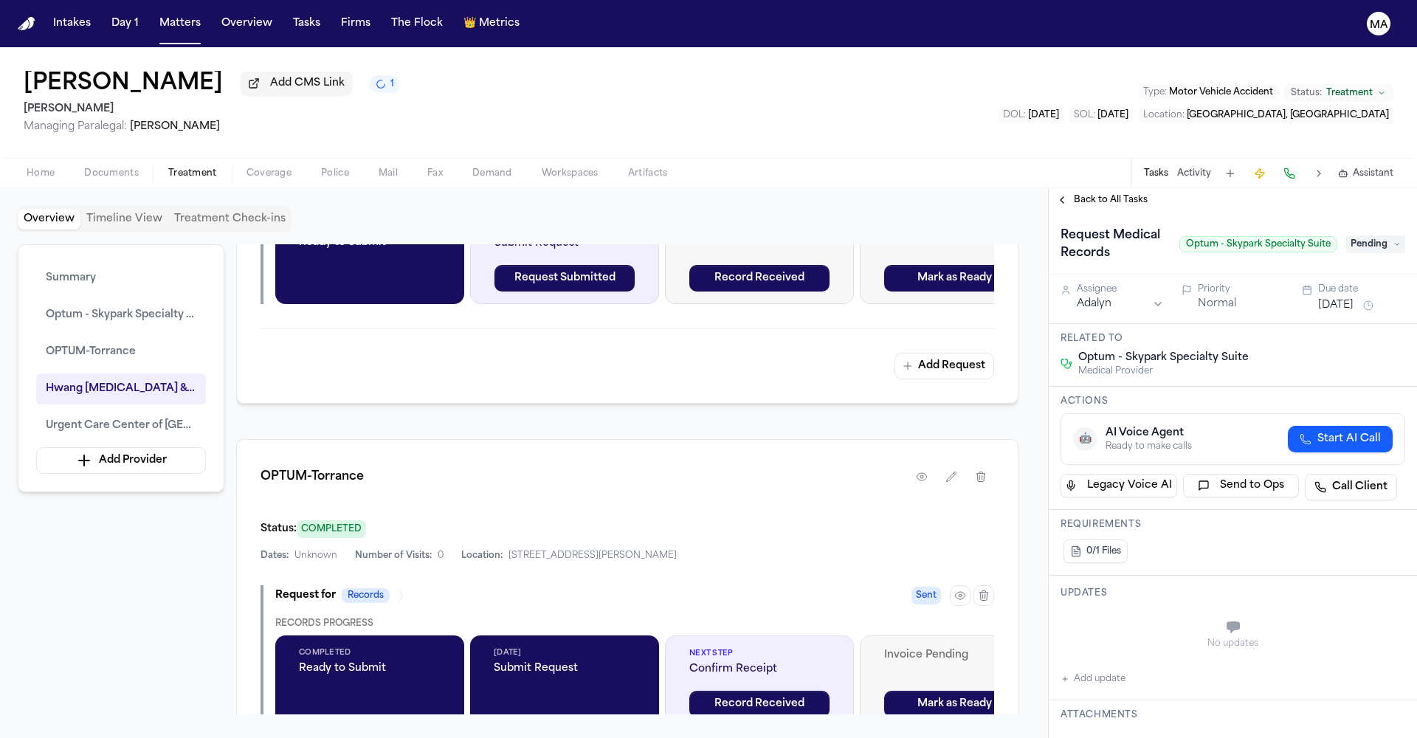
click at [1357, 235] on span "Pending" at bounding box center [1375, 244] width 59 height 18
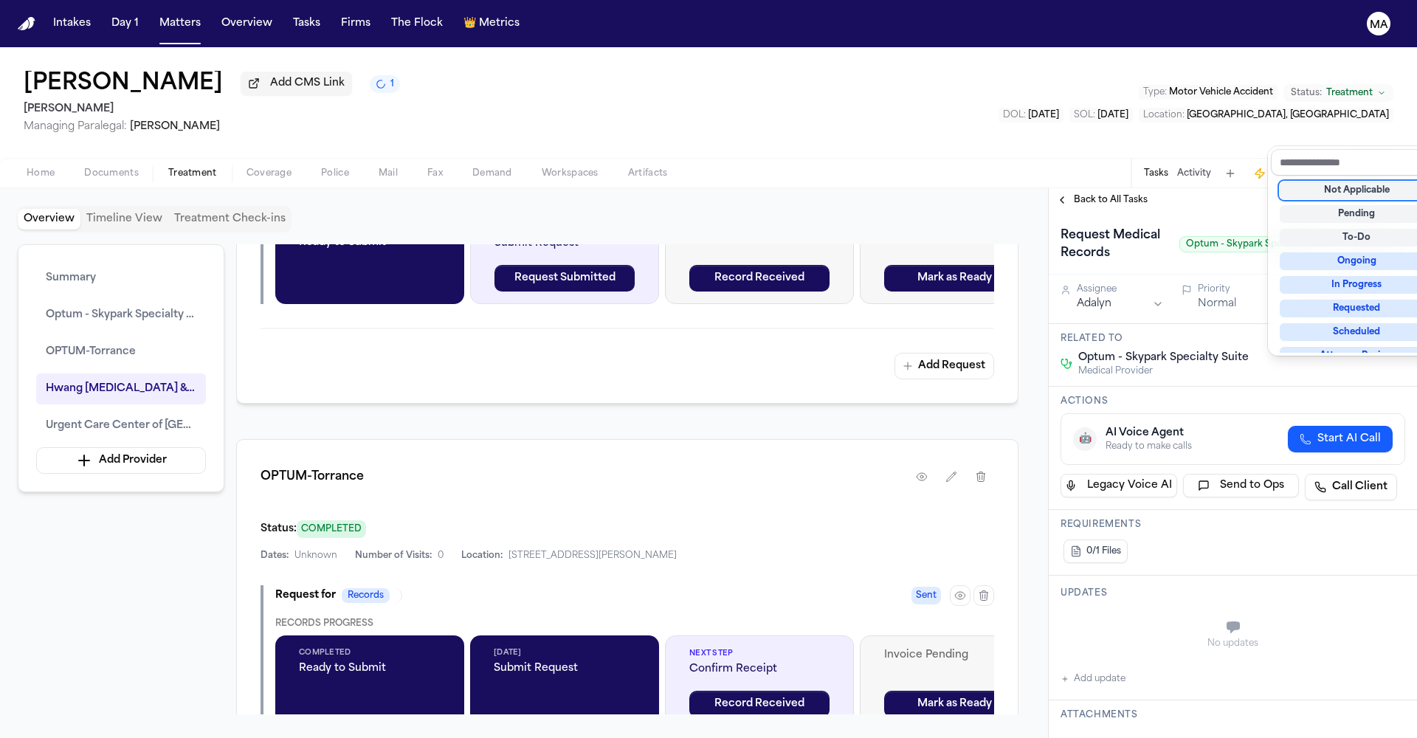
click at [1353, 182] on div "Not Applicable" at bounding box center [1357, 191] width 154 height 18
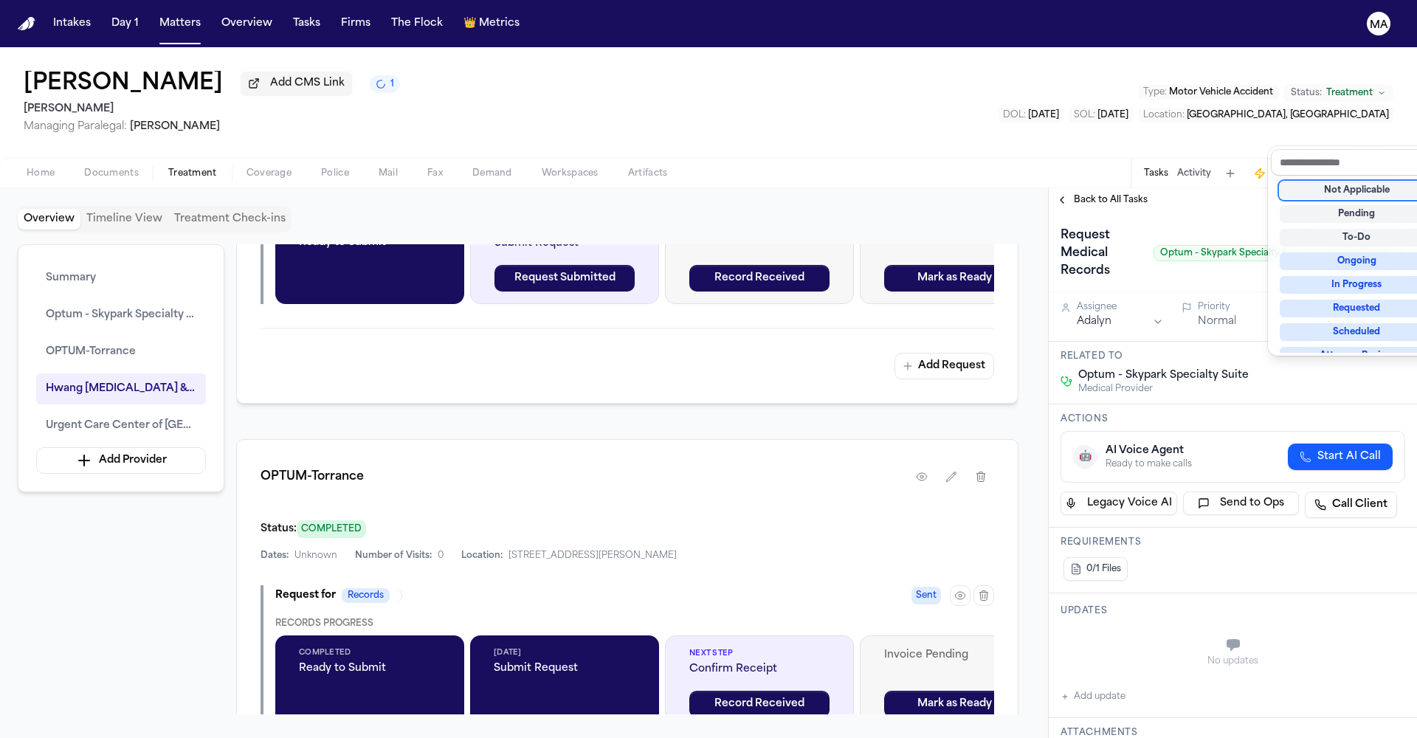
click at [1095, 87] on div "[PERSON_NAME] Add CMS Link 1 [PERSON_NAME] Managing Paralegal: [PERSON_NAME] Ty…" at bounding box center [708, 392] width 1417 height 691
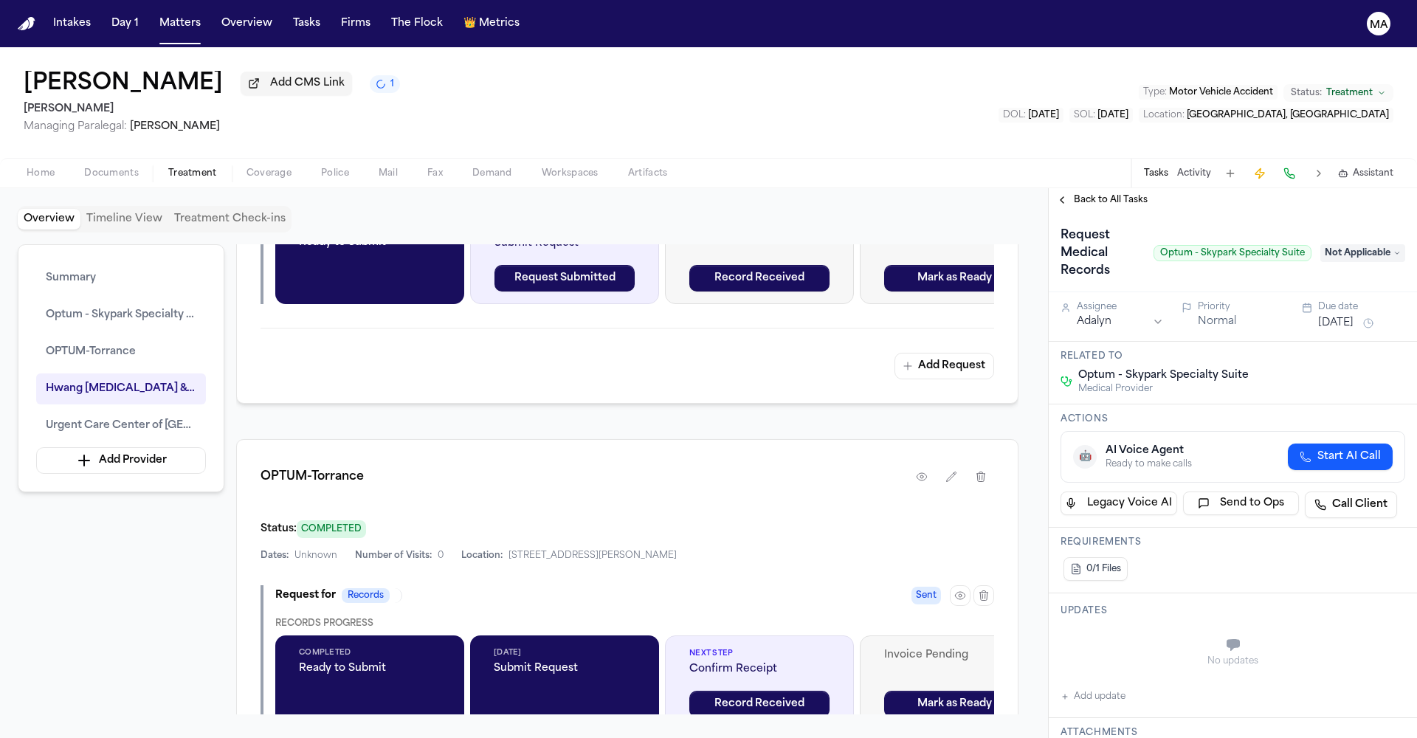
click at [1099, 194] on span "Back to All Tasks" at bounding box center [1111, 200] width 74 height 12
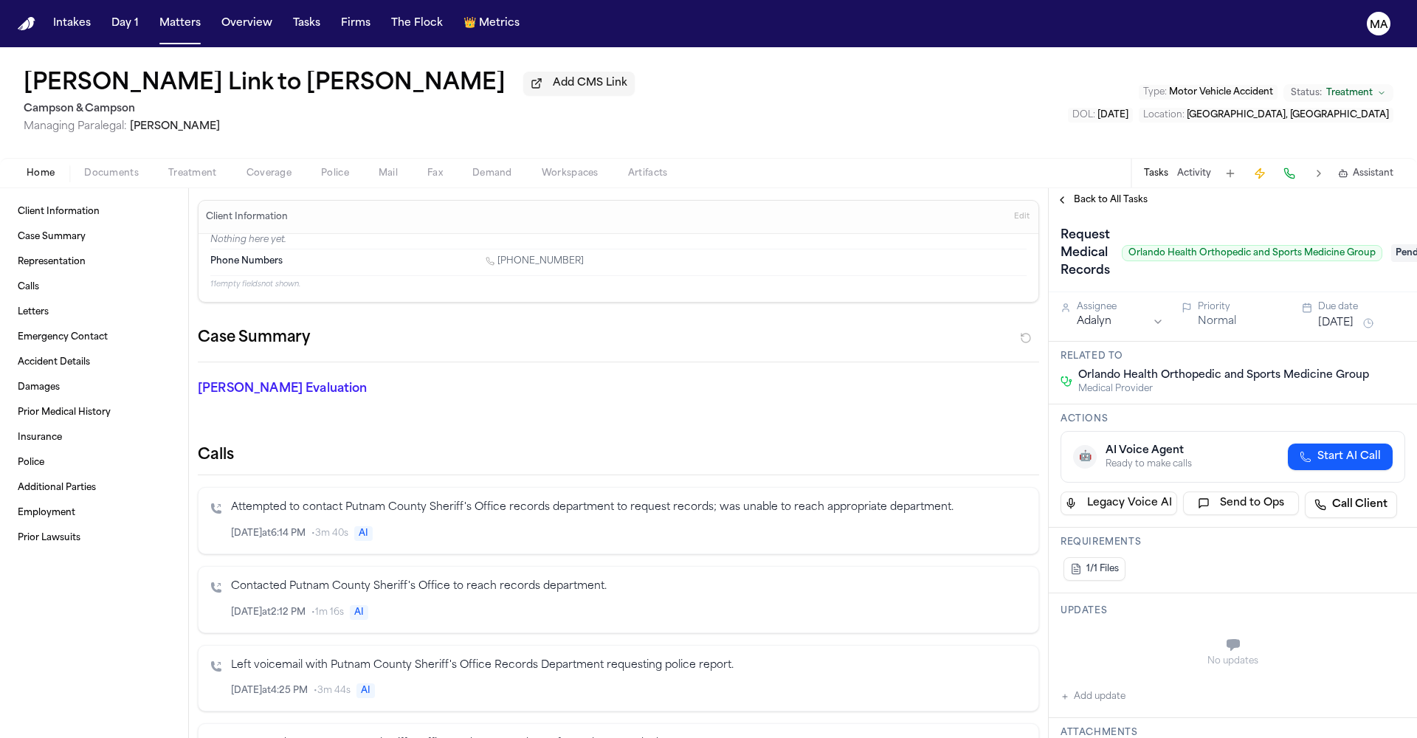
click at [168, 168] on span "Treatment" at bounding box center [192, 174] width 49 height 12
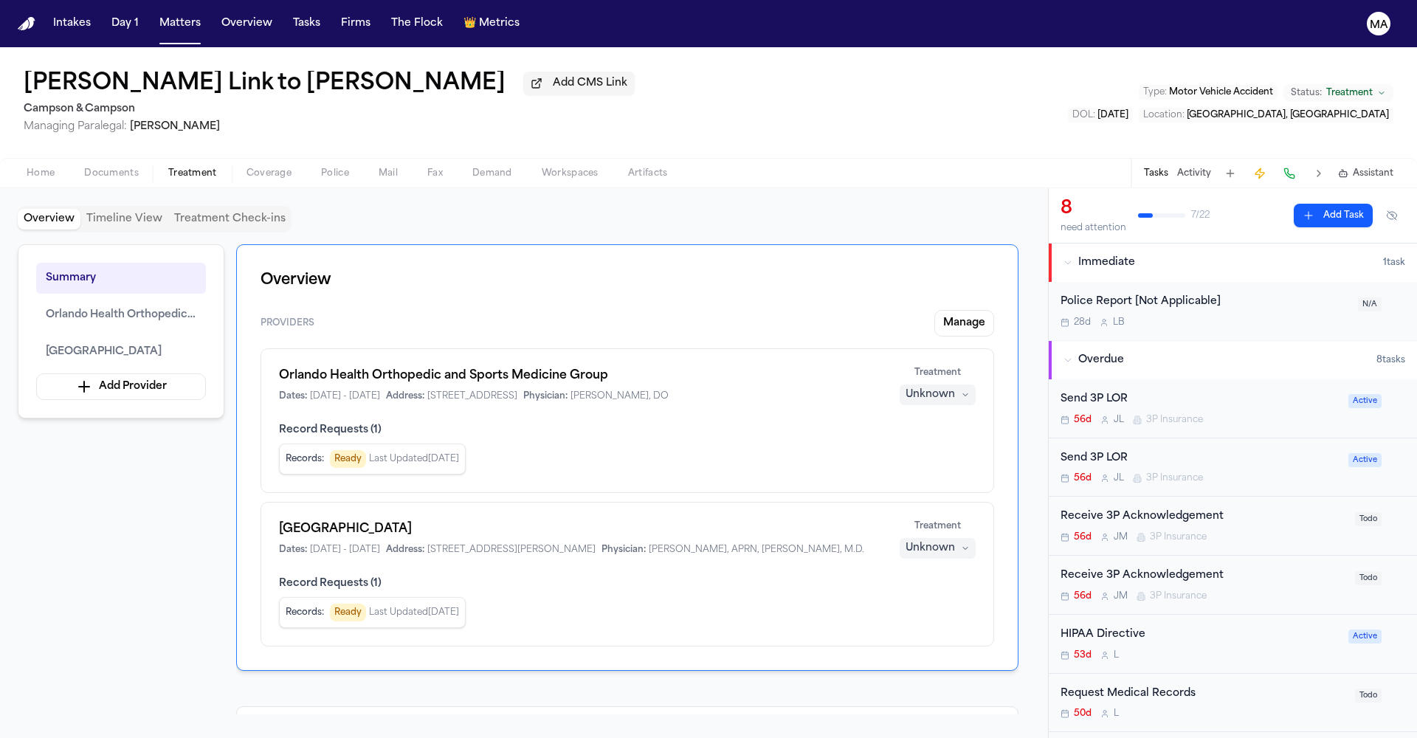
click at [1133, 708] on div "50d L" at bounding box center [1204, 714] width 286 height 12
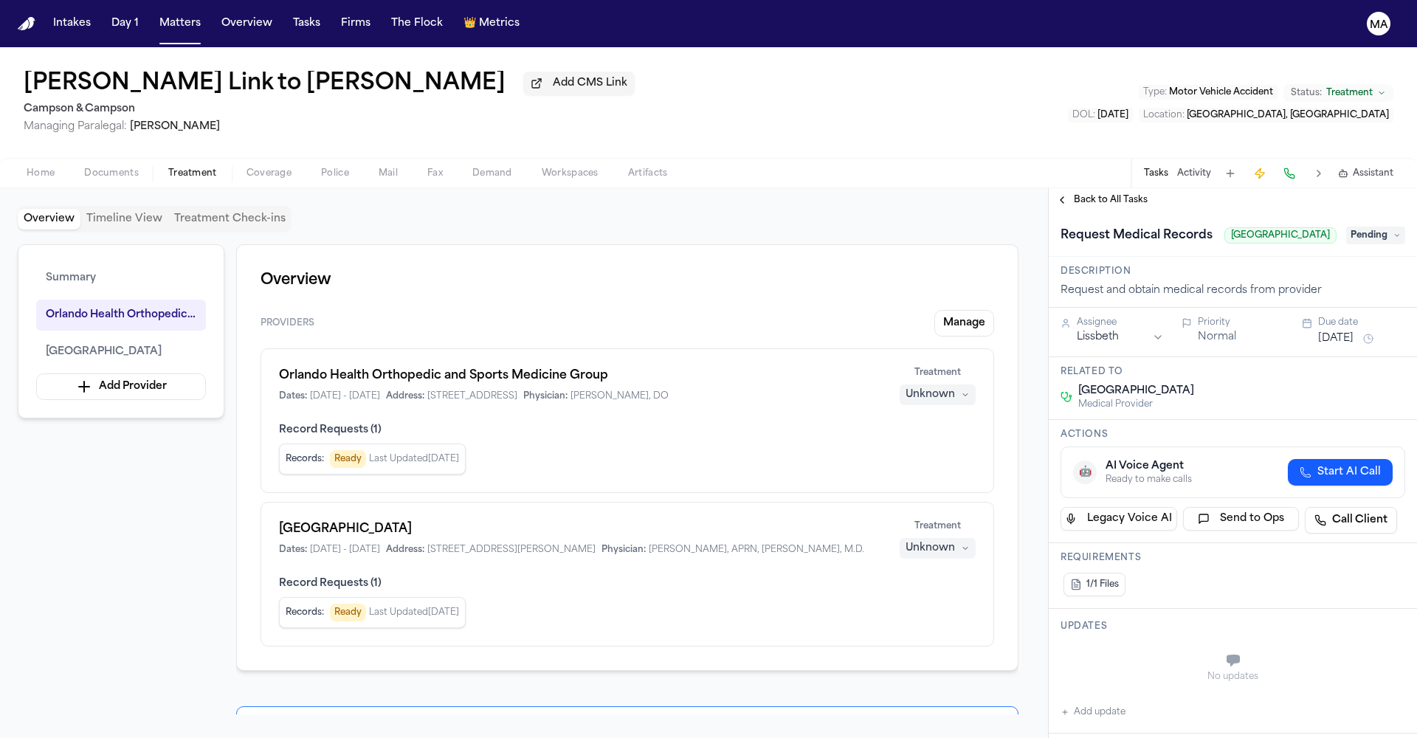
click at [1083, 194] on span "Back to All Tasks" at bounding box center [1111, 200] width 74 height 12
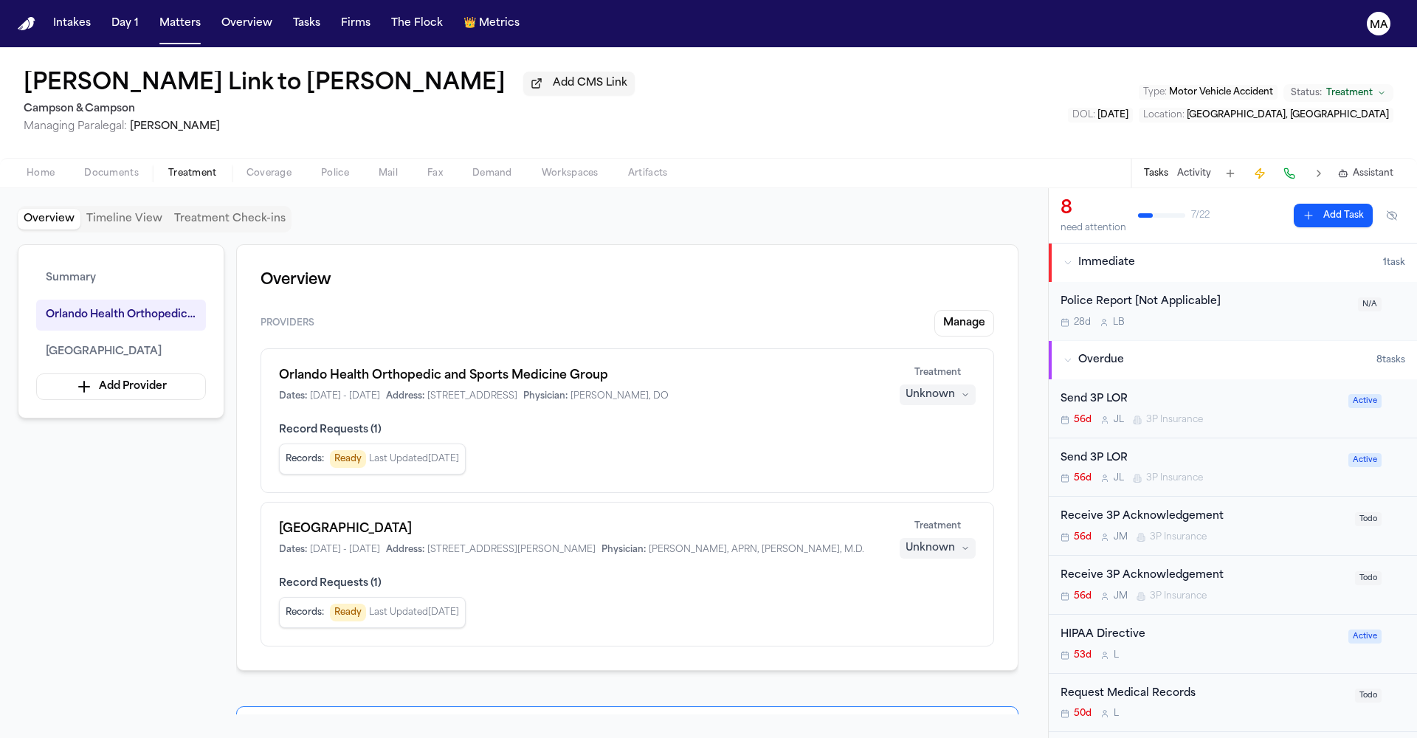
click at [976, 385] on button "Unknown" at bounding box center [938, 395] width 76 height 21
click at [971, 263] on span "Completed" at bounding box center [973, 270] width 58 height 15
click at [955, 541] on div "Unknown" at bounding box center [930, 548] width 49 height 15
click at [962, 355] on span "Completed" at bounding box center [973, 362] width 58 height 15
click at [901, 77] on div "[PERSON_NAME] Link to [PERSON_NAME] Add CMS Link Campson & [PERSON_NAME] Managi…" at bounding box center [708, 102] width 1417 height 111
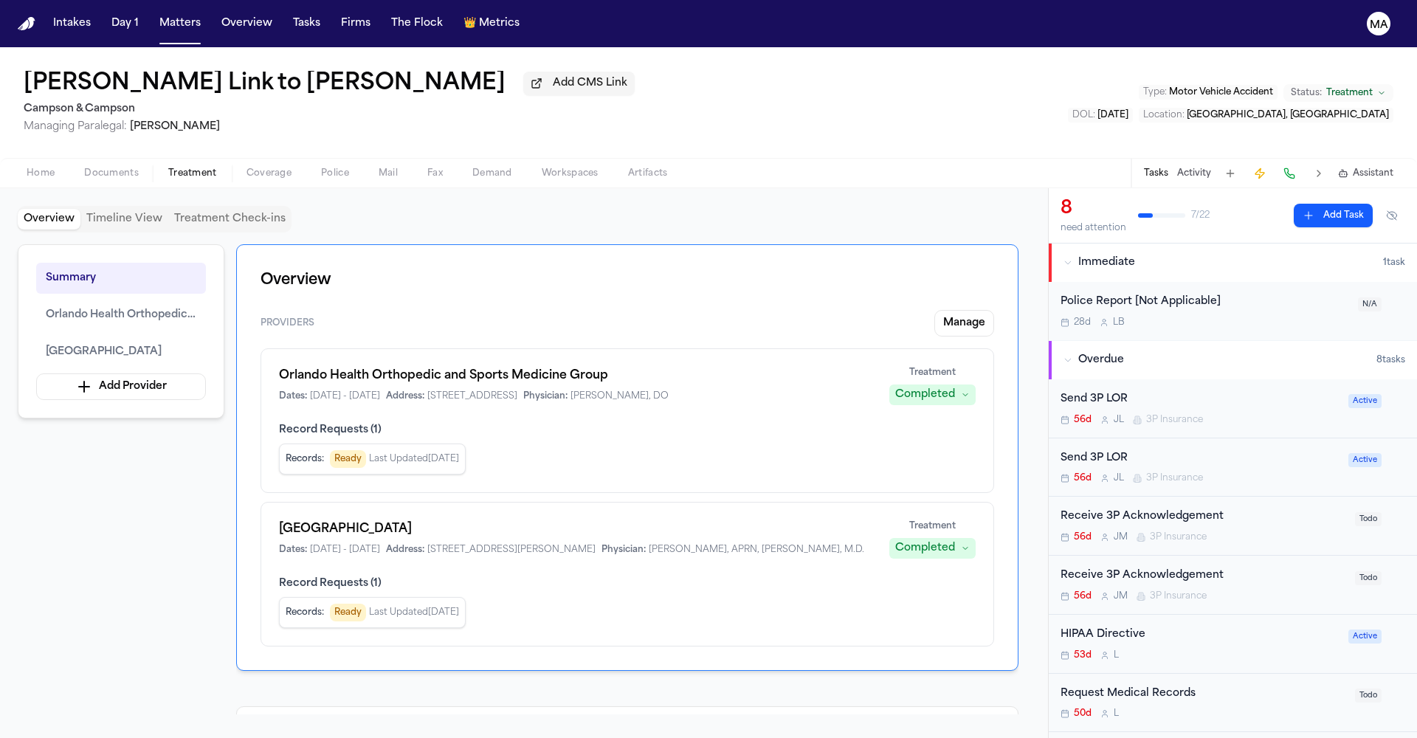
click at [1162, 708] on div "50d L" at bounding box center [1204, 714] width 286 height 12
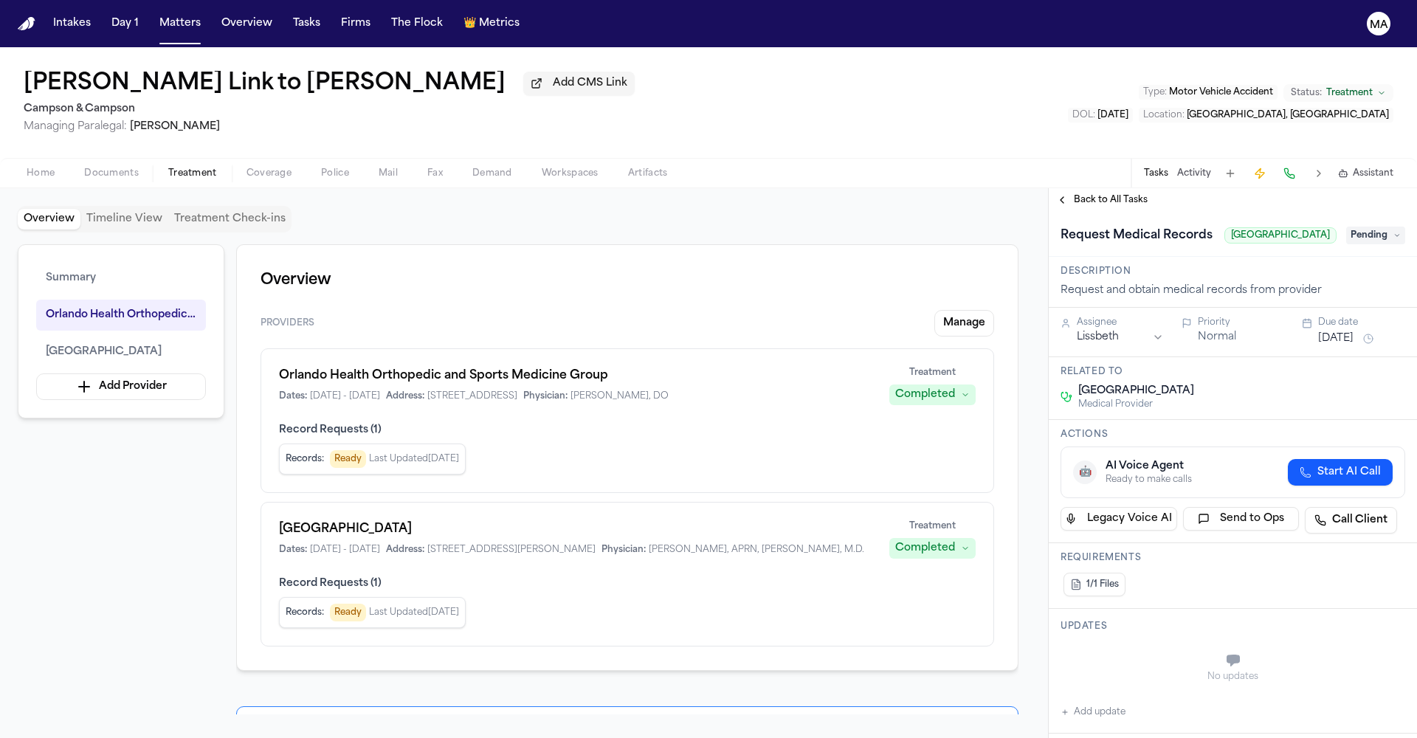
click at [1081, 194] on span "Back to All Tasks" at bounding box center [1111, 200] width 74 height 12
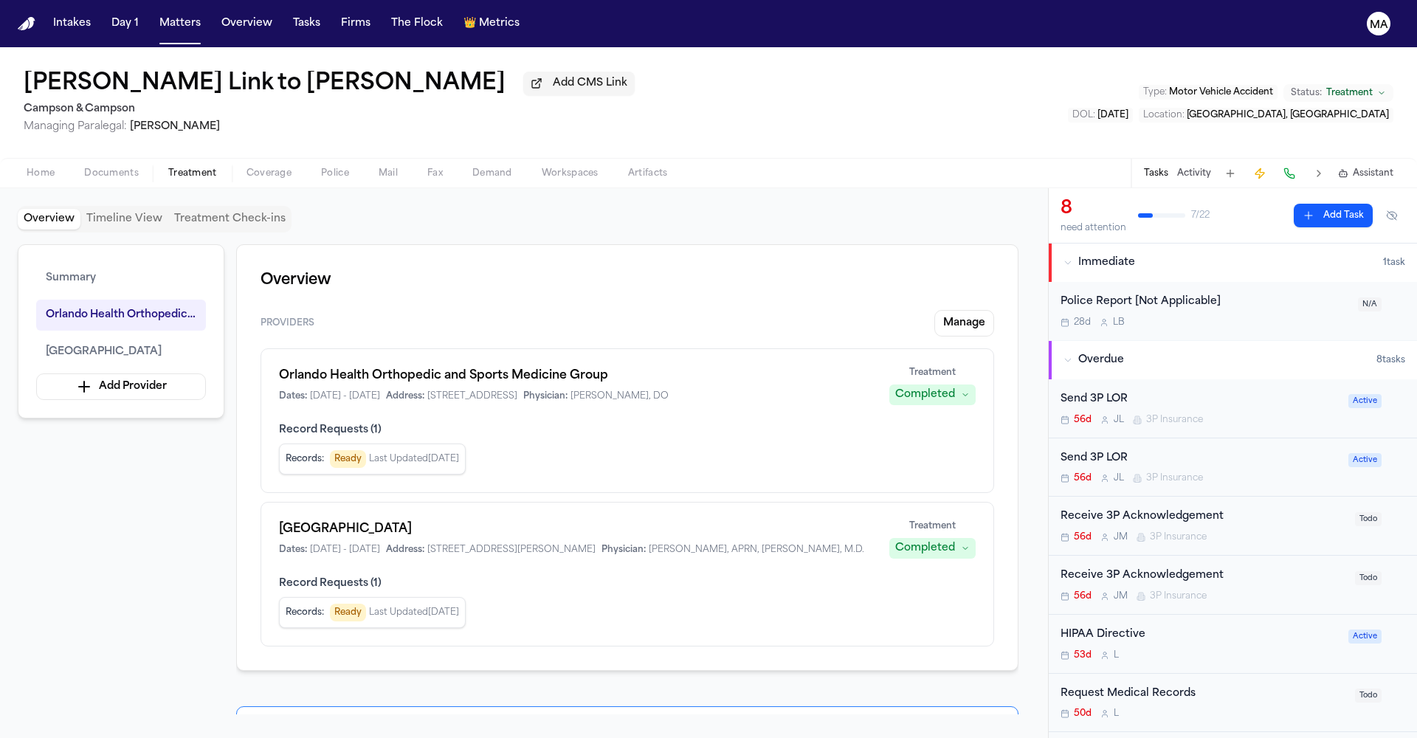
click at [601, 206] on div "Overview Timeline View Treatment Check-ins" at bounding box center [524, 219] width 1013 height 27
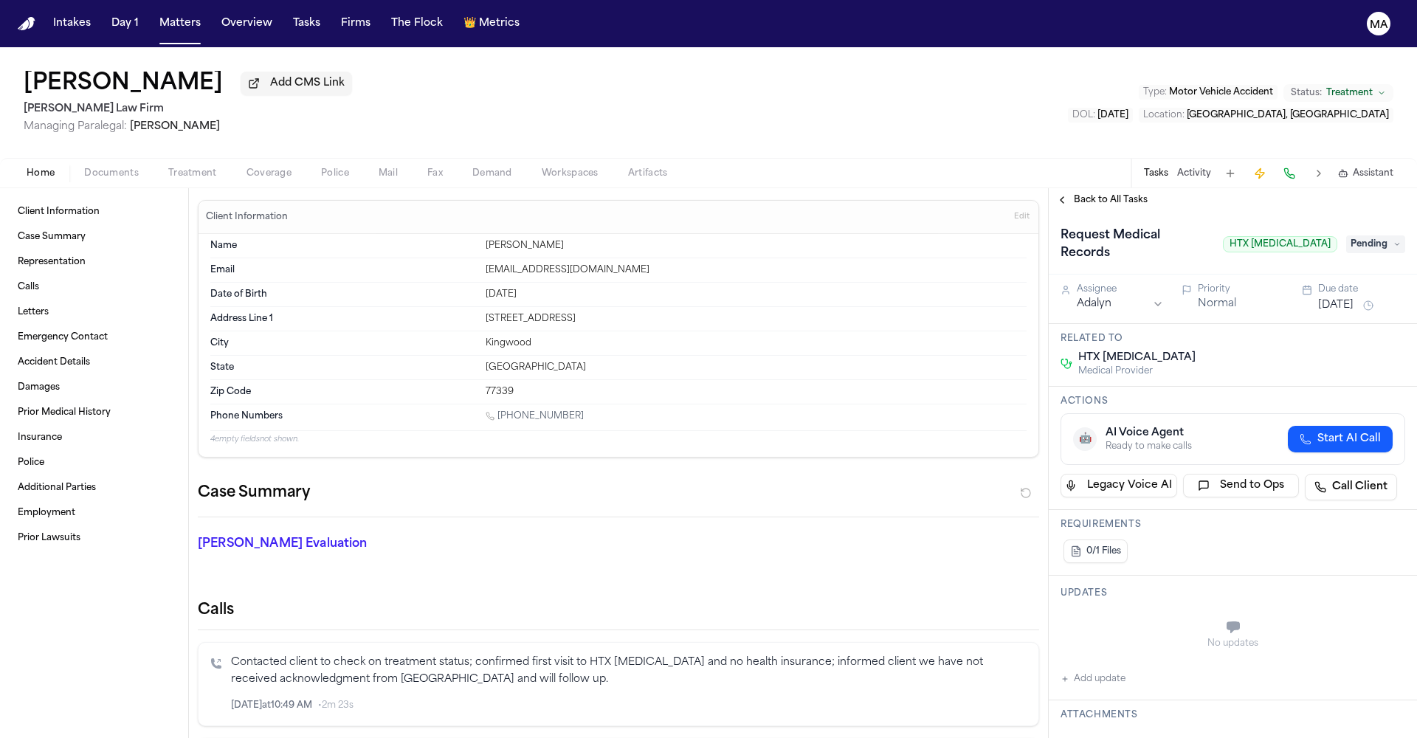
click at [168, 168] on span "Treatment" at bounding box center [192, 174] width 49 height 12
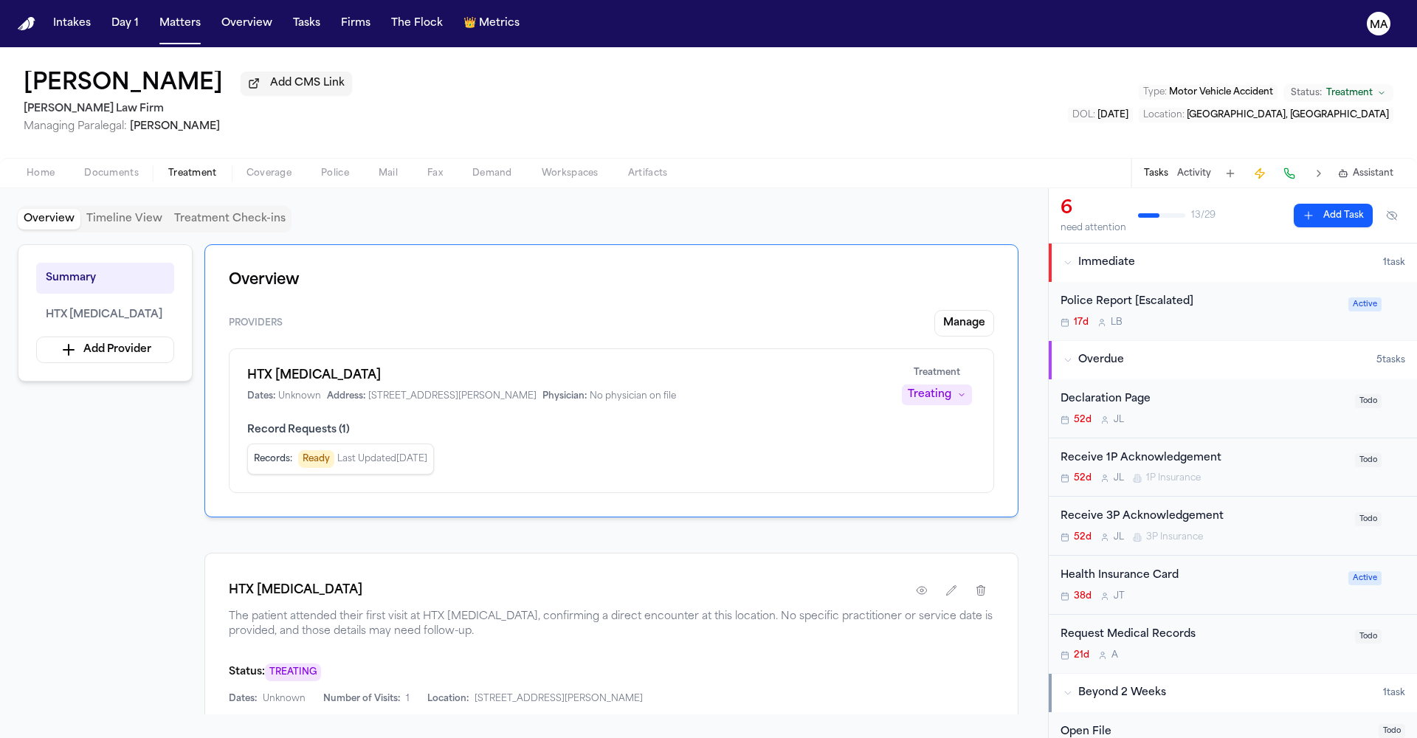
click at [710, 577] on div "HTX [MEDICAL_DATA]" at bounding box center [611, 590] width 765 height 27
click at [1148, 158] on div "Home Documents Treatment Coverage Police Mail Fax Demand Workspaces Artifacts T…" at bounding box center [708, 173] width 1417 height 30
click at [1109, 86] on div "[PERSON_NAME] Add CMS Link [PERSON_NAME] Law Firm Managing Paralegal: [PERSON_N…" at bounding box center [708, 102] width 1417 height 111
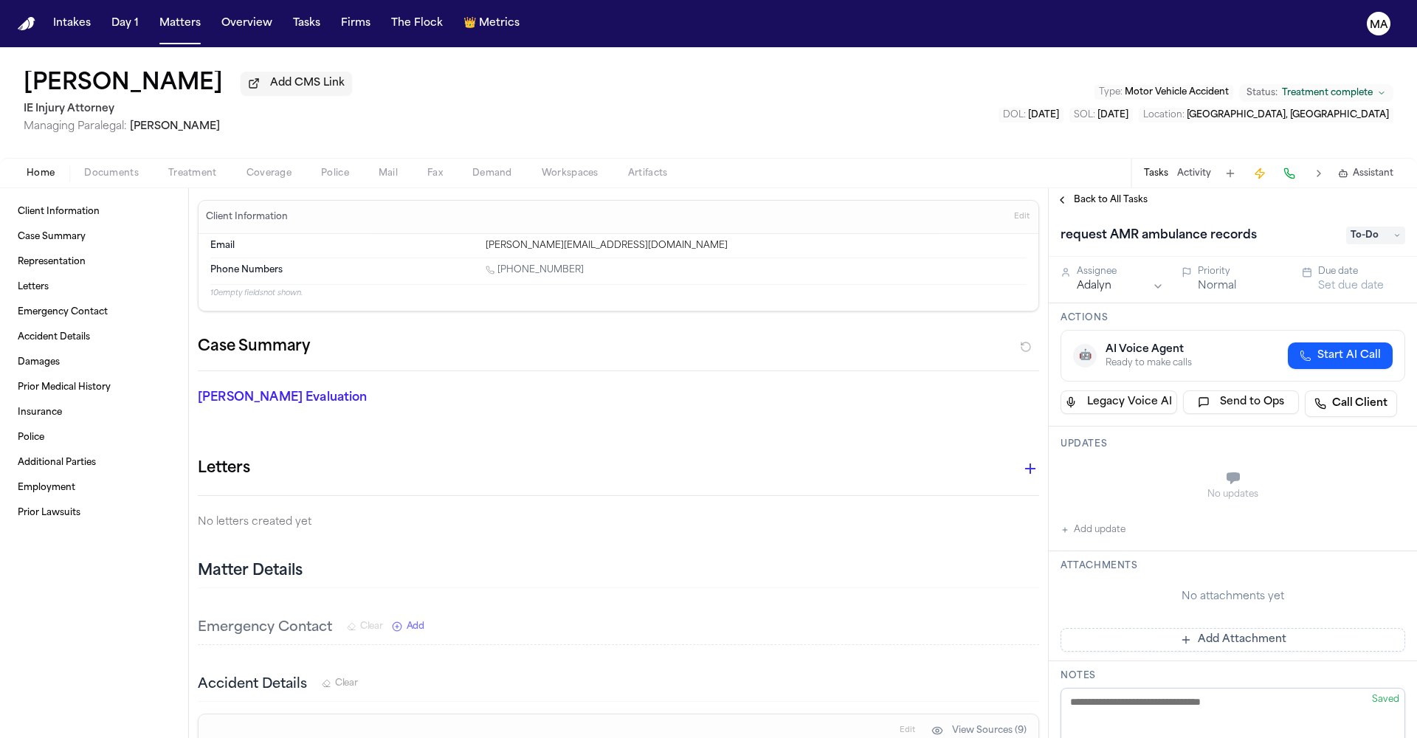
click at [1085, 194] on span "Back to All Tasks" at bounding box center [1111, 200] width 74 height 12
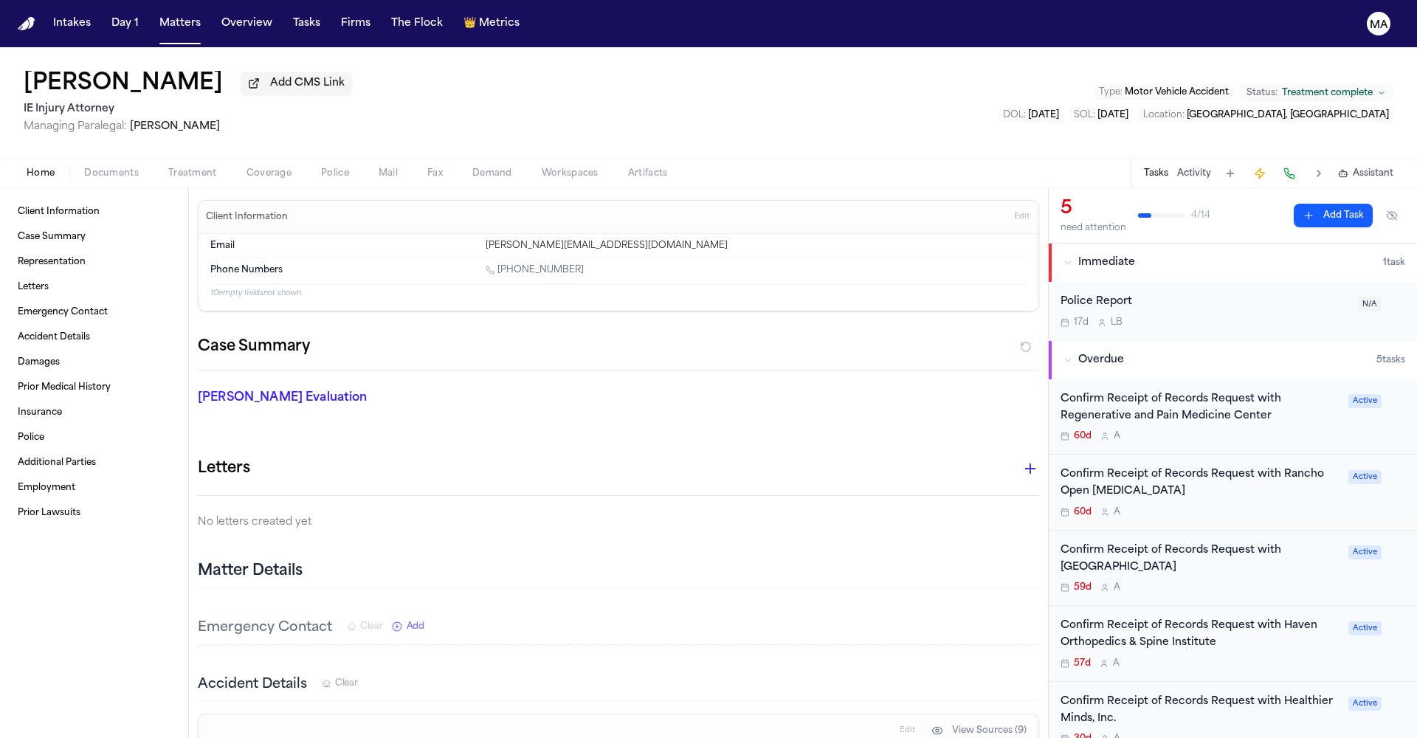
click at [542, 168] on span "Workspaces" at bounding box center [570, 174] width 57 height 12
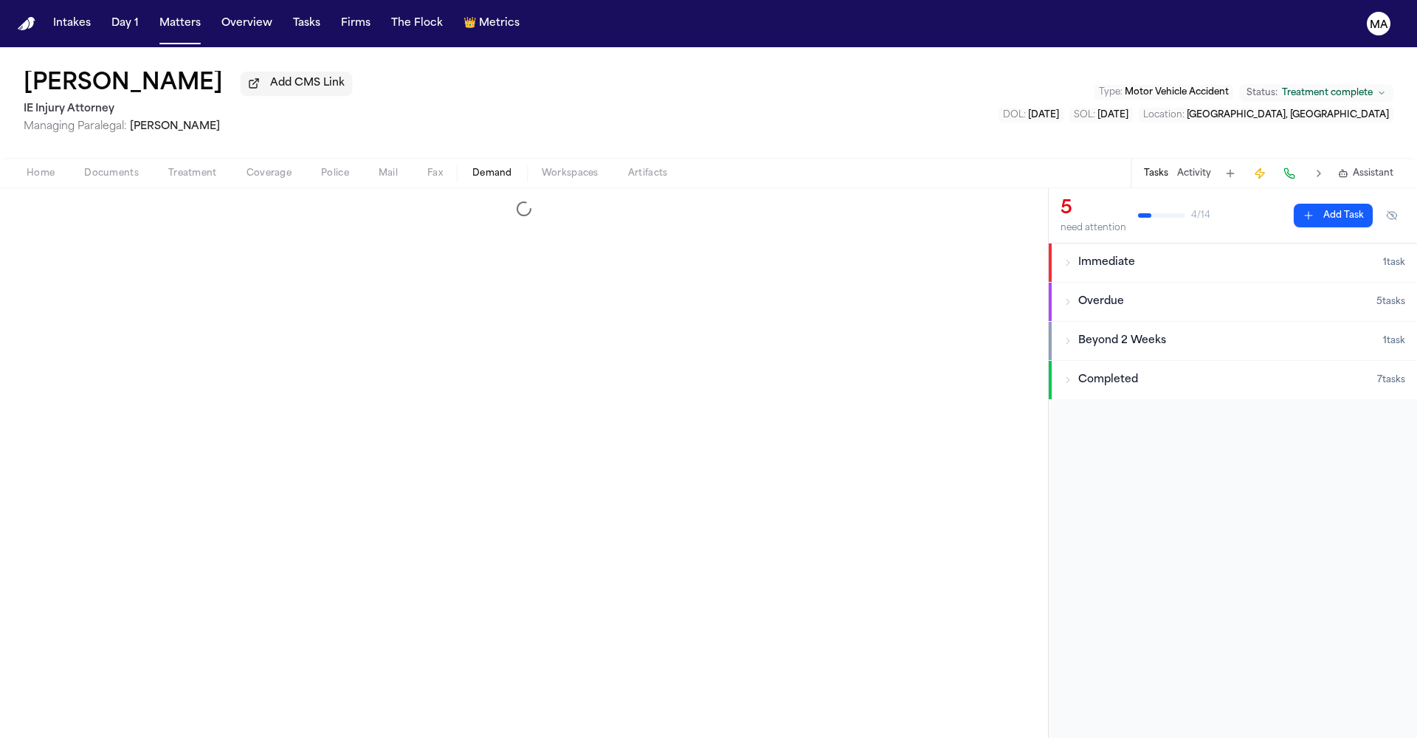
click at [458, 165] on button "Demand" at bounding box center [492, 174] width 69 height 18
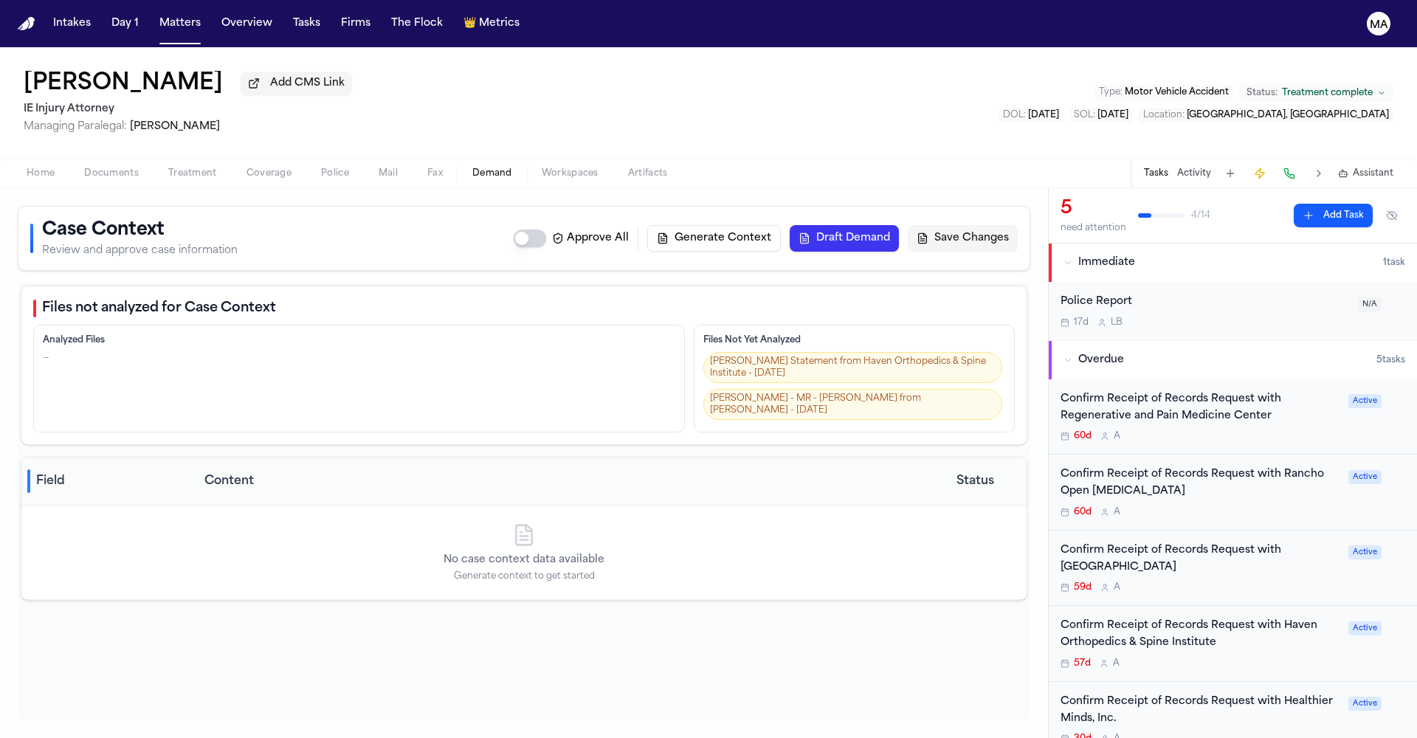
click at [168, 168] on span "Treatment" at bounding box center [192, 174] width 49 height 12
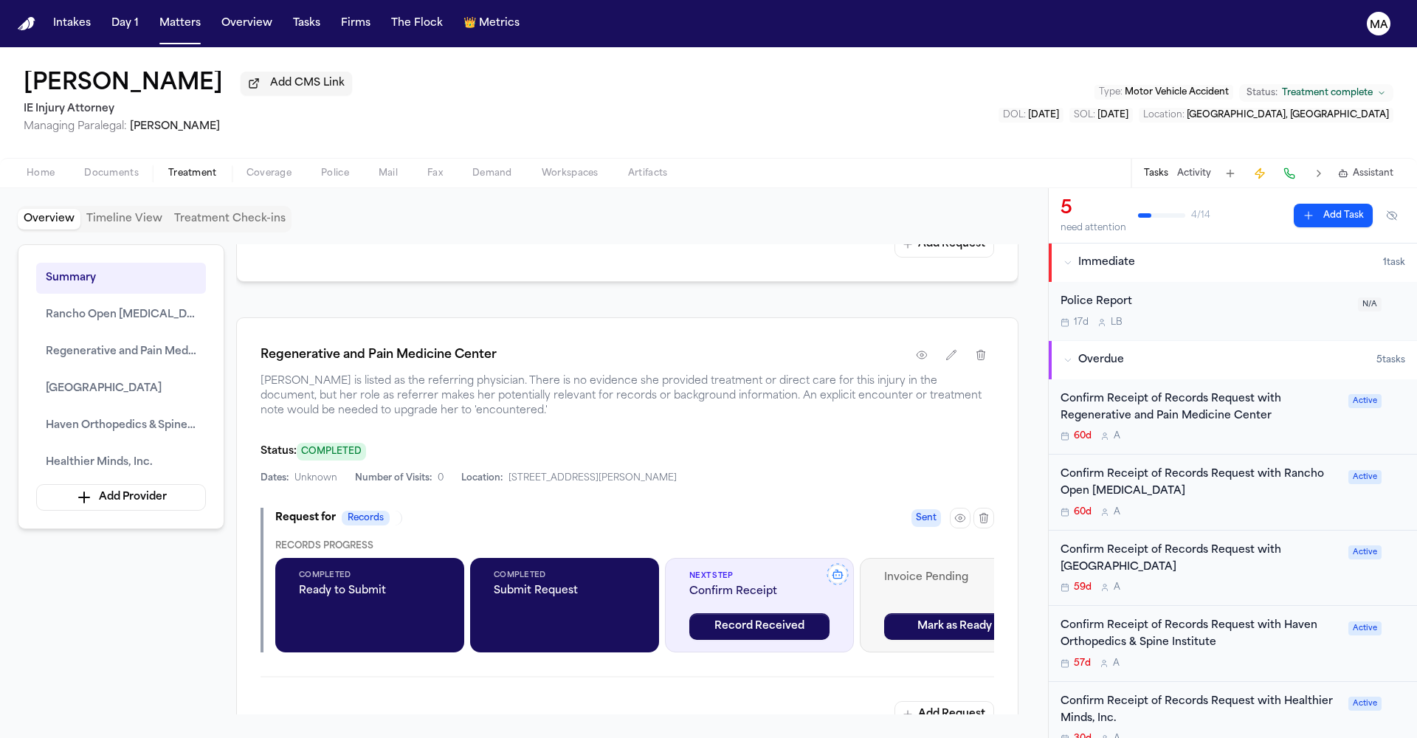
scroll to position [1326, 0]
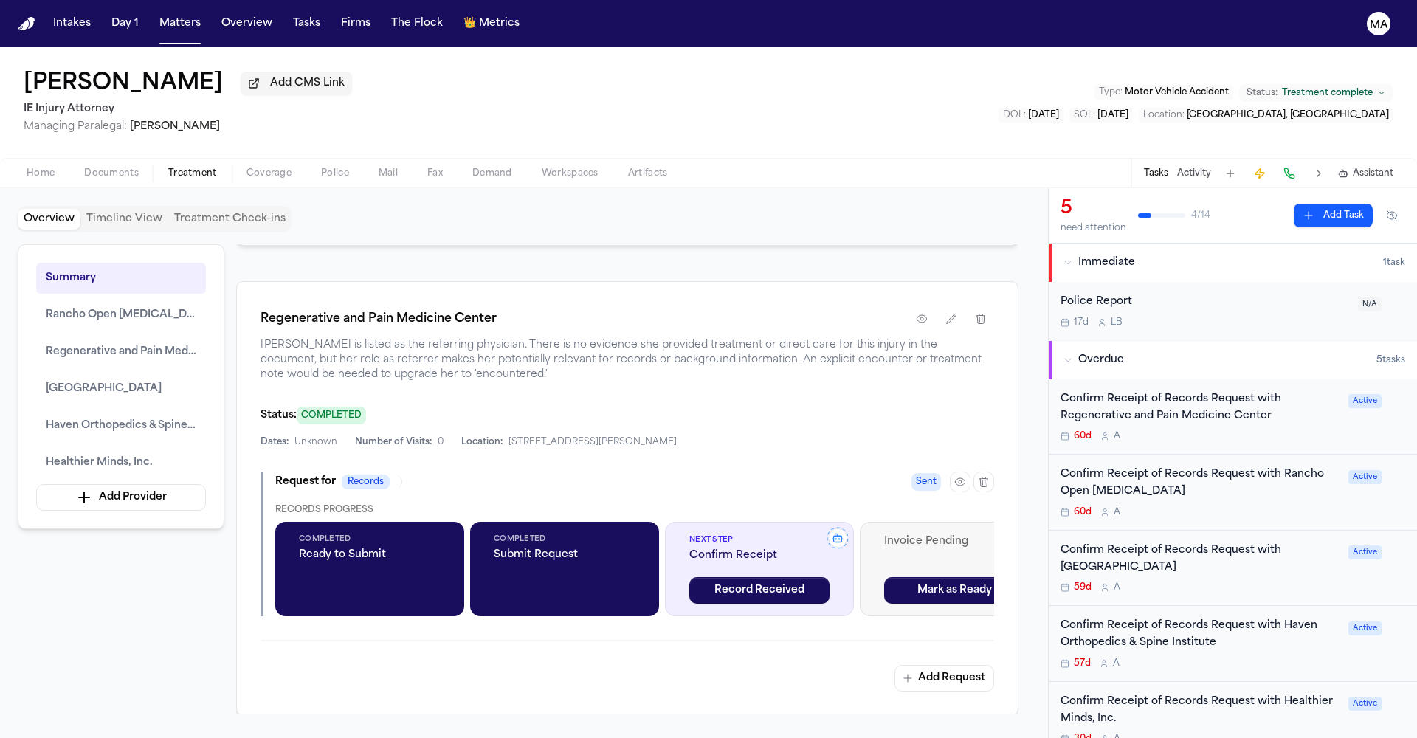
click at [1147, 694] on div "Confirm Receipt of Records Request with Healthier Minds, Inc." at bounding box center [1200, 711] width 279 height 34
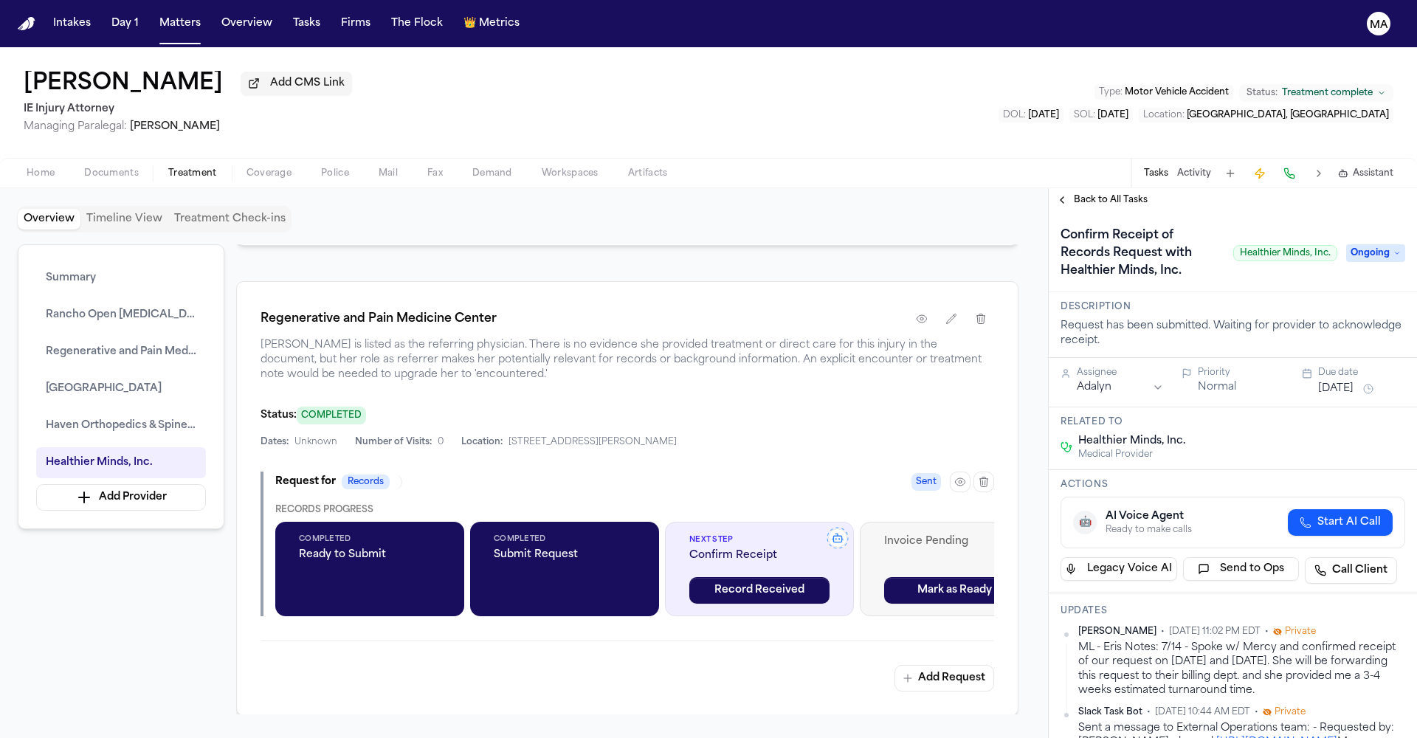
click at [1081, 194] on span "Back to All Tasks" at bounding box center [1111, 200] width 74 height 12
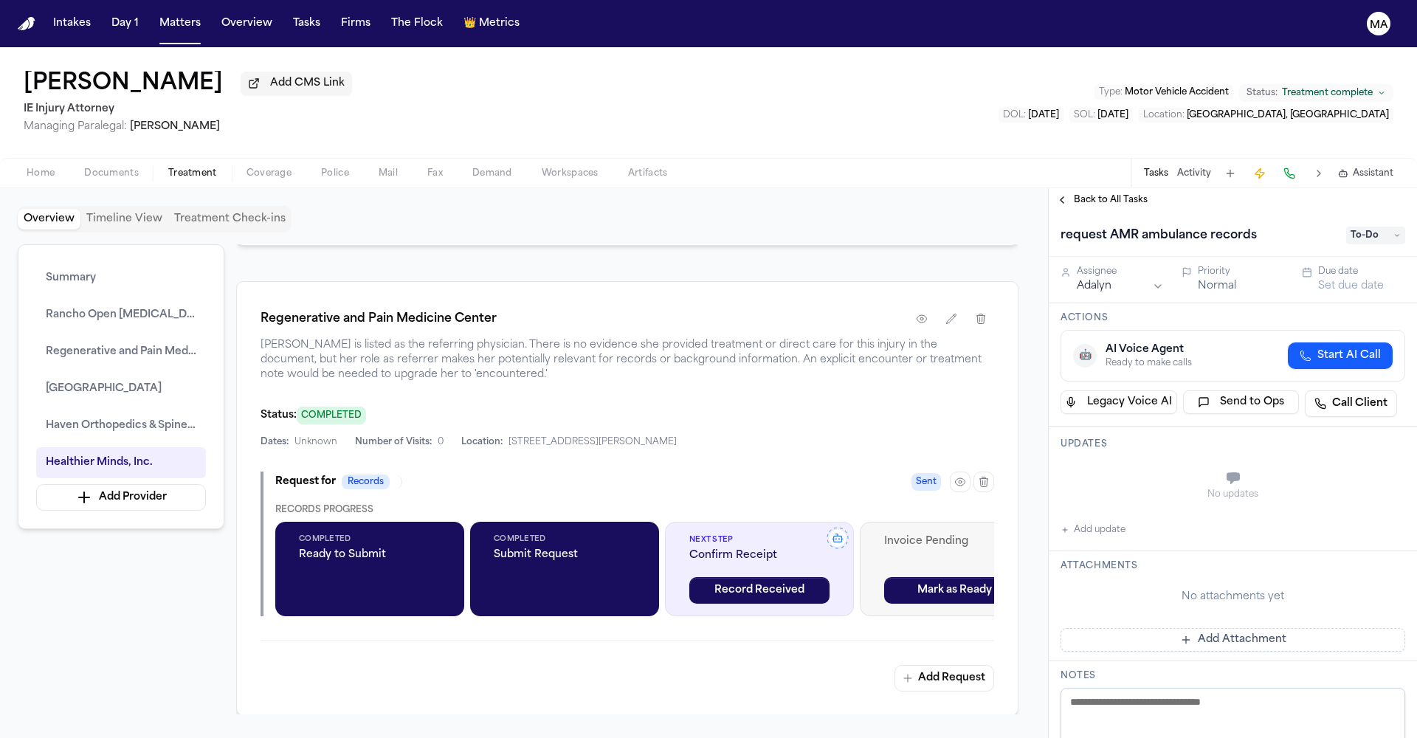
click at [1084, 194] on span "Back to All Tasks" at bounding box center [1111, 200] width 74 height 12
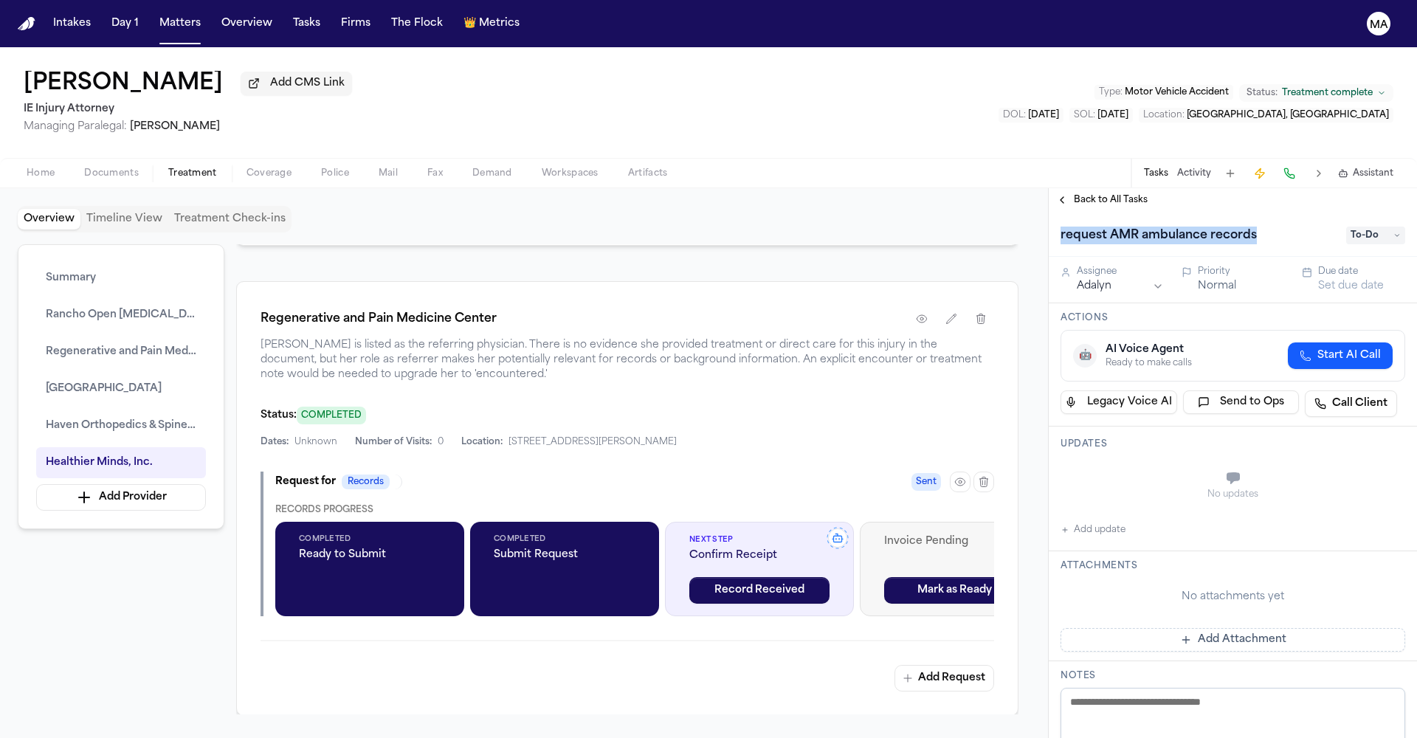
drag, startPoint x: 1187, startPoint y: 136, endPoint x: 1057, endPoint y: 137, distance: 129.9
click at [1061, 224] on div "request AMR ambulance records" at bounding box center [1199, 236] width 277 height 24
copy h1 "request AMR ambulance records"
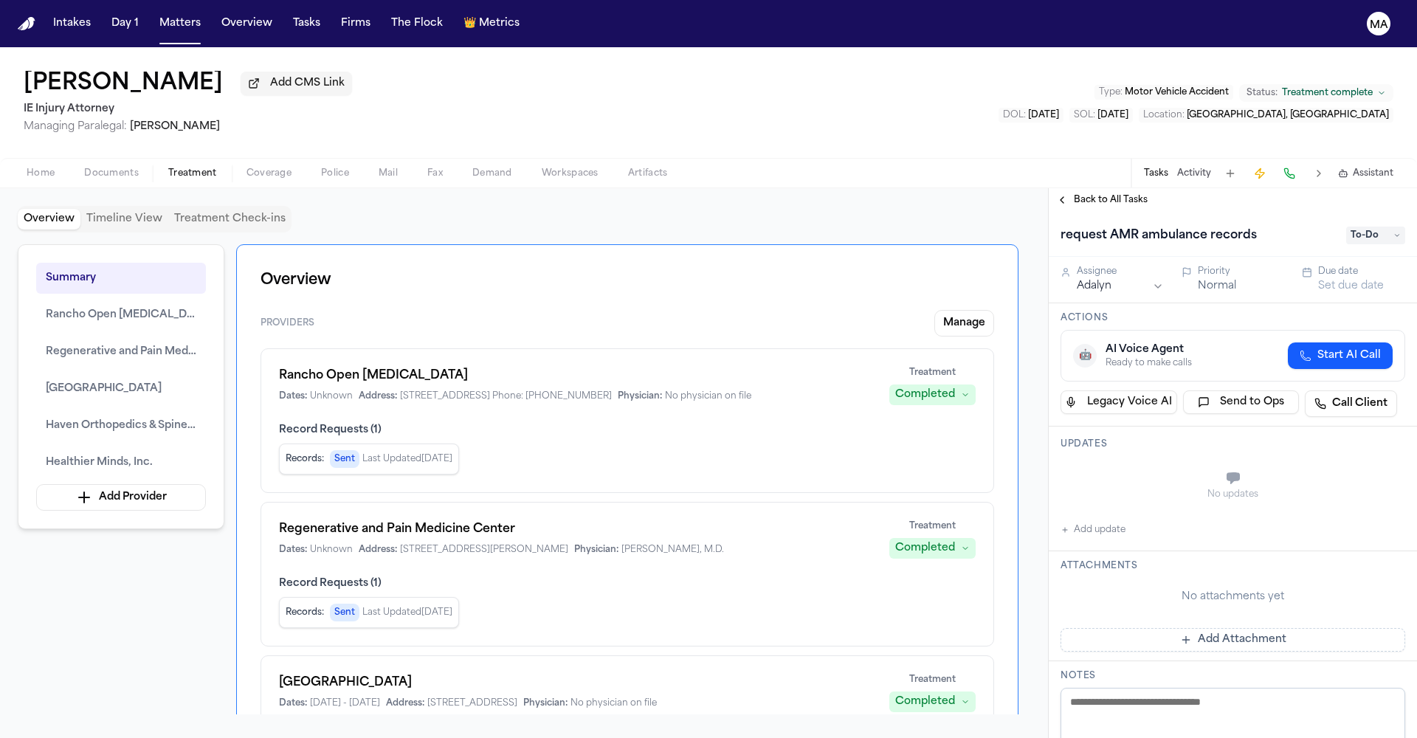
click at [162, 410] on div "Summary Rancho Open [MEDICAL_DATA] Regenerative and [GEOGRAPHIC_DATA] [GEOGRAPH…" at bounding box center [524, 479] width 1013 height 470
click at [1083, 188] on div "Back to All Tasks" at bounding box center [1233, 200] width 368 height 24
click at [1086, 194] on span "Back to All Tasks" at bounding box center [1111, 200] width 74 height 12
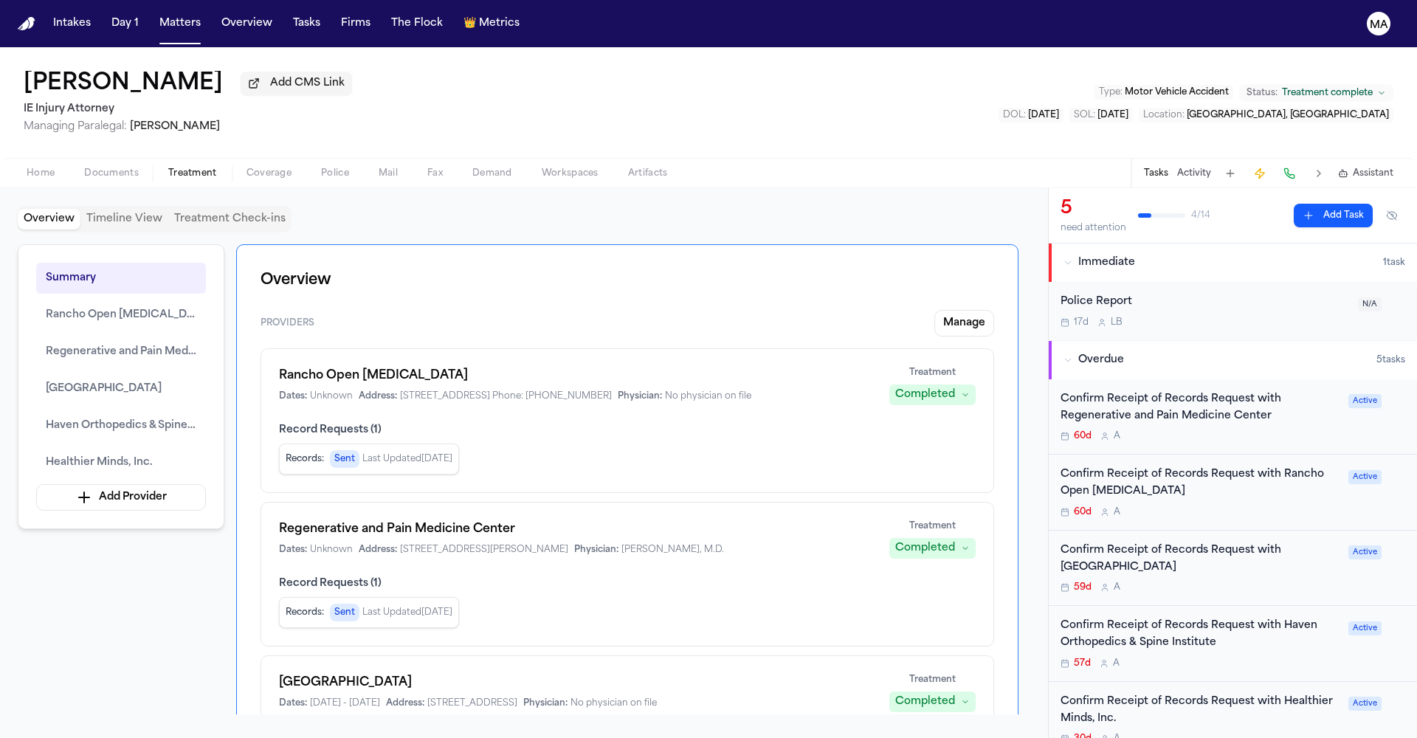
click at [1211, 168] on button "Activity" at bounding box center [1194, 174] width 34 height 12
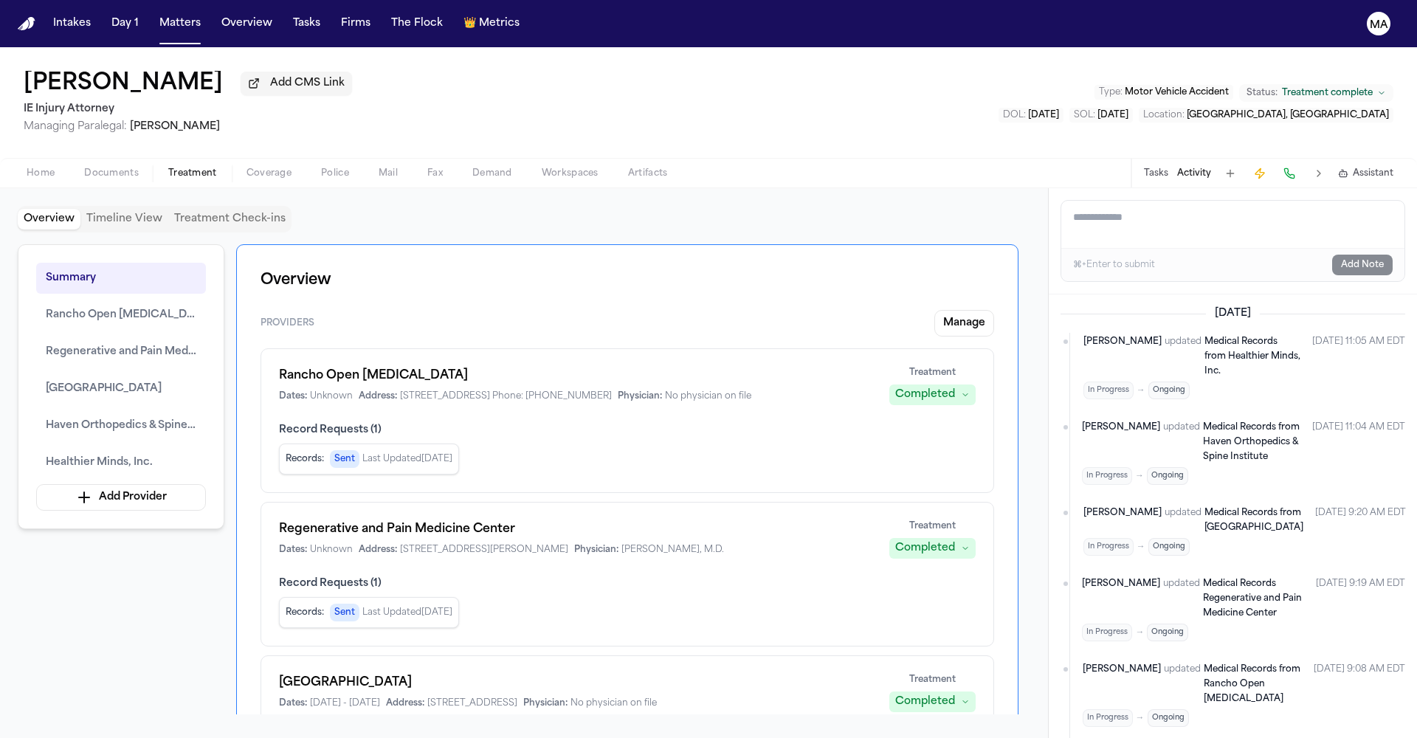
click at [1157, 201] on textarea "Add a note to this matter" at bounding box center [1232, 224] width 343 height 47
paste textarea "**********"
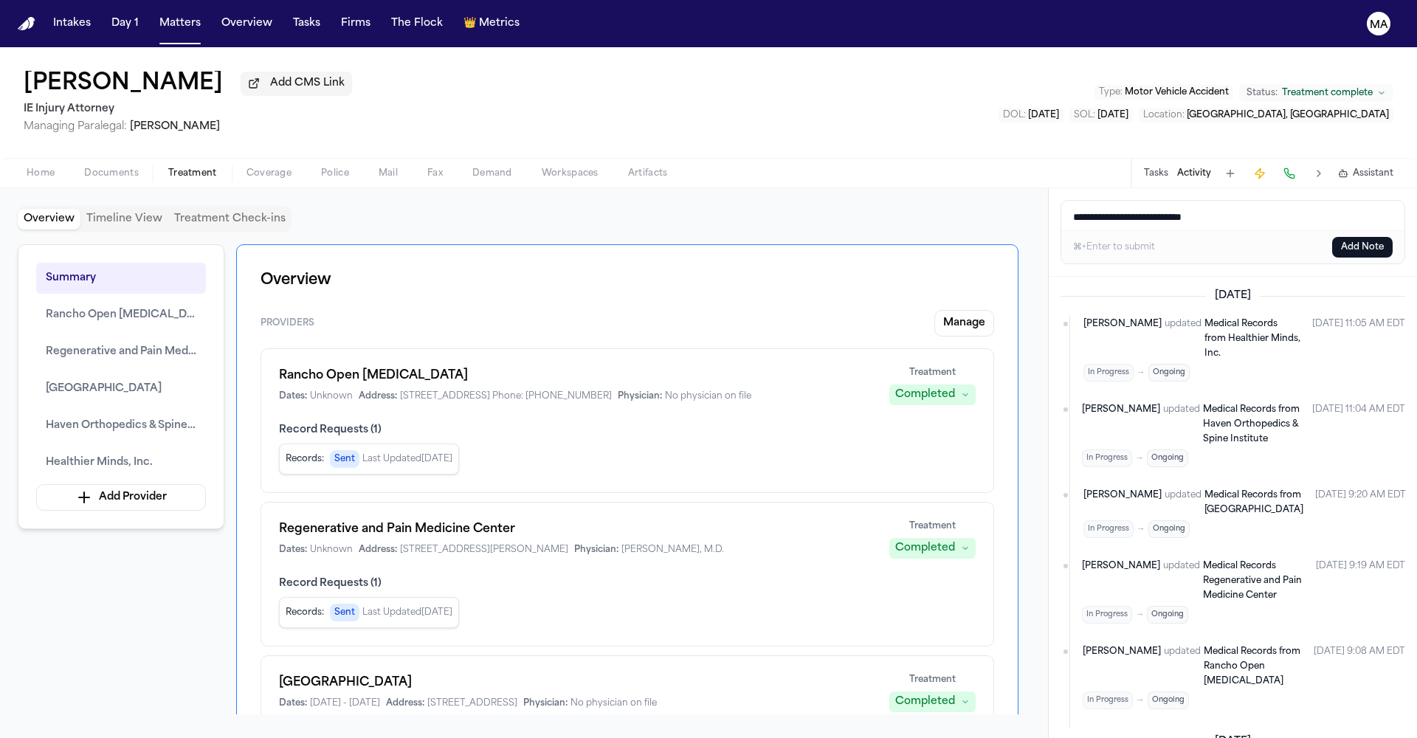
type textarea "**********"
click at [1378, 237] on button "Add Note" at bounding box center [1362, 247] width 61 height 21
click at [972, 158] on div "Home Documents Treatment Coverage Police Mail Fax Demand Workspaces Artifacts T…" at bounding box center [708, 173] width 1417 height 30
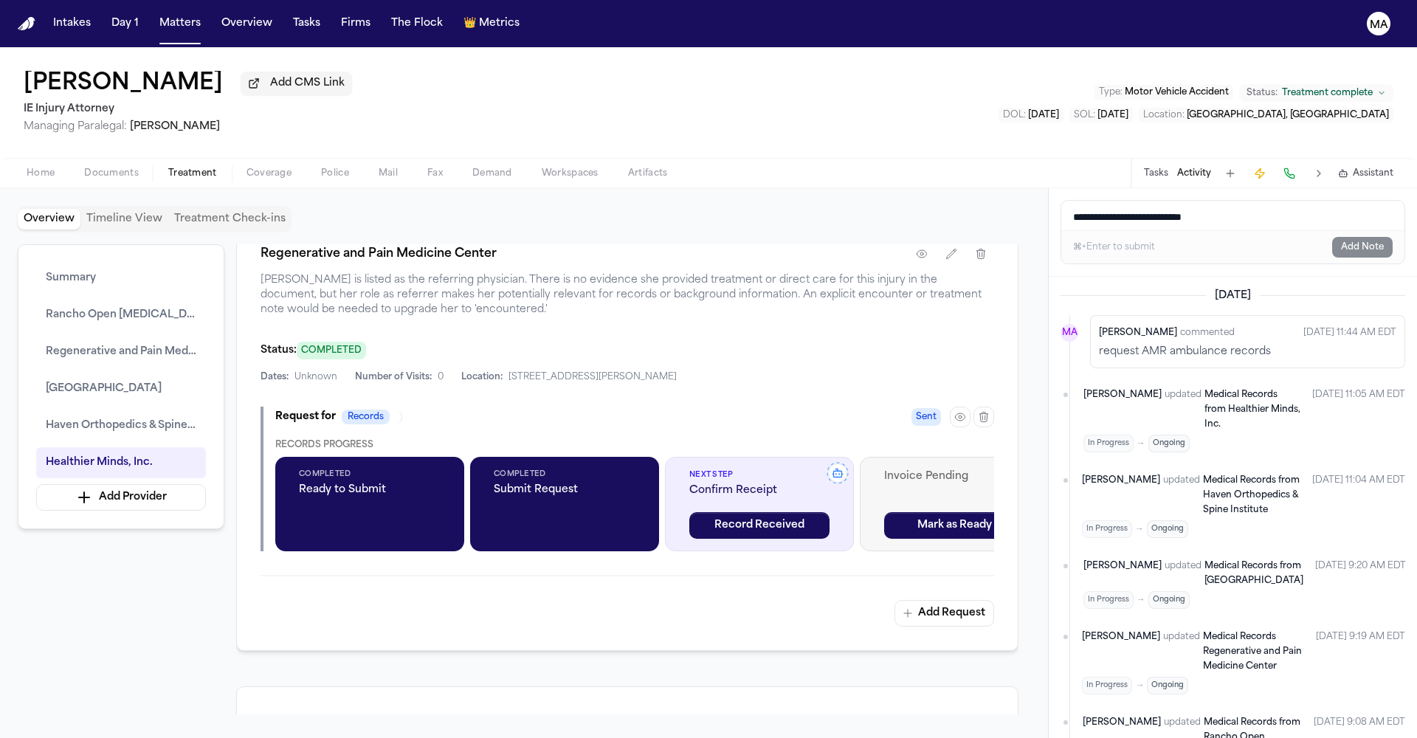
scroll to position [422, 0]
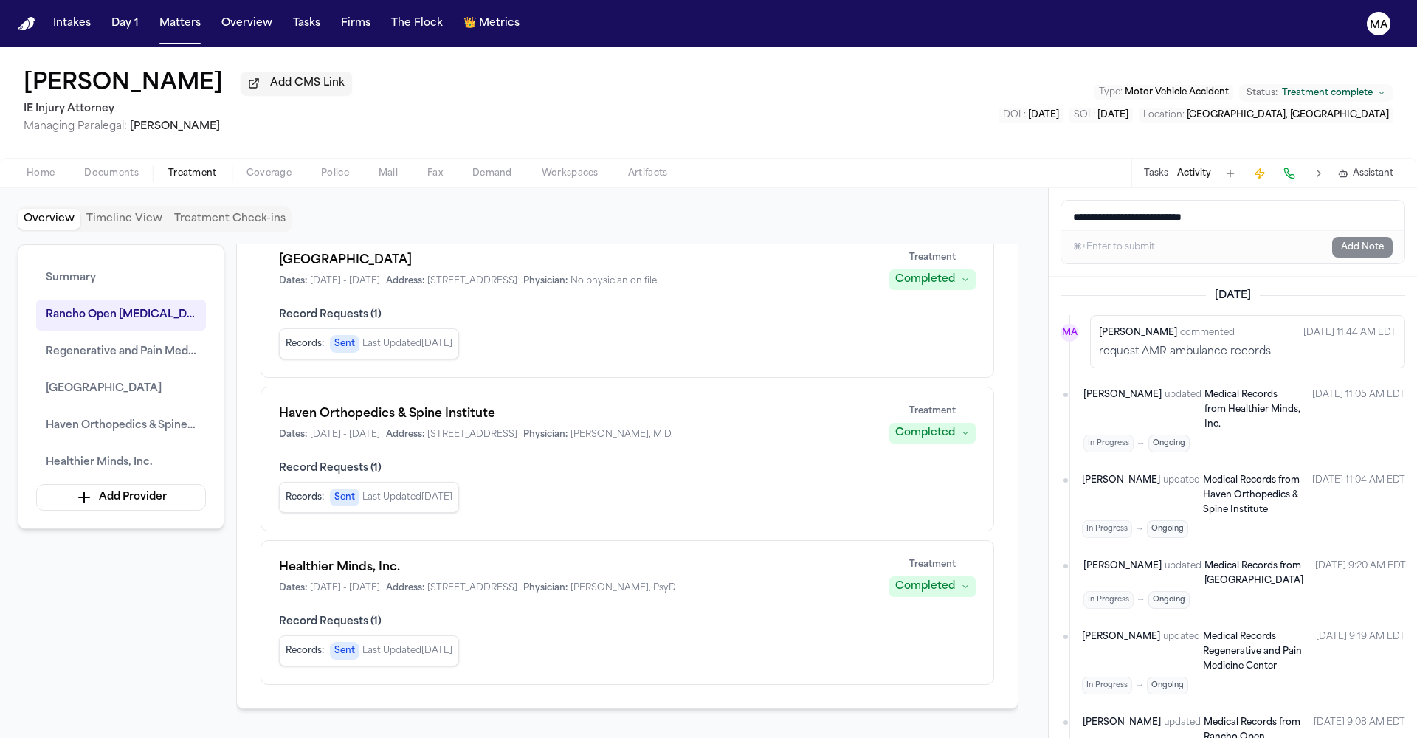
click at [1168, 168] on button "Tasks" at bounding box center [1156, 174] width 24 height 12
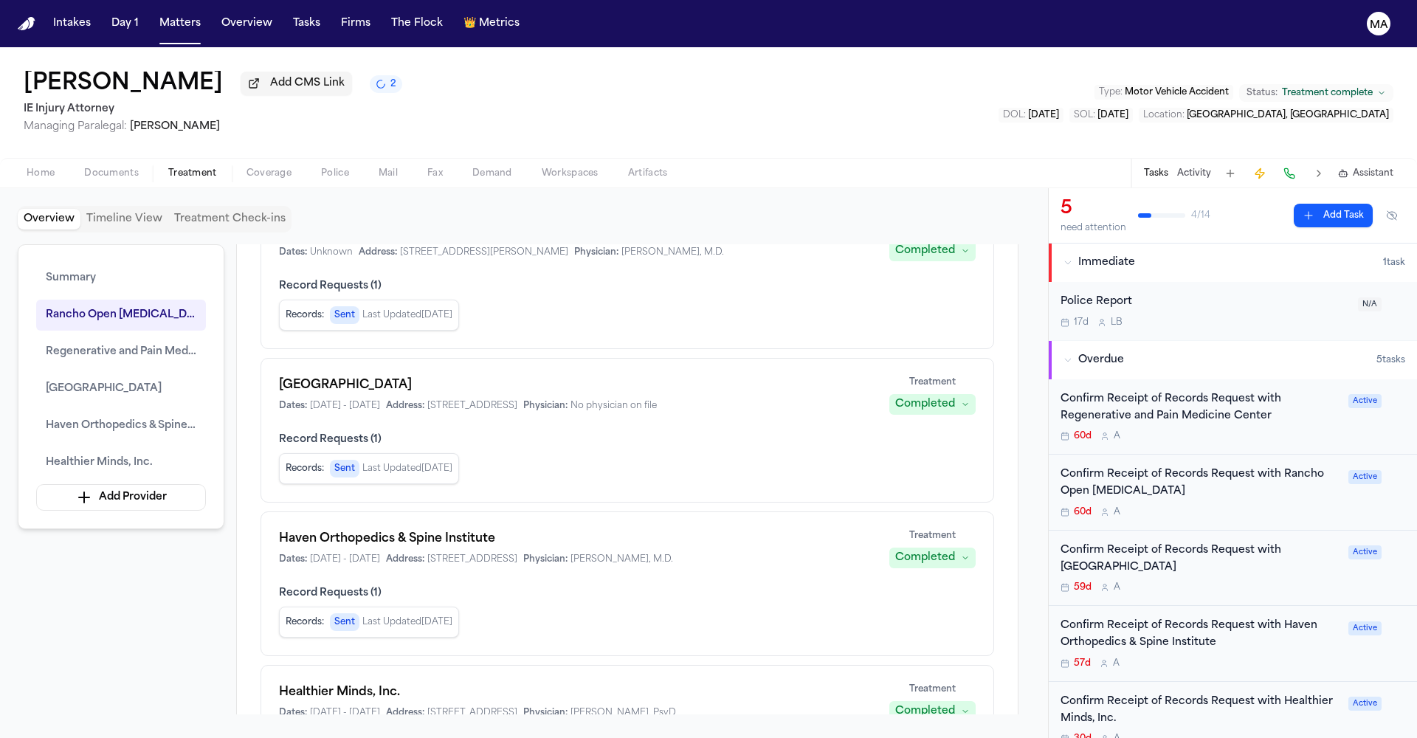
scroll to position [328, 0]
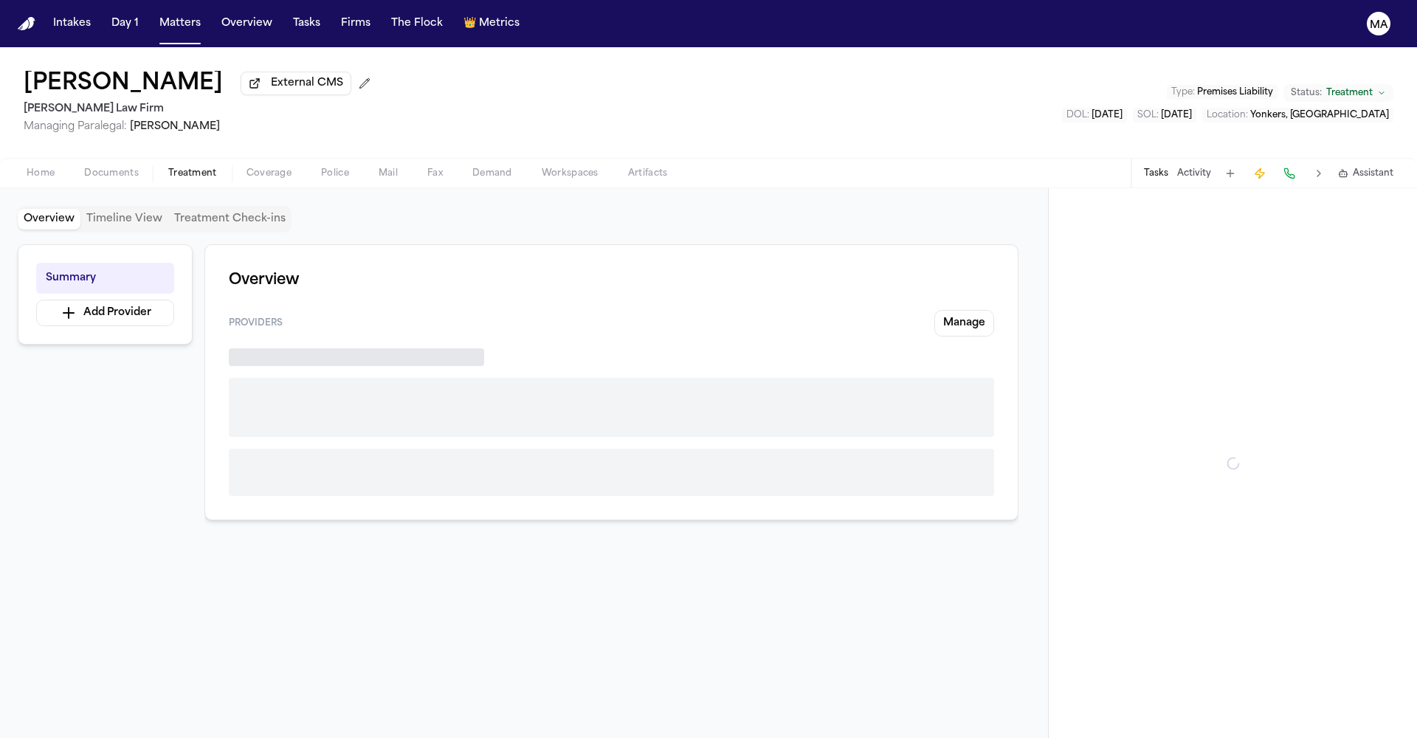
click at [168, 168] on span "Treatment" at bounding box center [192, 174] width 49 height 12
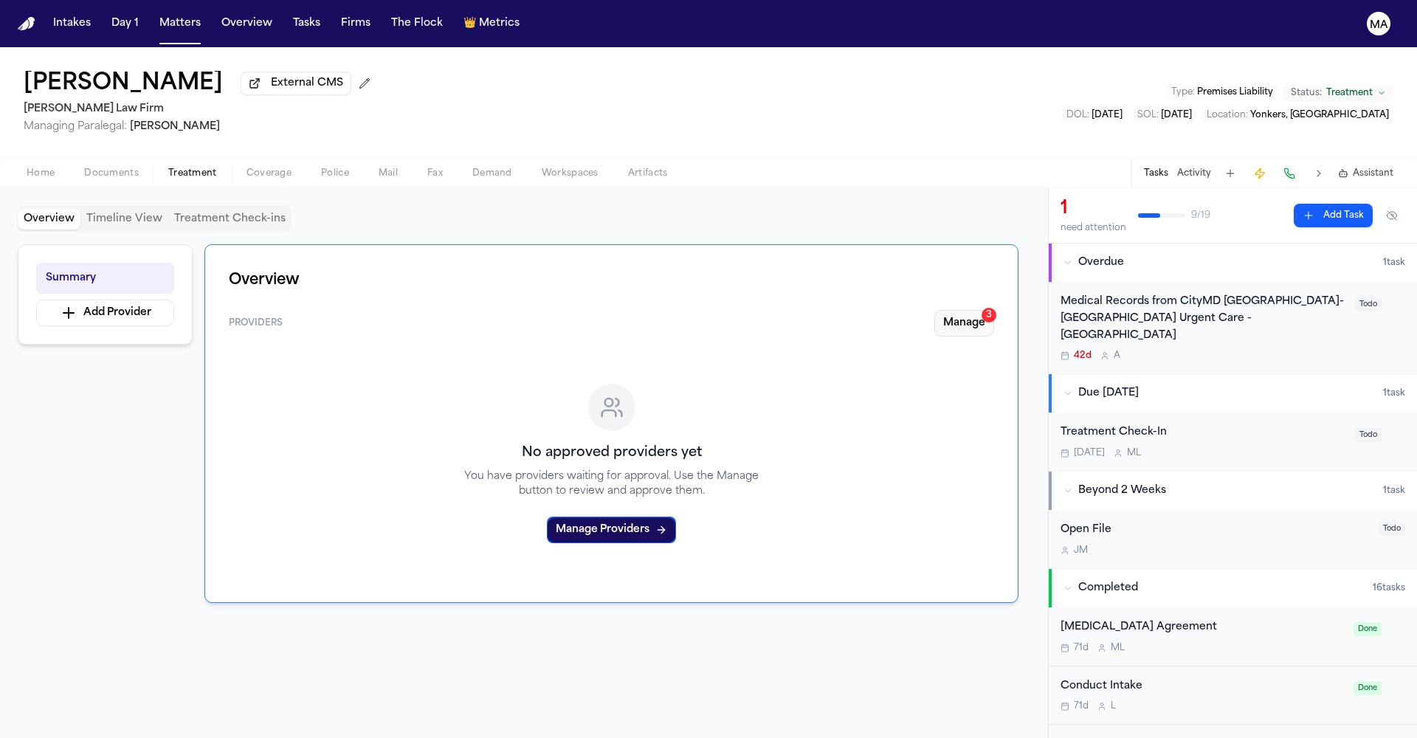
click at [994, 310] on button "Manage 3" at bounding box center [964, 323] width 60 height 27
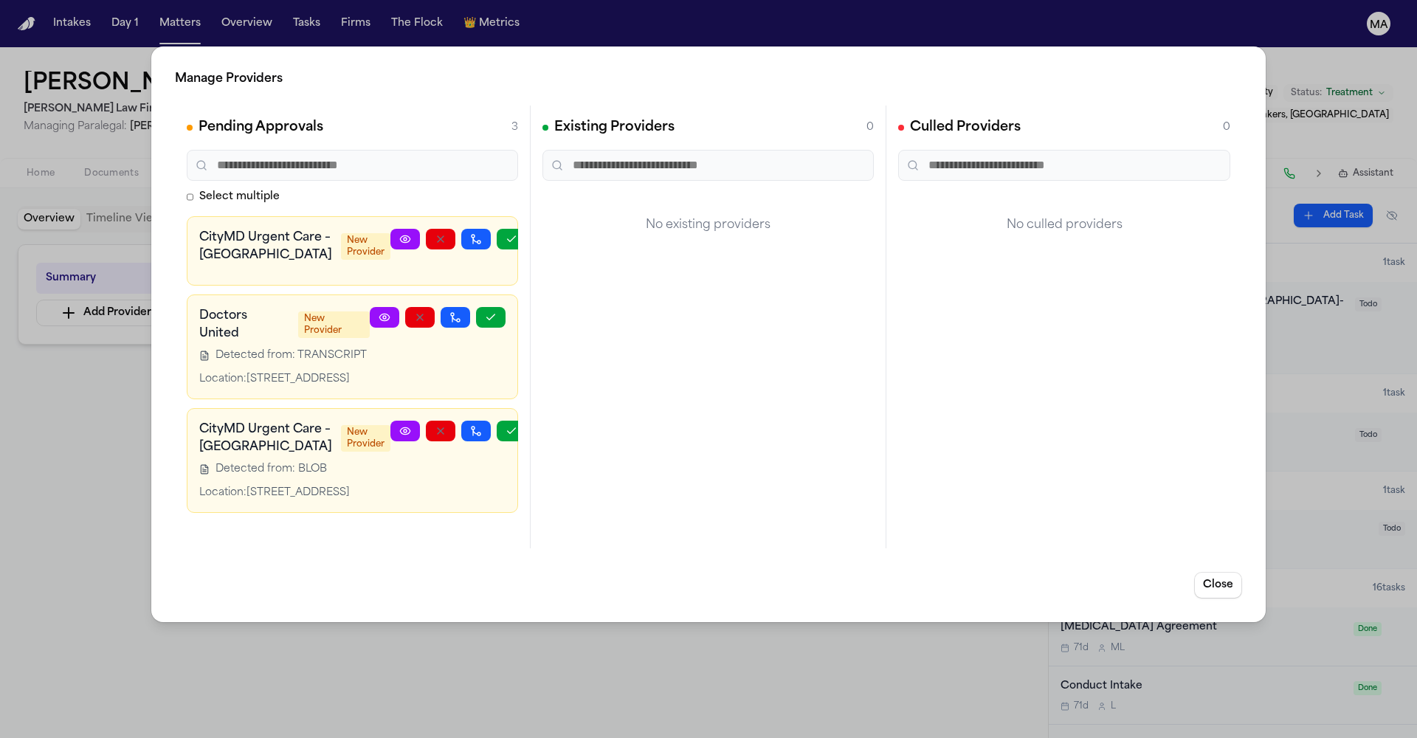
click at [728, 52] on div "Manage Providers Pending Approvals 3 Select multiple CityMD Urgent Care – [GEOG…" at bounding box center [708, 369] width 1417 height 738
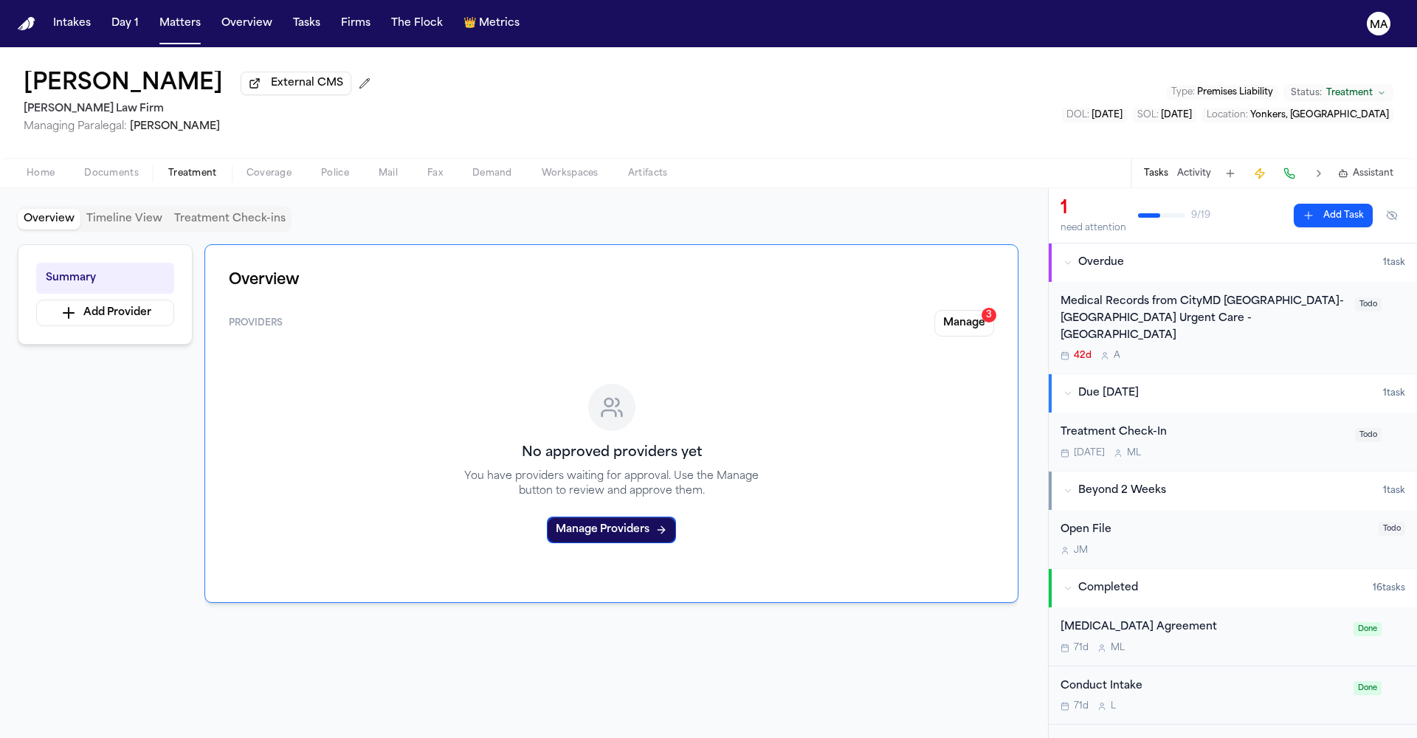
click at [1314, 294] on div "Medical Records from CityMD [GEOGRAPHIC_DATA]-[GEOGRAPHIC_DATA] Urgent Care - […" at bounding box center [1204, 319] width 286 height 50
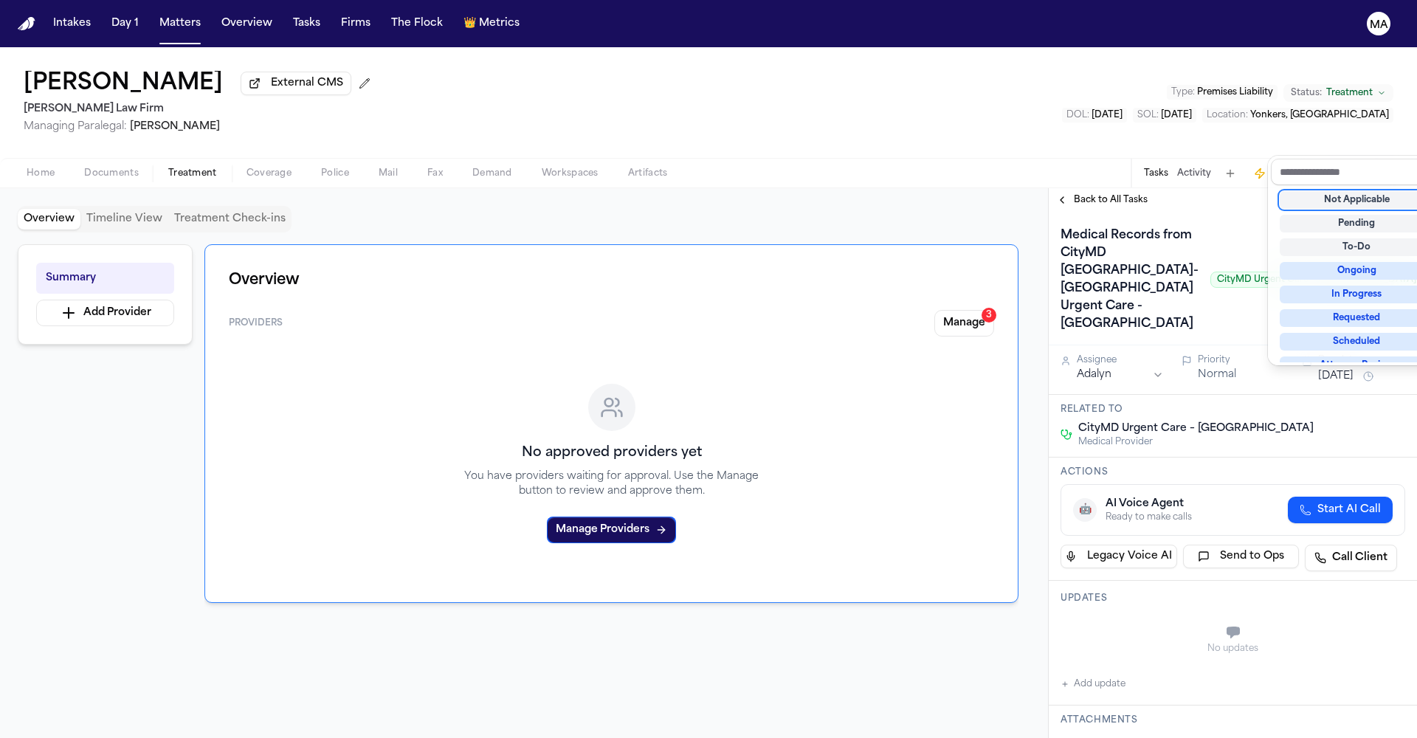
click at [1359, 191] on div "Not Applicable" at bounding box center [1357, 200] width 154 height 18
click at [1076, 188] on div "Back to All Tasks Medical Records from CityMD Yonkers-[GEOGRAPHIC_DATA] Urgent …" at bounding box center [1233, 463] width 368 height 550
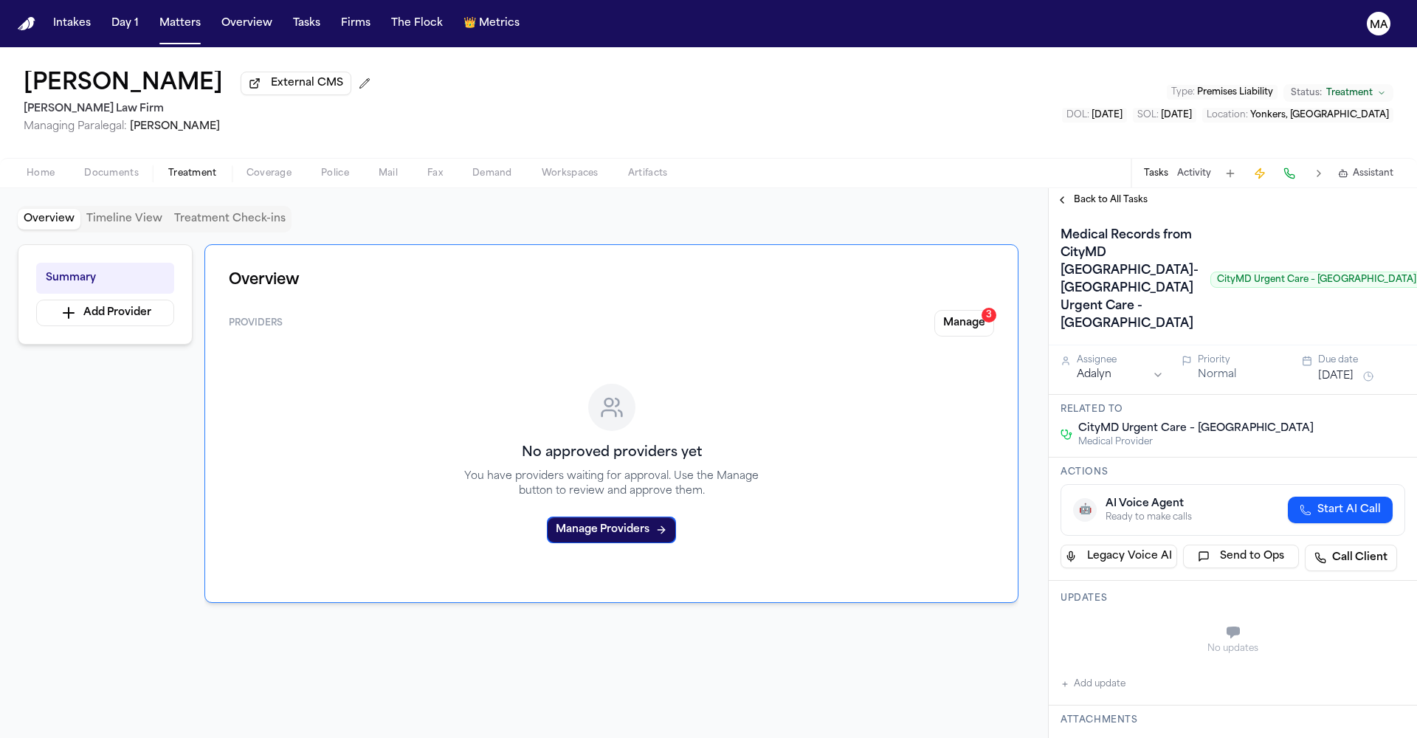
click at [1080, 194] on span "Back to All Tasks" at bounding box center [1111, 200] width 74 height 12
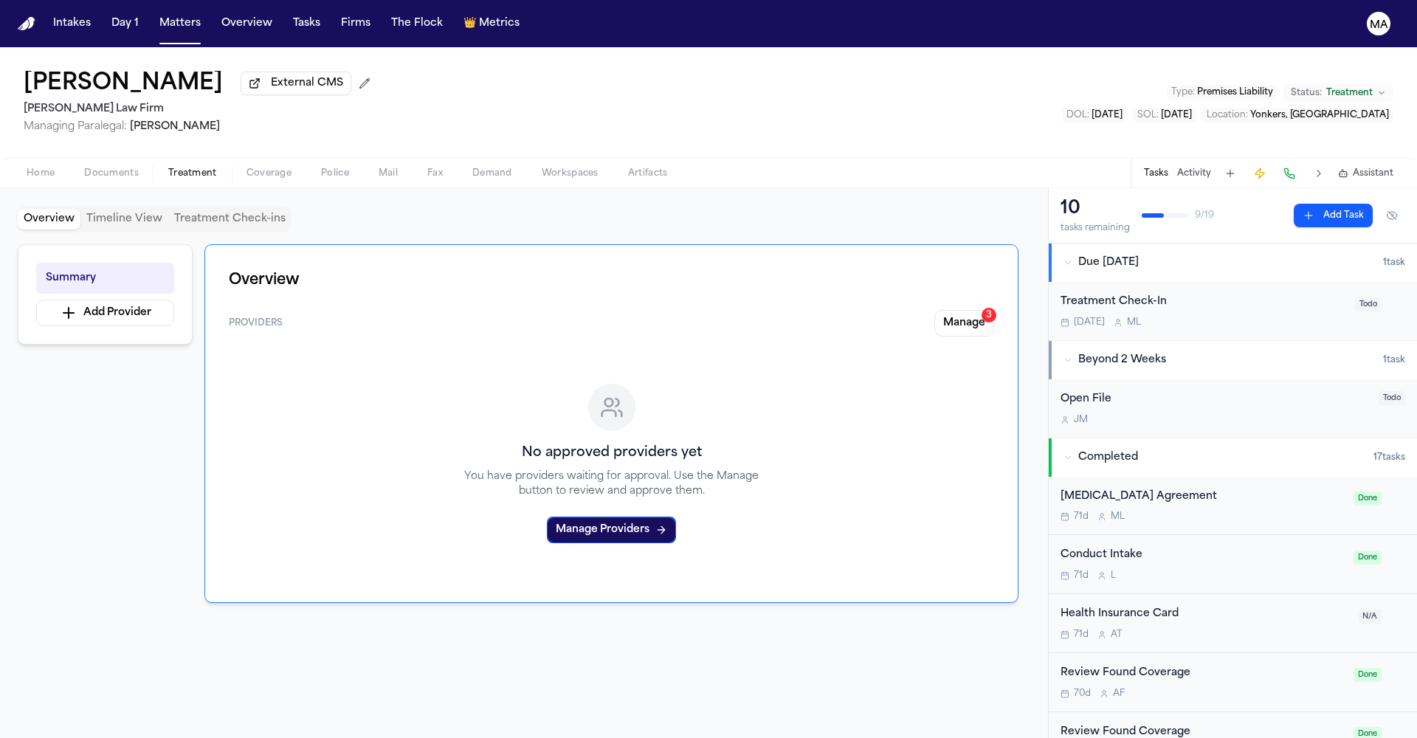
click at [994, 310] on button "Manage 3" at bounding box center [964, 323] width 60 height 27
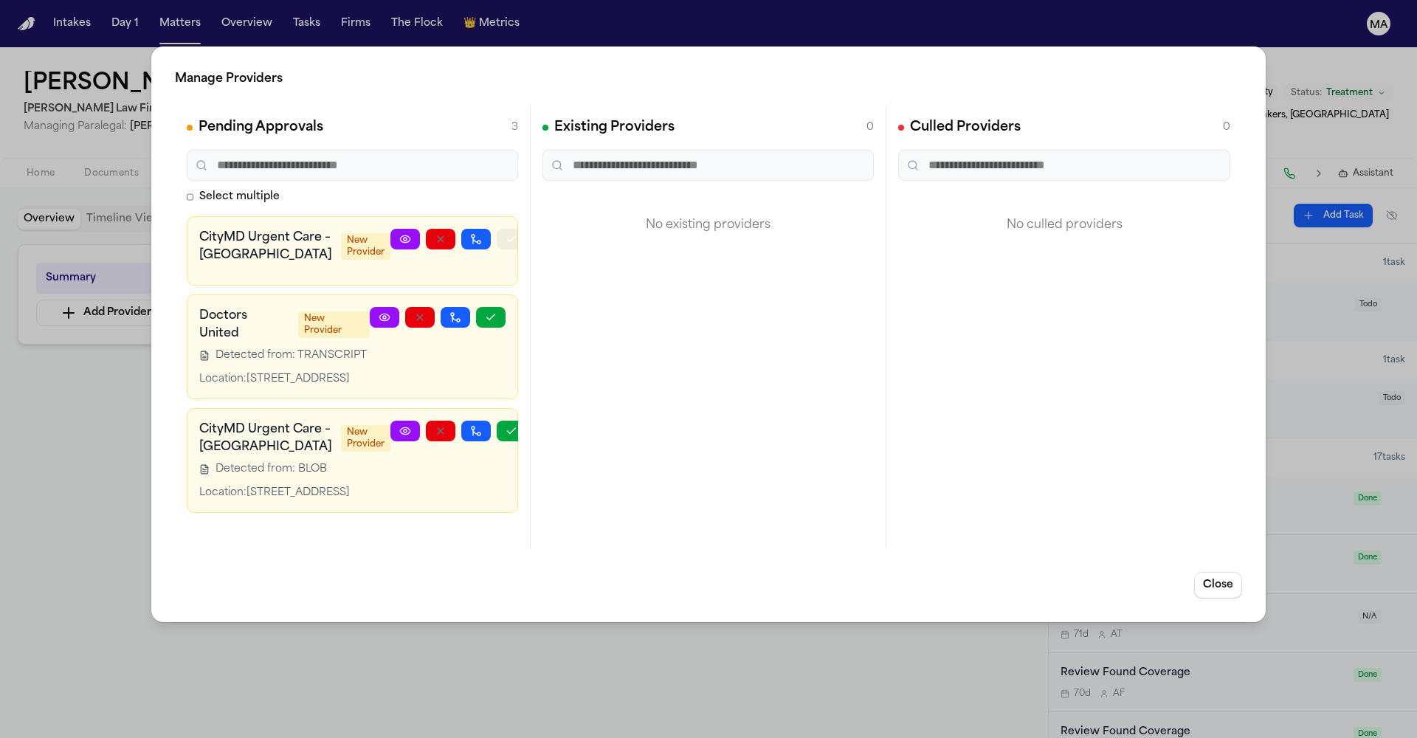
click at [506, 233] on icon "button" at bounding box center [512, 239] width 12 height 12
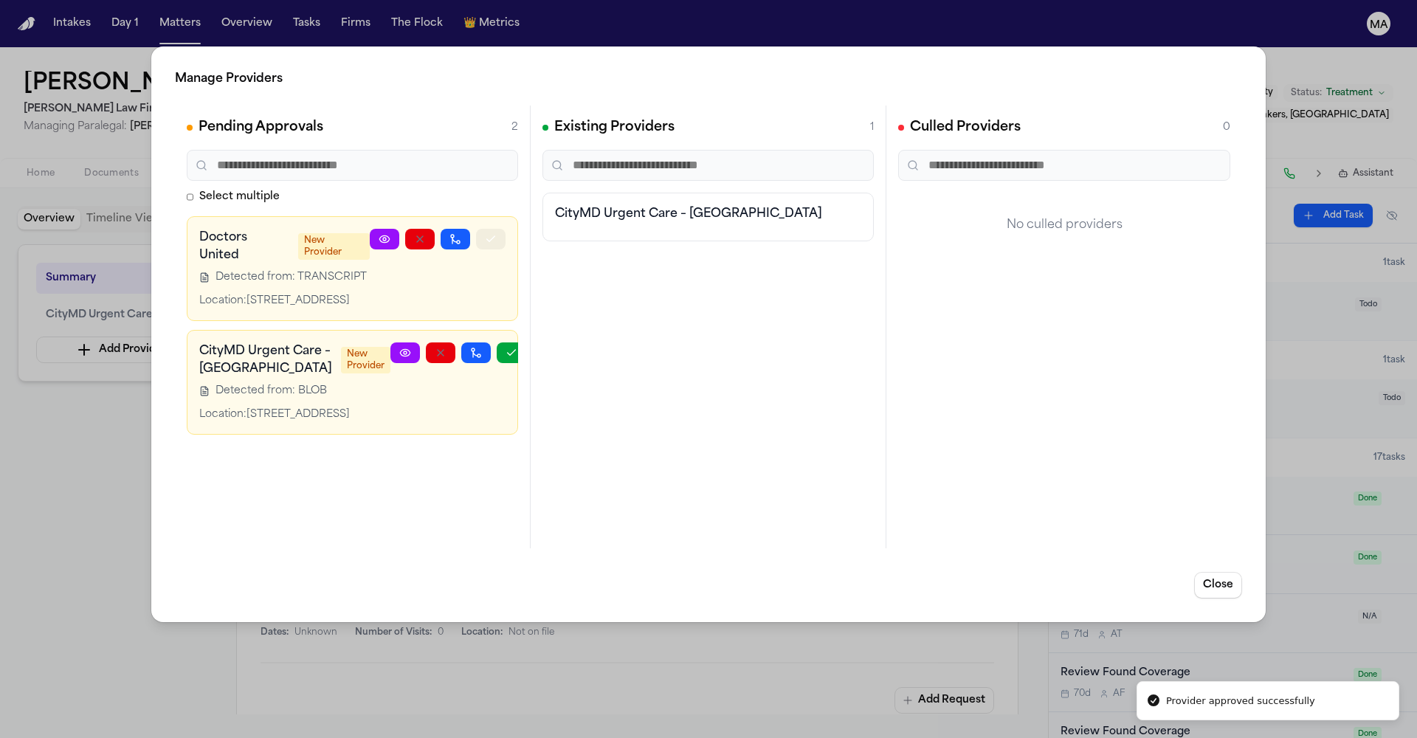
click at [497, 233] on icon "button" at bounding box center [491, 239] width 12 height 12
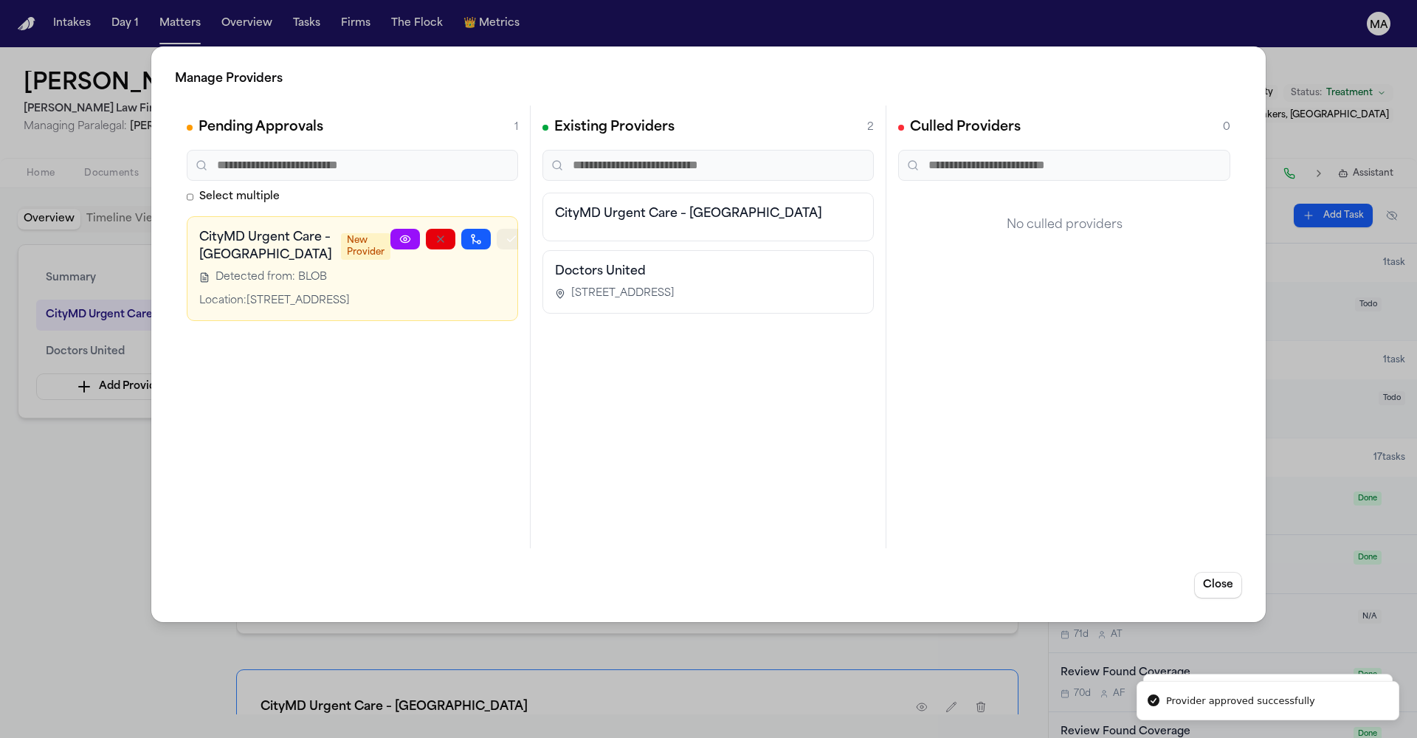
click at [506, 233] on icon "button" at bounding box center [512, 239] width 12 height 12
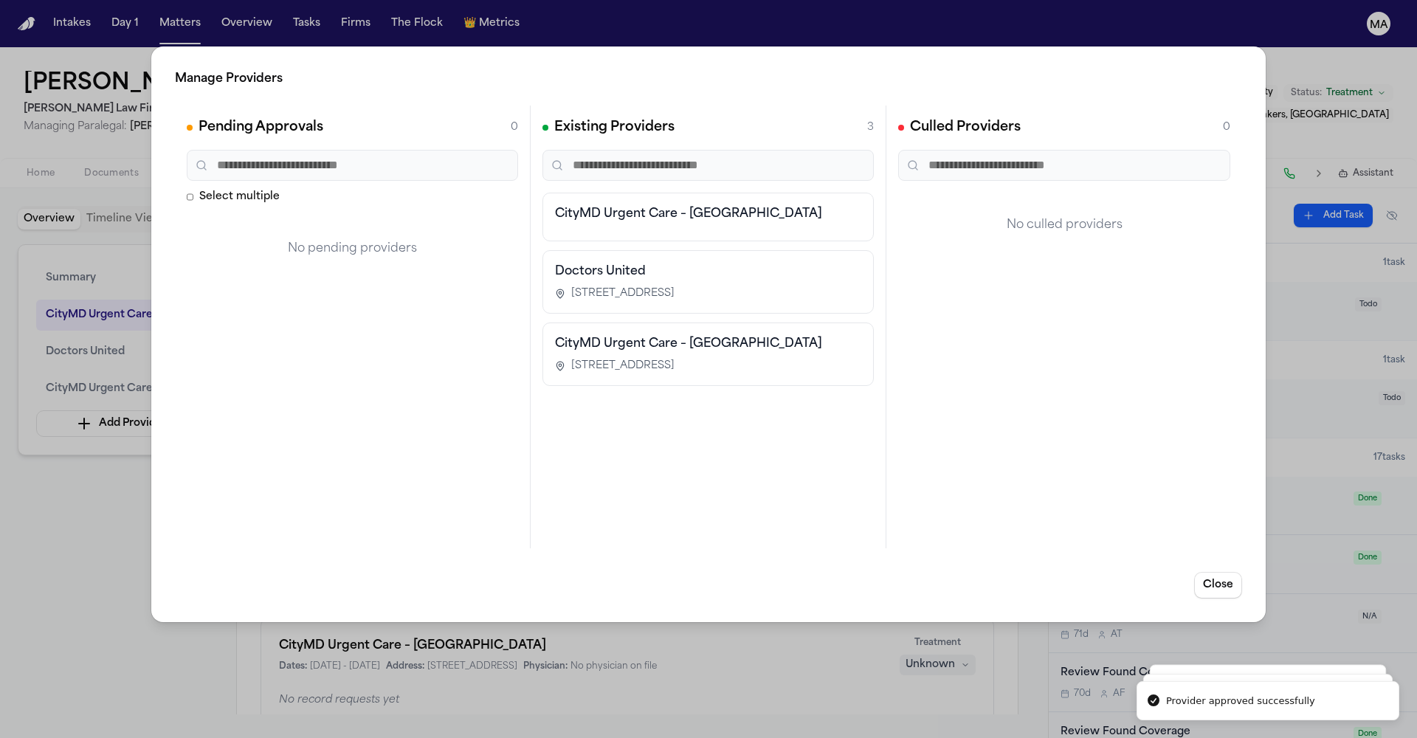
click at [67, 416] on div "Manage Providers Pending Approvals 0 Select multiple No pending providers Exist…" at bounding box center [708, 369] width 1417 height 738
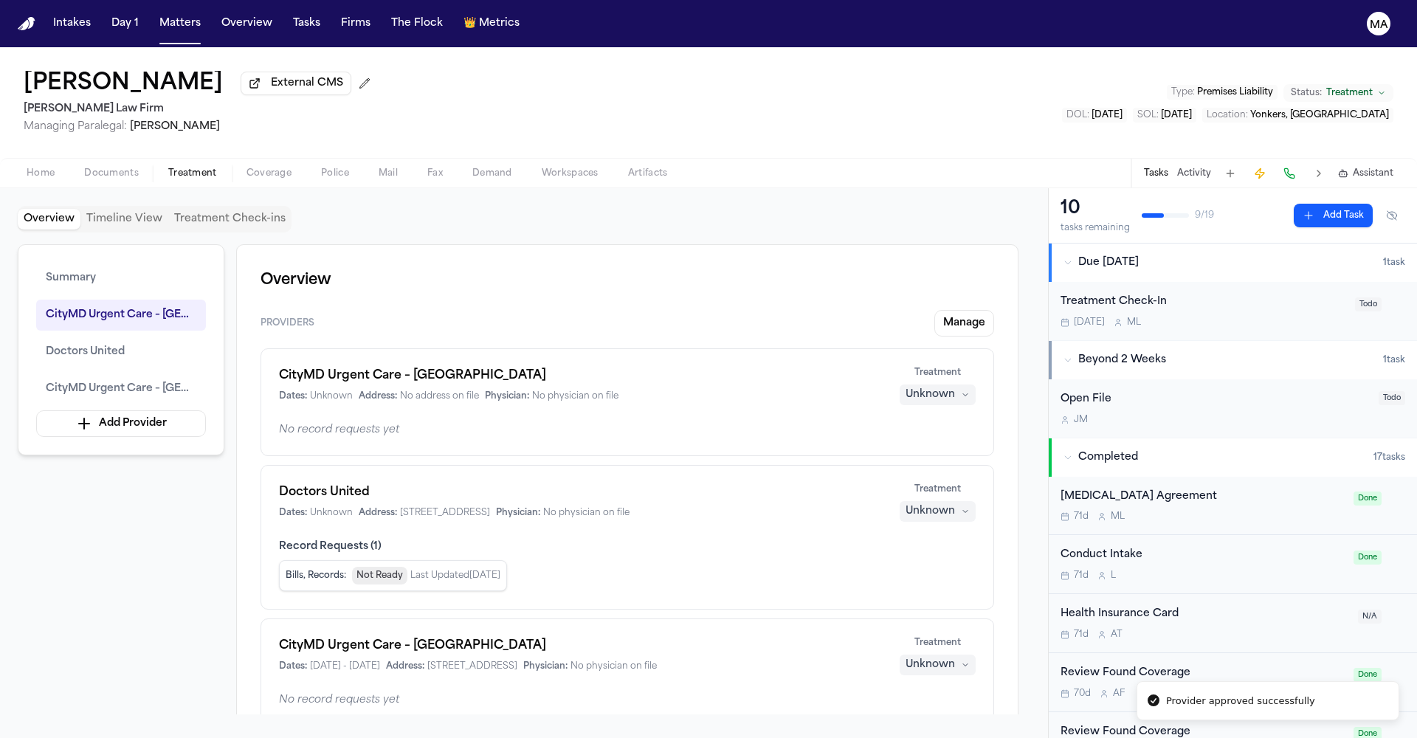
click at [955, 658] on div "Unknown" at bounding box center [930, 665] width 49 height 15
click at [966, 426] on span "Completed" at bounding box center [973, 433] width 58 height 15
click at [955, 504] on div "Unknown" at bounding box center [930, 511] width 49 height 15
click at [968, 334] on span "Completed" at bounding box center [973, 341] width 58 height 15
click at [143, 505] on div "Summary CityMD Urgent Care – [GEOGRAPHIC_DATA] [GEOGRAPHIC_DATA] Doctors United…" at bounding box center [524, 479] width 1013 height 470
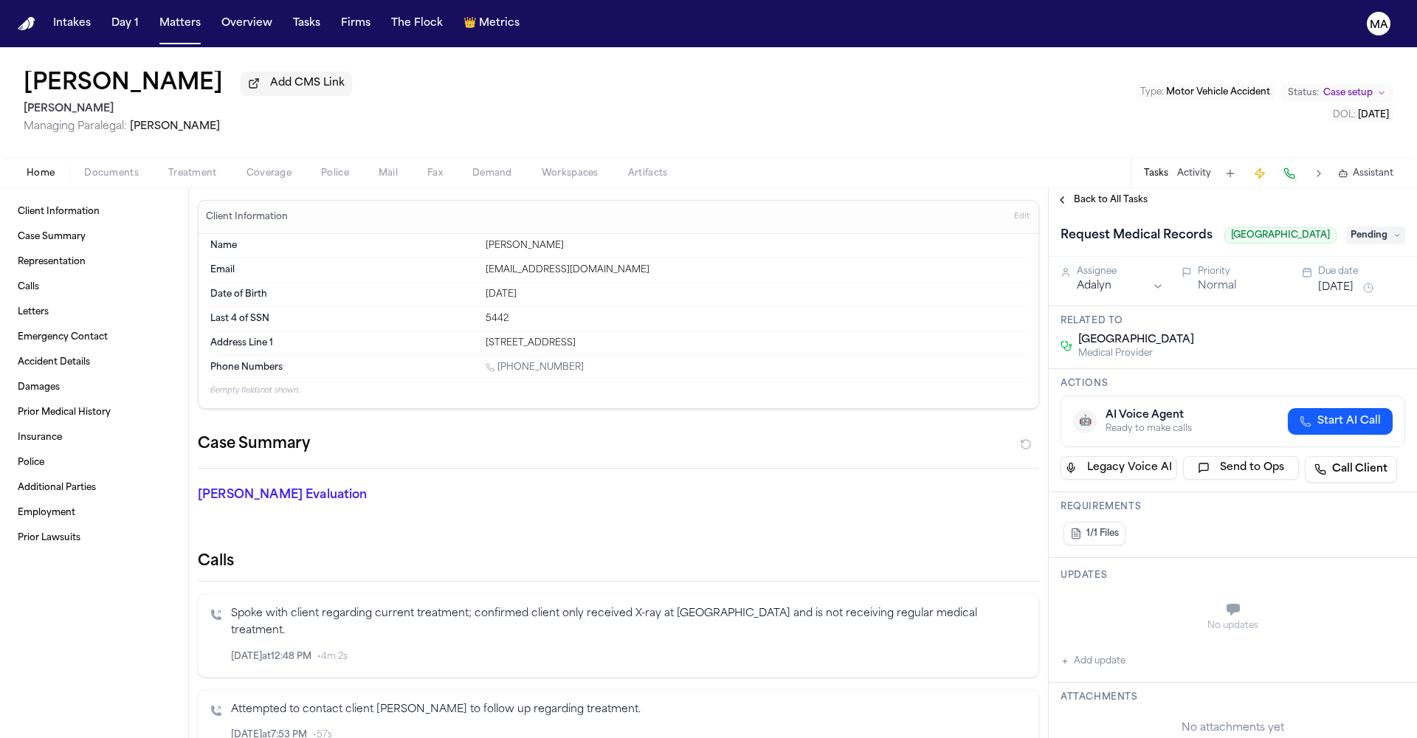
click at [168, 168] on span "Treatment" at bounding box center [192, 174] width 49 height 12
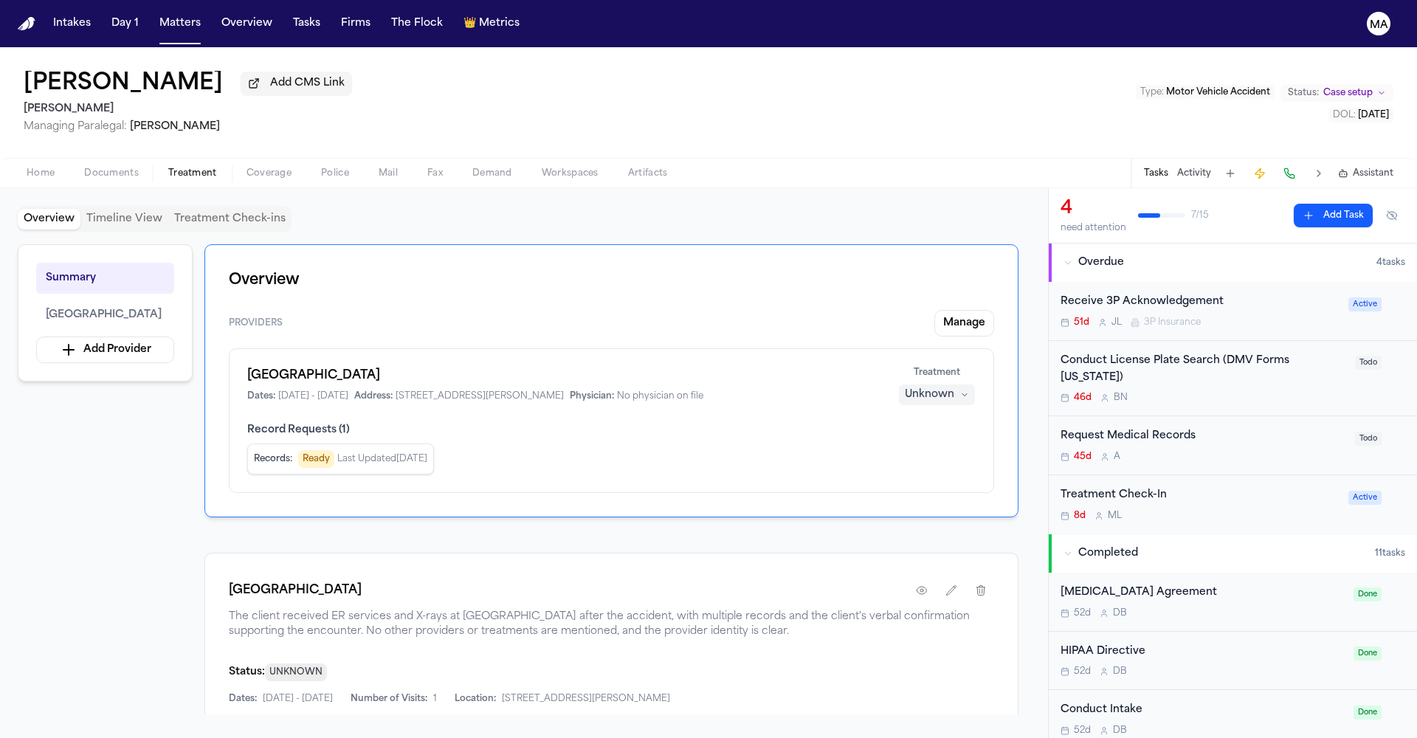
click at [954, 387] on div "Unknown" at bounding box center [929, 394] width 49 height 15
click at [960, 263] on span "Completed" at bounding box center [973, 270] width 58 height 15
click at [776, 206] on div "Overview Timeline View Treatment Check-ins" at bounding box center [524, 219] width 1013 height 27
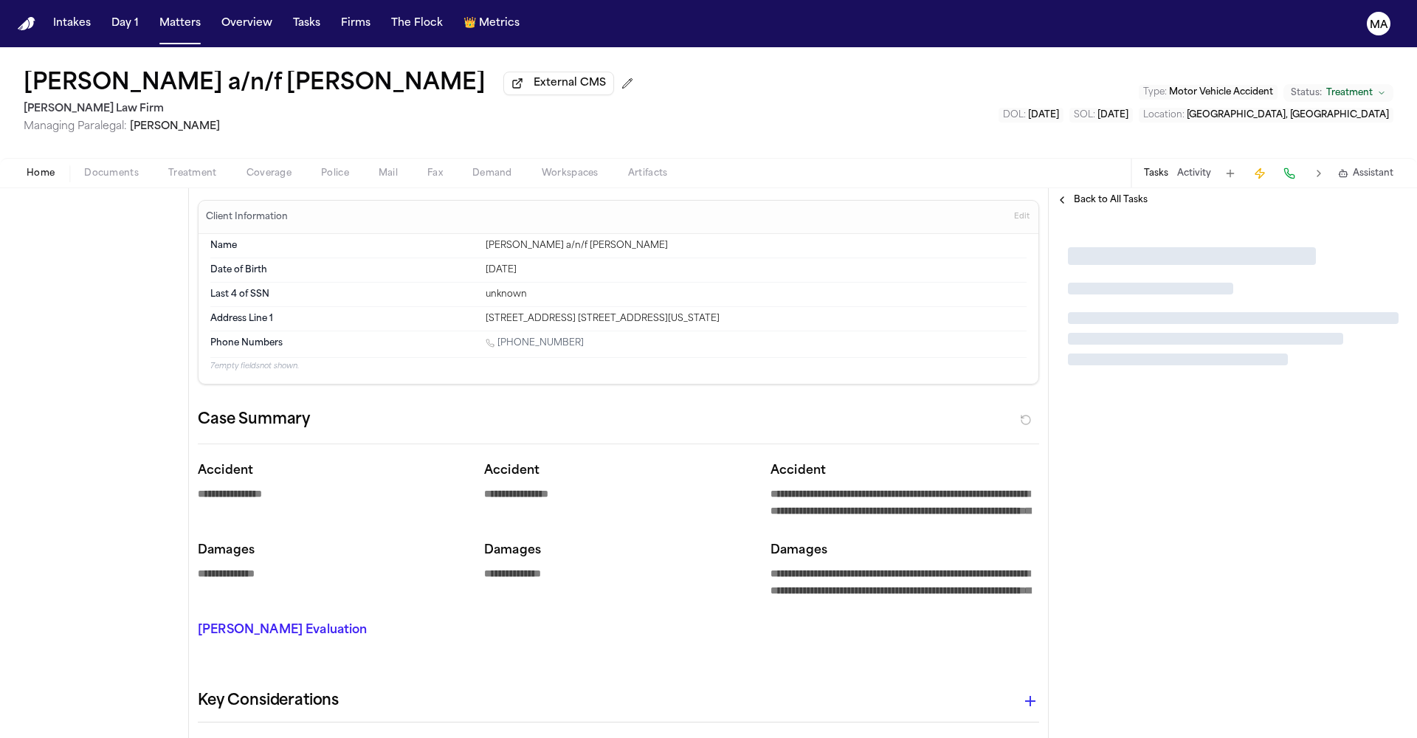
type textarea "*"
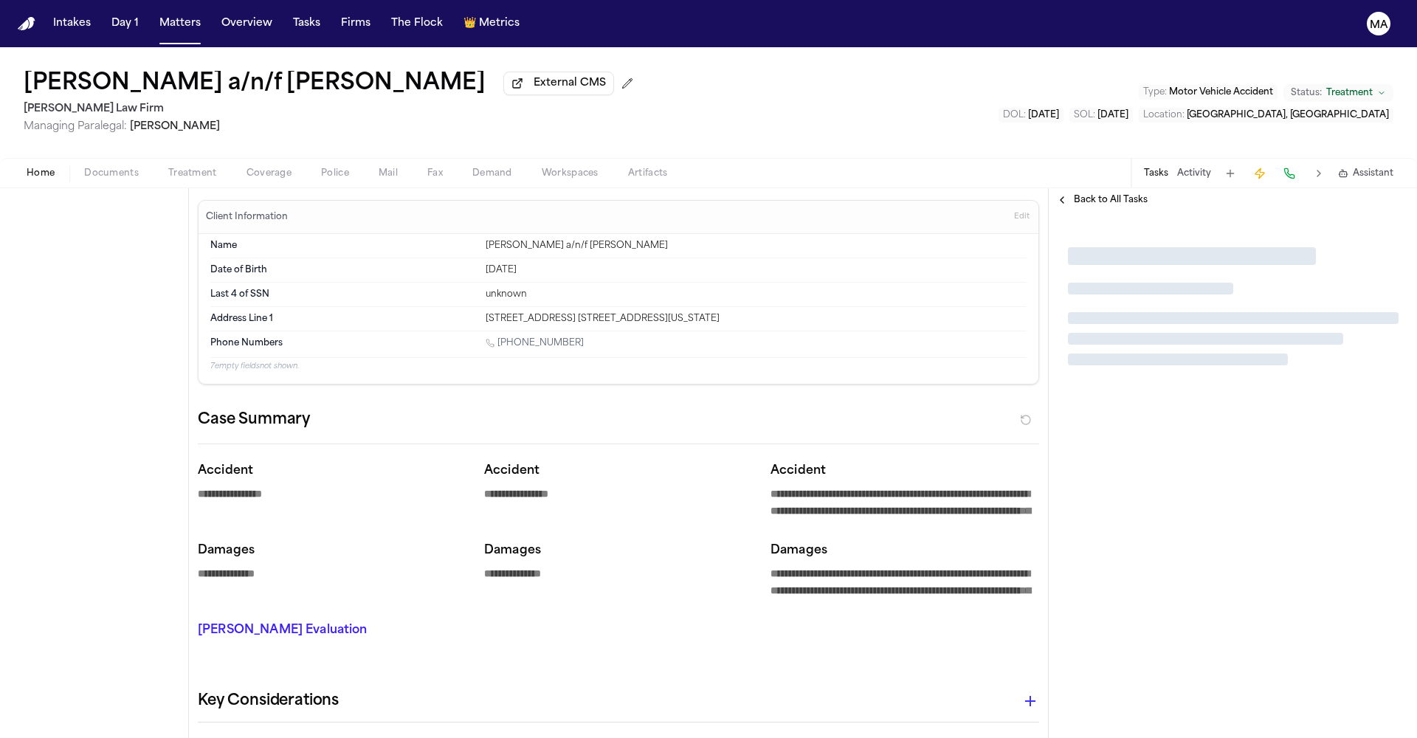
type textarea "*"
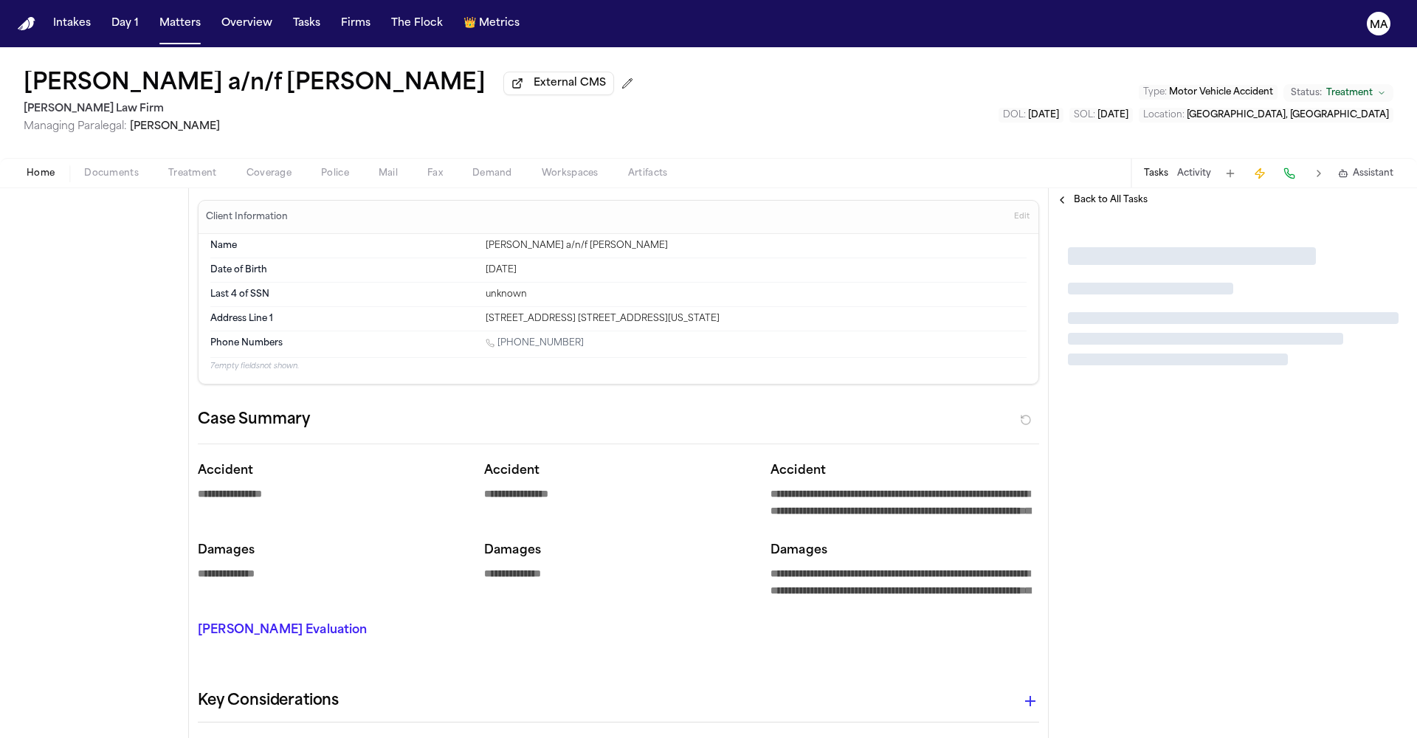
type textarea "*"
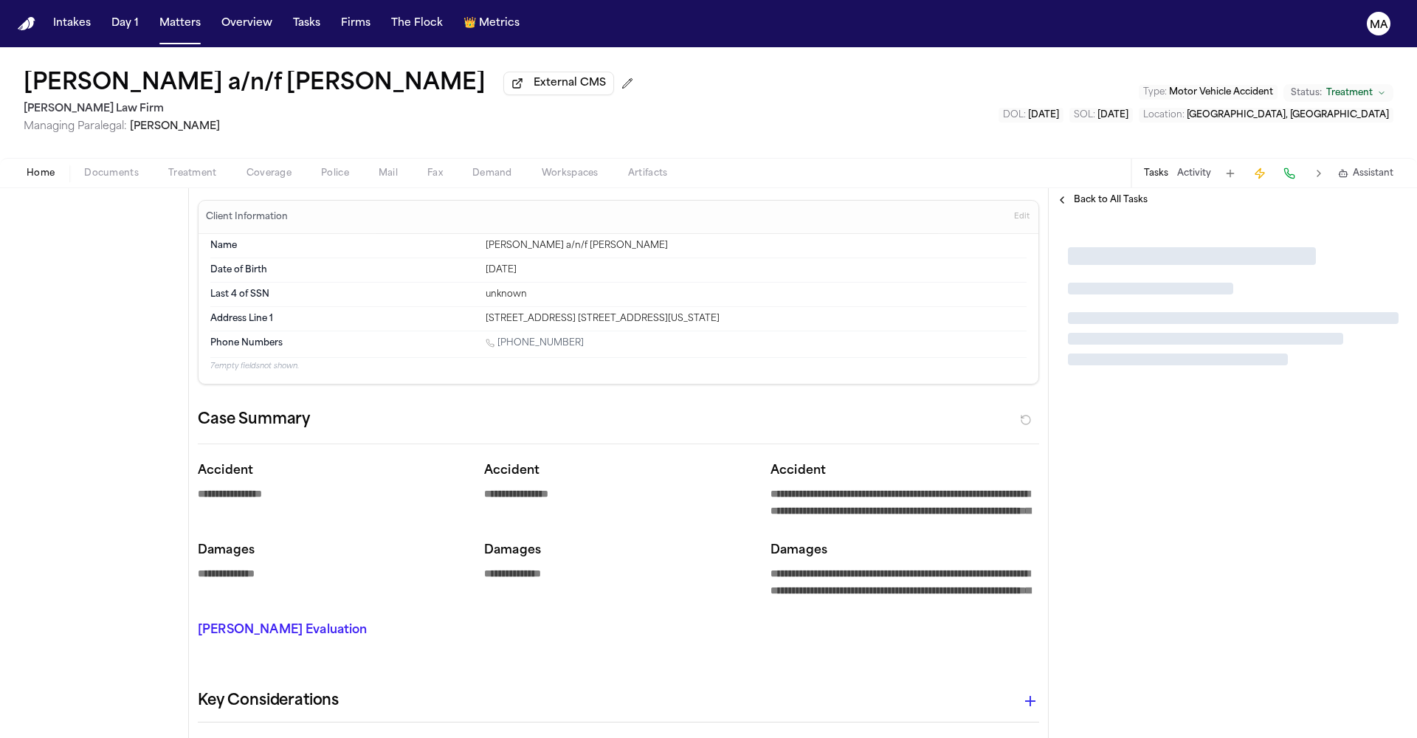
type textarea "*"
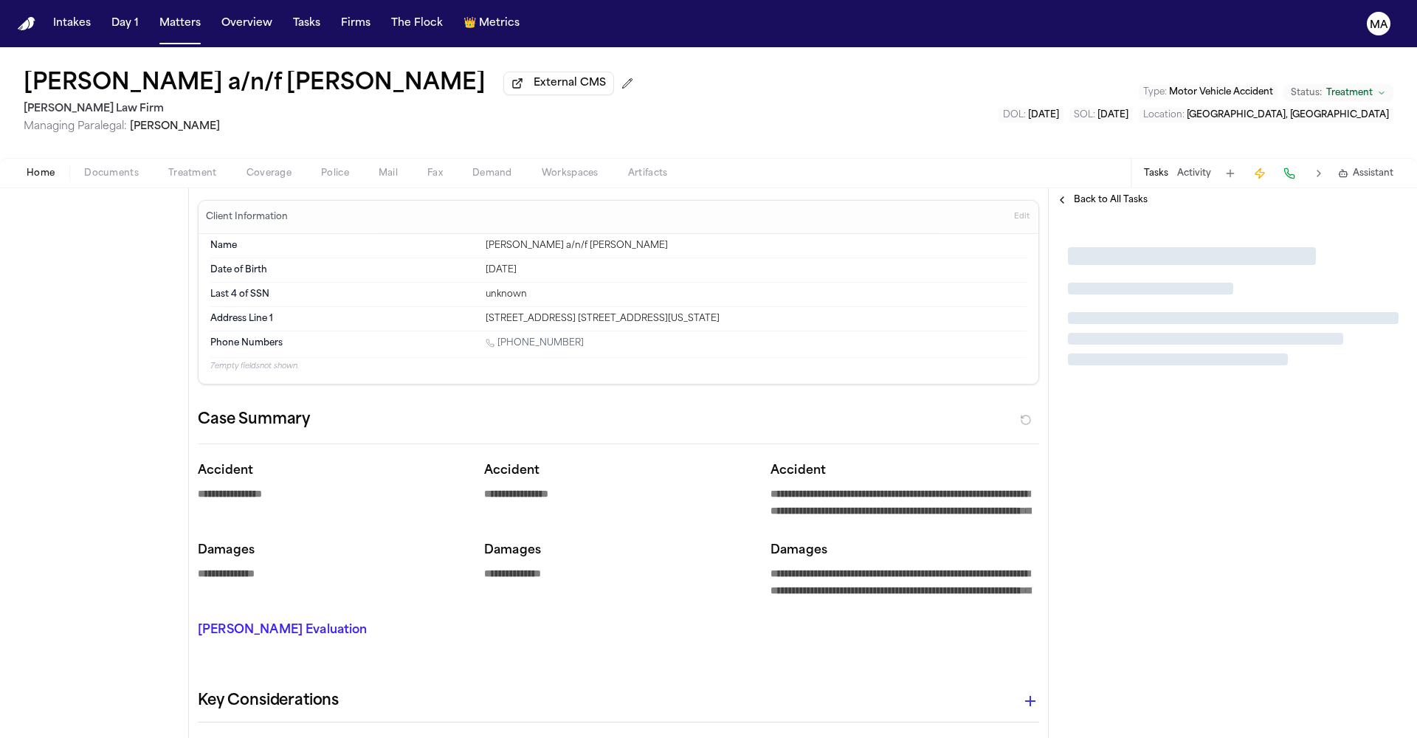
type textarea "*"
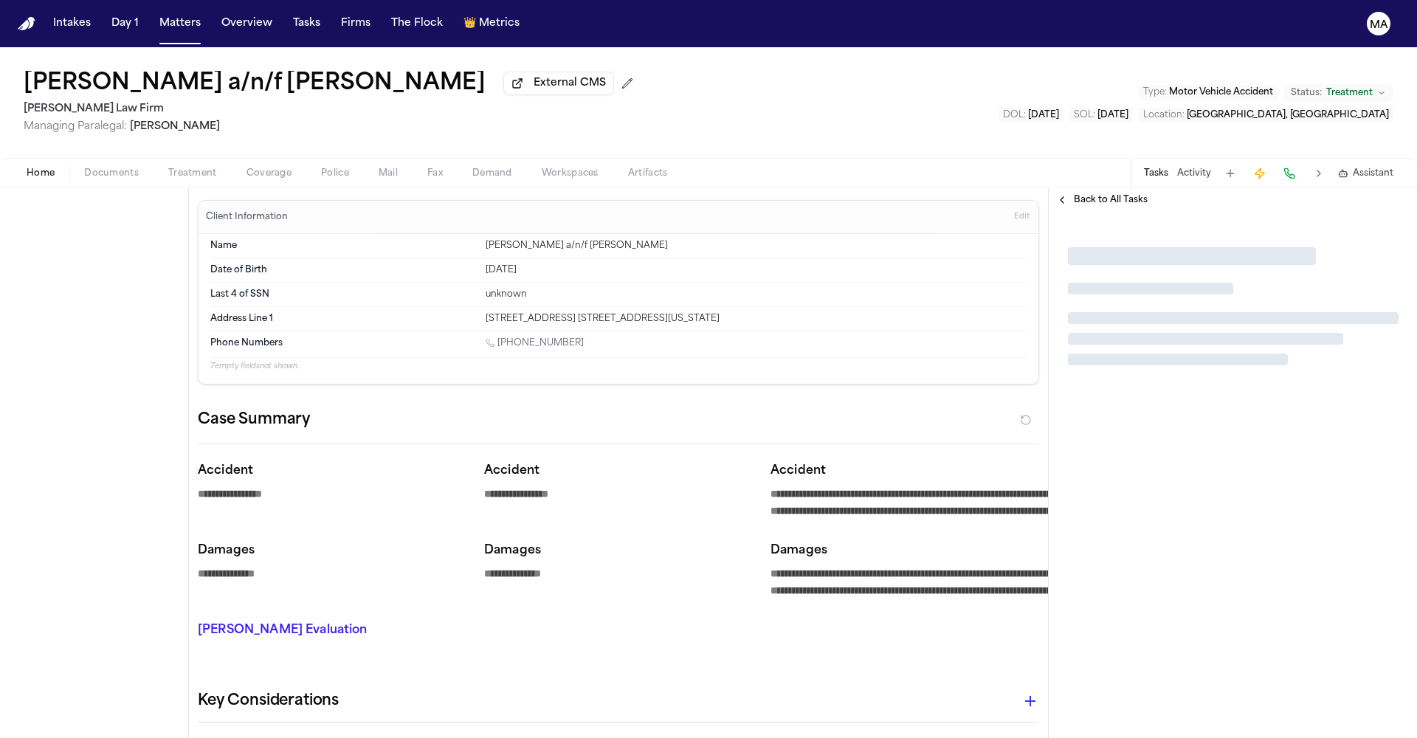
type textarea "*"
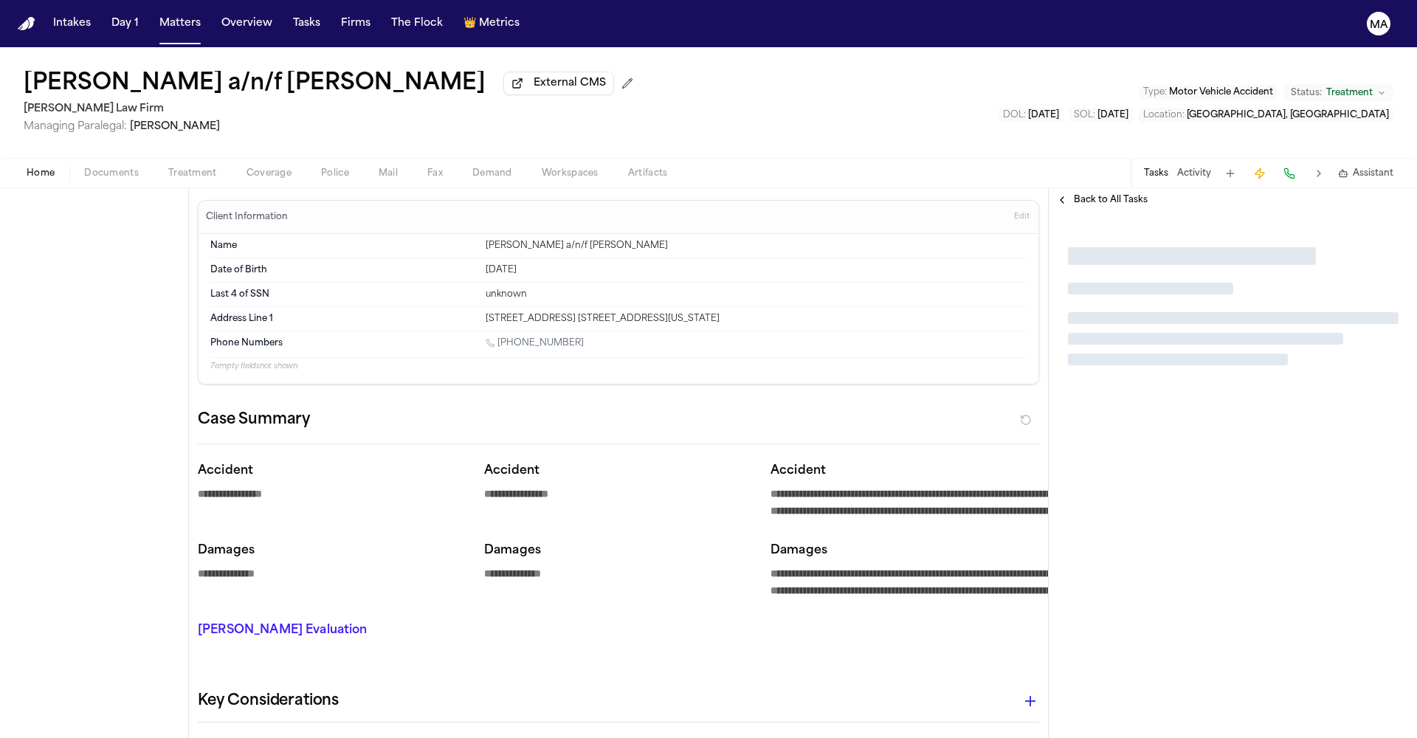
type textarea "*"
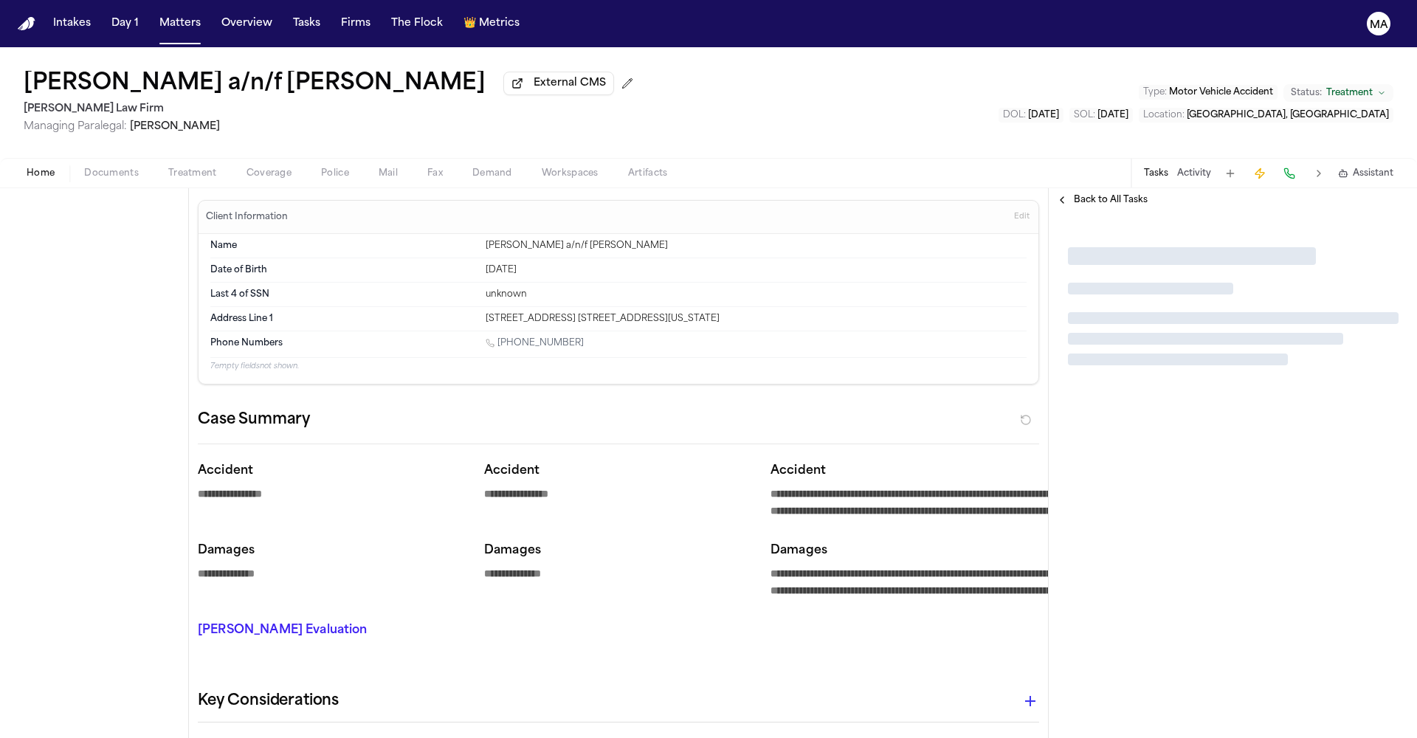
type textarea "*"
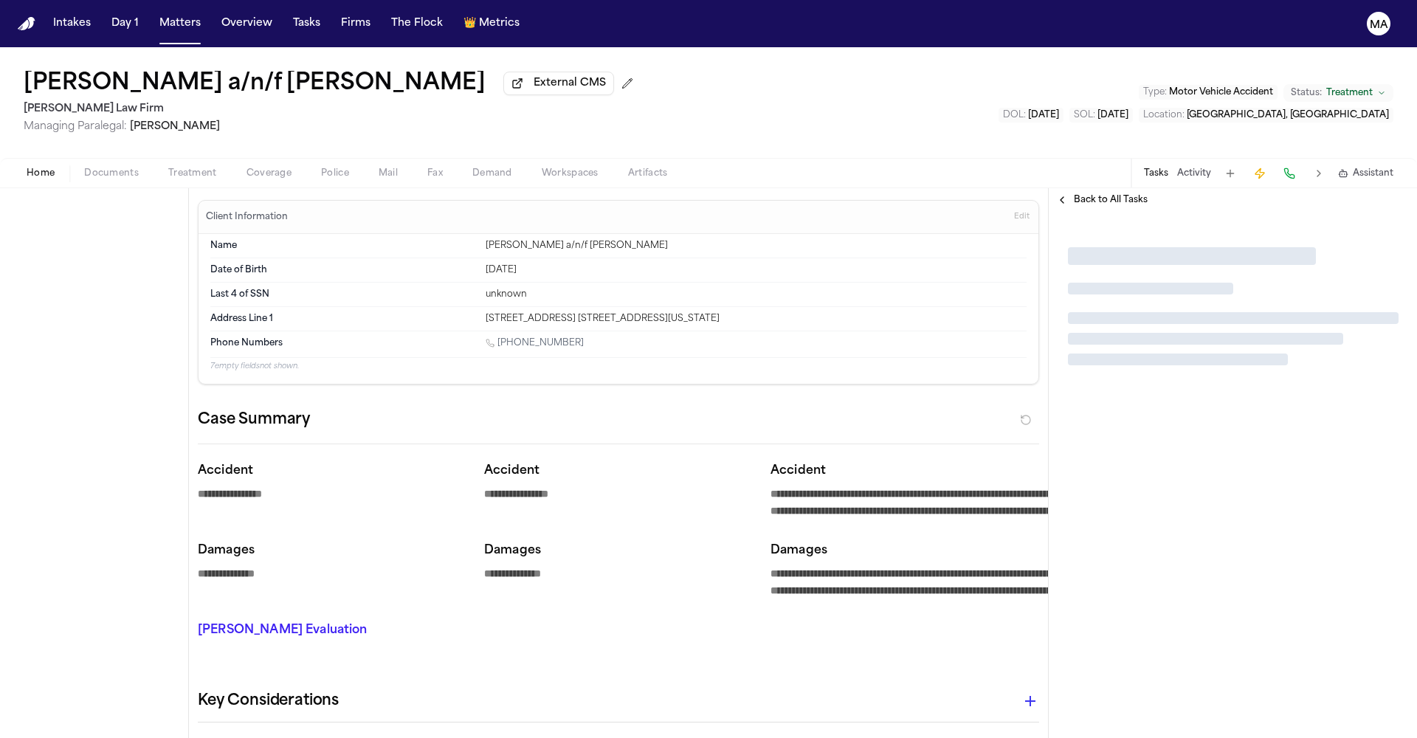
type textarea "*"
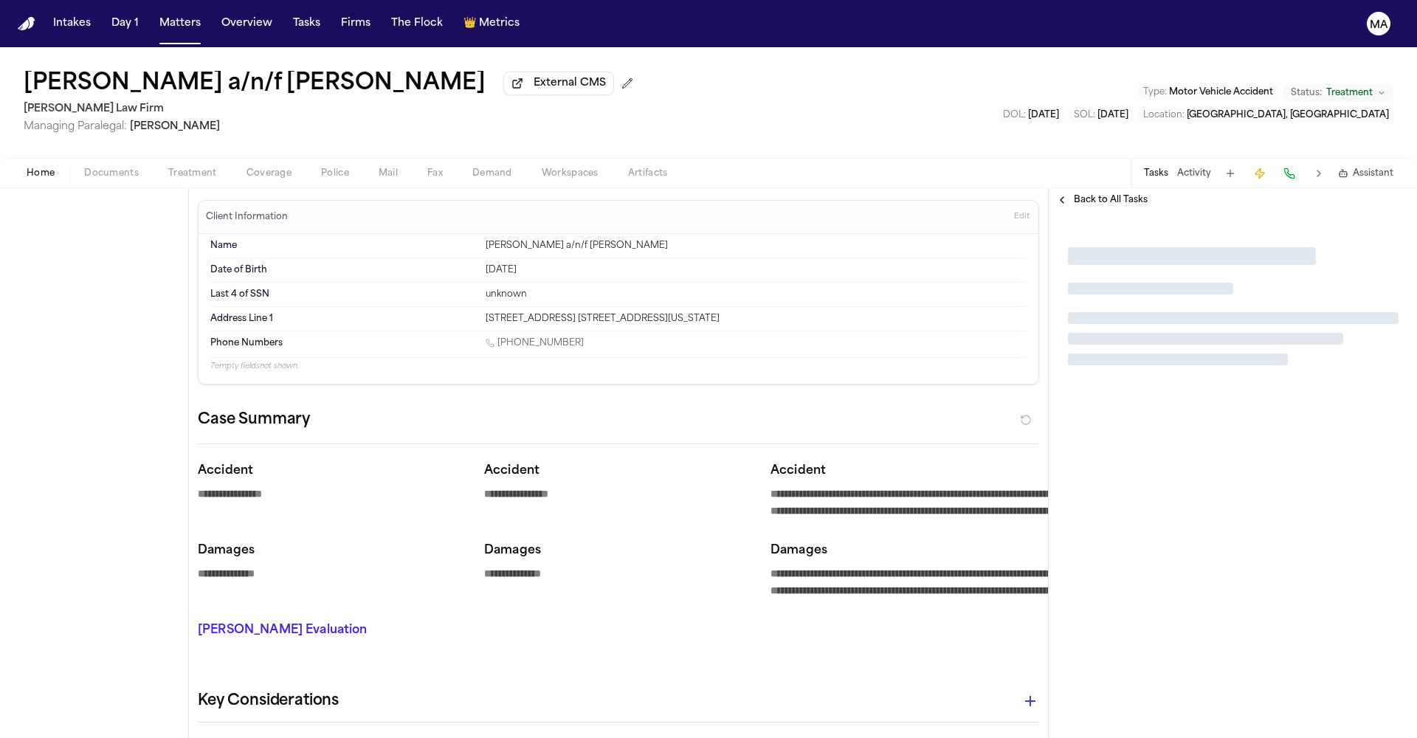
type textarea "*"
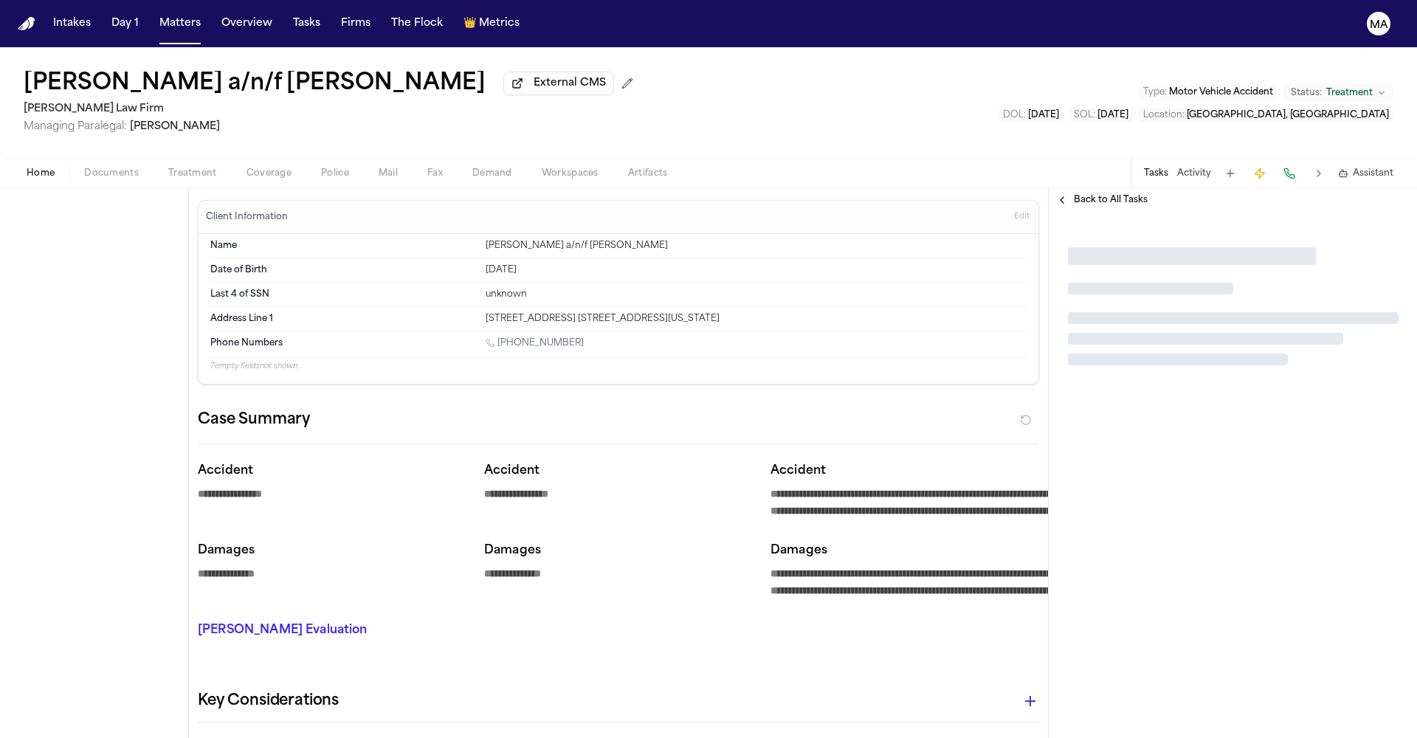
type textarea "*"
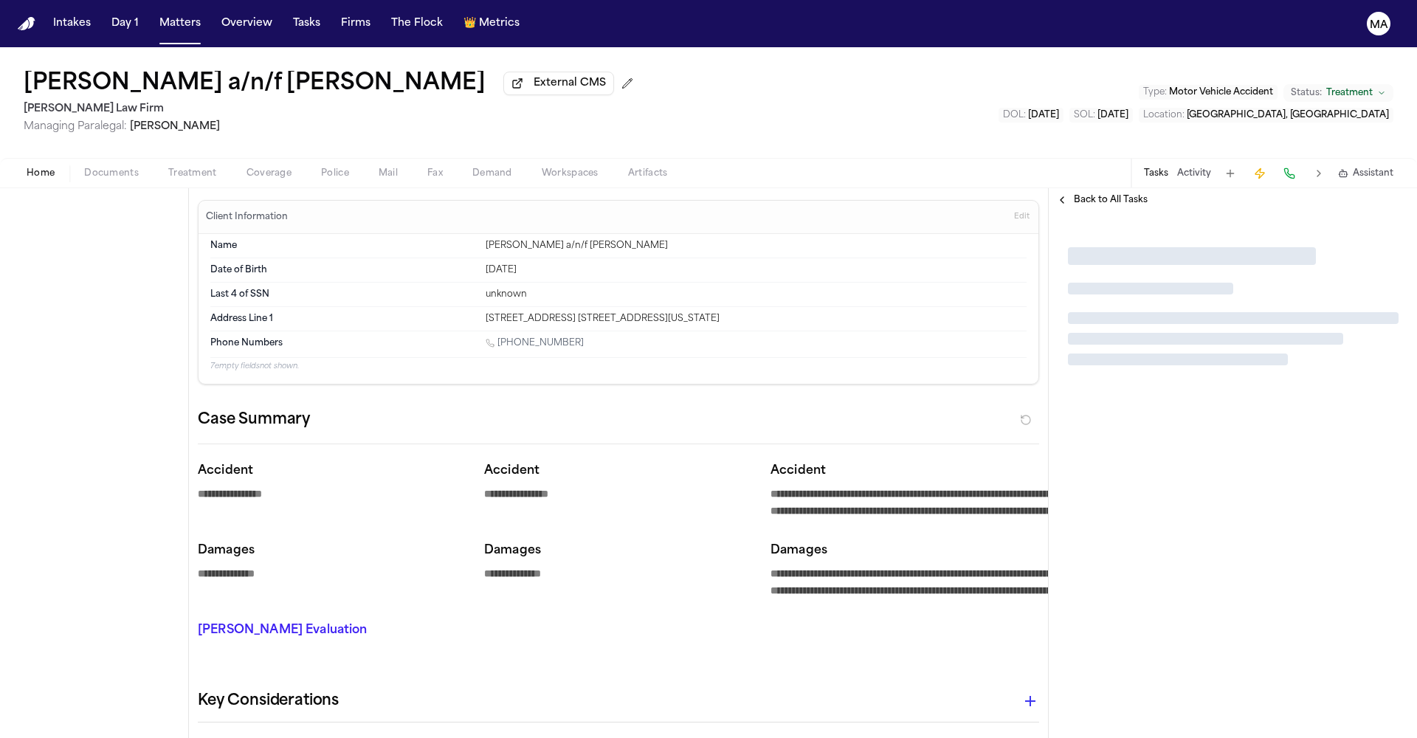
type textarea "*"
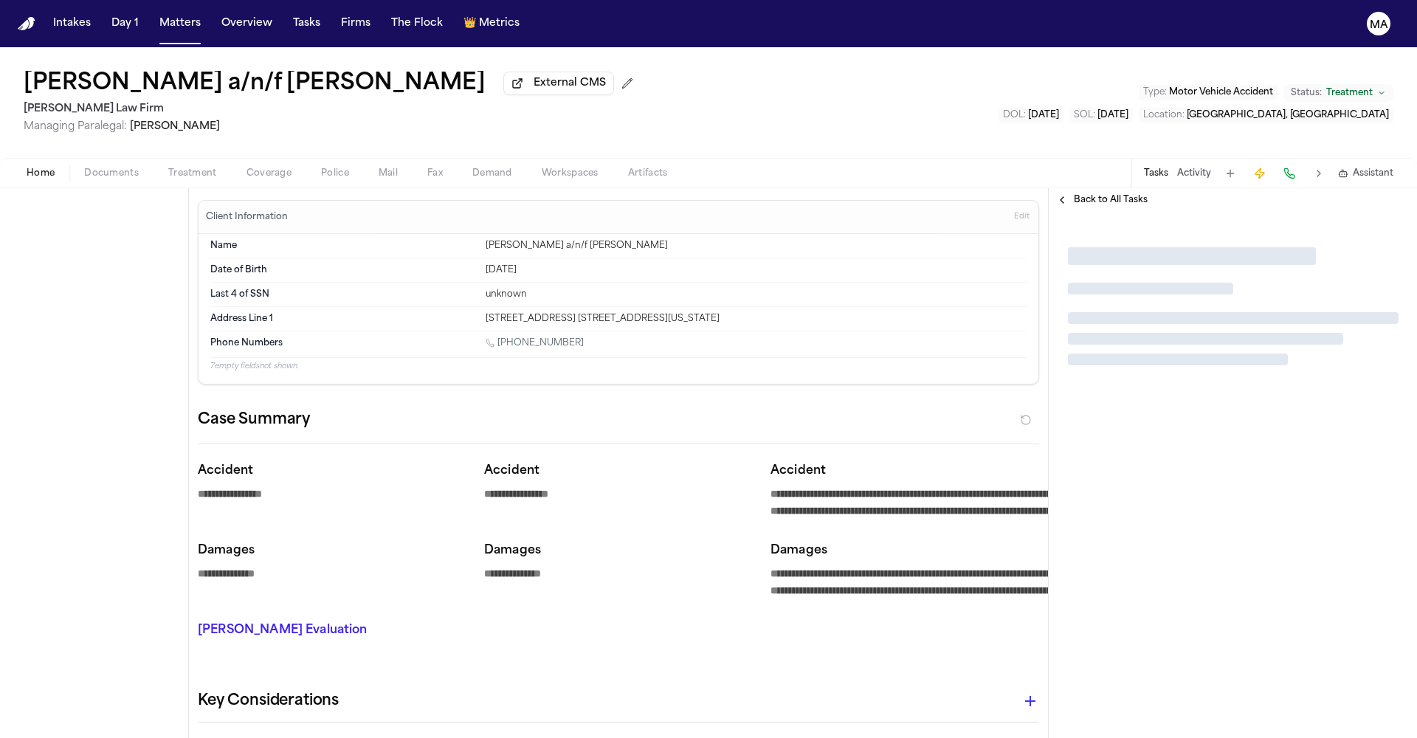
type textarea "*"
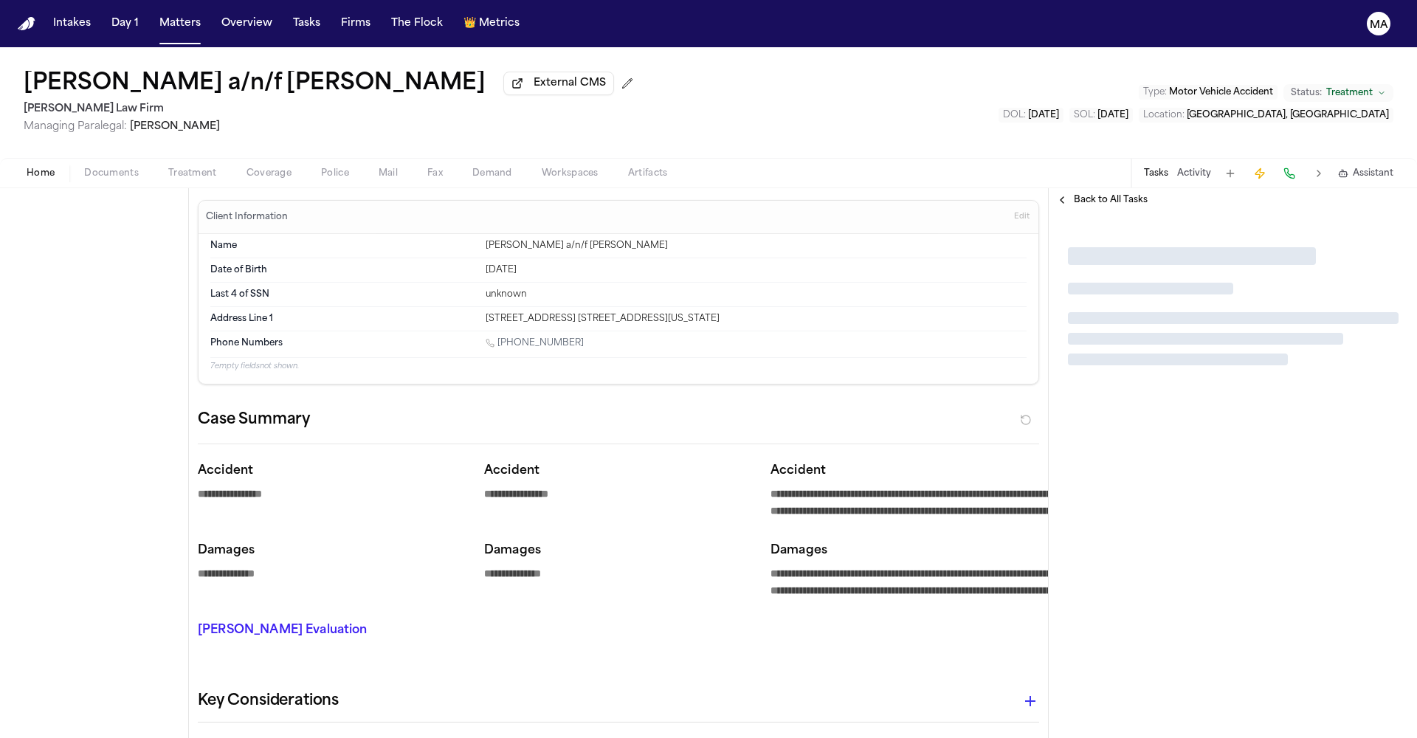
type textarea "*"
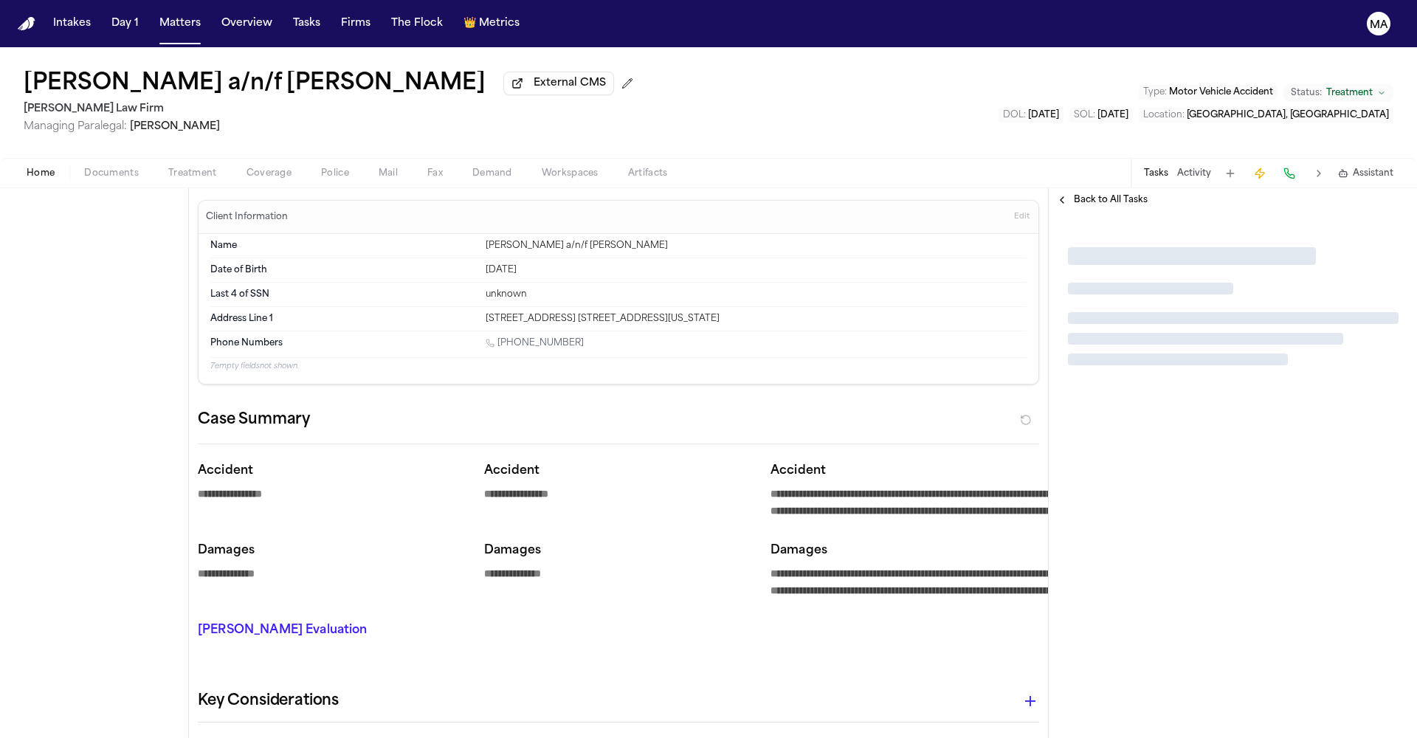
type textarea "*"
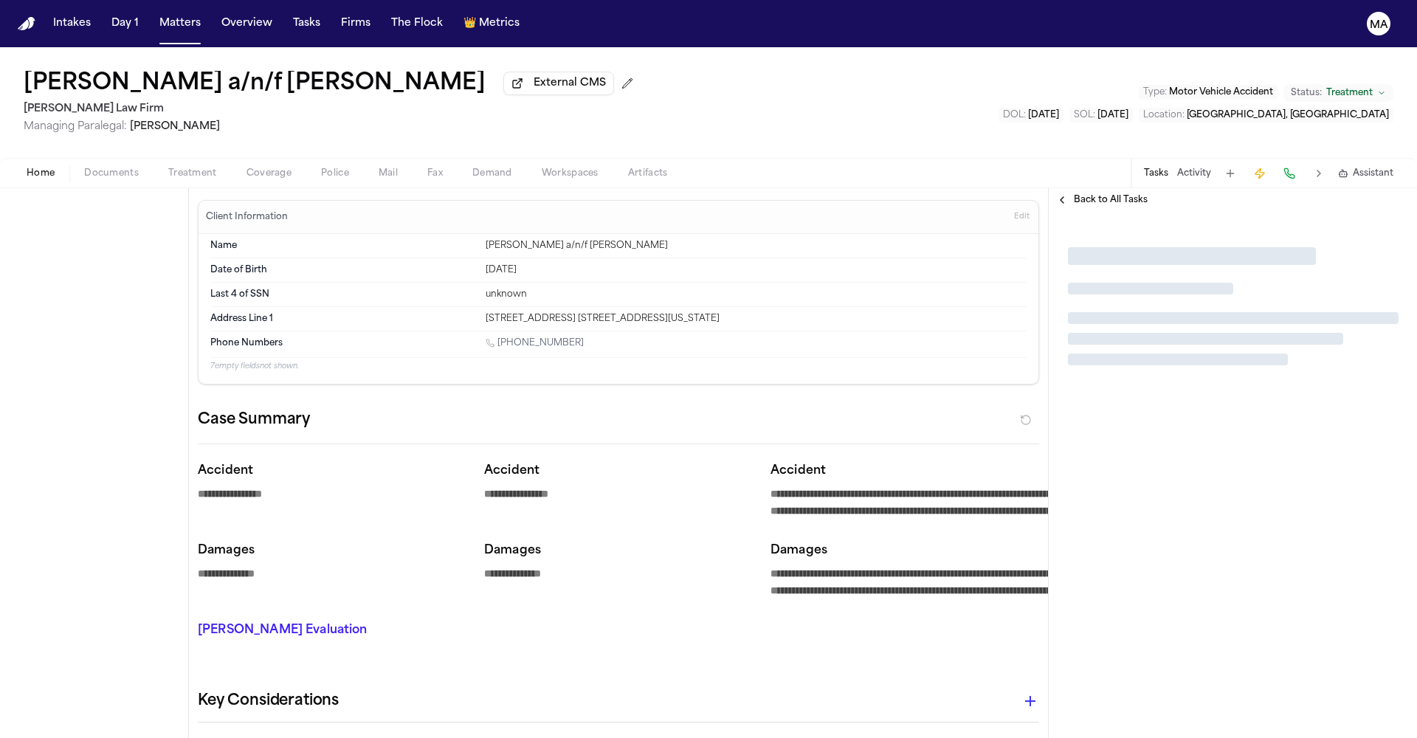
type textarea "*"
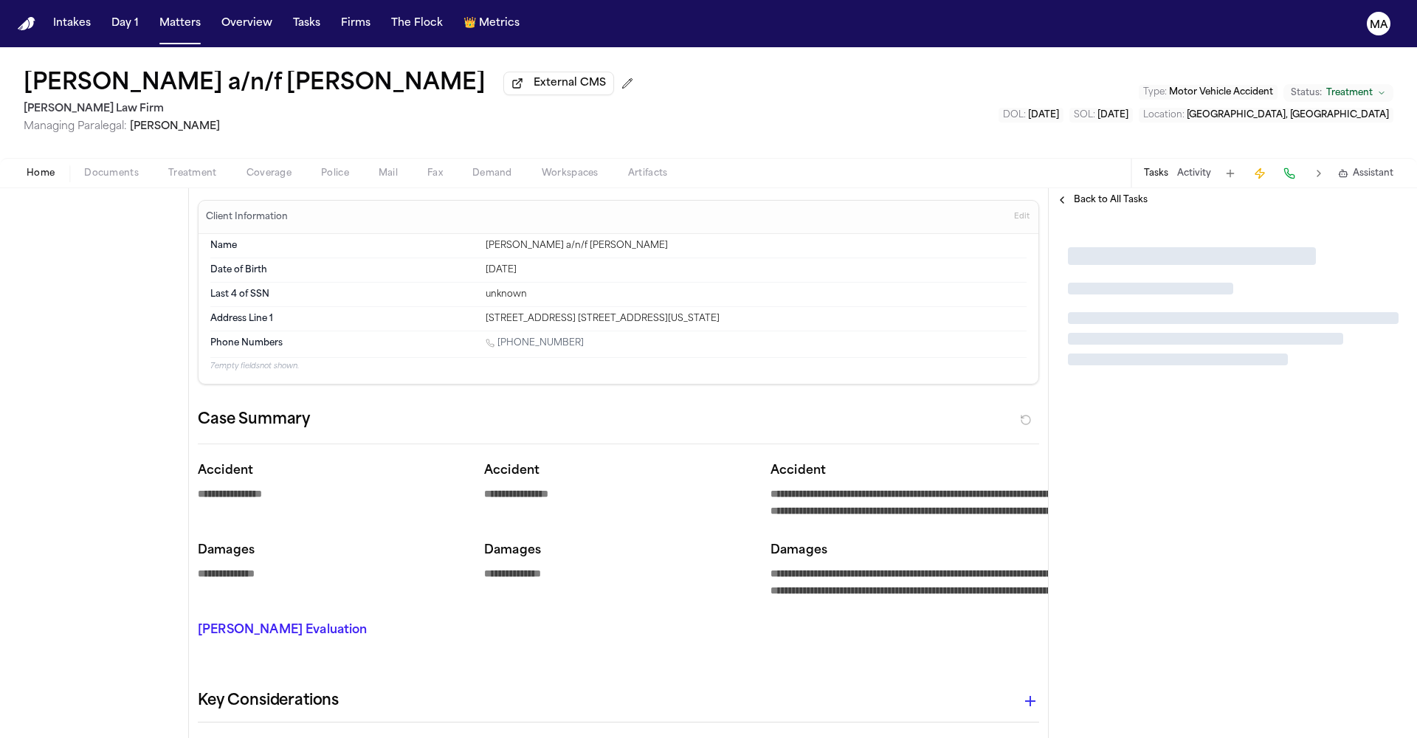
type textarea "*"
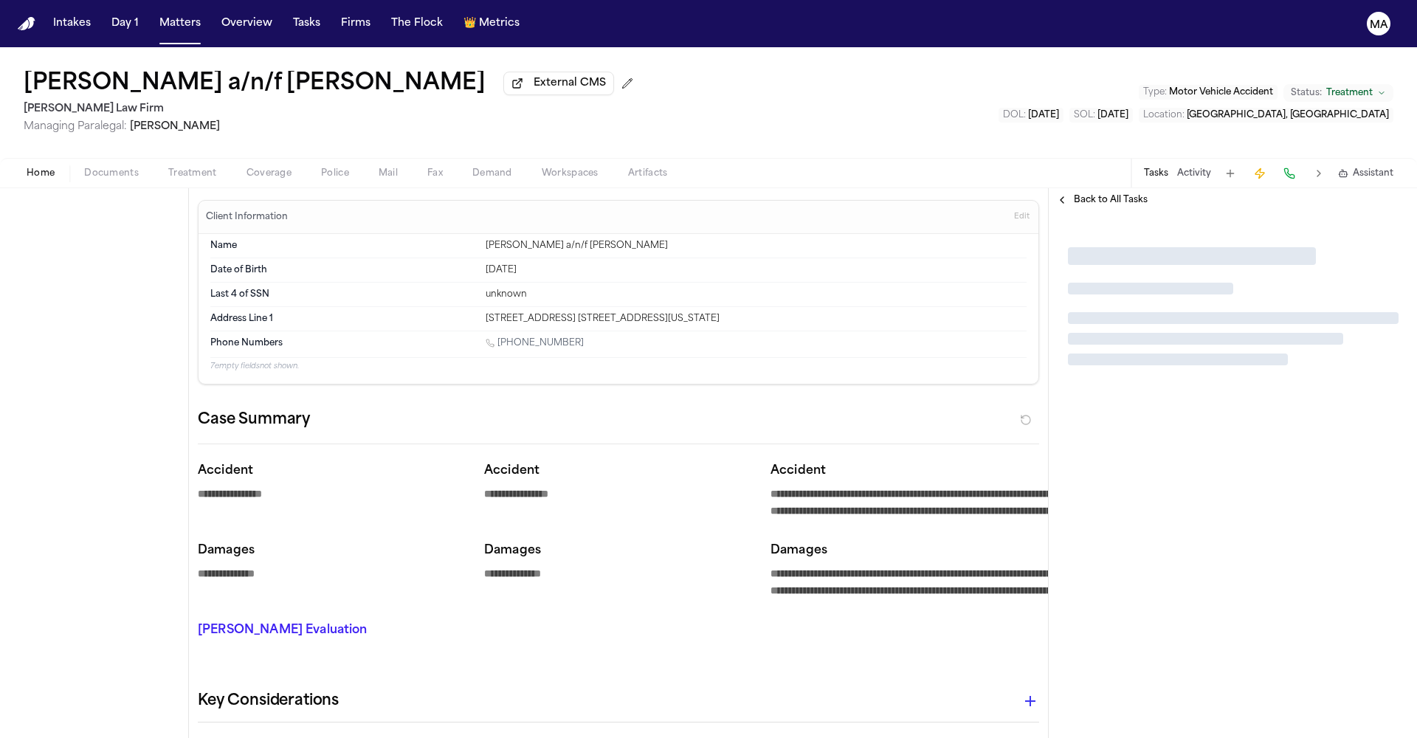
type textarea "*"
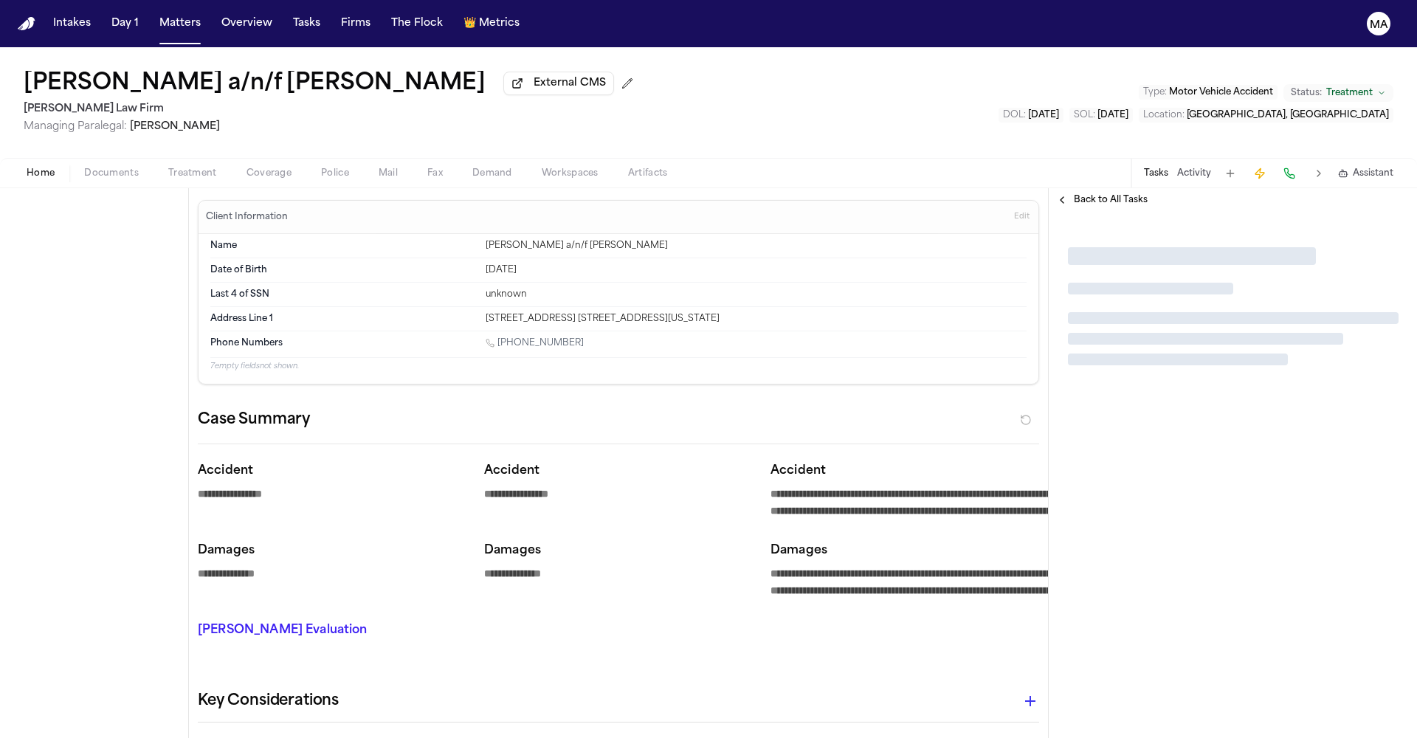
type textarea "*"
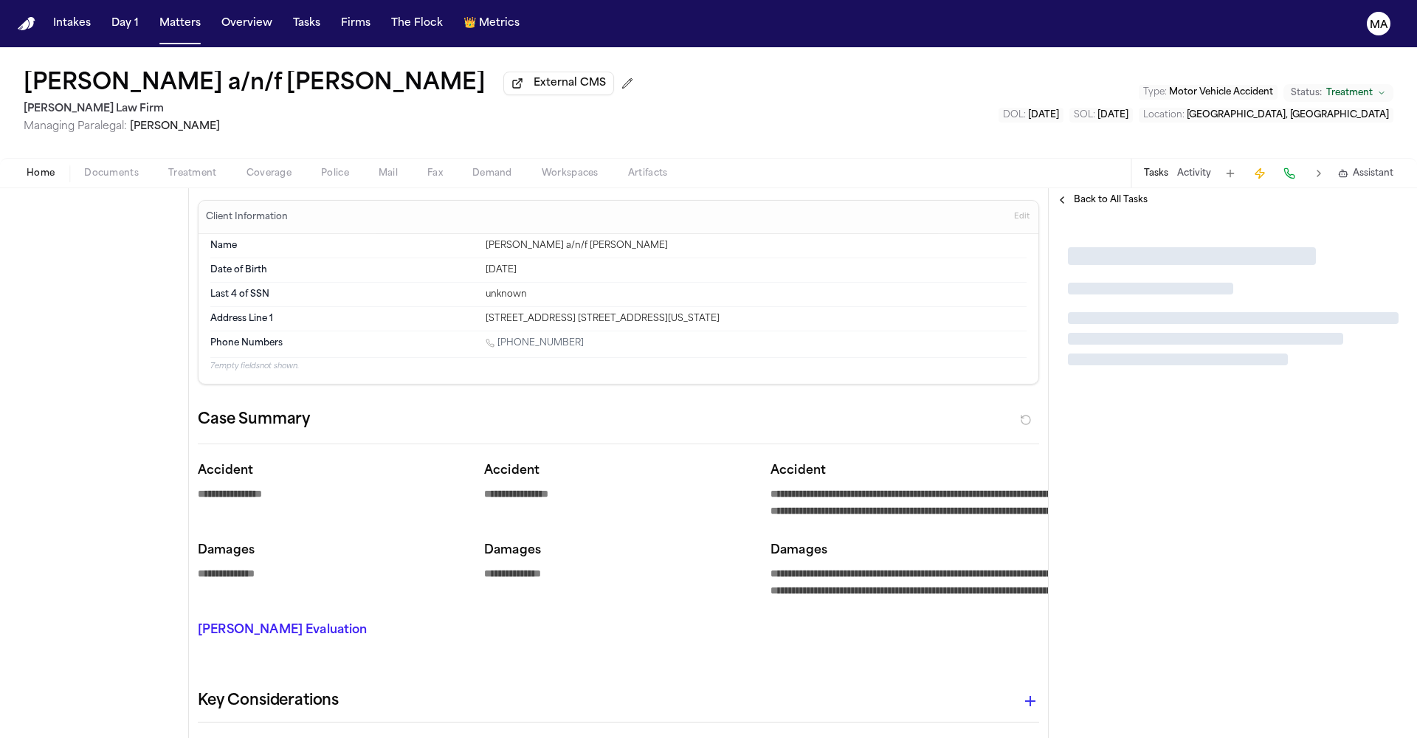
type textarea "*"
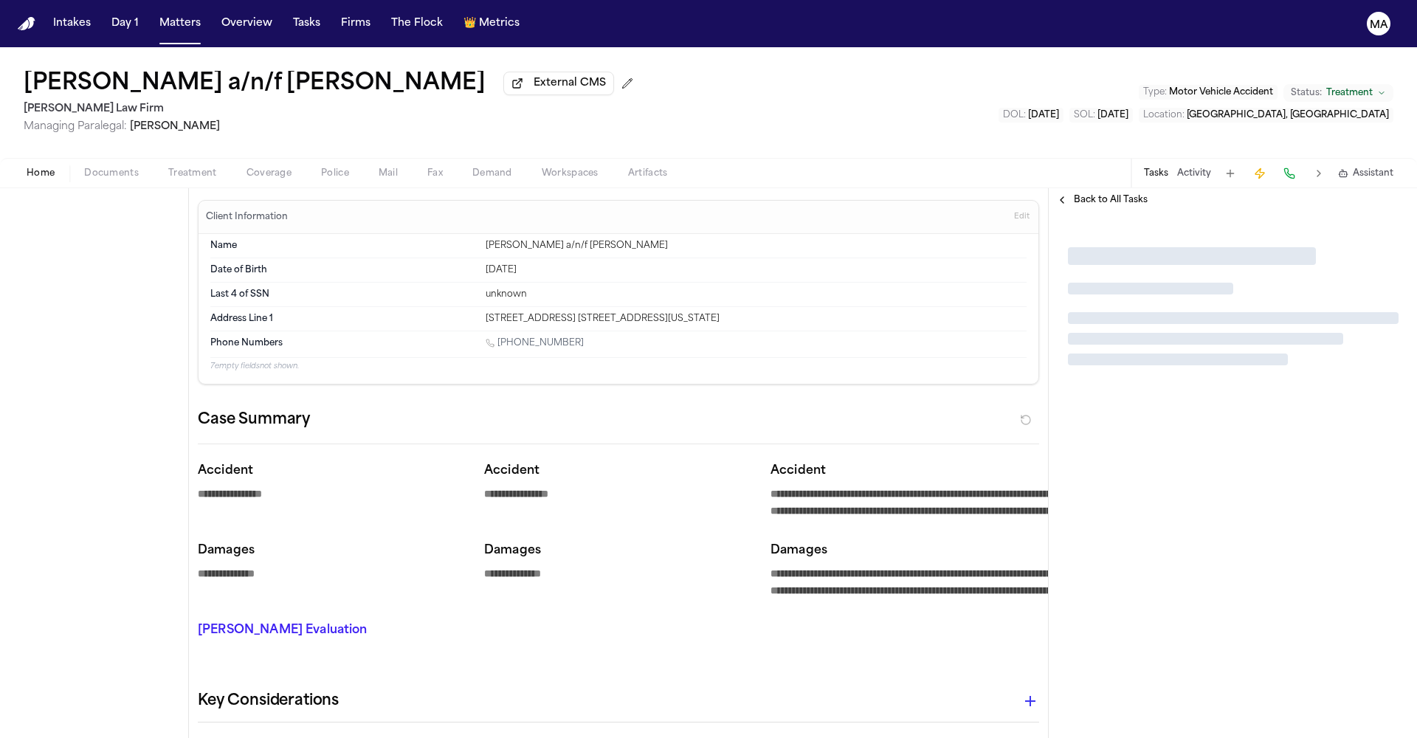
type textarea "*"
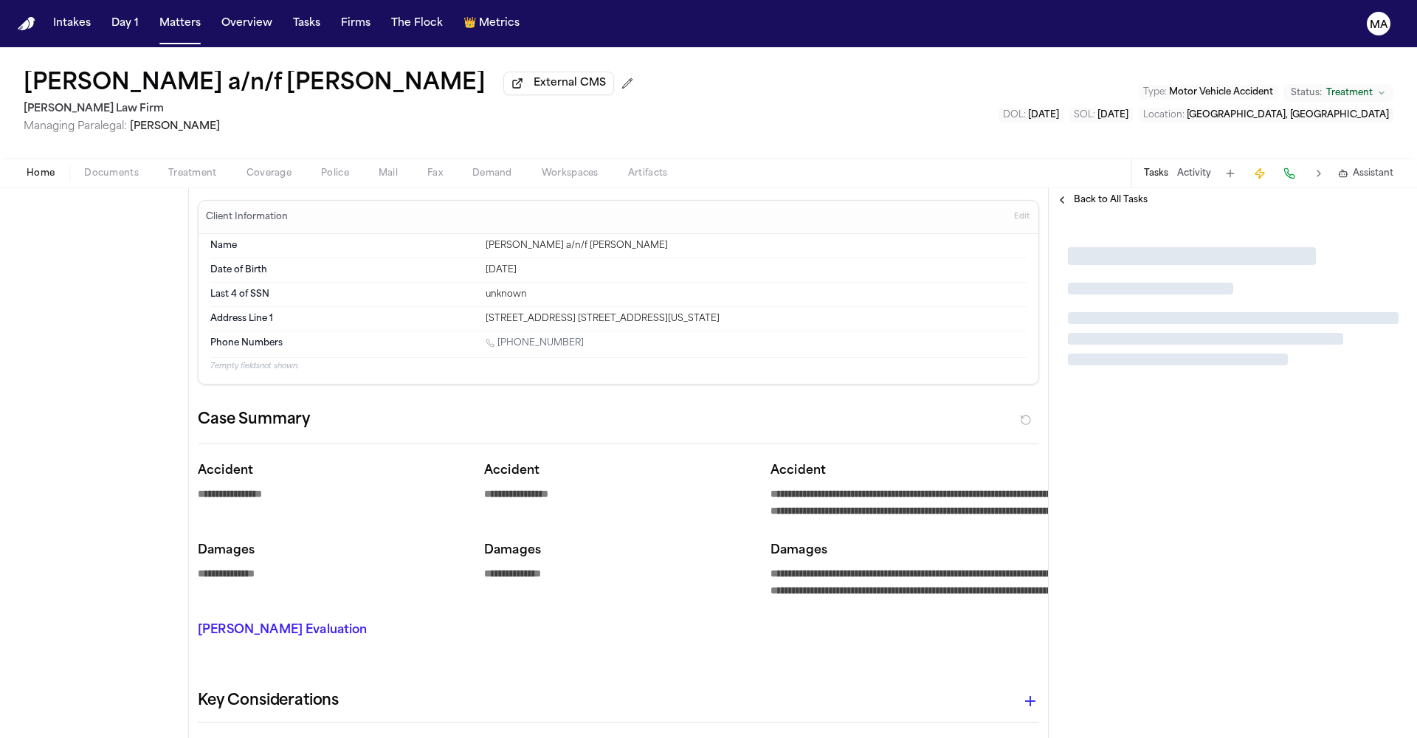
type textarea "*"
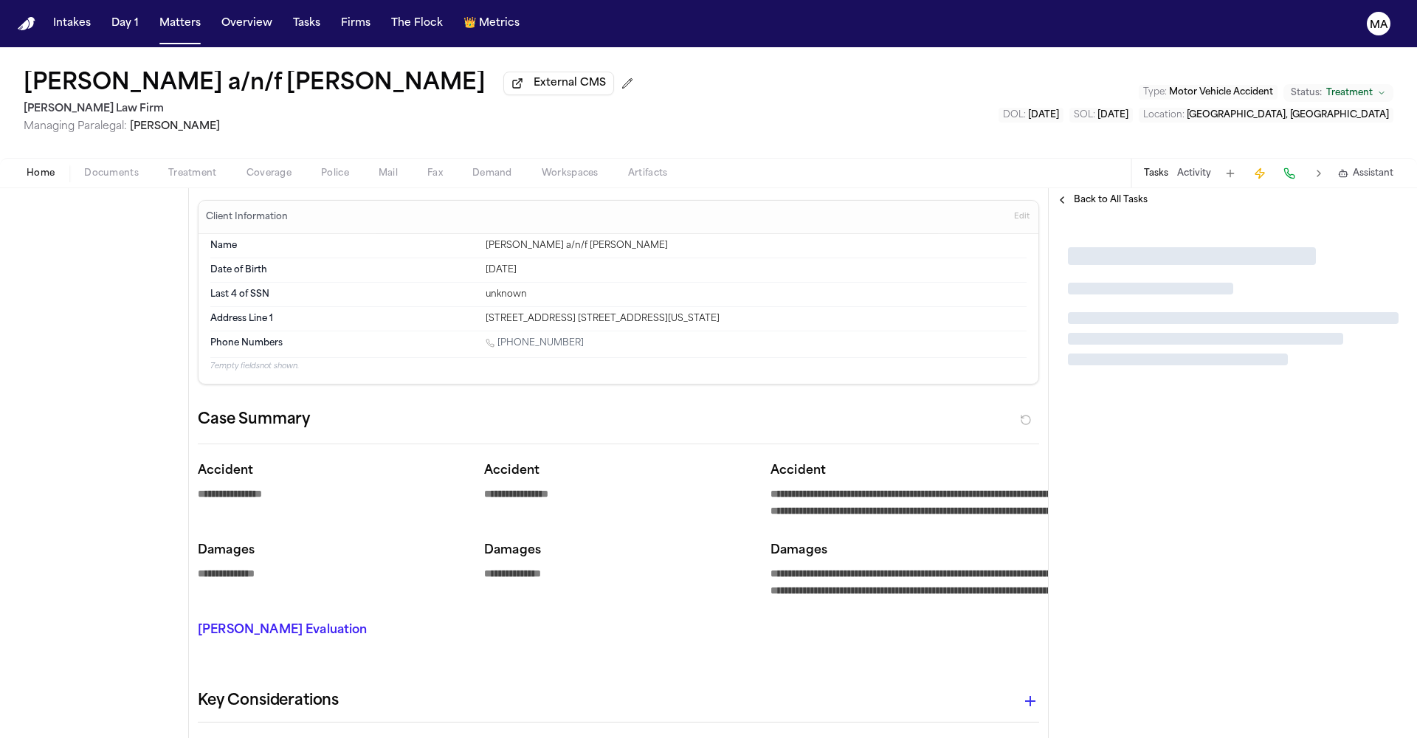
type textarea "*"
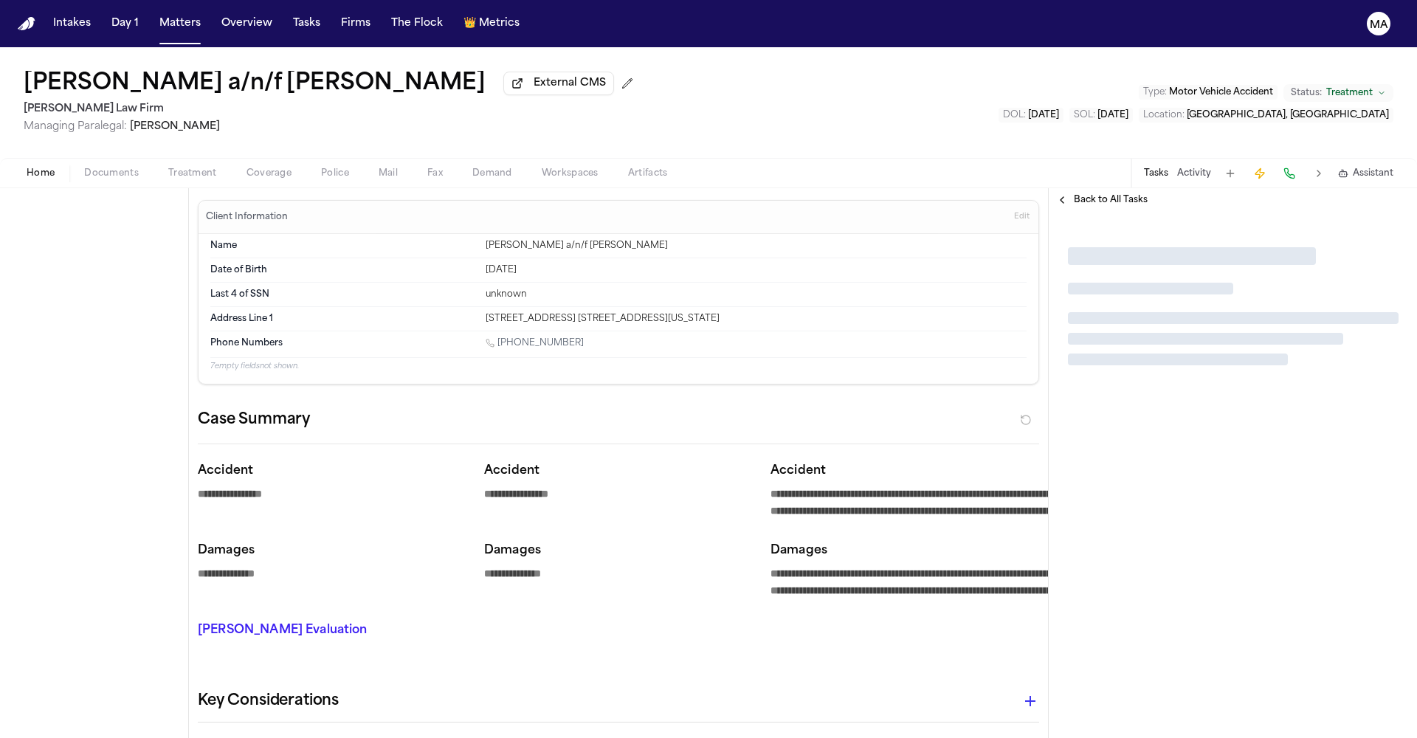
type textarea "*"
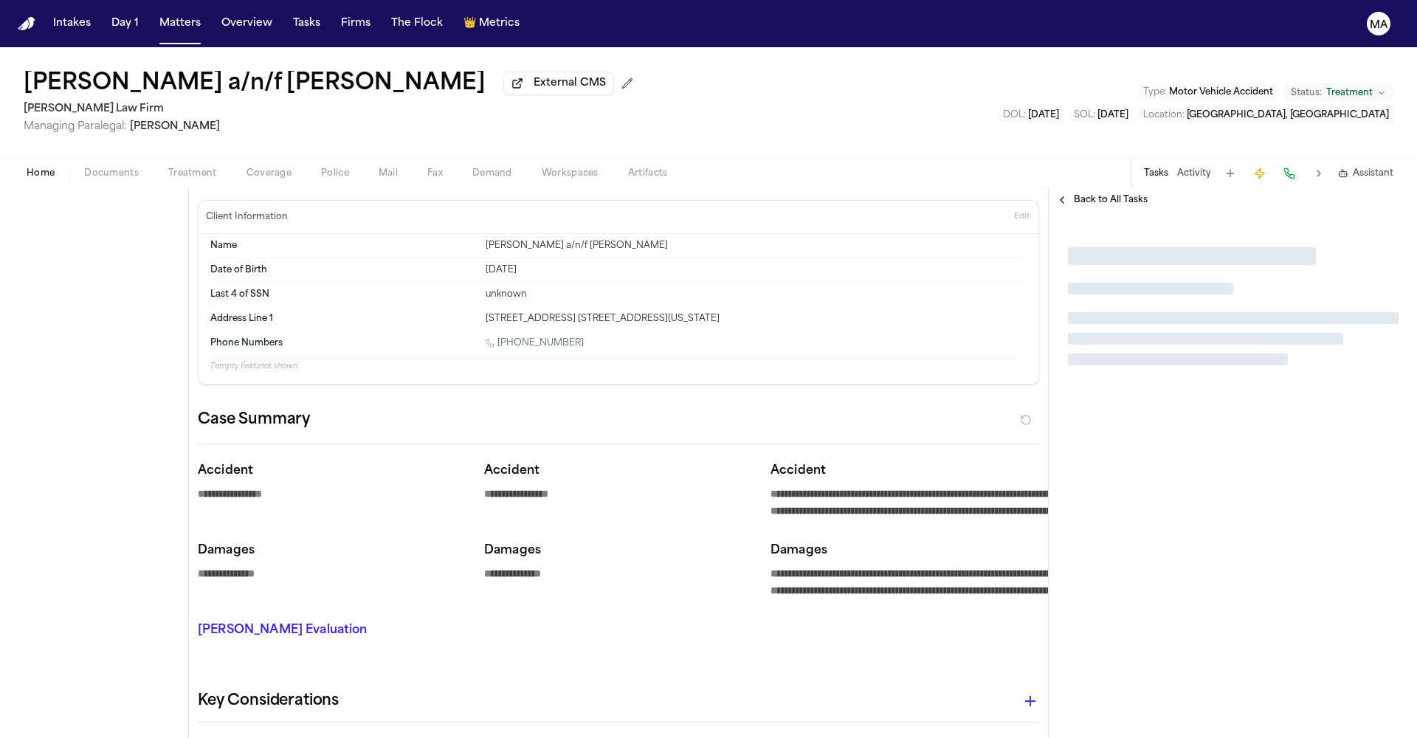
type textarea "*"
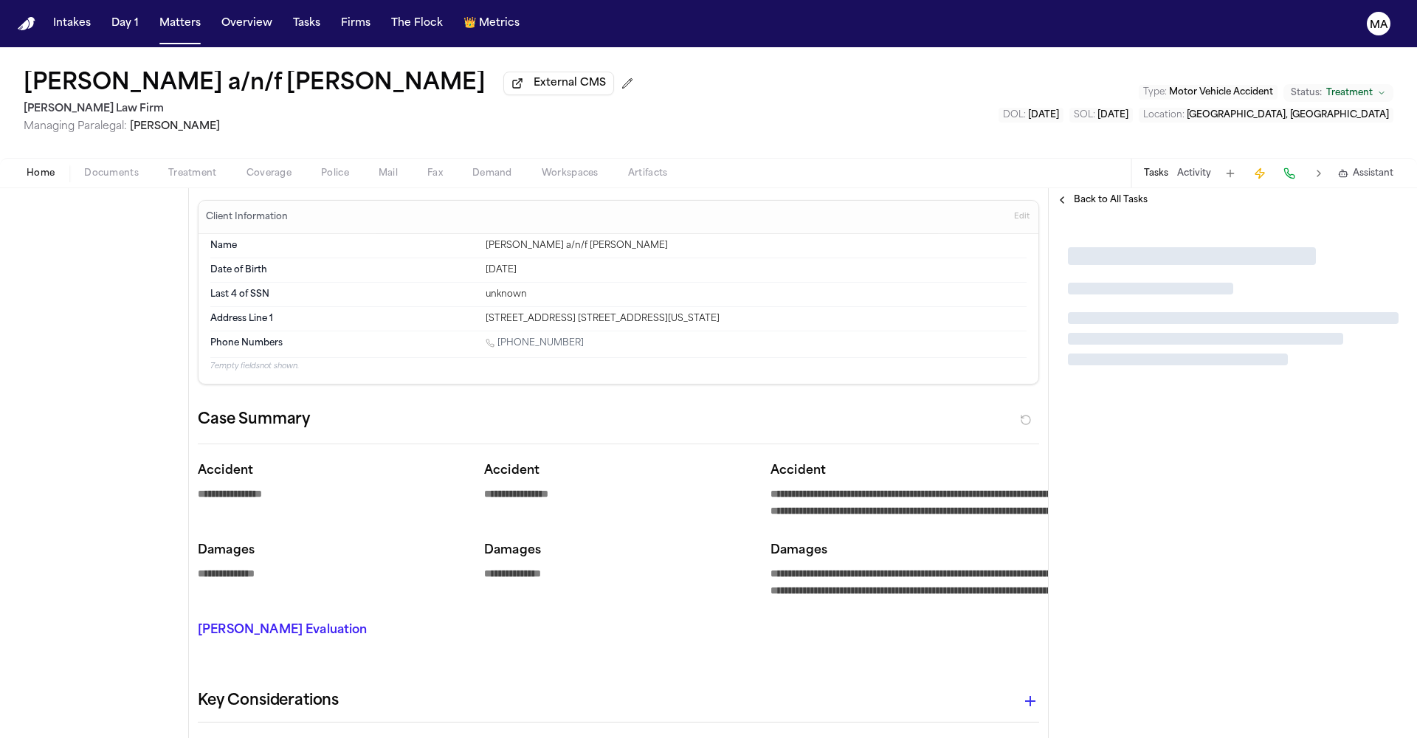
type textarea "*"
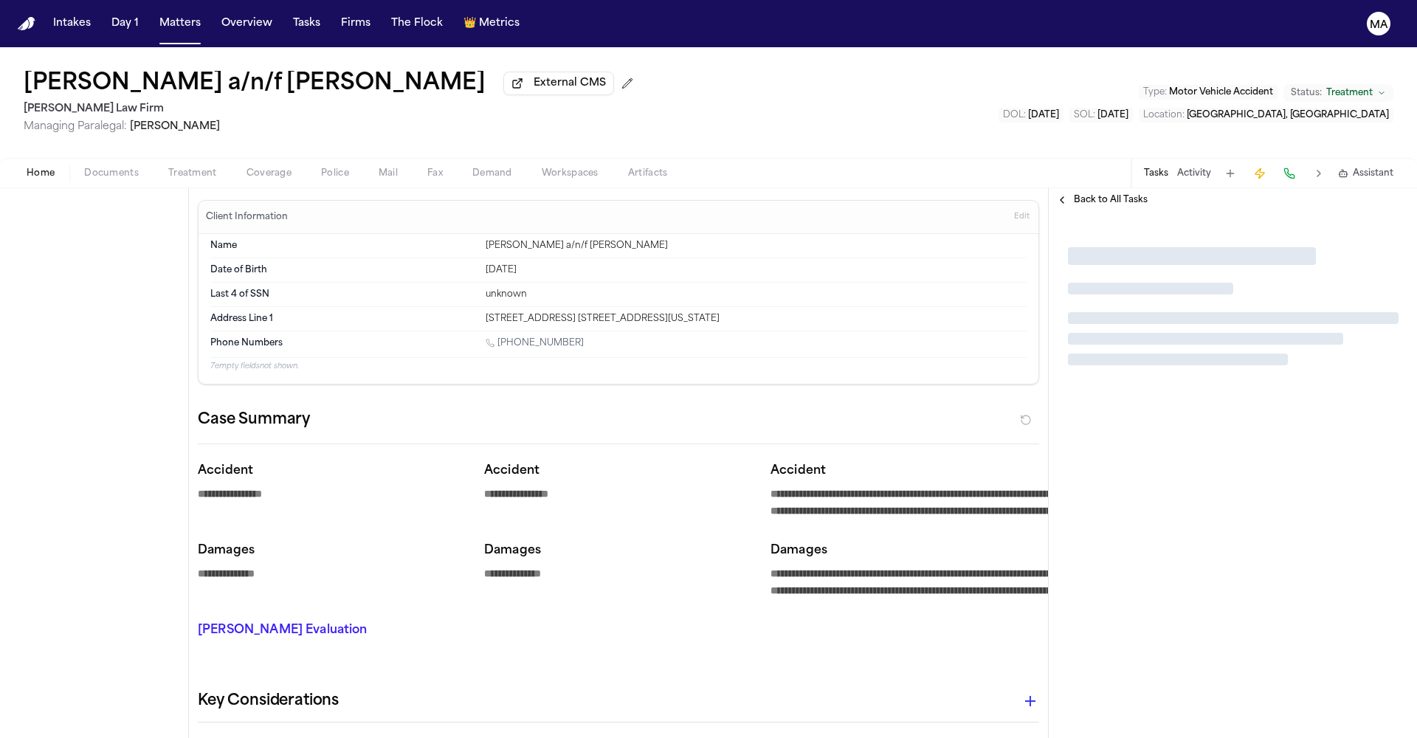
type textarea "*"
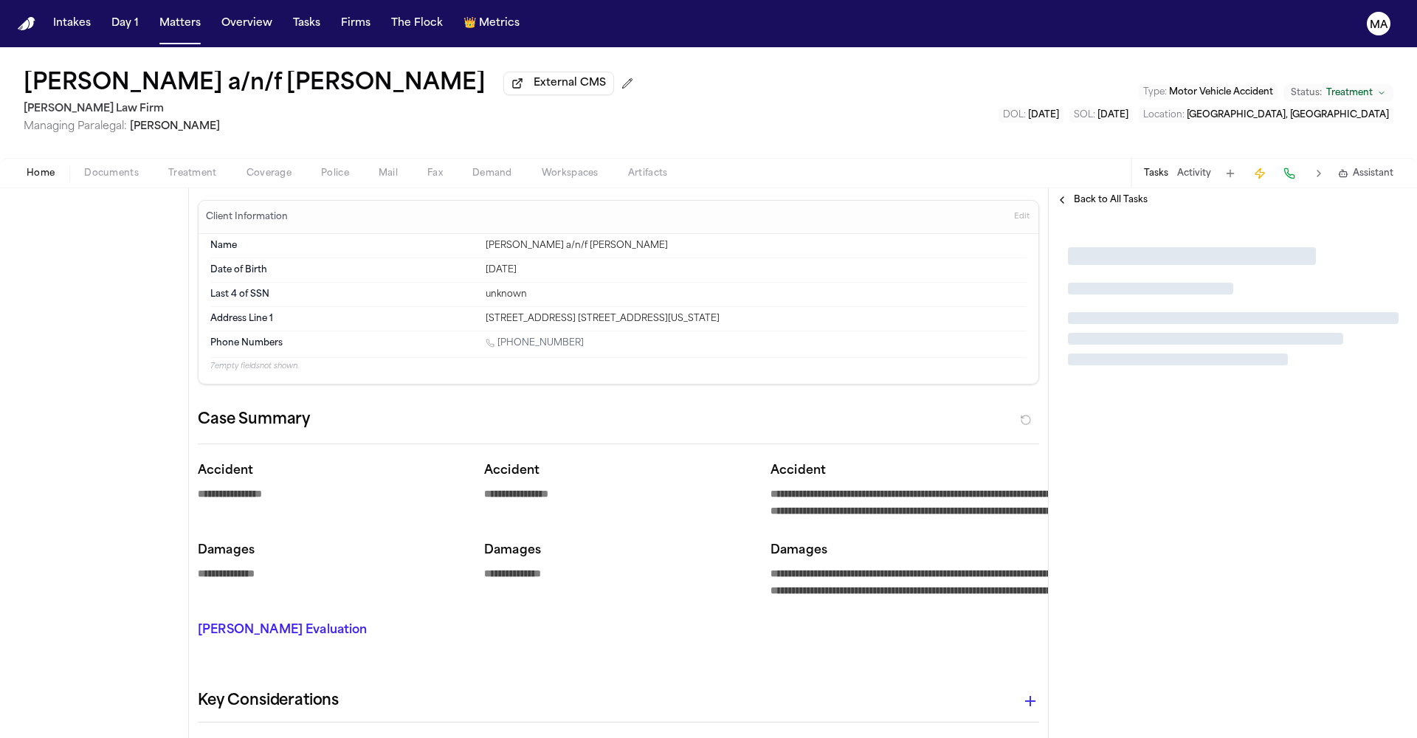
type textarea "*"
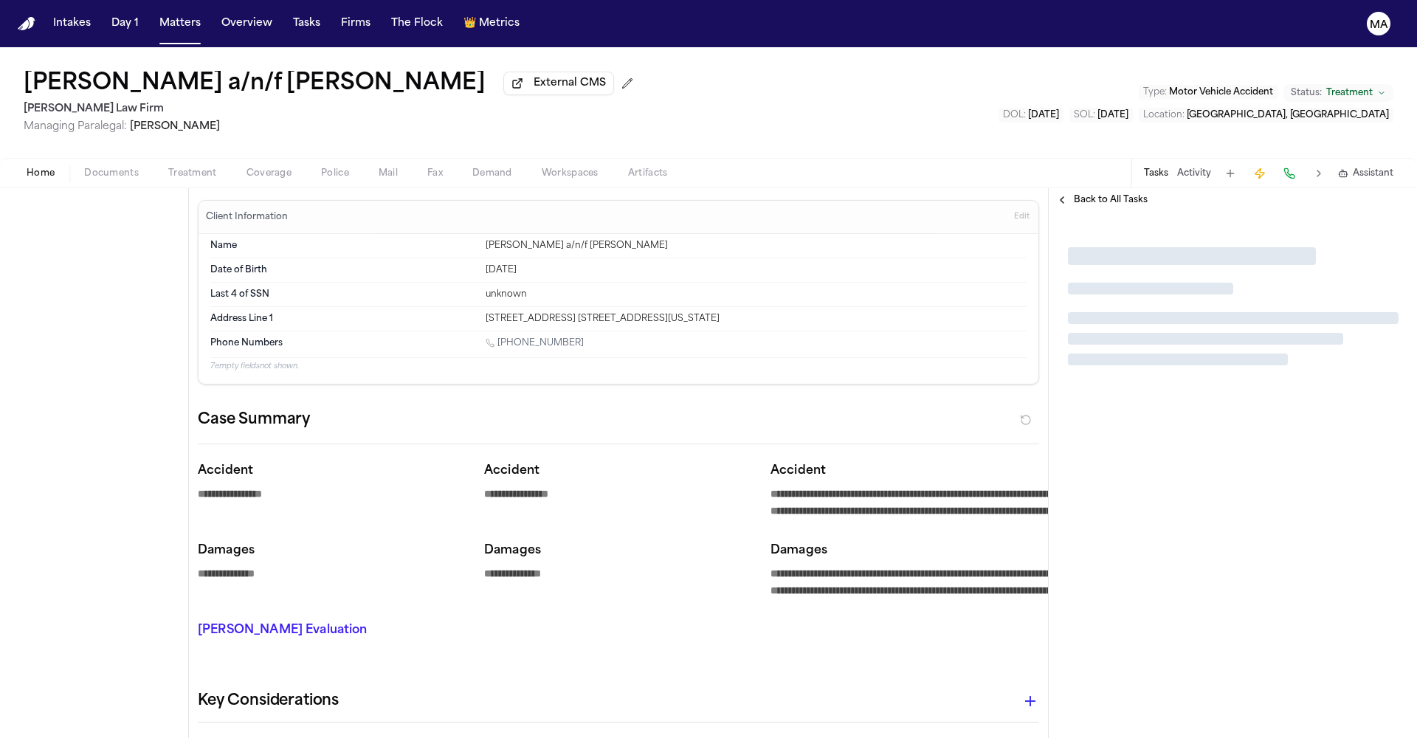
type textarea "*"
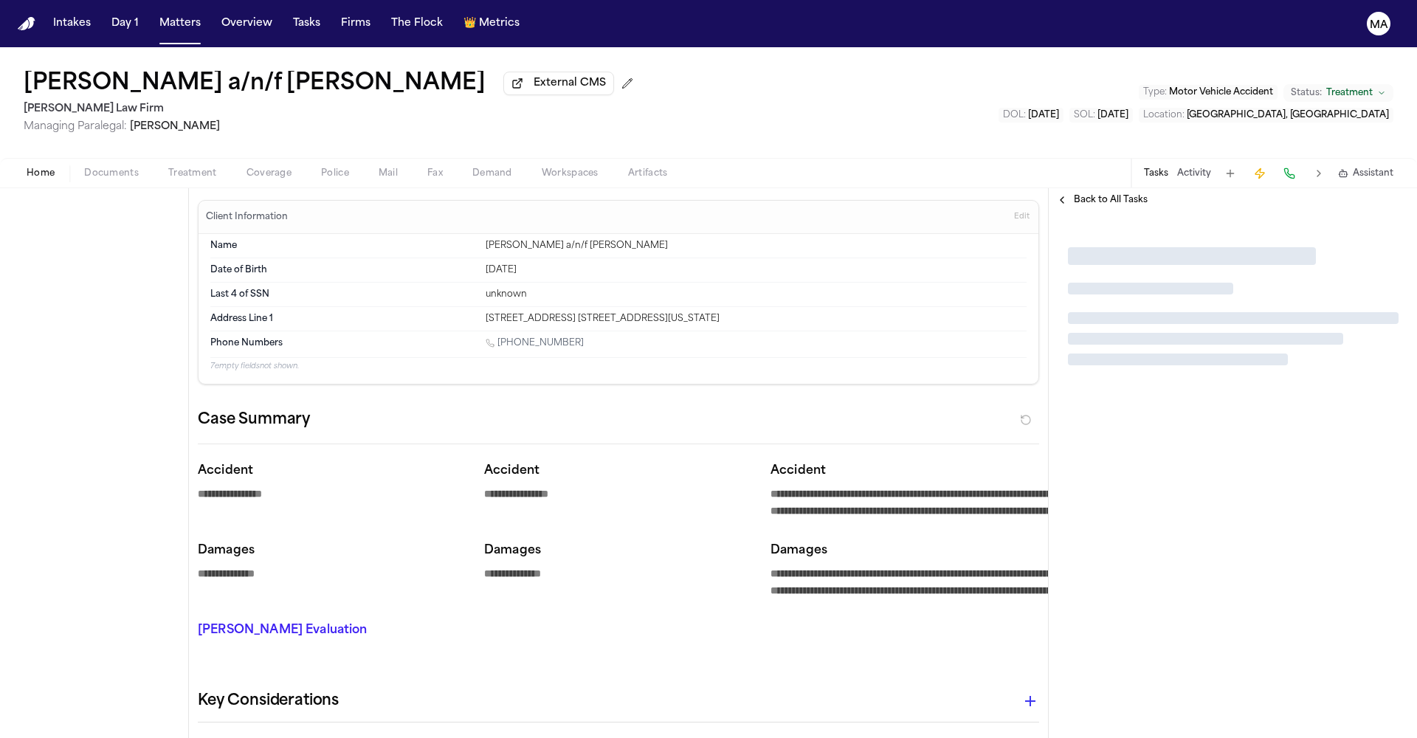
type textarea "*"
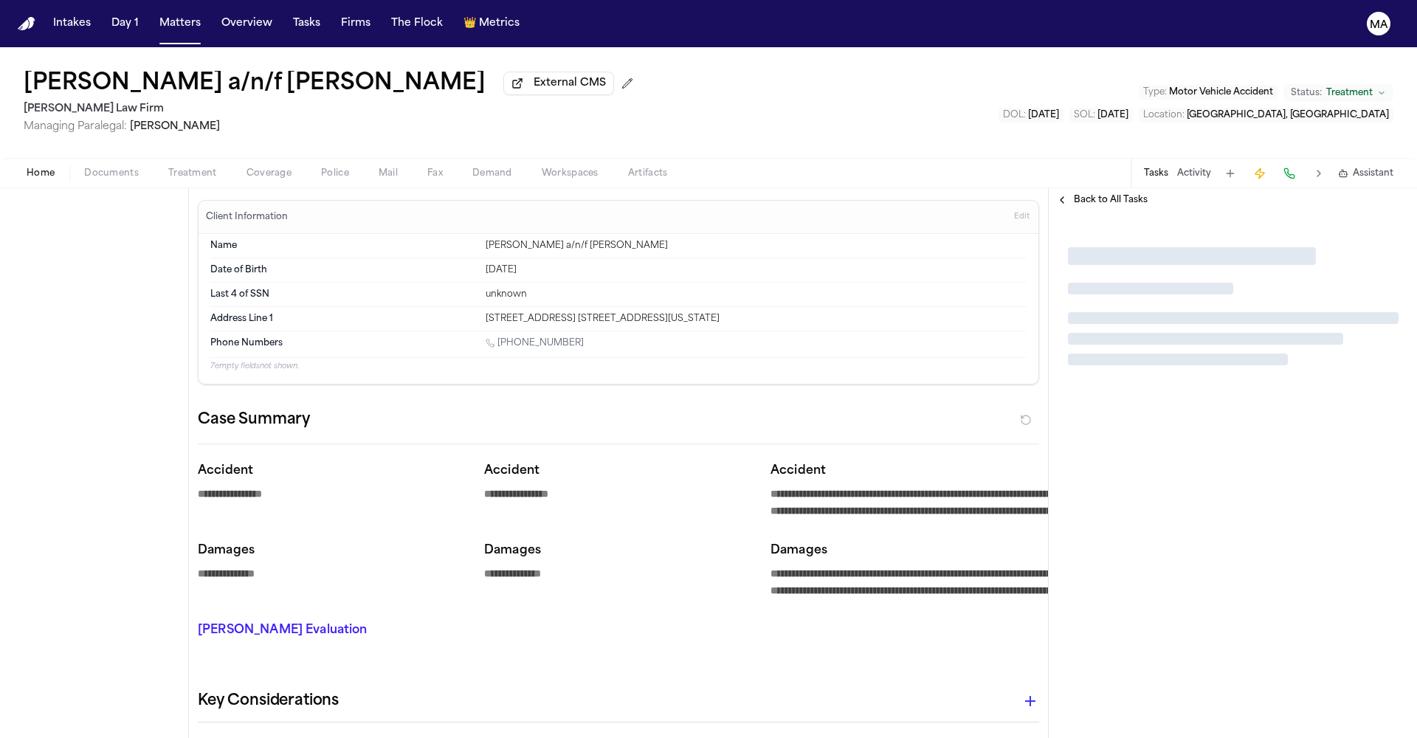
type textarea "*"
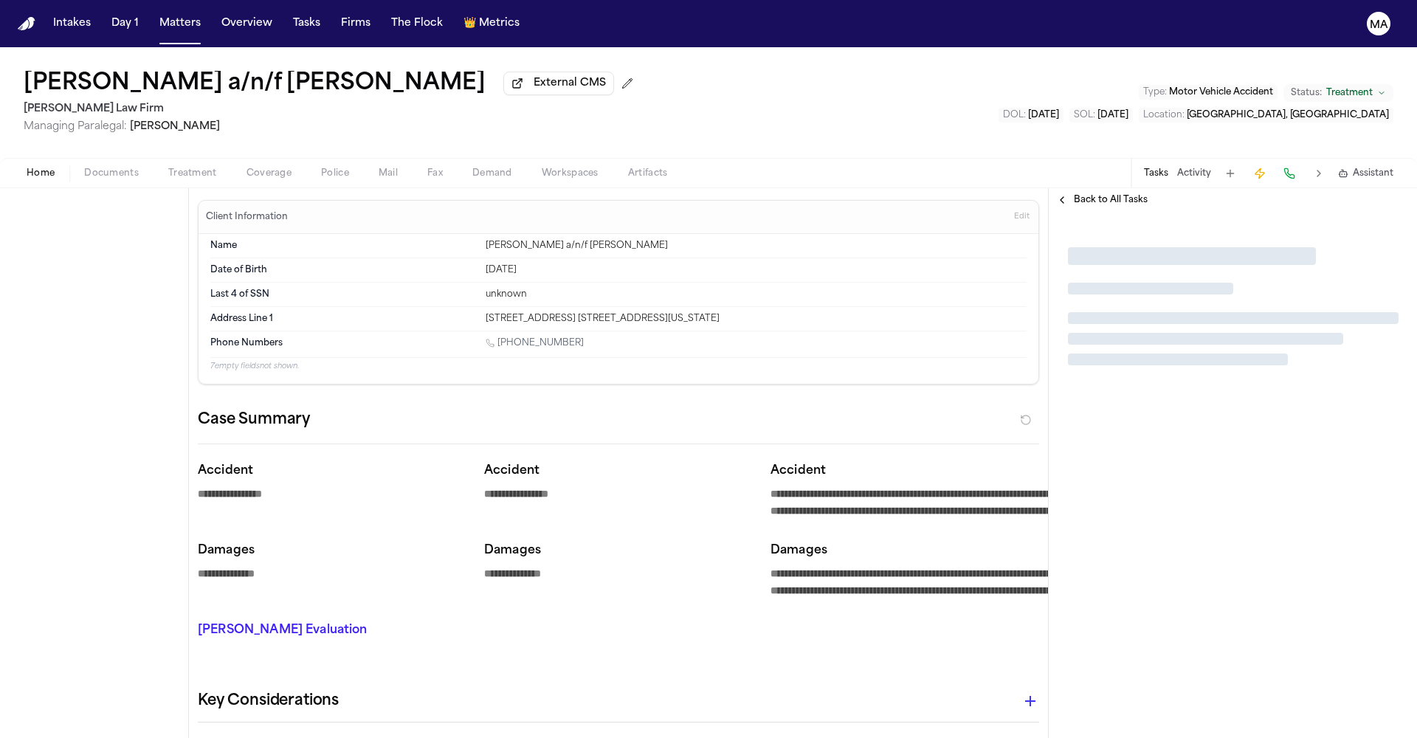
type textarea "*"
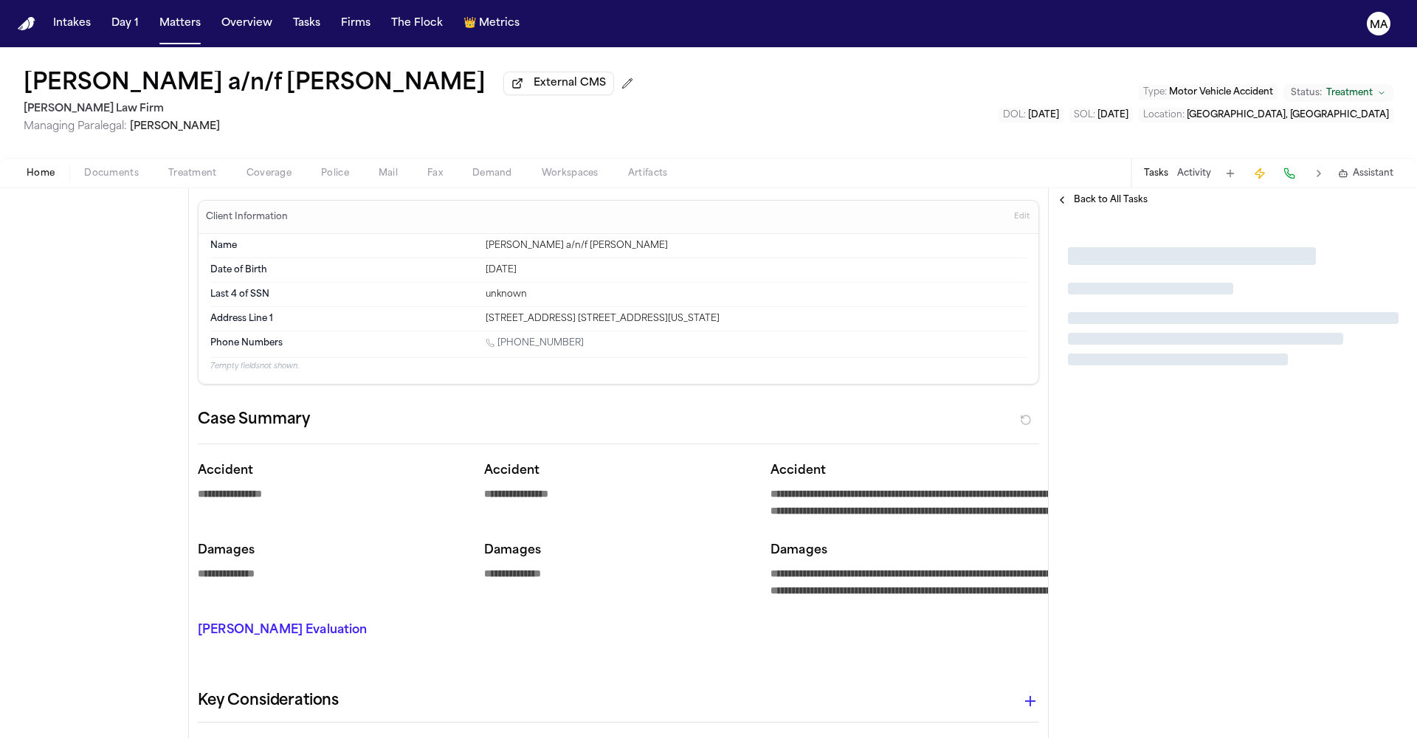
type textarea "*"
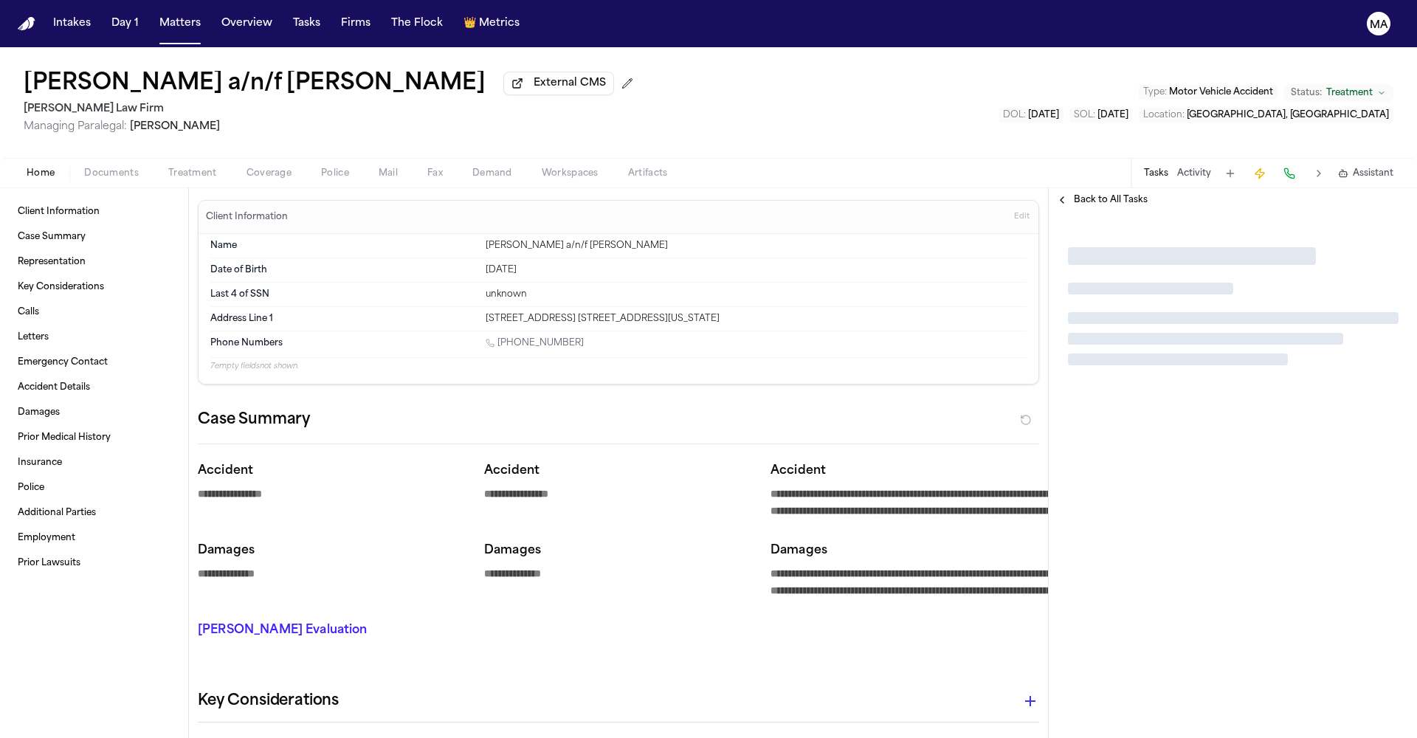
type textarea "*"
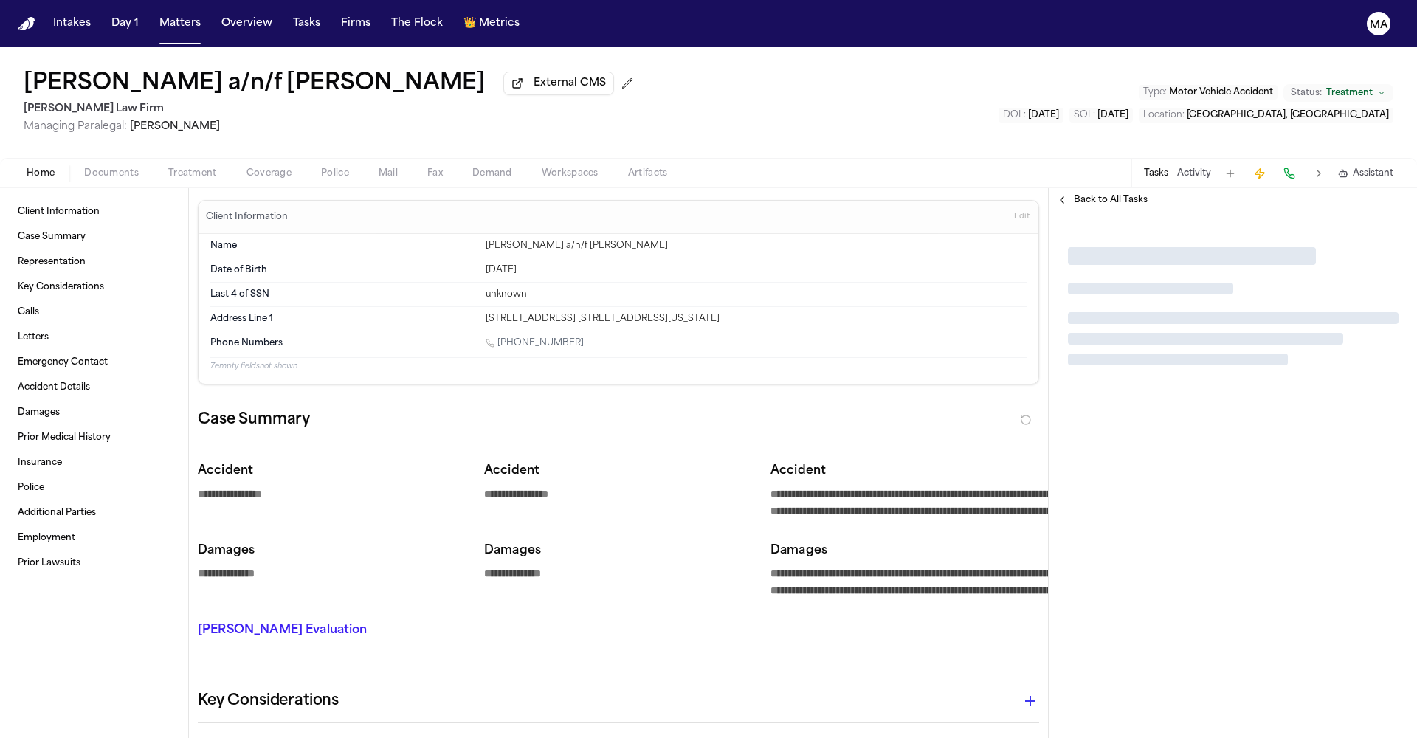
type textarea "*"
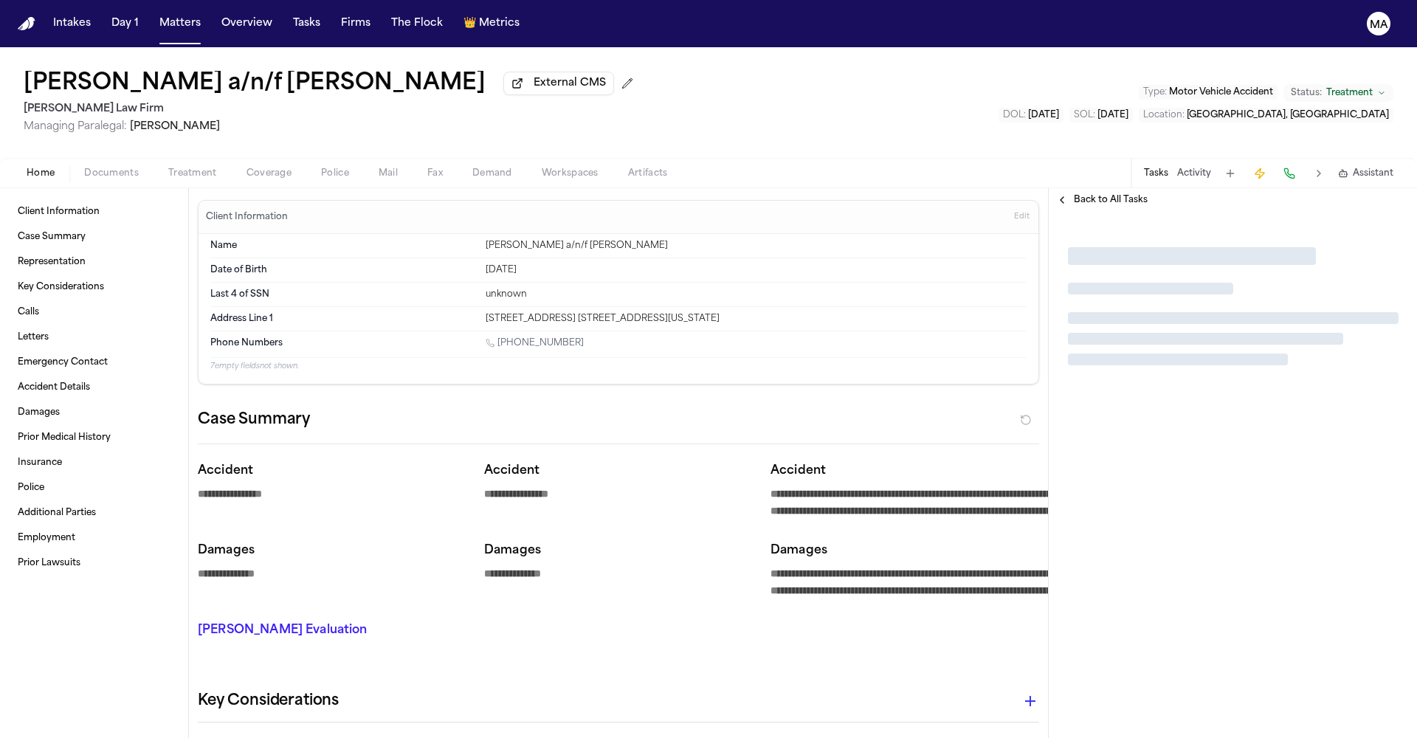
type textarea "*"
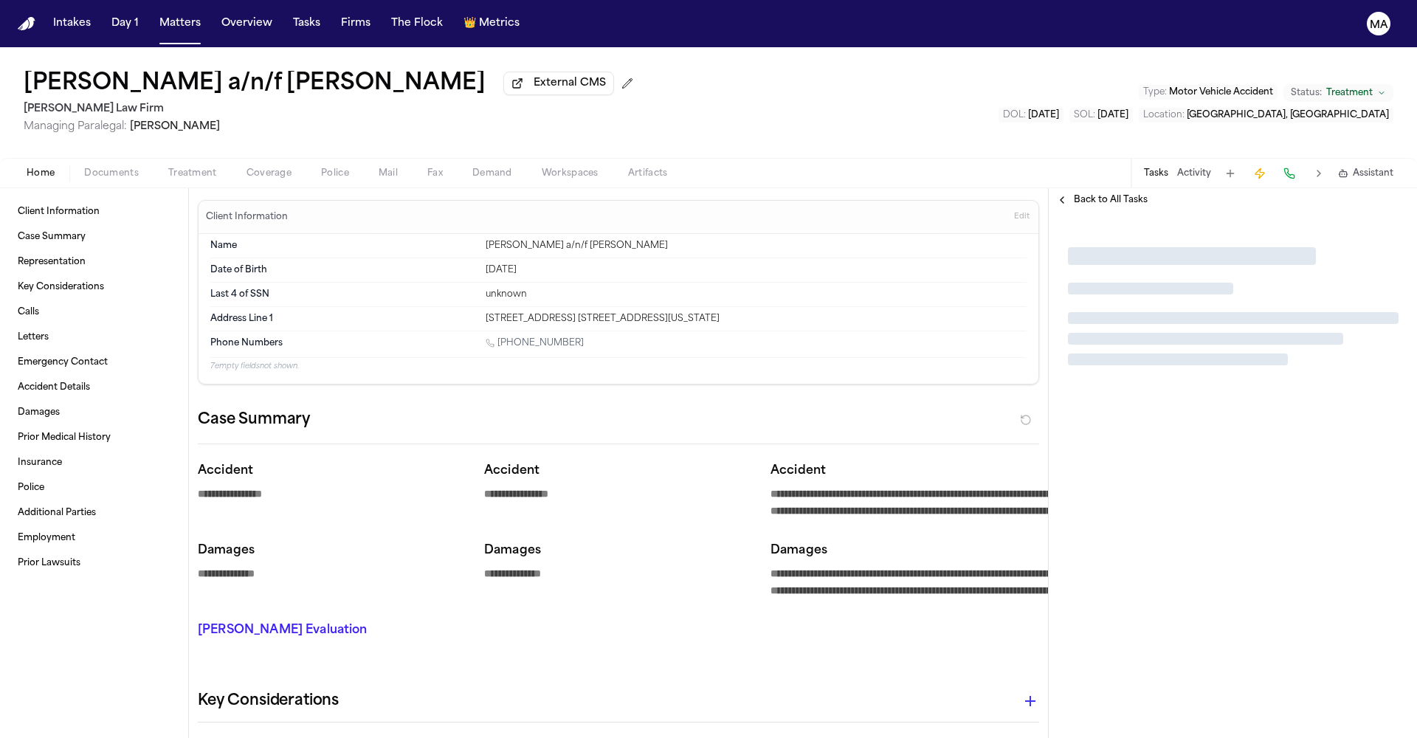
type textarea "*"
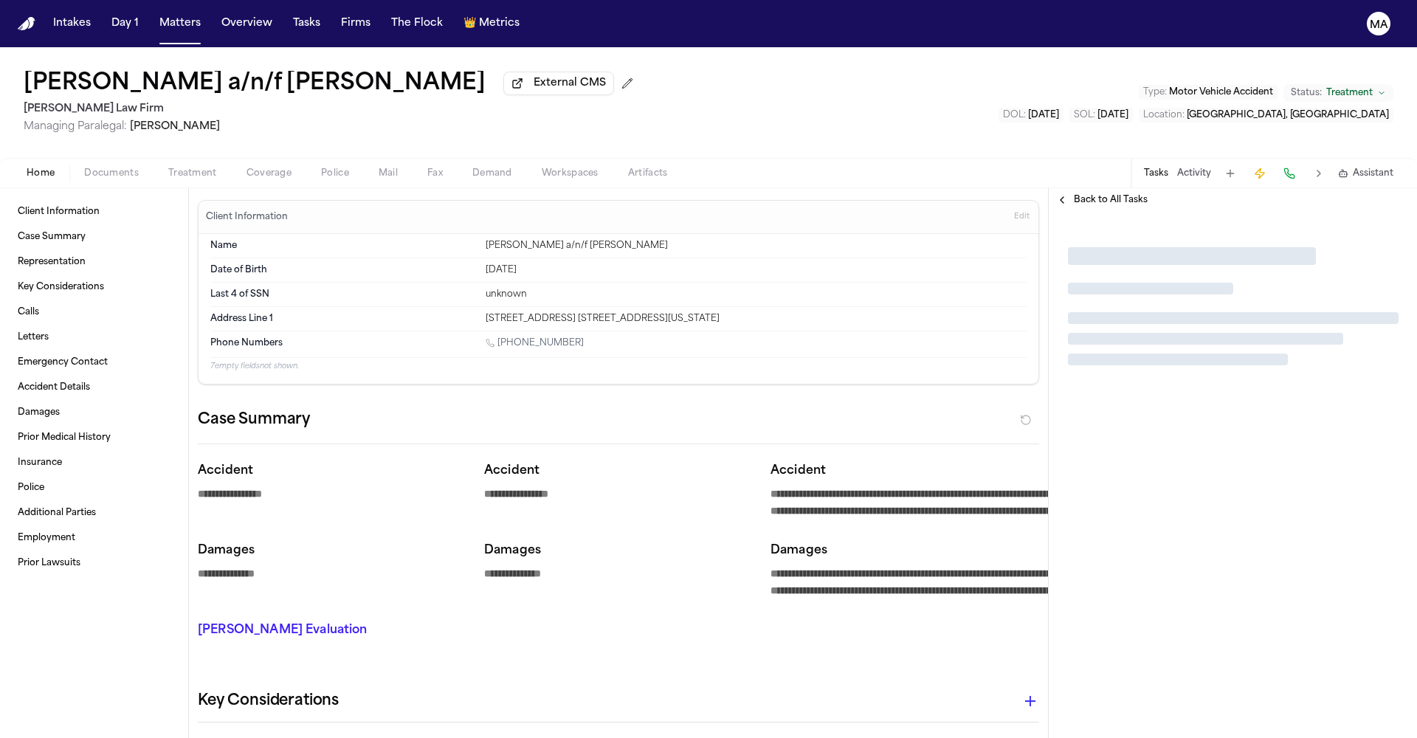
type textarea "*"
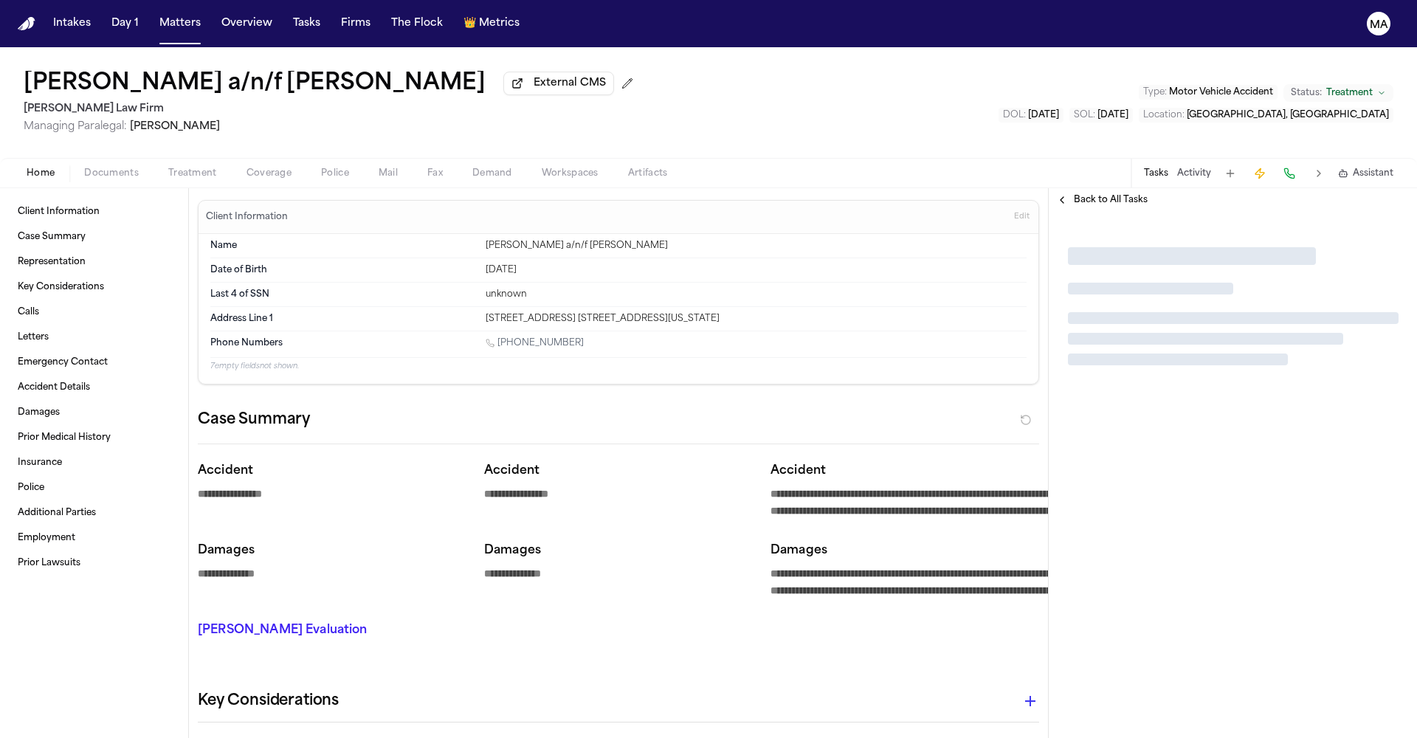
type textarea "*"
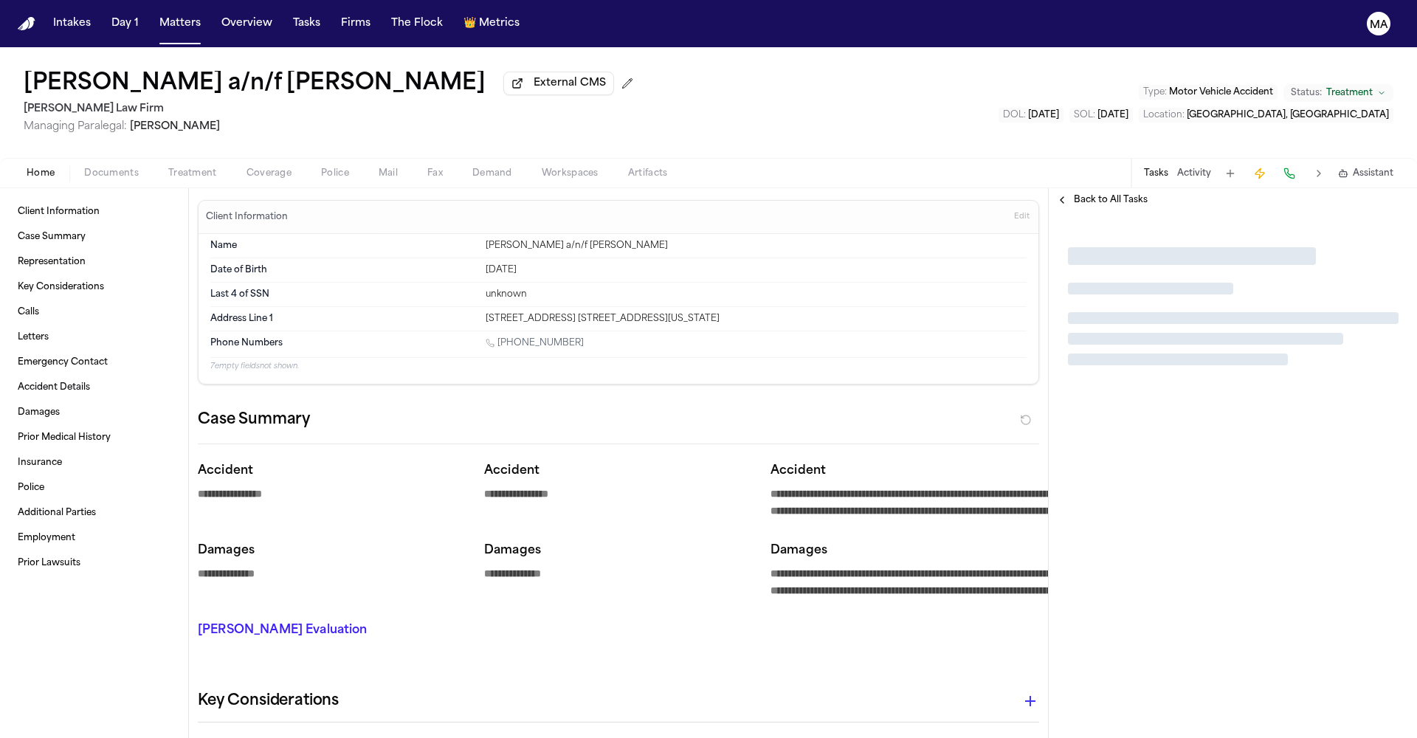
type textarea "*"
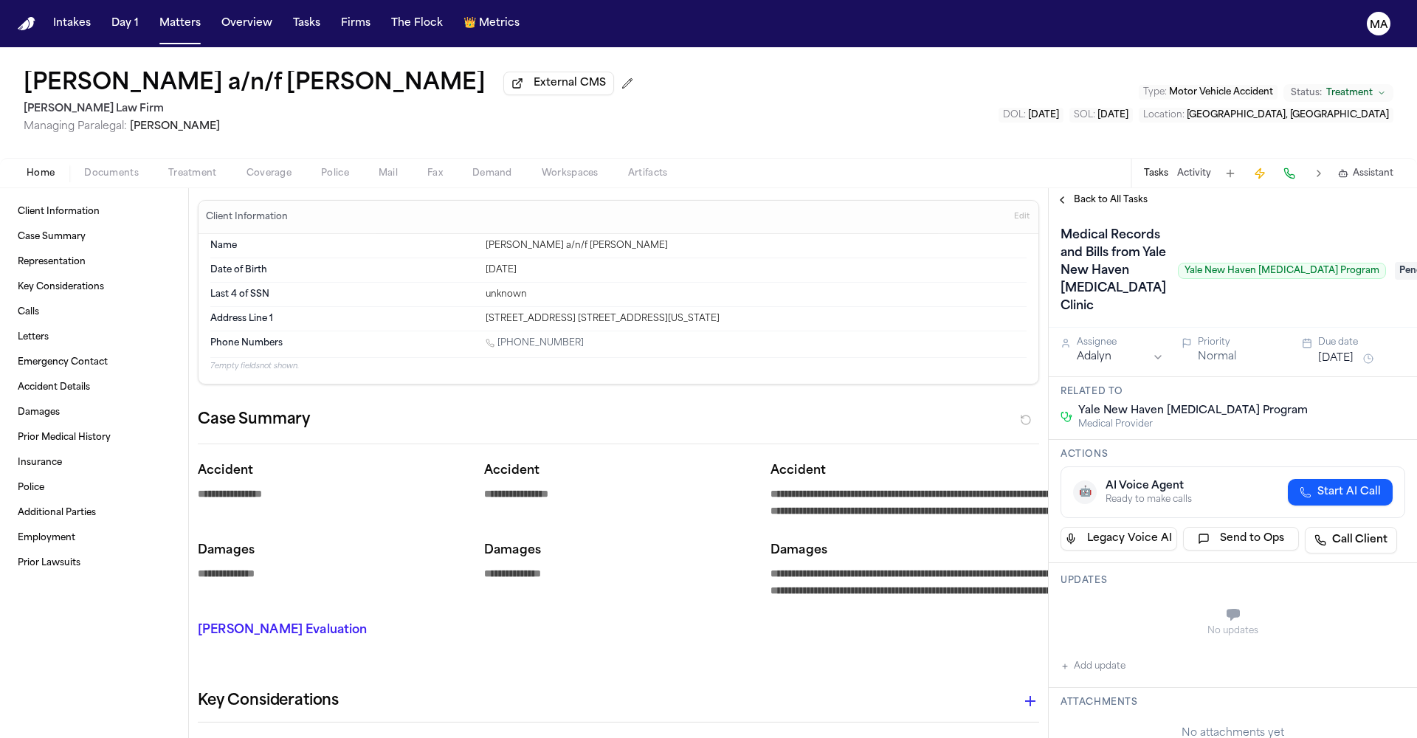
click at [168, 168] on span "Treatment" at bounding box center [192, 174] width 49 height 12
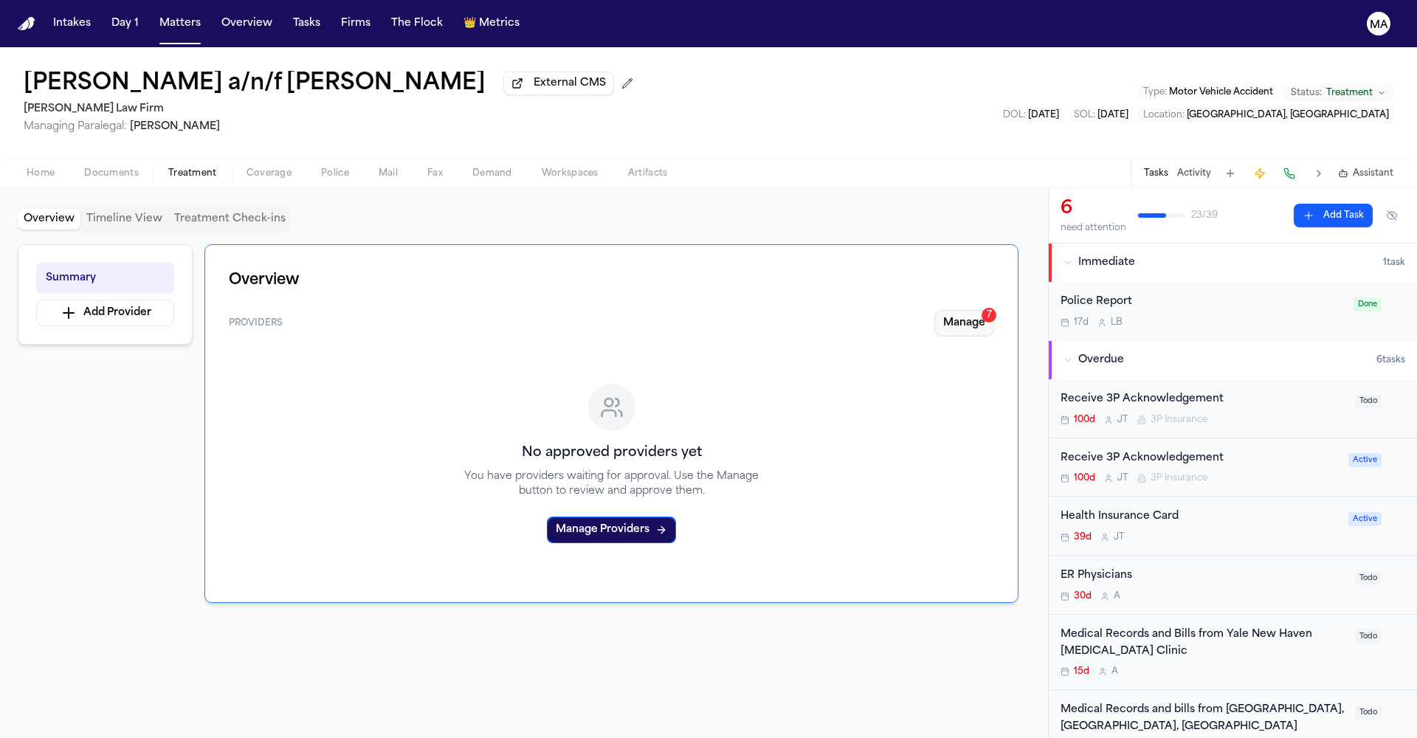
click at [989, 310] on button "Manage 7" at bounding box center [964, 323] width 60 height 27
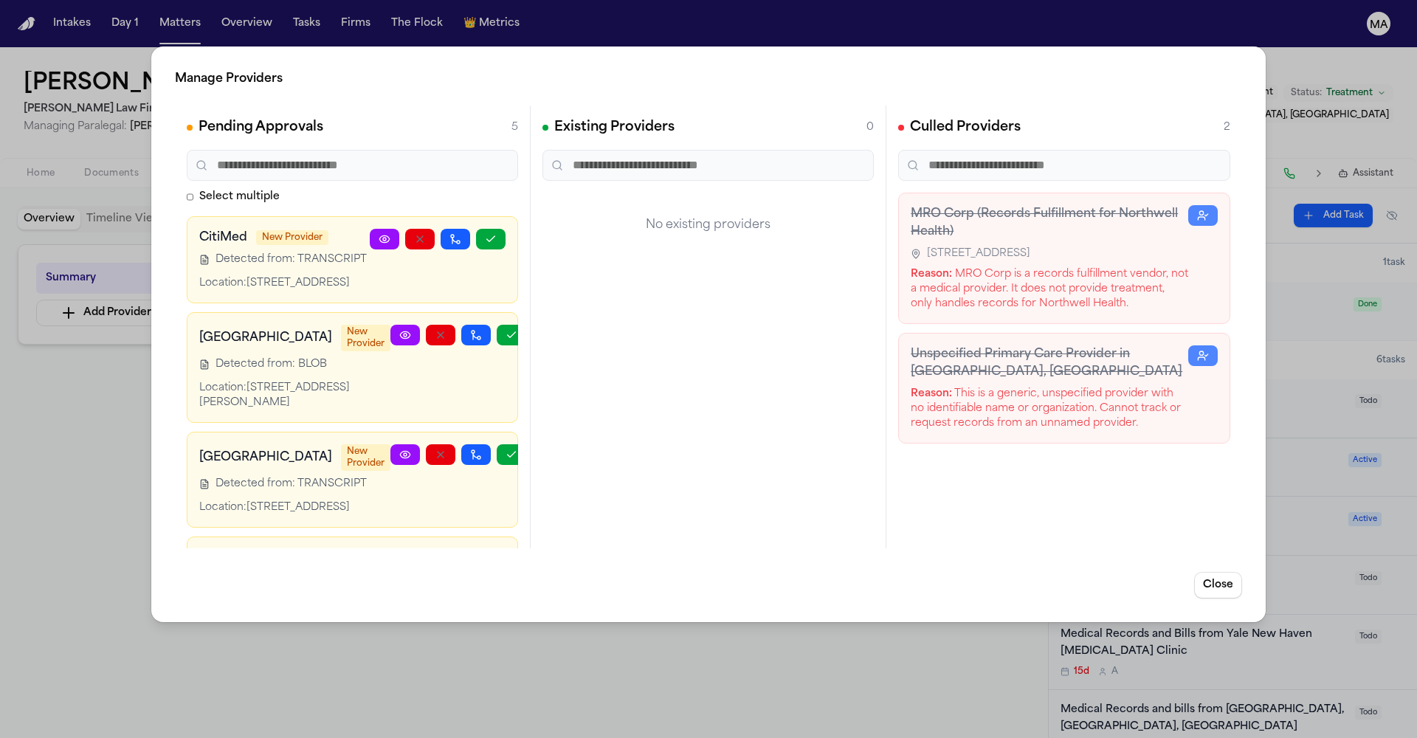
click at [658, 624] on div "Manage Providers Pending Approvals 5 Select multiple CitiMed New Provider Detec…" at bounding box center [708, 369] width 1417 height 738
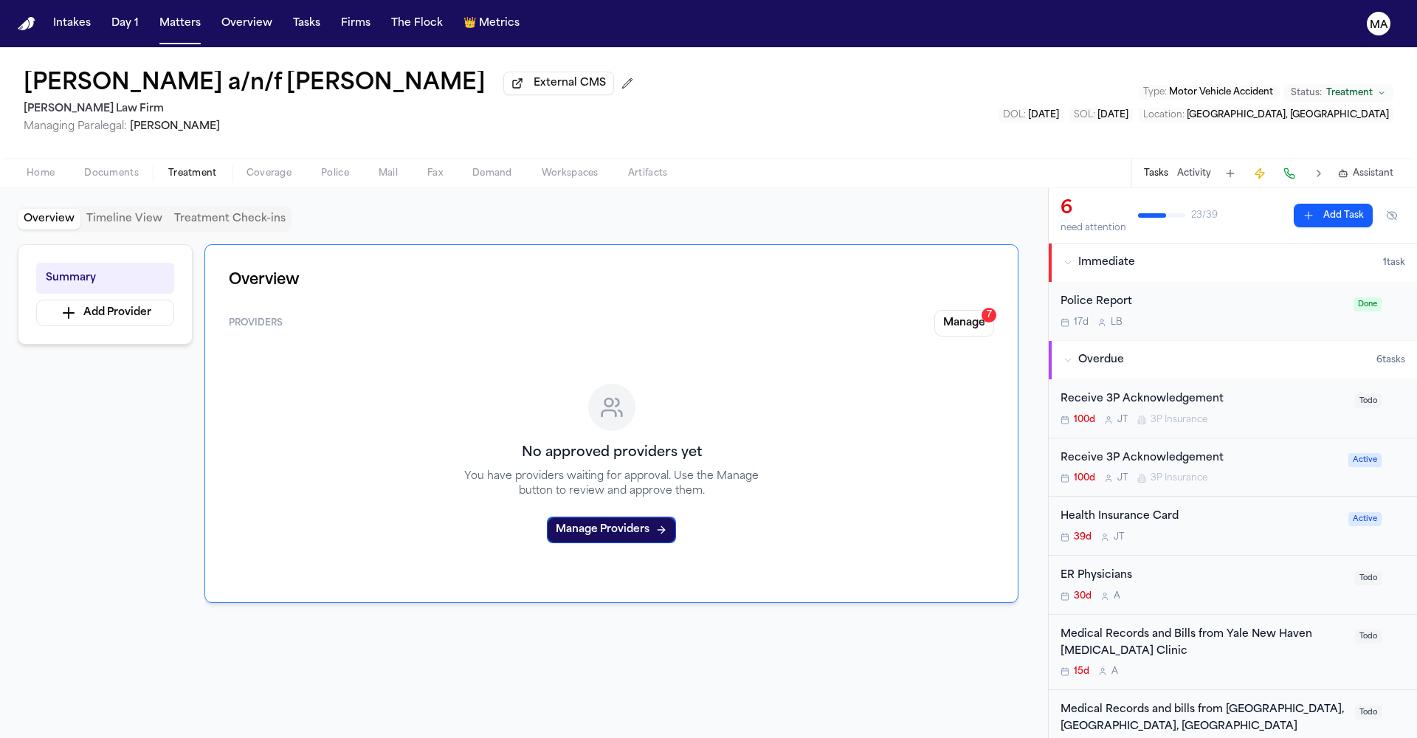
click at [1196, 627] on div "Medical Records and Bills from Yale New Haven Concussion Clinic 15d A" at bounding box center [1204, 653] width 286 height 52
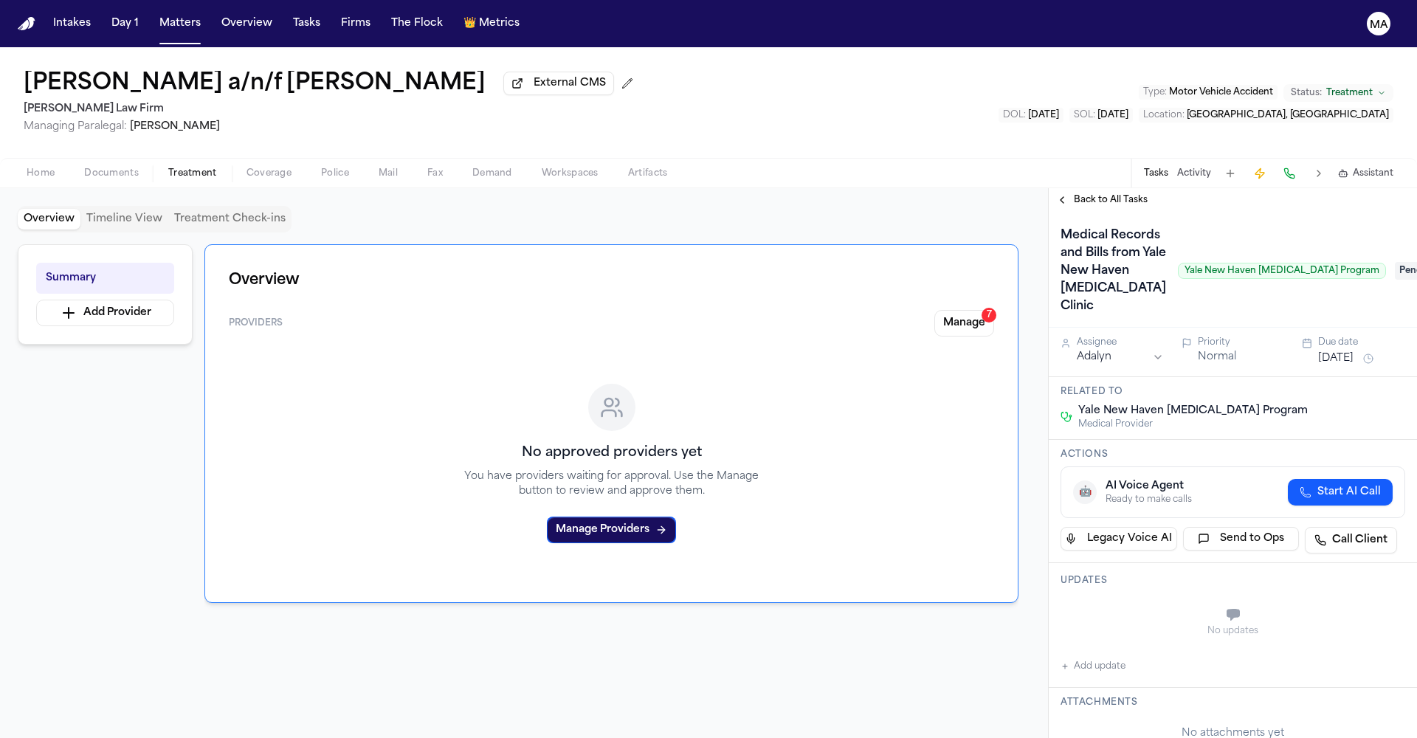
click at [1395, 262] on span "Pending" at bounding box center [1424, 271] width 59 height 18
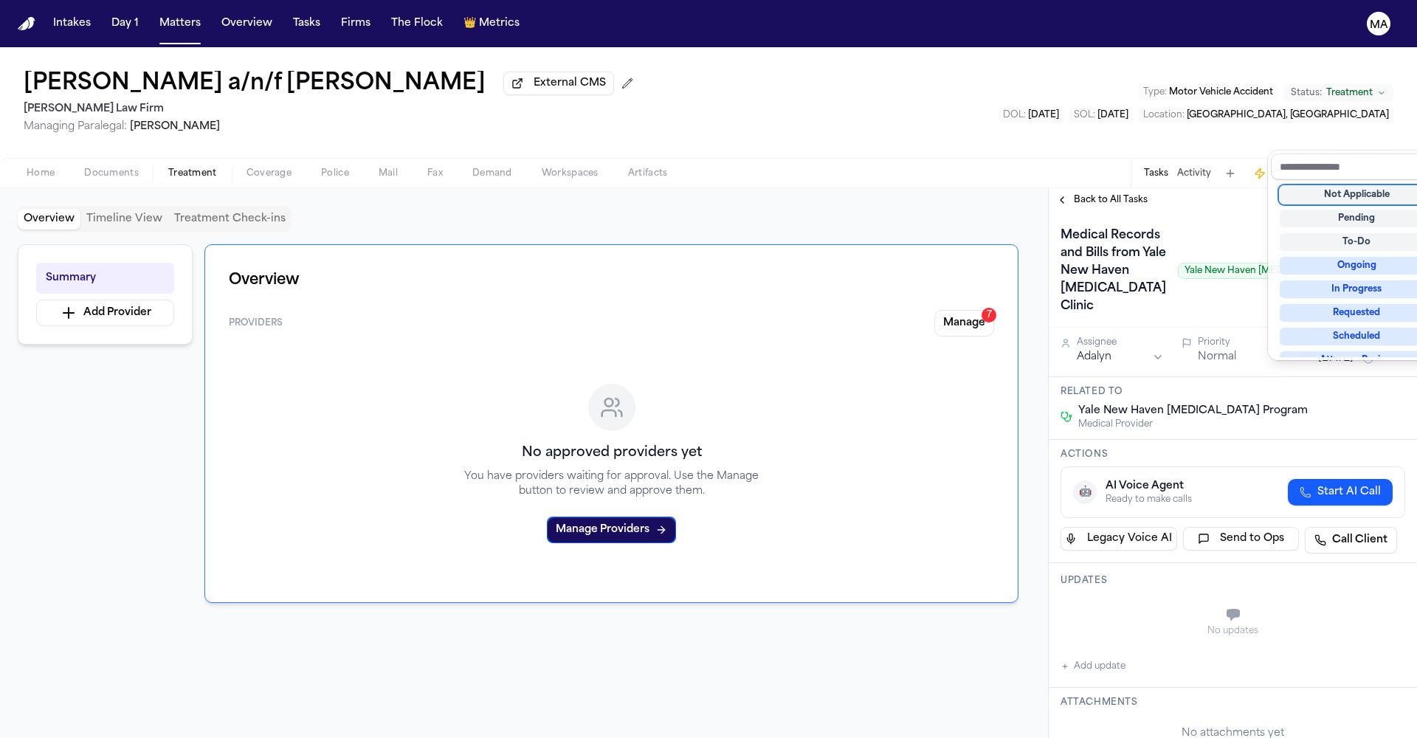
click at [1362, 186] on div "Not Applicable" at bounding box center [1357, 195] width 154 height 18
click at [1072, 188] on div "Back to All Tasks Medical Records and Bills from Yale New Haven Concussion Clin…" at bounding box center [1233, 463] width 368 height 550
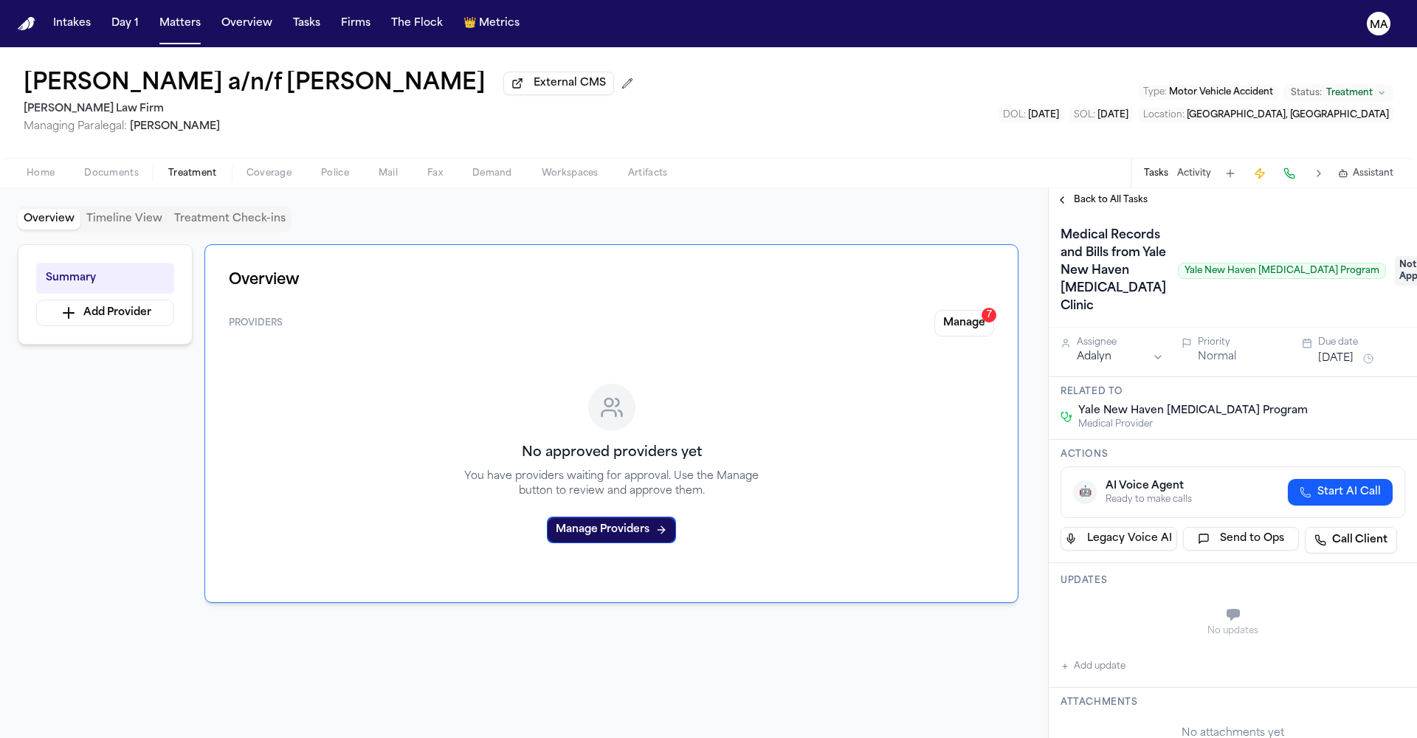
click at [1077, 194] on span "Back to All Tasks" at bounding box center [1111, 200] width 74 height 12
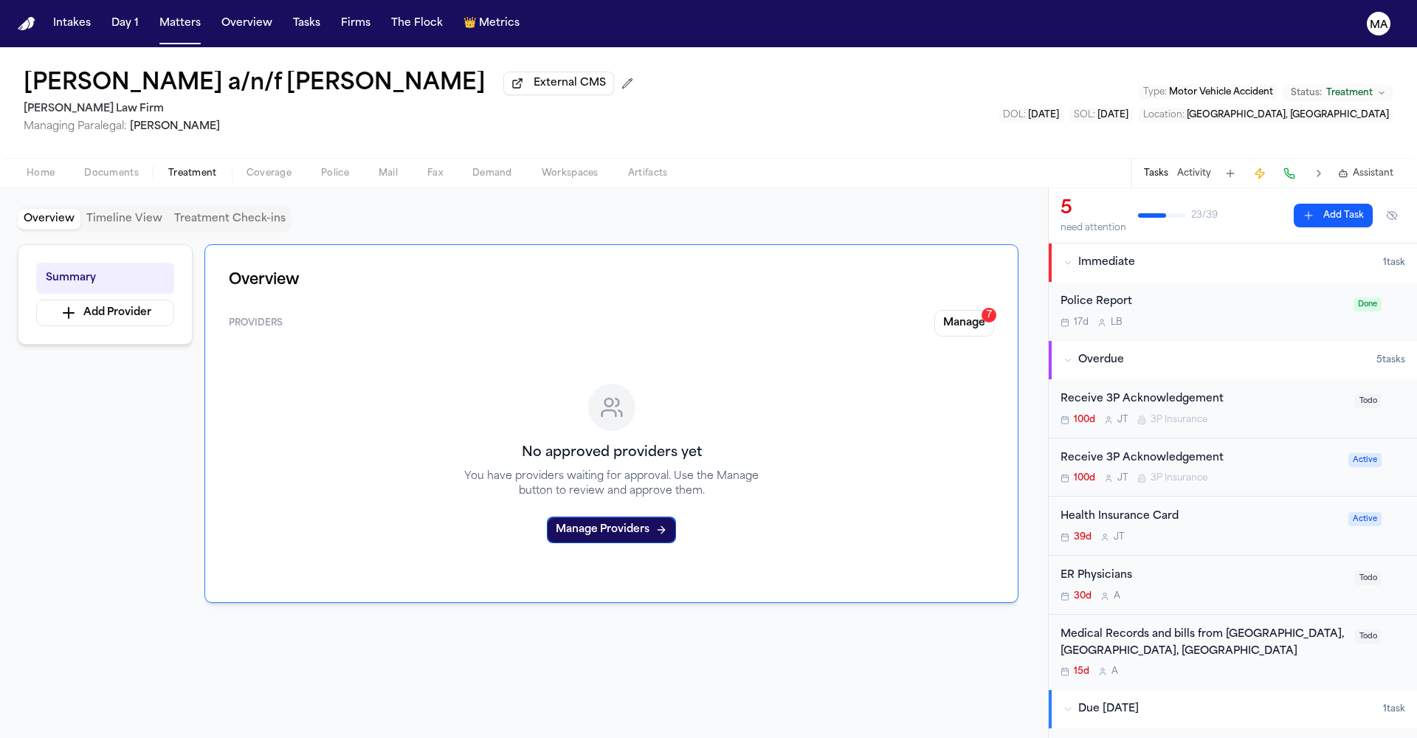
click at [1278, 627] on div "Medical Records and bills from Optum Medical, Mount Kisko, NY" at bounding box center [1204, 644] width 286 height 34
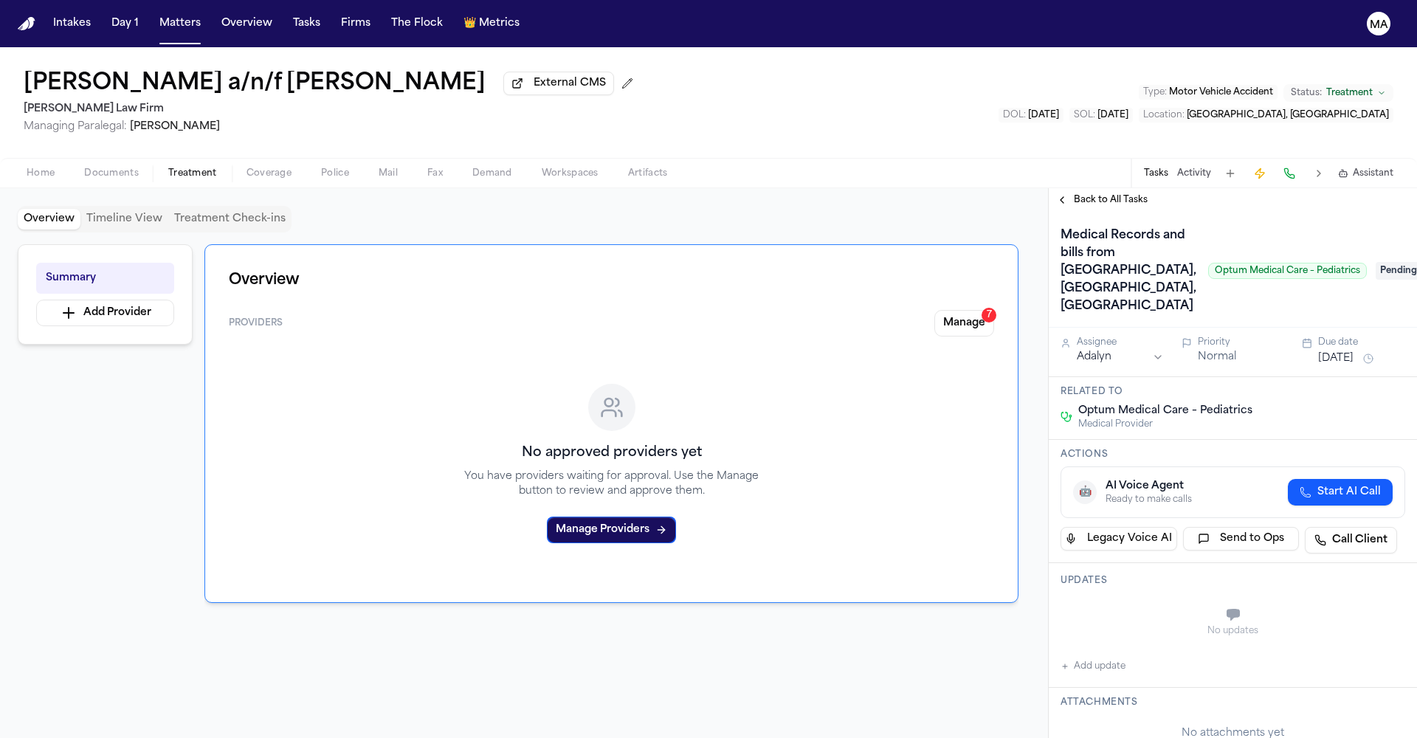
click at [1376, 262] on span "Pending" at bounding box center [1405, 271] width 59 height 18
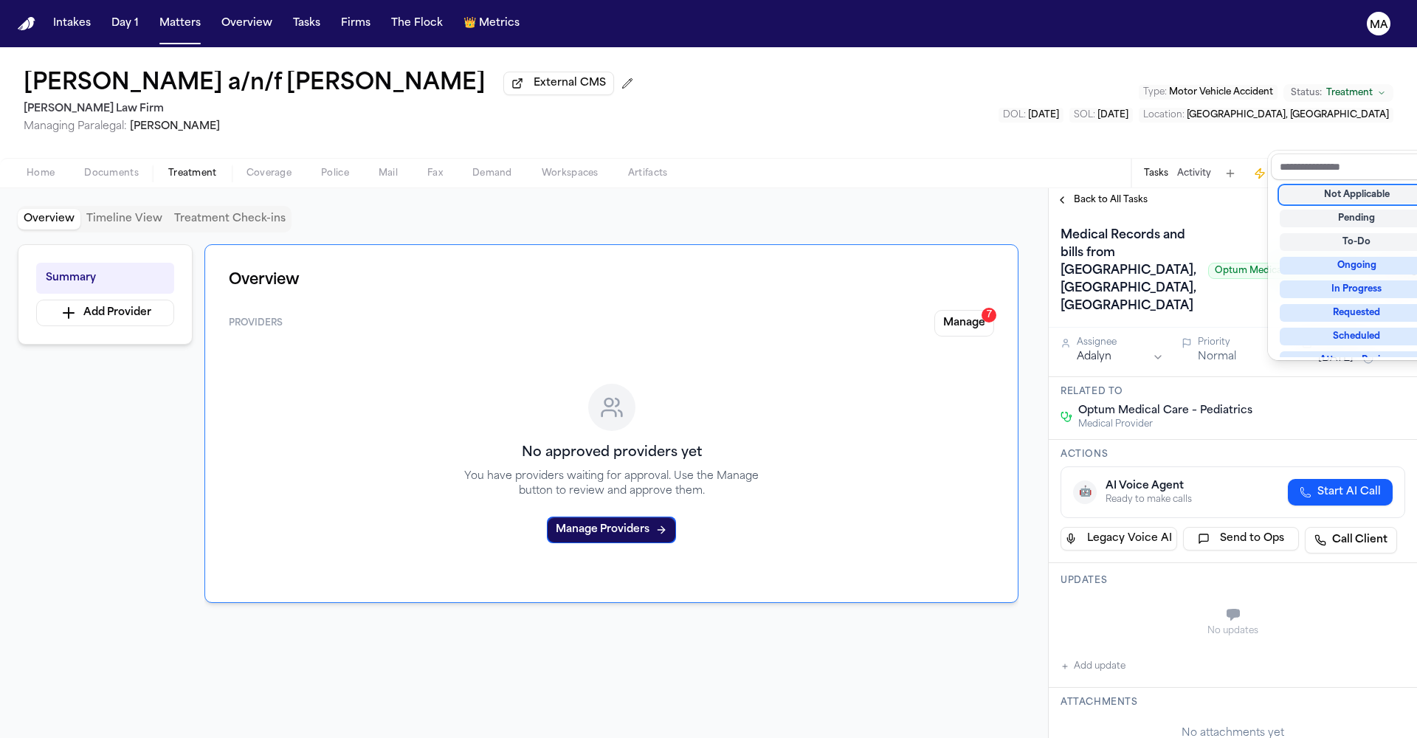
click at [1341, 186] on div "Not Applicable" at bounding box center [1357, 195] width 154 height 18
click at [1164, 212] on div "Medical Records and bills from Optum Medical, Mount Kisko, NY Optum Medical Car…" at bounding box center [1233, 270] width 368 height 116
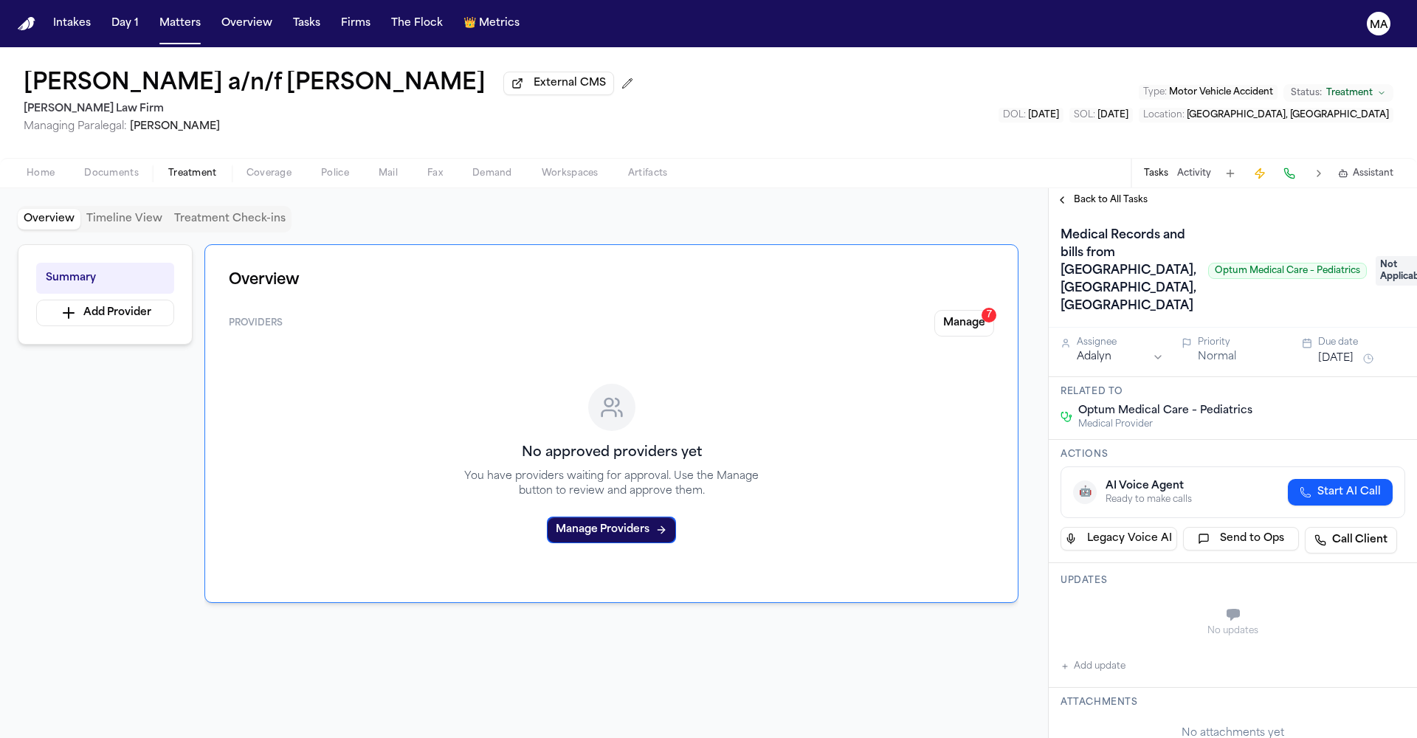
click at [1098, 194] on span "Back to All Tasks" at bounding box center [1111, 200] width 74 height 12
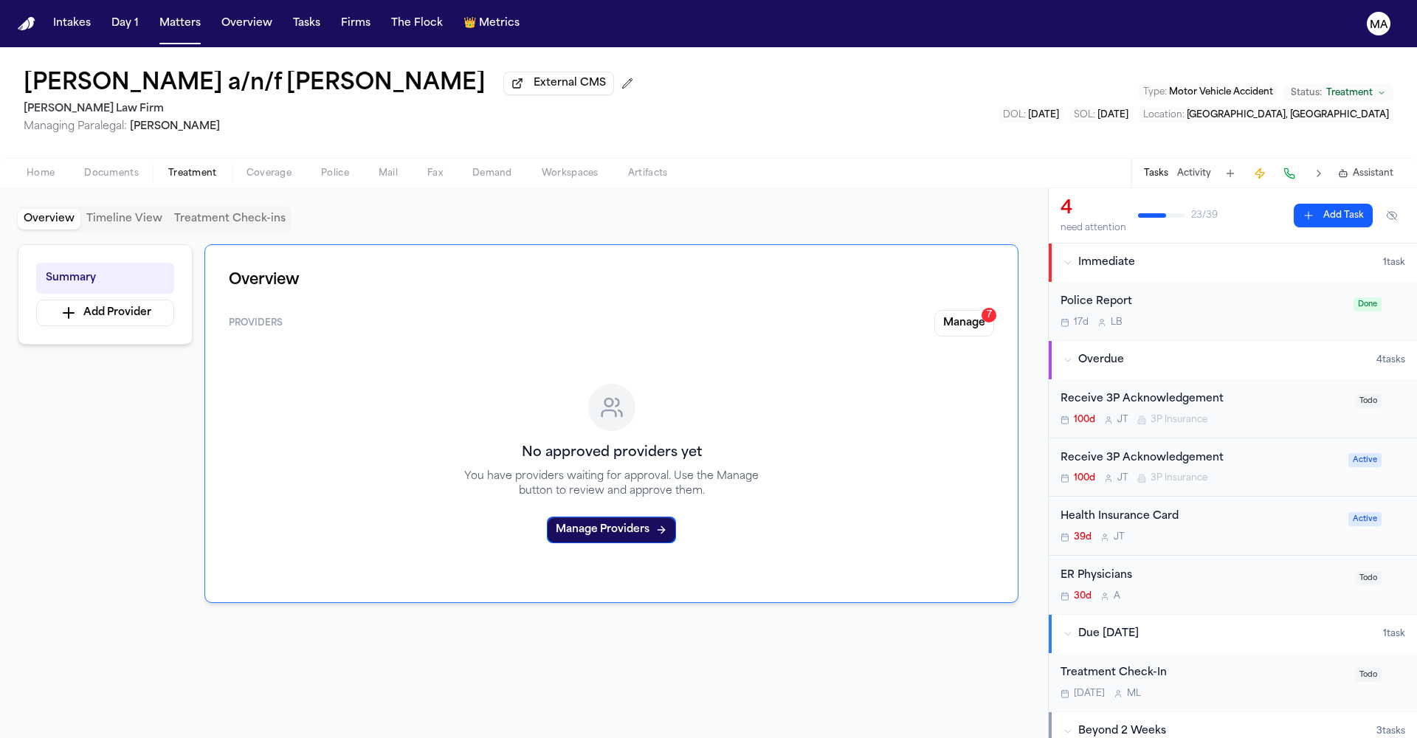
click at [1008, 244] on div "Overview Providers Manage 7 No approved providers yet You have providers waitin…" at bounding box center [611, 423] width 814 height 359
click at [994, 310] on button "Manage 7" at bounding box center [964, 323] width 60 height 27
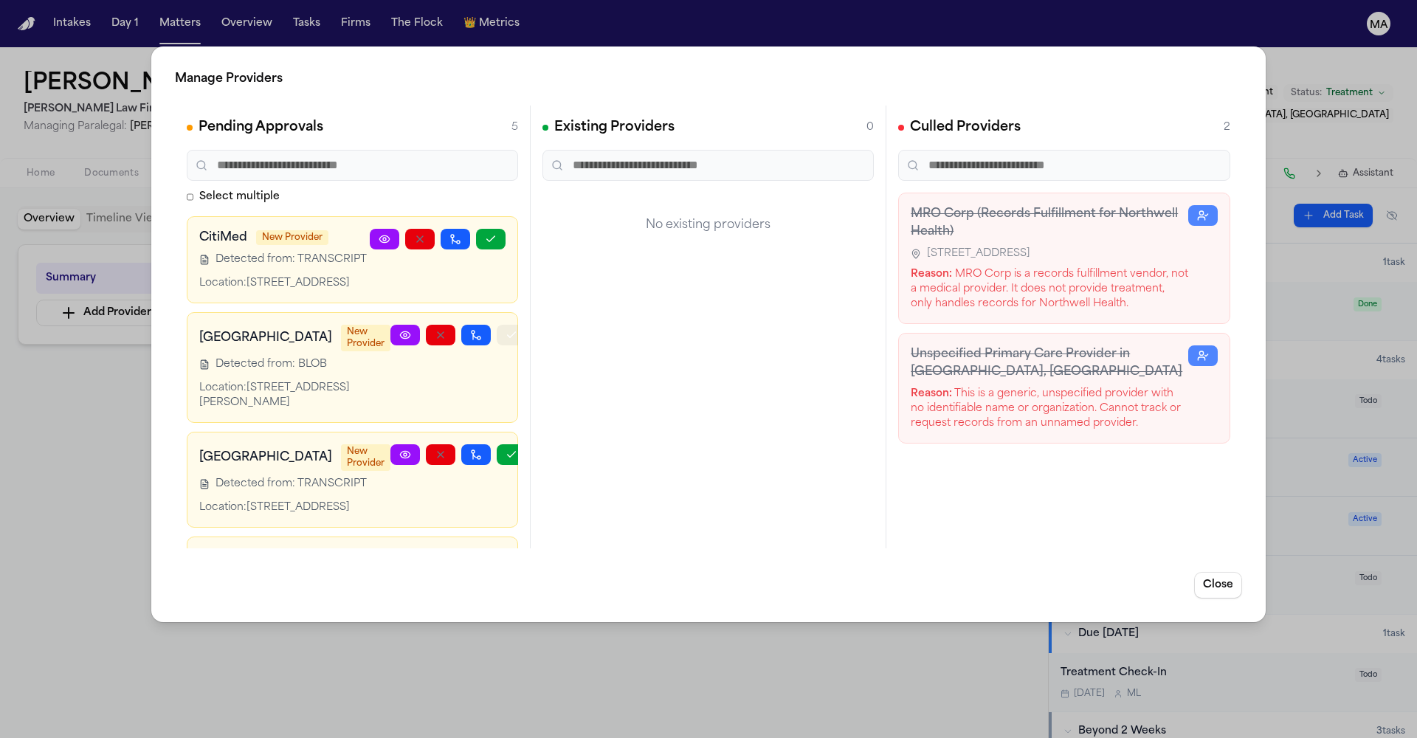
click at [497, 325] on button "button" at bounding box center [512, 335] width 30 height 21
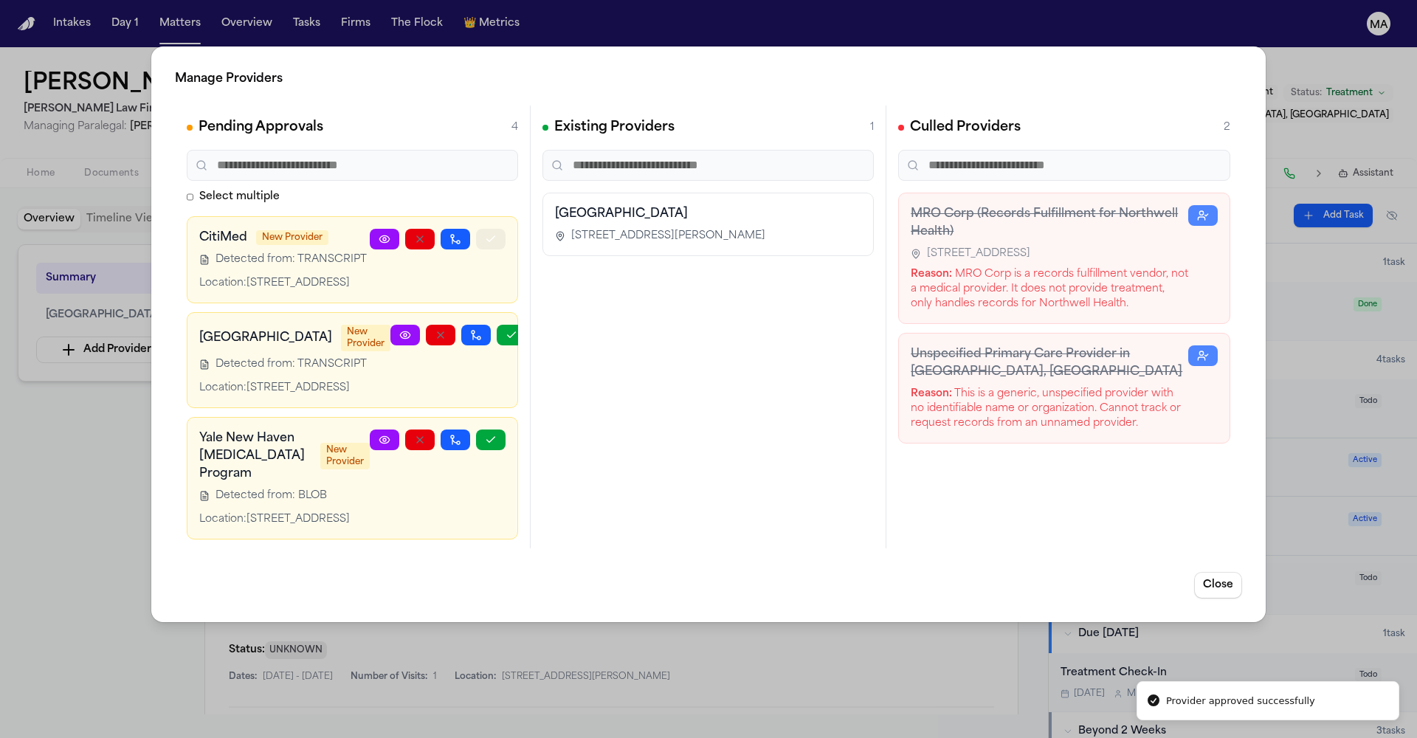
click at [497, 233] on icon "button" at bounding box center [491, 239] width 12 height 12
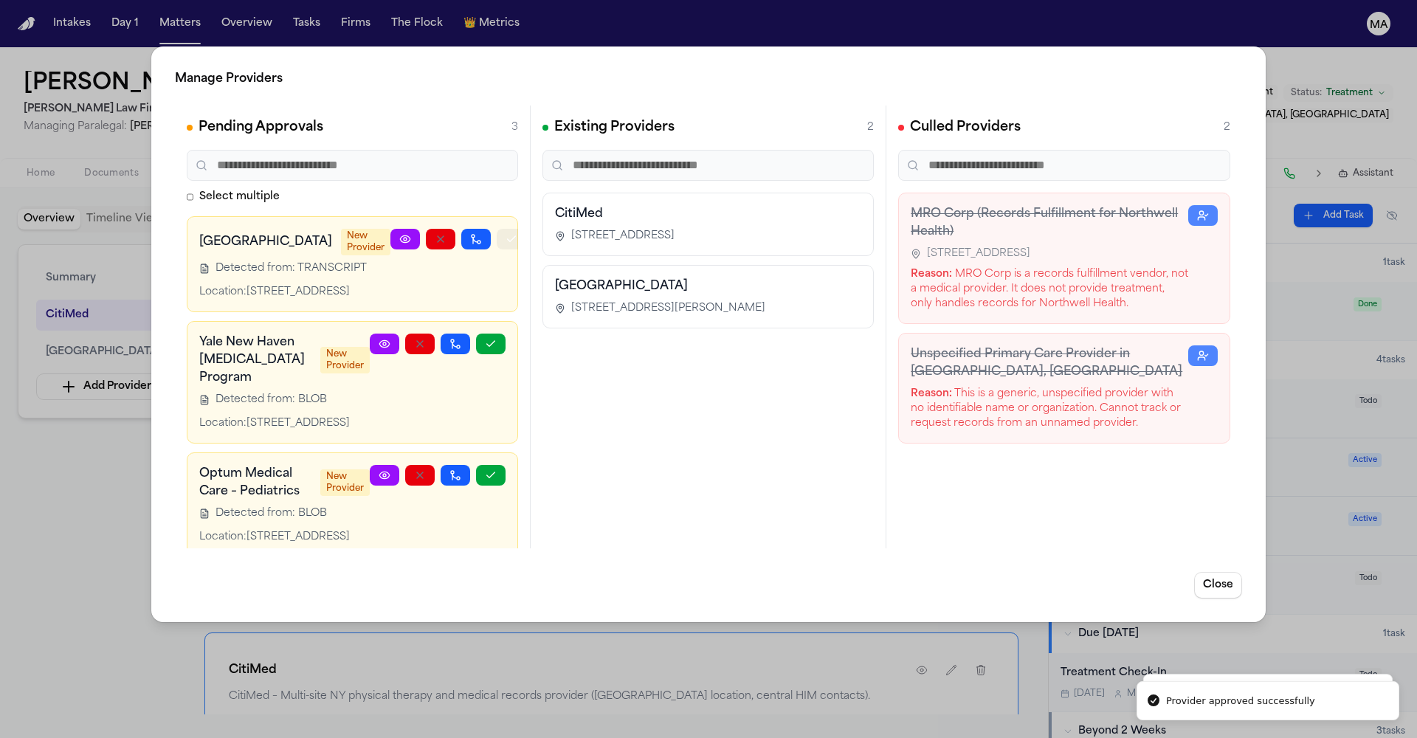
click at [506, 233] on icon "button" at bounding box center [512, 239] width 12 height 12
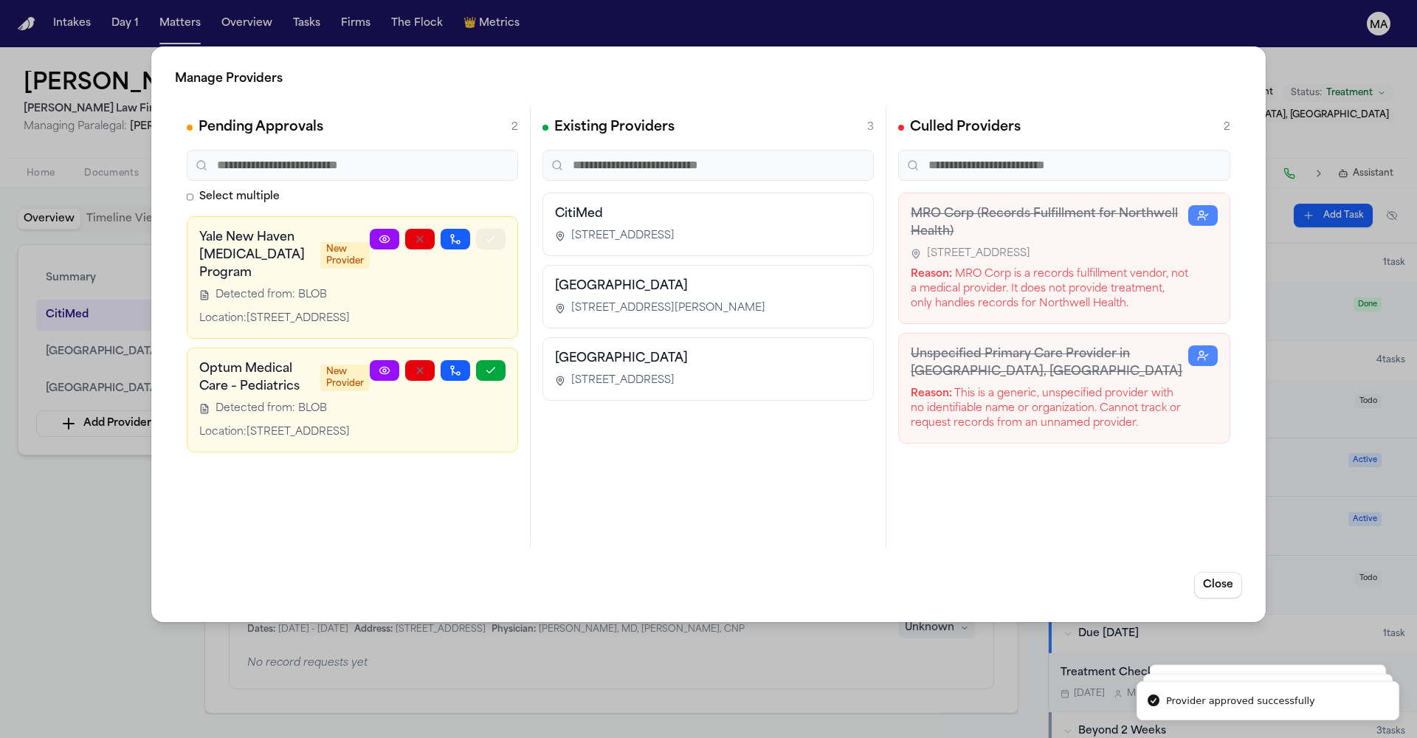
click at [497, 233] on icon "button" at bounding box center [491, 239] width 12 height 12
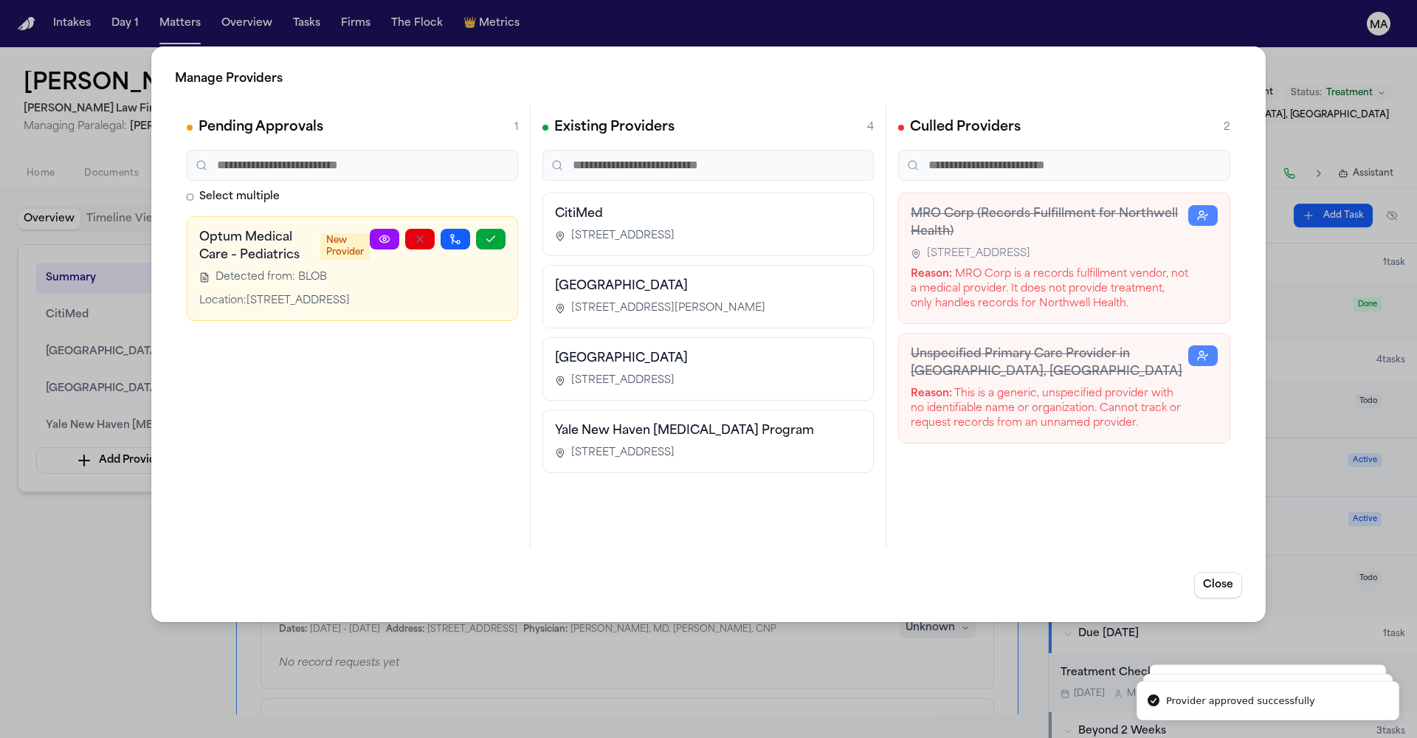
click at [497, 233] on icon "button" at bounding box center [491, 239] width 12 height 12
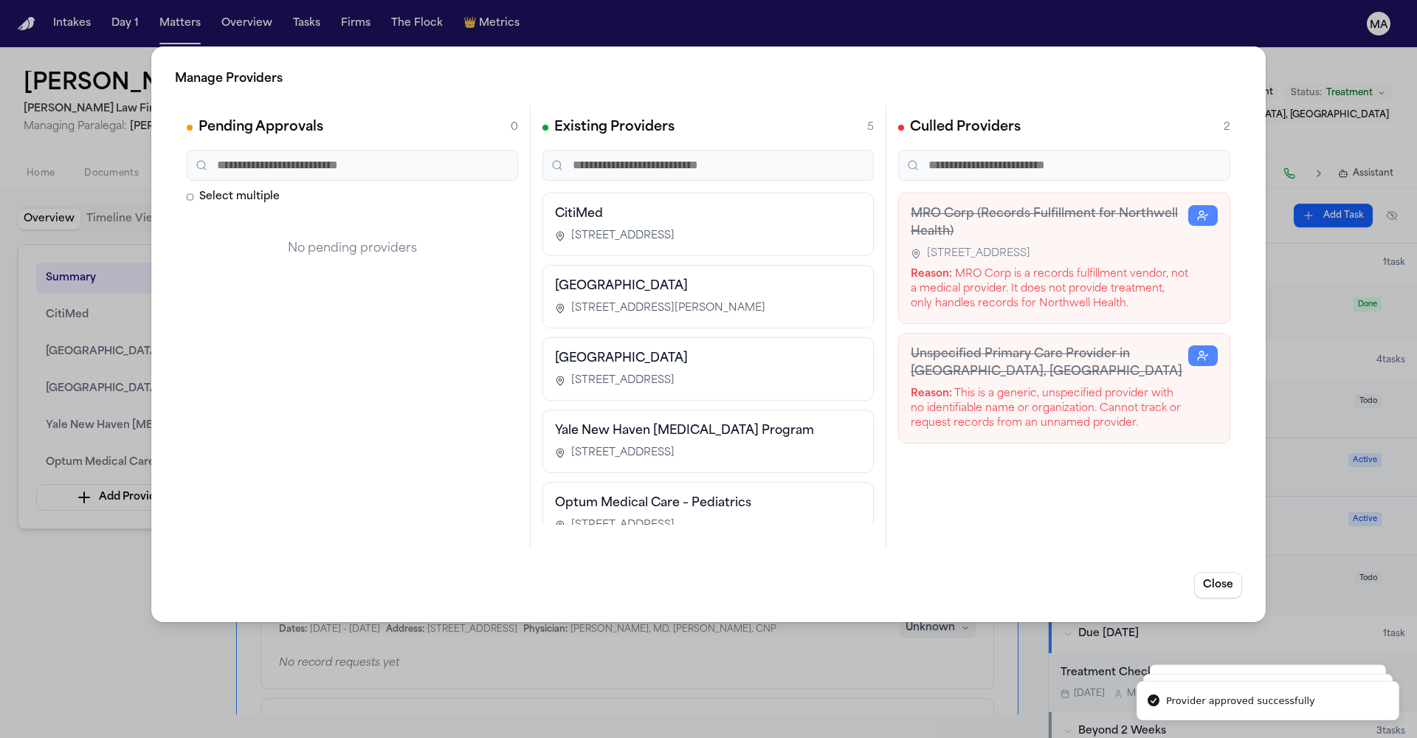
click at [37, 407] on div "Manage Providers Pending Approvals 0 Select multiple No pending providers Exist…" at bounding box center [708, 369] width 1417 height 738
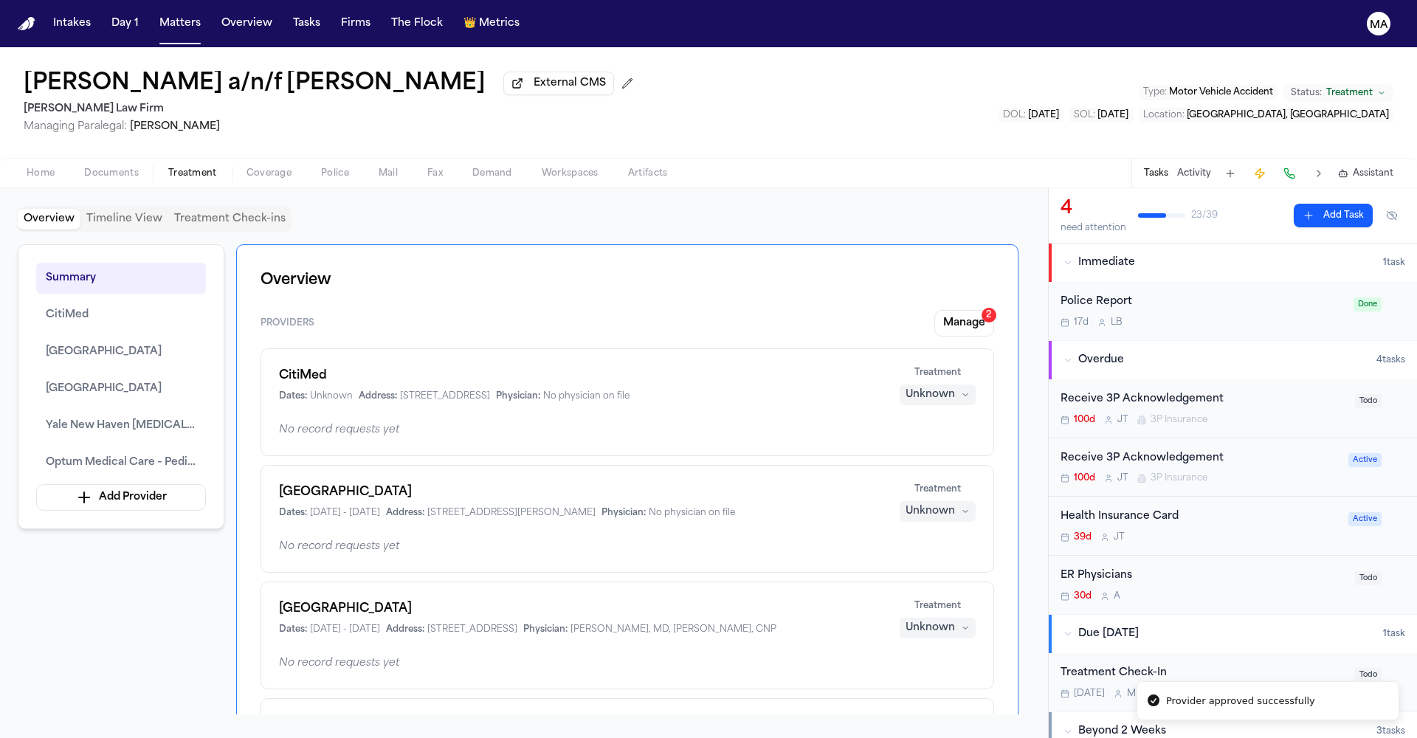
click at [955, 387] on div "Unknown" at bounding box center [930, 394] width 49 height 15
click at [957, 263] on span "Completed" at bounding box center [973, 270] width 58 height 15
click at [955, 504] on div "Unknown" at bounding box center [930, 511] width 49 height 15
click at [957, 334] on span "Completed" at bounding box center [973, 341] width 58 height 15
click at [955, 621] on div "Unknown" at bounding box center [930, 628] width 49 height 15
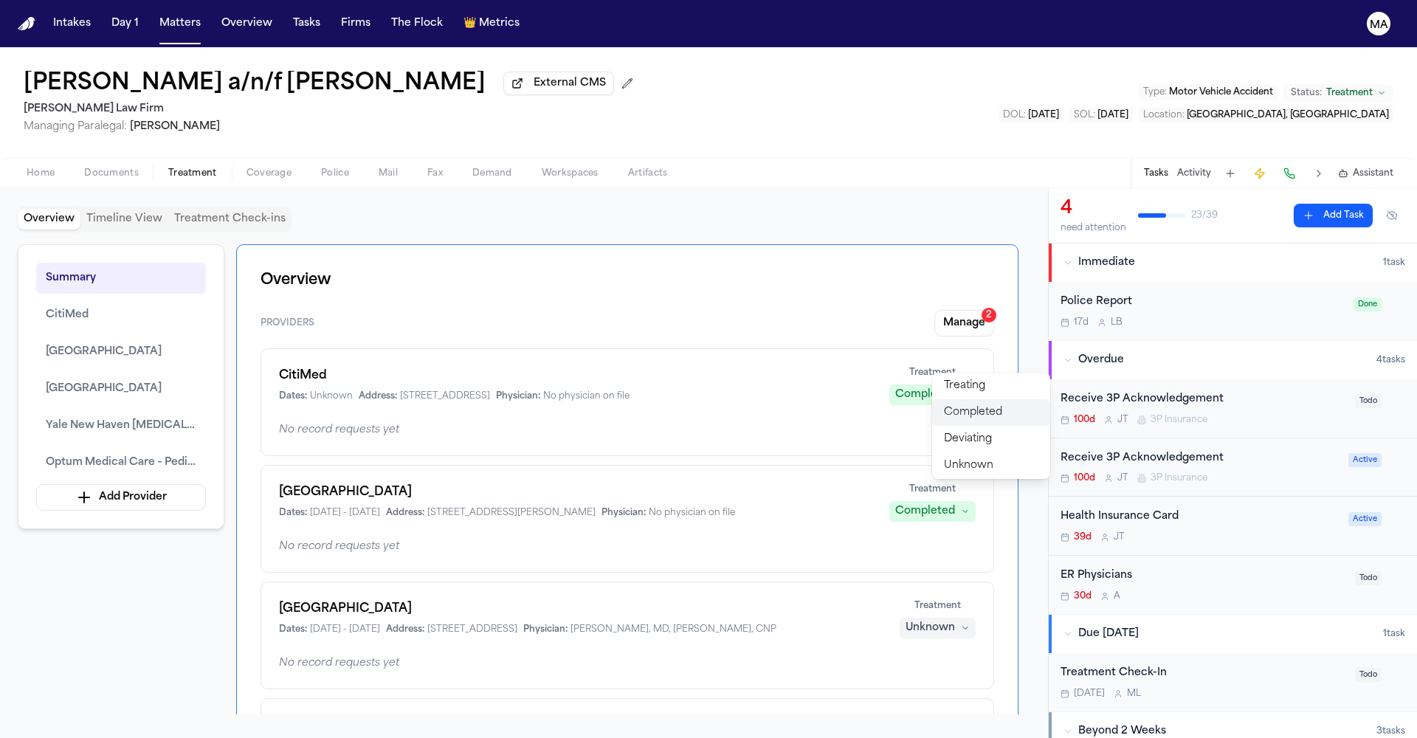
click at [959, 393] on span "Treating" at bounding box center [964, 386] width 41 height 15
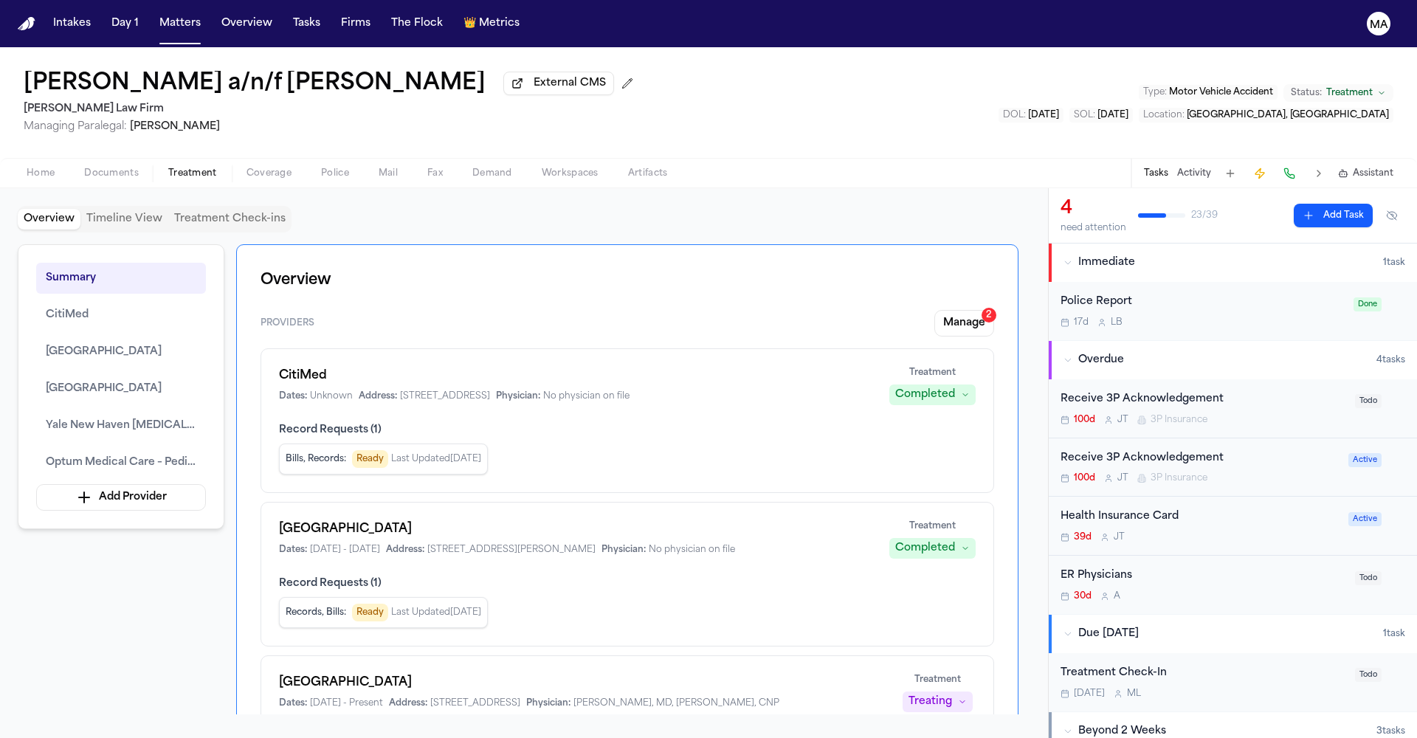
click at [948, 674] on span "Treatment" at bounding box center [937, 680] width 46 height 12
click at [952, 695] on div "Treating" at bounding box center [931, 702] width 44 height 15
click at [971, 446] on span "Completed" at bounding box center [973, 453] width 58 height 15
click at [971, 517] on span "Completed" at bounding box center [973, 524] width 58 height 15
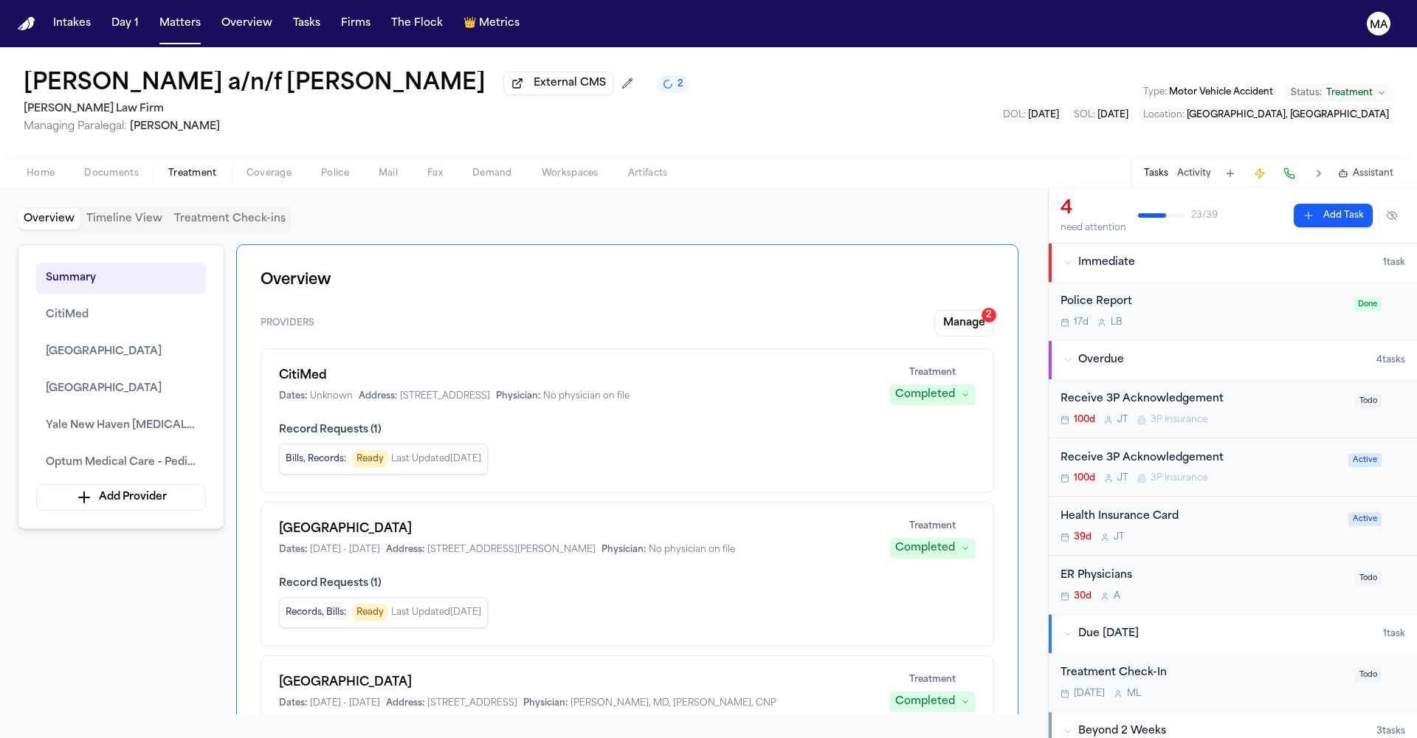
click at [978, 602] on button "Completed" at bounding box center [991, 615] width 118 height 27
click at [837, 158] on div "Home Documents Treatment Coverage Police Mail Fax Demand Workspaces Artifacts T…" at bounding box center [708, 173] width 1417 height 30
